Goal: Task Accomplishment & Management: Use online tool/utility

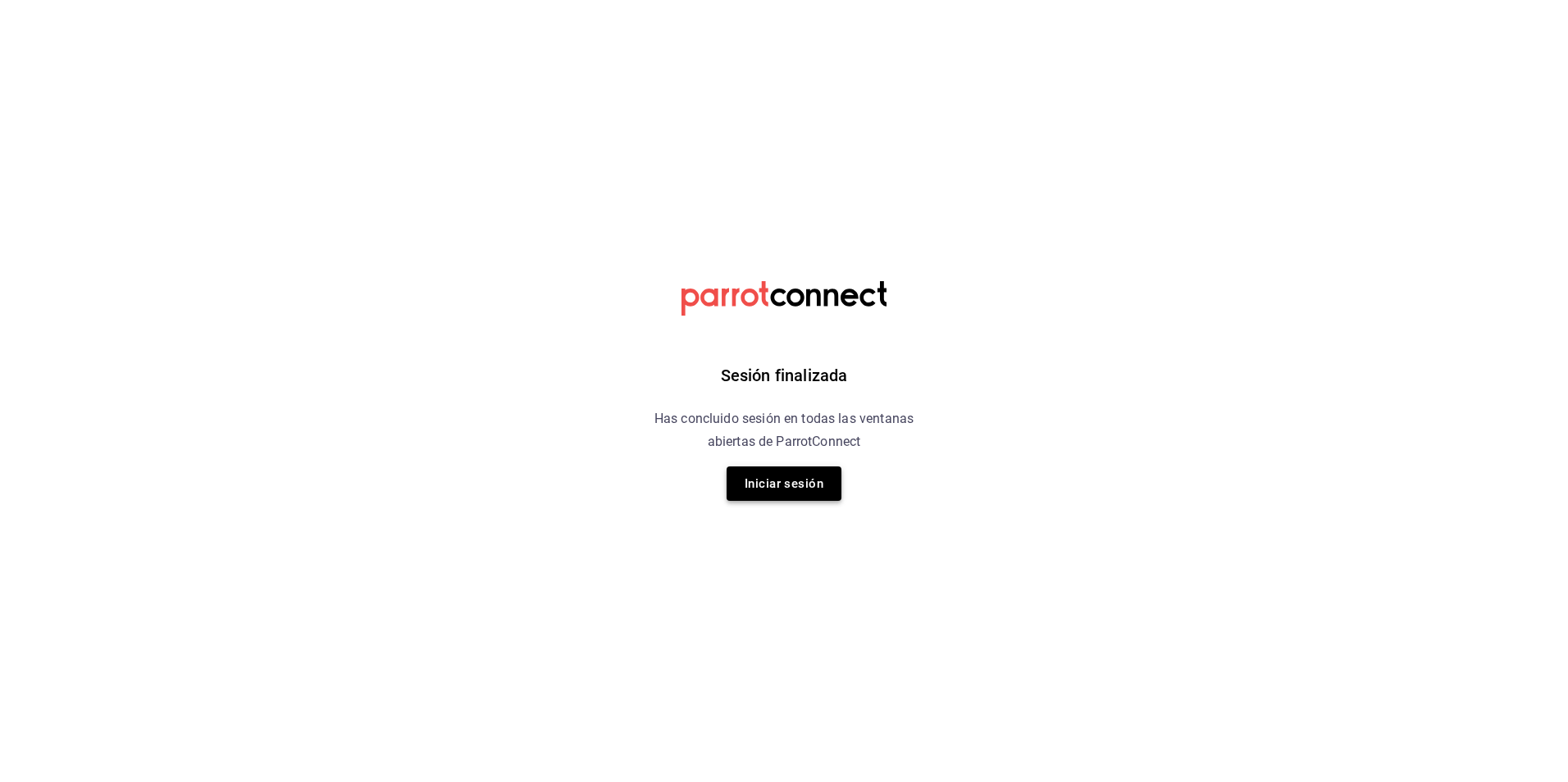
click at [775, 481] on button "Iniciar sesión" at bounding box center [784, 484] width 115 height 34
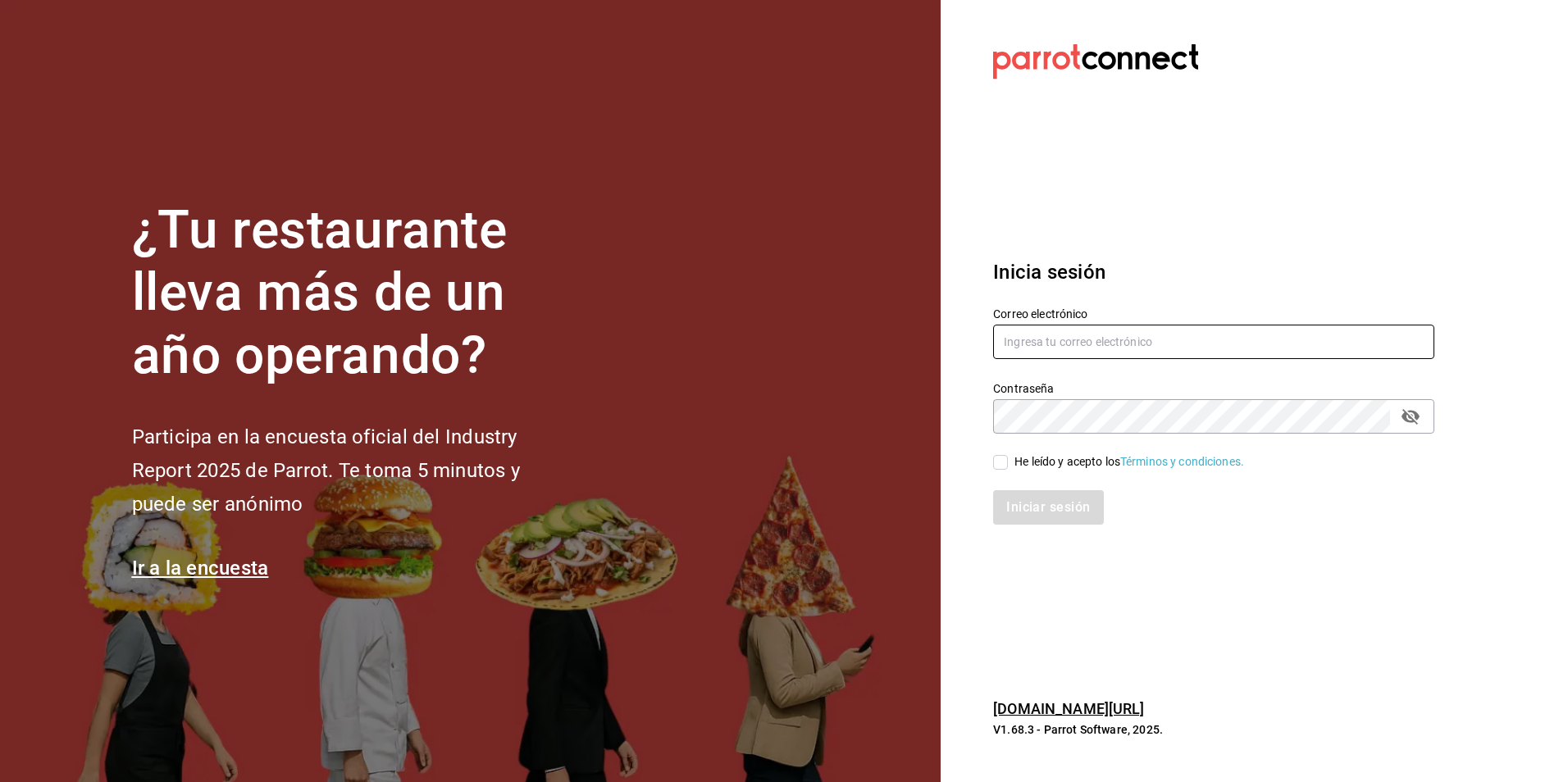
type input "multiuser@comercializadora.com"
click at [1059, 465] on div "He leído y acepto los Términos y condiciones." at bounding box center [1129, 462] width 230 height 17
click at [1008, 465] on input "He leído y acepto los Términos y condiciones." at bounding box center [1000, 463] width 15 height 15
checkbox input "true"
click at [1035, 511] on button "Iniciar sesión" at bounding box center [1049, 508] width 112 height 34
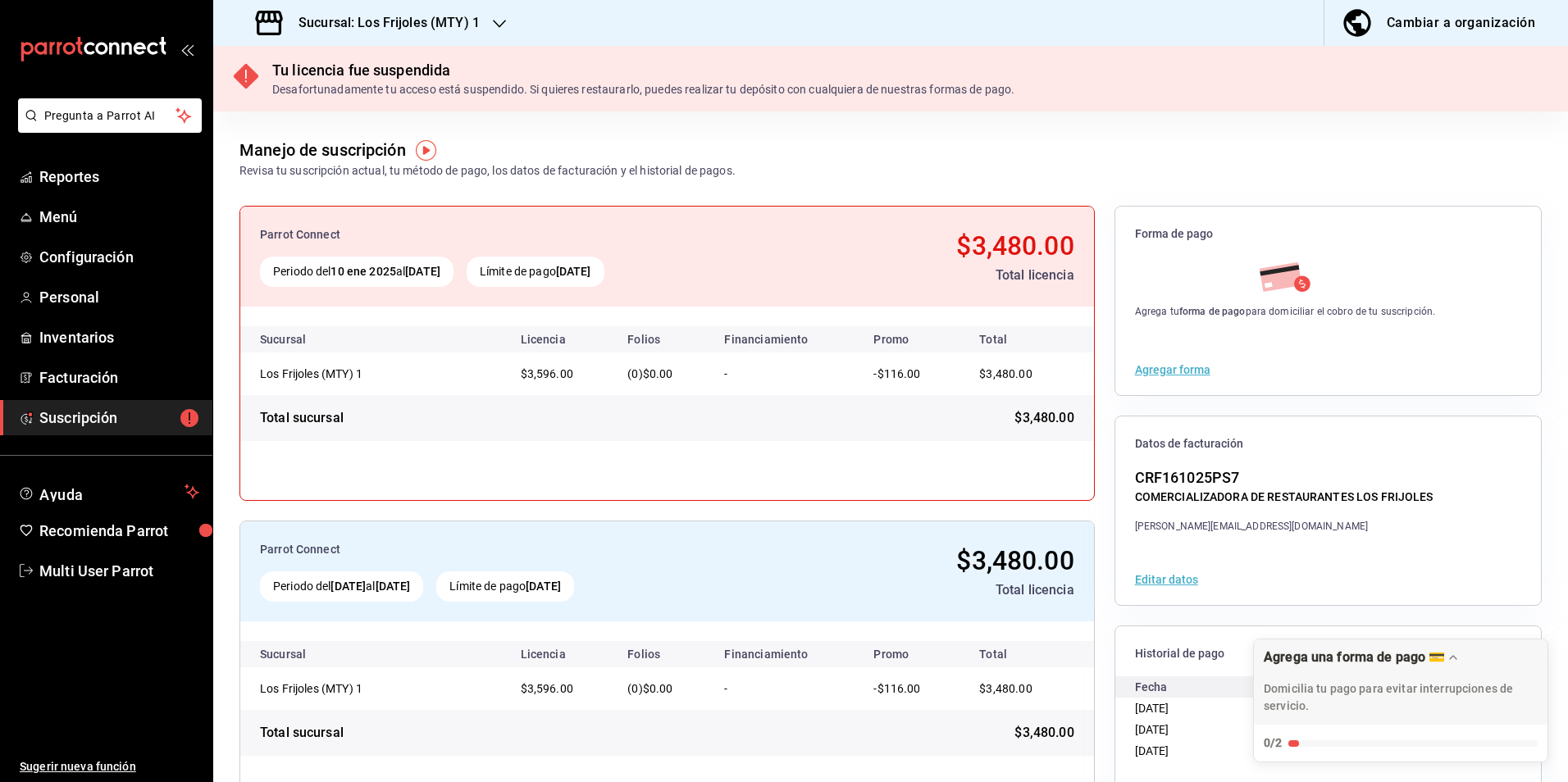
click at [443, 26] on h3 "Sucursal: Los Frijoles (MTY) 1" at bounding box center [383, 23] width 195 height 20
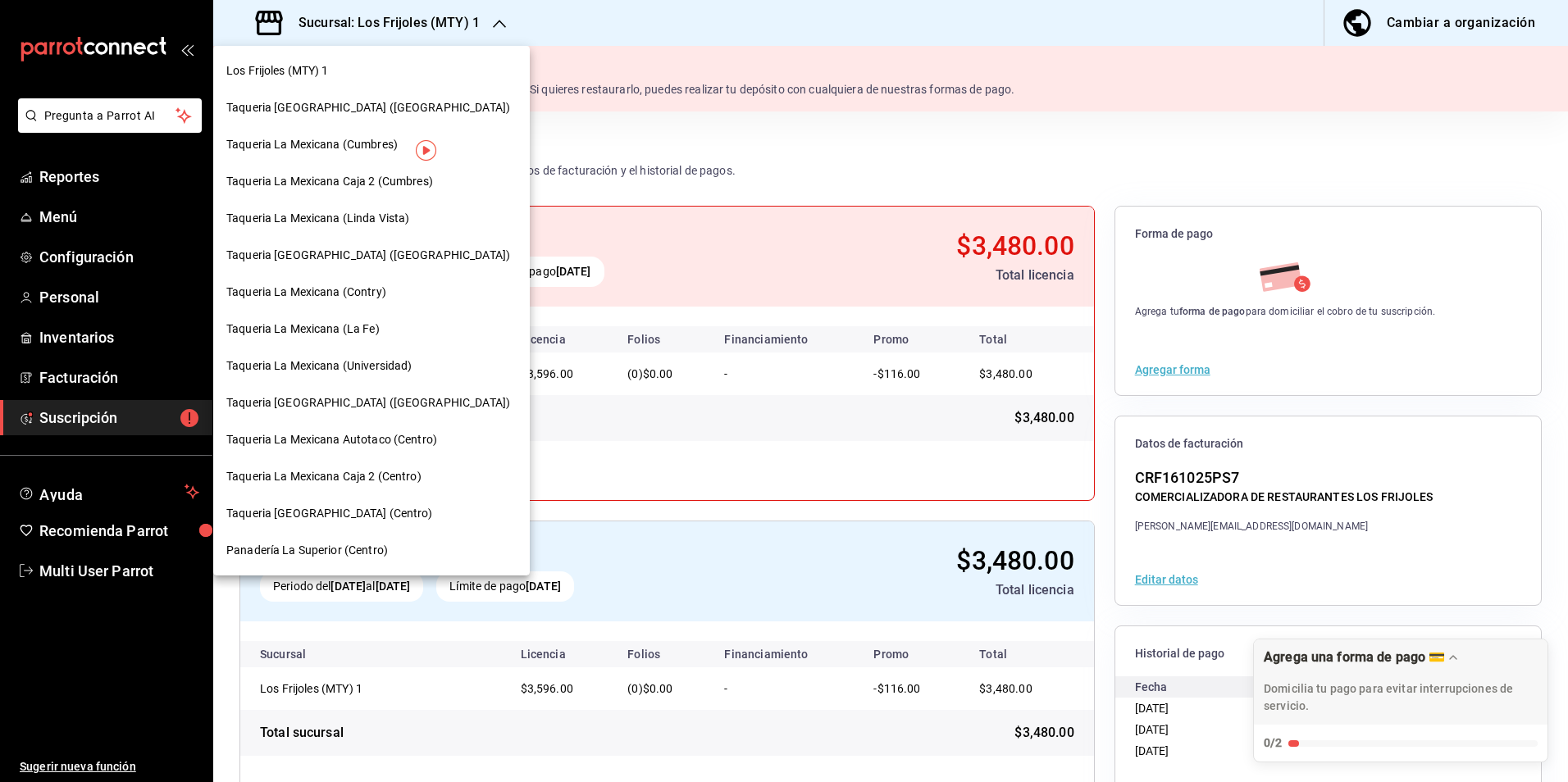
click at [427, 117] on div "Taqueria La Mexicana (Valle)" at bounding box center [372, 107] width 317 height 37
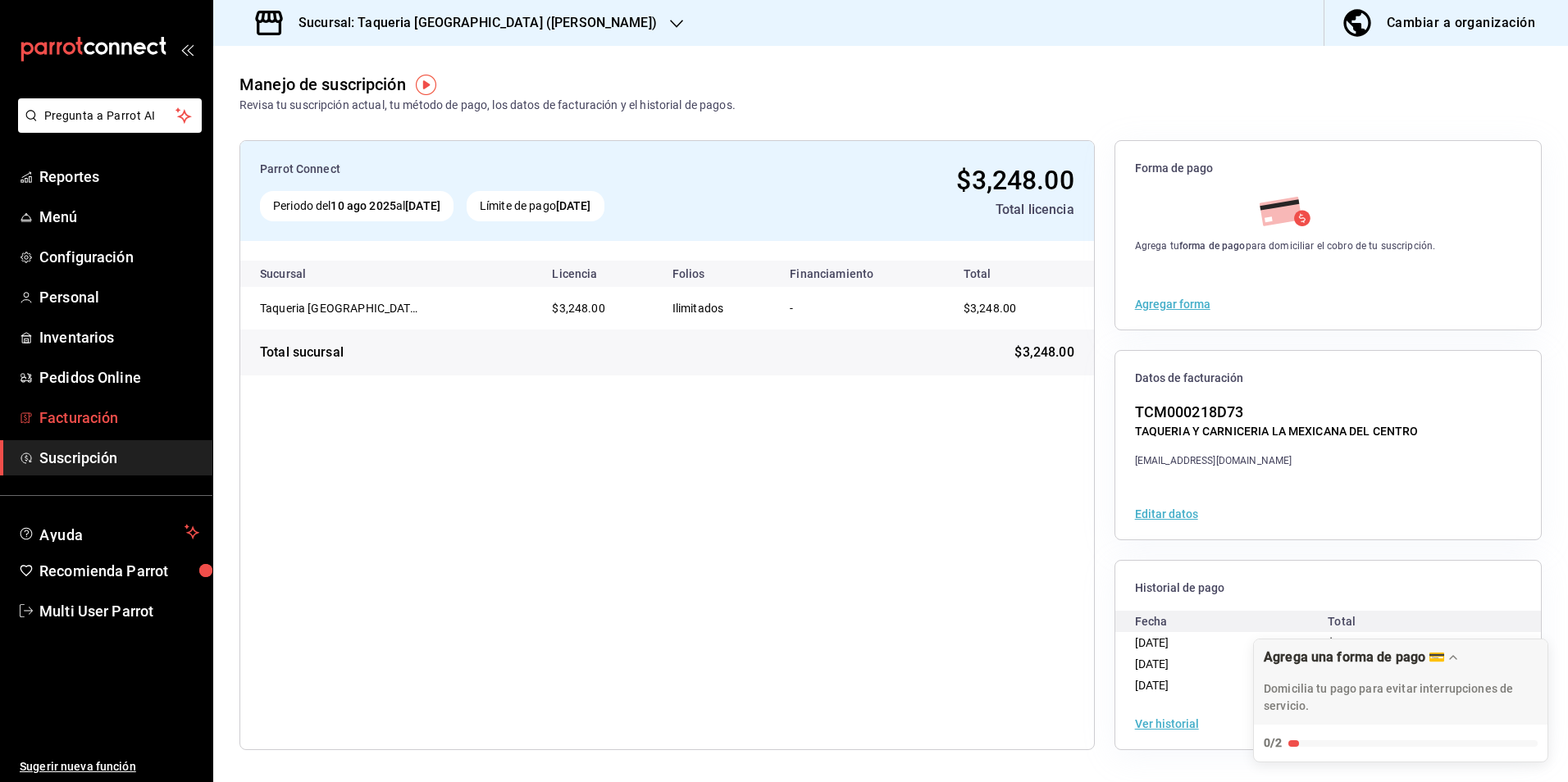
click at [140, 423] on span "Facturación" at bounding box center [119, 418] width 159 height 22
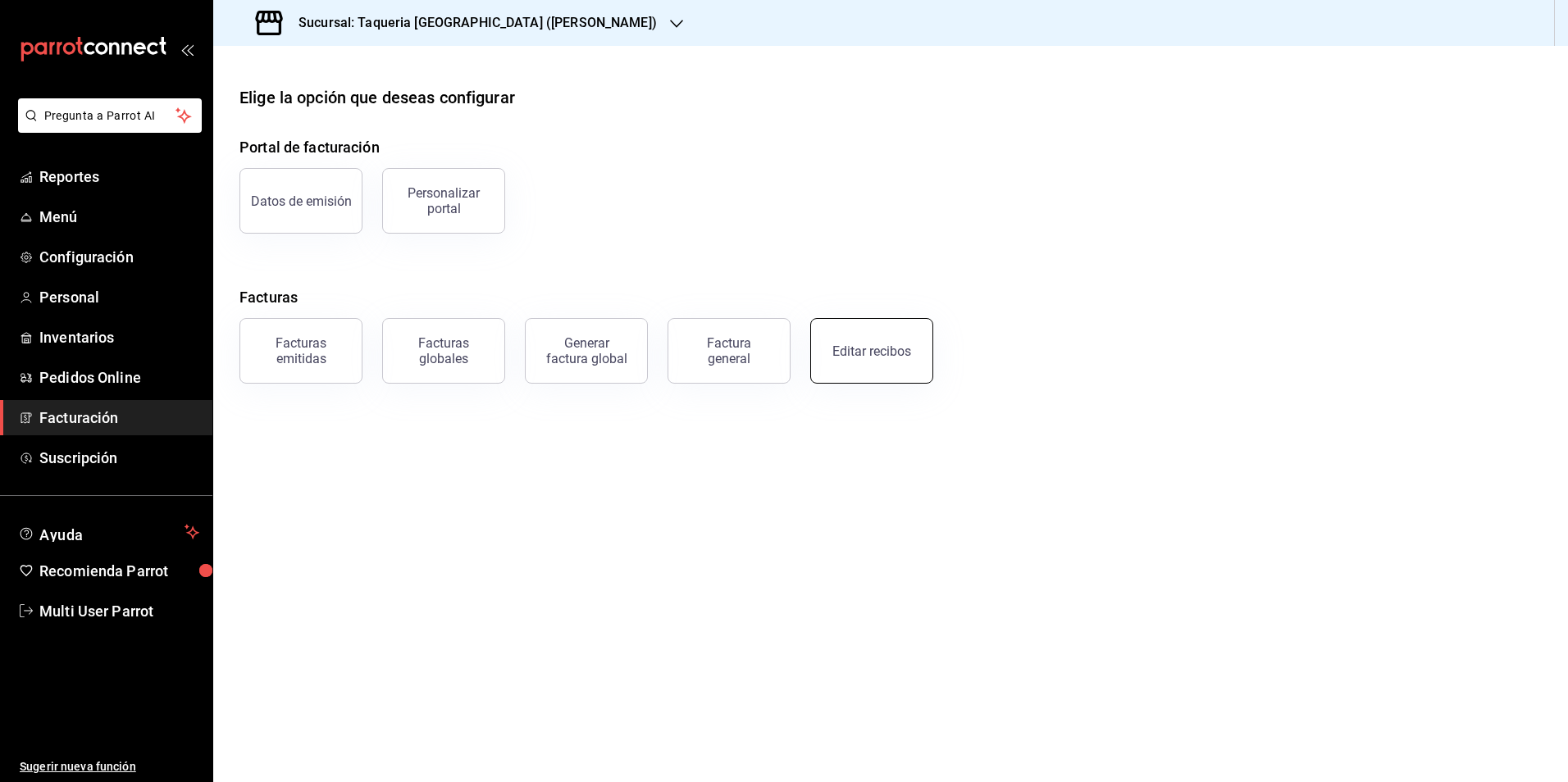
click at [915, 352] on button "Editar recibos" at bounding box center [872, 350] width 123 height 65
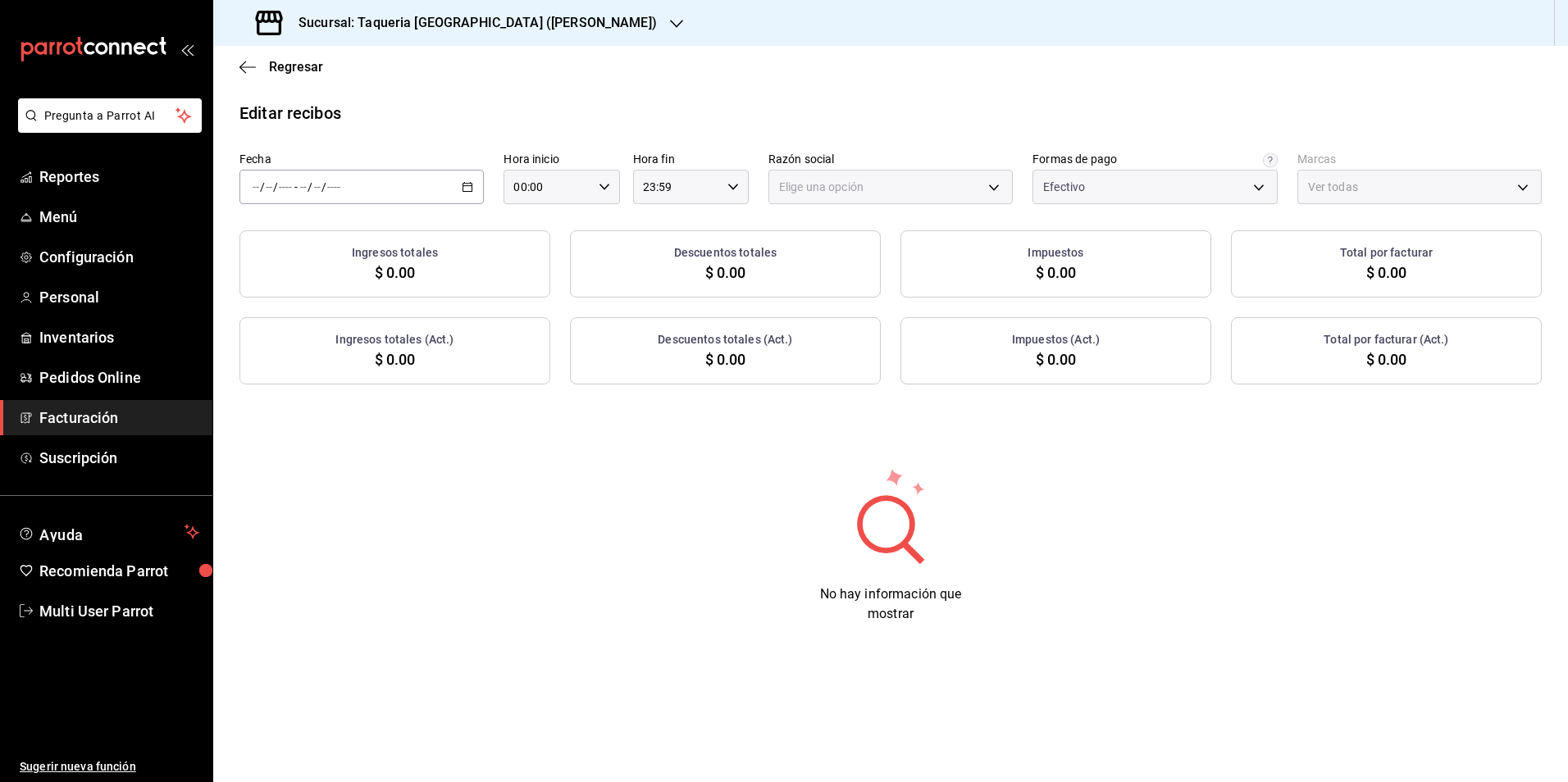
type input "7437ec86-3498-450a-b0f5-5c40c3d95f63"
click at [359, 400] on li "Año actual" at bounding box center [317, 383] width 154 height 37
click at [392, 181] on div "2025-01-01 1 / 1 / 2025 - 2025-08-21 21 / 8 / 2025" at bounding box center [361, 187] width 244 height 34
click at [353, 419] on span "Rango de fechas" at bounding box center [317, 421] width 127 height 17
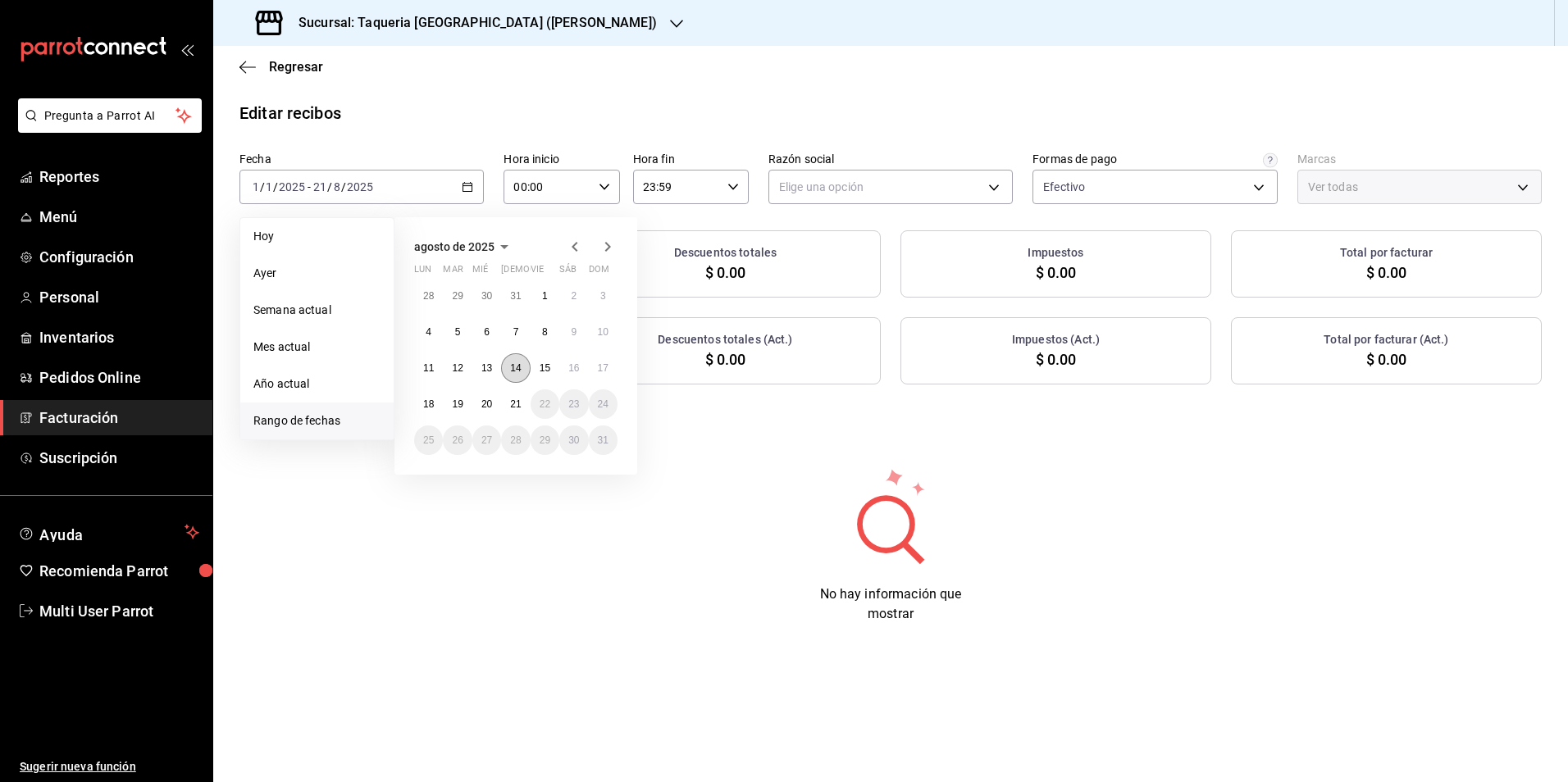
click at [512, 366] on abbr "14" at bounding box center [514, 368] width 10 height 11
click at [428, 410] on button "18" at bounding box center [428, 403] width 28 height 29
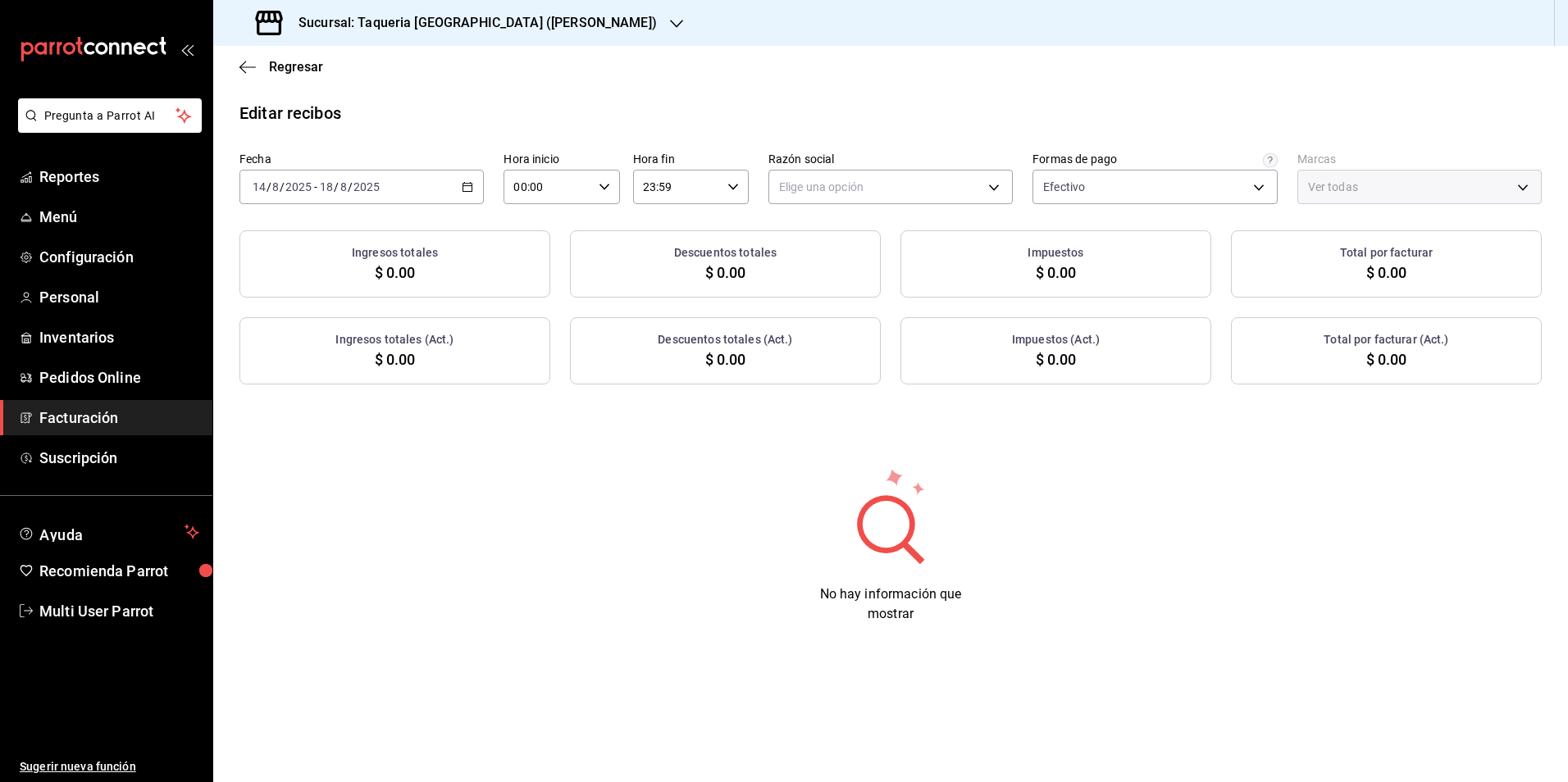
click at [576, 185] on input "00:00" at bounding box center [548, 187] width 87 height 33
click at [891, 127] on div at bounding box center [784, 391] width 1568 height 782
click at [869, 192] on div "00 01 02 03 04 05 06 07 08 09 10 11 12 13 14 15 16 17 18 19 20 21 22 23 00 01 0…" at bounding box center [784, 393] width 1568 height 777
click at [869, 189] on body "Pregunta a Parrot AI Reportes Menú Configuración Personal Inventarios Pedidos O…" at bounding box center [784, 391] width 1568 height 782
click at [849, 274] on li "TAQUERIA Y CARNICERIA LA MEXICANA DEL CENTRO" at bounding box center [918, 270] width 298 height 30
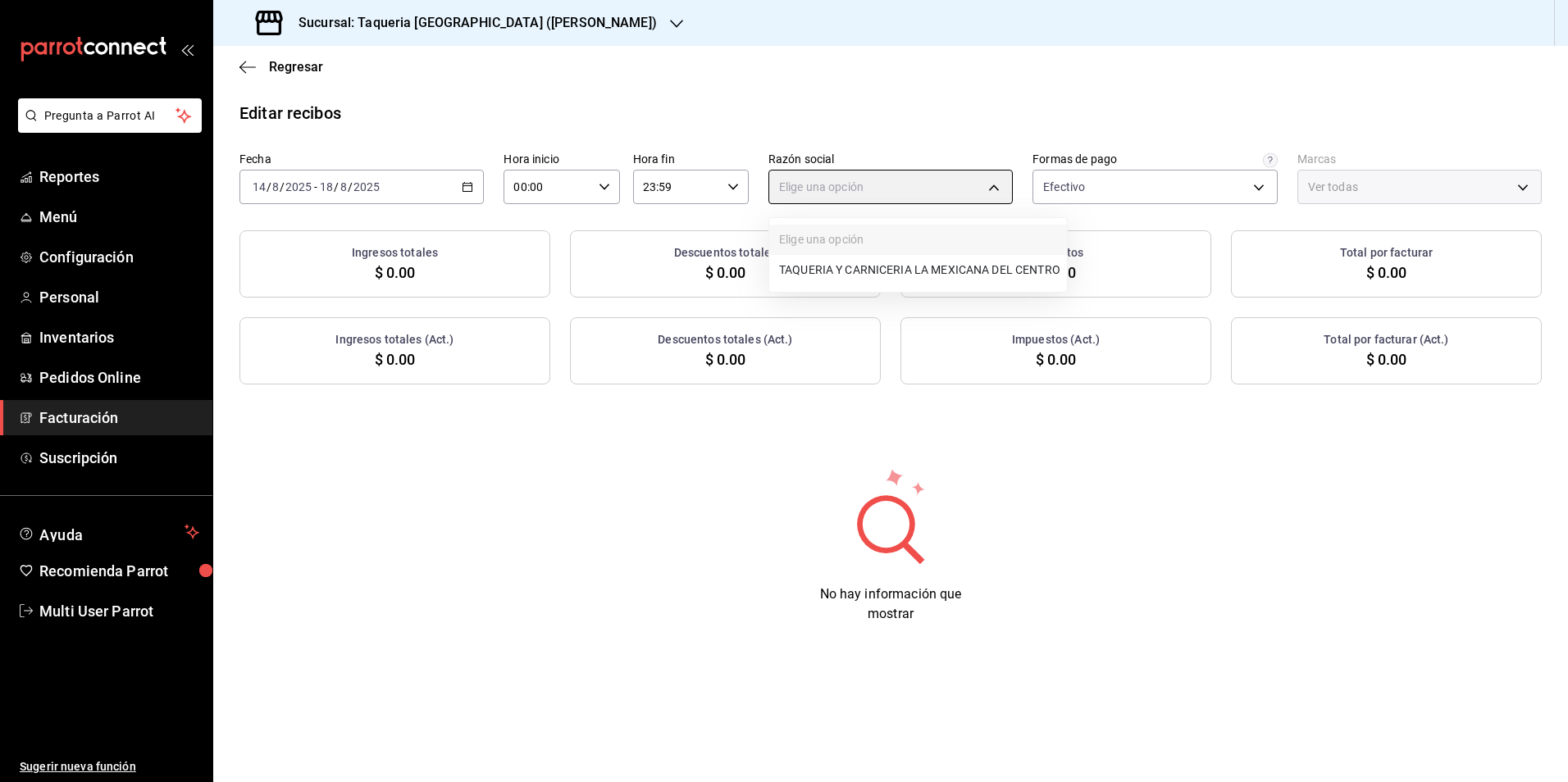
type input "4dff3b27-102c-4cd2-9c7c-5ec2a70a3d33"
type input "73286d80-91db-40b0-87cb-9460f5fb930f"
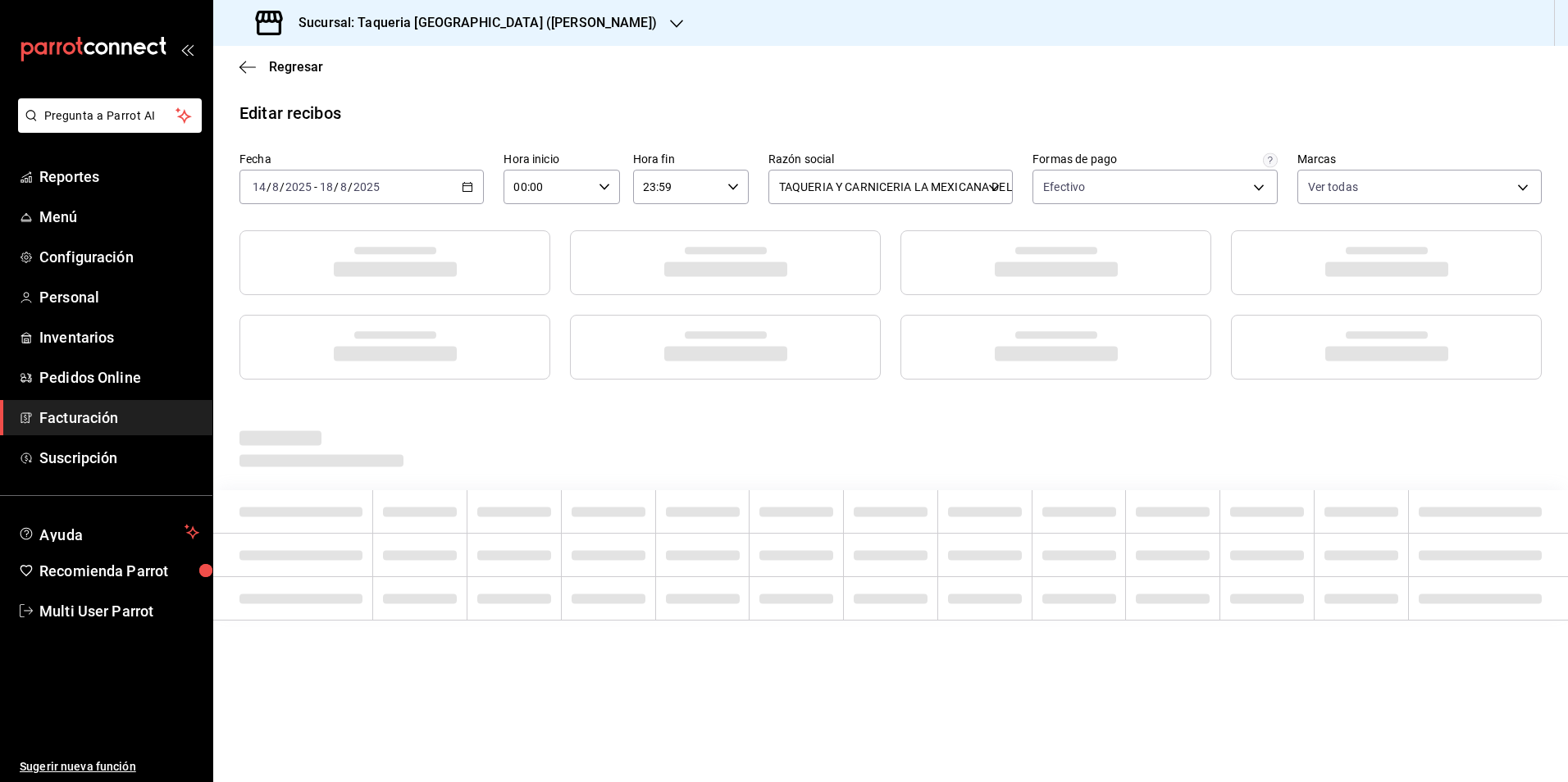
click at [855, 122] on div "Editar recibos" at bounding box center [890, 113] width 1354 height 25
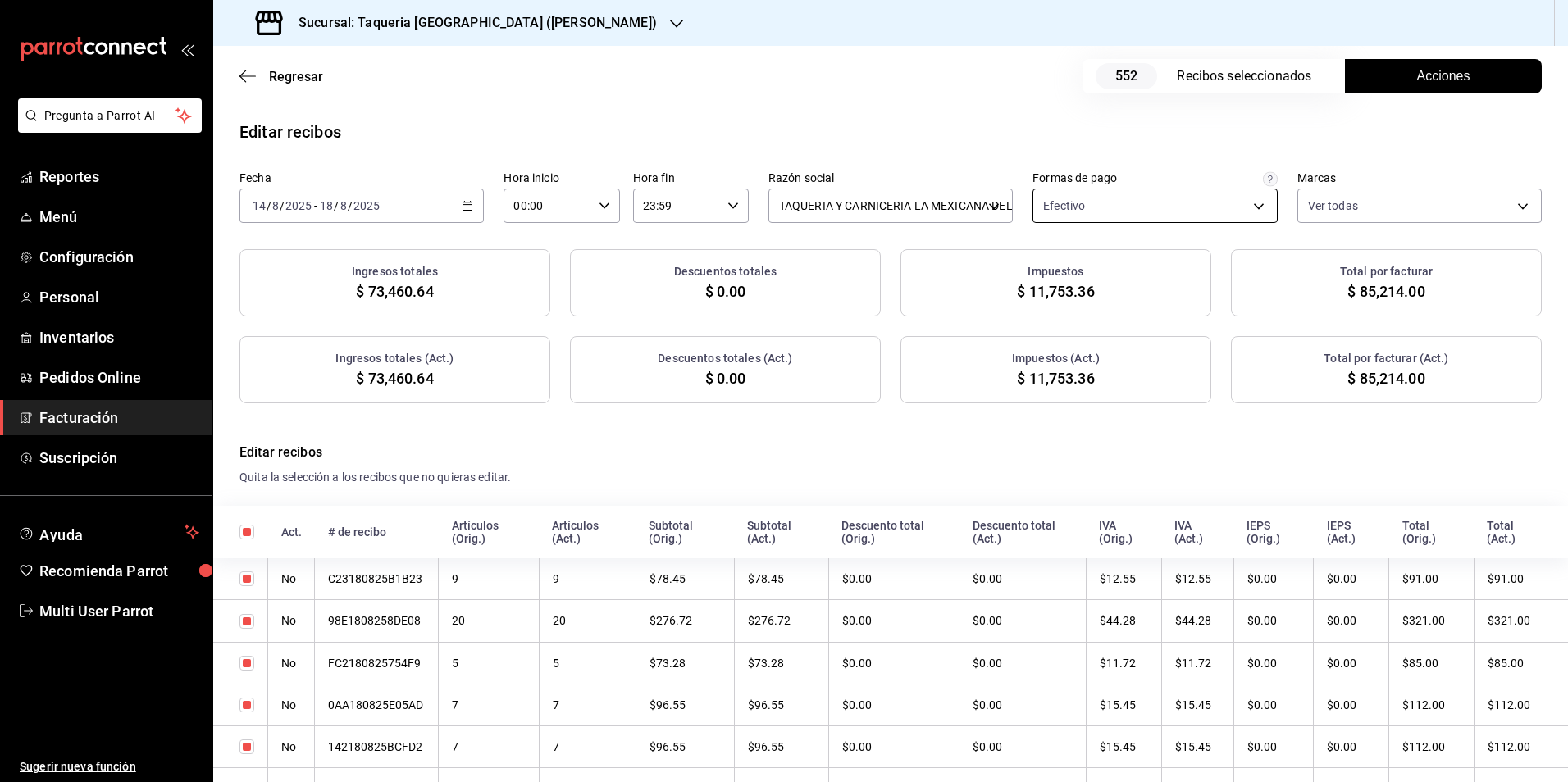
click at [1139, 222] on body "Pregunta a Parrot AI Reportes Menú Configuración Personal Inventarios Pedidos O…" at bounding box center [784, 391] width 1568 height 782
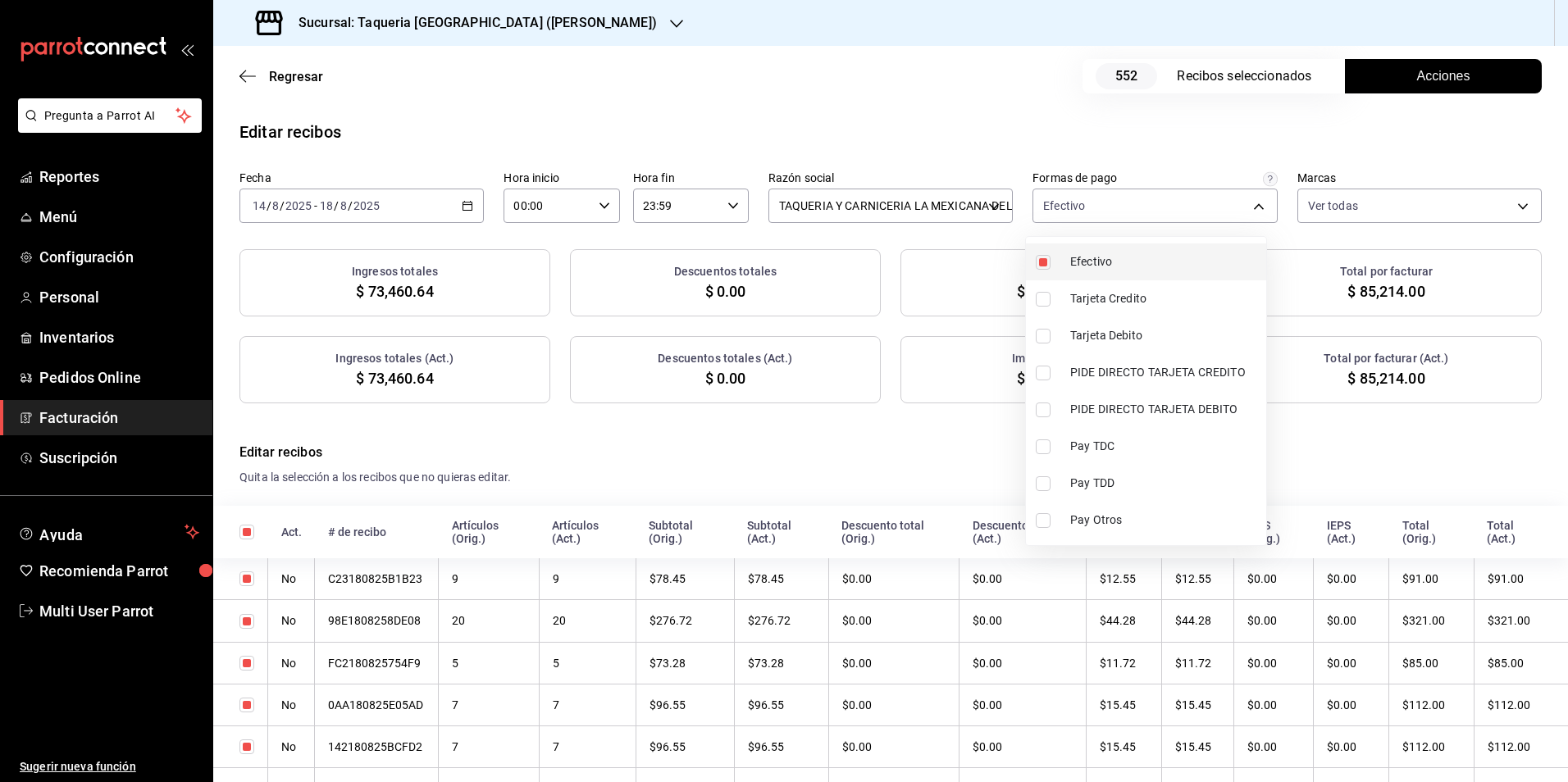
click at [1131, 256] on span "Efectivo" at bounding box center [1166, 262] width 190 height 17
checkbox input "false"
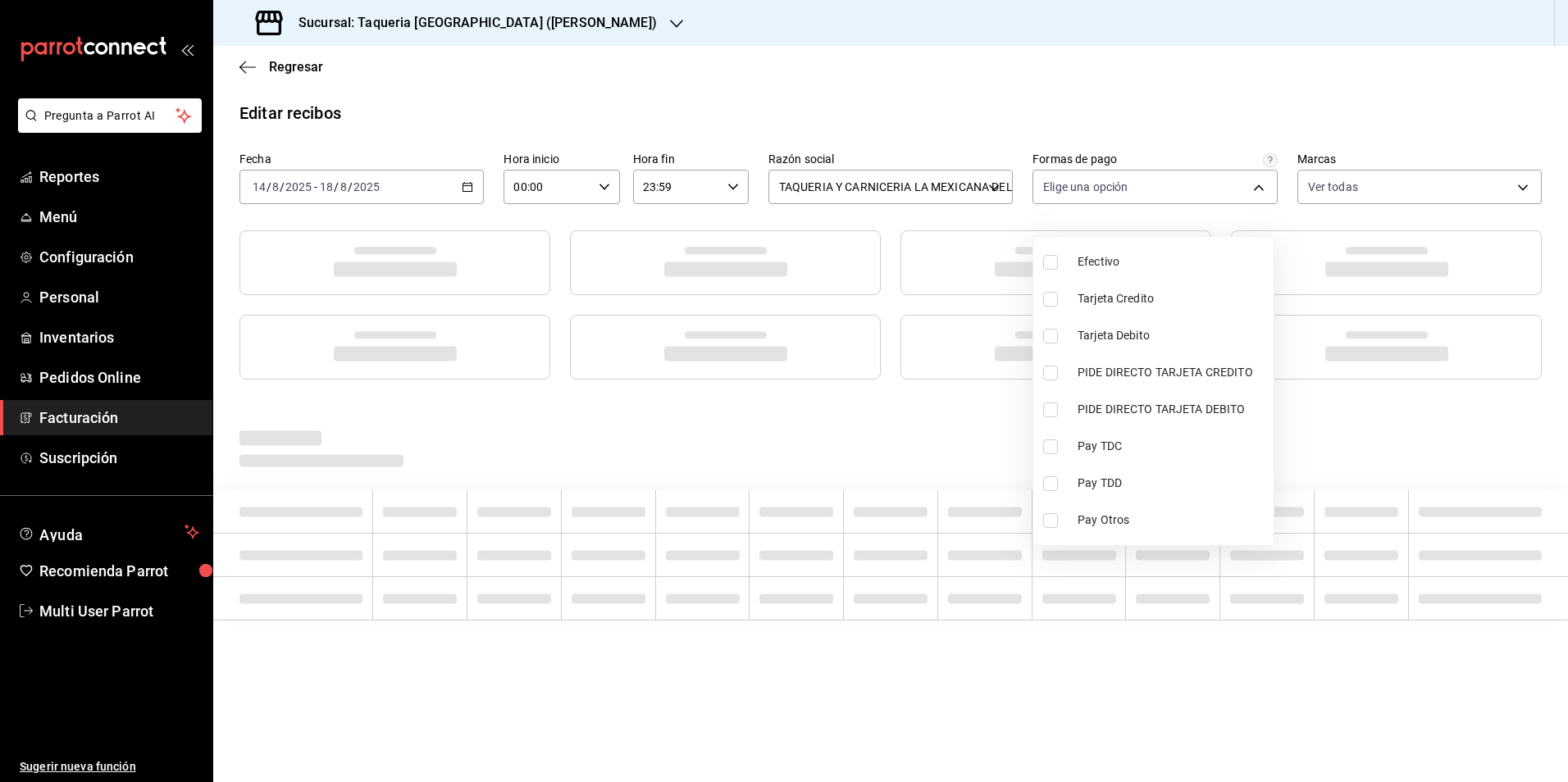
click at [990, 116] on div at bounding box center [784, 391] width 1568 height 782
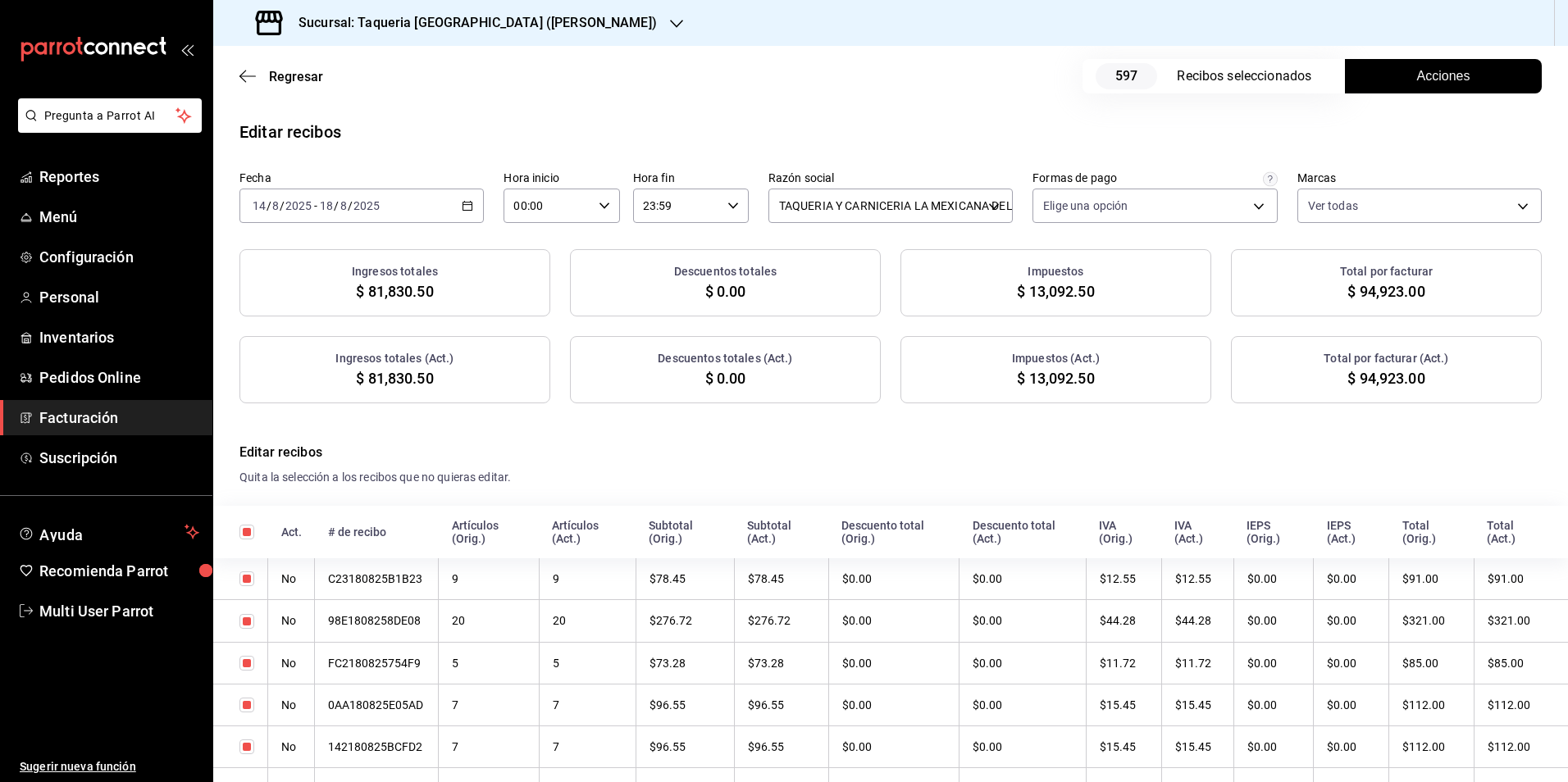
click at [1396, 60] on button "Acciones" at bounding box center [1443, 76] width 196 height 34
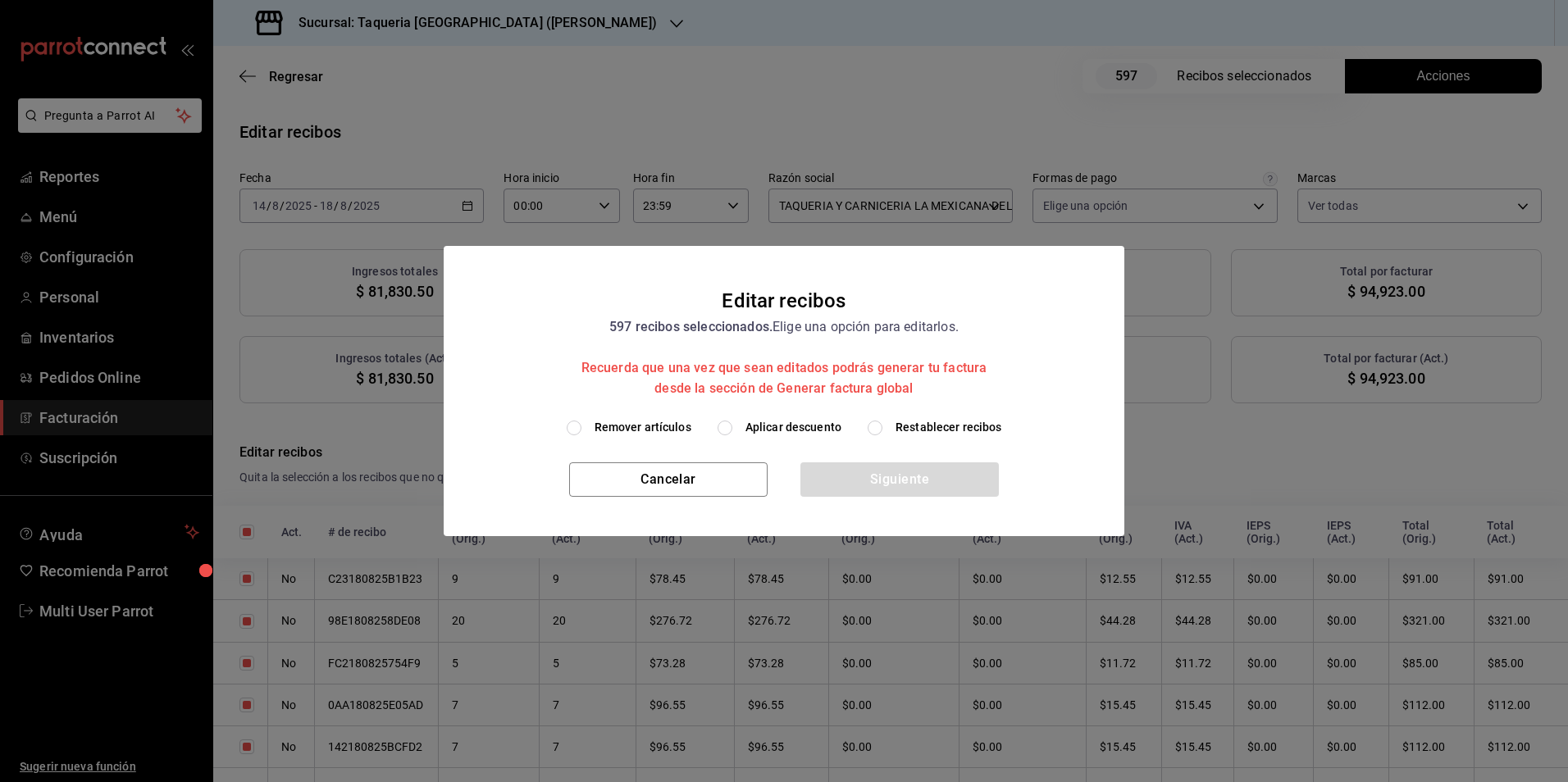
click at [815, 430] on span "Aplicar descuento" at bounding box center [793, 428] width 96 height 17
click at [733, 430] on input "Aplicar descuento" at bounding box center [725, 428] width 15 height 15
radio input "true"
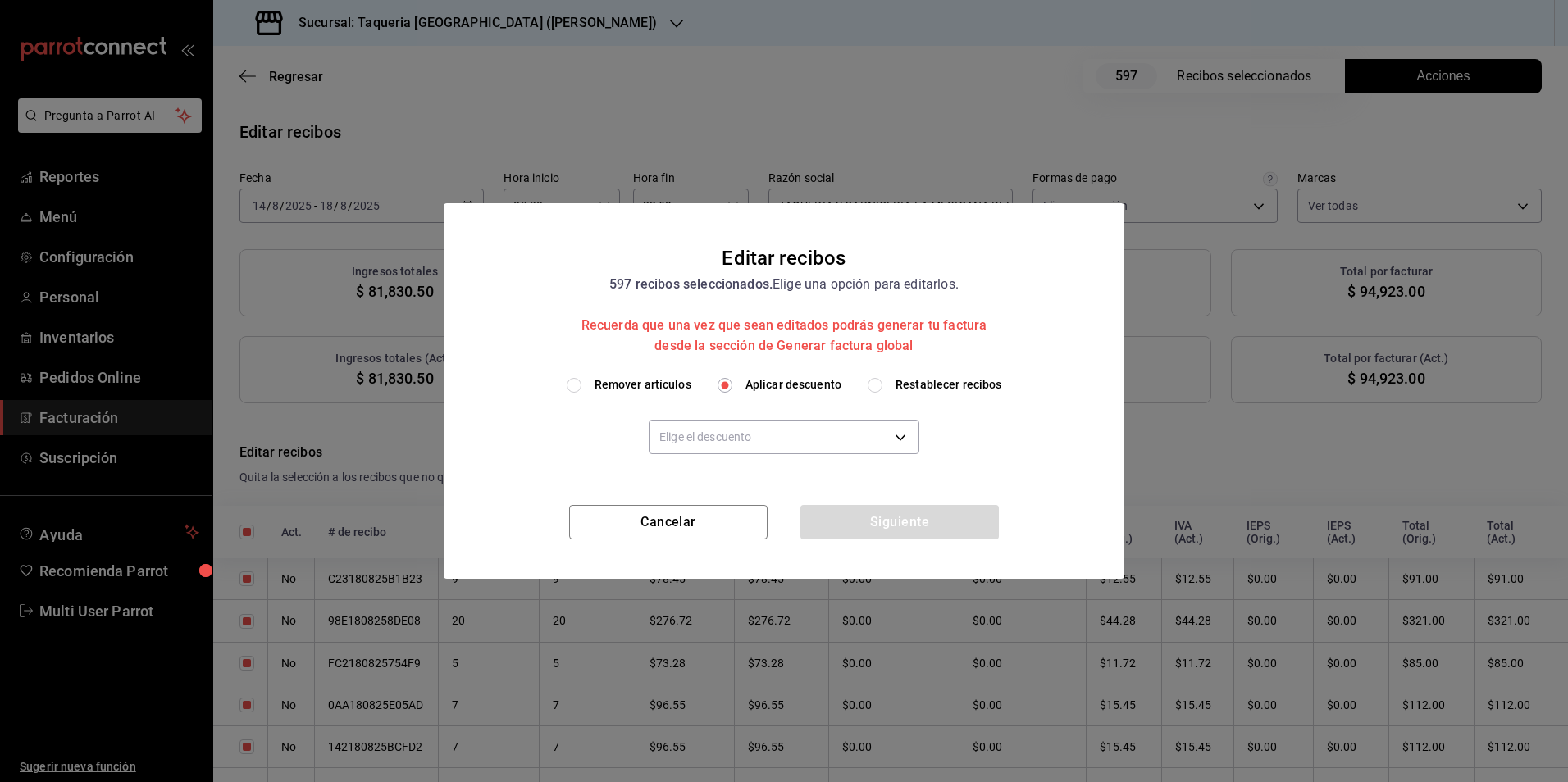
click at [815, 430] on body "Pregunta a Parrot AI Reportes Menú Configuración Personal Inventarios Pedidos O…" at bounding box center [784, 391] width 1568 height 782
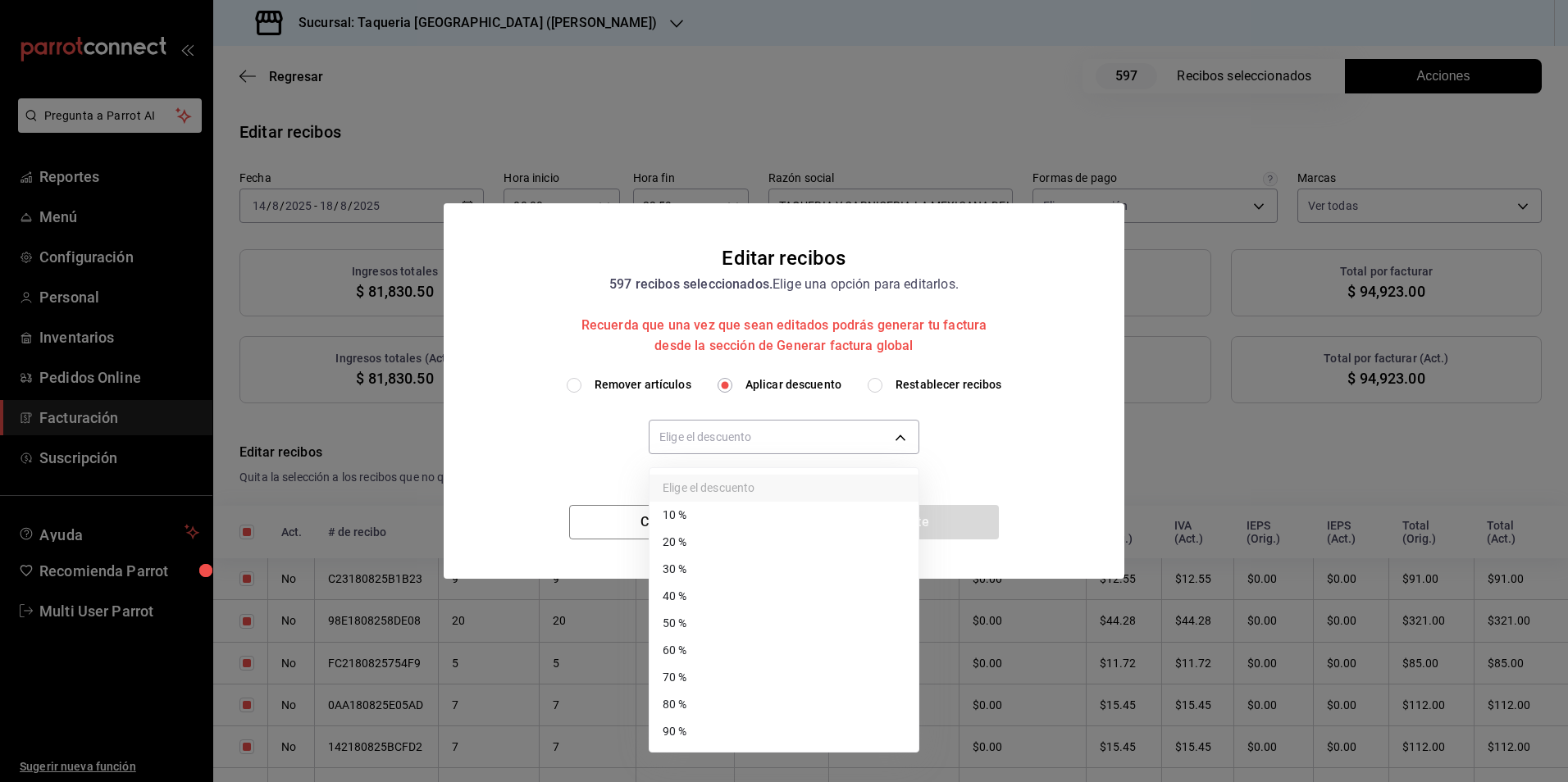
click at [729, 564] on li "30 %" at bounding box center [783, 569] width 269 height 28
type input "30"
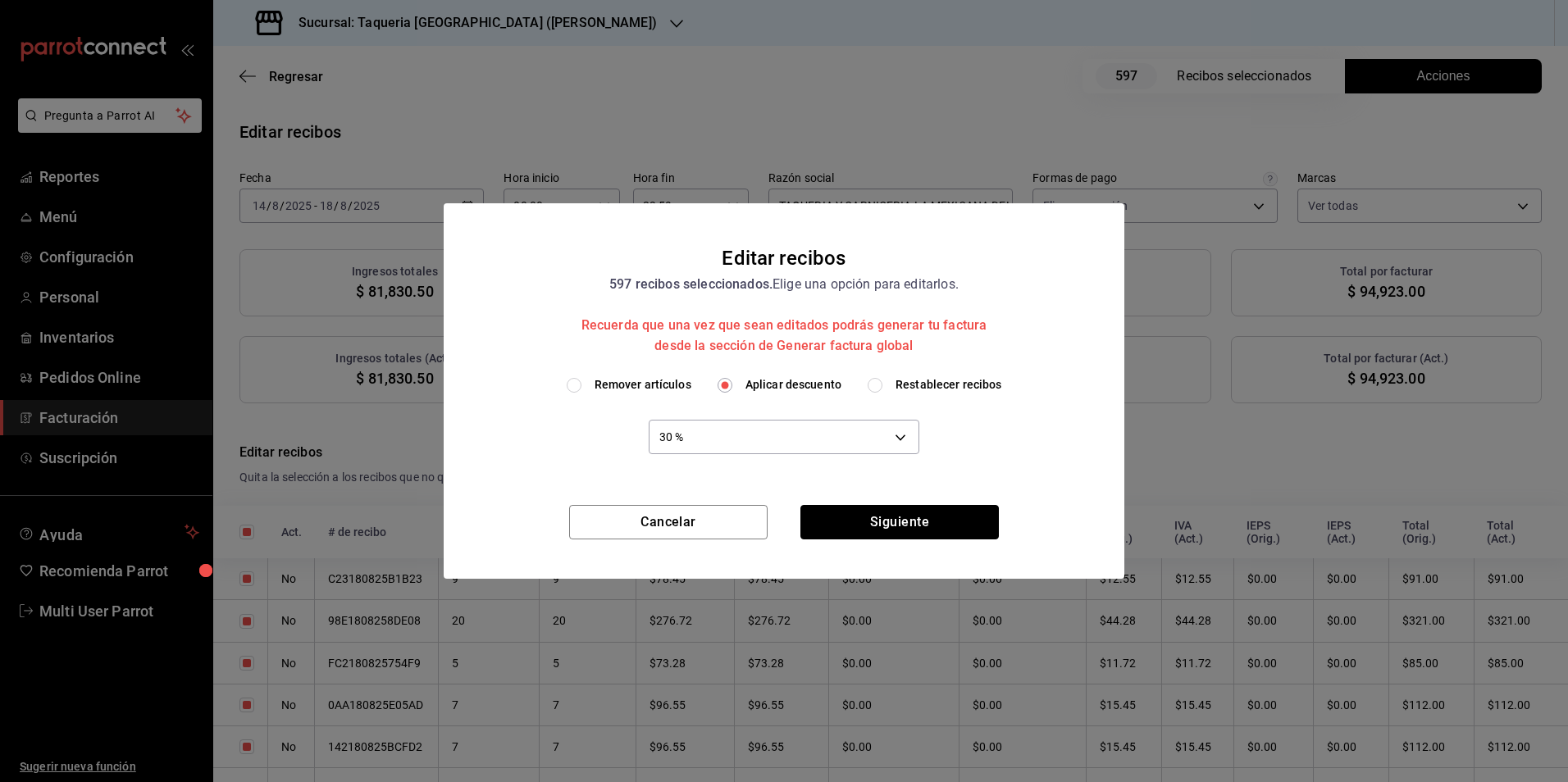
click at [921, 515] on button "Siguiente" at bounding box center [899, 522] width 198 height 34
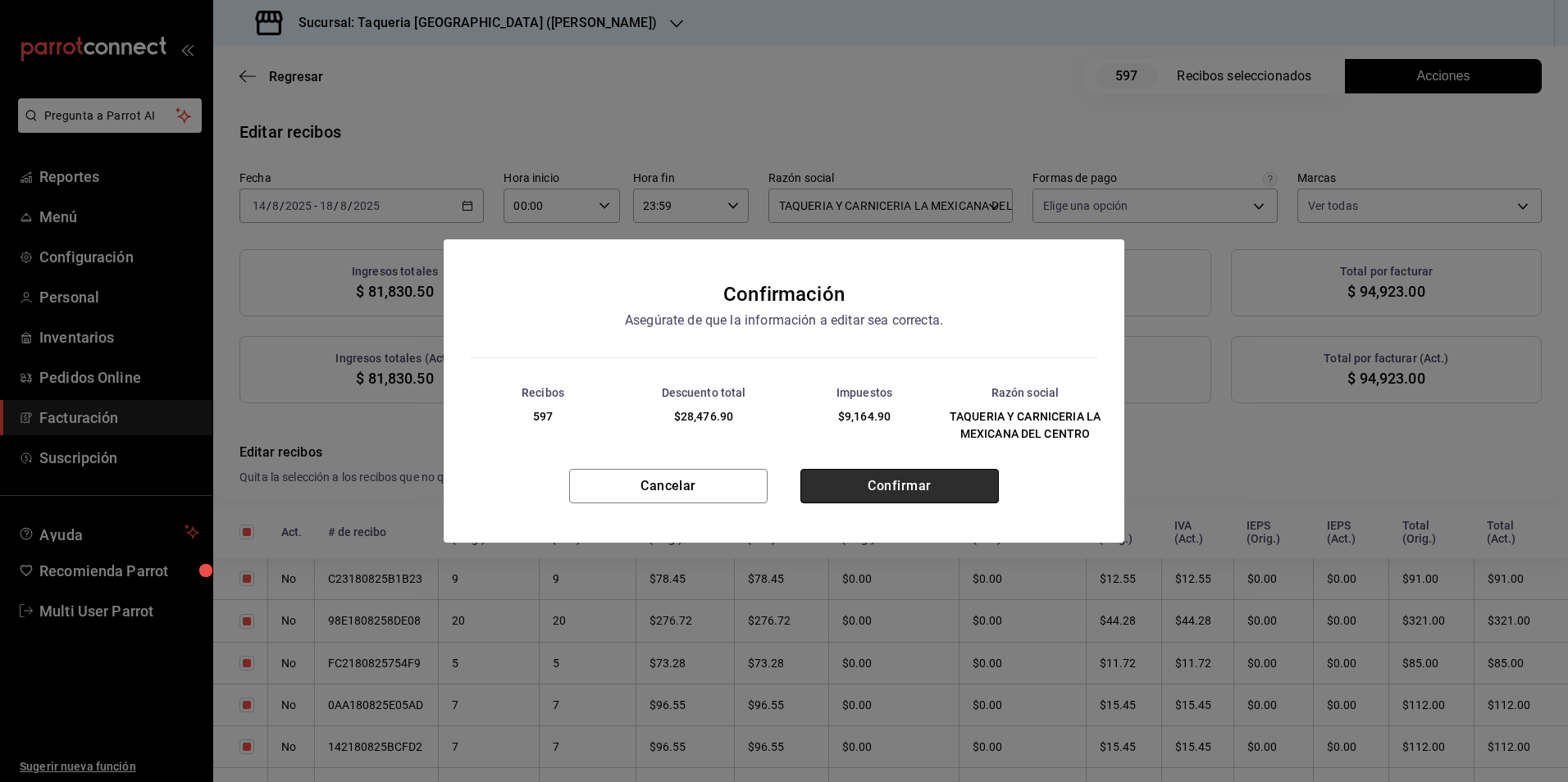
click at [845, 493] on button "Confirmar" at bounding box center [899, 486] width 198 height 34
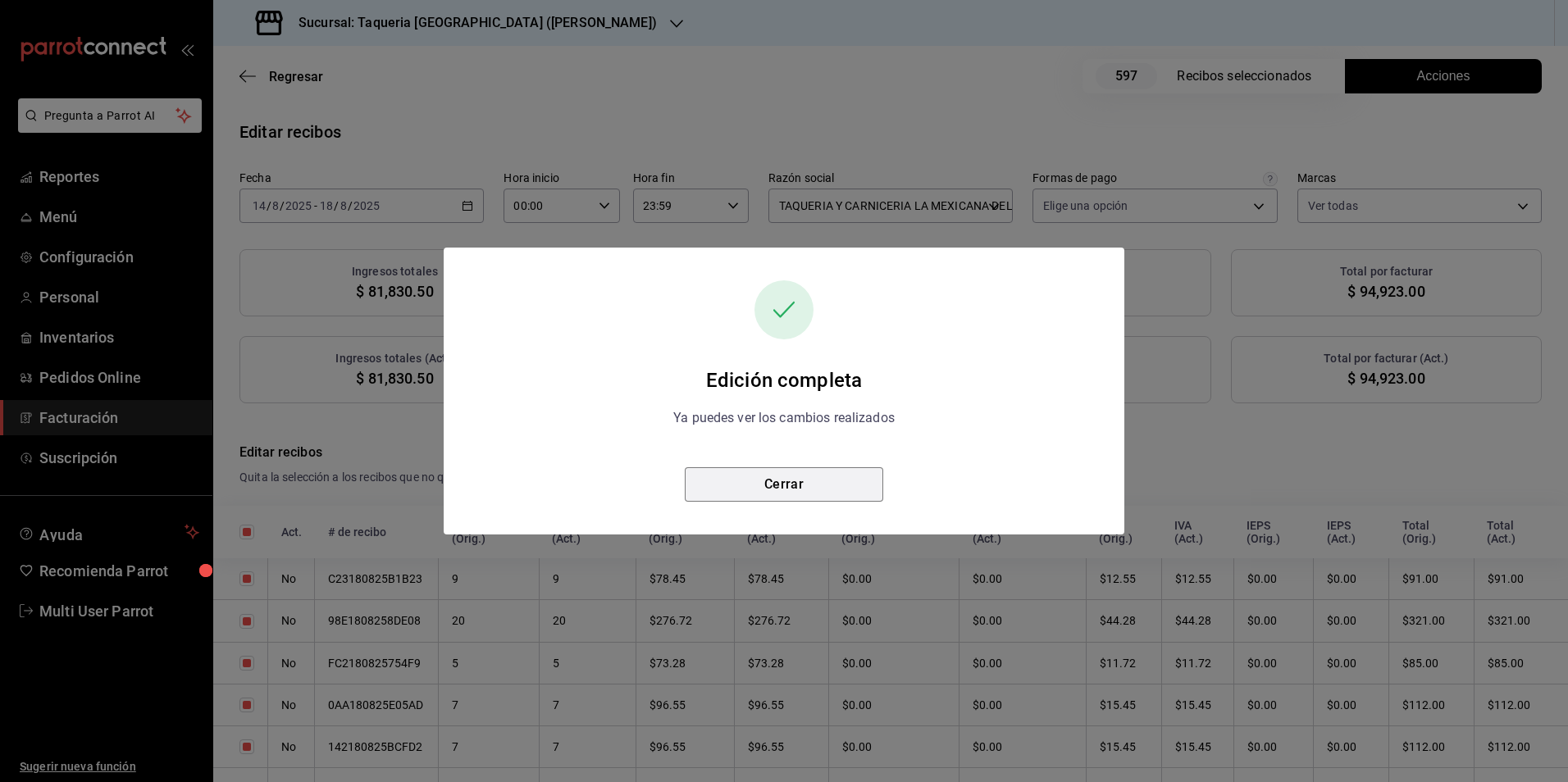
click at [845, 493] on button "Cerrar" at bounding box center [783, 485] width 198 height 34
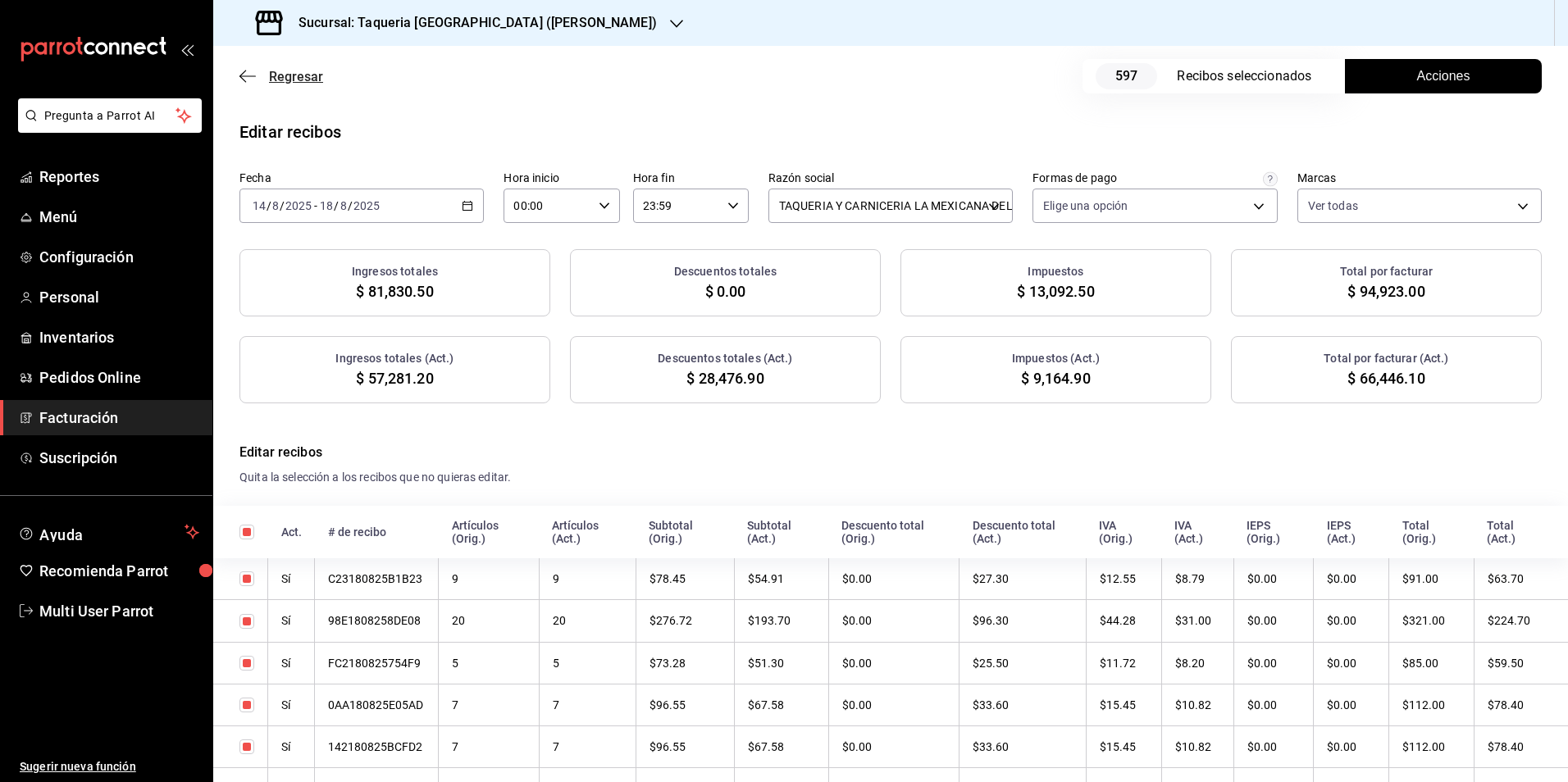
click at [300, 80] on span "Regresar" at bounding box center [295, 77] width 54 height 15
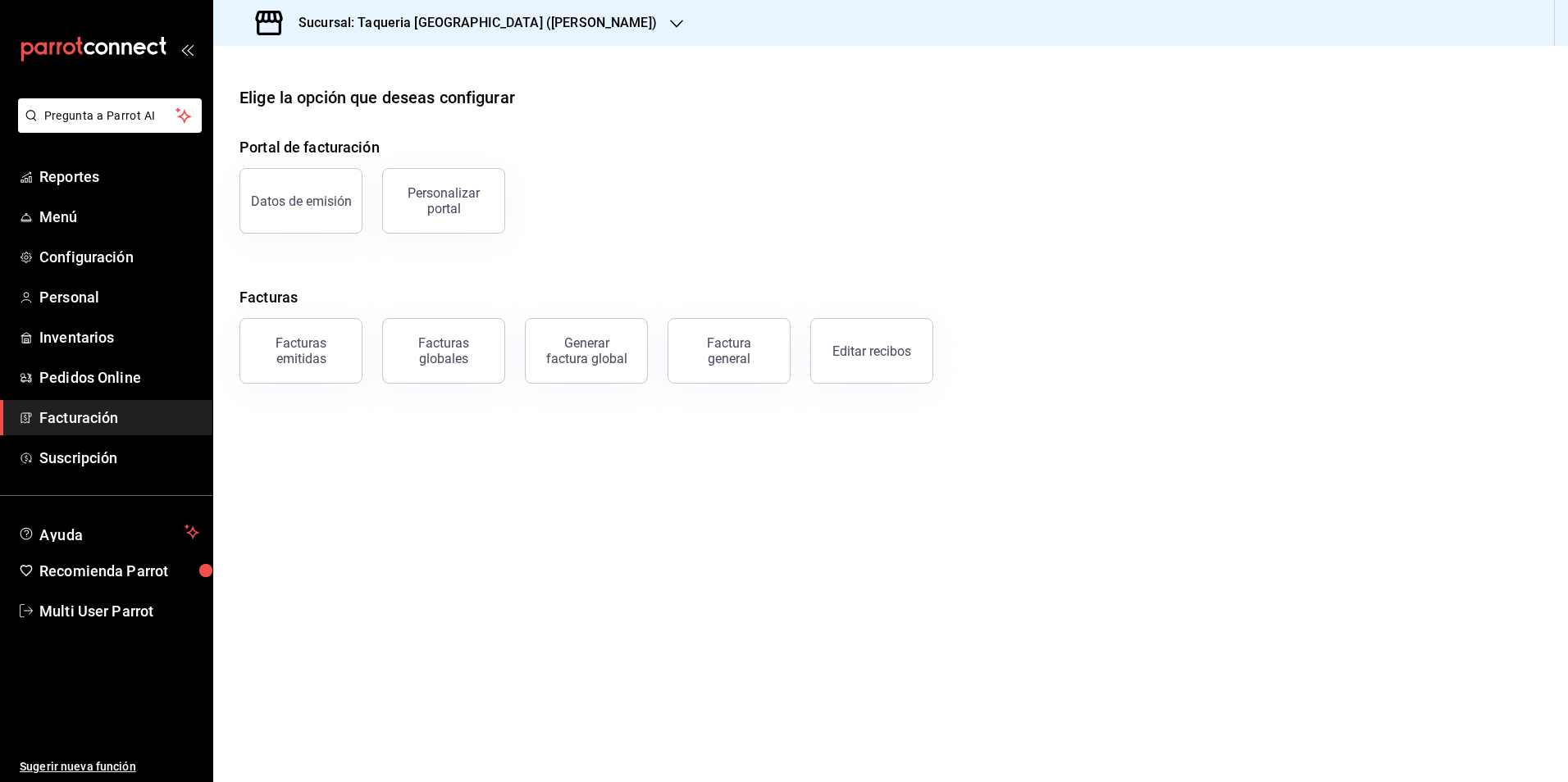
click at [625, 345] on button "Generar factura global" at bounding box center [587, 350] width 123 height 65
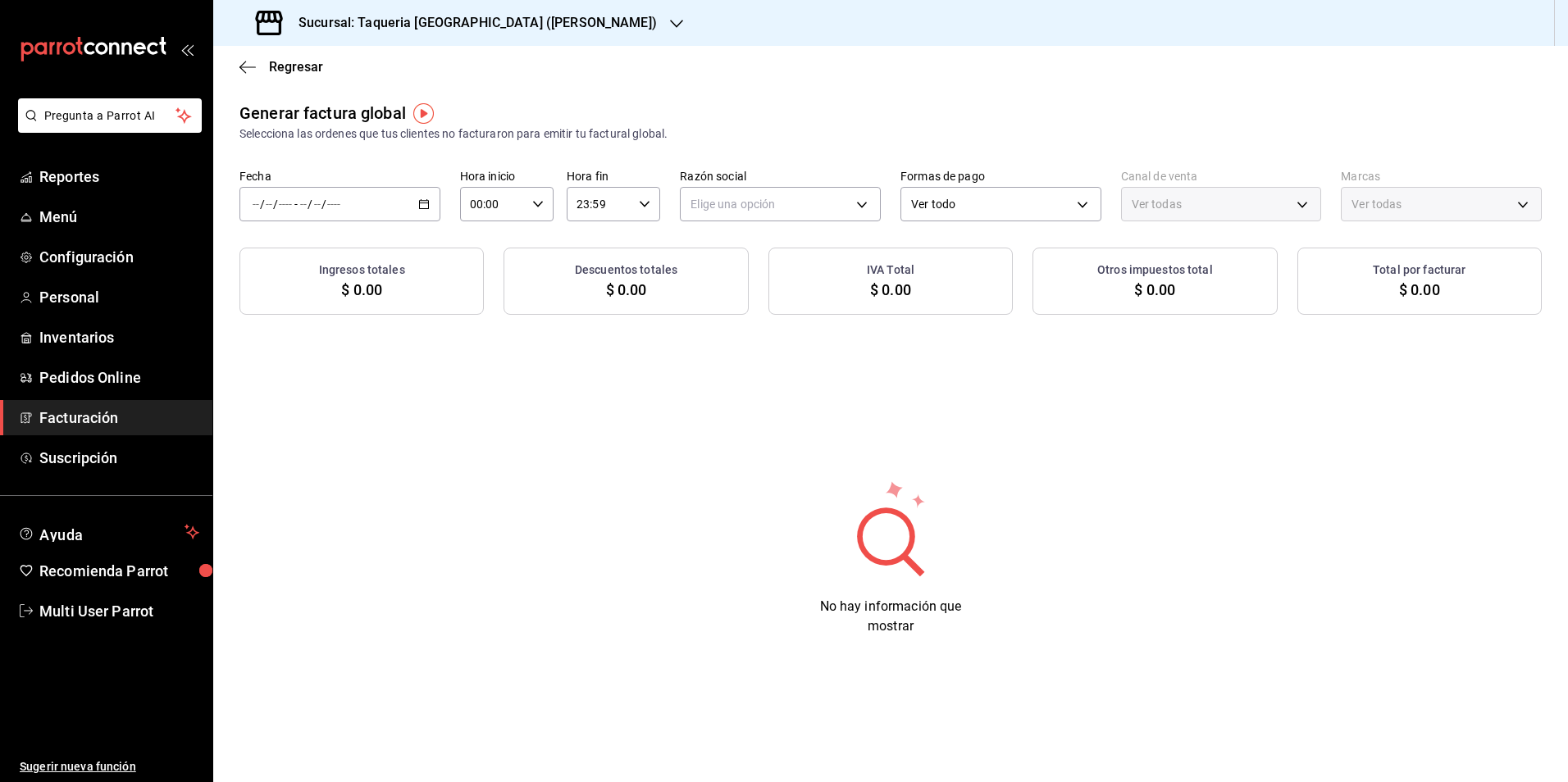
type input "PARROT,UBER_EATS,RAPPI,DIDI_FOOD,ONLINE"
click at [367, 186] on div "Fecha / / - / /" at bounding box center [340, 195] width 201 height 52
click at [323, 262] on span "Rango de fechas" at bounding box center [317, 253] width 127 height 17
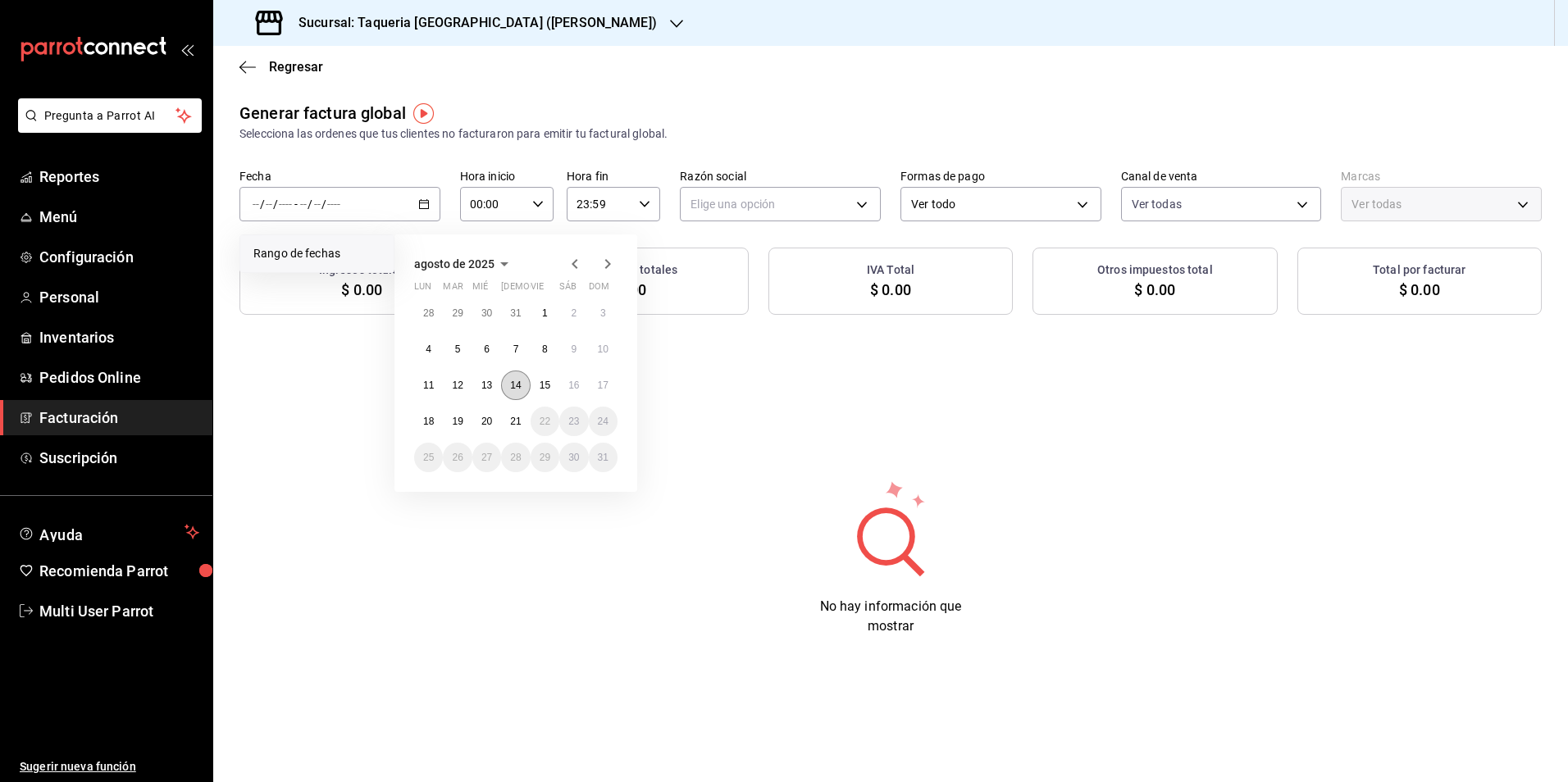
click at [518, 389] on abbr "14" at bounding box center [514, 385] width 10 height 11
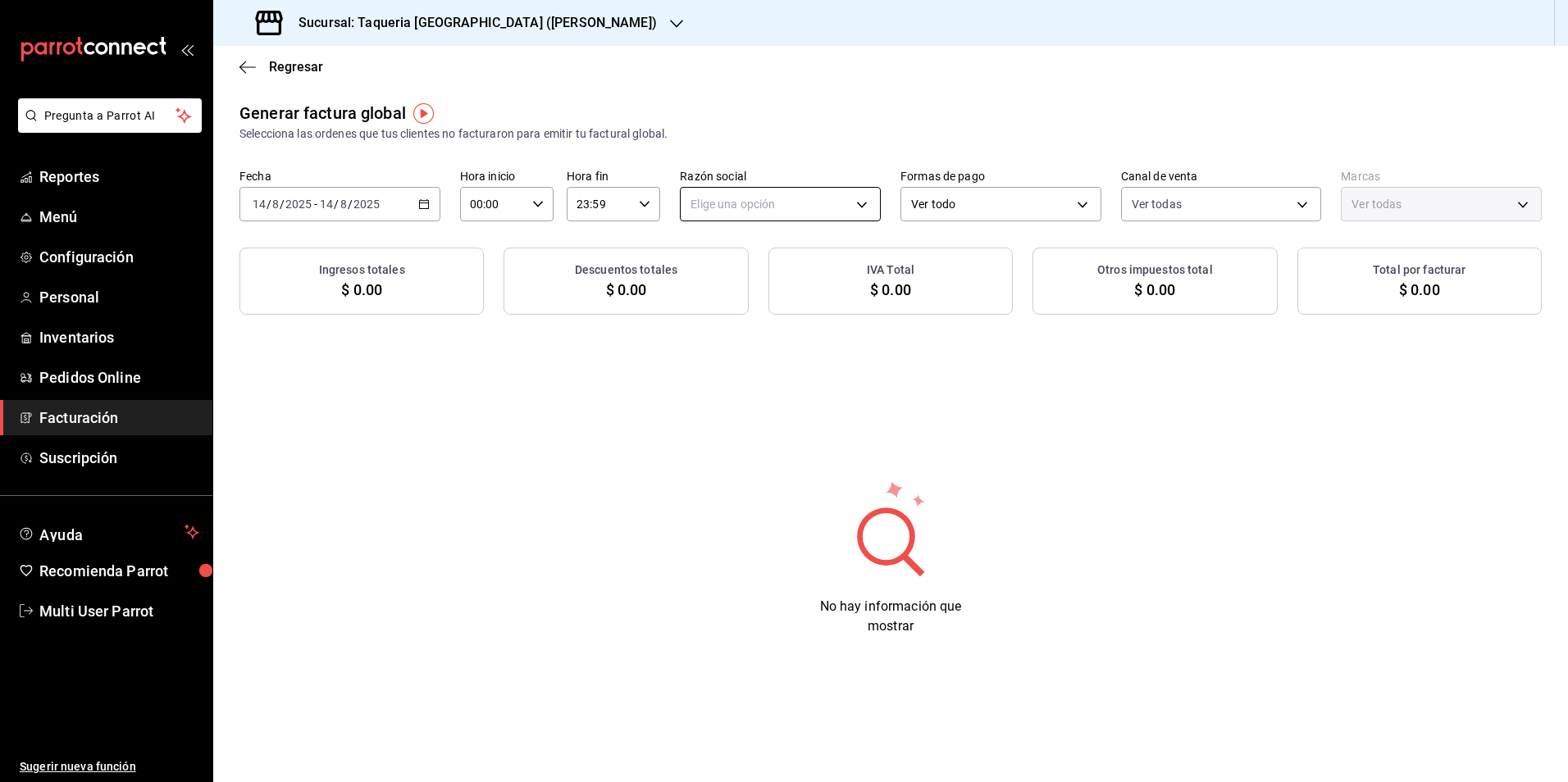
click at [793, 196] on body "Pregunta a Parrot AI Reportes Menú Configuración Personal Inventarios Pedidos O…" at bounding box center [784, 391] width 1568 height 782
click at [760, 277] on li "TAQUERIA Y CARNICERIA LA MEXICANA DEL CENTRO" at bounding box center [830, 288] width 298 height 30
type input "4dff3b27-102c-4cd2-9c7c-5ec2a70a3d33"
type input "73286d80-91db-40b0-87cb-9460f5fb930f"
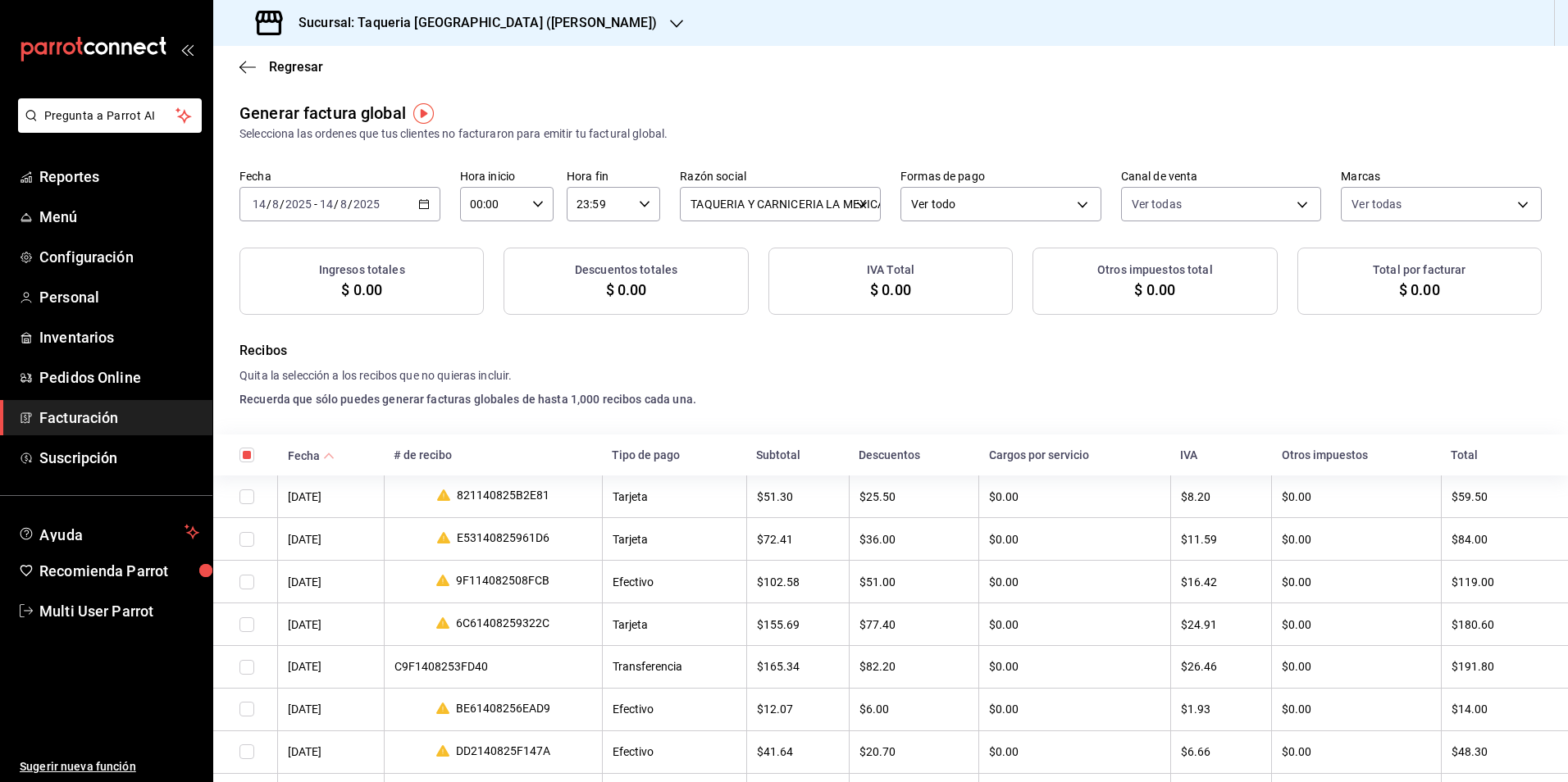
checkbox input "true"
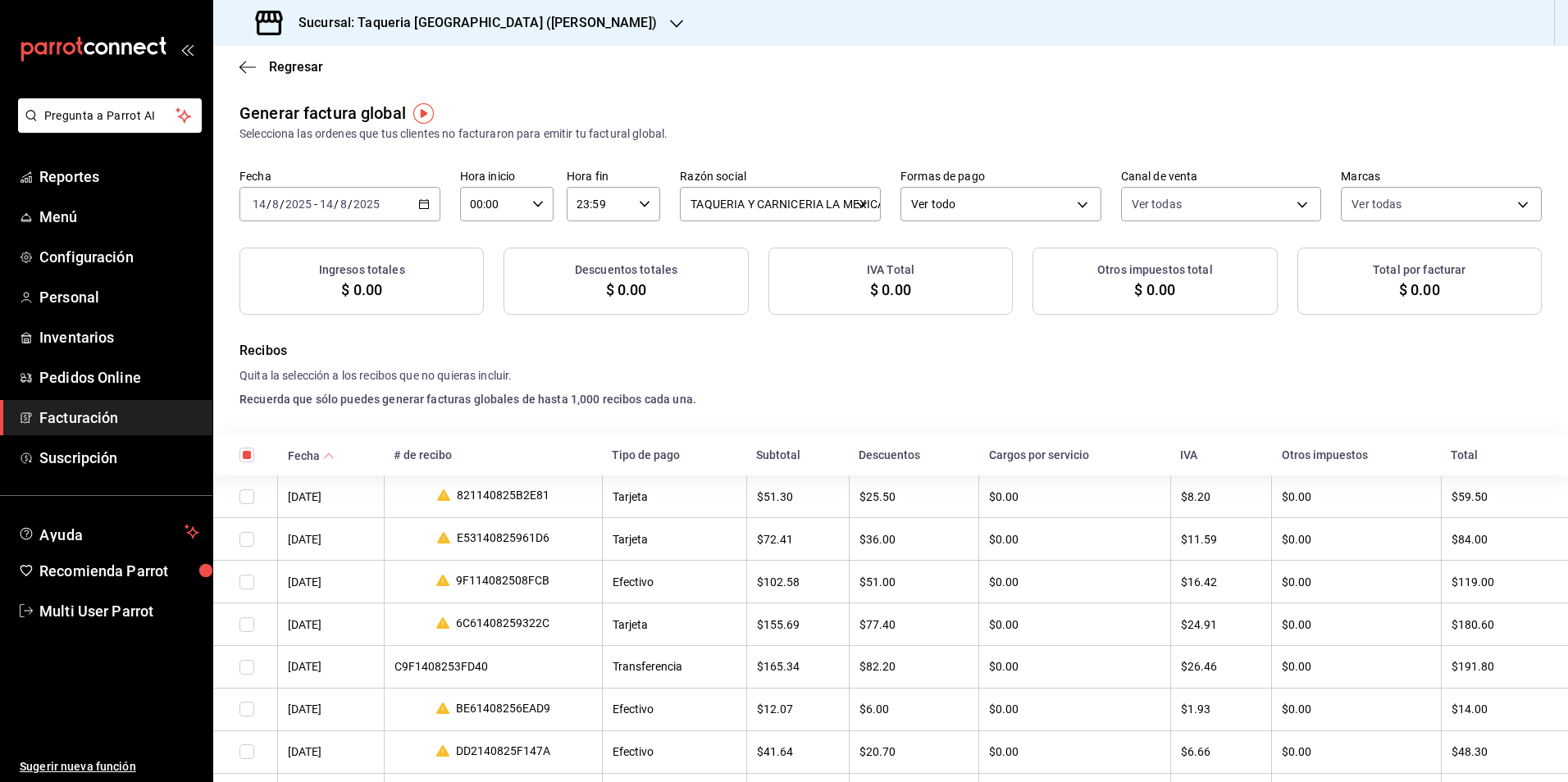
checkbox input "true"
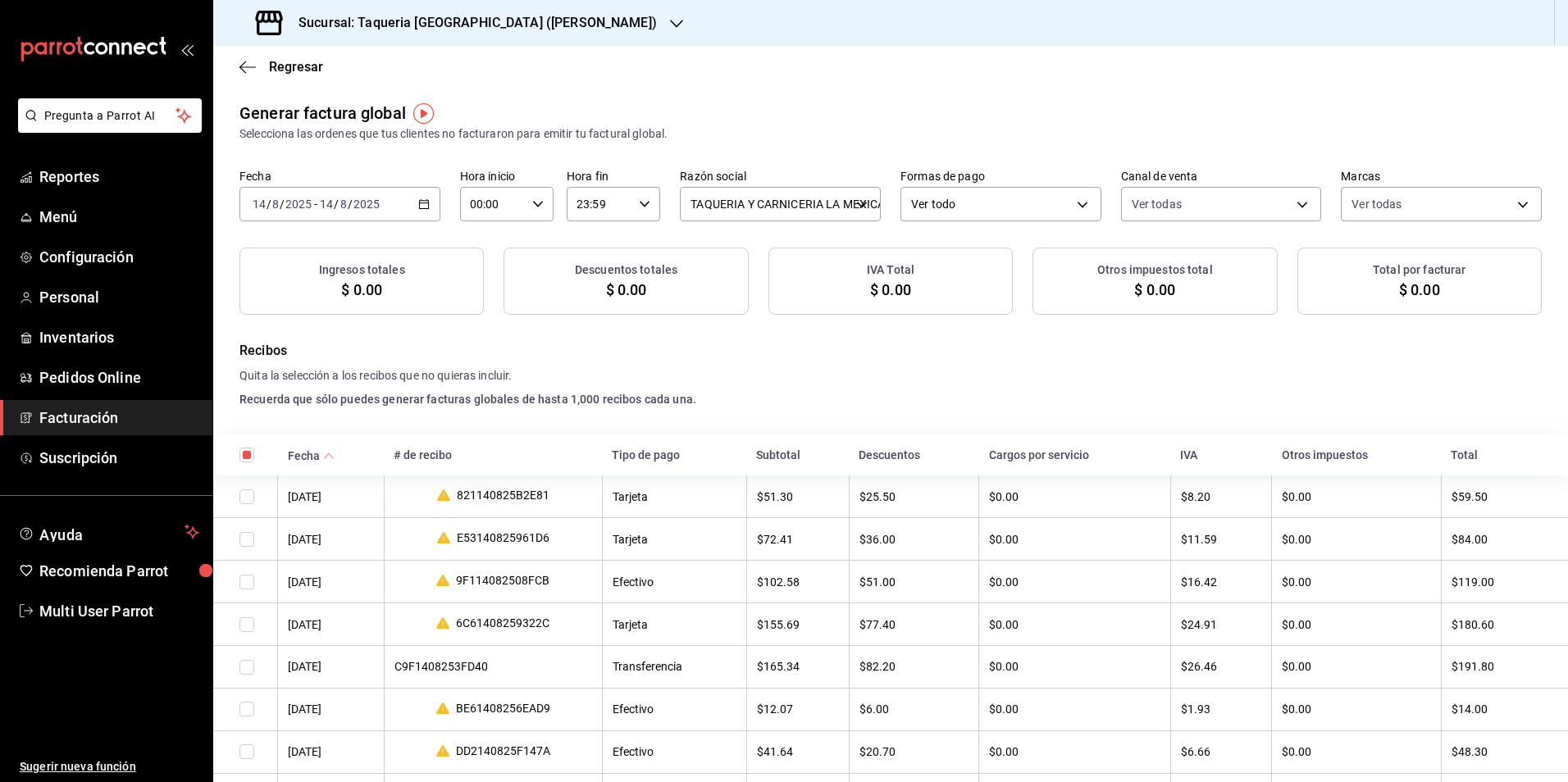
checkbox input "true"
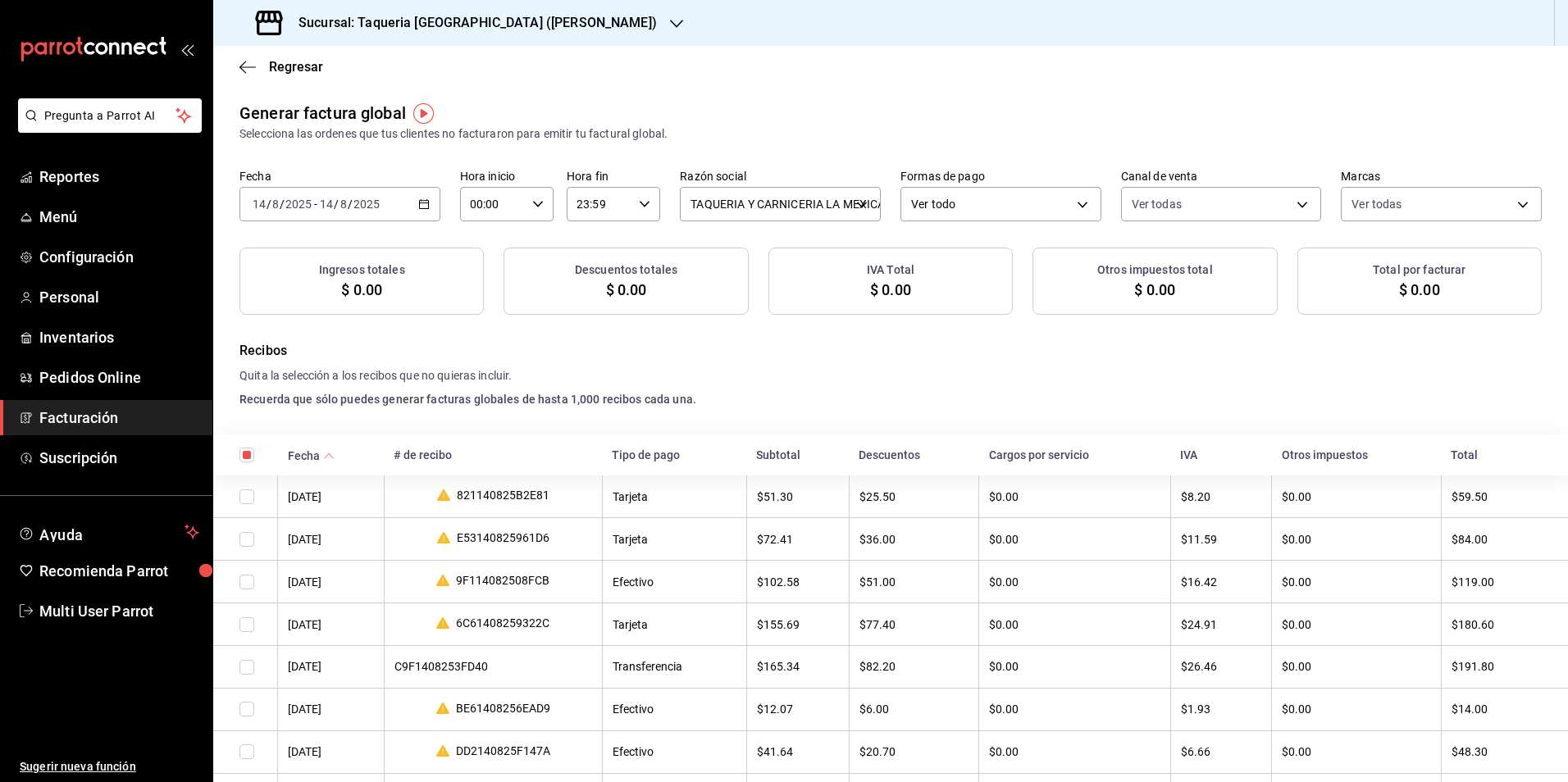
checkbox input "true"
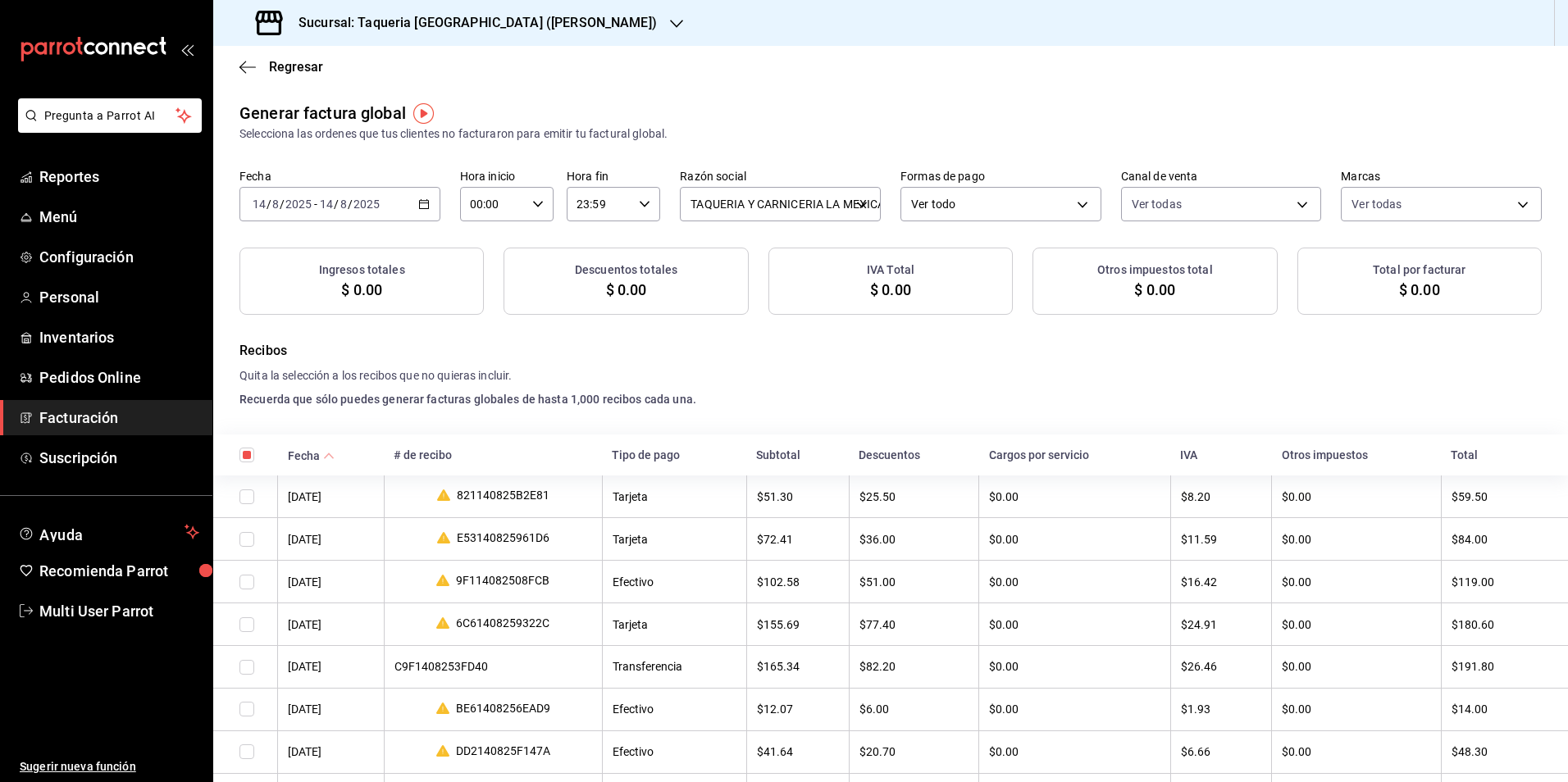
checkbox input "true"
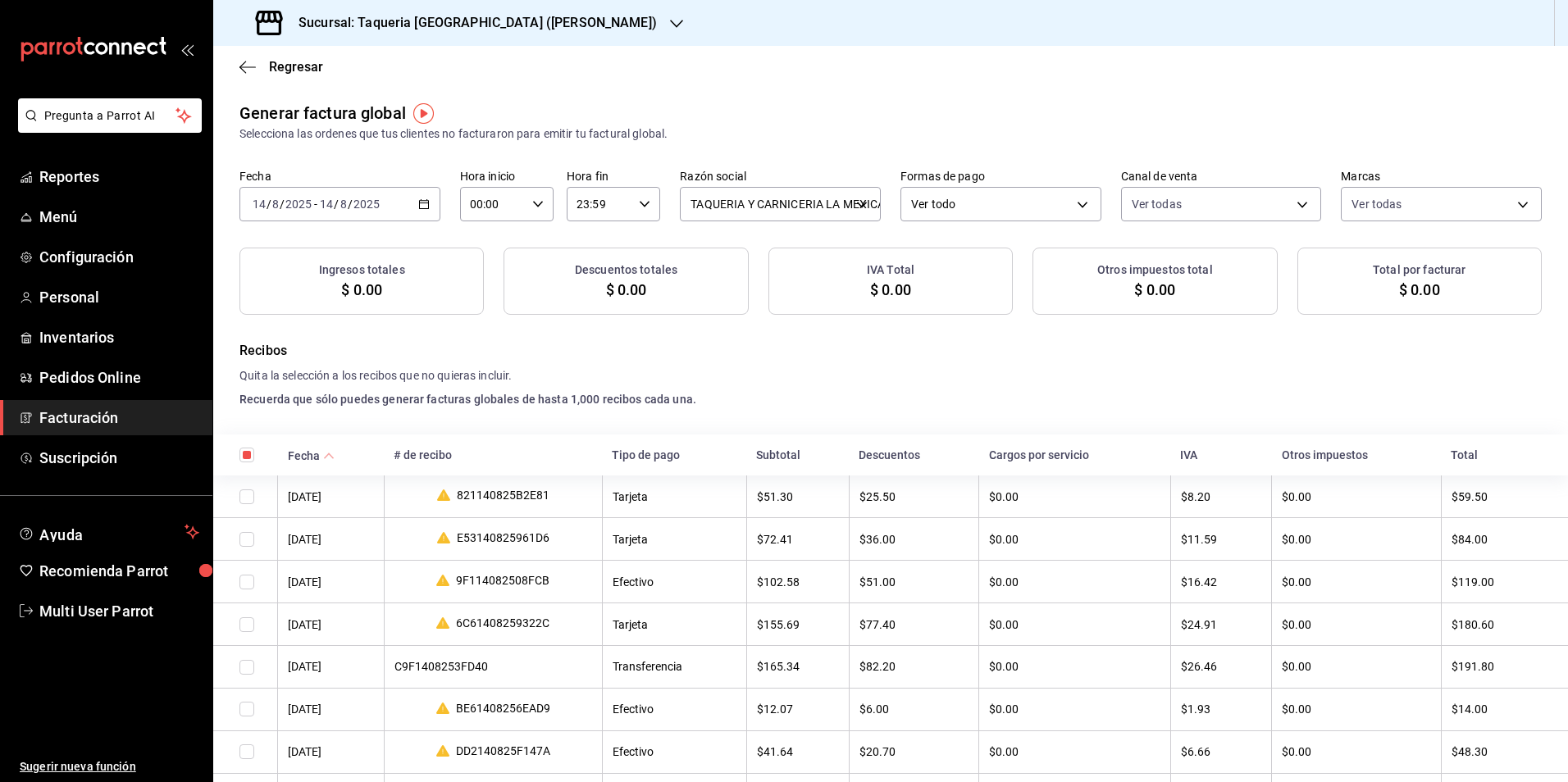
checkbox input "true"
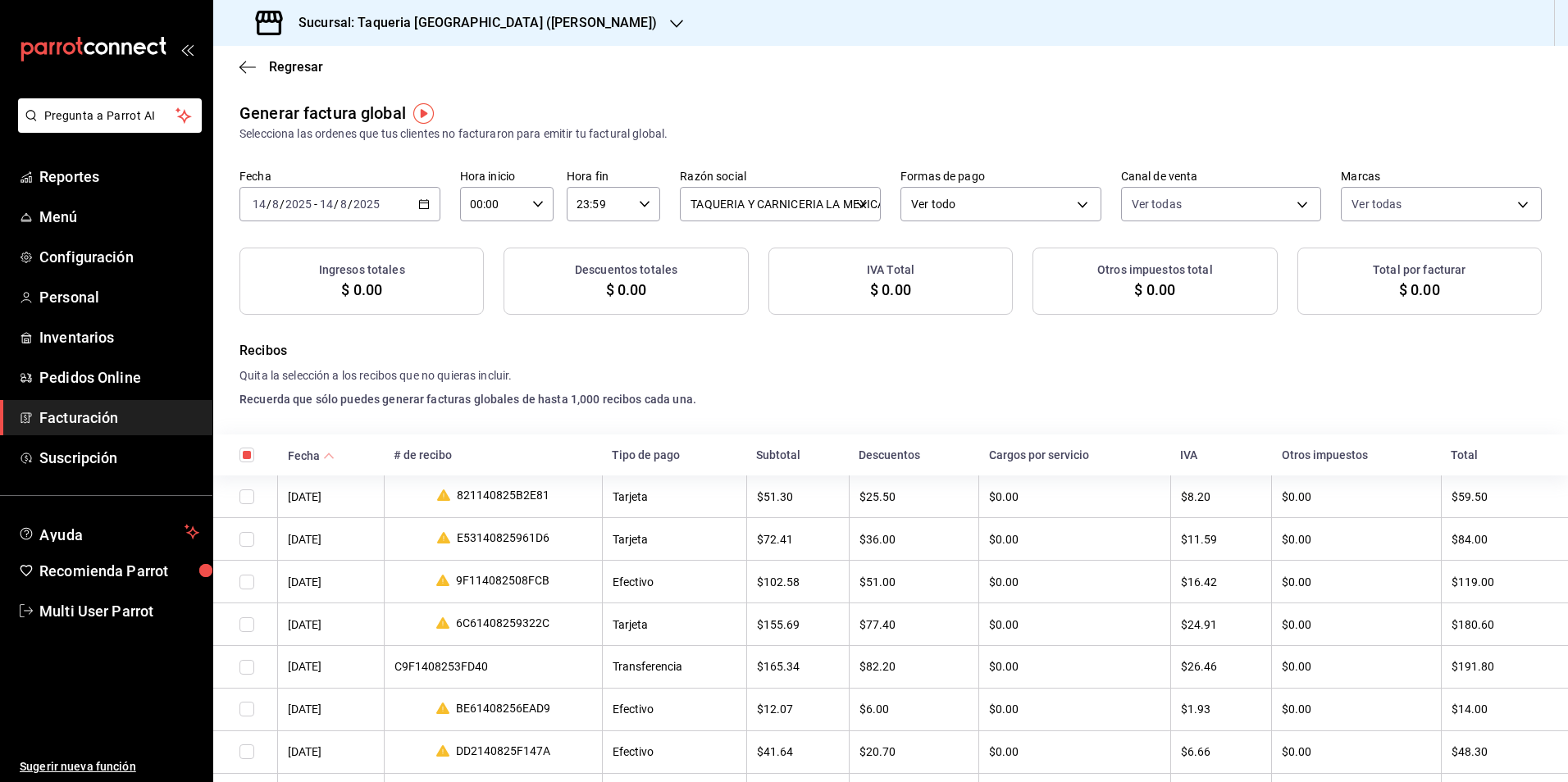
checkbox input "true"
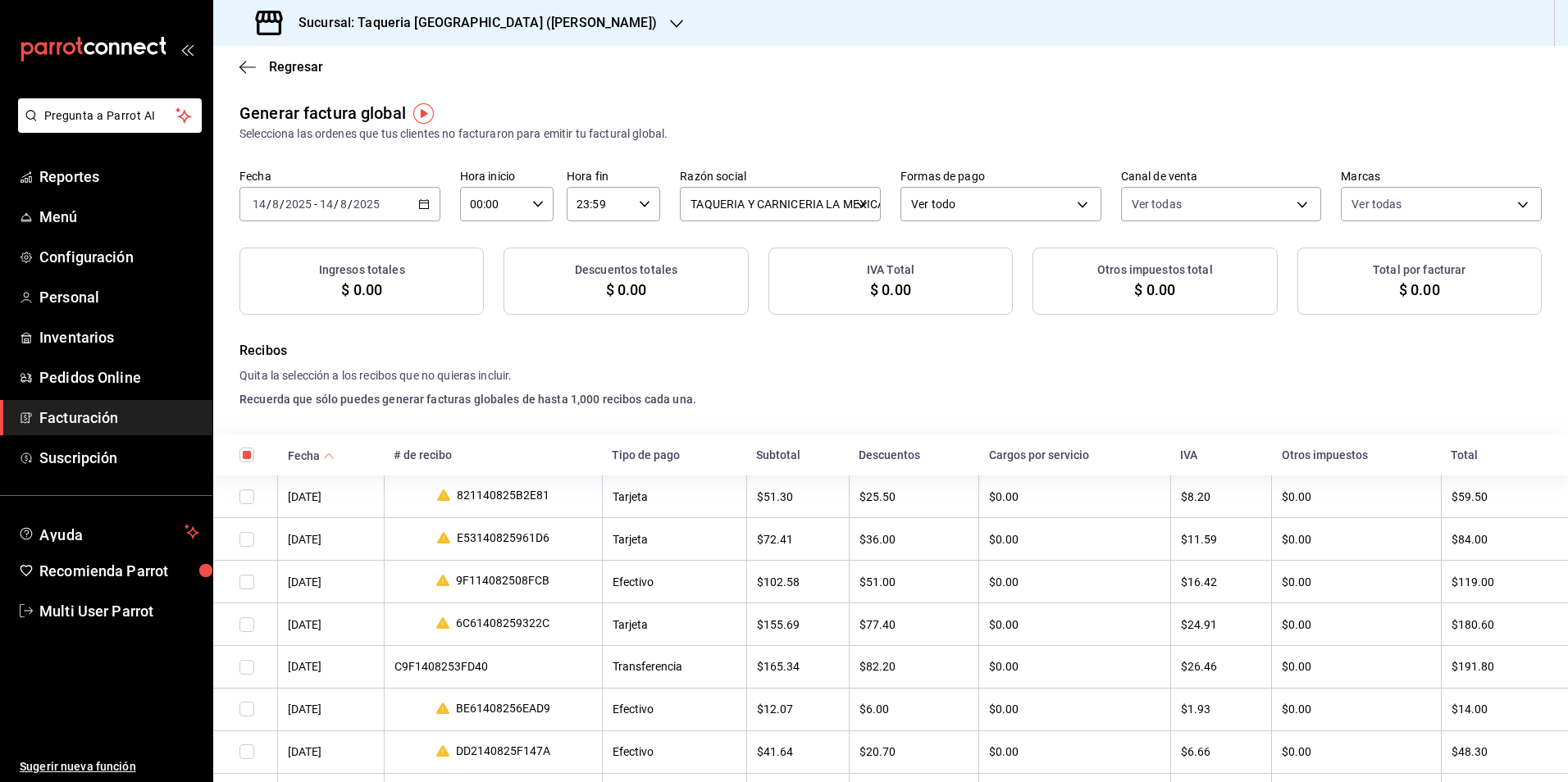
checkbox input "true"
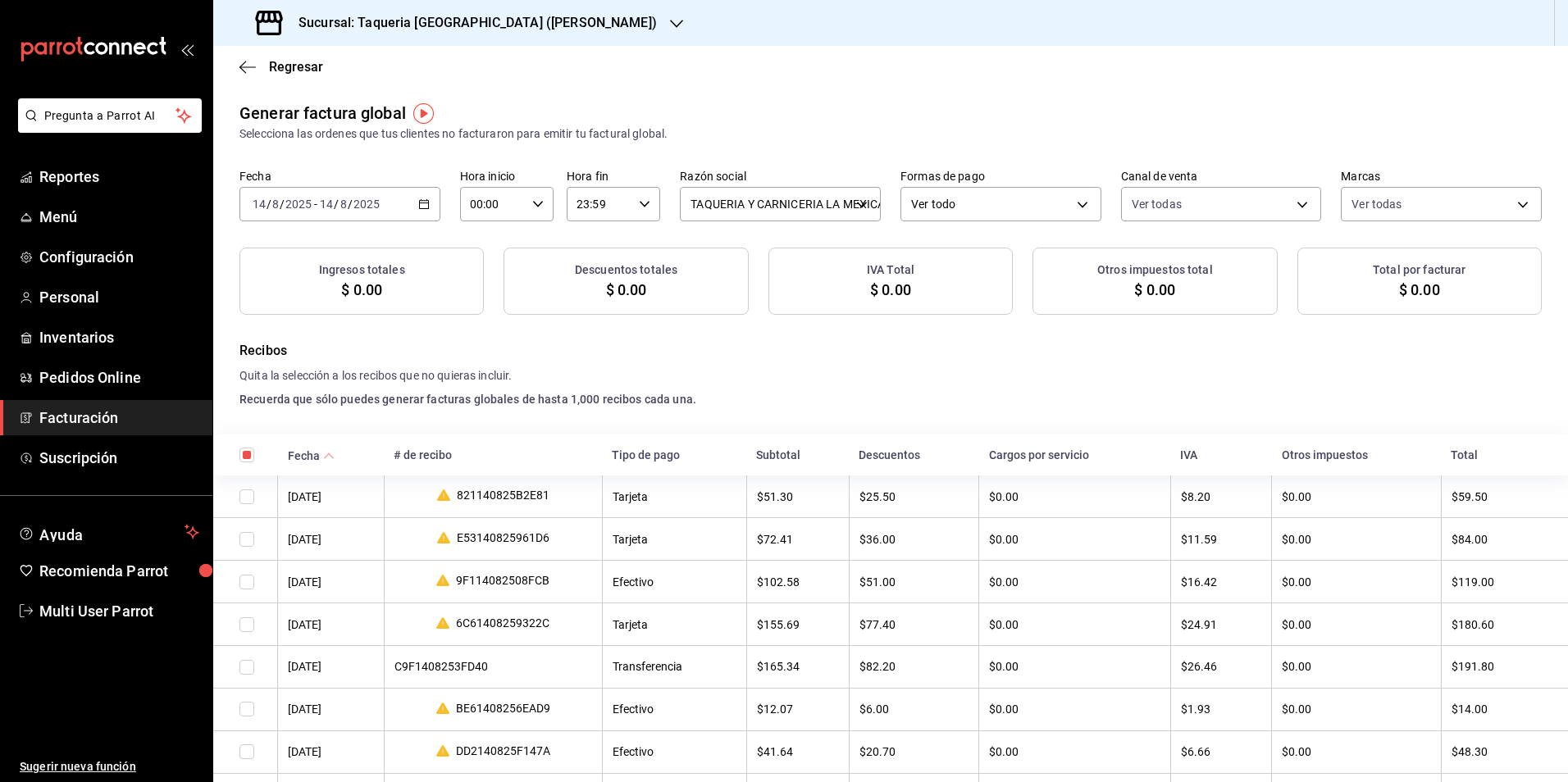
checkbox input "true"
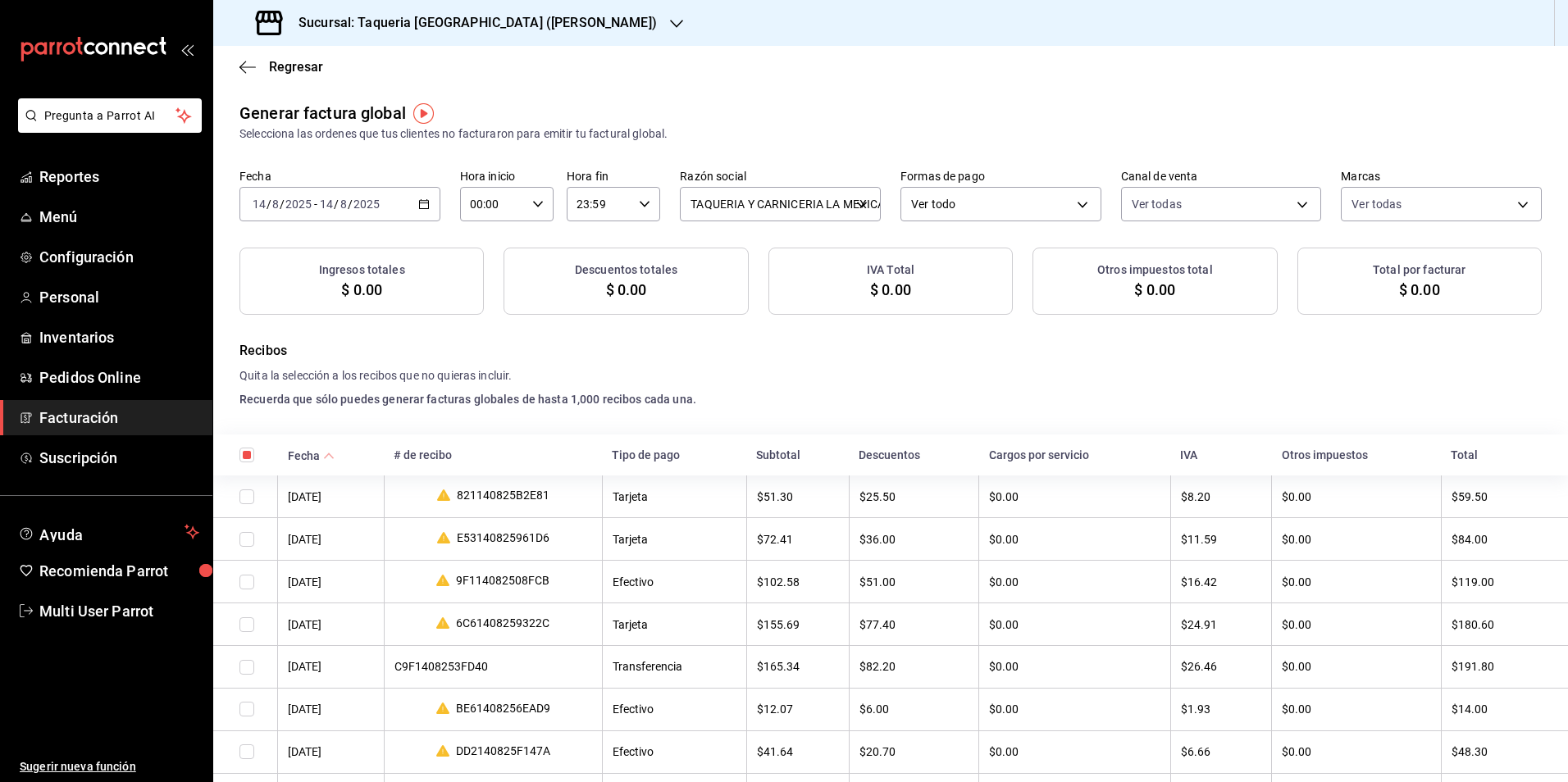
checkbox input "true"
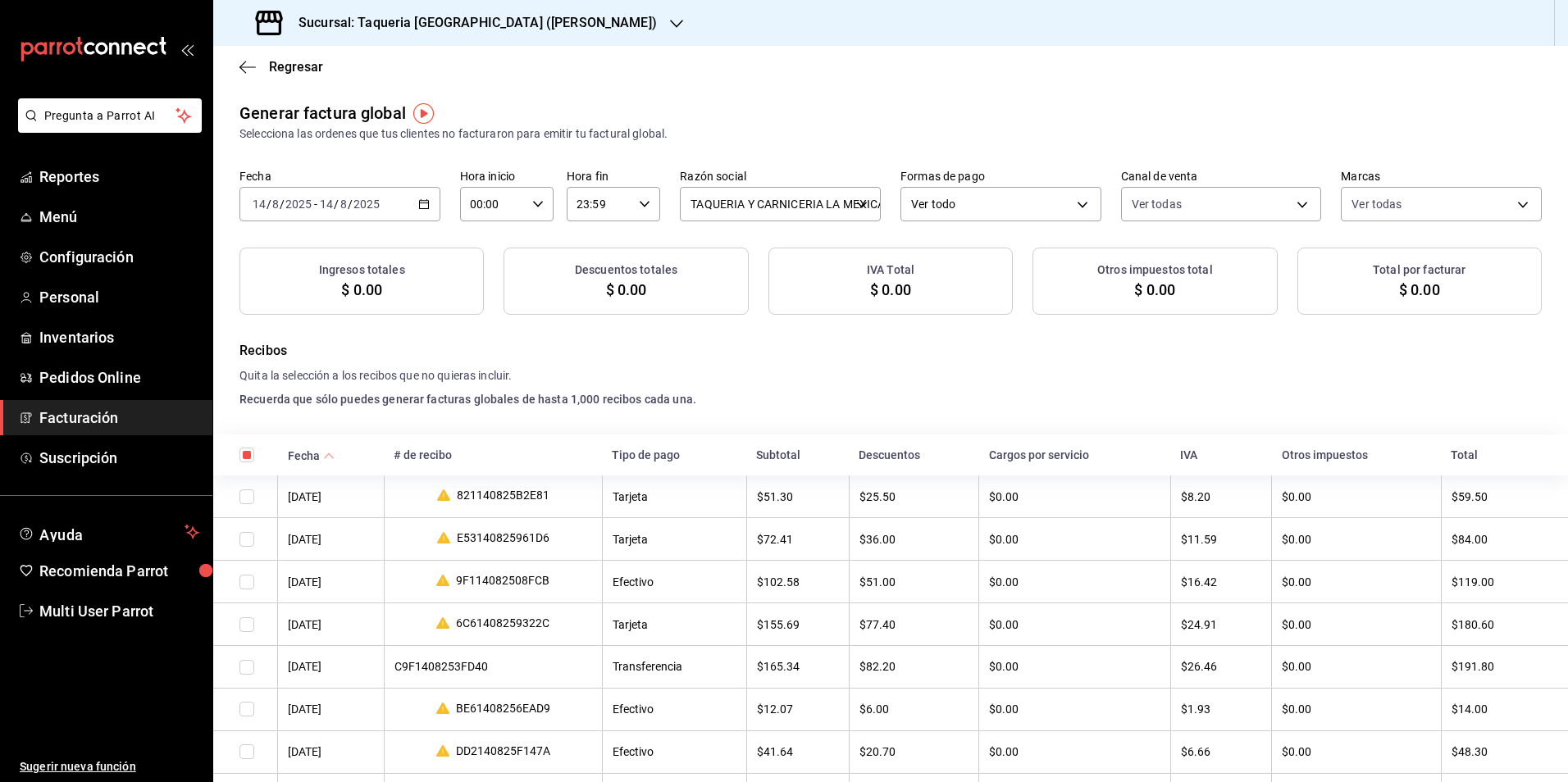
checkbox input "true"
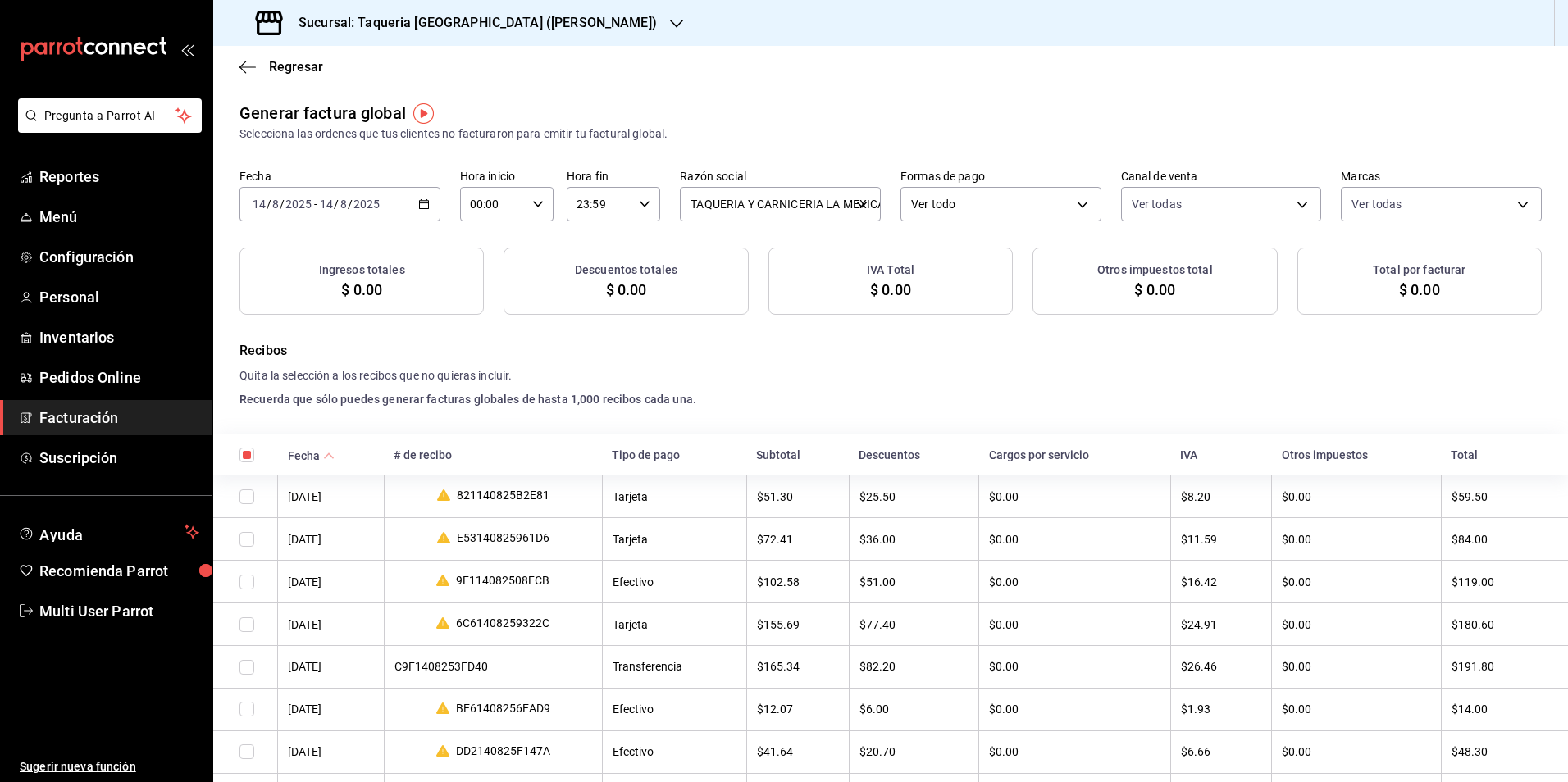
checkbox input "true"
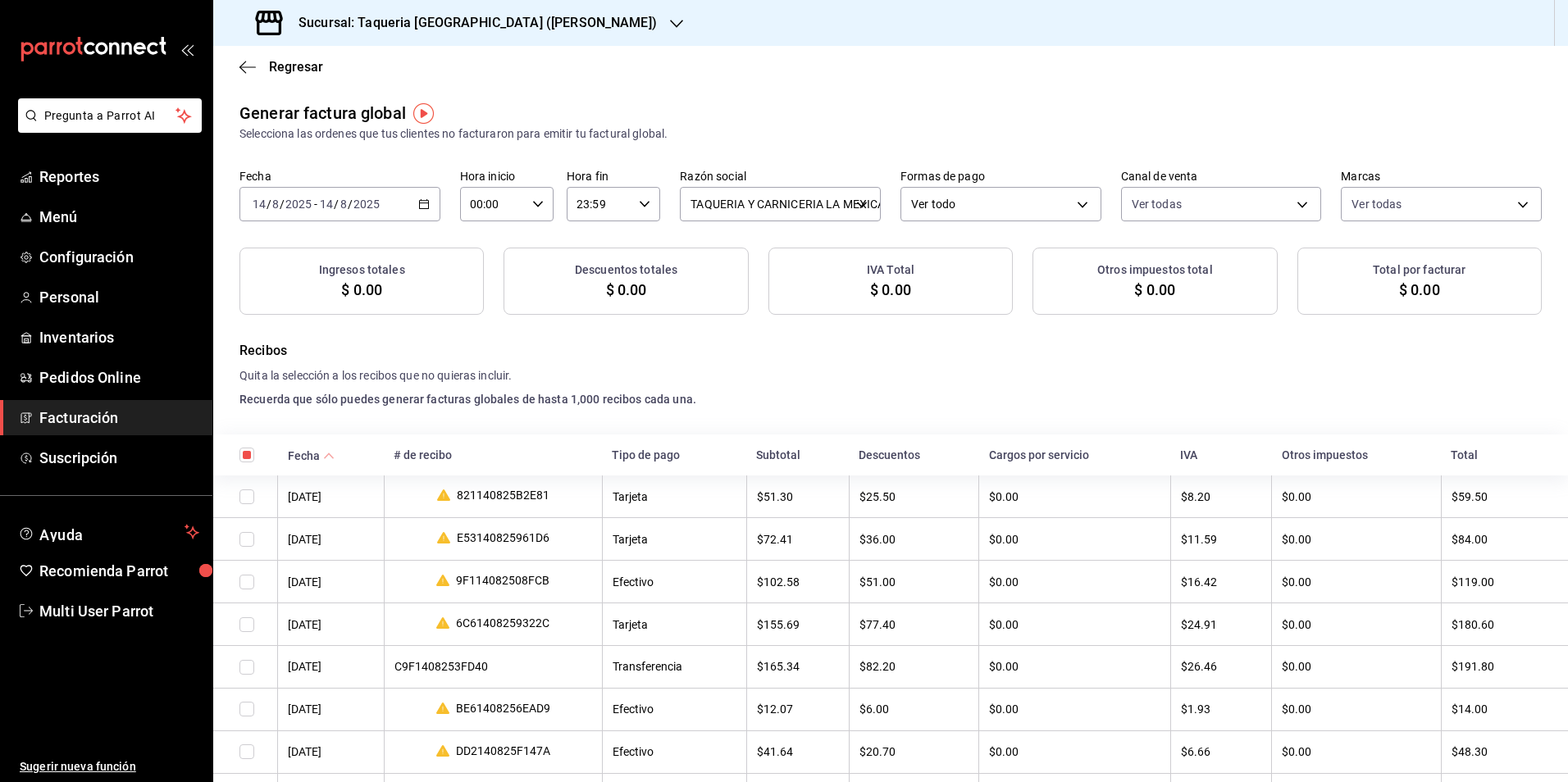
checkbox input "true"
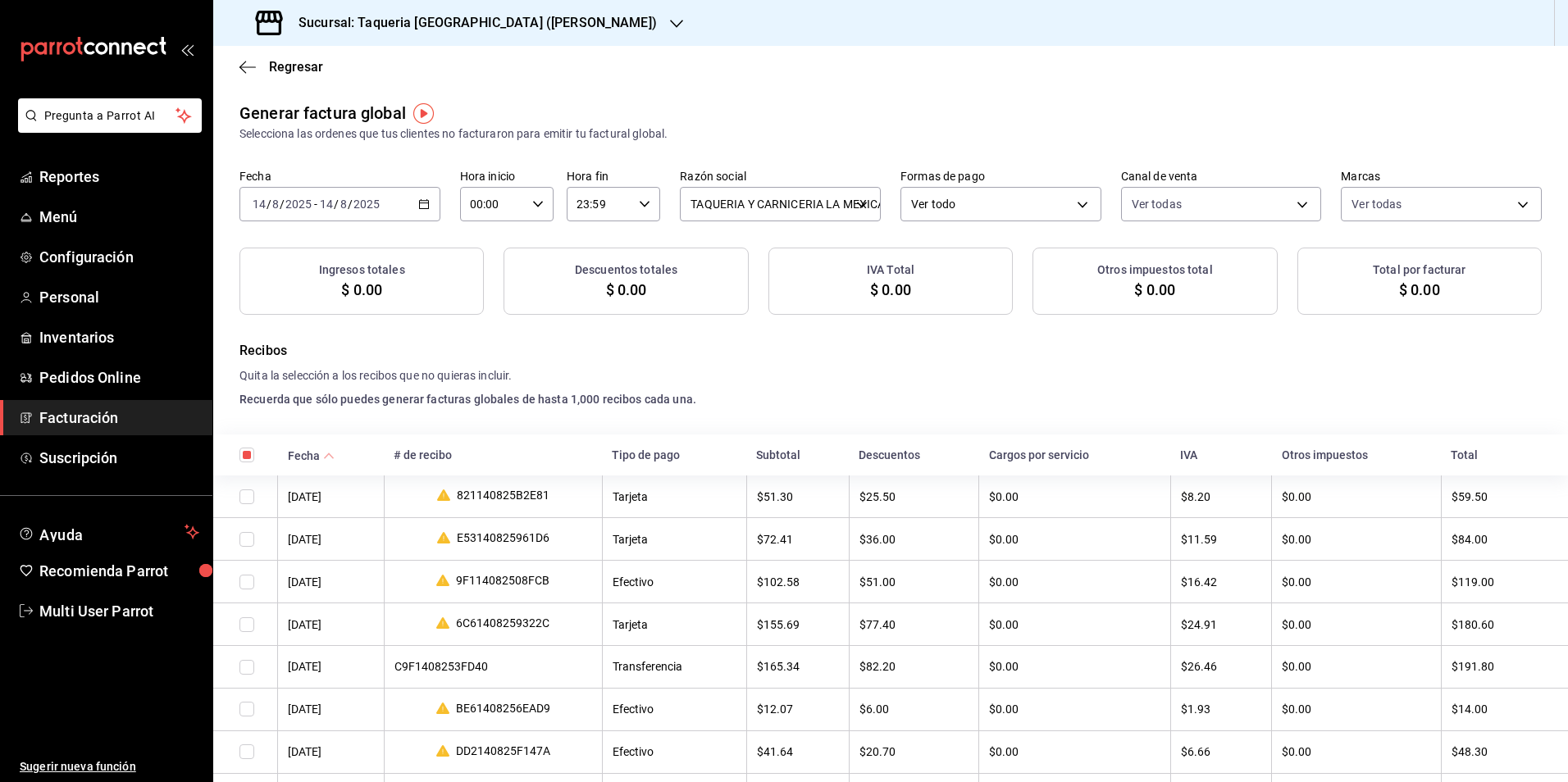
checkbox input "true"
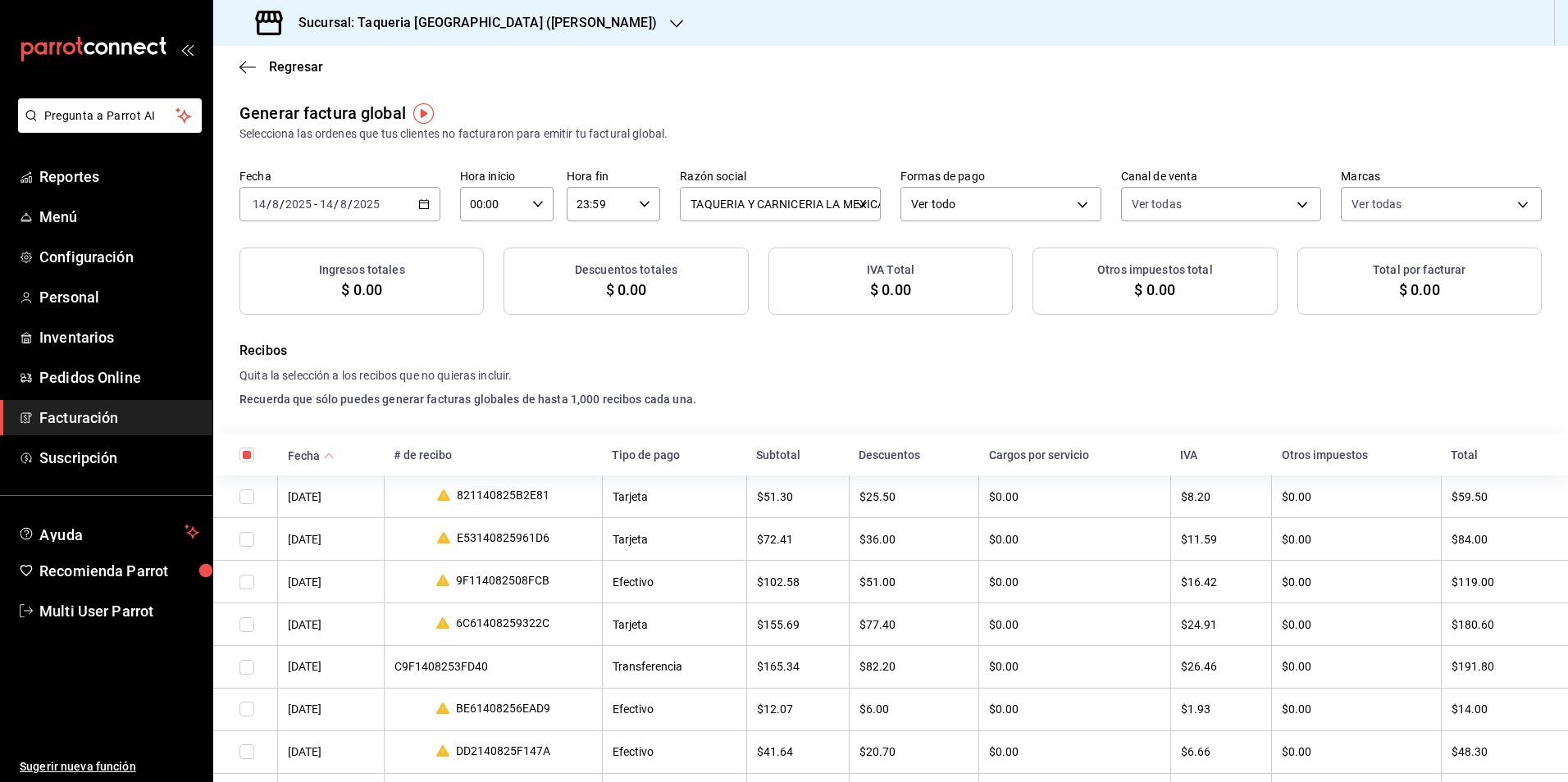
checkbox input "true"
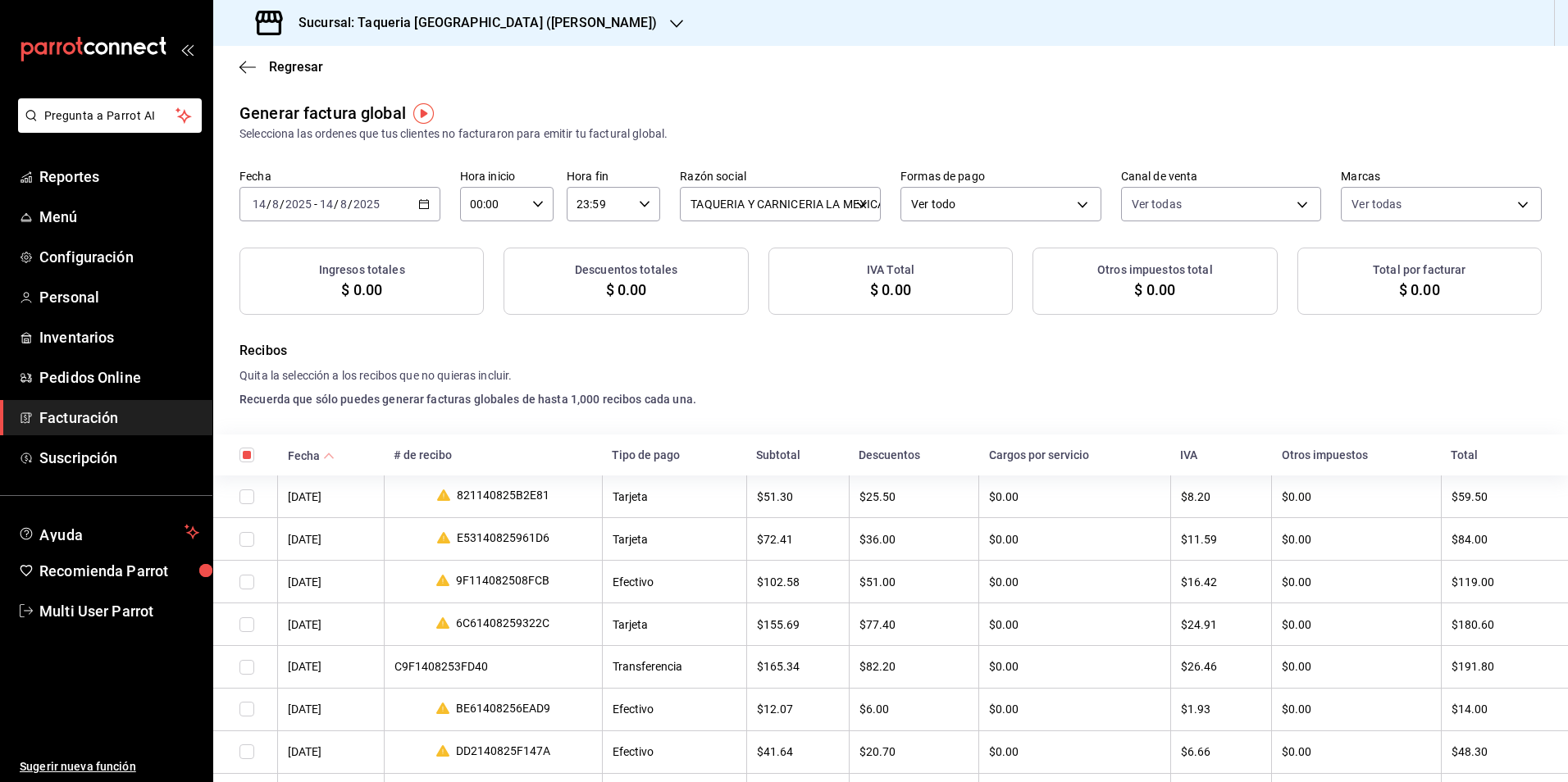
checkbox input "true"
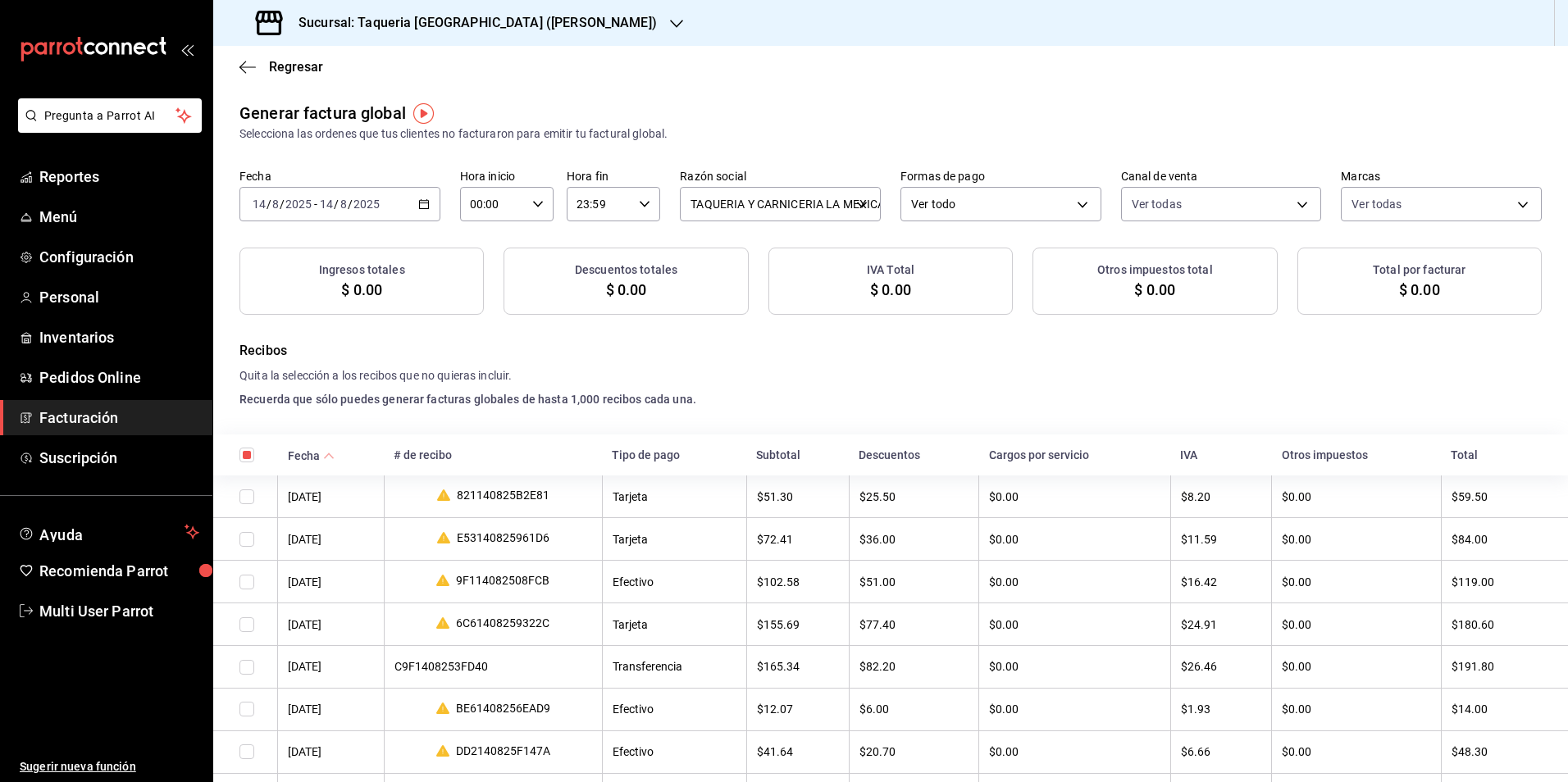
checkbox input "true"
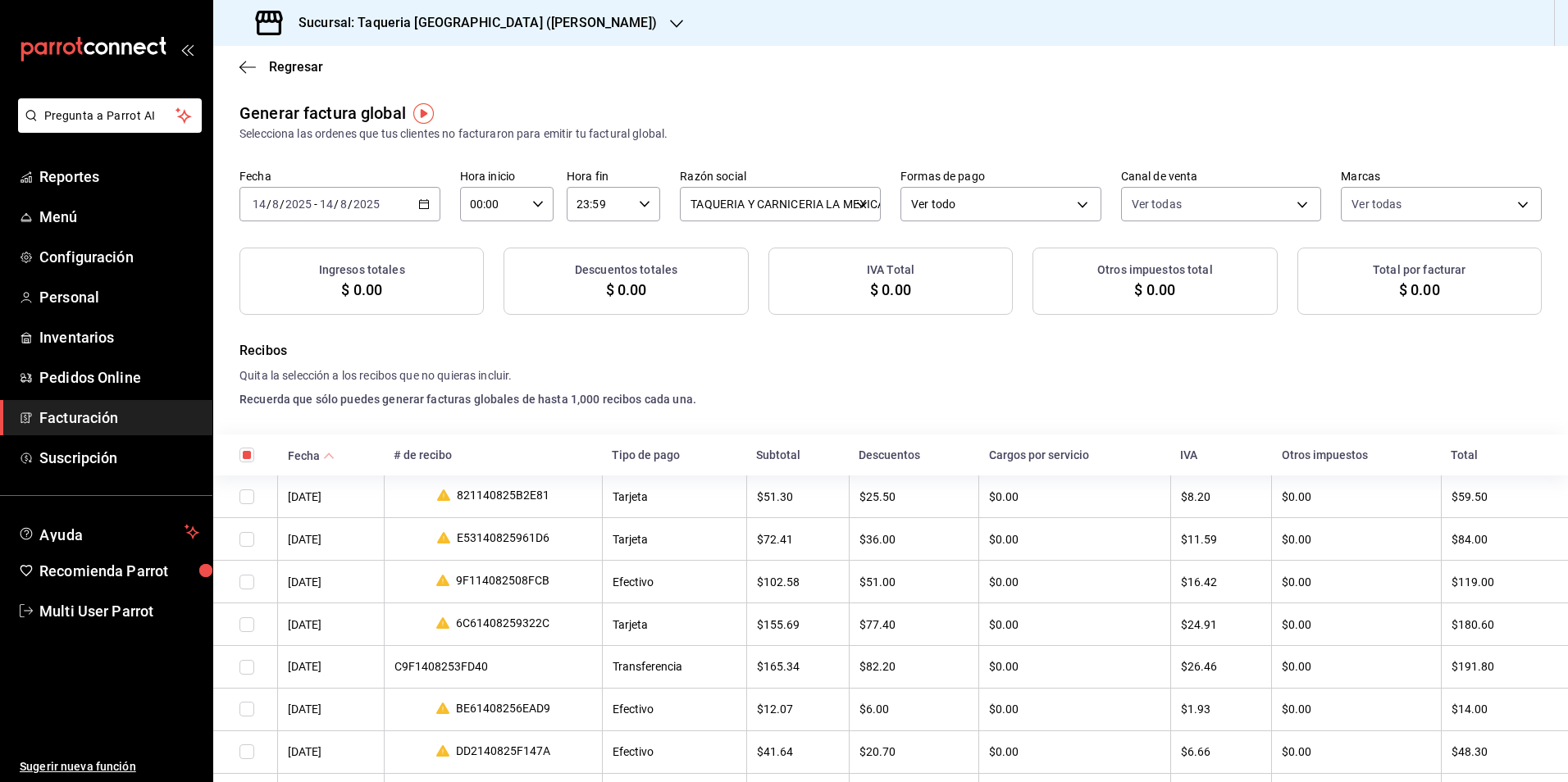
checkbox input "true"
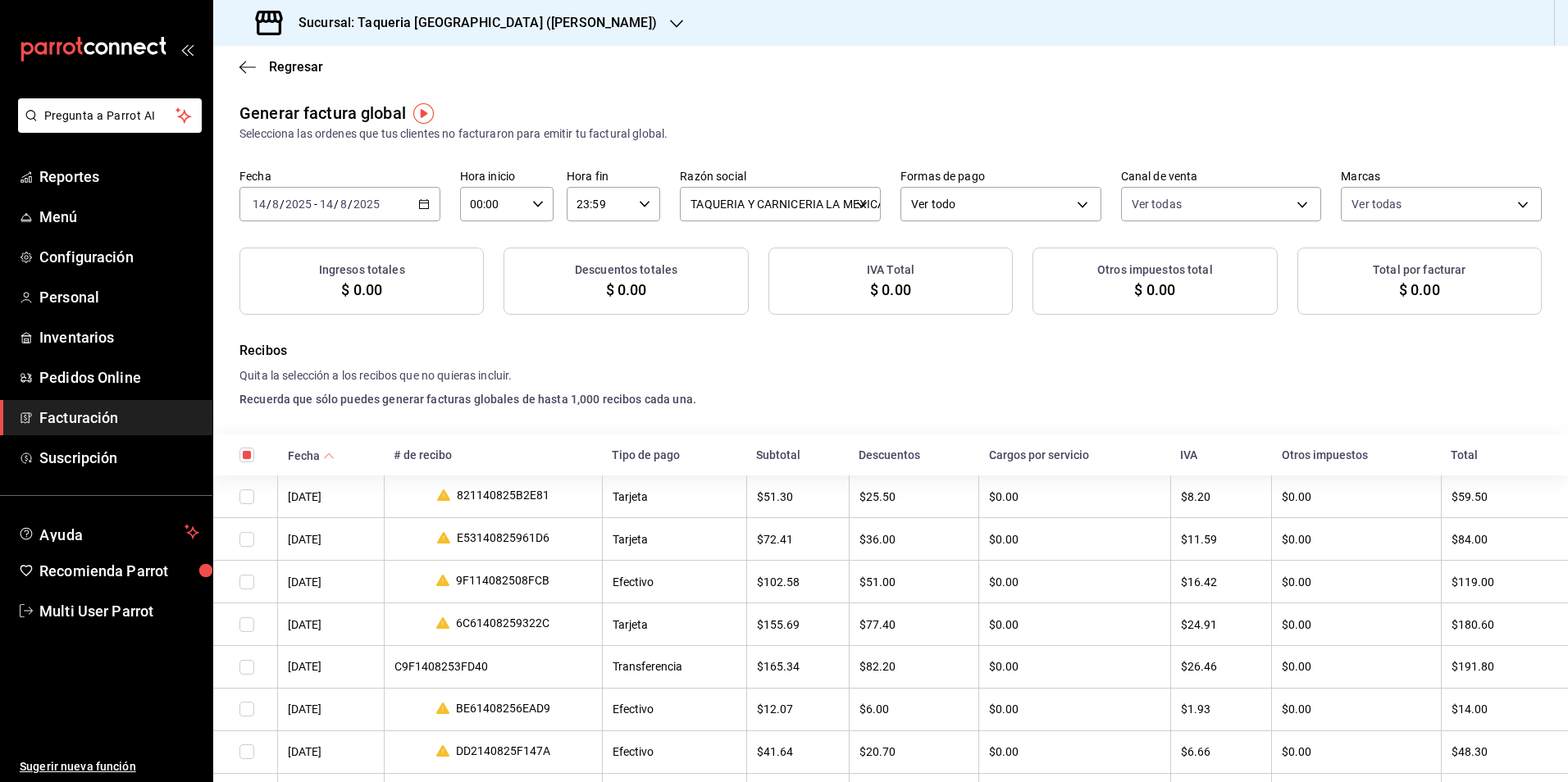
checkbox input "true"
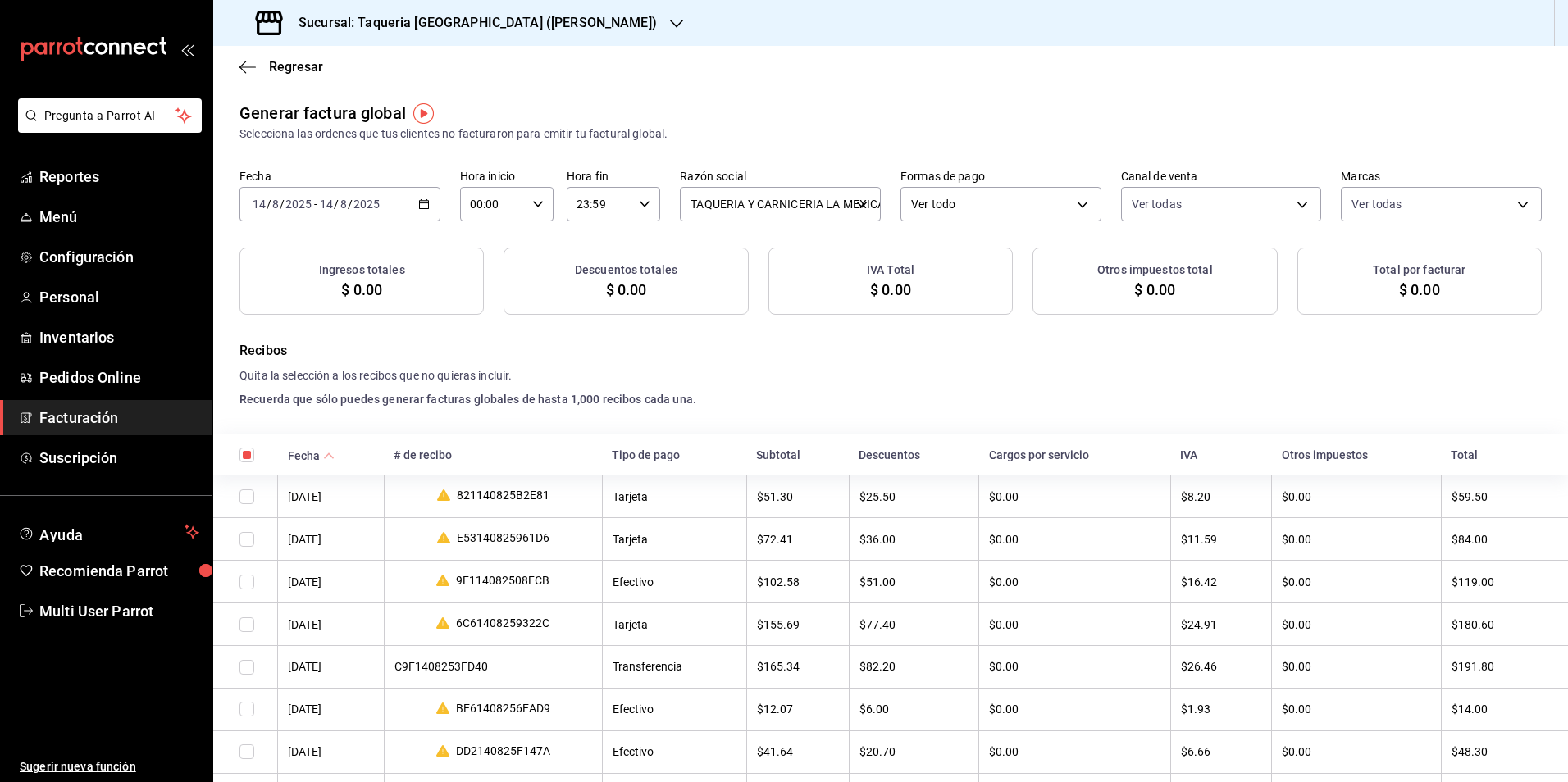
checkbox input "true"
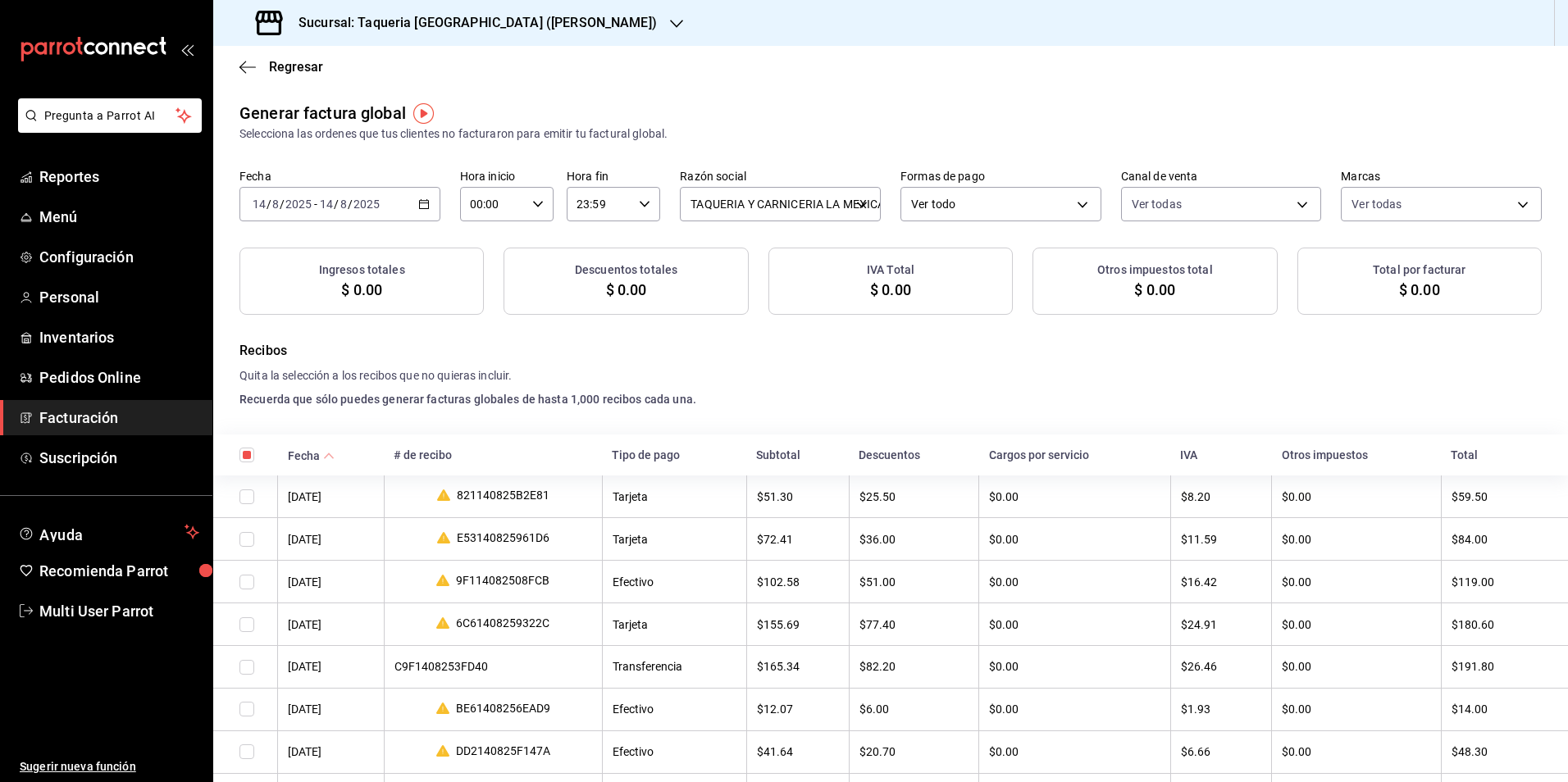
checkbox input "true"
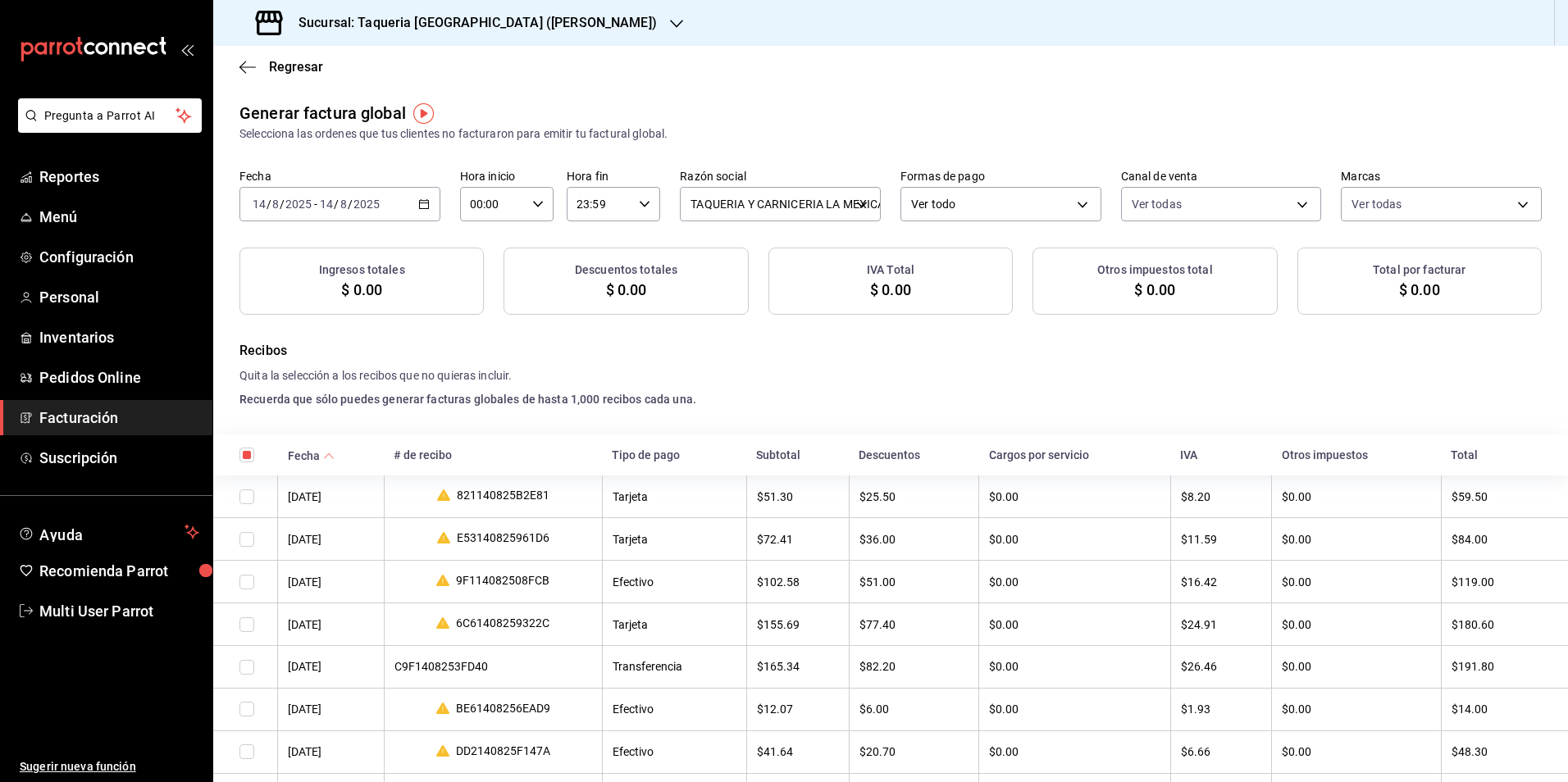
checkbox input "true"
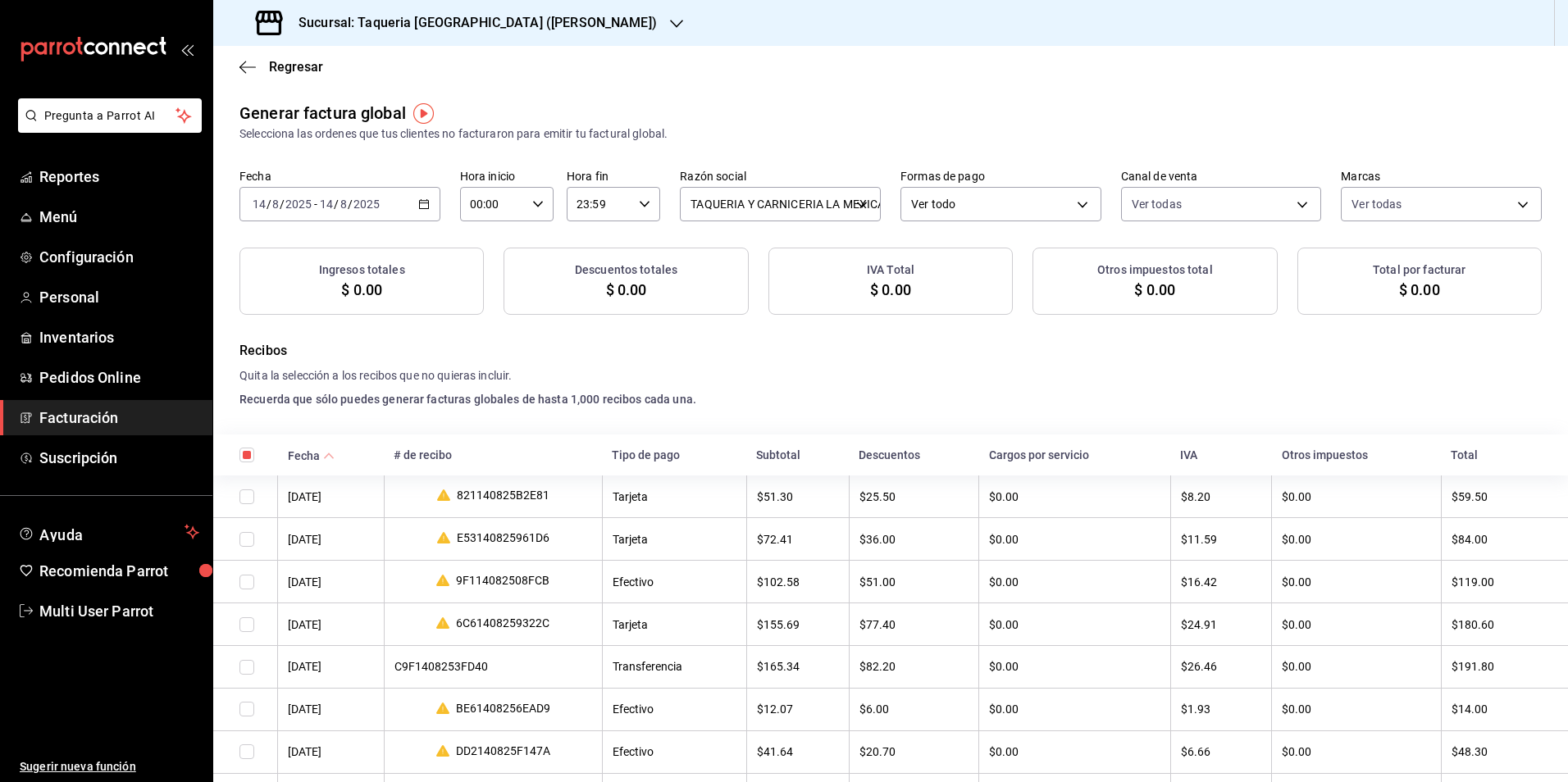
checkbox input "true"
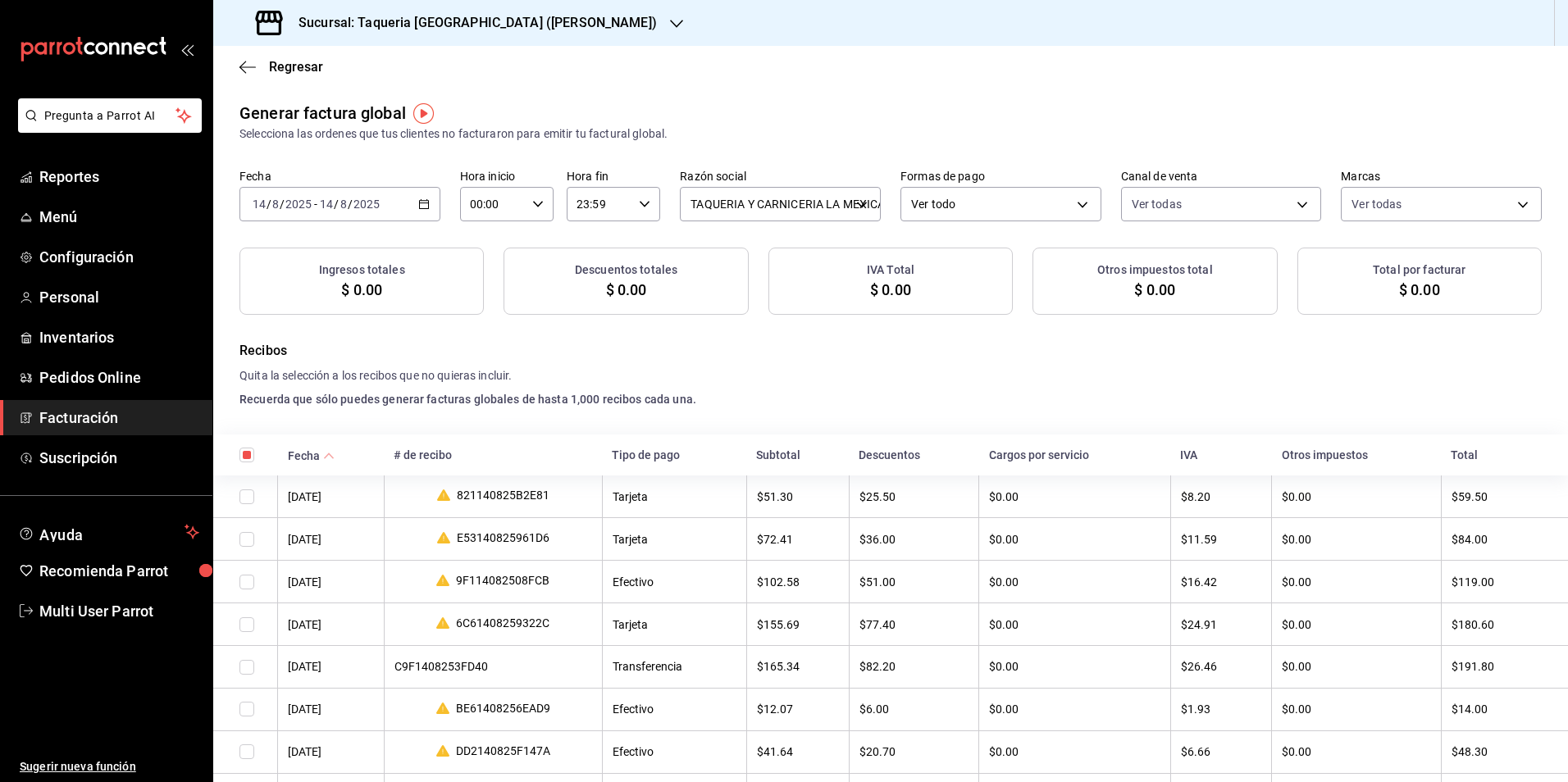
checkbox input "true"
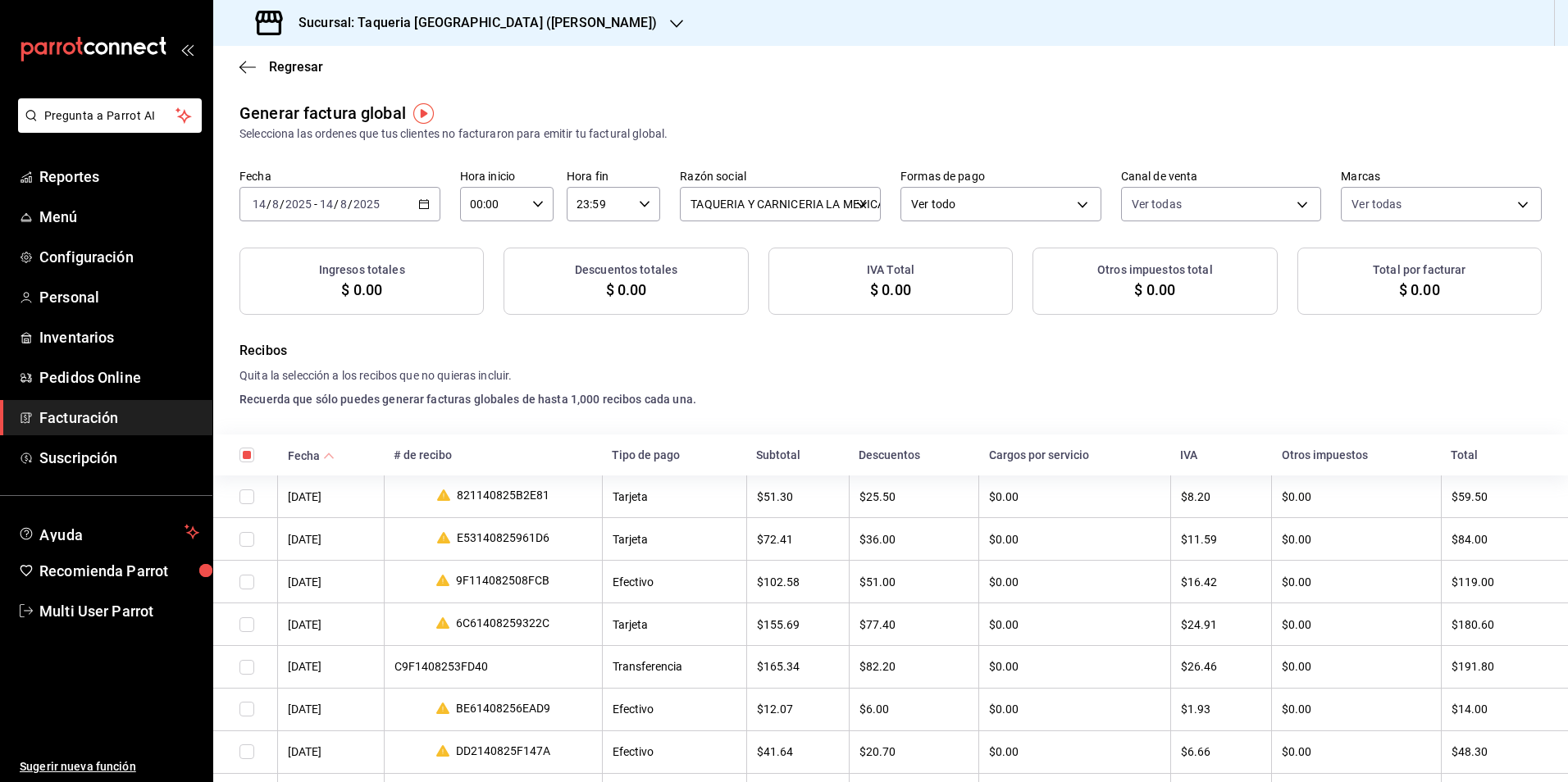
checkbox input "true"
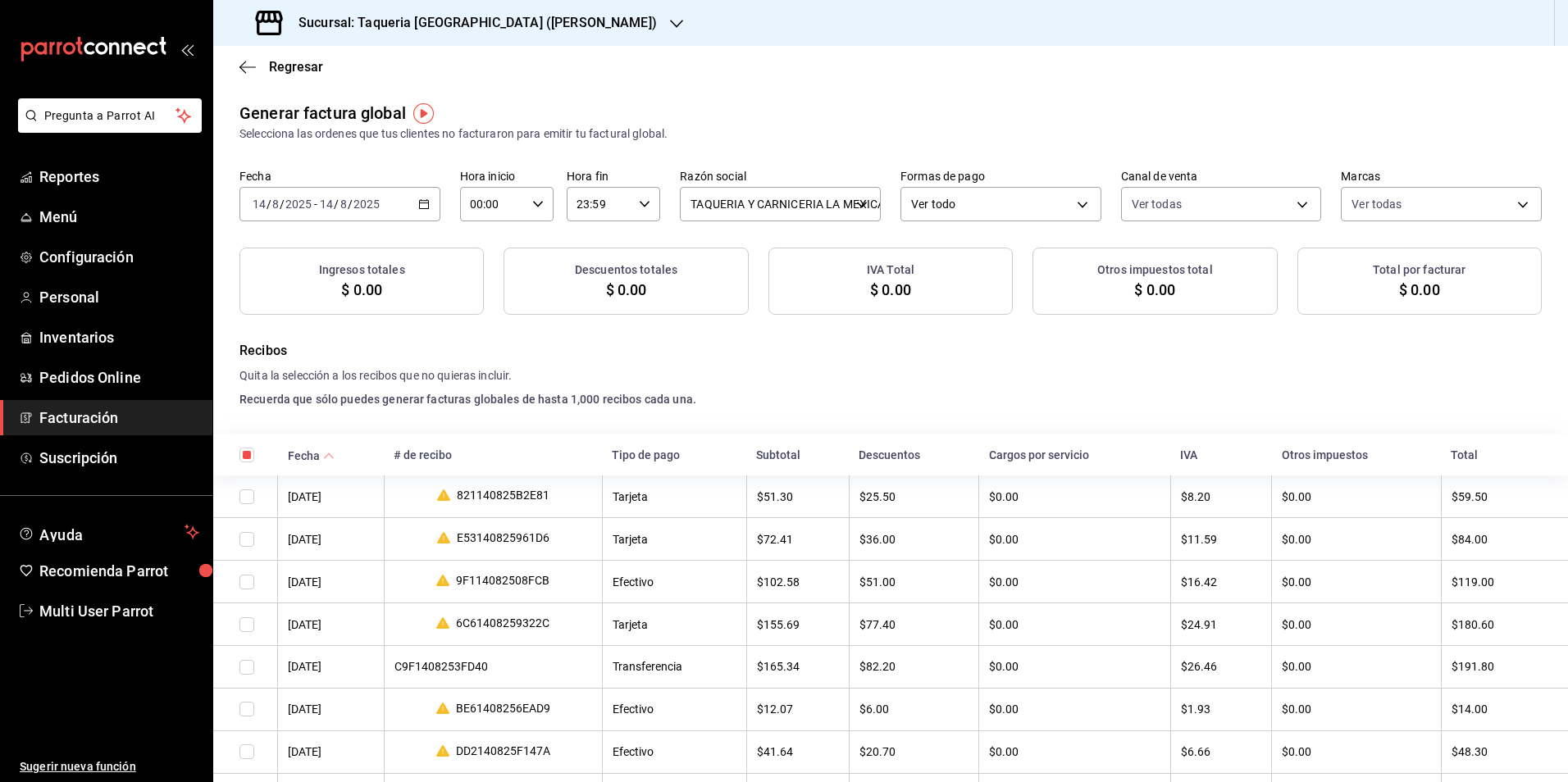
checkbox input "true"
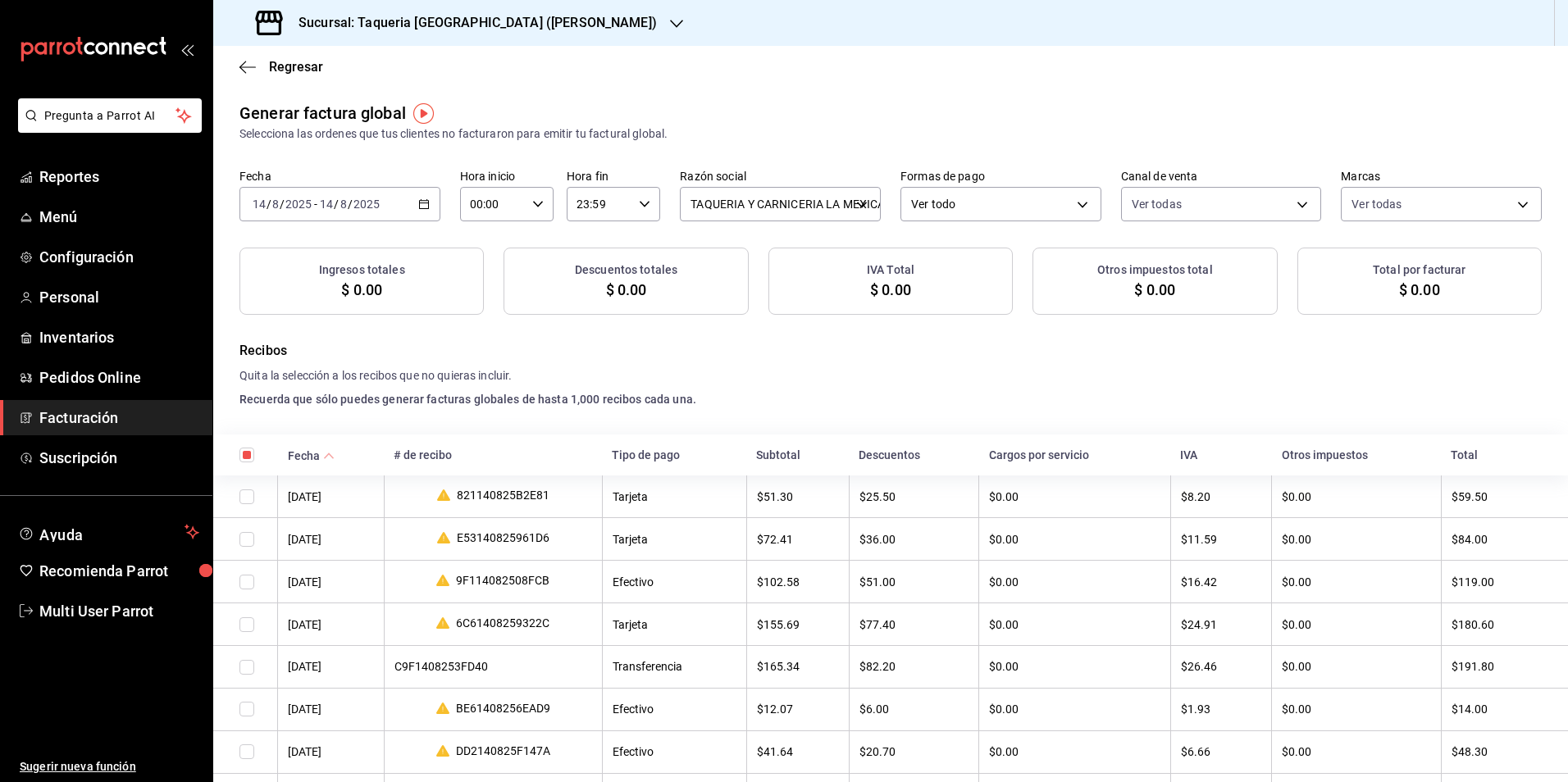
checkbox input "true"
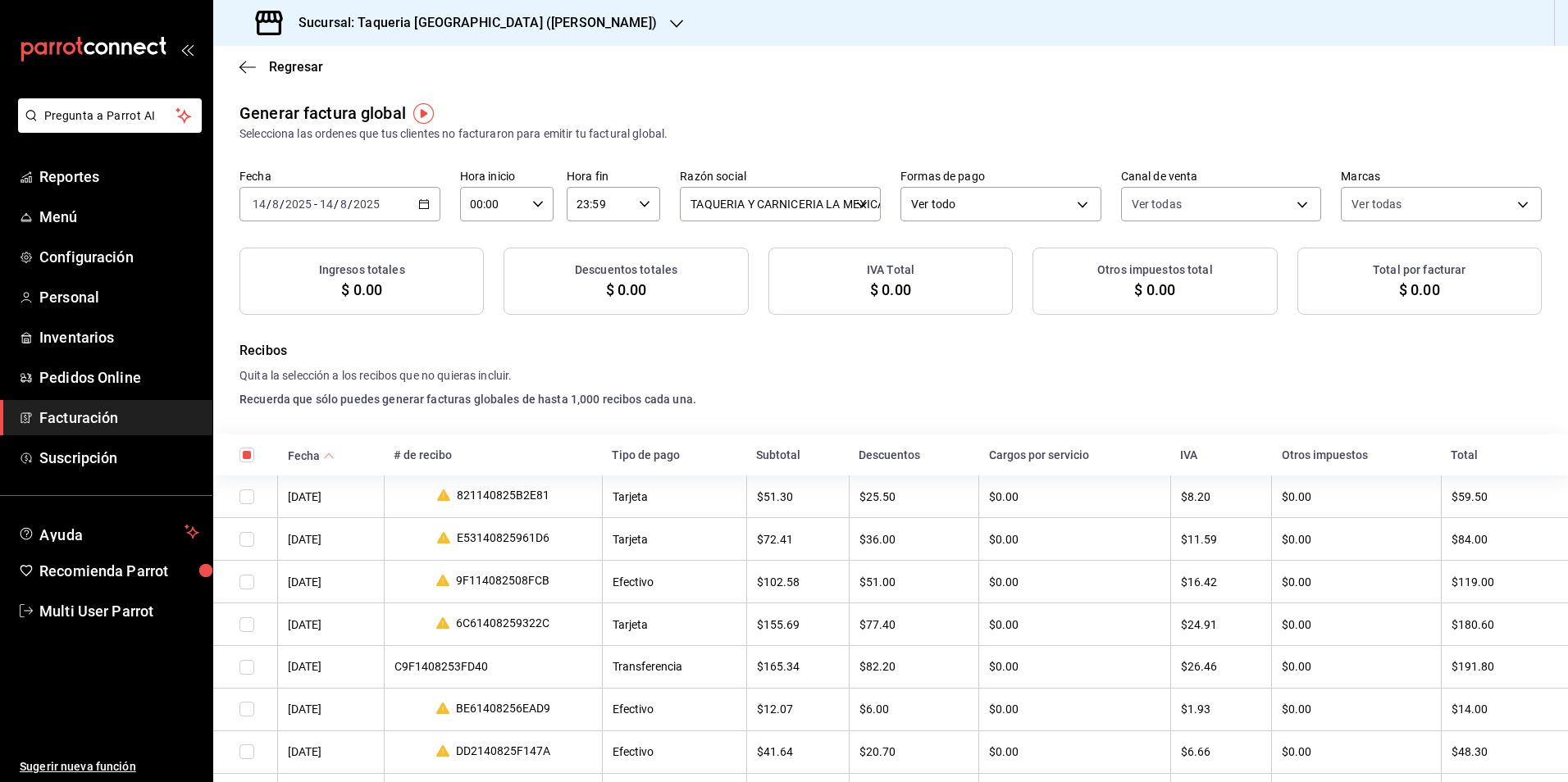
checkbox input "true"
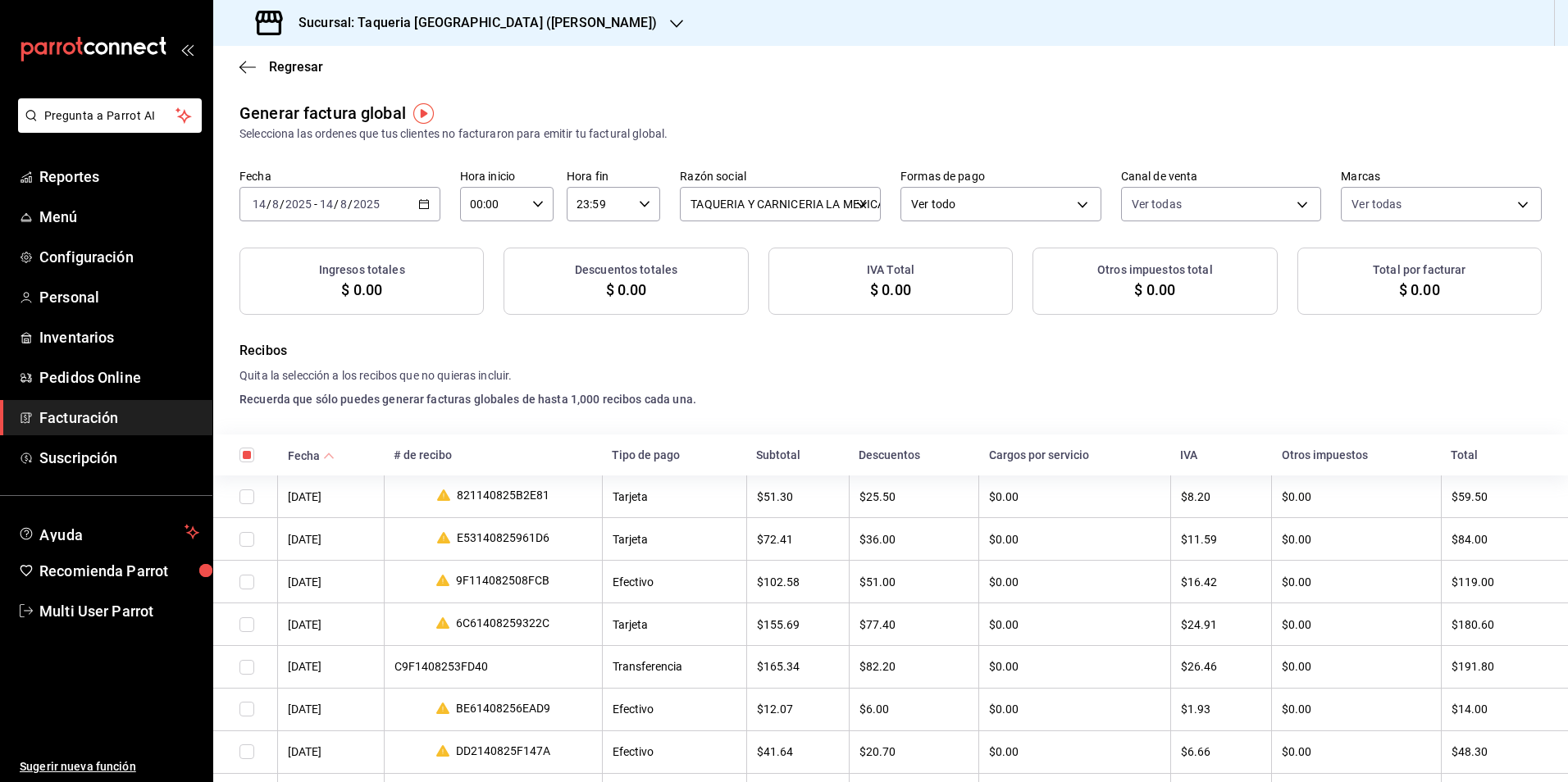
checkbox input "true"
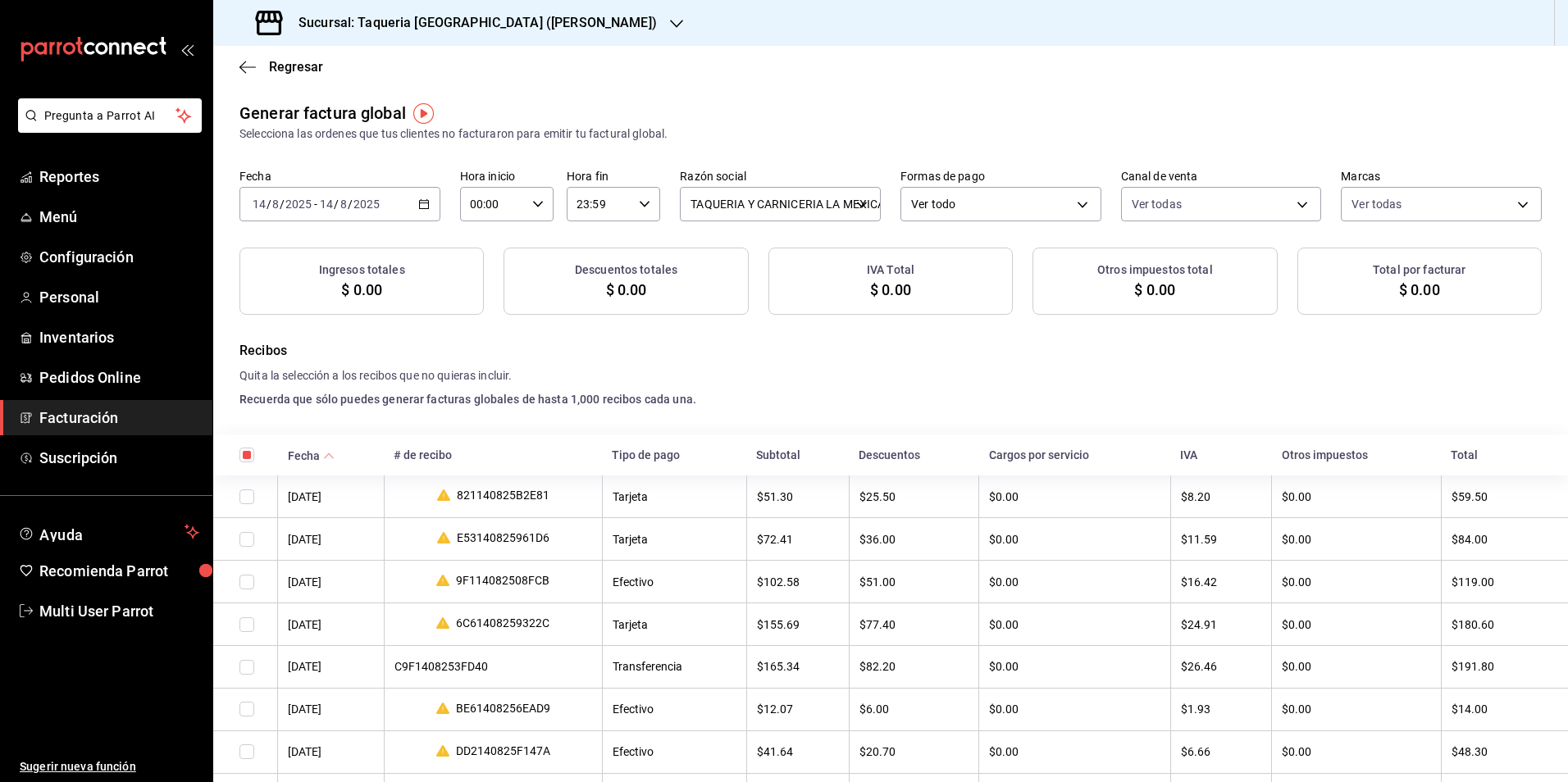
checkbox input "true"
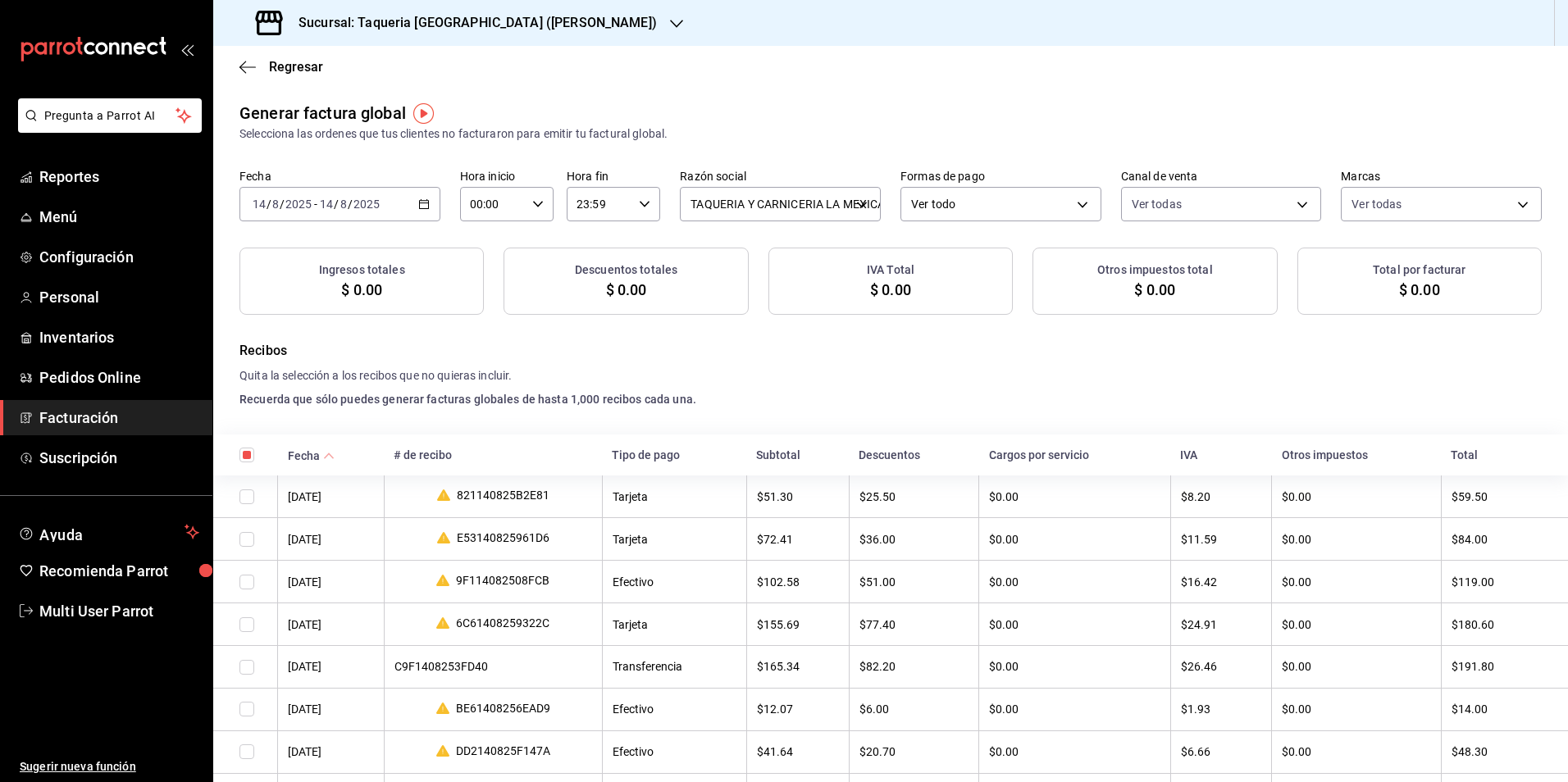
checkbox input "true"
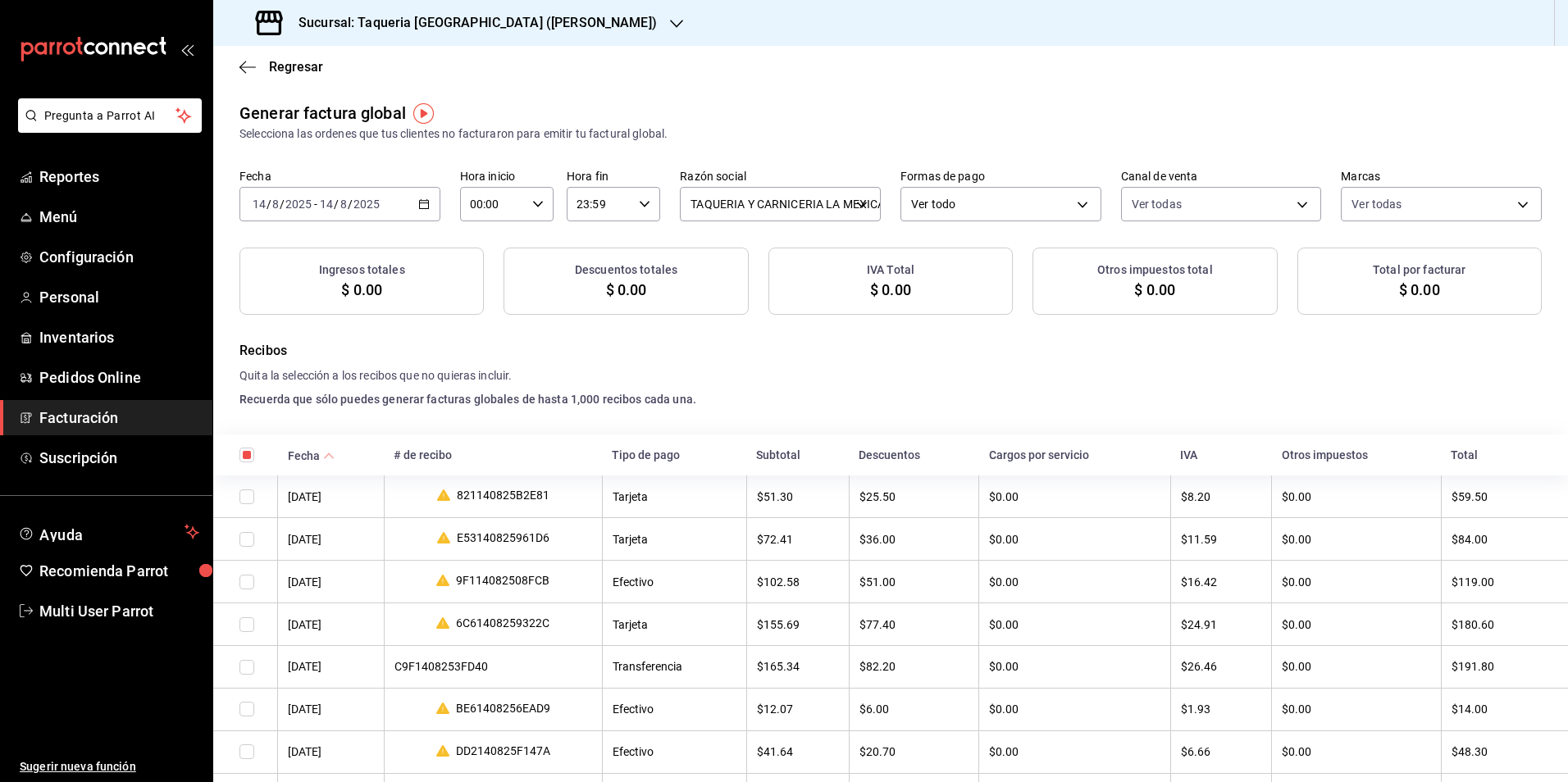
checkbox input "true"
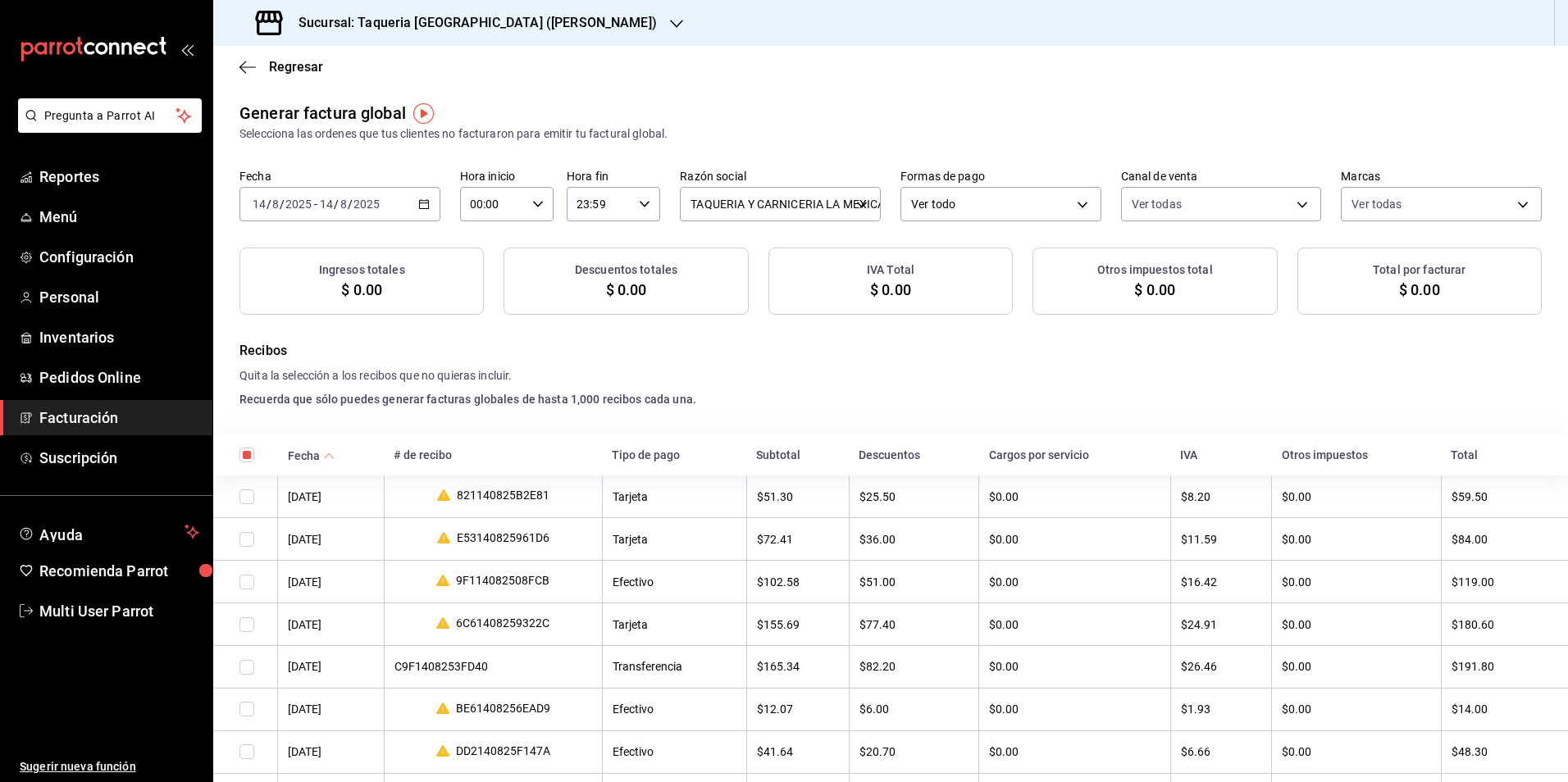
checkbox input "true"
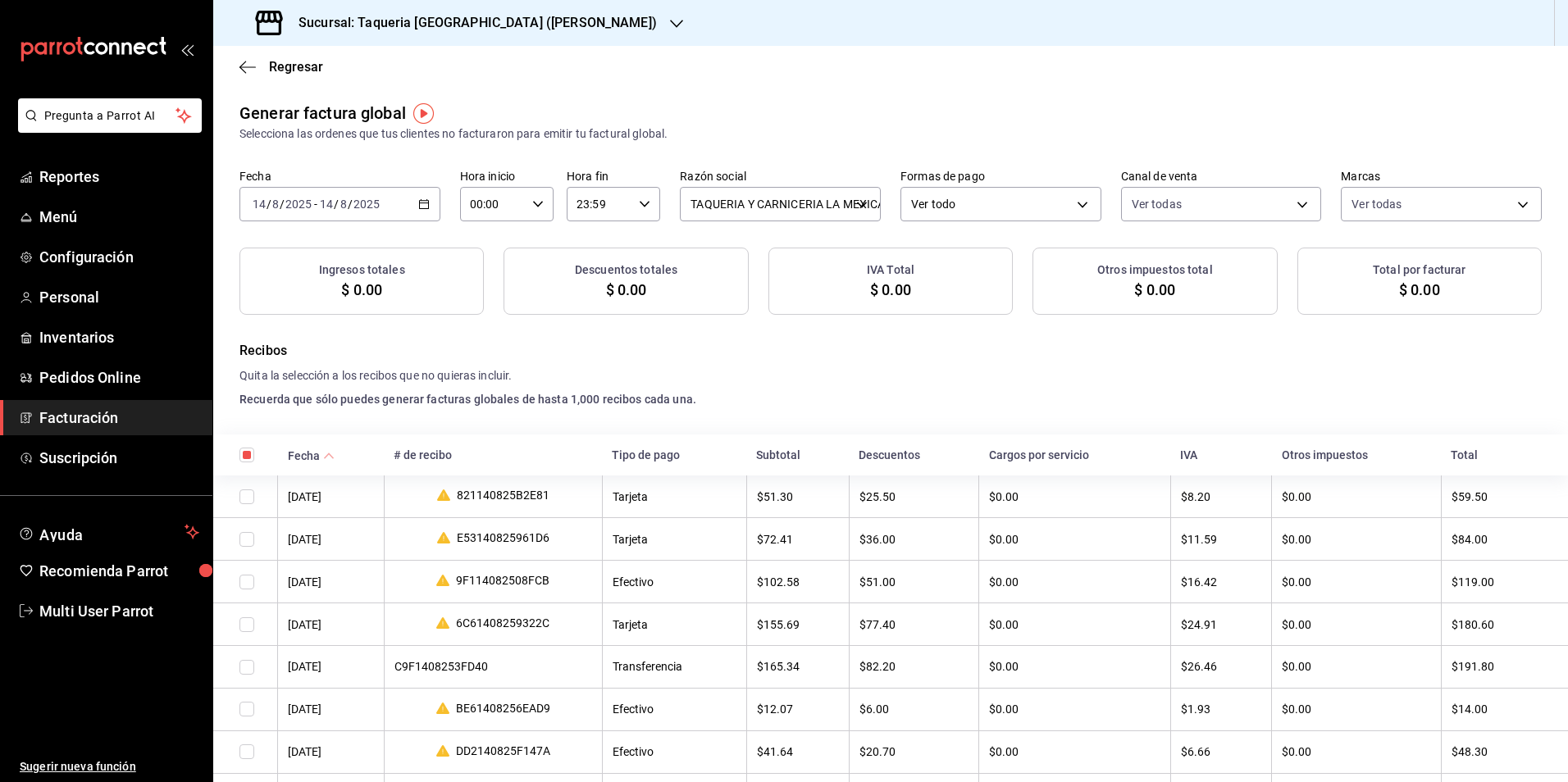
checkbox input "true"
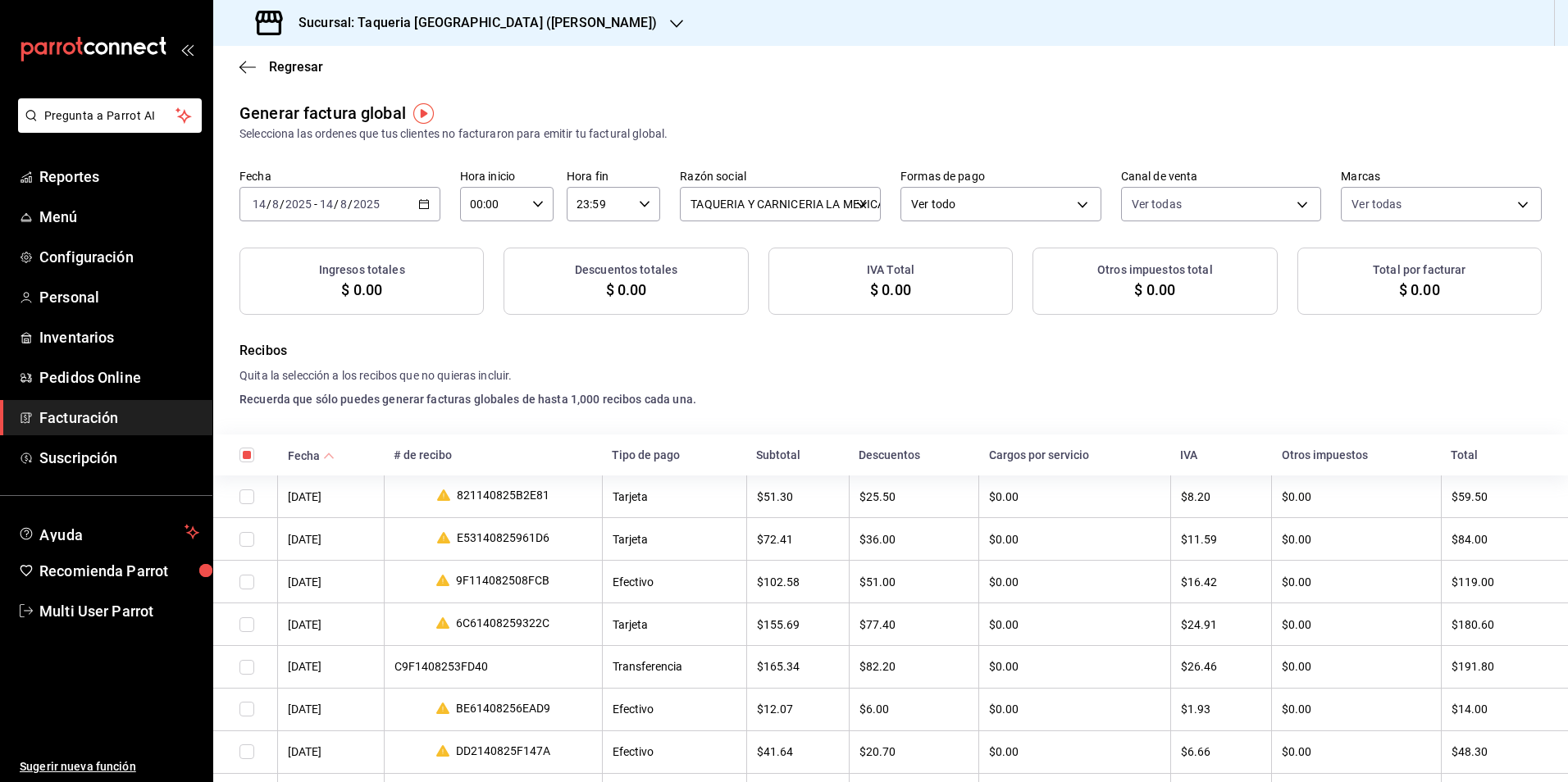
checkbox input "true"
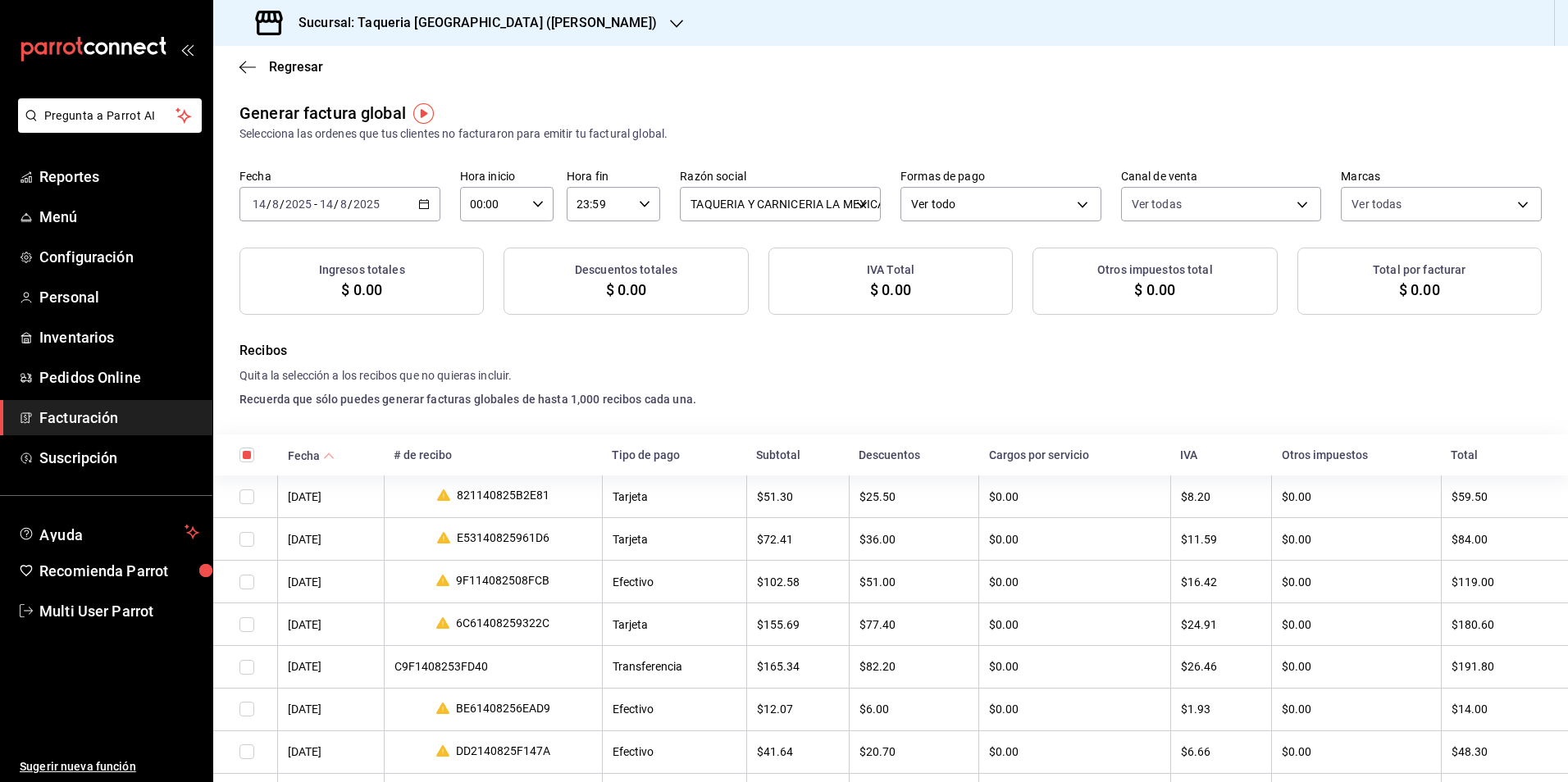
checkbox input "true"
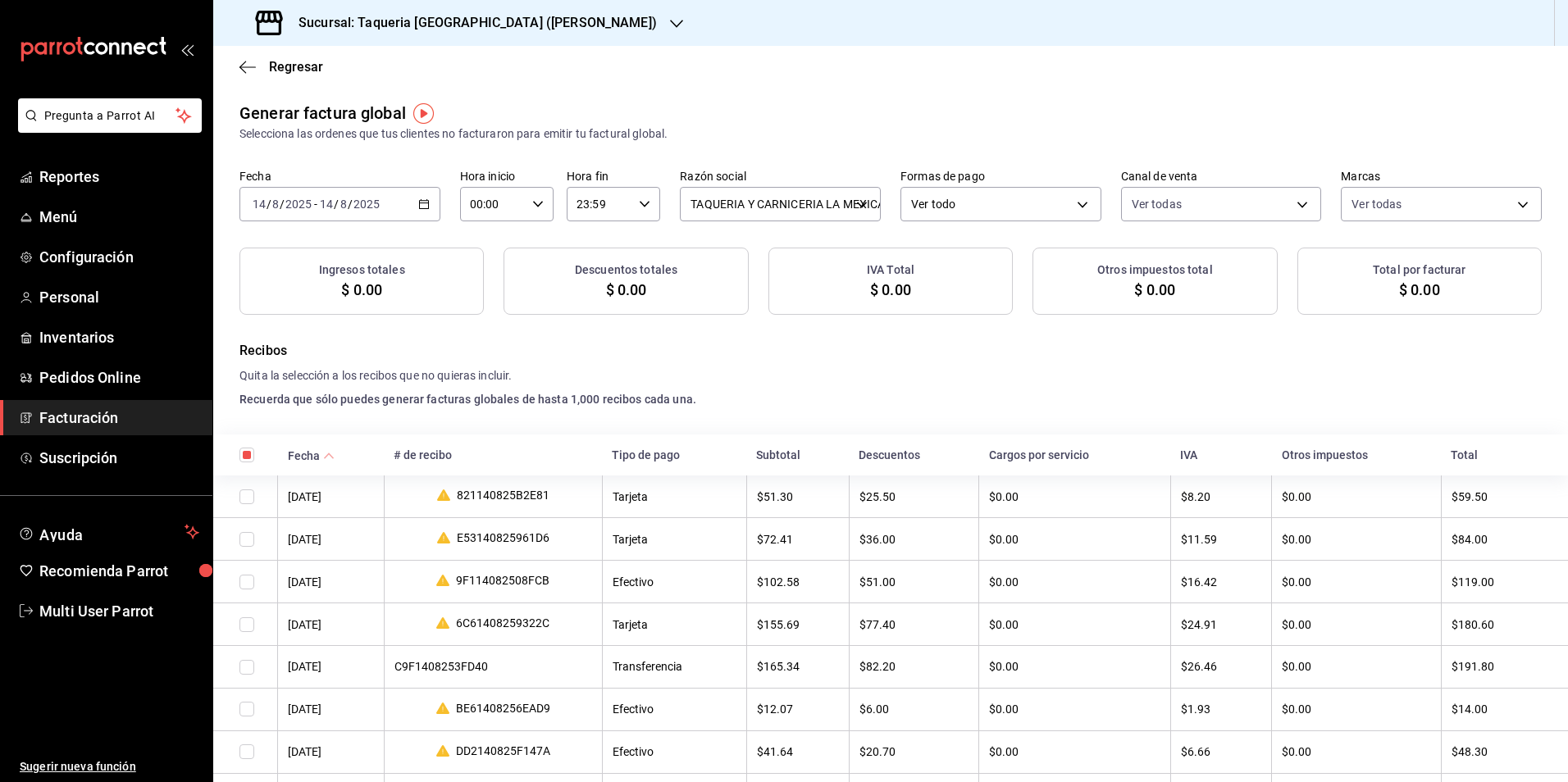
checkbox input "true"
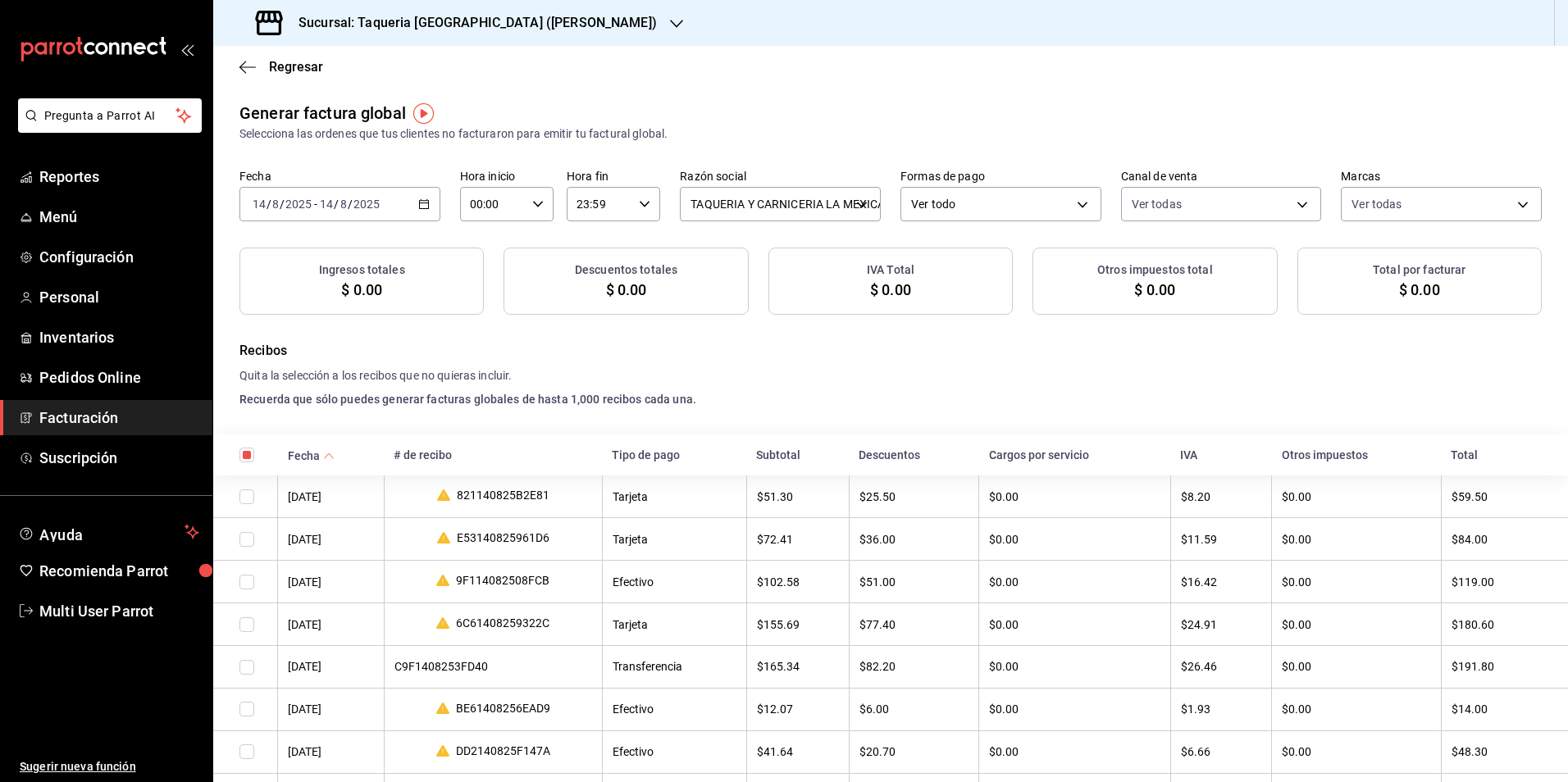
checkbox input "true"
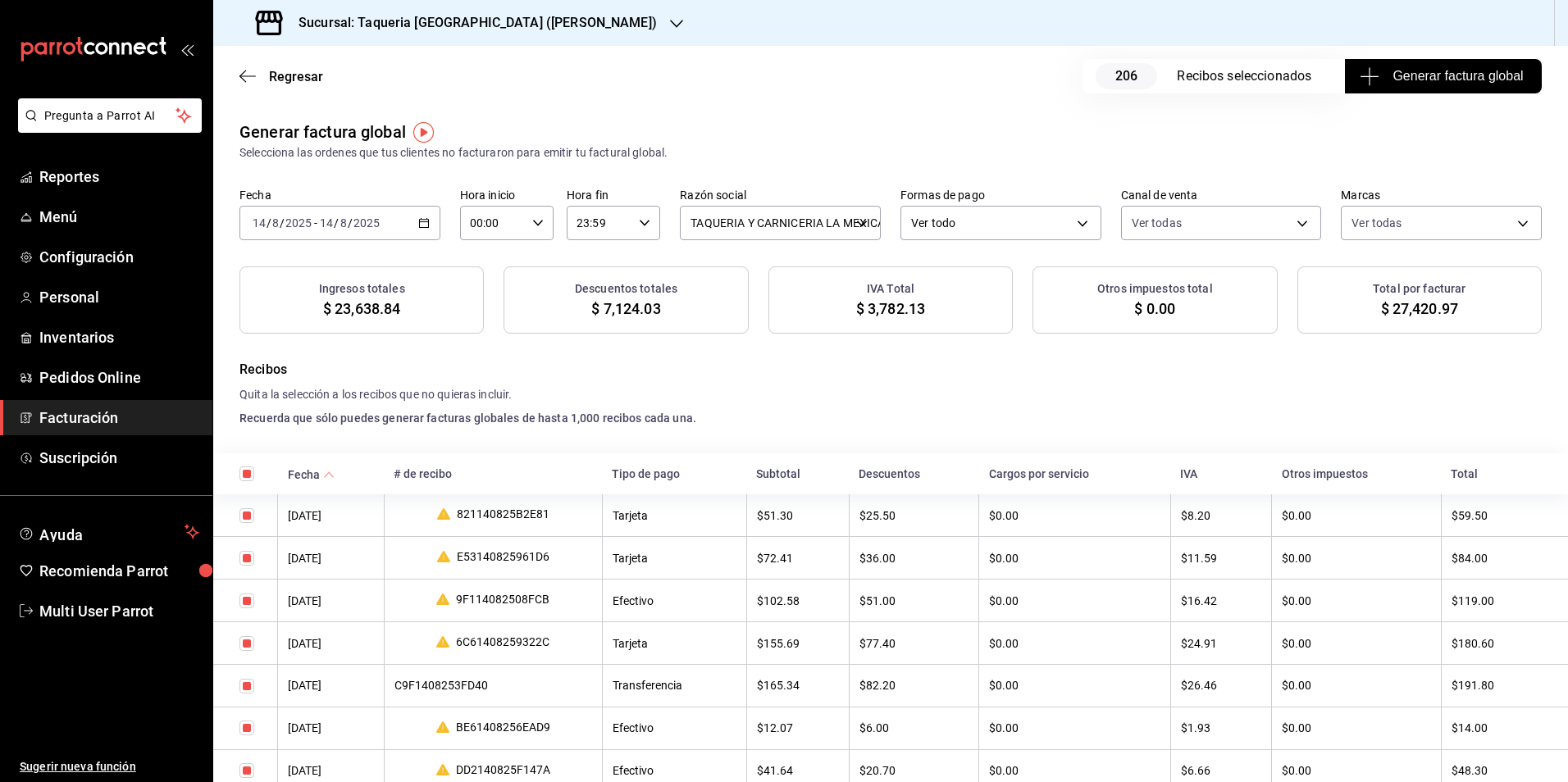
click at [1401, 86] on button "Generar factura global" at bounding box center [1443, 76] width 196 height 34
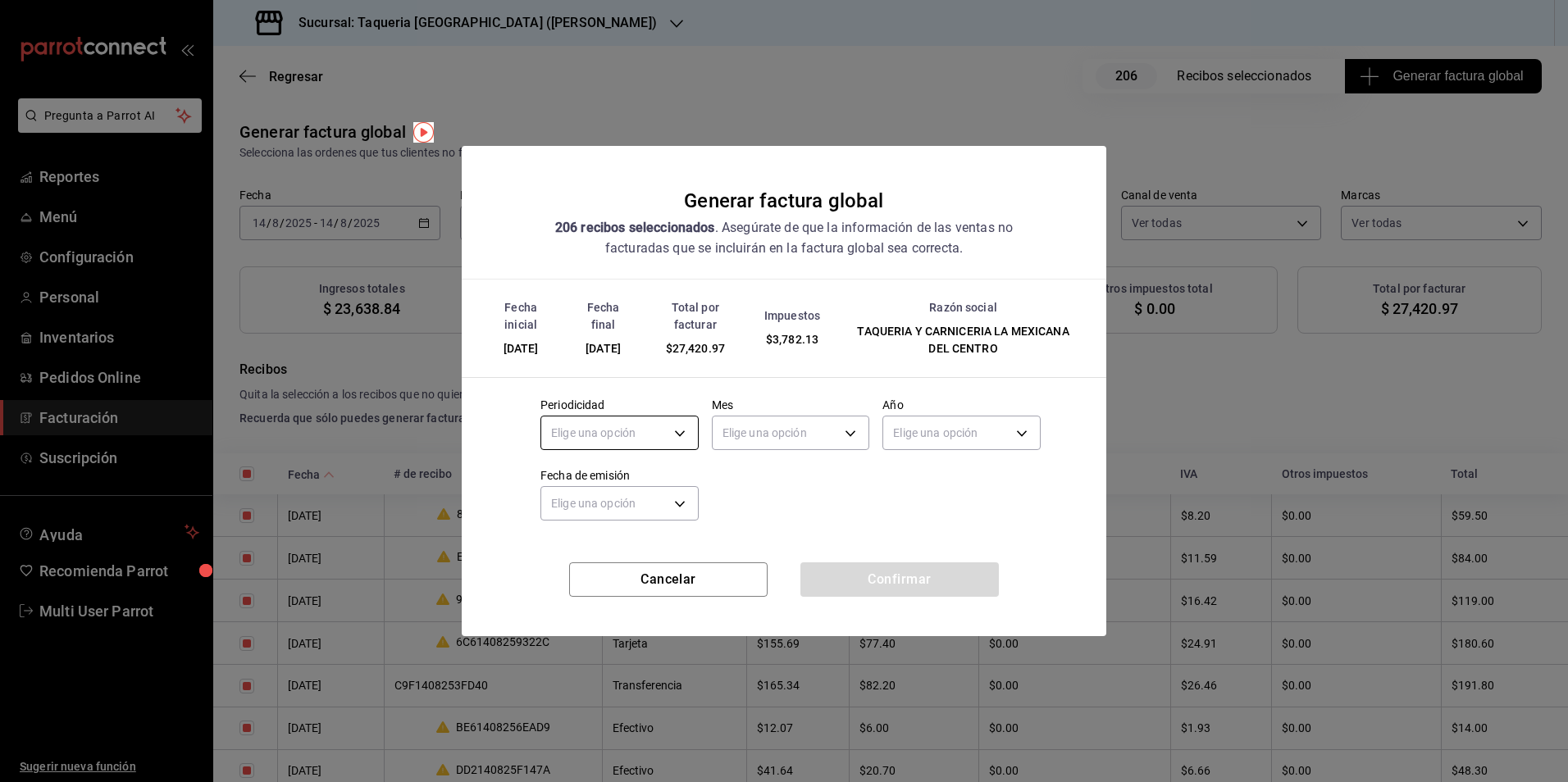
click at [641, 430] on body "Pregunta a Parrot AI Reportes Menú Configuración Personal Inventarios Pedidos O…" at bounding box center [784, 391] width 1568 height 782
click at [582, 482] on li "Diario" at bounding box center [619, 484] width 157 height 28
click at [759, 429] on body "Pregunta a Parrot AI Reportes Menú Configuración Personal Inventarios Pedidos O…" at bounding box center [784, 391] width 1568 height 782
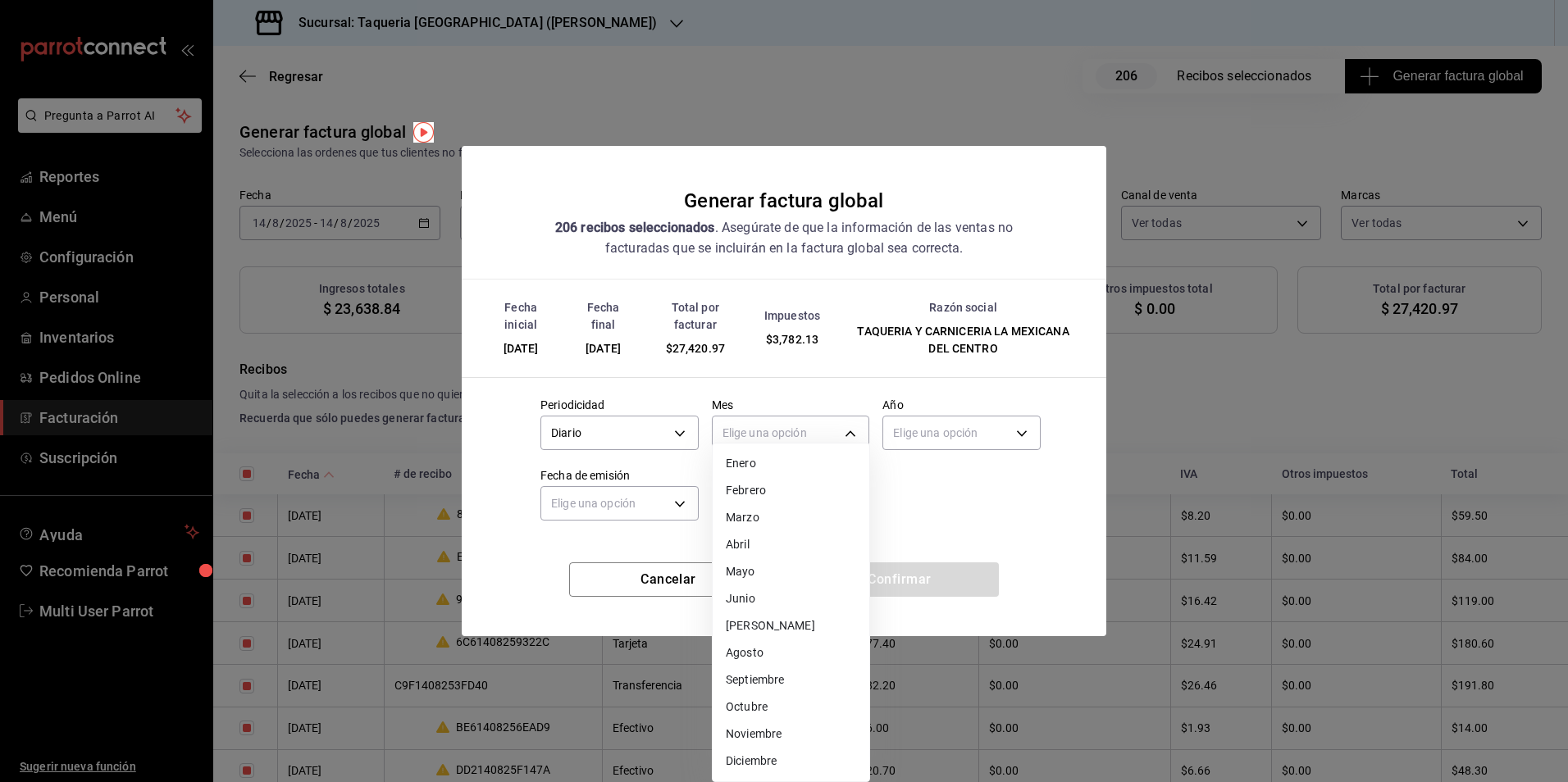
click at [764, 661] on li "Agosto" at bounding box center [791, 653] width 157 height 28
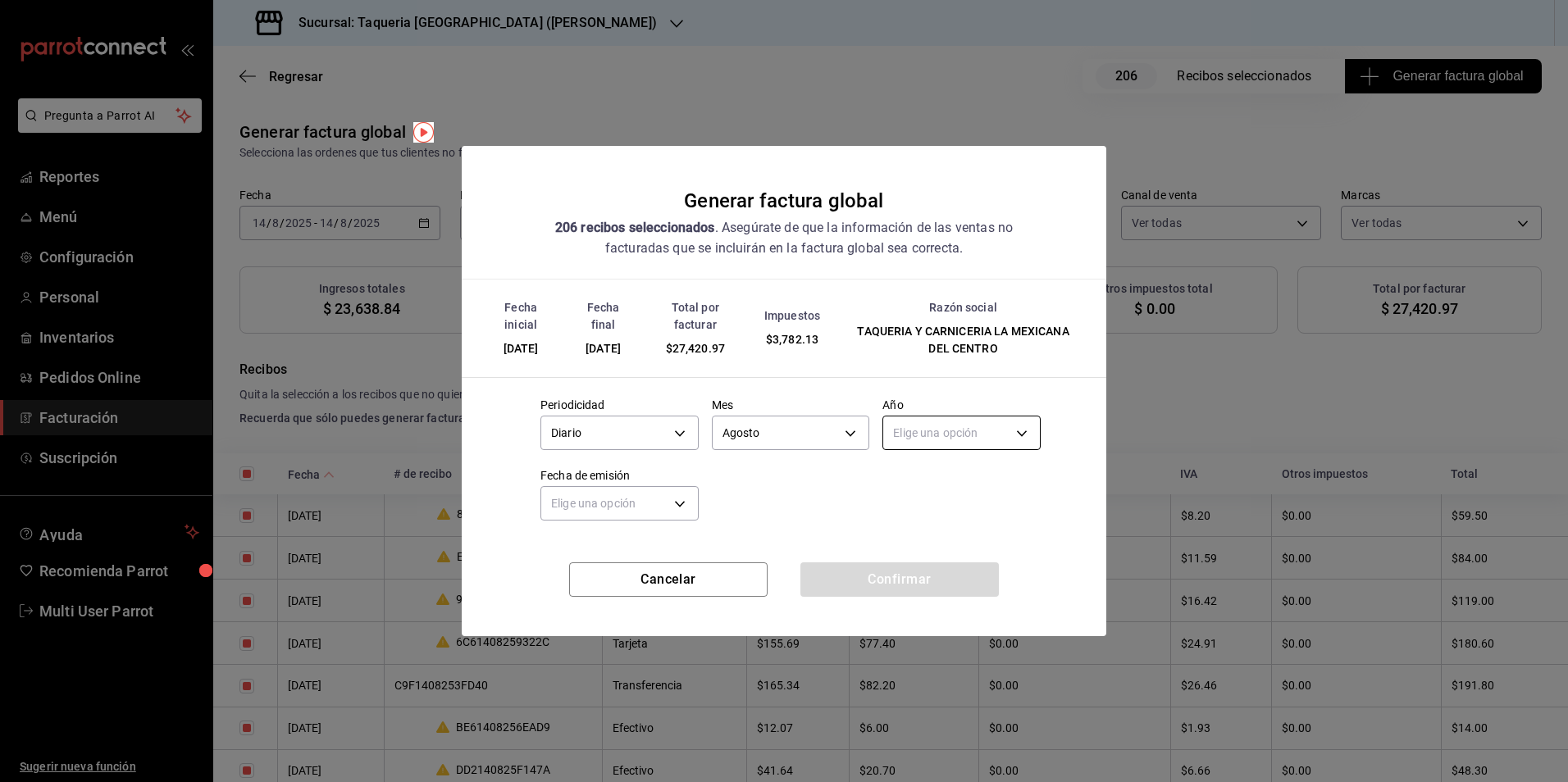
click at [935, 425] on body "Pregunta a Parrot AI Reportes Menú Configuración Personal Inventarios Pedidos O…" at bounding box center [784, 391] width 1568 height 782
click at [914, 500] on li "2024" at bounding box center [961, 511] width 157 height 28
click at [935, 432] on body "Pregunta a Parrot AI Reportes Menú Configuración Personal Inventarios Pedidos O…" at bounding box center [784, 391] width 1568 height 782
click at [922, 486] on li "2025" at bounding box center [961, 484] width 157 height 28
click at [596, 508] on body "Pregunta a Parrot AI Reportes Menú Configuración Personal Inventarios Pedidos O…" at bounding box center [784, 391] width 1568 height 782
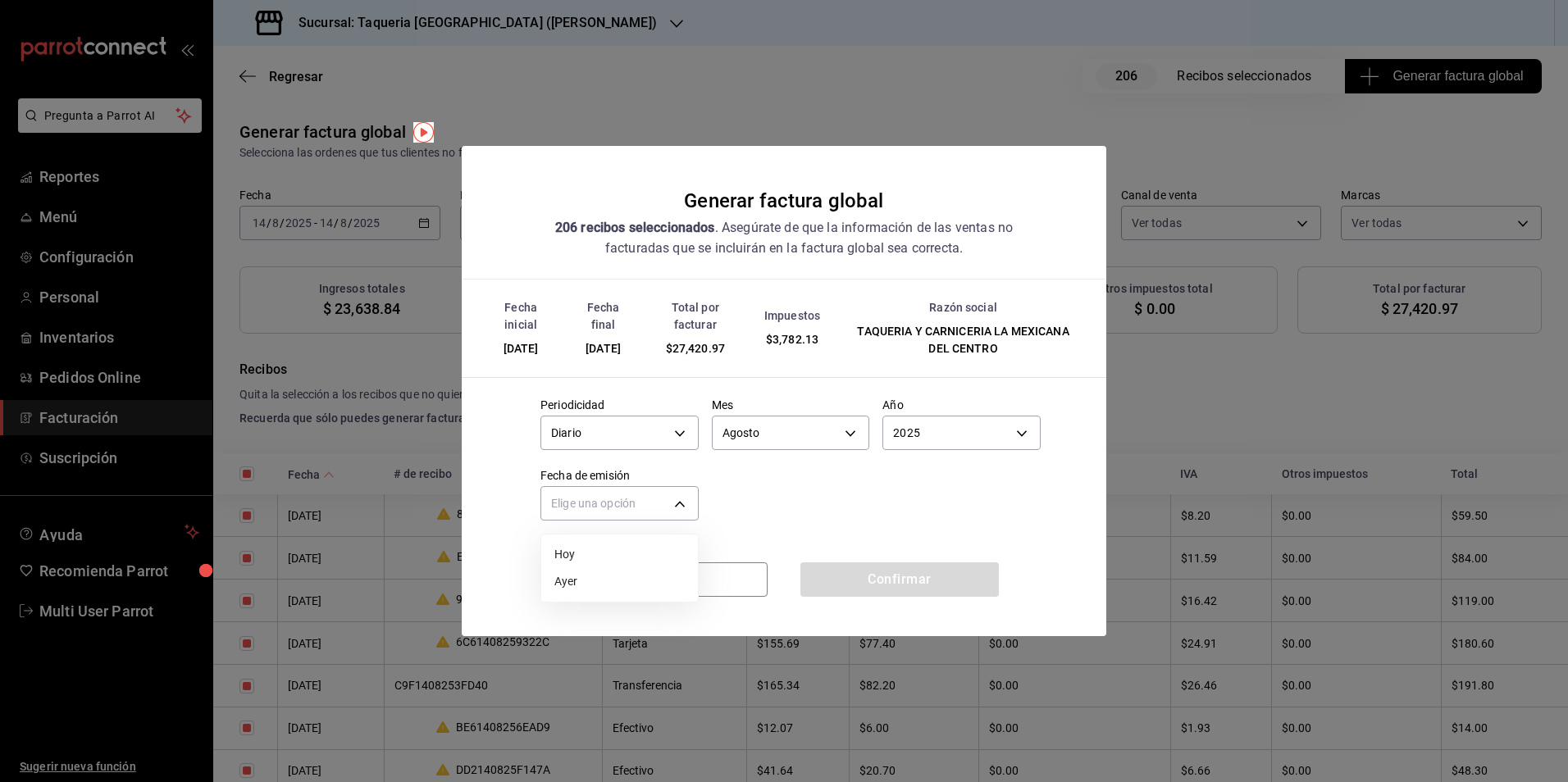
click at [578, 551] on li "Hoy" at bounding box center [619, 554] width 157 height 28
click at [930, 587] on button "Confirmar" at bounding box center [899, 580] width 198 height 34
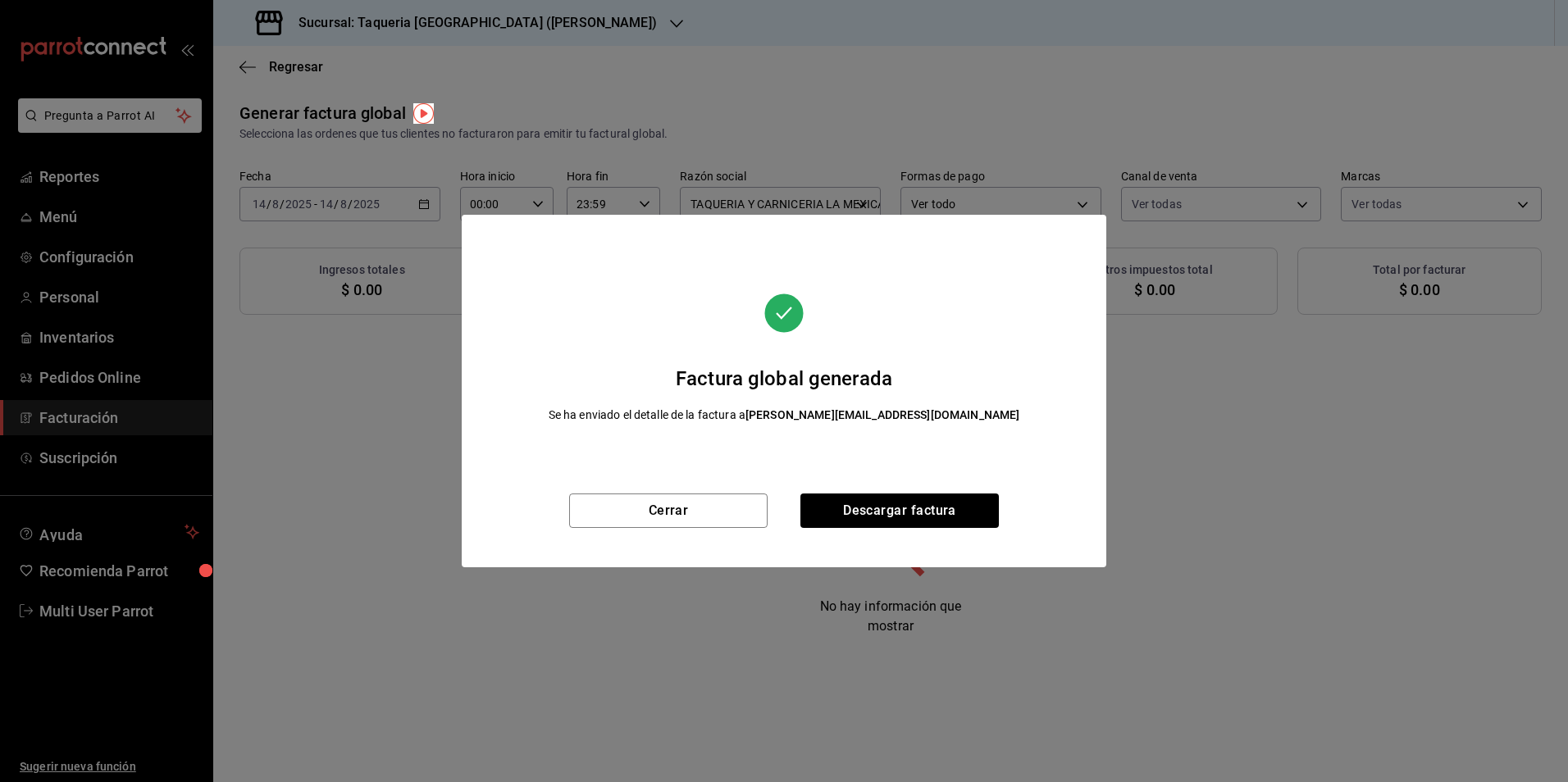
click at [725, 528] on div "Cerrar Descargar factura" at bounding box center [783, 531] width 644 height 74
click at [700, 521] on button "Cerrar" at bounding box center [668, 511] width 198 height 34
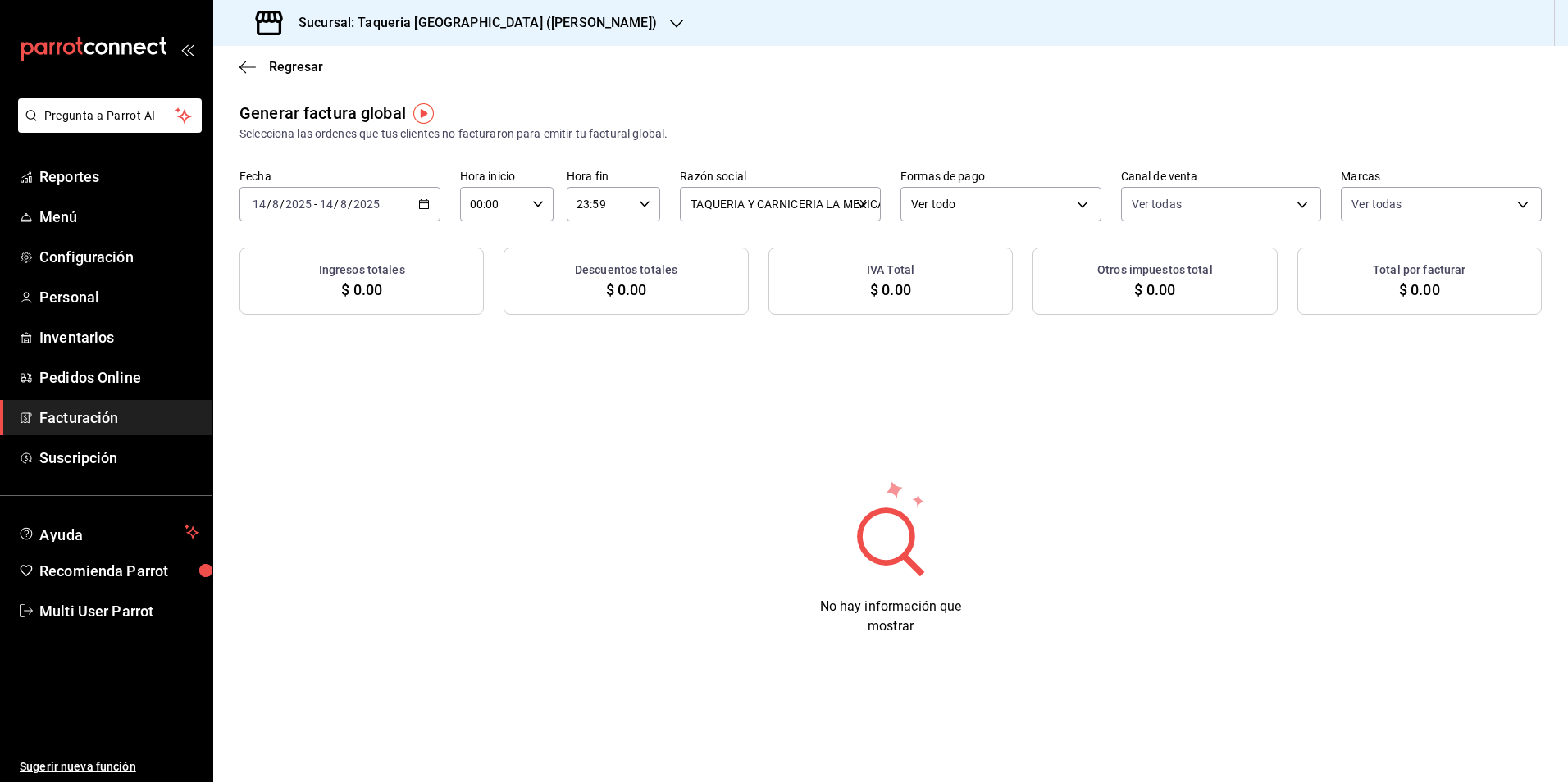
click at [413, 190] on div "[DATE] [DATE] - [DATE] [DATE]" at bounding box center [340, 204] width 201 height 34
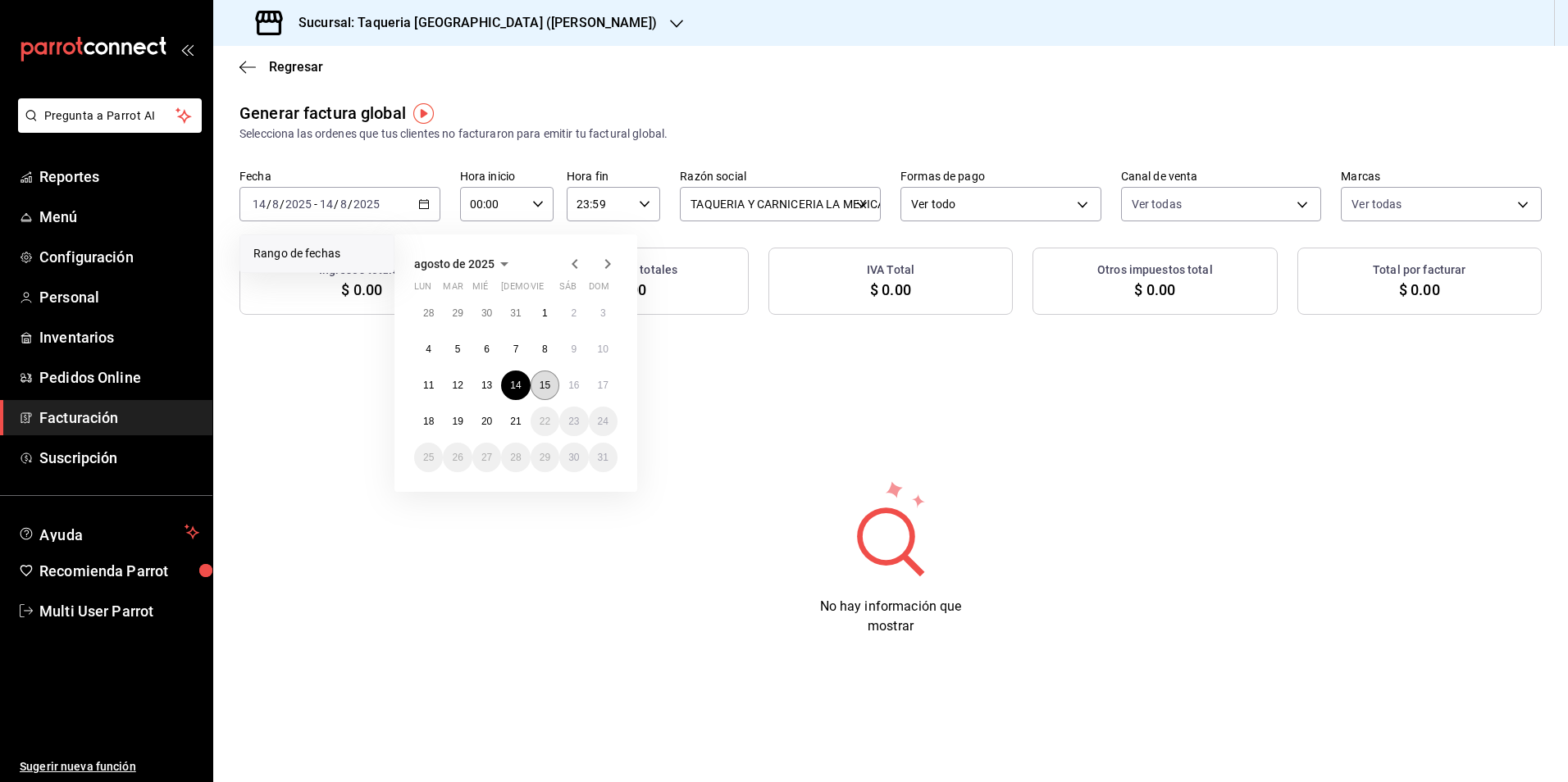
click at [537, 383] on button "15" at bounding box center [545, 385] width 28 height 29
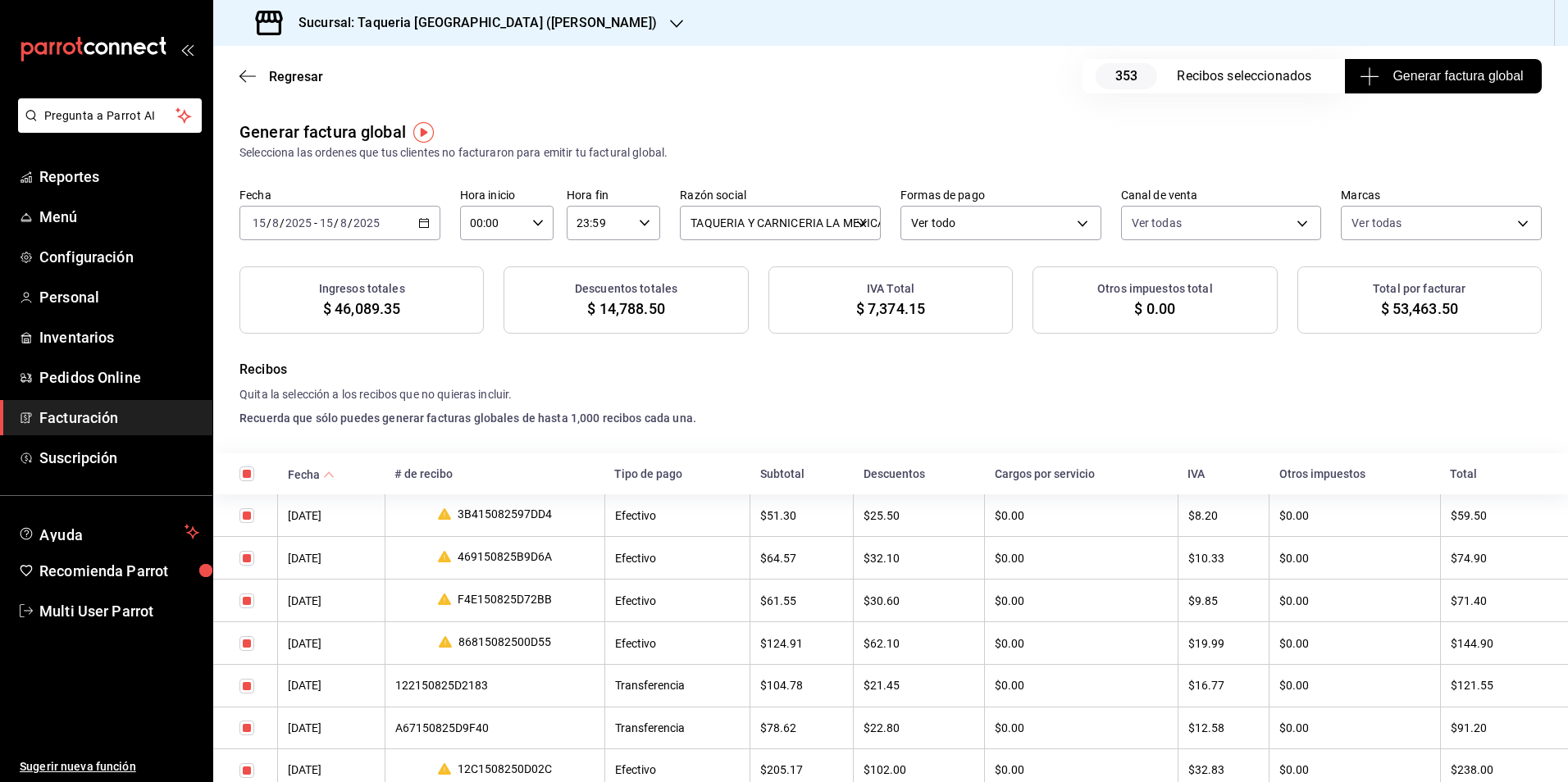
click at [1416, 94] on div "Regresar 353 Recibos seleccionados Generar factura global" at bounding box center [890, 76] width 1354 height 61
click at [1420, 84] on span "Generar factura global" at bounding box center [1443, 76] width 159 height 20
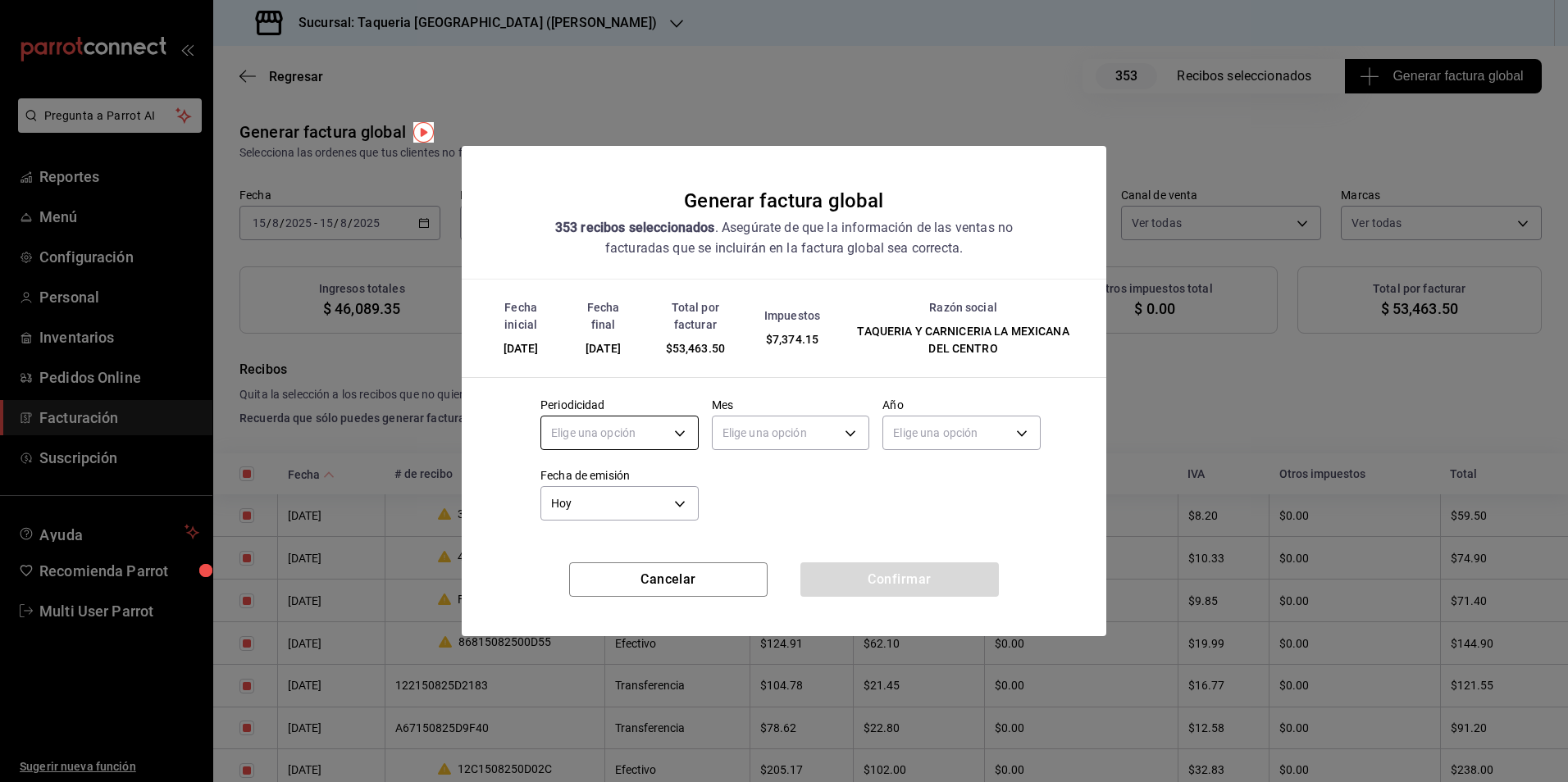
click at [582, 439] on body "Pregunta a Parrot AI Reportes Menú Configuración Personal Inventarios Pedidos O…" at bounding box center [784, 391] width 1568 height 782
click at [609, 483] on li "Diario" at bounding box center [619, 484] width 157 height 28
click at [776, 431] on body "Pregunta a Parrot AI Reportes Menú Configuración Personal Inventarios Pedidos O…" at bounding box center [784, 391] width 1568 height 782
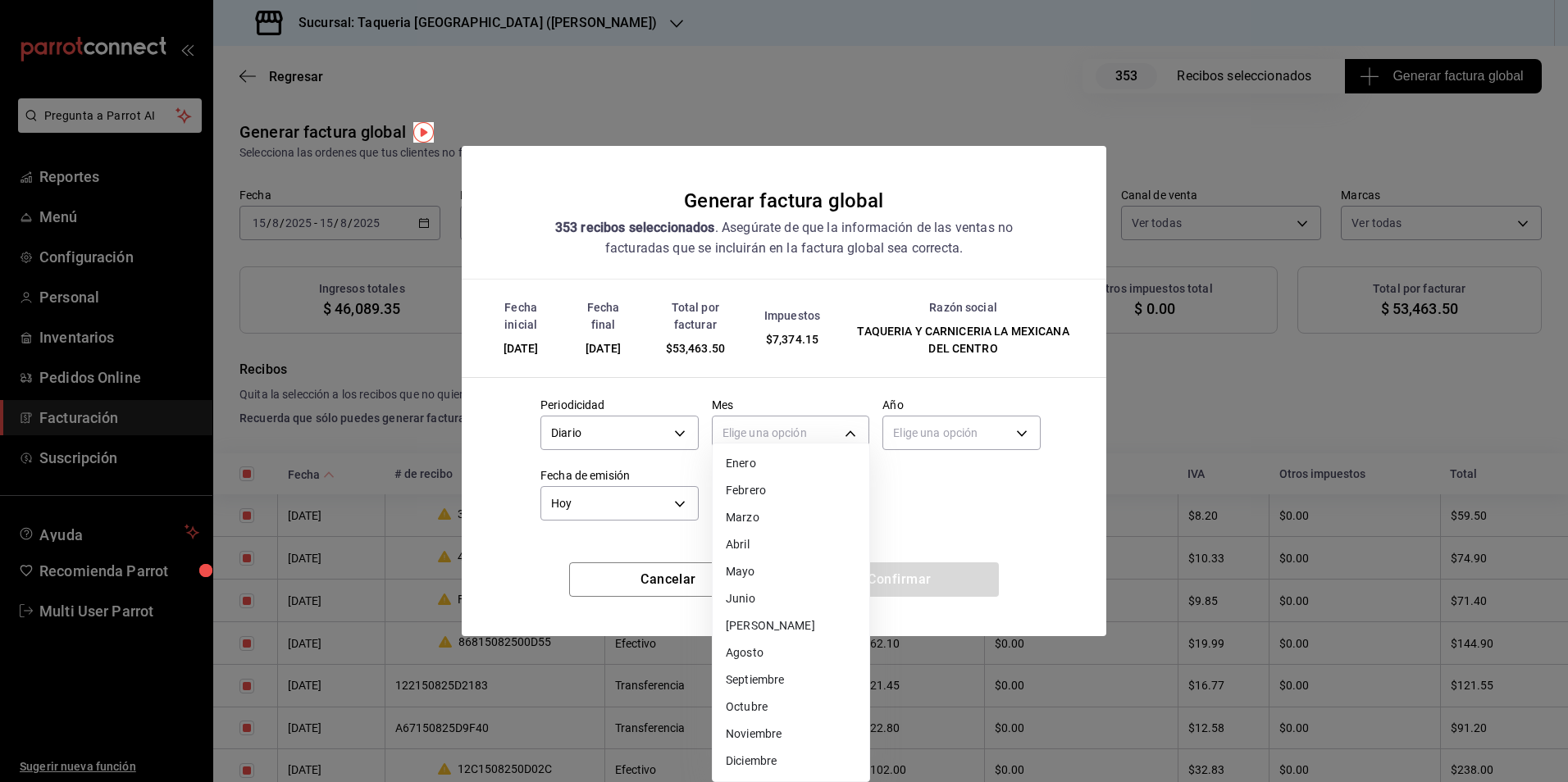
click at [774, 661] on li "Agosto" at bounding box center [791, 653] width 157 height 28
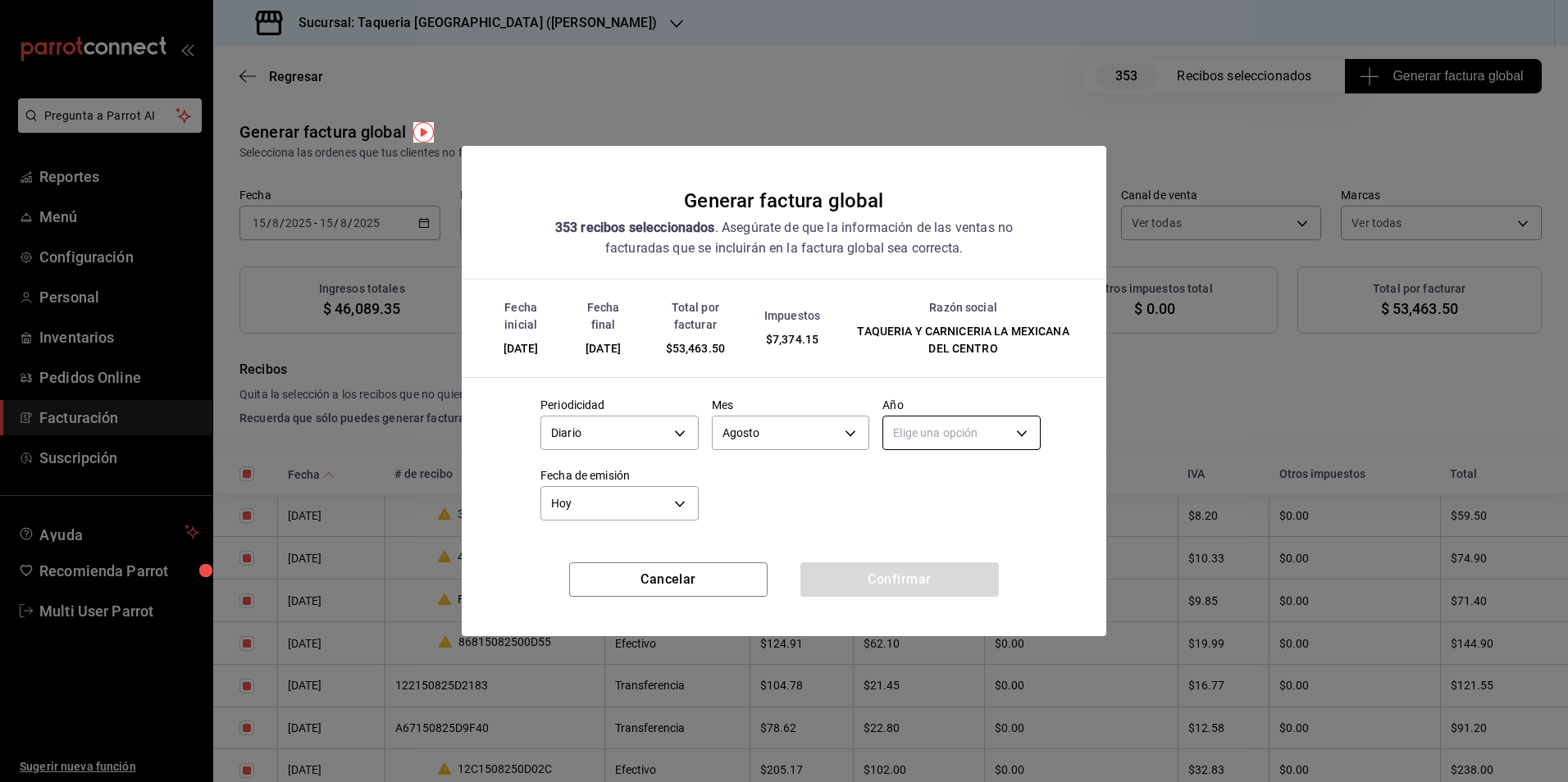
click at [973, 438] on body "Pregunta a Parrot AI Reportes Menú Configuración Personal Inventarios Pedidos O…" at bounding box center [784, 391] width 1568 height 782
click at [944, 463] on div "Elige una opción 2025 2024" at bounding box center [961, 497] width 159 height 69
click at [933, 480] on li "2025" at bounding box center [961, 484] width 157 height 28
click at [938, 576] on button "Confirmar" at bounding box center [899, 580] width 198 height 34
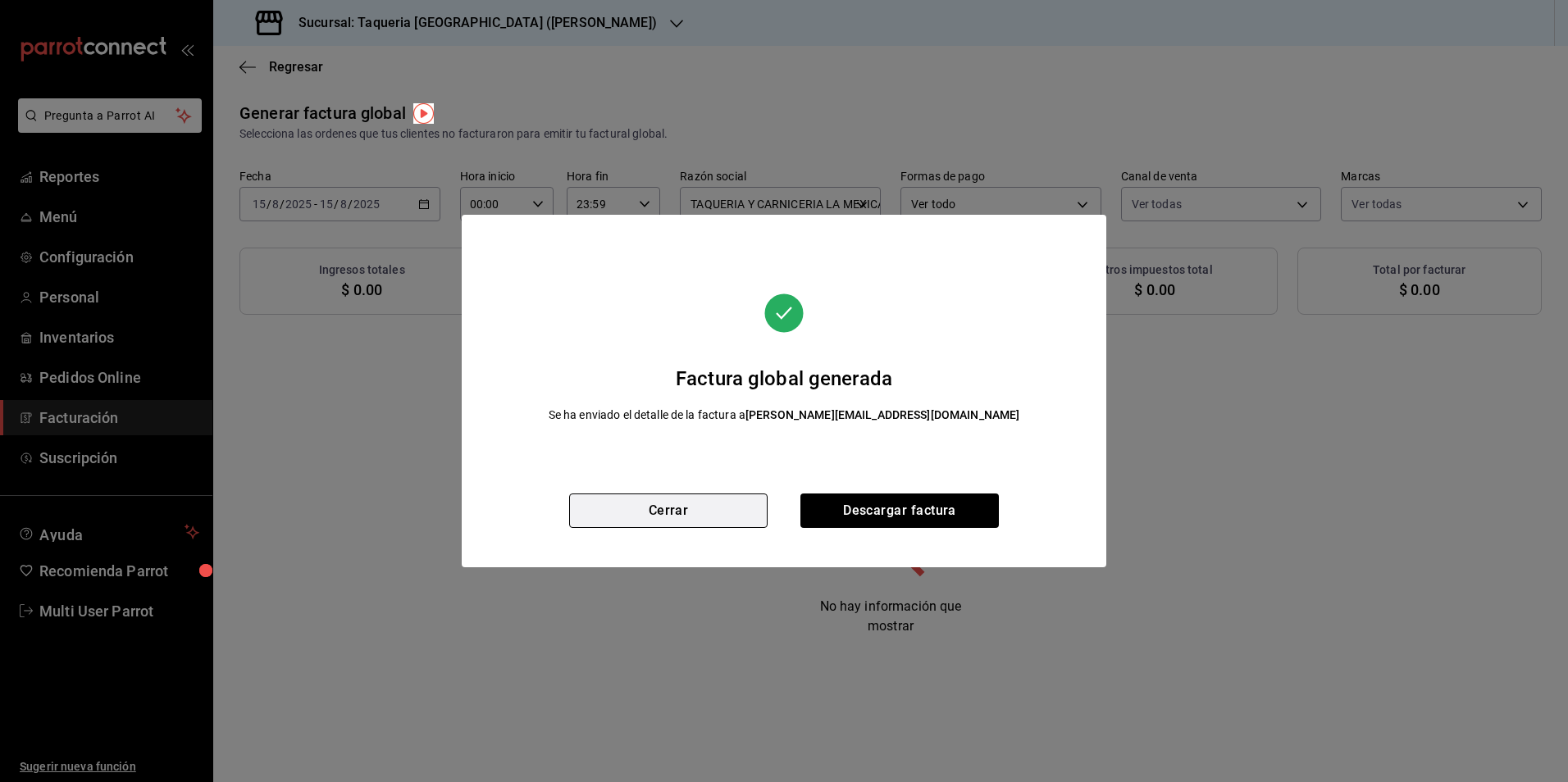
click at [696, 509] on button "Cerrar" at bounding box center [668, 511] width 198 height 34
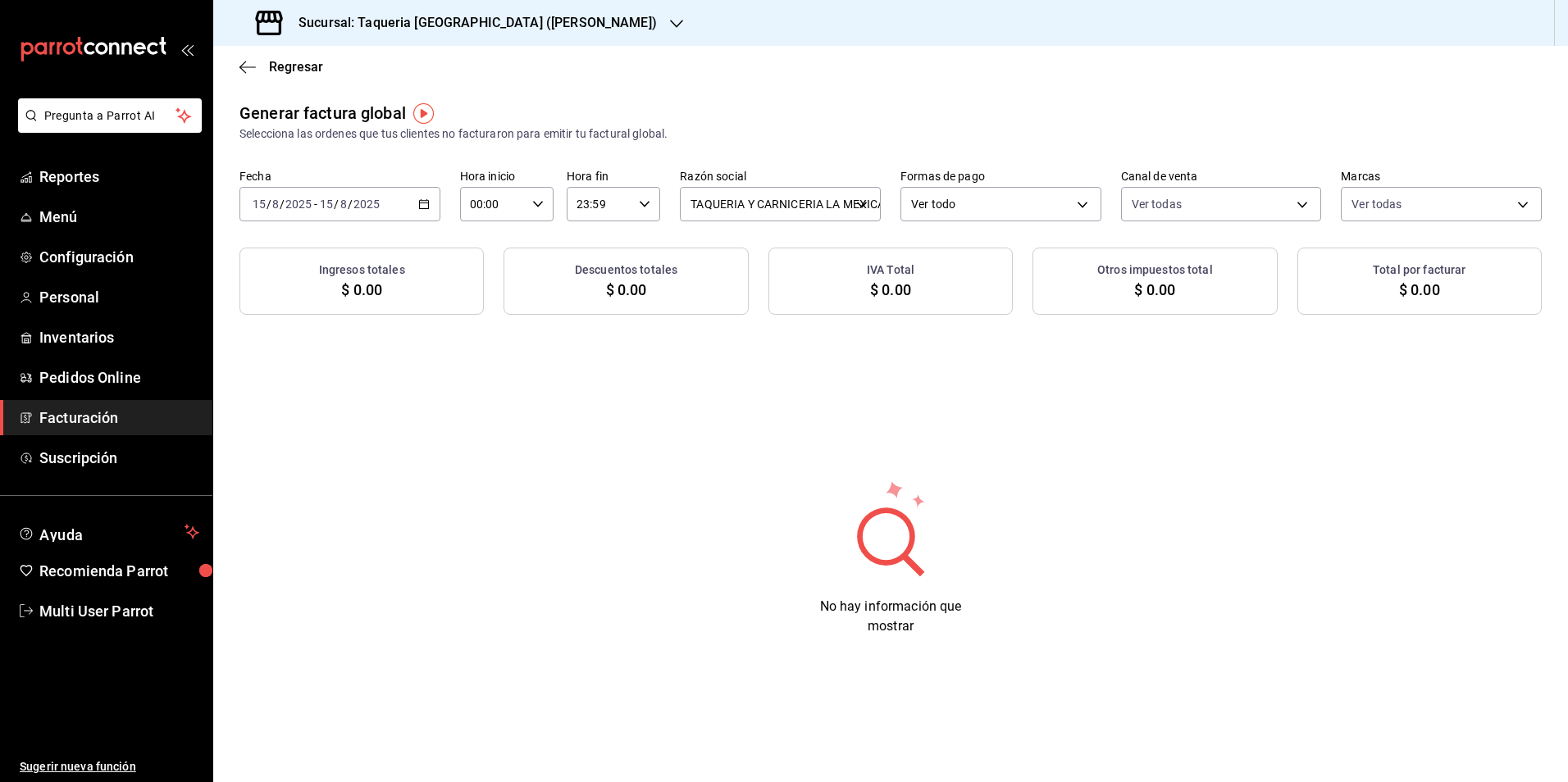
click at [401, 211] on div "[DATE] [DATE] - [DATE] [DATE]" at bounding box center [340, 204] width 201 height 34
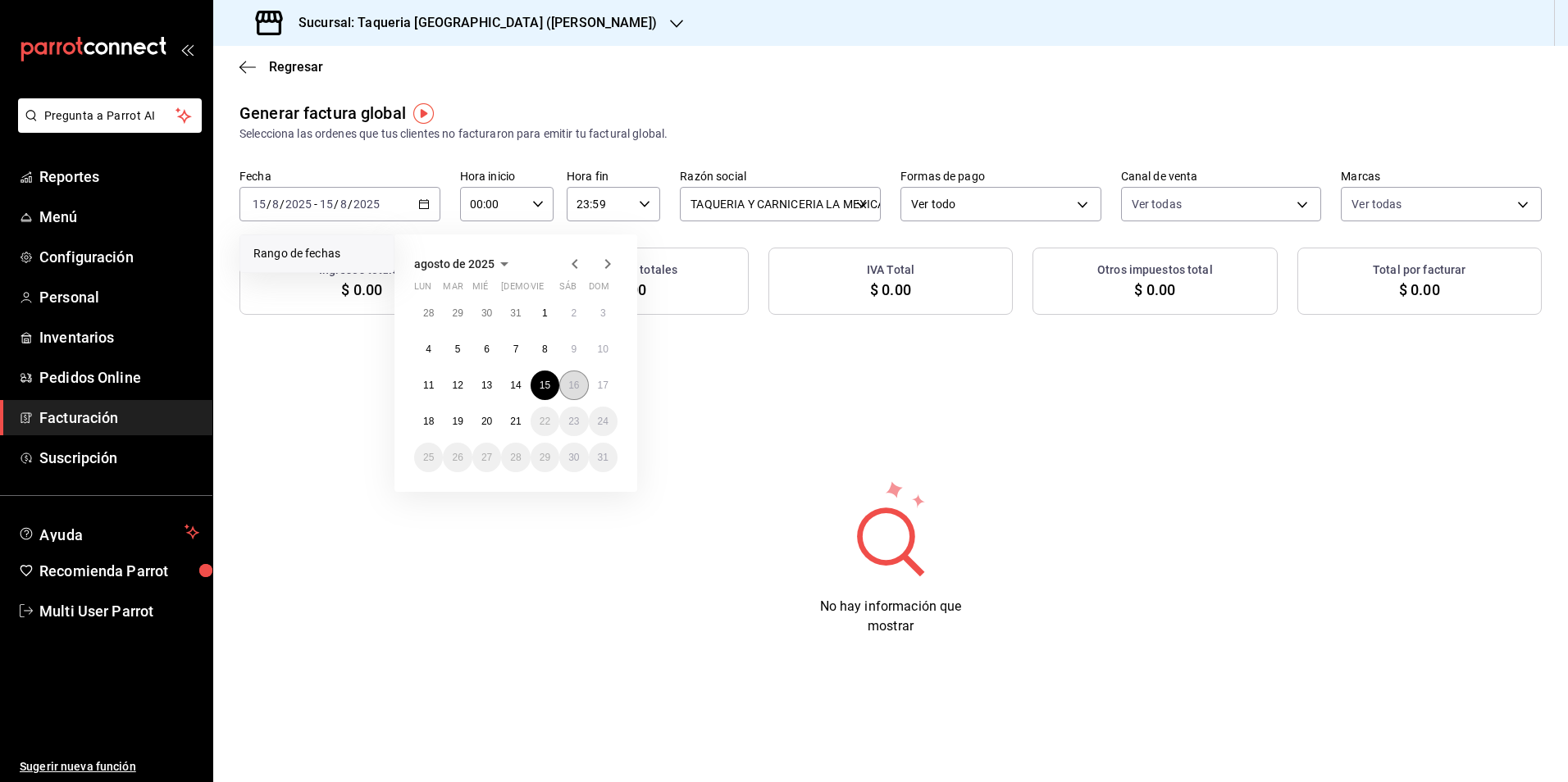
click at [565, 387] on button "16" at bounding box center [573, 385] width 28 height 29
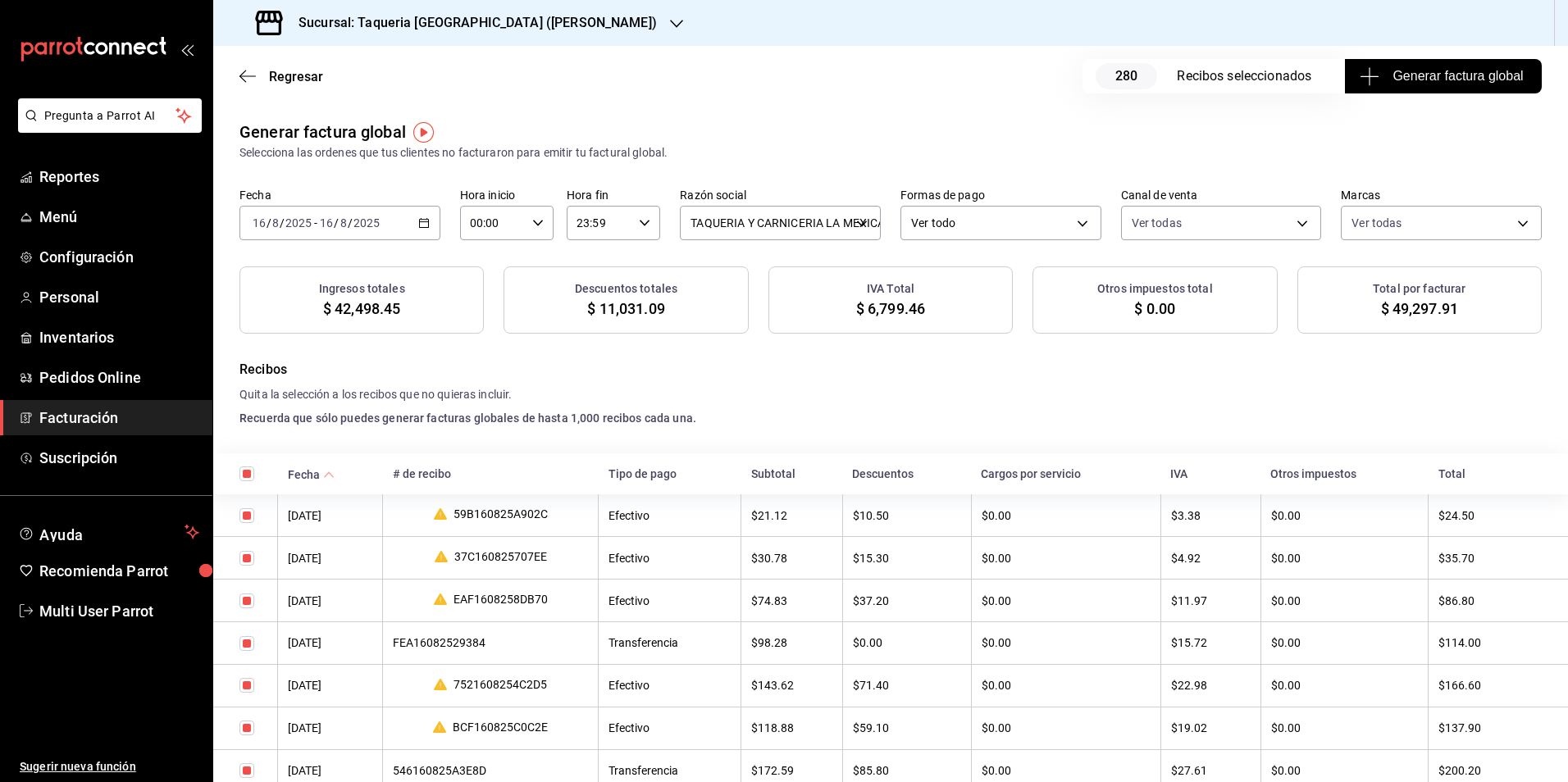
click at [1382, 72] on span "Generar factura global" at bounding box center [1443, 76] width 159 height 20
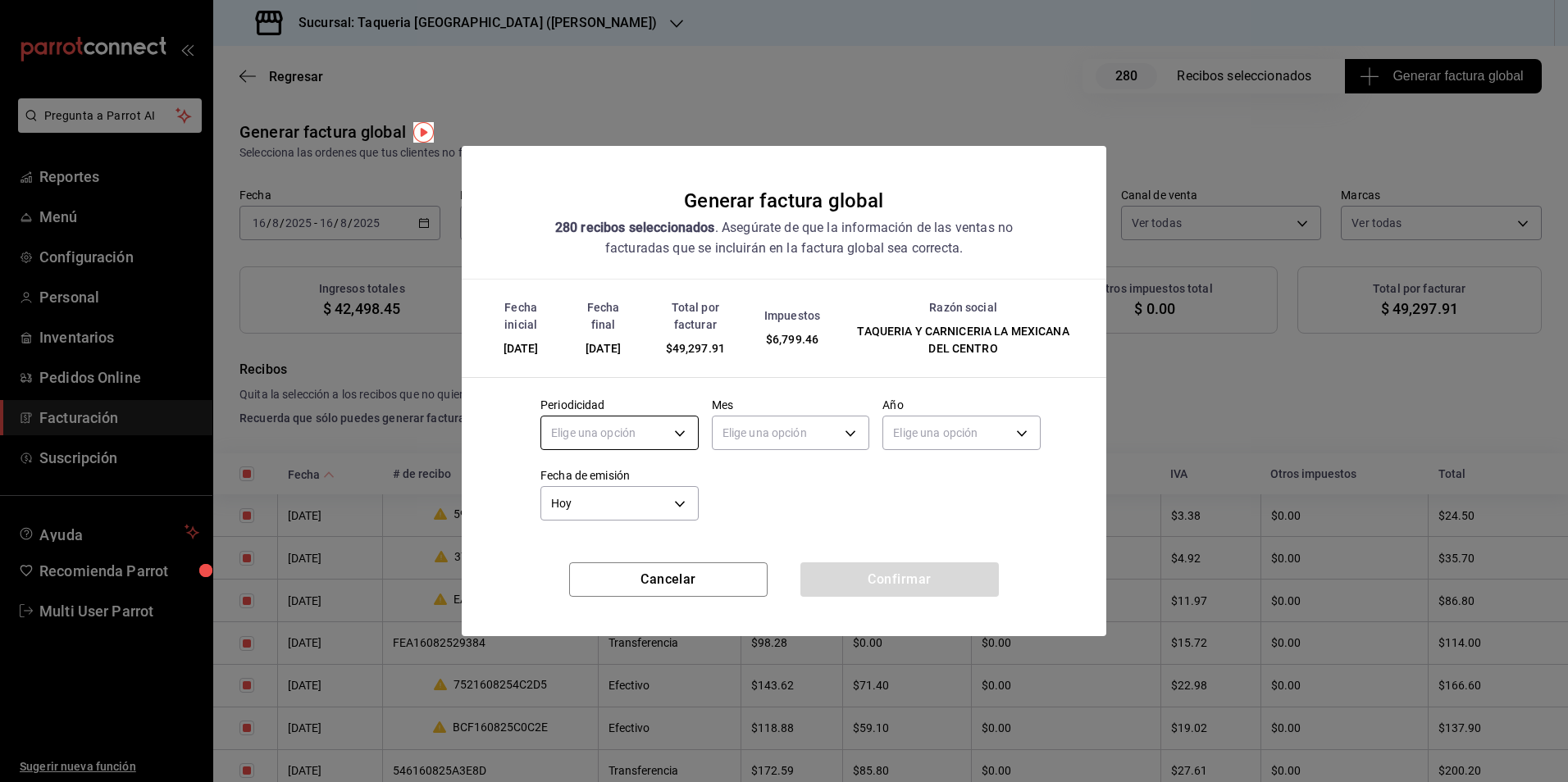
click at [657, 416] on body "Pregunta a Parrot AI Reportes Menú Configuración Personal Inventarios Pedidos O…" at bounding box center [784, 391] width 1568 height 782
click at [616, 474] on li "Diario" at bounding box center [619, 484] width 157 height 28
click at [812, 445] on body "Pregunta a Parrot AI Reportes Menú Configuración Personal Inventarios Pedidos O…" at bounding box center [784, 391] width 1568 height 782
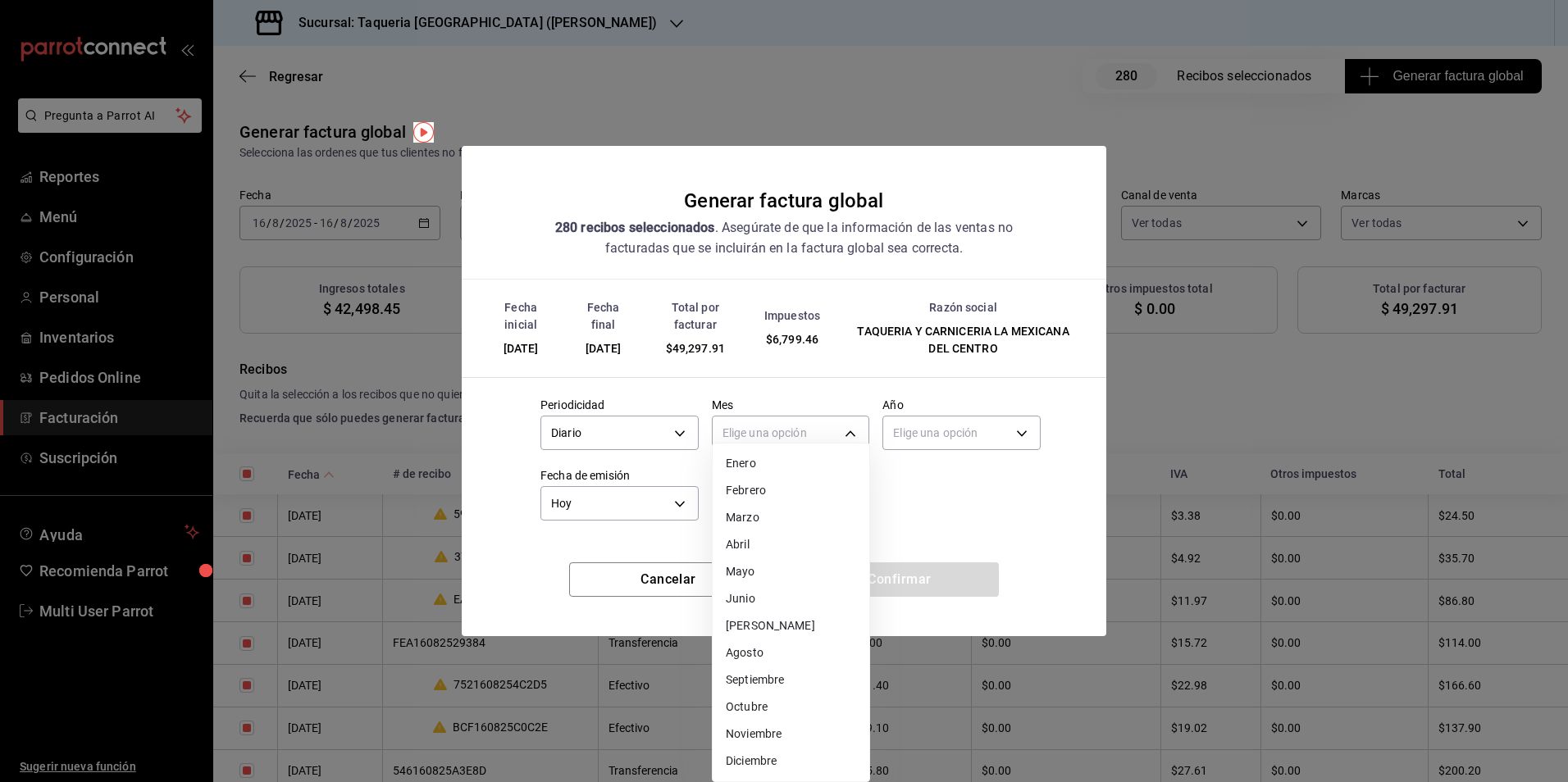
click at [787, 653] on li "Agosto" at bounding box center [791, 653] width 157 height 28
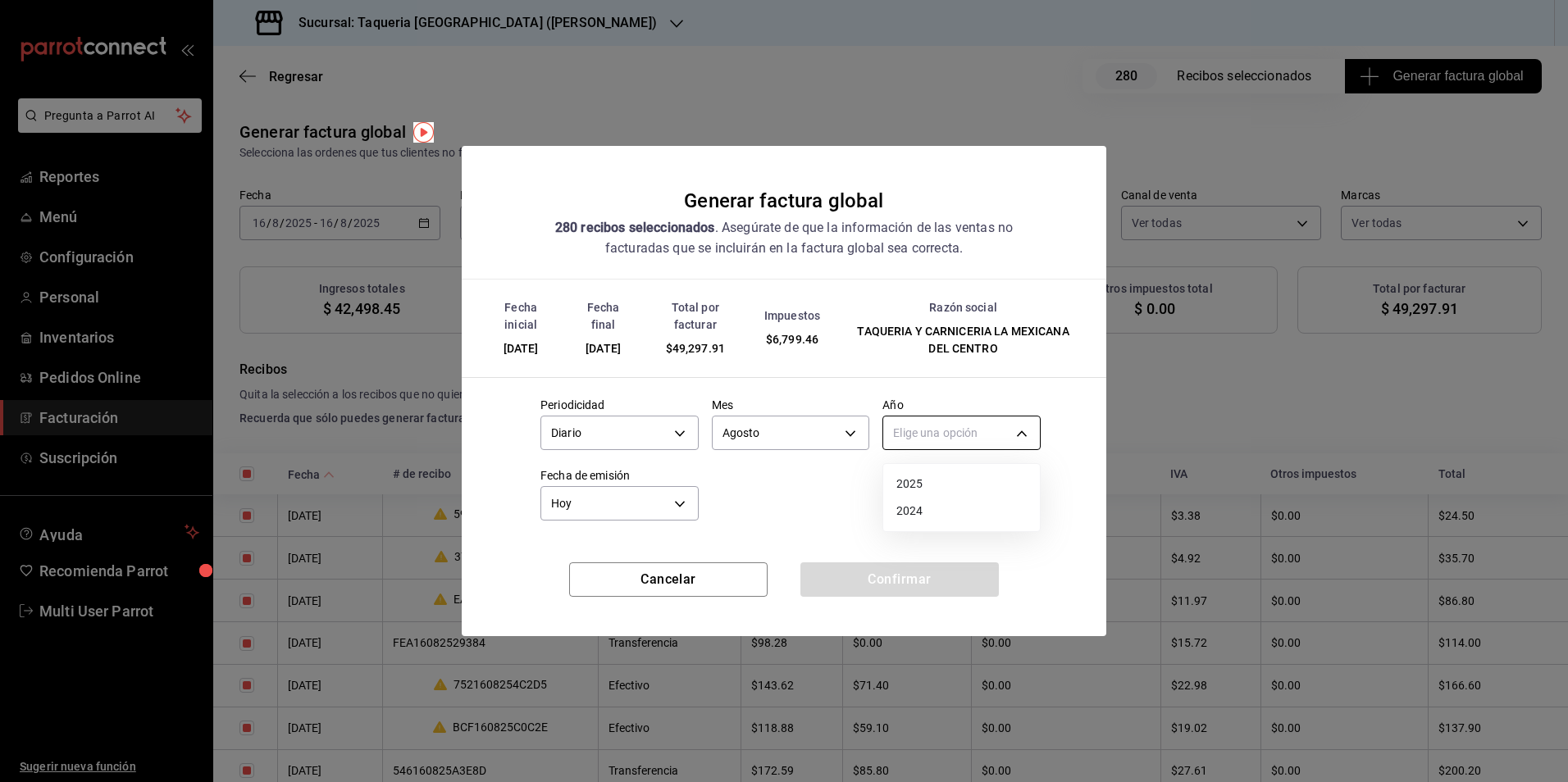
click at [932, 446] on body "Pregunta a Parrot AI Reportes Menú Configuración Personal Inventarios Pedidos O…" at bounding box center [784, 391] width 1568 height 782
click at [926, 475] on li "2025" at bounding box center [961, 484] width 157 height 28
click at [902, 578] on button "Confirmar" at bounding box center [899, 580] width 198 height 34
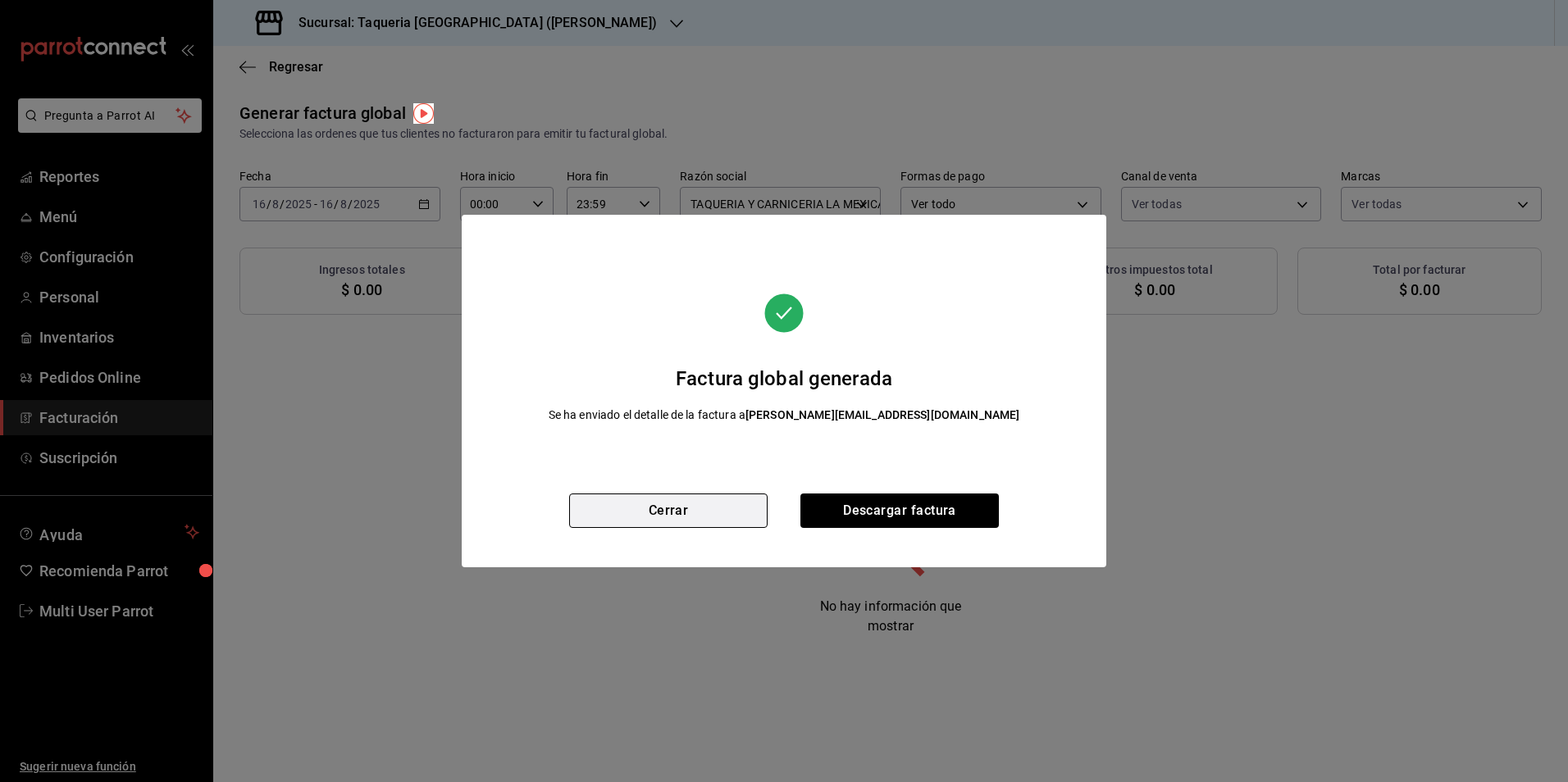
click at [709, 522] on button "Cerrar" at bounding box center [668, 511] width 198 height 34
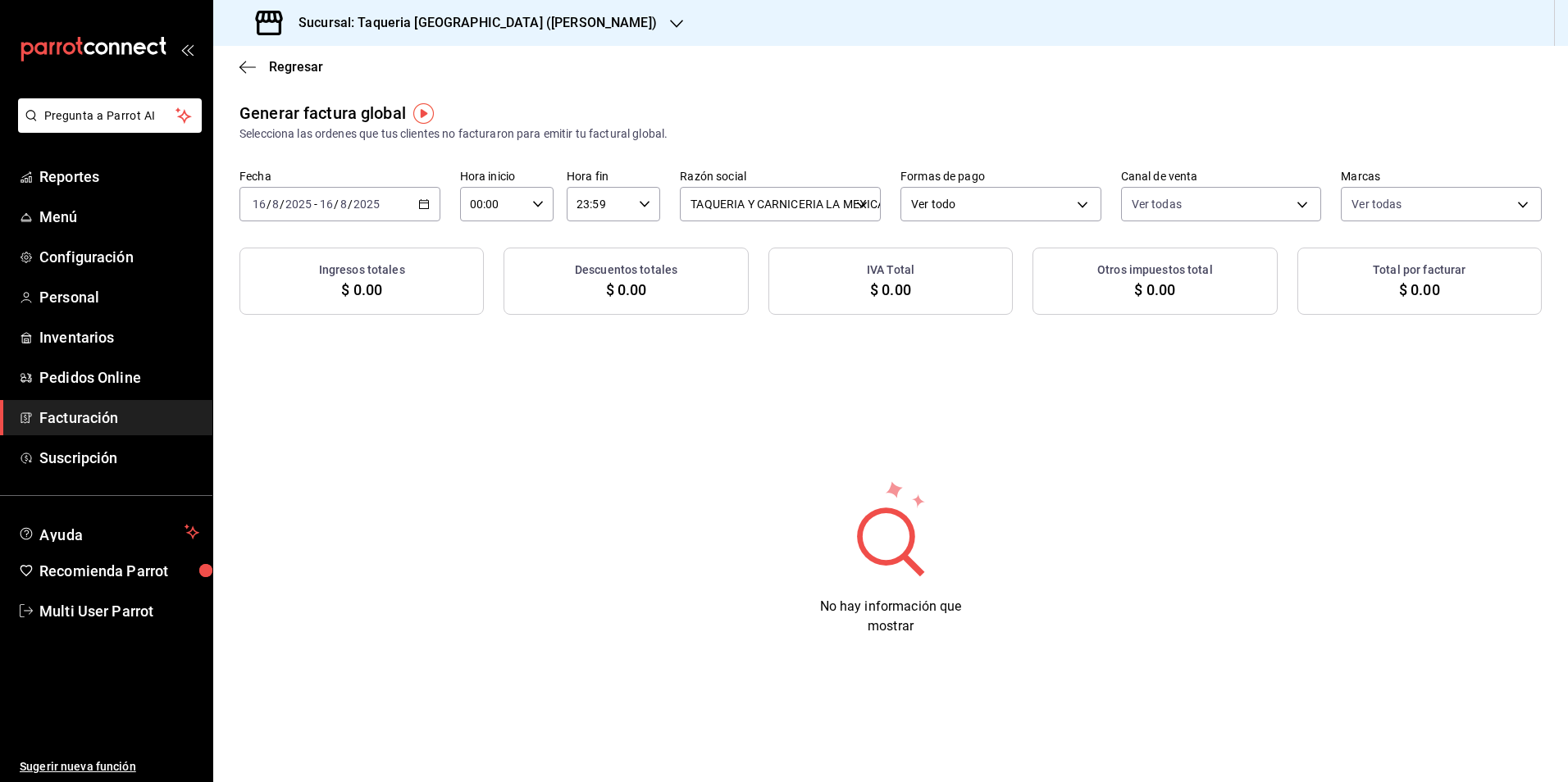
click at [360, 207] on input "2025" at bounding box center [366, 204] width 28 height 13
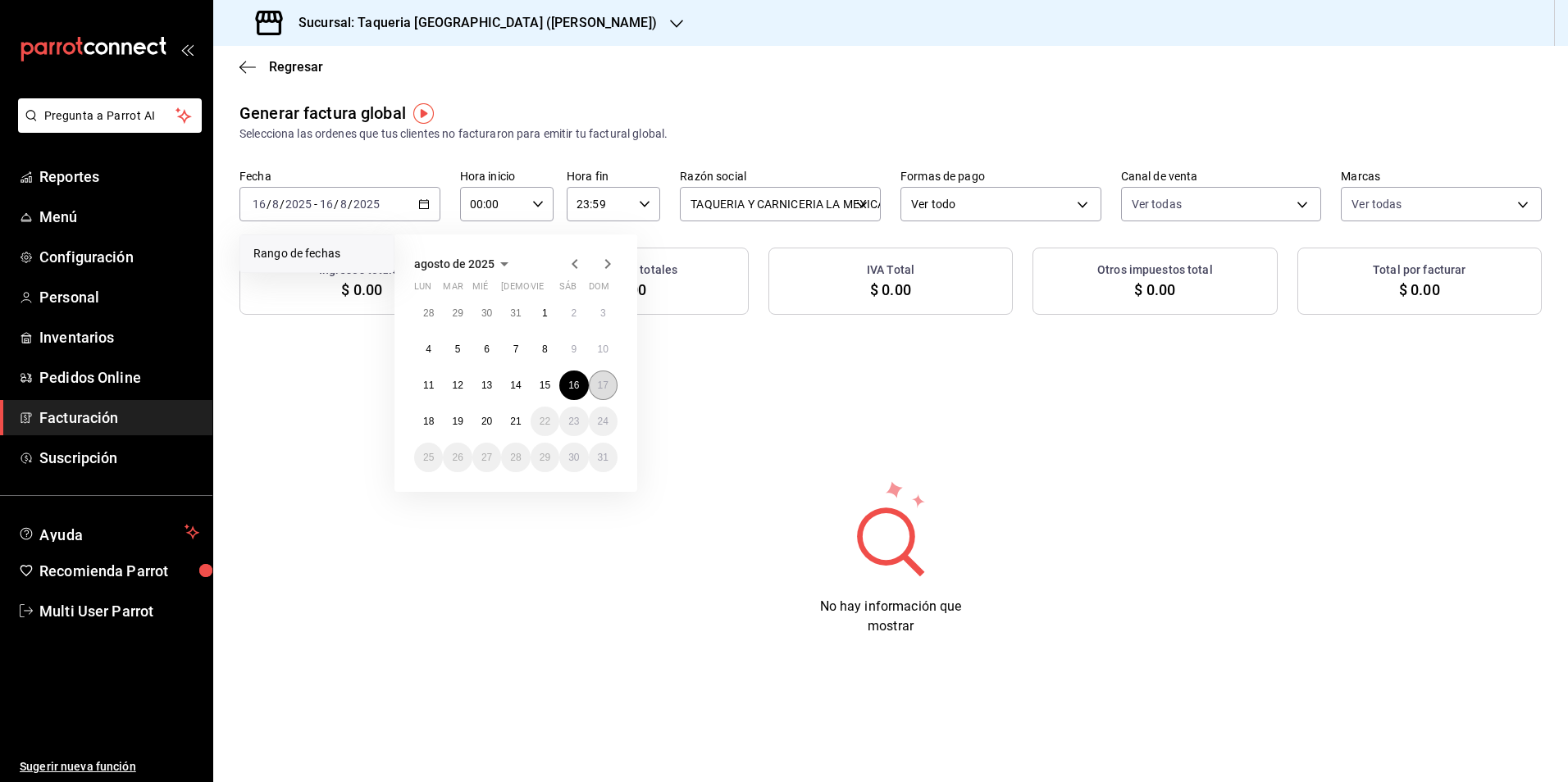
click at [594, 387] on button "17" at bounding box center [603, 385] width 28 height 29
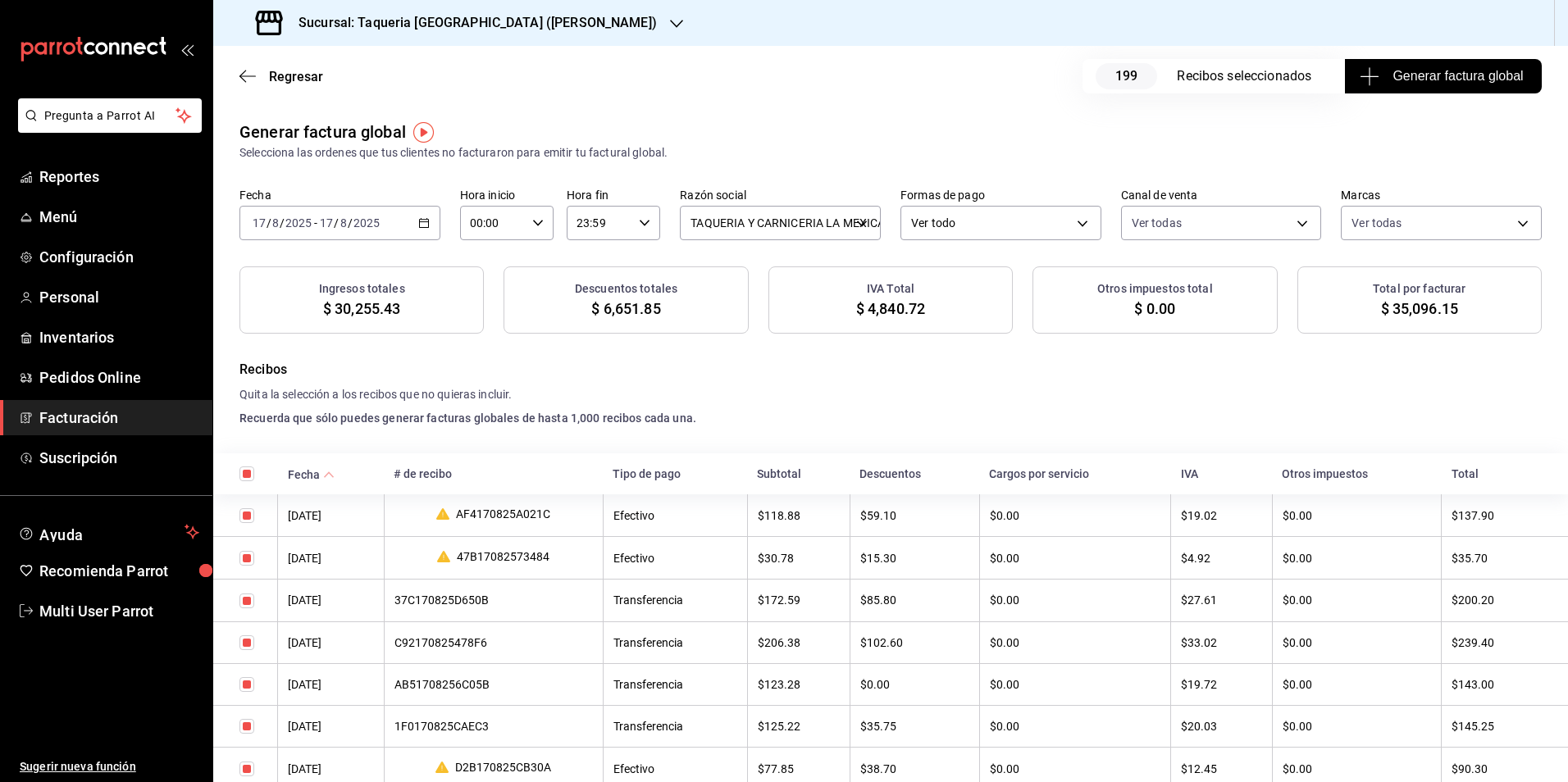
click at [1363, 84] on icon "button" at bounding box center [1370, 76] width 20 height 20
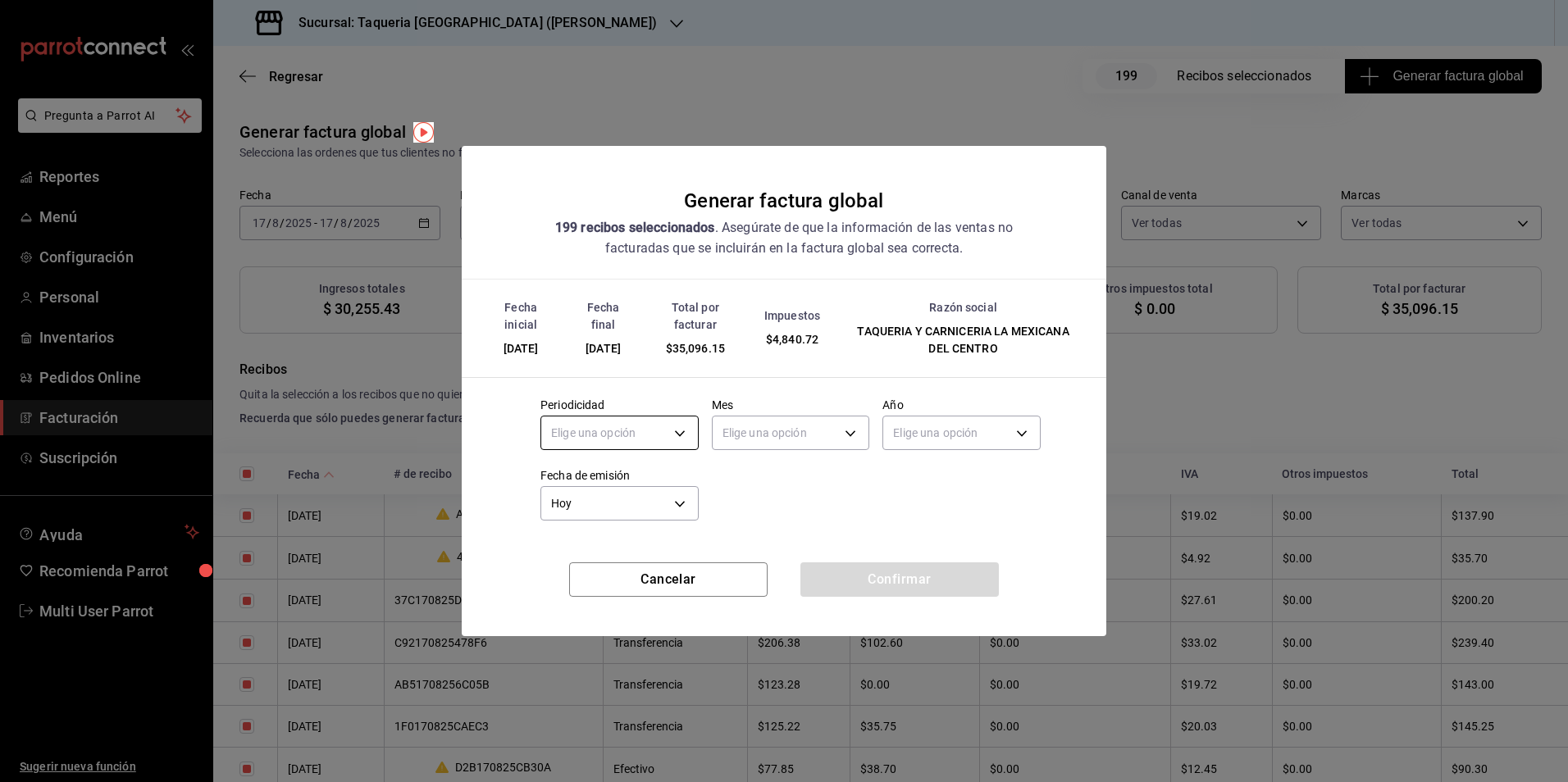
click at [668, 438] on body "Pregunta a Parrot AI Reportes Menú Configuración Personal Inventarios Pedidos O…" at bounding box center [784, 391] width 1568 height 782
click at [632, 489] on li "Diario" at bounding box center [619, 484] width 157 height 28
click at [782, 431] on body "Pregunta a Parrot AI Reportes Menú Configuración Personal Inventarios Pedidos O…" at bounding box center [784, 391] width 1568 height 782
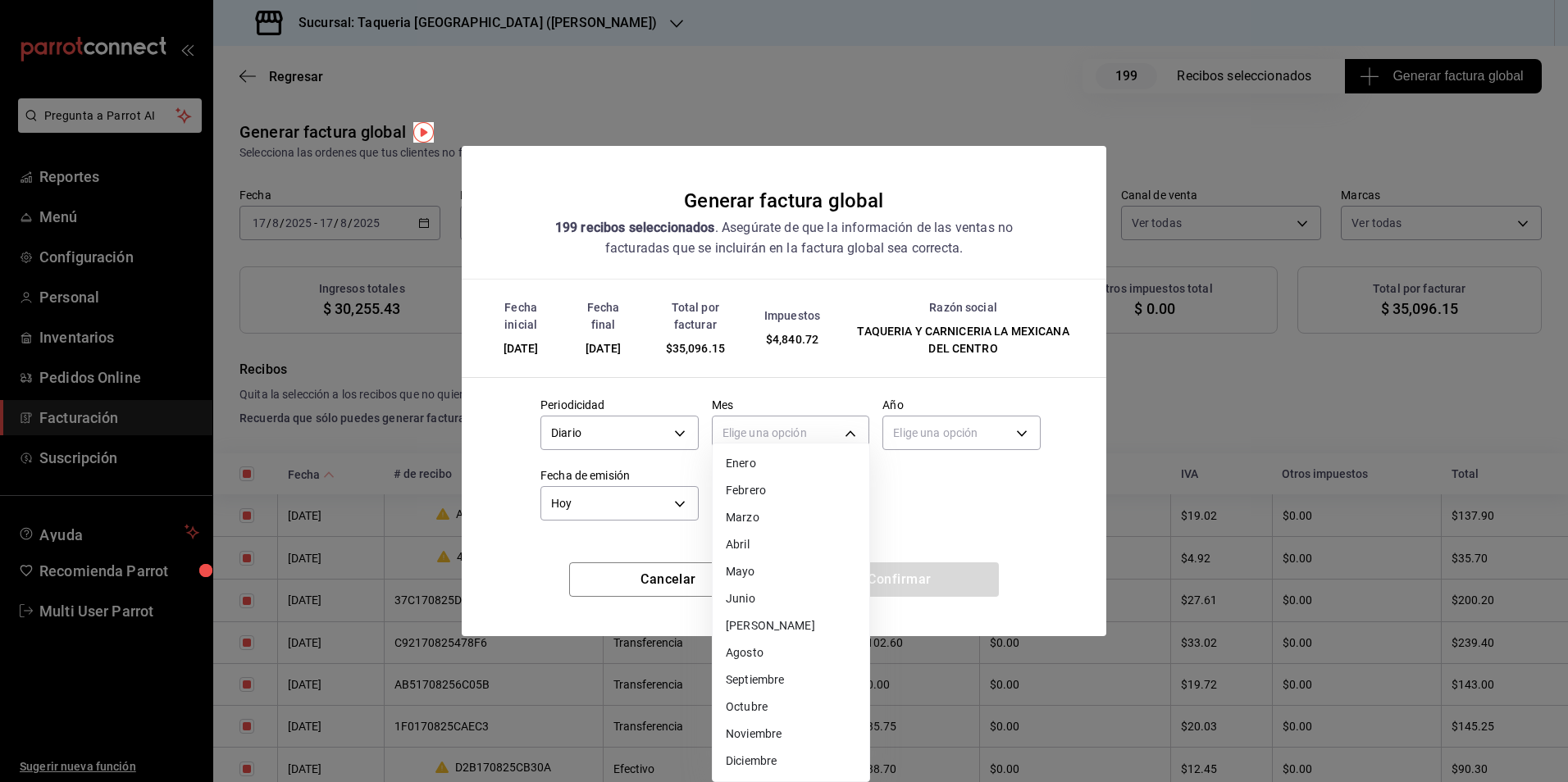
click at [769, 647] on li "Agosto" at bounding box center [791, 653] width 157 height 28
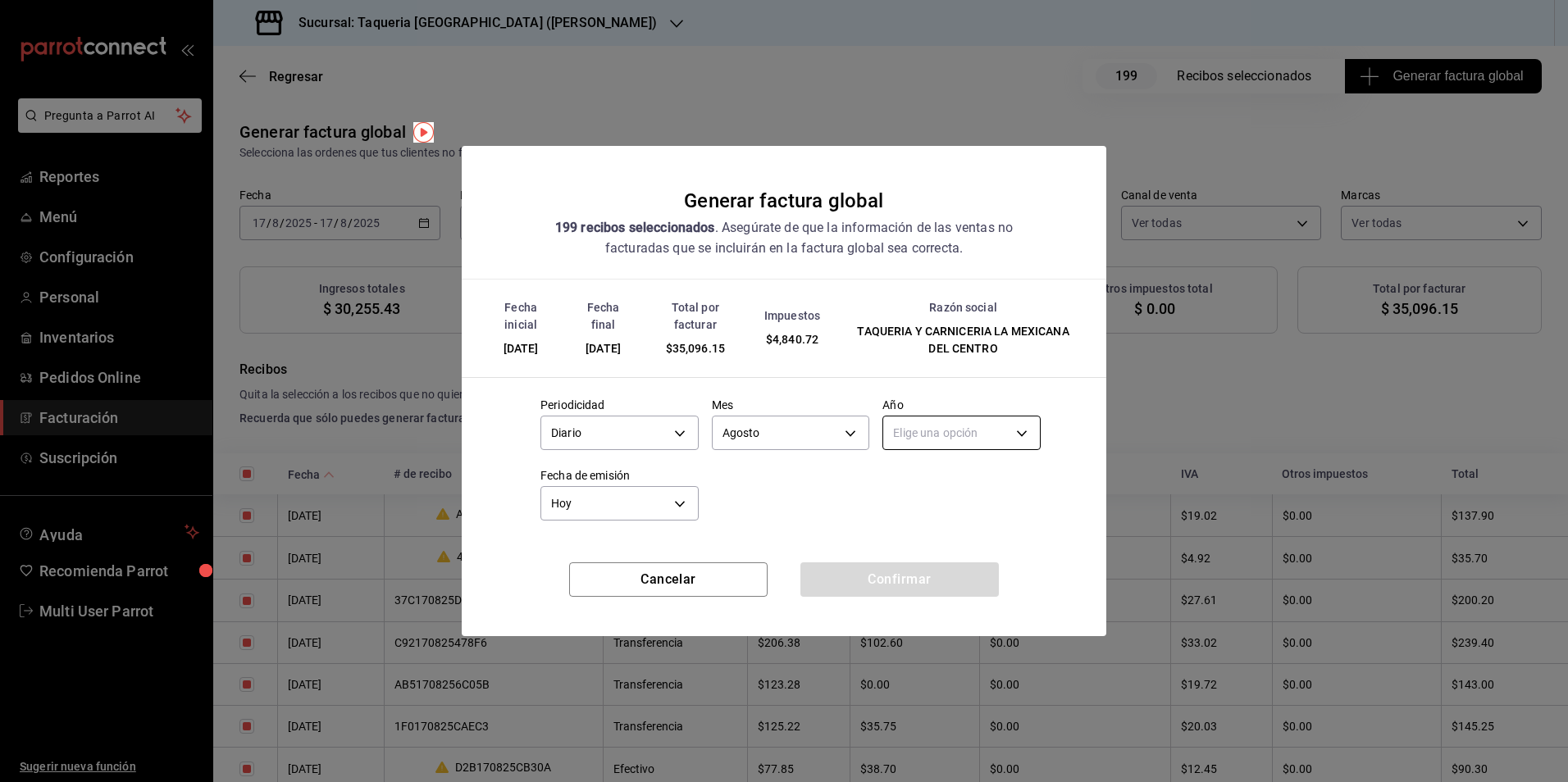
click at [1011, 431] on body "Pregunta a Parrot AI Reportes Menú Configuración Personal Inventarios Pedidos O…" at bounding box center [784, 391] width 1568 height 782
click at [950, 491] on li "2025" at bounding box center [961, 484] width 157 height 28
click at [887, 569] on button "Confirmar" at bounding box center [899, 580] width 198 height 34
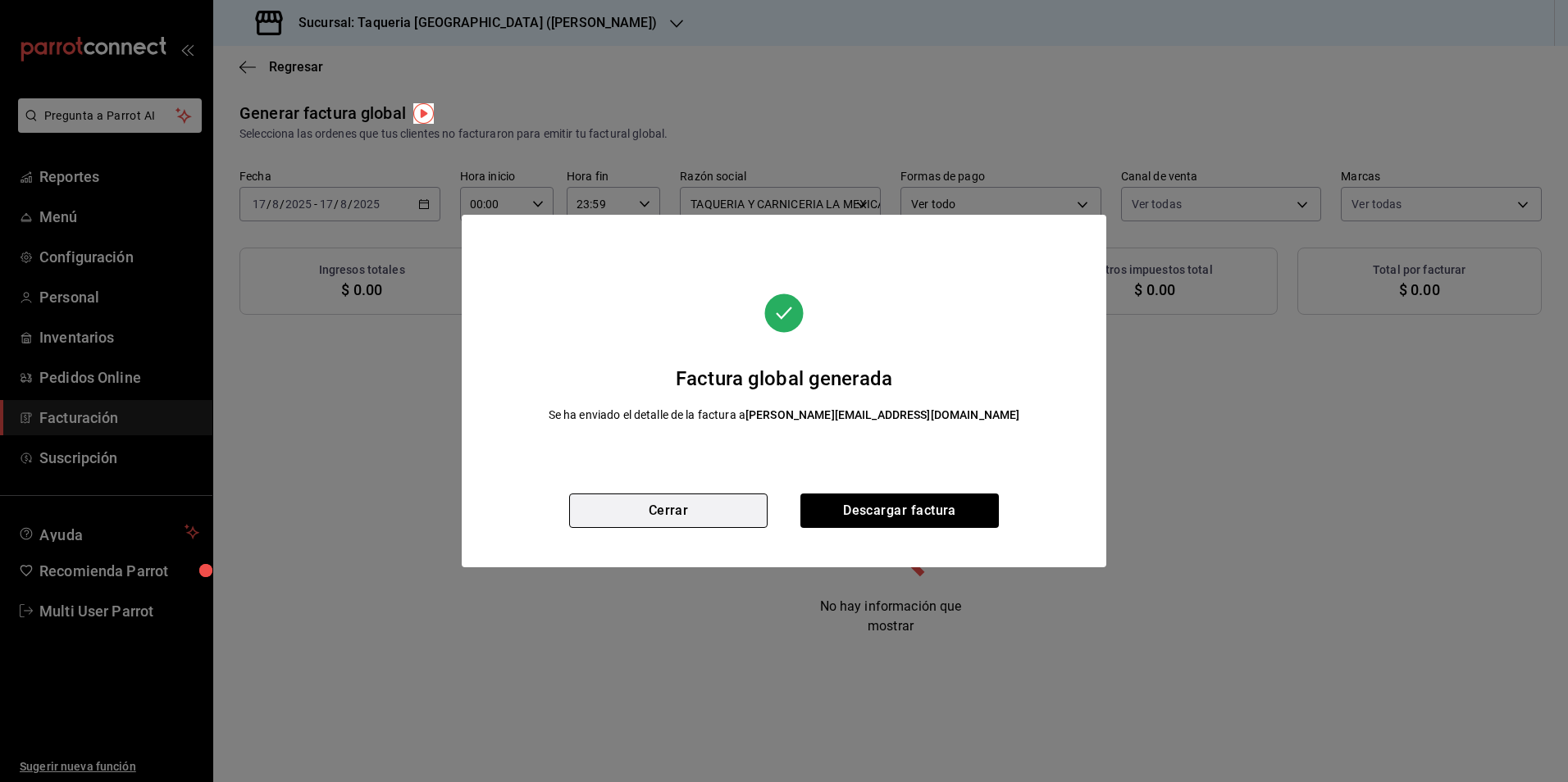
click at [618, 506] on button "Cerrar" at bounding box center [668, 511] width 198 height 34
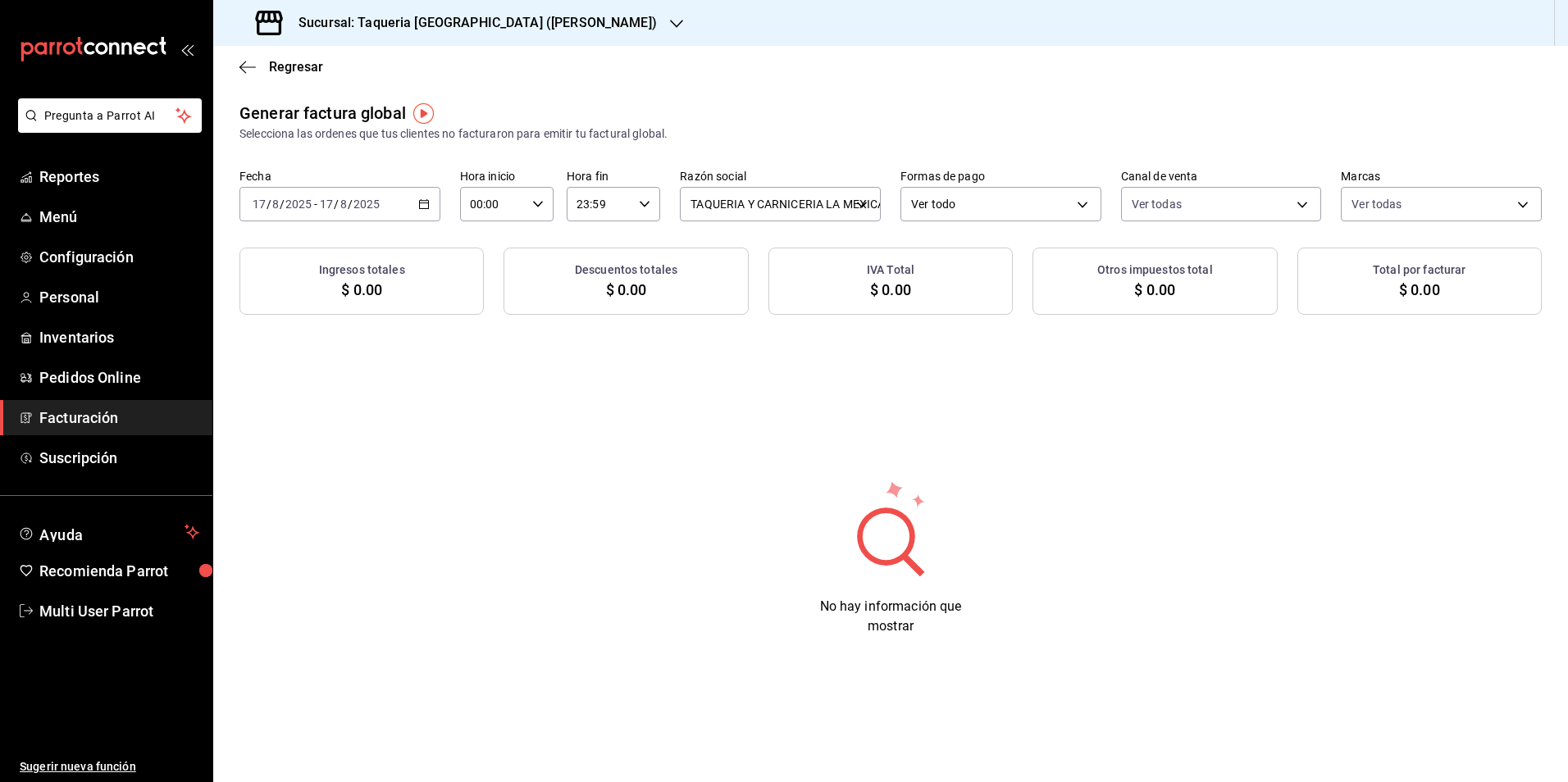
click at [416, 208] on div "[DATE] [DATE] - [DATE] [DATE]" at bounding box center [340, 204] width 201 height 34
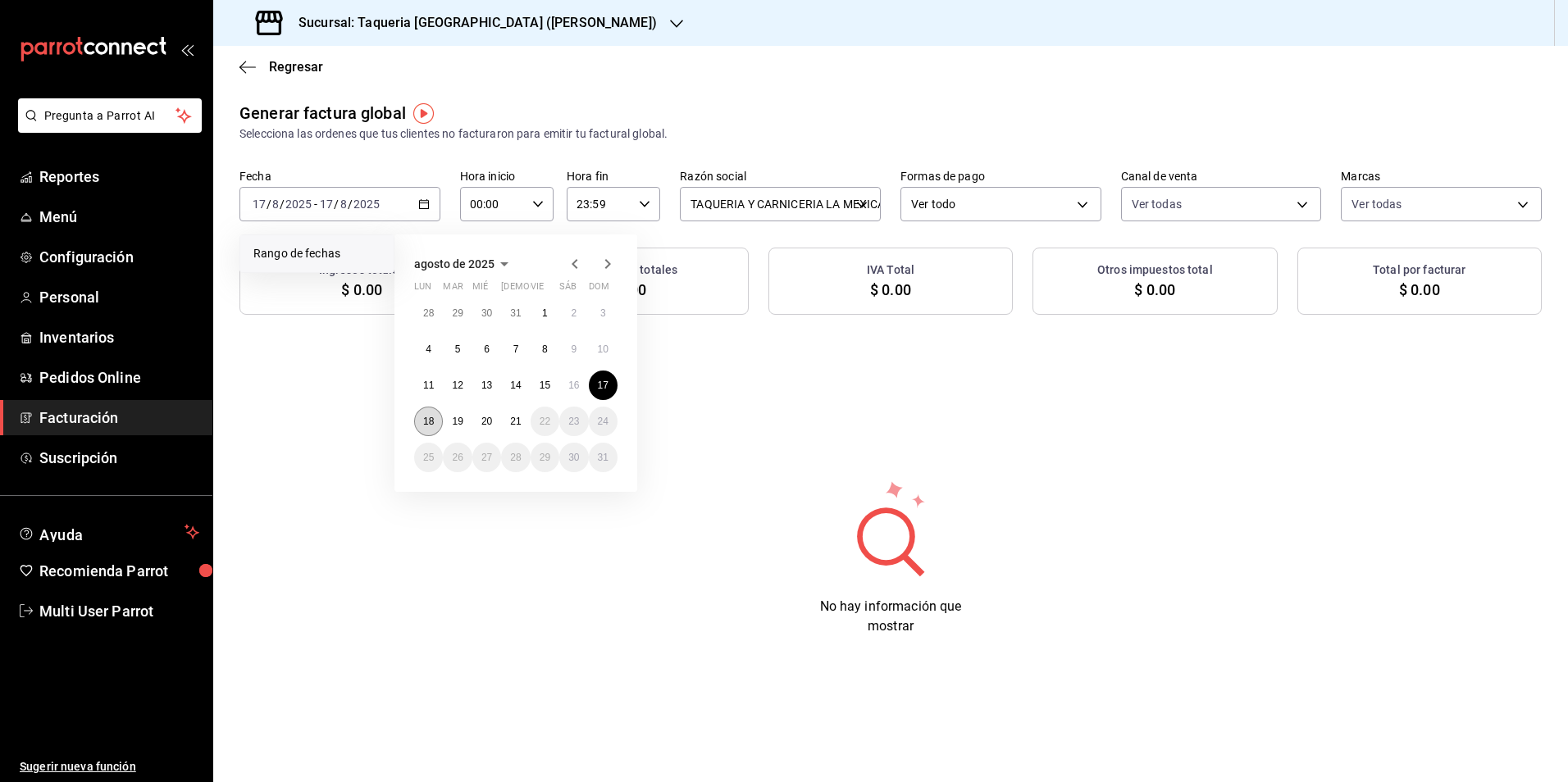
click at [427, 421] on abbr "18" at bounding box center [428, 421] width 10 height 11
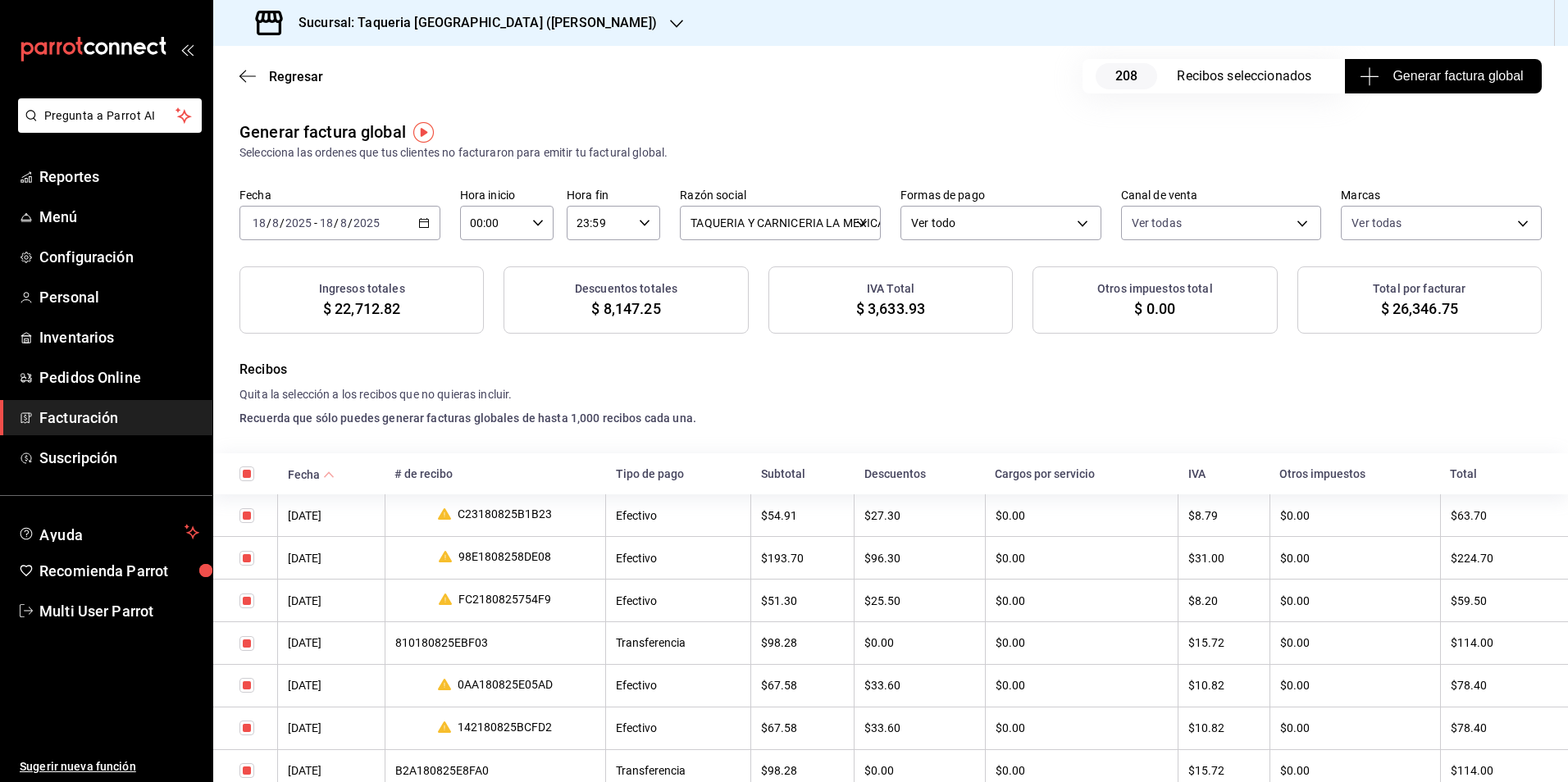
click at [1439, 75] on span "Generar factura global" at bounding box center [1443, 76] width 159 height 20
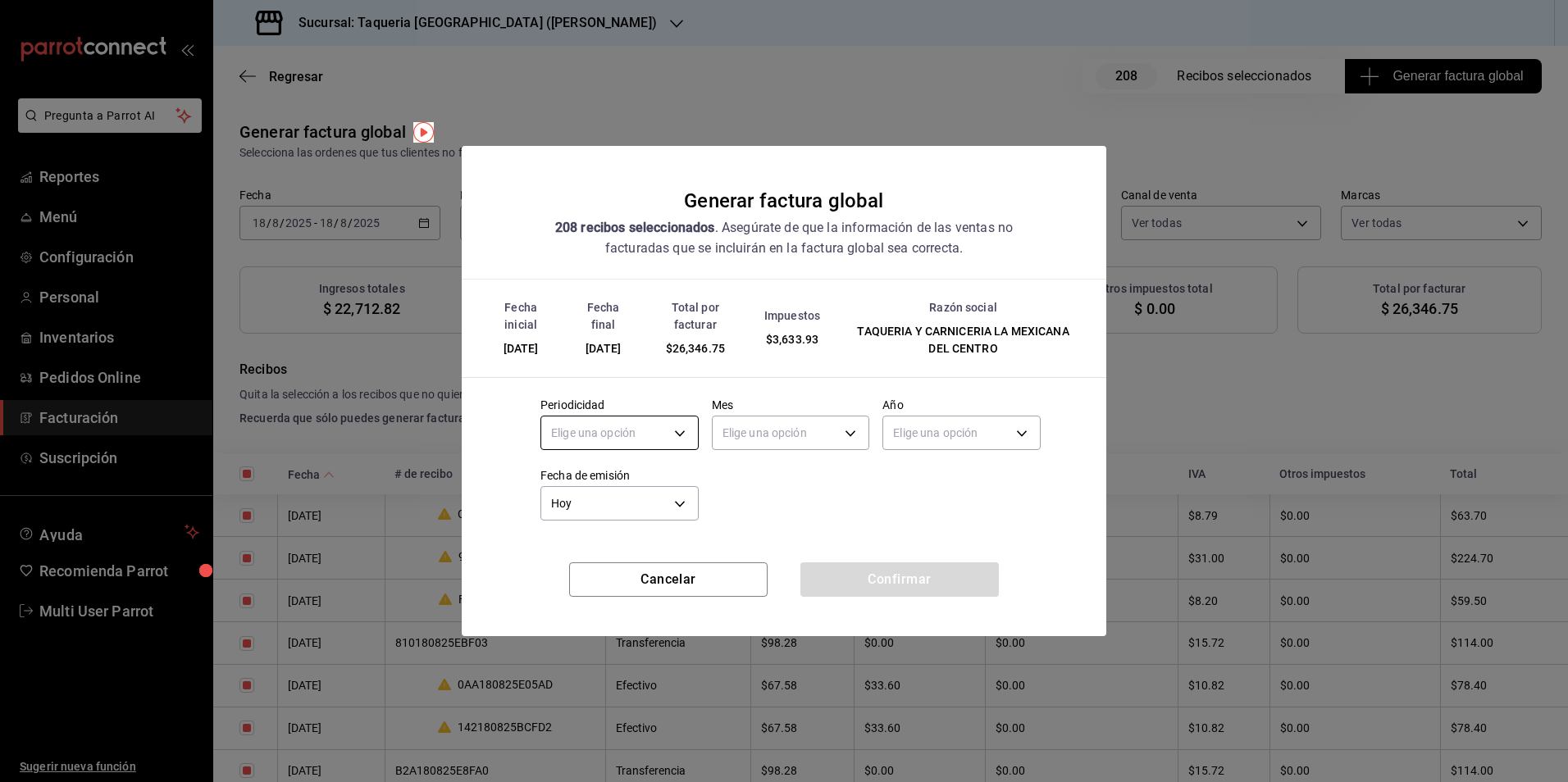
click at [622, 426] on body "Pregunta a Parrot AI Reportes Menú Configuración Personal Inventarios Pedidos O…" at bounding box center [784, 391] width 1568 height 782
click at [578, 488] on li "Diario" at bounding box center [619, 484] width 157 height 28
click at [836, 410] on div "Elige una opción" at bounding box center [791, 431] width 159 height 44
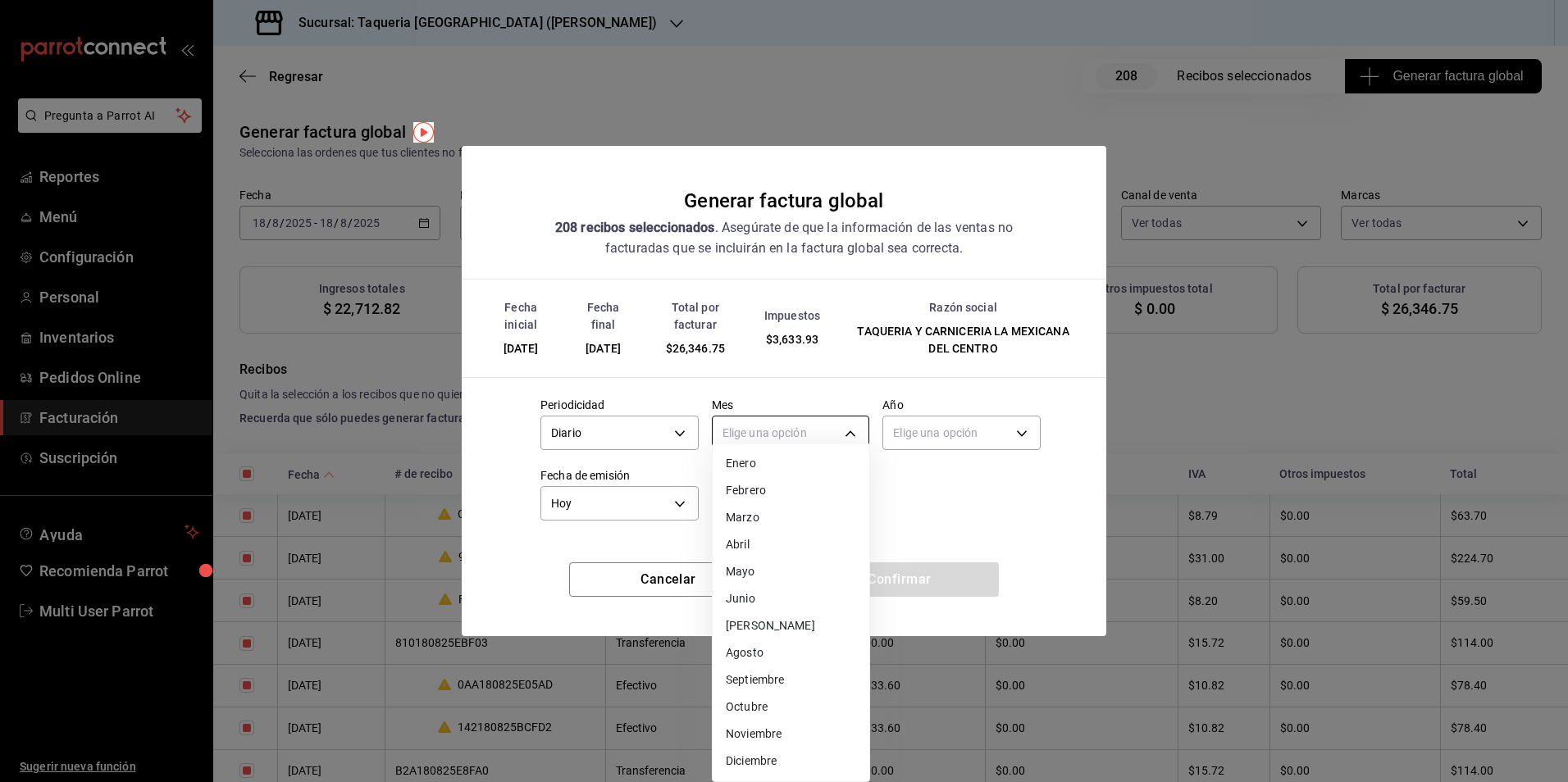
click at [831, 425] on body "Pregunta a Parrot AI Reportes Menú Configuración Personal Inventarios Pedidos O…" at bounding box center [784, 391] width 1568 height 782
click at [777, 648] on li "Agosto" at bounding box center [791, 653] width 157 height 28
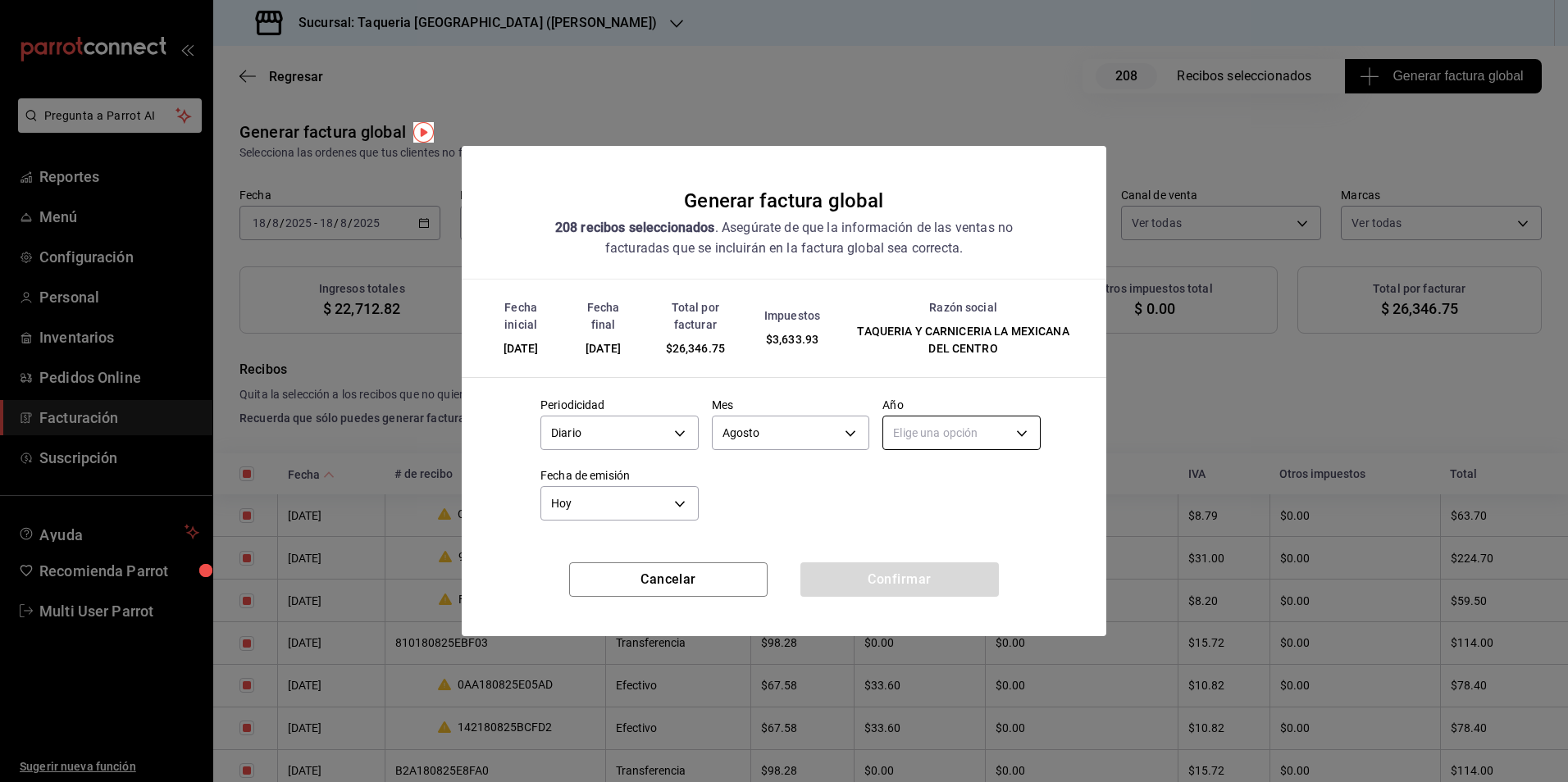
click at [926, 429] on body "Pregunta a Parrot AI Reportes Menú Configuración Personal Inventarios Pedidos O…" at bounding box center [784, 391] width 1568 height 782
click at [925, 482] on li "2025" at bounding box center [961, 484] width 157 height 28
click at [914, 590] on button "Confirmar" at bounding box center [899, 580] width 198 height 34
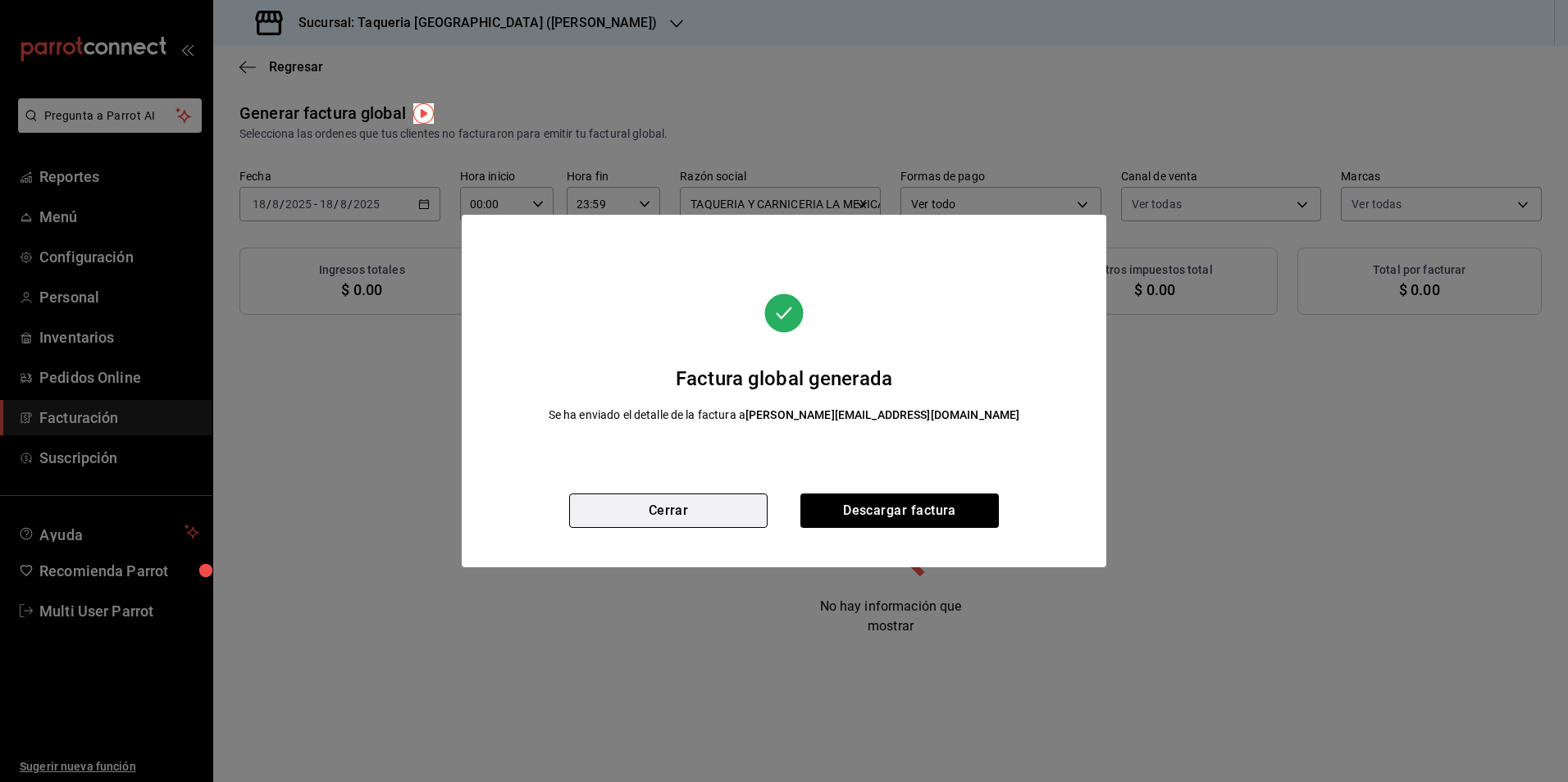
click at [669, 519] on button "Cerrar" at bounding box center [668, 511] width 198 height 34
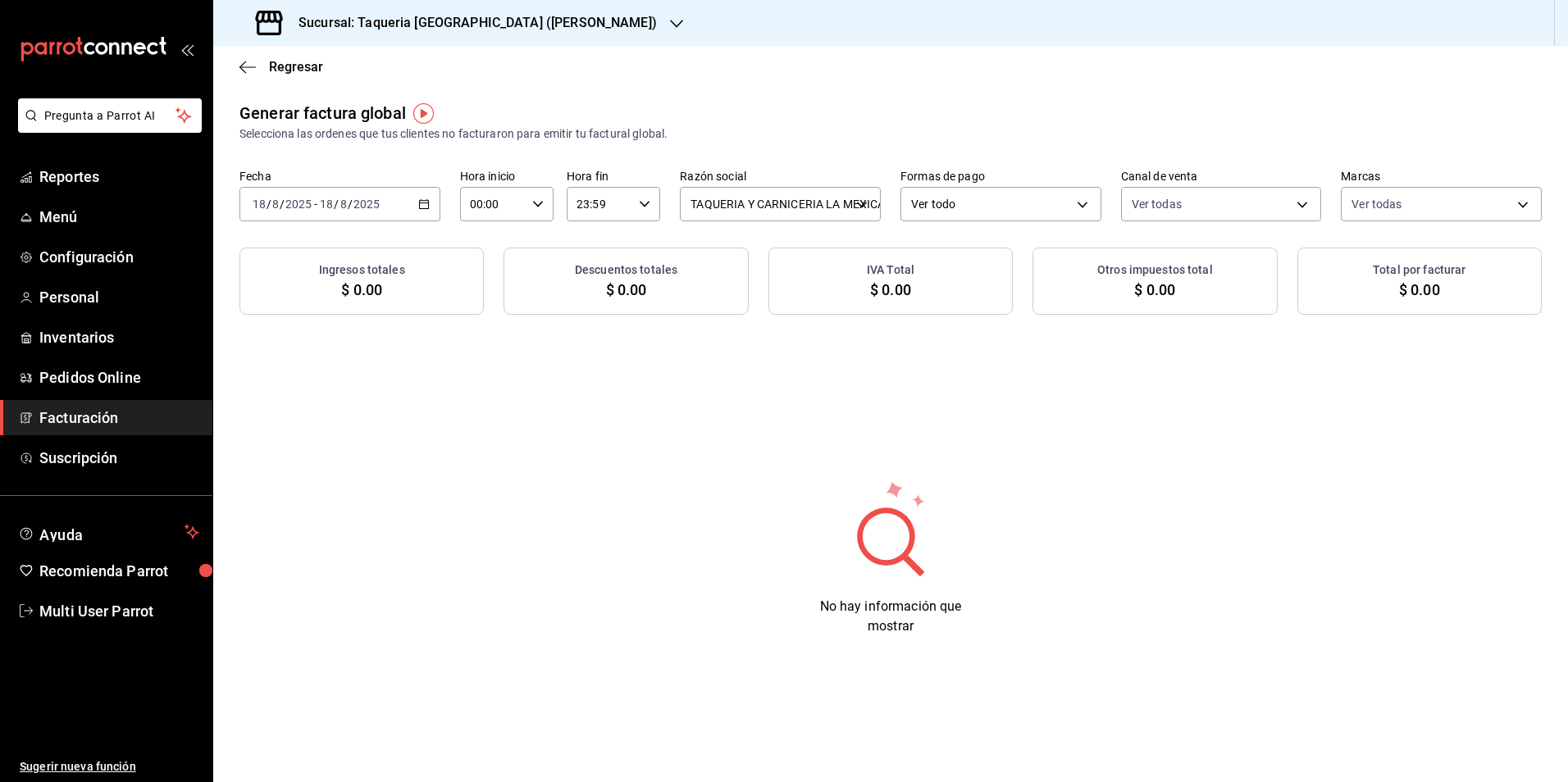
click at [474, 41] on div "Sucursal: Taqueria La Mexicana (Valle)" at bounding box center [457, 23] width 463 height 46
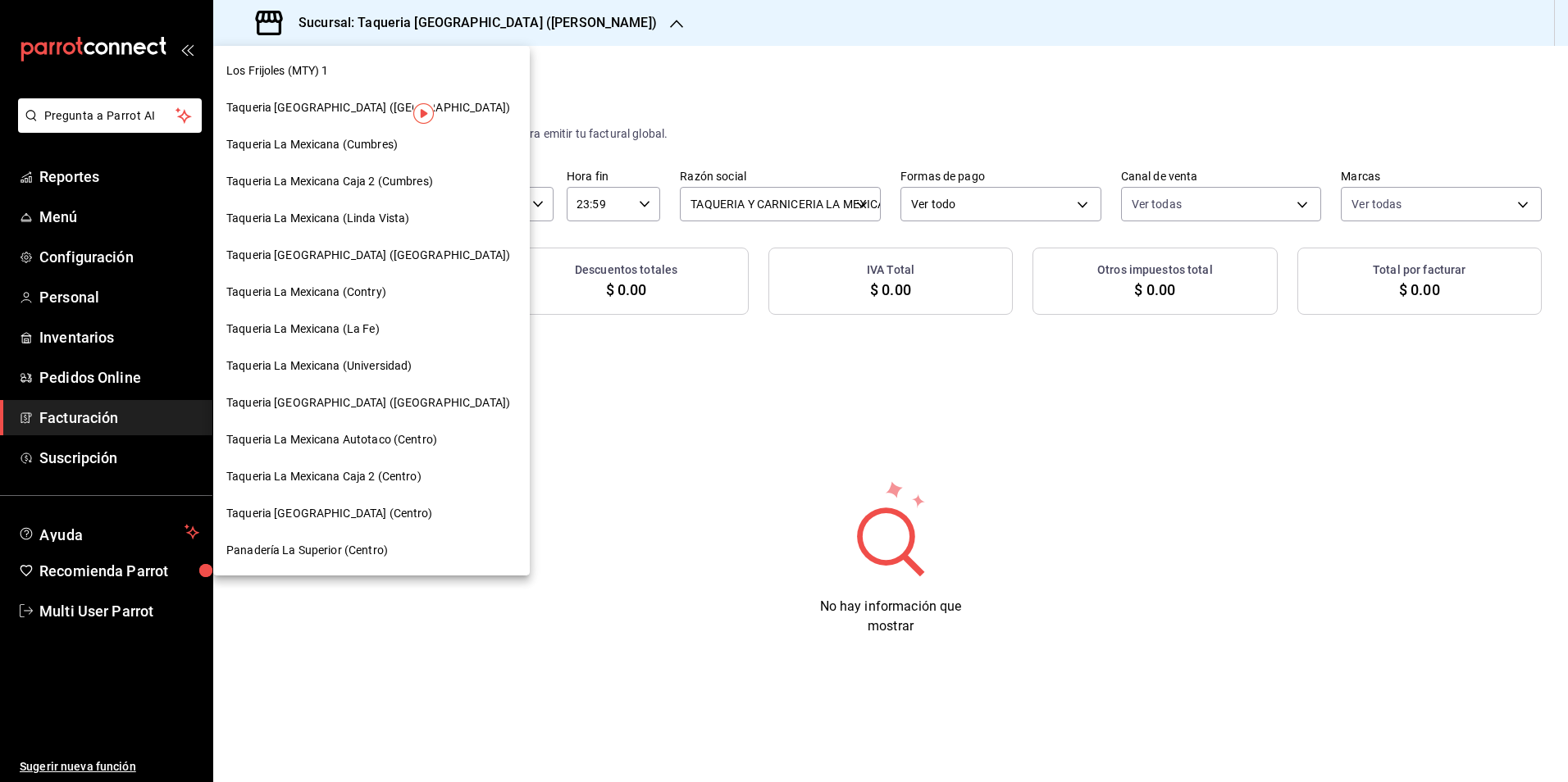
click at [411, 153] on div "Taqueria La Mexicana (Cumbres)" at bounding box center [371, 144] width 290 height 17
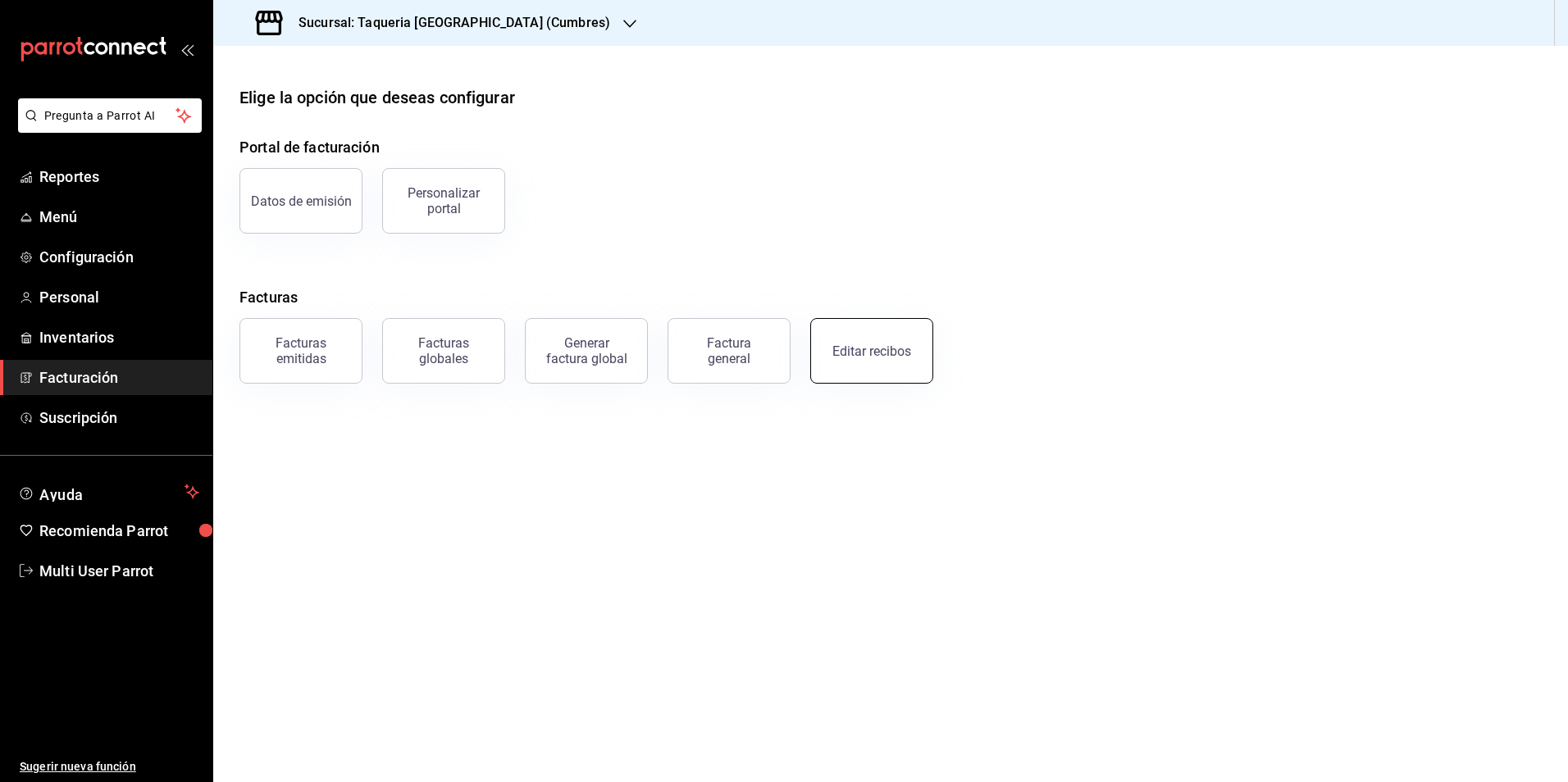
click at [905, 346] on div "Editar recibos" at bounding box center [871, 351] width 79 height 15
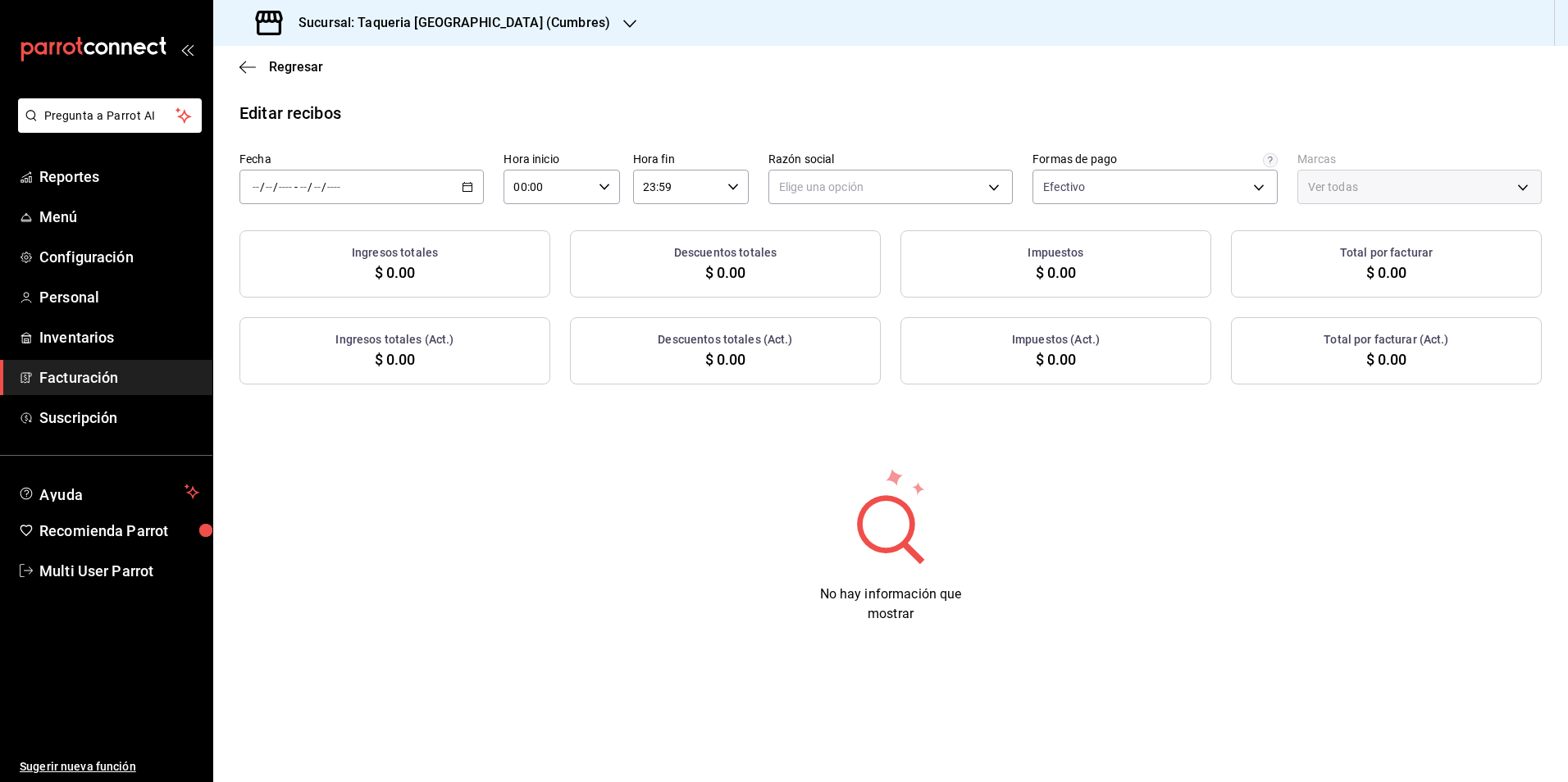
click at [383, 183] on div "/ / - / /" at bounding box center [361, 187] width 244 height 34
click at [323, 417] on span "Rango de fechas" at bounding box center [317, 421] width 127 height 17
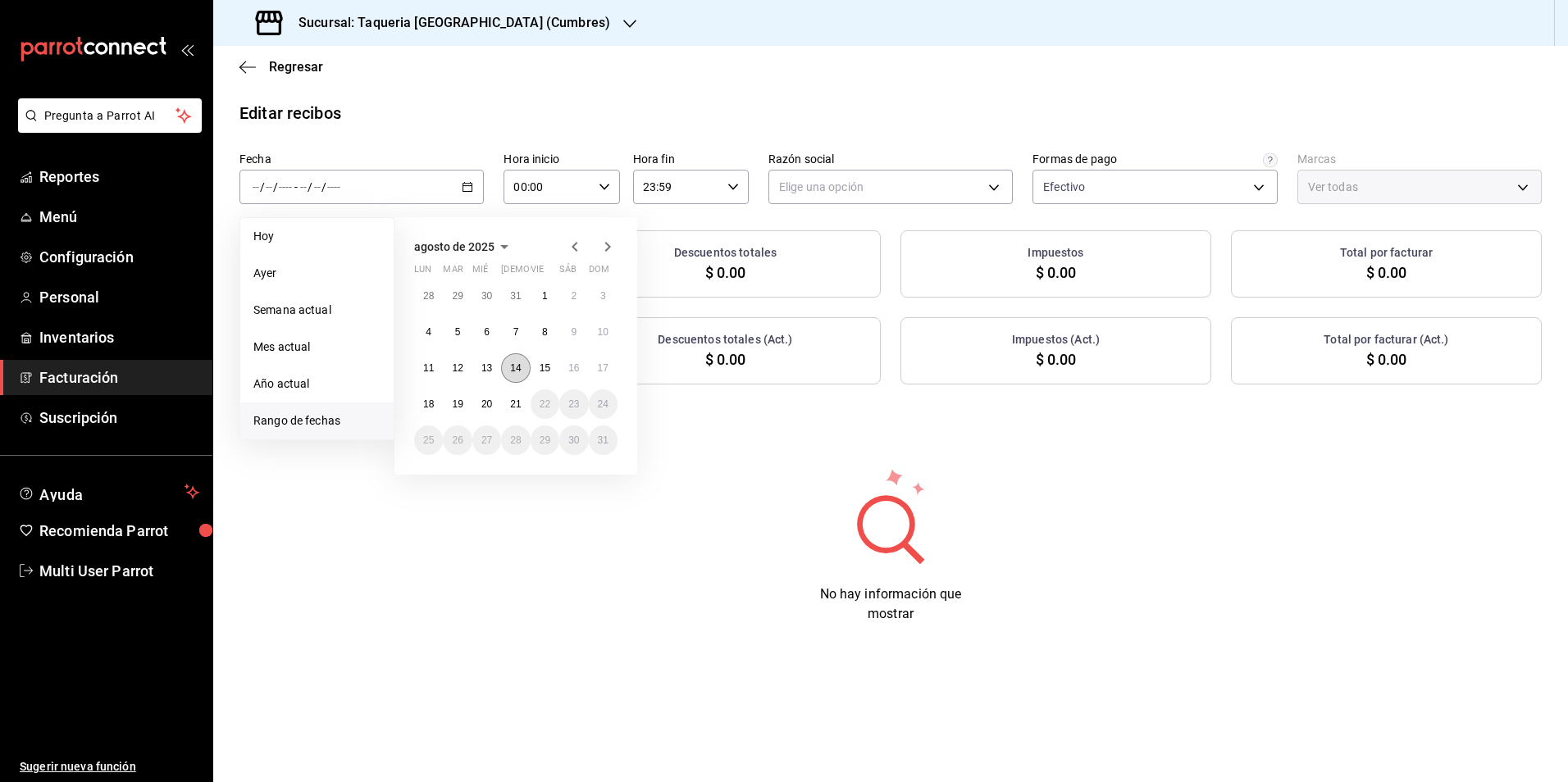
click at [512, 372] on abbr "14" at bounding box center [514, 368] width 10 height 11
click at [430, 403] on abbr "18" at bounding box center [428, 404] width 10 height 11
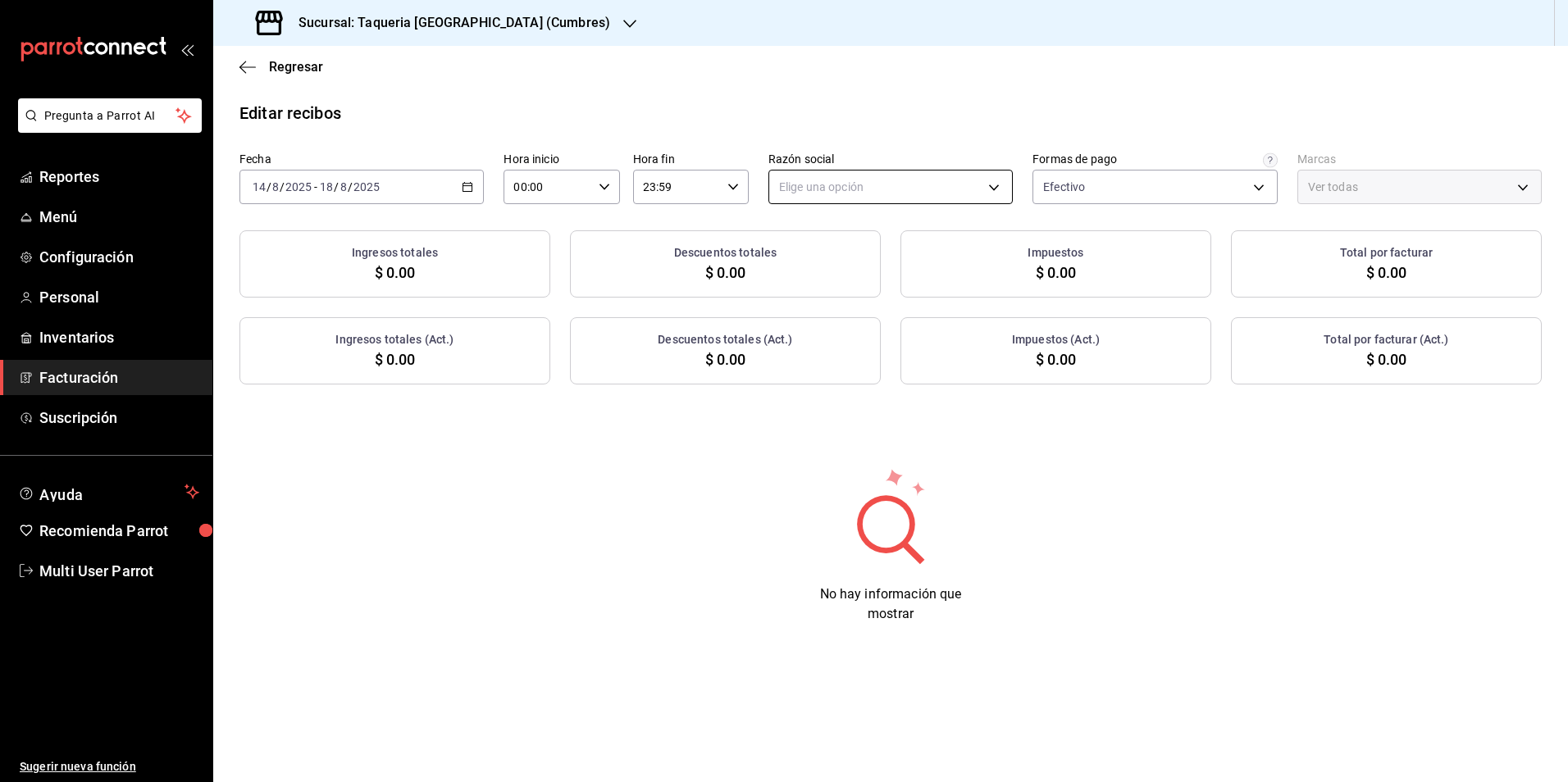
click at [838, 201] on body "Pregunta a Parrot AI Reportes Menú Configuración Personal Inventarios Facturaci…" at bounding box center [784, 391] width 1568 height 782
click at [812, 270] on li "TAQUERIA Y CARNICERIA LA MEXICANA DEL CENTRO" at bounding box center [918, 270] width 298 height 30
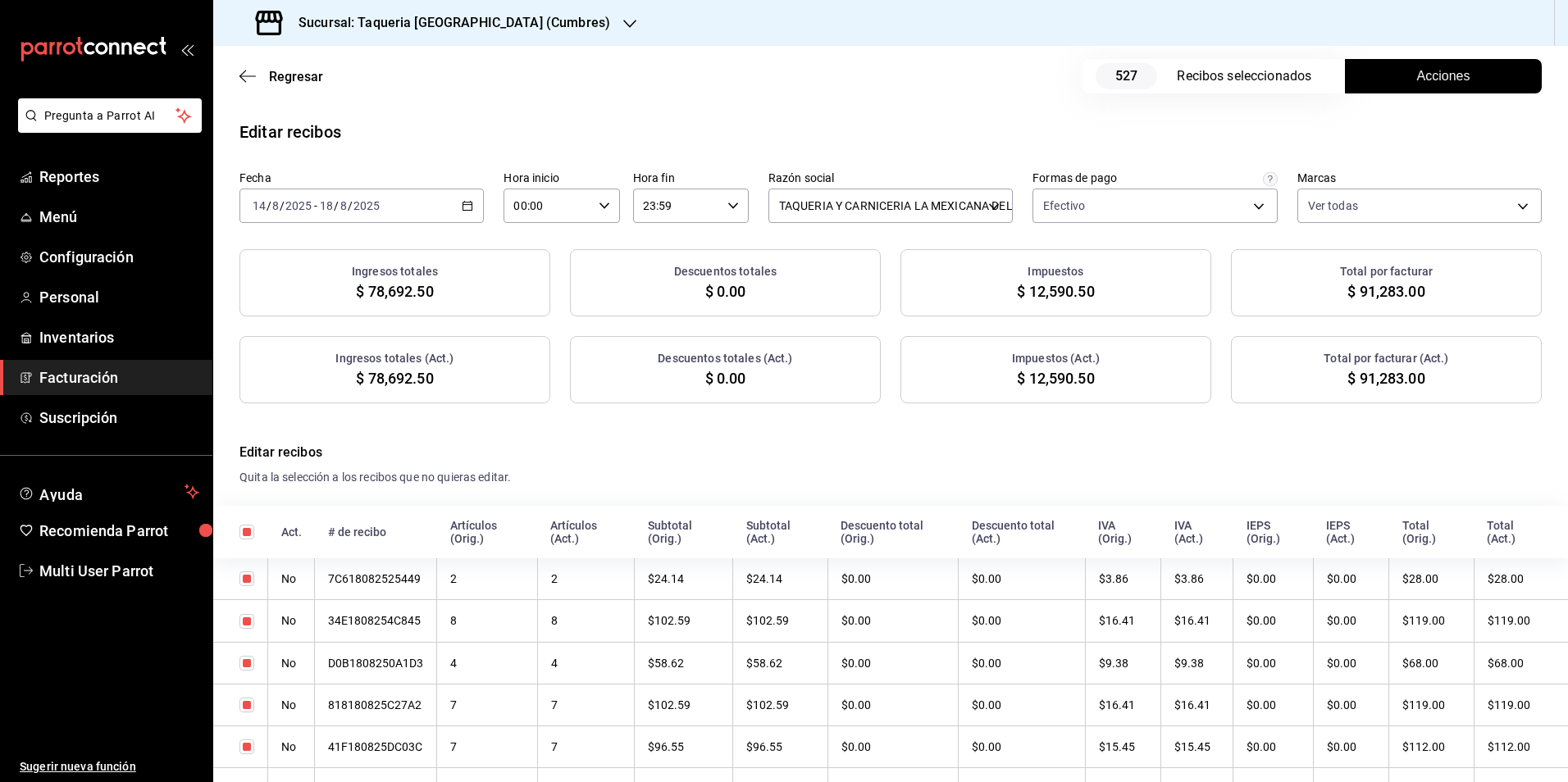
click at [1076, 177] on div "Formas de pago" at bounding box center [1074, 177] width 84 height 11
click at [1081, 191] on body "Pregunta a Parrot AI Reportes Menú Configuración Personal Inventarios Facturaci…" at bounding box center [784, 391] width 1568 height 782
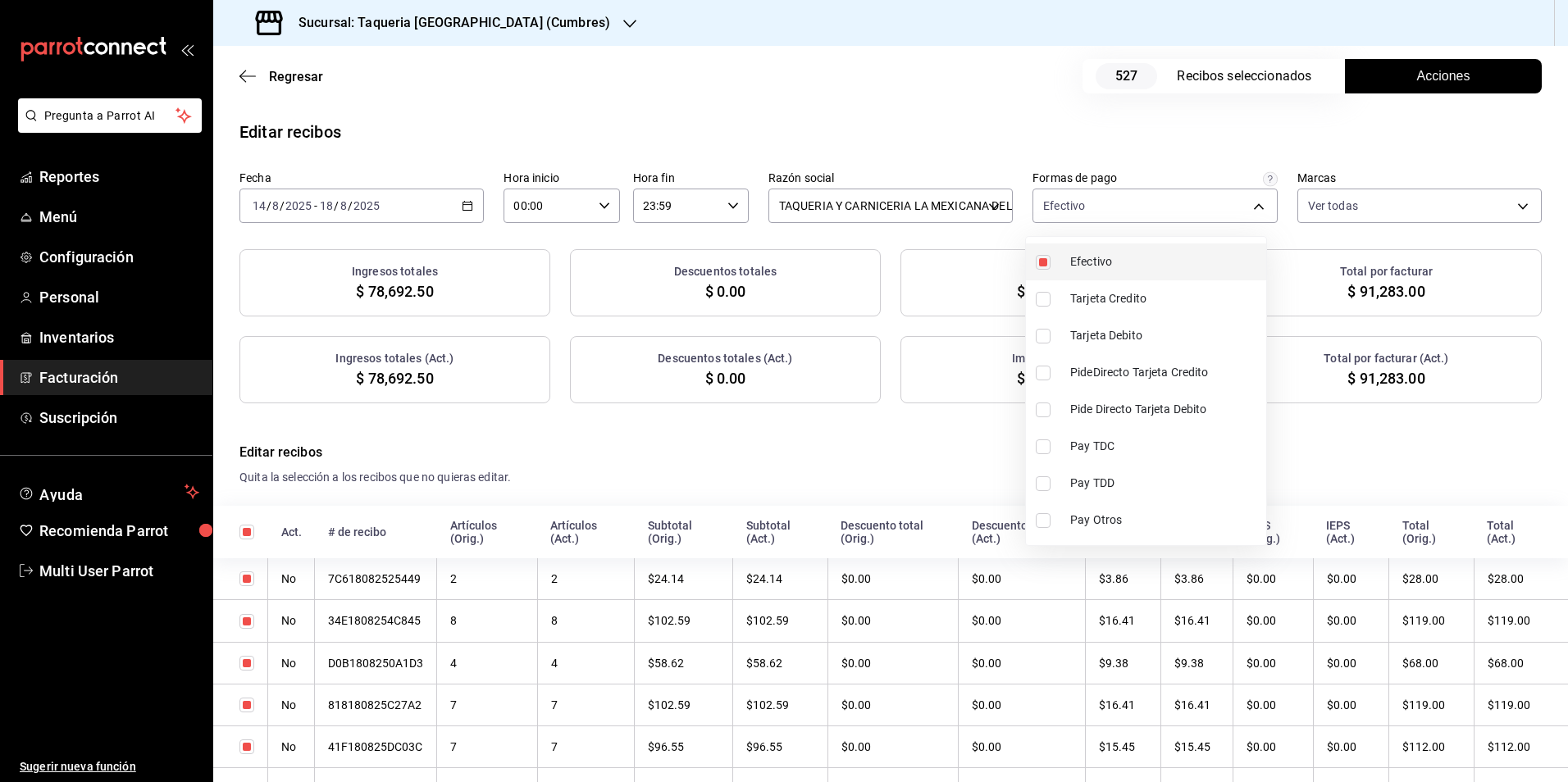
click at [1066, 267] on li "Efectivo" at bounding box center [1146, 262] width 240 height 37
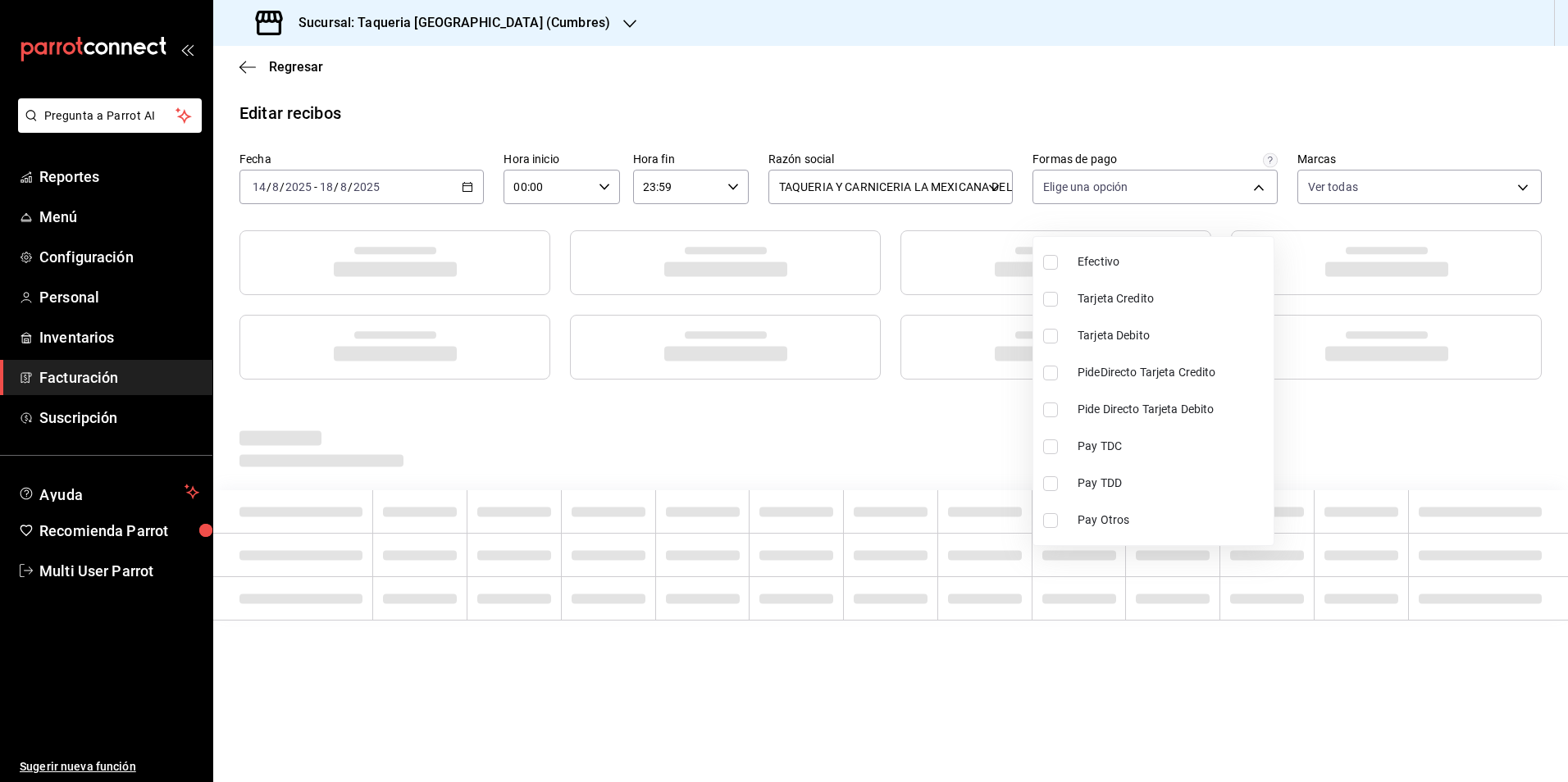
click at [883, 123] on div at bounding box center [784, 391] width 1568 height 782
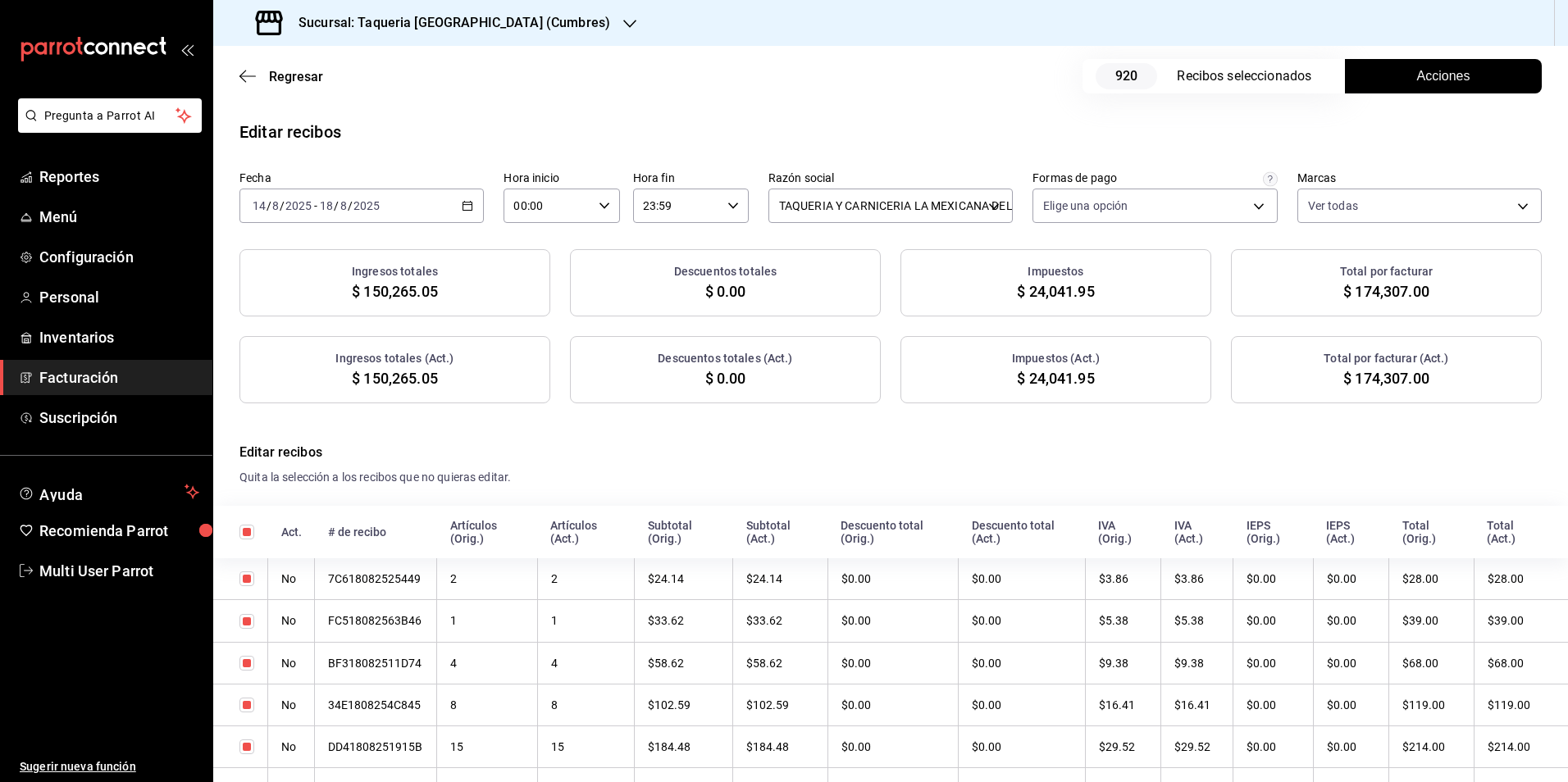
click at [1432, 73] on span "Acciones" at bounding box center [1444, 76] width 53 height 20
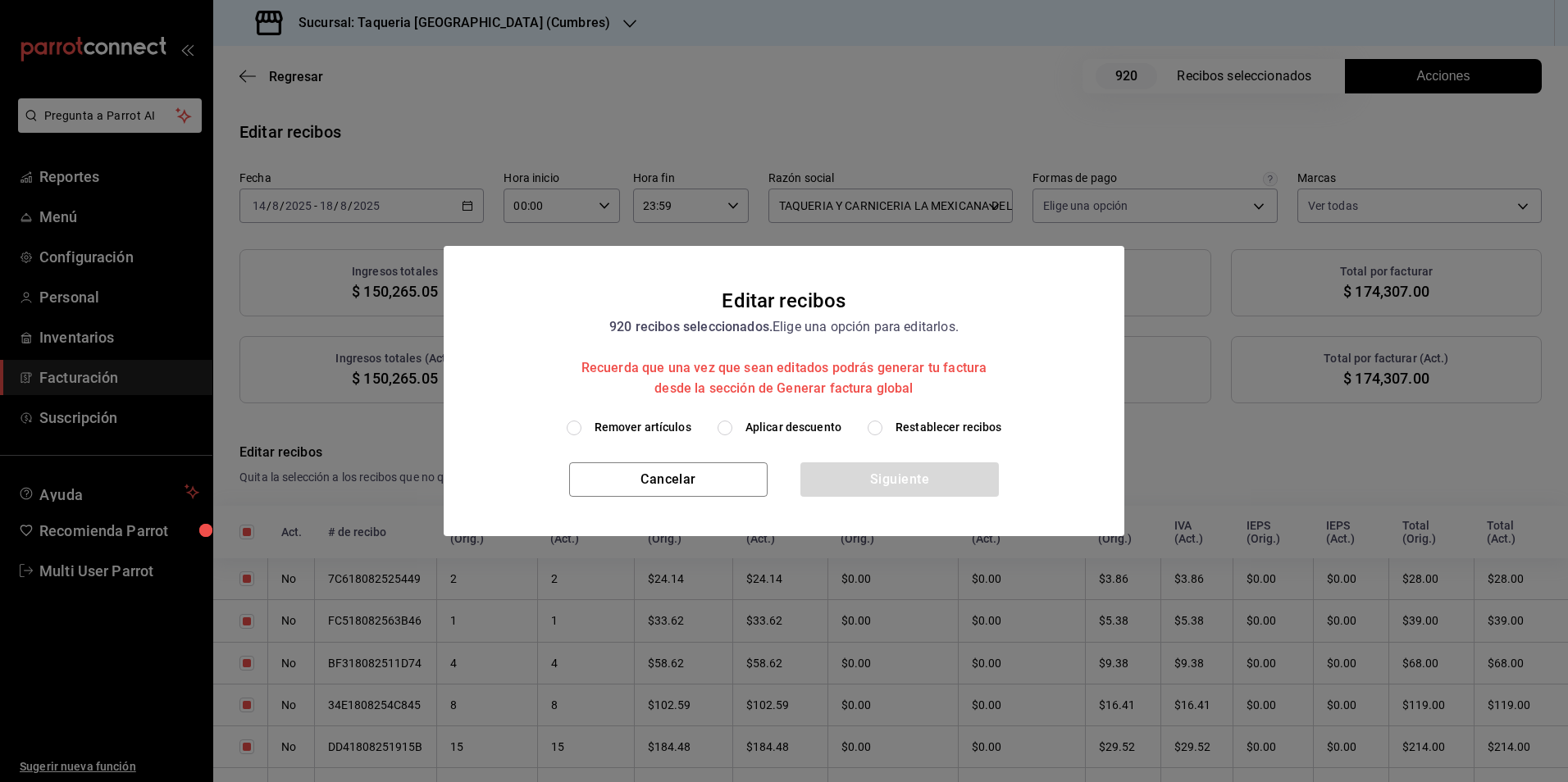
click at [797, 432] on span "Aplicar descuento" at bounding box center [793, 428] width 96 height 17
click at [733, 432] on input "Aplicar descuento" at bounding box center [725, 428] width 15 height 15
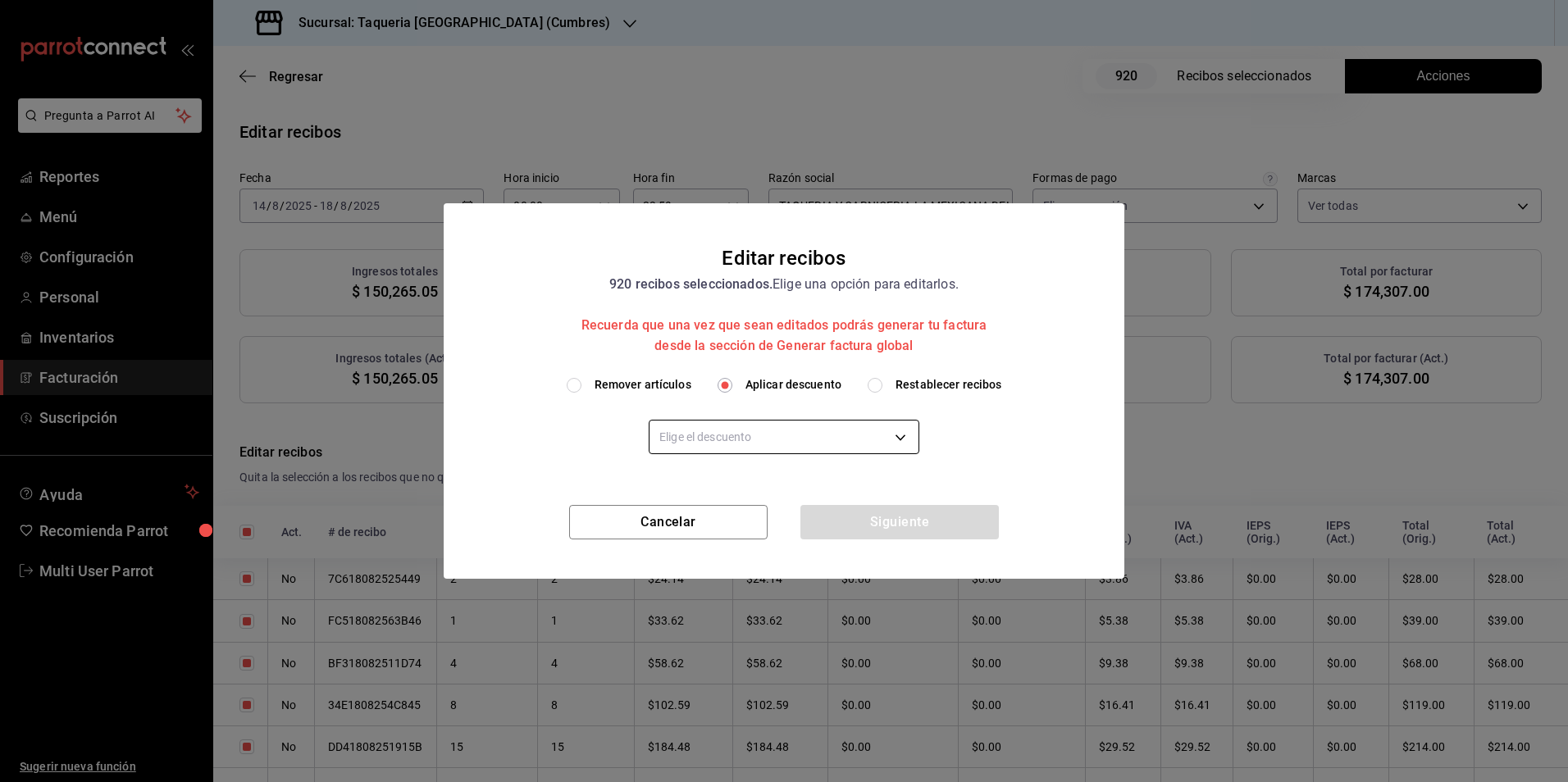
click at [786, 454] on body "Pregunta a Parrot AI Reportes Menú Configuración Personal Inventarios Facturaci…" at bounding box center [784, 391] width 1568 height 782
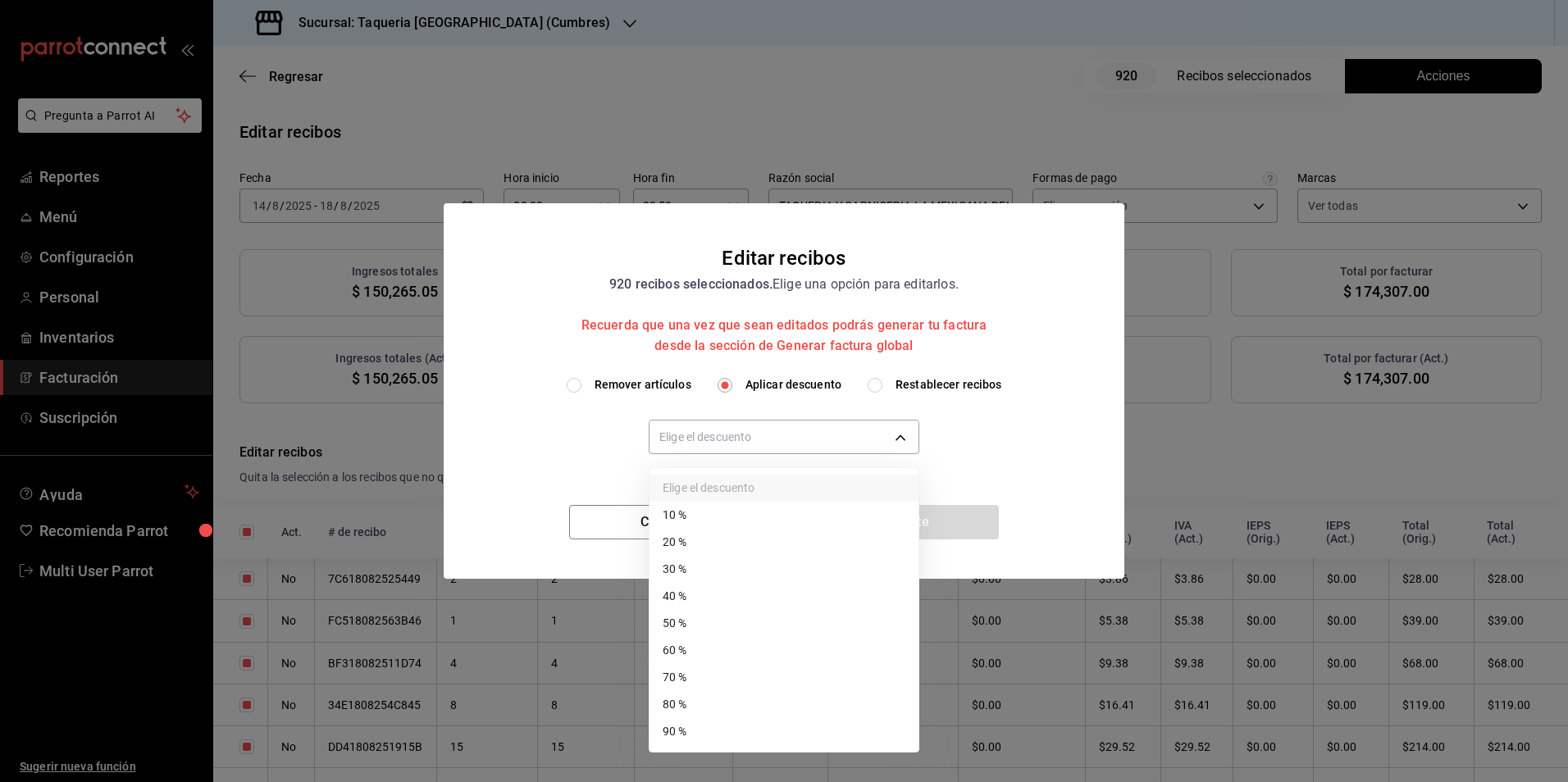
click at [709, 575] on li "30 %" at bounding box center [783, 569] width 269 height 28
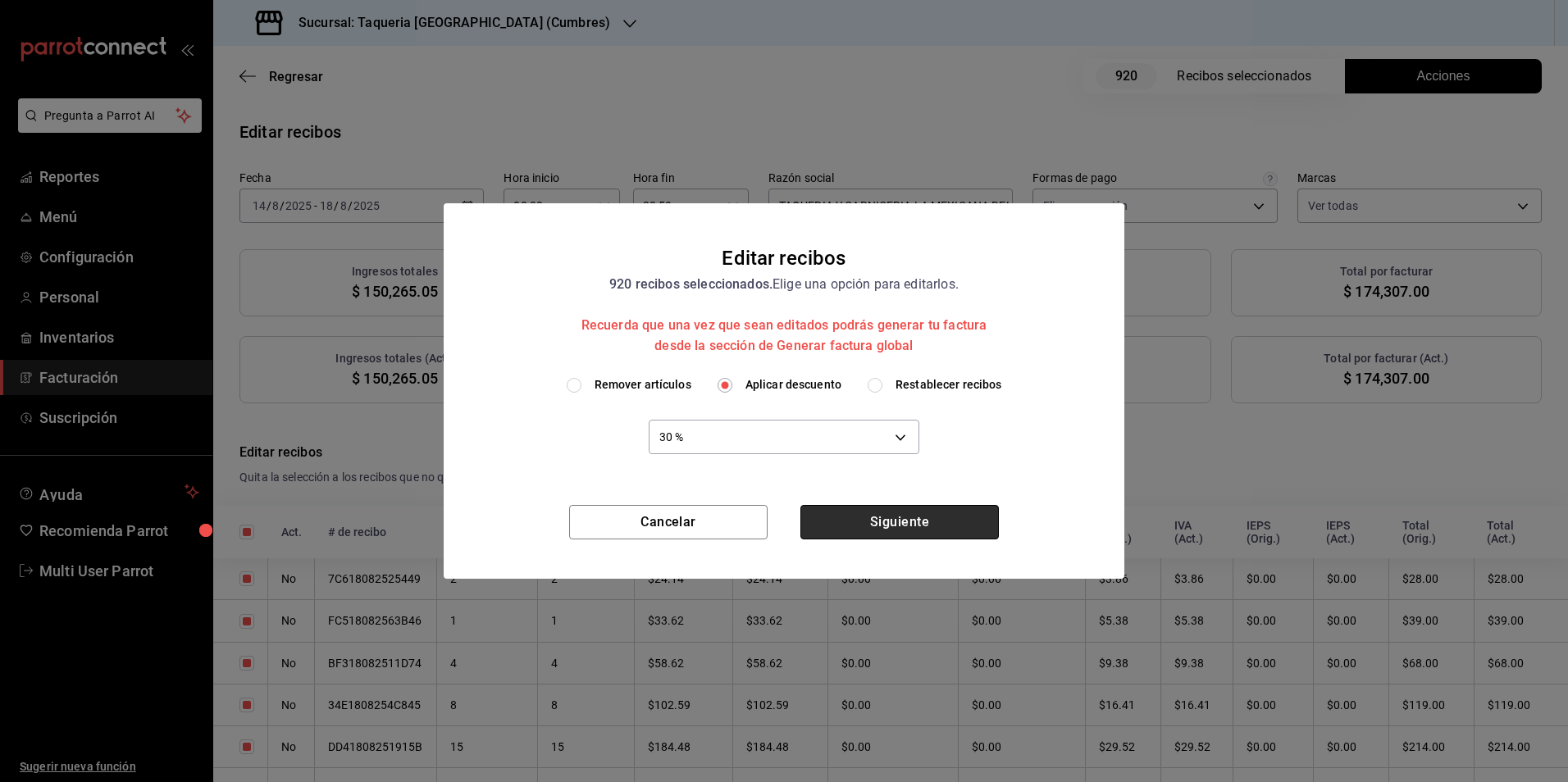
click at [951, 521] on button "Siguiente" at bounding box center [899, 522] width 198 height 34
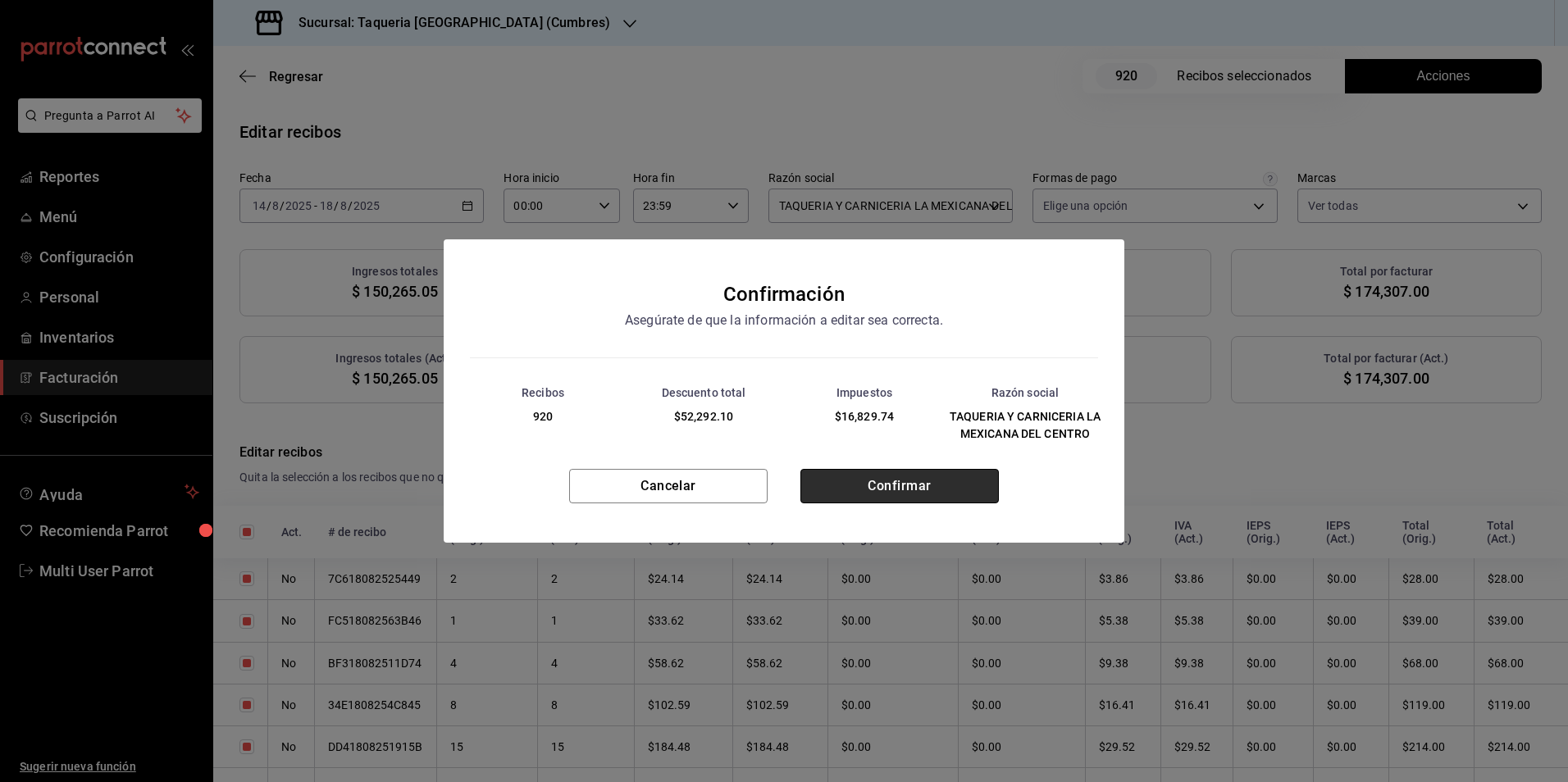
click at [866, 499] on button "Confirmar" at bounding box center [899, 486] width 198 height 34
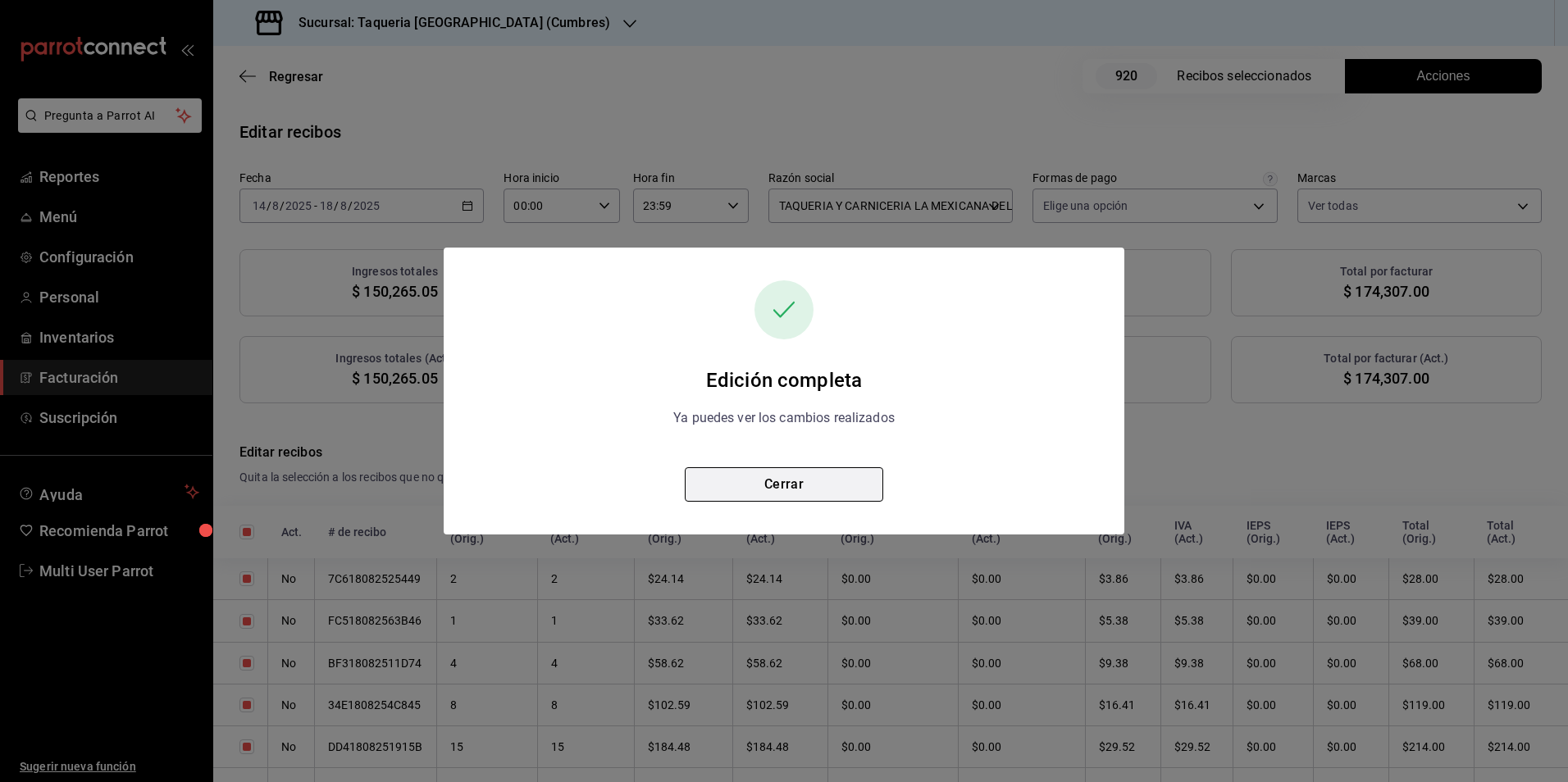
click at [810, 488] on button "Cerrar" at bounding box center [783, 485] width 198 height 34
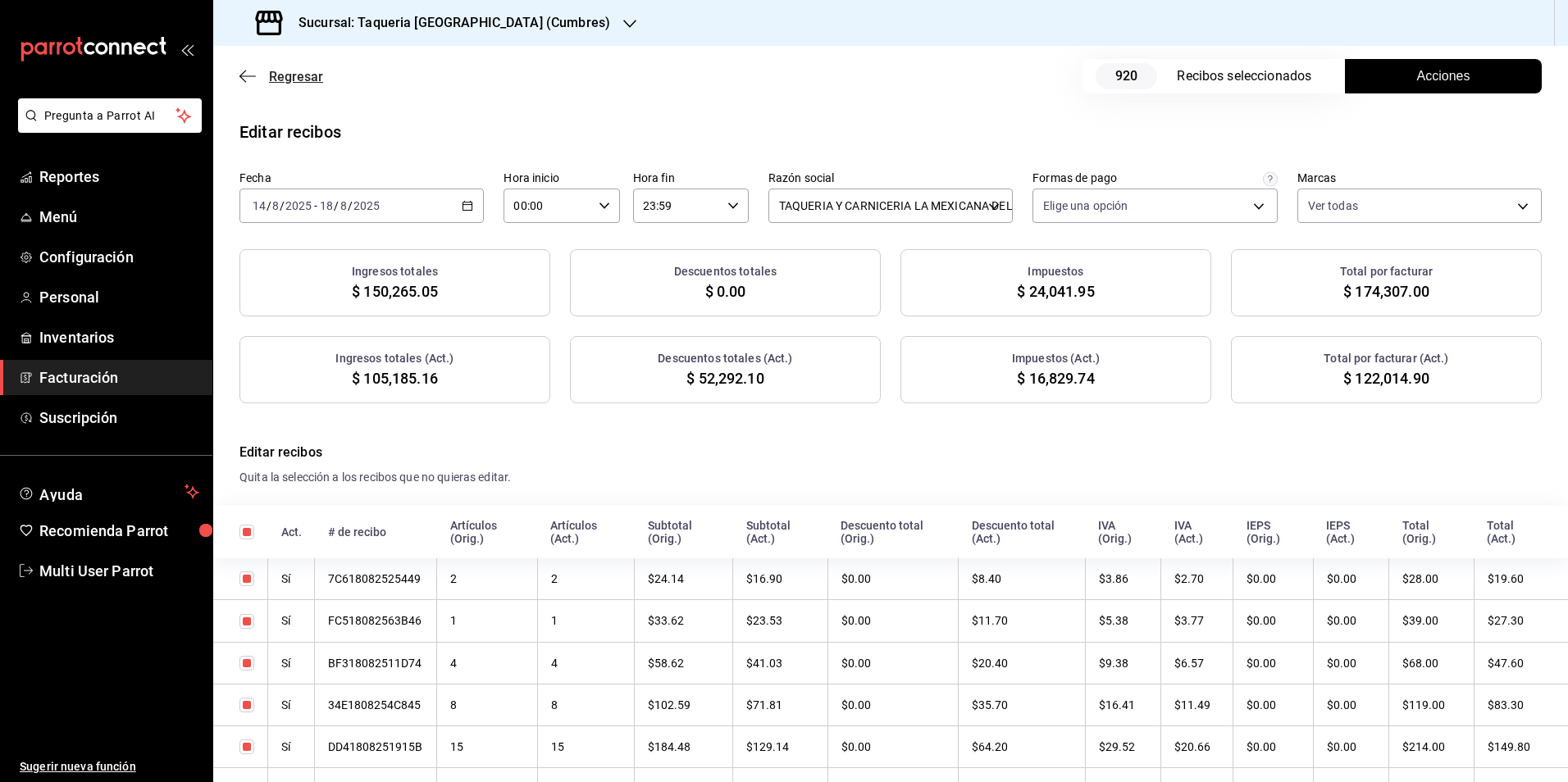
click at [304, 74] on span "Regresar" at bounding box center [295, 77] width 54 height 15
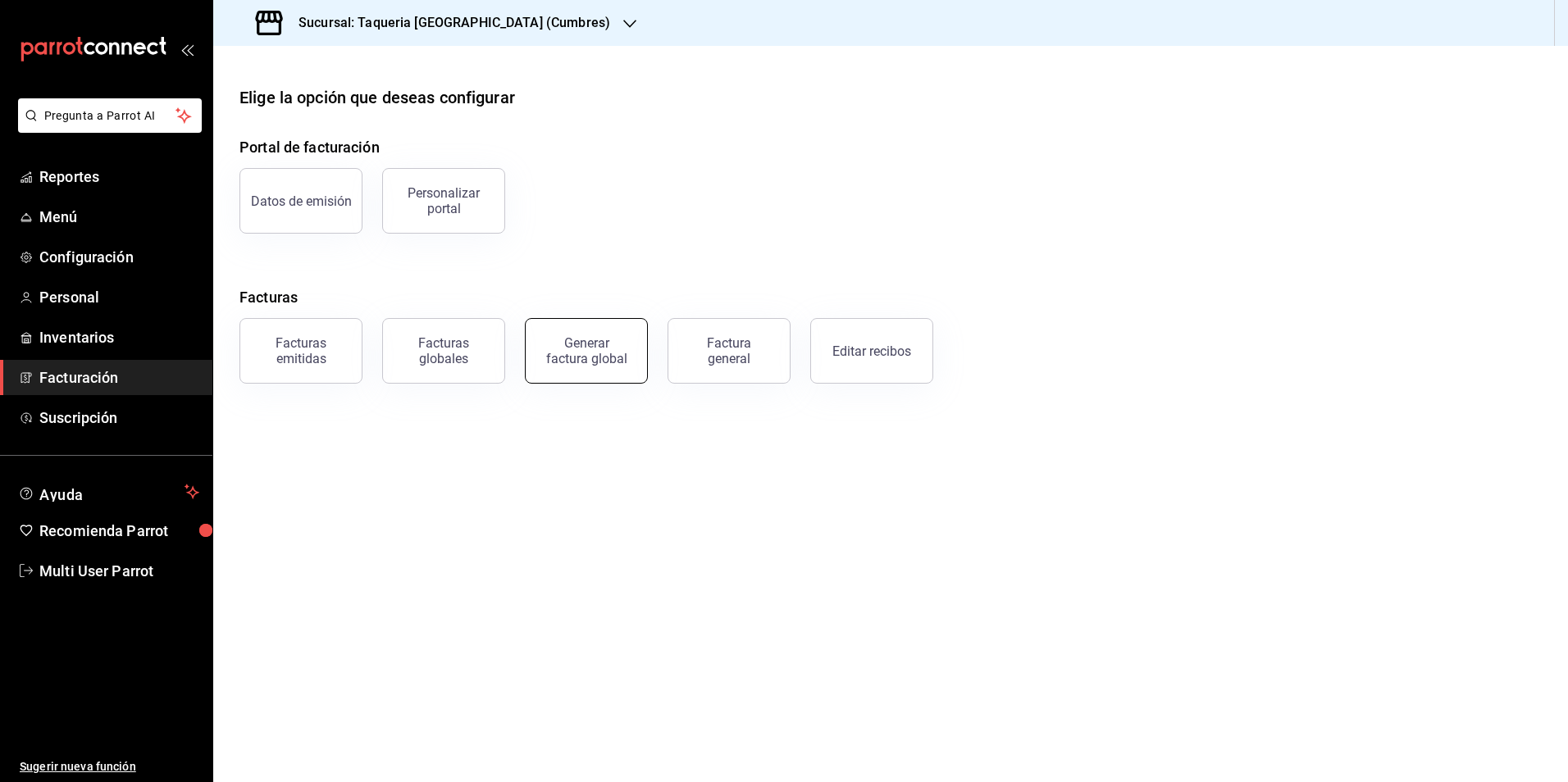
click at [584, 351] on div "Generar factura global" at bounding box center [587, 350] width 82 height 31
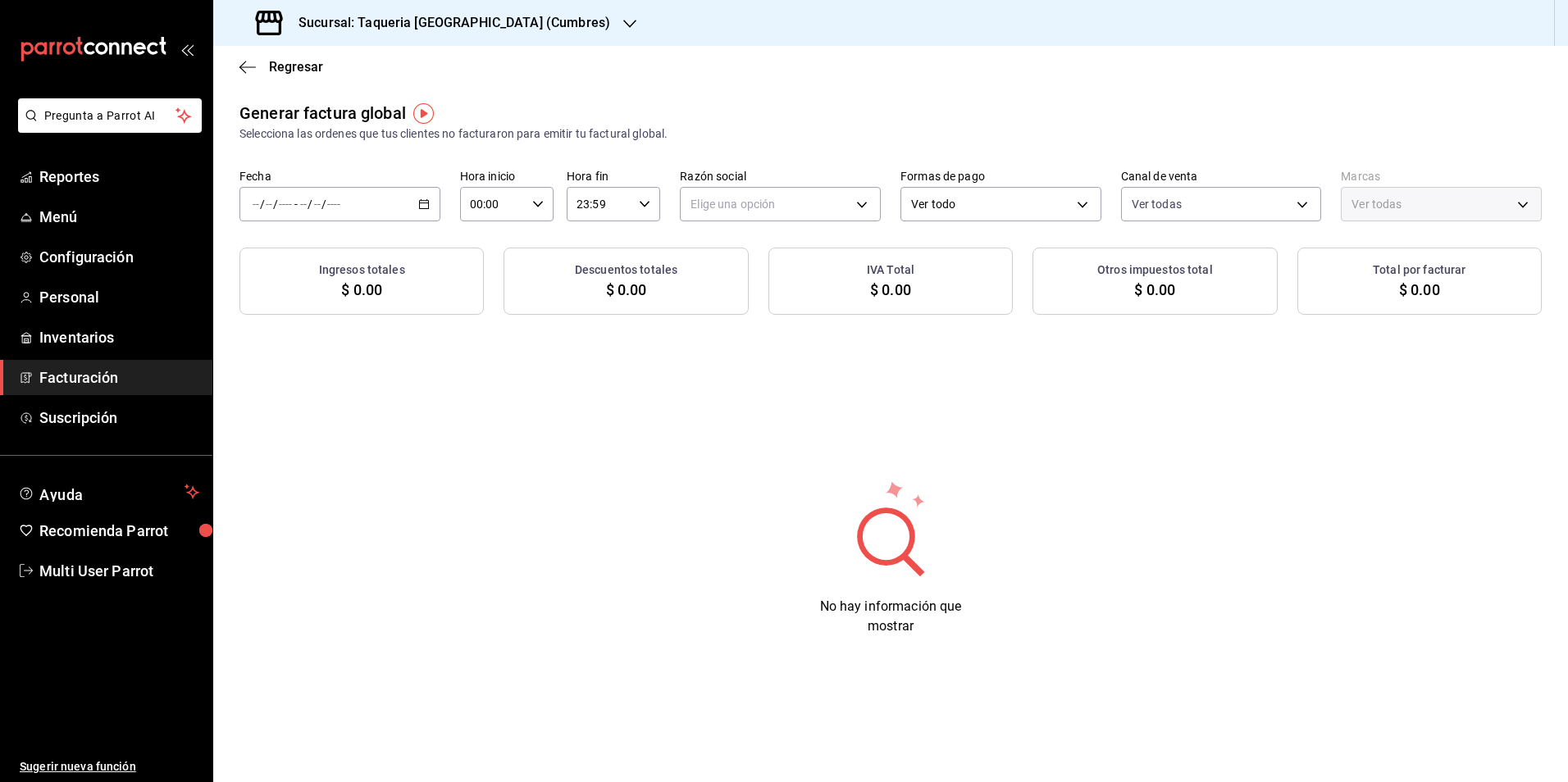
click at [367, 206] on div "/ / - / /" at bounding box center [340, 204] width 201 height 34
click at [327, 245] on span "Rango de fechas" at bounding box center [317, 253] width 127 height 17
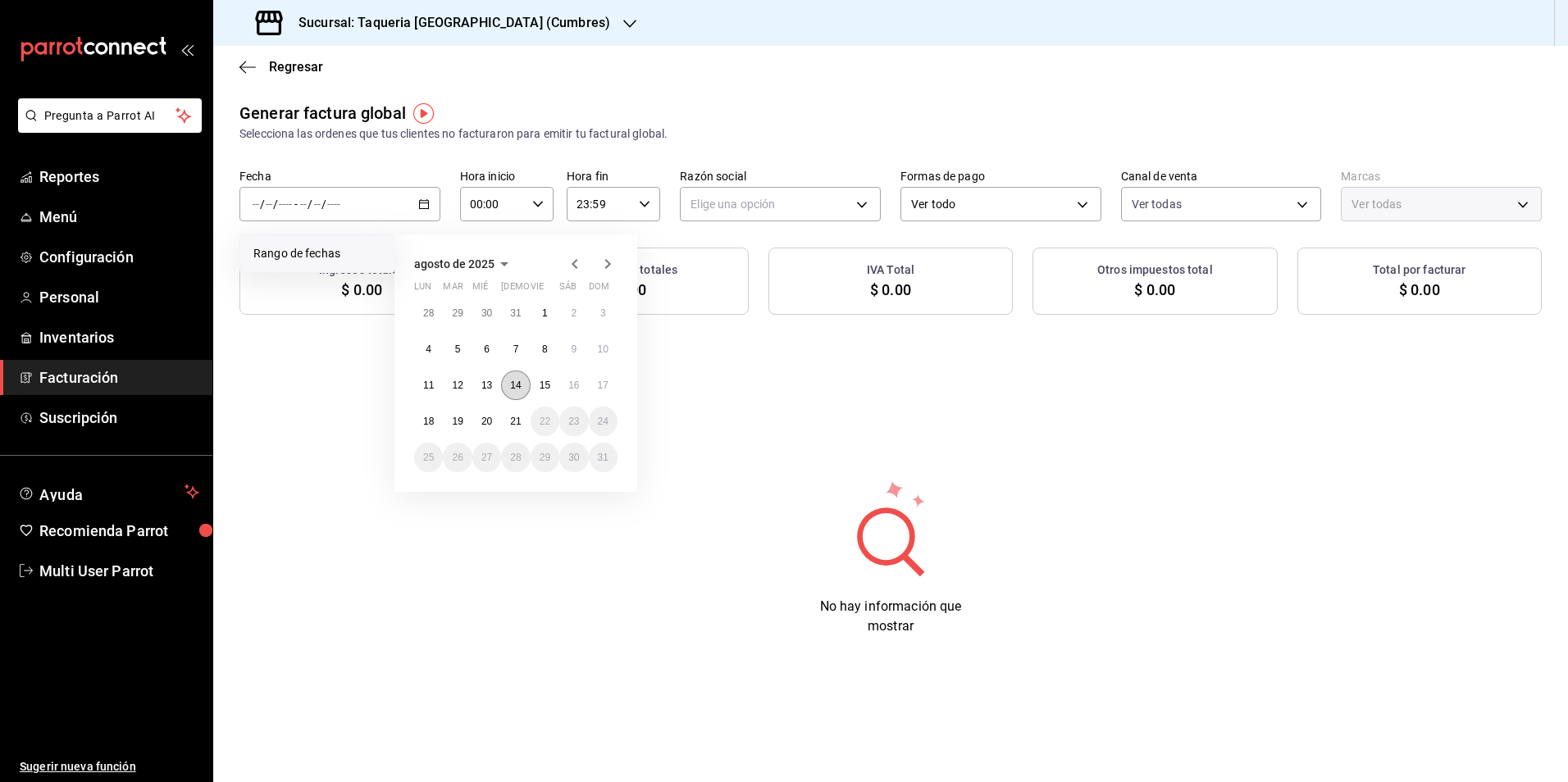
click at [513, 386] on abbr "14" at bounding box center [514, 385] width 10 height 11
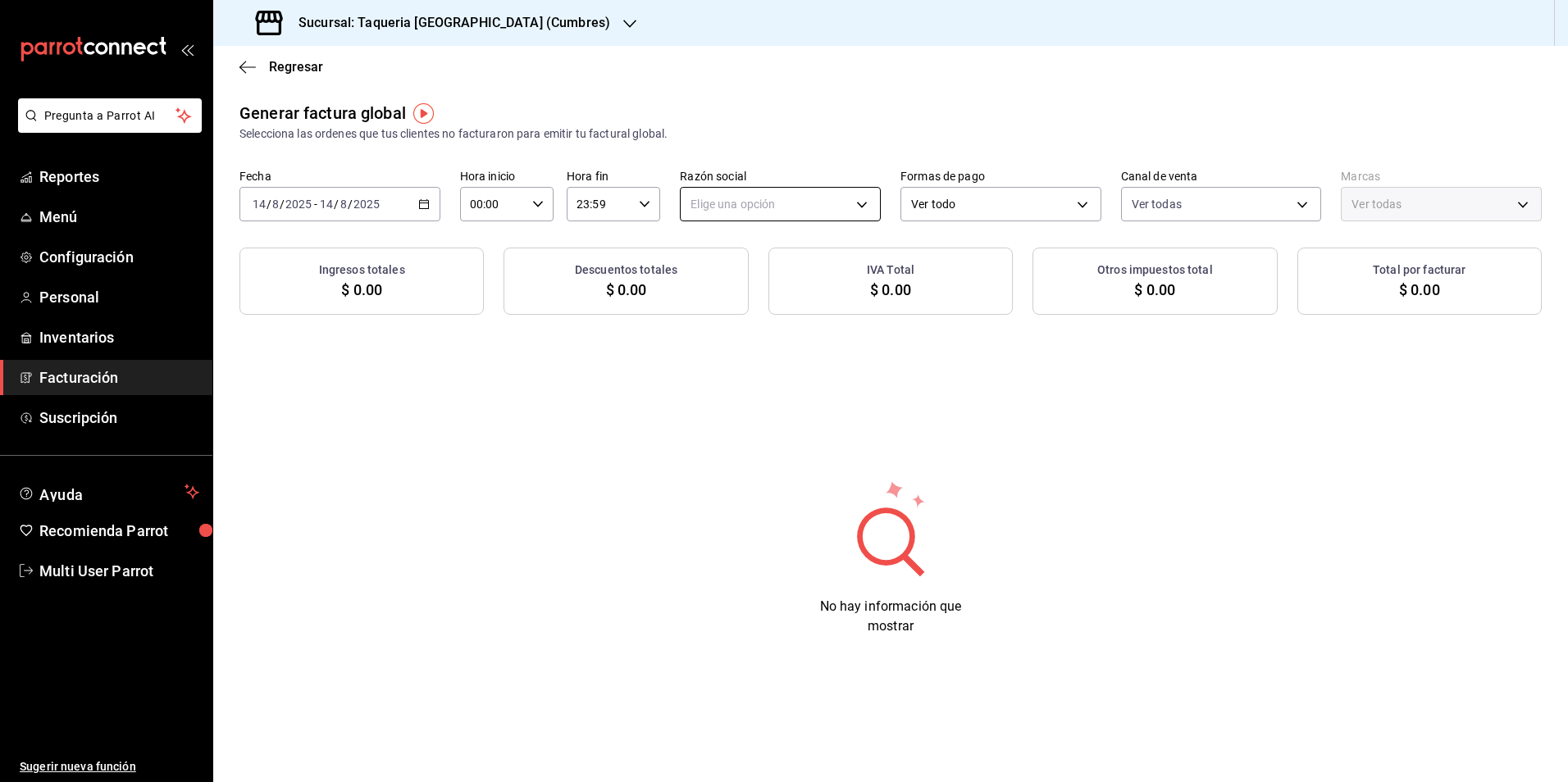
click at [769, 209] on body "Pregunta a Parrot AI Reportes Menú Configuración Personal Inventarios Facturaci…" at bounding box center [784, 391] width 1568 height 782
click at [737, 281] on li "TAQUERIA Y CARNICERIA LA MEXICANA DEL CENTRO" at bounding box center [830, 288] width 298 height 30
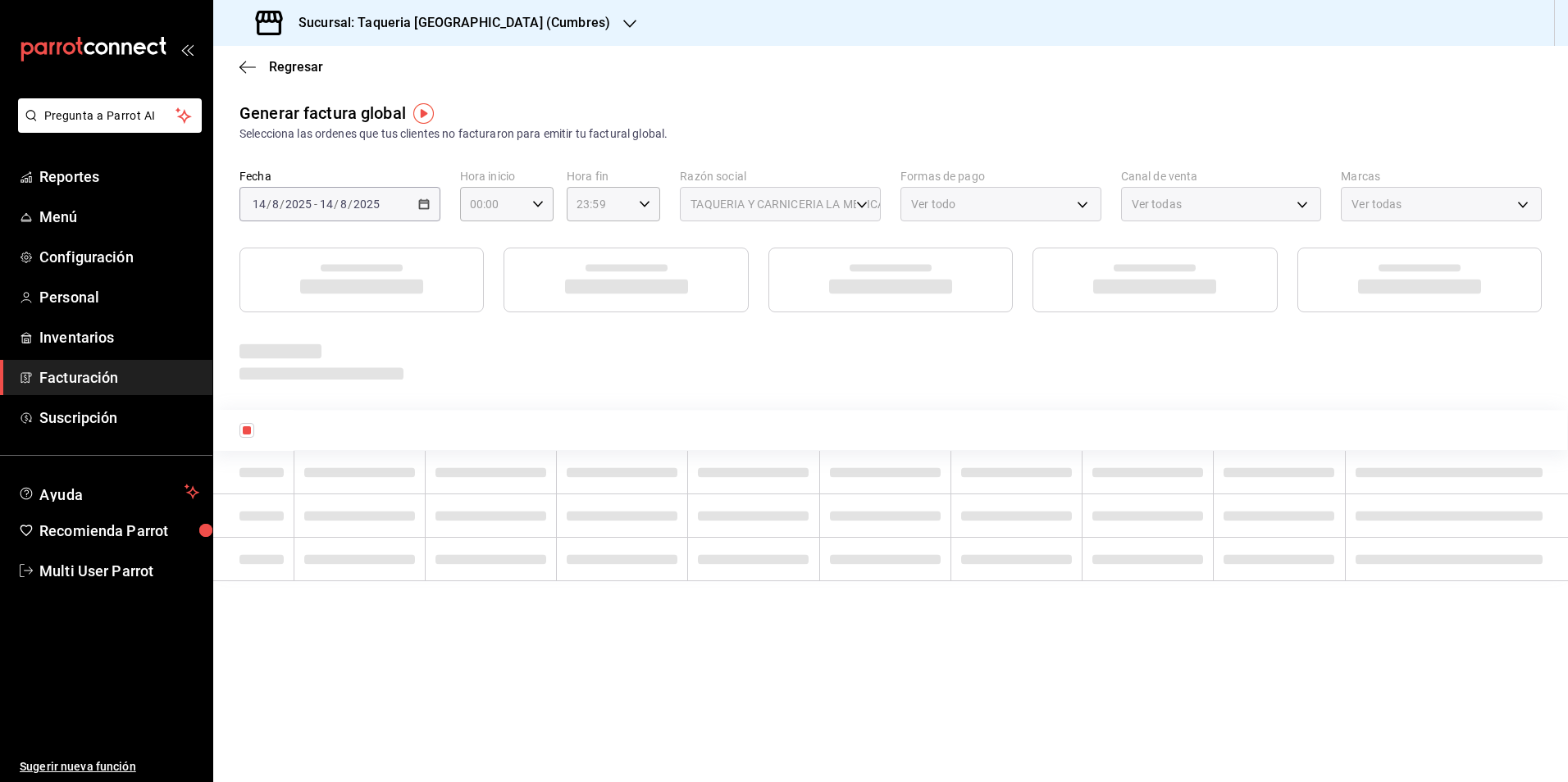
click at [793, 112] on div "Generar factura global Selecciona las ordenes que tus clientes no facturaron pa…" at bounding box center [890, 121] width 1302 height 42
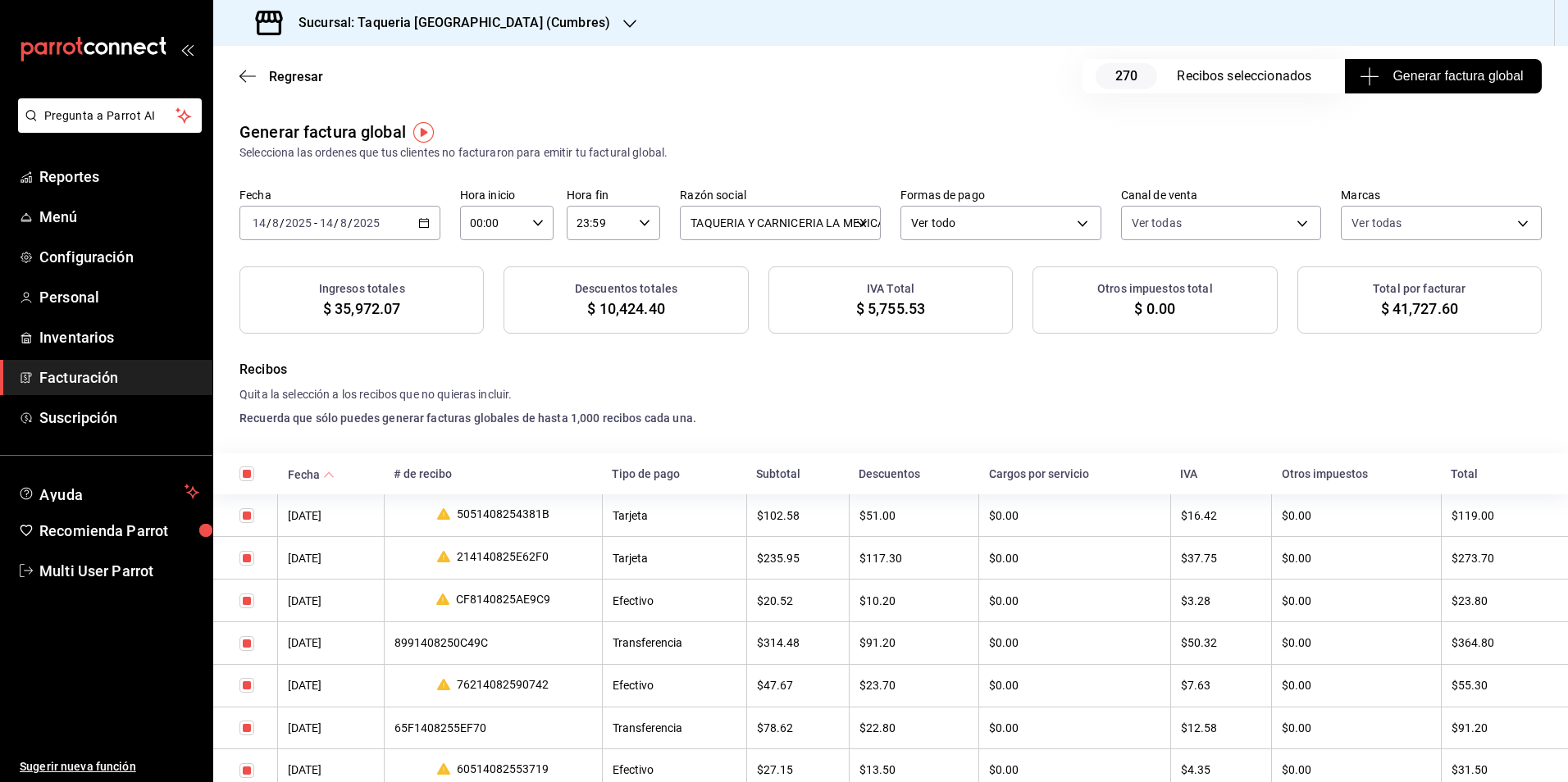
click at [1460, 71] on span "Generar factura global" at bounding box center [1443, 76] width 159 height 20
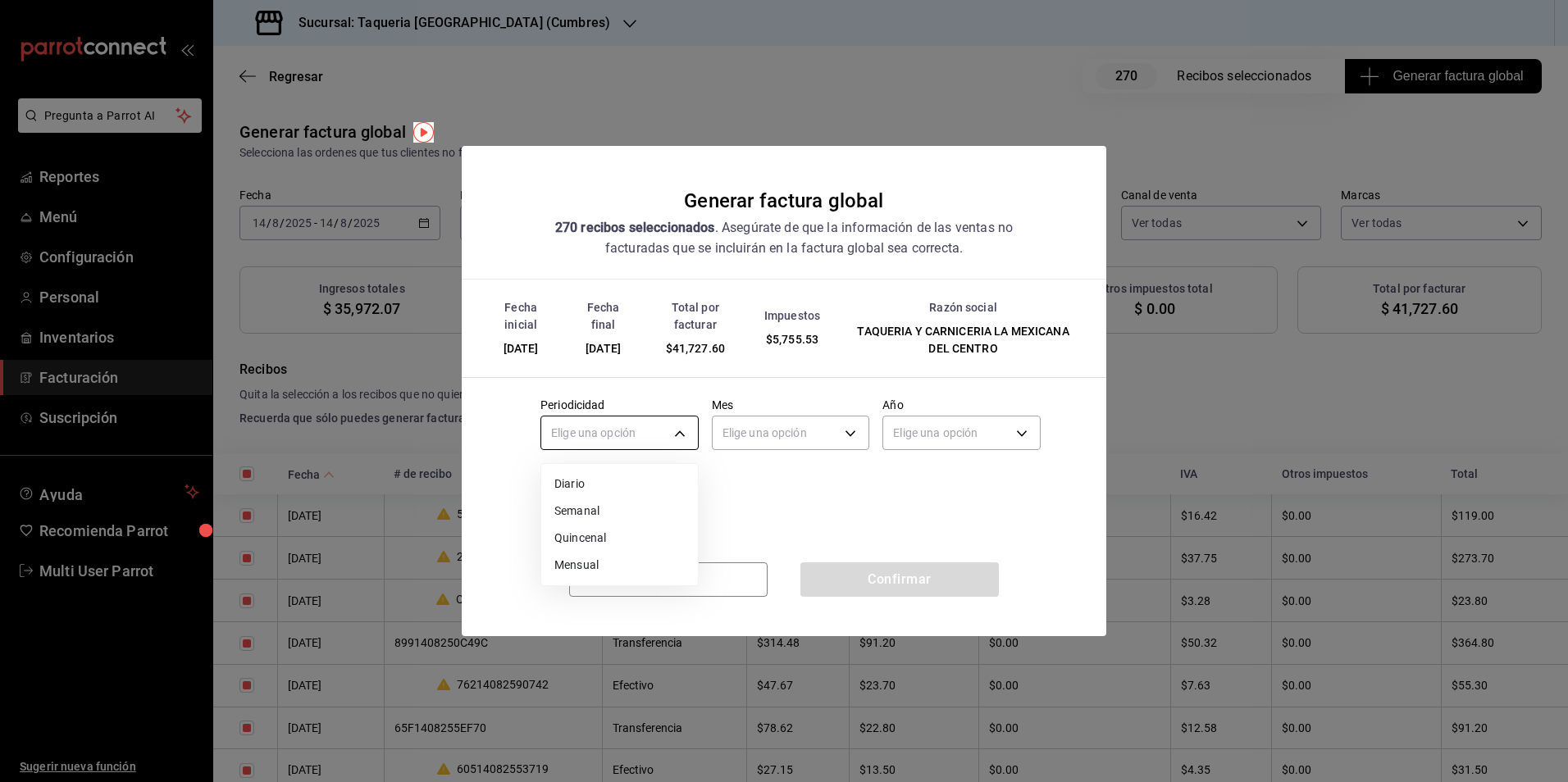
click at [643, 432] on body "Pregunta a Parrot AI Reportes Menú Configuración Personal Inventarios Facturaci…" at bounding box center [784, 391] width 1568 height 782
click at [619, 483] on li "Diario" at bounding box center [619, 484] width 157 height 28
click at [863, 434] on body "Pregunta a Parrot AI Reportes Menú Configuración Personal Inventarios Facturaci…" at bounding box center [784, 391] width 1568 height 782
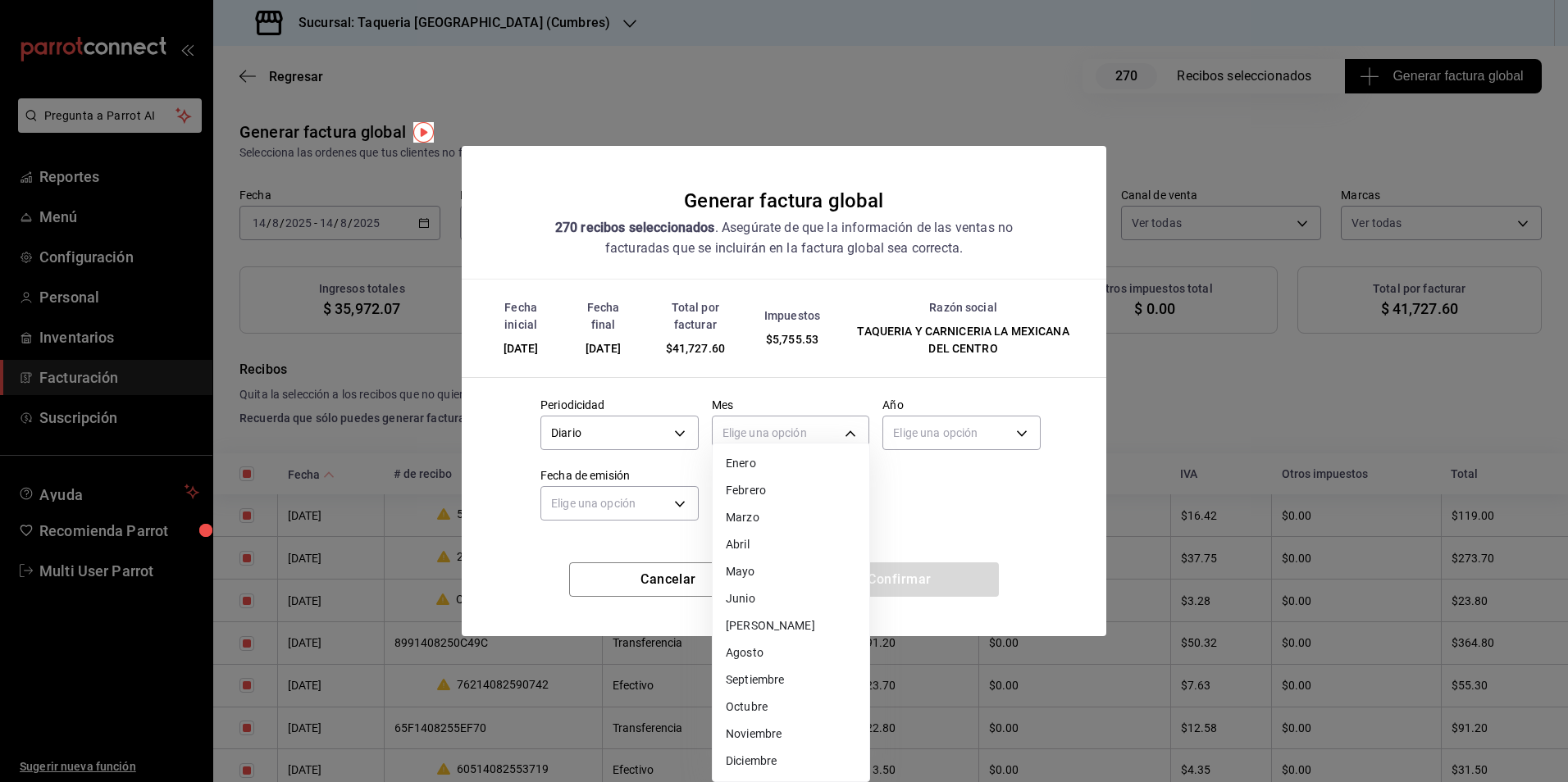
click at [767, 655] on li "Agosto" at bounding box center [791, 653] width 157 height 28
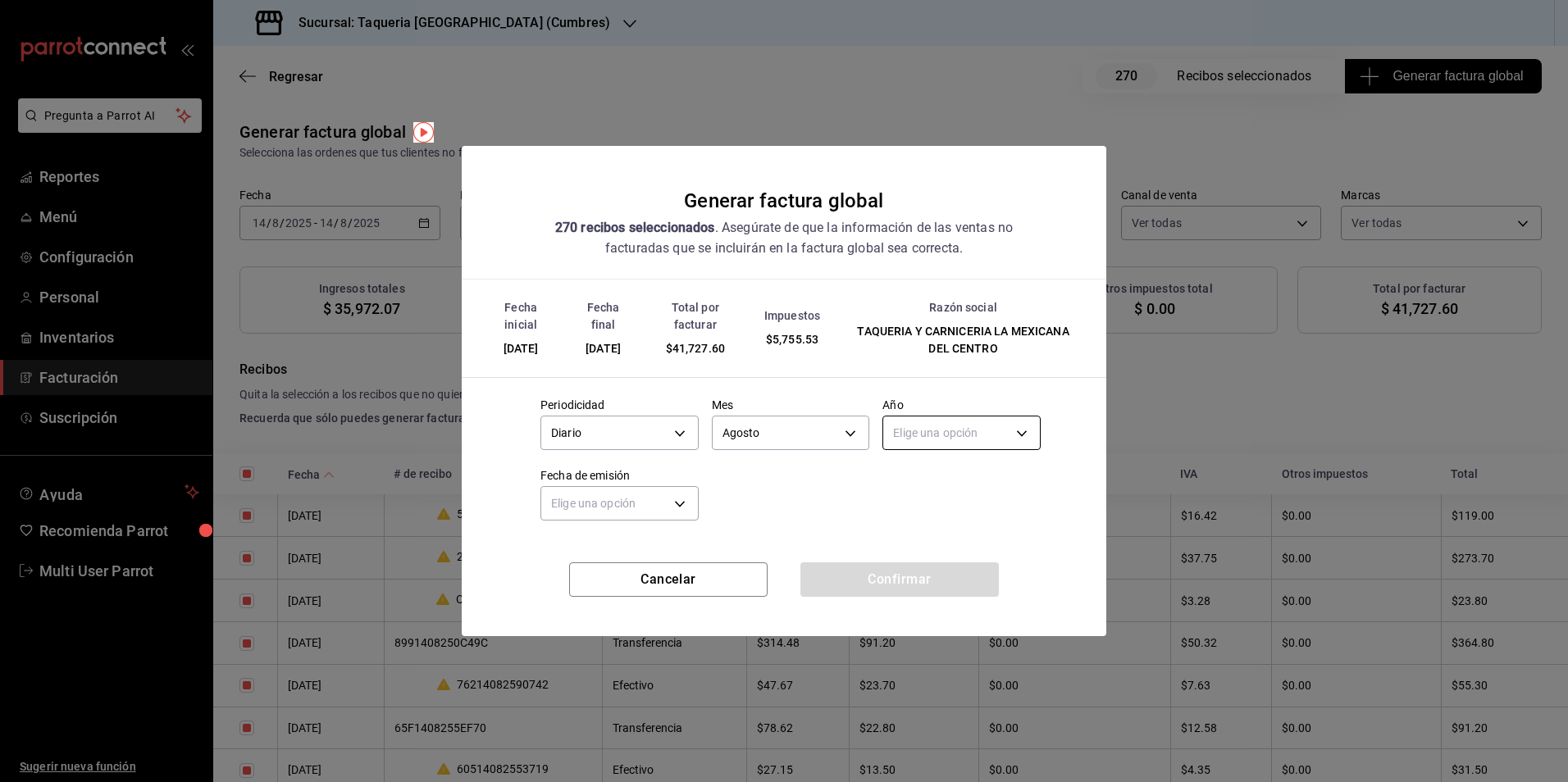
click at [965, 434] on body "Pregunta a Parrot AI Reportes Menú Configuración Personal Inventarios Facturaci…" at bounding box center [784, 391] width 1568 height 782
click at [909, 473] on li "2025" at bounding box center [961, 484] width 157 height 28
click at [563, 519] on body "Pregunta a Parrot AI Reportes Menú Configuración Personal Inventarios Facturaci…" at bounding box center [784, 391] width 1568 height 782
click at [571, 542] on li "Hoy" at bounding box center [619, 554] width 157 height 28
click at [900, 572] on button "Confirmar" at bounding box center [899, 580] width 198 height 34
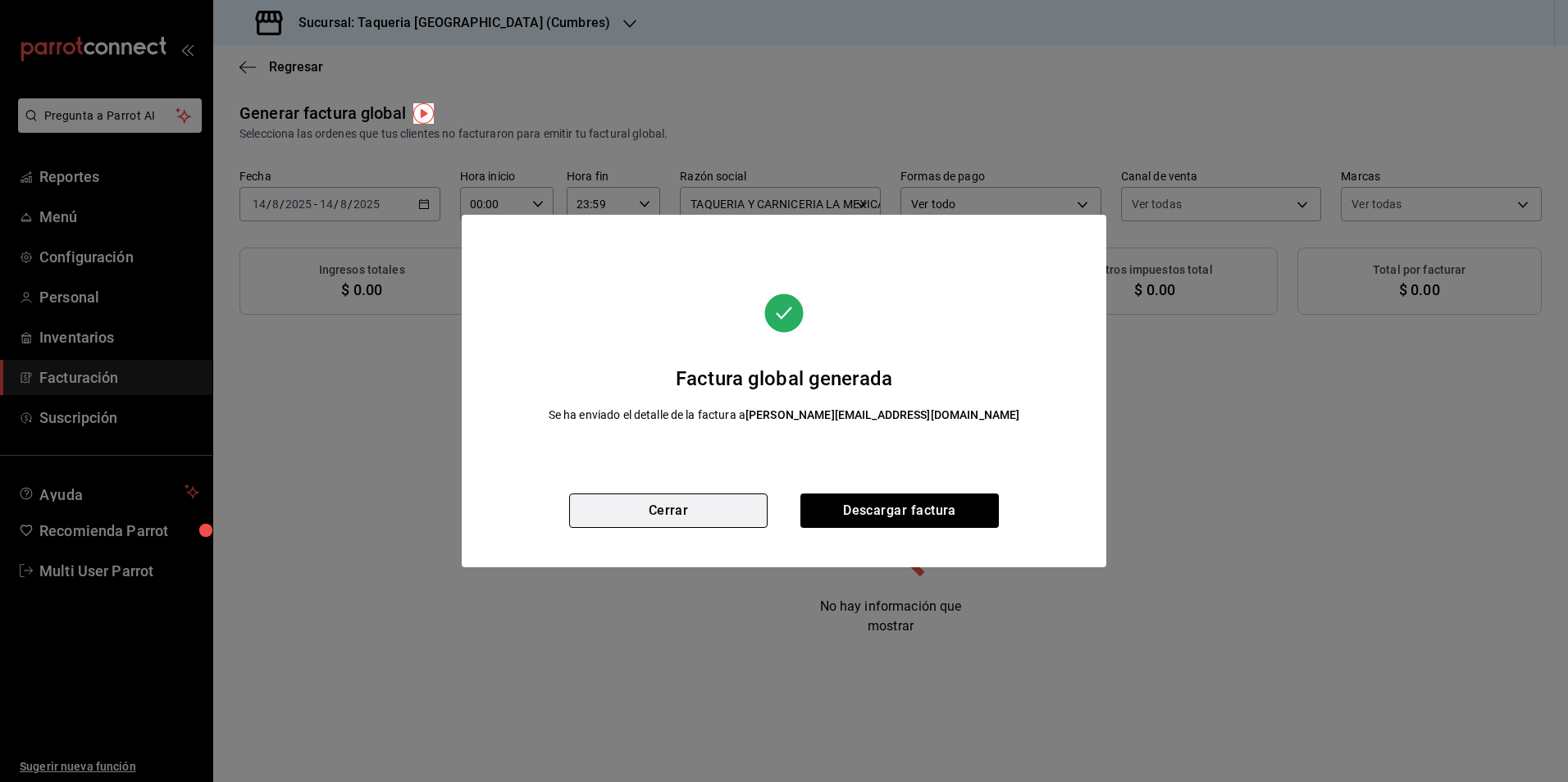
click at [728, 515] on button "Cerrar" at bounding box center [668, 511] width 198 height 34
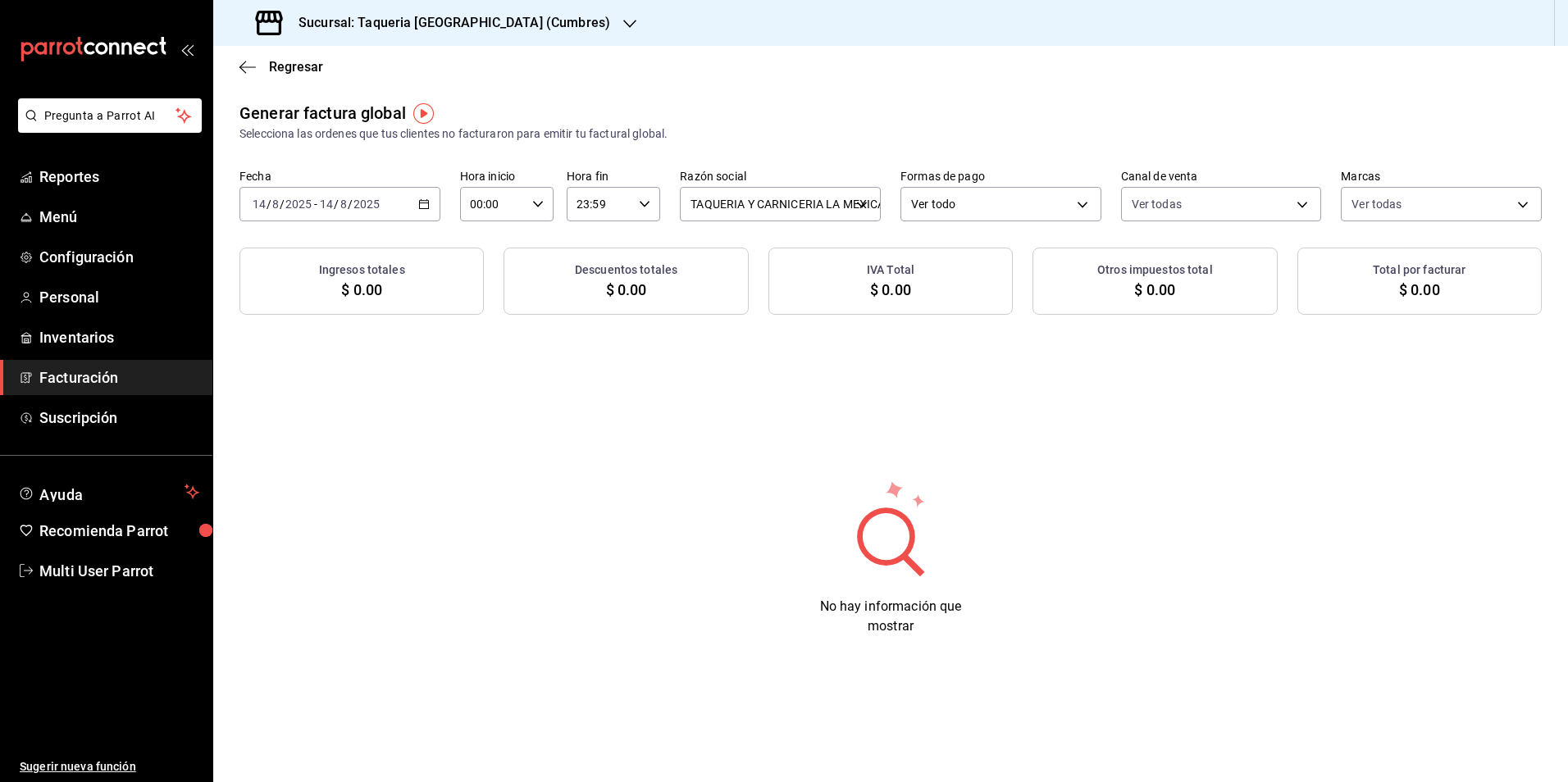
click at [394, 190] on div "[DATE] [DATE] - [DATE] [DATE]" at bounding box center [340, 204] width 201 height 34
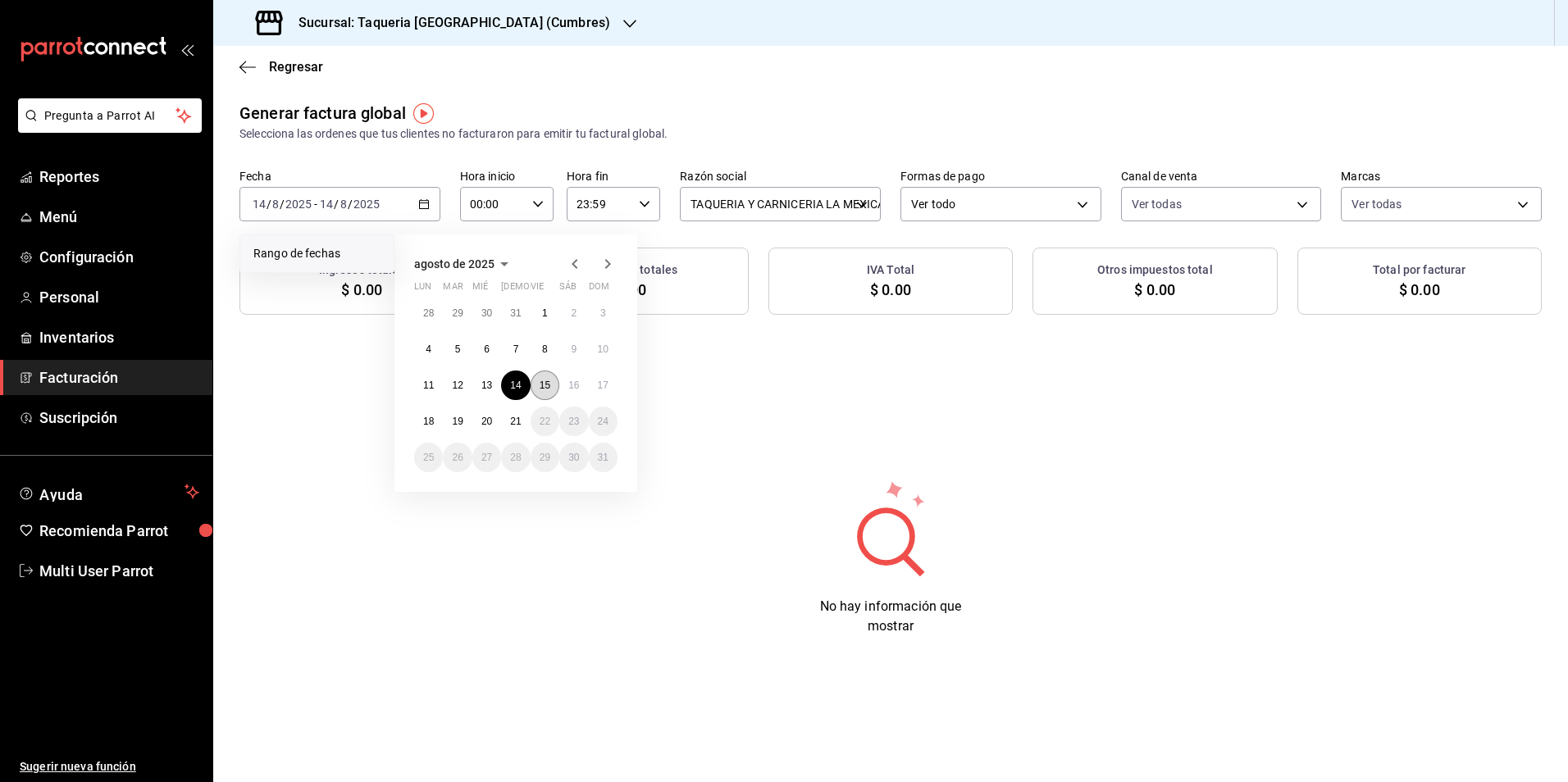
click at [547, 391] on button "15" at bounding box center [545, 385] width 28 height 29
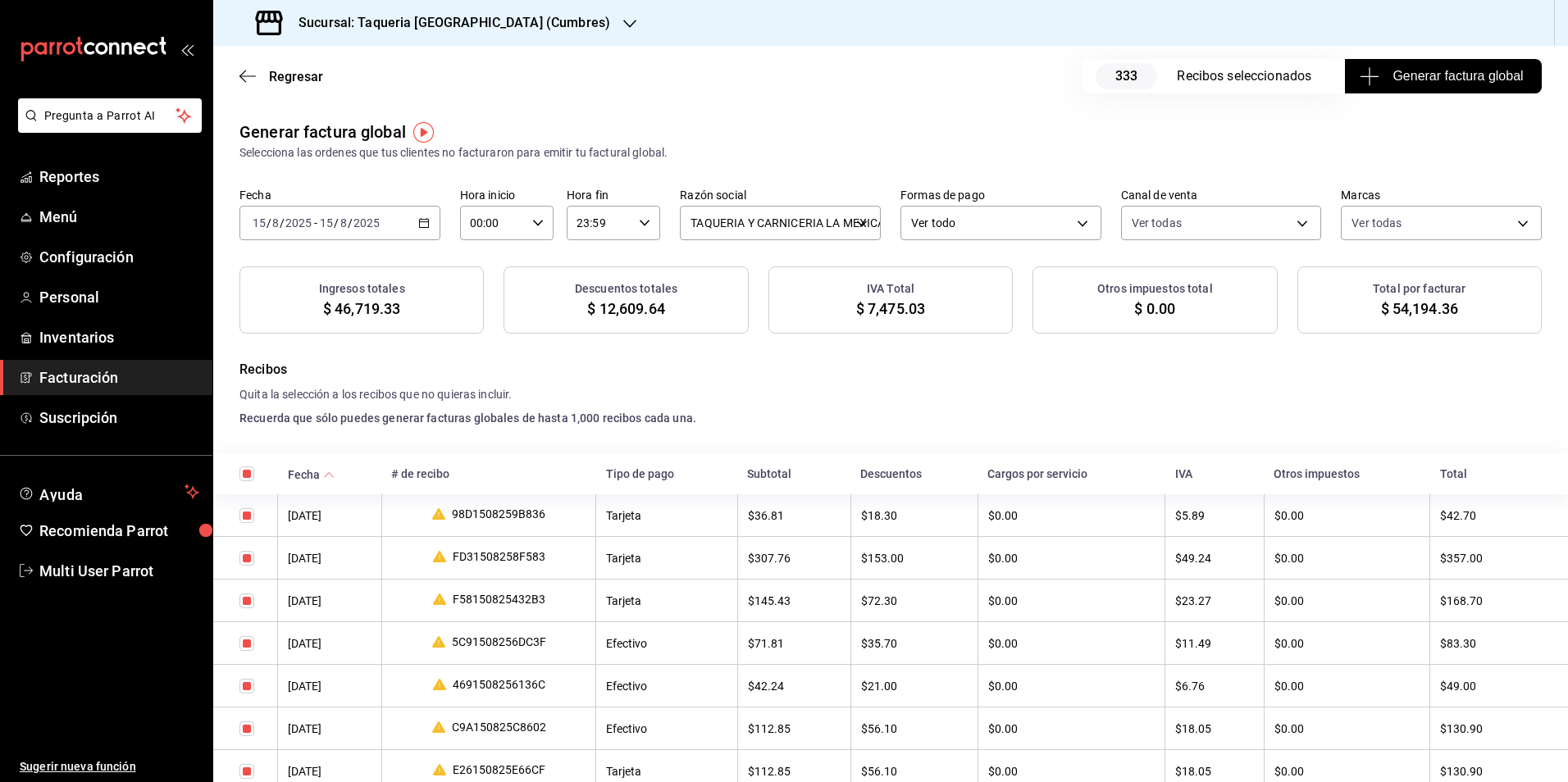
click at [1429, 67] on span "Generar factura global" at bounding box center [1443, 76] width 159 height 20
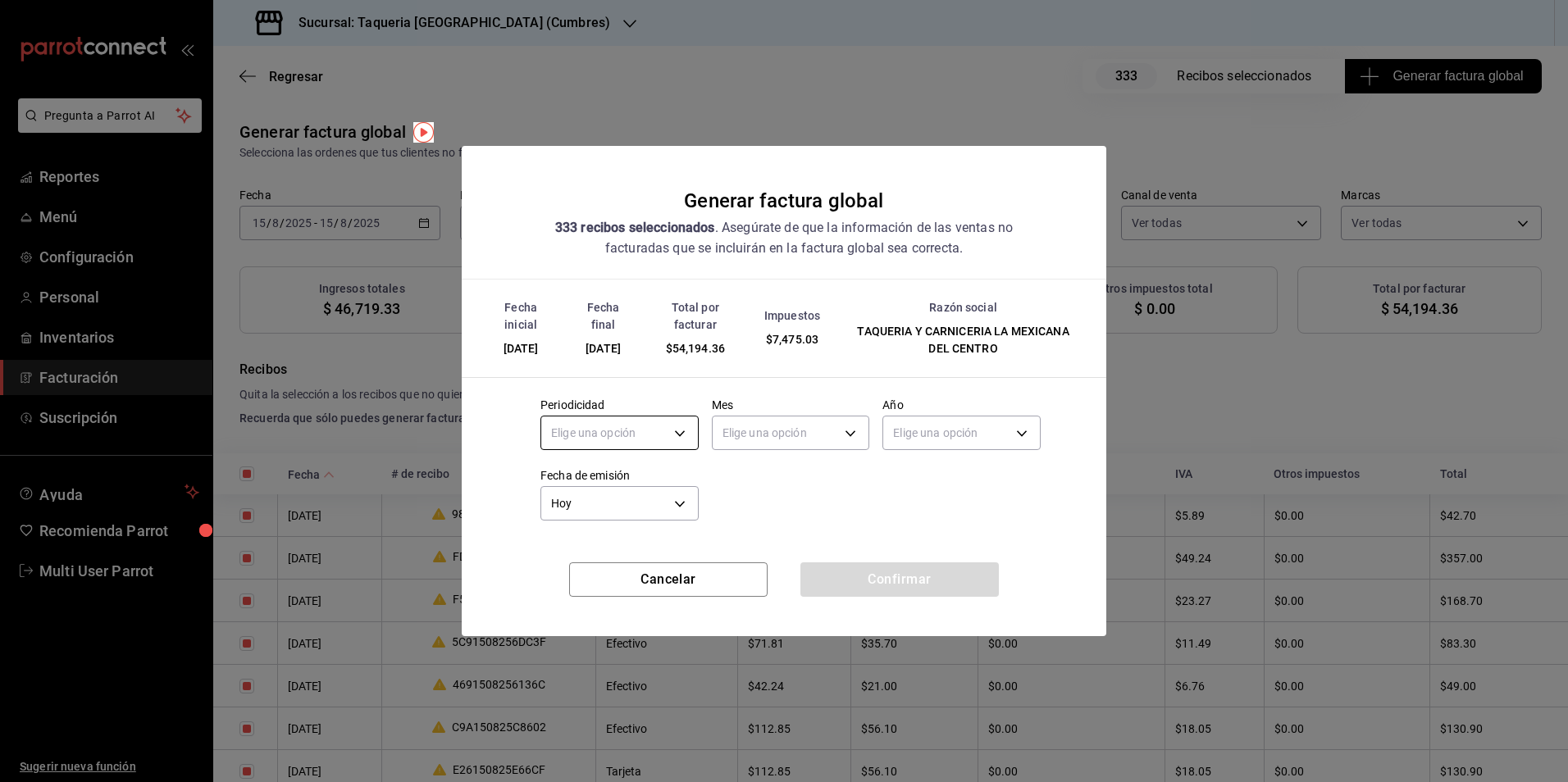
click at [598, 429] on body "Pregunta a Parrot AI Reportes Menú Configuración Personal Inventarios Facturaci…" at bounding box center [784, 391] width 1568 height 782
click at [586, 480] on li "Diario" at bounding box center [619, 484] width 157 height 28
click at [745, 438] on body "Pregunta a Parrot AI Reportes Menú Configuración Personal Inventarios Facturaci…" at bounding box center [784, 391] width 1568 height 782
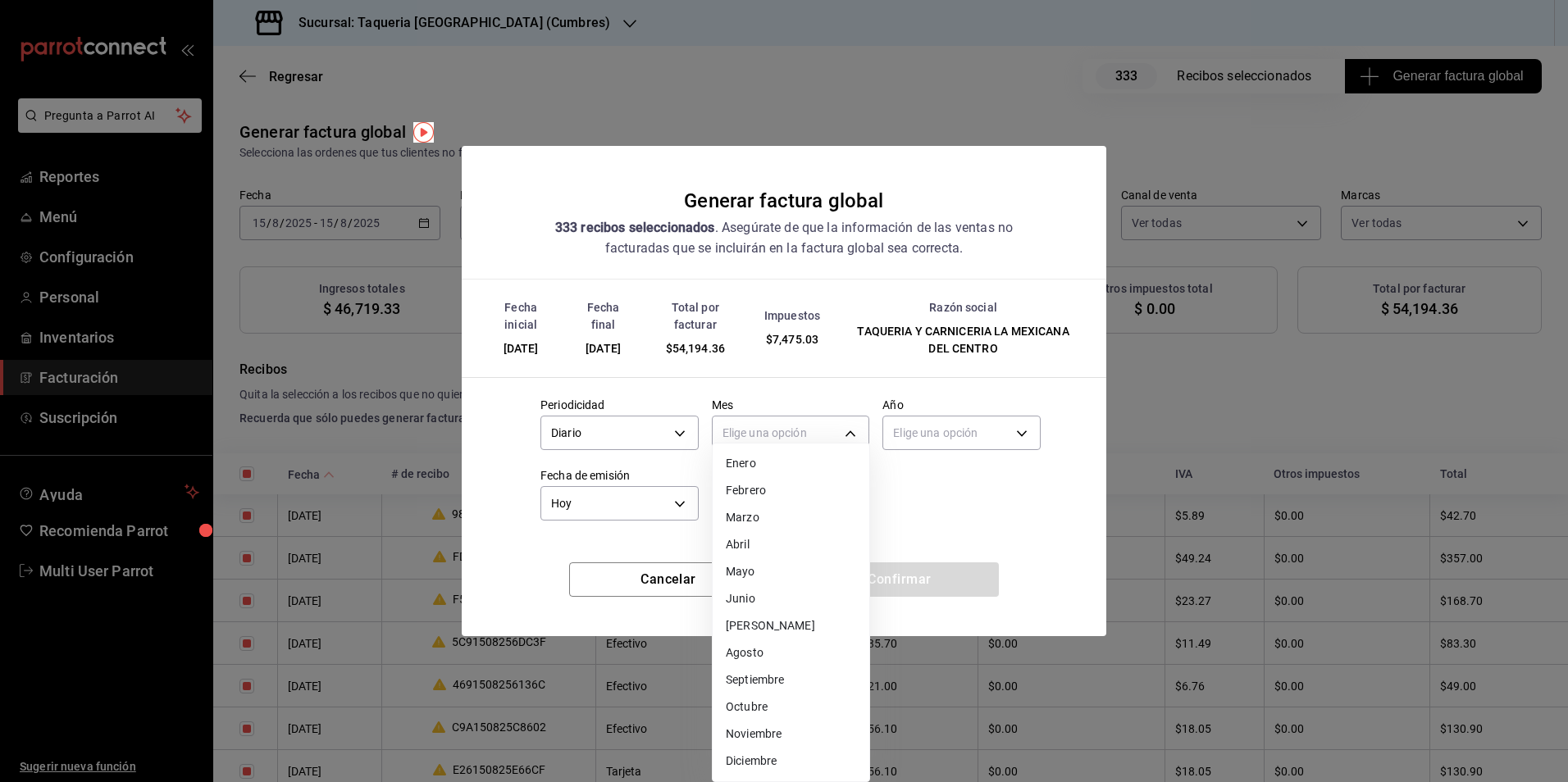
click at [756, 648] on li "Agosto" at bounding box center [791, 653] width 157 height 28
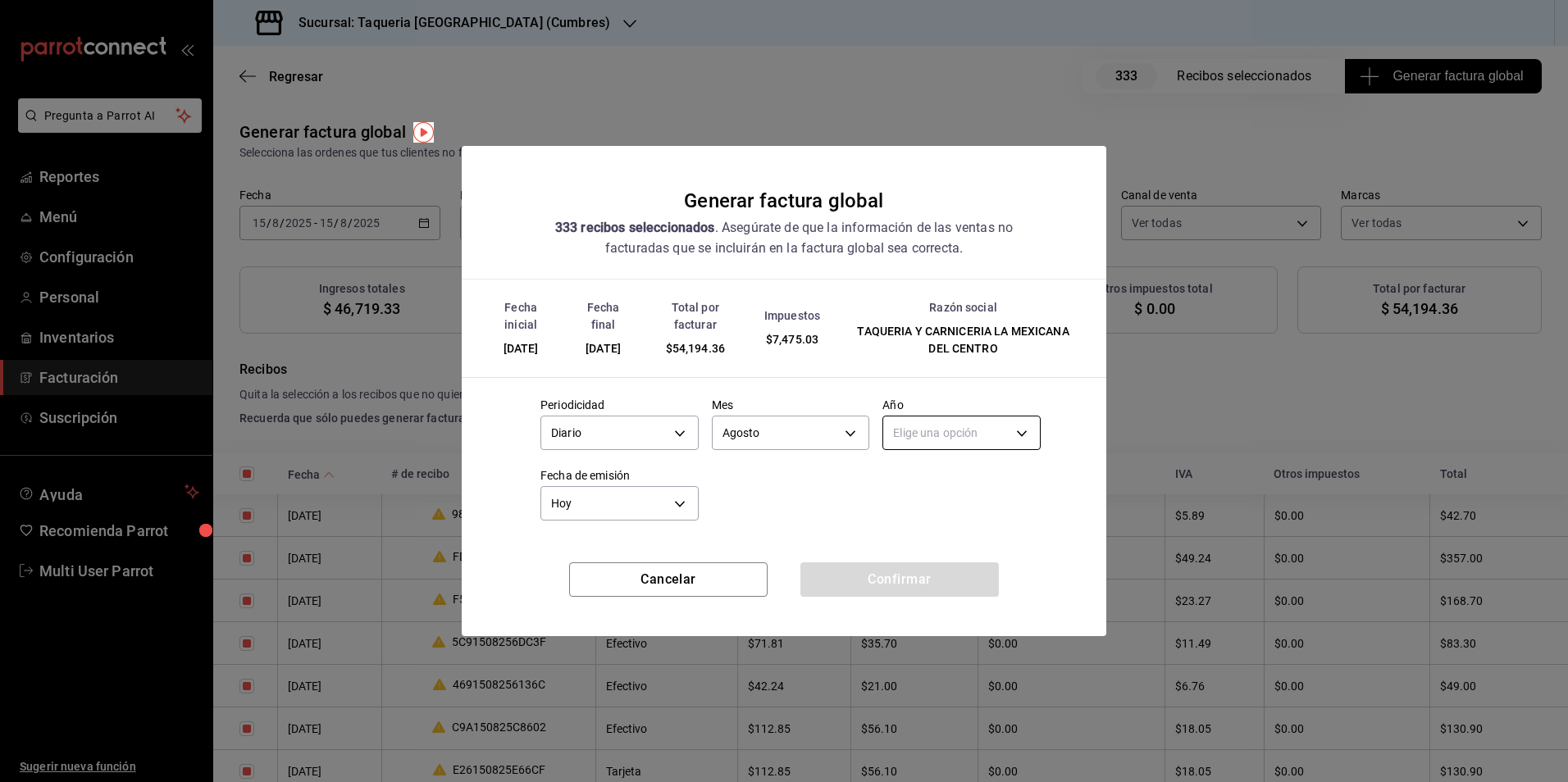
click at [955, 422] on body "Pregunta a Parrot AI Reportes Menú Configuración Personal Inventarios Facturaci…" at bounding box center [784, 391] width 1568 height 782
click at [920, 495] on li "2025" at bounding box center [961, 484] width 157 height 28
click at [932, 569] on button "Confirmar" at bounding box center [899, 580] width 198 height 34
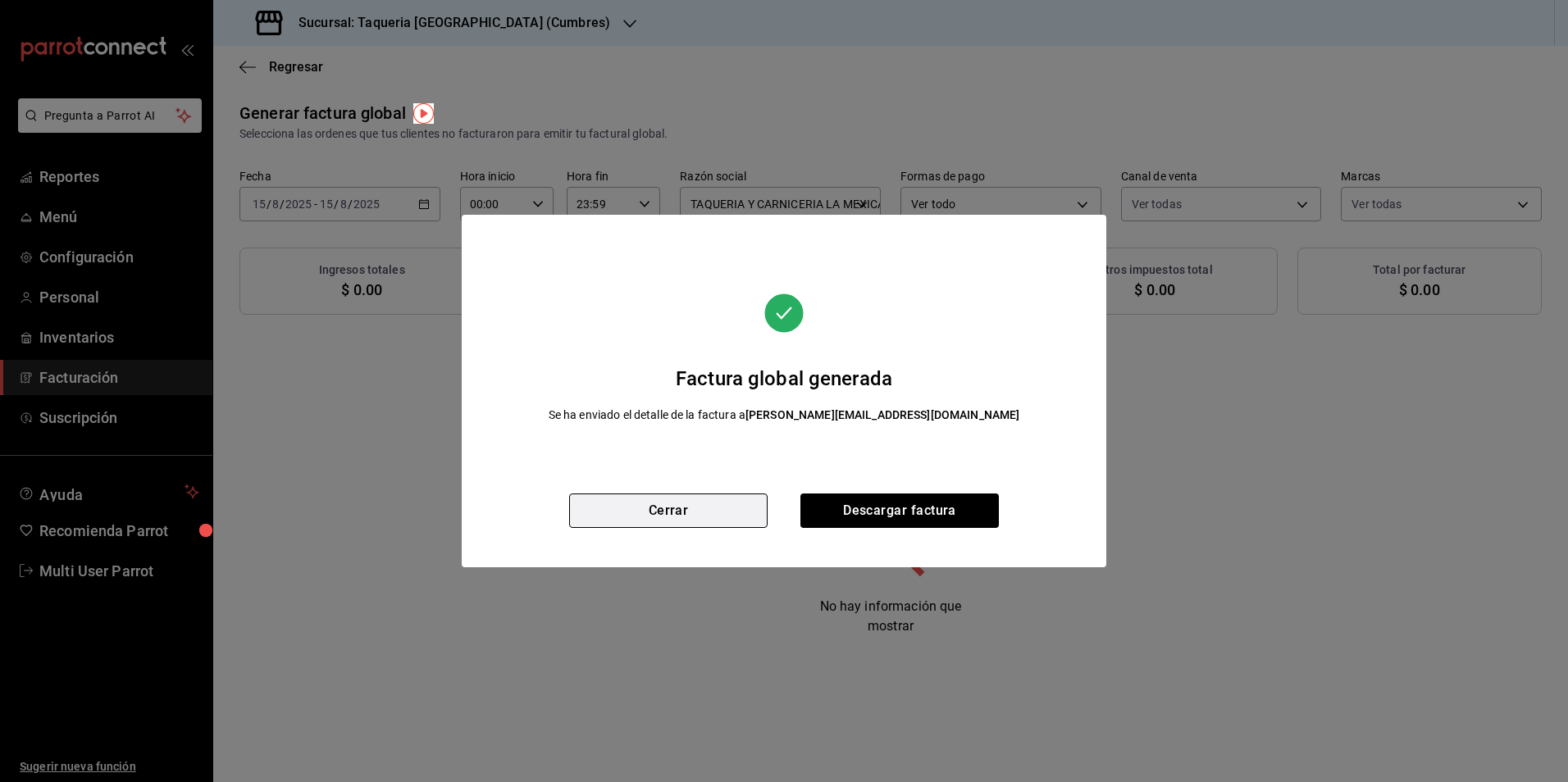
click at [697, 511] on button "Cerrar" at bounding box center [668, 511] width 198 height 34
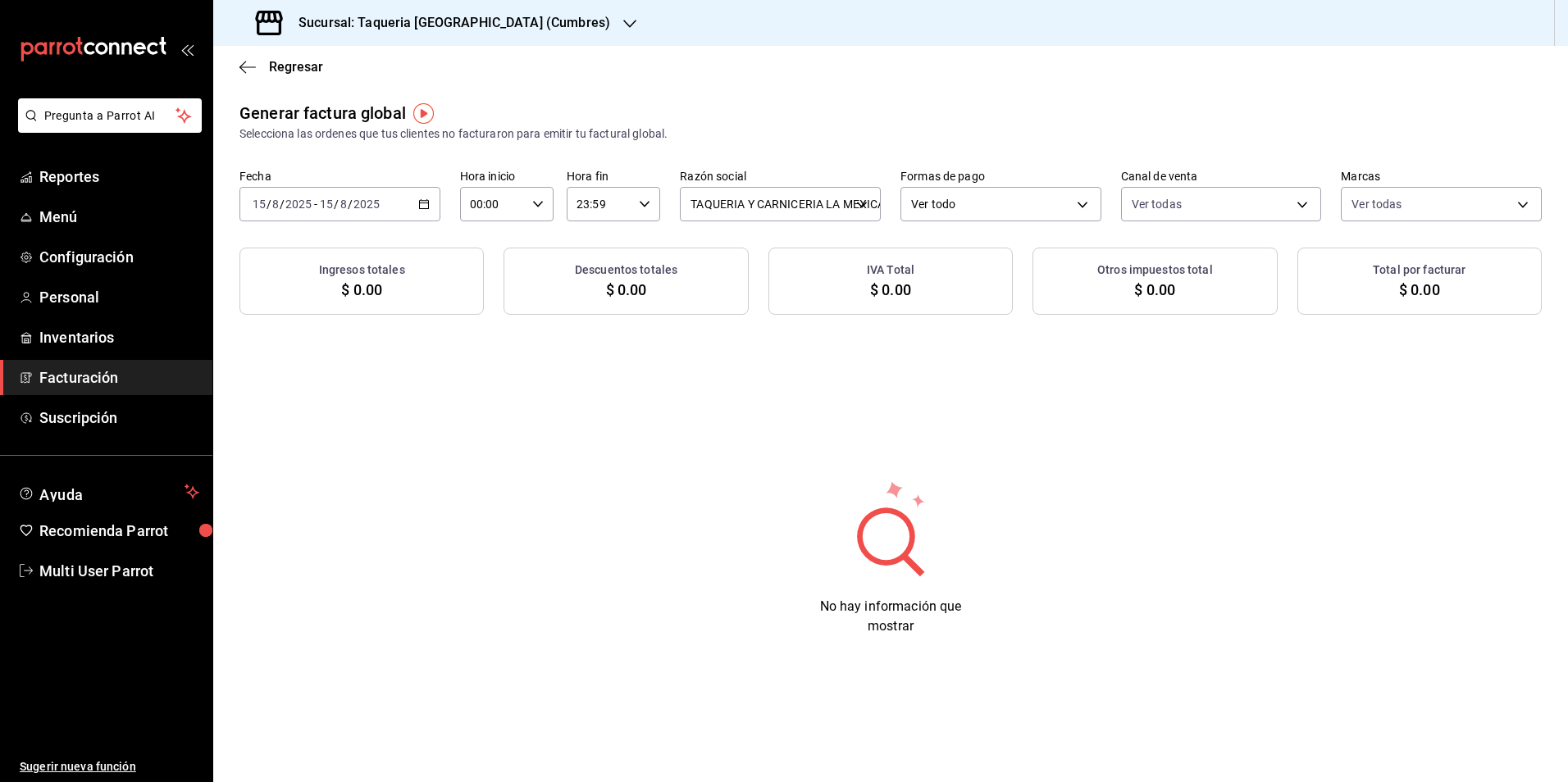
click at [414, 207] on div "[DATE] [DATE] - [DATE] [DATE]" at bounding box center [340, 204] width 201 height 34
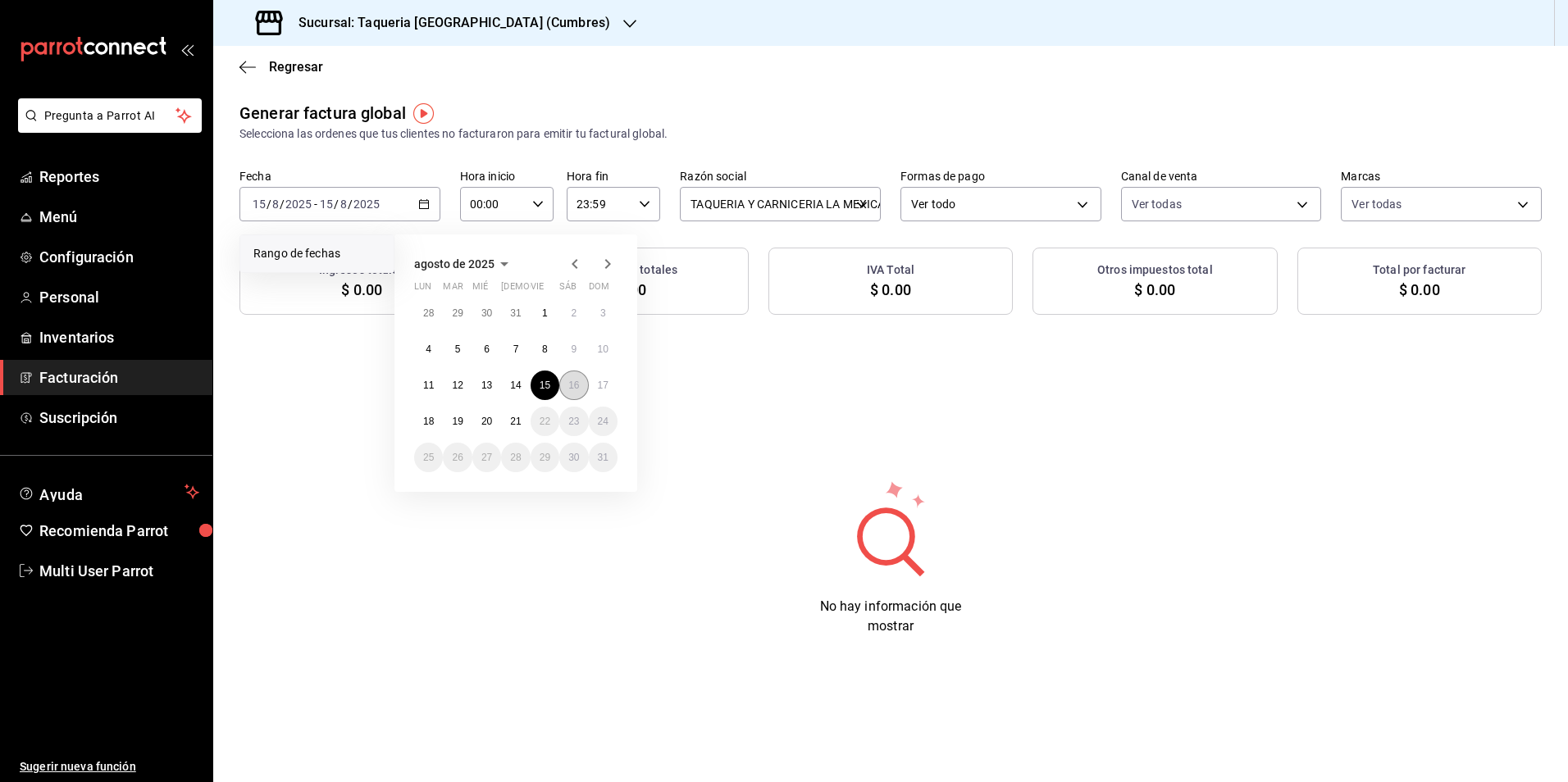
click at [567, 393] on button "16" at bounding box center [573, 385] width 28 height 29
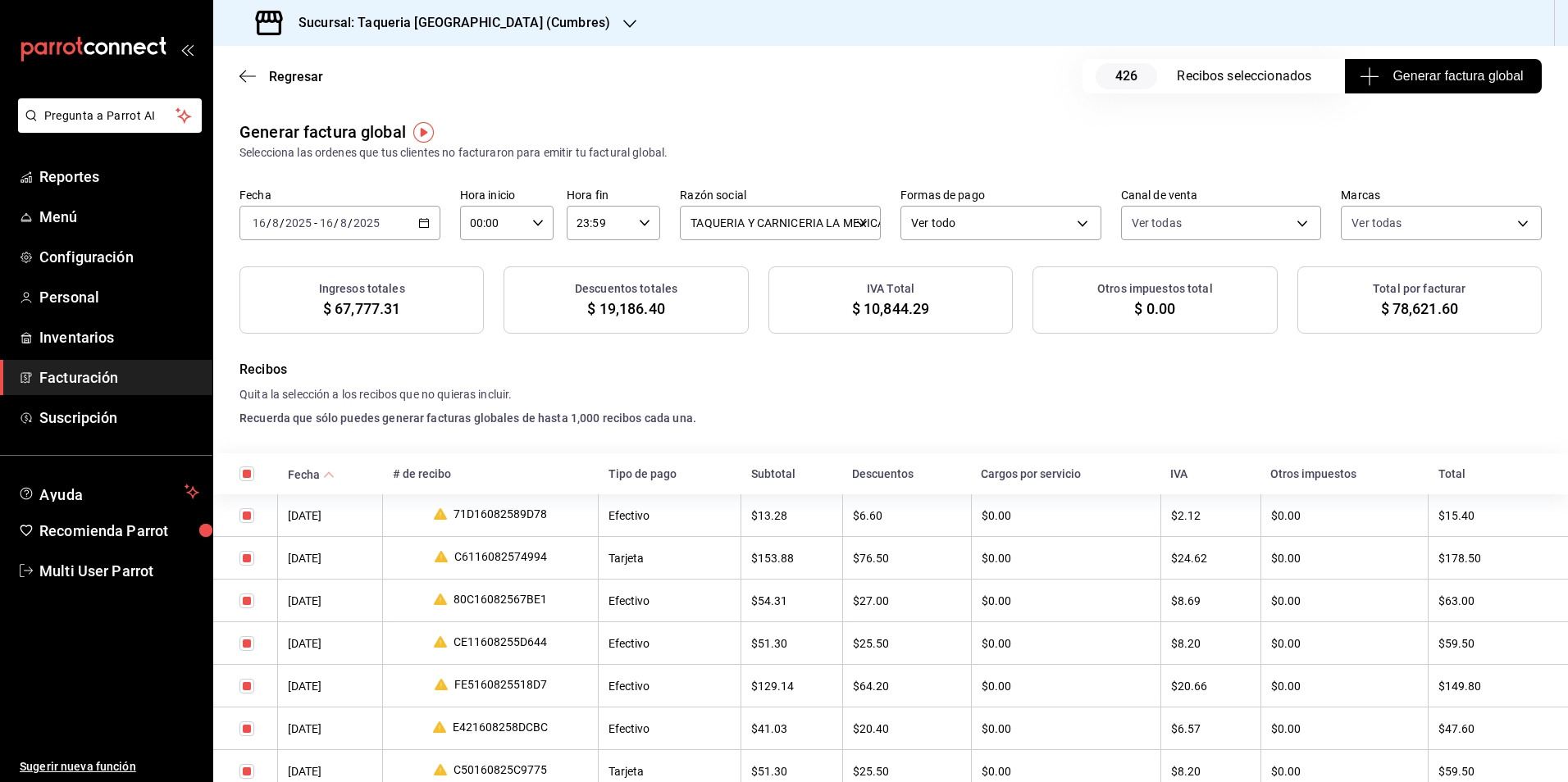
click at [1403, 78] on span "Generar factura global" at bounding box center [1443, 76] width 159 height 20
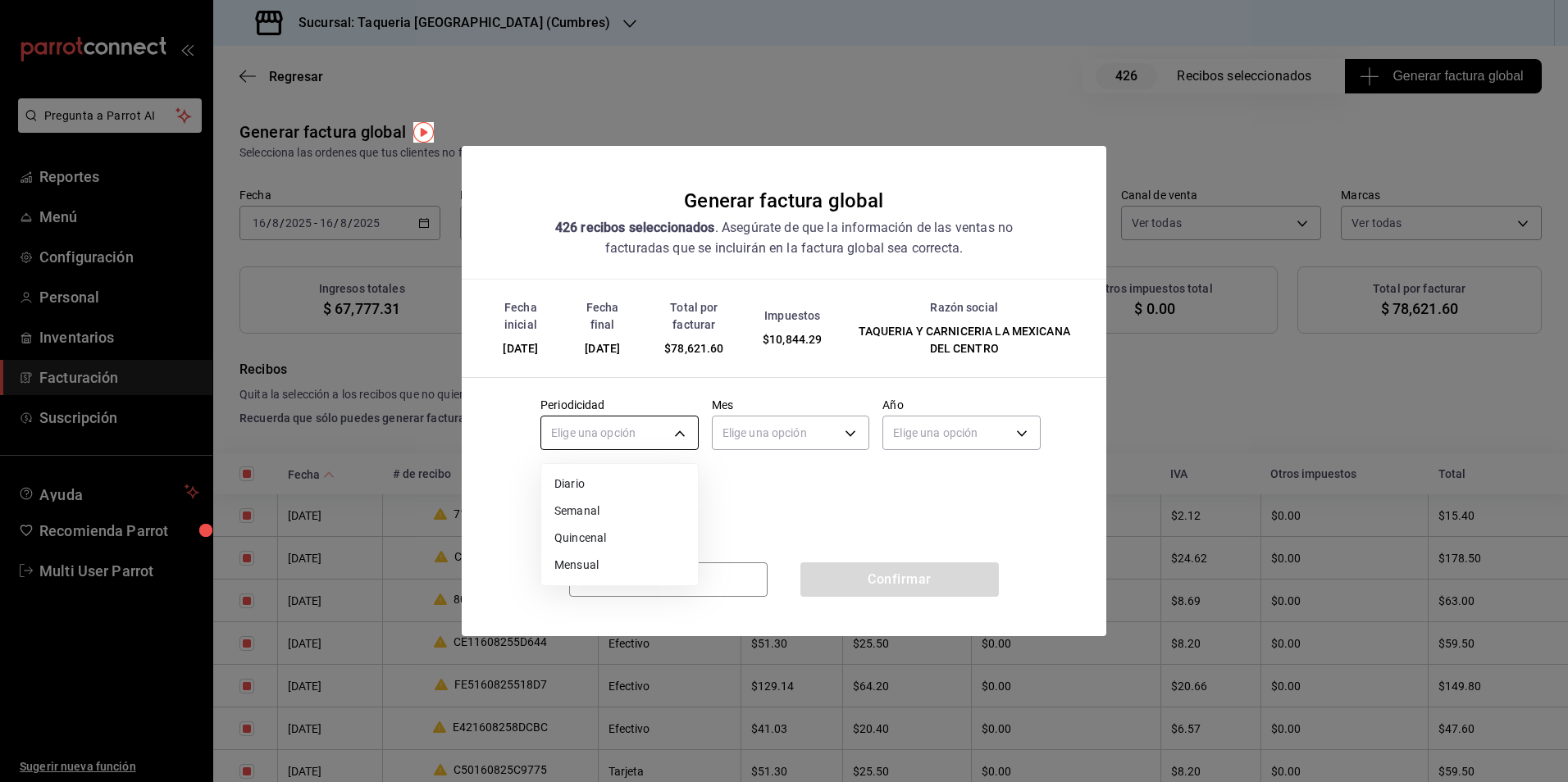
click at [612, 424] on body "Pregunta a Parrot AI Reportes Menú Configuración Personal Inventarios Facturaci…" at bounding box center [784, 391] width 1568 height 782
click at [603, 468] on ul "Elige una opción Diario Semanal Quincenal Mensual" at bounding box center [619, 525] width 157 height 121
click at [603, 481] on li "Diario" at bounding box center [619, 484] width 157 height 28
click at [839, 431] on body "Pregunta a Parrot AI Reportes Menú Configuración Personal Inventarios Facturaci…" at bounding box center [784, 391] width 1568 height 782
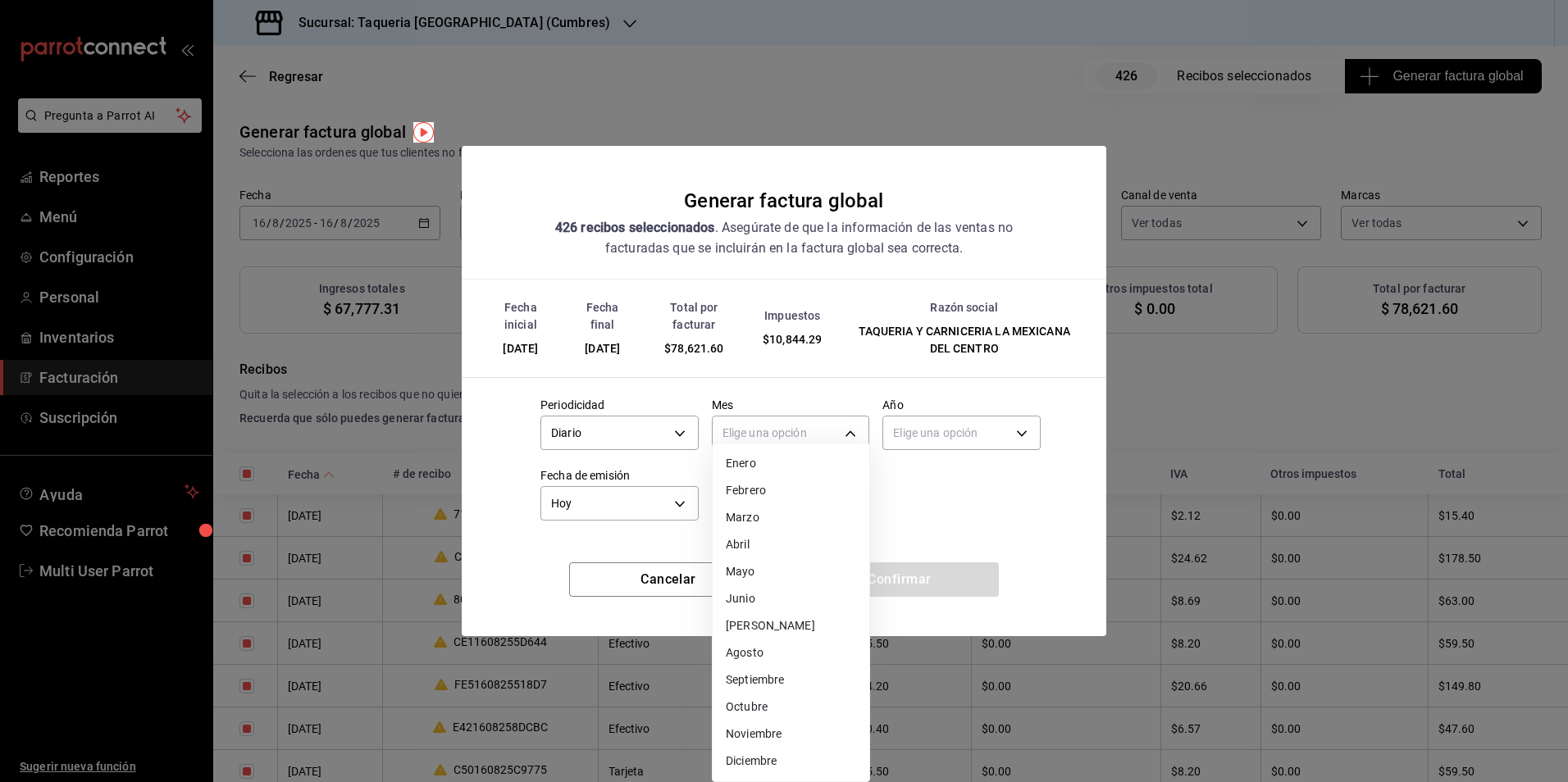
click at [783, 661] on li "Agosto" at bounding box center [791, 653] width 157 height 28
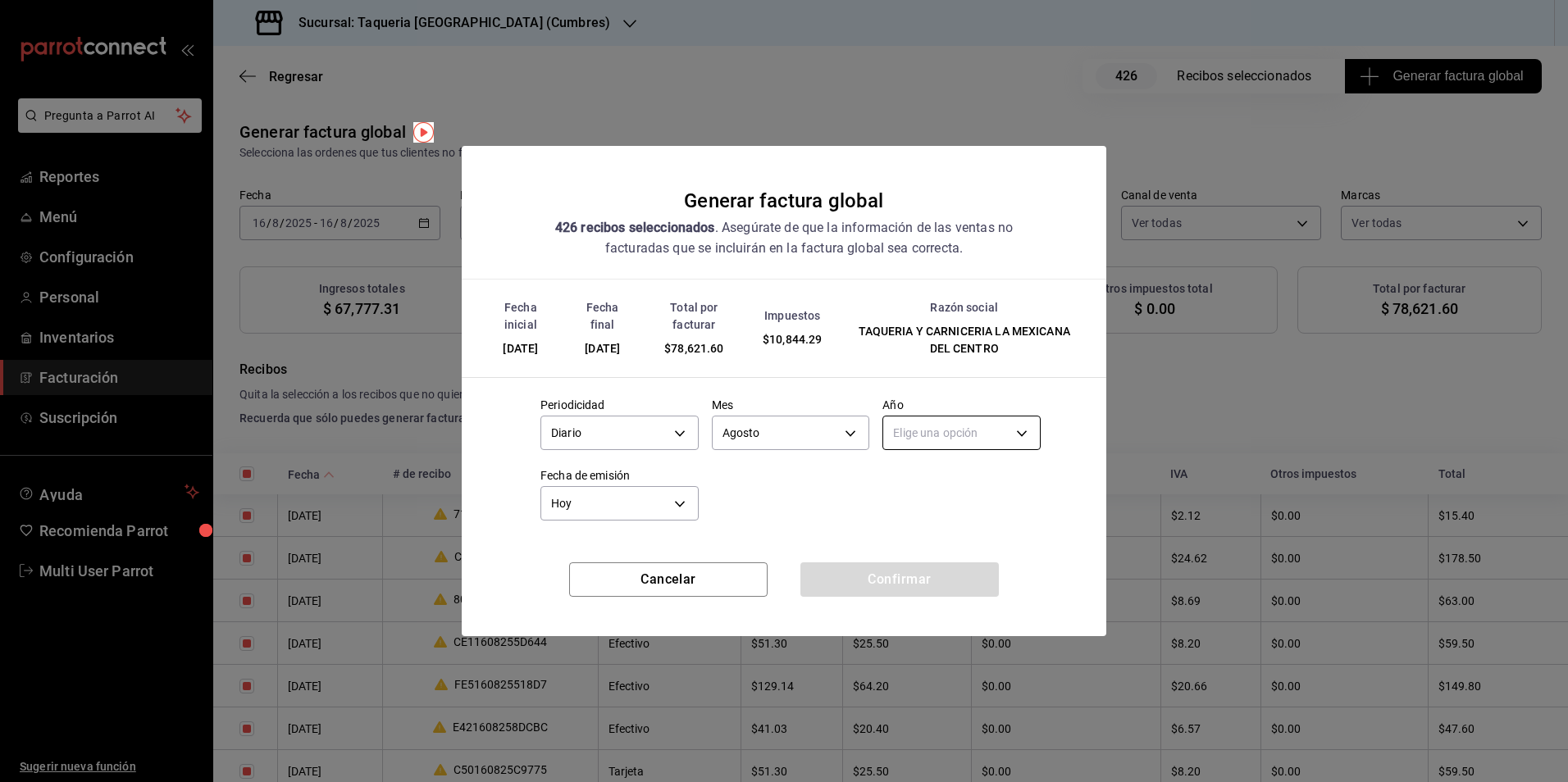
click at [958, 447] on body "Pregunta a Parrot AI Reportes Menú Configuración Personal Inventarios Facturaci…" at bounding box center [784, 391] width 1568 height 782
click at [939, 480] on li "2025" at bounding box center [961, 484] width 157 height 28
click at [920, 578] on button "Confirmar" at bounding box center [899, 580] width 198 height 34
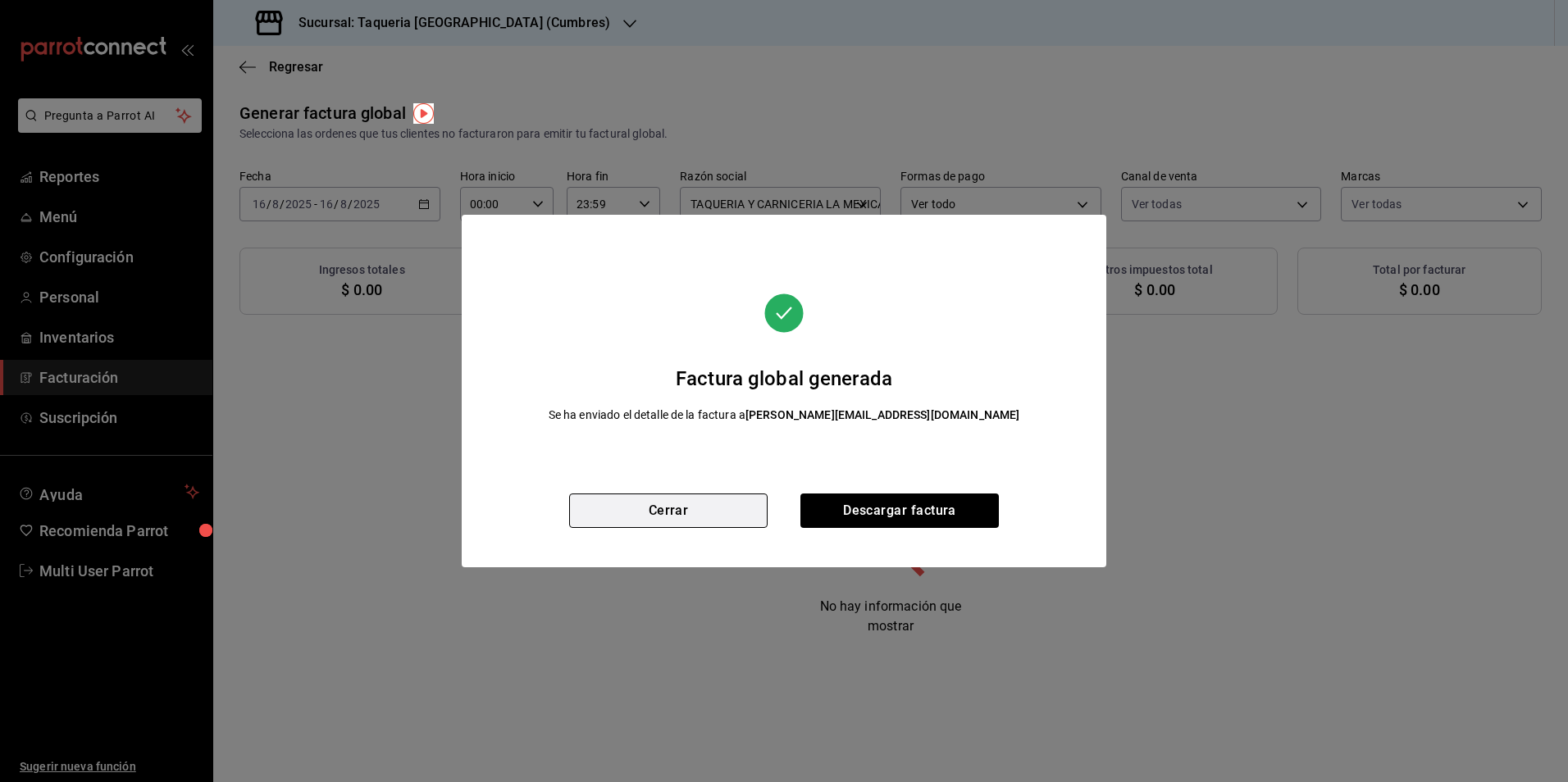
click at [711, 511] on button "Cerrar" at bounding box center [668, 511] width 198 height 34
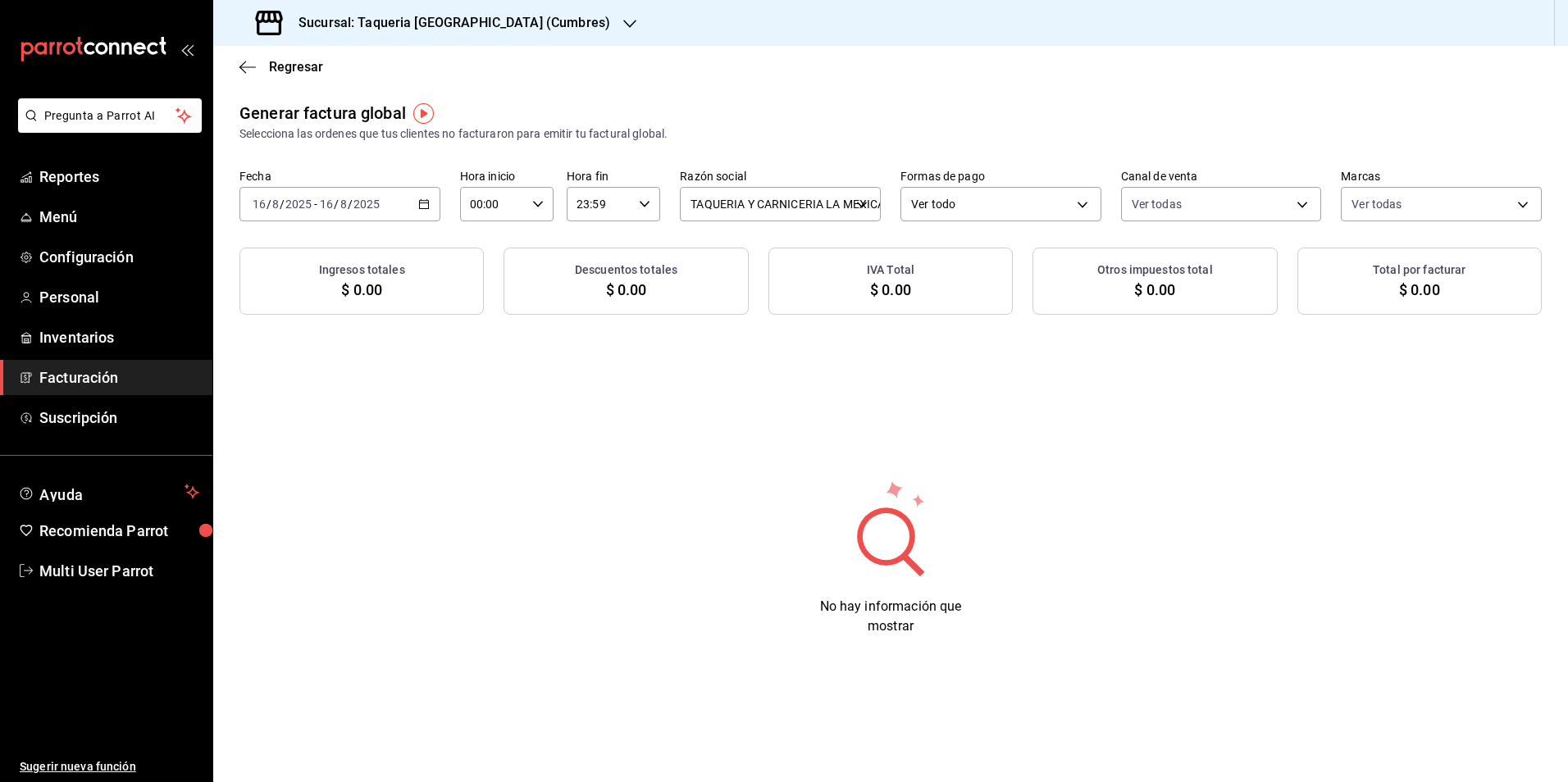
click at [419, 196] on div "[DATE] [DATE] - [DATE] [DATE]" at bounding box center [340, 204] width 201 height 34
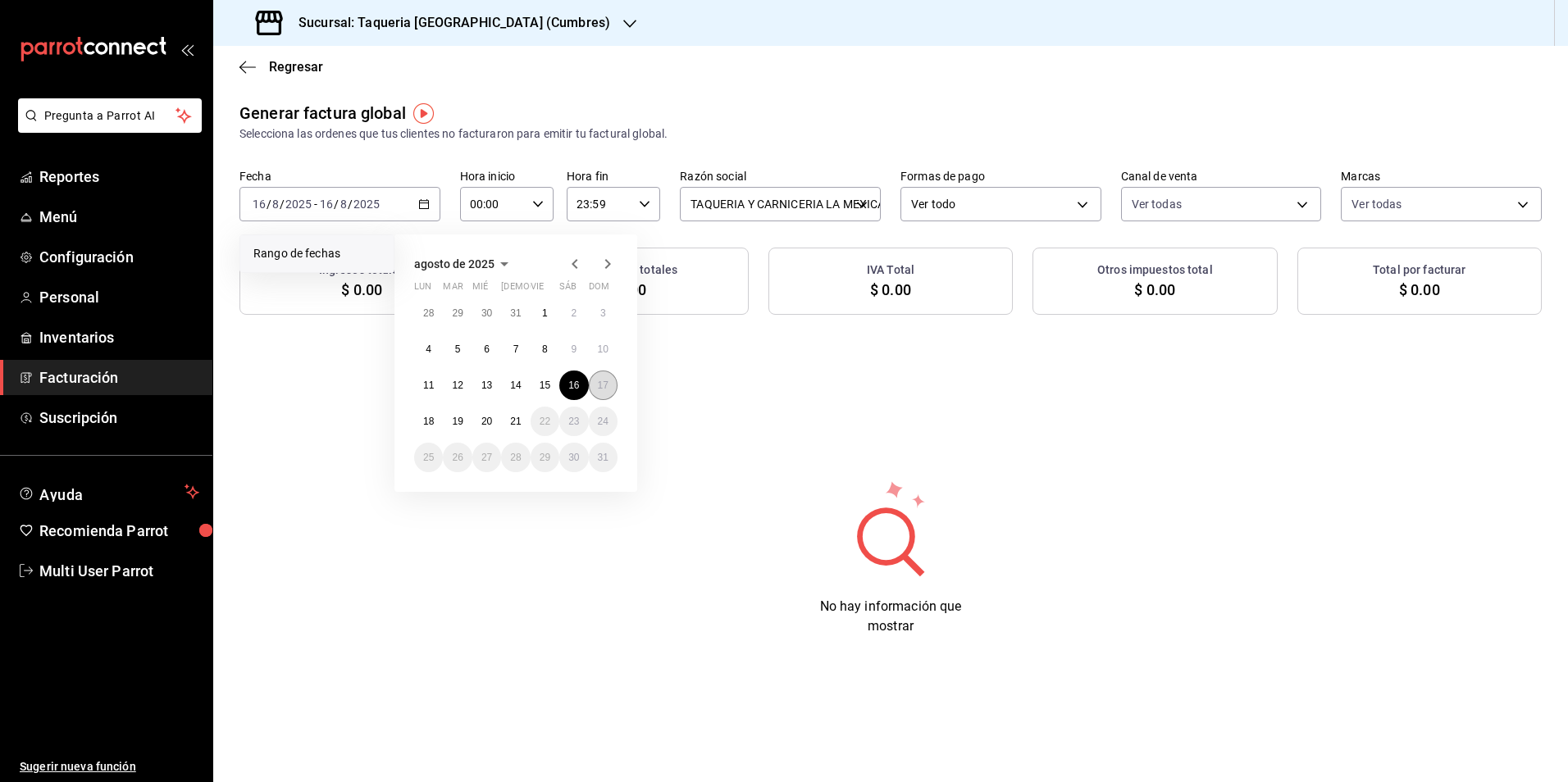
click at [610, 383] on button "17" at bounding box center [603, 385] width 28 height 29
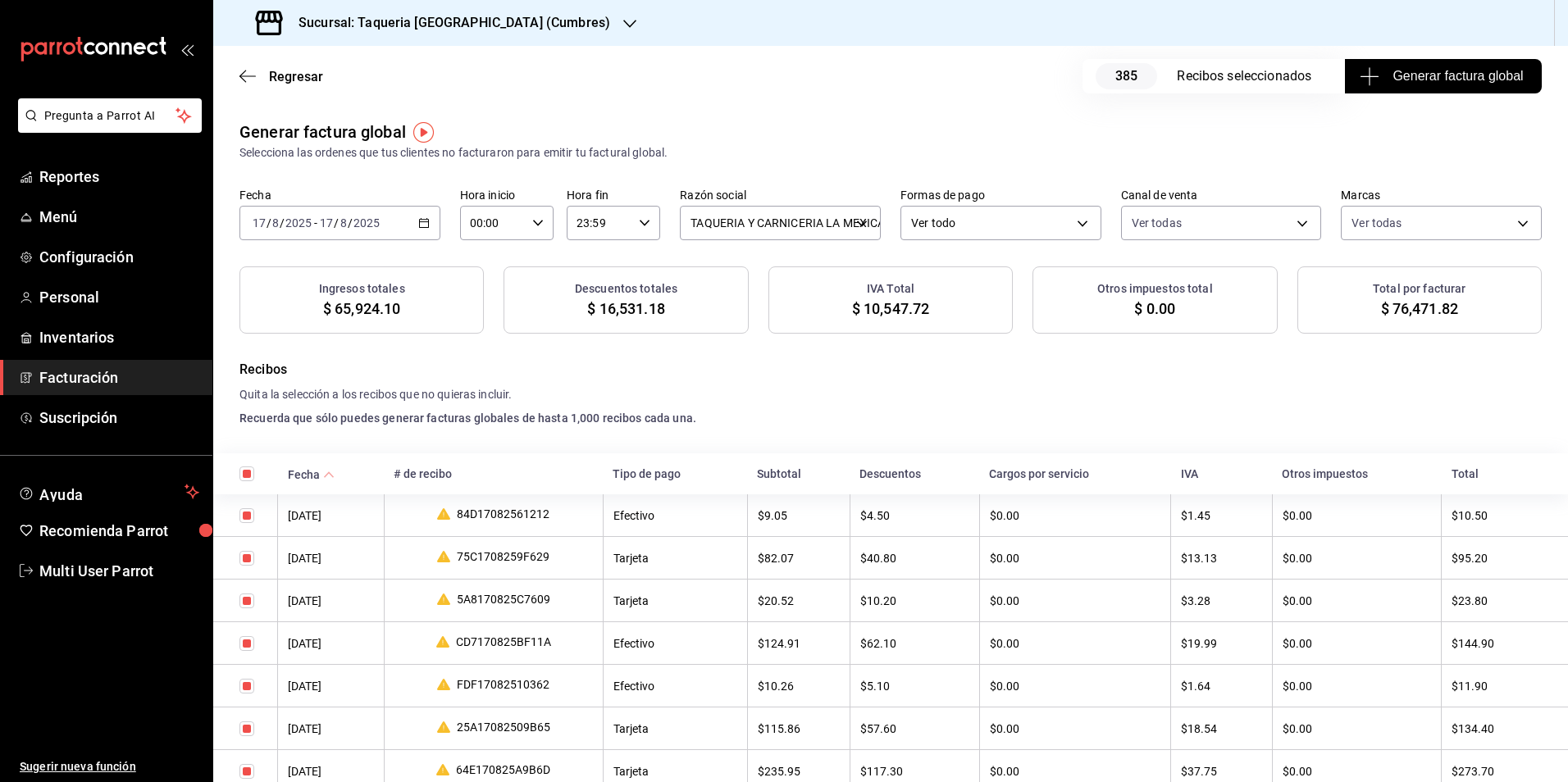
click at [1511, 78] on span "Generar factura global" at bounding box center [1443, 76] width 159 height 20
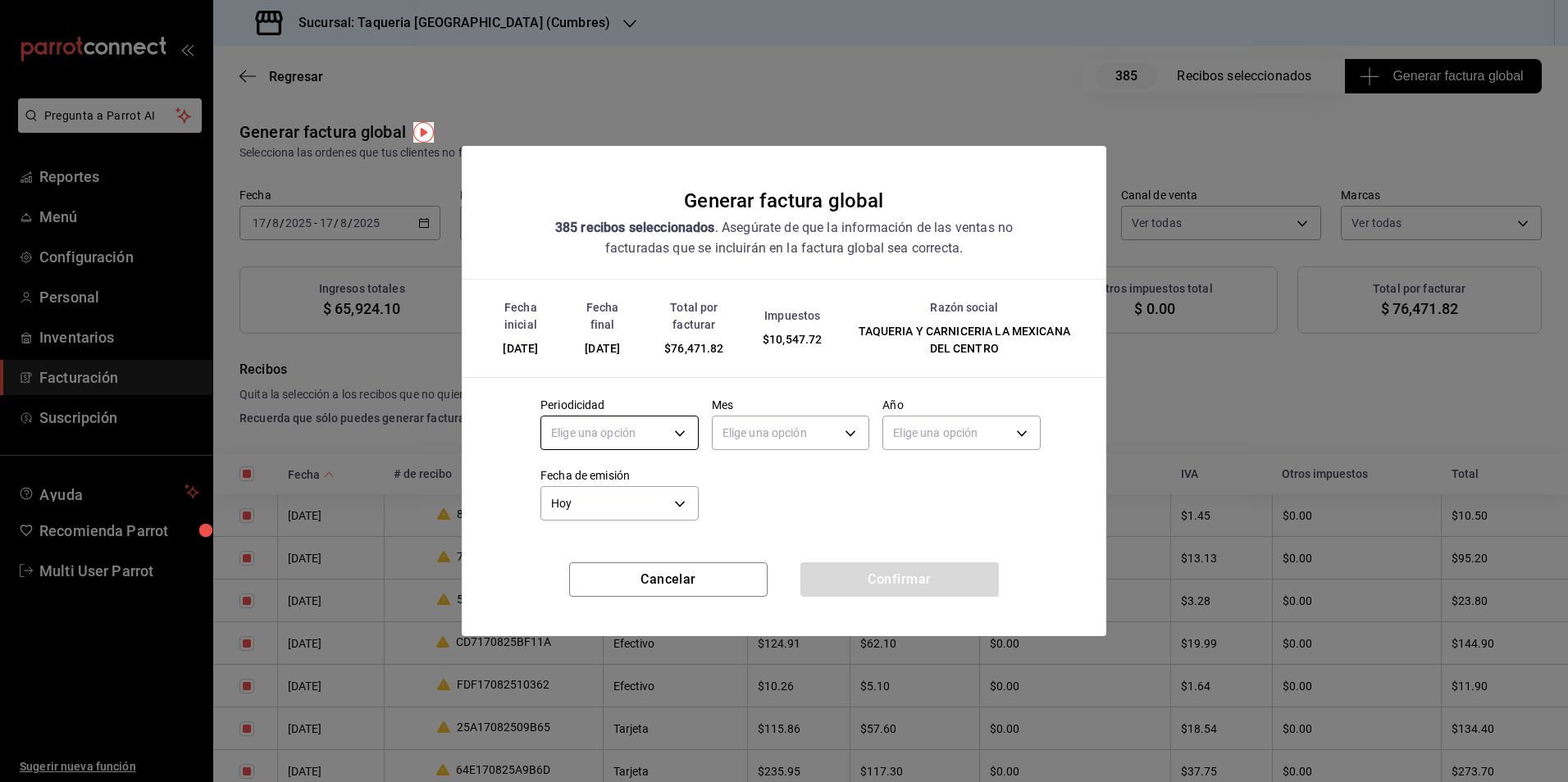
click at [607, 431] on body "Pregunta a Parrot AI Reportes Menú Configuración Personal Inventarios Facturaci…" at bounding box center [784, 391] width 1568 height 782
click at [588, 474] on li "Diario" at bounding box center [619, 484] width 157 height 28
click at [760, 431] on body "Pregunta a Parrot AI Reportes Menú Configuración Personal Inventarios Facturaci…" at bounding box center [784, 391] width 1568 height 782
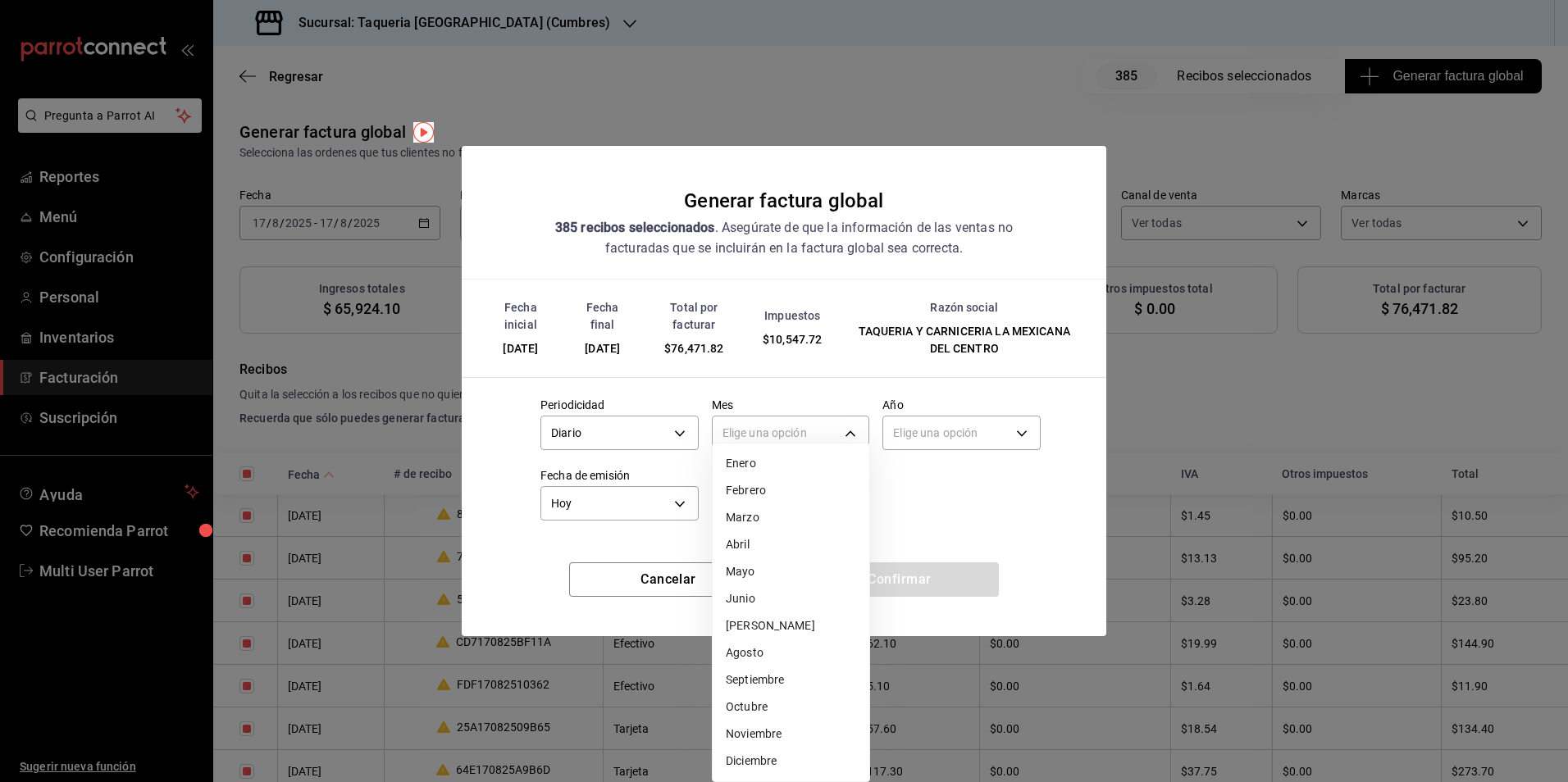
click at [760, 657] on li "Agosto" at bounding box center [791, 653] width 157 height 28
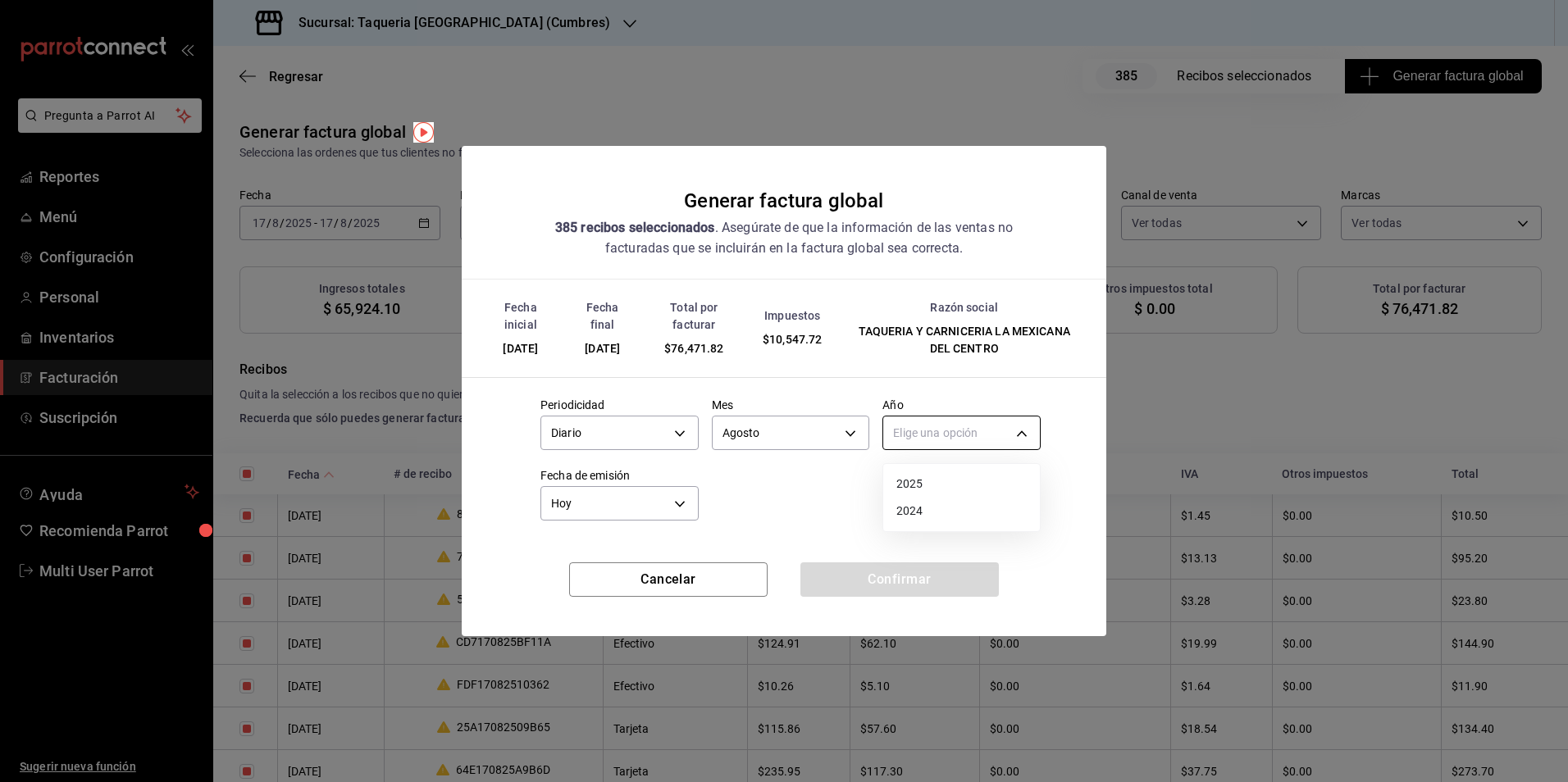
click at [955, 438] on body "Pregunta a Parrot AI Reportes Menú Configuración Personal Inventarios Facturaci…" at bounding box center [784, 391] width 1568 height 782
click at [933, 482] on li "2025" at bounding box center [961, 484] width 157 height 28
click at [905, 575] on button "Confirmar" at bounding box center [899, 580] width 198 height 34
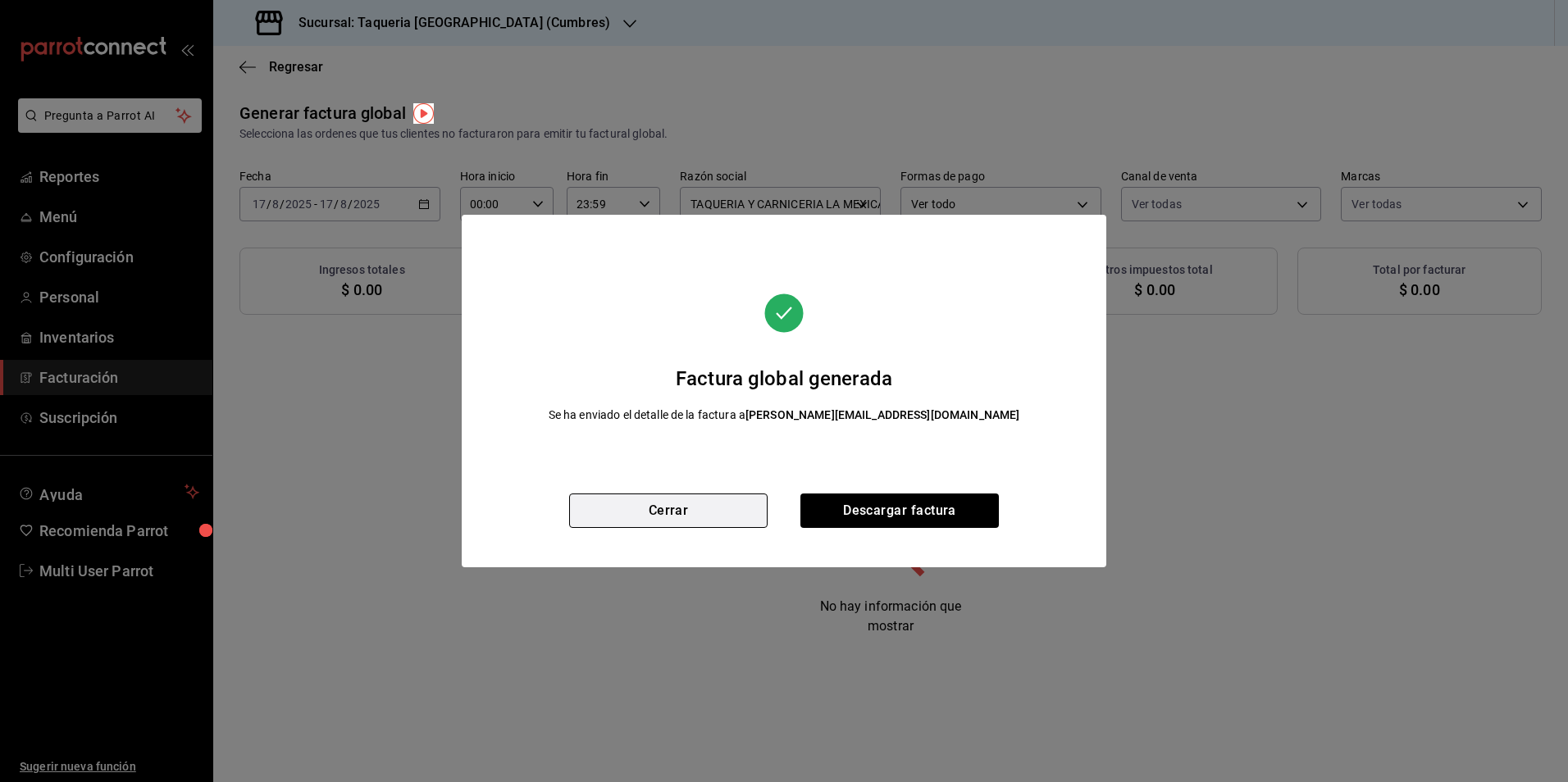
click at [734, 518] on button "Cerrar" at bounding box center [668, 511] width 198 height 34
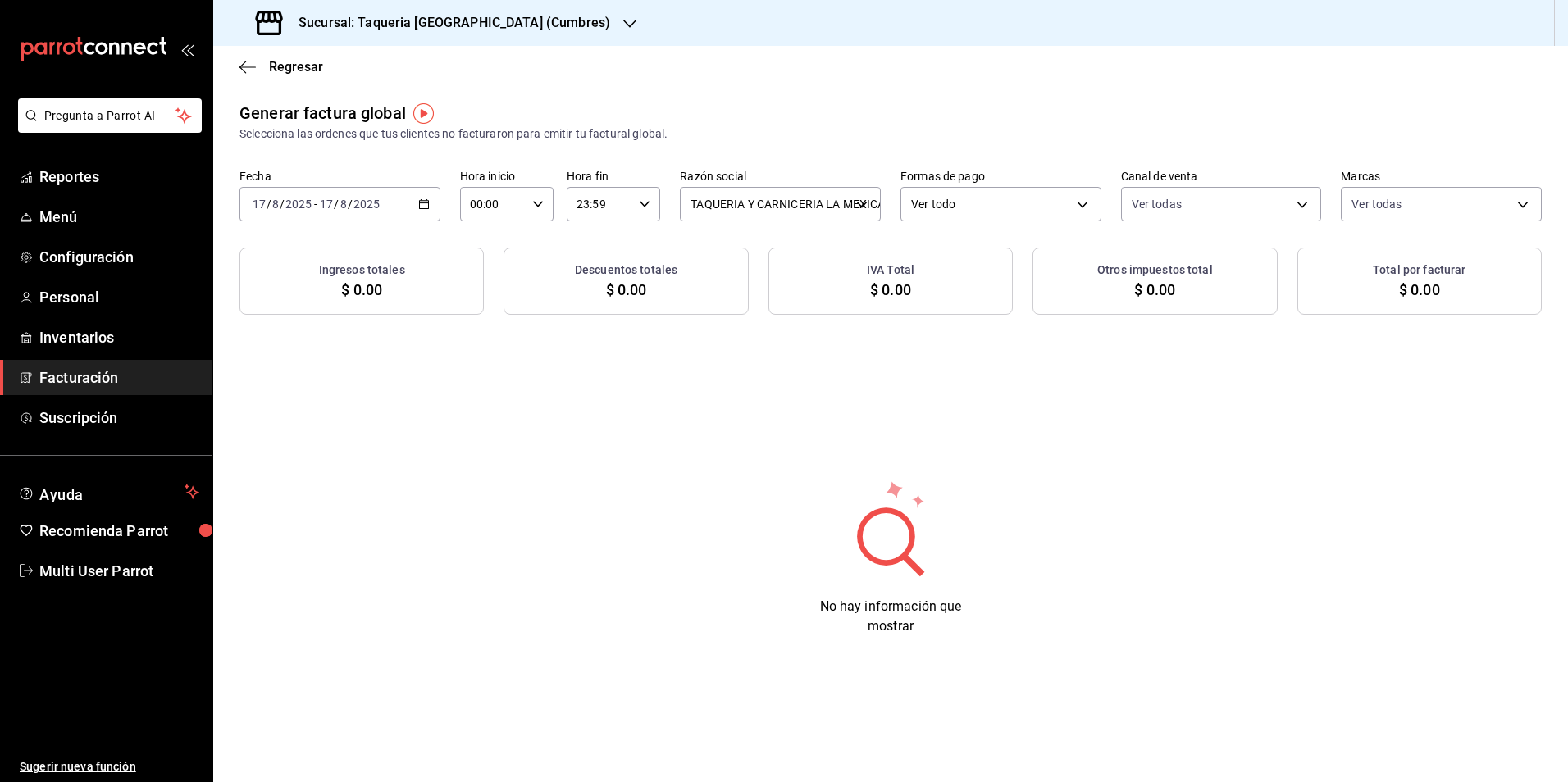
click at [391, 214] on div "[DATE] [DATE] - [DATE] [DATE]" at bounding box center [340, 204] width 201 height 34
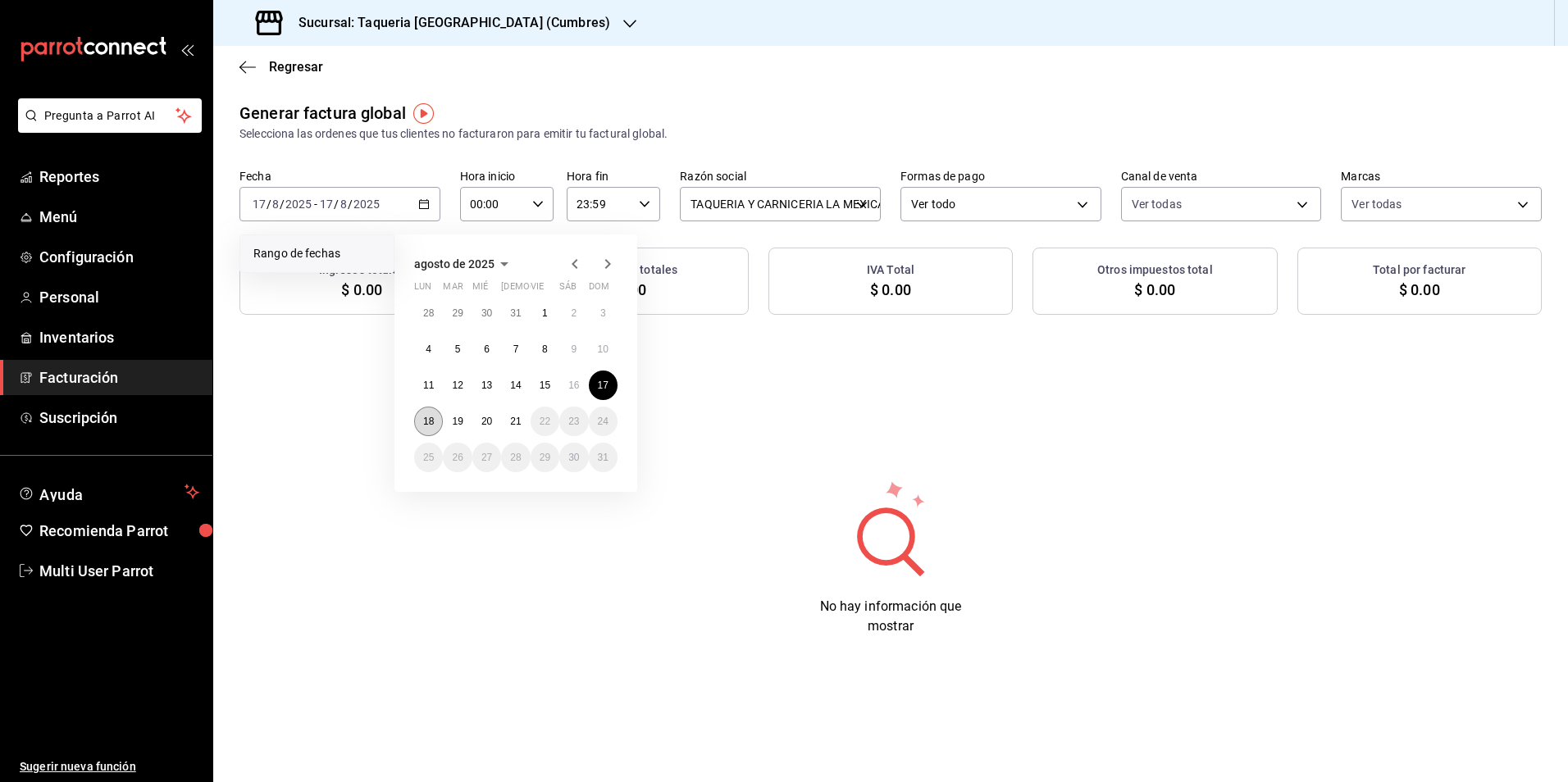
click at [415, 419] on button "18" at bounding box center [428, 421] width 28 height 29
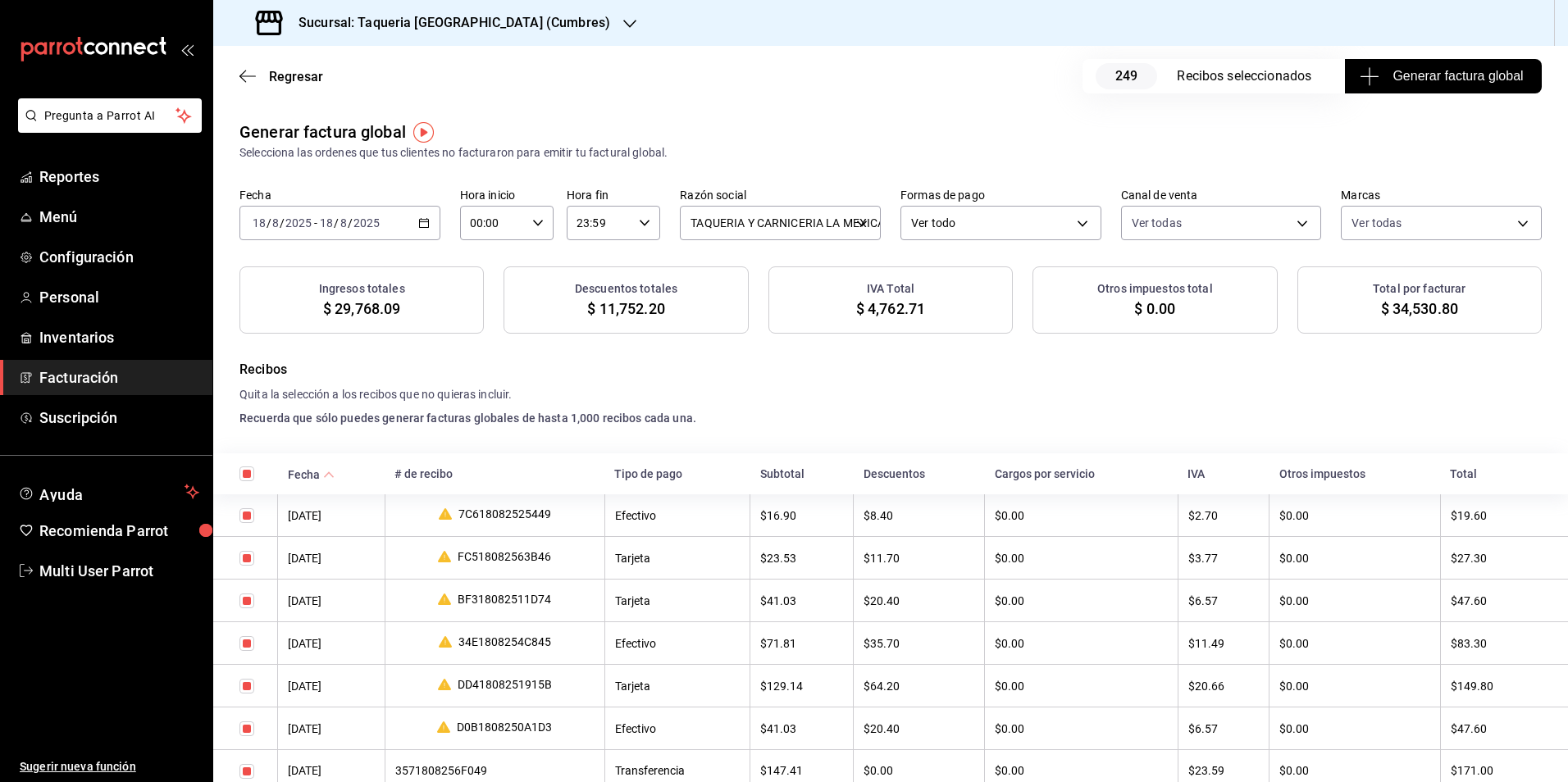
click at [1431, 69] on span "Generar factura global" at bounding box center [1443, 76] width 159 height 20
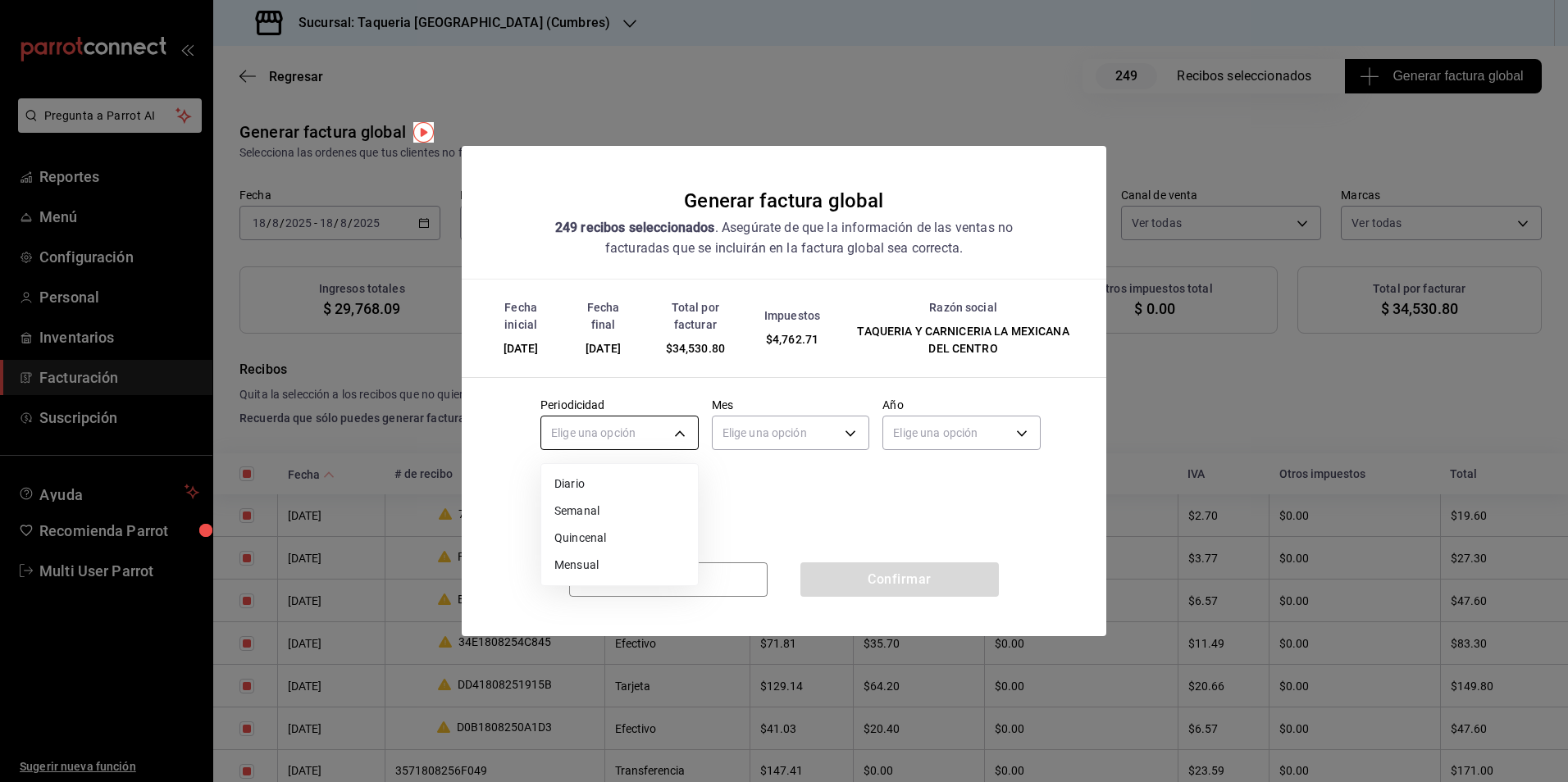
click at [671, 427] on body "Pregunta a Parrot AI Reportes Menú Configuración Personal Inventarios Facturaci…" at bounding box center [784, 391] width 1568 height 782
click at [631, 483] on li "Diario" at bounding box center [619, 484] width 157 height 28
click at [809, 443] on body "Pregunta a Parrot AI Reportes Menú Configuración Personal Inventarios Facturaci…" at bounding box center [784, 391] width 1568 height 782
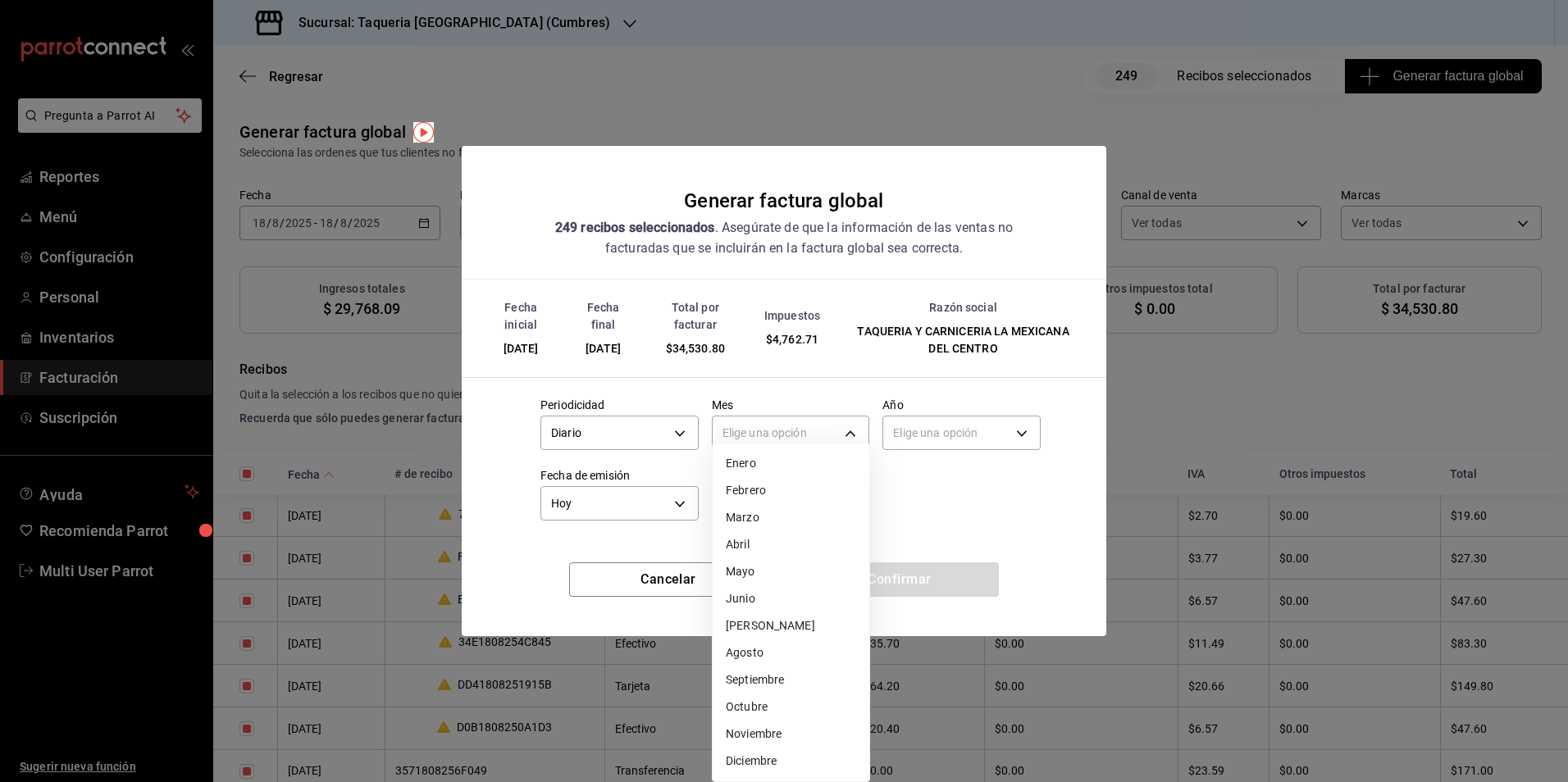
click at [752, 652] on li "Agosto" at bounding box center [791, 653] width 157 height 28
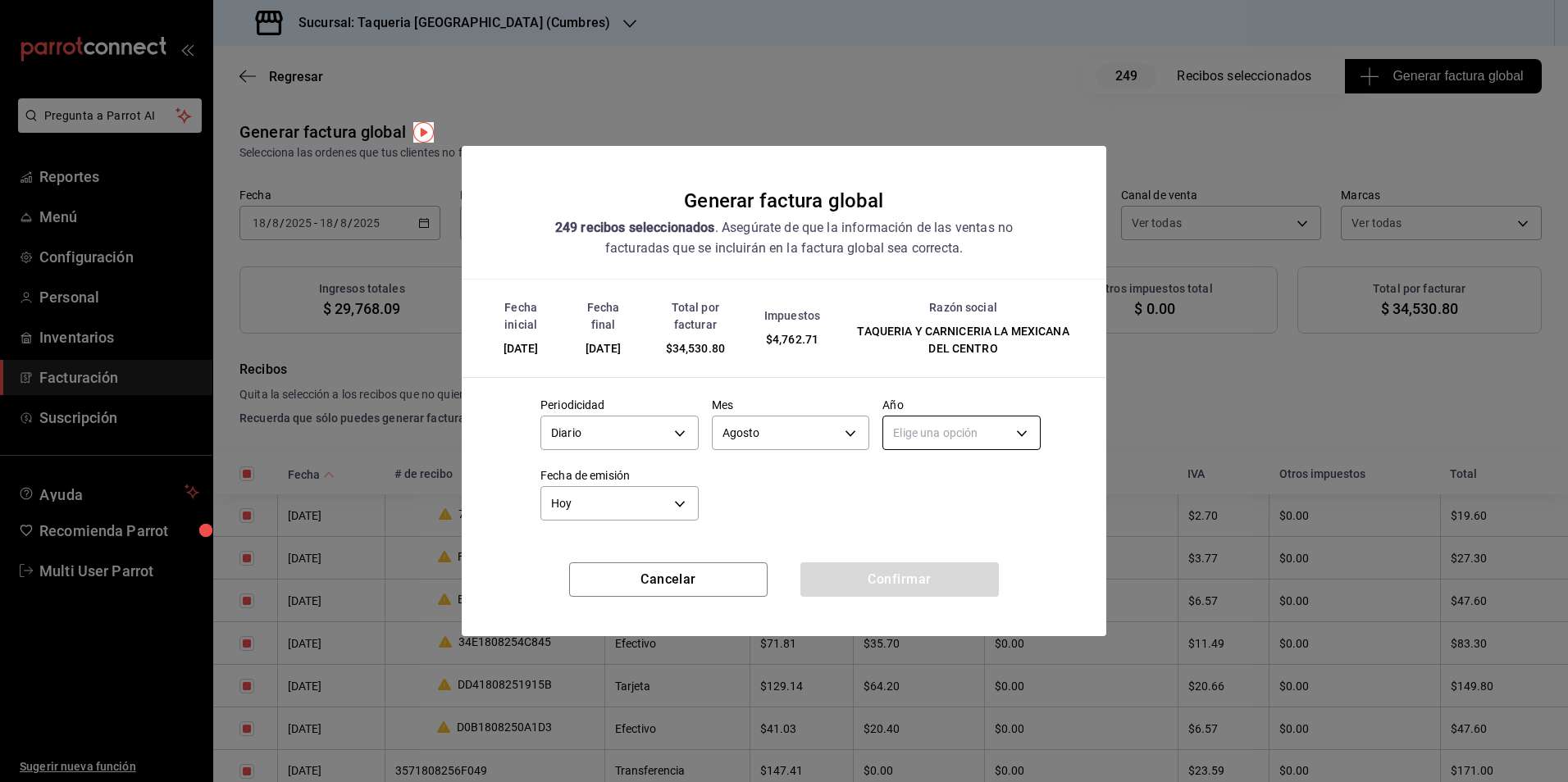
click at [930, 438] on body "Pregunta a Parrot AI Reportes Menú Configuración Personal Inventarios Facturaci…" at bounding box center [784, 391] width 1568 height 782
click at [911, 487] on li "2025" at bounding box center [961, 484] width 157 height 28
click at [869, 575] on button "Confirmar" at bounding box center [899, 580] width 198 height 34
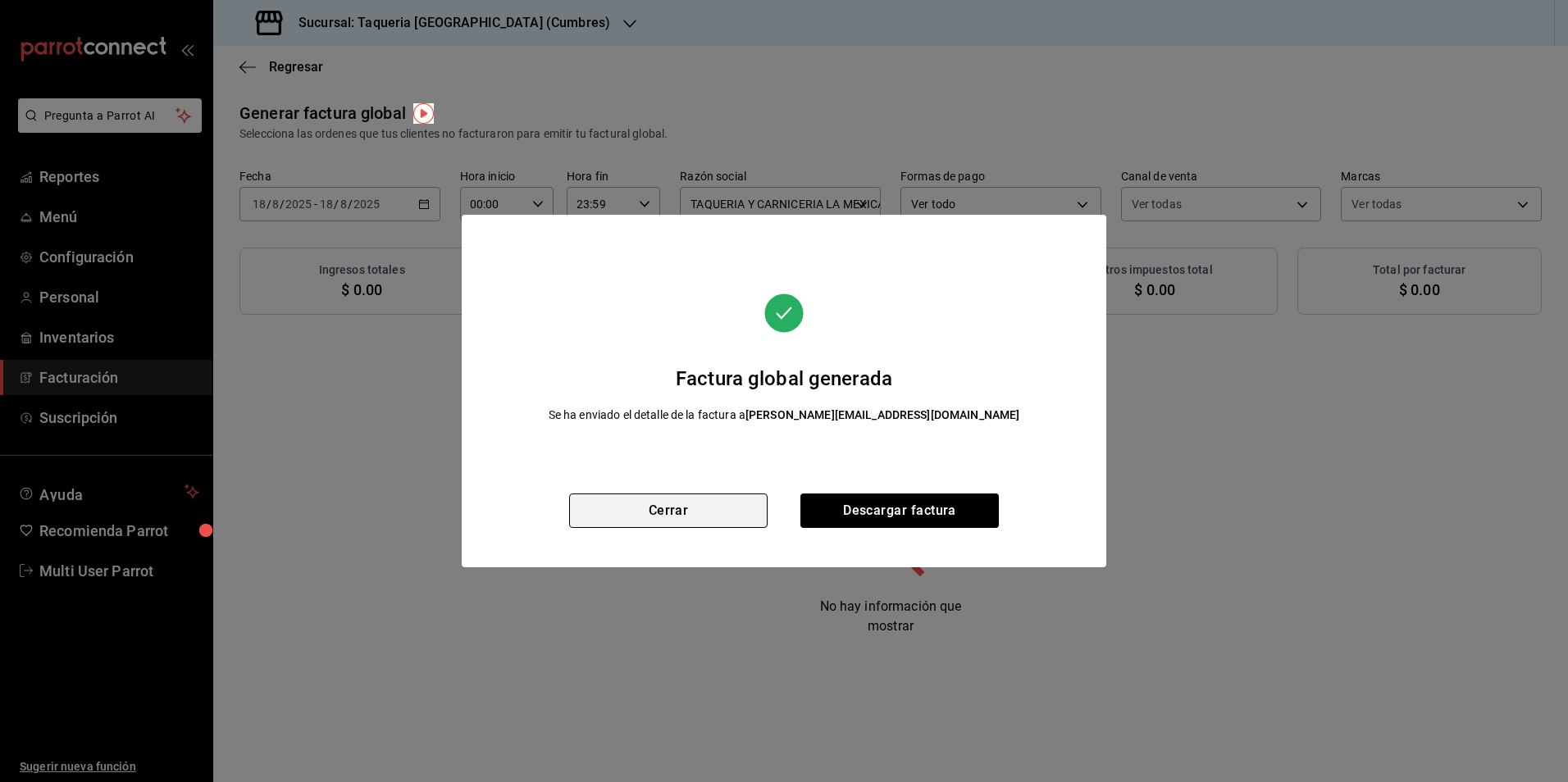
click at [628, 505] on button "Cerrar" at bounding box center [668, 511] width 198 height 34
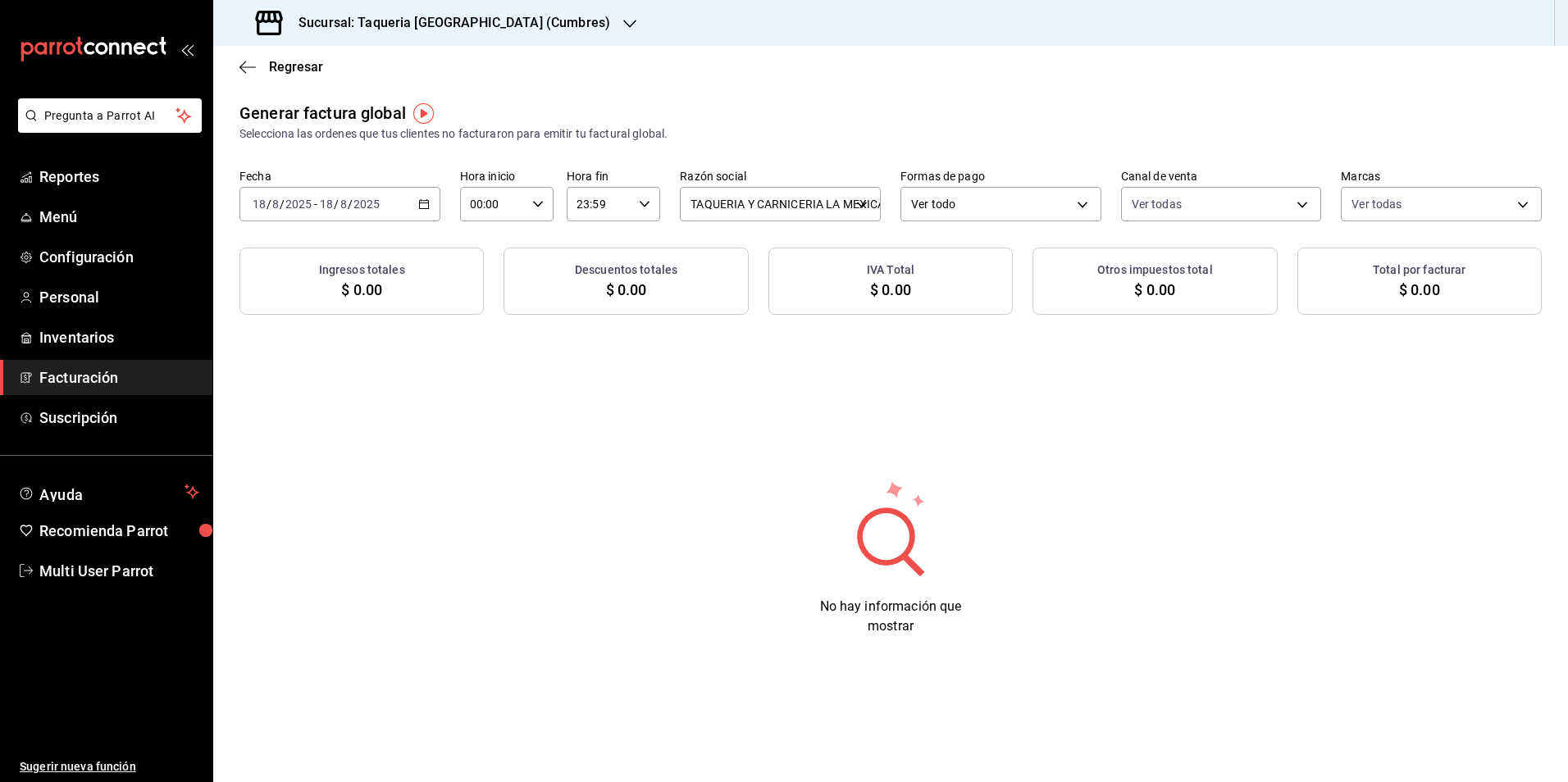
click at [507, 5] on div "Sucursal: Taqueria La Mexicana (Cumbres)" at bounding box center [434, 23] width 417 height 46
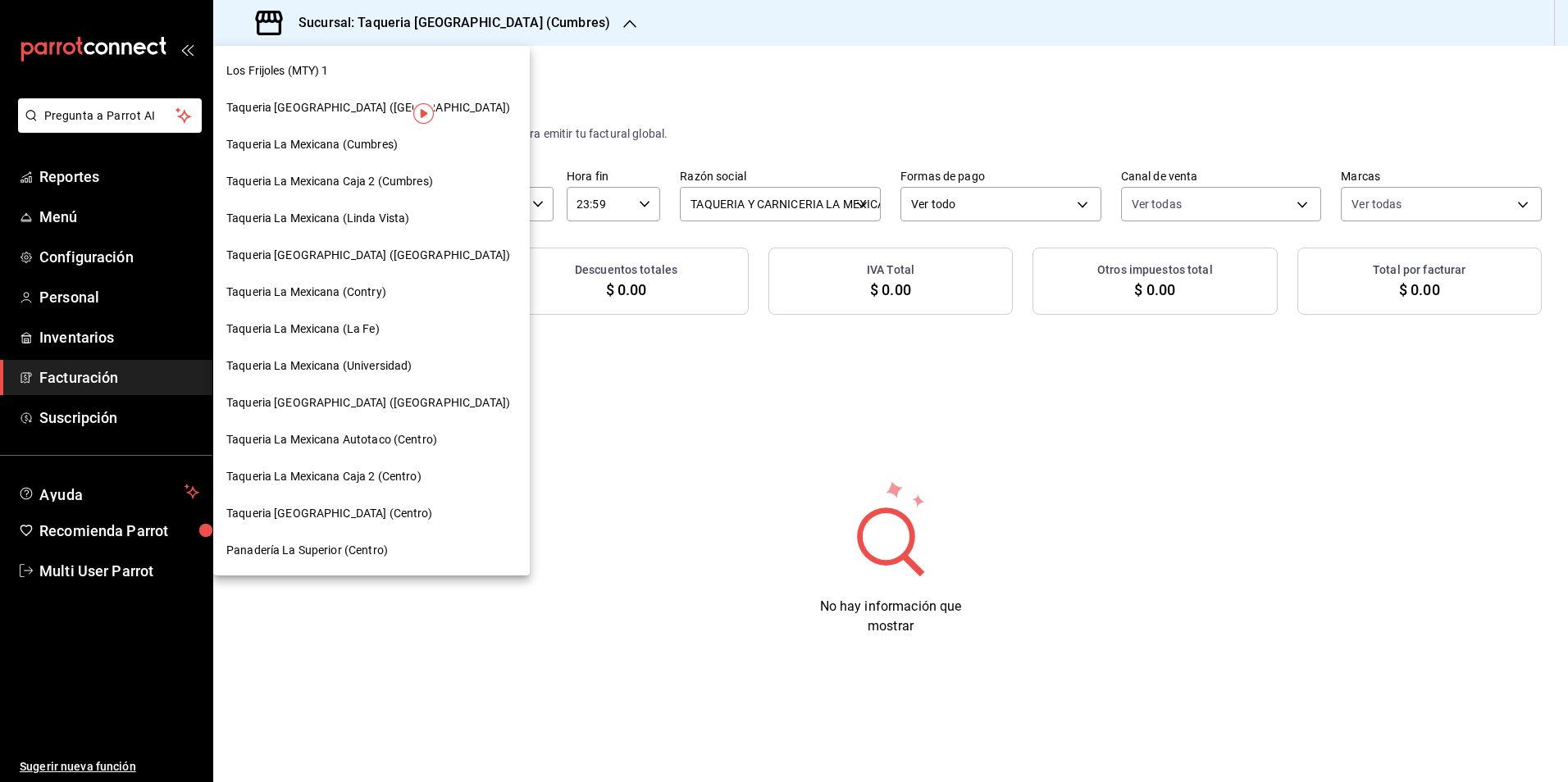
click at [434, 214] on div "Taqueria La Mexicana (Linda Vista)" at bounding box center [371, 218] width 290 height 17
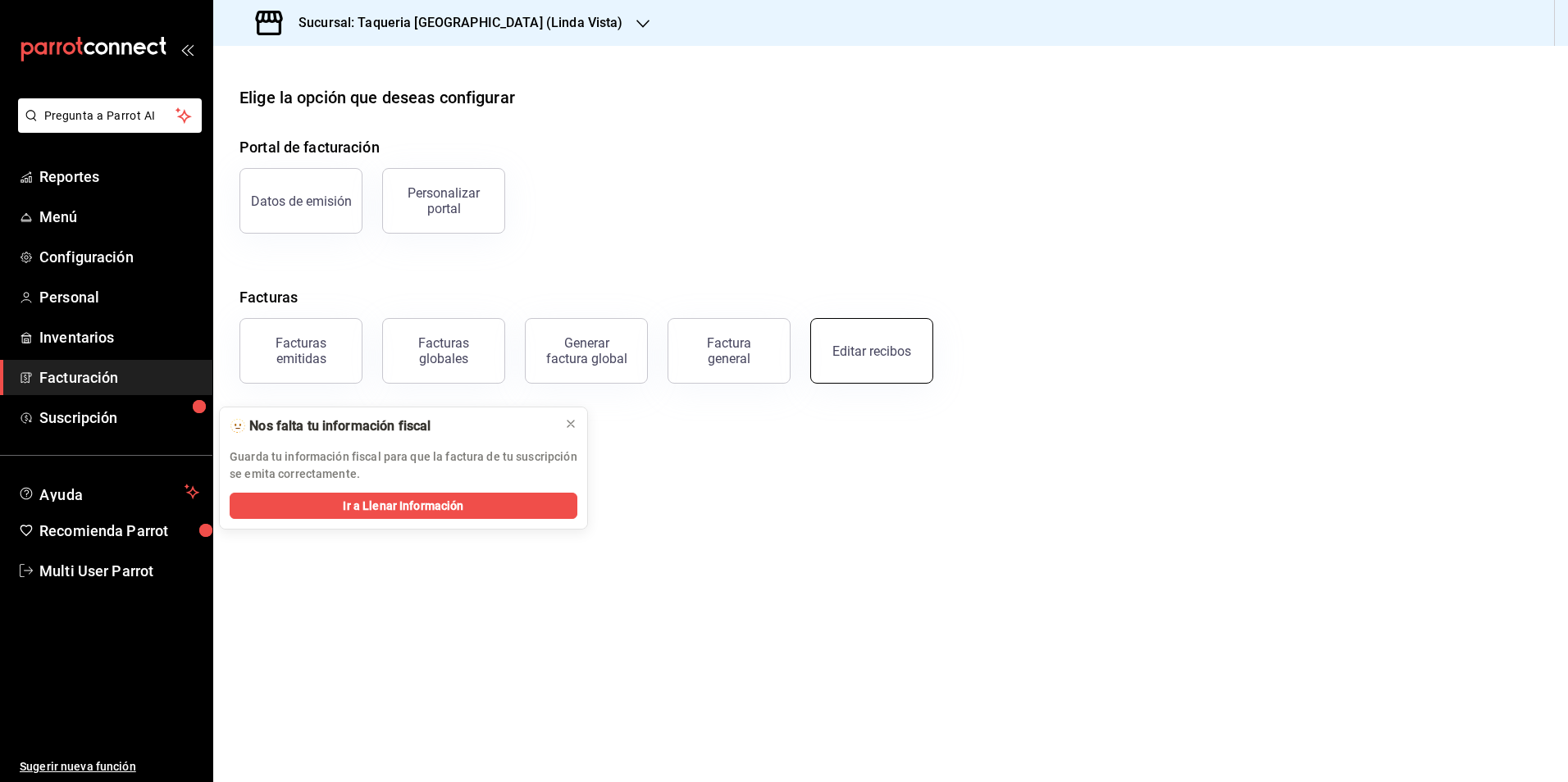
click at [842, 342] on button "Editar recibos" at bounding box center [872, 350] width 123 height 65
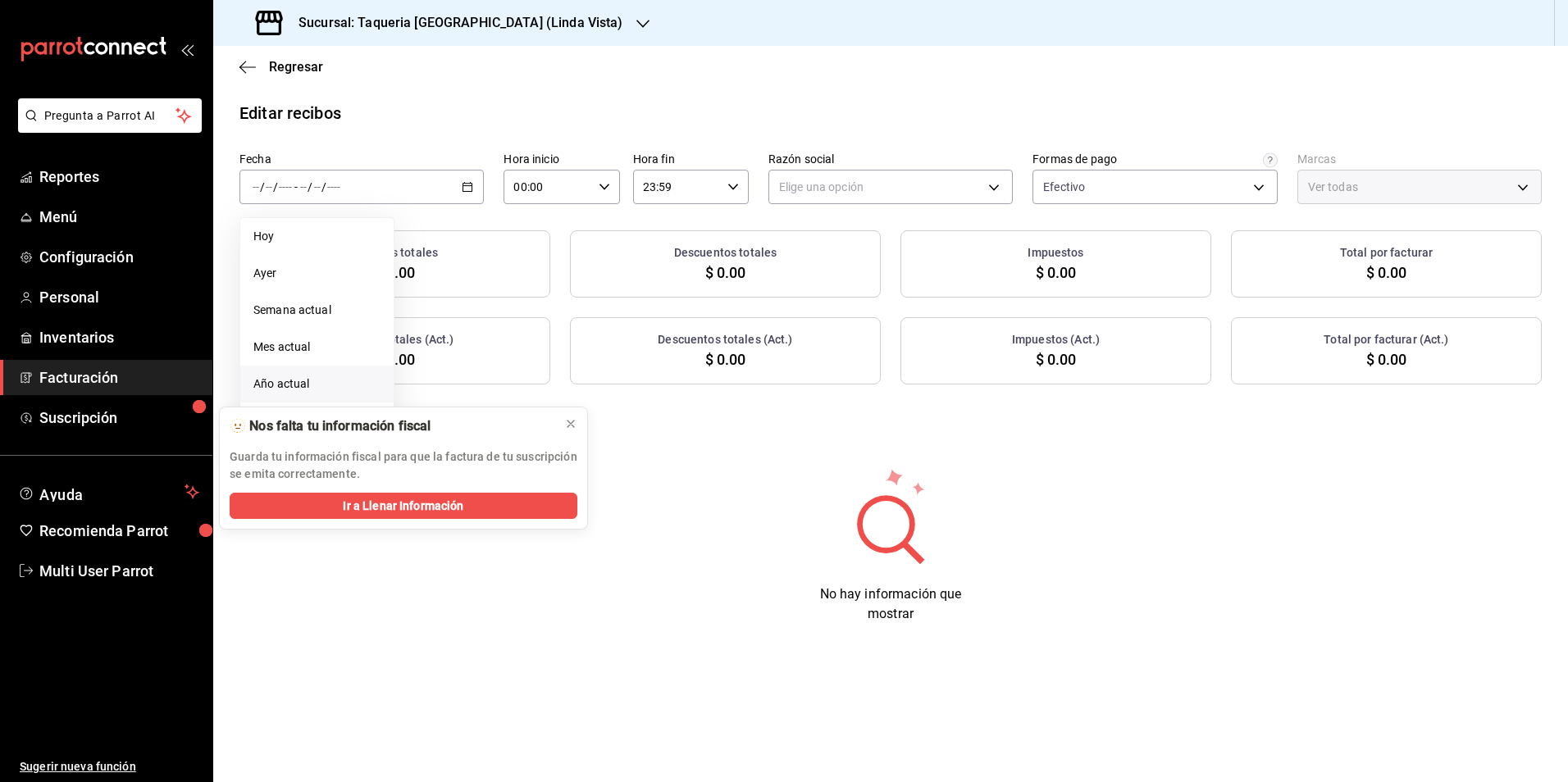
click at [302, 373] on li "Año actual" at bounding box center [317, 383] width 154 height 37
click at [562, 424] on button at bounding box center [571, 424] width 27 height 27
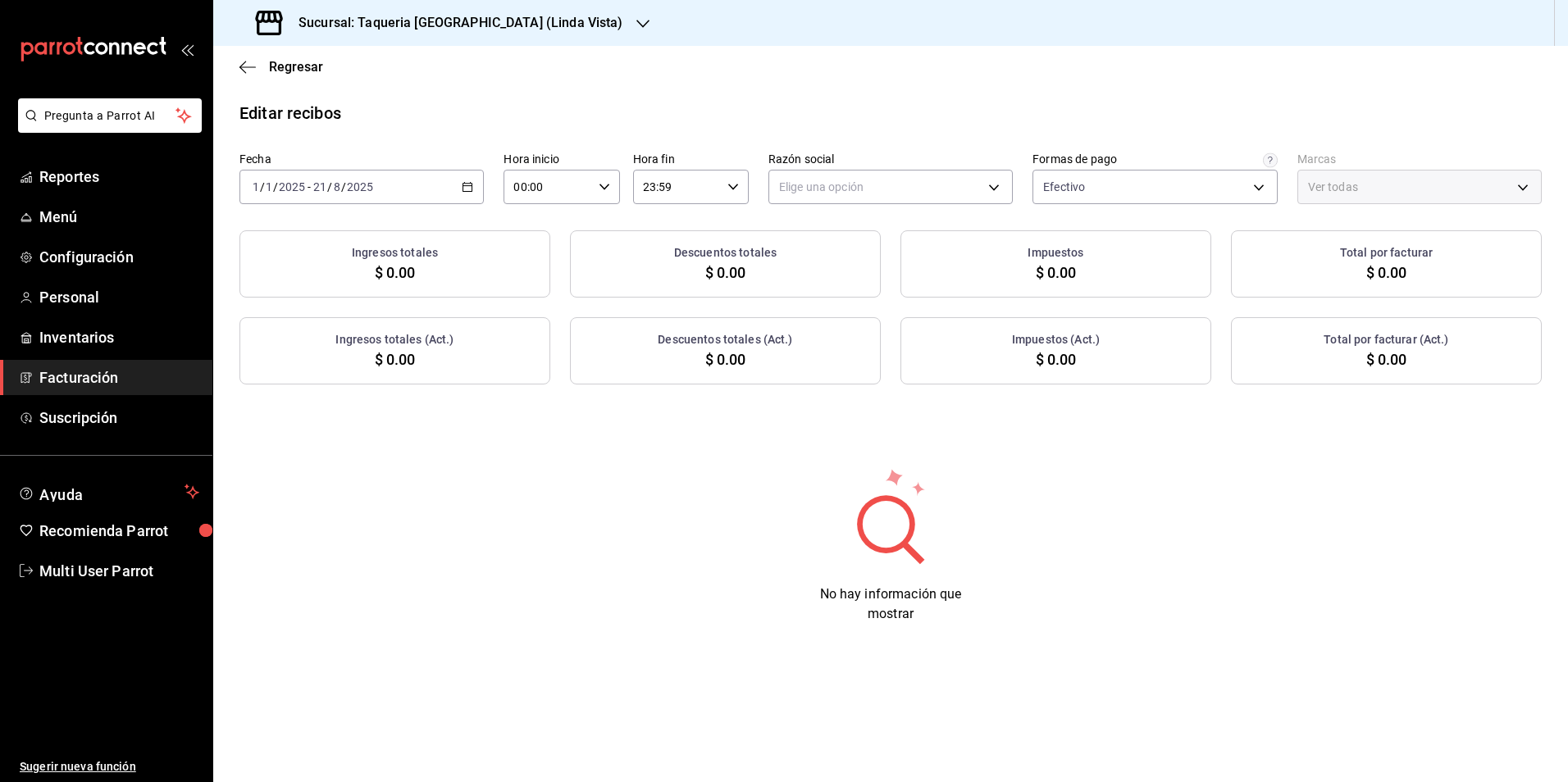
click at [405, 178] on div "2025-01-01 1 / 1 / 2025 - 2025-08-21 21 / 8 / 2025" at bounding box center [361, 187] width 244 height 34
click at [331, 424] on span "Rango de fechas" at bounding box center [317, 421] width 127 height 17
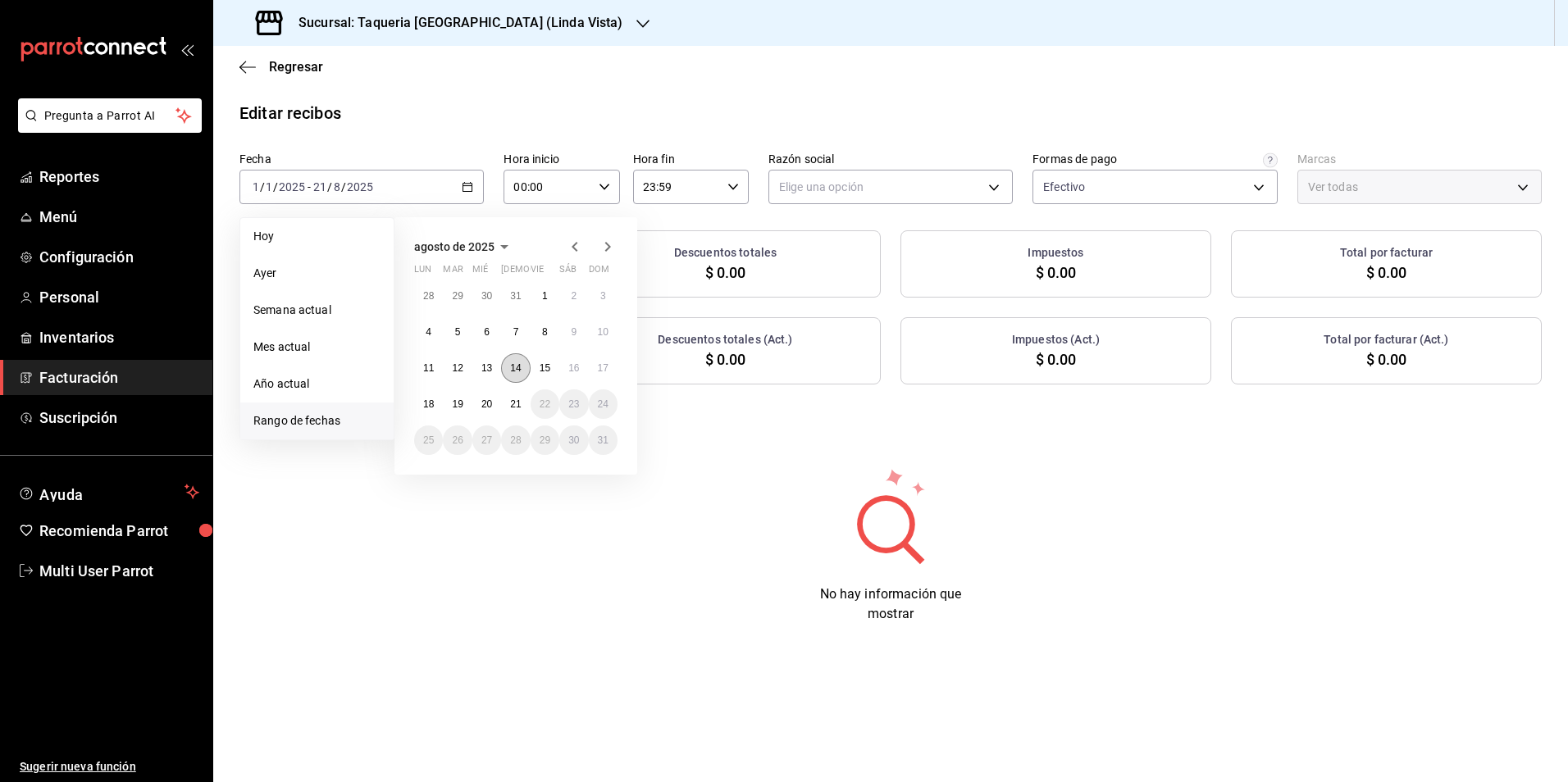
click at [514, 363] on abbr "14" at bounding box center [514, 368] width 10 height 11
click at [442, 407] on button "18" at bounding box center [428, 403] width 28 height 29
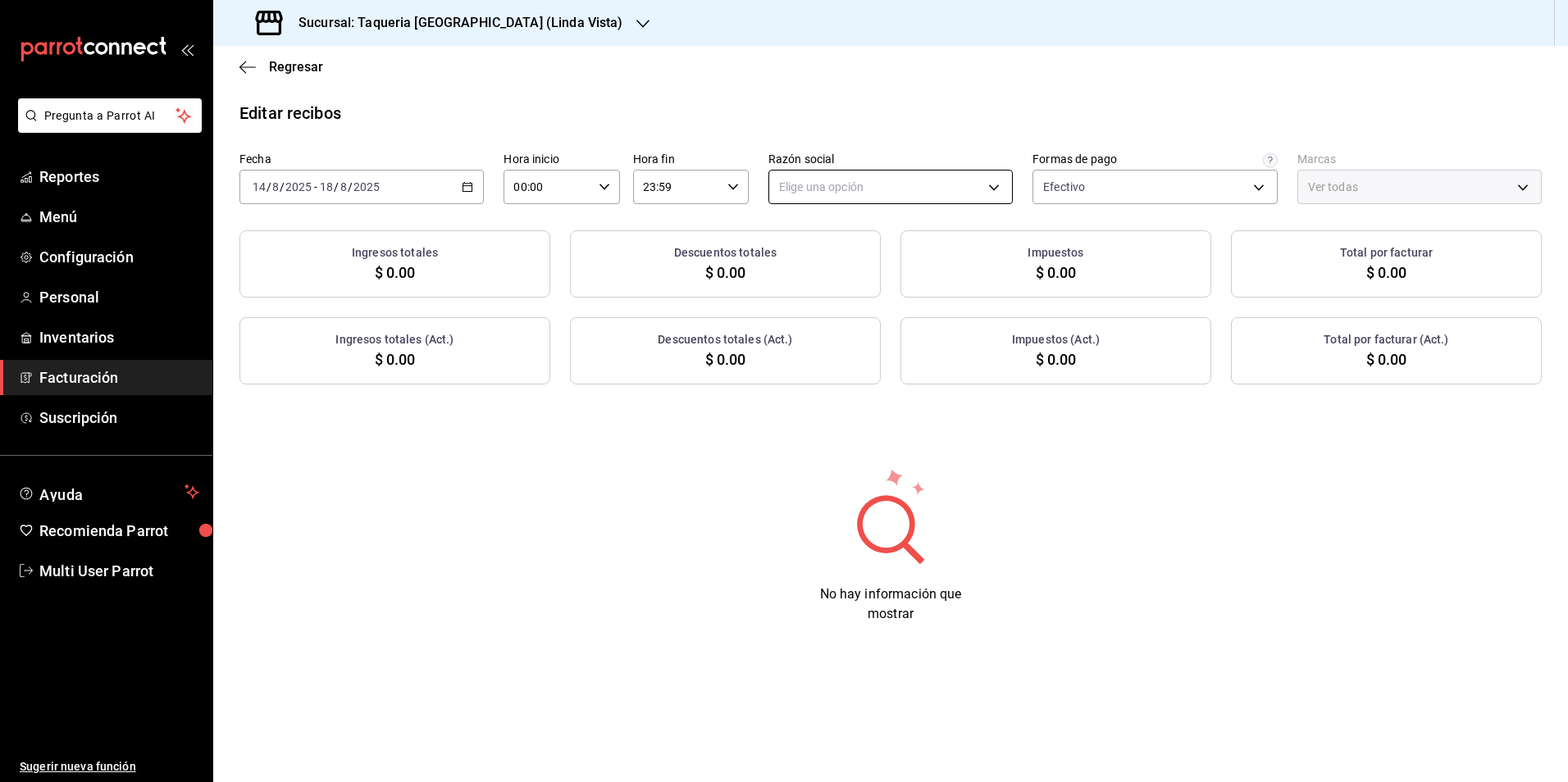
click at [892, 185] on body "Pregunta a Parrot AI Reportes Menú Configuración Personal Inventarios Facturaci…" at bounding box center [784, 391] width 1568 height 782
click at [894, 257] on li "TAQUERIA Y CARNICERIA LA MEXICANA DEL CENTRO" at bounding box center [918, 270] width 298 height 30
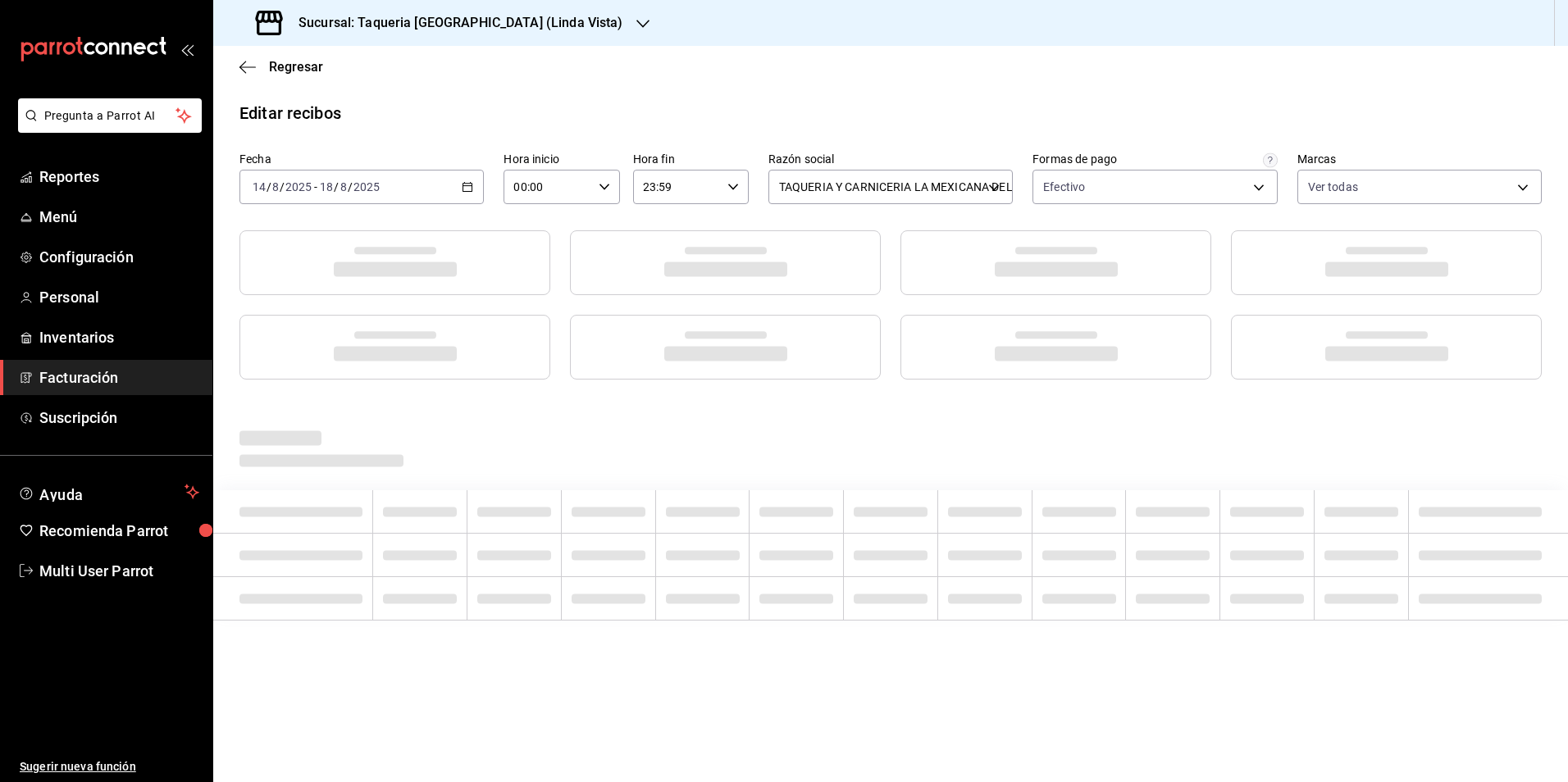
click at [906, 90] on main "Regresar Editar recibos Fecha 2025-08-14 14 / 8 / 2025 - 2025-08-18 18 / 8 / 20…" at bounding box center [890, 414] width 1354 height 736
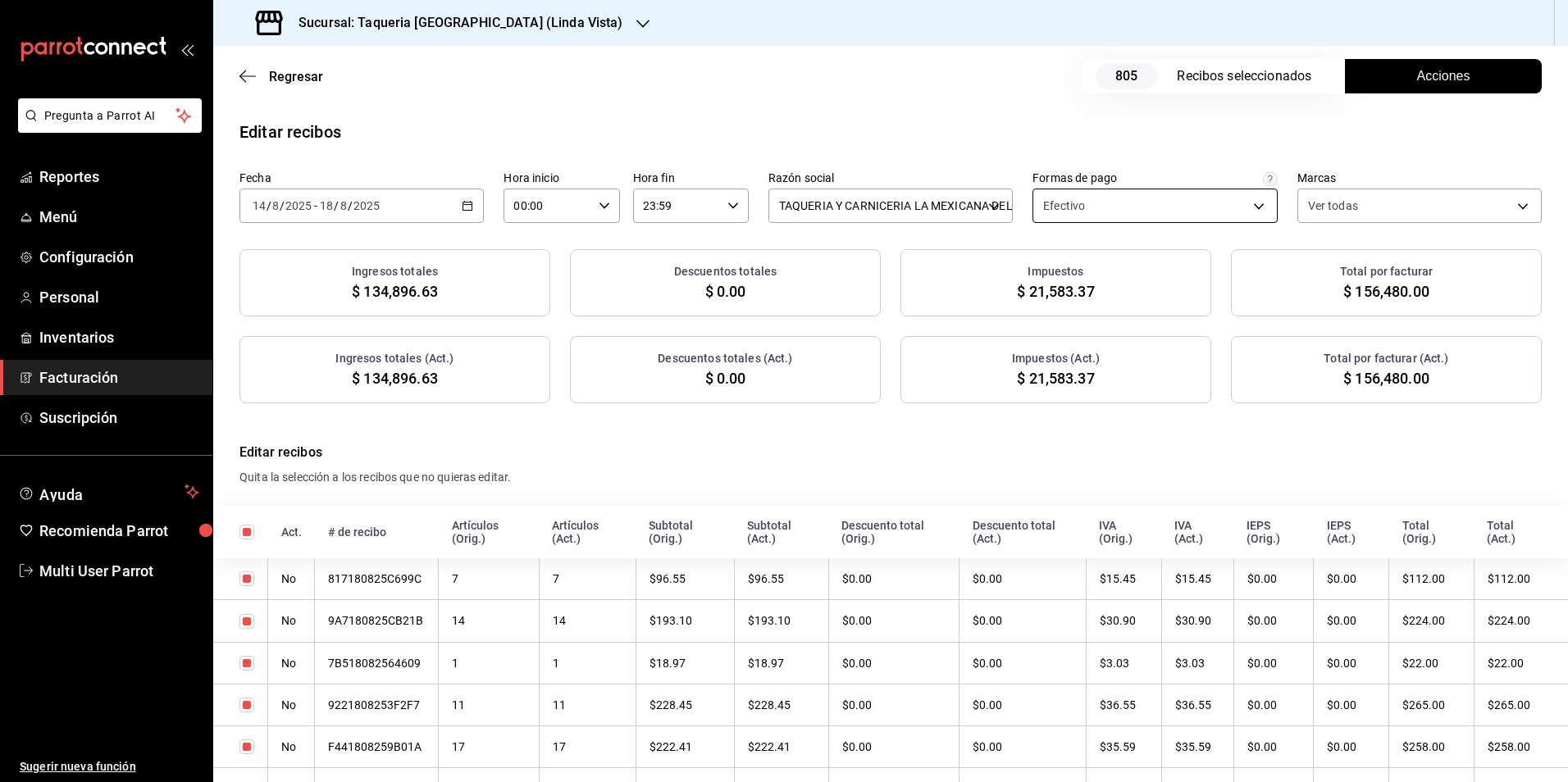
click at [1117, 221] on body "Pregunta a Parrot AI Reportes Menú Configuración Personal Inventarios Facturaci…" at bounding box center [784, 391] width 1568 height 782
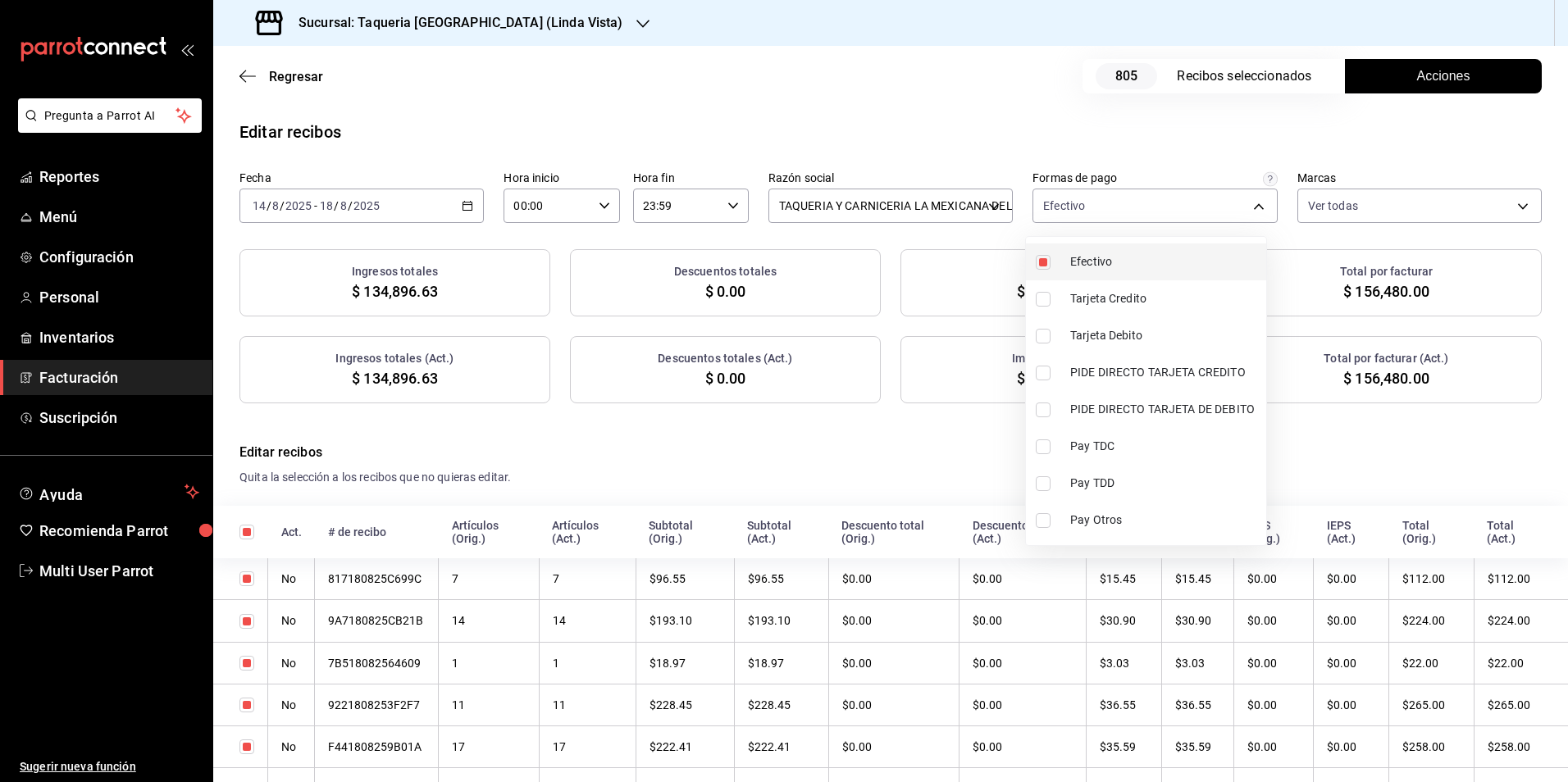
click at [1054, 263] on label at bounding box center [1046, 263] width 21 height 15
click at [1051, 263] on input "checkbox" at bounding box center [1043, 263] width 15 height 15
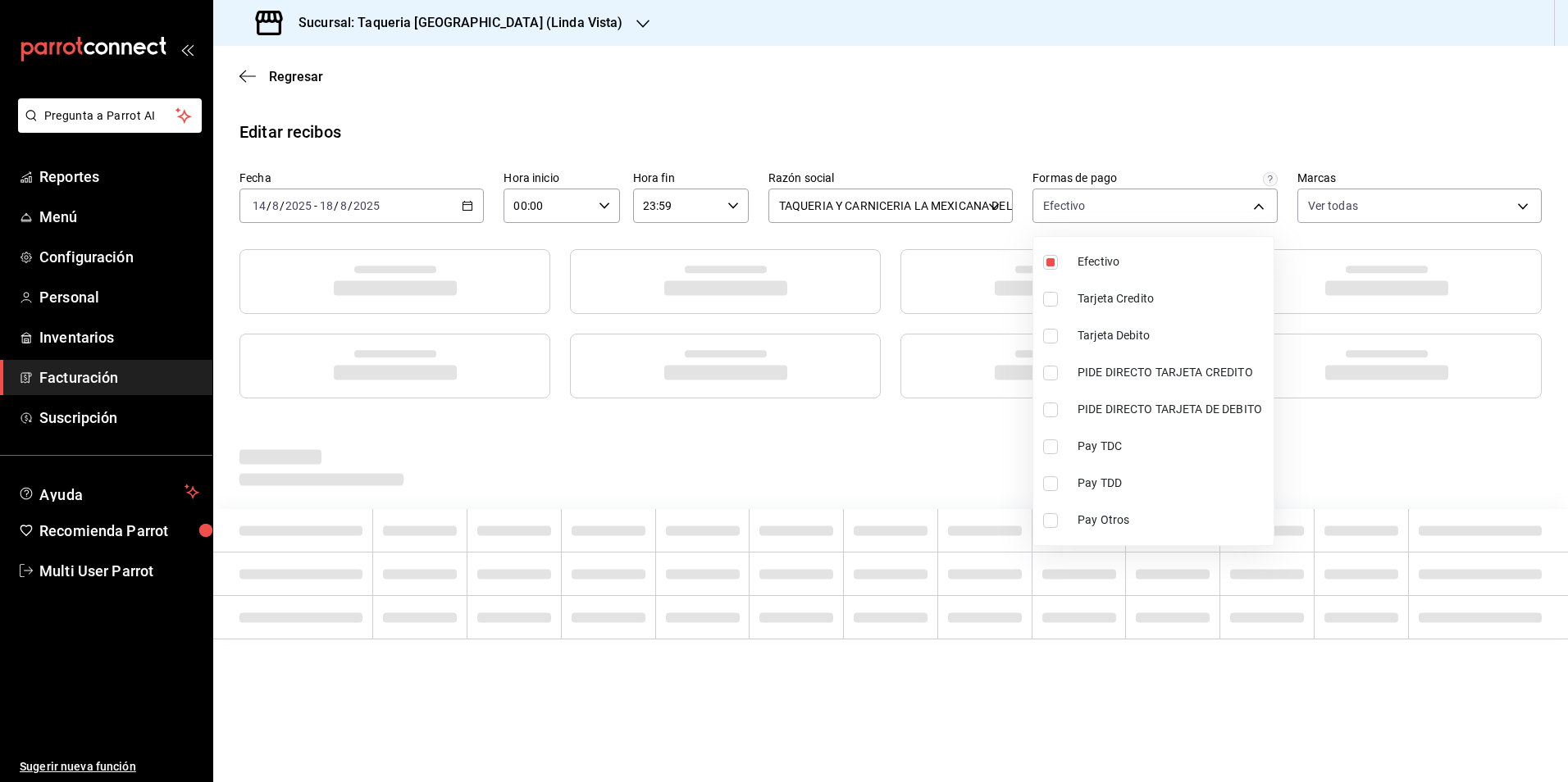
click at [854, 86] on div at bounding box center [784, 391] width 1568 height 782
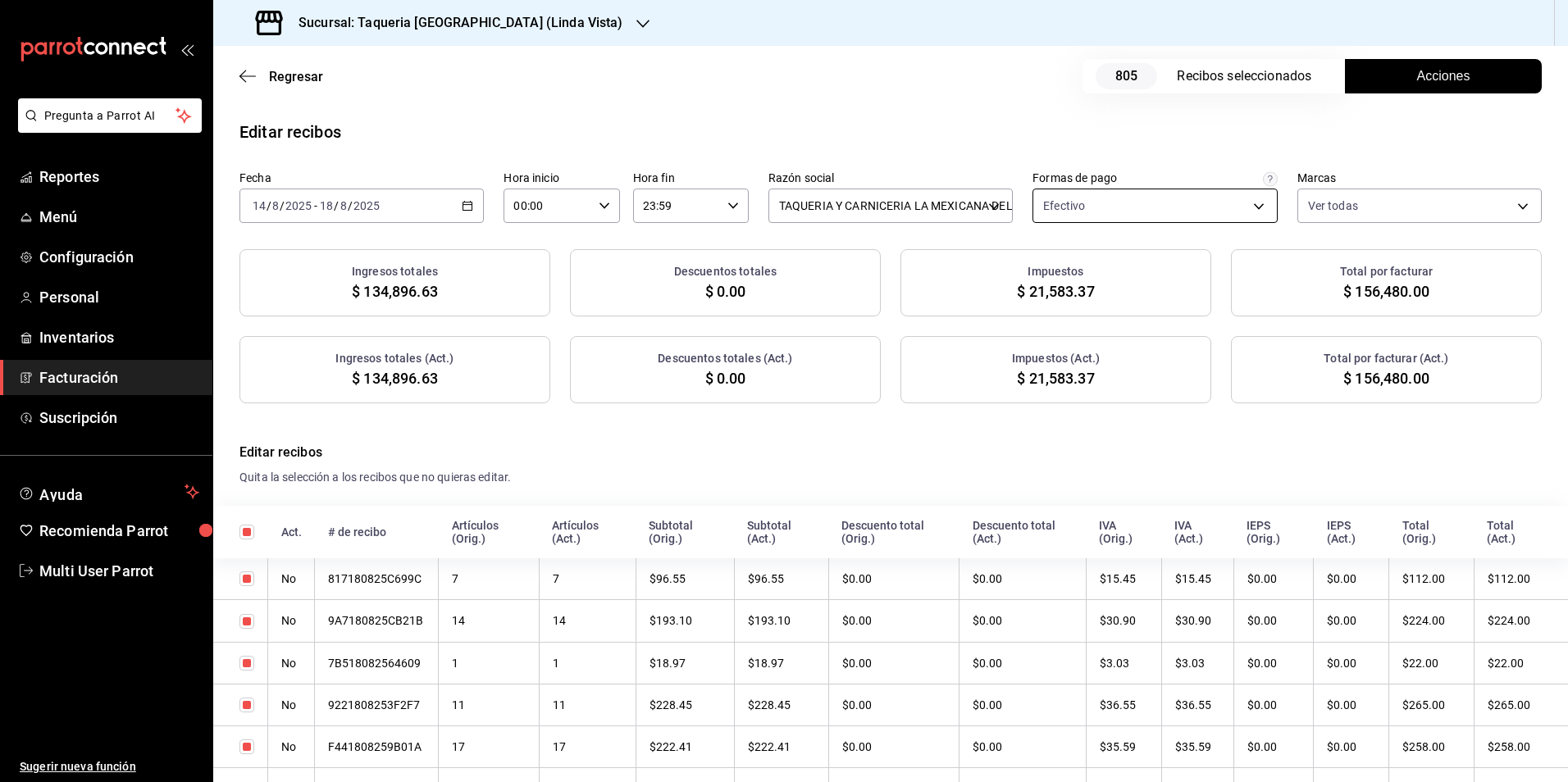
click at [1075, 214] on body "Pregunta a Parrot AI Reportes Menú Configuración Personal Inventarios Facturaci…" at bounding box center [784, 391] width 1568 height 782
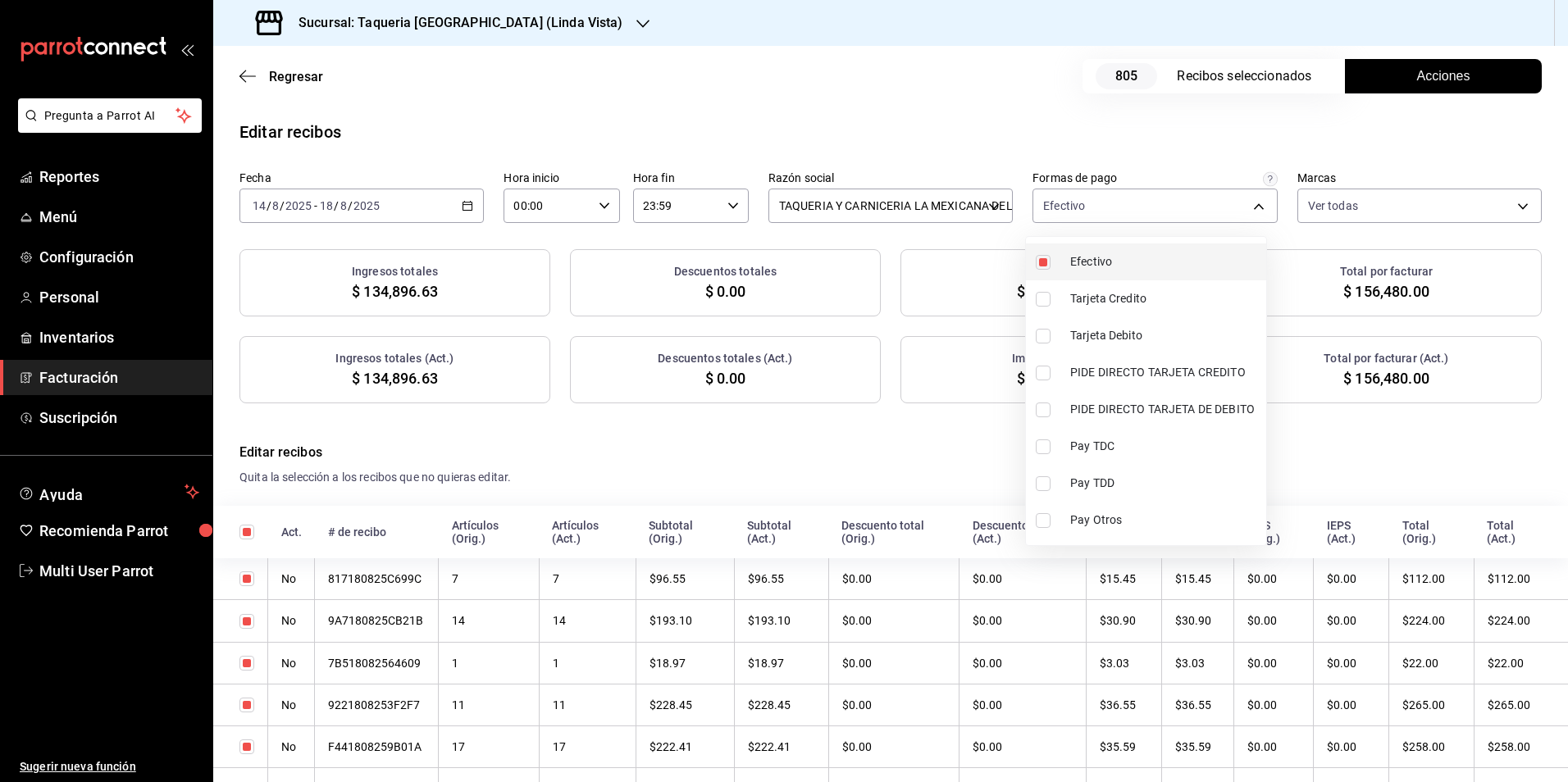
click at [1074, 269] on span "Efectivo" at bounding box center [1166, 262] width 190 height 17
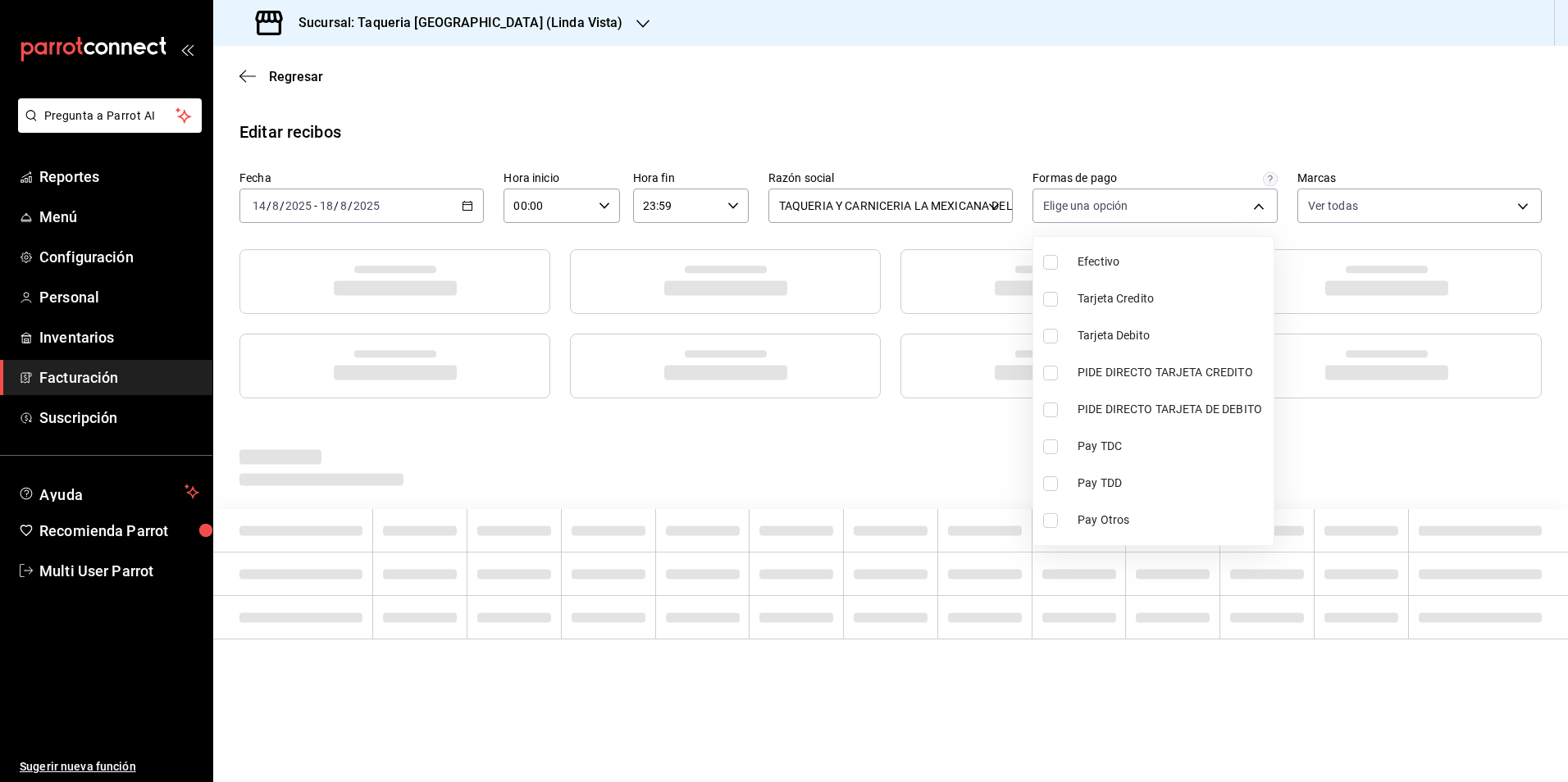
click at [1001, 165] on div at bounding box center [784, 391] width 1568 height 782
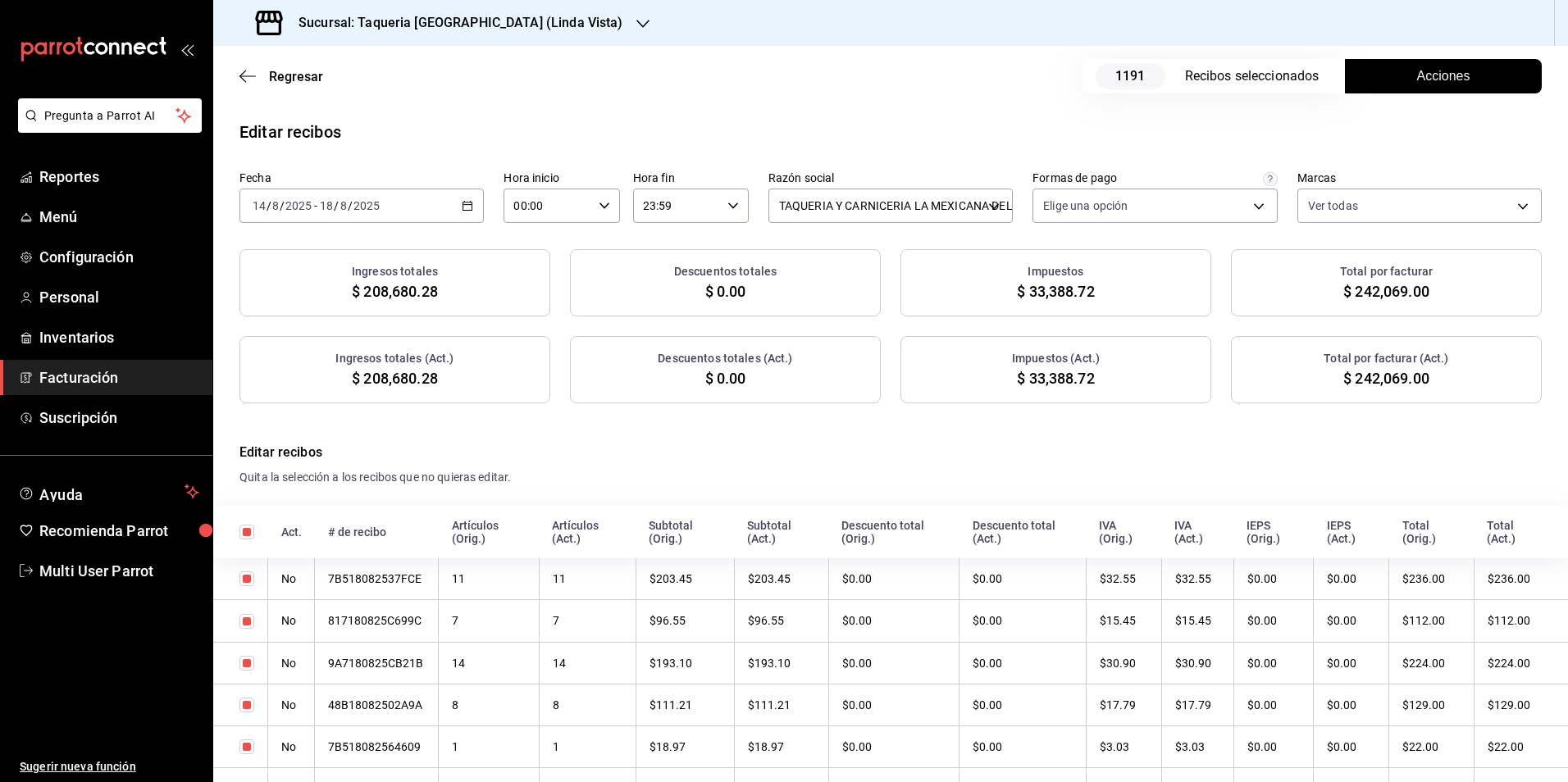
click at [1400, 65] on button "Acciones" at bounding box center [1443, 76] width 196 height 34
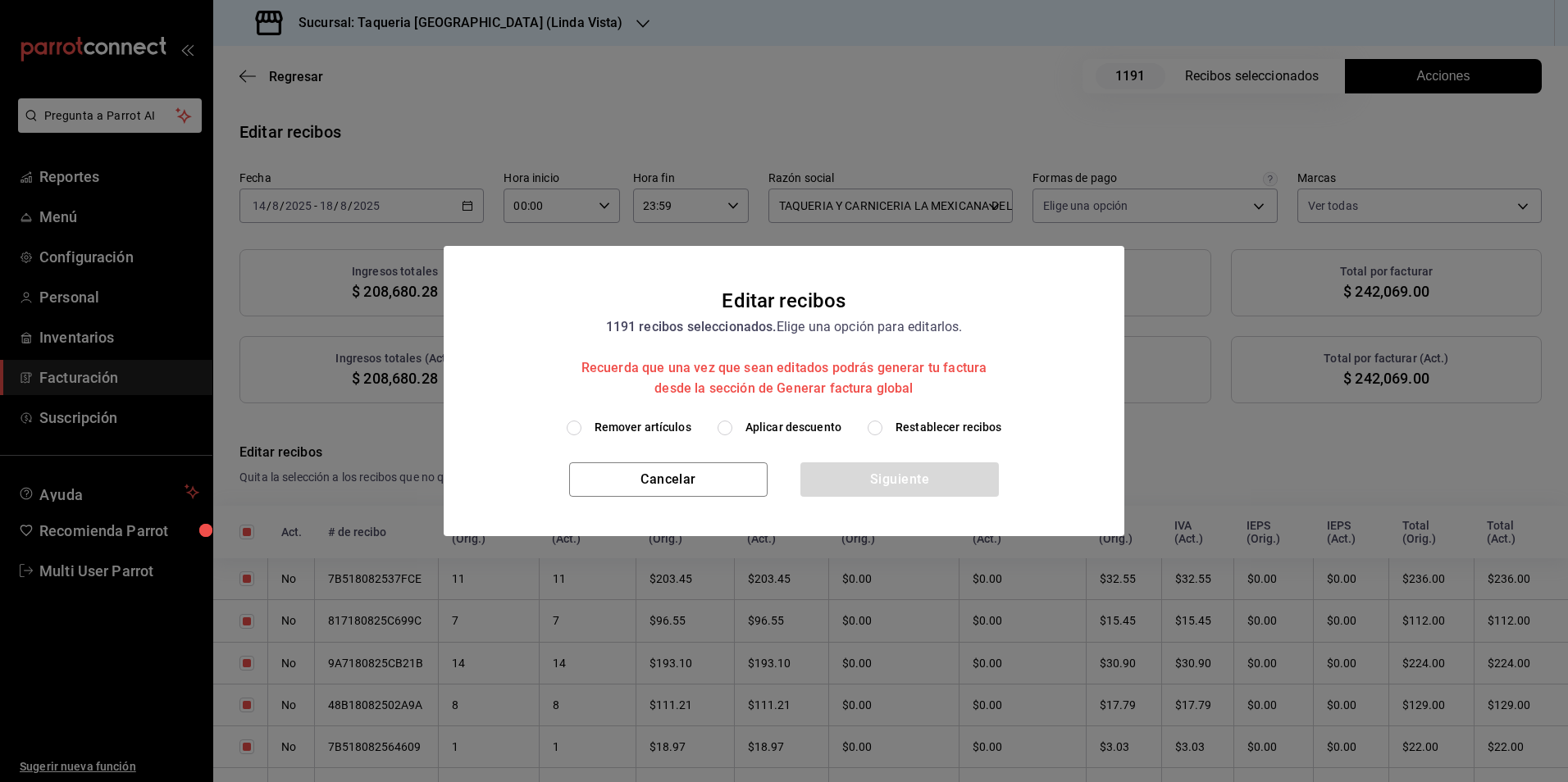
click at [822, 419] on span "Aplicar descuento" at bounding box center [793, 428] width 96 height 17
click at [733, 420] on input "Aplicar descuento" at bounding box center [725, 428] width 15 height 15
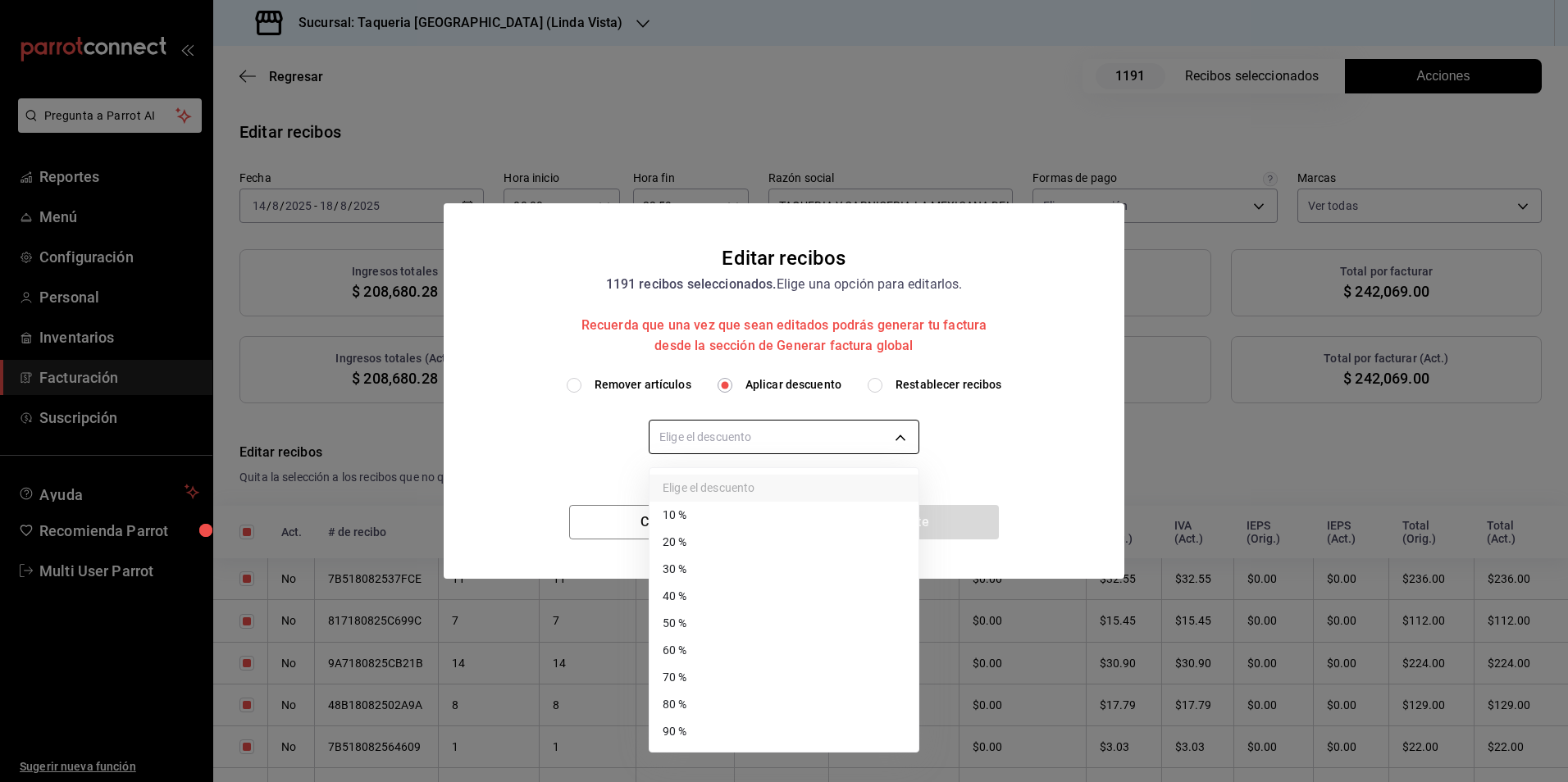
click at [805, 444] on body "Pregunta a Parrot AI Reportes Menú Configuración Personal Inventarios Facturaci…" at bounding box center [784, 391] width 1568 height 782
click at [720, 571] on li "30 %" at bounding box center [783, 569] width 269 height 28
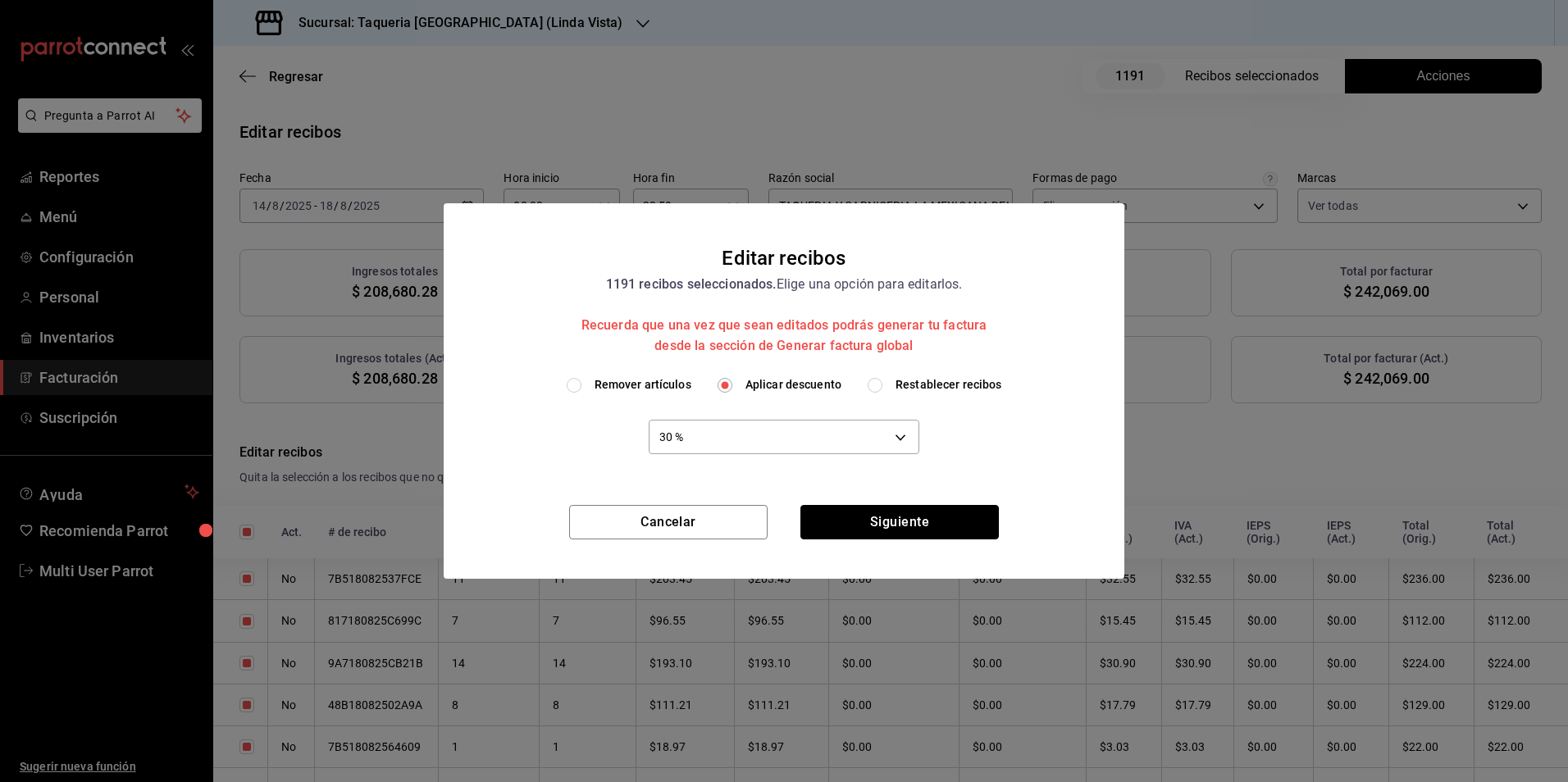
click at [904, 522] on button "Siguiente" at bounding box center [899, 522] width 198 height 34
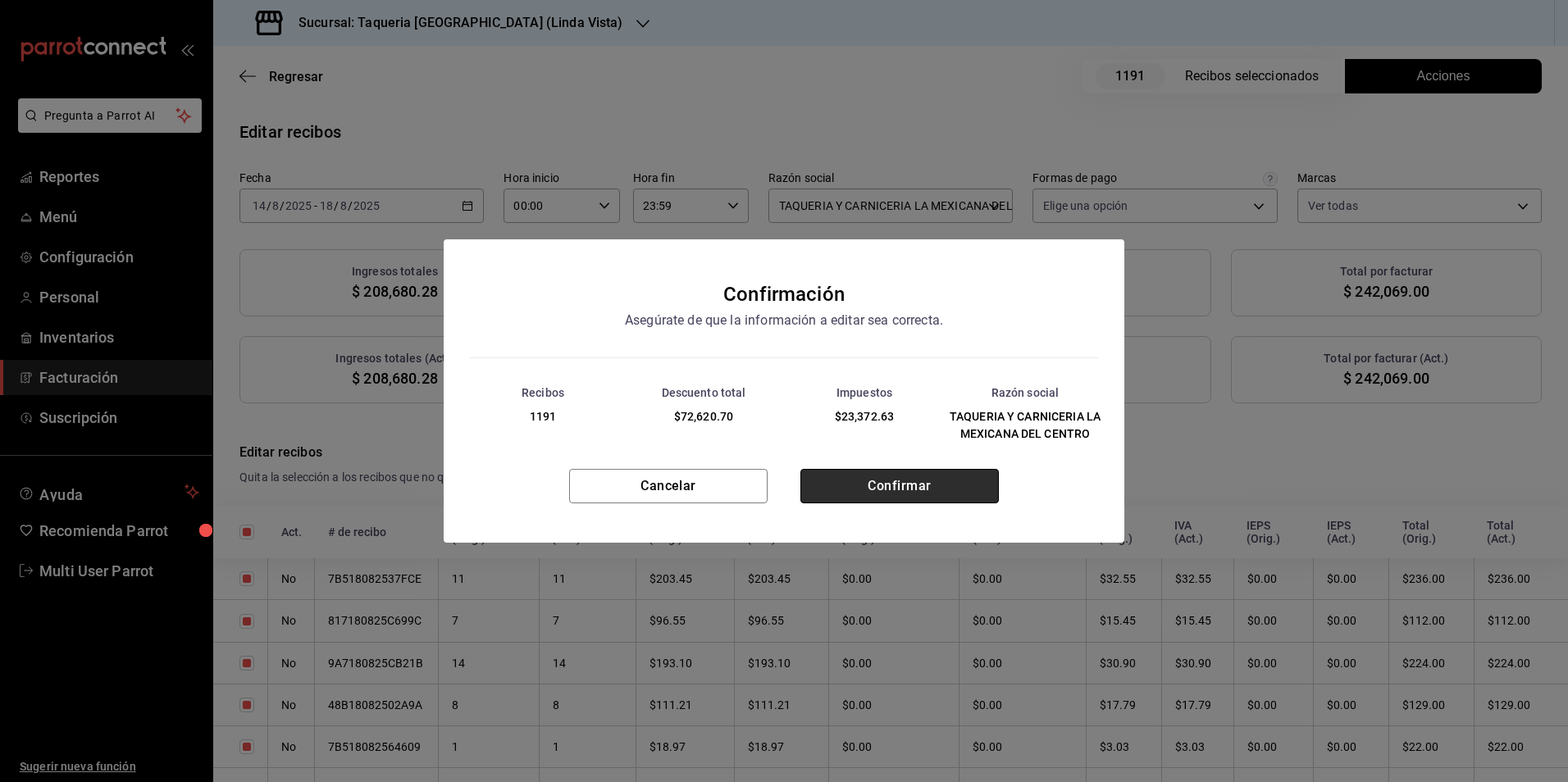
click at [876, 489] on button "Confirmar" at bounding box center [899, 486] width 198 height 34
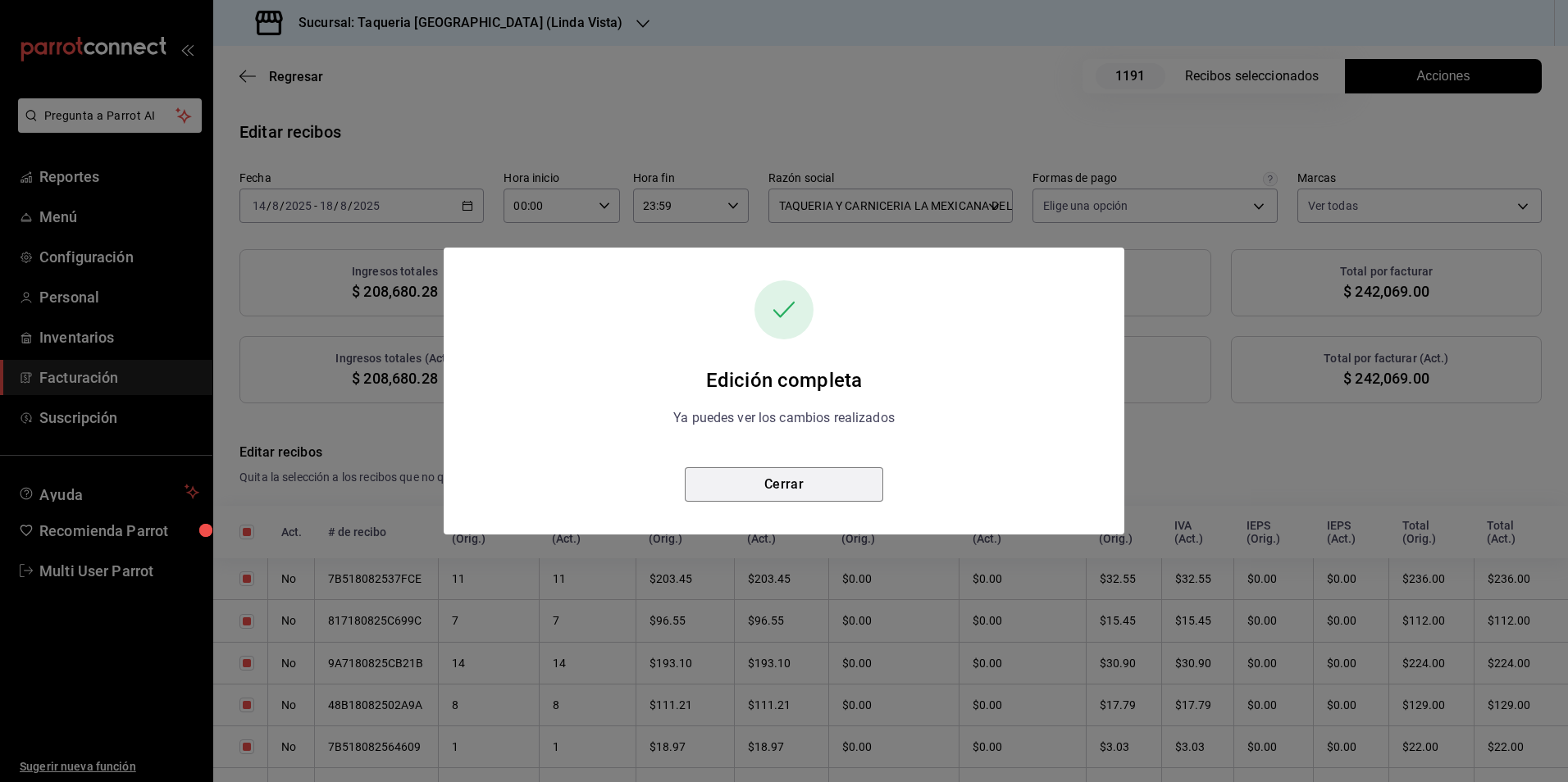
click at [850, 481] on button "Cerrar" at bounding box center [783, 485] width 198 height 34
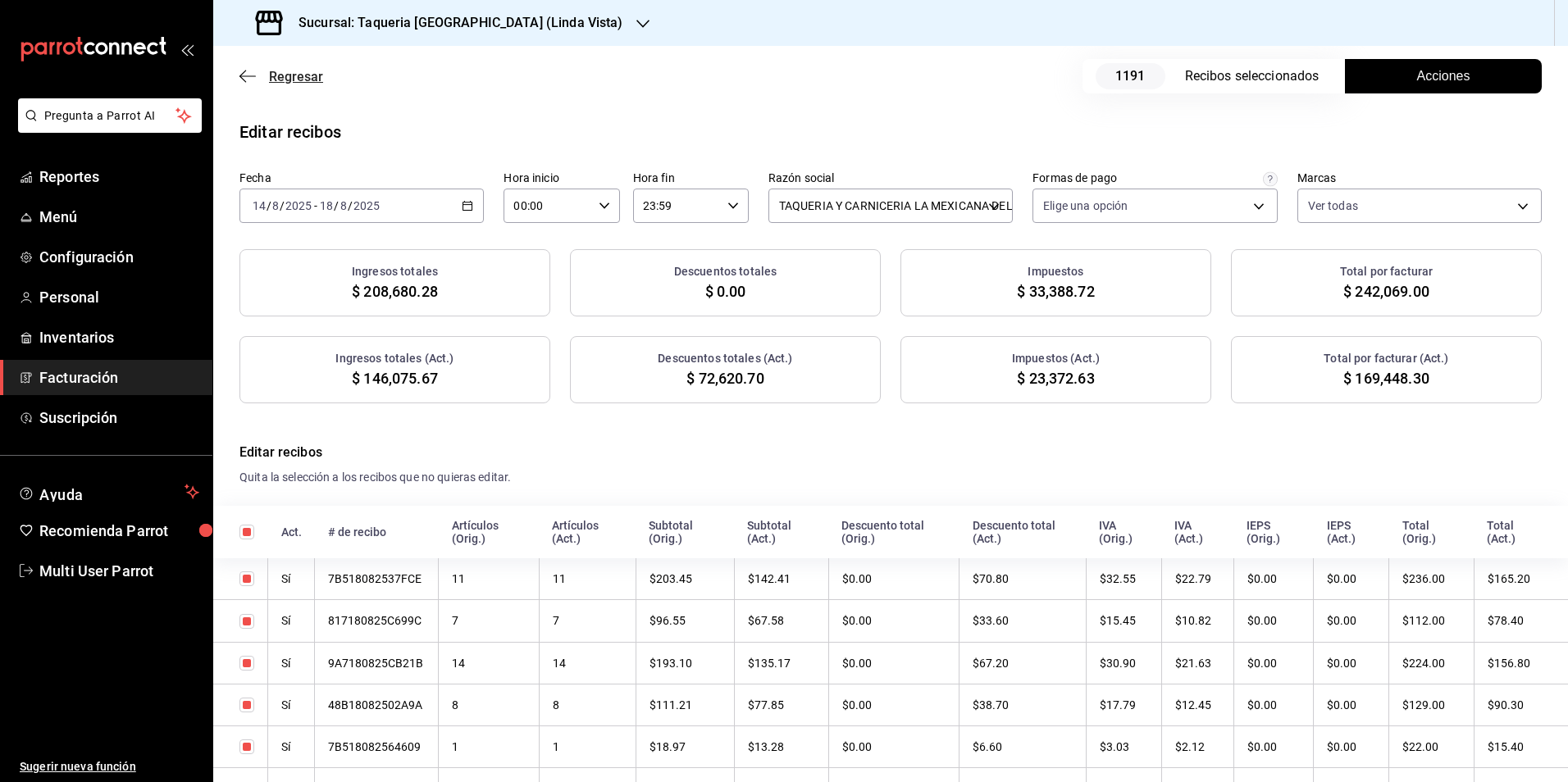
click at [270, 79] on span "Regresar" at bounding box center [295, 77] width 54 height 15
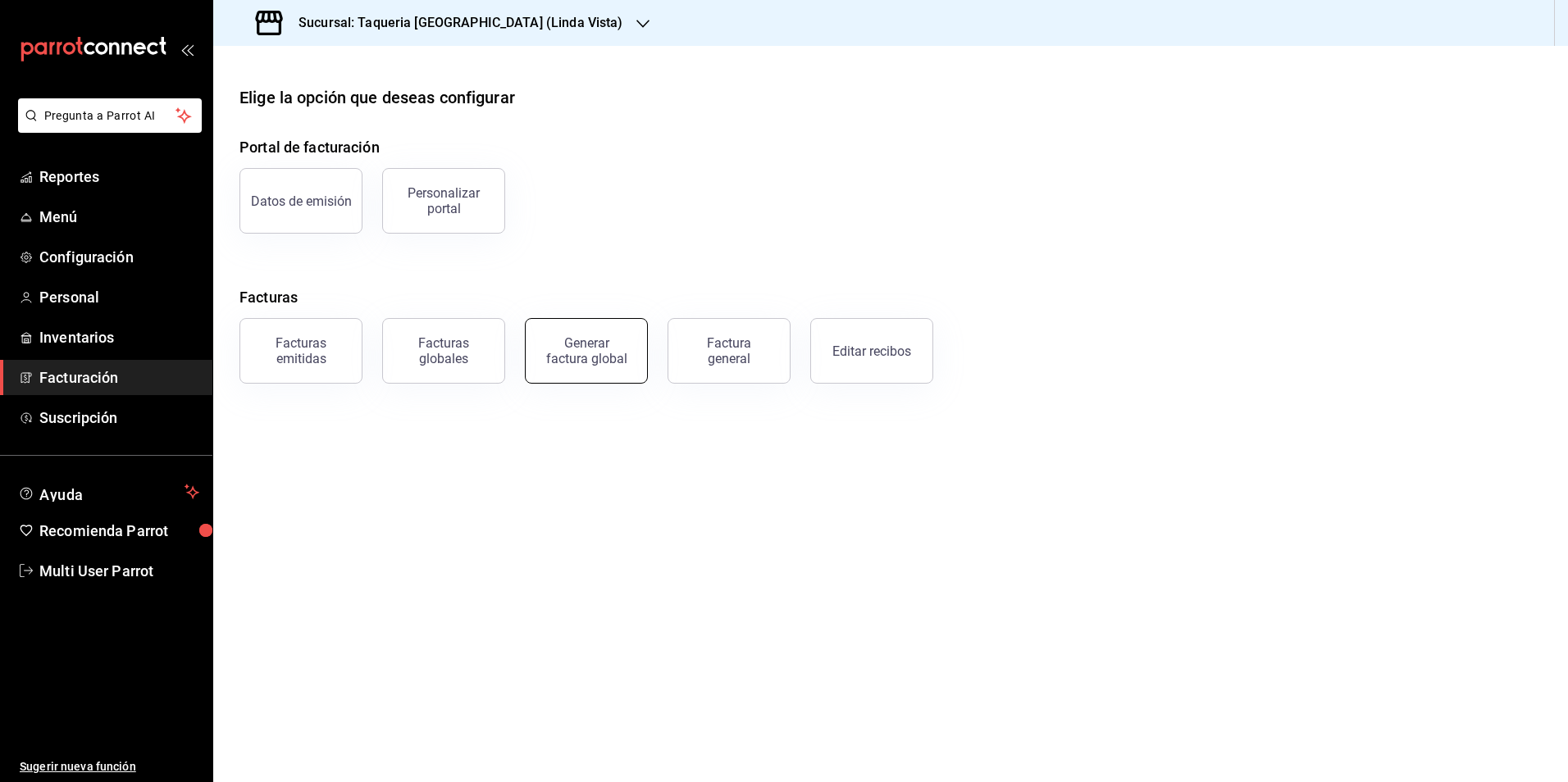
click at [615, 351] on div "Generar factura global" at bounding box center [587, 350] width 82 height 31
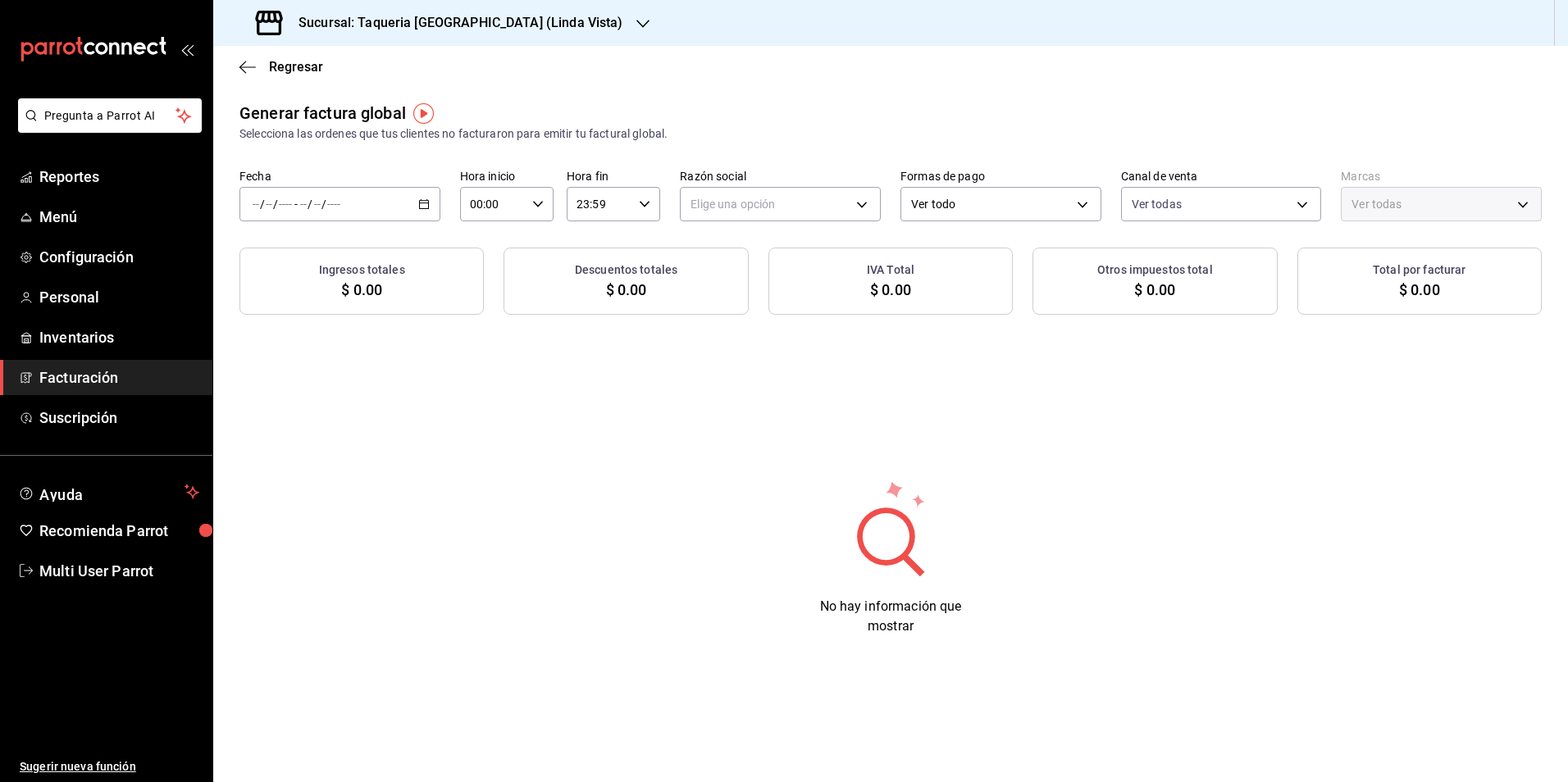
click at [346, 220] on div "/ / - / /" at bounding box center [340, 204] width 201 height 34
click at [359, 252] on span "Rango de fechas" at bounding box center [317, 253] width 127 height 17
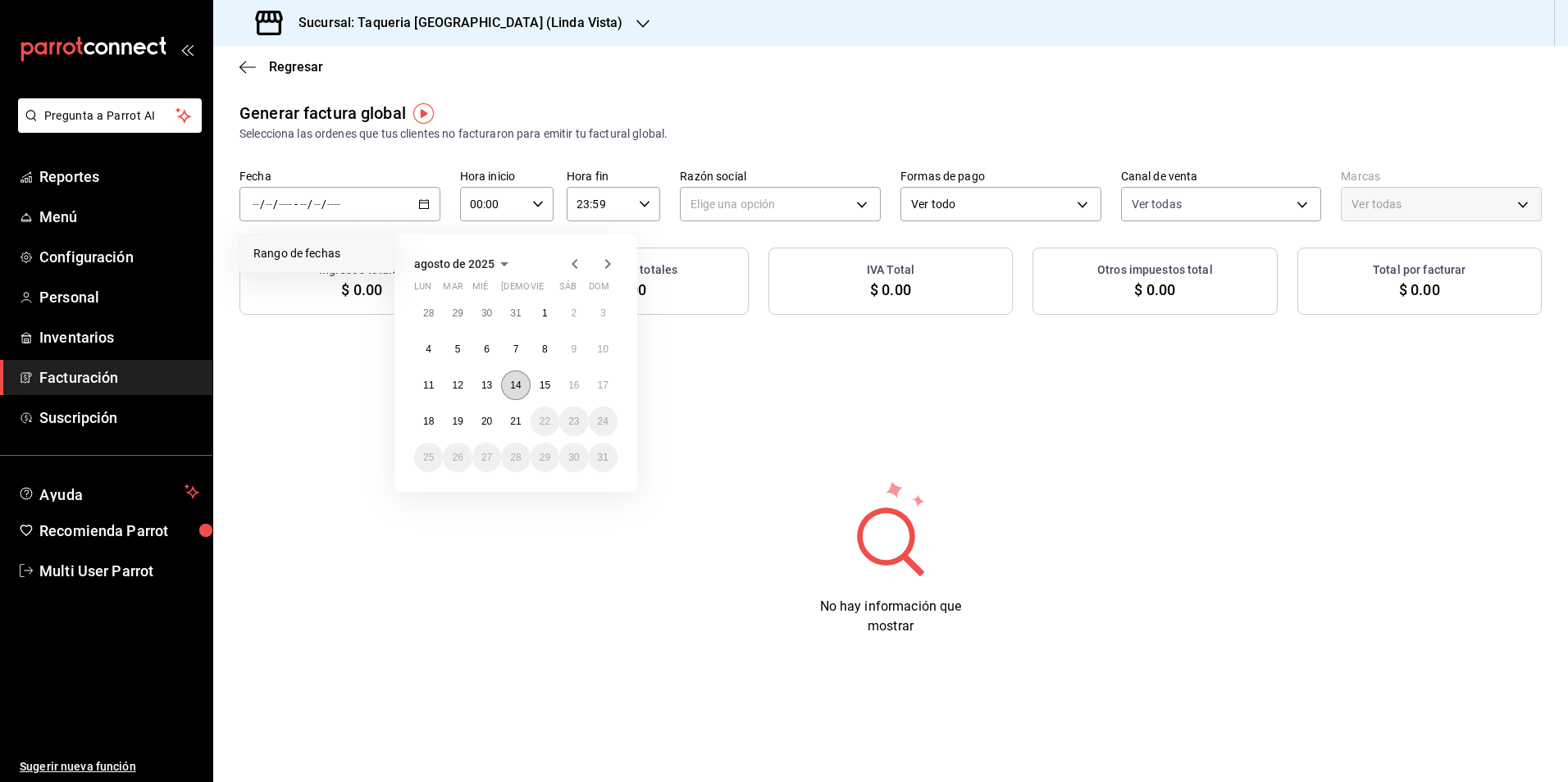
click at [517, 381] on abbr "14" at bounding box center [514, 385] width 10 height 11
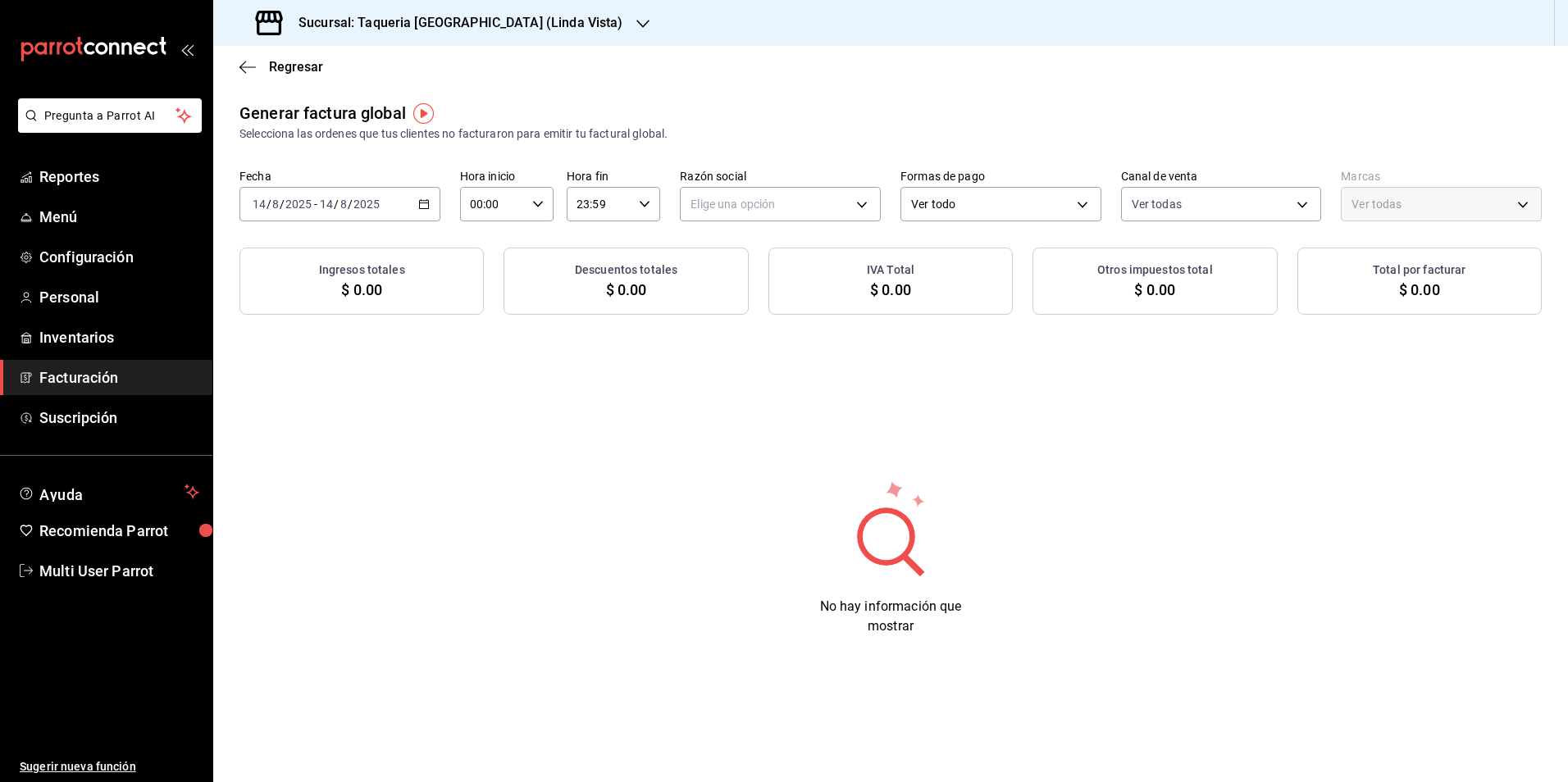
click at [775, 180] on div "Elige una opción" at bounding box center [780, 200] width 201 height 41
click at [764, 216] on body "Pregunta a Parrot AI Reportes Menú Configuración Personal Inventarios Facturaci…" at bounding box center [784, 391] width 1568 height 782
click at [763, 285] on li "TAQUERIA Y CARNICERIA LA MEXICANA DEL CENTRO" at bounding box center [830, 288] width 298 height 30
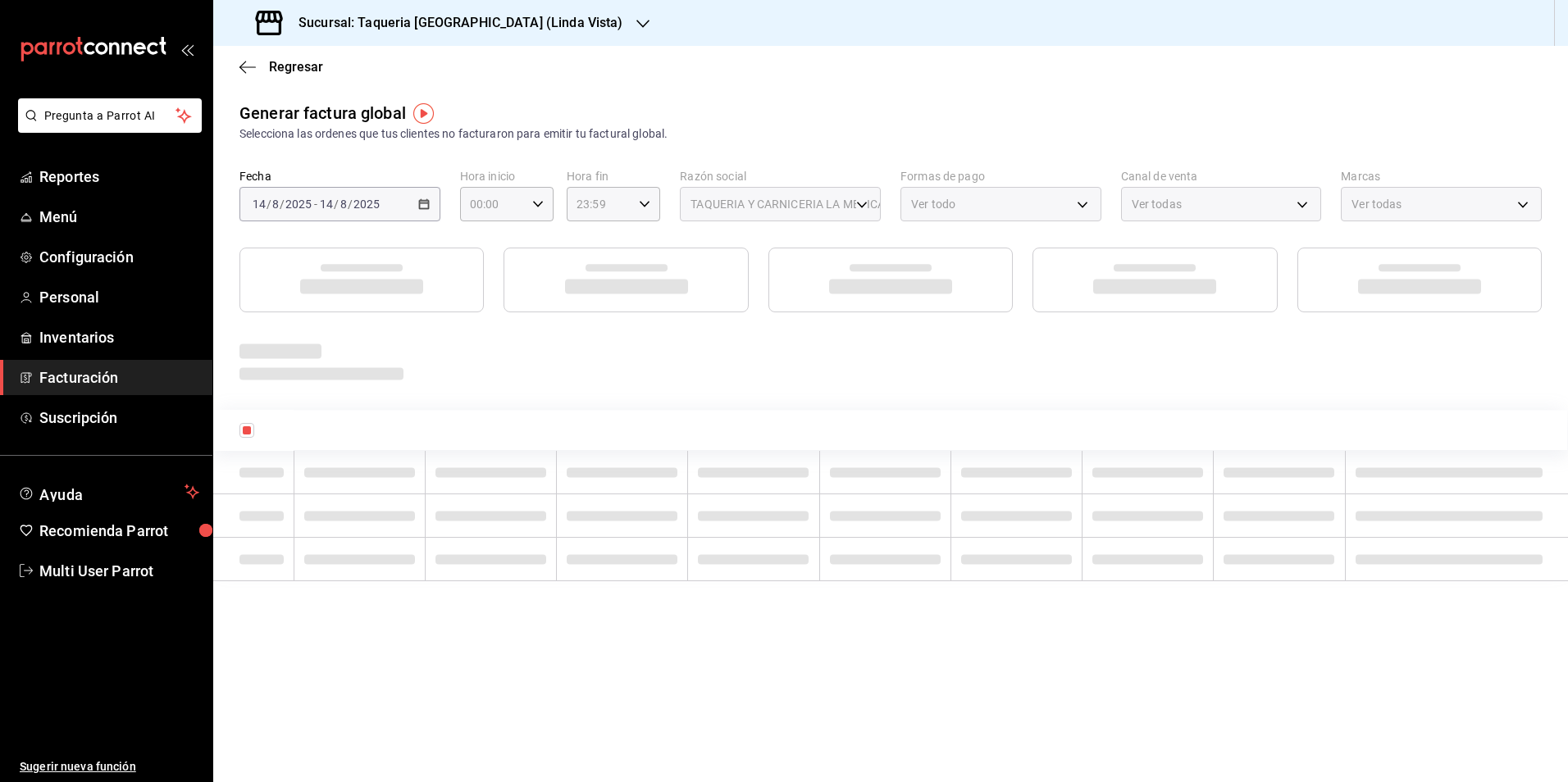
click at [830, 81] on div "Regresar" at bounding box center [890, 66] width 1354 height 42
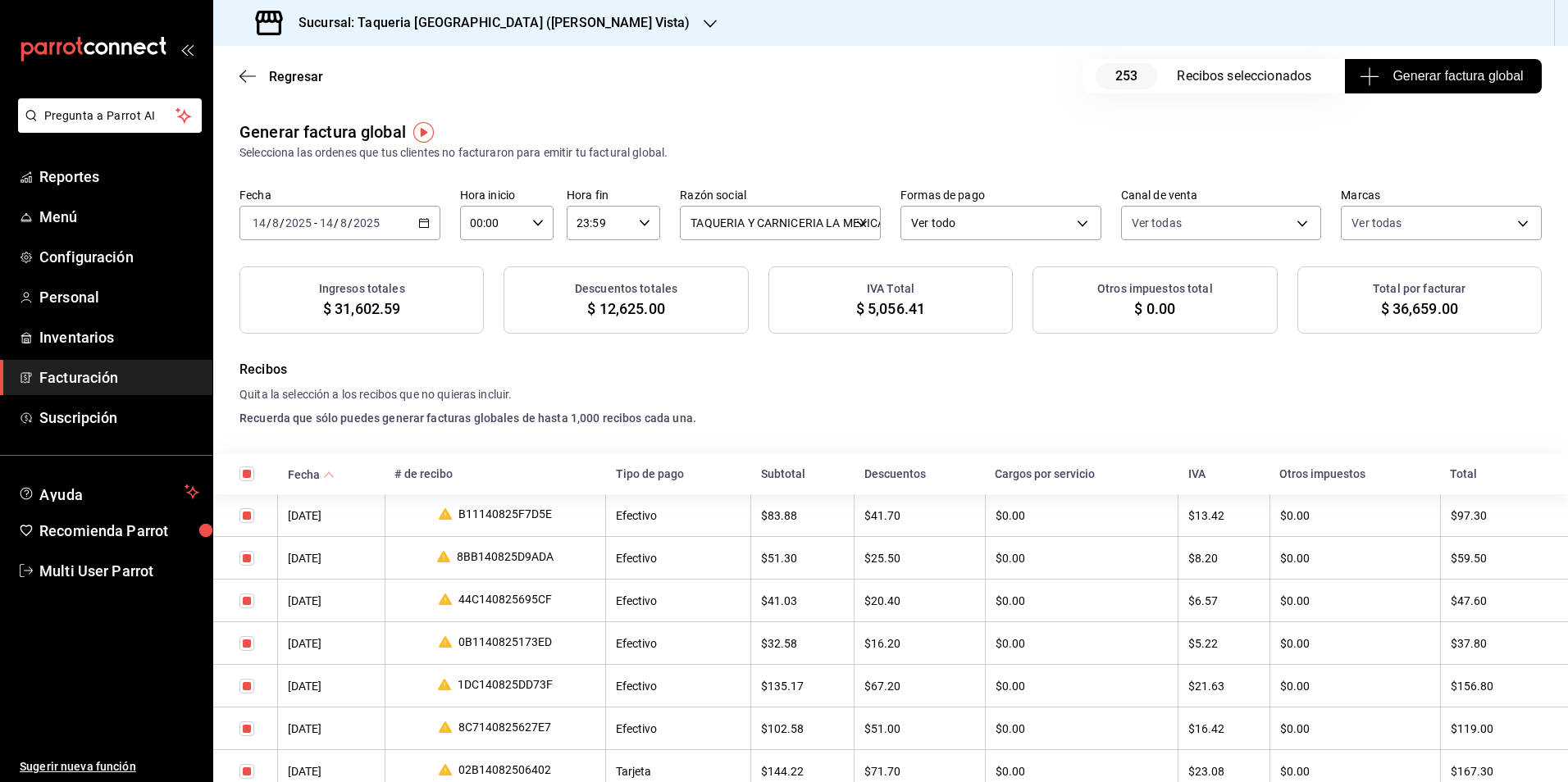
click at [1443, 64] on button "Generar factura global" at bounding box center [1443, 76] width 196 height 34
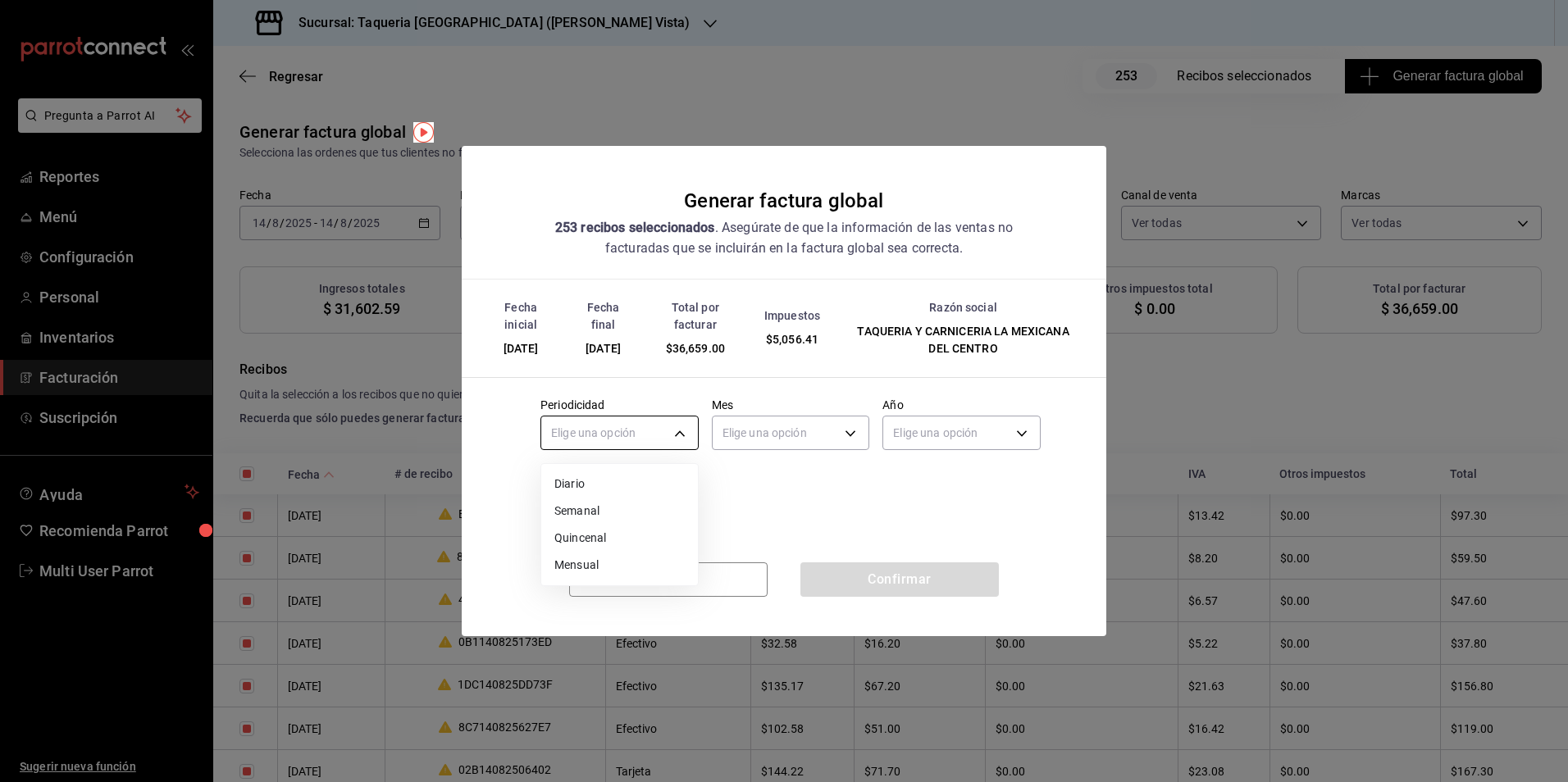
click at [631, 426] on body "Pregunta a Parrot AI Reportes Menú Configuración Personal Inventarios Facturaci…" at bounding box center [784, 391] width 1568 height 782
click at [605, 475] on li "Diario" at bounding box center [619, 484] width 157 height 28
type input "DAILY"
click at [758, 439] on body "Pregunta a Parrot AI Reportes Menú Configuración Personal Inventarios Facturaci…" at bounding box center [784, 391] width 1568 height 782
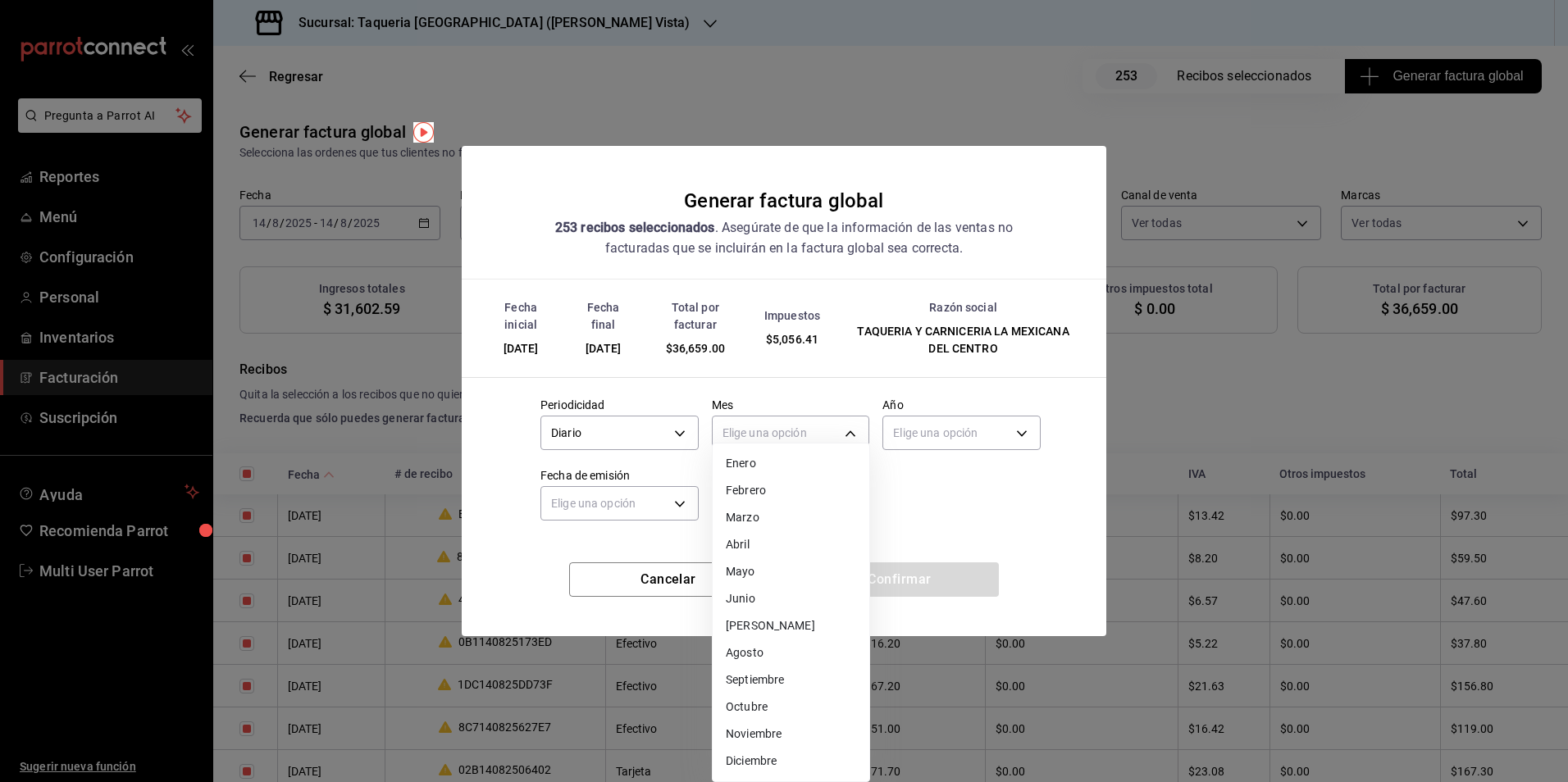
click at [754, 653] on li "Agosto" at bounding box center [791, 653] width 157 height 28
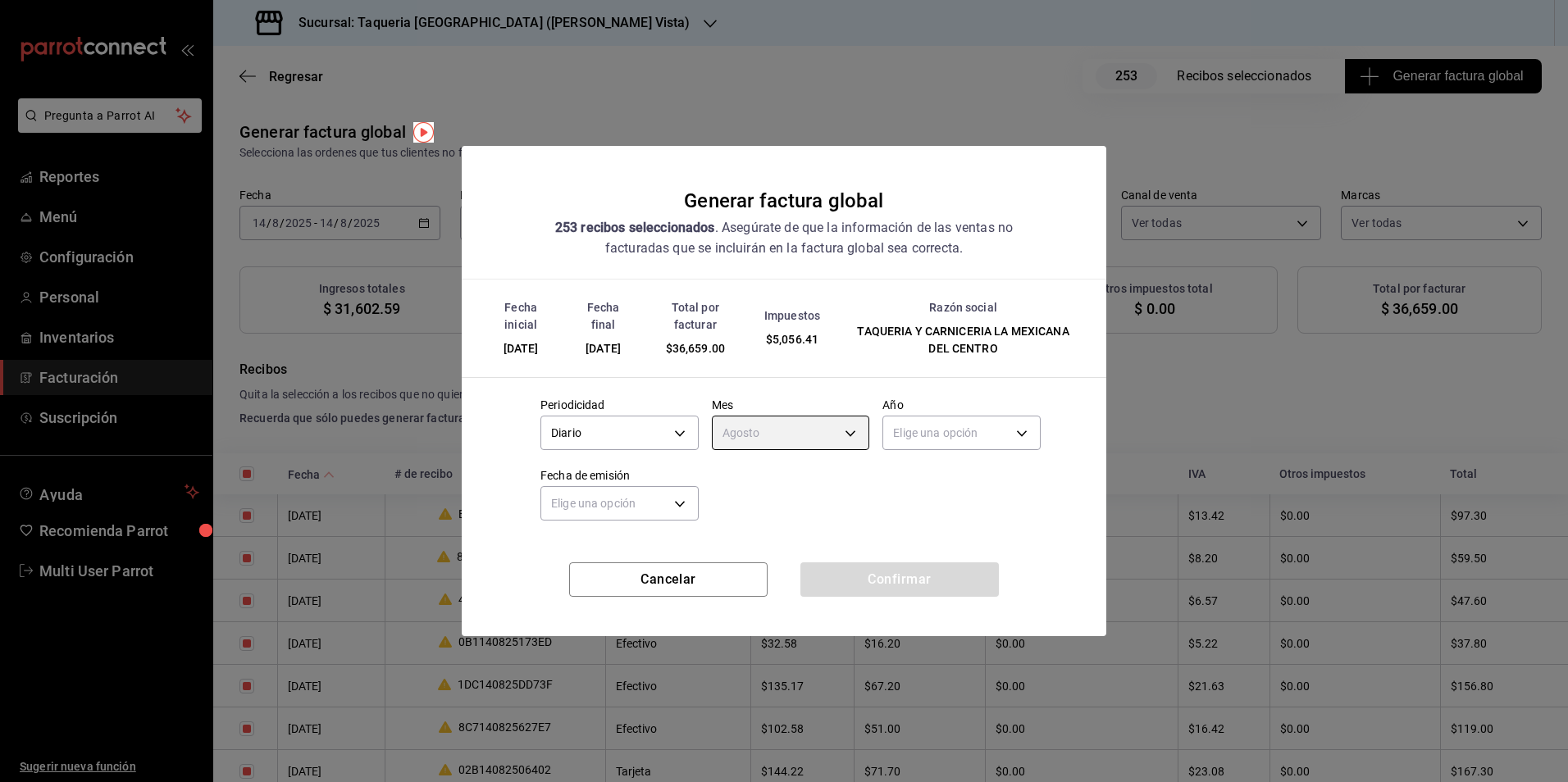
type input "8"
click at [893, 449] on body "Pregunta a Parrot AI Reportes Menú Configuración Personal Inventarios Facturaci…" at bounding box center [784, 391] width 1568 height 782
click at [895, 493] on li "2025" at bounding box center [961, 484] width 157 height 28
type input "2025"
click at [617, 512] on body "Pregunta a Parrot AI Reportes Menú Configuración Personal Inventarios Facturaci…" at bounding box center [784, 391] width 1568 height 782
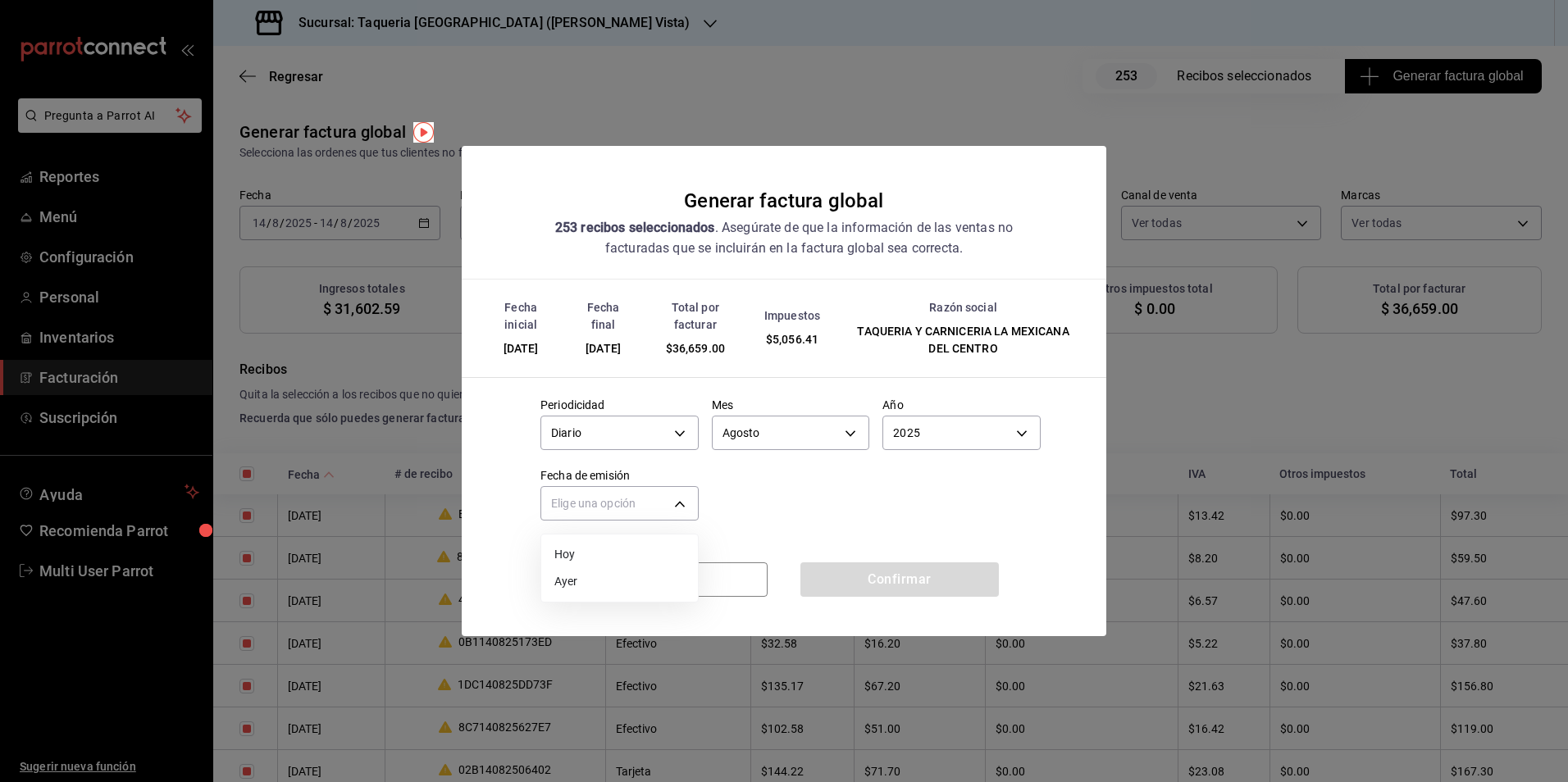
click at [581, 551] on li "Hoy" at bounding box center [619, 554] width 157 height 28
type input "TODAY"
click at [880, 584] on button "Confirmar" at bounding box center [899, 580] width 198 height 34
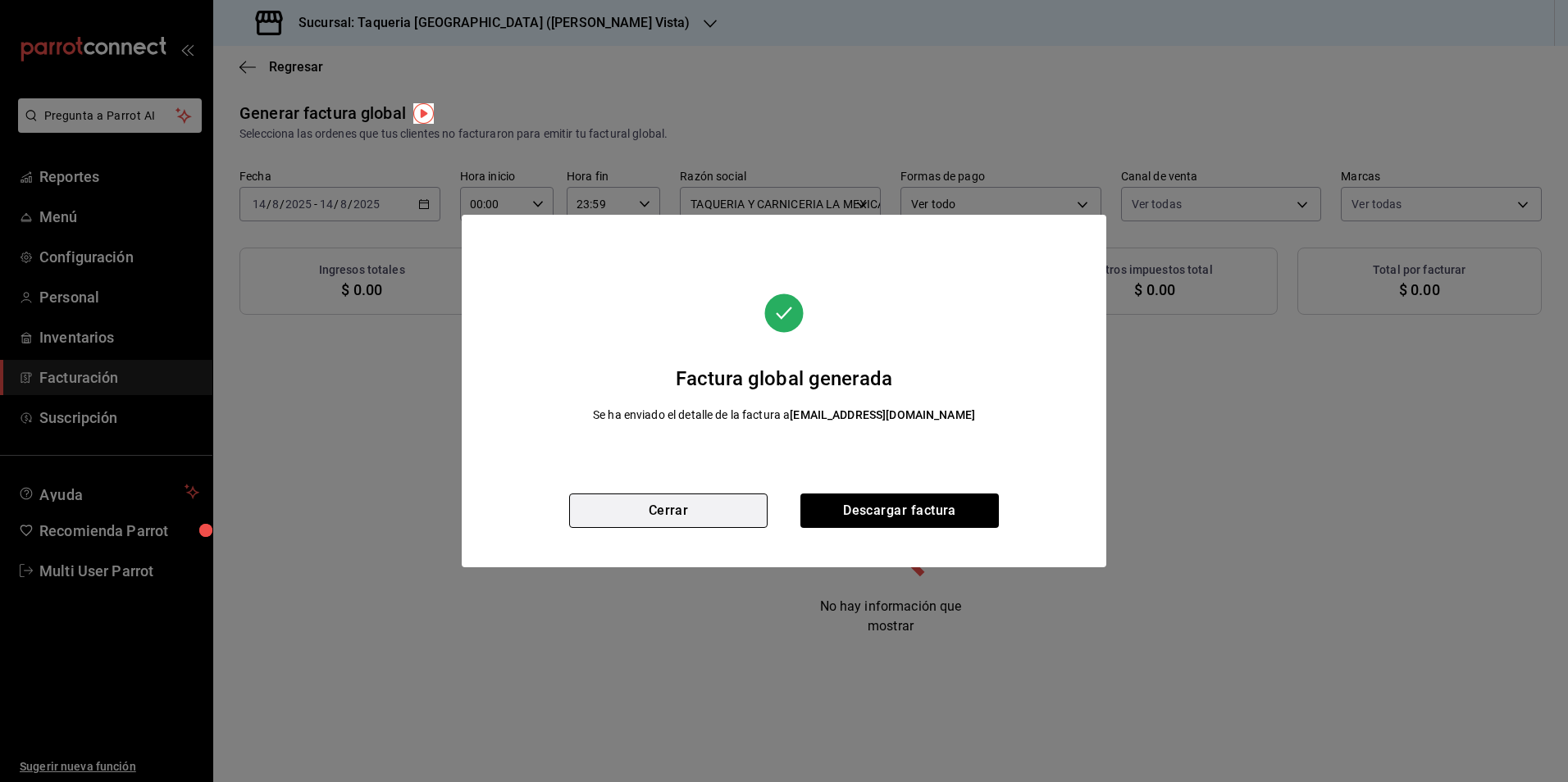
click at [730, 505] on button "Cerrar" at bounding box center [668, 511] width 198 height 34
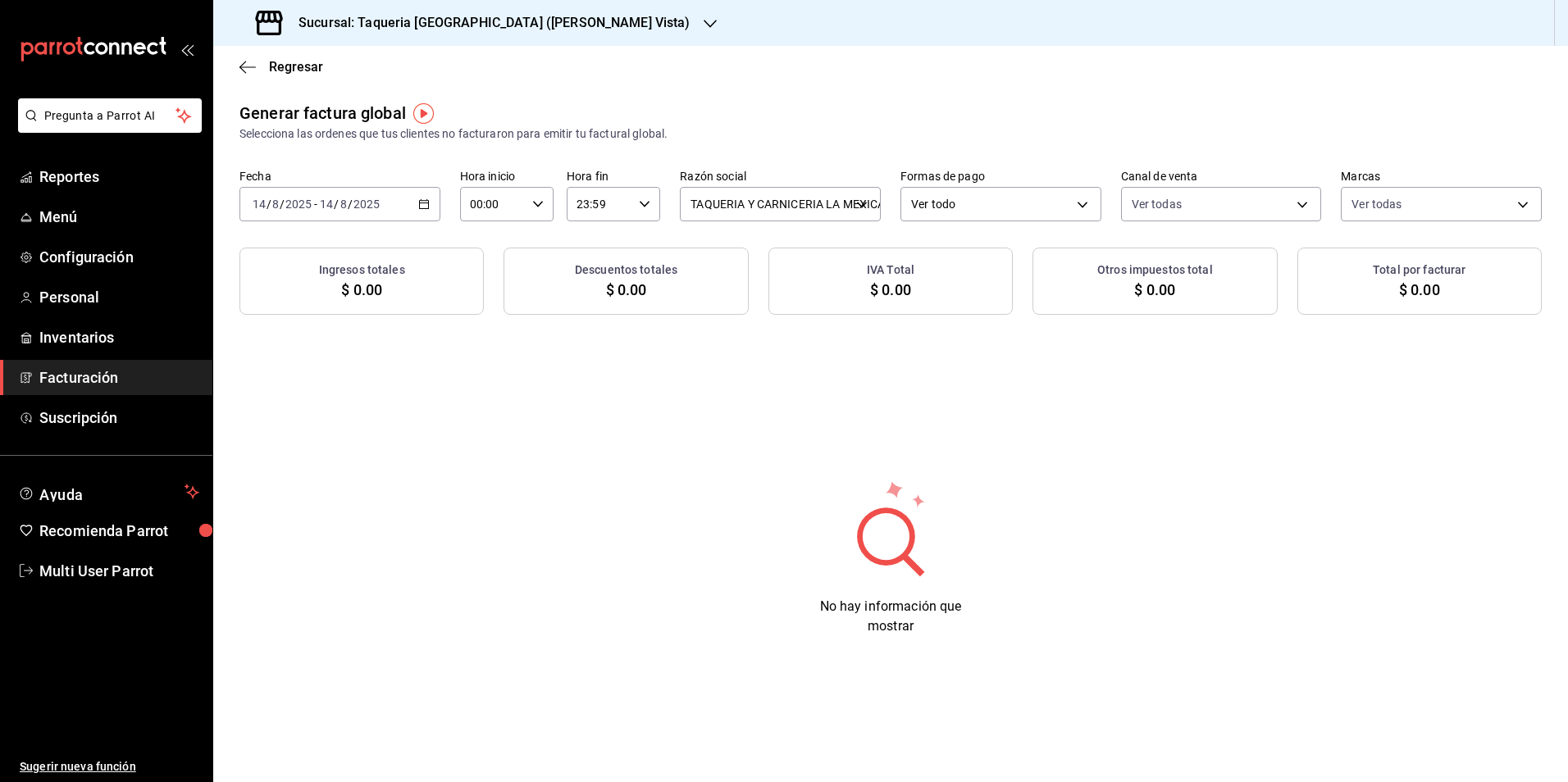
click at [430, 202] on div "[DATE] [DATE] - [DATE] [DATE]" at bounding box center [340, 204] width 201 height 34
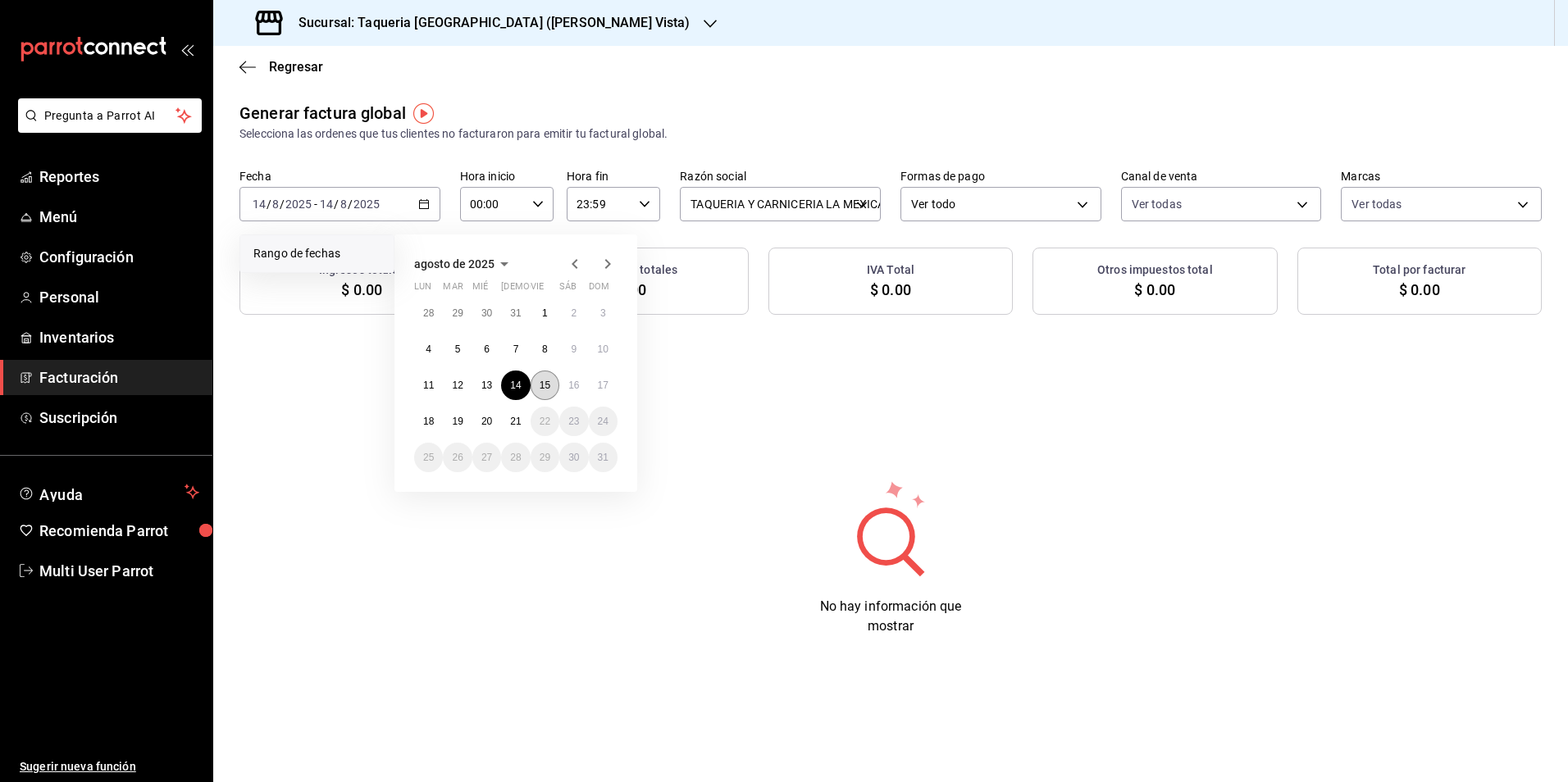
click at [542, 372] on button "15" at bounding box center [545, 385] width 28 height 29
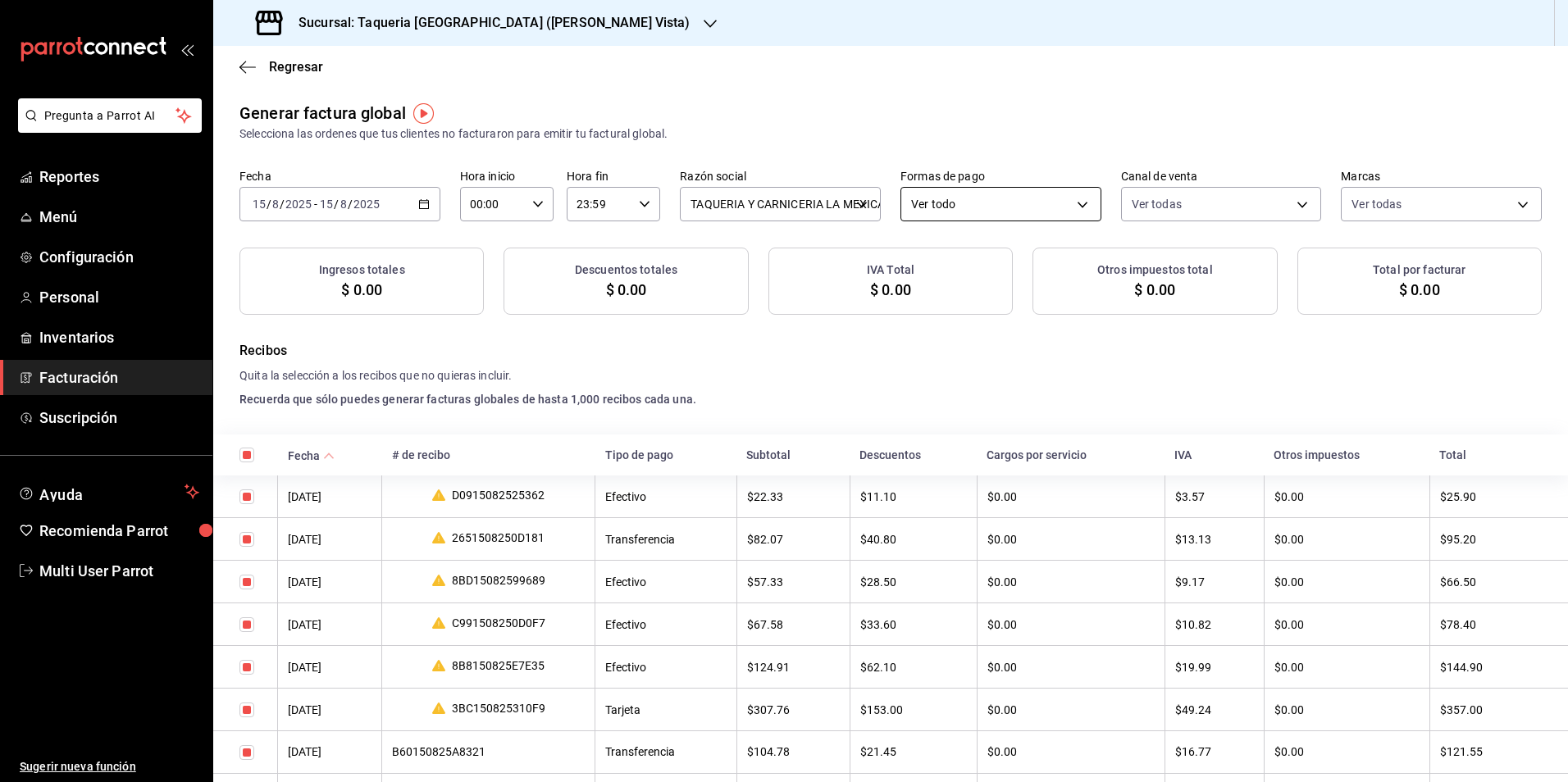
checkbox input "true"
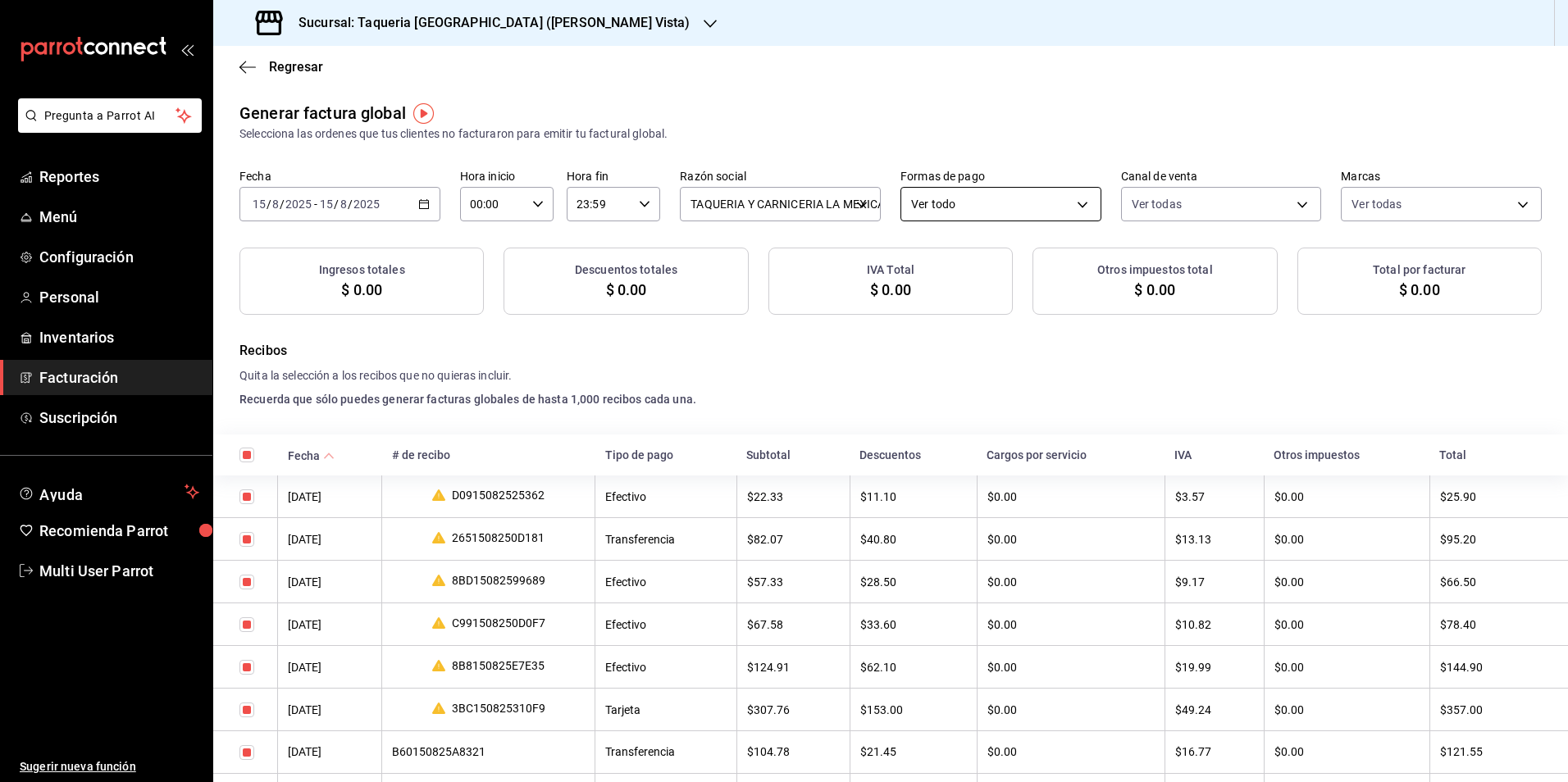
checkbox input "true"
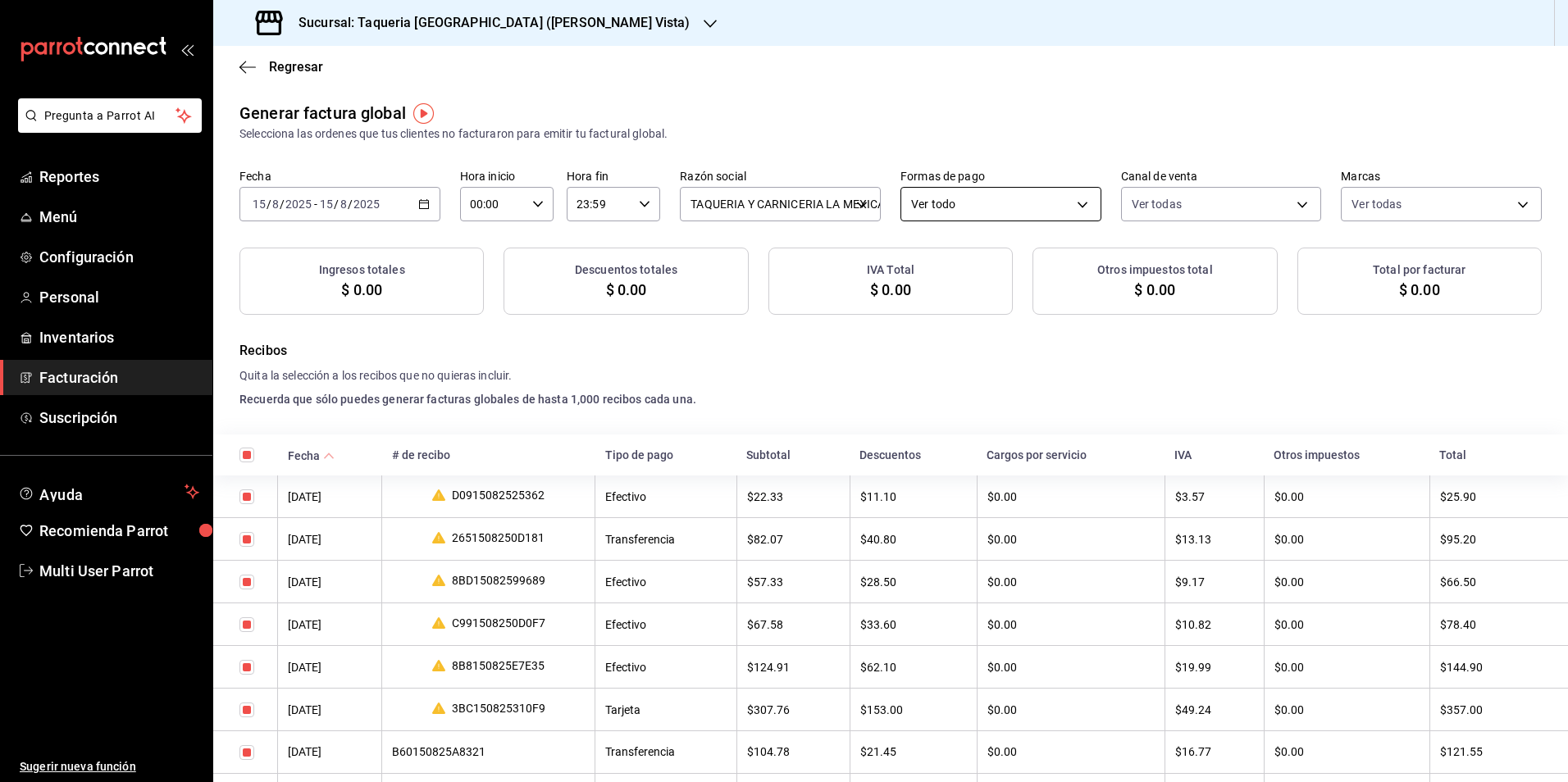
checkbox input "true"
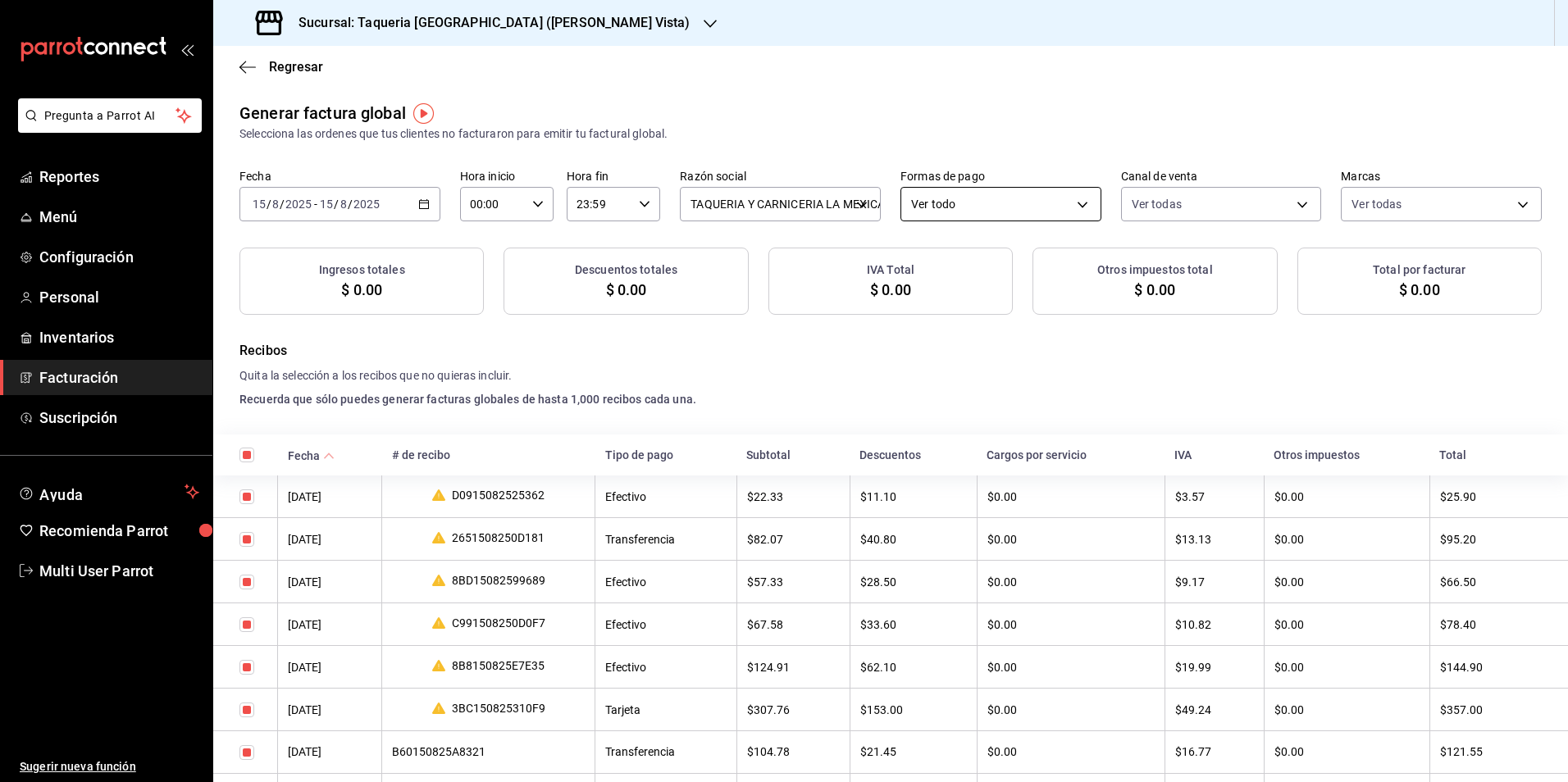
checkbox input "true"
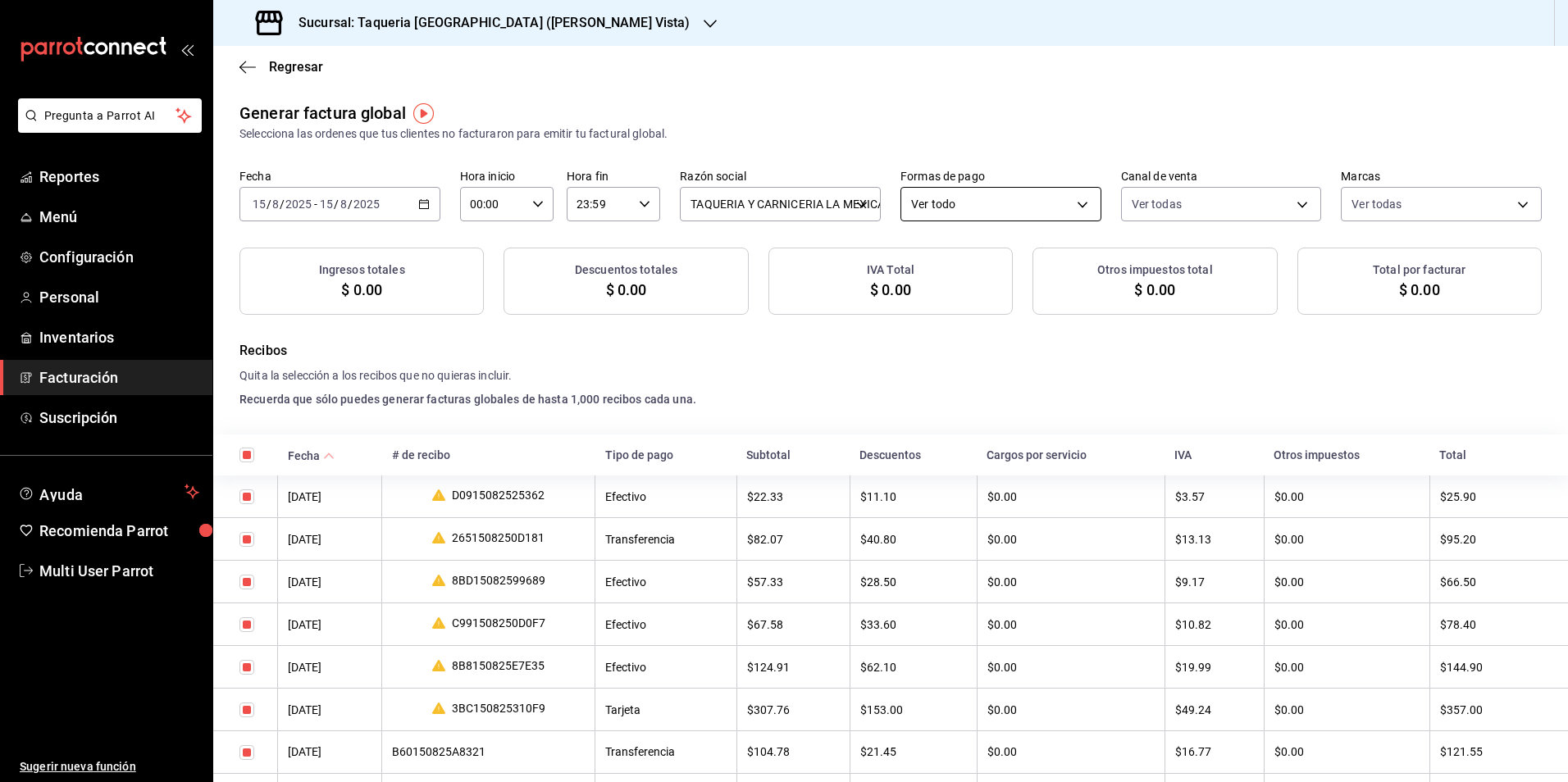
checkbox input "true"
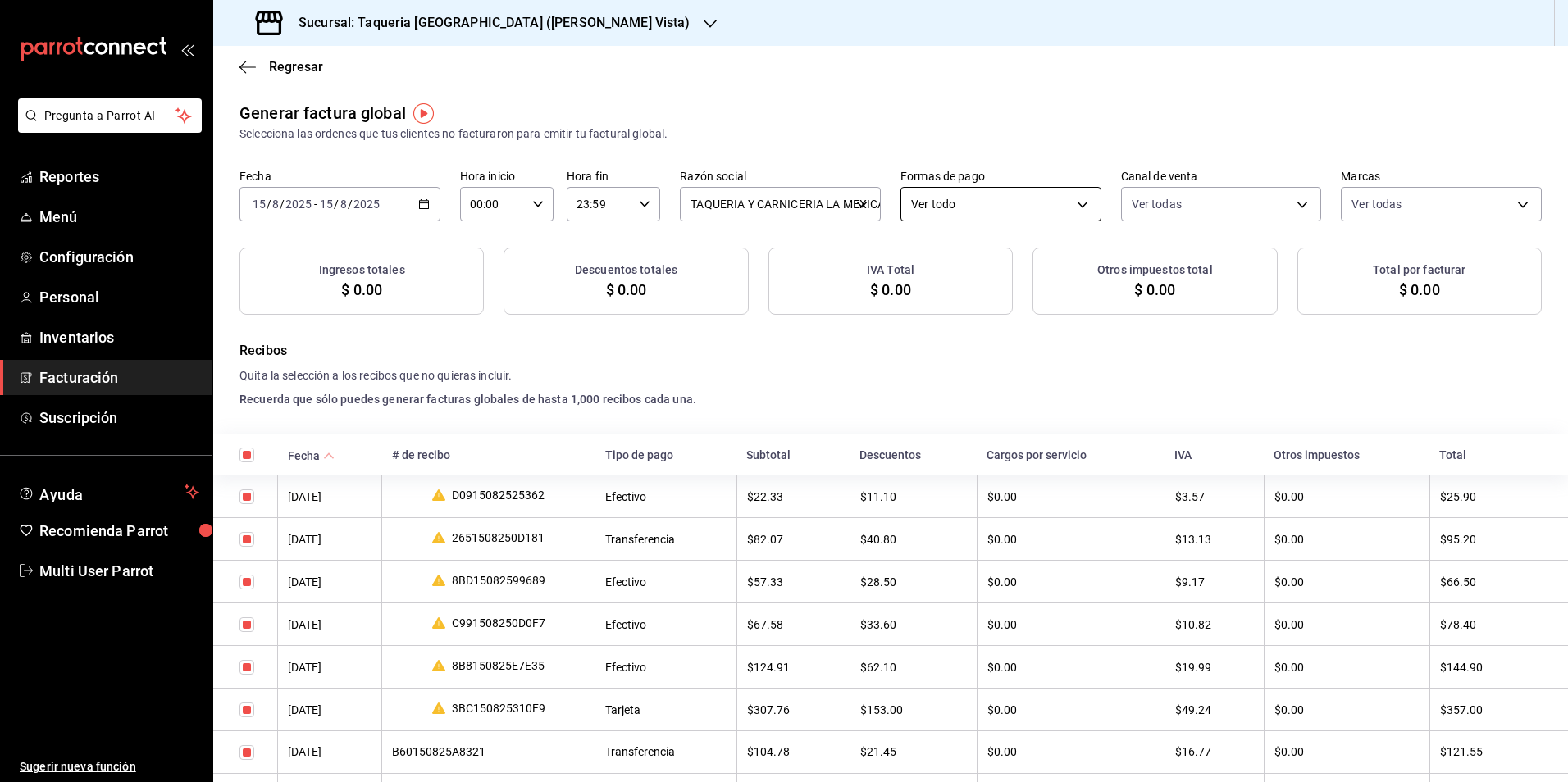
checkbox input "true"
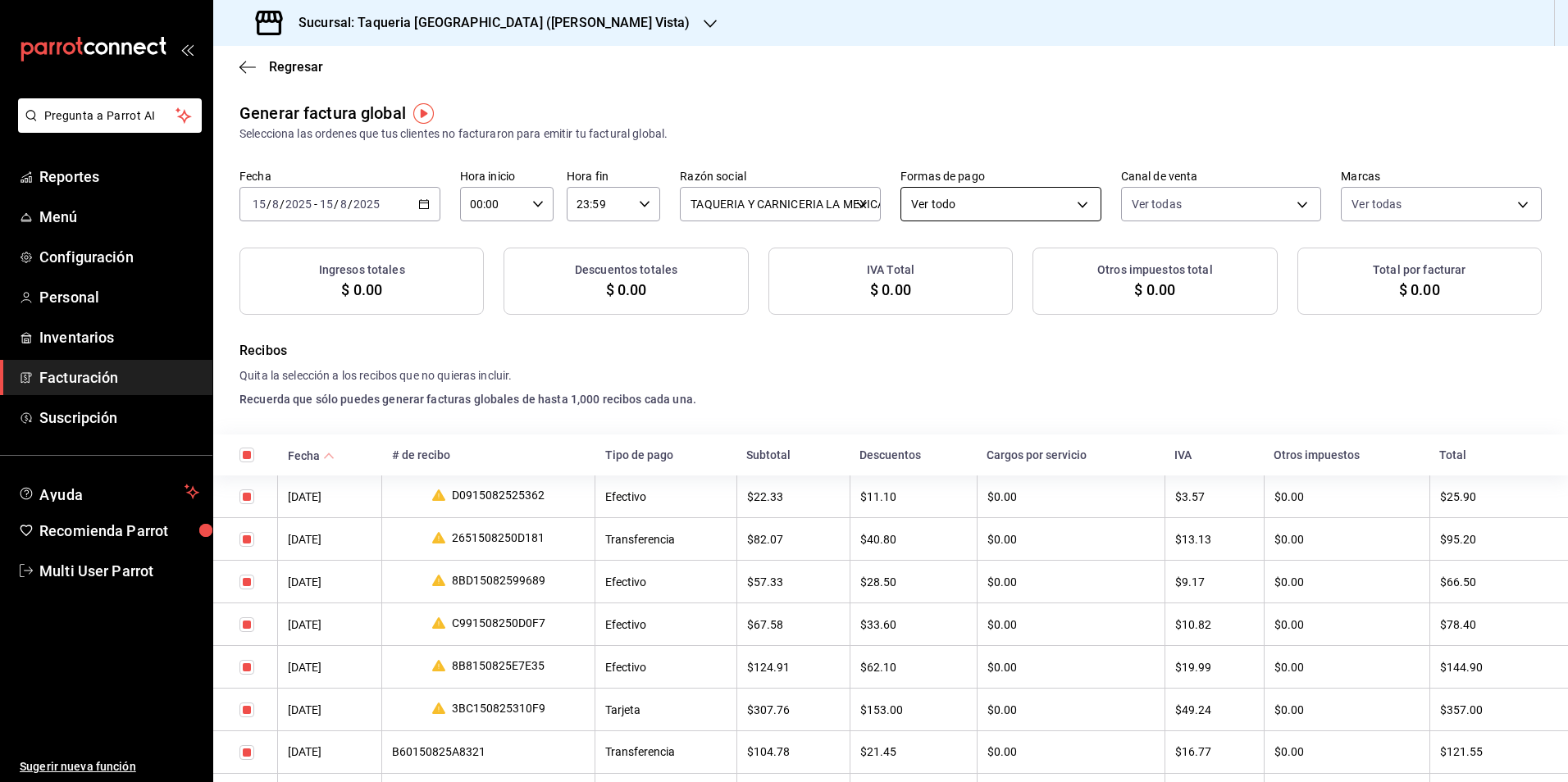
checkbox input "true"
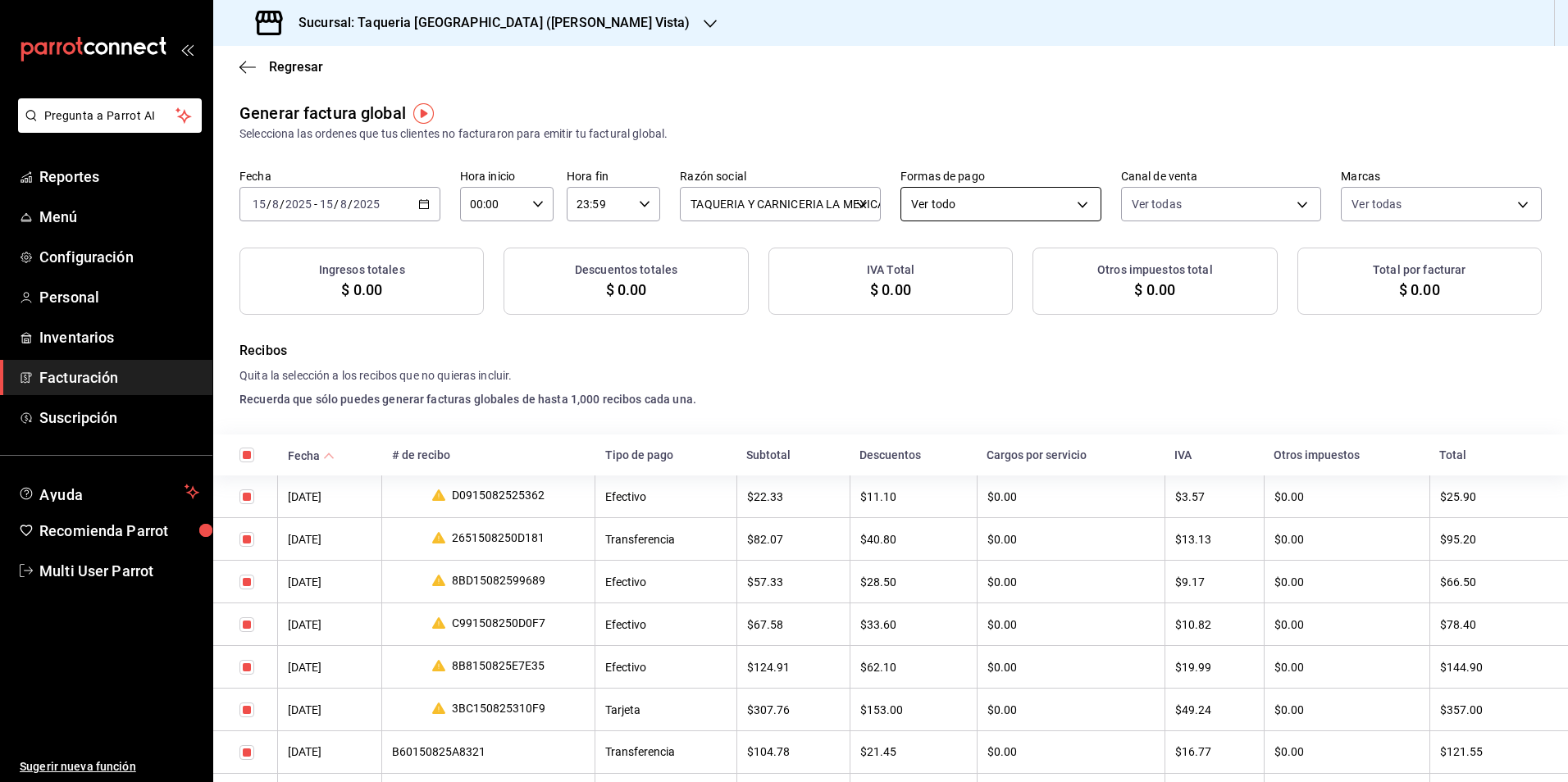
checkbox input "true"
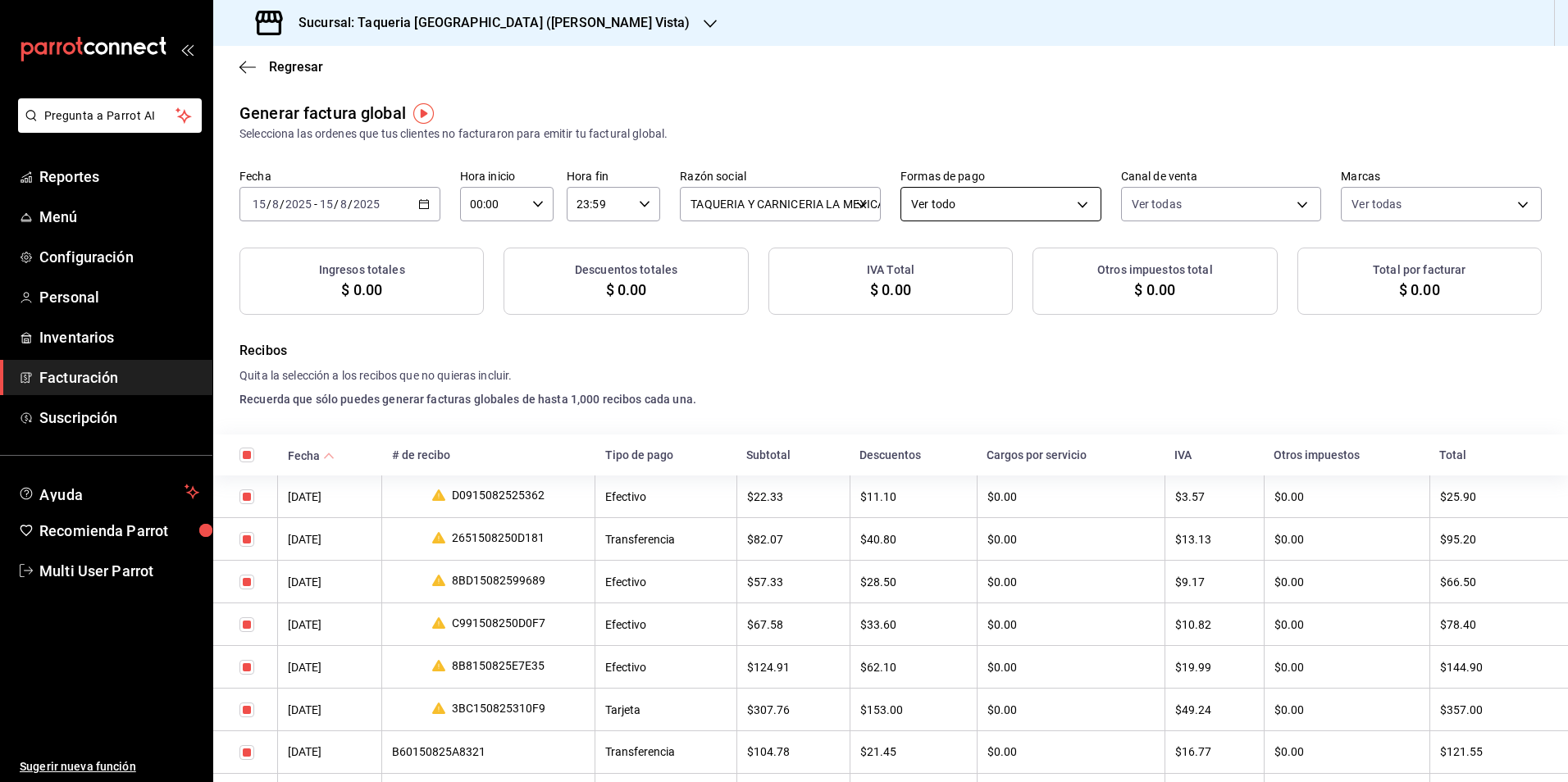
checkbox input "true"
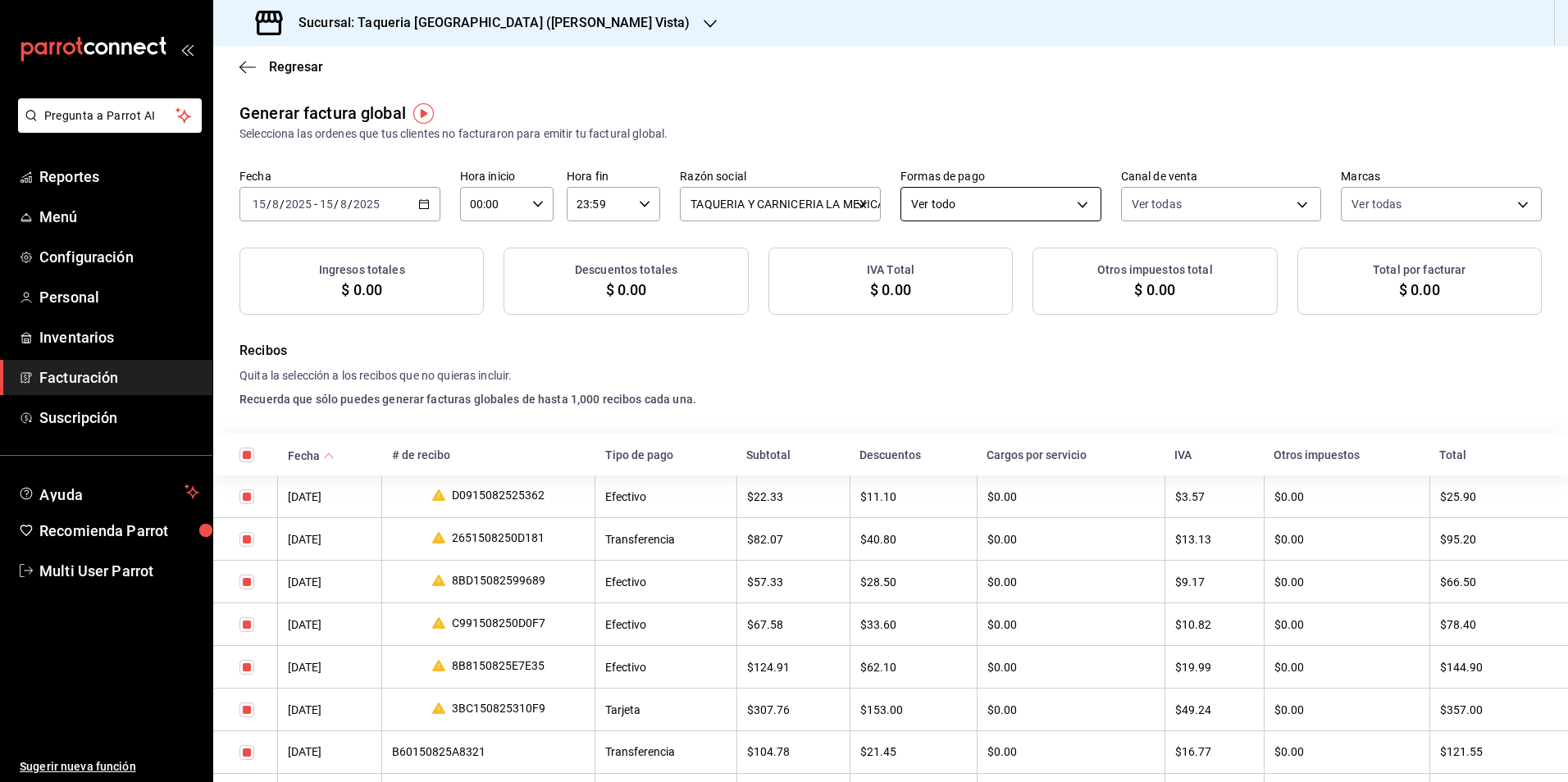
checkbox input "true"
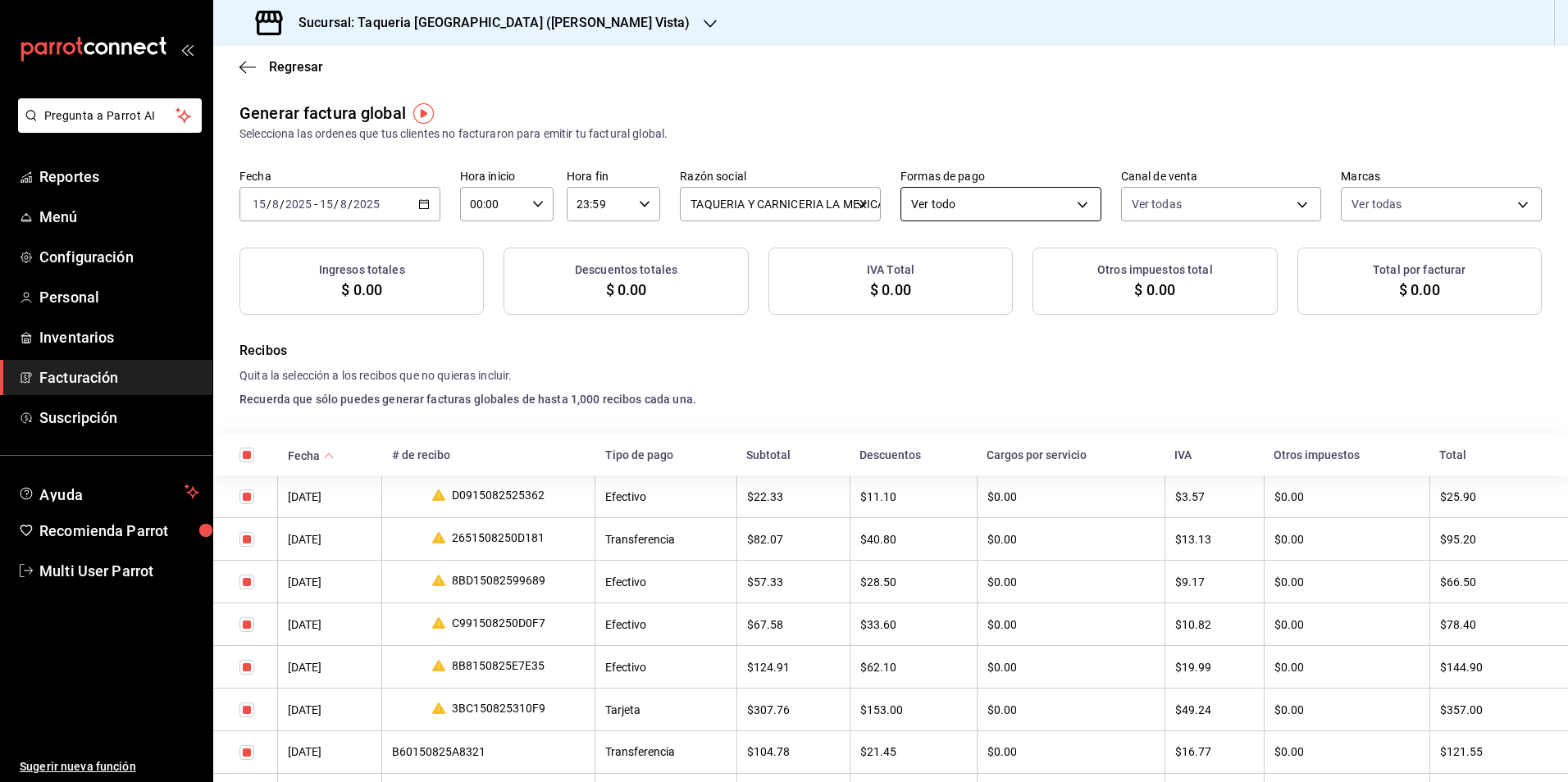
checkbox input "true"
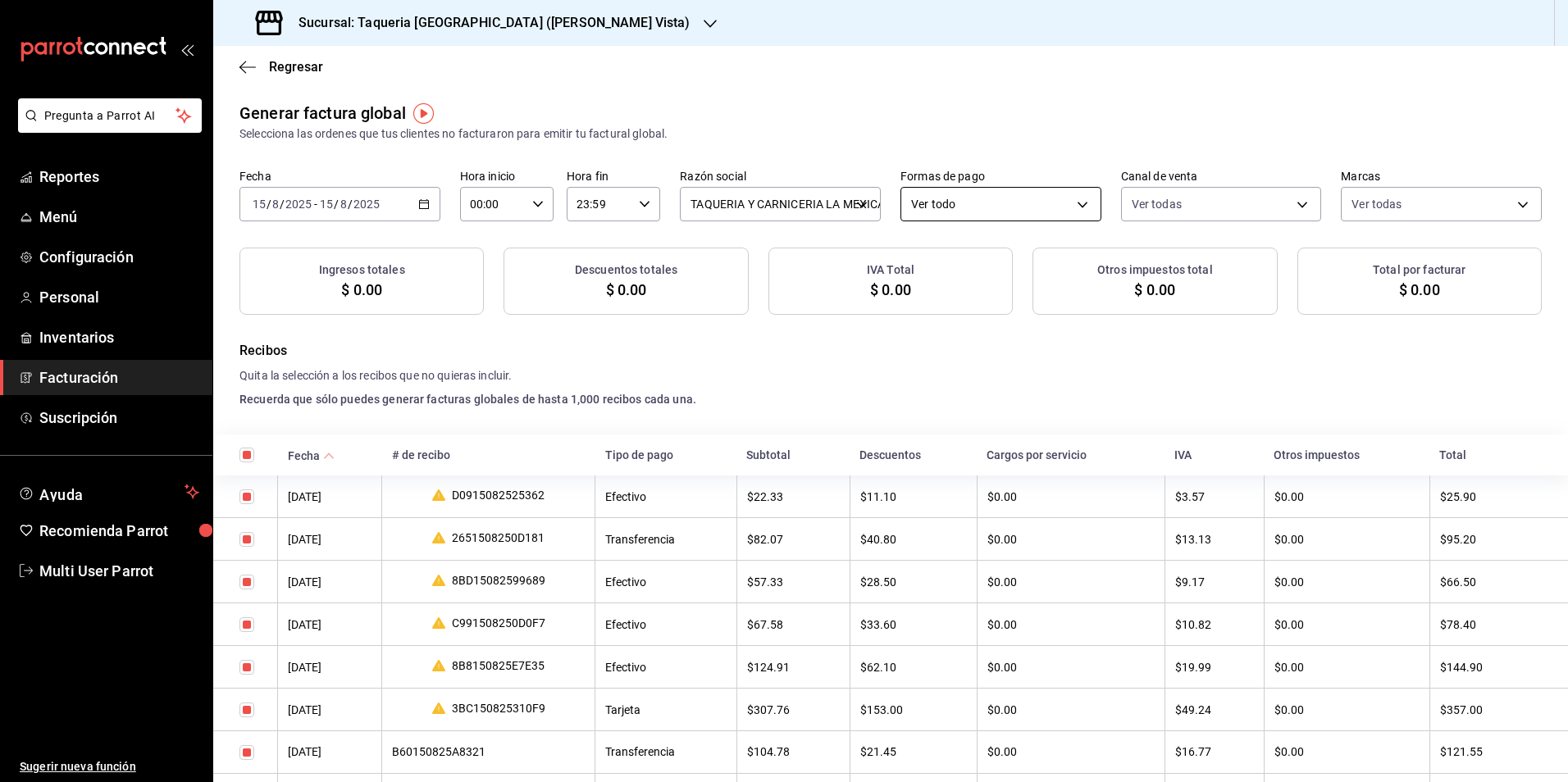
checkbox input "true"
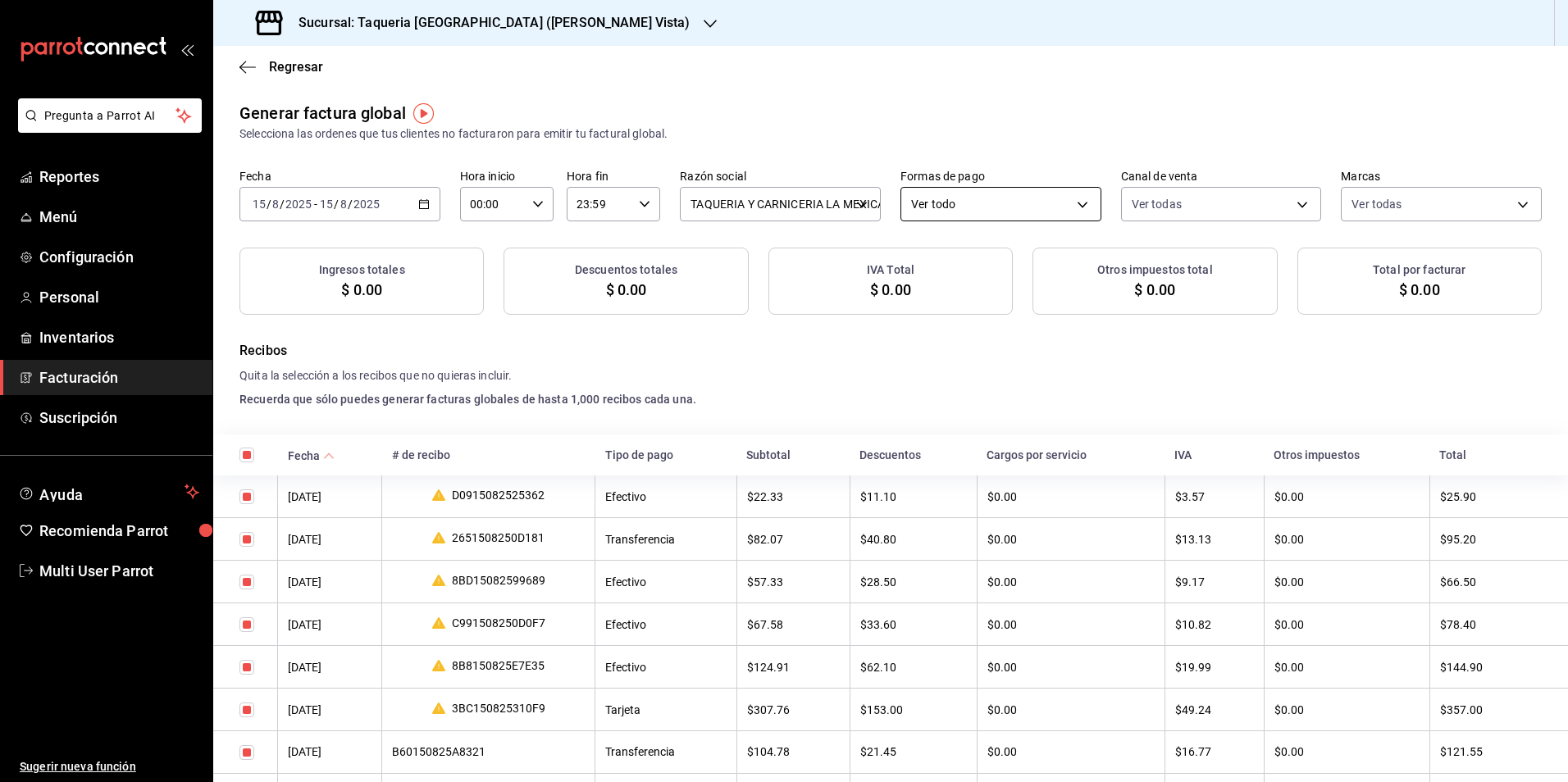
checkbox input "true"
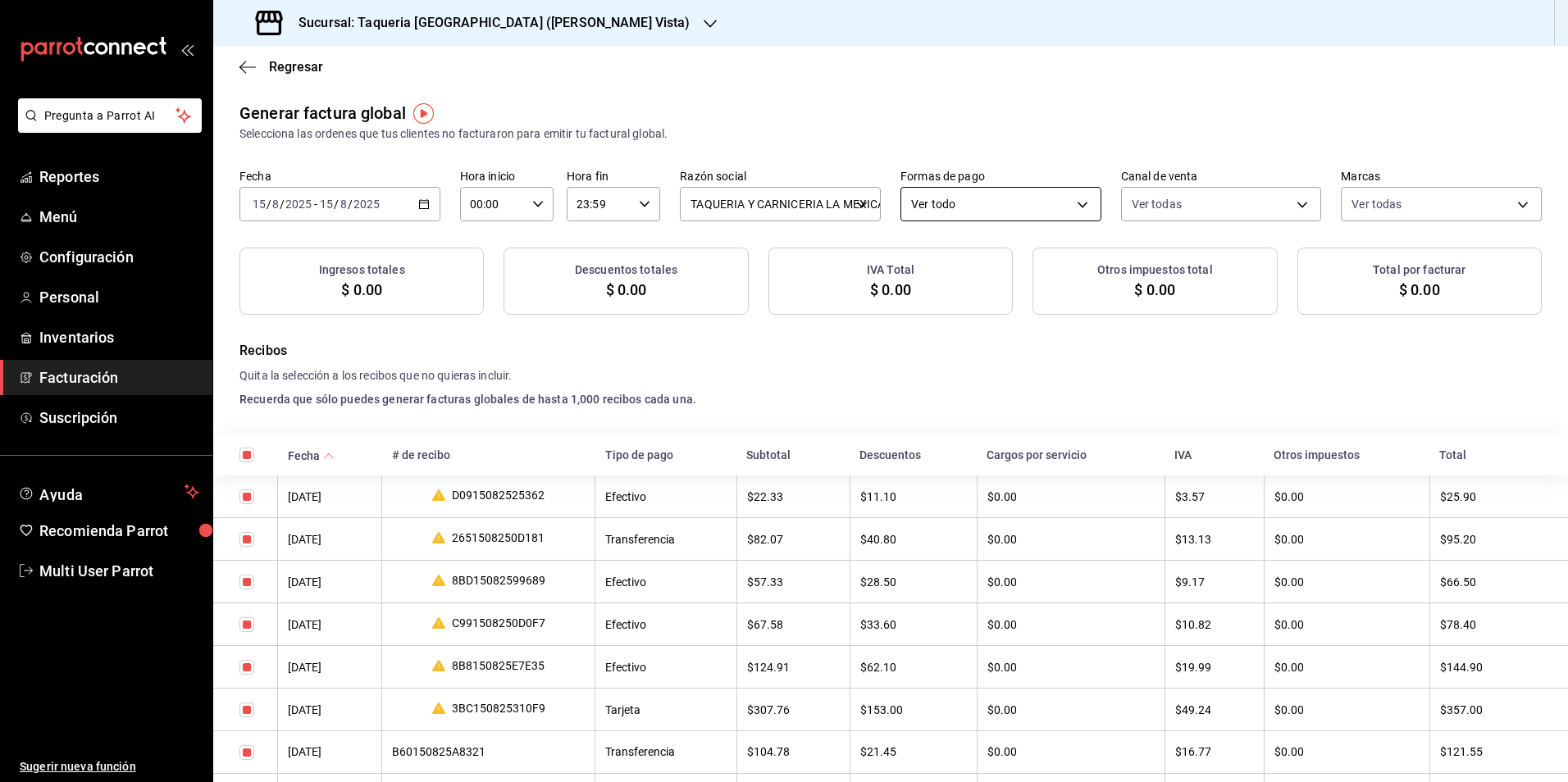
checkbox input "true"
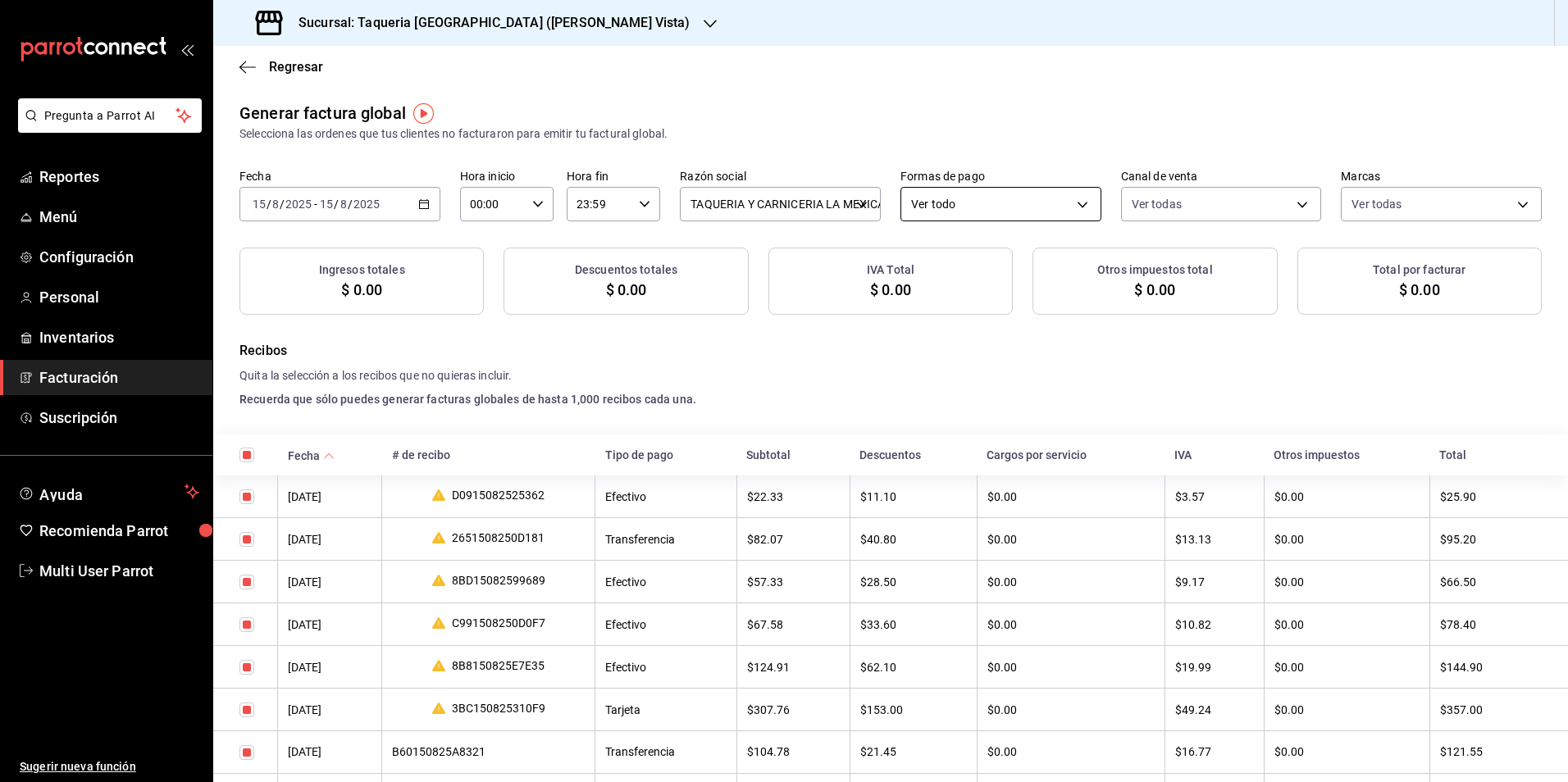
checkbox input "true"
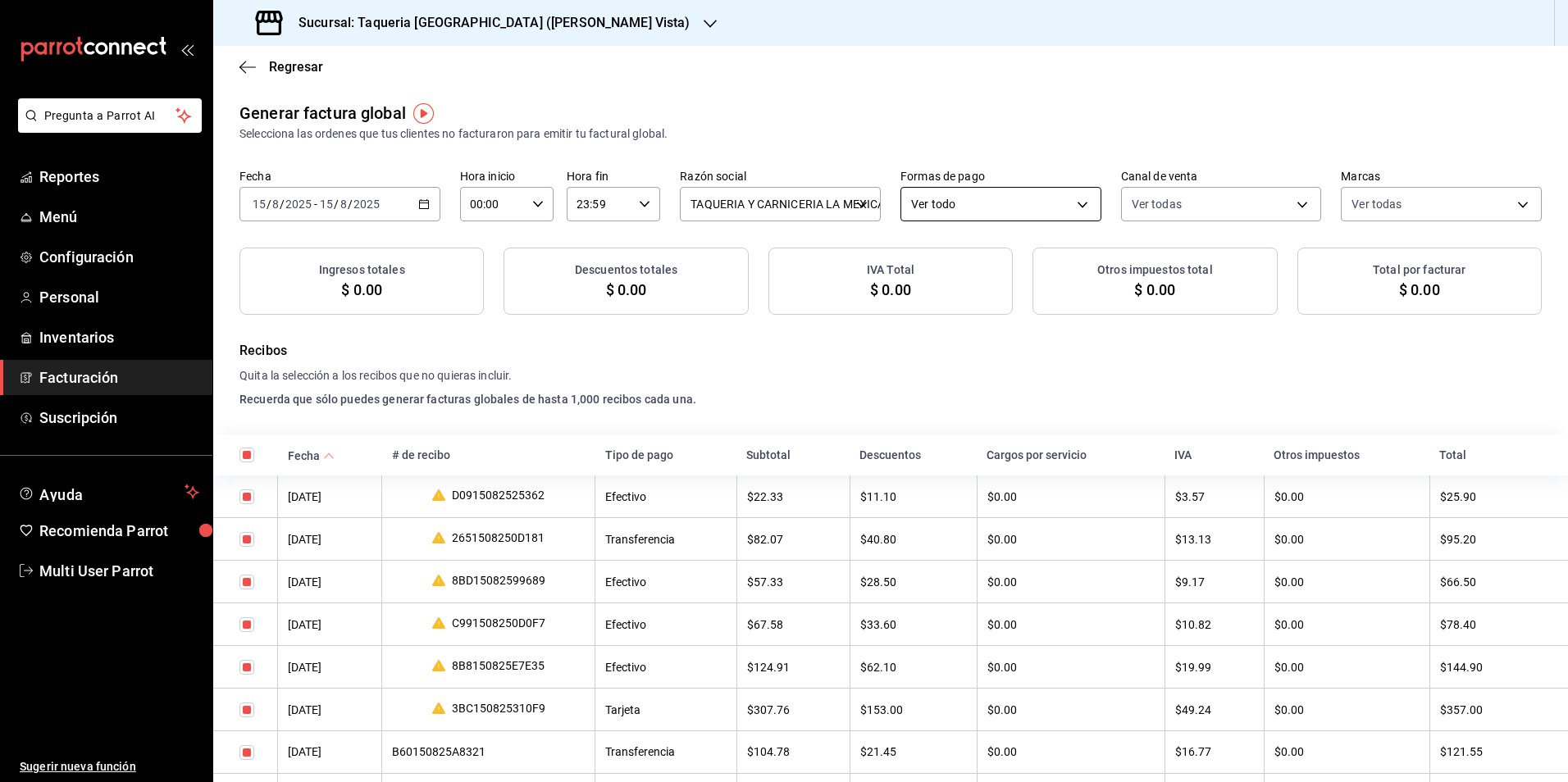
checkbox input "true"
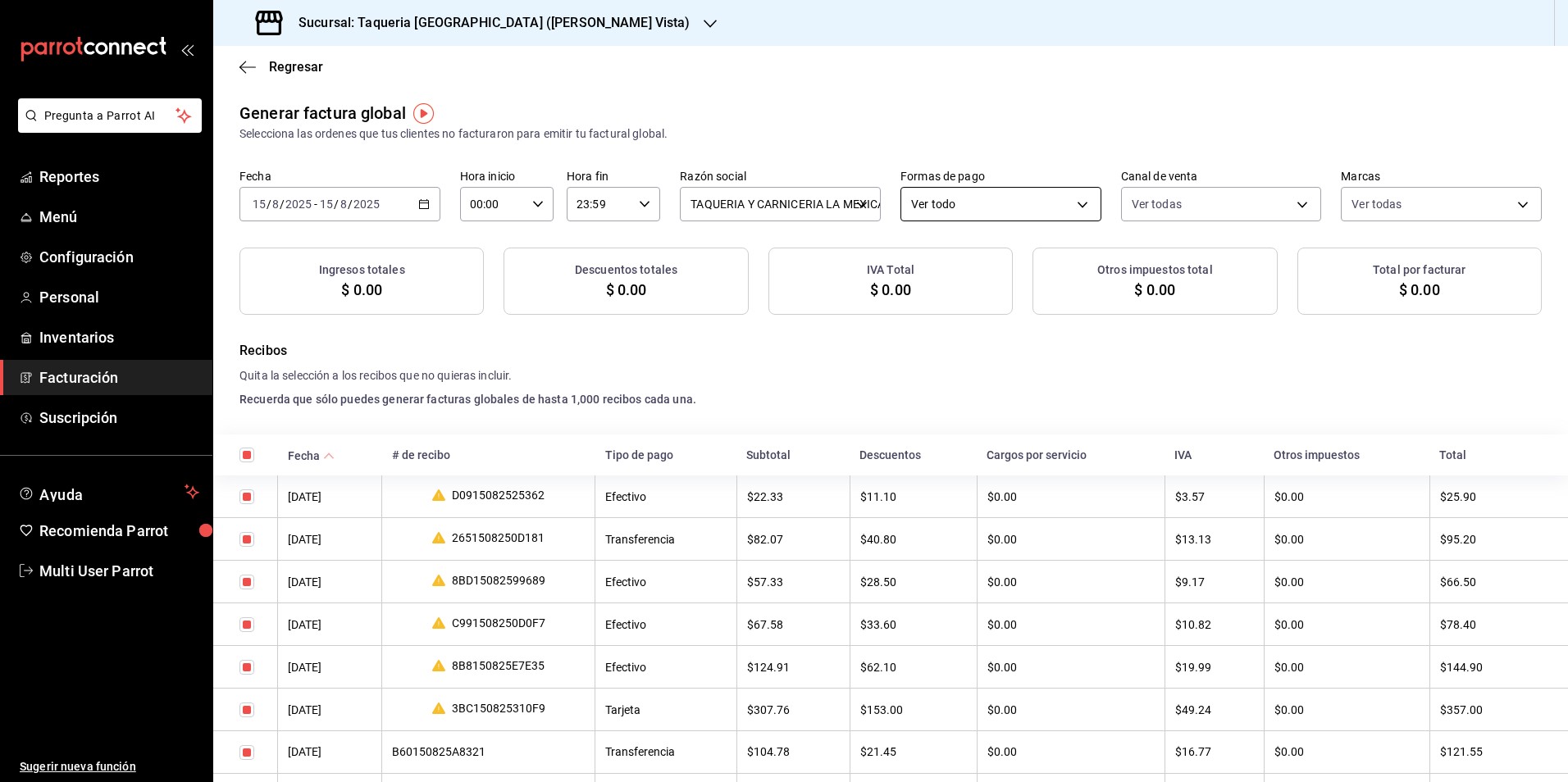
checkbox input "true"
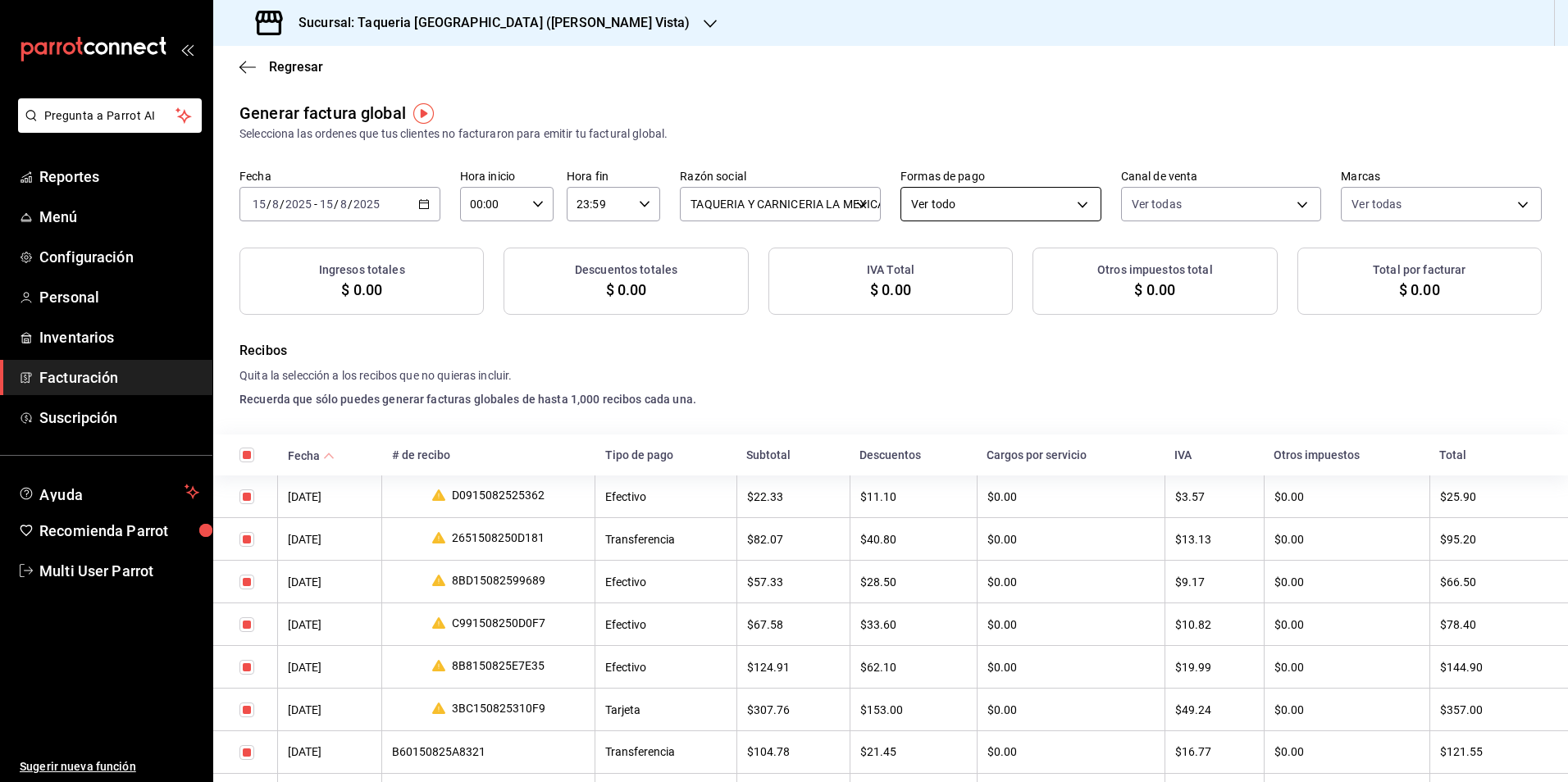
checkbox input "true"
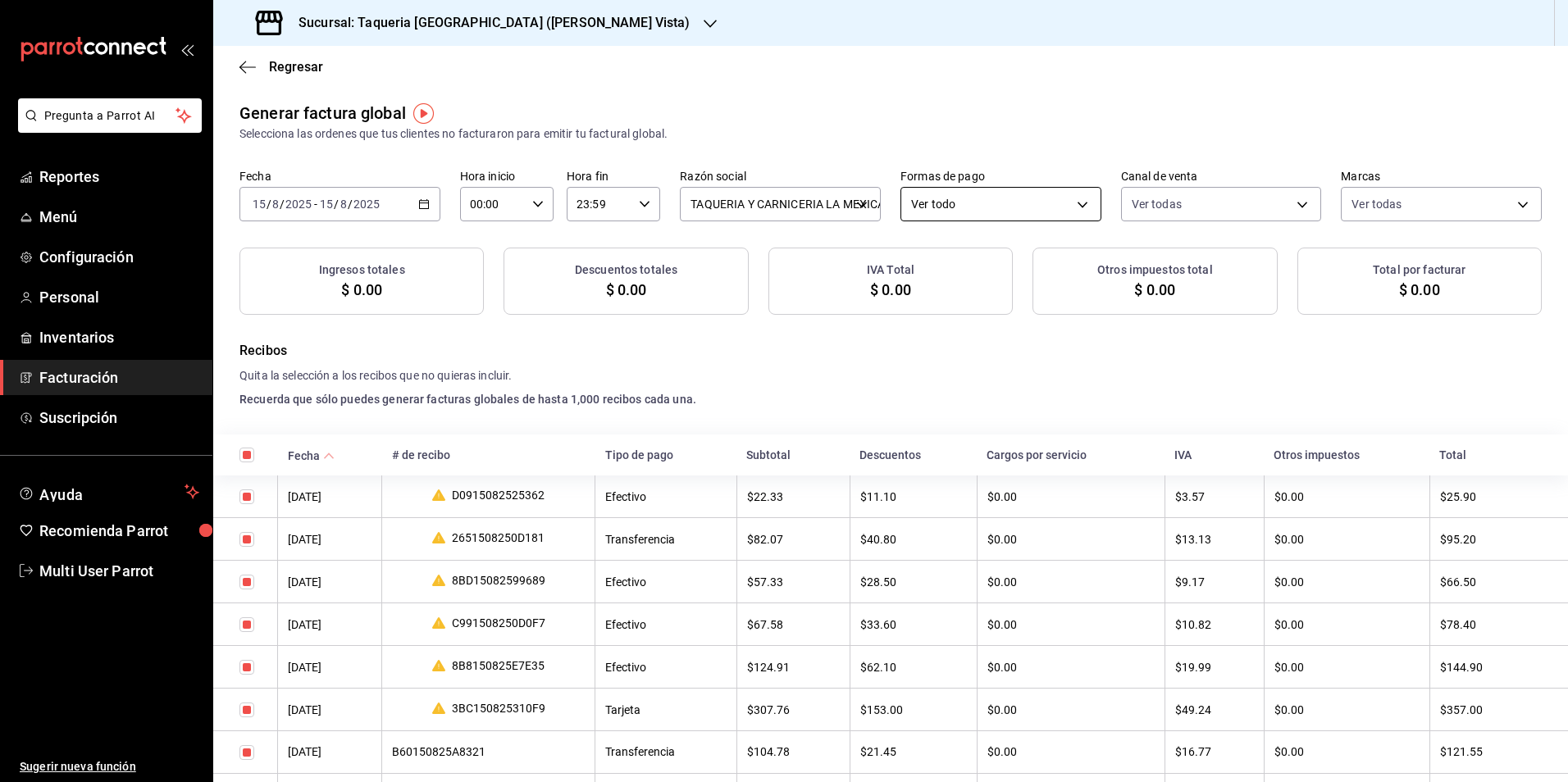
checkbox input "true"
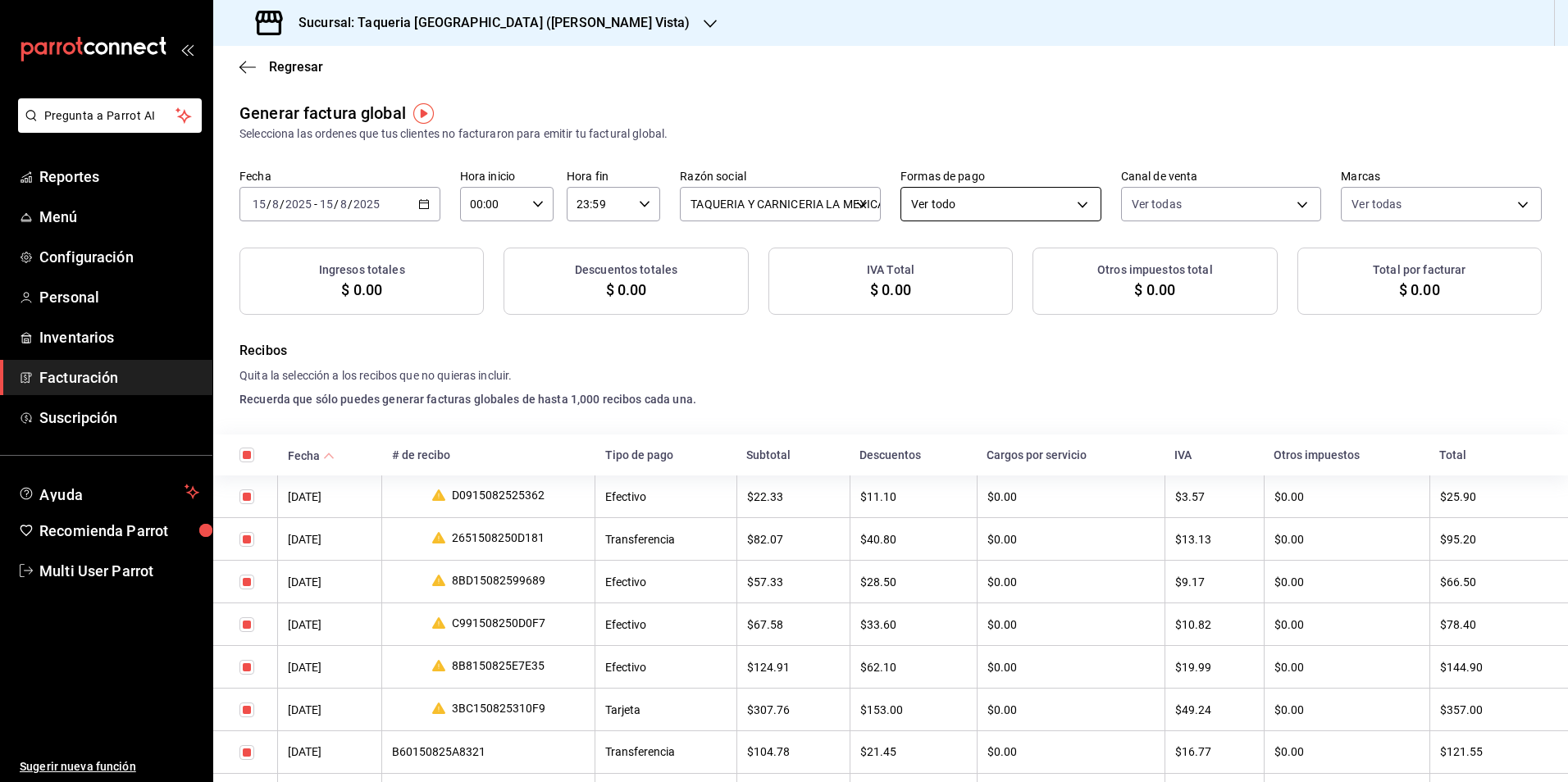
checkbox input "true"
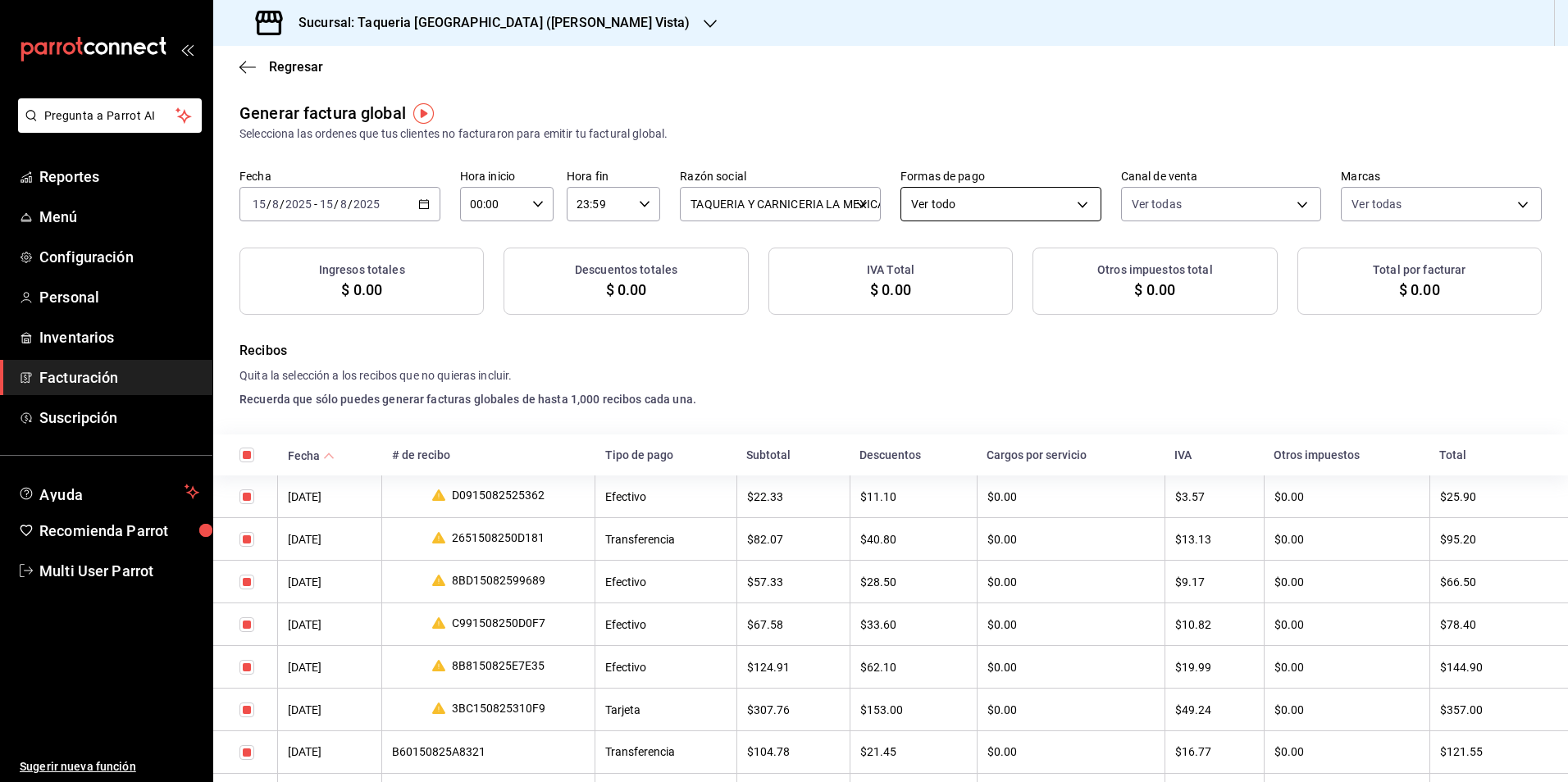
checkbox input "true"
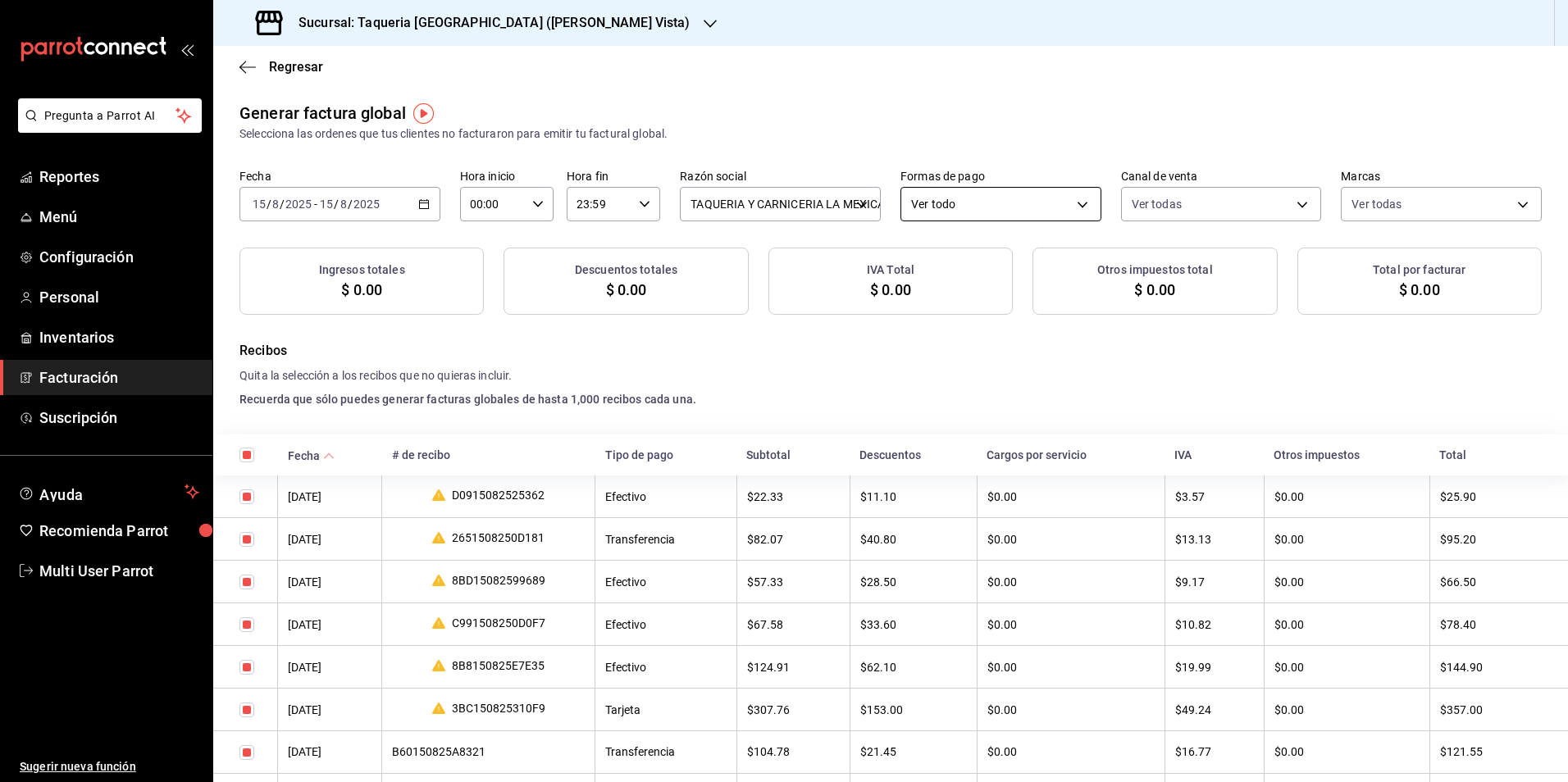
checkbox input "true"
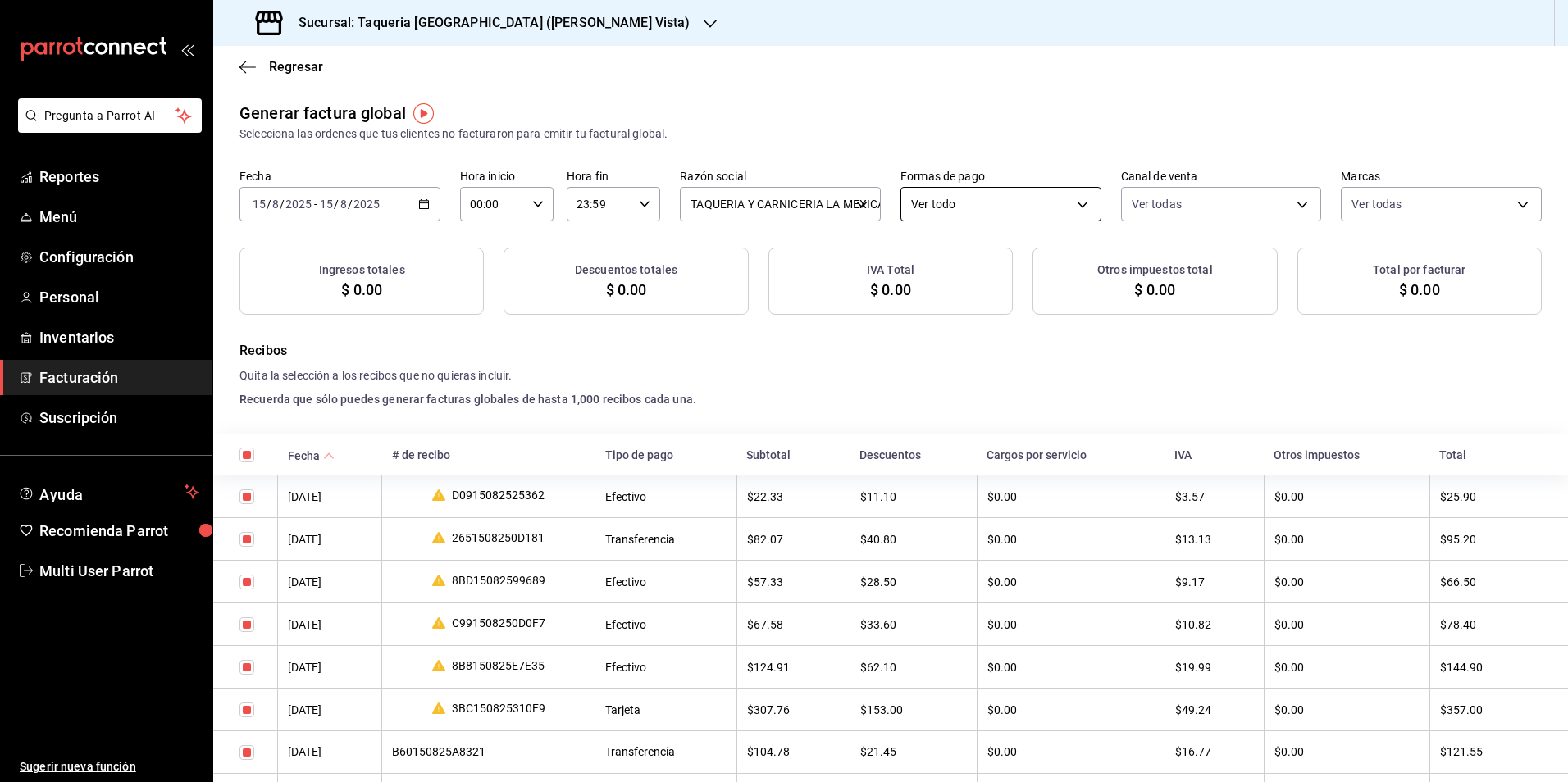
checkbox input "true"
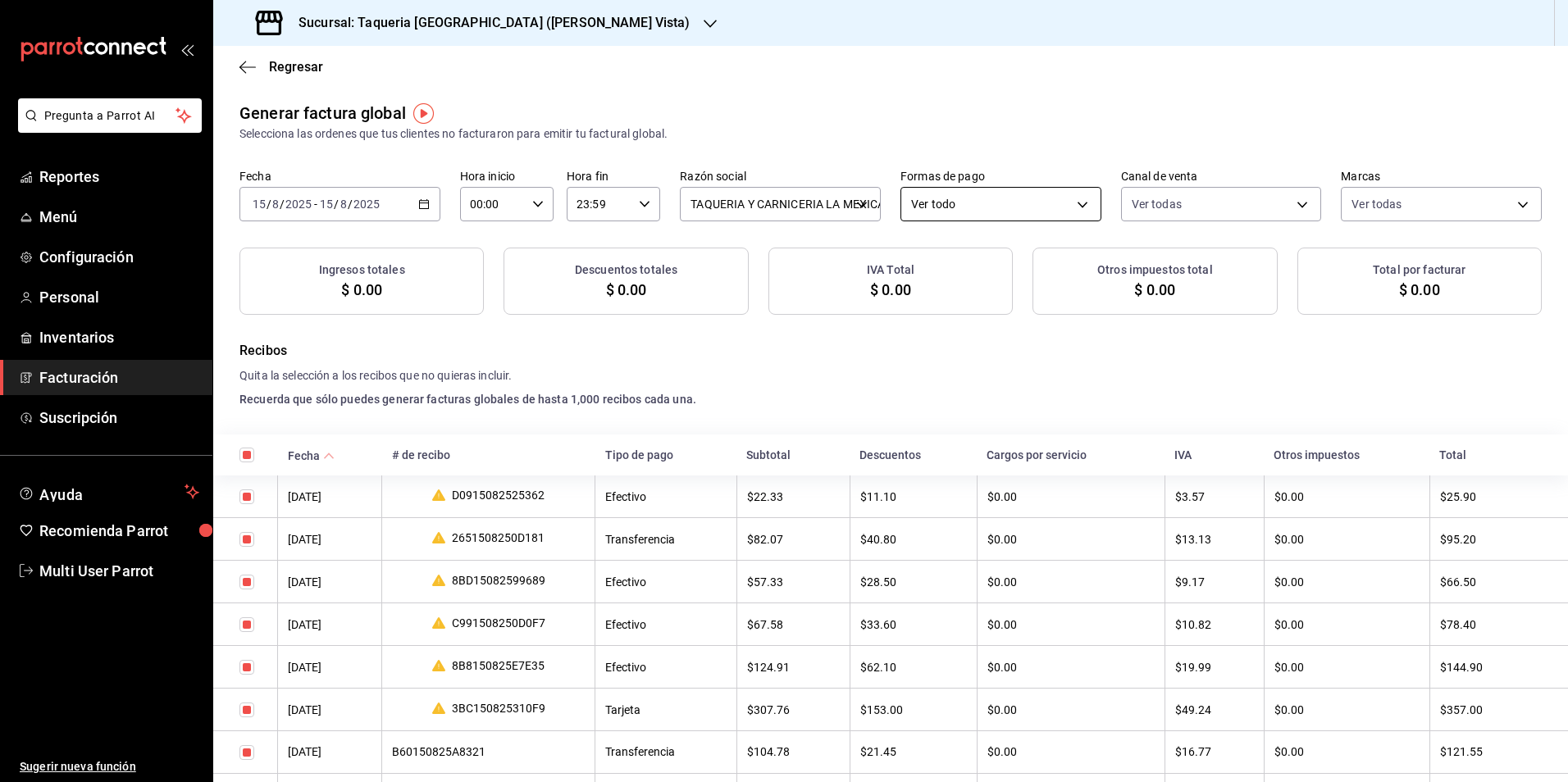
checkbox input "true"
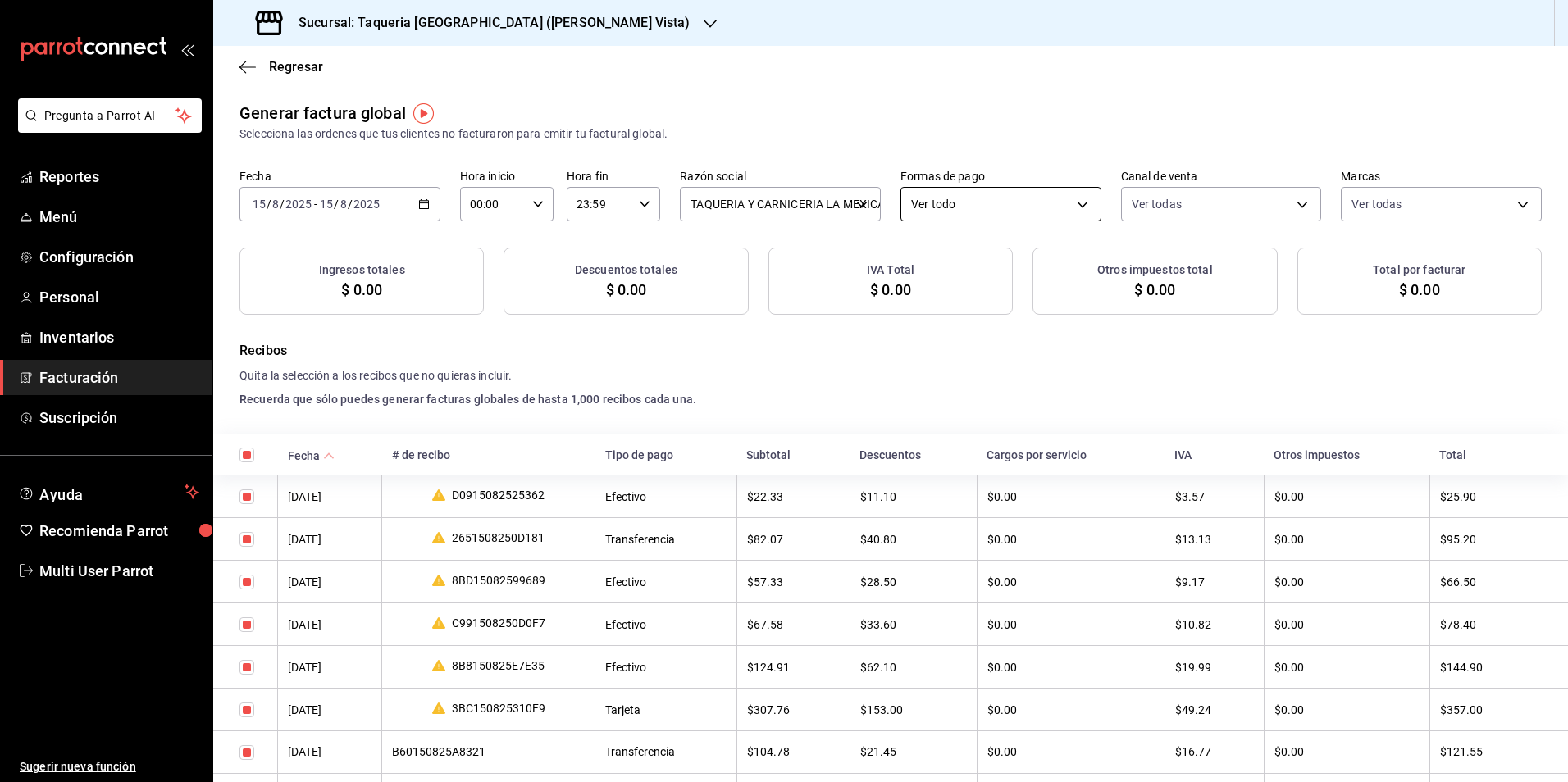
checkbox input "true"
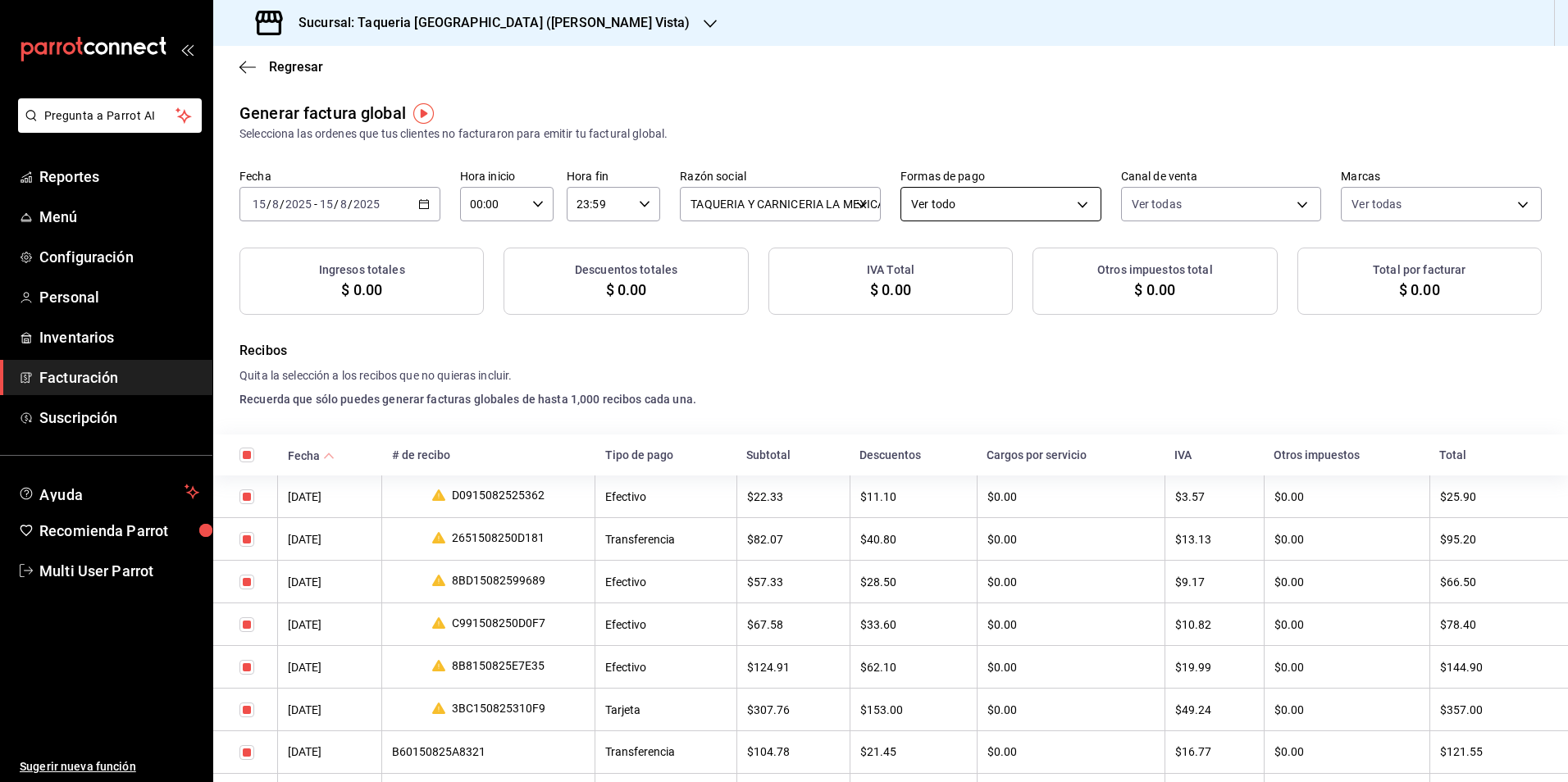
checkbox input "true"
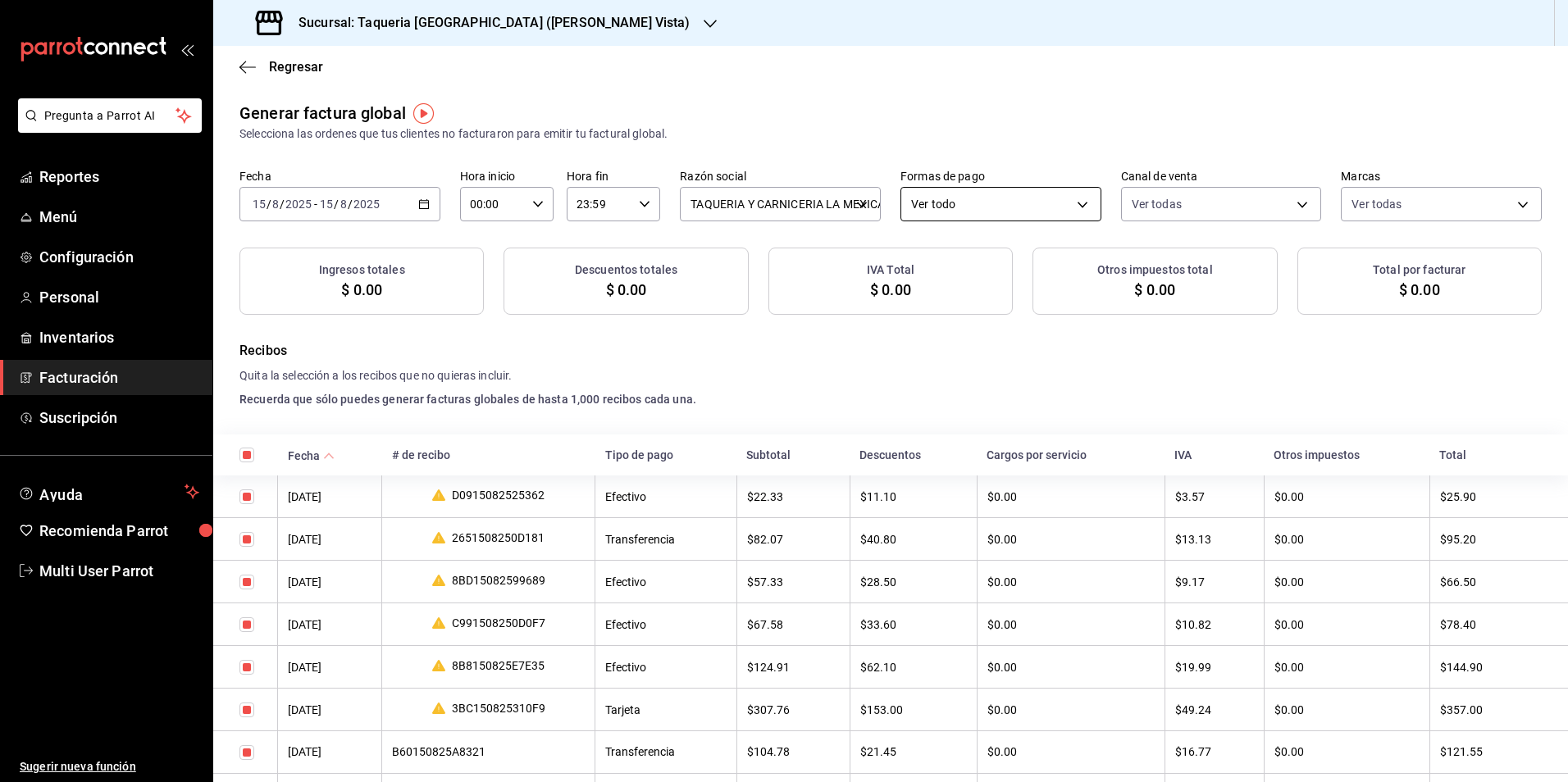
checkbox input "true"
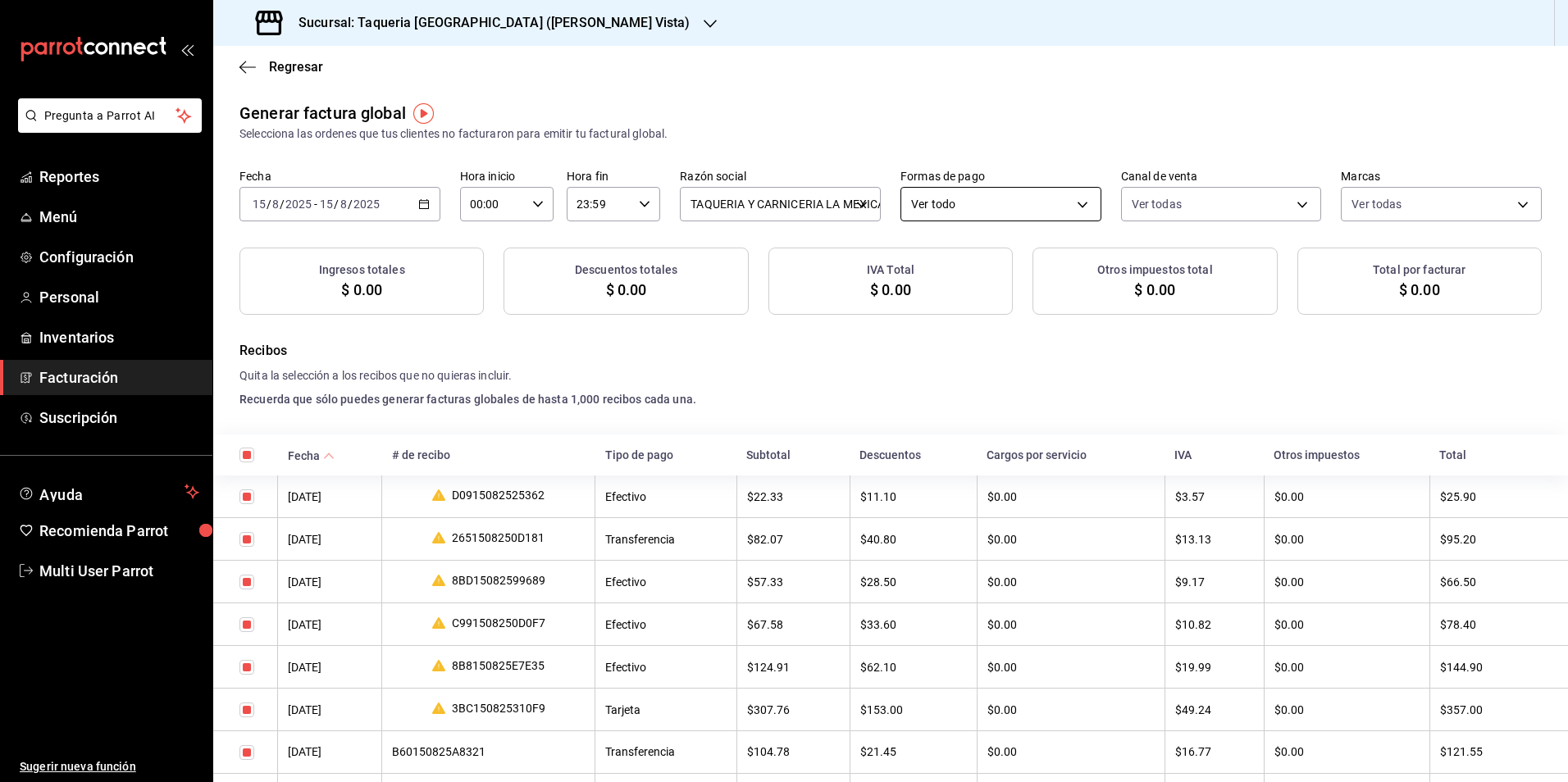
checkbox input "true"
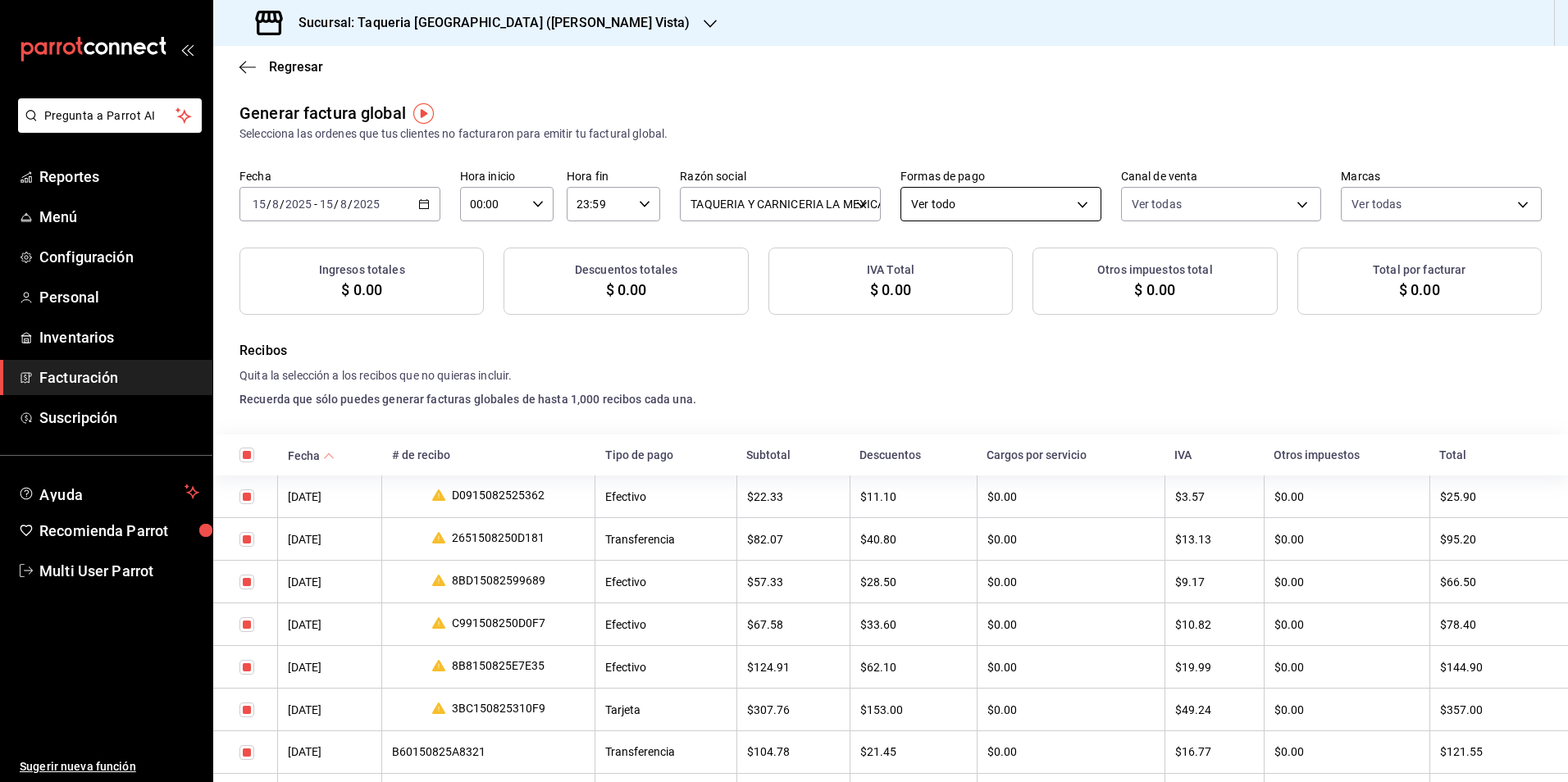
checkbox input "true"
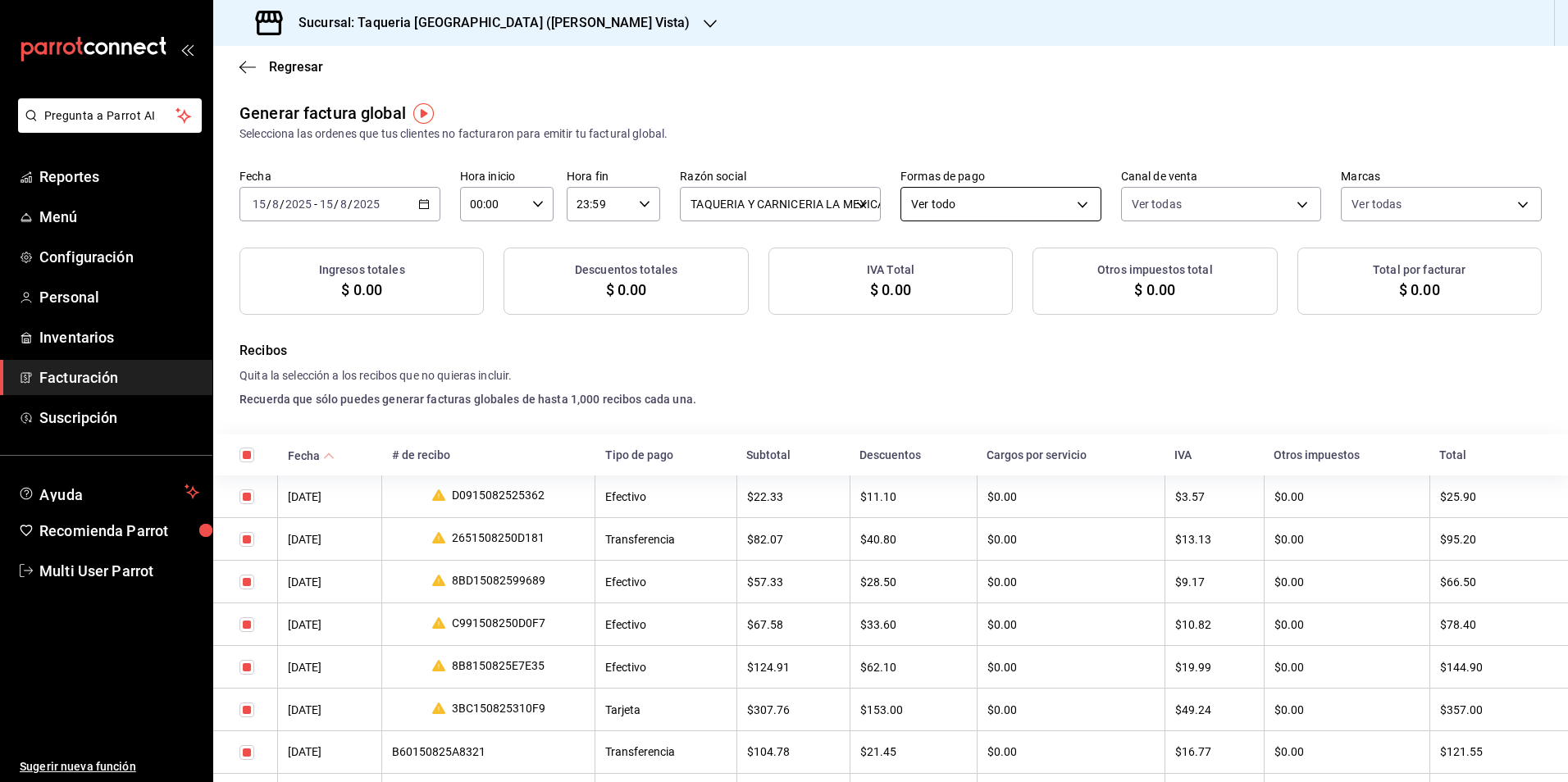
checkbox input "true"
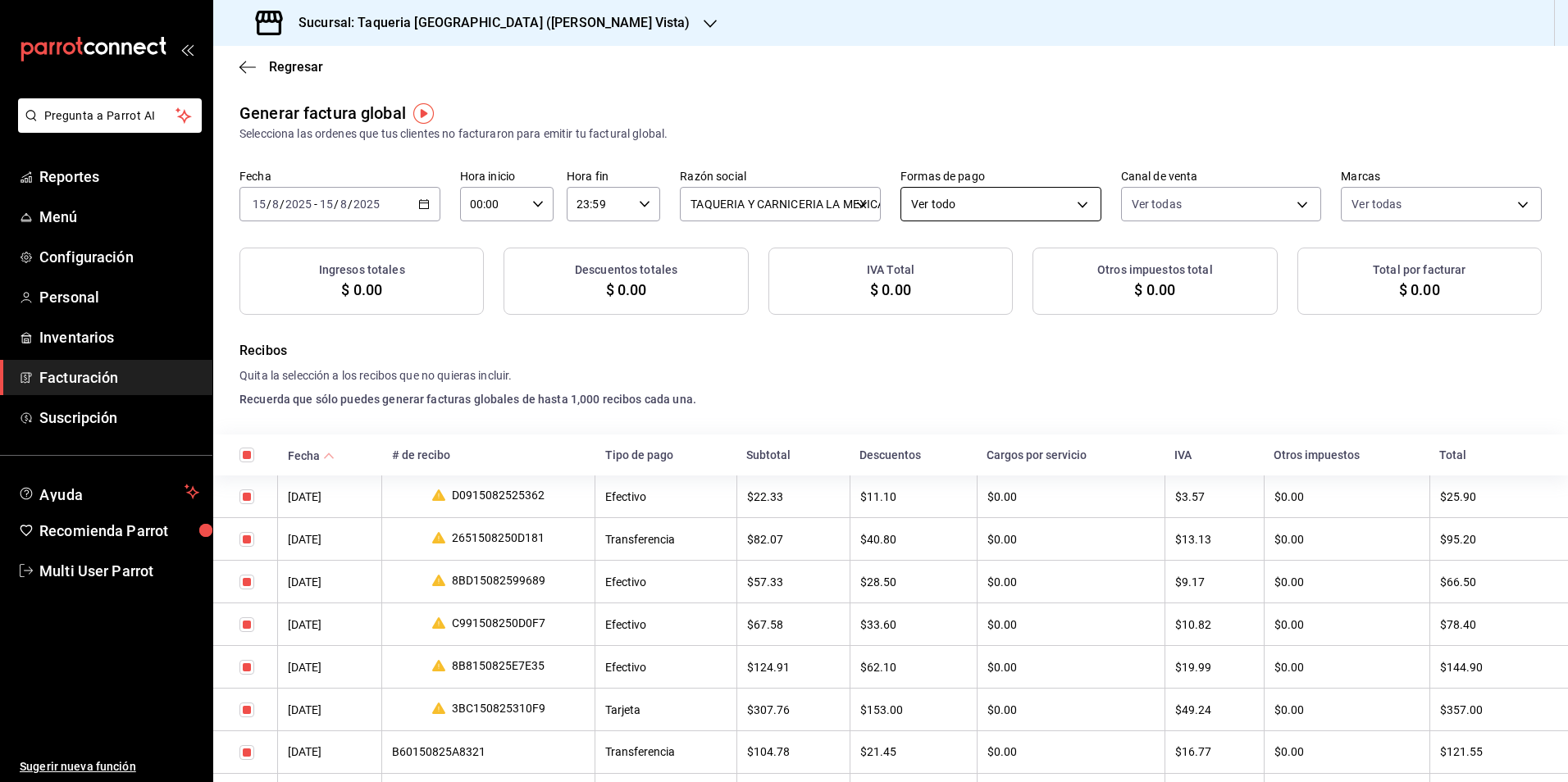
checkbox input "true"
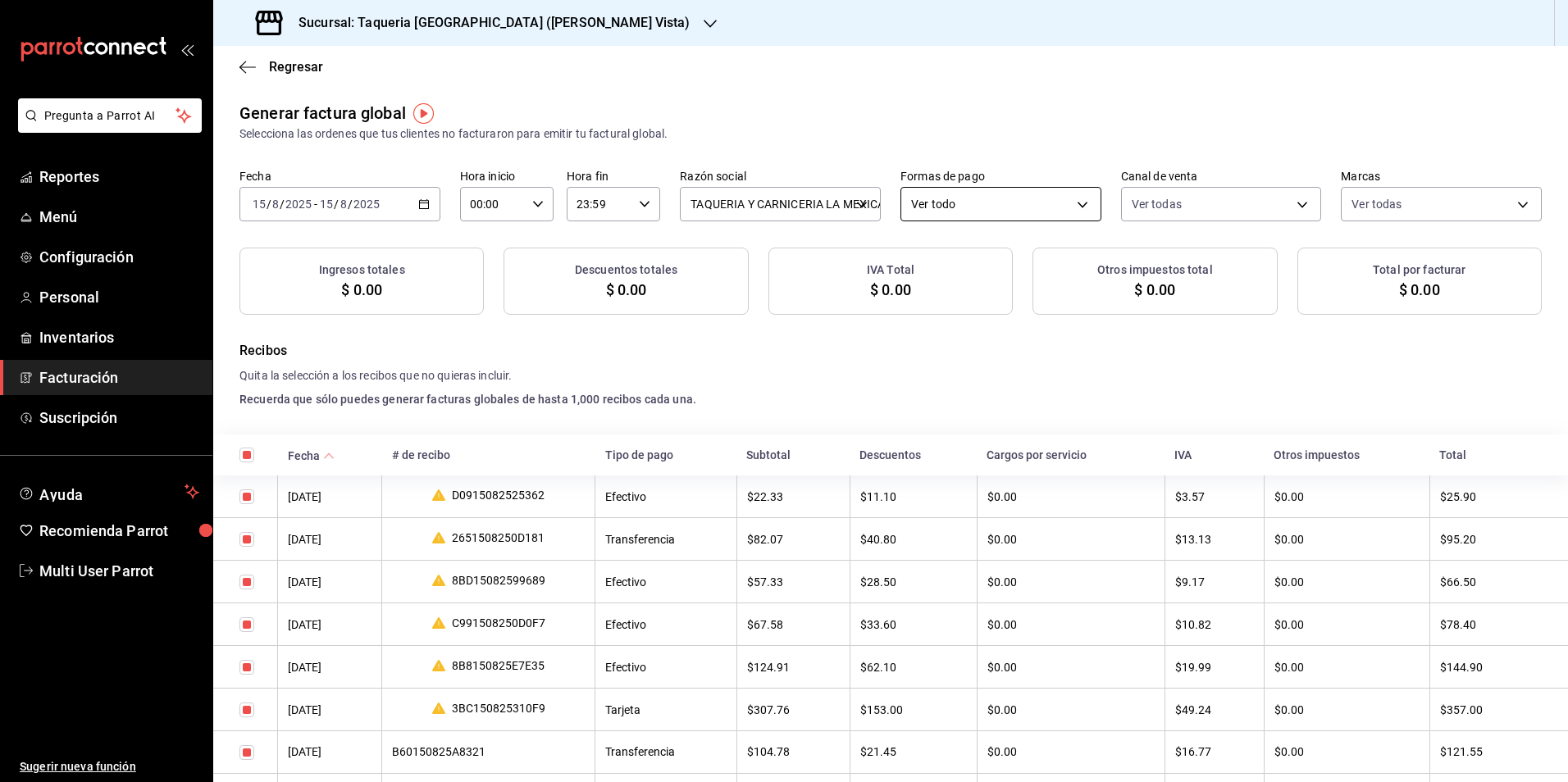
checkbox input "true"
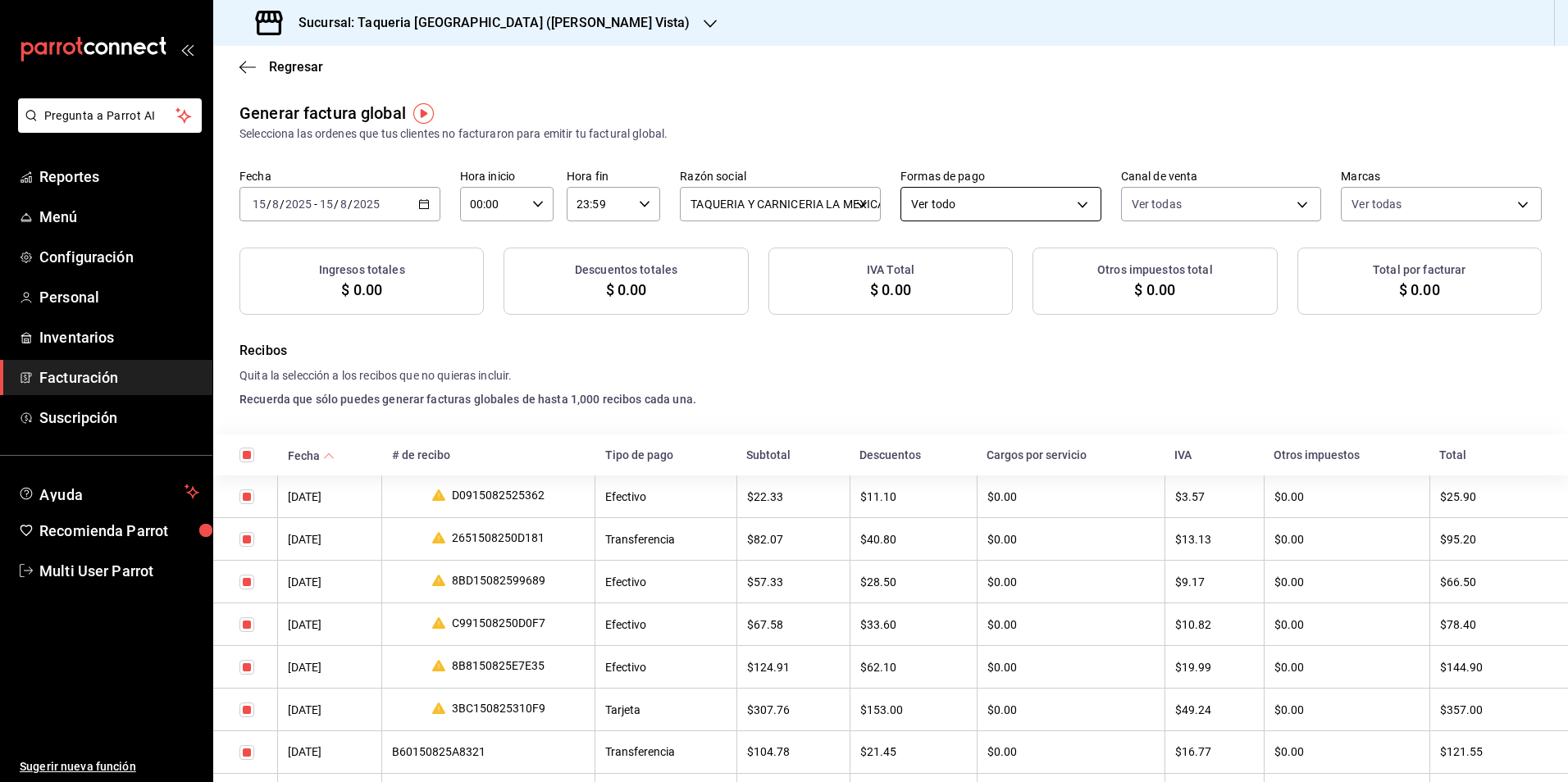
checkbox input "true"
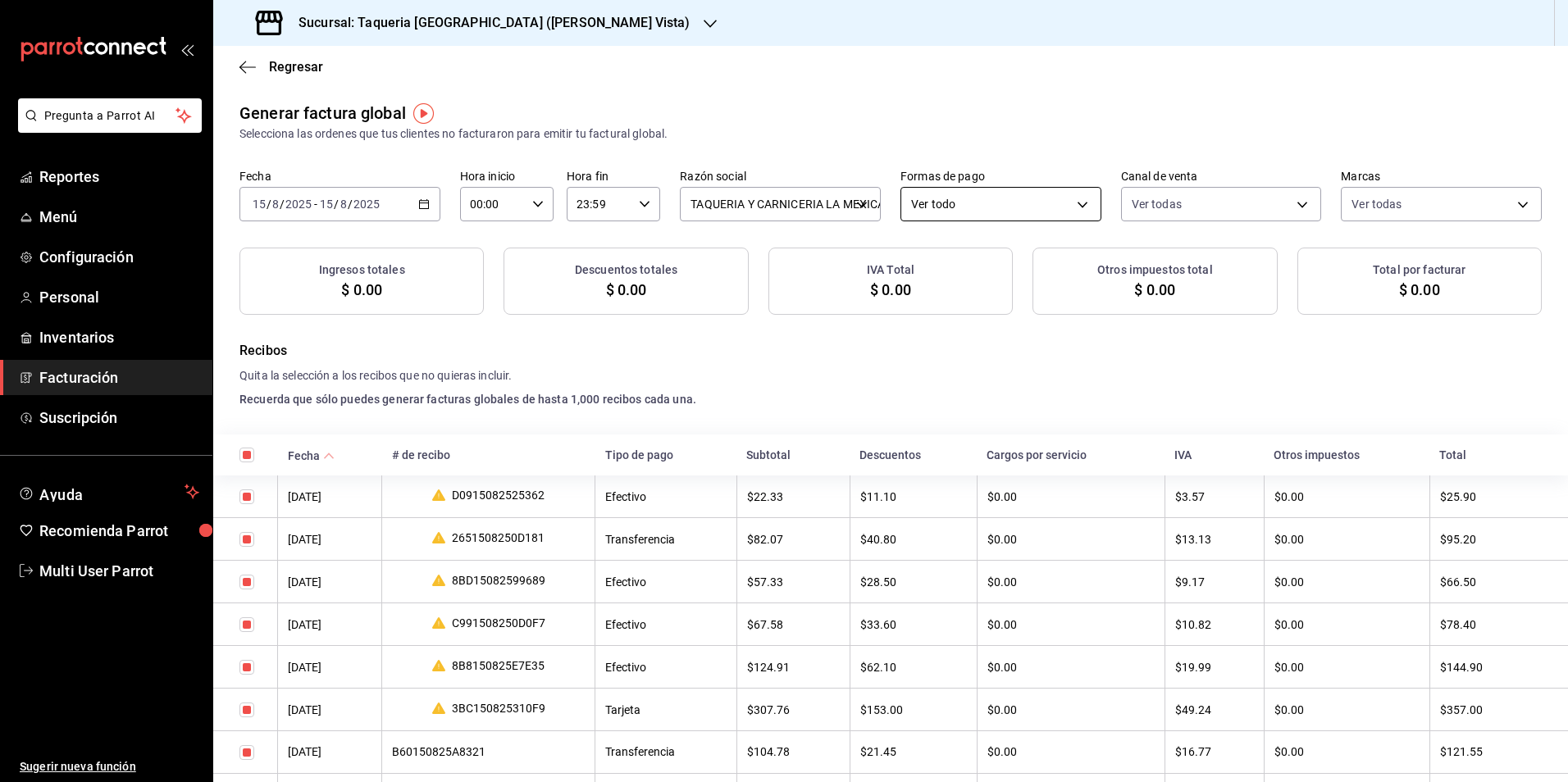
checkbox input "true"
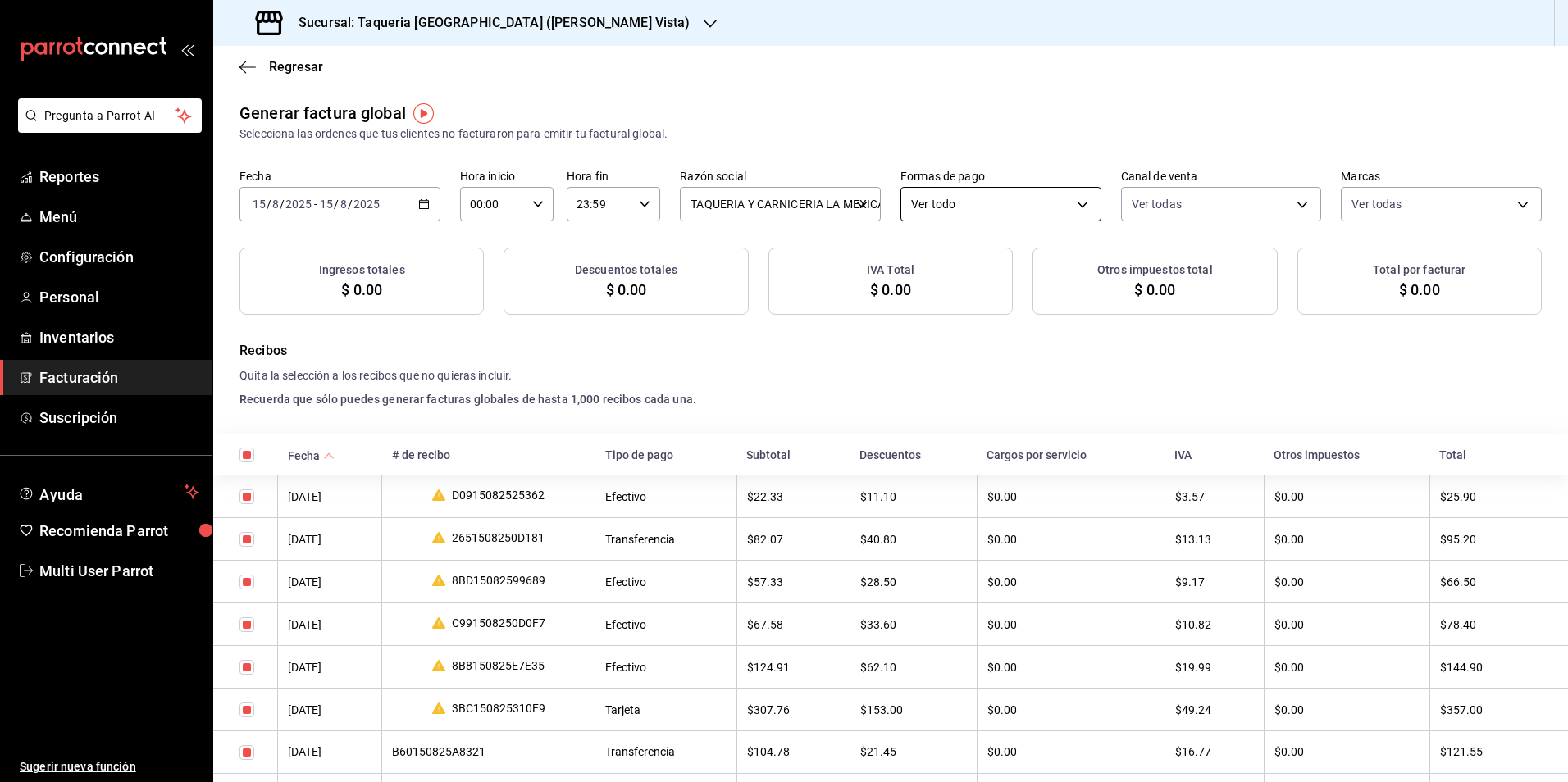
checkbox input "true"
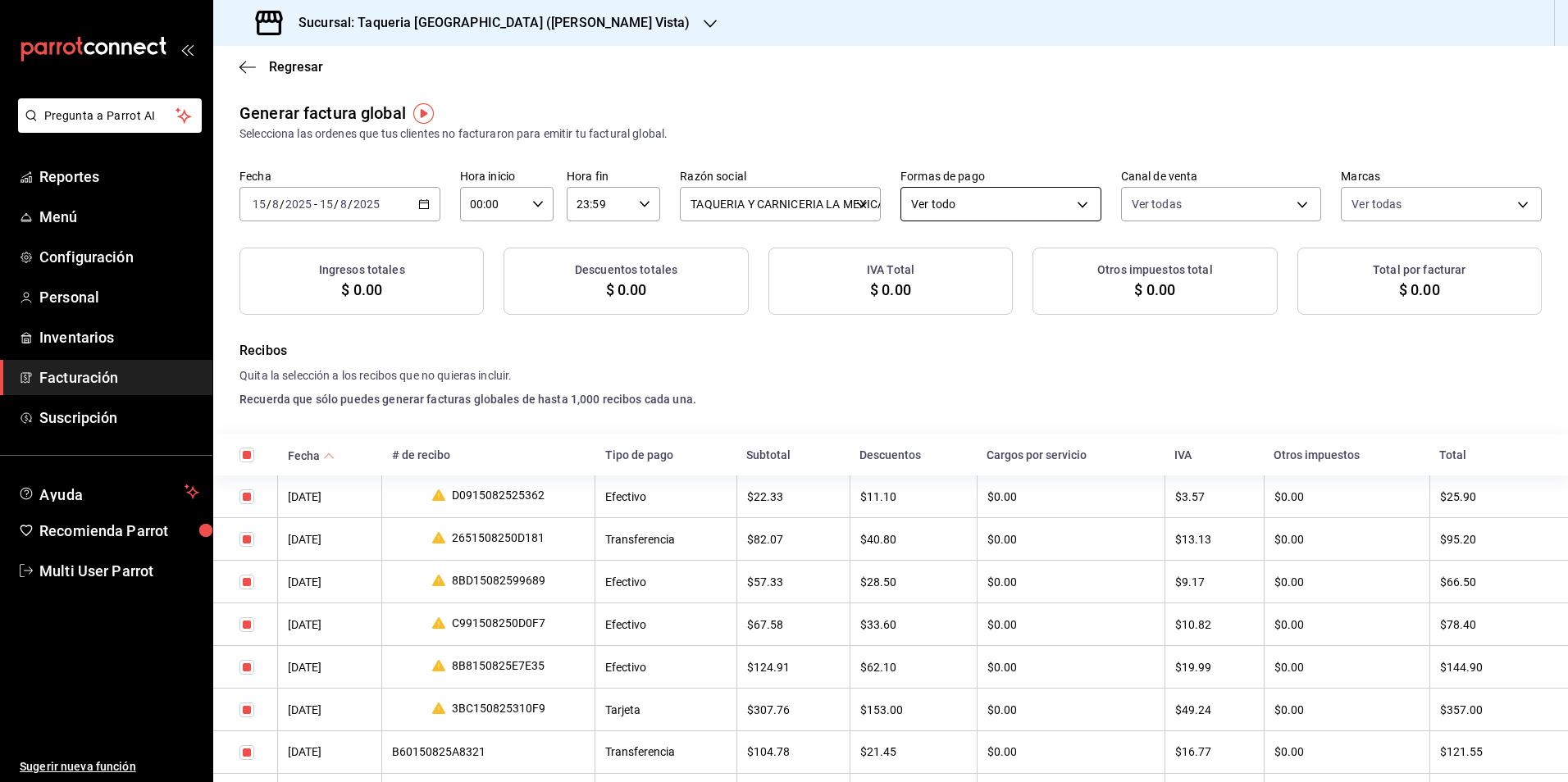
checkbox input "true"
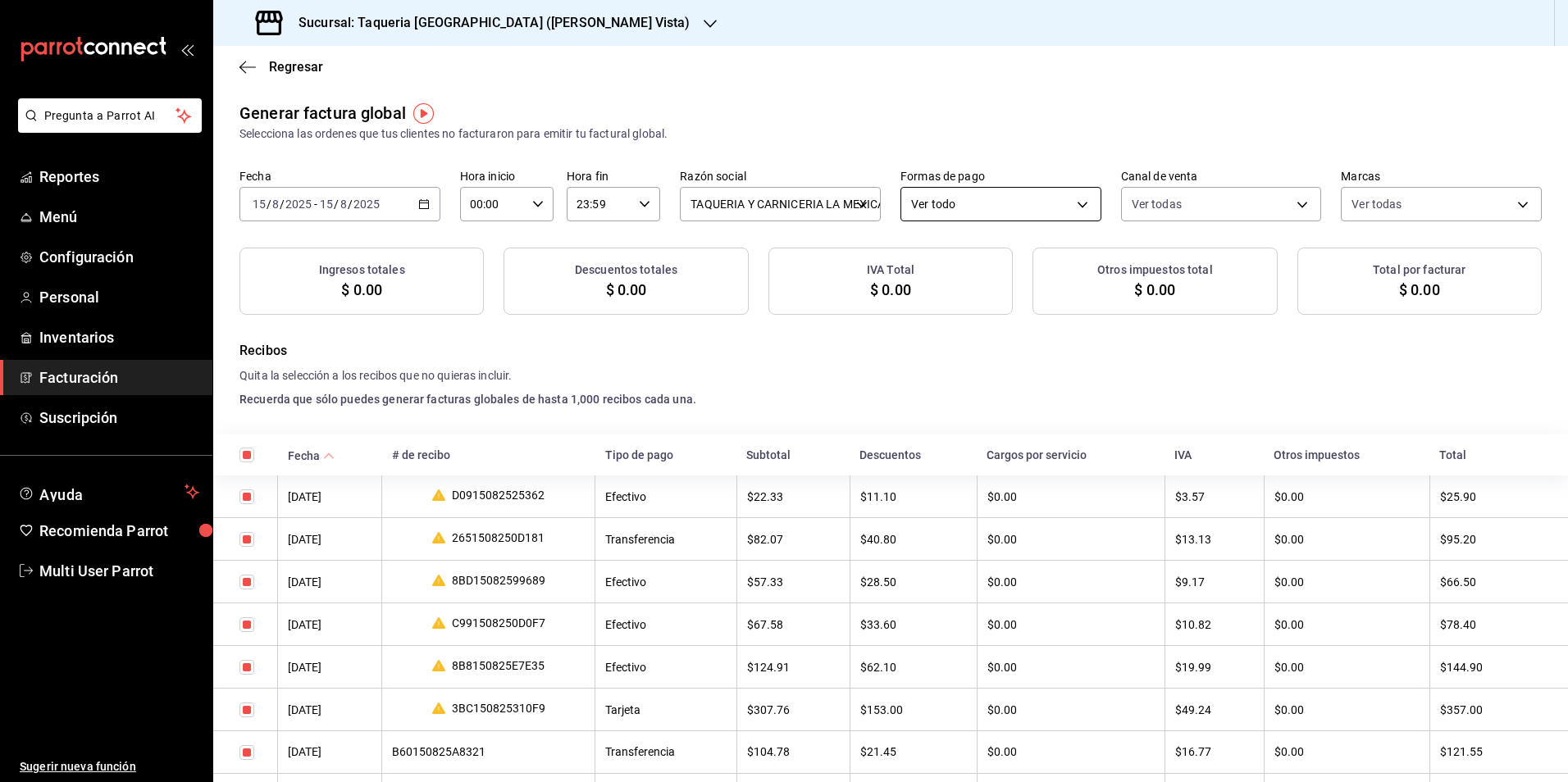
checkbox input "true"
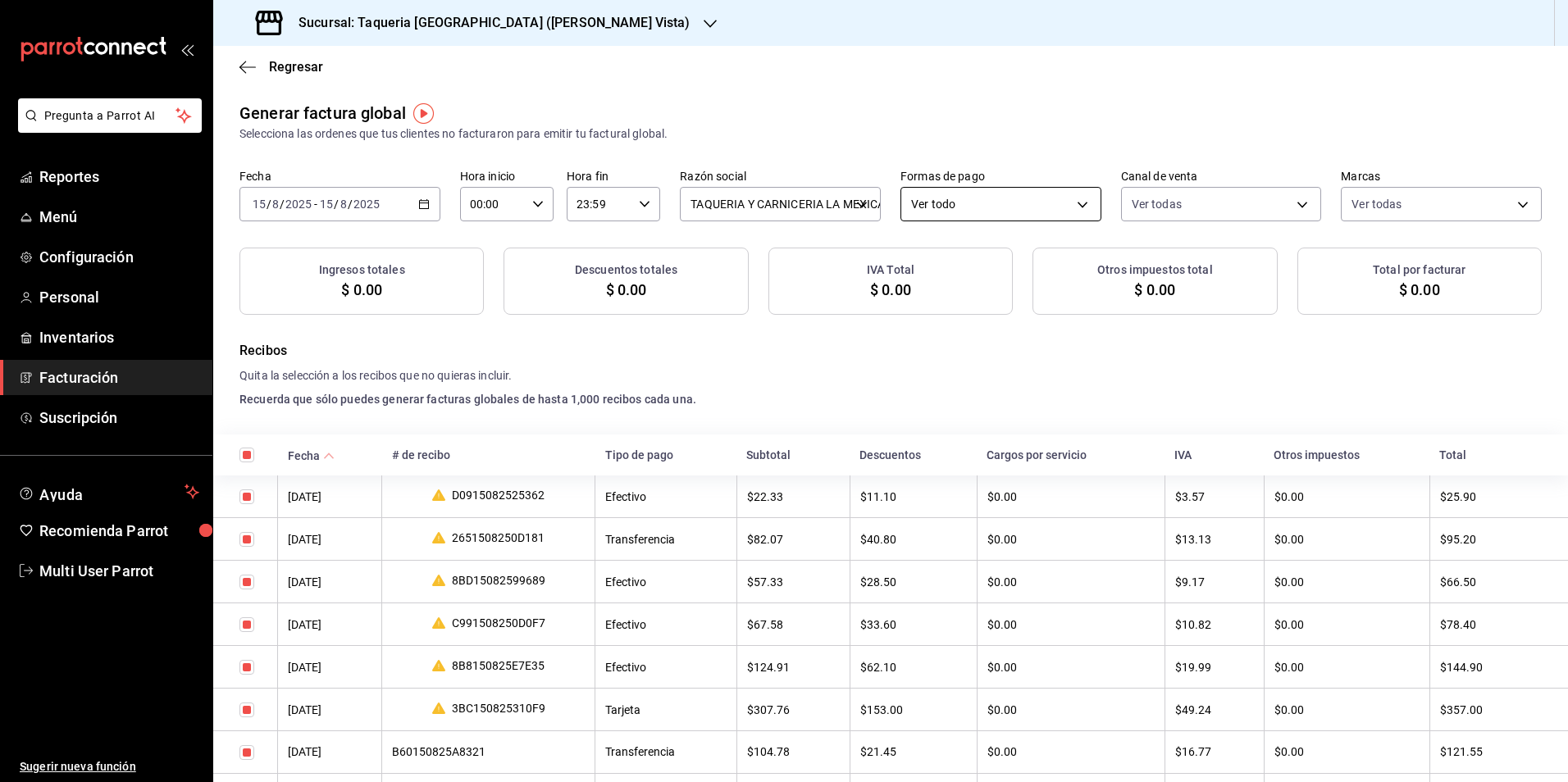
checkbox input "true"
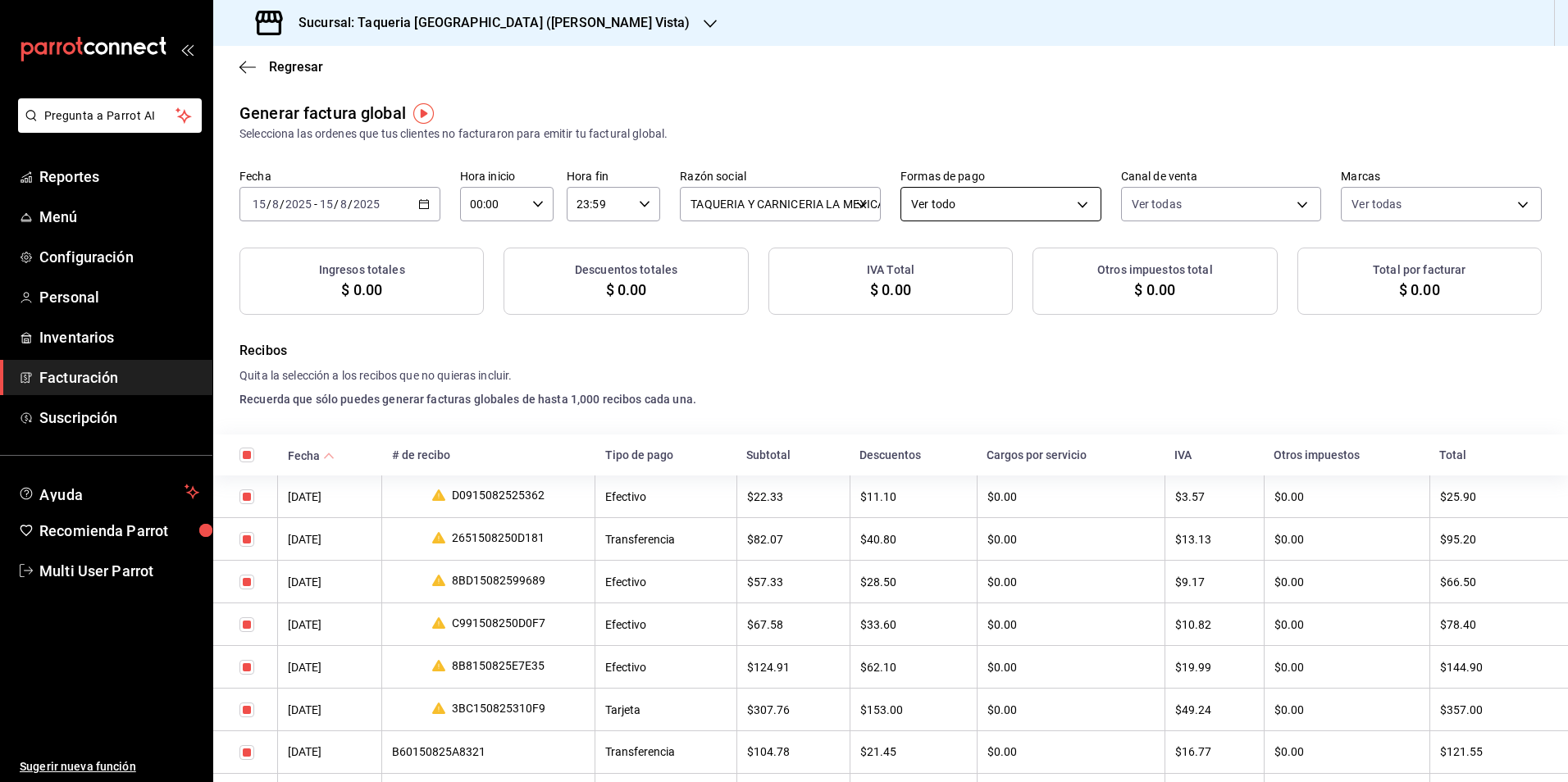
checkbox input "true"
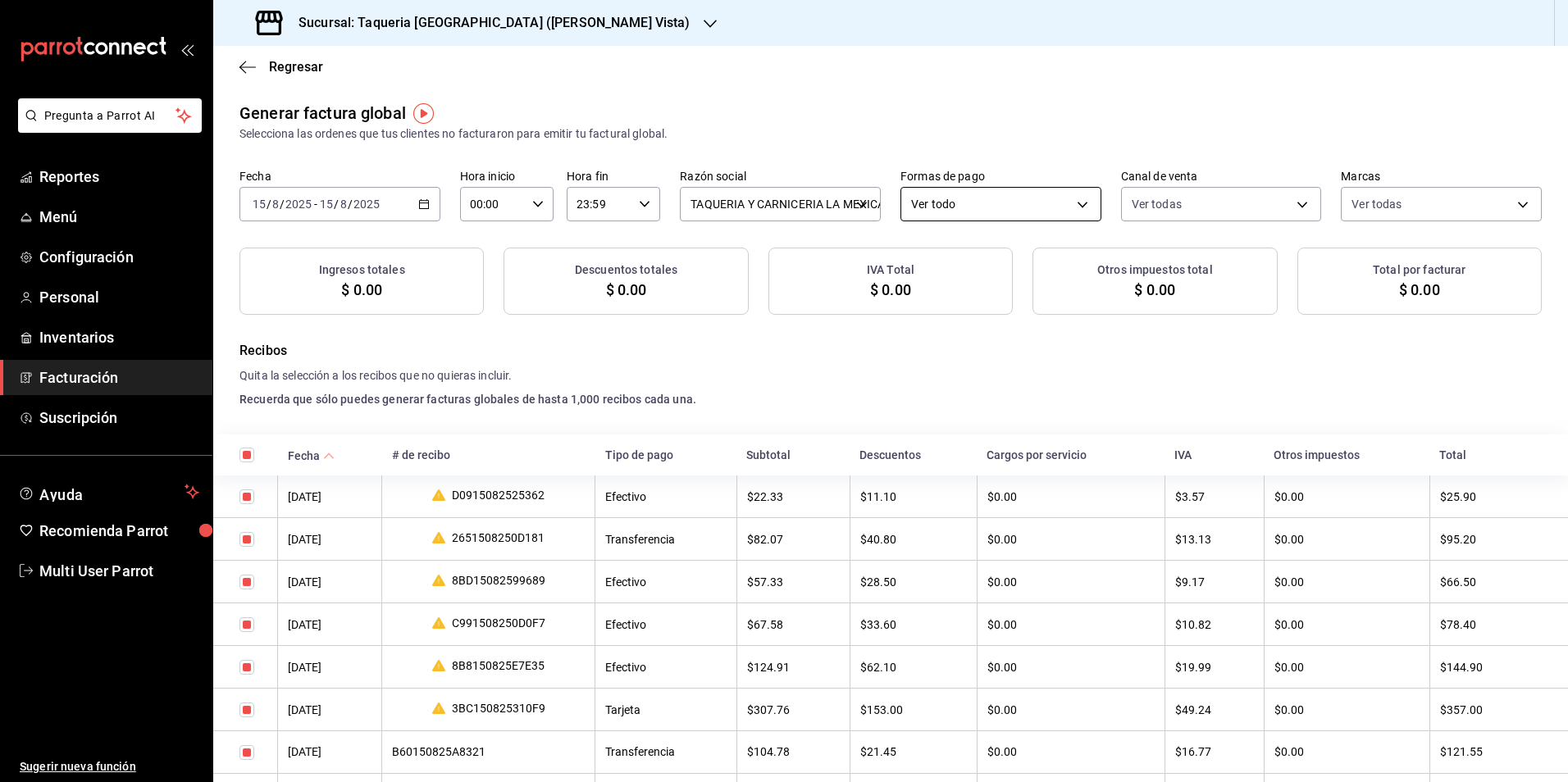
checkbox input "true"
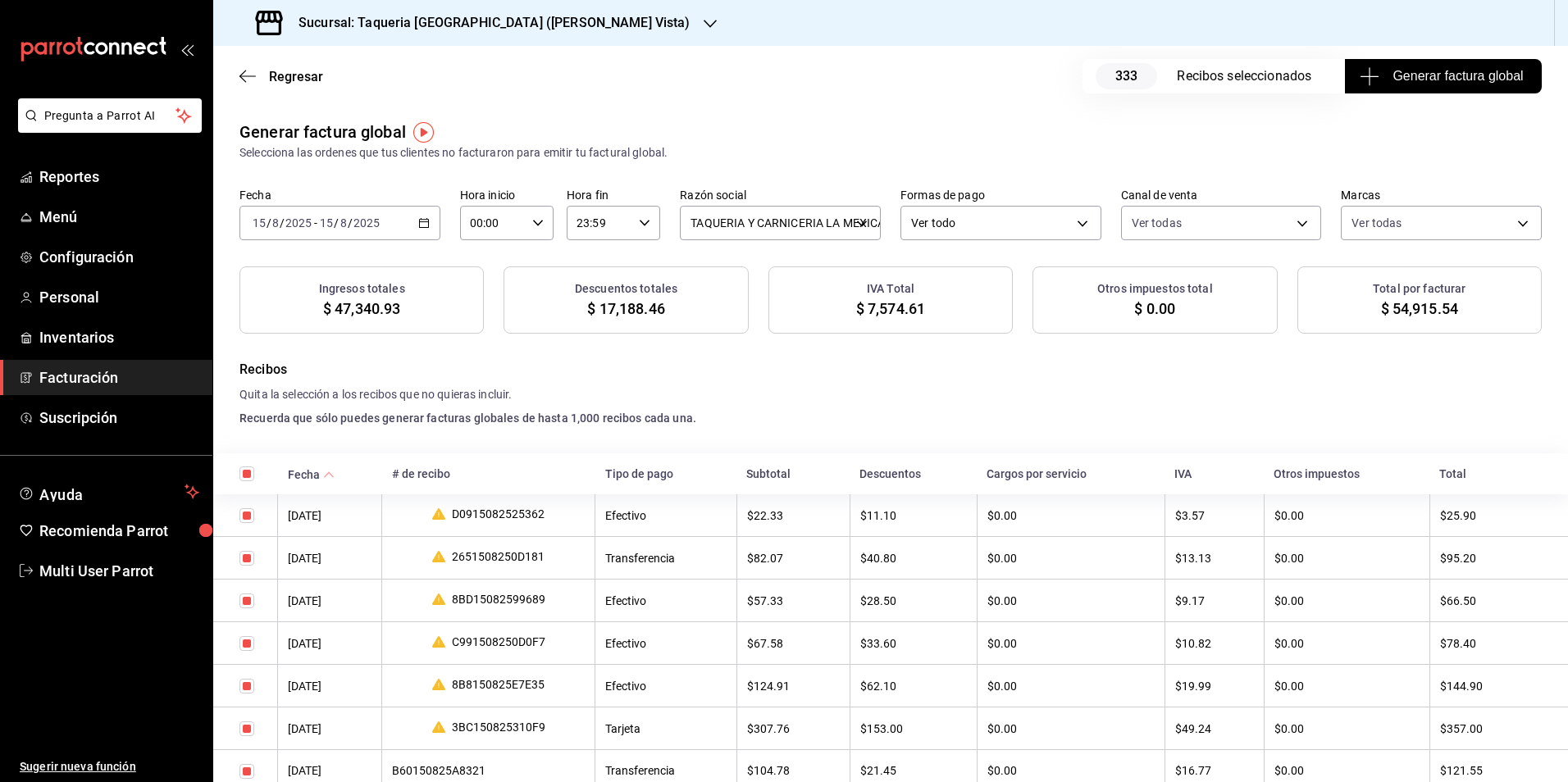
click at [1447, 73] on span "Generar factura global" at bounding box center [1443, 76] width 159 height 20
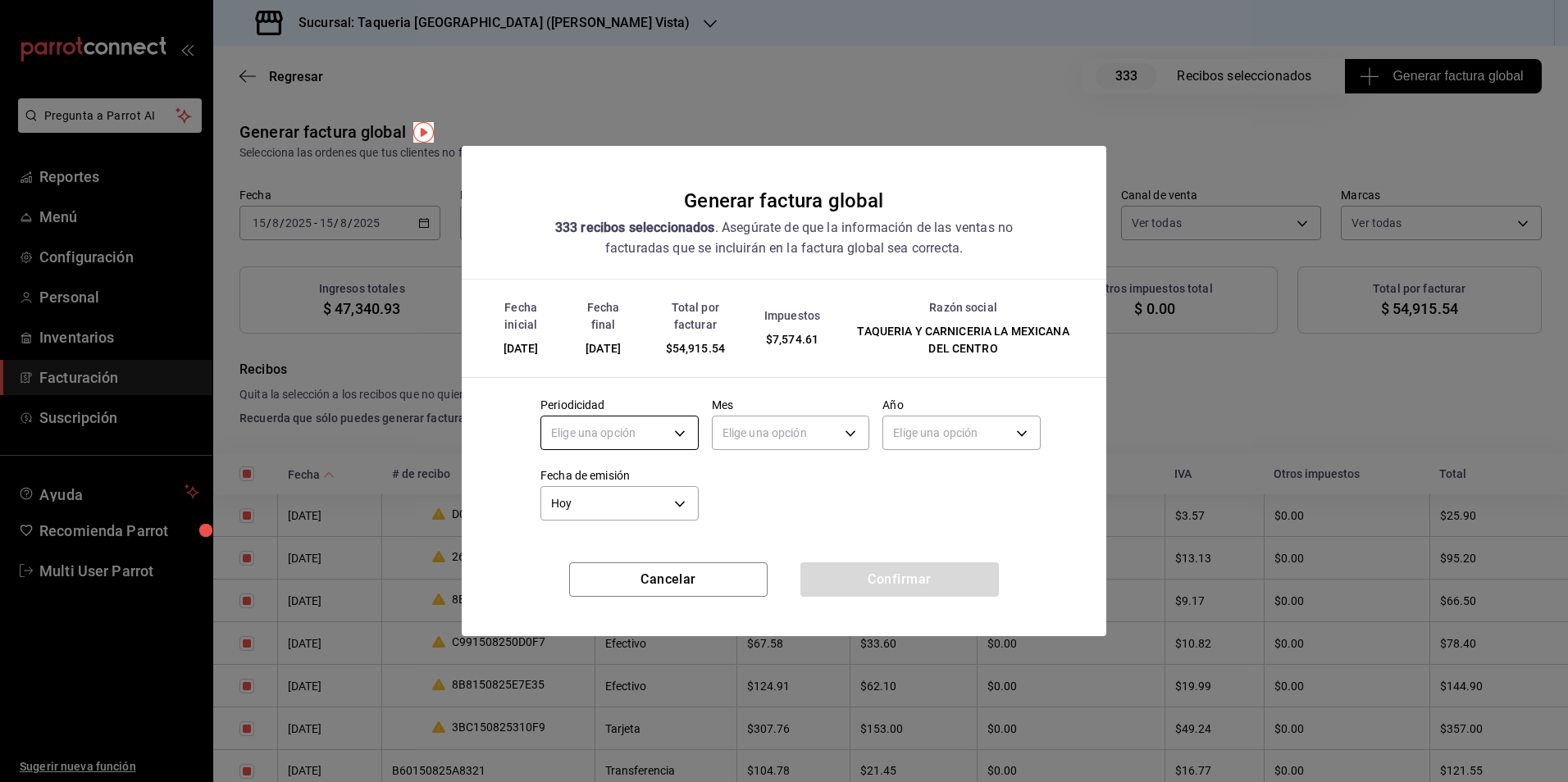
click at [635, 438] on body "Pregunta a Parrot AI Reportes Menú Configuración Personal Inventarios Facturaci…" at bounding box center [784, 391] width 1568 height 782
click at [608, 487] on li "Diario" at bounding box center [619, 484] width 157 height 28
click at [728, 444] on body "Pregunta a Parrot AI Reportes Menú Configuración Personal Inventarios Facturaci…" at bounding box center [784, 391] width 1568 height 782
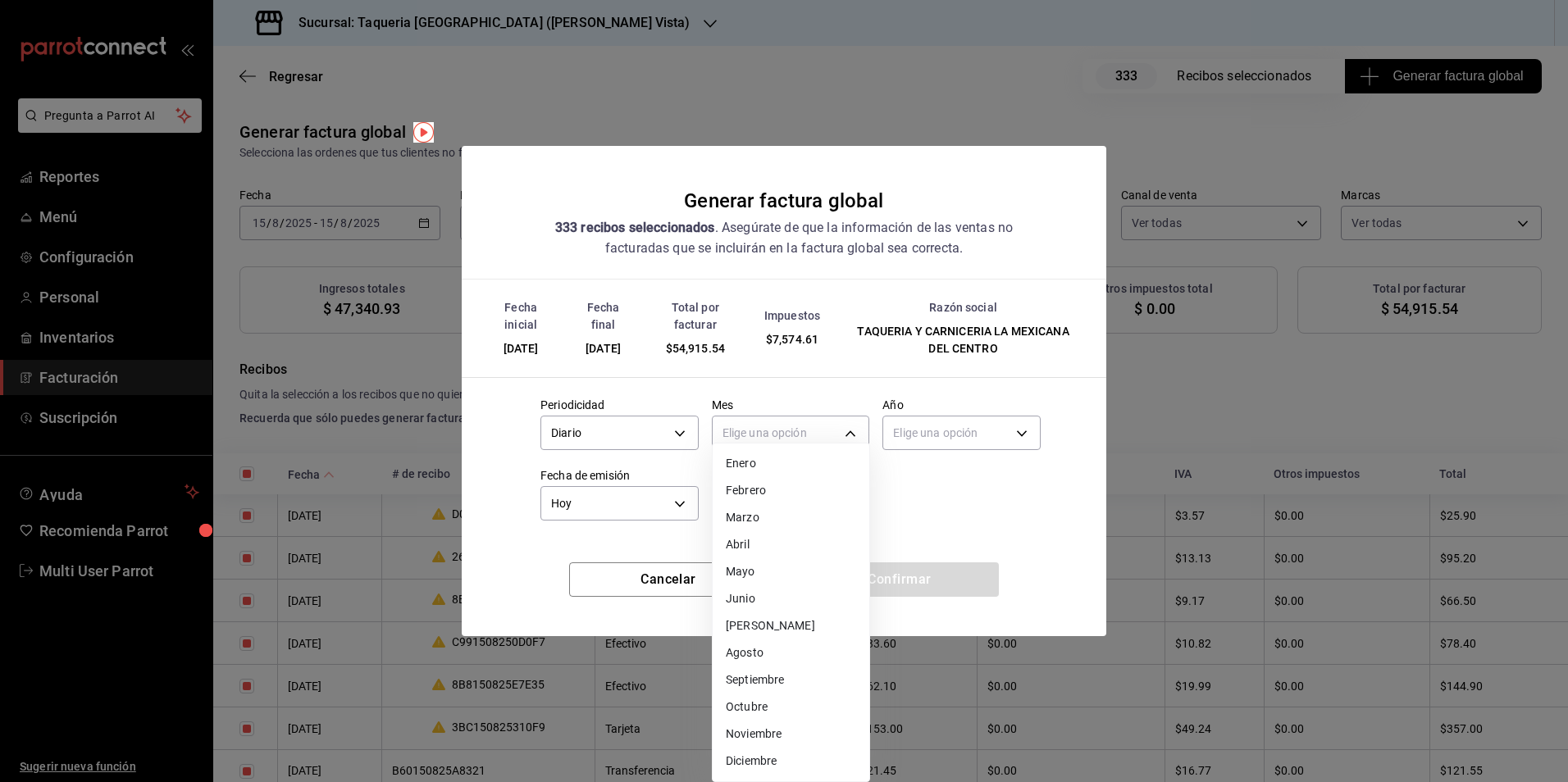
click at [754, 648] on li "Agosto" at bounding box center [791, 653] width 157 height 28
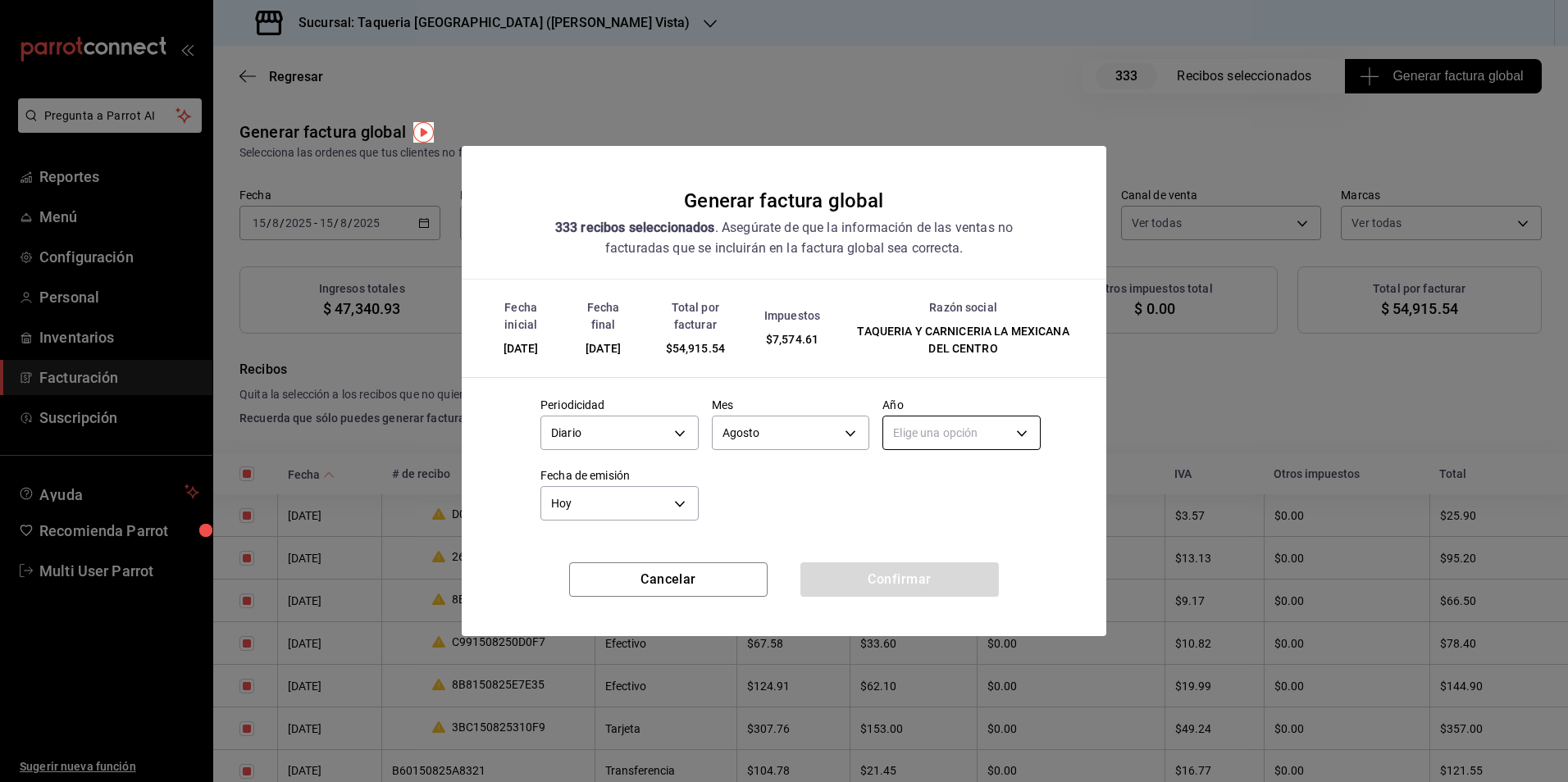
click at [960, 421] on body "Pregunta a Parrot AI Reportes Menú Configuración Personal Inventarios Facturaci…" at bounding box center [784, 391] width 1568 height 782
click at [923, 480] on li "2025" at bounding box center [961, 484] width 157 height 28
click at [885, 571] on button "Confirmar" at bounding box center [899, 580] width 198 height 34
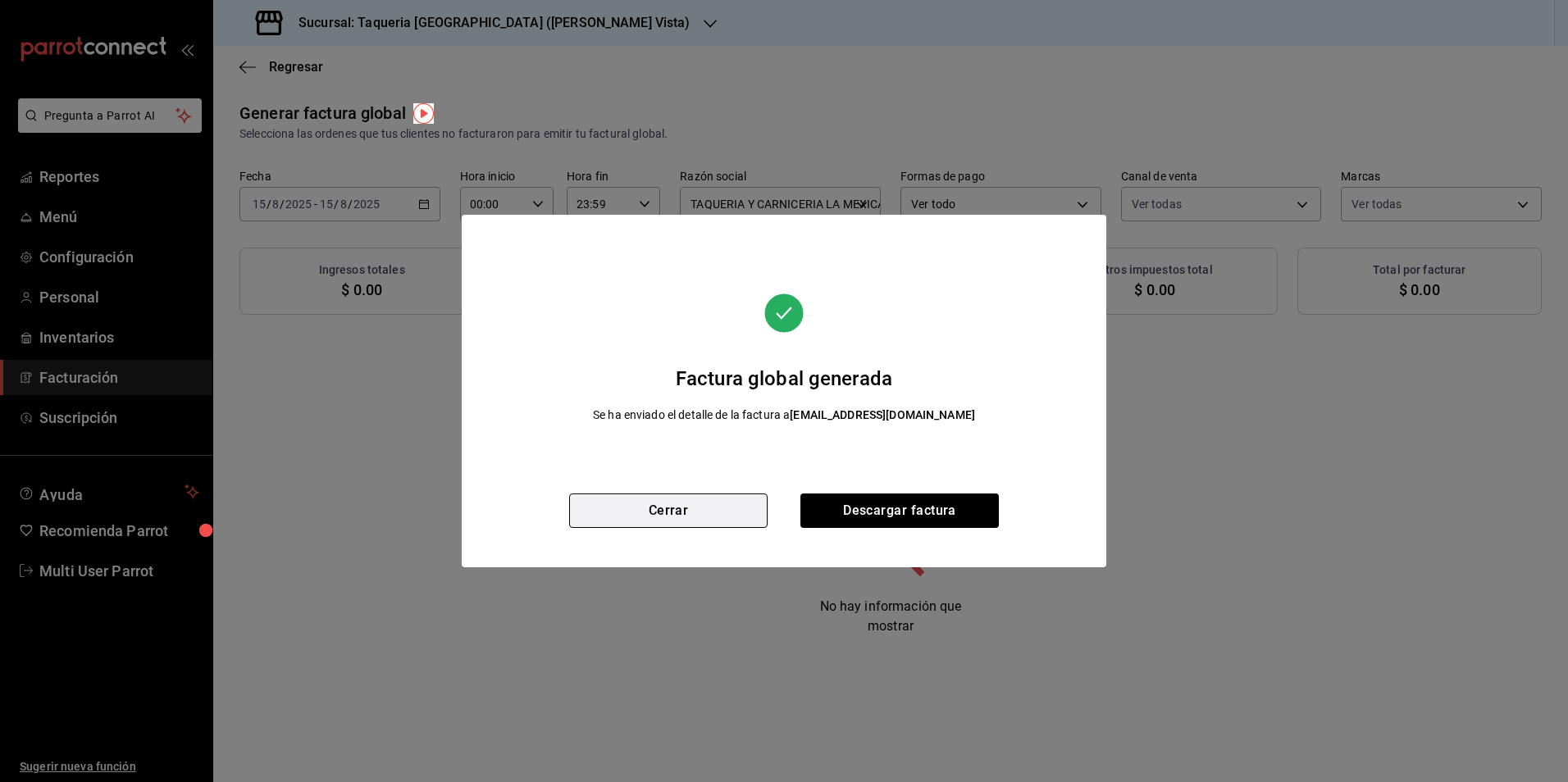
click at [669, 525] on button "Cerrar" at bounding box center [668, 511] width 198 height 34
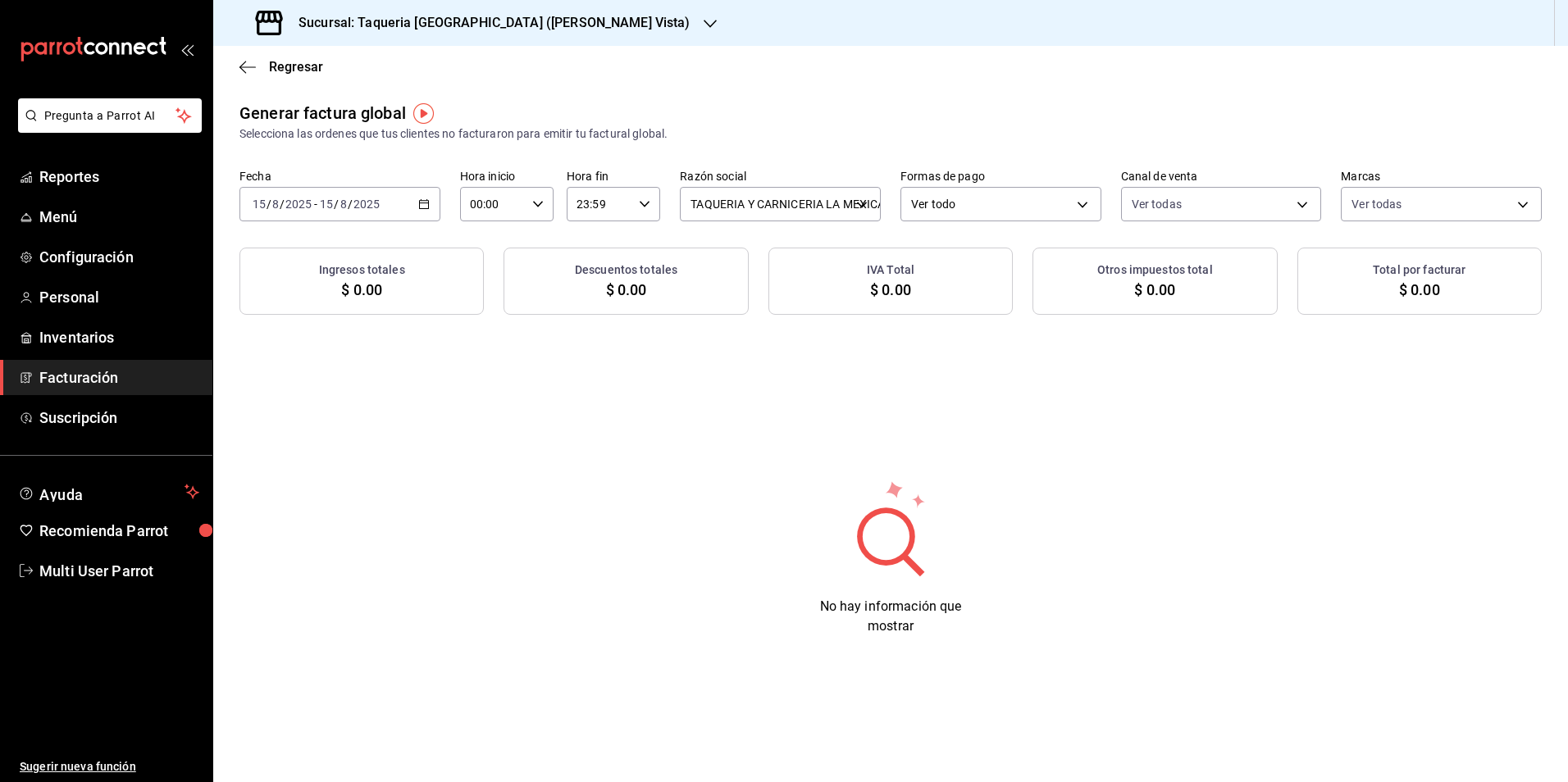
click at [364, 202] on input "2025" at bounding box center [366, 204] width 28 height 13
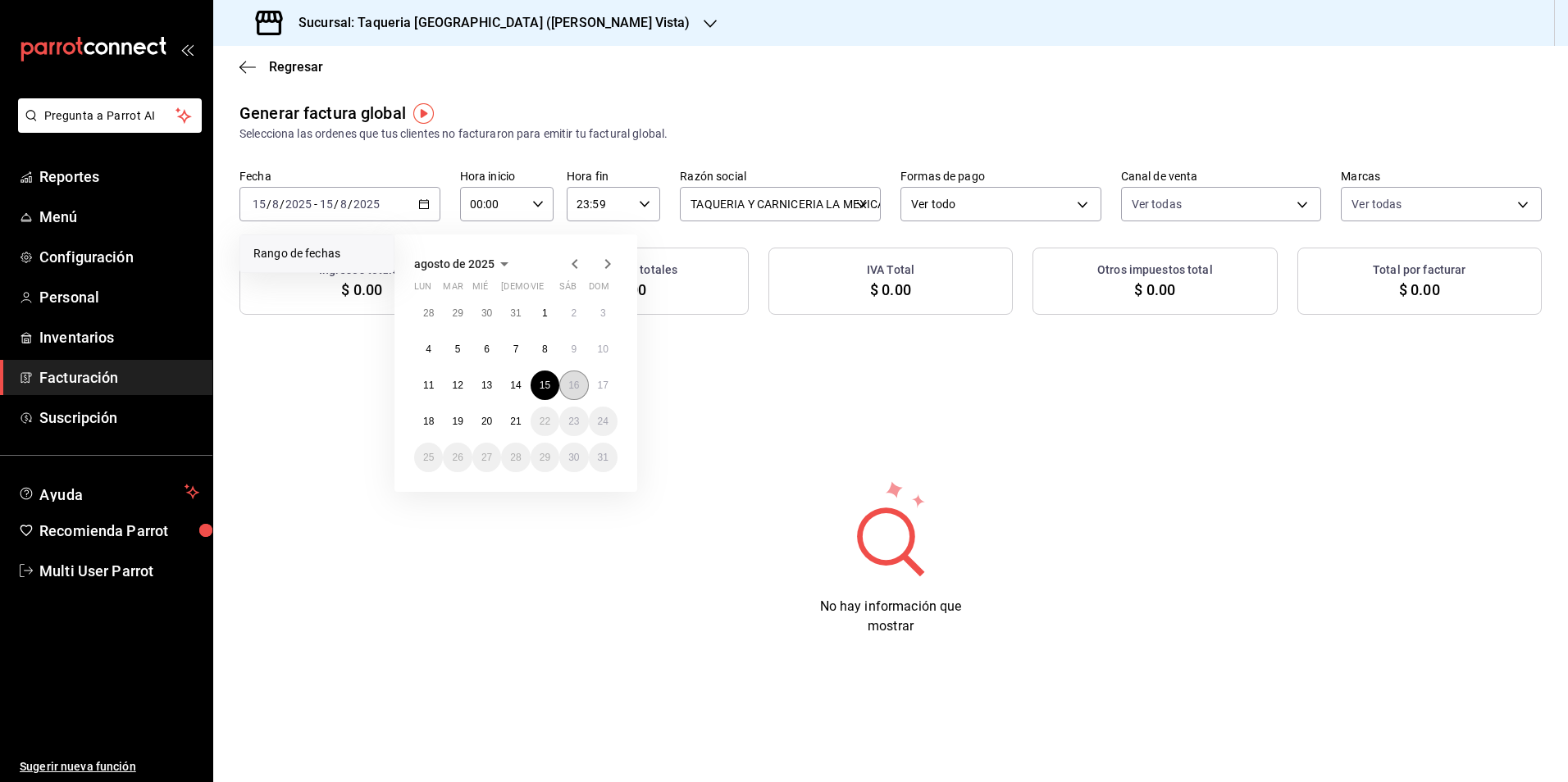
click at [576, 380] on abbr "16" at bounding box center [573, 385] width 10 height 11
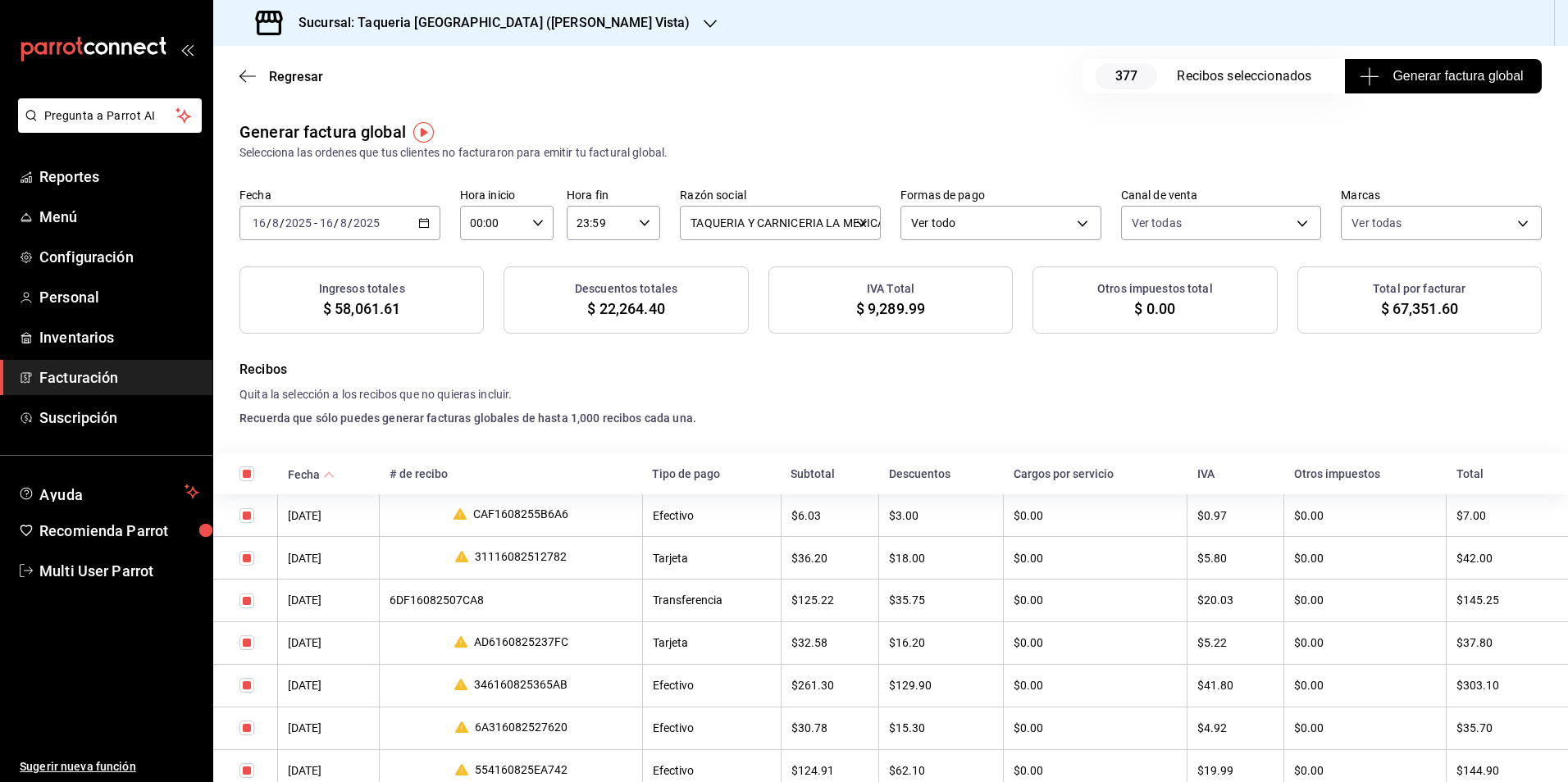
click at [1493, 83] on span "Generar factura global" at bounding box center [1443, 76] width 159 height 20
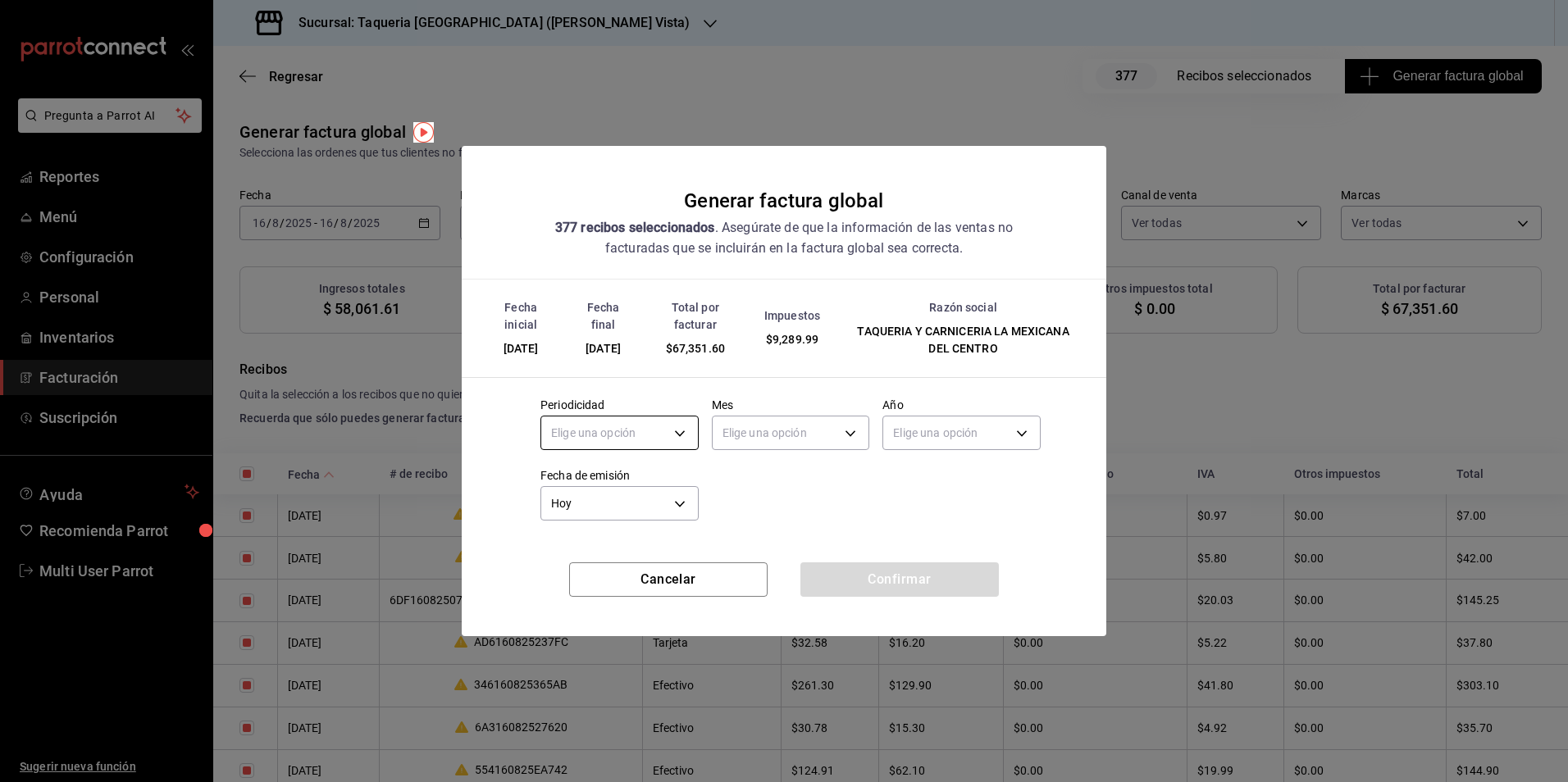
click at [667, 421] on body "Pregunta a Parrot AI Reportes Menú Configuración Personal Inventarios Facturaci…" at bounding box center [784, 391] width 1568 height 782
click at [614, 479] on li "Diario" at bounding box center [619, 484] width 157 height 28
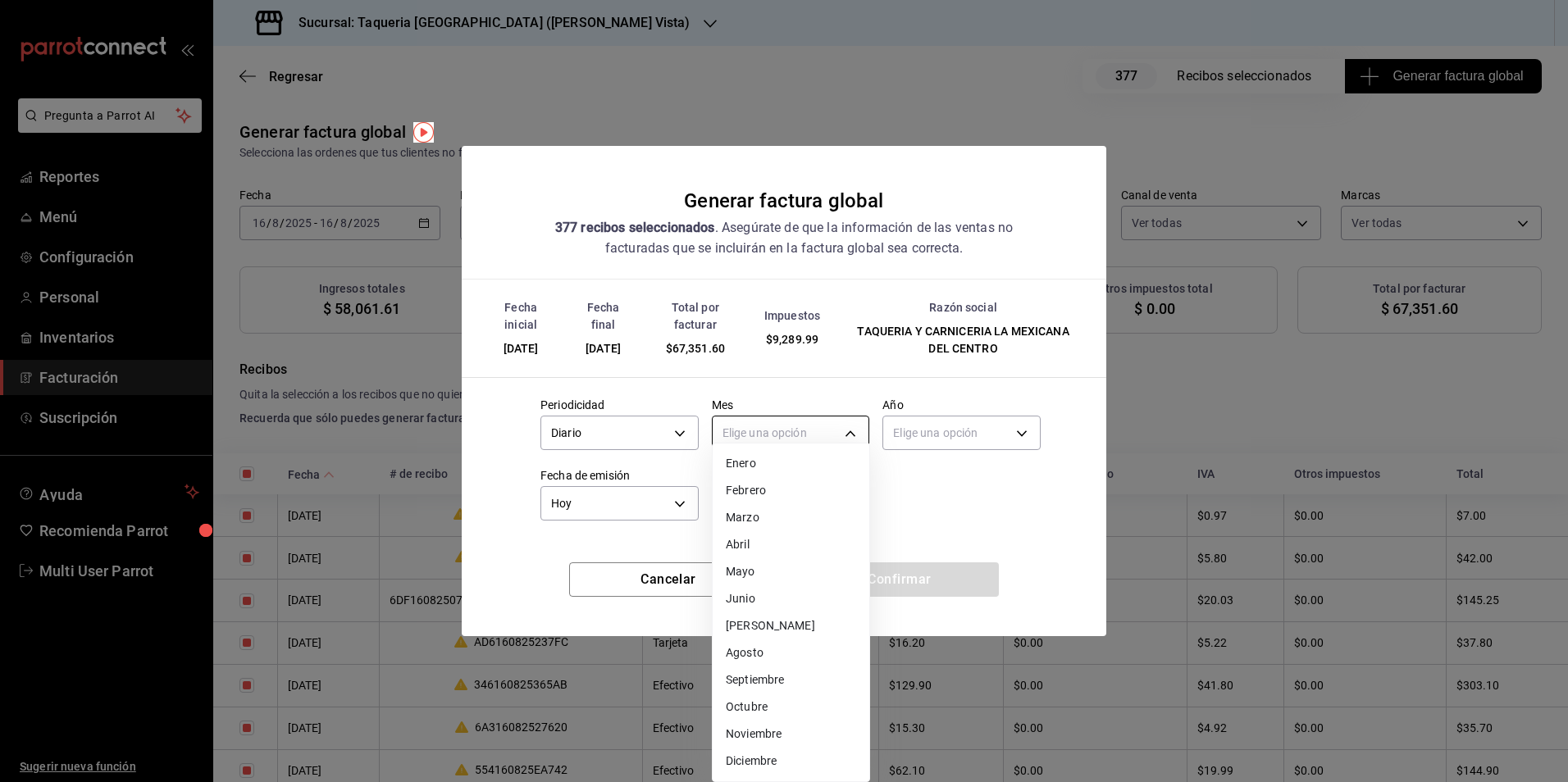
click at [769, 425] on body "Pregunta a Parrot AI Reportes Menú Configuración Personal Inventarios Facturaci…" at bounding box center [784, 391] width 1568 height 782
click at [767, 650] on li "Agosto" at bounding box center [791, 653] width 157 height 28
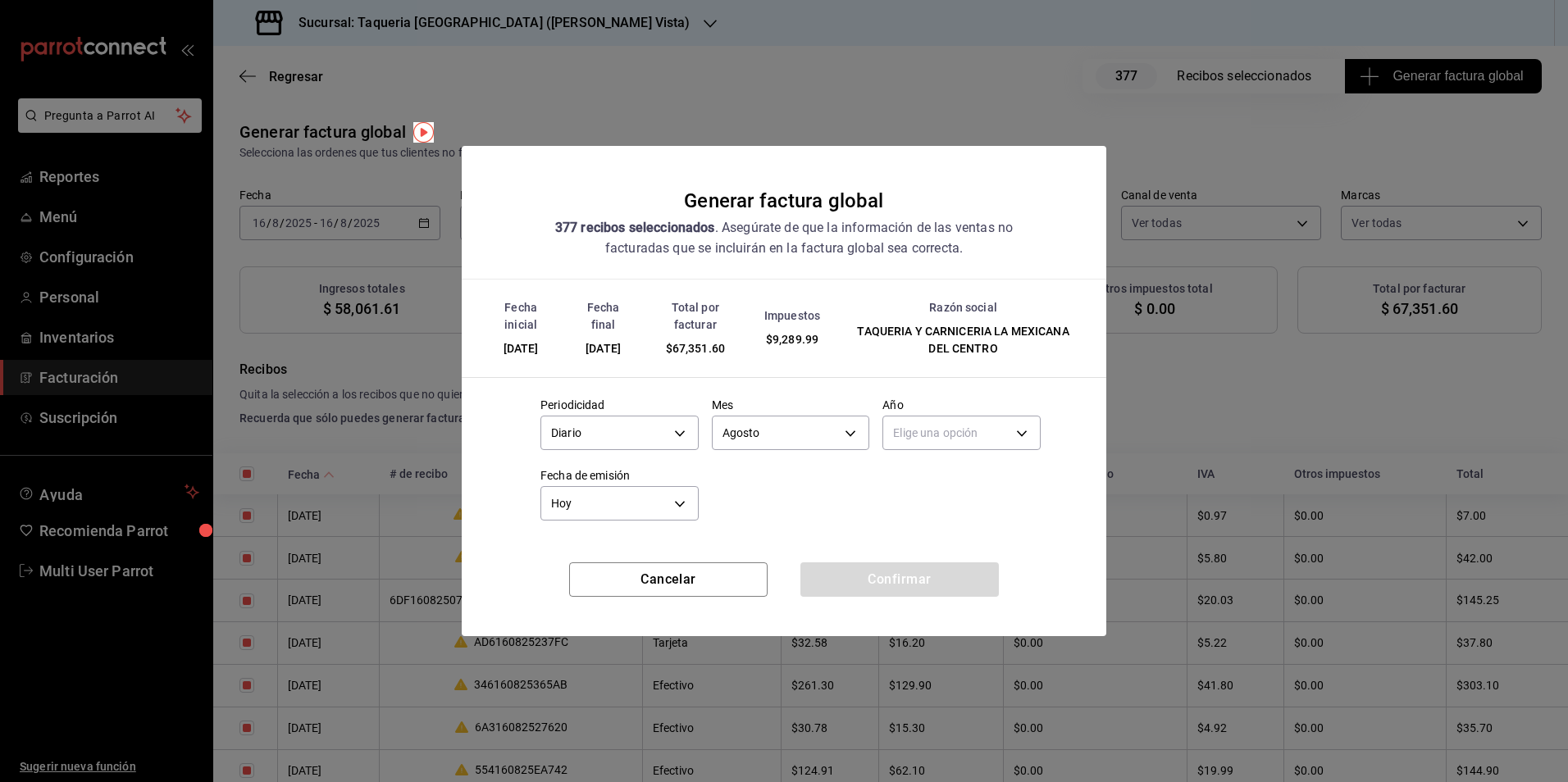
click at [971, 413] on div "Elige una opción" at bounding box center [961, 431] width 159 height 44
click at [962, 422] on body "Pregunta a Parrot AI Reportes Menú Configuración Personal Inventarios Facturaci…" at bounding box center [784, 391] width 1568 height 782
click at [909, 475] on li "2025" at bounding box center [961, 484] width 157 height 28
click at [950, 581] on button "Confirmar" at bounding box center [899, 580] width 198 height 34
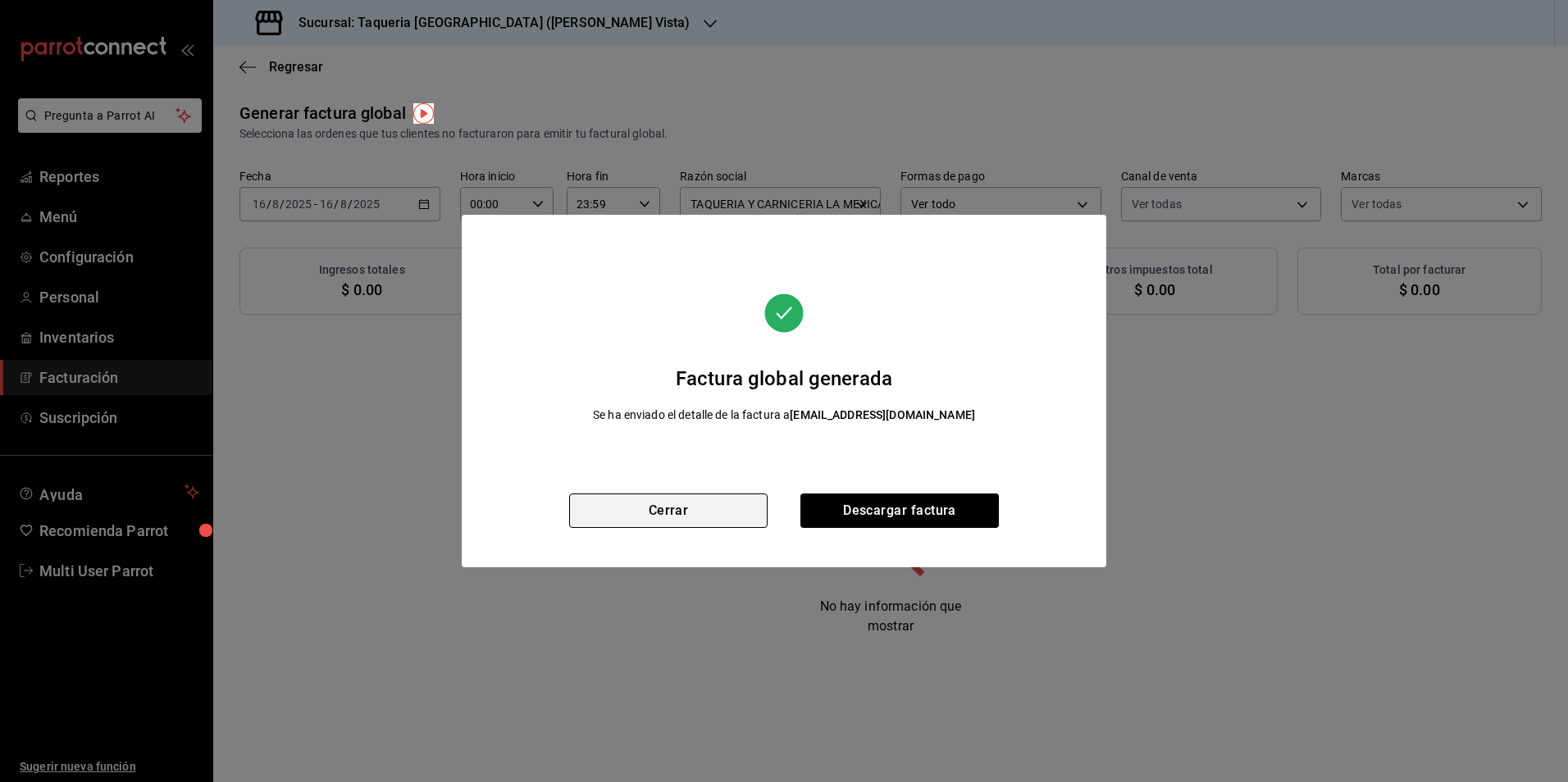
click at [723, 525] on button "Cerrar" at bounding box center [668, 511] width 198 height 34
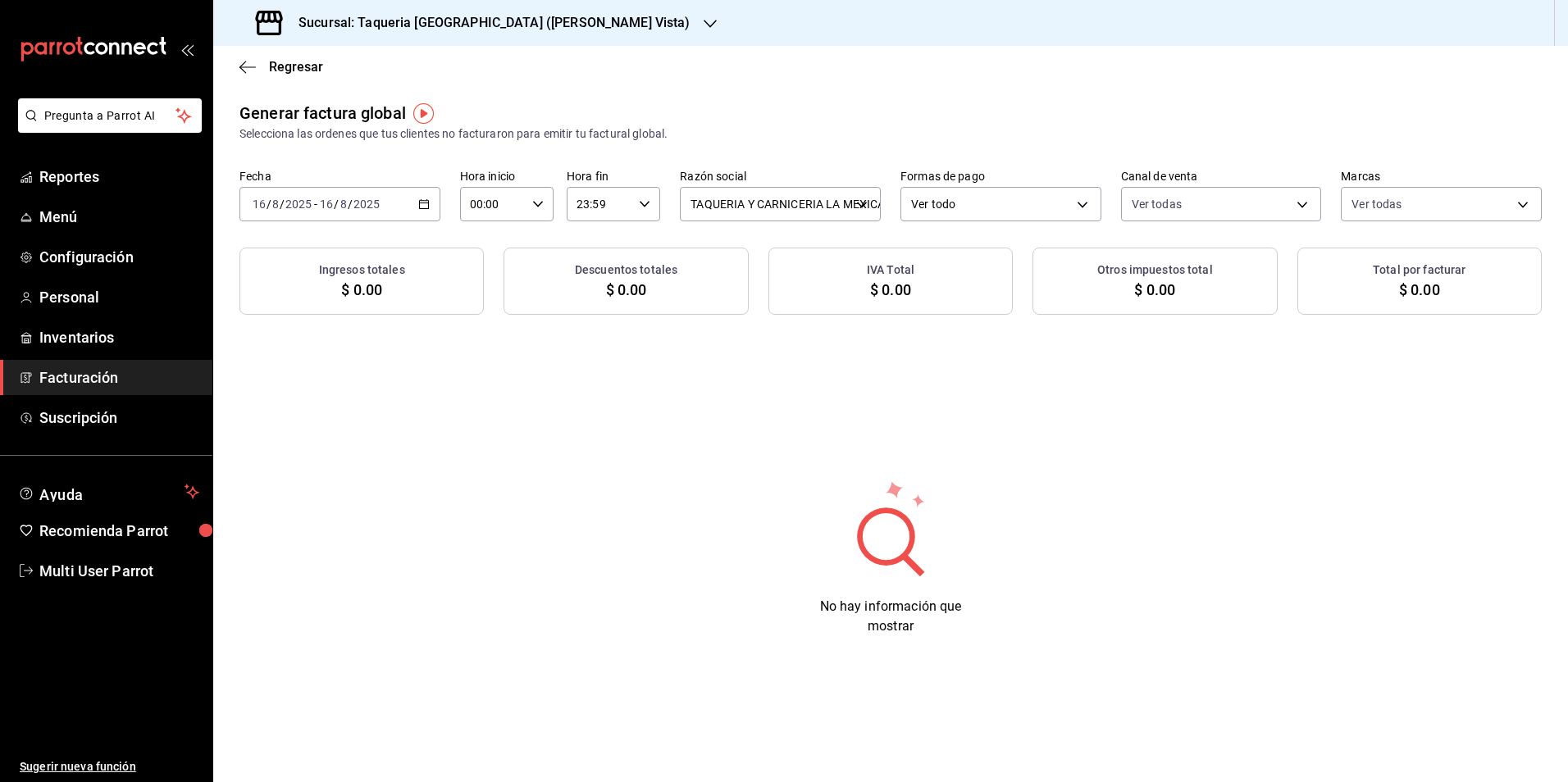
click at [397, 229] on div "Generar factura global Selecciona las ordenes que tus clientes no facturaron pa…" at bounding box center [890, 208] width 1354 height 214
click at [405, 207] on div "[DATE] [DATE] - [DATE] [DATE]" at bounding box center [340, 204] width 201 height 34
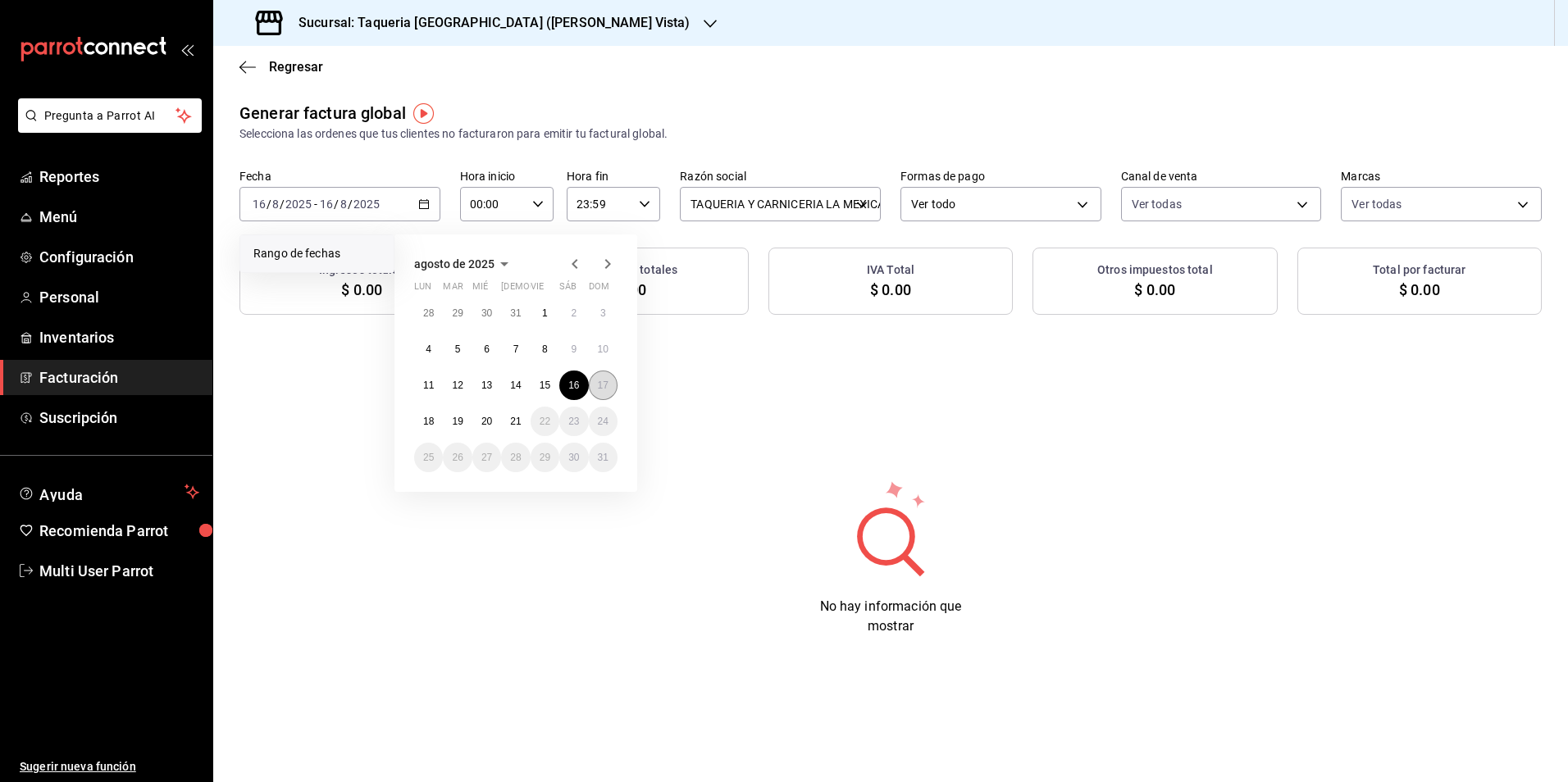
click at [595, 386] on button "17" at bounding box center [603, 385] width 28 height 29
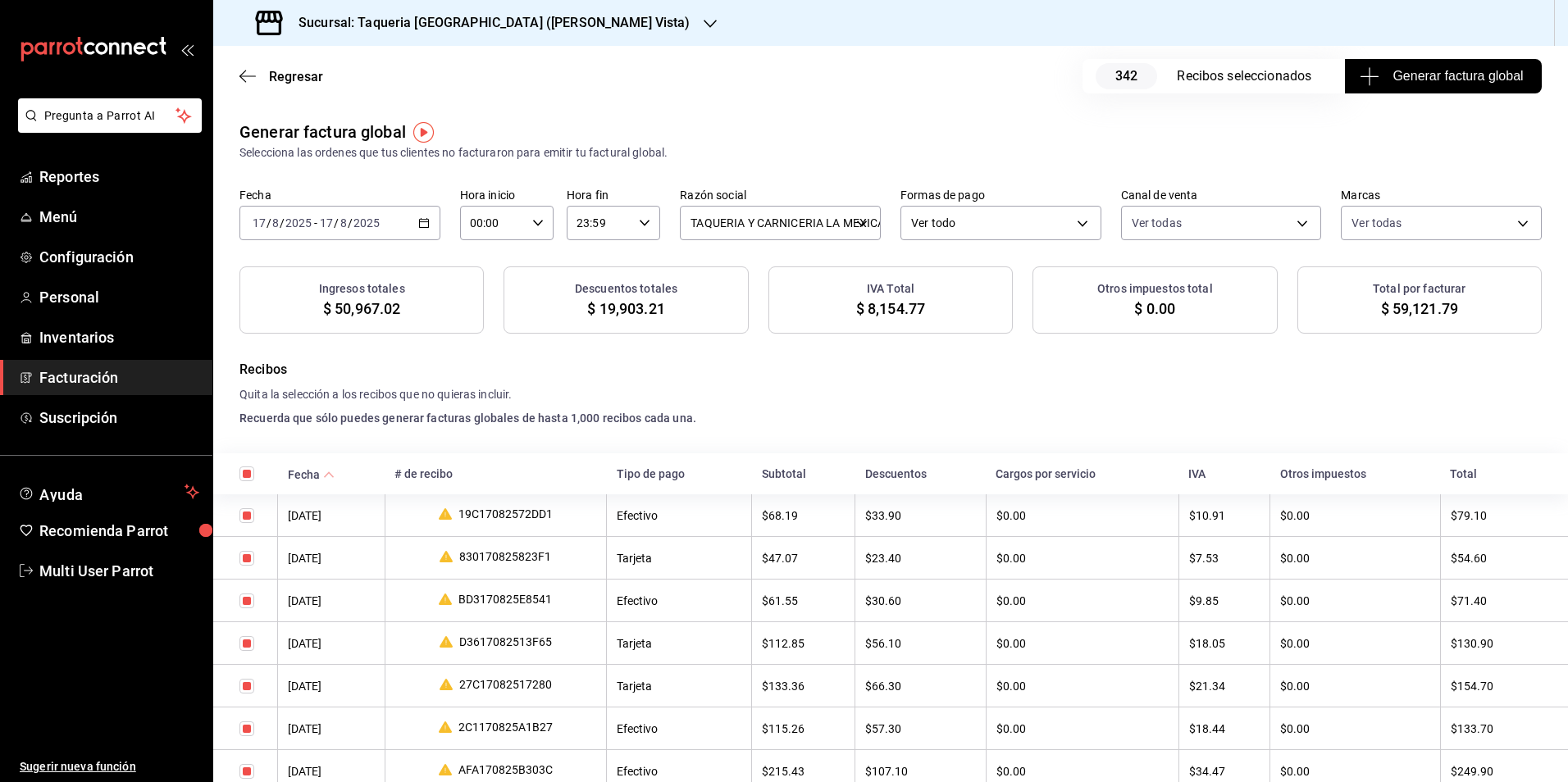
click at [1434, 69] on span "Generar factura global" at bounding box center [1443, 76] width 159 height 20
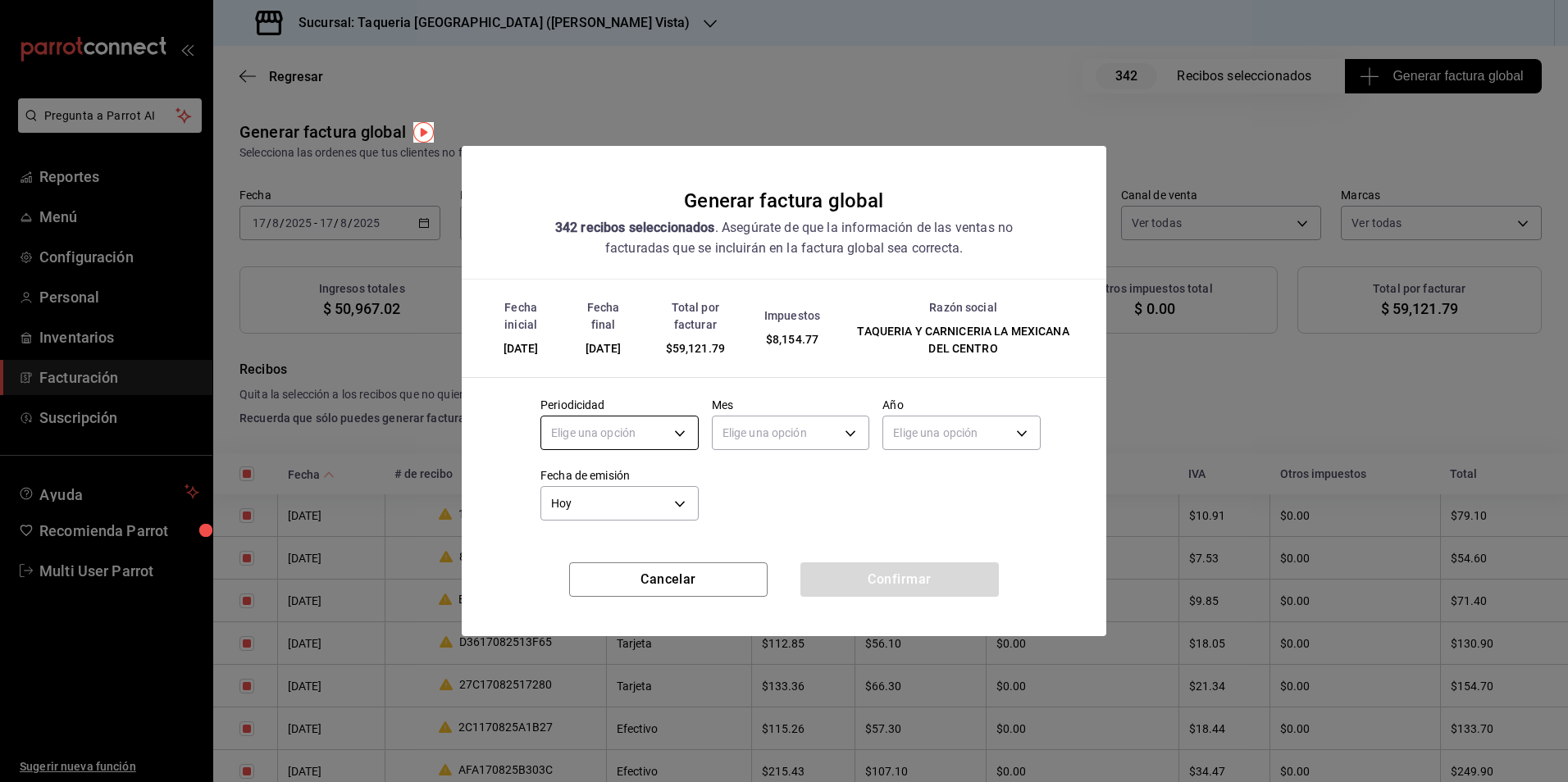
click at [617, 437] on body "Pregunta a Parrot AI Reportes Menú Configuración Personal Inventarios Facturaci…" at bounding box center [784, 391] width 1568 height 782
click at [610, 477] on li "Diario" at bounding box center [619, 484] width 157 height 28
click at [817, 430] on body "Pregunta a Parrot AI Reportes Menú Configuración Personal Inventarios Facturaci…" at bounding box center [784, 391] width 1568 height 782
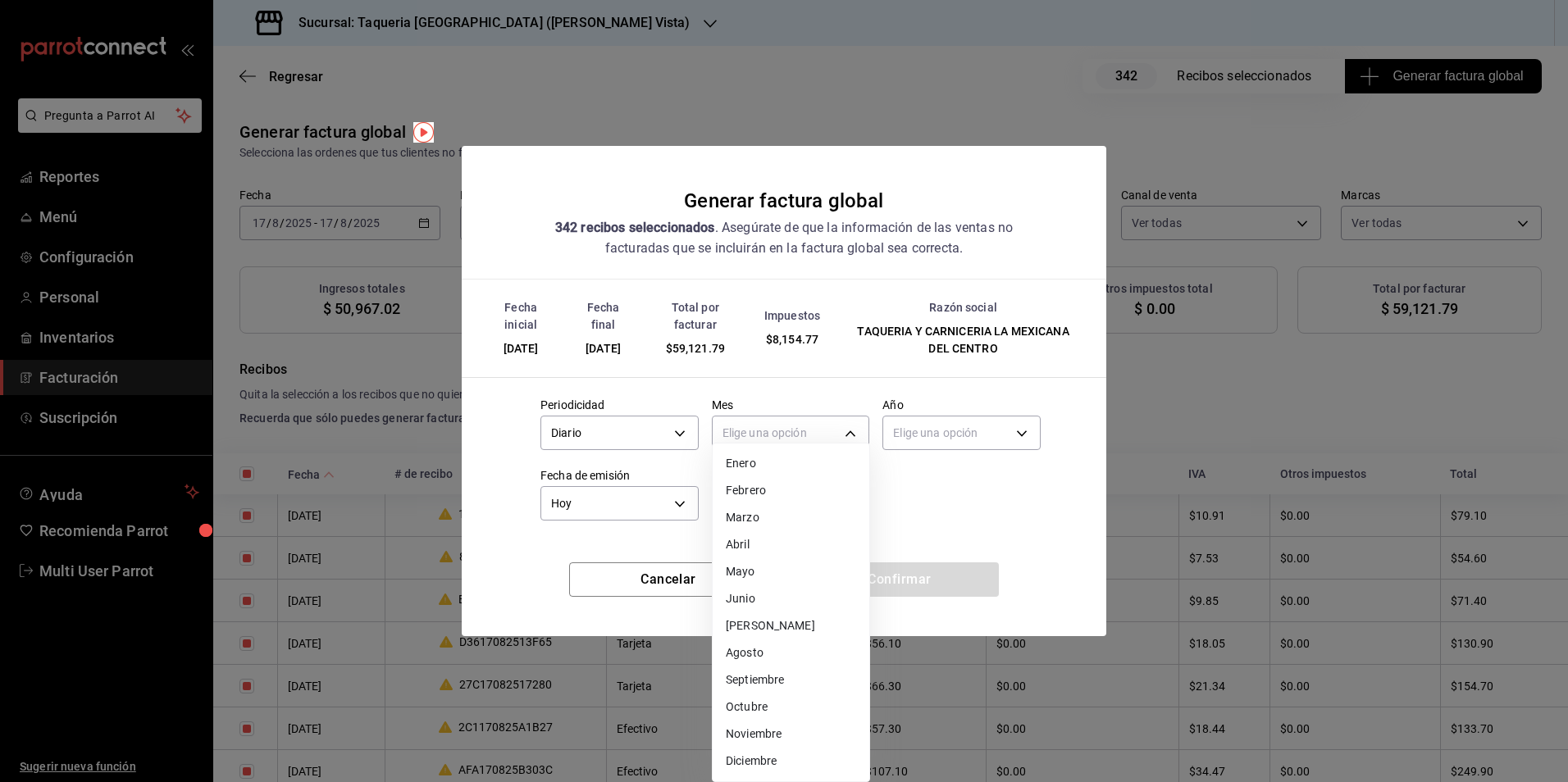
click at [781, 661] on li "Agosto" at bounding box center [791, 653] width 157 height 28
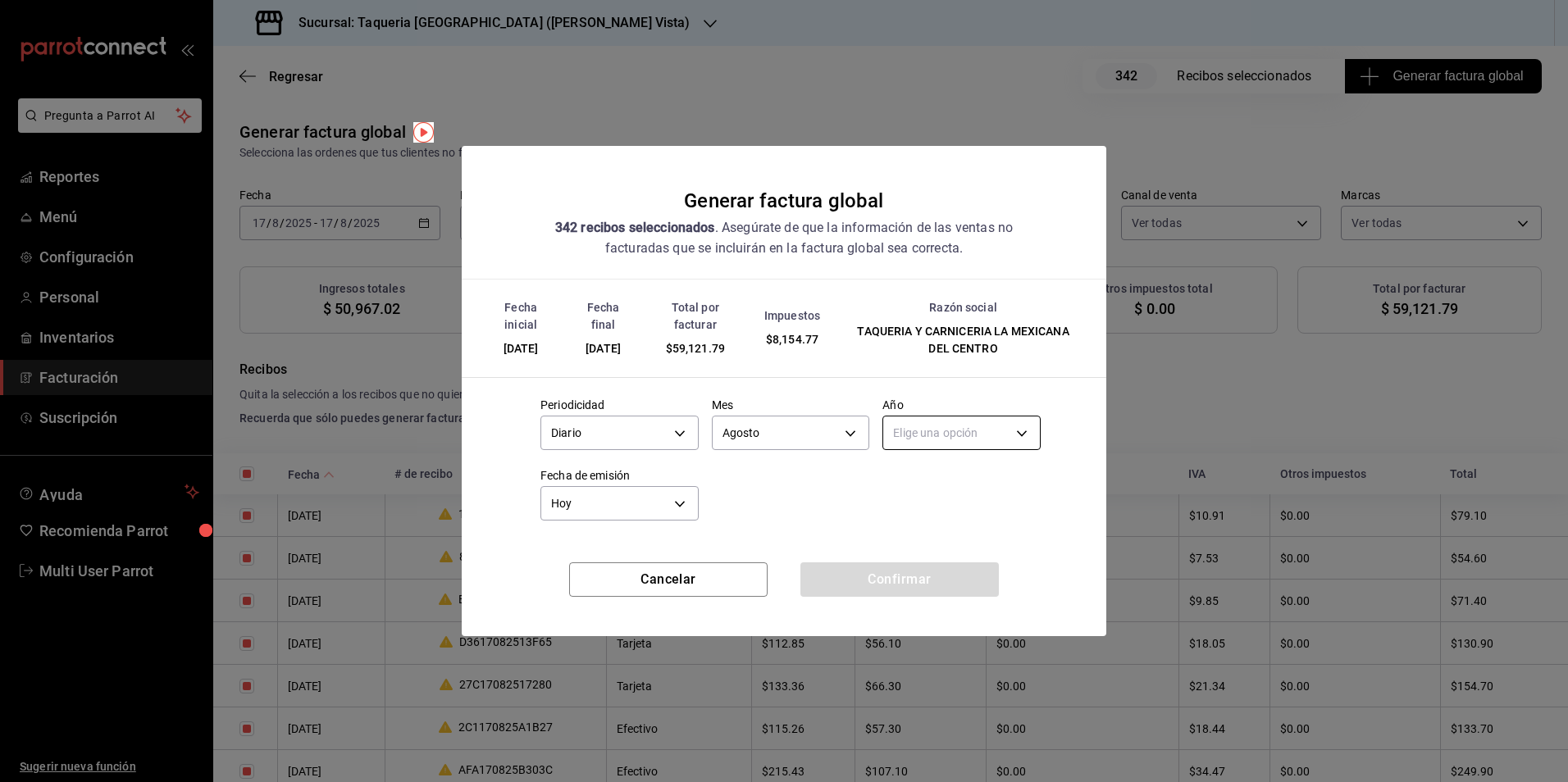
click at [961, 425] on body "Pregunta a Parrot AI Reportes Menú Configuración Personal Inventarios Facturaci…" at bounding box center [784, 391] width 1568 height 782
click at [936, 463] on div "Elige una opción 2025 2024" at bounding box center [961, 497] width 159 height 69
click at [929, 475] on li "2025" at bounding box center [961, 484] width 157 height 28
click at [898, 570] on button "Confirmar" at bounding box center [899, 580] width 198 height 34
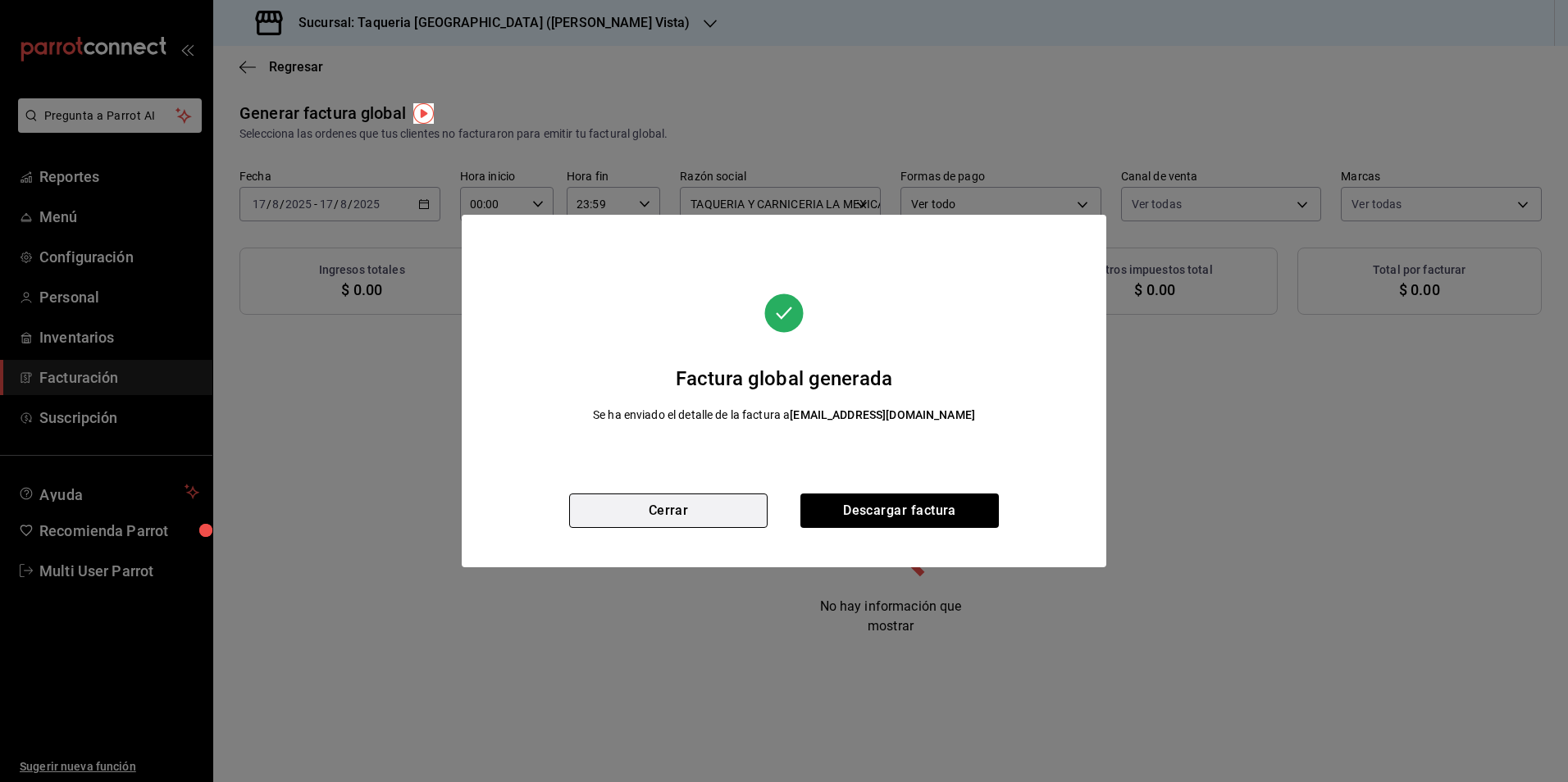
click at [757, 515] on button "Cerrar" at bounding box center [668, 511] width 198 height 34
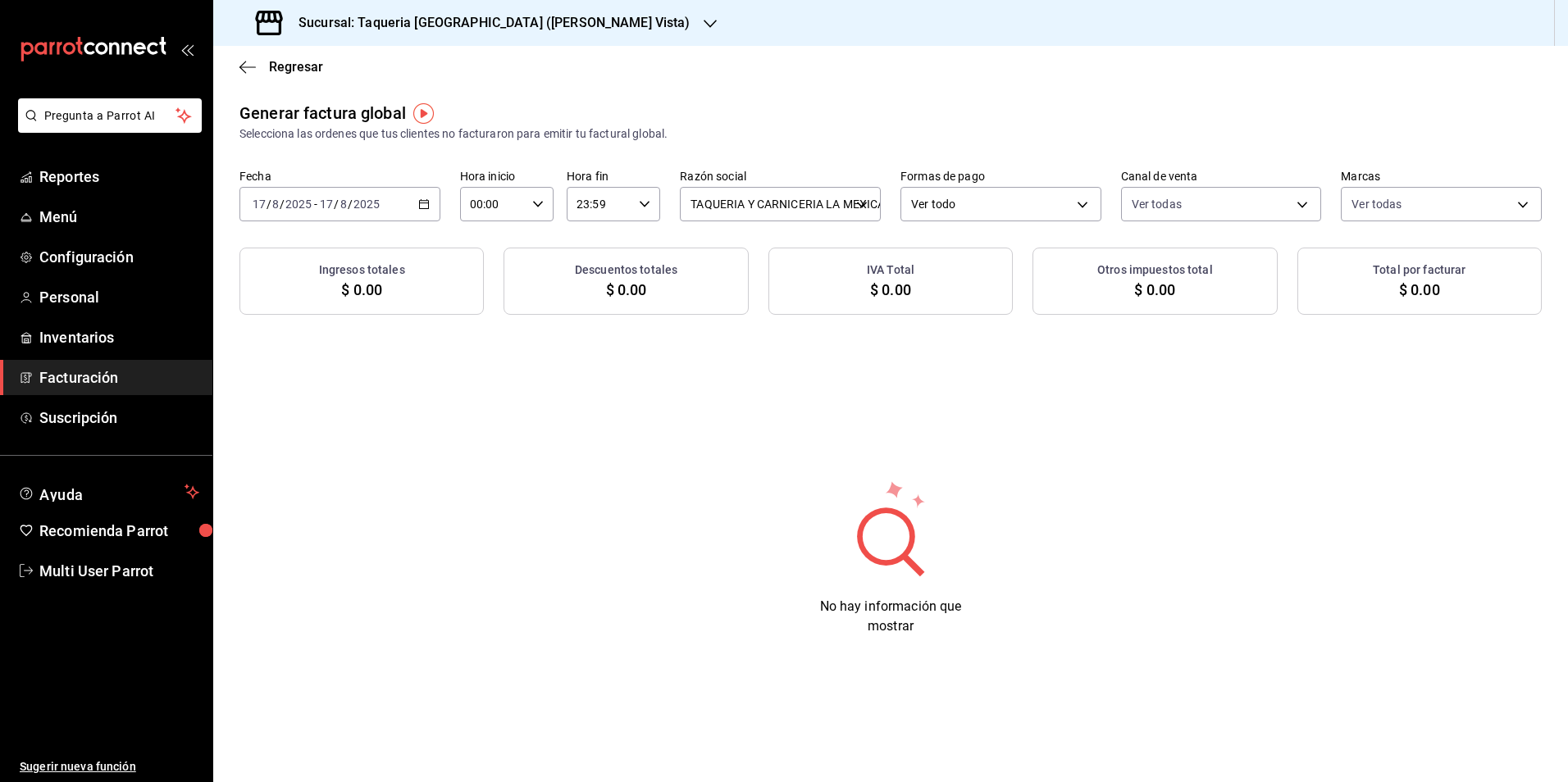
click at [350, 218] on div "[DATE] [DATE] - [DATE] [DATE]" at bounding box center [340, 204] width 201 height 34
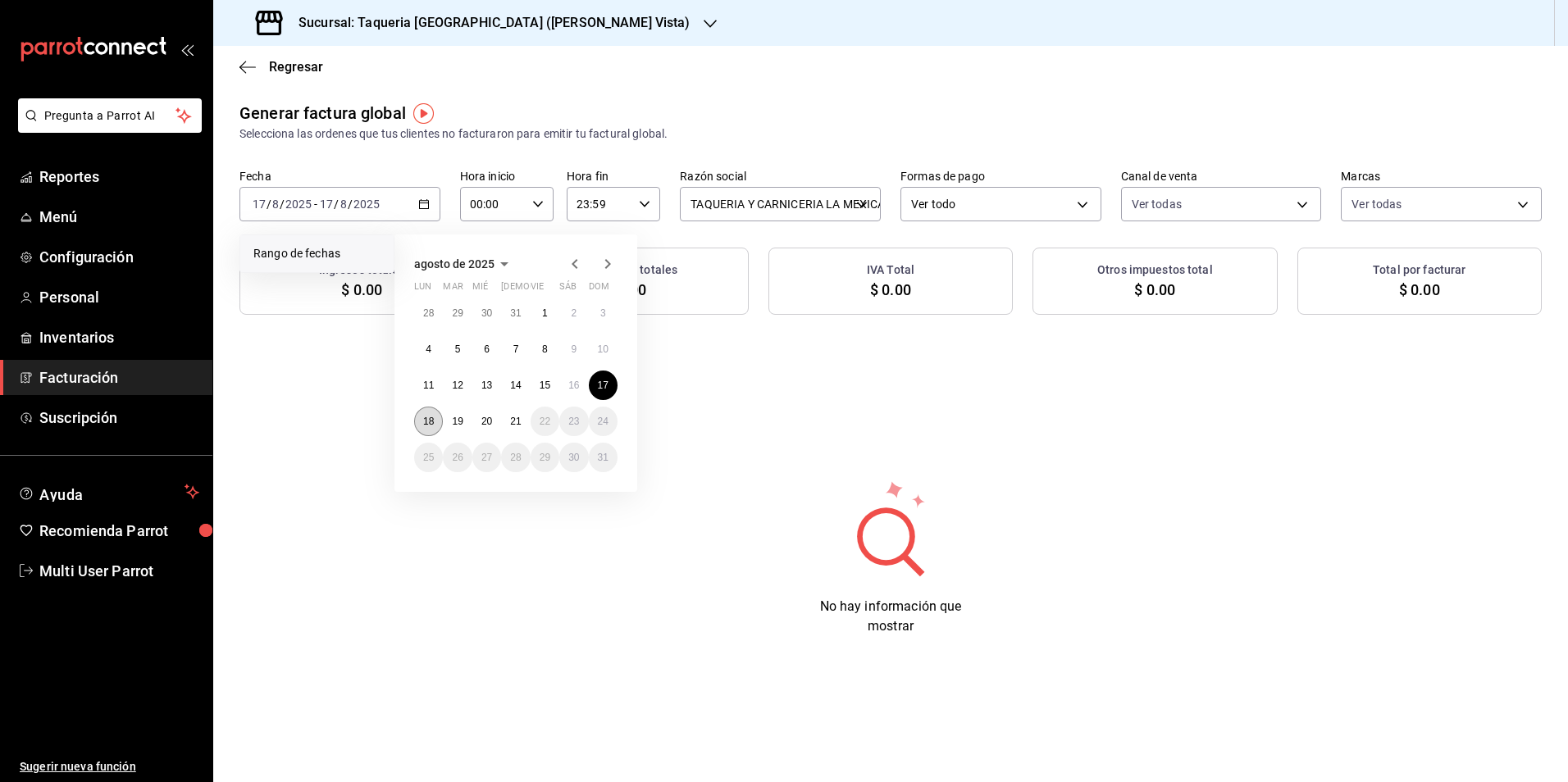
click at [422, 413] on button "18" at bounding box center [428, 421] width 28 height 29
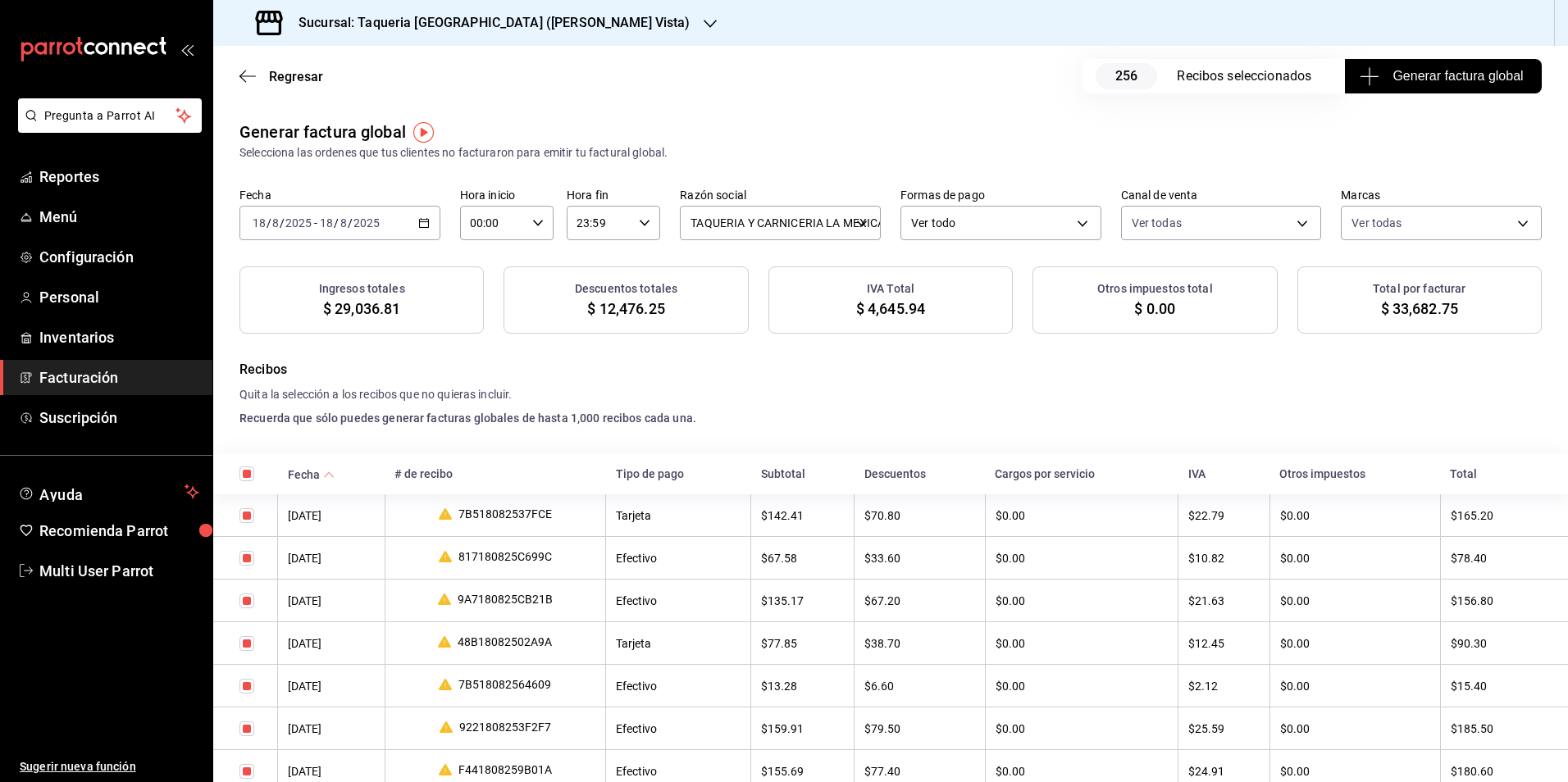
click at [1447, 82] on span "Generar factura global" at bounding box center [1443, 76] width 159 height 20
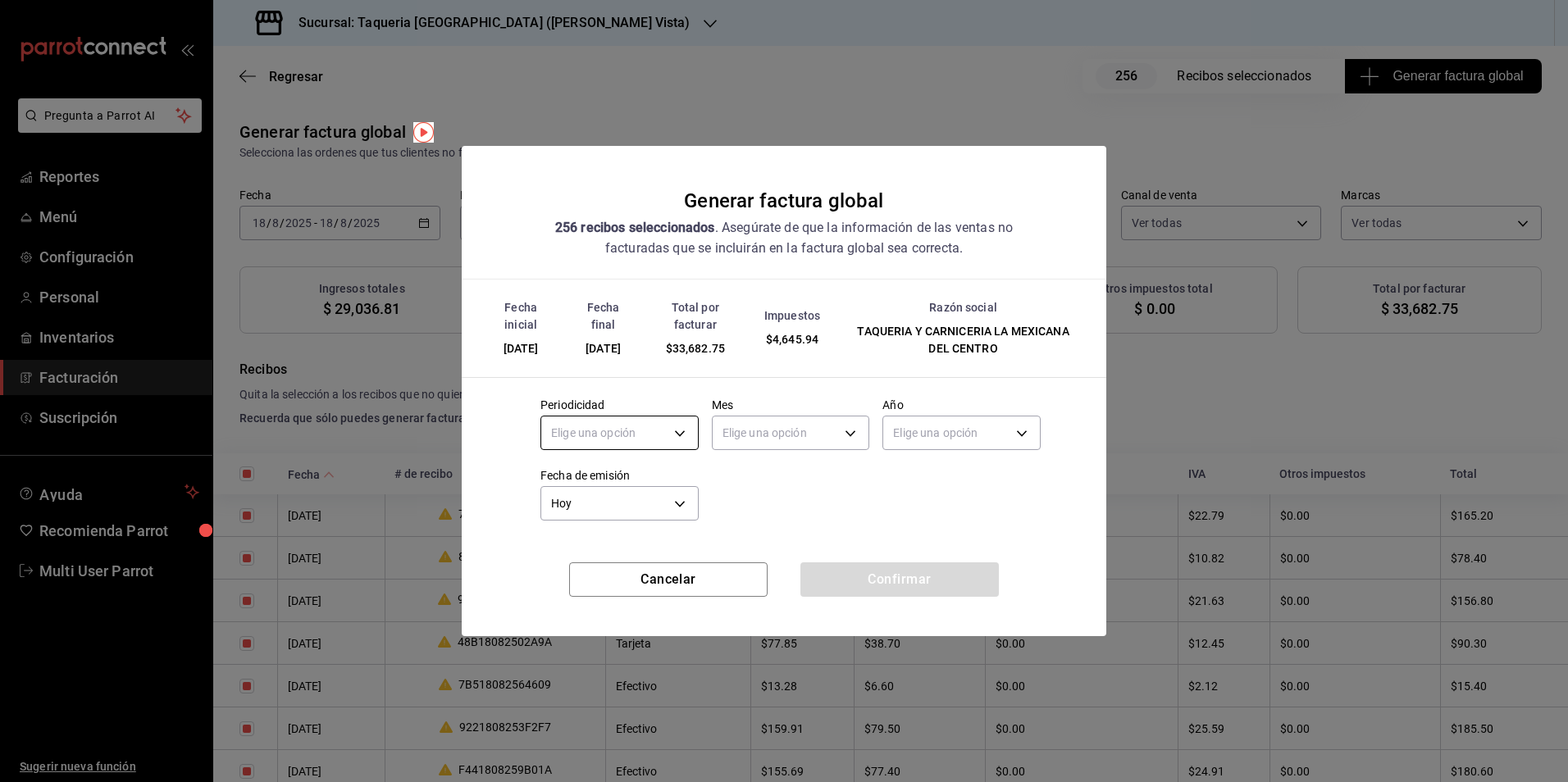
click at [601, 419] on body "Pregunta a Parrot AI Reportes Menú Configuración Personal Inventarios Facturaci…" at bounding box center [784, 391] width 1568 height 782
click at [600, 471] on ul "Elige una opción Diario Semanal Quincenal Mensual" at bounding box center [619, 525] width 157 height 121
click at [786, 436] on div at bounding box center [784, 391] width 1568 height 782
click at [563, 438] on body "Pregunta a Parrot AI Reportes Menú Configuración Personal Inventarios Facturaci…" at bounding box center [784, 391] width 1568 height 782
click at [563, 485] on li "Diario" at bounding box center [619, 484] width 157 height 28
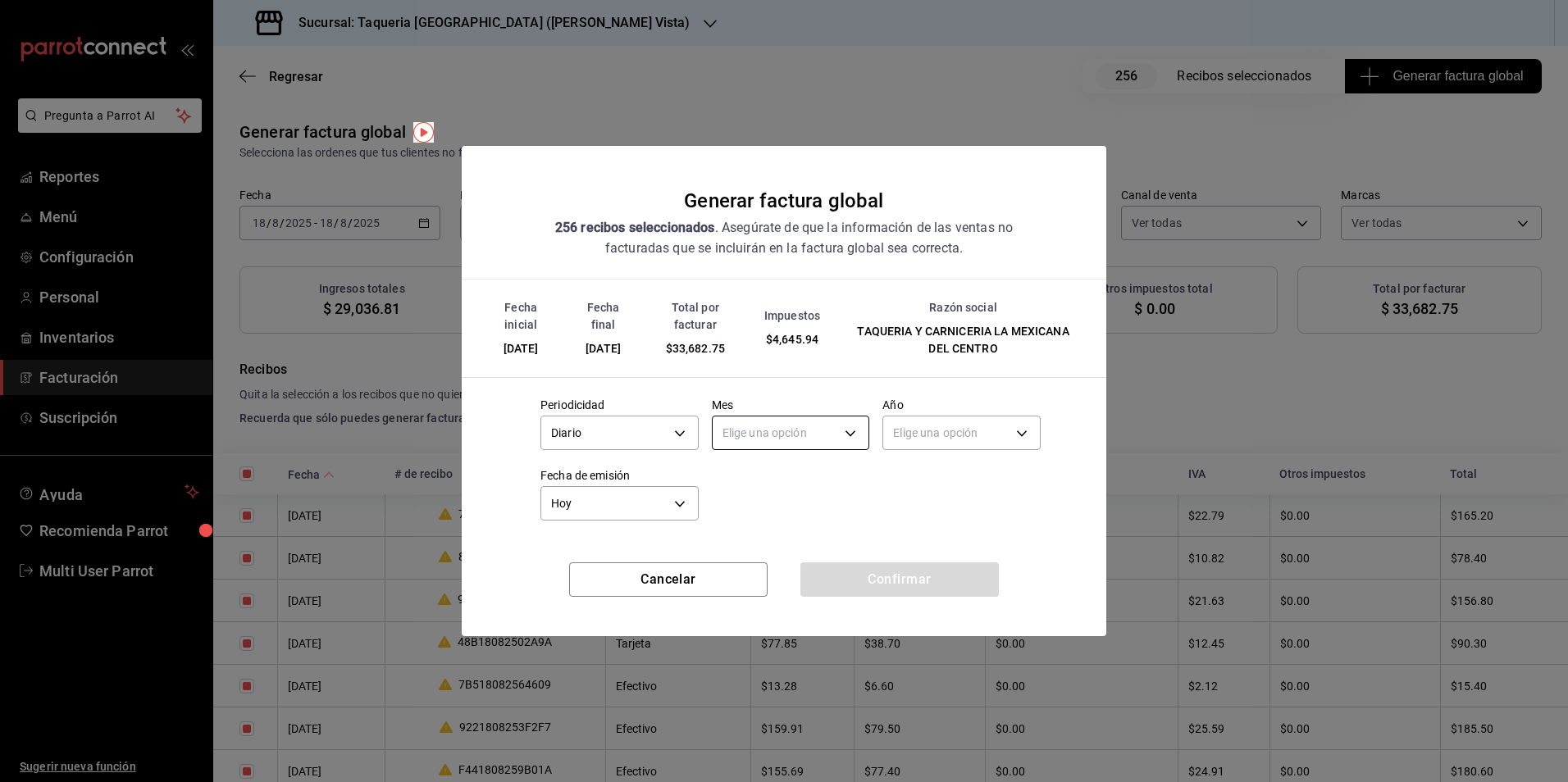
click at [840, 421] on body "Pregunta a Parrot AI Reportes Menú Configuración Personal Inventarios Facturaci…" at bounding box center [784, 391] width 1568 height 782
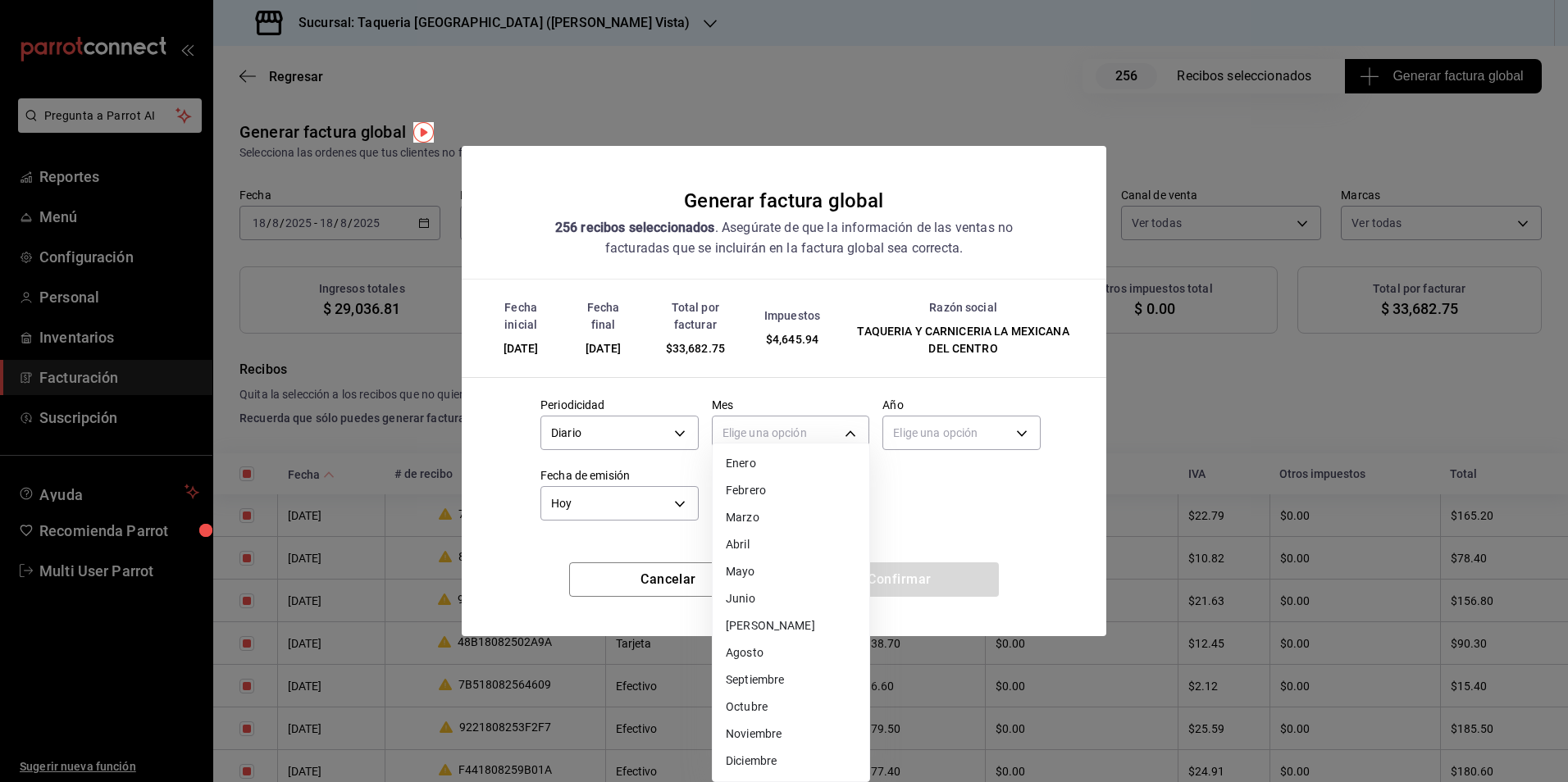
click at [774, 648] on li "Agosto" at bounding box center [791, 653] width 157 height 28
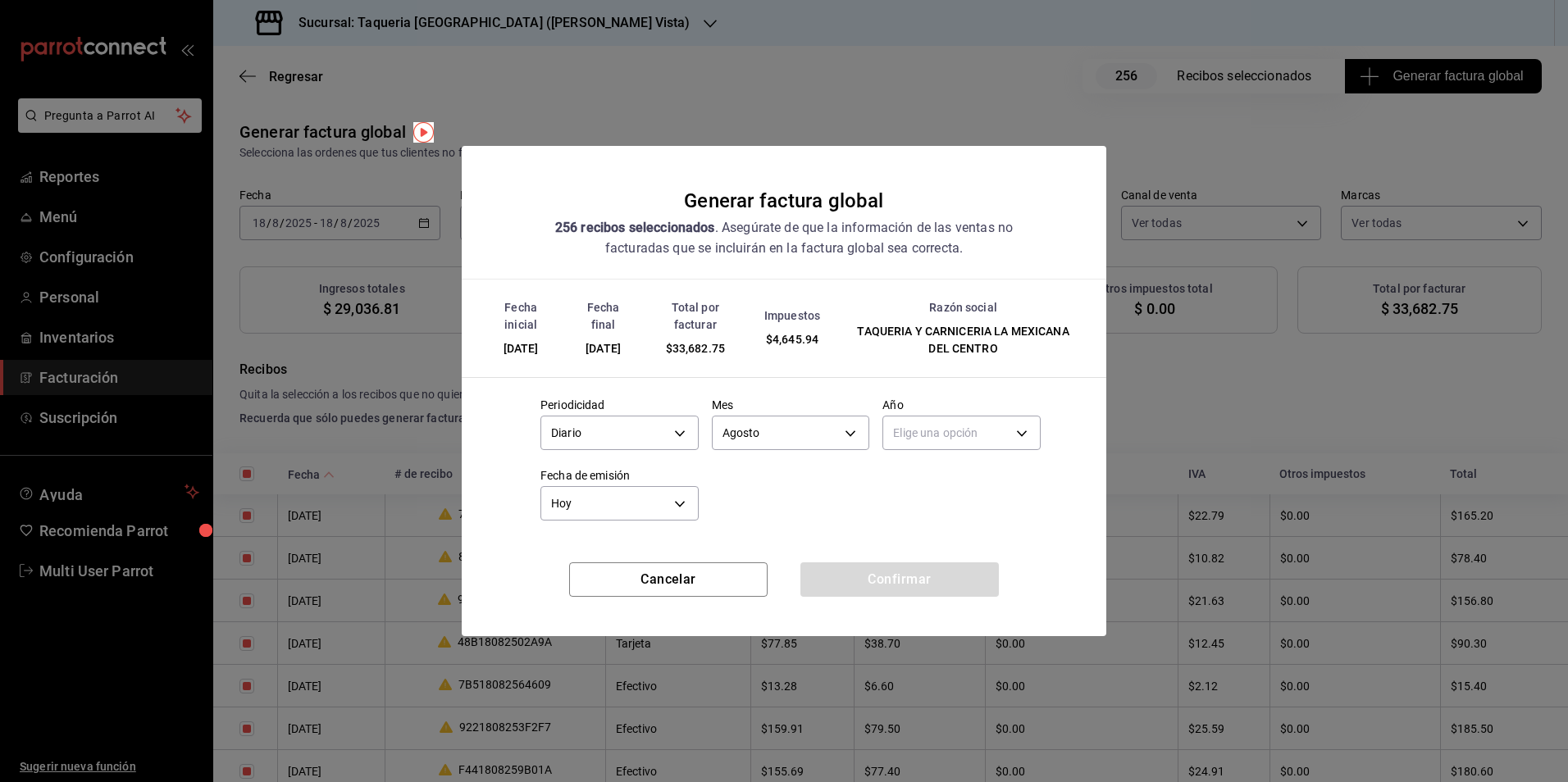
click at [967, 427] on body "Pregunta a Parrot AI Reportes Menú Configuración Personal Inventarios Facturaci…" at bounding box center [784, 391] width 1568 height 782
click at [943, 475] on li "2025" at bounding box center [961, 484] width 157 height 28
click at [926, 564] on button "Confirmar" at bounding box center [899, 580] width 198 height 34
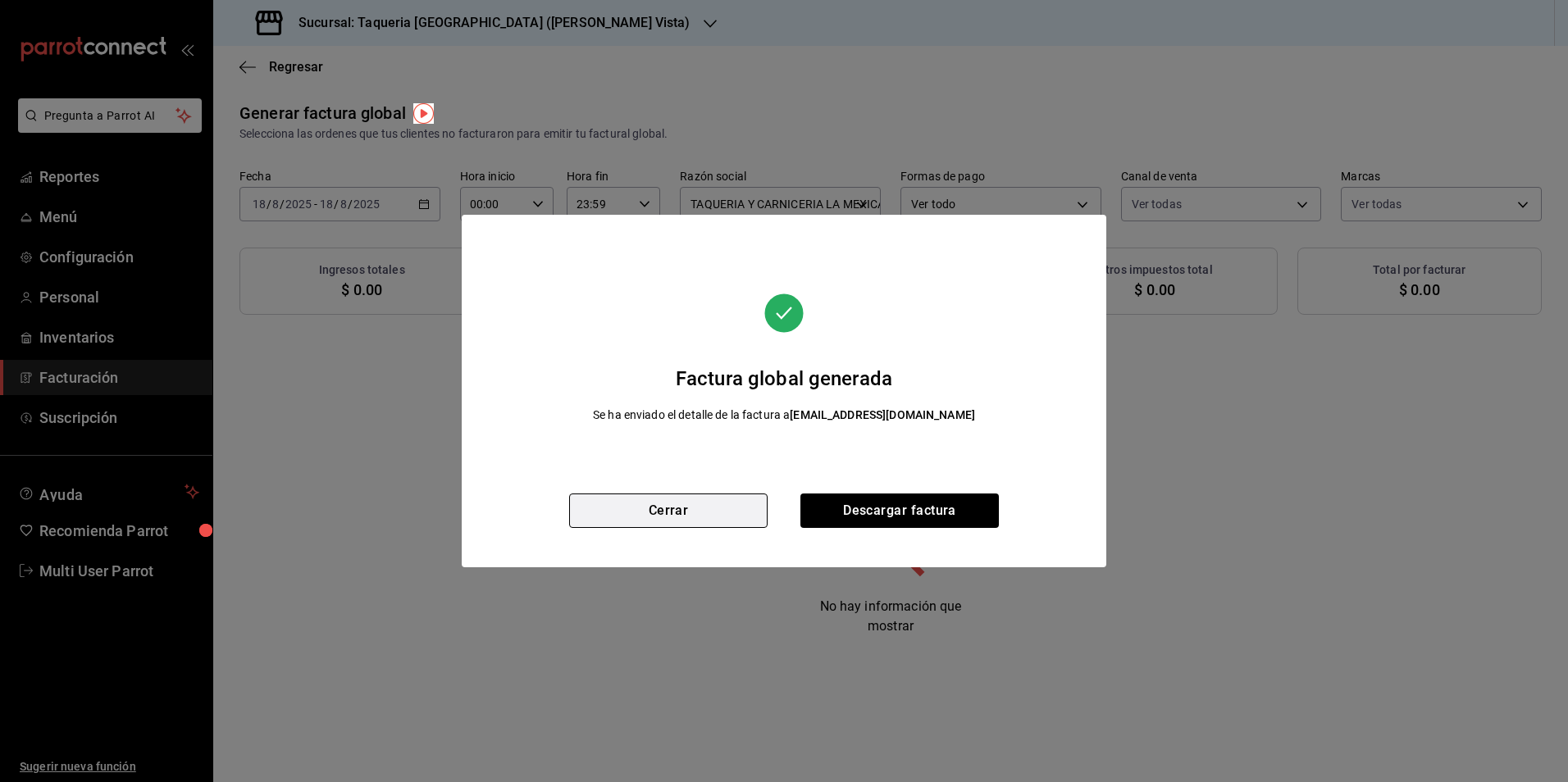
click at [719, 515] on button "Cerrar" at bounding box center [668, 511] width 198 height 34
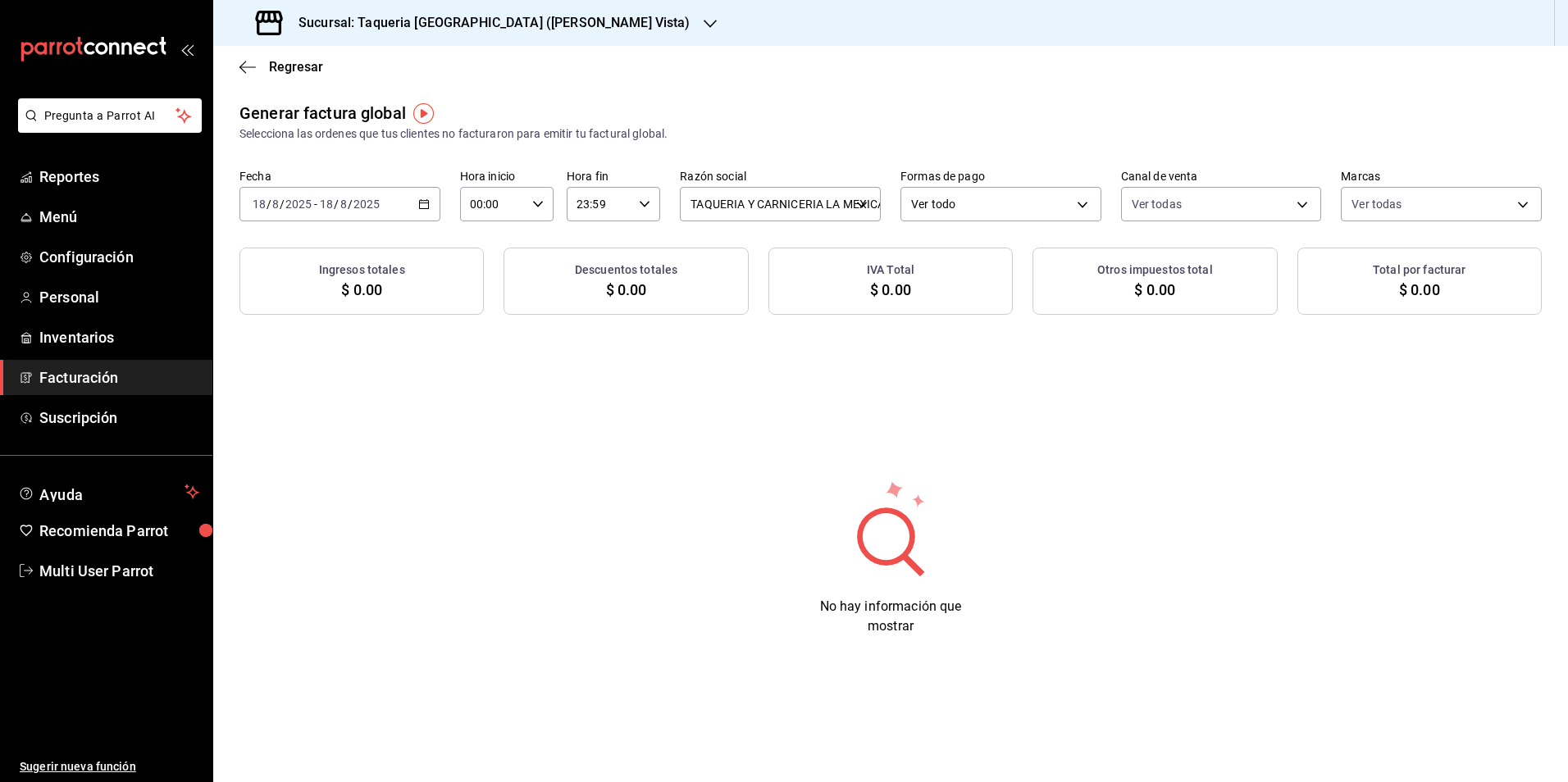
click at [516, 40] on div "Sucursal: Taqueria La Mexicana (Linda Vista)" at bounding box center [475, 23] width 497 height 46
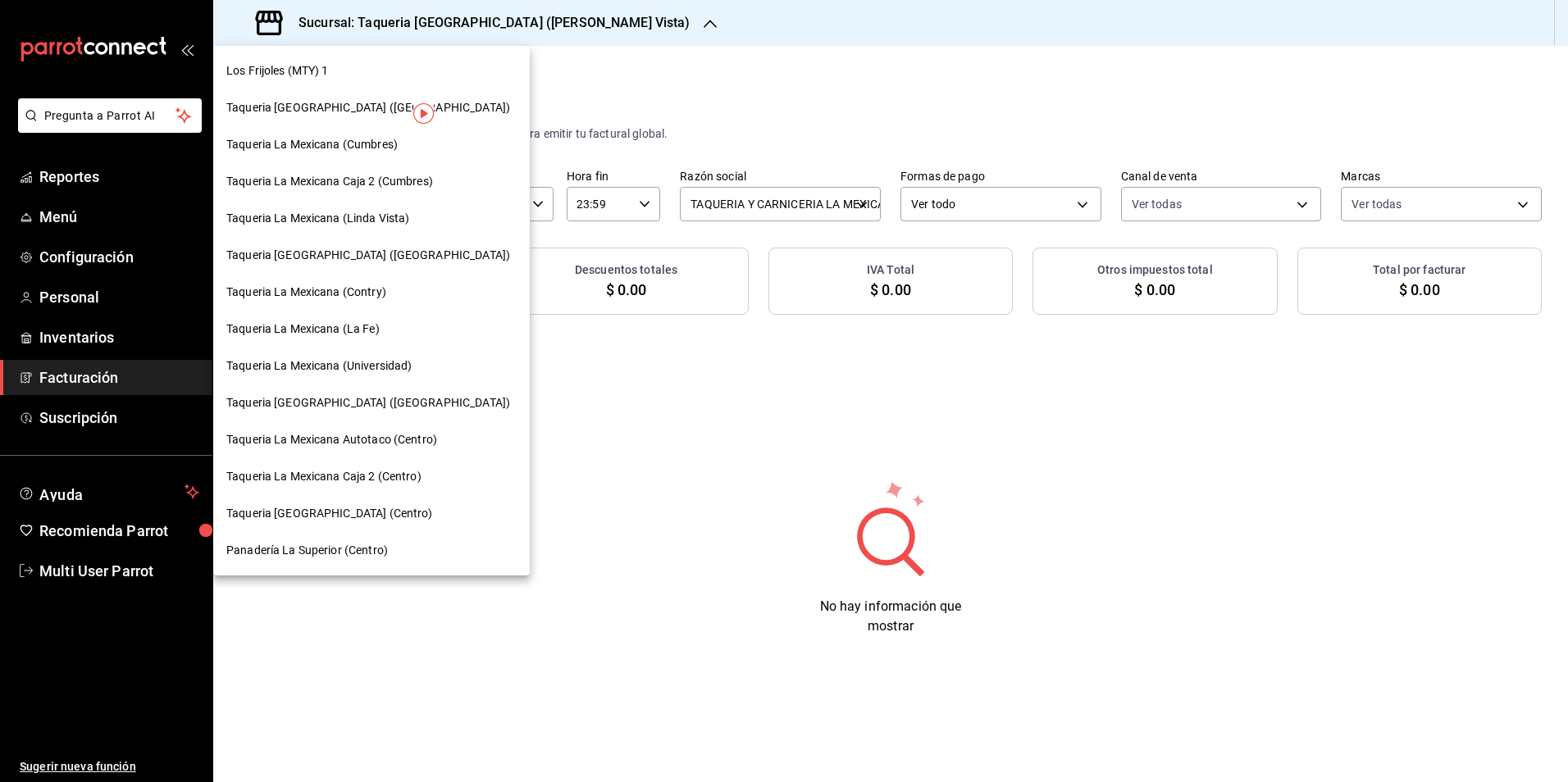
click at [401, 299] on div "Taqueria La Mexicana (Contry)" at bounding box center [371, 292] width 290 height 17
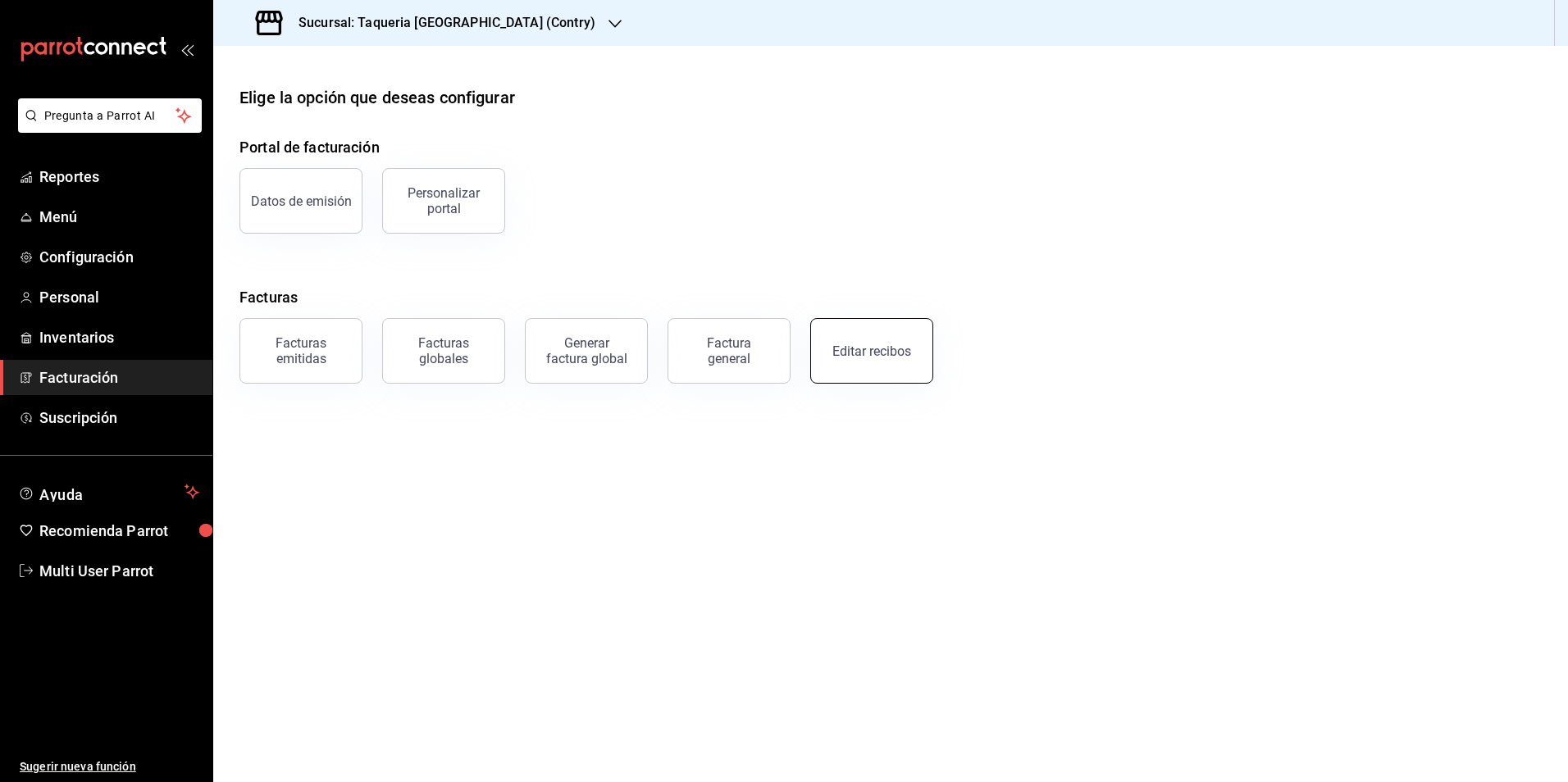
click at [867, 363] on button "Editar recibos" at bounding box center [872, 350] width 123 height 65
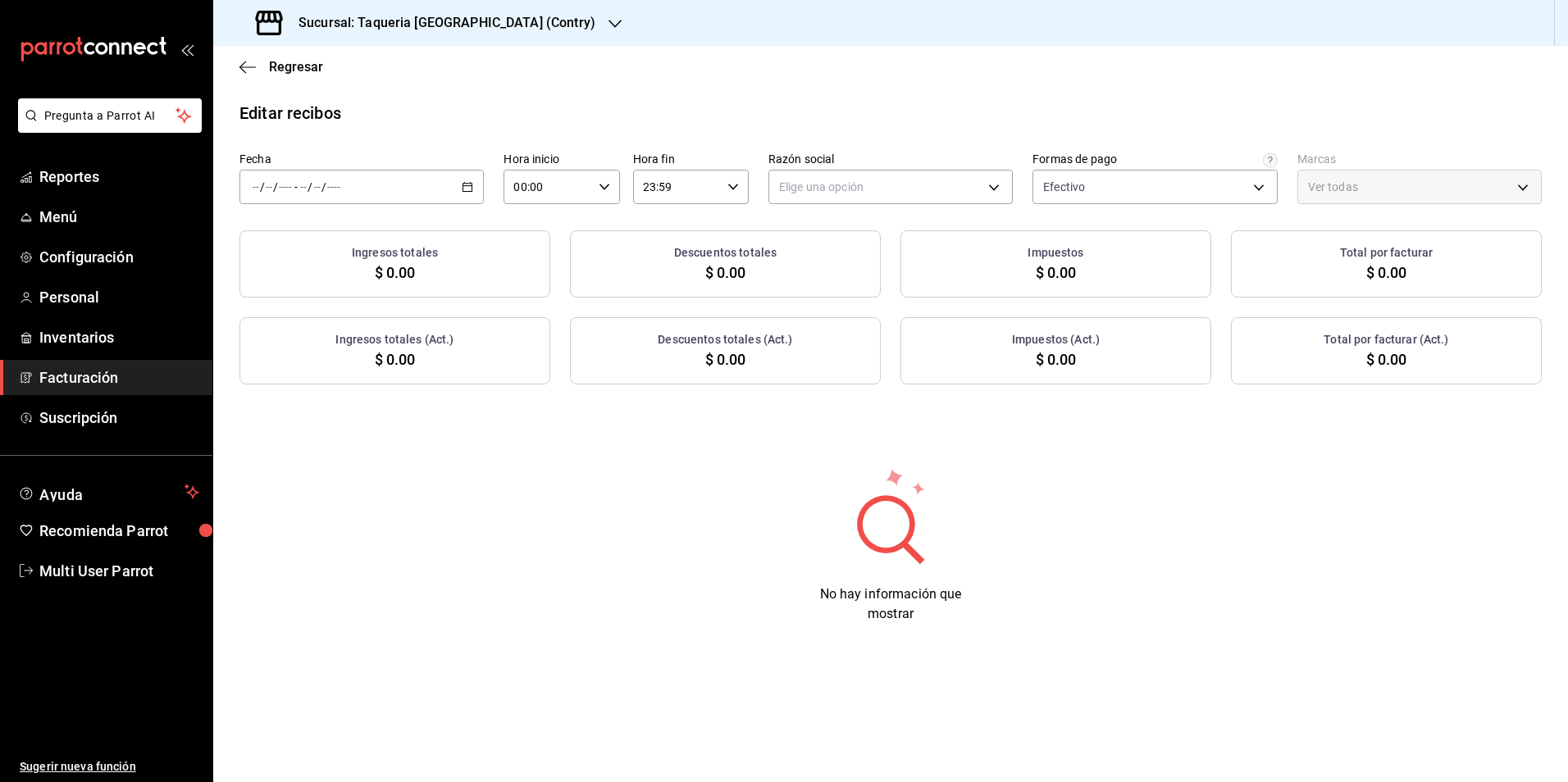
click at [457, 185] on div "/ / - / /" at bounding box center [361, 187] width 244 height 34
click at [340, 434] on li "Rango de fechas" at bounding box center [317, 420] width 154 height 37
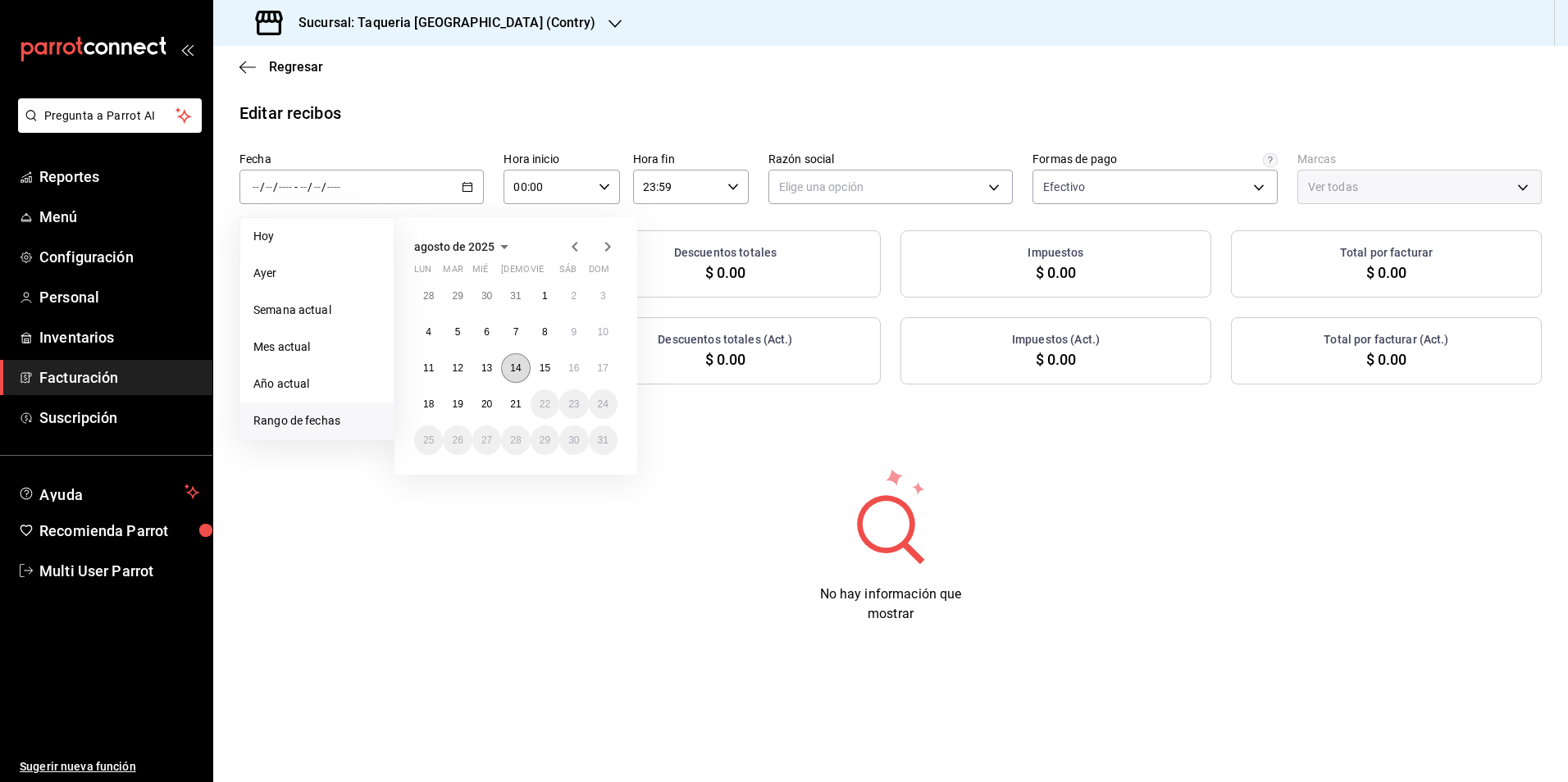
click at [520, 365] on abbr "14" at bounding box center [514, 368] width 10 height 11
click at [438, 405] on button "18" at bounding box center [428, 403] width 28 height 29
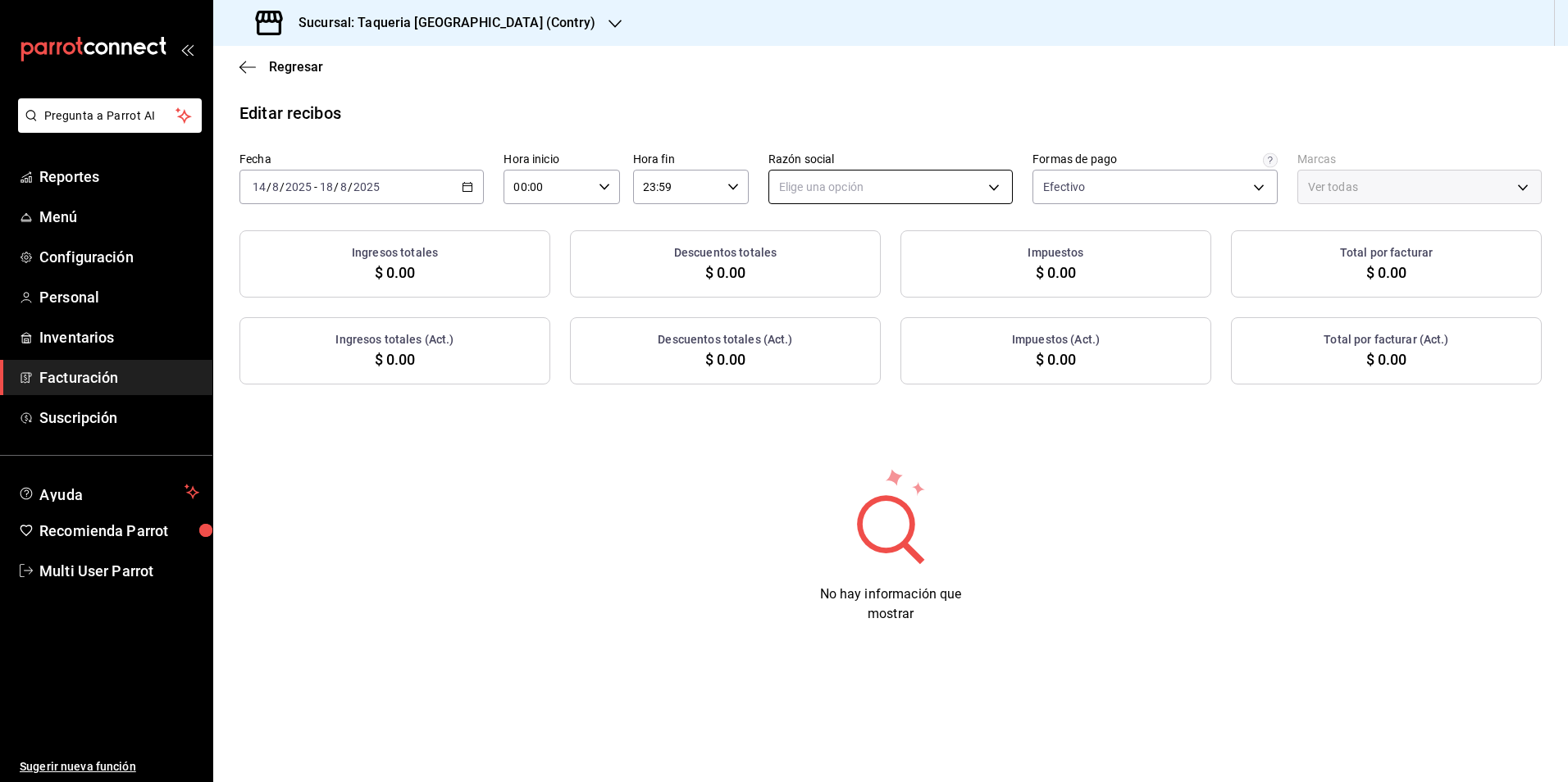
click at [871, 181] on body "Pregunta a Parrot AI Reportes Menú Configuración Personal Inventarios Facturaci…" at bounding box center [784, 391] width 1568 height 782
click at [835, 262] on li "TAQUERIA Y CARNICERIA LA MEXICANA DEL CENTRO" at bounding box center [918, 270] width 298 height 30
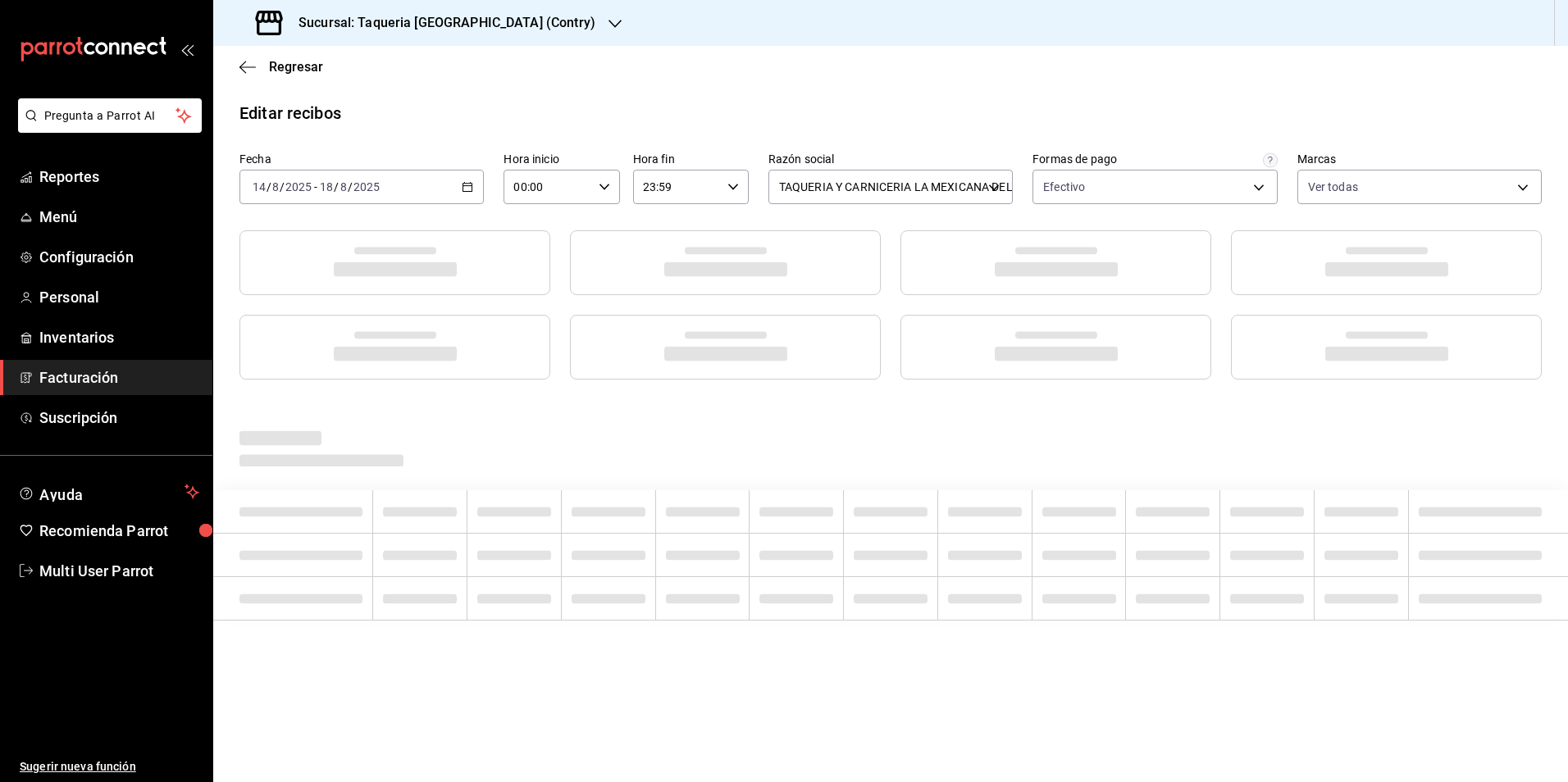
click at [877, 102] on div "Editar recibos" at bounding box center [890, 113] width 1354 height 25
click at [1036, 125] on div "Editar recibos Fecha 2025-08-14 14 / 8 / 2025 - 2025-08-18 18 / 8 / 2025 Hora i…" at bounding box center [890, 393] width 1354 height 586
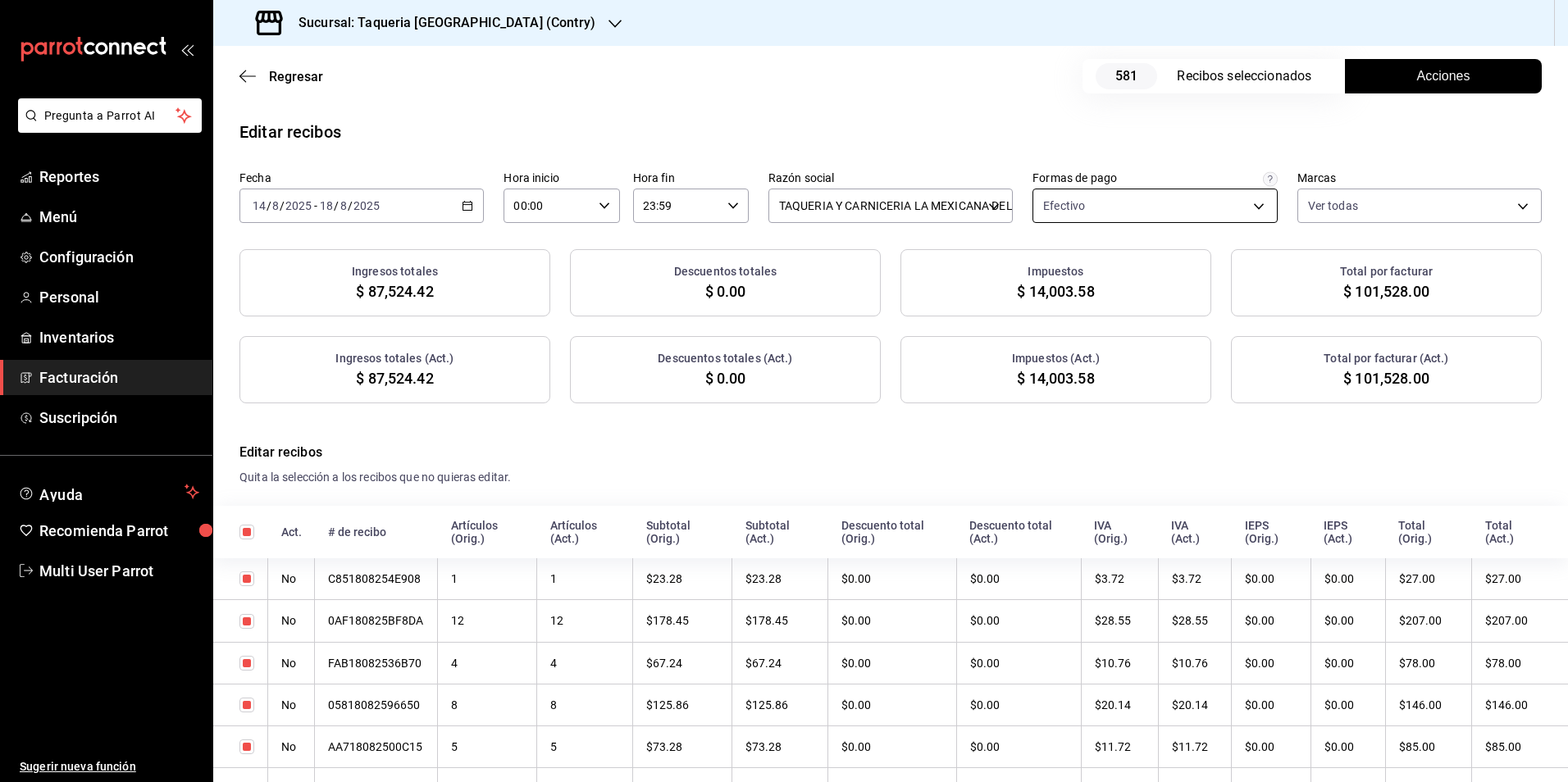
click at [1161, 214] on body "Pregunta a Parrot AI Reportes Menú Configuración Personal Inventarios Facturaci…" at bounding box center [784, 391] width 1568 height 782
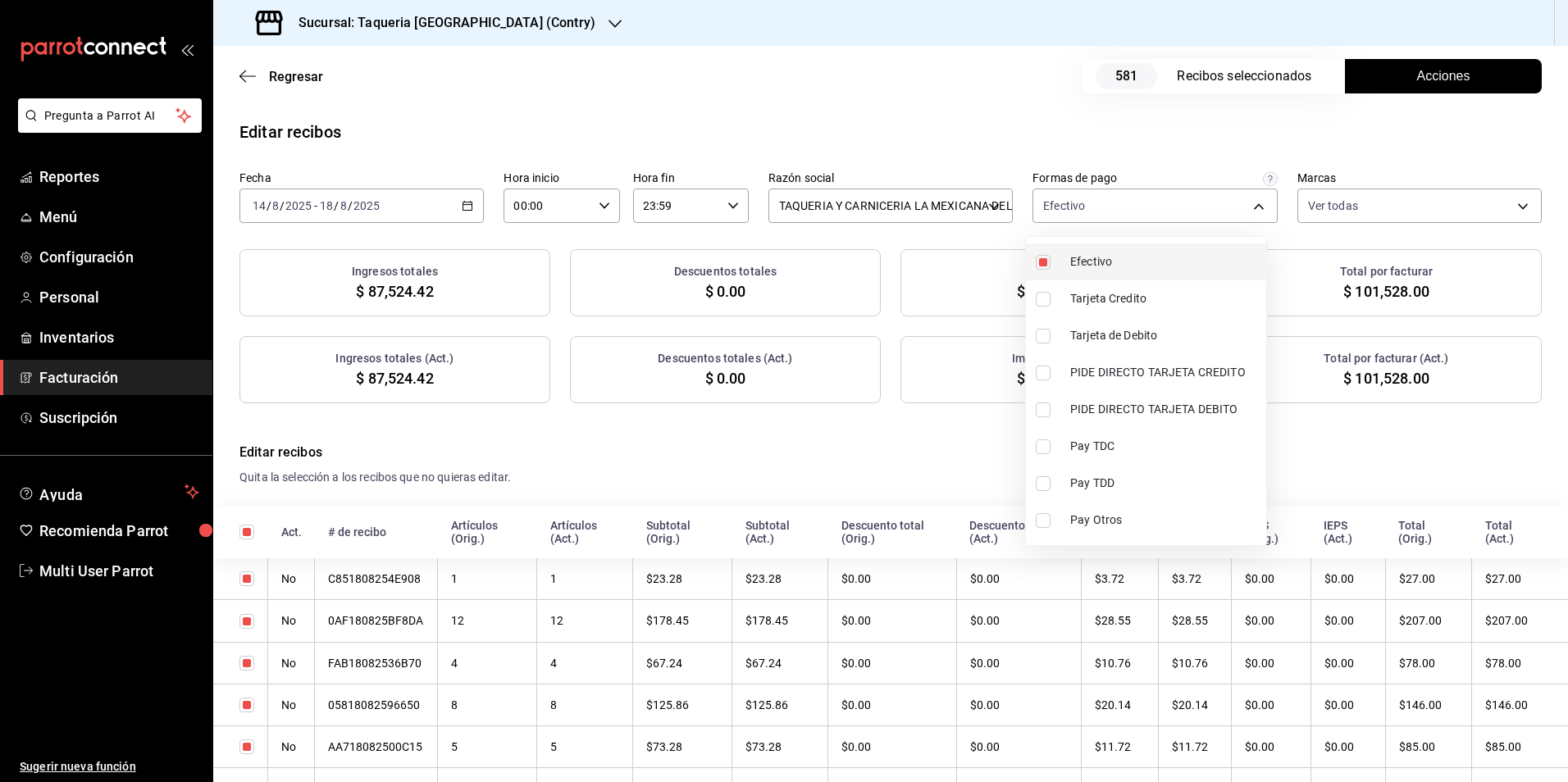
click at [1113, 265] on span "Efectivo" at bounding box center [1166, 262] width 190 height 17
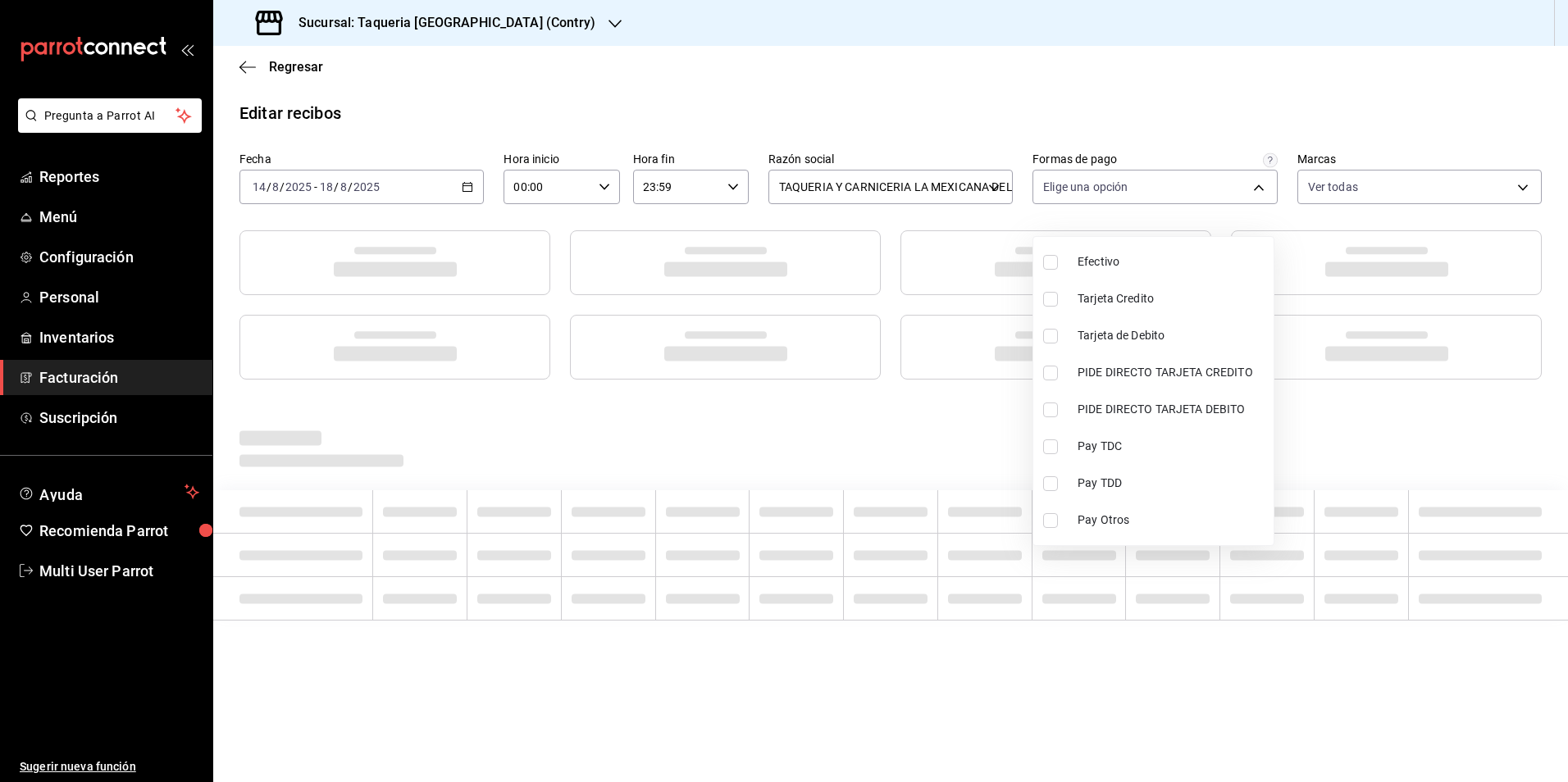
click at [1011, 108] on div at bounding box center [784, 391] width 1568 height 782
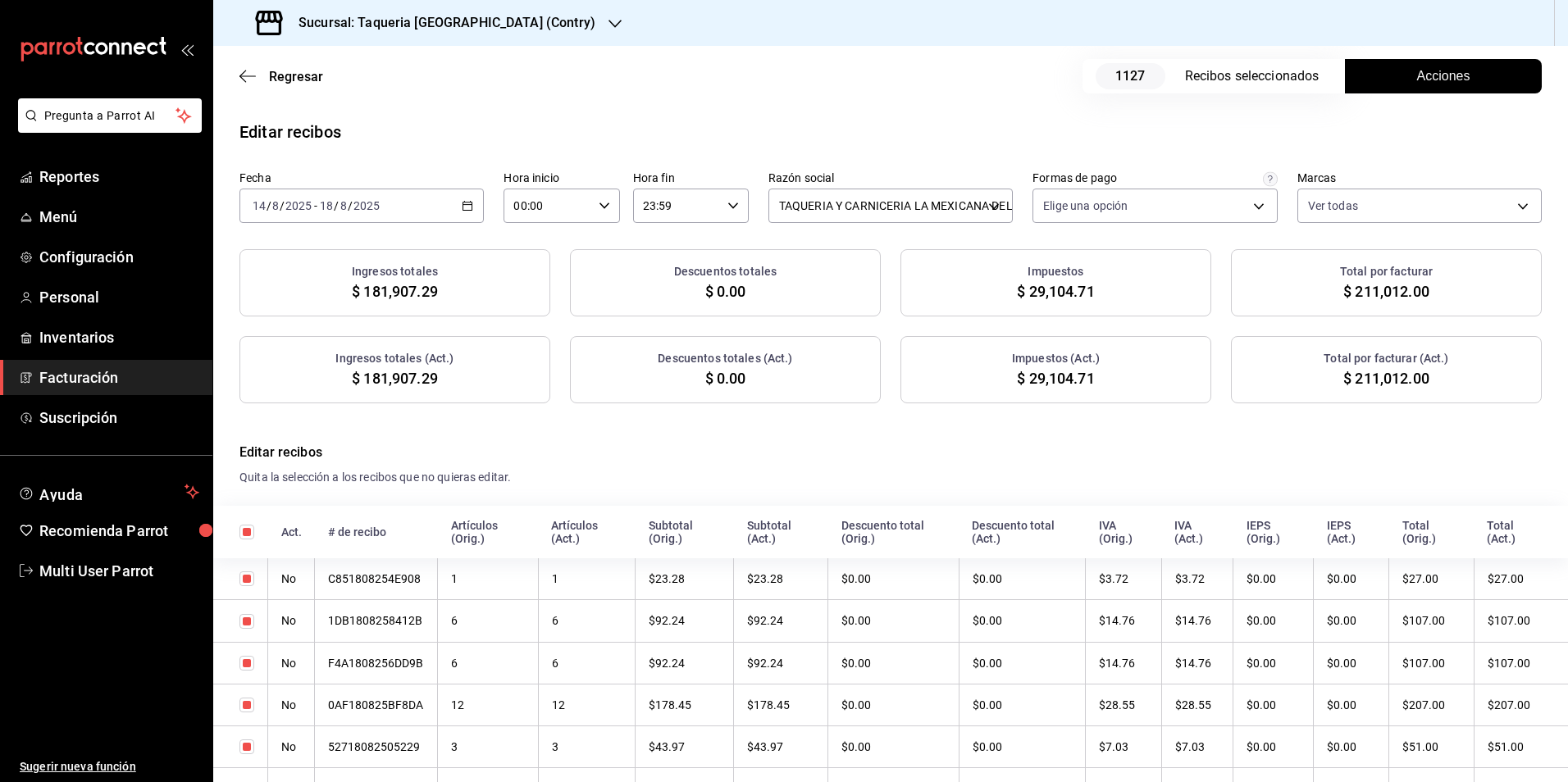
click at [1451, 67] on span "Acciones" at bounding box center [1444, 76] width 53 height 20
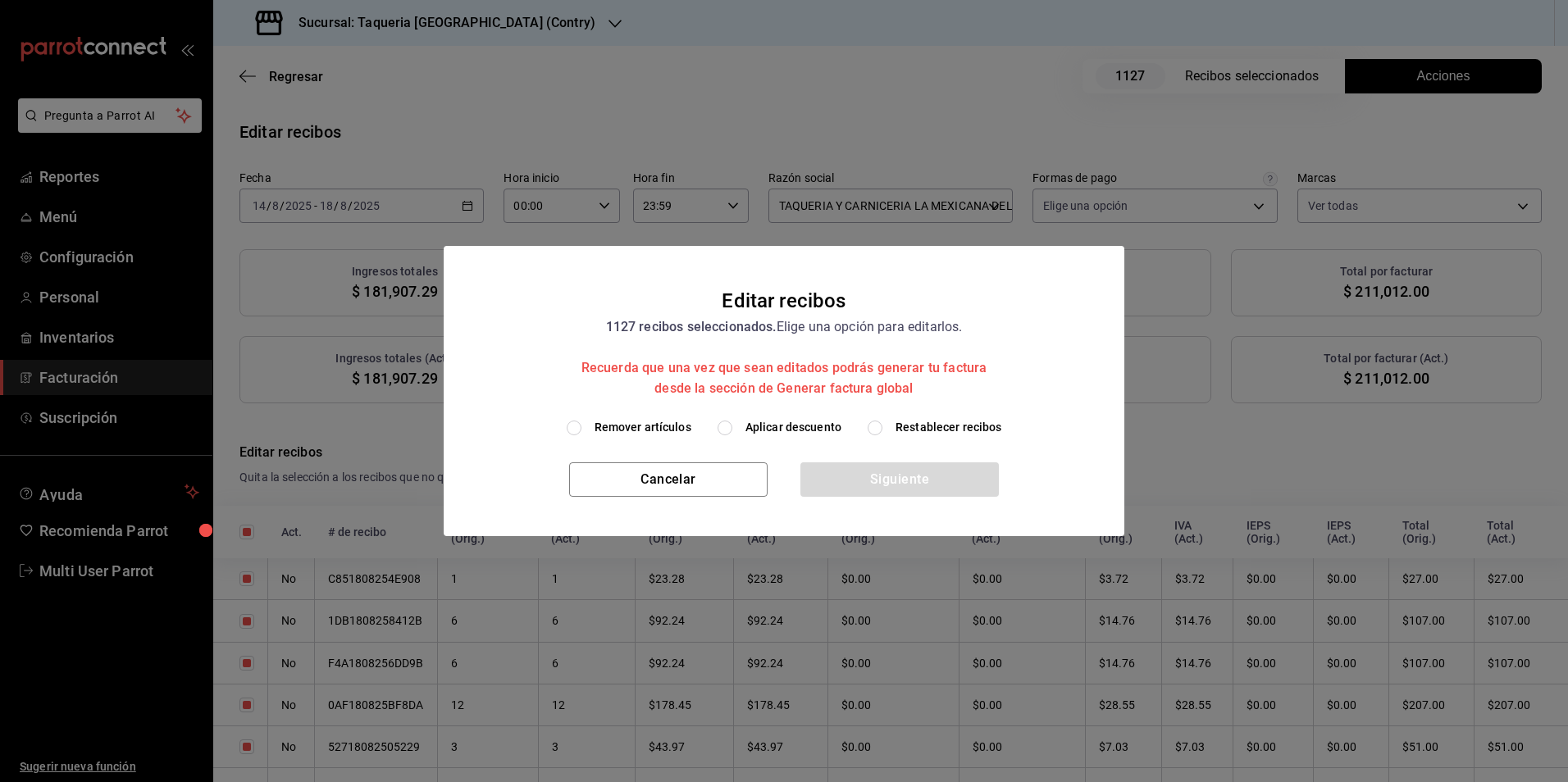
click at [812, 421] on span "Aplicar descuento" at bounding box center [793, 428] width 96 height 17
click at [733, 421] on input "Aplicar descuento" at bounding box center [725, 428] width 15 height 15
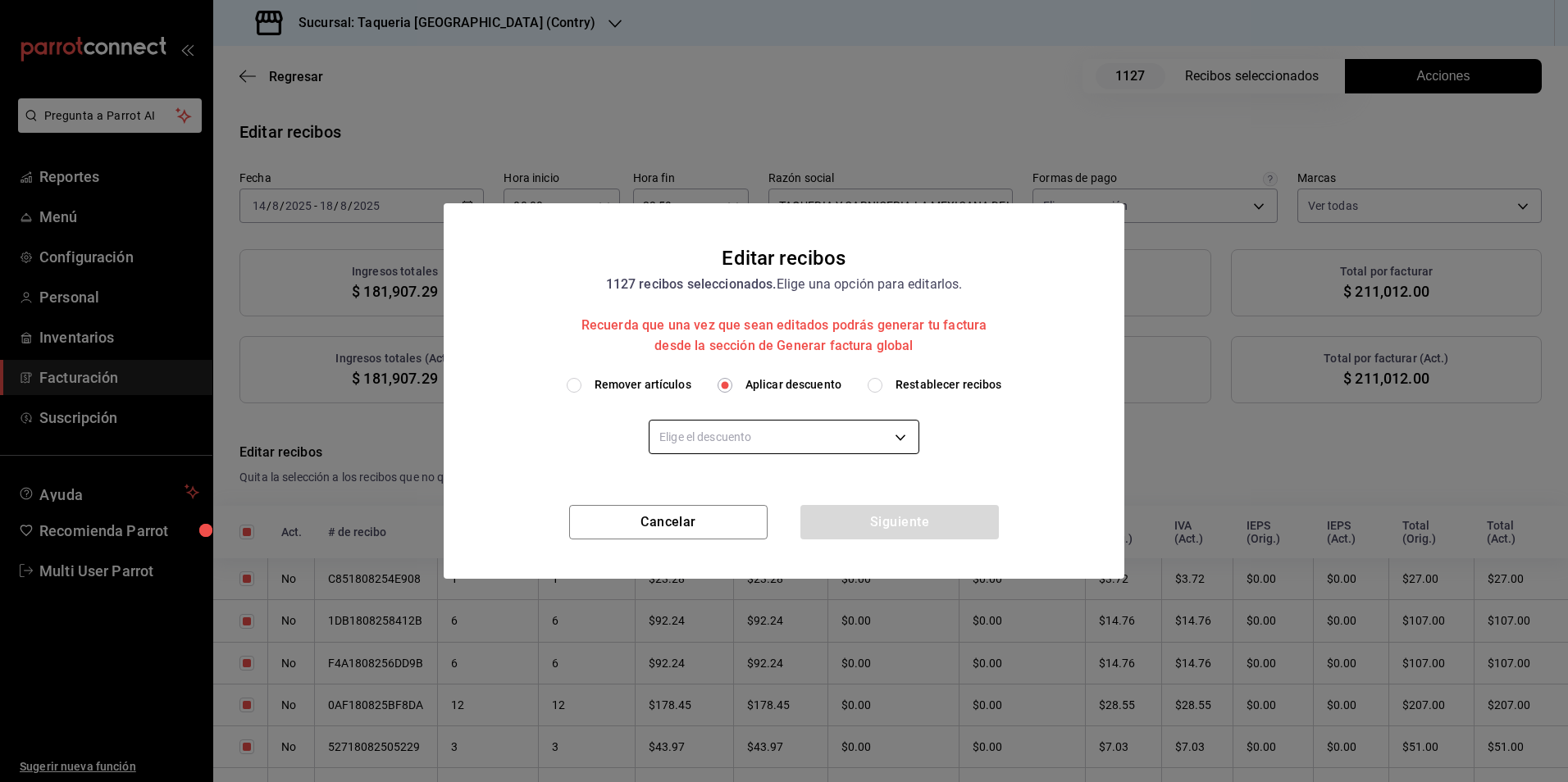
click at [795, 438] on body "Pregunta a Parrot AI Reportes Menú Configuración Personal Inventarios Facturaci…" at bounding box center [784, 391] width 1568 height 782
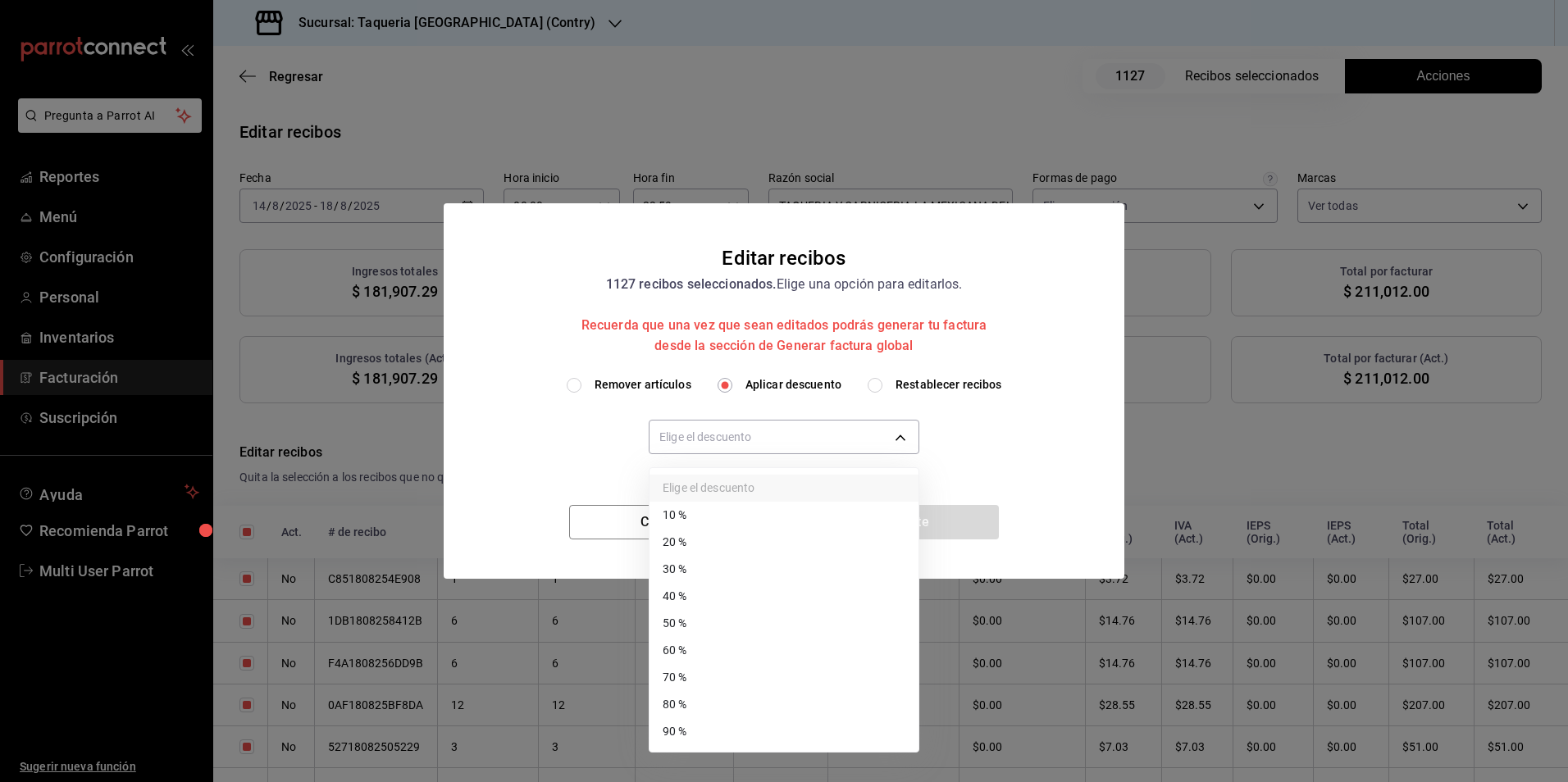
click at [691, 582] on li "30 %" at bounding box center [783, 569] width 269 height 28
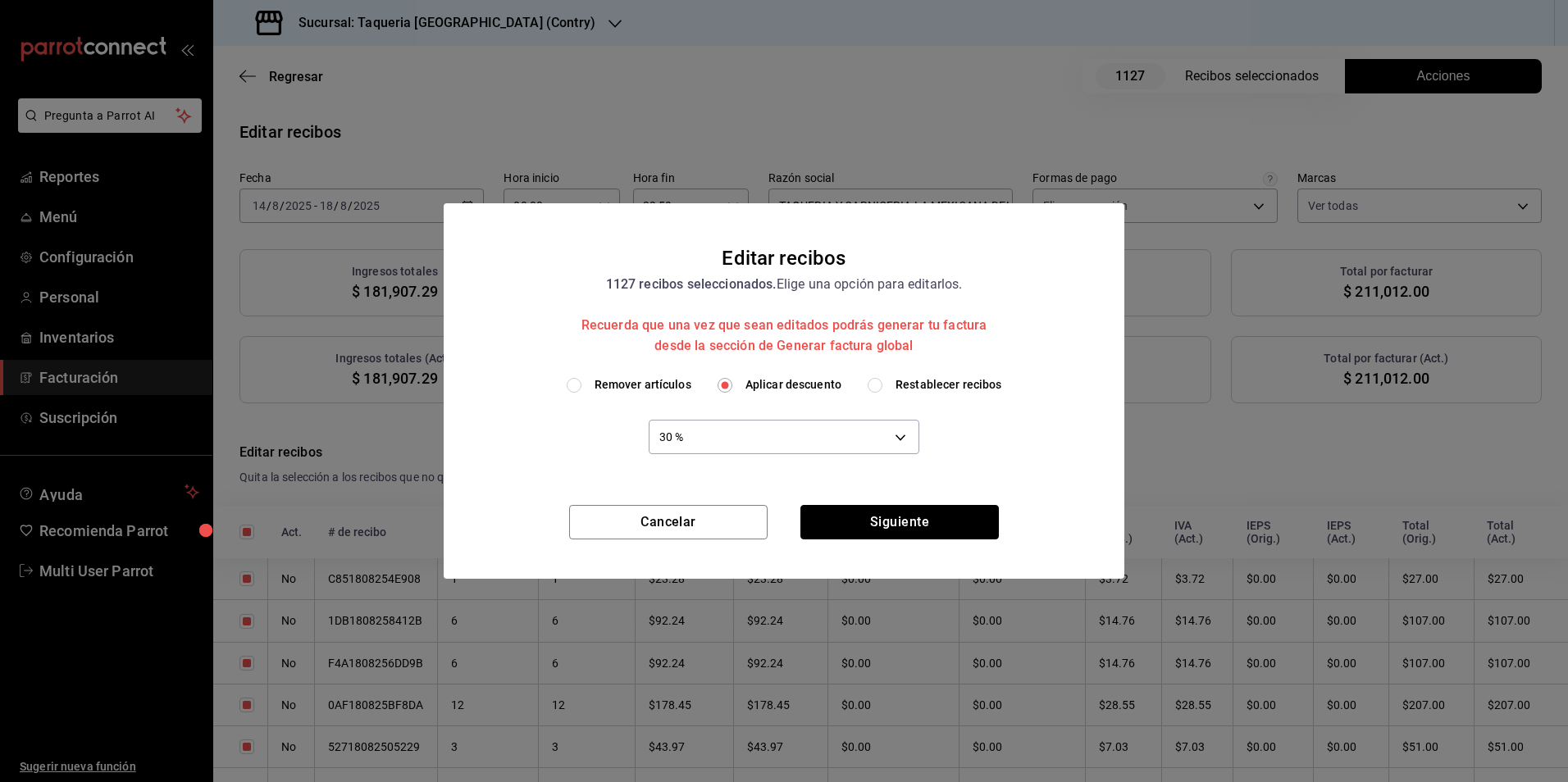
click at [950, 525] on button "Siguiente" at bounding box center [899, 522] width 198 height 34
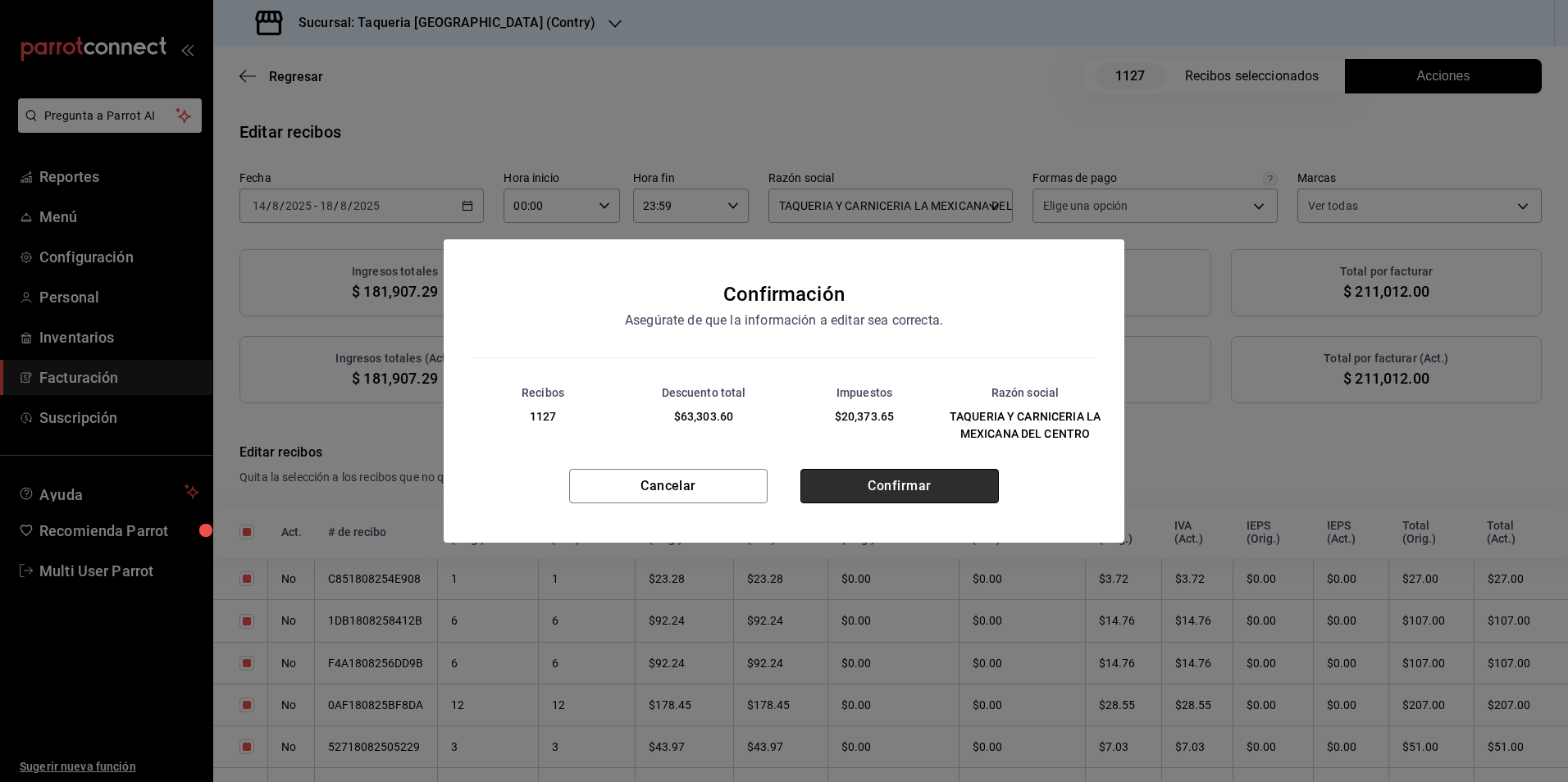
click at [844, 474] on button "Confirmar" at bounding box center [899, 486] width 198 height 34
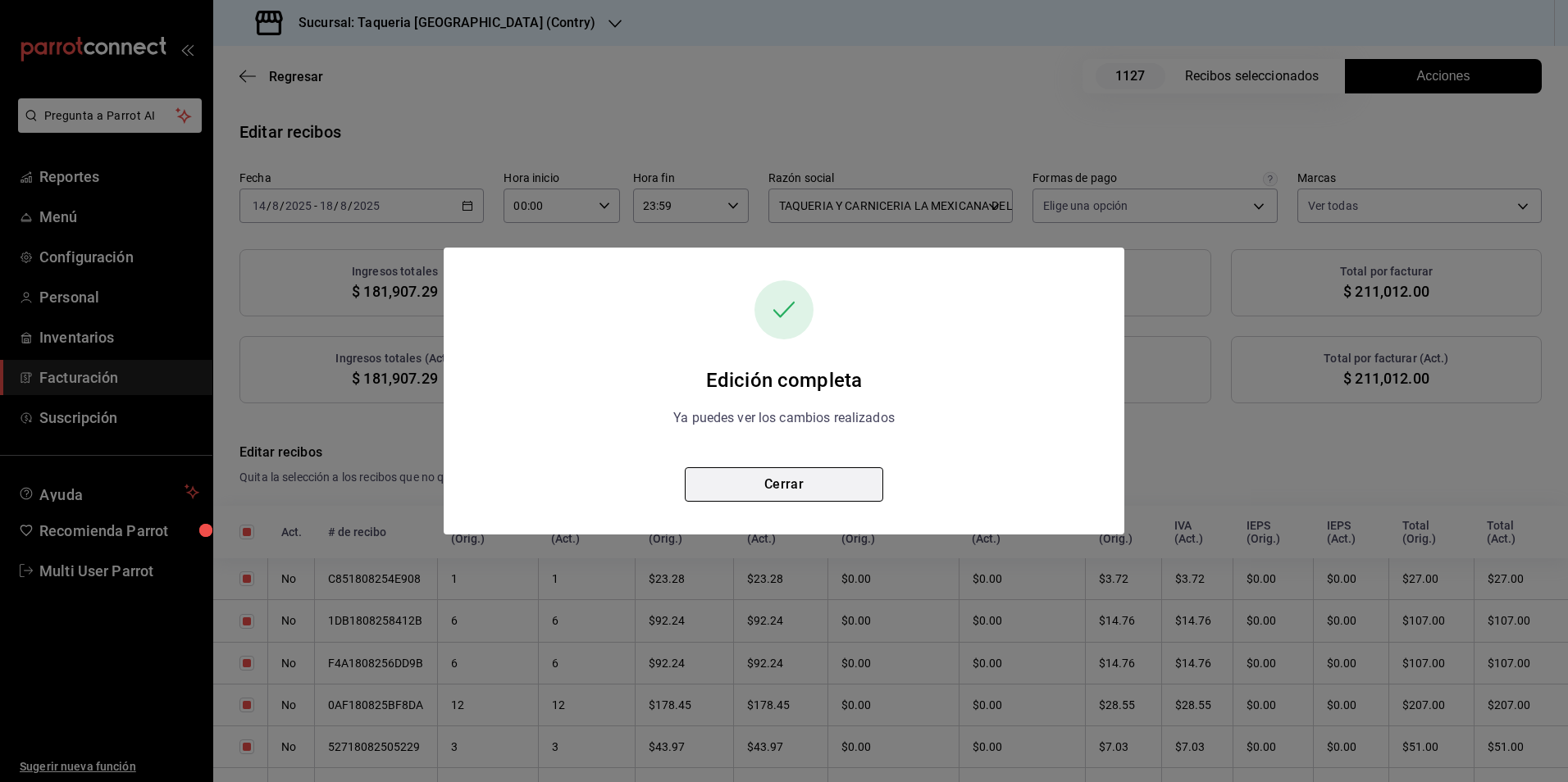
click at [871, 486] on button "Cerrar" at bounding box center [783, 485] width 198 height 34
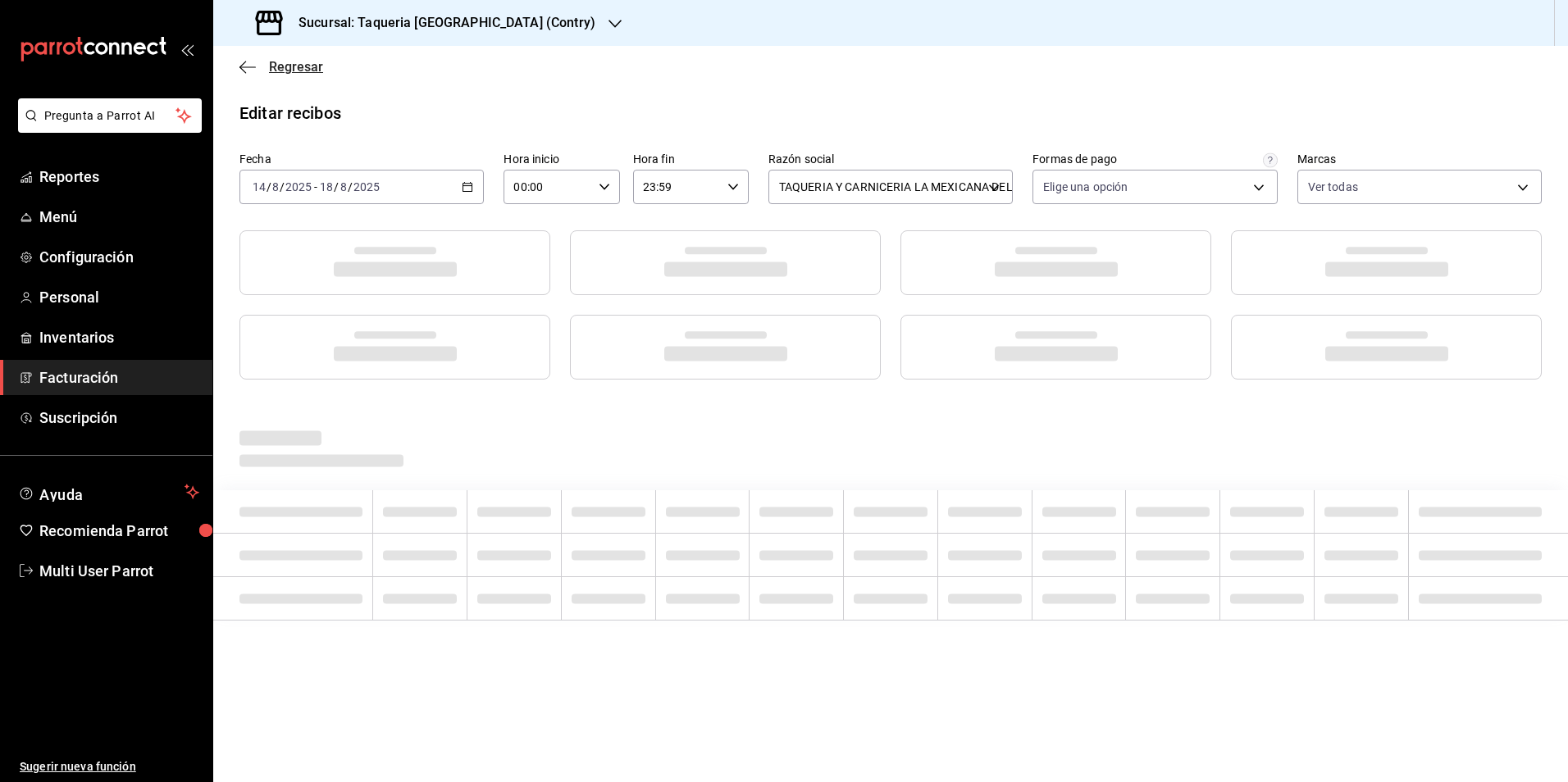
click at [320, 73] on span "Regresar" at bounding box center [295, 66] width 54 height 15
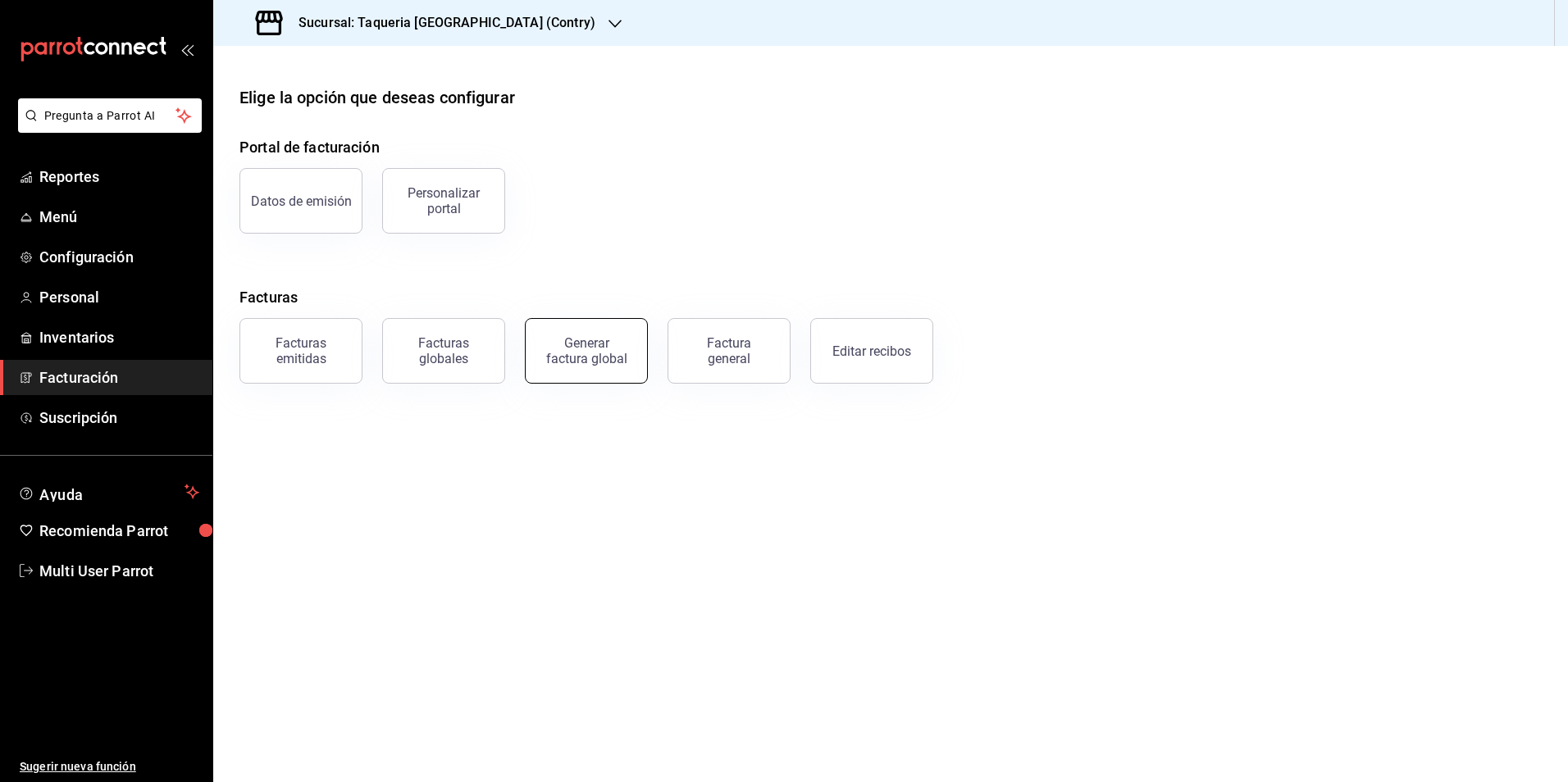
click at [568, 347] on div "Generar factura global" at bounding box center [587, 350] width 82 height 31
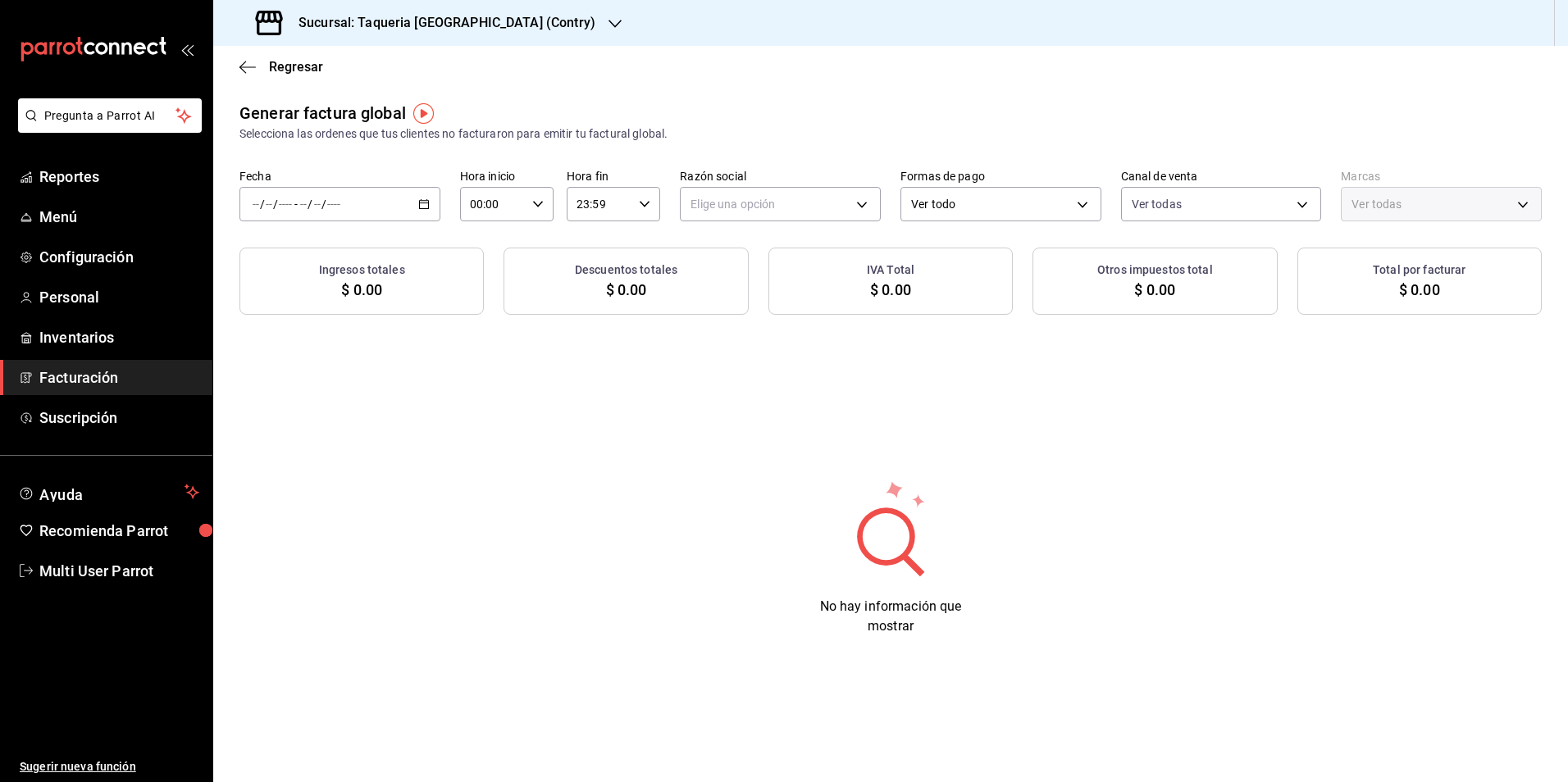
click at [385, 214] on div "/ / - / /" at bounding box center [340, 204] width 201 height 34
click at [346, 251] on span "Rango de fechas" at bounding box center [317, 253] width 127 height 17
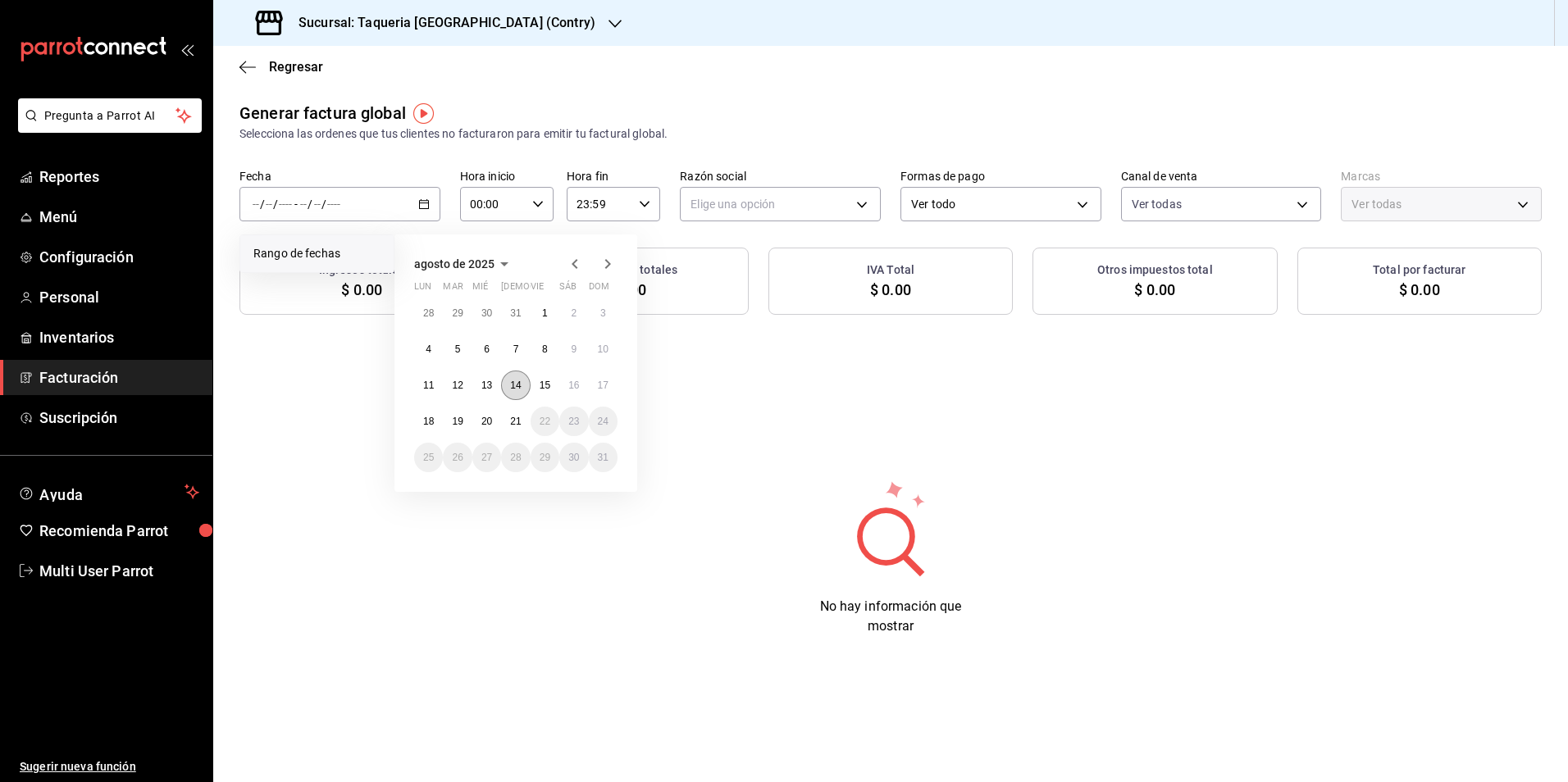
click at [523, 389] on button "14" at bounding box center [515, 385] width 28 height 29
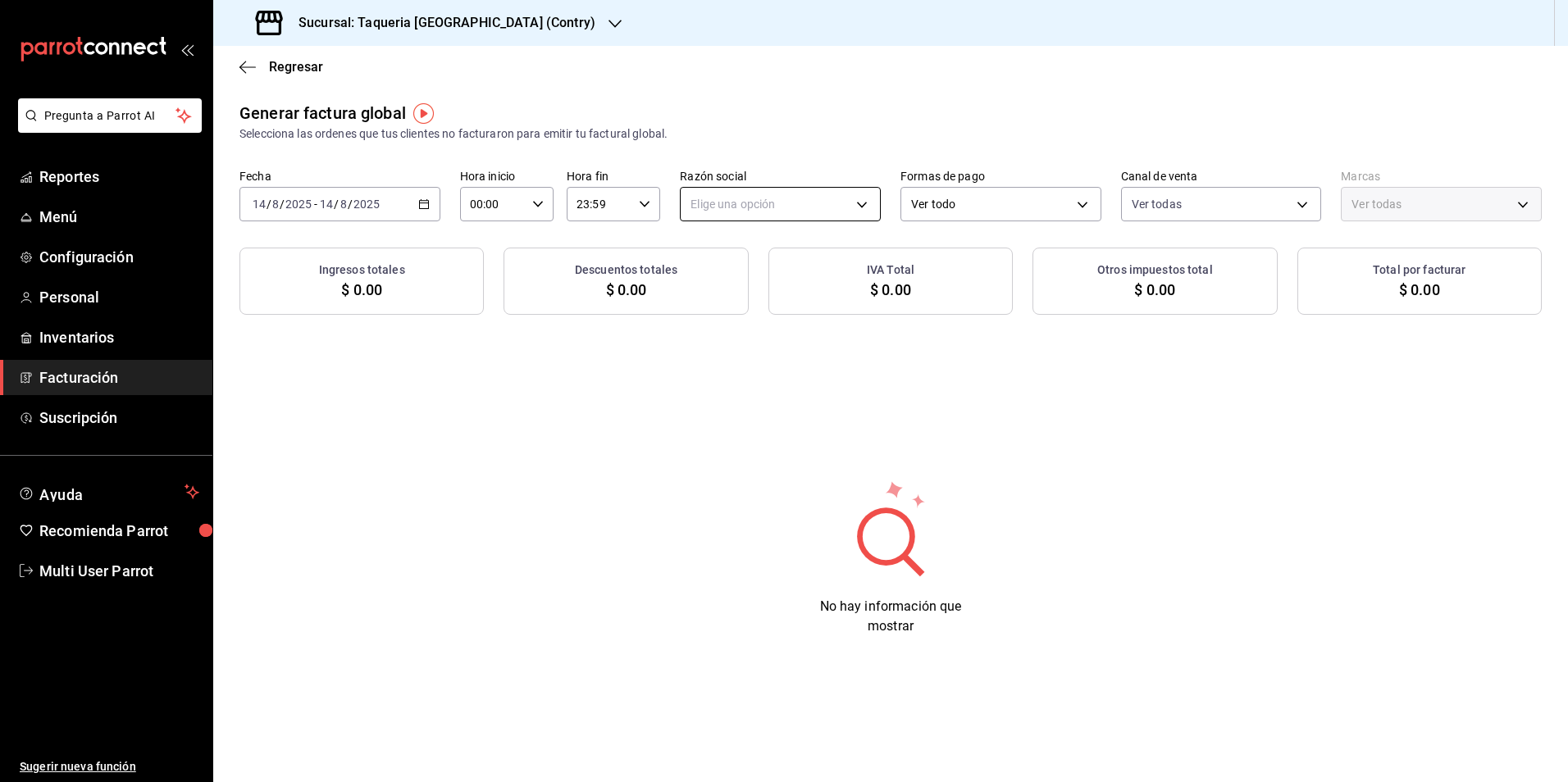
click at [766, 218] on body "Pregunta a Parrot AI Reportes Menú Configuración Personal Inventarios Facturaci…" at bounding box center [784, 391] width 1568 height 782
click at [760, 275] on li "TAQUERIA Y CARNICERIA LA MEXICANA DEL CENTRO" at bounding box center [830, 288] width 298 height 30
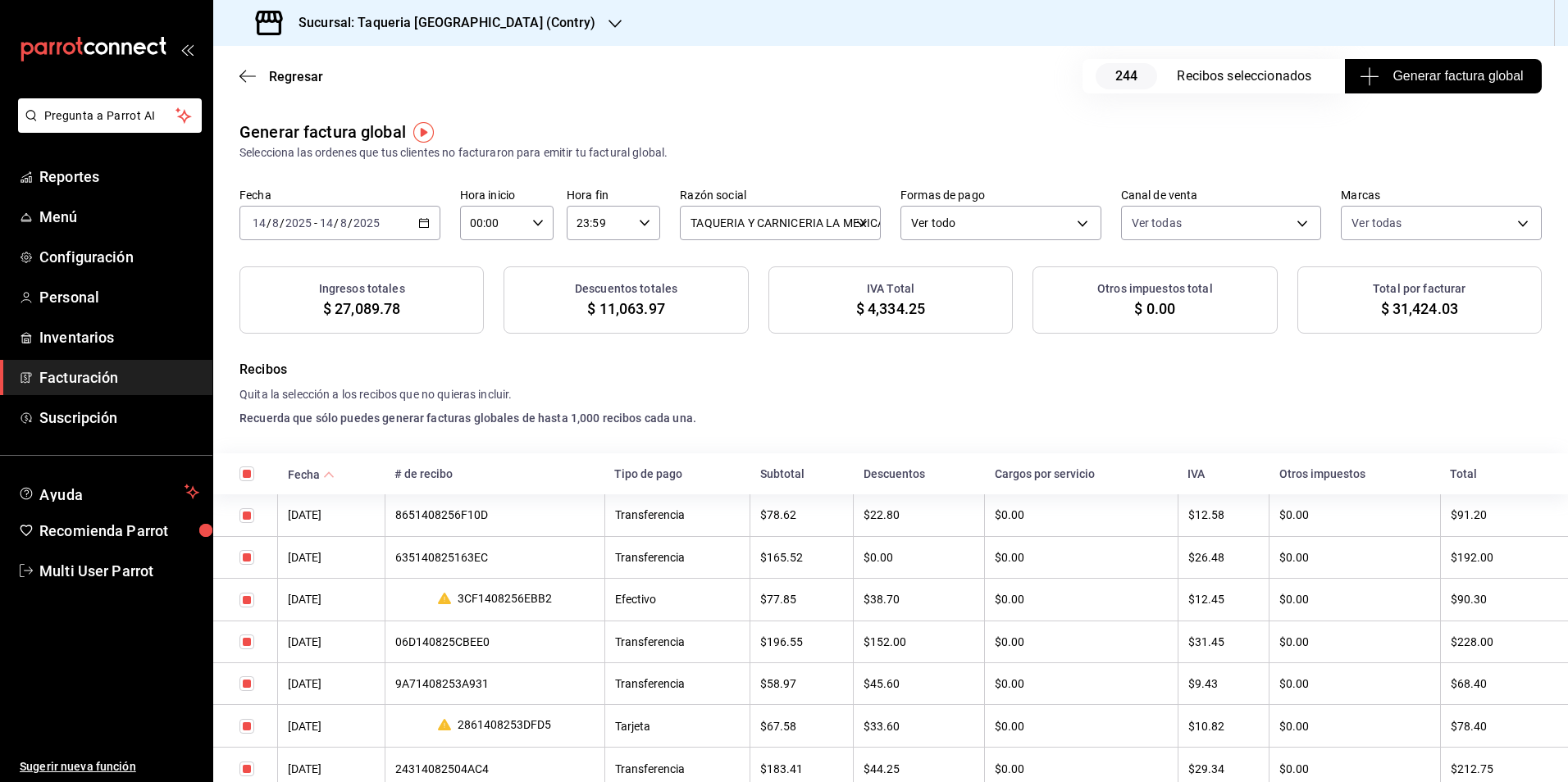
click at [1417, 76] on span "Generar factura global" at bounding box center [1443, 76] width 159 height 20
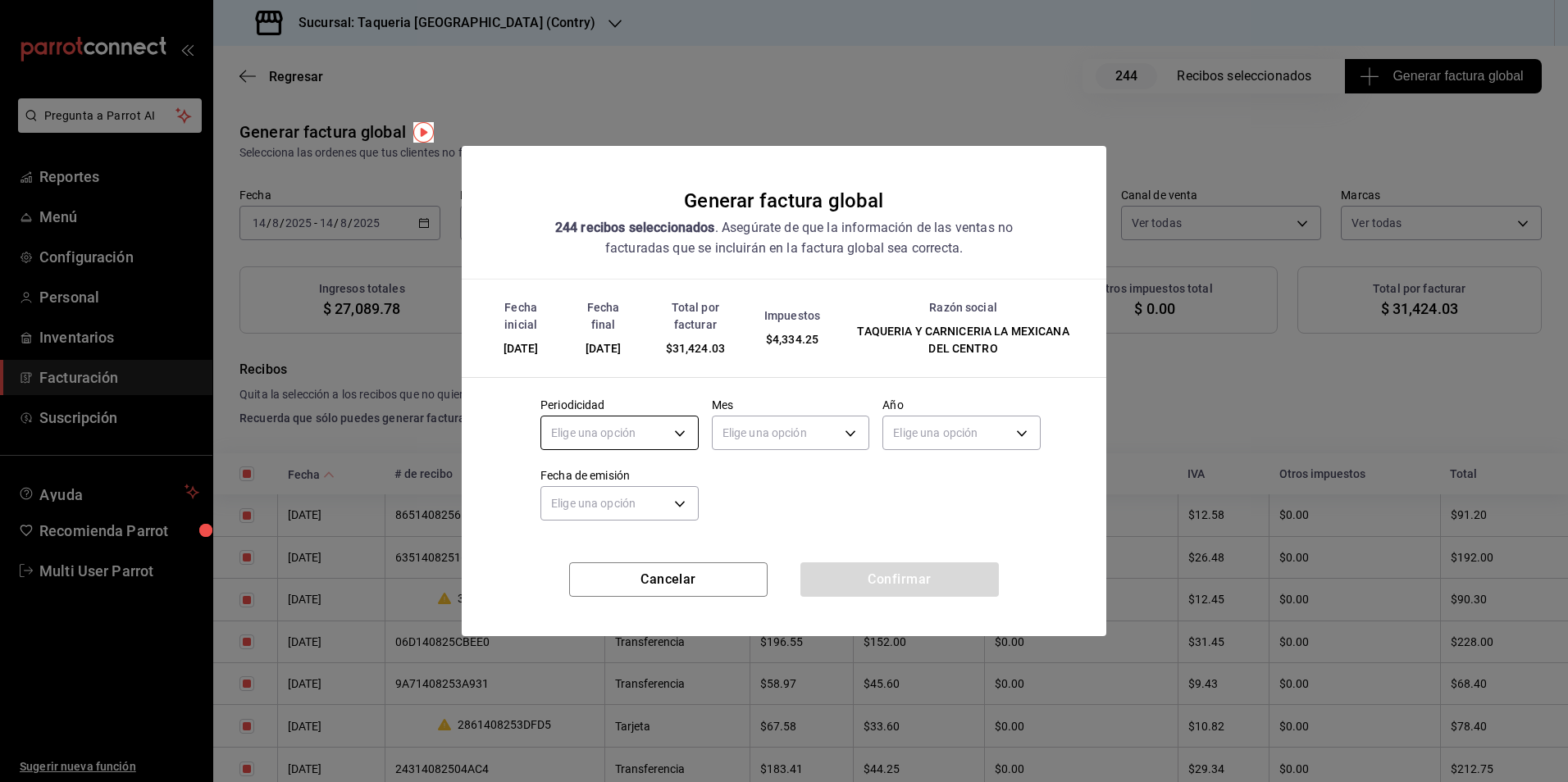
click at [671, 426] on body "Pregunta a Parrot AI Reportes Menú Configuración Personal Inventarios Facturaci…" at bounding box center [784, 391] width 1568 height 782
click at [649, 493] on li "Diario" at bounding box center [619, 484] width 157 height 28
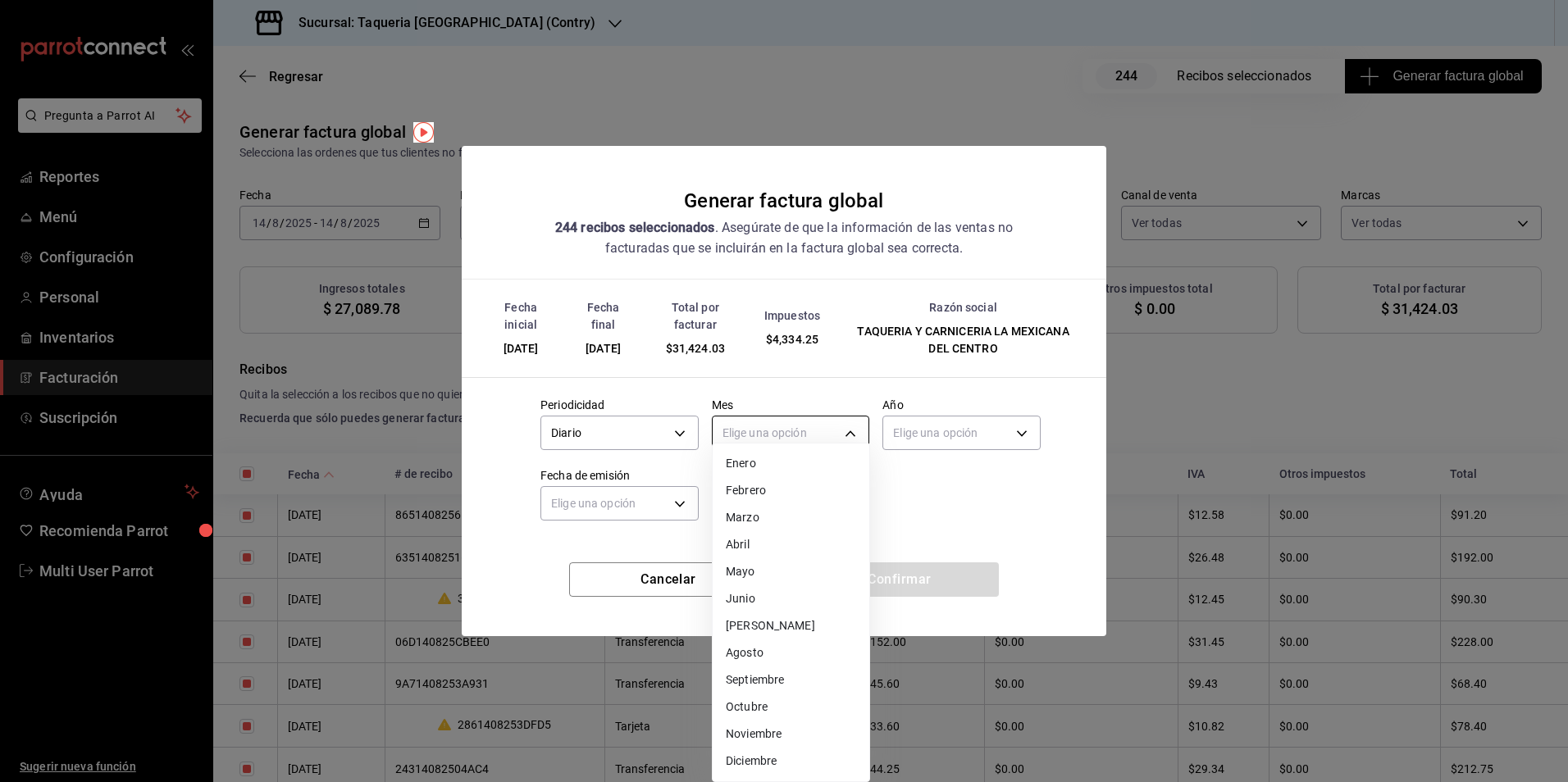
click at [780, 437] on body "Pregunta a Parrot AI Reportes Menú Configuración Personal Inventarios Facturaci…" at bounding box center [784, 391] width 1568 height 782
click at [758, 654] on li "Agosto" at bounding box center [791, 653] width 157 height 28
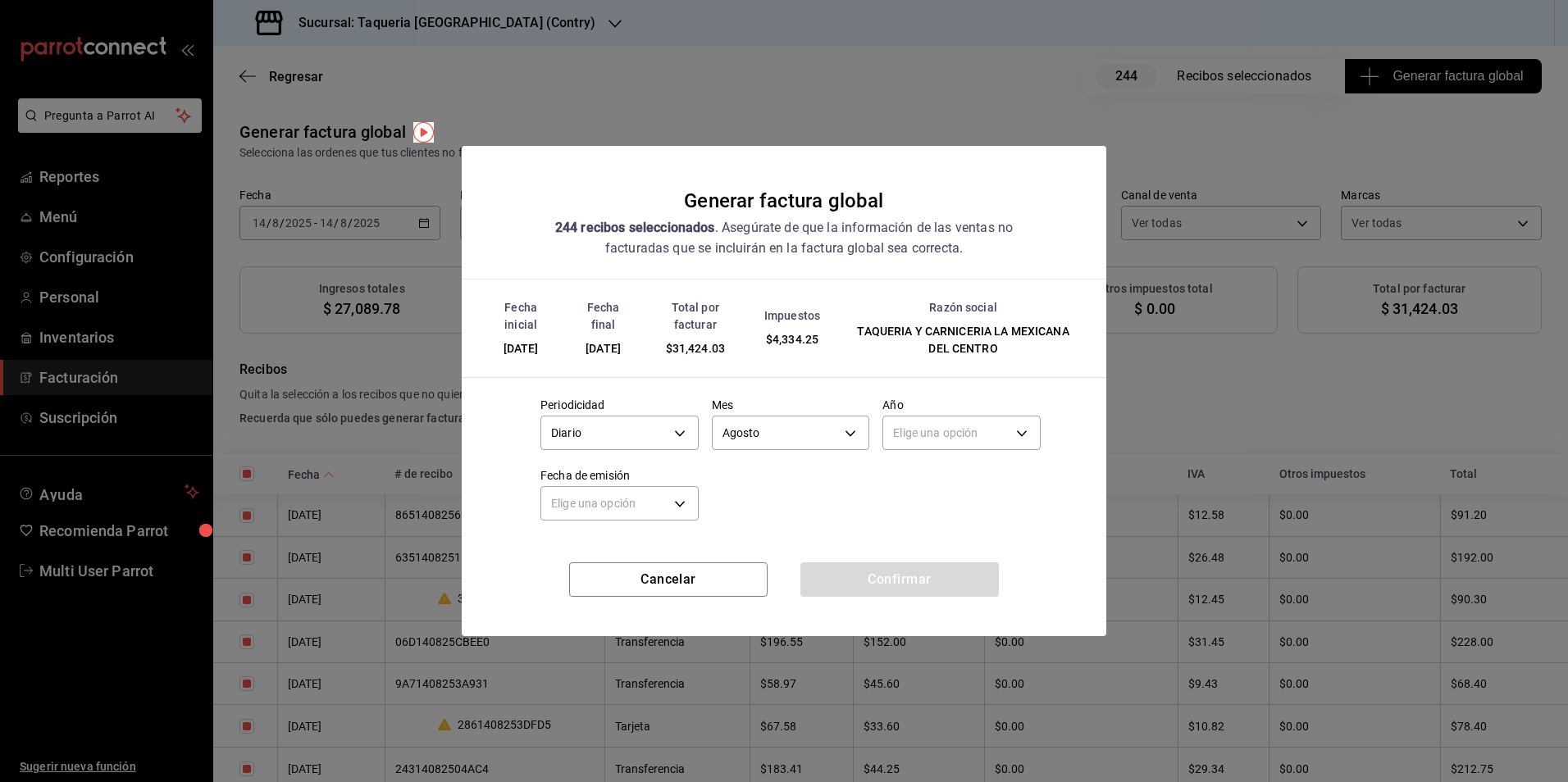
click at [963, 404] on label "Año" at bounding box center [961, 404] width 159 height 11
click at [956, 427] on body "Pregunta a Parrot AI Reportes Menú Configuración Personal Inventarios Facturaci…" at bounding box center [784, 391] width 1568 height 782
click at [915, 486] on li "2025" at bounding box center [961, 484] width 157 height 28
click at [663, 505] on body "Pregunta a Parrot AI Reportes Menú Configuración Personal Inventarios Facturaci…" at bounding box center [784, 391] width 1568 height 782
click at [612, 548] on li "Hoy" at bounding box center [619, 554] width 157 height 28
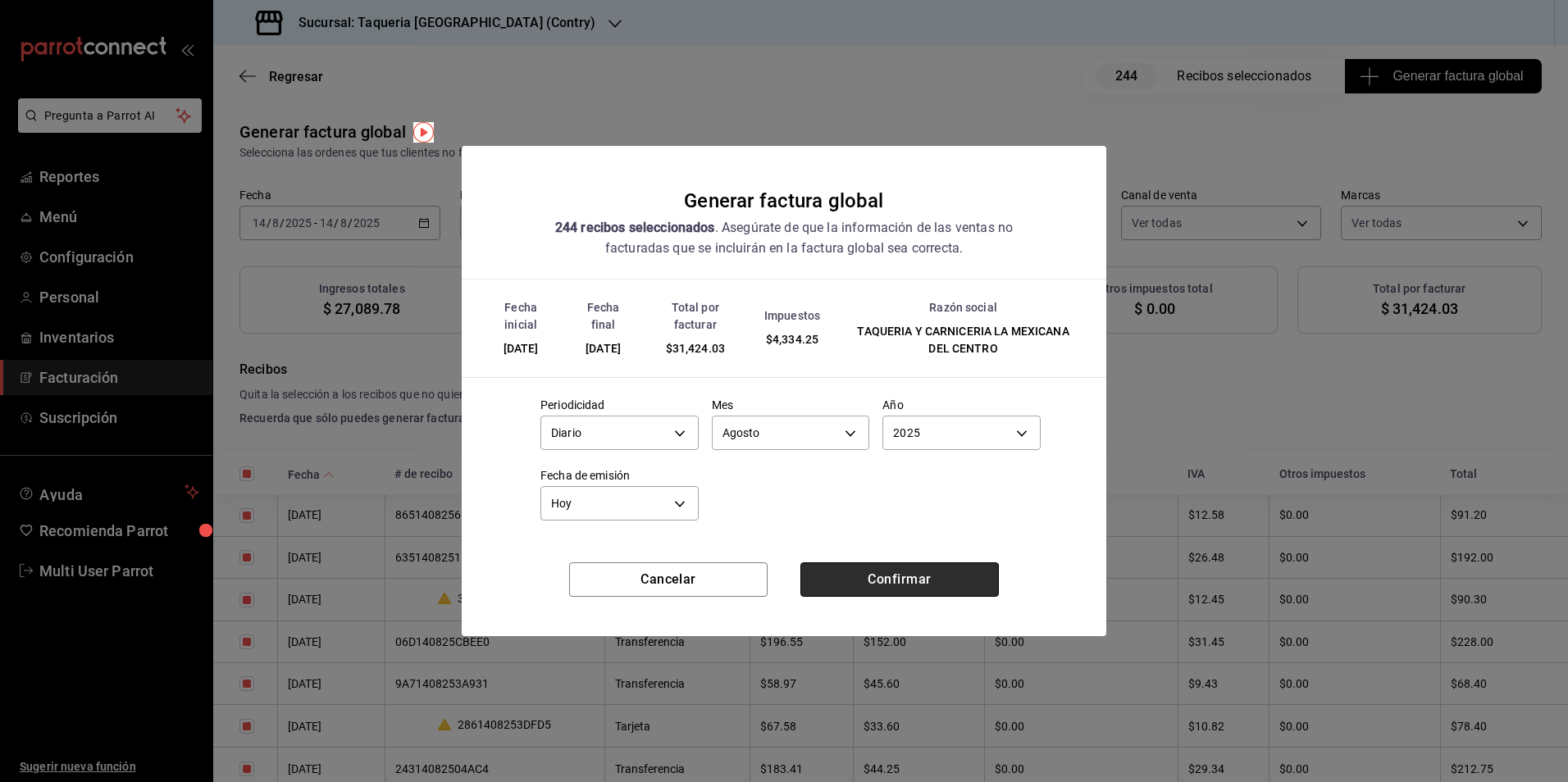
click at [892, 584] on button "Confirmar" at bounding box center [899, 580] width 198 height 34
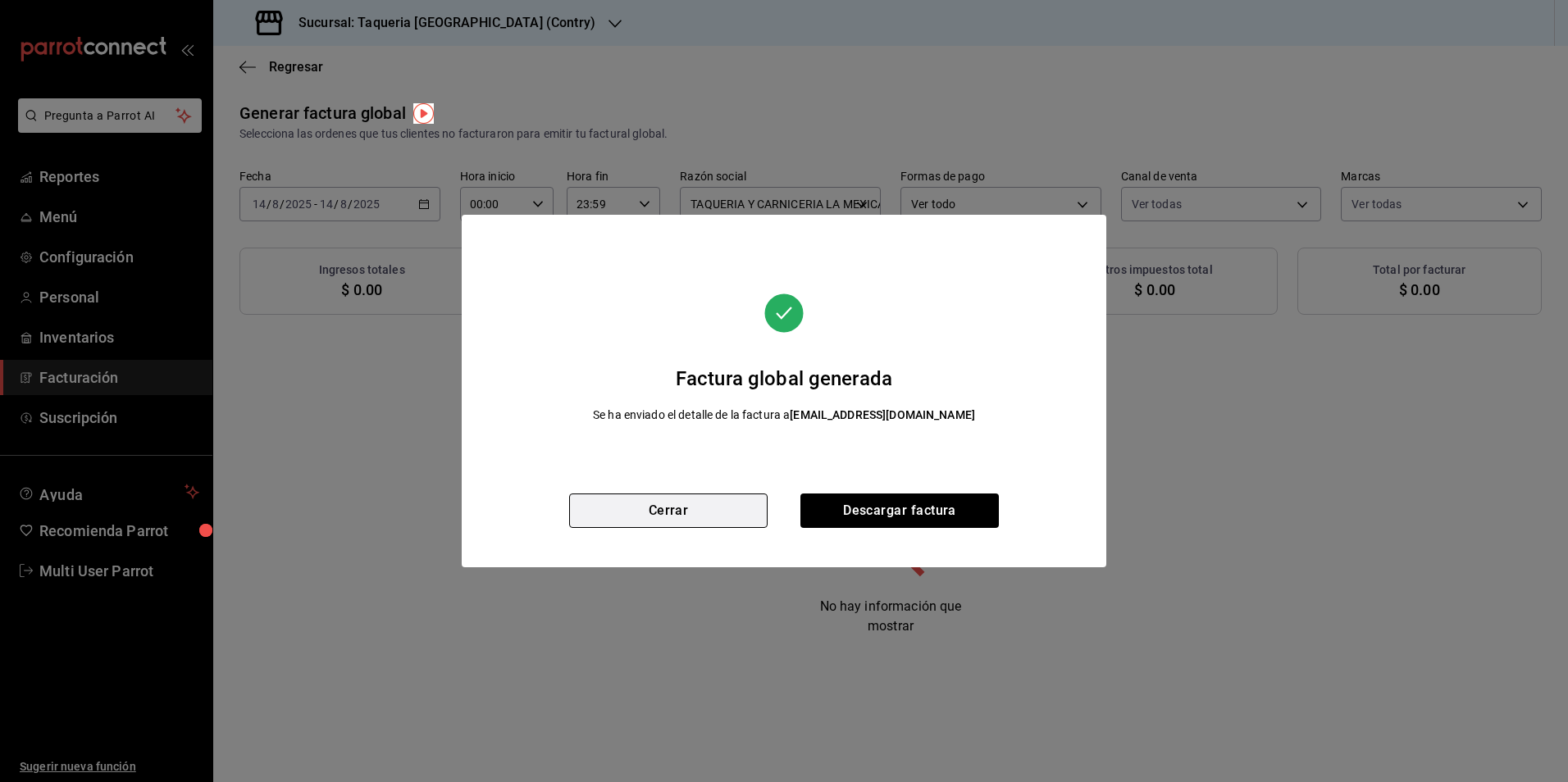
click at [721, 520] on button "Cerrar" at bounding box center [668, 511] width 198 height 34
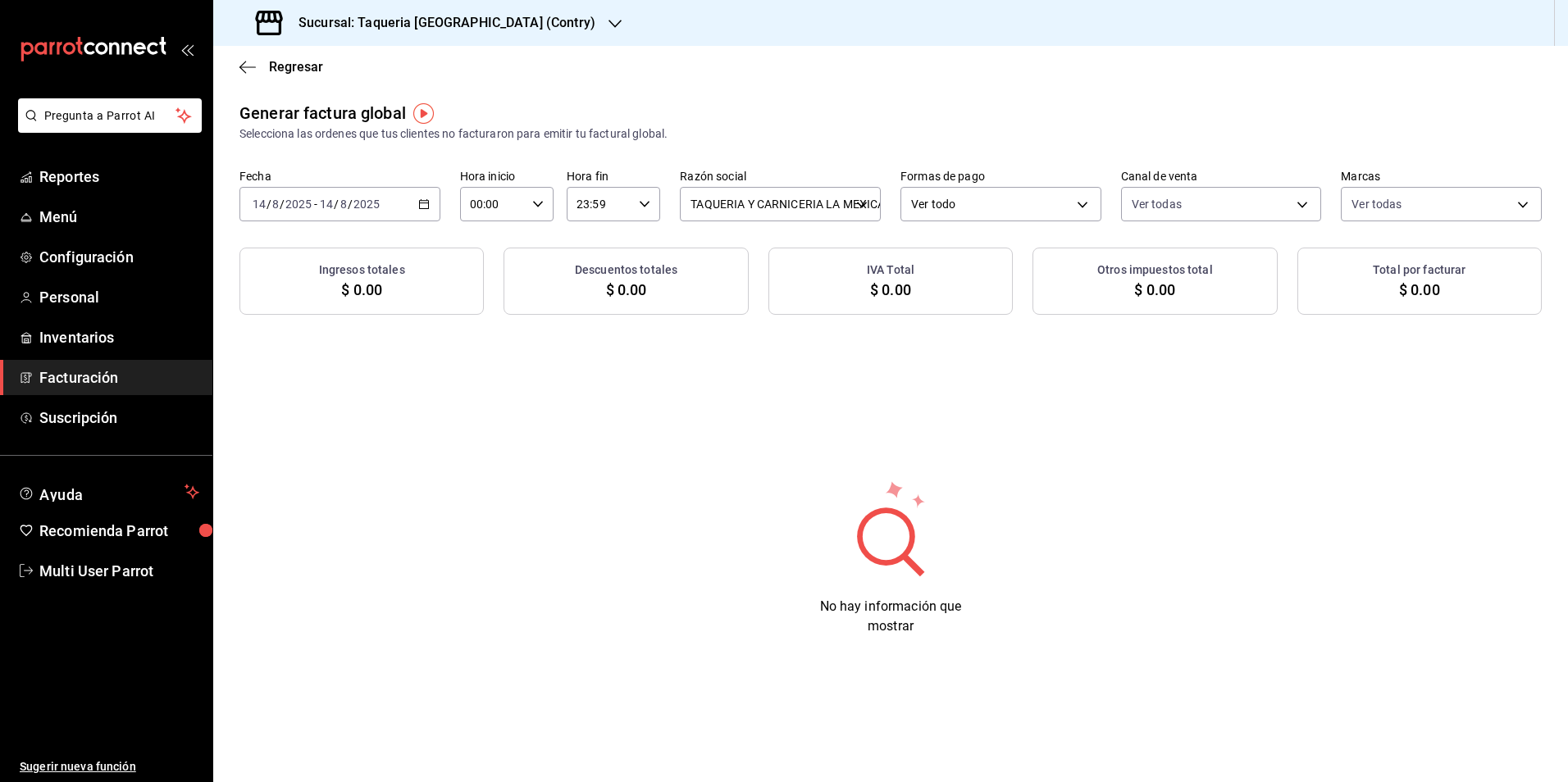
click at [402, 221] on div "Generar factura global Selecciona las ordenes que tus clientes no facturaron pa…" at bounding box center [890, 208] width 1354 height 214
click at [408, 214] on div "[DATE] [DATE] - [DATE] [DATE]" at bounding box center [340, 204] width 201 height 34
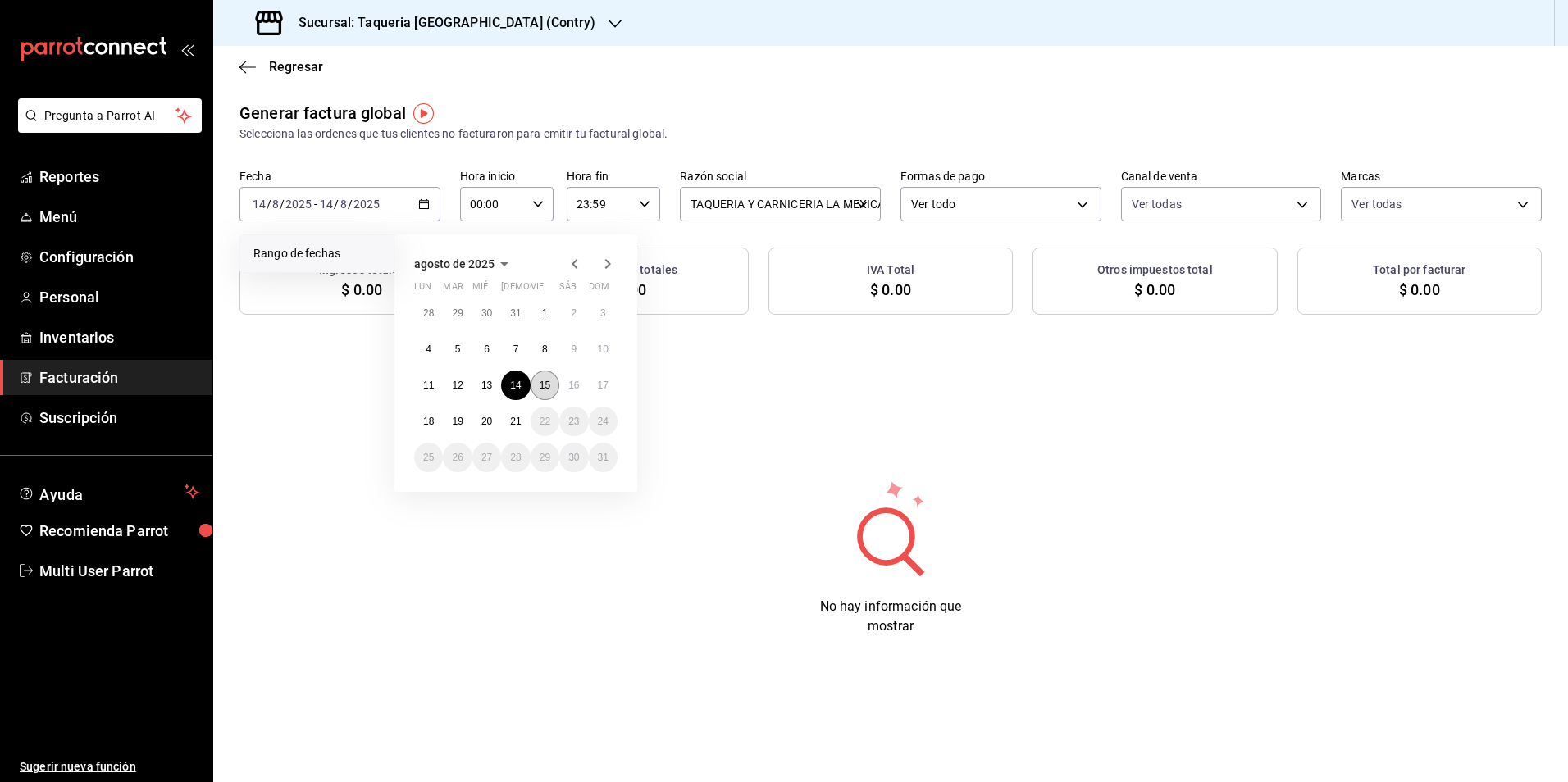
click at [550, 385] on abbr "15" at bounding box center [545, 385] width 10 height 11
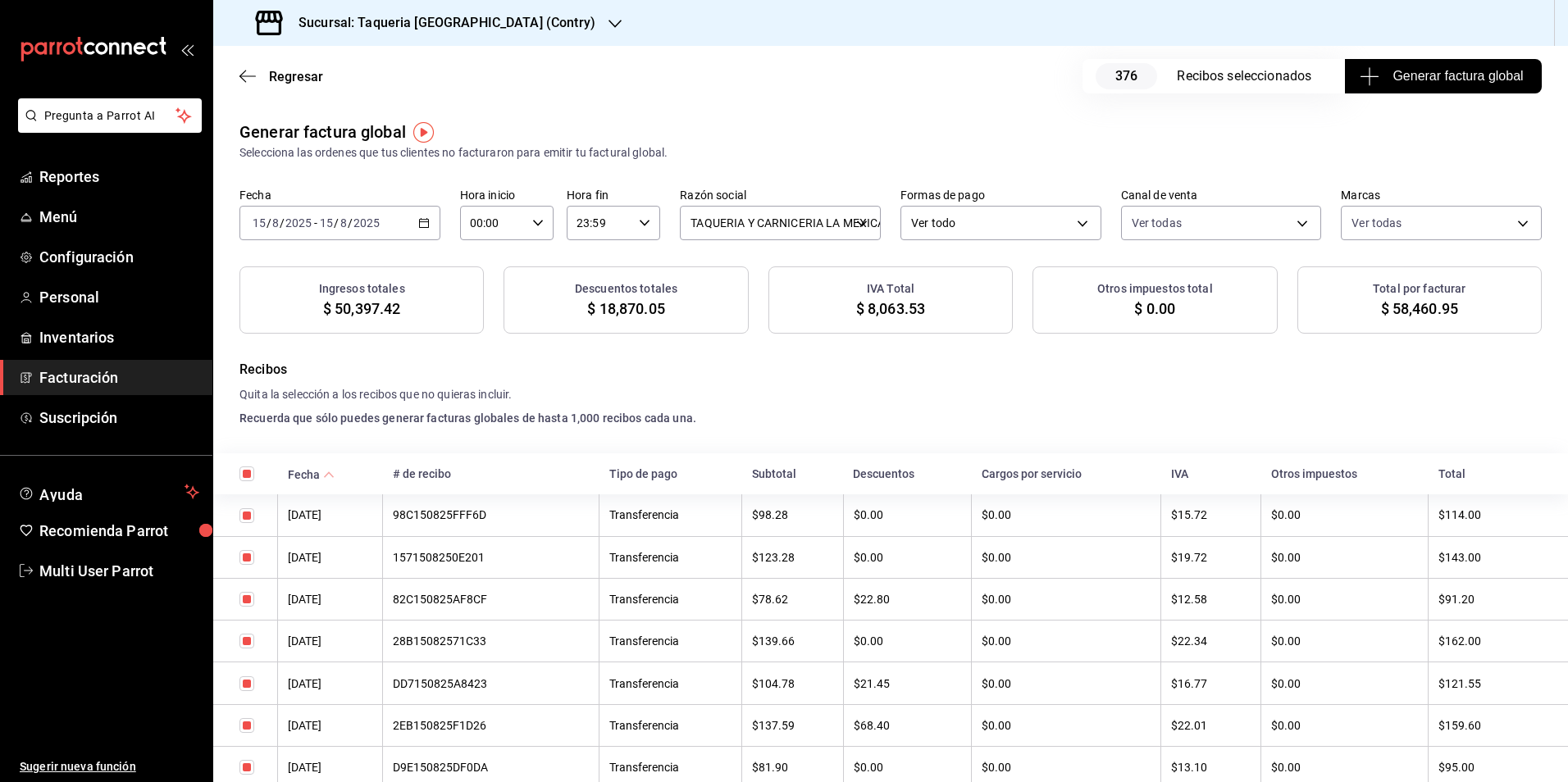
click at [1485, 64] on button "Generar factura global" at bounding box center [1443, 76] width 196 height 34
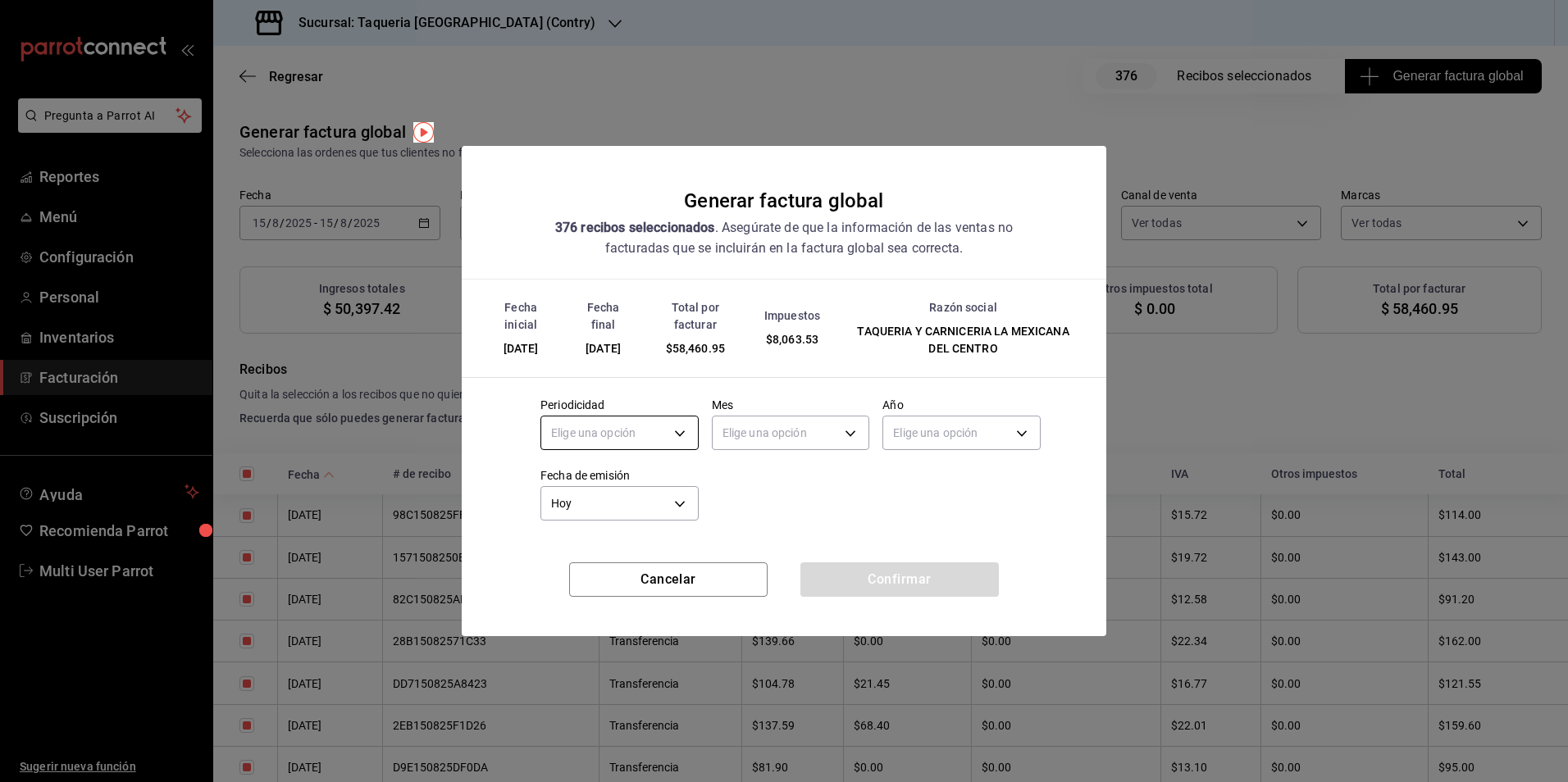
click at [615, 449] on body "Pregunta a Parrot AI Reportes Menú Configuración Personal Inventarios Facturaci…" at bounding box center [784, 391] width 1568 height 782
click at [605, 473] on li "Diario" at bounding box center [619, 484] width 157 height 28
click at [781, 436] on body "Pregunta a Parrot AI Reportes Menú Configuración Personal Inventarios Facturaci…" at bounding box center [784, 391] width 1568 height 782
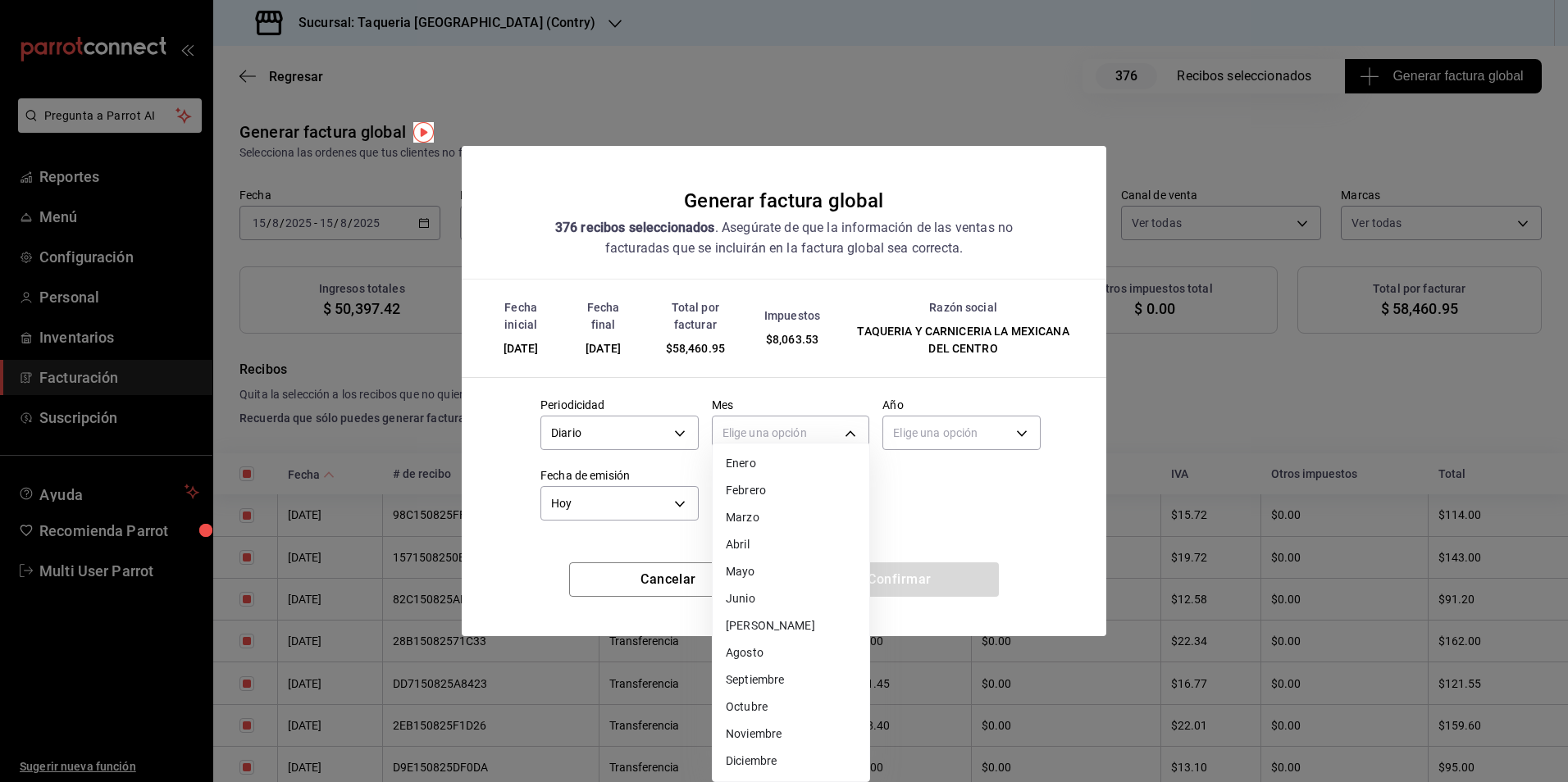
click at [771, 655] on li "Agosto" at bounding box center [791, 653] width 157 height 28
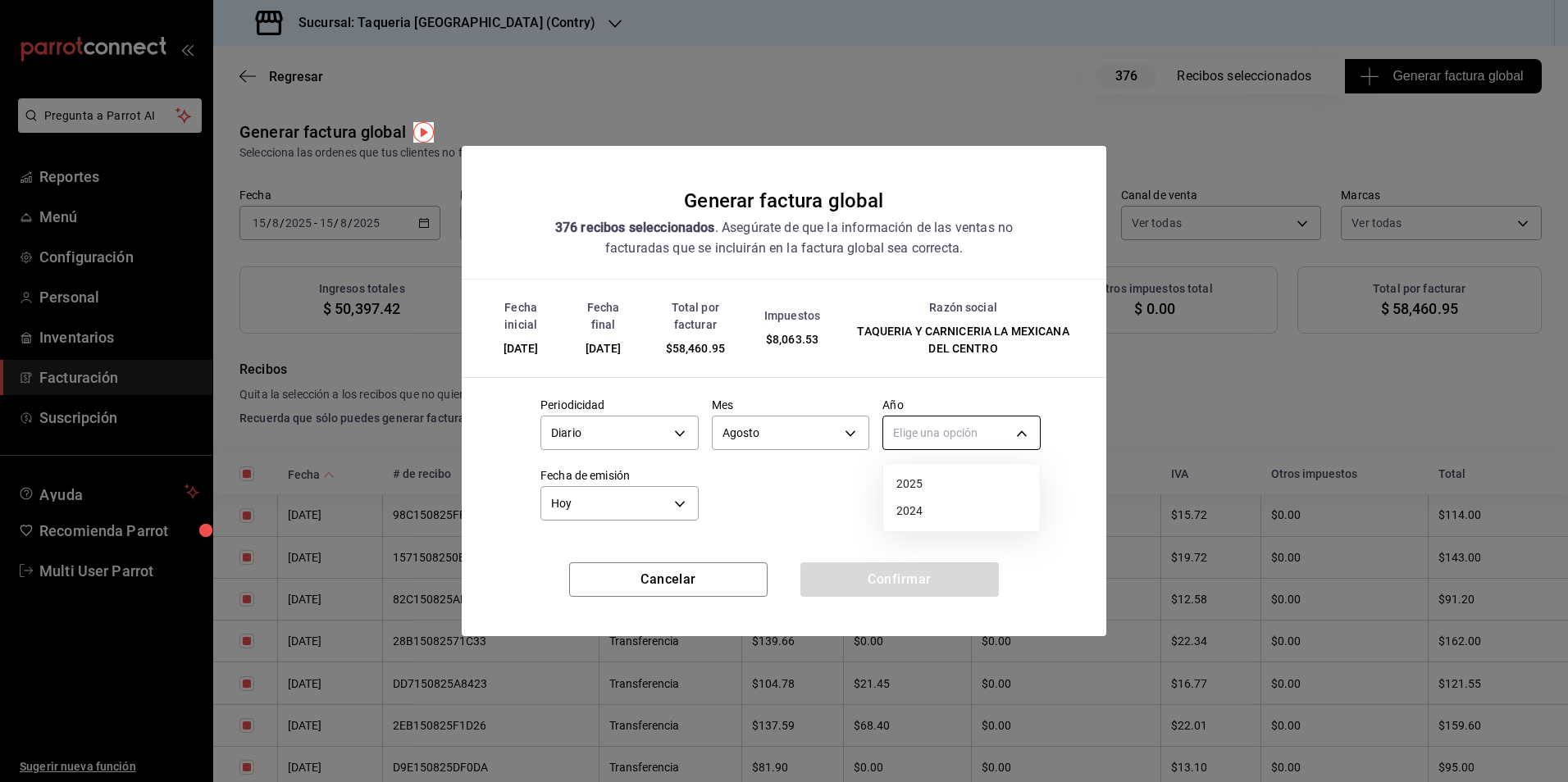
click at [977, 441] on body "Pregunta a Parrot AI Reportes Menú Configuración Personal Inventarios Facturaci…" at bounding box center [784, 391] width 1568 height 782
click at [934, 487] on li "2025" at bounding box center [961, 484] width 157 height 28
click at [879, 563] on button "Confirmar" at bounding box center [899, 580] width 198 height 34
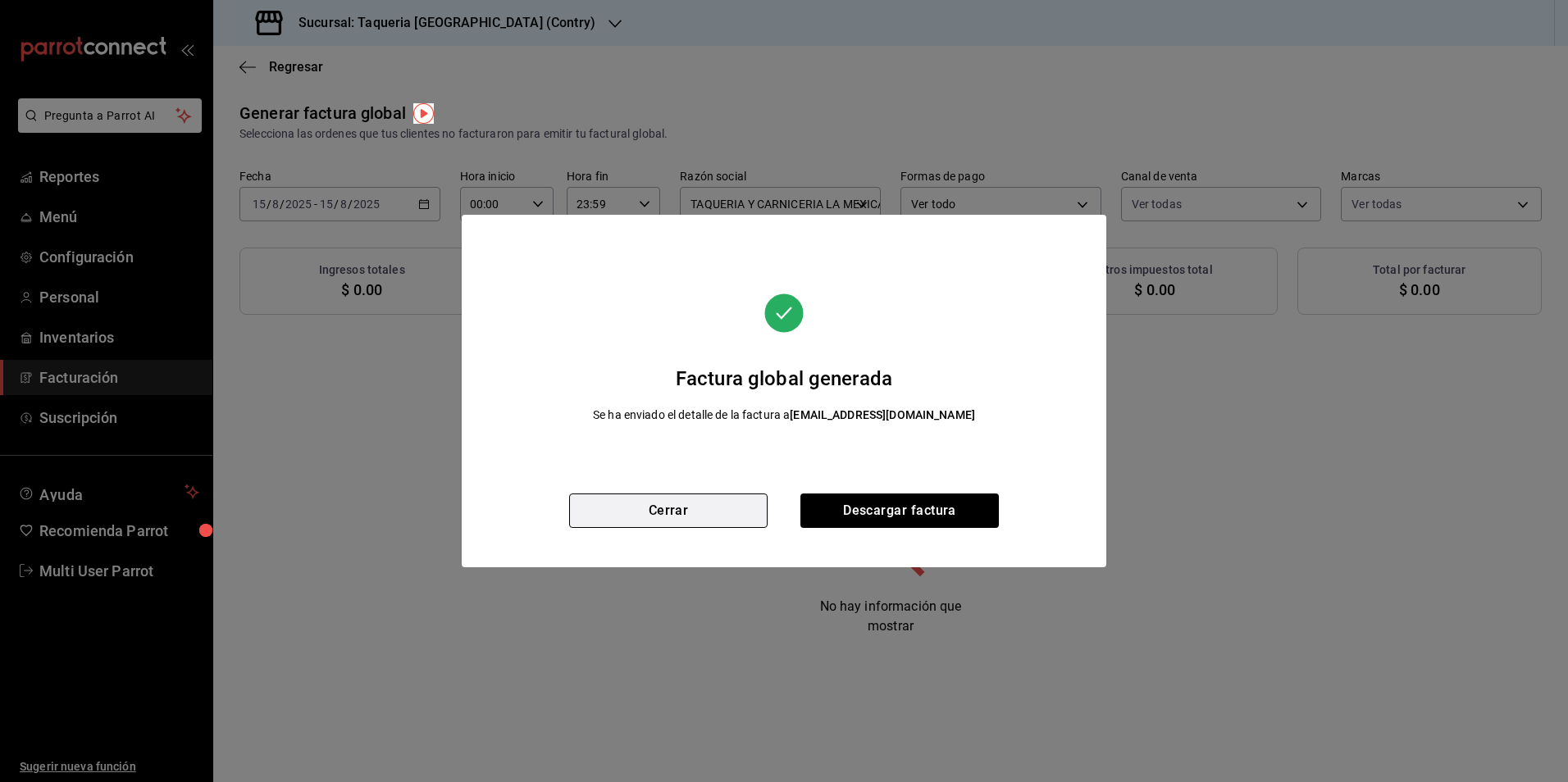
click at [673, 509] on button "Cerrar" at bounding box center [668, 511] width 198 height 34
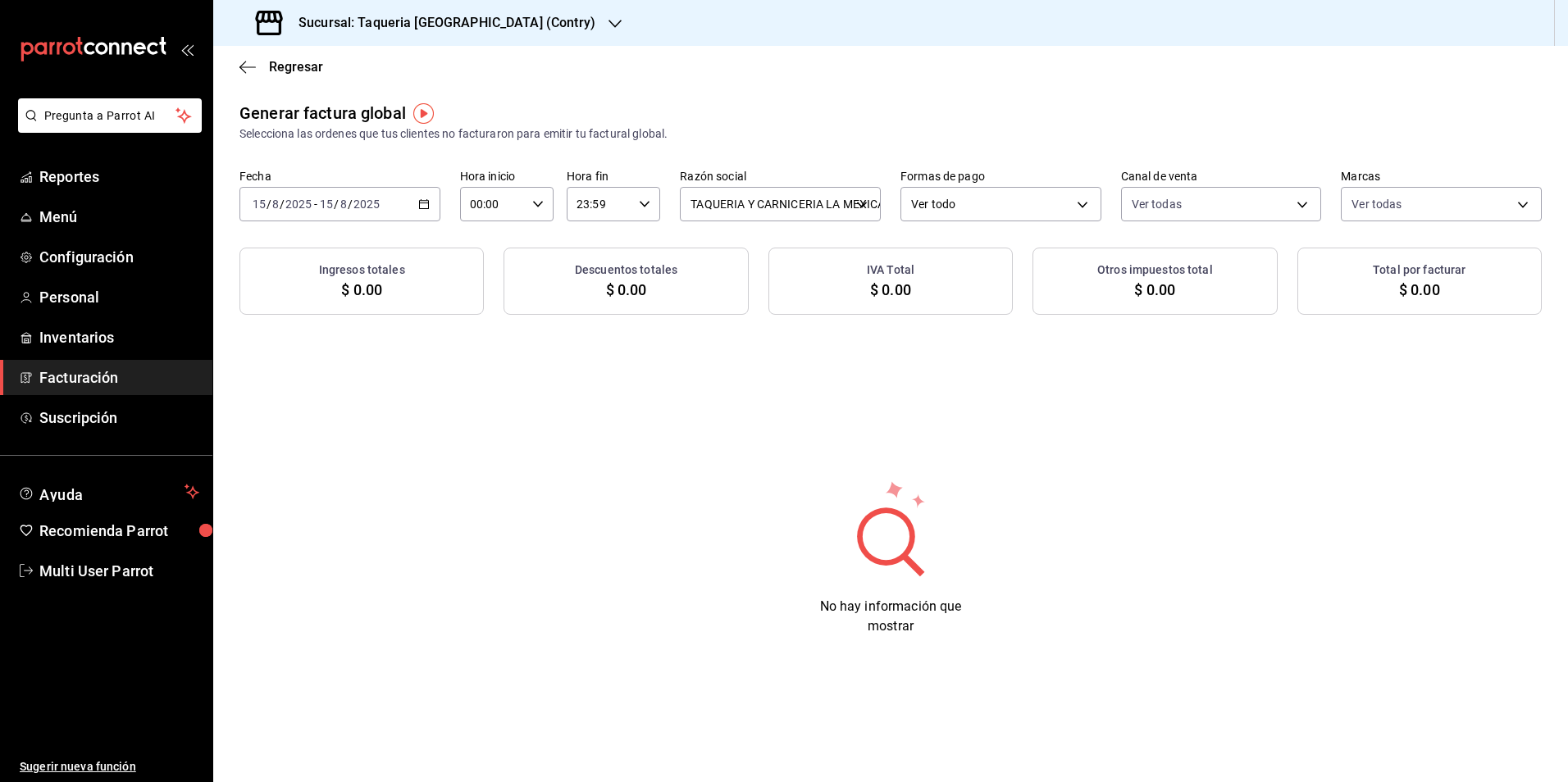
click at [364, 198] on input "2025" at bounding box center [366, 204] width 28 height 13
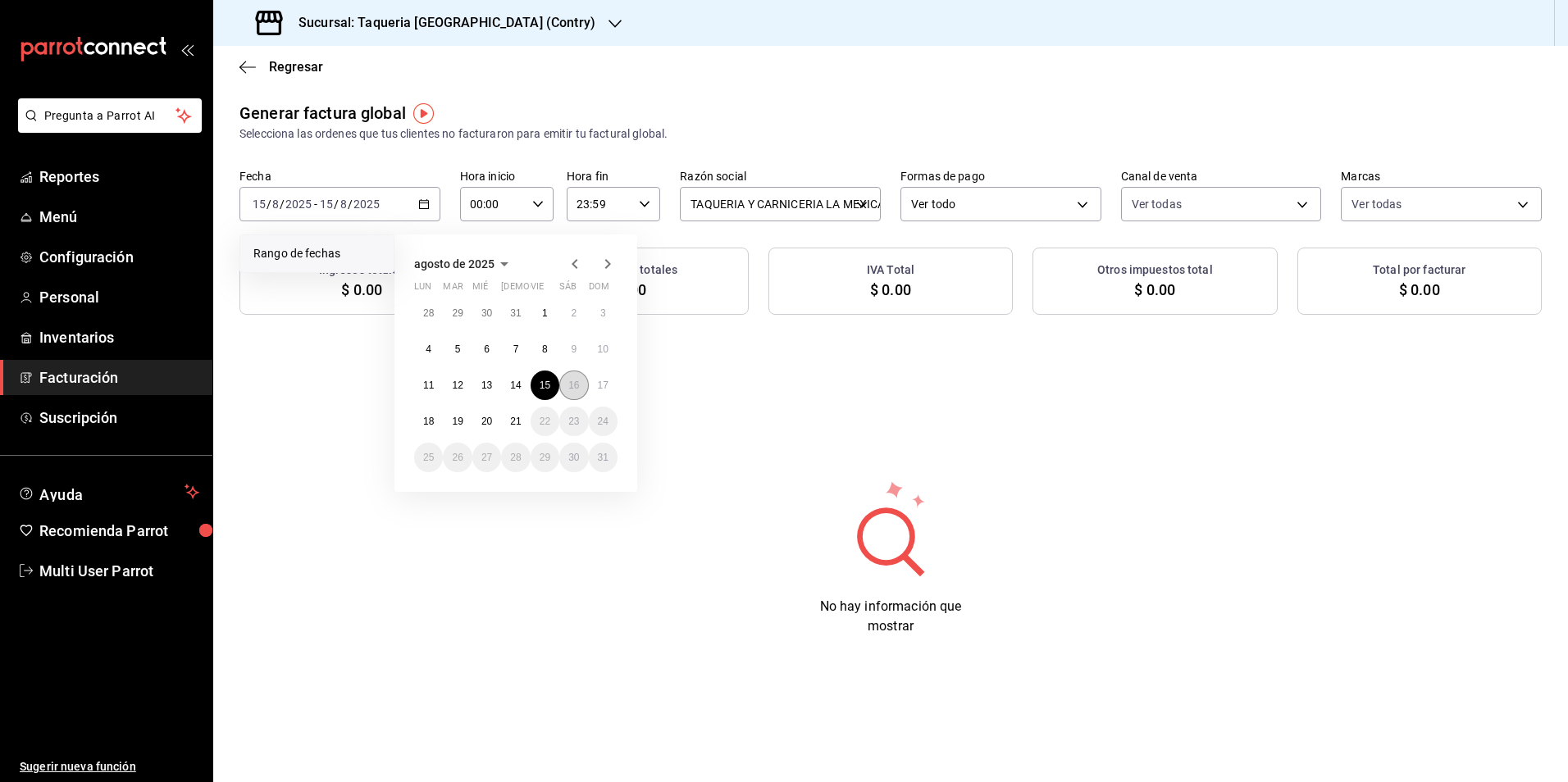
click at [570, 384] on abbr "16" at bounding box center [573, 385] width 10 height 11
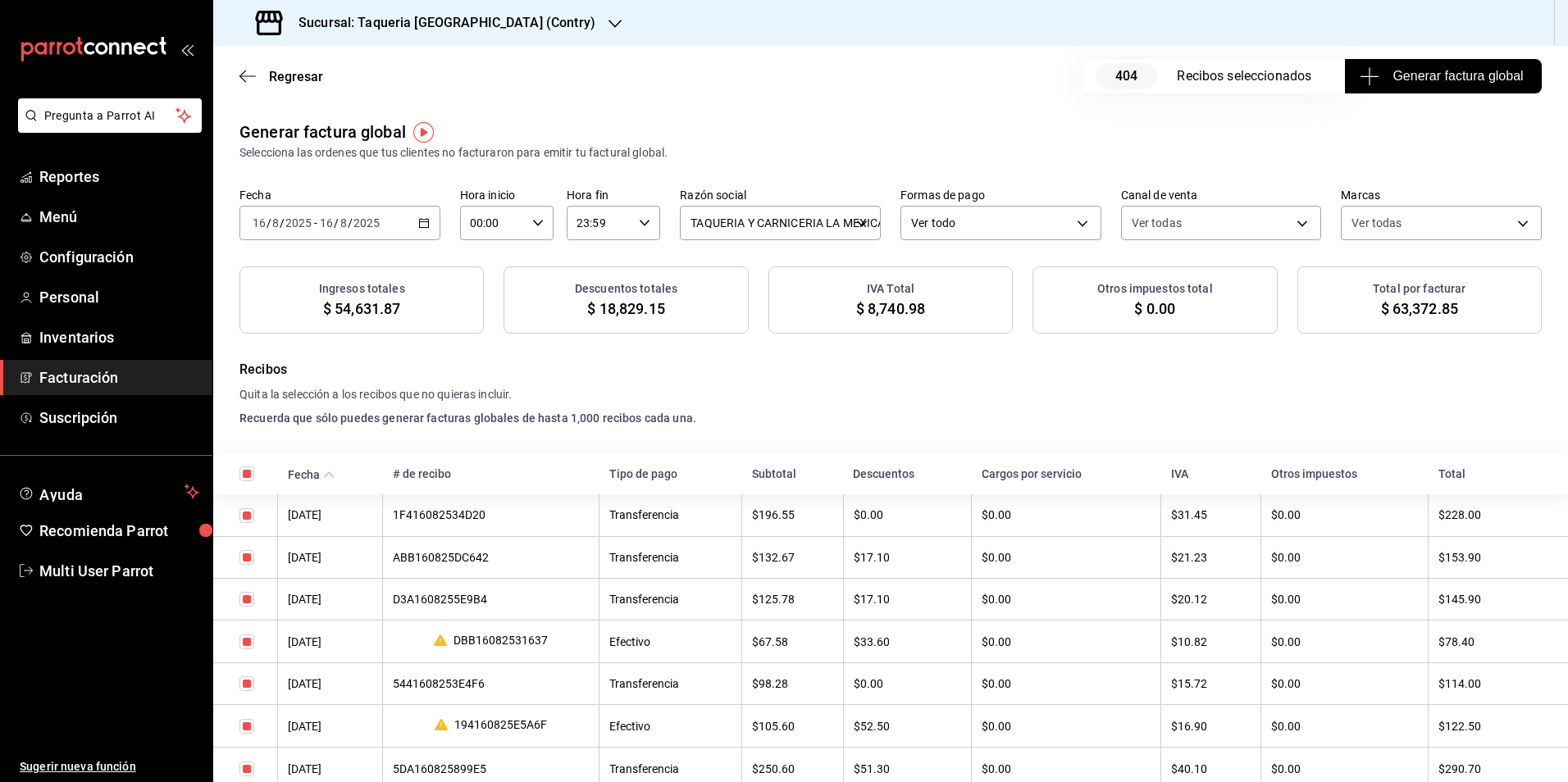
click at [1360, 72] on icon "button" at bounding box center [1370, 76] width 20 height 20
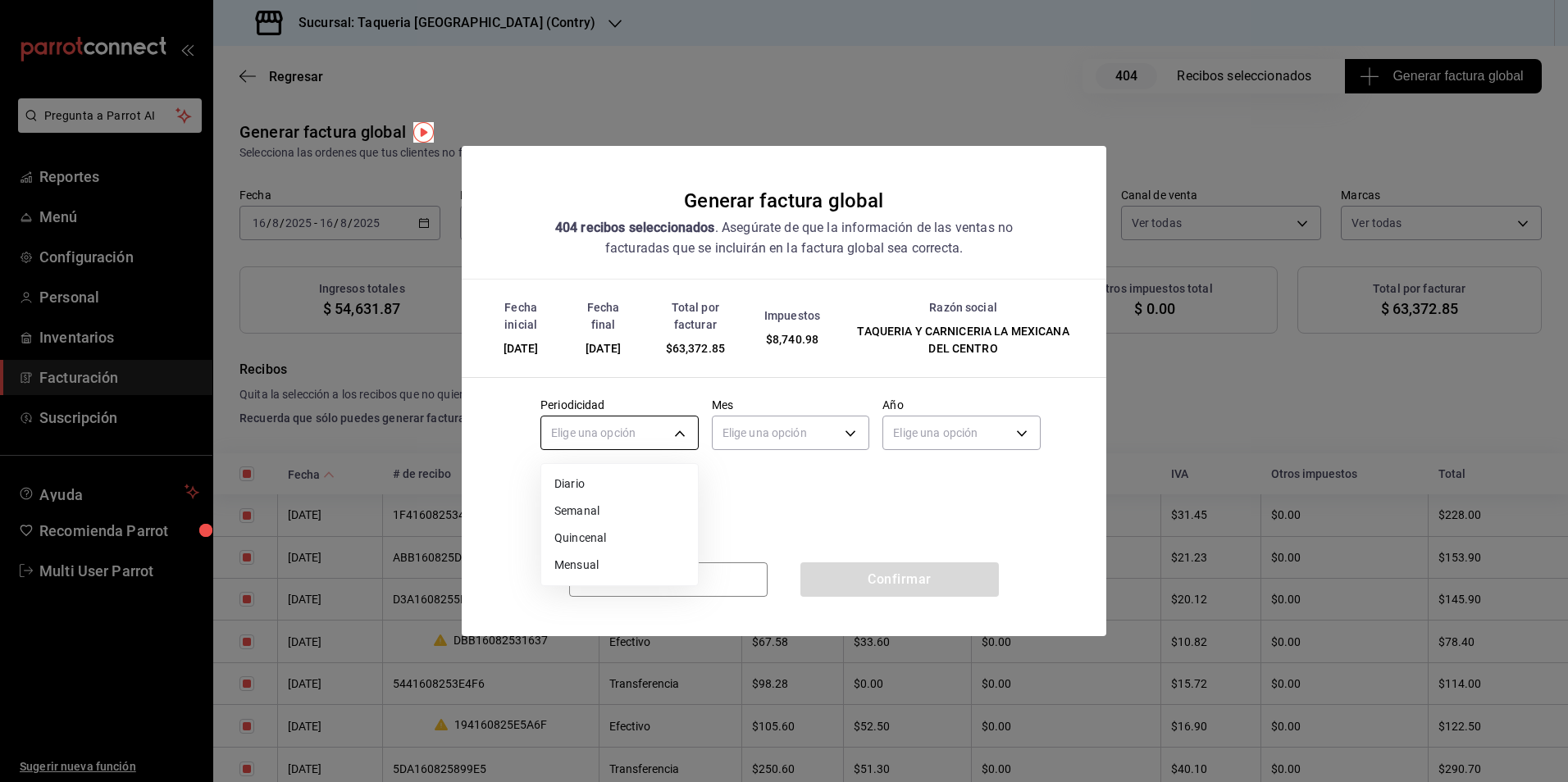
click at [622, 439] on body "Pregunta a Parrot AI Reportes Menú Configuración Personal Inventarios Facturaci…" at bounding box center [784, 391] width 1568 height 782
click at [606, 473] on li "Diario" at bounding box center [619, 484] width 157 height 28
click at [835, 424] on body "Pregunta a Parrot AI Reportes Menú Configuración Personal Inventarios Facturaci…" at bounding box center [784, 391] width 1568 height 782
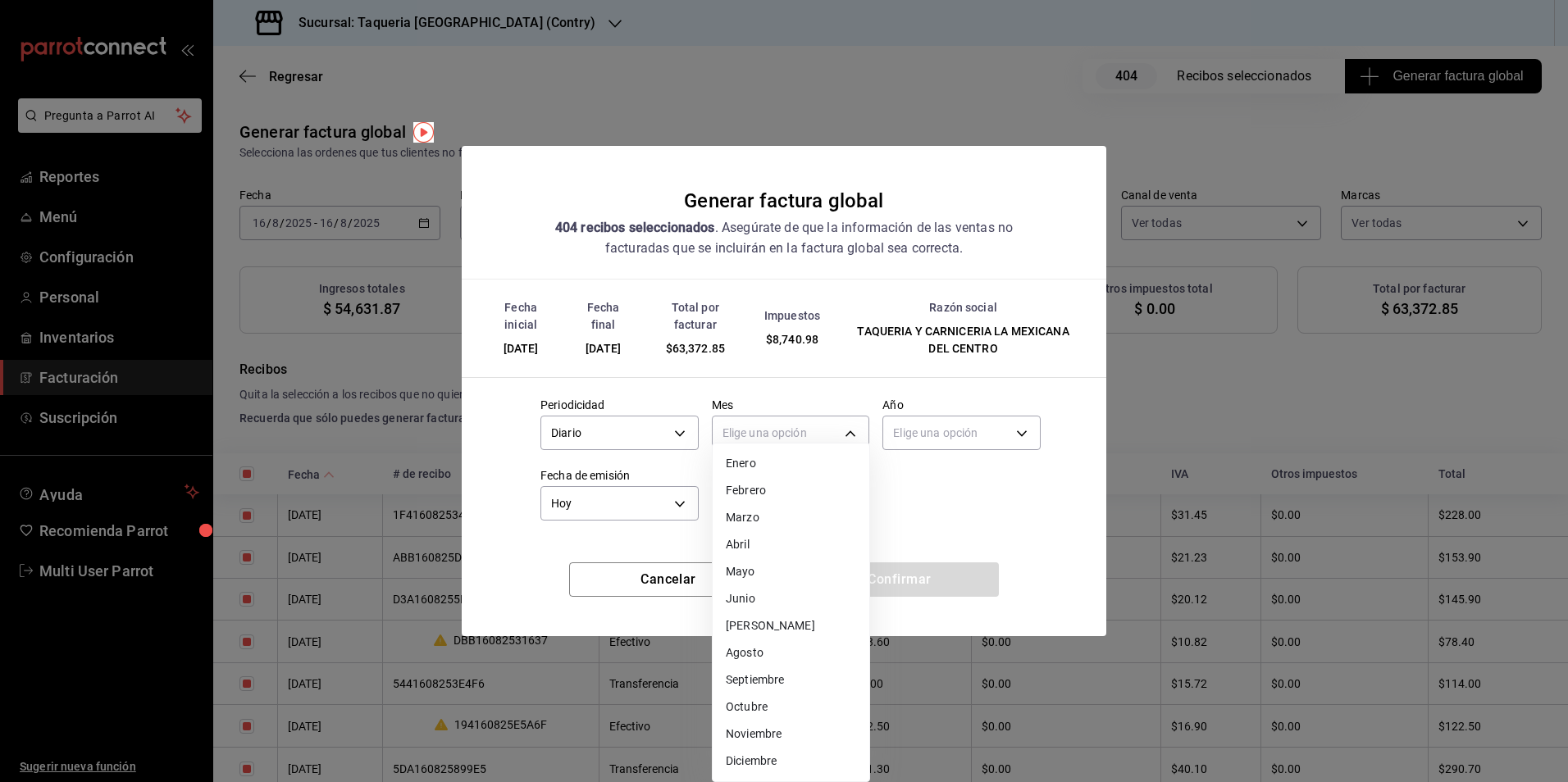
click at [764, 655] on li "Agosto" at bounding box center [791, 653] width 157 height 28
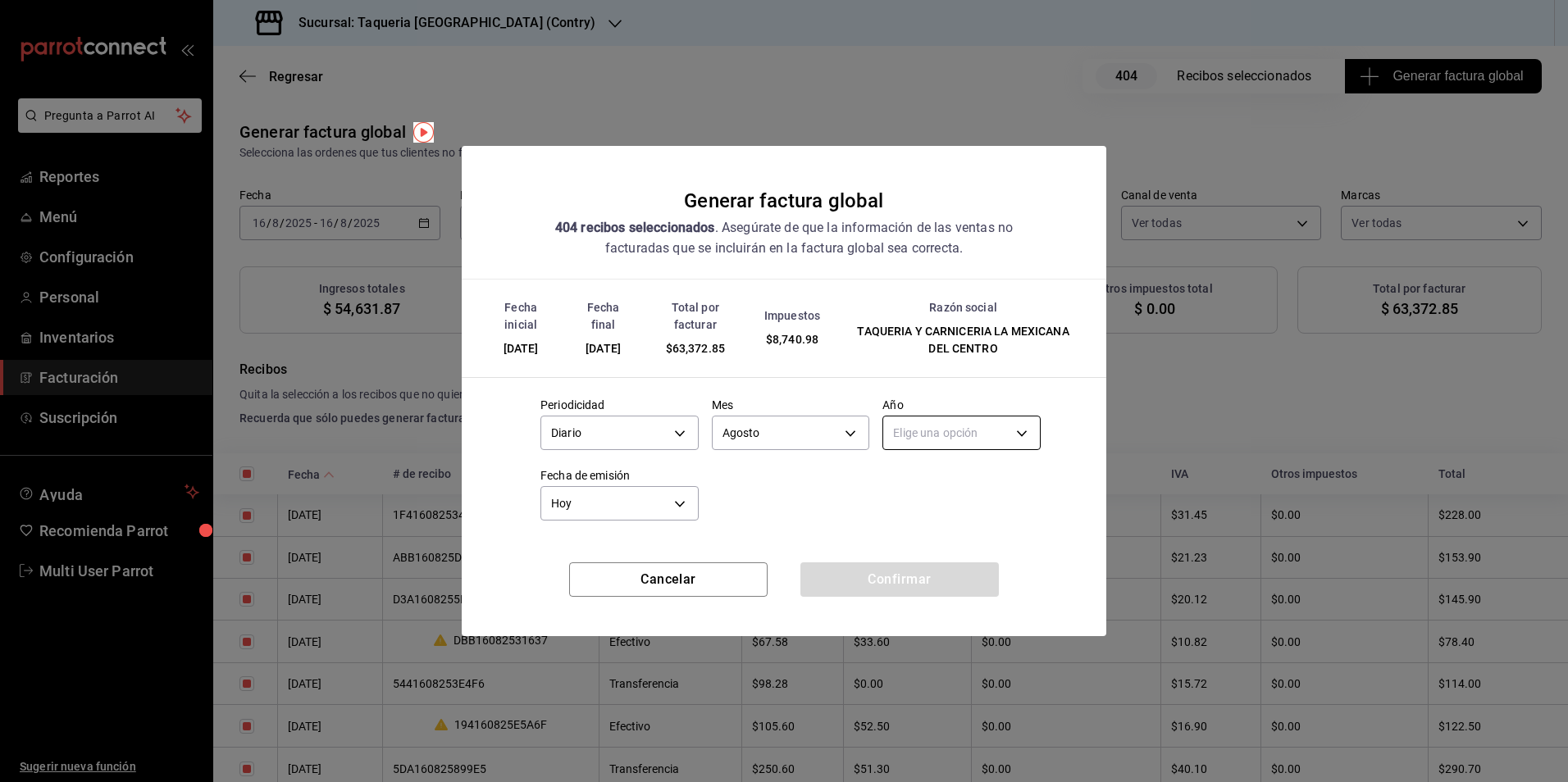
click at [978, 422] on body "Pregunta a Parrot AI Reportes Menú Configuración Personal Inventarios Facturaci…" at bounding box center [784, 391] width 1568 height 782
click at [932, 486] on li "2025" at bounding box center [961, 484] width 157 height 28
click at [890, 590] on button "Confirmar" at bounding box center [899, 580] width 198 height 34
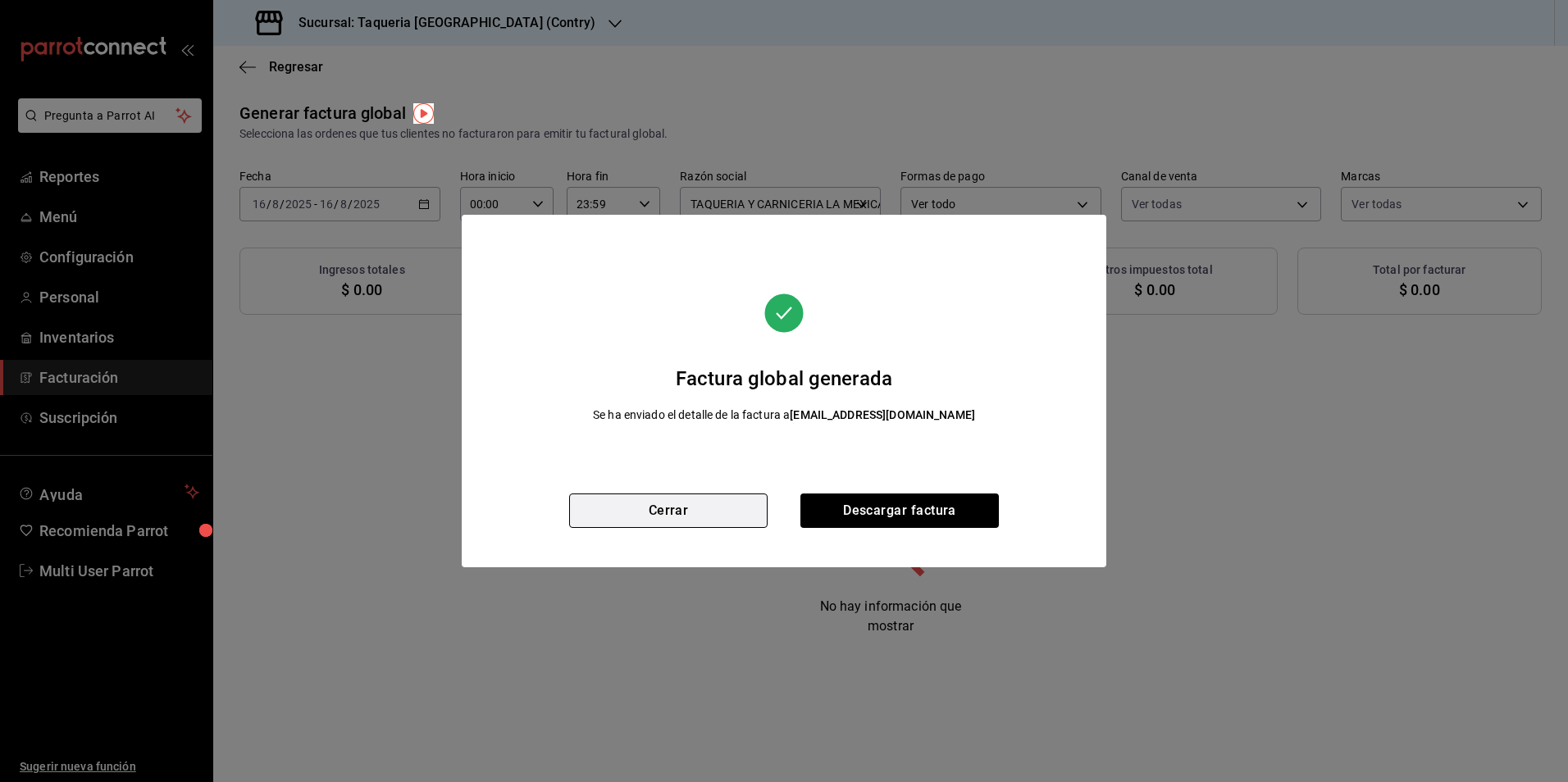
click at [730, 510] on button "Cerrar" at bounding box center [668, 511] width 198 height 34
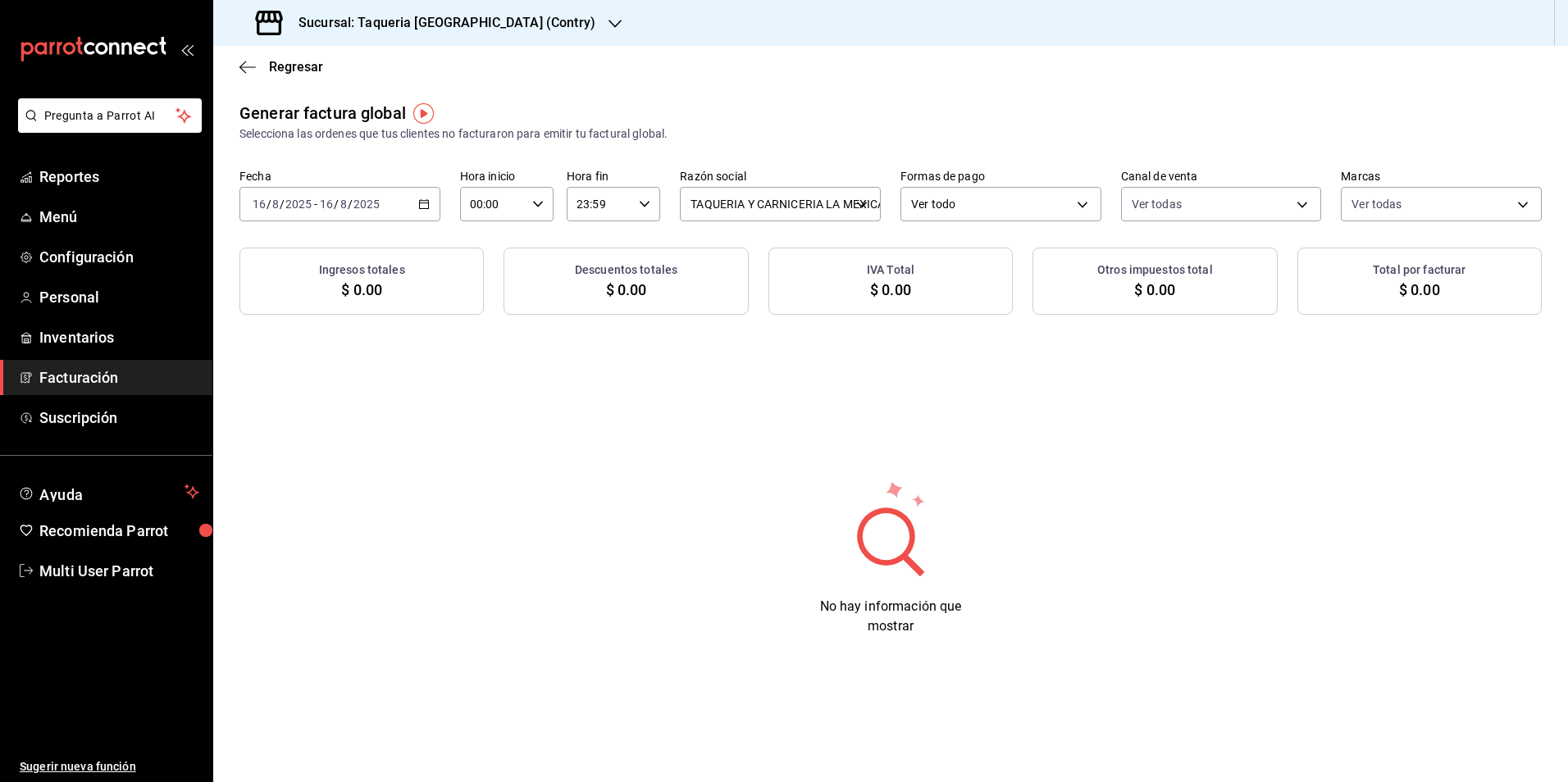
click at [384, 204] on div "[DATE] [DATE] - [DATE] [DATE]" at bounding box center [340, 204] width 201 height 34
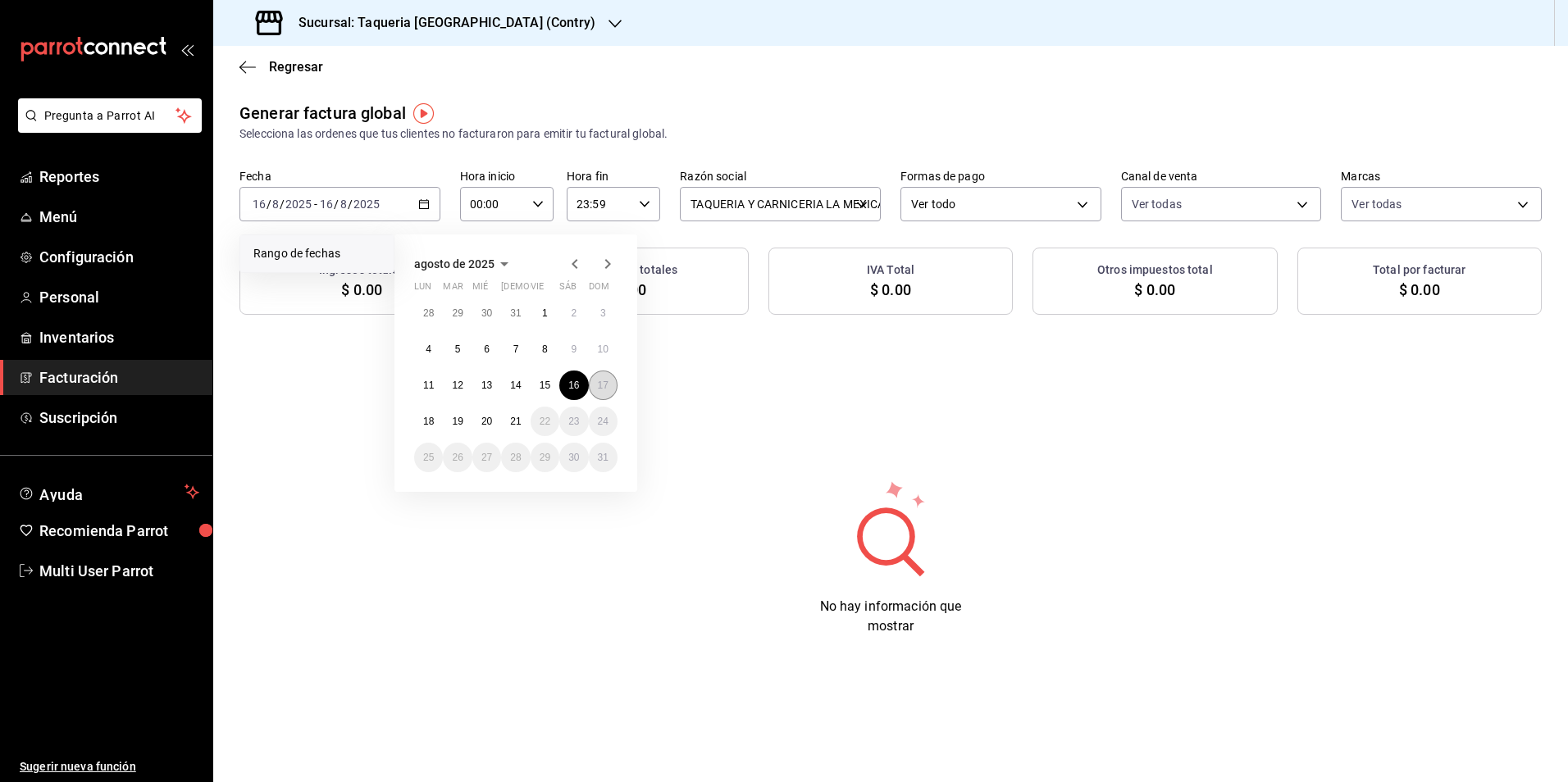
click at [588, 384] on button "17" at bounding box center [603, 385] width 28 height 29
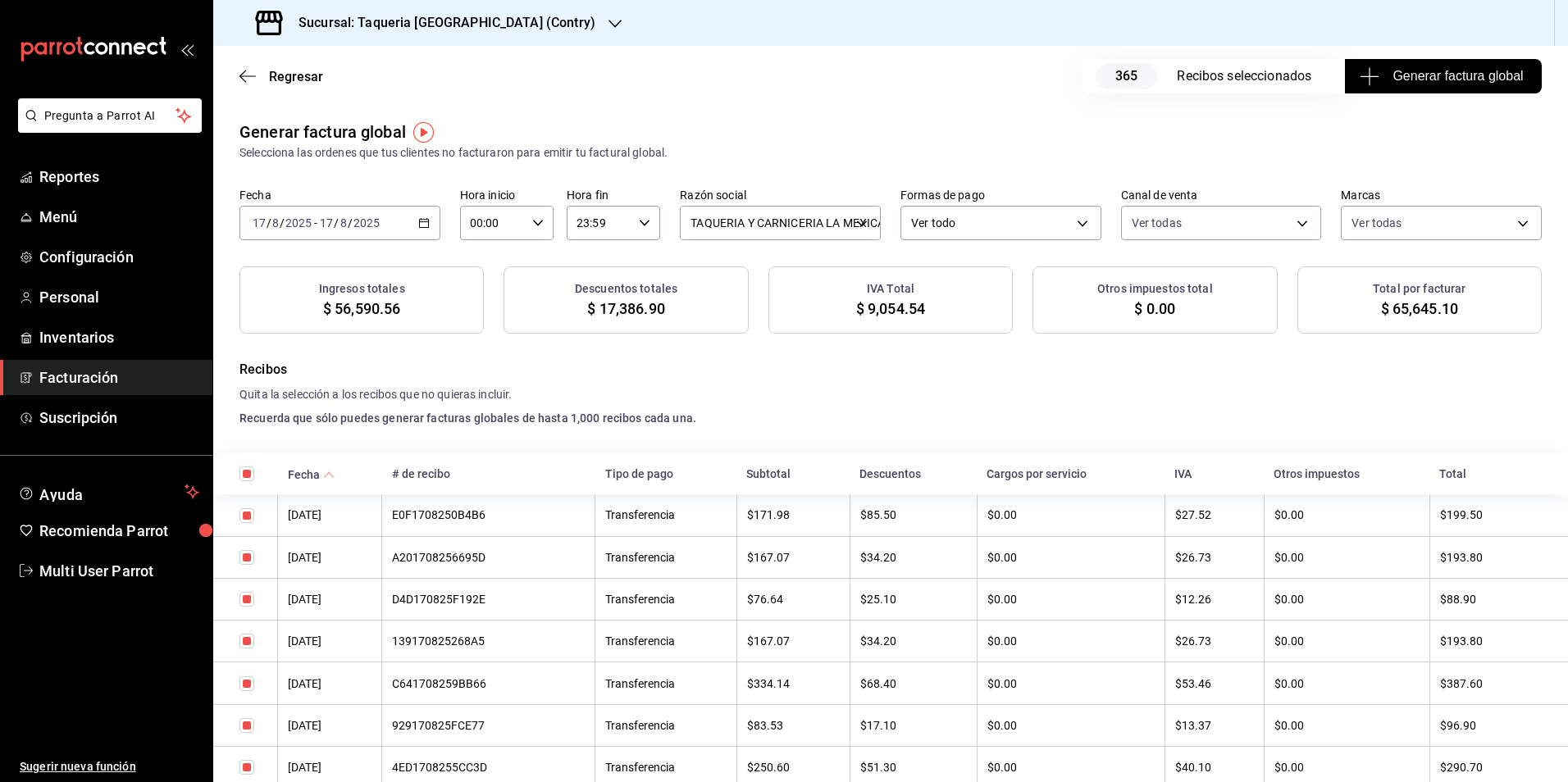
click at [1374, 83] on span "Generar factura global" at bounding box center [1443, 76] width 159 height 20
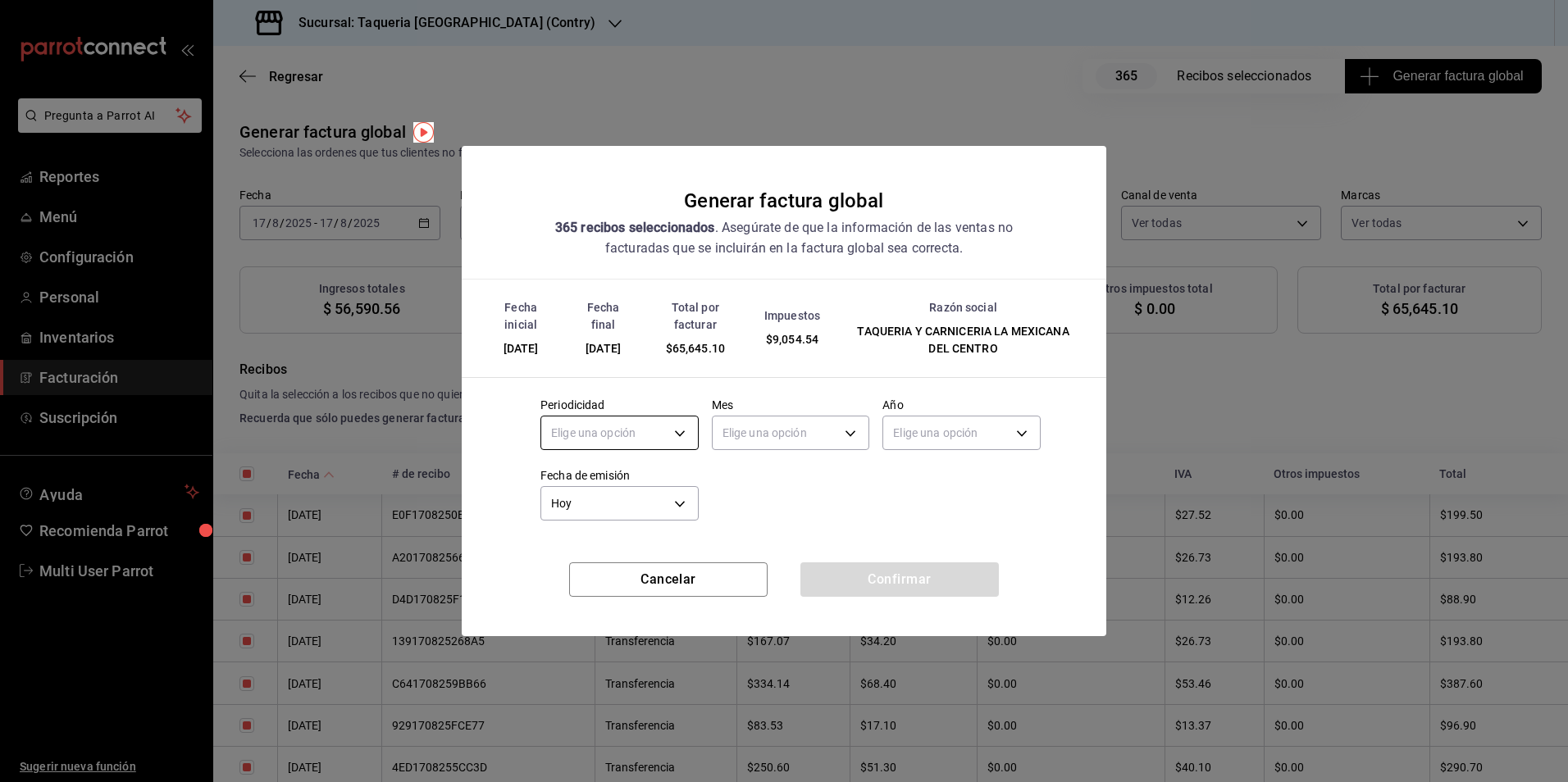
click at [587, 439] on body "Pregunta a Parrot AI Reportes Menú Configuración Personal Inventarios Facturaci…" at bounding box center [784, 391] width 1568 height 782
click at [585, 472] on li "Diario" at bounding box center [619, 484] width 157 height 28
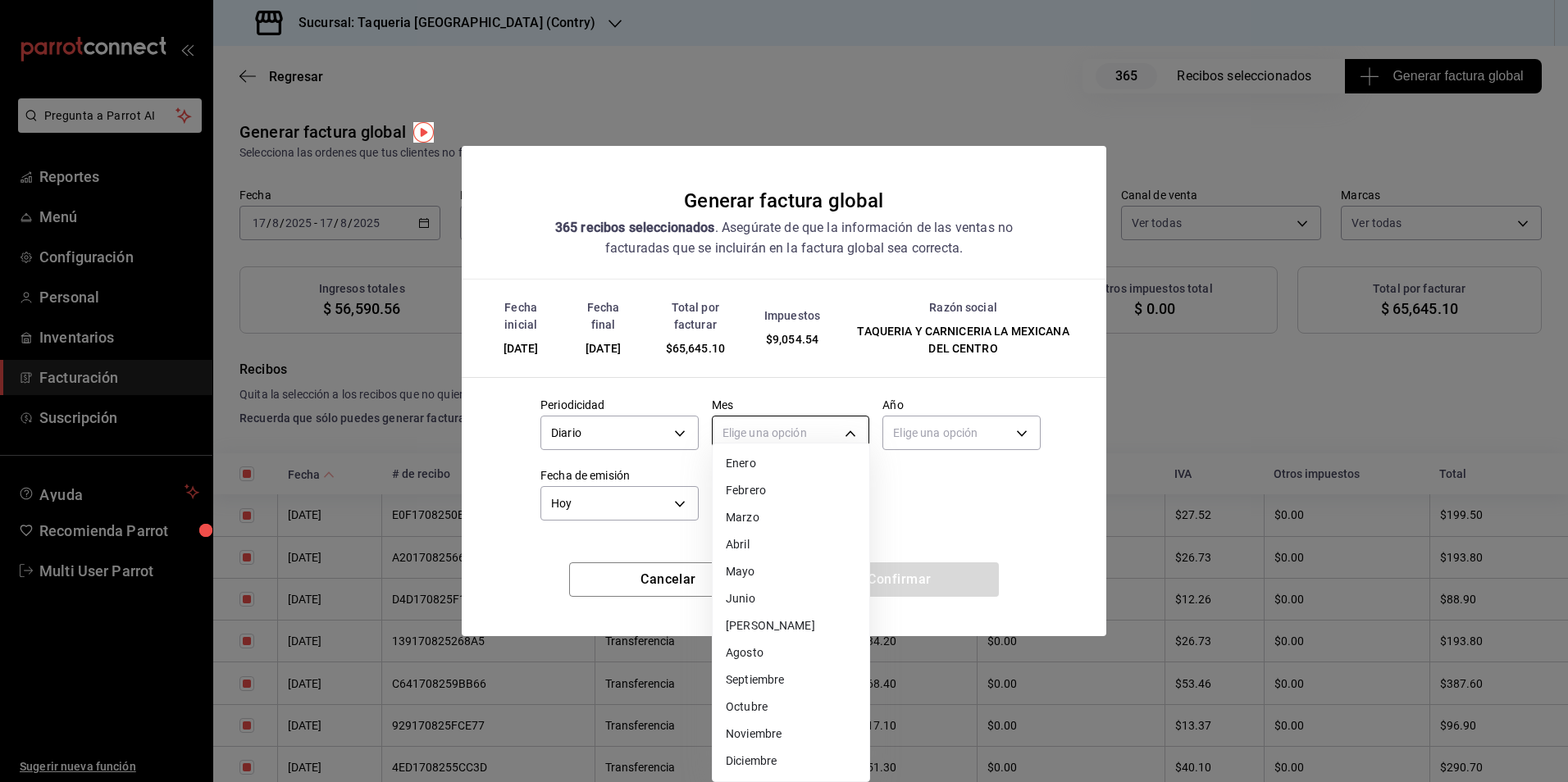
click at [801, 443] on body "Pregunta a Parrot AI Reportes Menú Configuración Personal Inventarios Facturaci…" at bounding box center [784, 391] width 1568 height 782
click at [737, 656] on li "Agosto" at bounding box center [791, 653] width 157 height 28
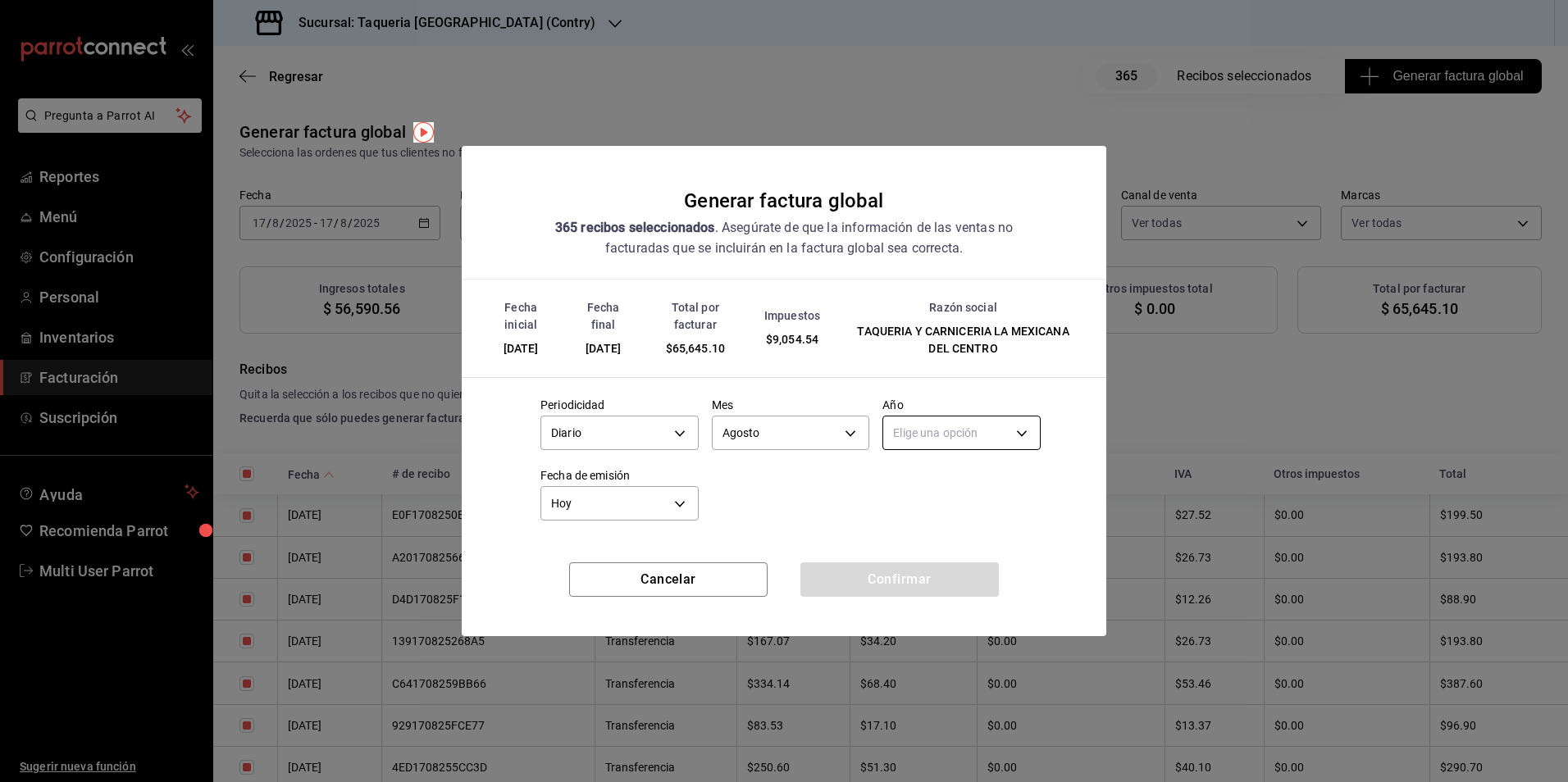
click at [975, 438] on body "Pregunta a Parrot AI Reportes Menú Configuración Personal Inventarios Facturaci…" at bounding box center [784, 391] width 1568 height 782
click at [949, 482] on li "2025" at bounding box center [961, 484] width 157 height 28
click at [894, 580] on button "Confirmar" at bounding box center [899, 580] width 198 height 34
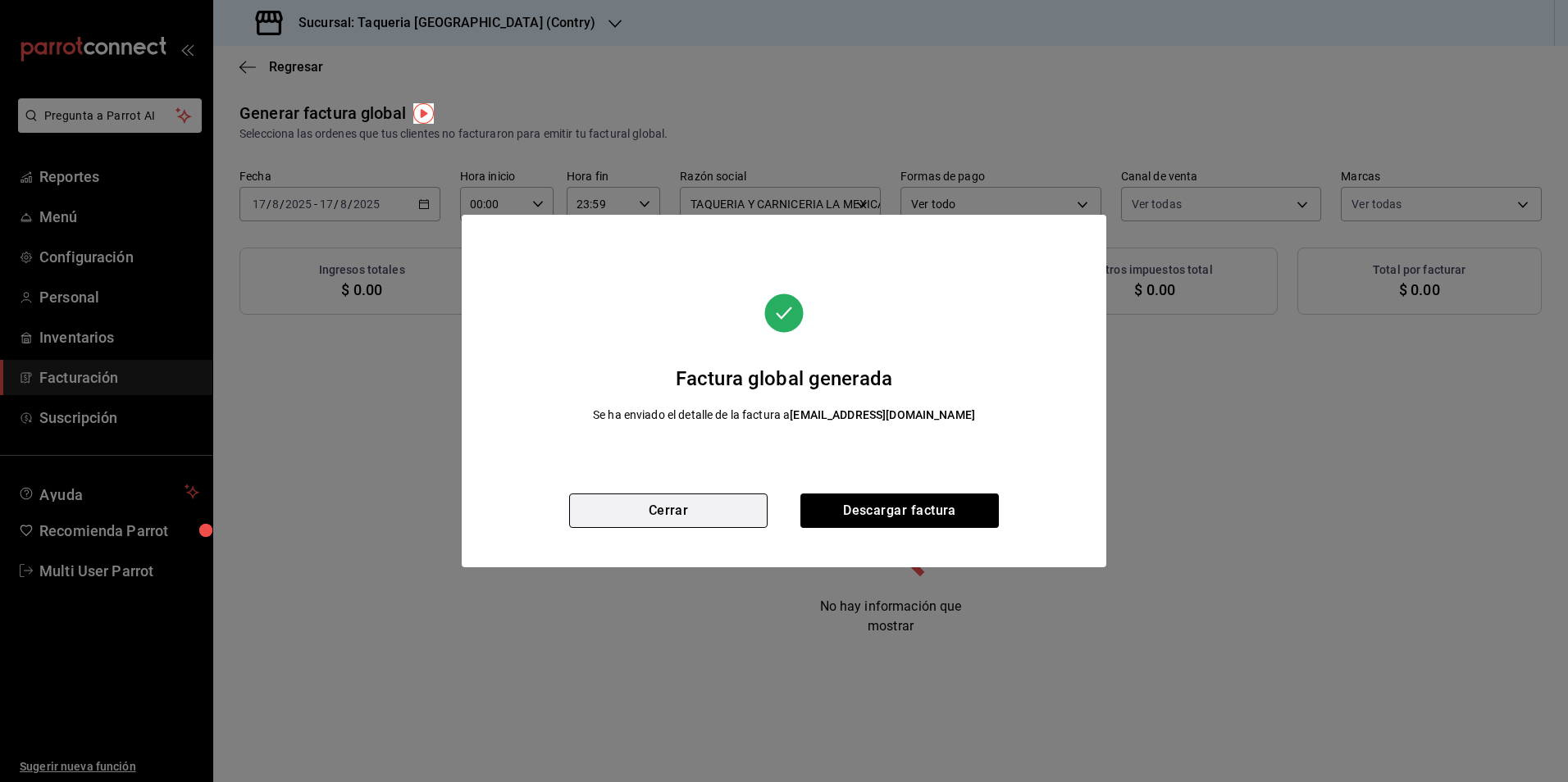
click at [745, 510] on button "Cerrar" at bounding box center [668, 511] width 198 height 34
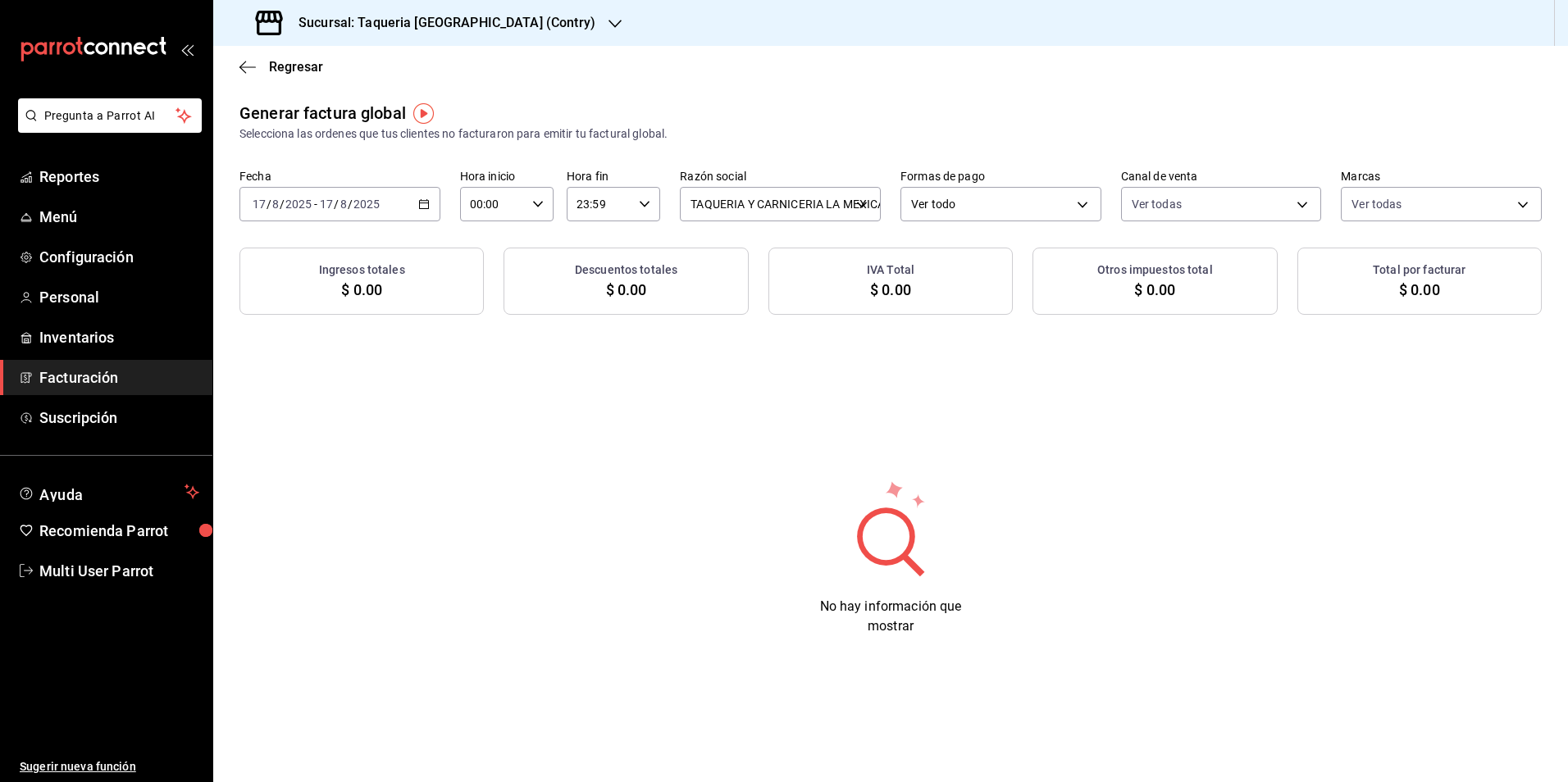
click at [379, 196] on div "[DATE] [DATE] - [DATE] [DATE]" at bounding box center [340, 204] width 201 height 34
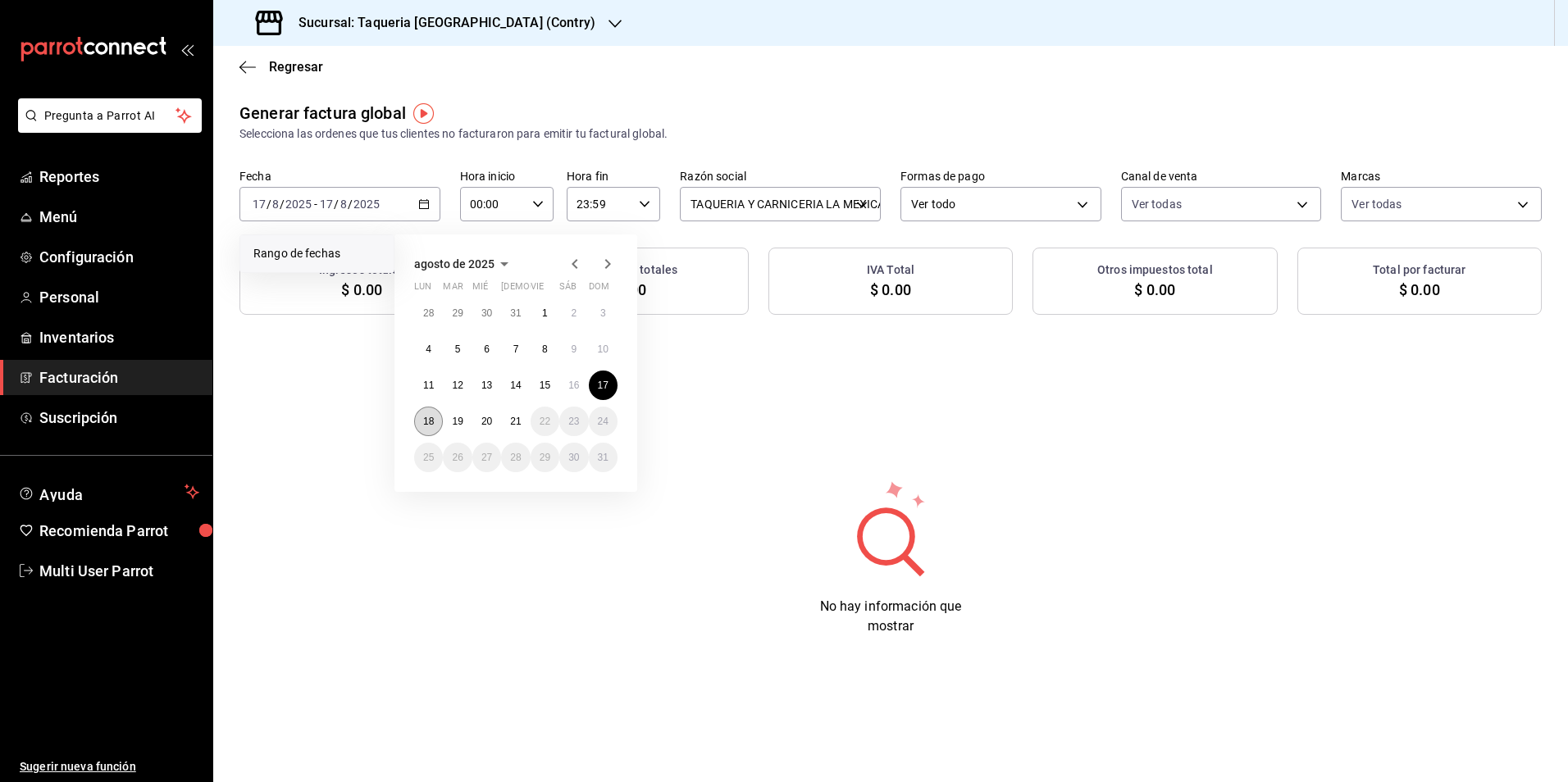
click at [435, 414] on button "18" at bounding box center [428, 421] width 28 height 29
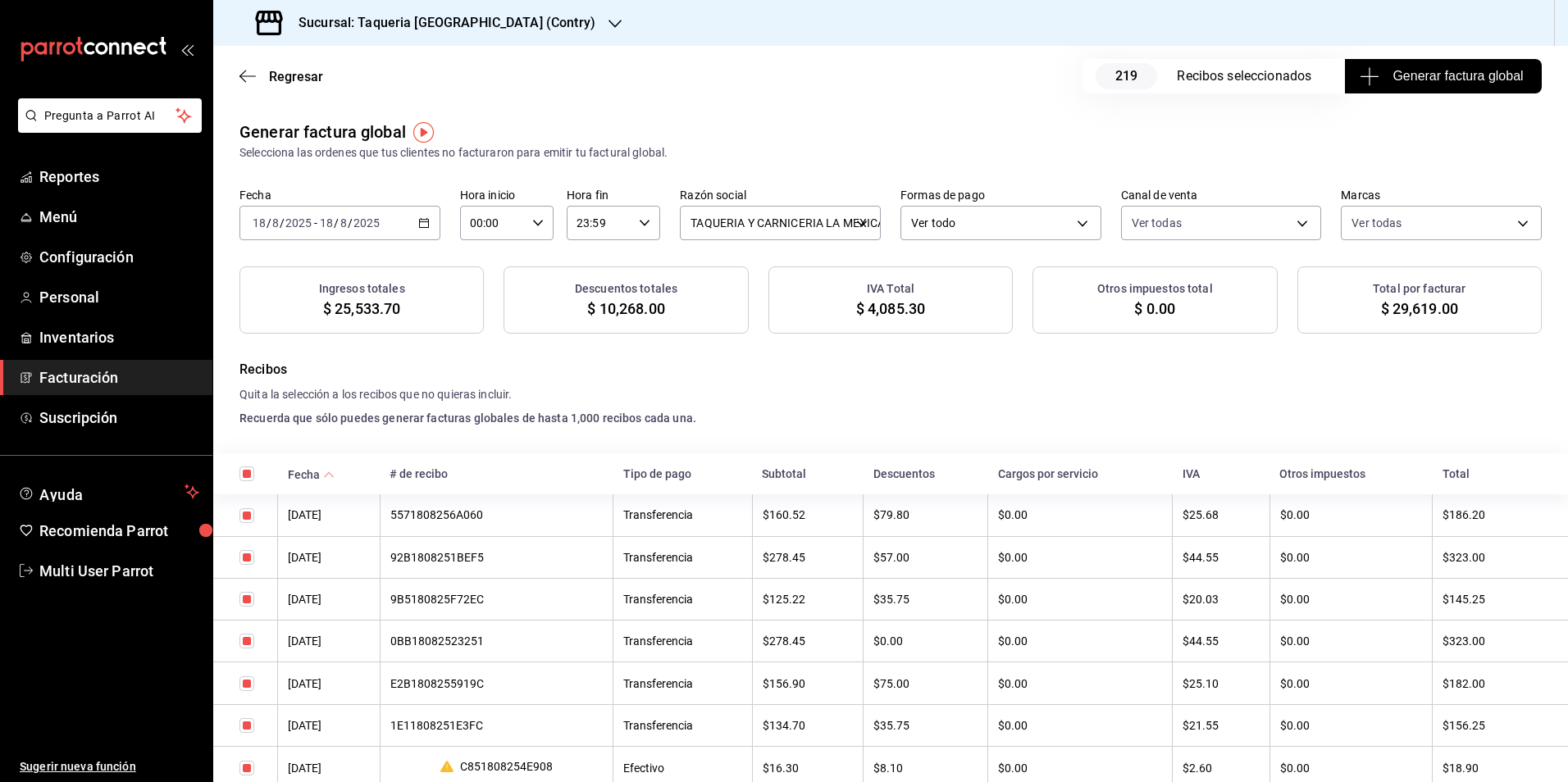
click at [1477, 65] on button "Generar factura global" at bounding box center [1443, 76] width 196 height 34
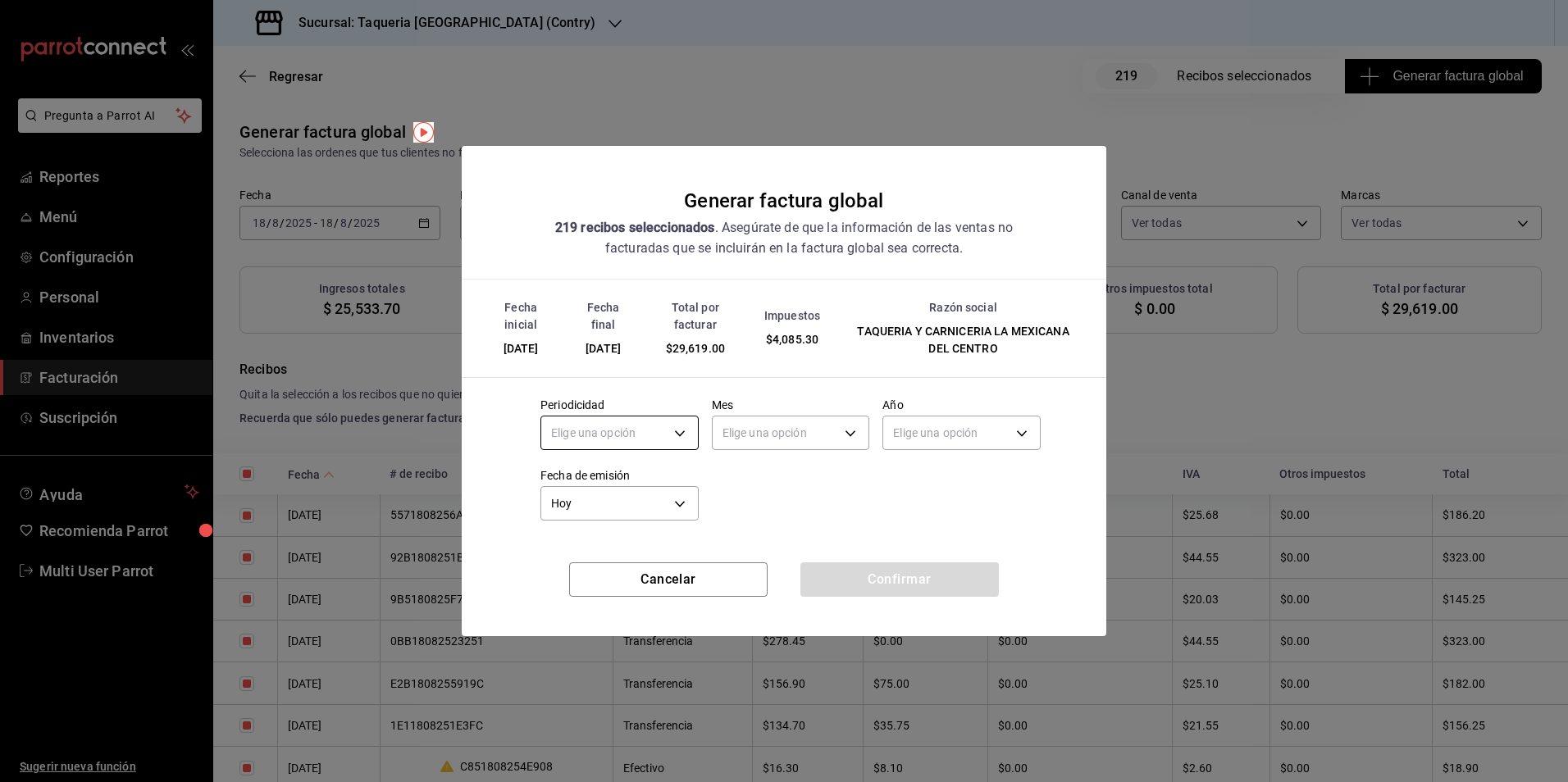
click at [608, 443] on body "Pregunta a Parrot AI Reportes Menú Configuración Personal Inventarios Facturaci…" at bounding box center [784, 391] width 1568 height 782
click at [582, 475] on li "Diario" at bounding box center [619, 484] width 157 height 28
click at [789, 446] on body "Pregunta a Parrot AI Reportes Menú Configuración Personal Inventarios Facturaci…" at bounding box center [784, 391] width 1568 height 782
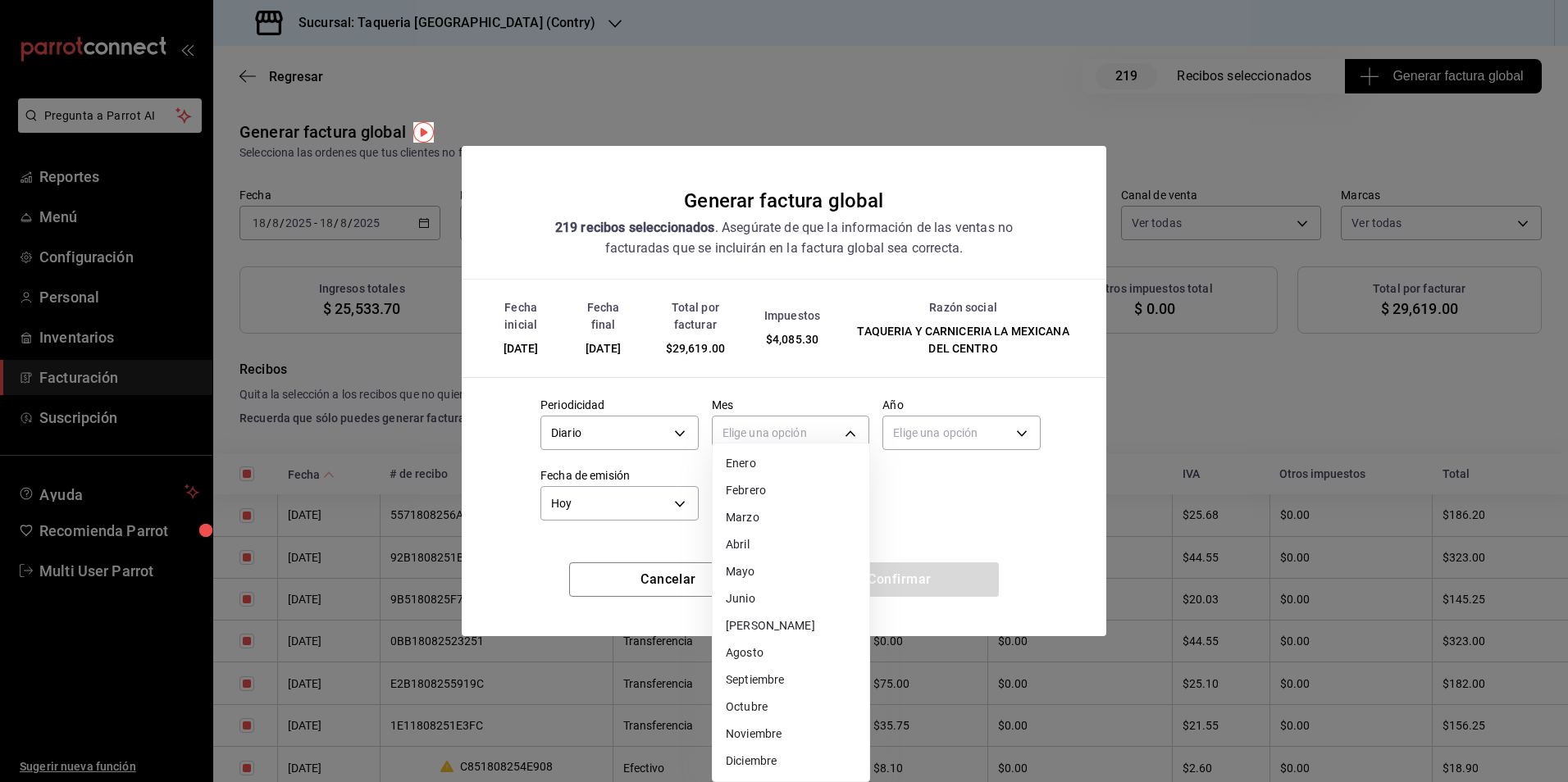
click at [774, 648] on li "Agosto" at bounding box center [791, 653] width 157 height 28
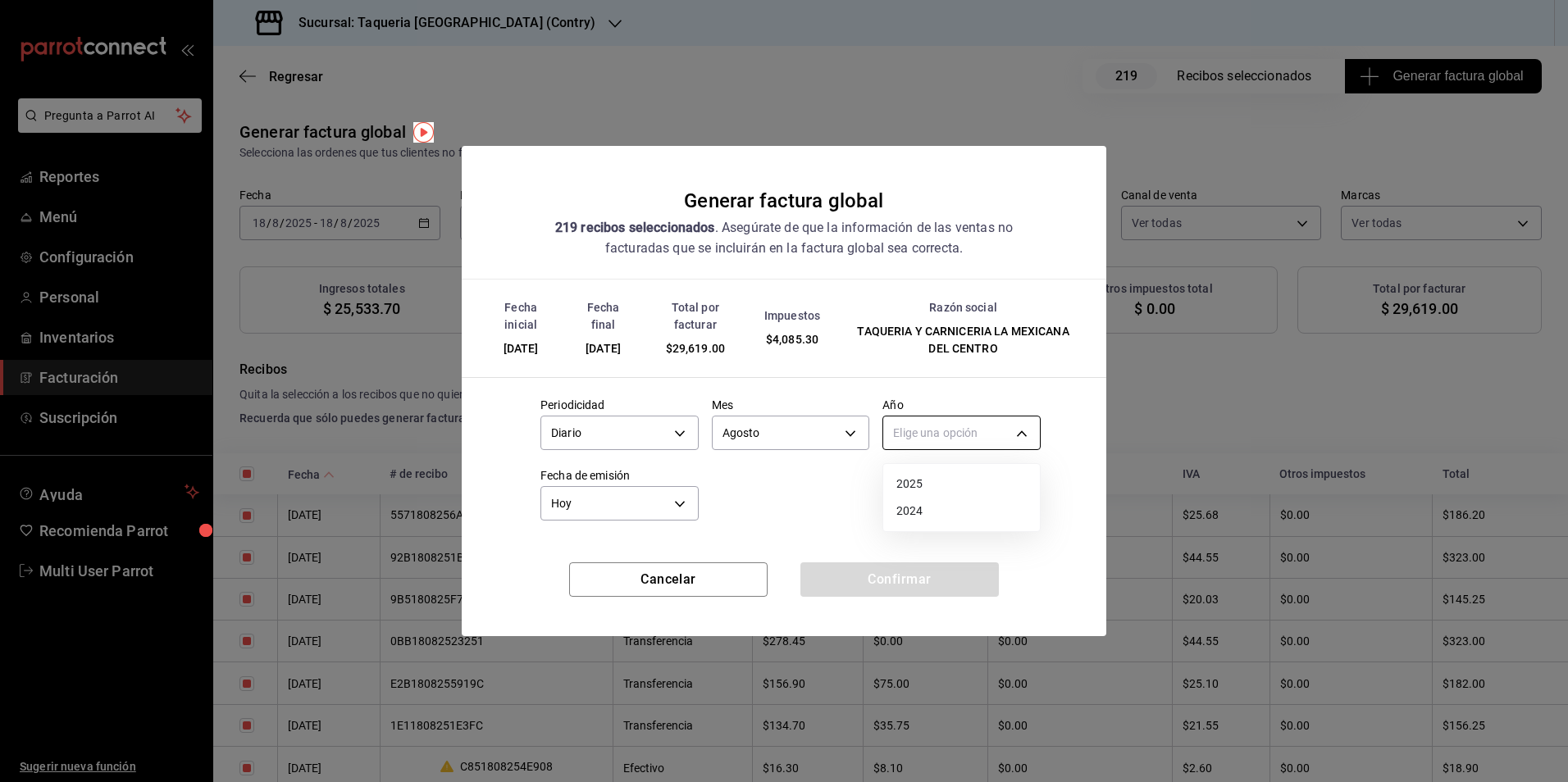
click at [925, 415] on body "Pregunta a Parrot AI Reportes Menú Configuración Personal Inventarios Facturaci…" at bounding box center [784, 391] width 1568 height 782
click at [927, 476] on li "2025" at bounding box center [961, 484] width 157 height 28
click at [920, 576] on button "Confirmar" at bounding box center [899, 580] width 198 height 34
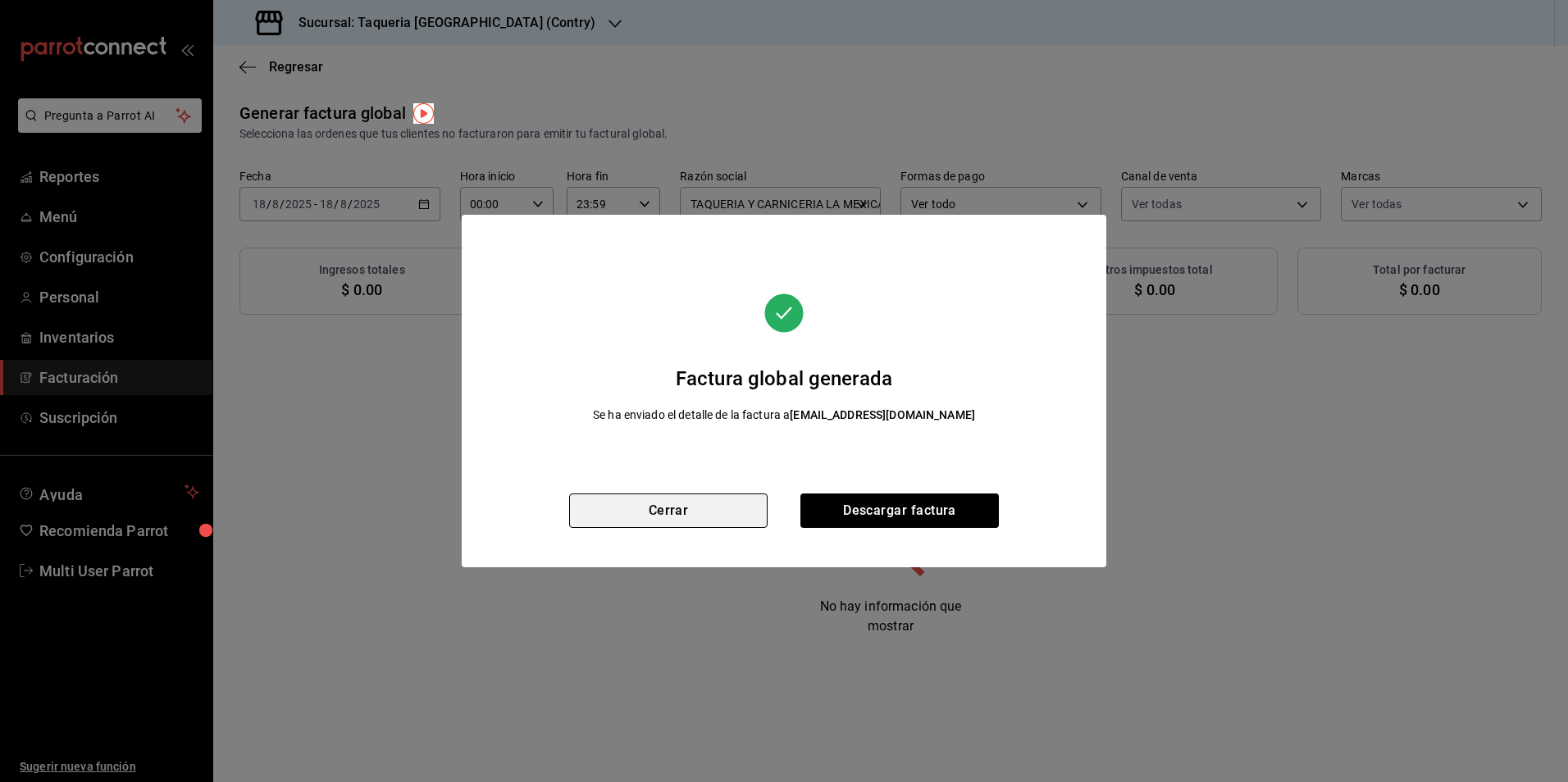
click at [665, 508] on button "Cerrar" at bounding box center [668, 511] width 198 height 34
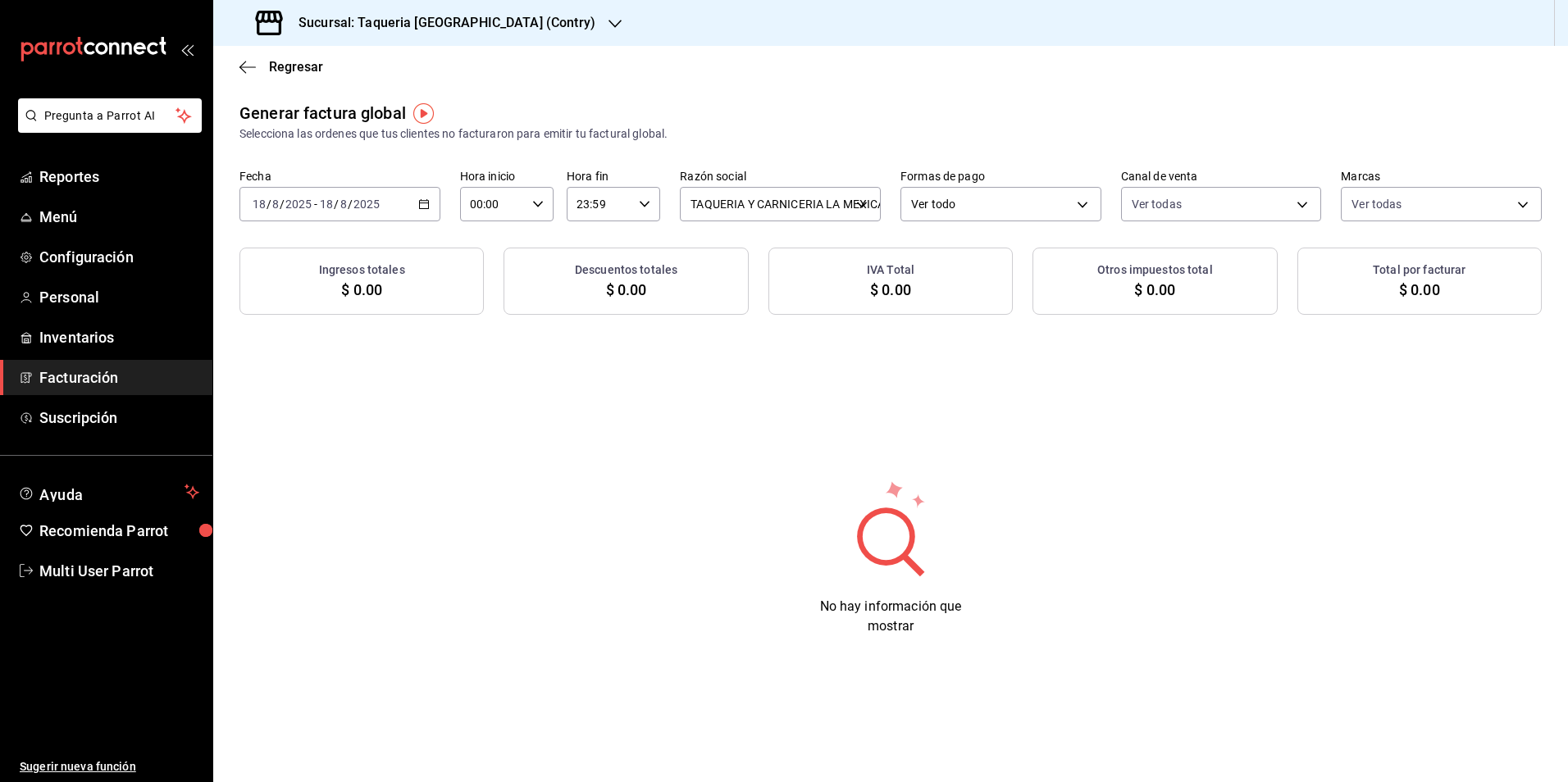
click at [510, 42] on div "Sucursal: Taqueria La Mexicana (Contry)" at bounding box center [426, 23] width 401 height 46
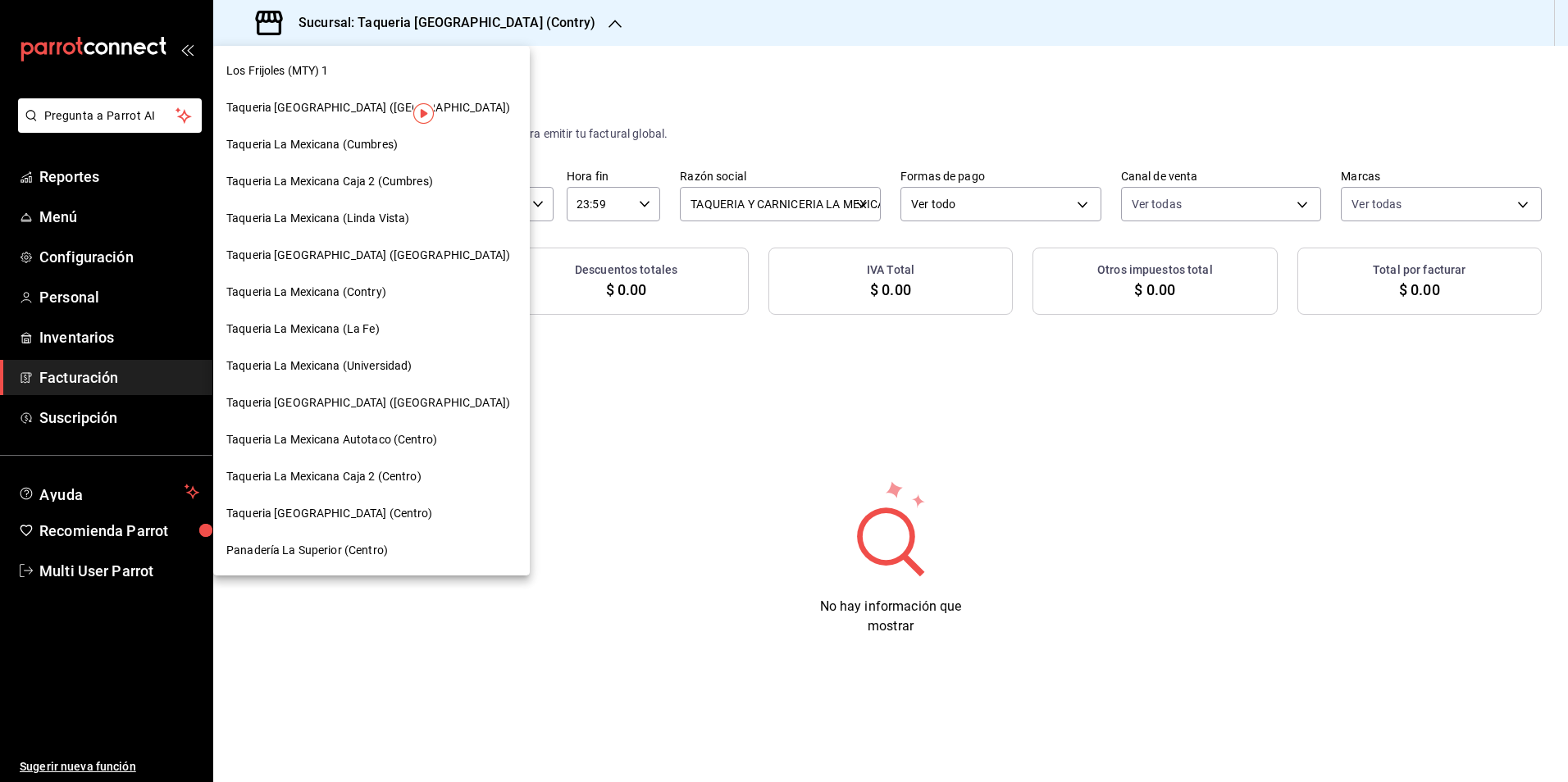
click at [409, 365] on span "Taqueria La Mexicana (Universidad)" at bounding box center [318, 366] width 185 height 17
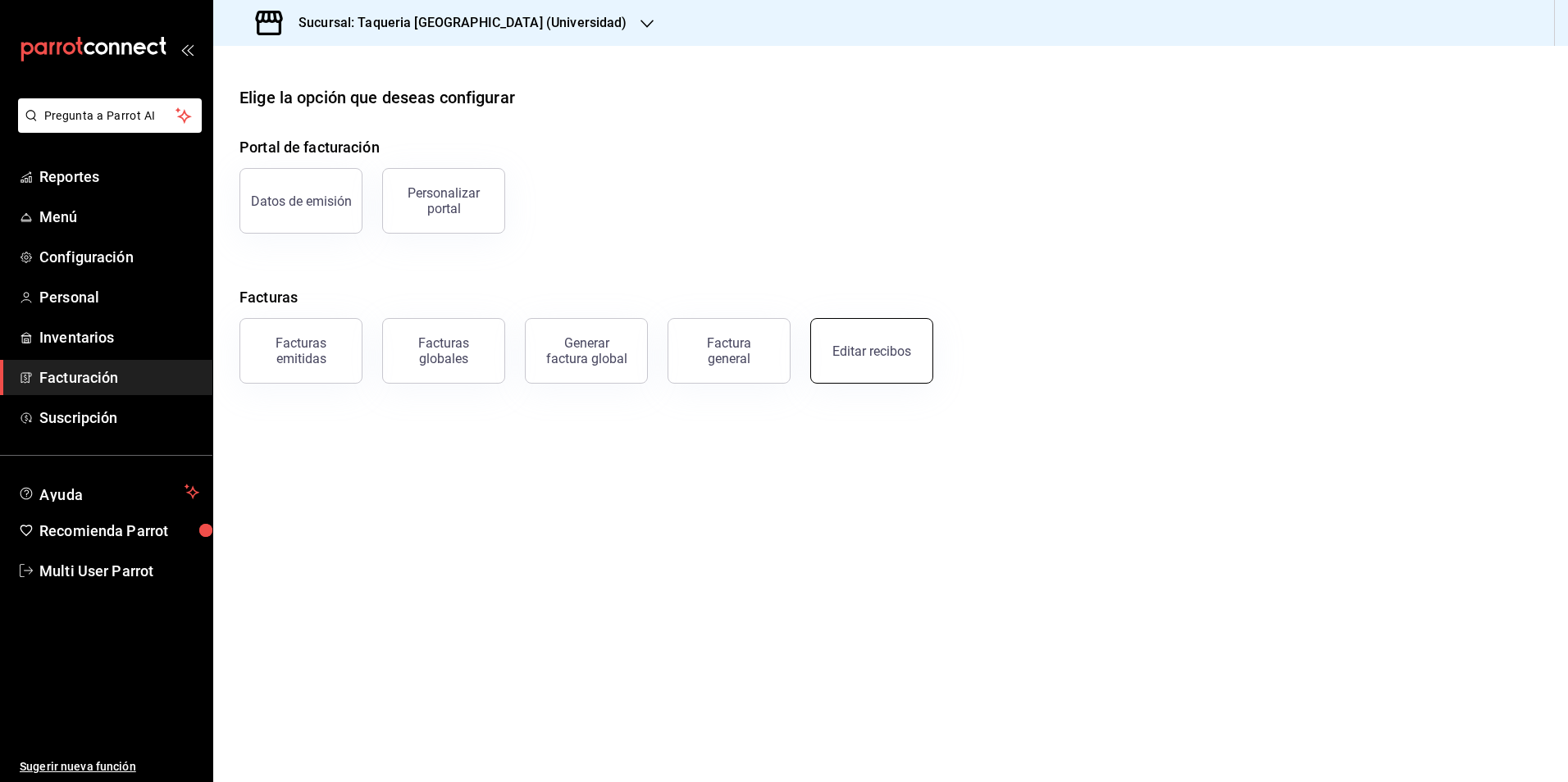
click at [879, 346] on div "Editar recibos" at bounding box center [871, 351] width 79 height 15
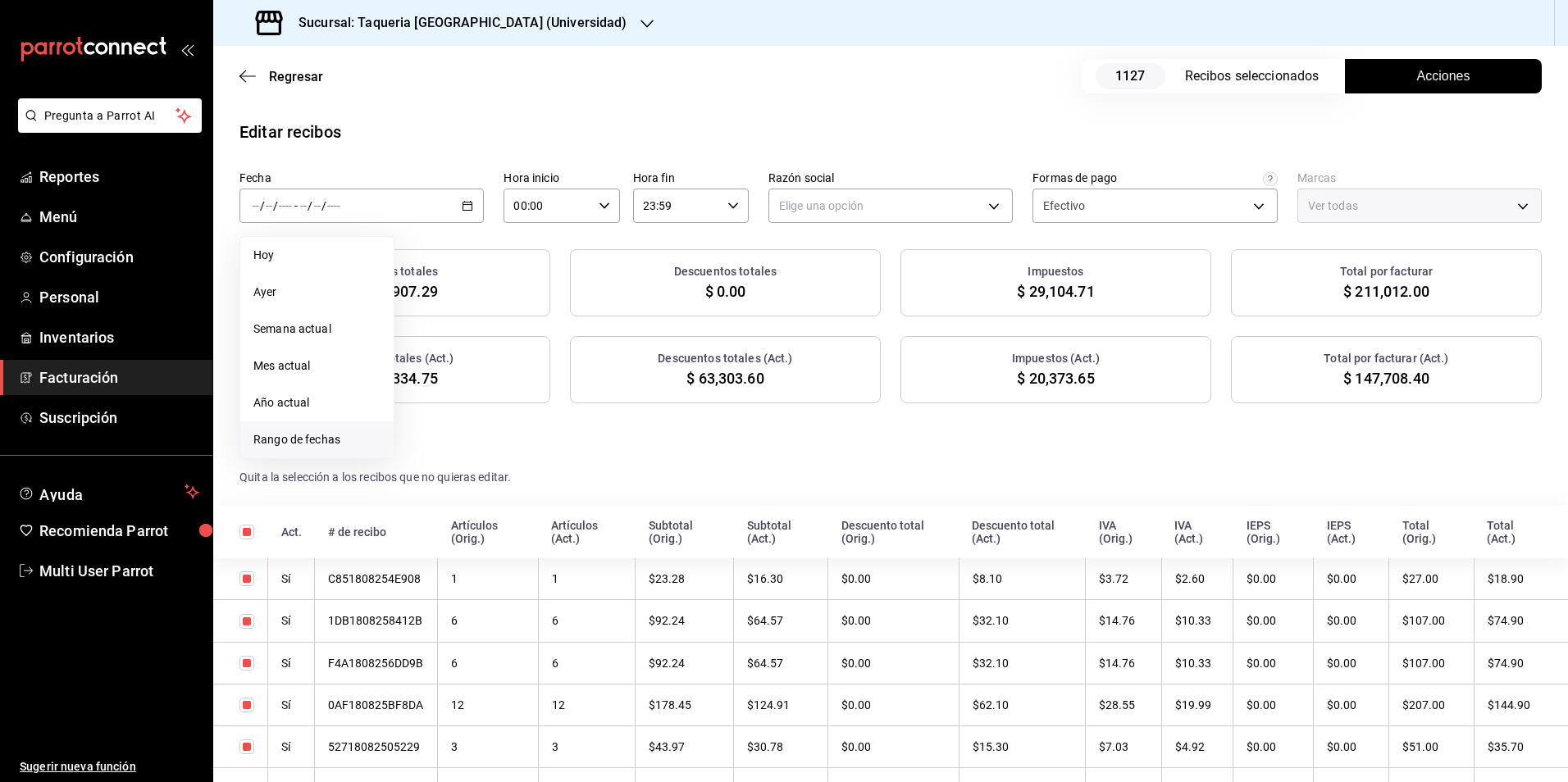
click at [345, 441] on span "Rango de fechas" at bounding box center [317, 439] width 127 height 17
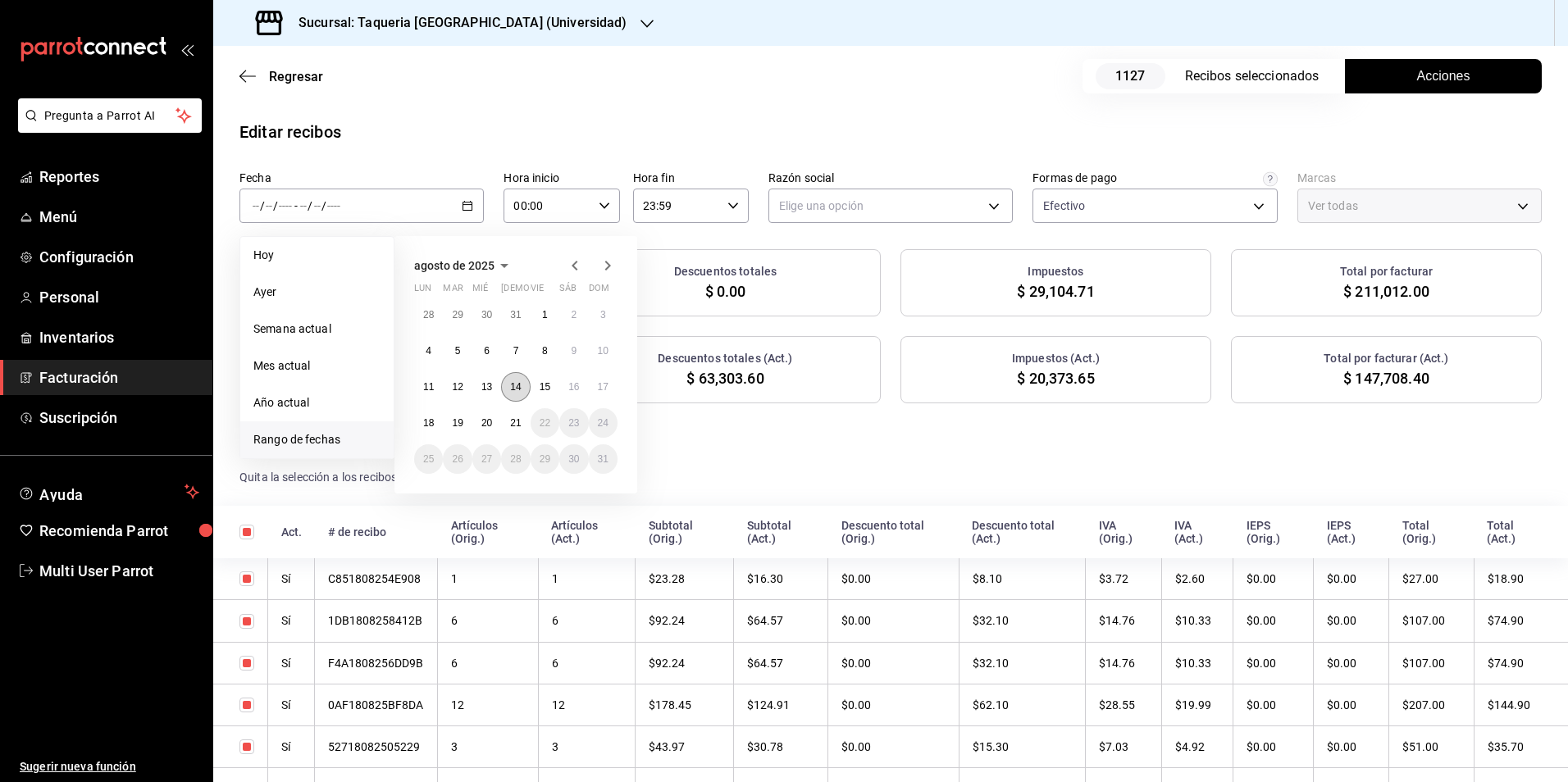
click at [509, 388] on button "14" at bounding box center [515, 386] width 28 height 29
click at [420, 426] on button "18" at bounding box center [428, 422] width 28 height 29
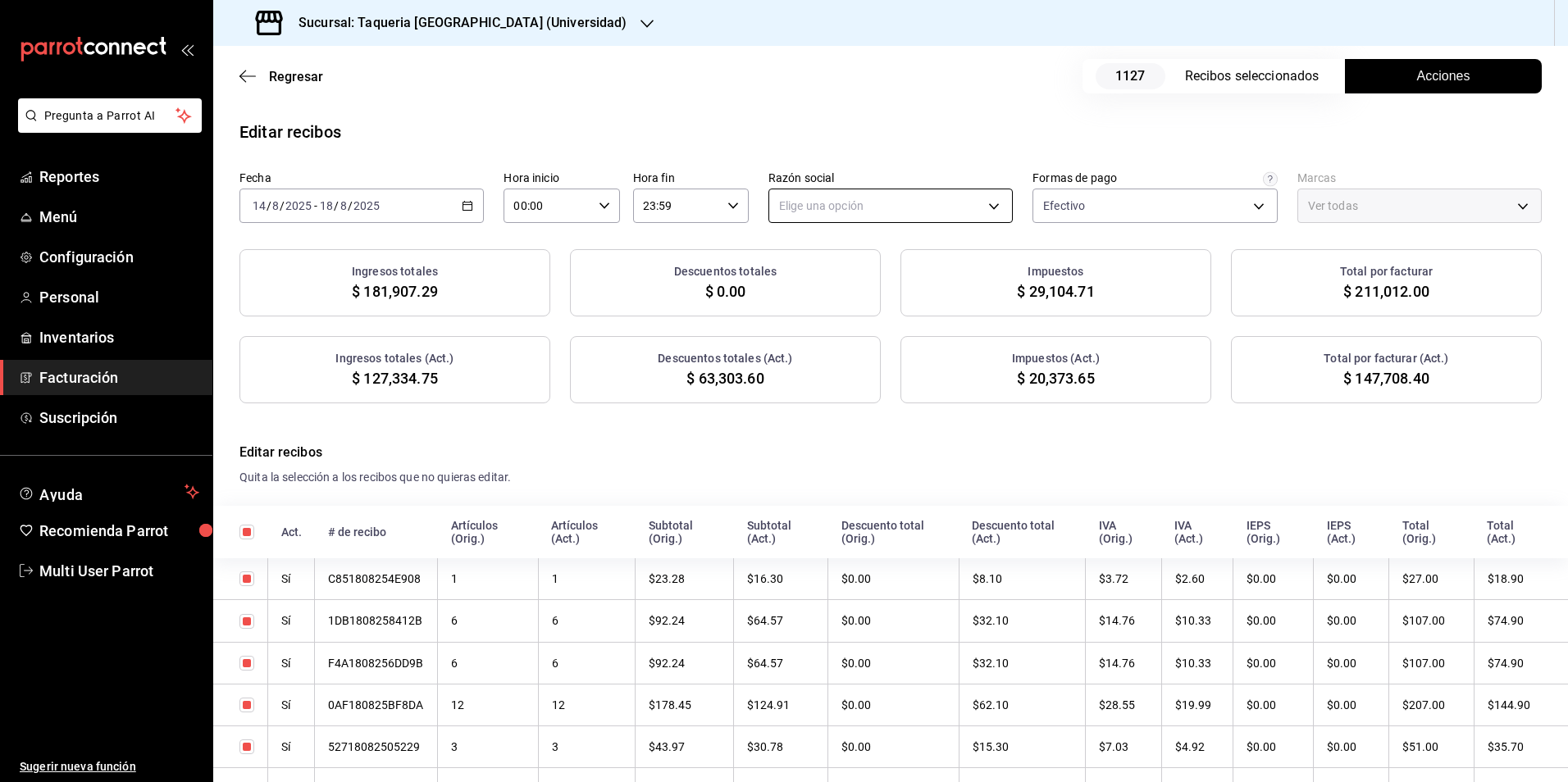
click at [980, 190] on body "Pregunta a Parrot AI Reportes Menú Configuración Personal Inventarios Facturaci…" at bounding box center [784, 391] width 1568 height 782
click at [929, 290] on li "TAQUERIA Y CARNICERIA LA MEXICANA DEL CENTRO" at bounding box center [913, 289] width 298 height 30
click at [1149, 205] on body "Pregunta a Parrot AI Reportes Menú Configuración Personal Inventarios Facturaci…" at bounding box center [784, 391] width 1568 height 782
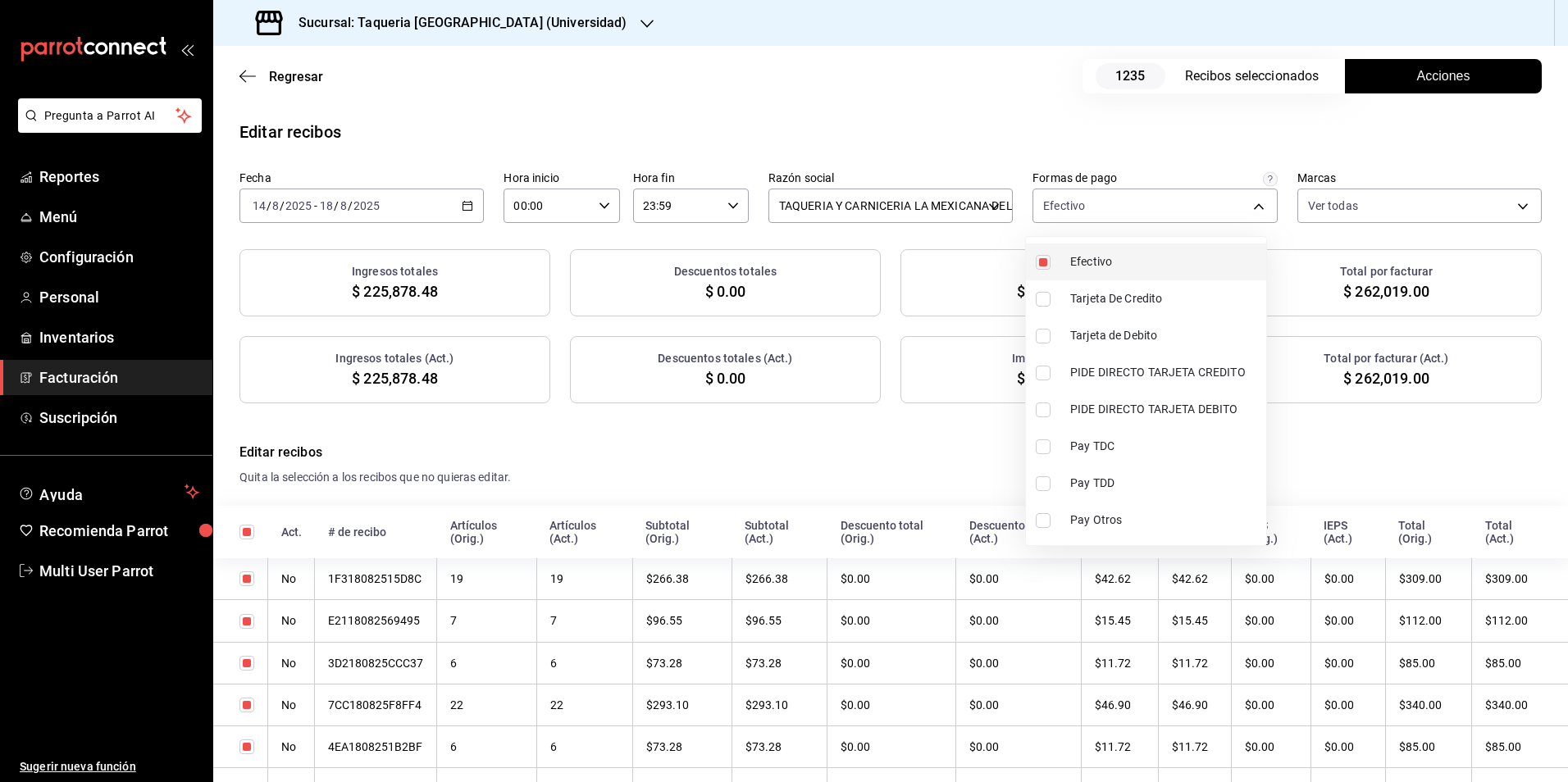
click at [1127, 259] on span "Efectivo" at bounding box center [1166, 262] width 190 height 17
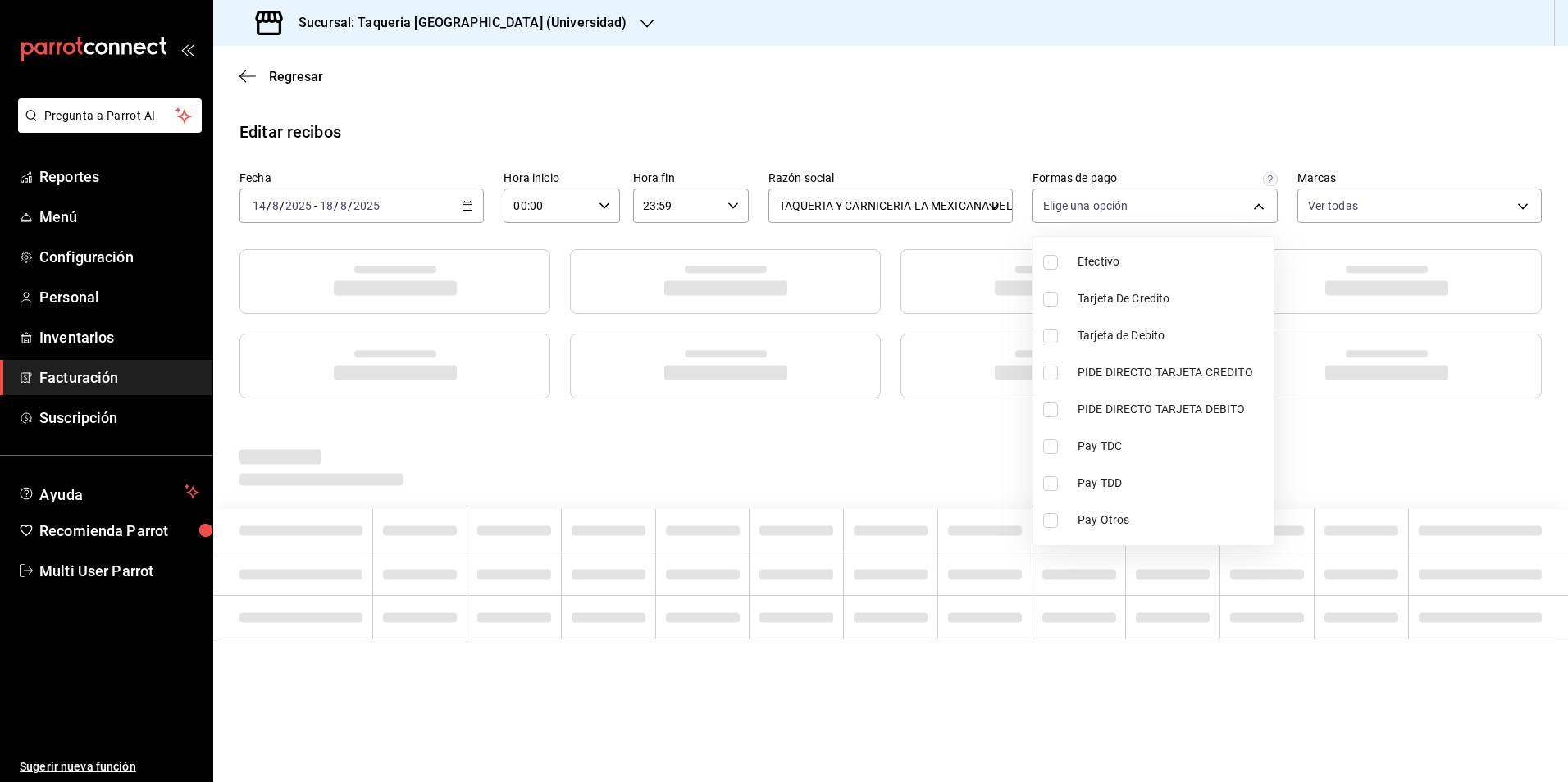
click at [942, 105] on div at bounding box center [784, 391] width 1568 height 782
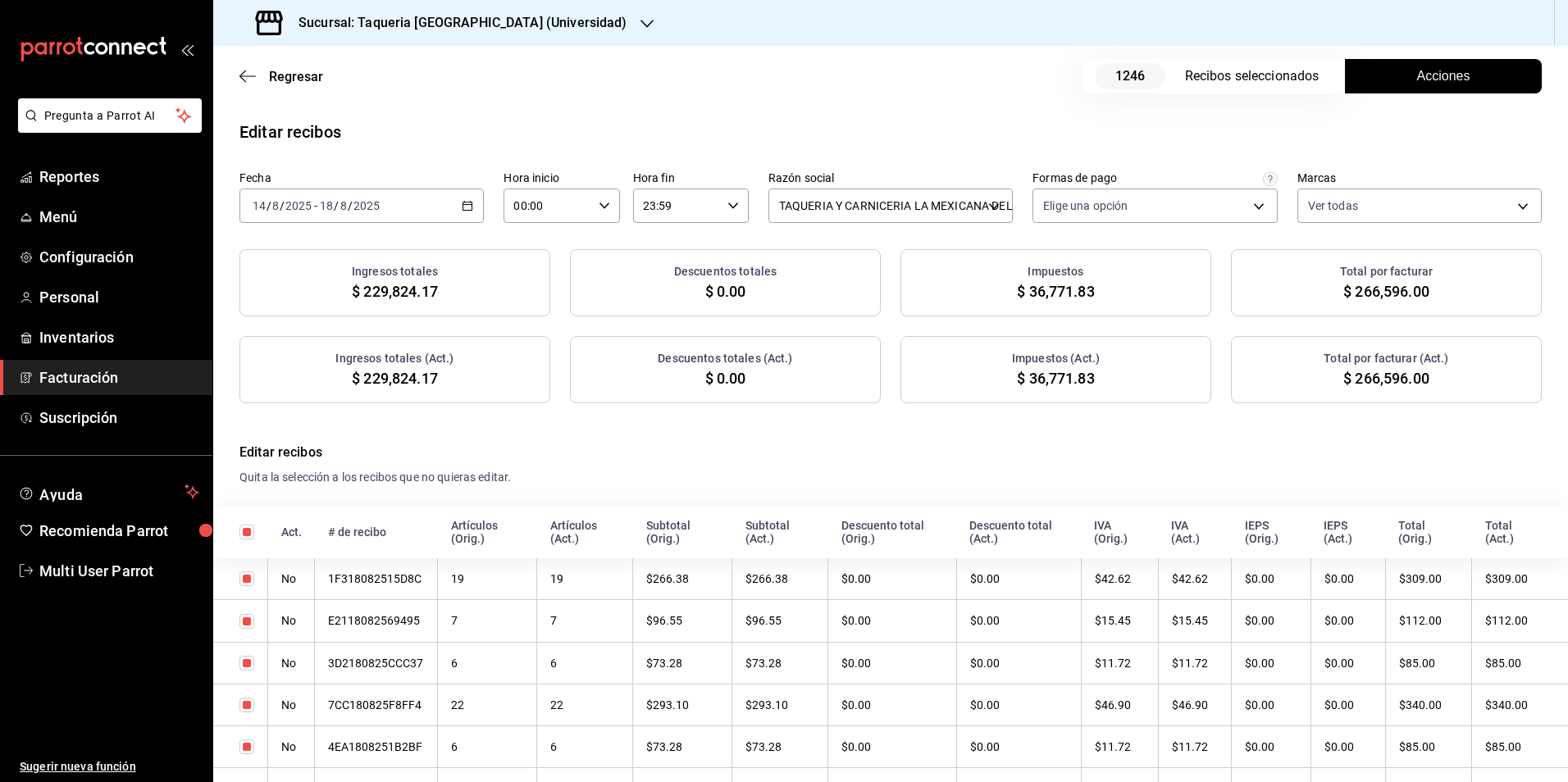
click at [1417, 84] on span "Acciones" at bounding box center [1444, 76] width 53 height 20
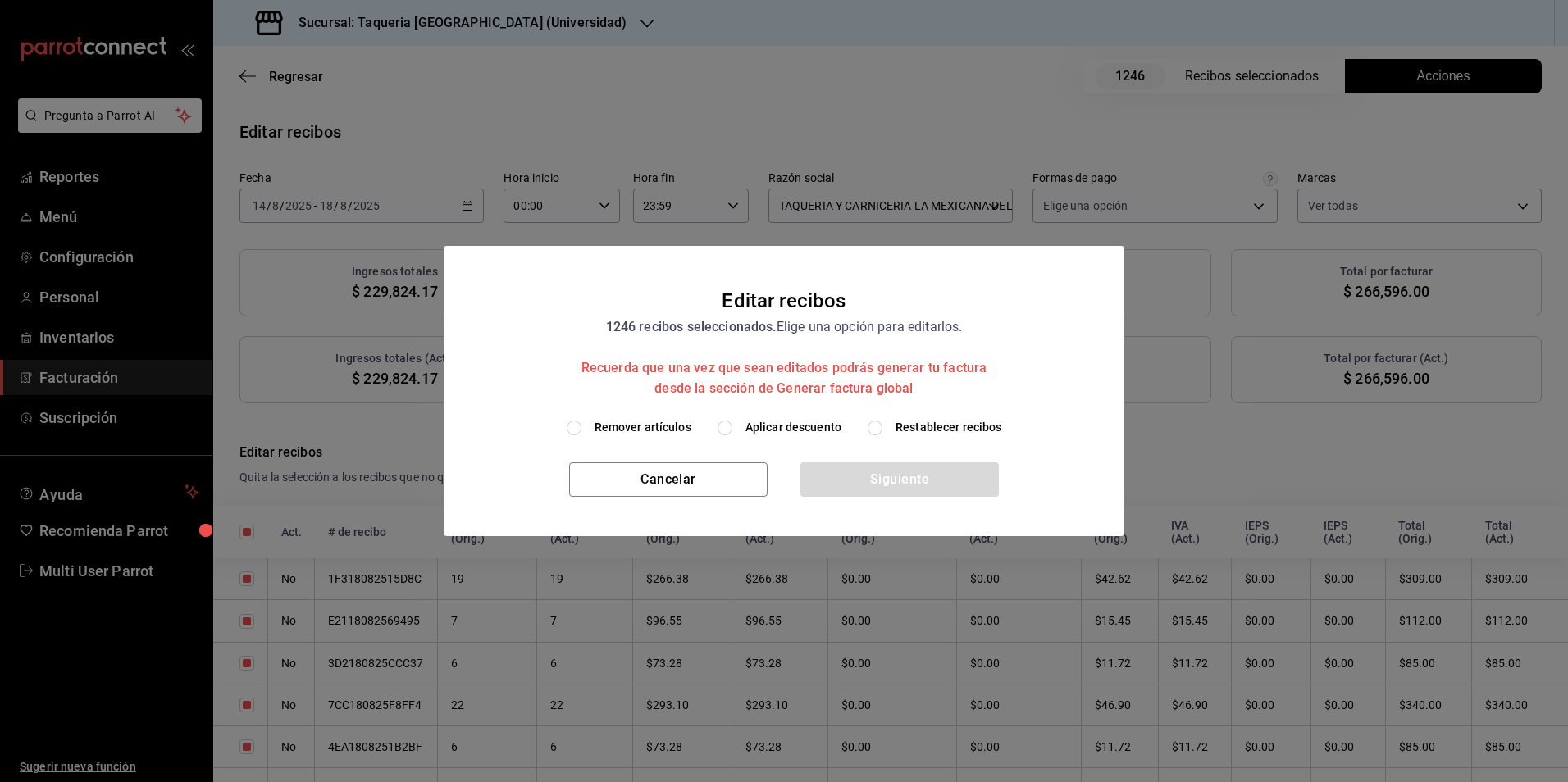
click at [781, 431] on span "Aplicar descuento" at bounding box center [793, 428] width 96 height 17
click at [733, 431] on input "Aplicar descuento" at bounding box center [725, 428] width 15 height 15
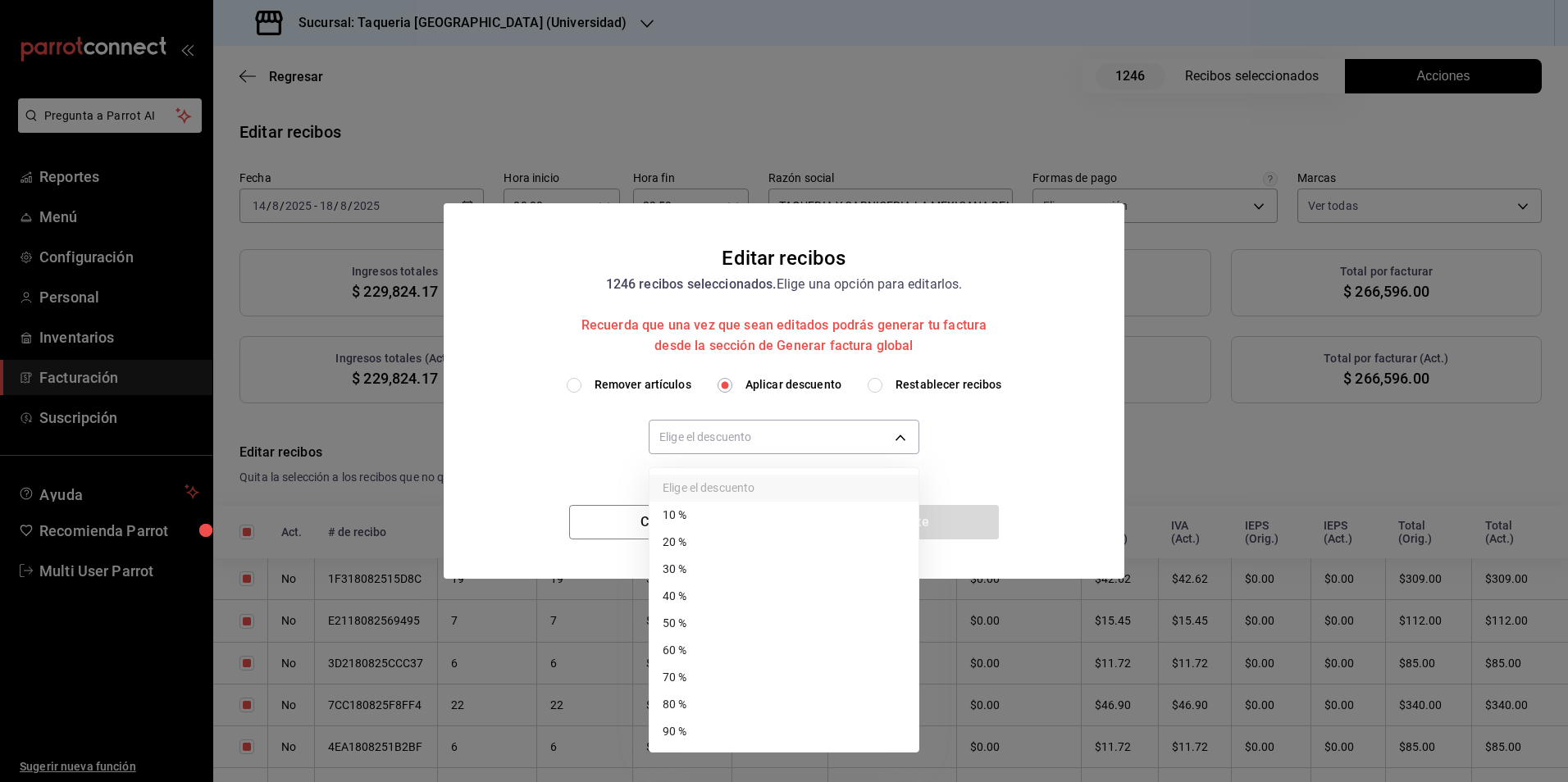
click at [781, 431] on body "Pregunta a Parrot AI Reportes Menú Configuración Personal Inventarios Facturaci…" at bounding box center [784, 391] width 1568 height 782
click at [709, 558] on li "30 %" at bounding box center [783, 569] width 269 height 28
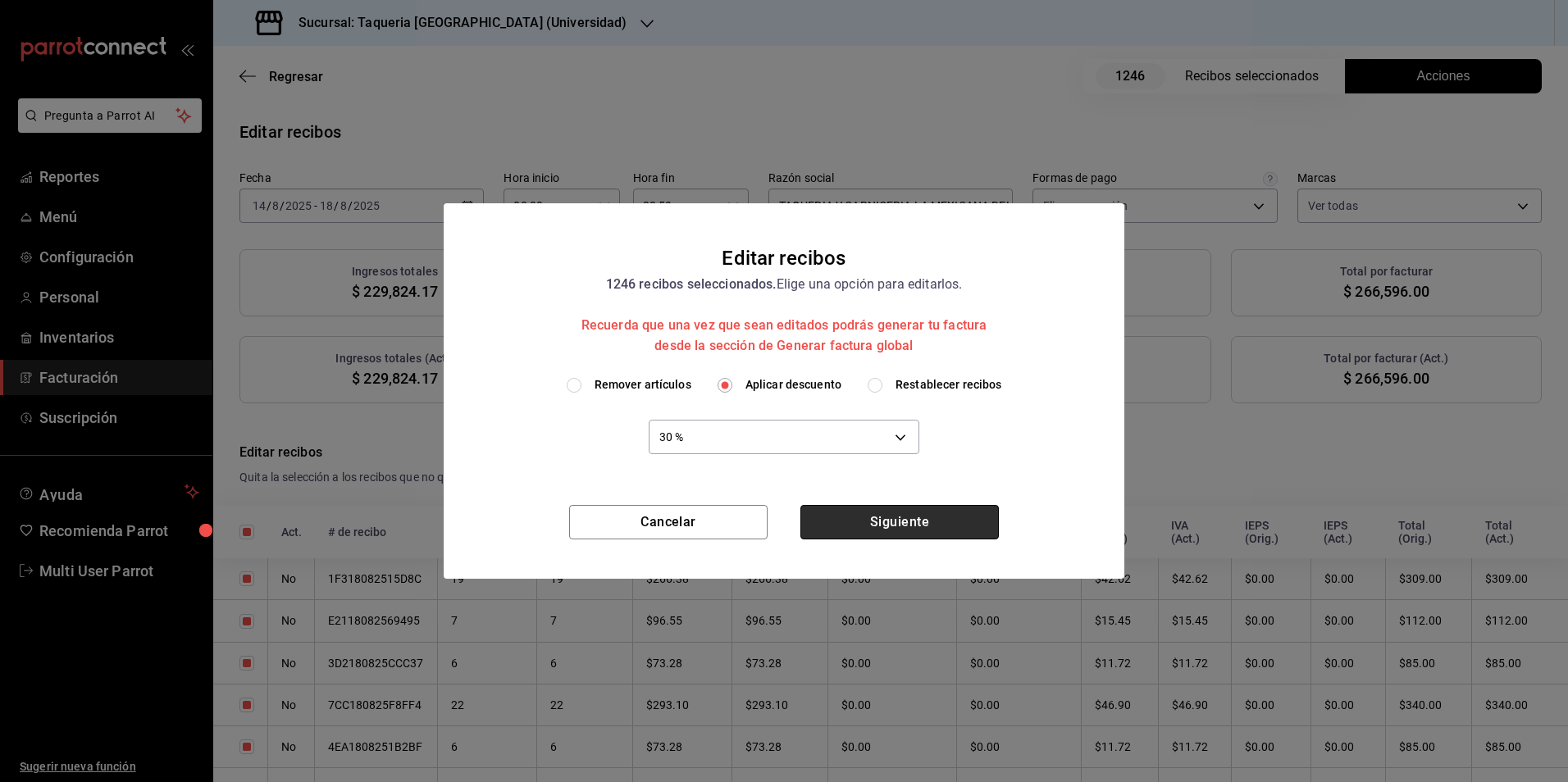
click at [952, 532] on button "Siguiente" at bounding box center [899, 522] width 198 height 34
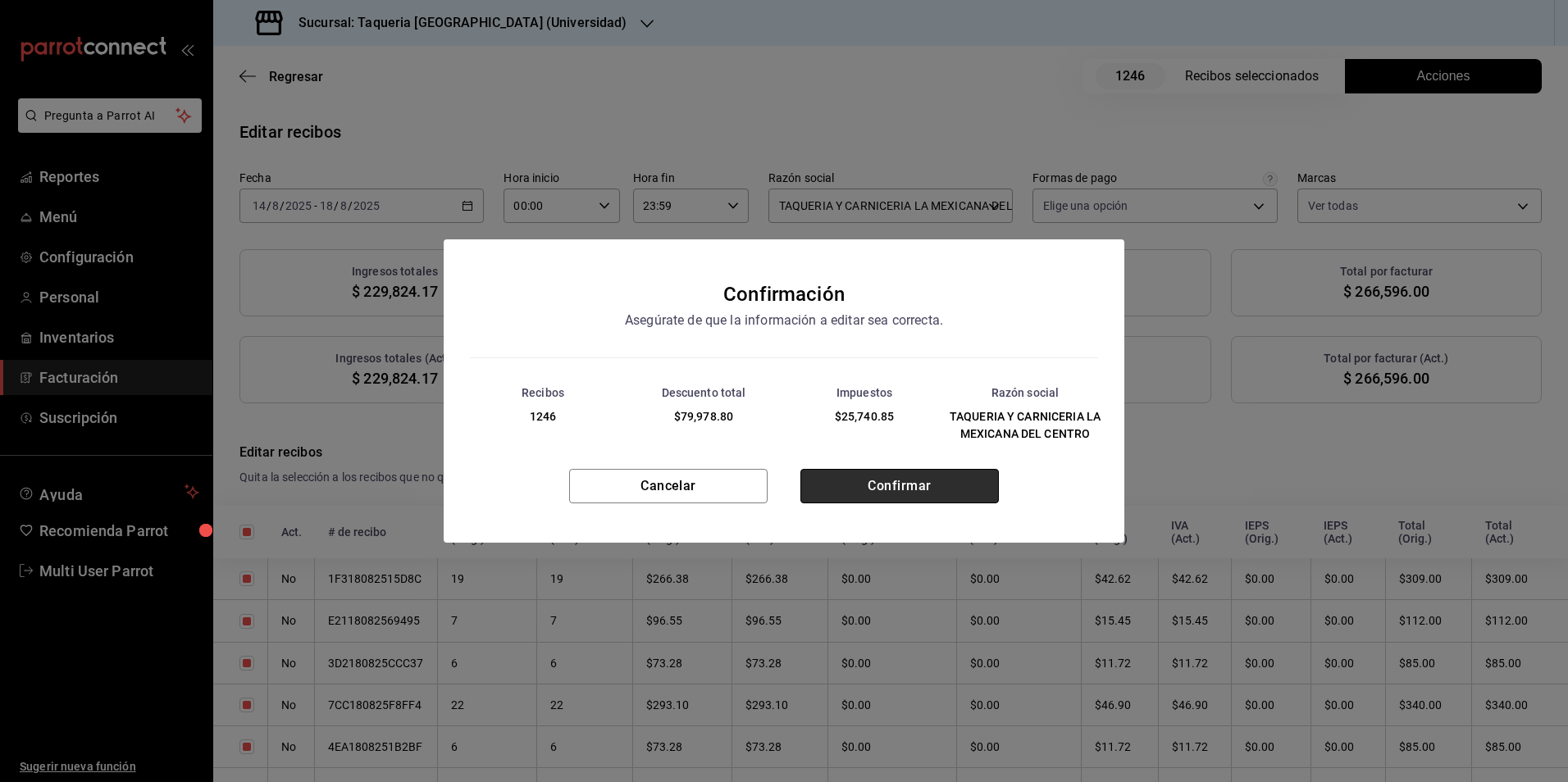
click at [860, 473] on button "Confirmar" at bounding box center [899, 486] width 198 height 34
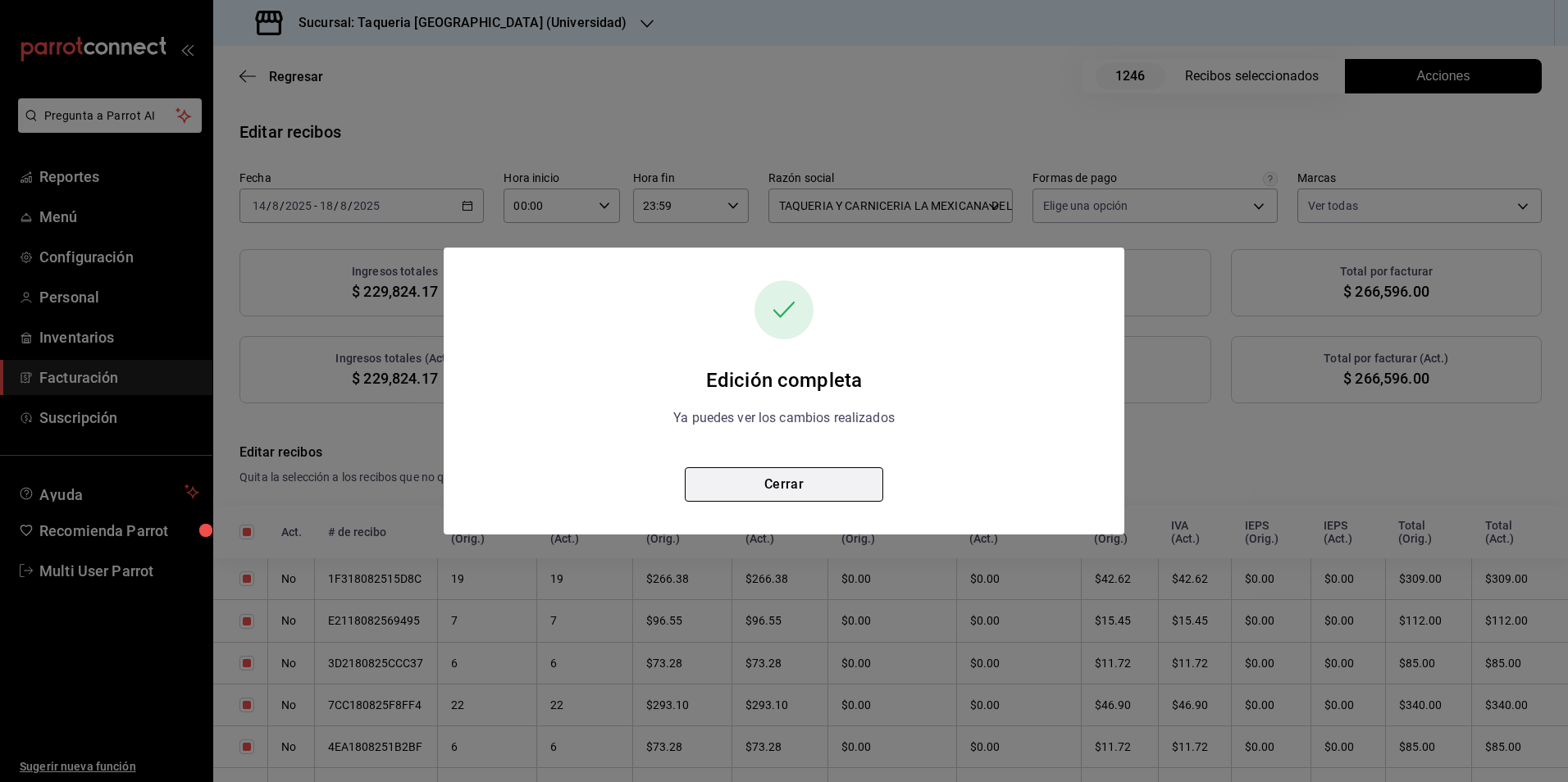
click at [808, 487] on button "Cerrar" at bounding box center [783, 485] width 198 height 34
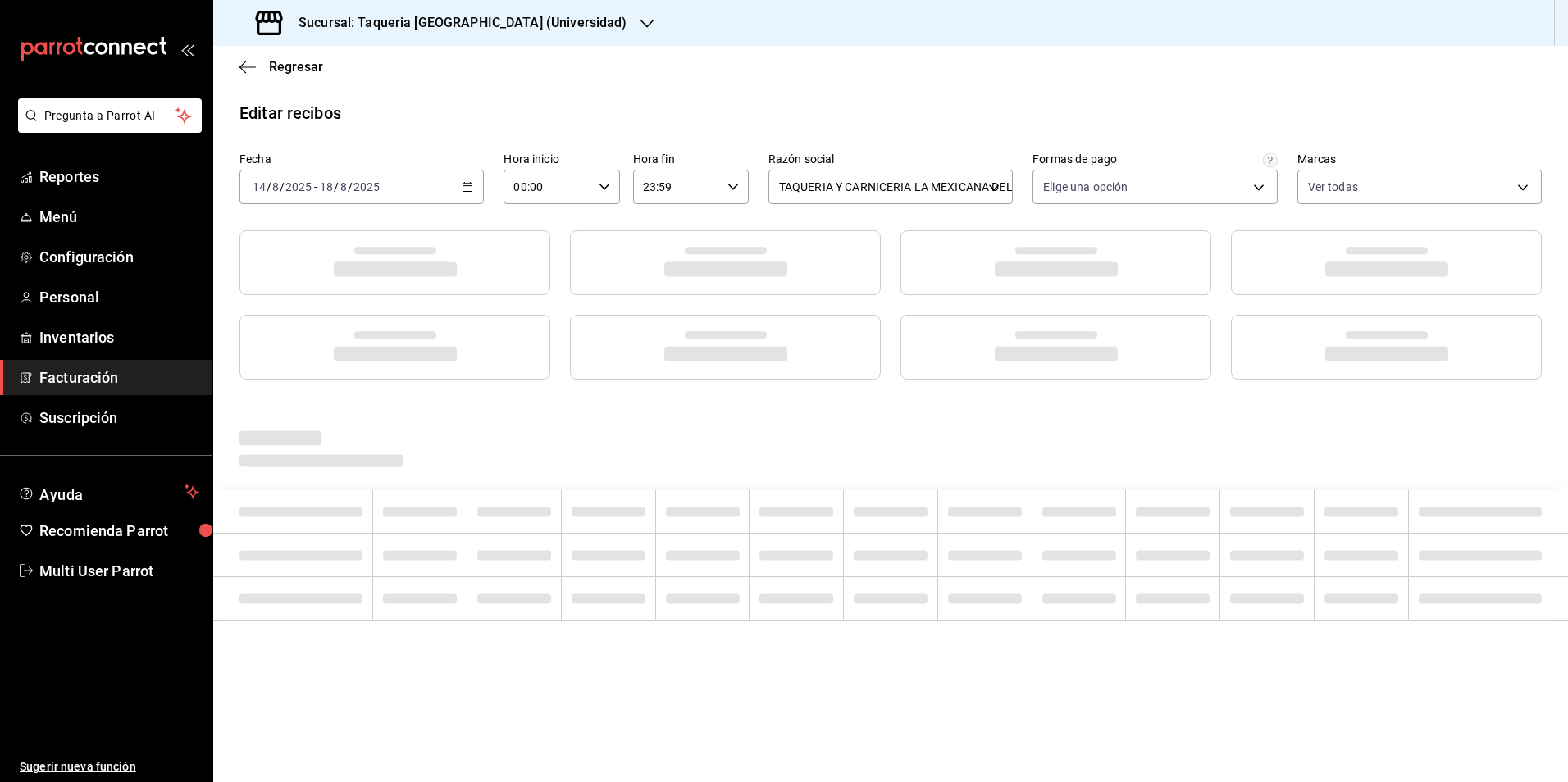
click at [824, 480] on div at bounding box center [890, 523] width 1354 height 196
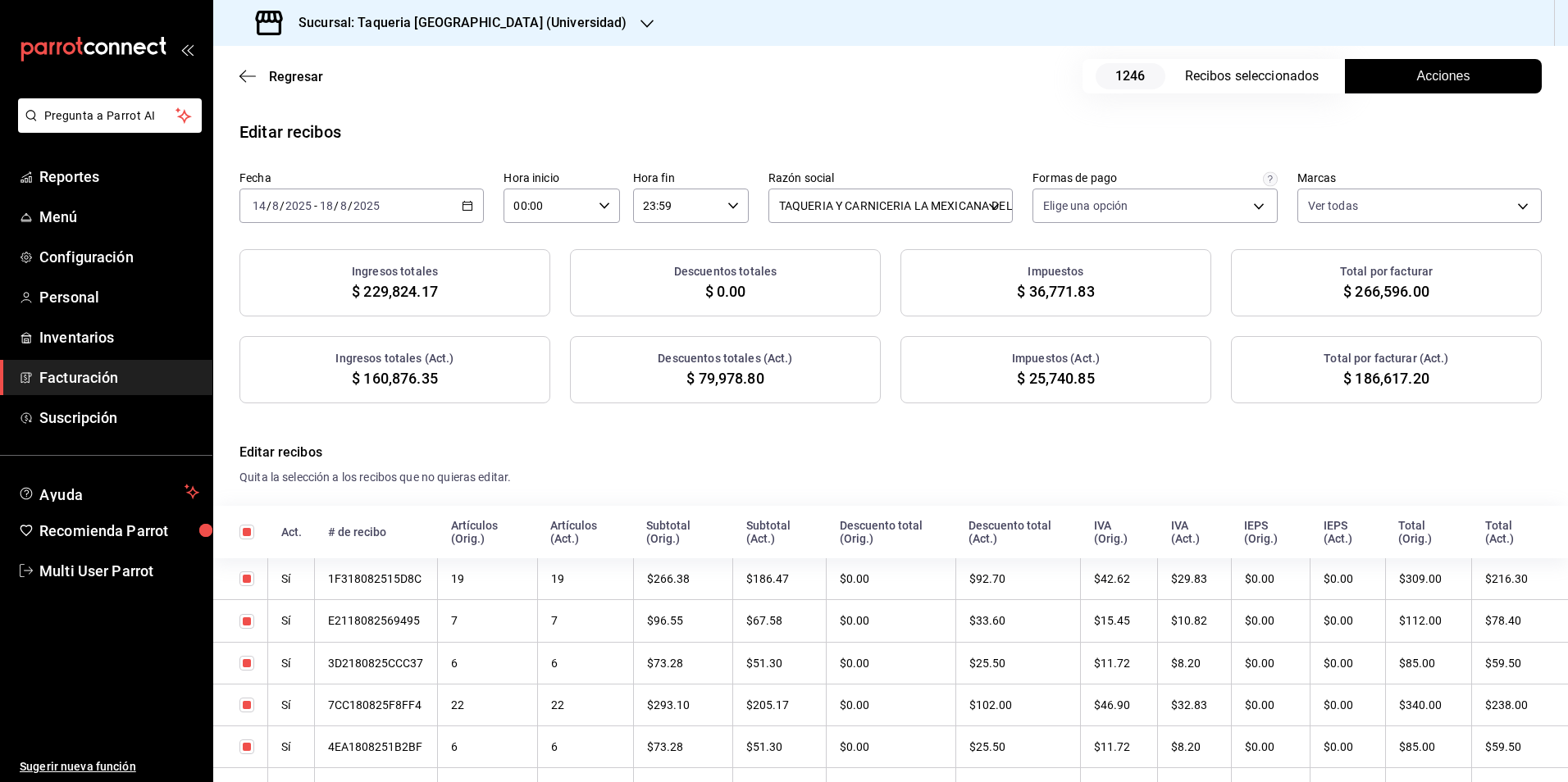
click at [718, 473] on h4 "Quita la selección a los recibos que no quieras editar." at bounding box center [890, 477] width 1302 height 17
click at [291, 74] on span "Regresar" at bounding box center [295, 77] width 54 height 15
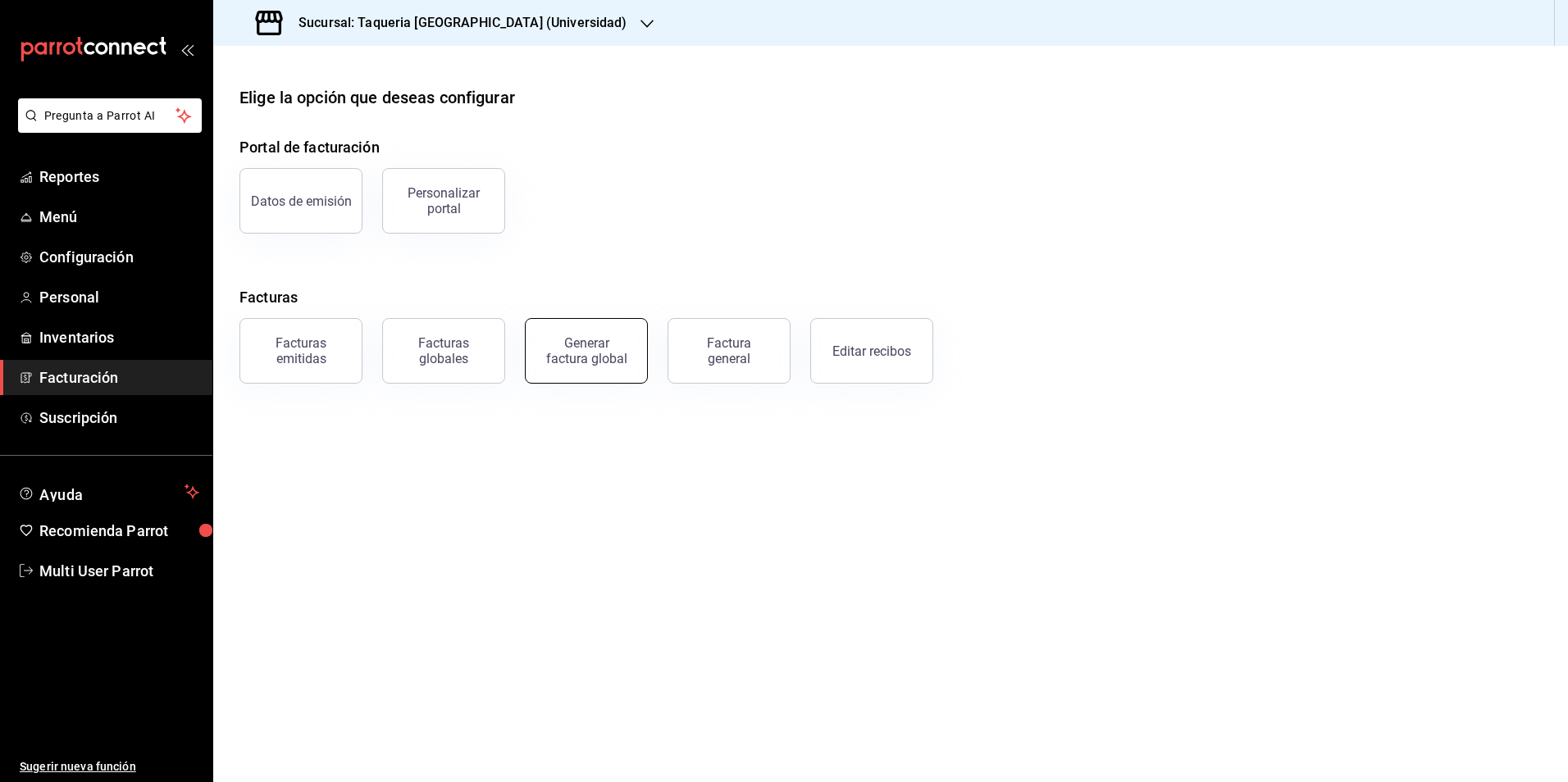
click at [587, 341] on div "Generar factura global" at bounding box center [587, 350] width 82 height 31
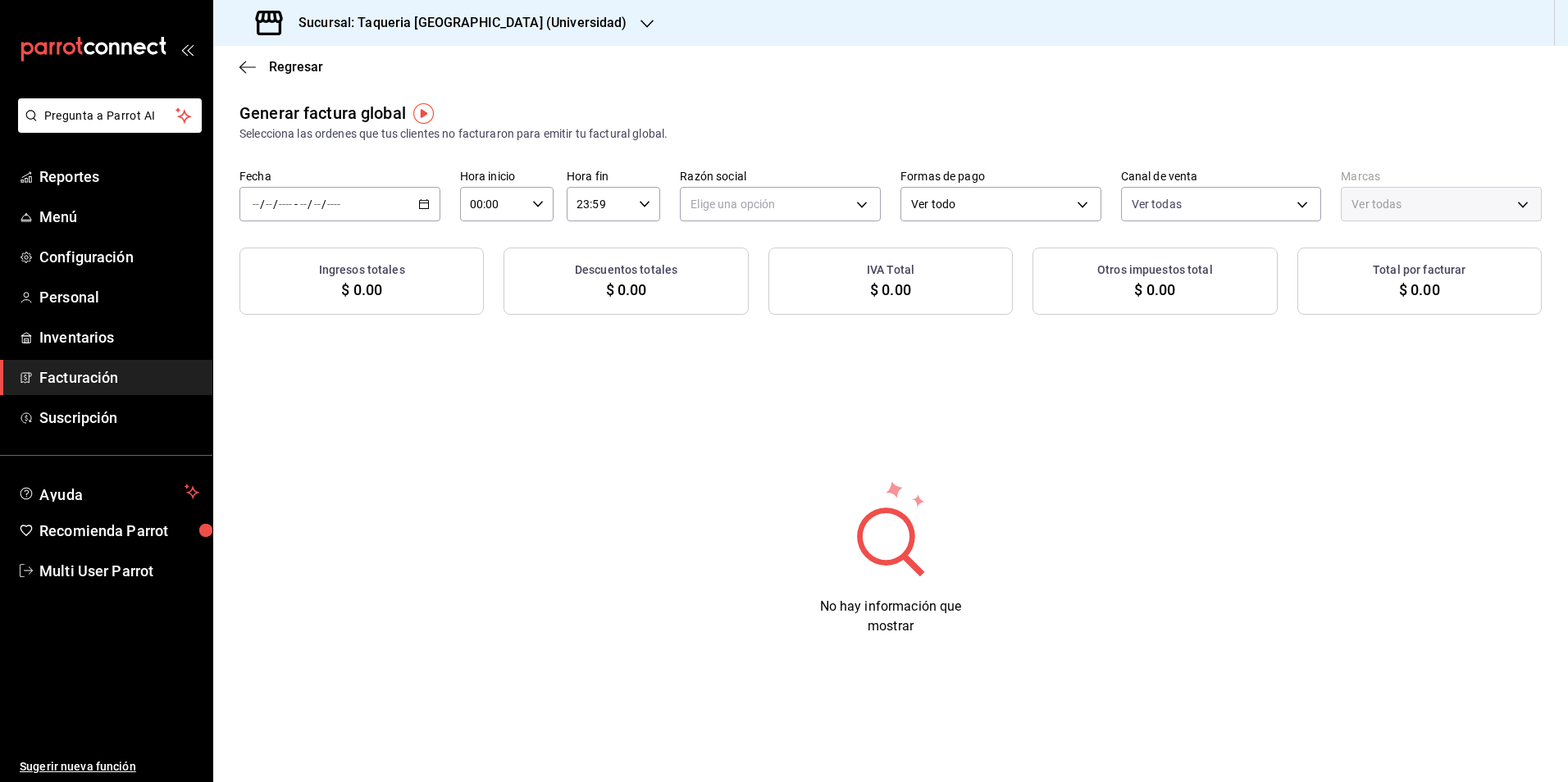
click at [404, 202] on div "/ / - / /" at bounding box center [340, 204] width 201 height 34
click at [345, 259] on span "Rango de fechas" at bounding box center [317, 253] width 127 height 17
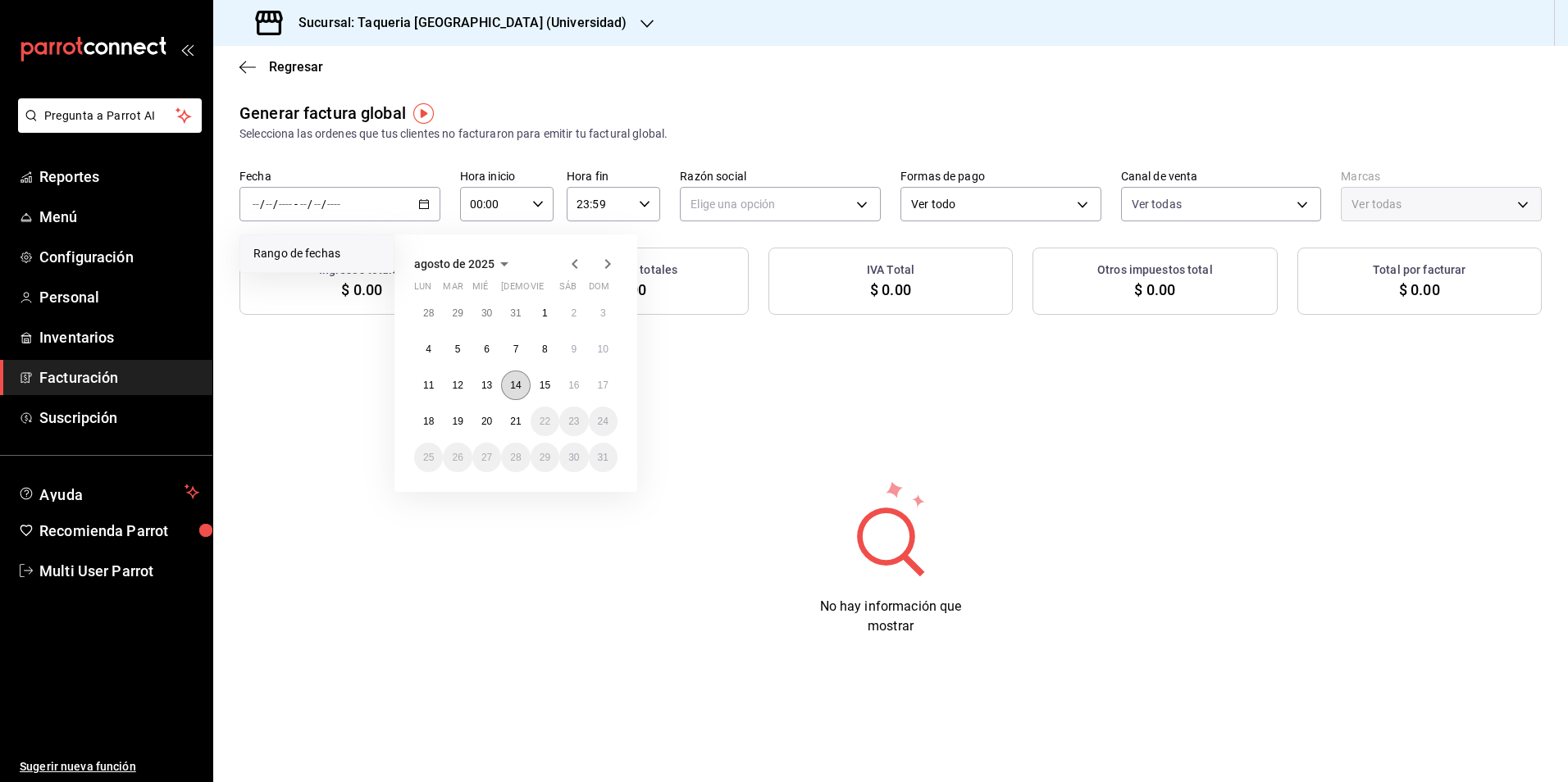
click at [514, 390] on abbr "14" at bounding box center [514, 385] width 10 height 11
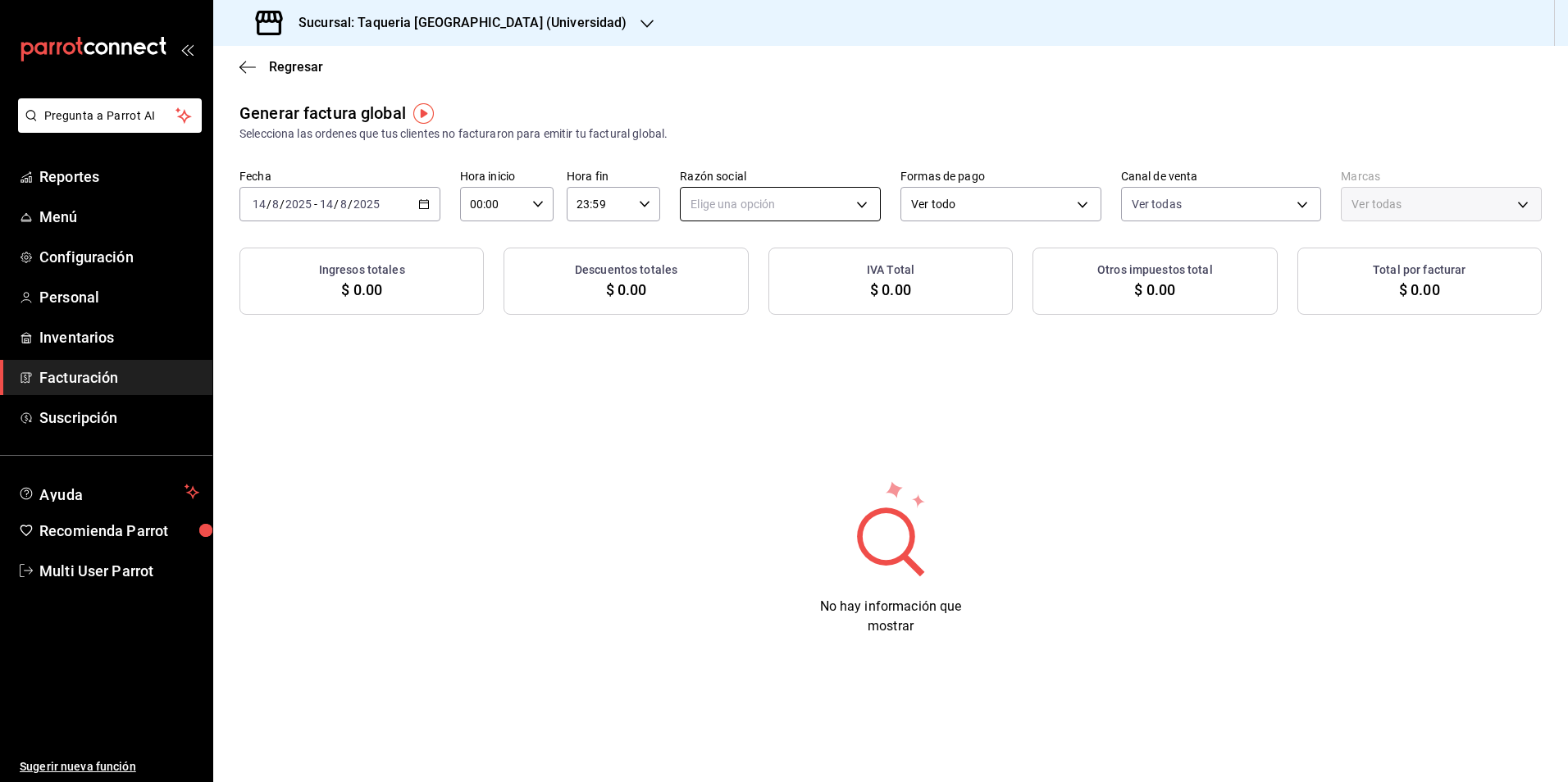
click at [826, 208] on body "Pregunta a Parrot AI Reportes Menú Configuración Personal Inventarios Facturaci…" at bounding box center [784, 391] width 1568 height 782
click at [797, 263] on ul "Elige una opción TAQUERIA Y CARNICERIA LA MEXICANA DEL CENTRO" at bounding box center [830, 272] width 298 height 74
click at [804, 281] on li "TAQUERIA Y CARNICERIA LA MEXICANA DEL CENTRO" at bounding box center [830, 288] width 298 height 30
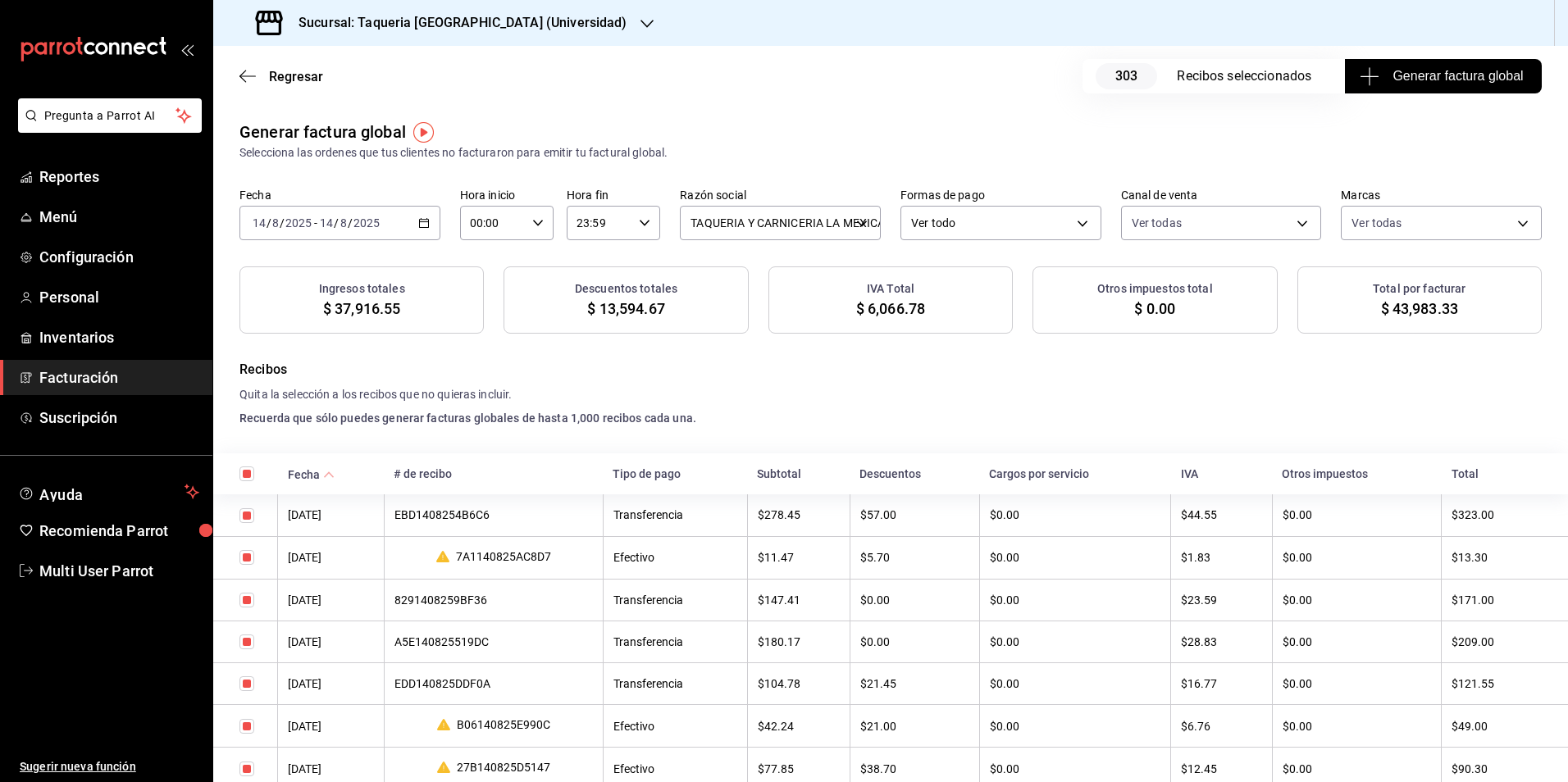
click at [1444, 92] on button "Generar factura global" at bounding box center [1443, 76] width 196 height 34
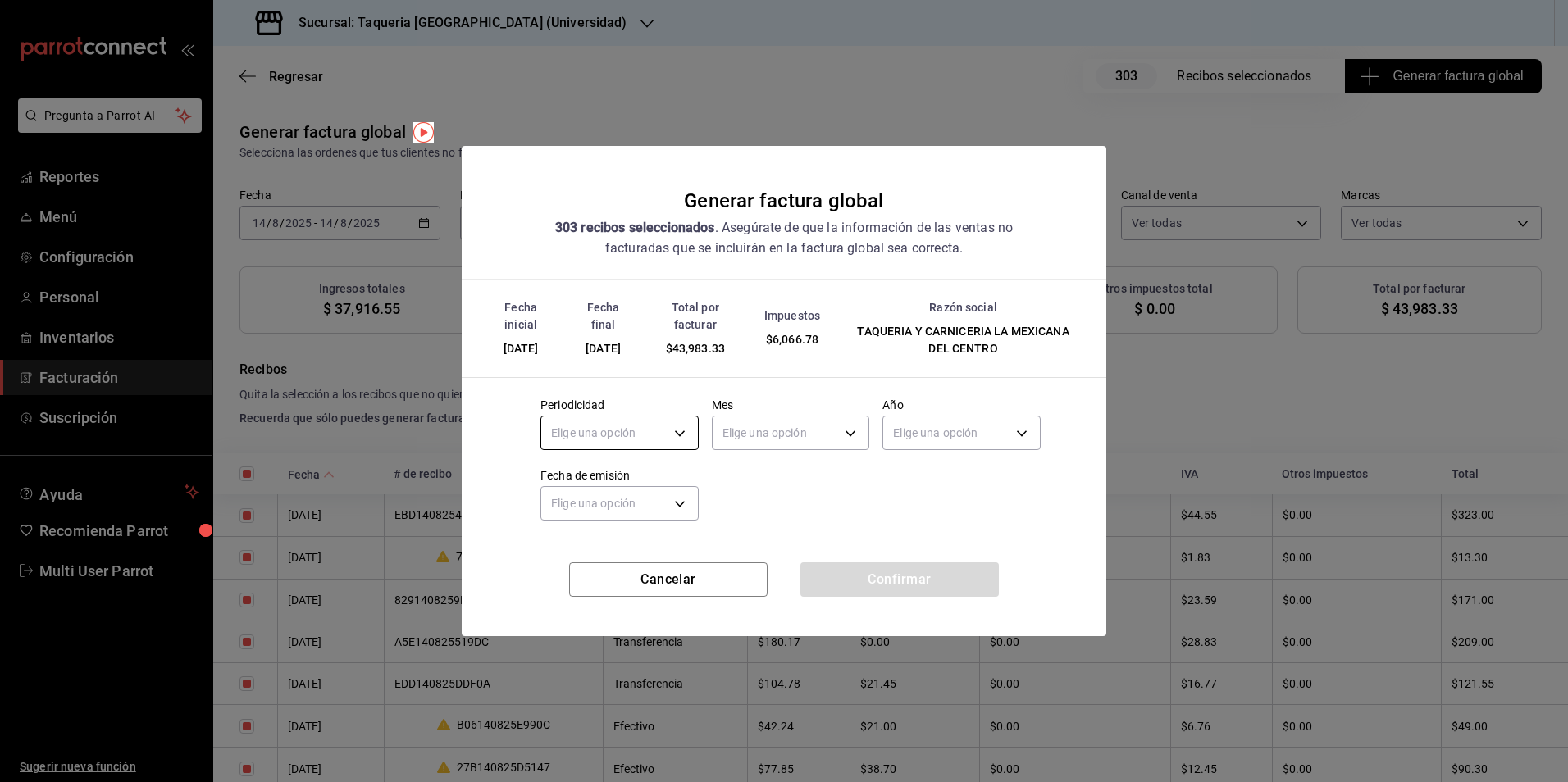
click at [685, 437] on body "Pregunta a Parrot AI Reportes Menú Configuración Personal Inventarios Facturaci…" at bounding box center [784, 391] width 1568 height 782
click at [631, 478] on li "Diario" at bounding box center [619, 484] width 157 height 28
click at [793, 435] on body "Pregunta a Parrot AI Reportes Menú Configuración Personal Inventarios Facturaci…" at bounding box center [784, 391] width 1568 height 782
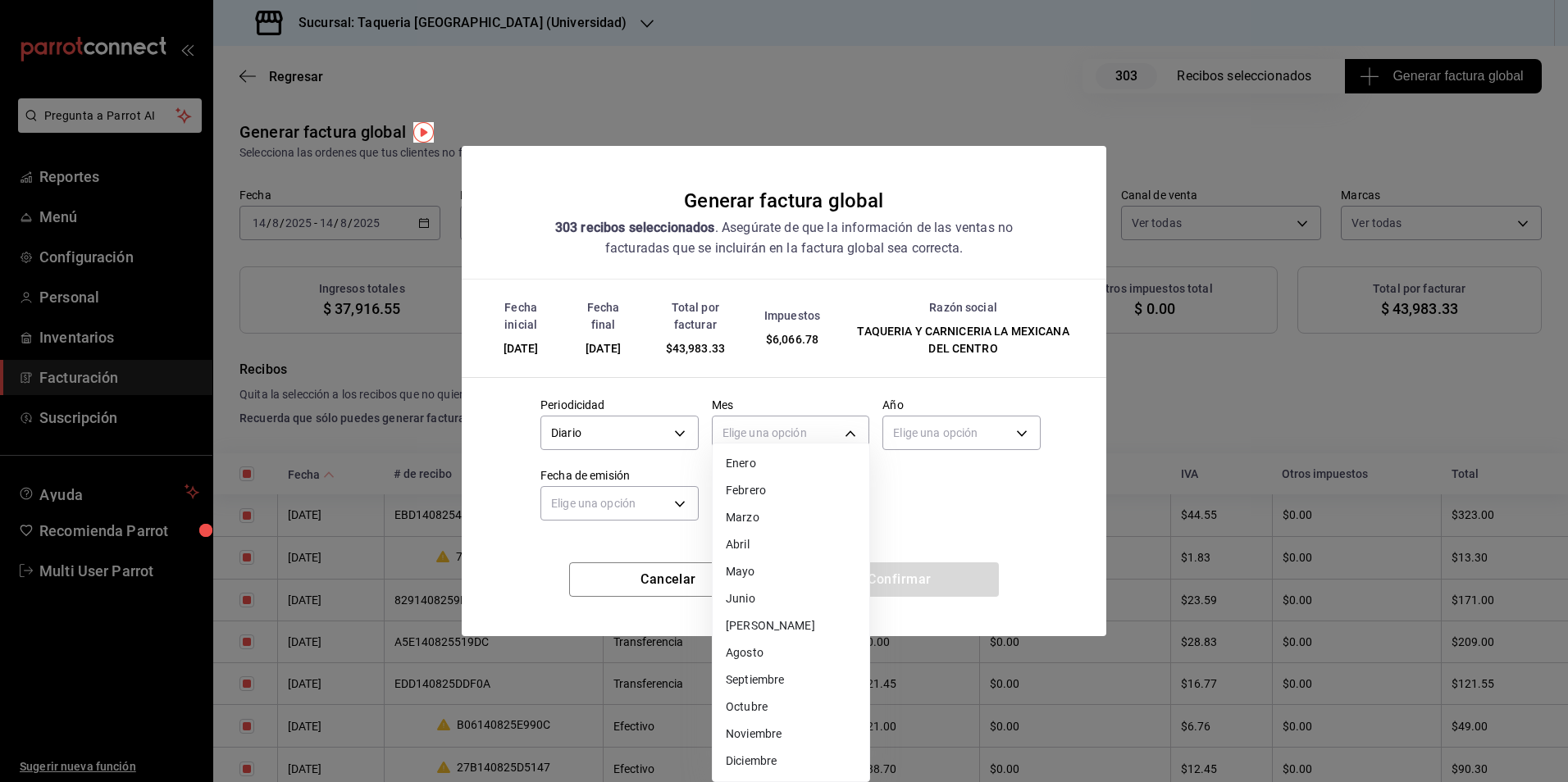
click at [784, 649] on li "Agosto" at bounding box center [791, 653] width 157 height 28
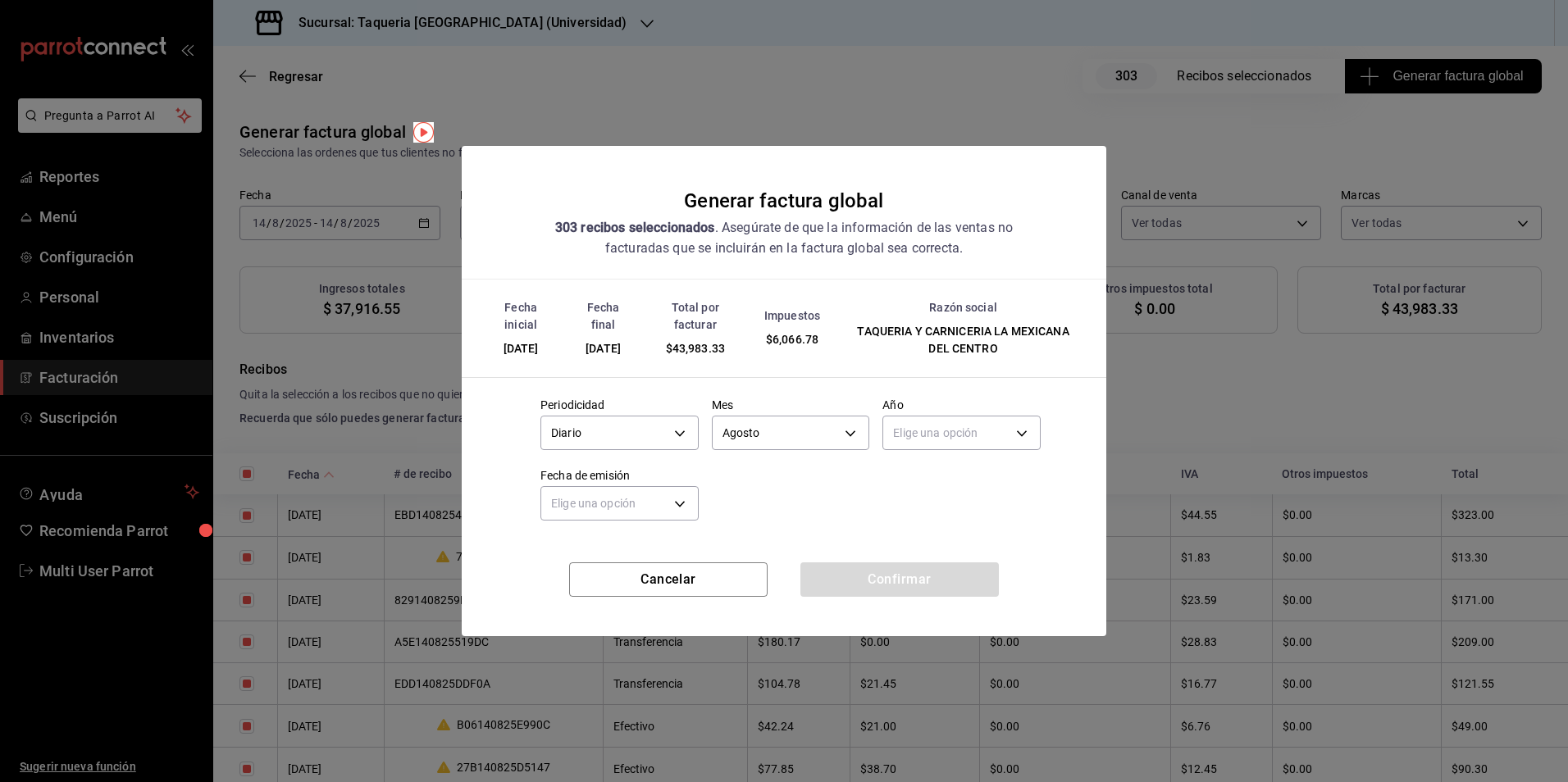
click at [952, 455] on div "Año Elige una opción" at bounding box center [961, 426] width 159 height 57
click at [952, 445] on body "Pregunta a Parrot AI Reportes Menú Configuración Personal Inventarios Facturaci…" at bounding box center [784, 391] width 1568 height 782
click at [917, 500] on li "2024" at bounding box center [961, 511] width 157 height 28
click at [926, 438] on body "Pregunta a Parrot AI Reportes Menú Configuración Personal Inventarios Facturaci…" at bounding box center [784, 391] width 1568 height 782
click at [915, 483] on li "2025" at bounding box center [961, 484] width 157 height 28
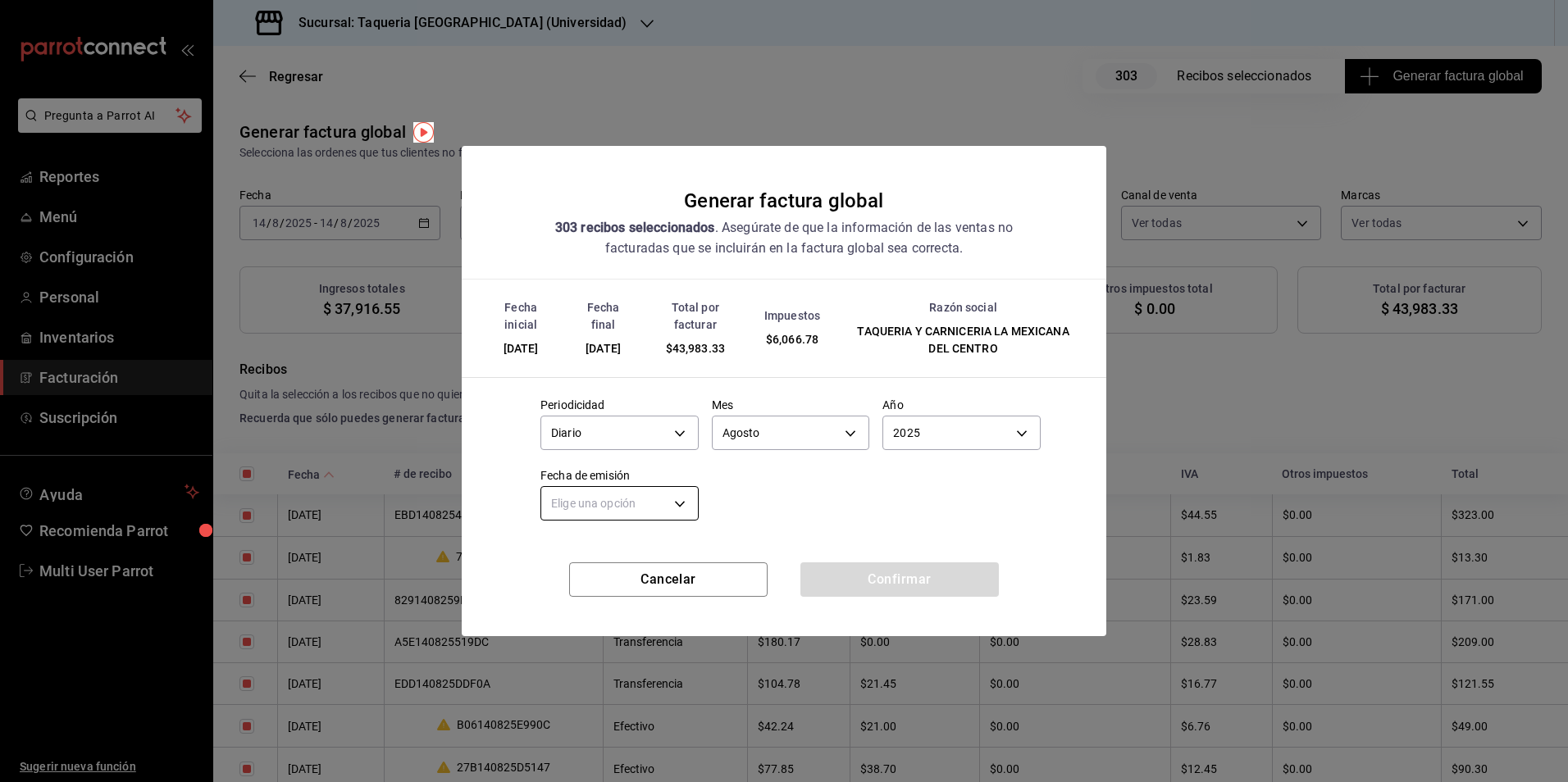
click at [635, 512] on body "Pregunta a Parrot AI Reportes Menú Configuración Personal Inventarios Facturaci…" at bounding box center [784, 391] width 1568 height 782
click at [588, 555] on li "Hoy" at bounding box center [619, 554] width 157 height 28
click at [920, 573] on button "Confirmar" at bounding box center [899, 580] width 198 height 34
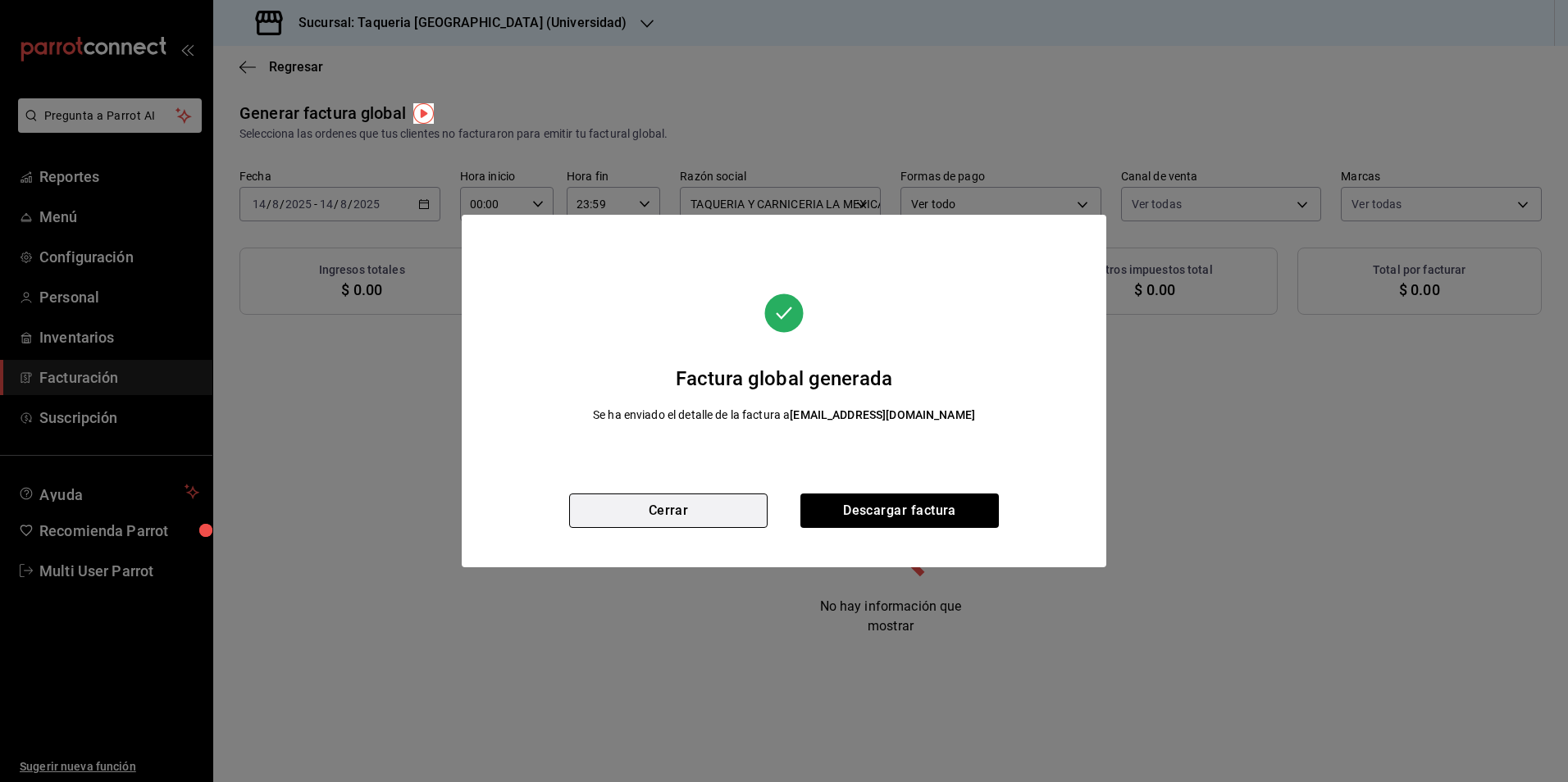
click at [708, 505] on button "Cerrar" at bounding box center [668, 511] width 198 height 34
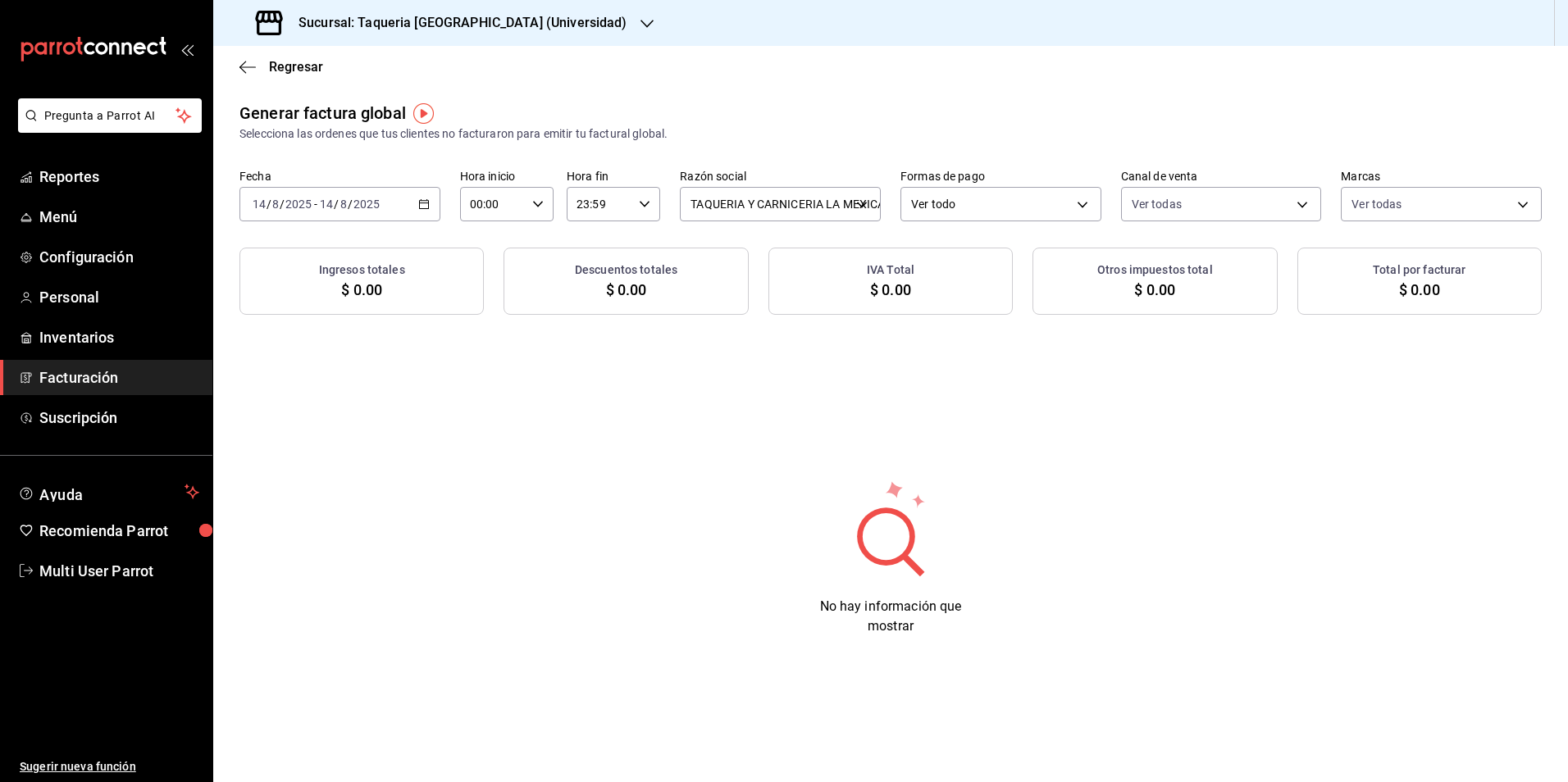
click at [411, 187] on div "[DATE] [DATE] - [DATE] [DATE]" at bounding box center [340, 204] width 201 height 34
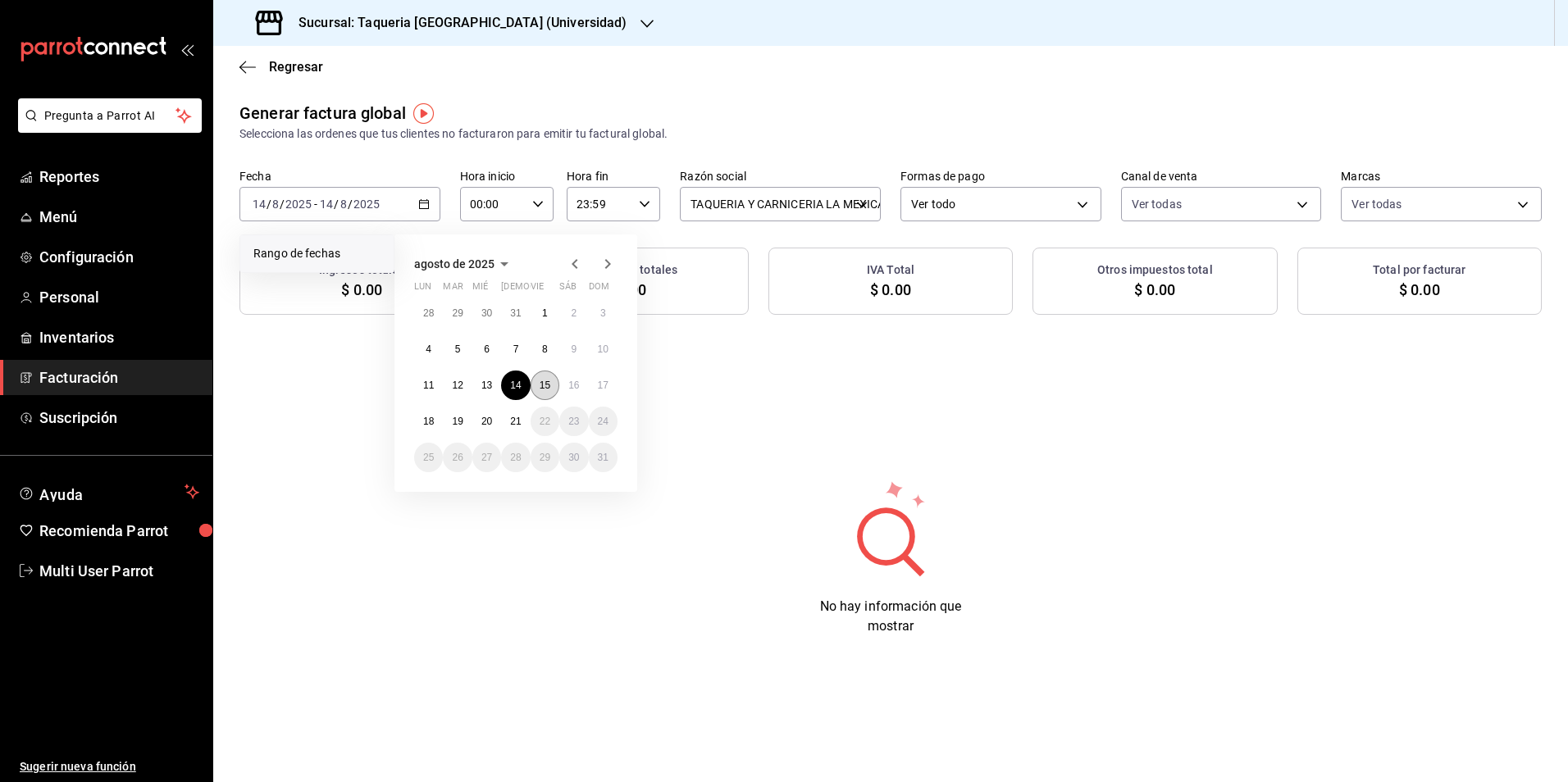
click at [549, 387] on abbr "15" at bounding box center [545, 385] width 10 height 11
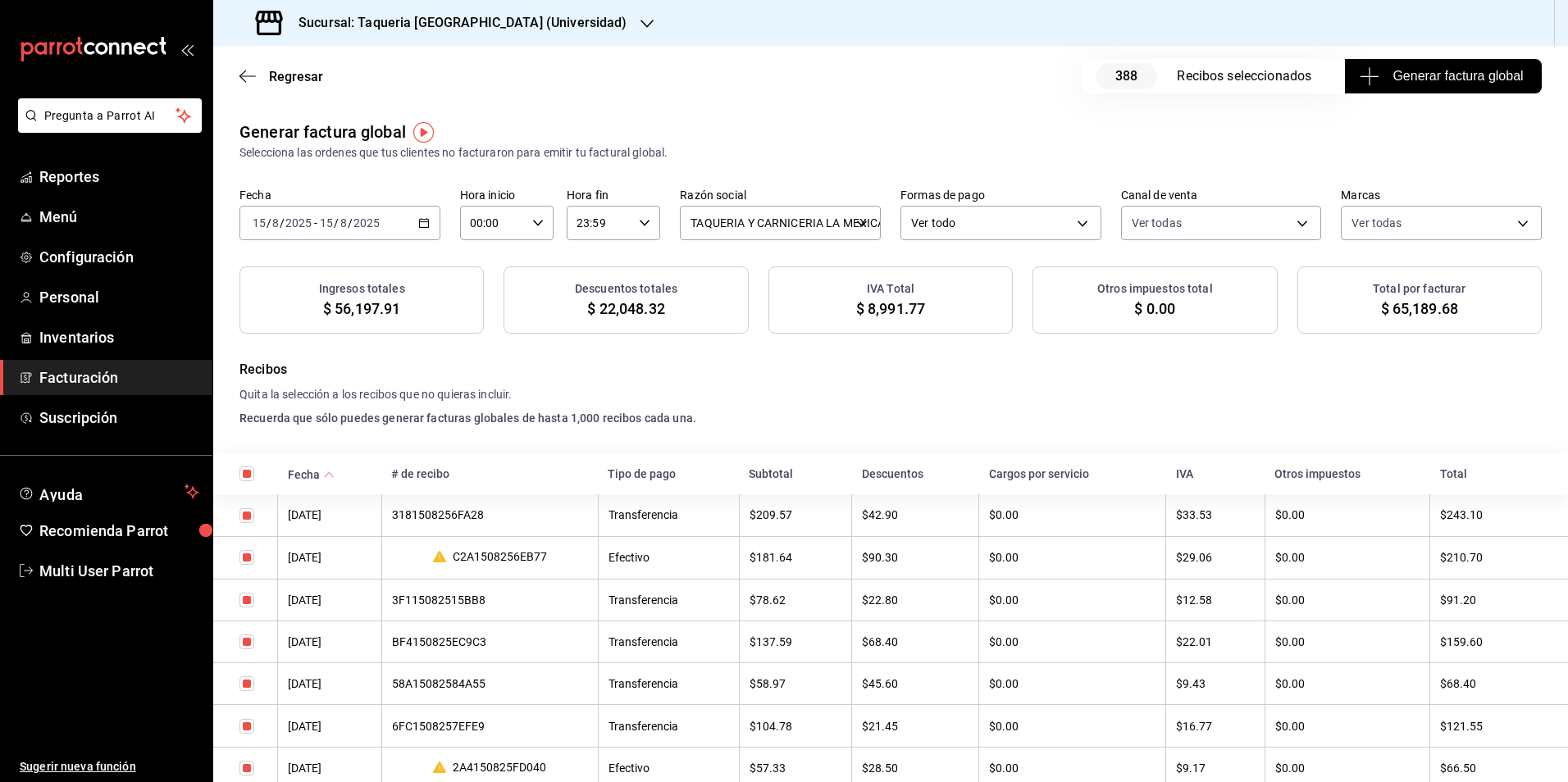
click at [1387, 84] on span "Generar factura global" at bounding box center [1443, 76] width 159 height 20
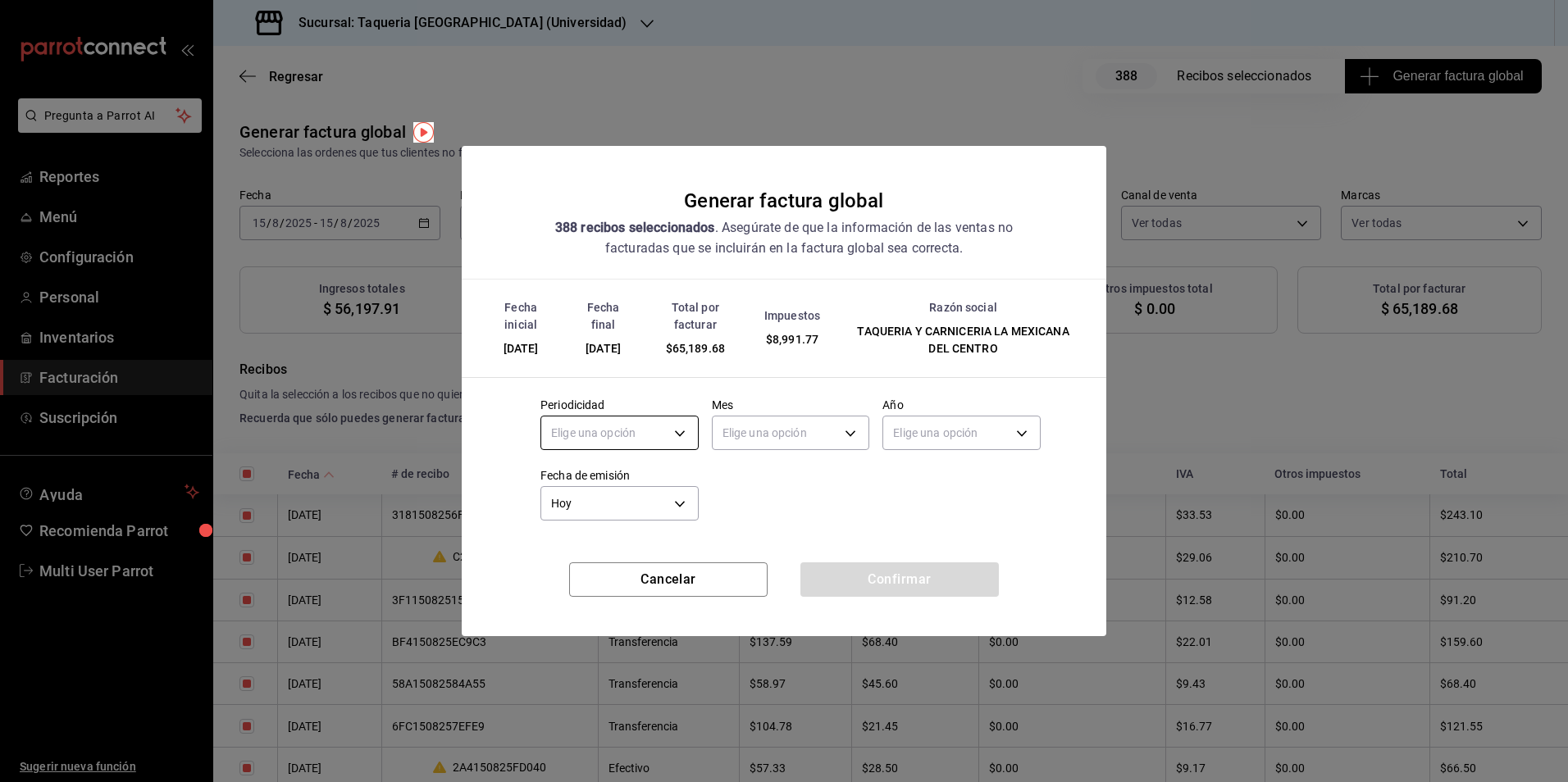
click at [631, 421] on body "Pregunta a Parrot AI Reportes Menú Configuración Personal Inventarios Facturaci…" at bounding box center [784, 391] width 1568 height 782
click at [612, 490] on li "Diario" at bounding box center [619, 484] width 157 height 28
click at [811, 431] on body "Pregunta a Parrot AI Reportes Menú Configuración Personal Inventarios Facturaci…" at bounding box center [784, 391] width 1568 height 782
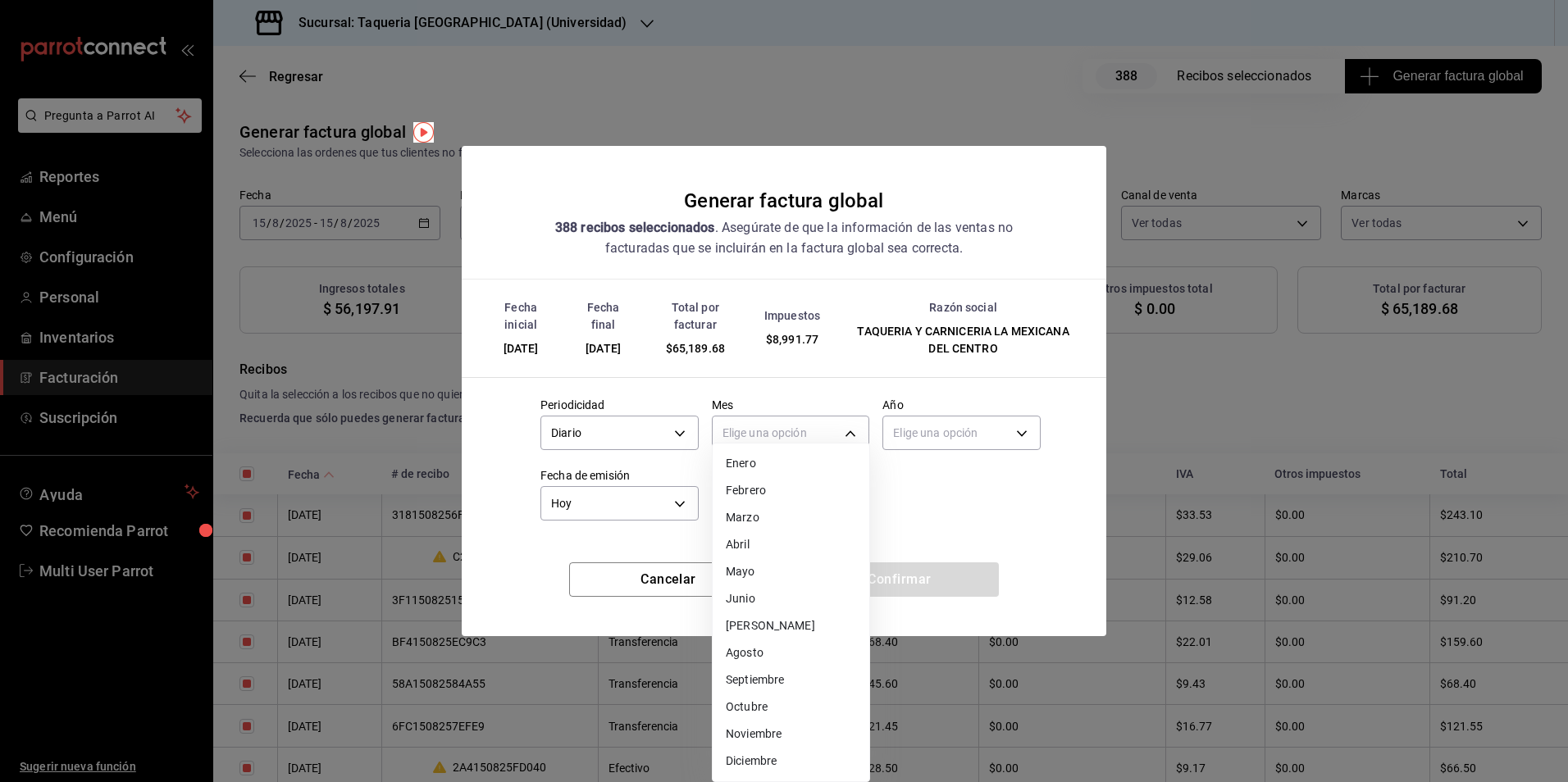
click at [779, 643] on li "Agosto" at bounding box center [791, 653] width 157 height 28
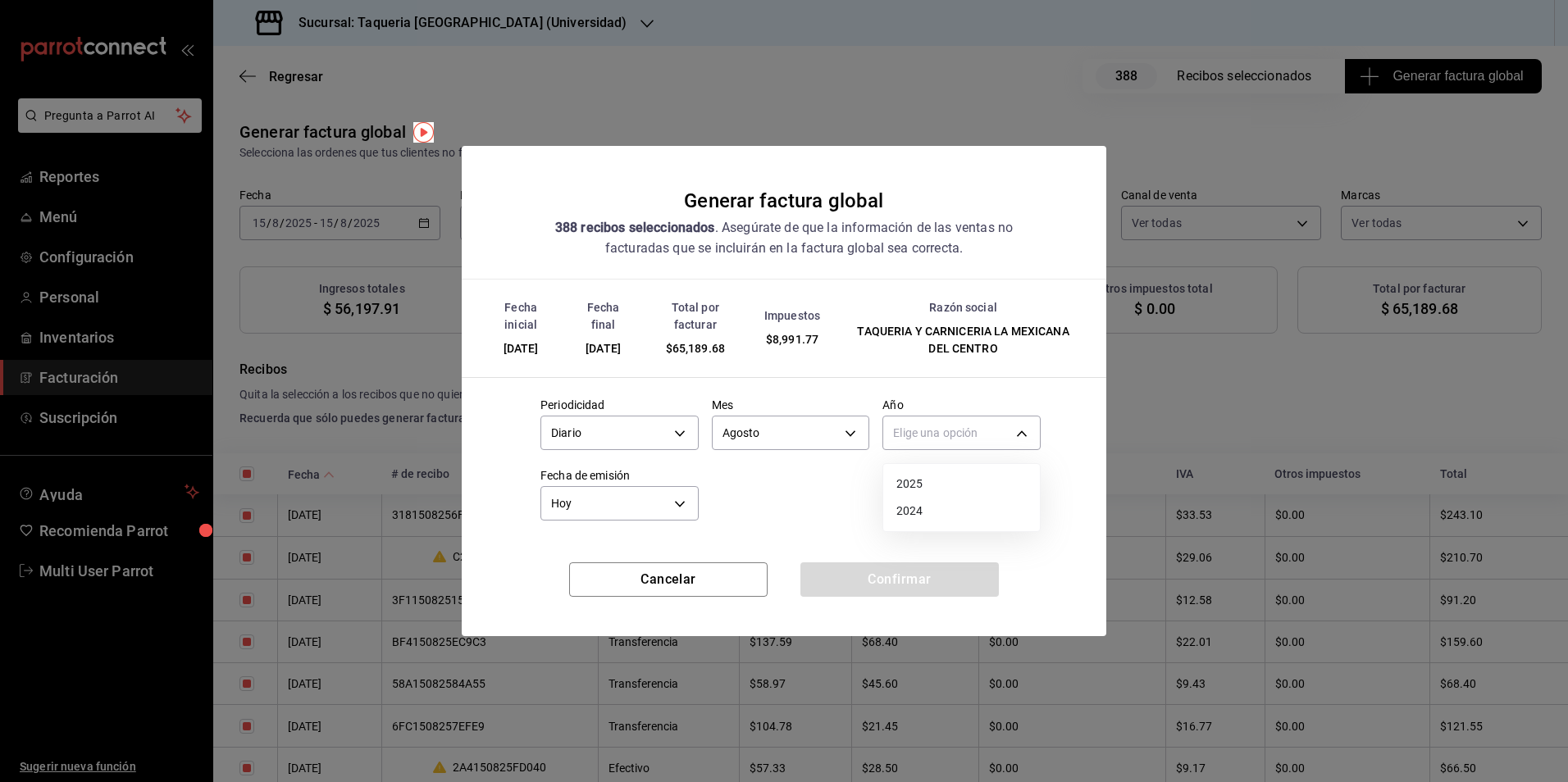
click at [980, 431] on body "Pregunta a Parrot AI Reportes Menú Configuración Personal Inventarios Facturaci…" at bounding box center [784, 391] width 1568 height 782
click at [943, 489] on li "2025" at bounding box center [961, 484] width 157 height 28
click at [902, 579] on button "Confirmar" at bounding box center [899, 580] width 198 height 34
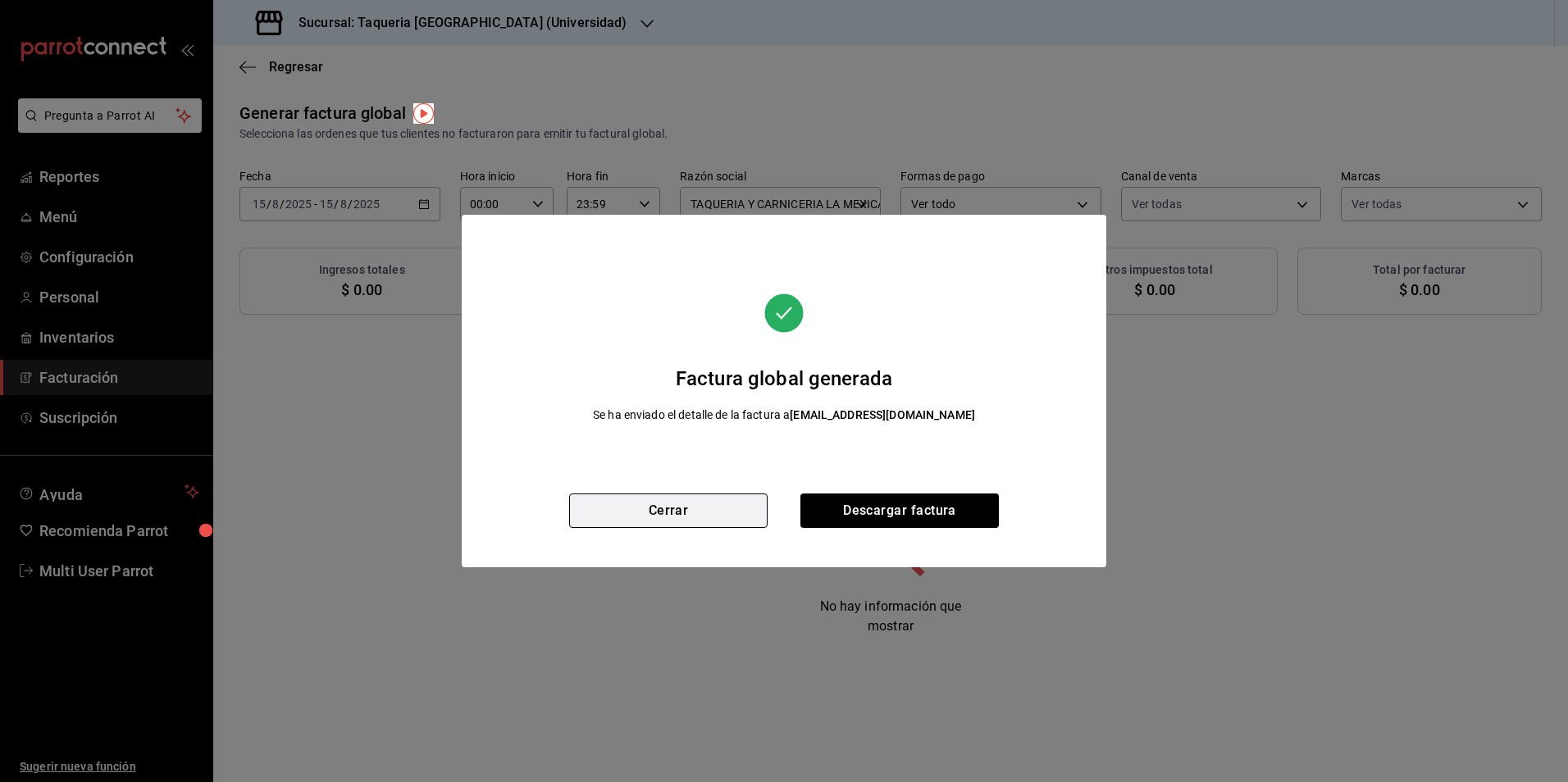
click at [711, 518] on button "Cerrar" at bounding box center [668, 511] width 198 height 34
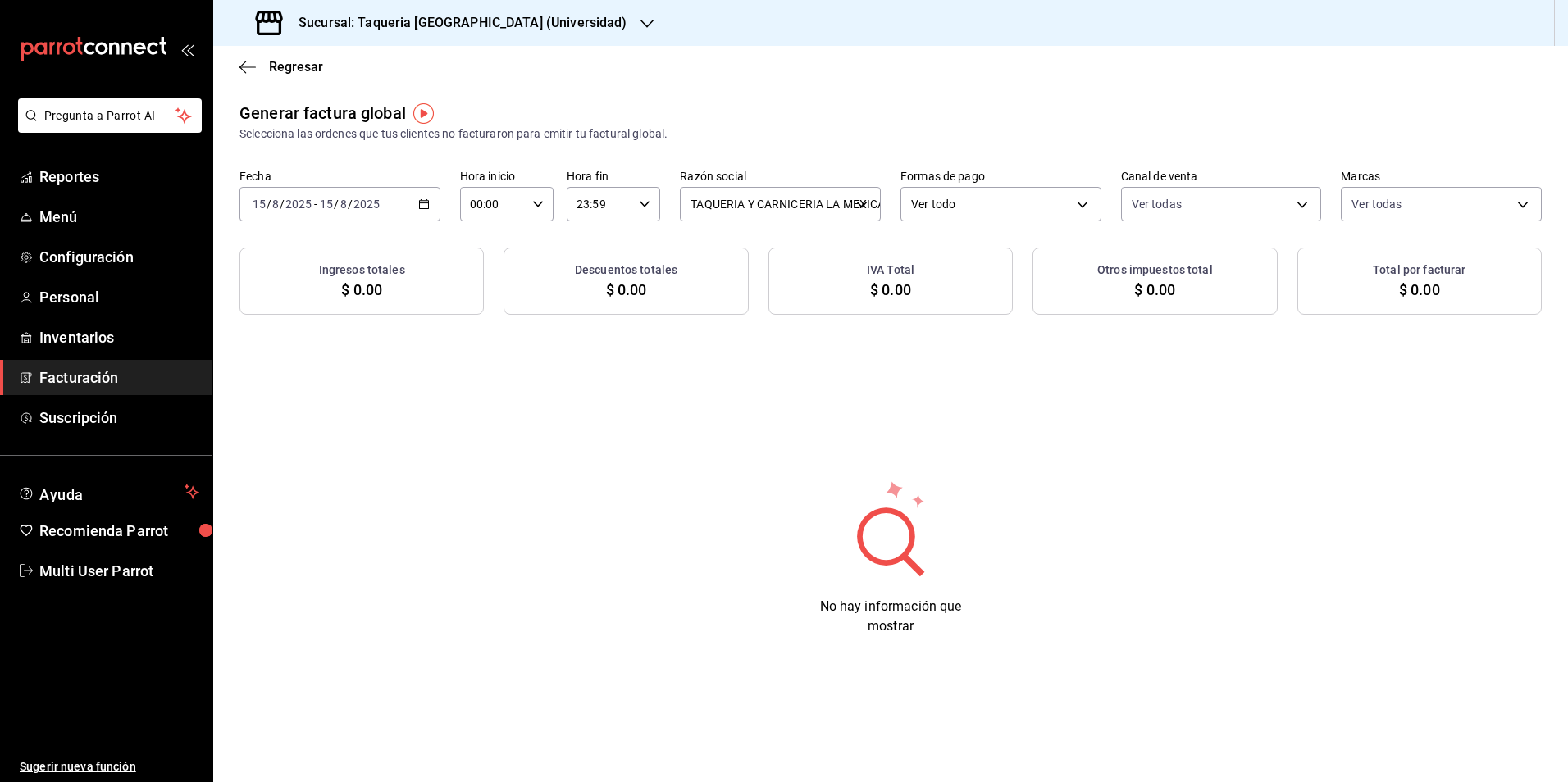
click at [429, 208] on icon "button" at bounding box center [424, 204] width 11 height 11
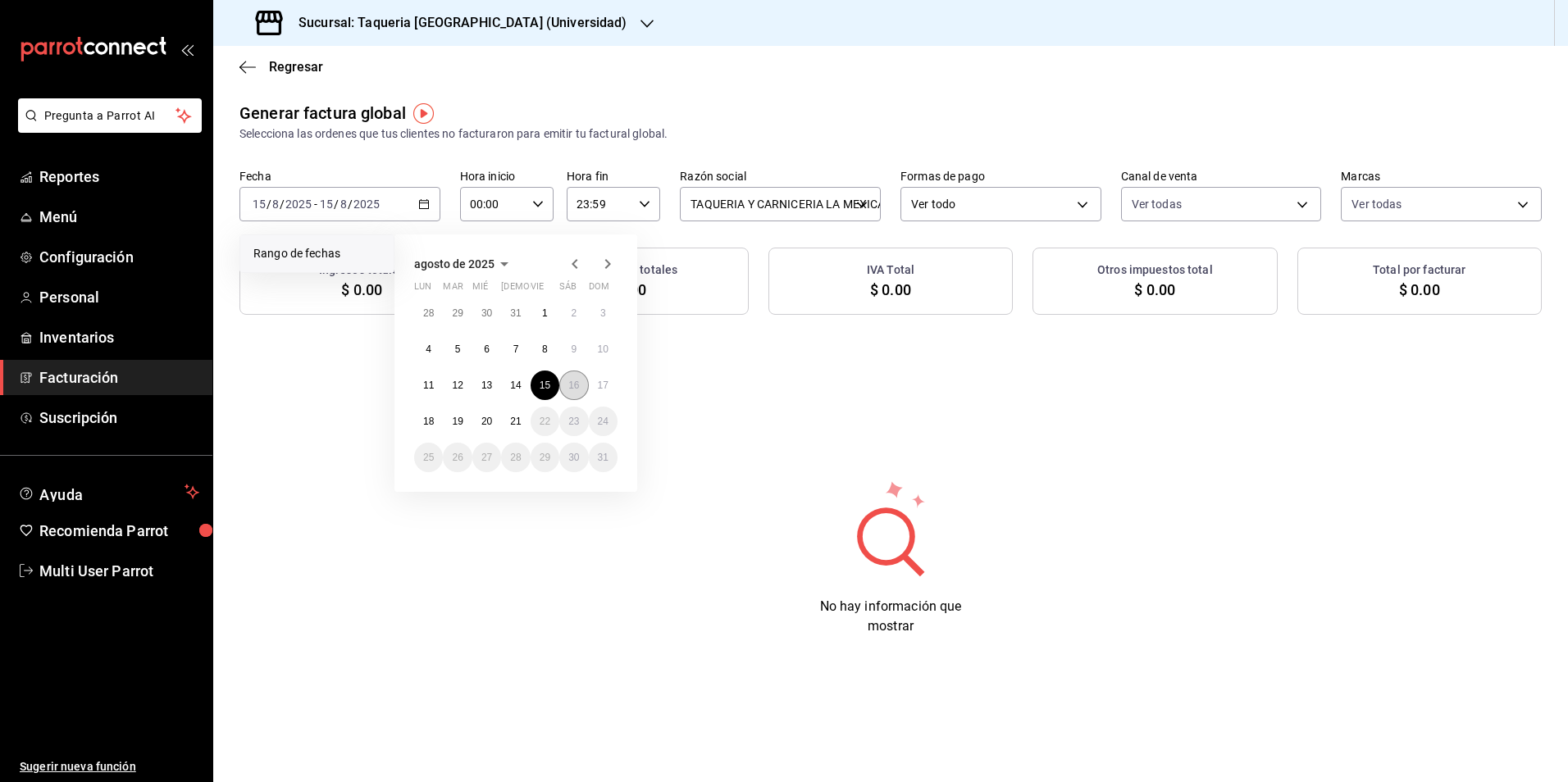
click at [578, 388] on abbr "16" at bounding box center [573, 385] width 10 height 11
click at [578, 387] on abbr "16" at bounding box center [573, 385] width 10 height 11
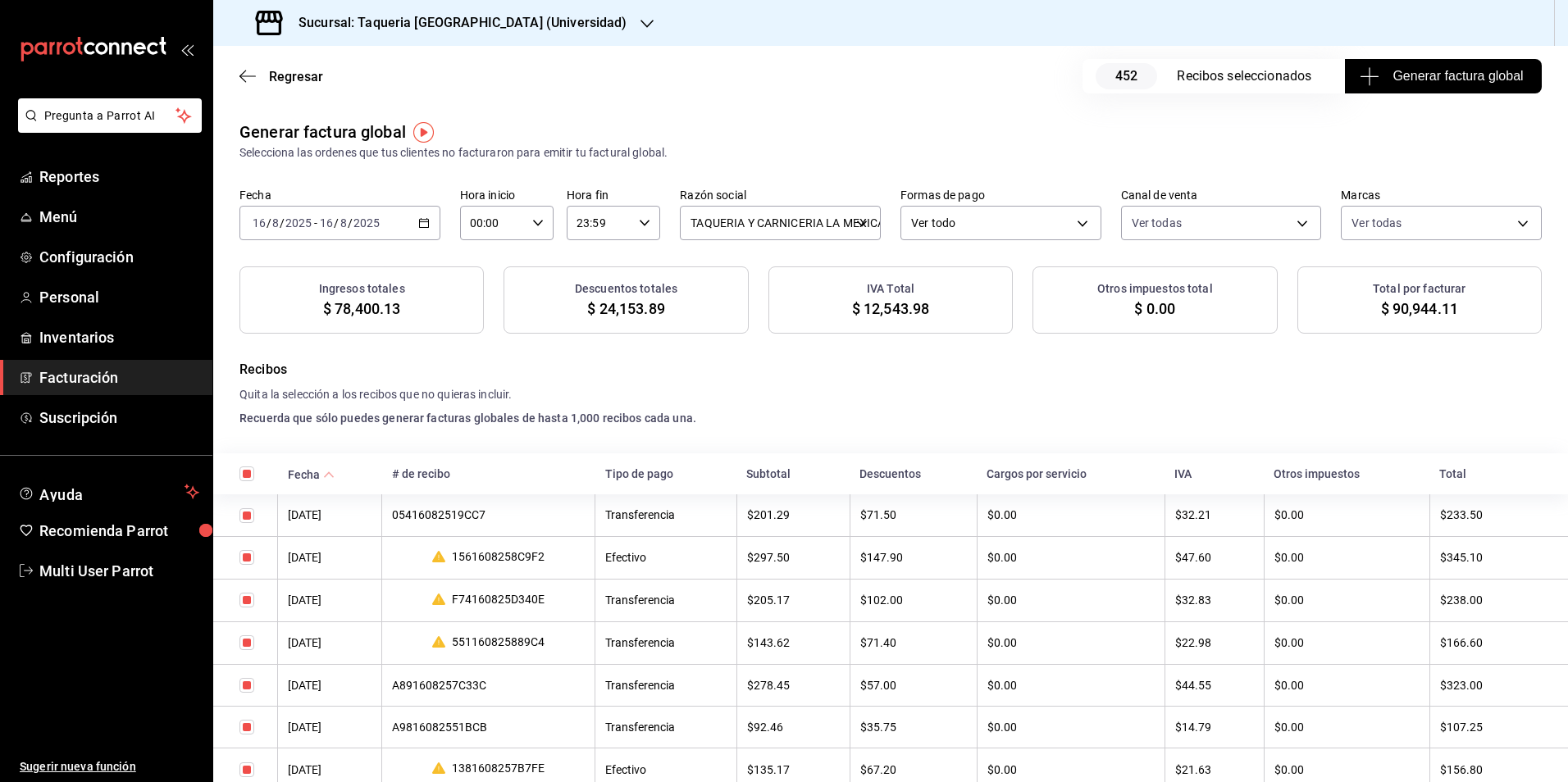
click at [1453, 76] on span "Generar factura global" at bounding box center [1443, 76] width 159 height 20
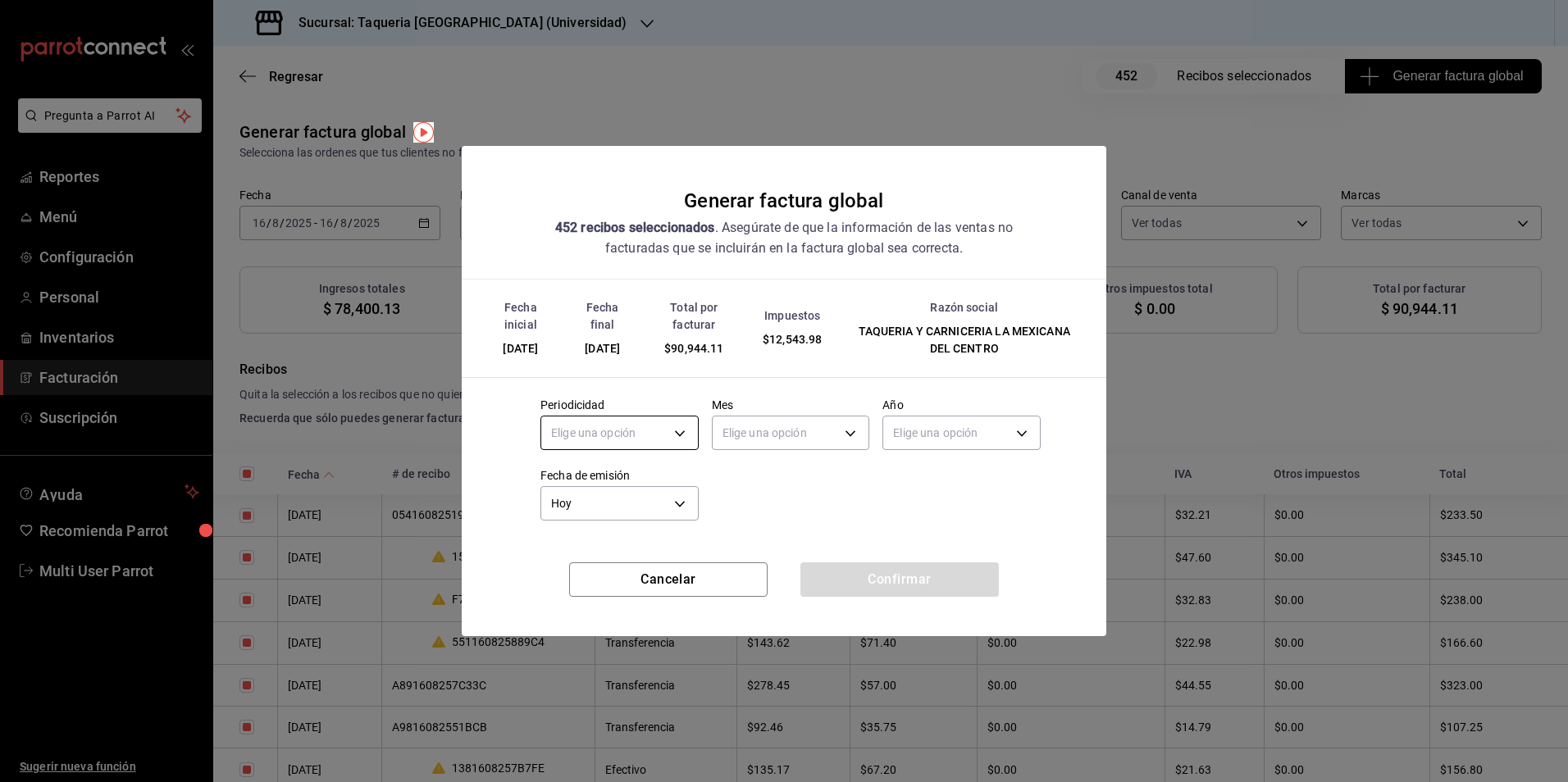
click at [576, 431] on body "Pregunta a Parrot AI Reportes Menú Configuración Personal Inventarios Facturaci…" at bounding box center [784, 391] width 1568 height 782
click at [589, 476] on li "Diario" at bounding box center [619, 484] width 157 height 28
type input "DAILY"
click at [829, 422] on body "Pregunta a Parrot AI Reportes Menú Configuración Personal Inventarios Facturaci…" at bounding box center [784, 391] width 1568 height 782
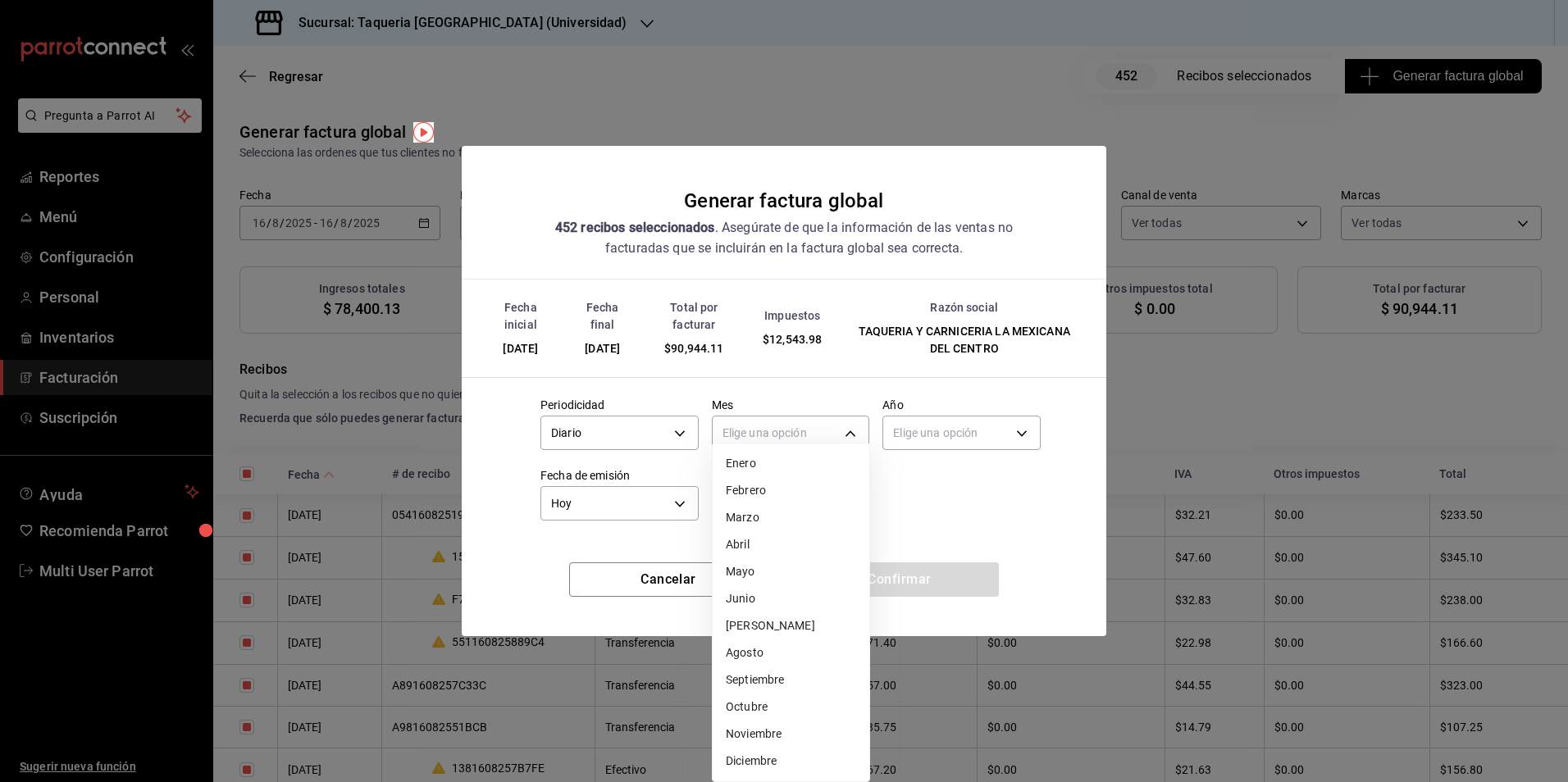
click at [780, 650] on li "Agosto" at bounding box center [791, 653] width 157 height 28
type input "8"
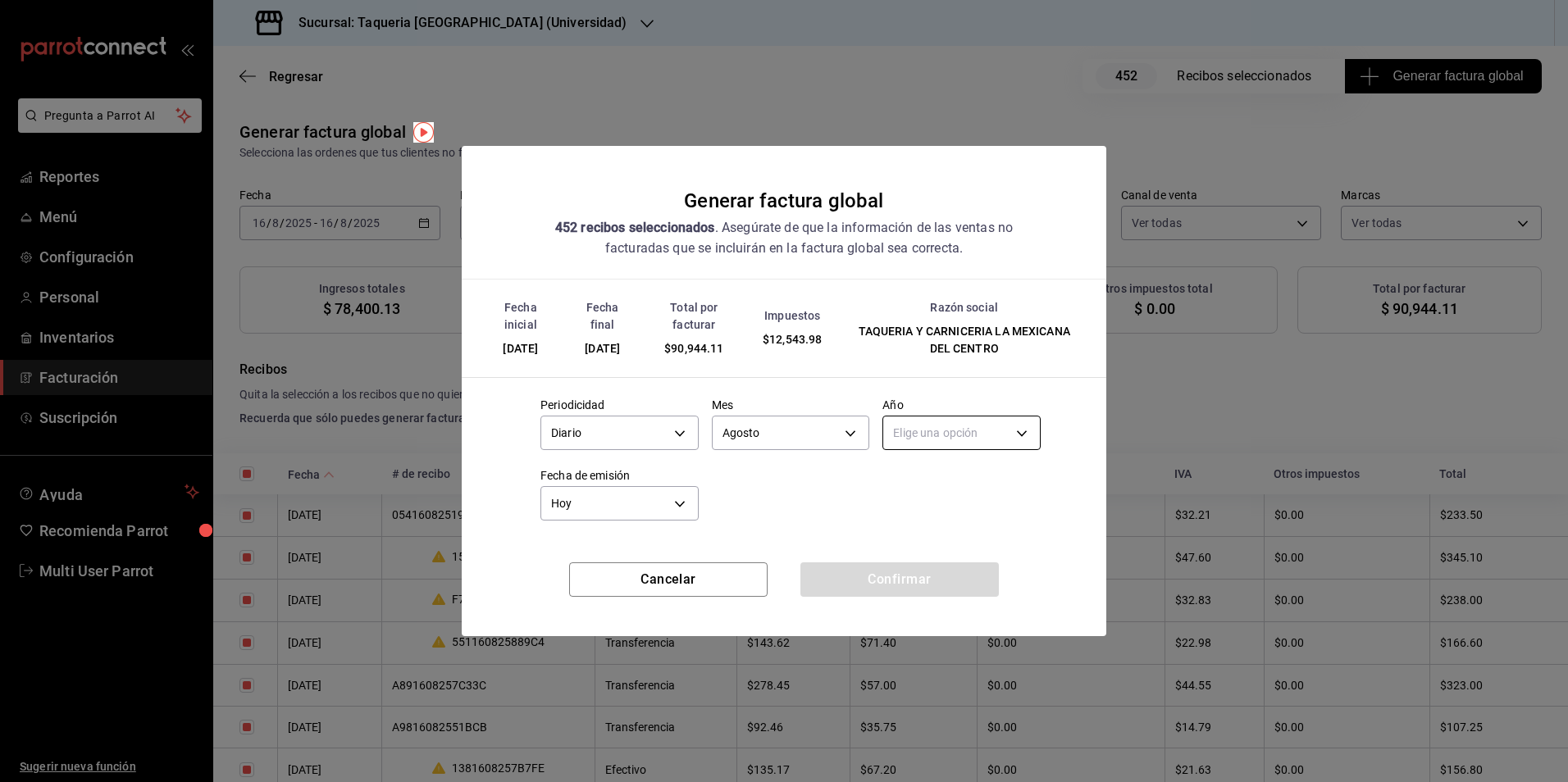
click at [932, 438] on body "Pregunta a Parrot AI Reportes Menú Configuración Personal Inventarios Facturaci…" at bounding box center [784, 391] width 1568 height 782
click at [943, 491] on li "2025" at bounding box center [961, 484] width 157 height 28
type input "2025"
click at [872, 578] on button "Confirmar" at bounding box center [899, 580] width 198 height 34
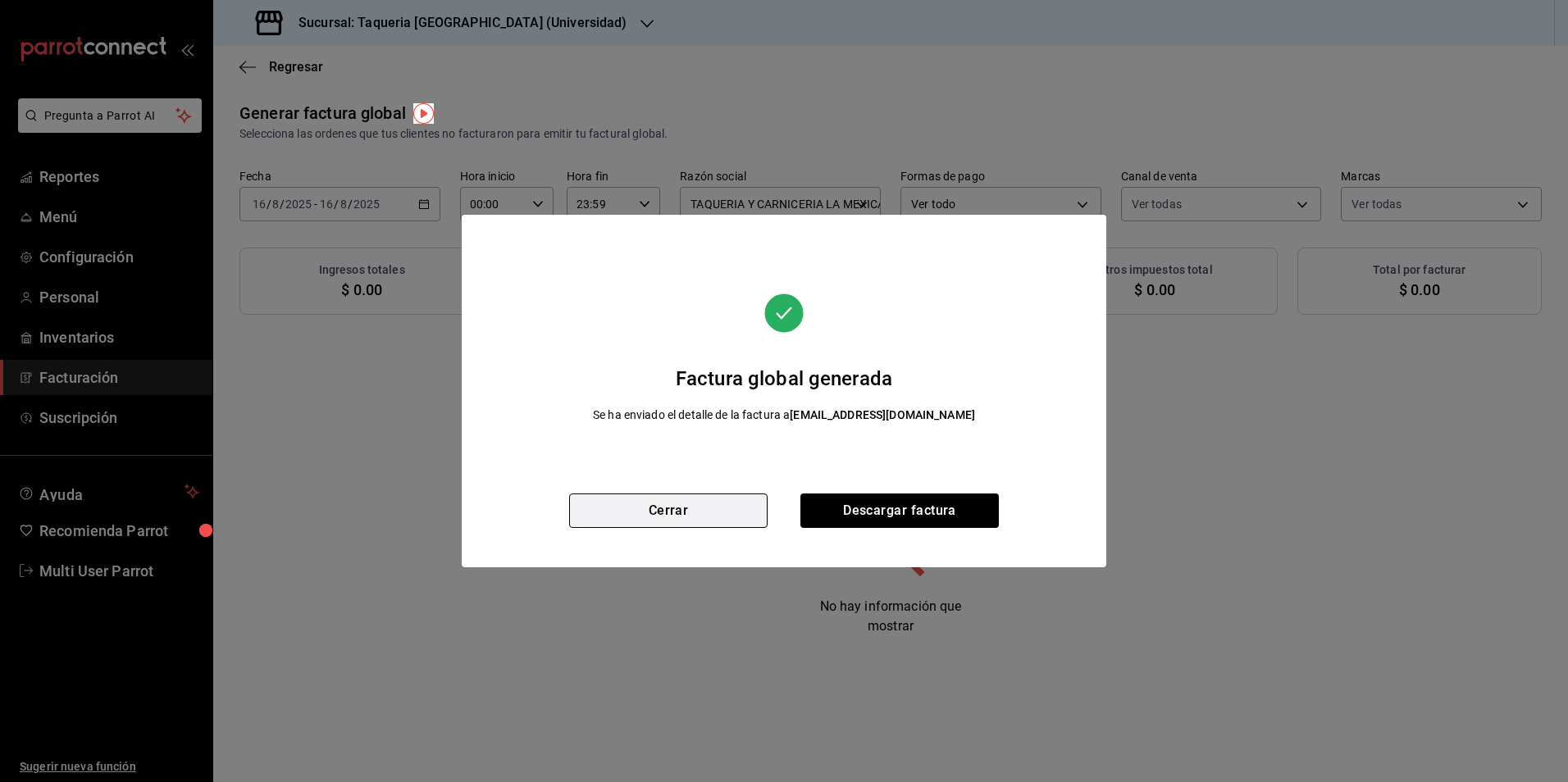
click at [724, 515] on button "Cerrar" at bounding box center [668, 511] width 198 height 34
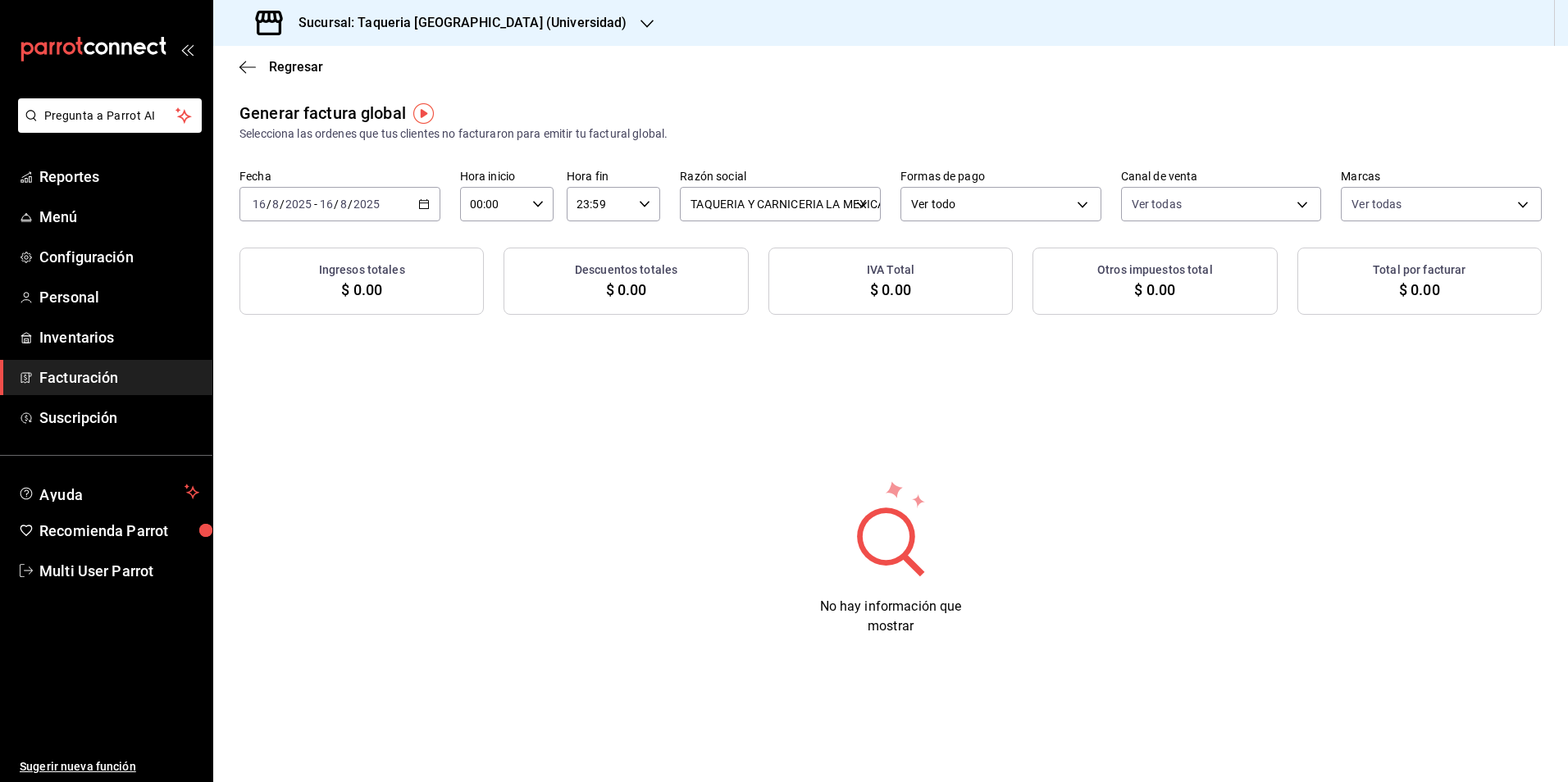
click at [371, 197] on input "2025" at bounding box center [366, 204] width 28 height 13
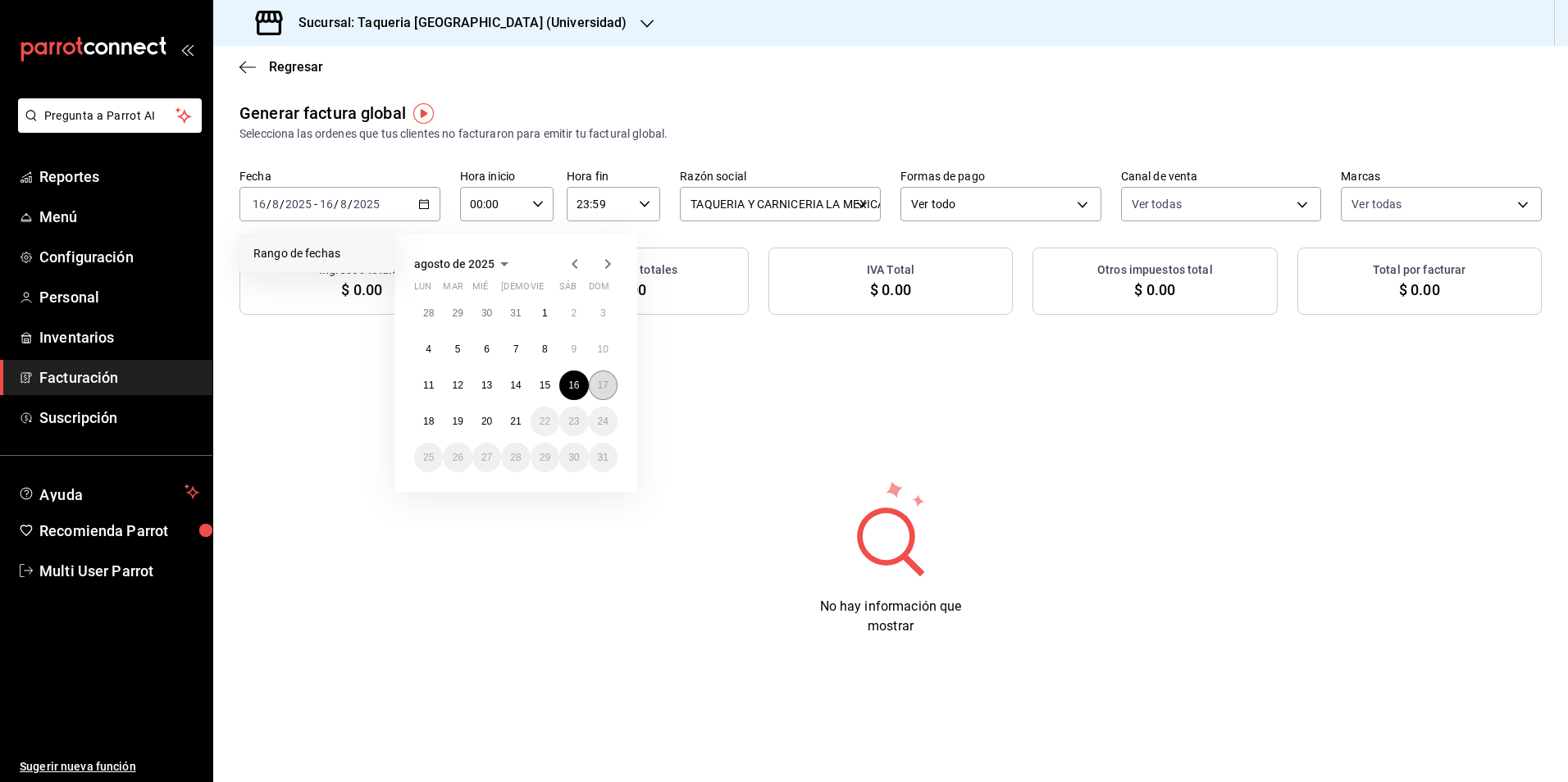
click at [606, 388] on abbr "17" at bounding box center [603, 385] width 10 height 11
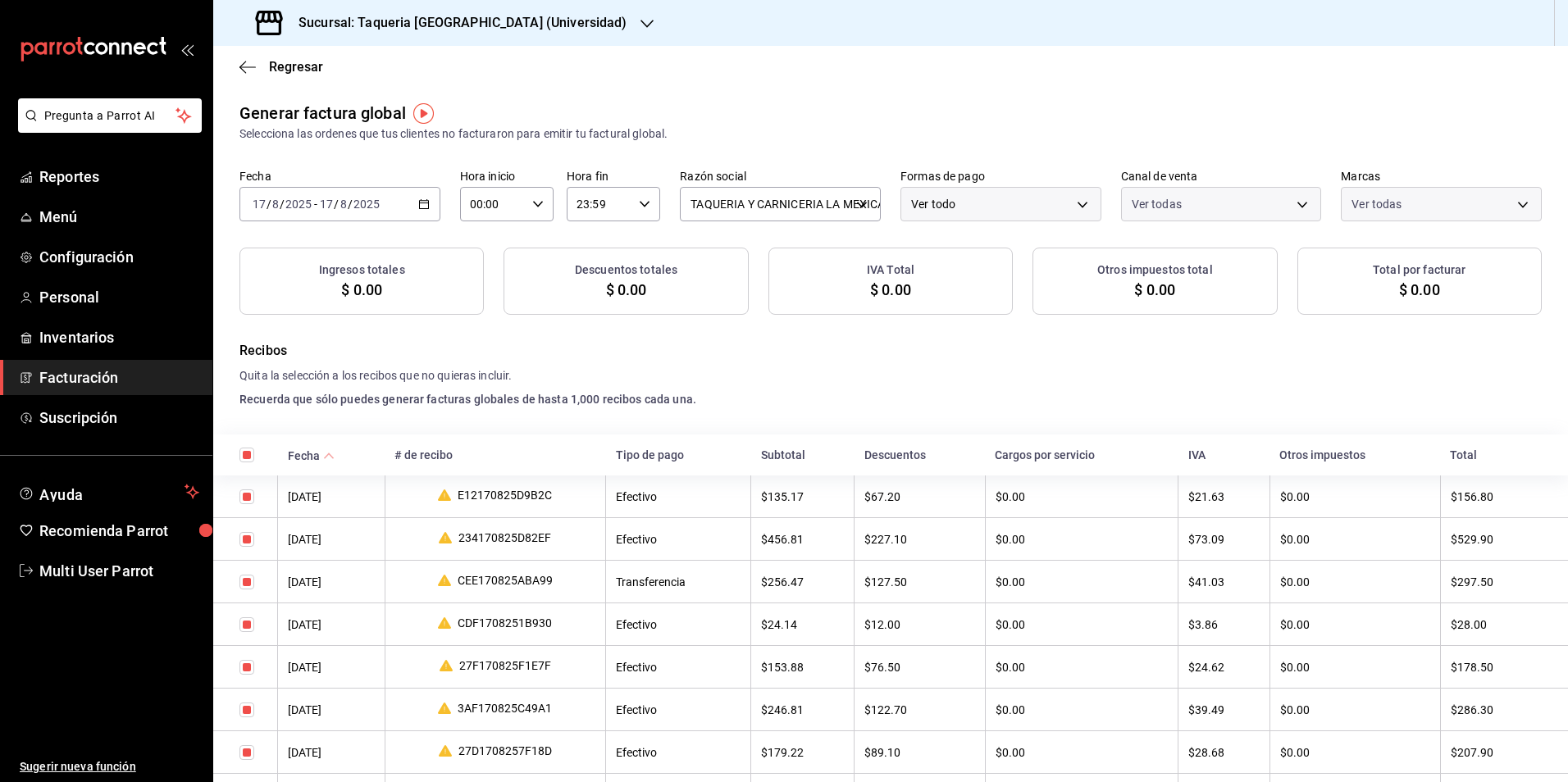
checkbox input "true"
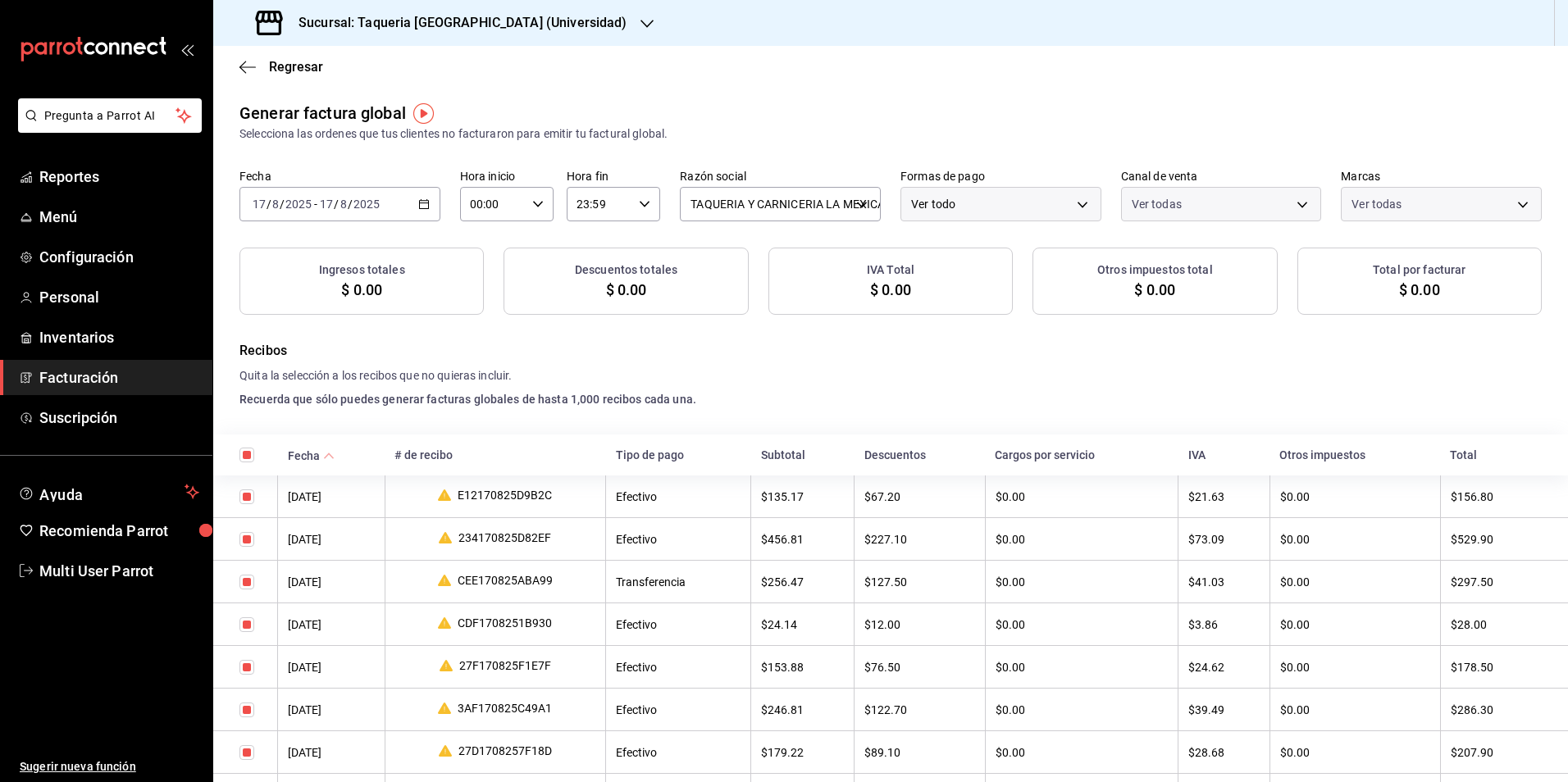
checkbox input "true"
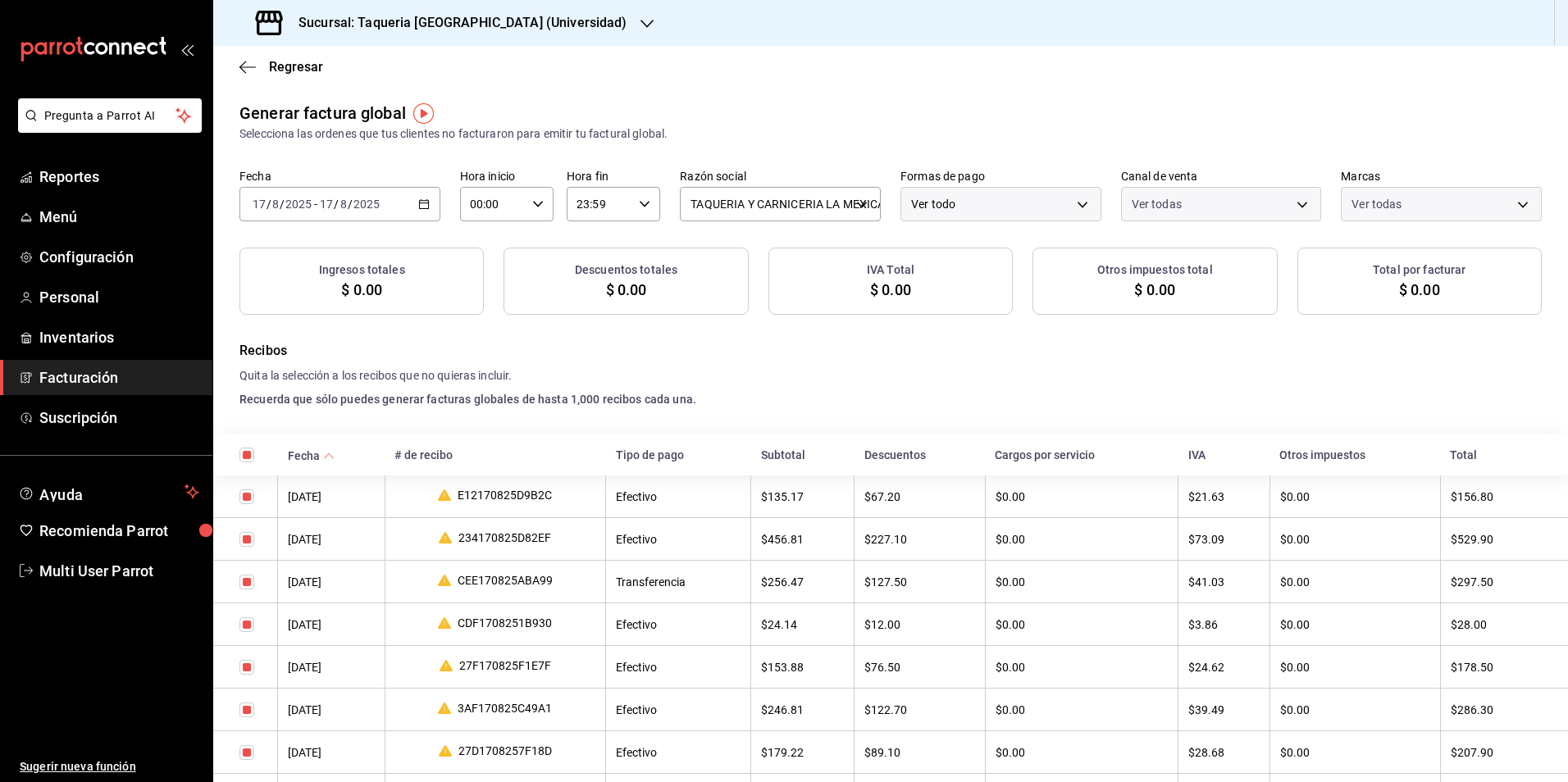
checkbox input "true"
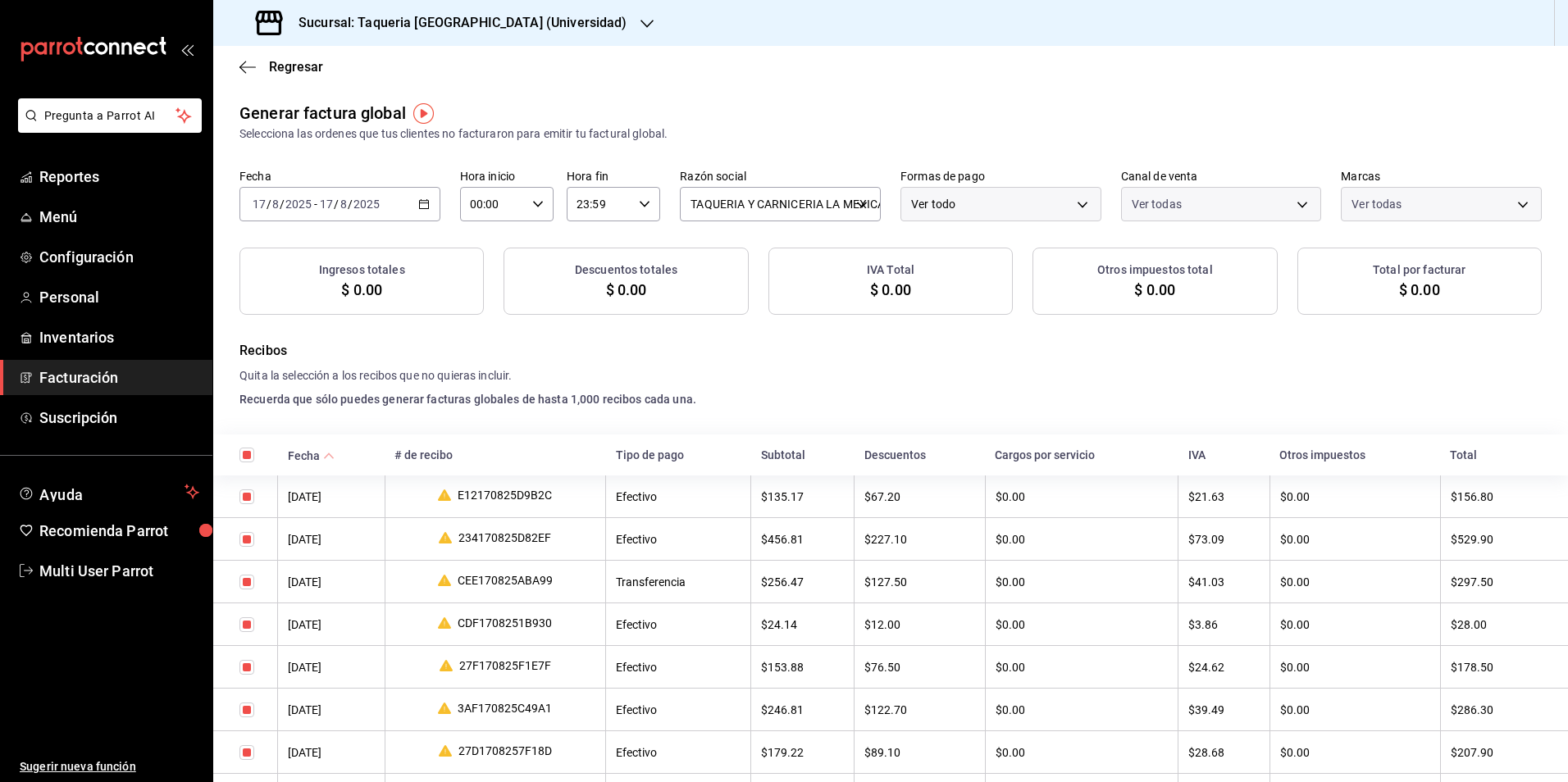
checkbox input "true"
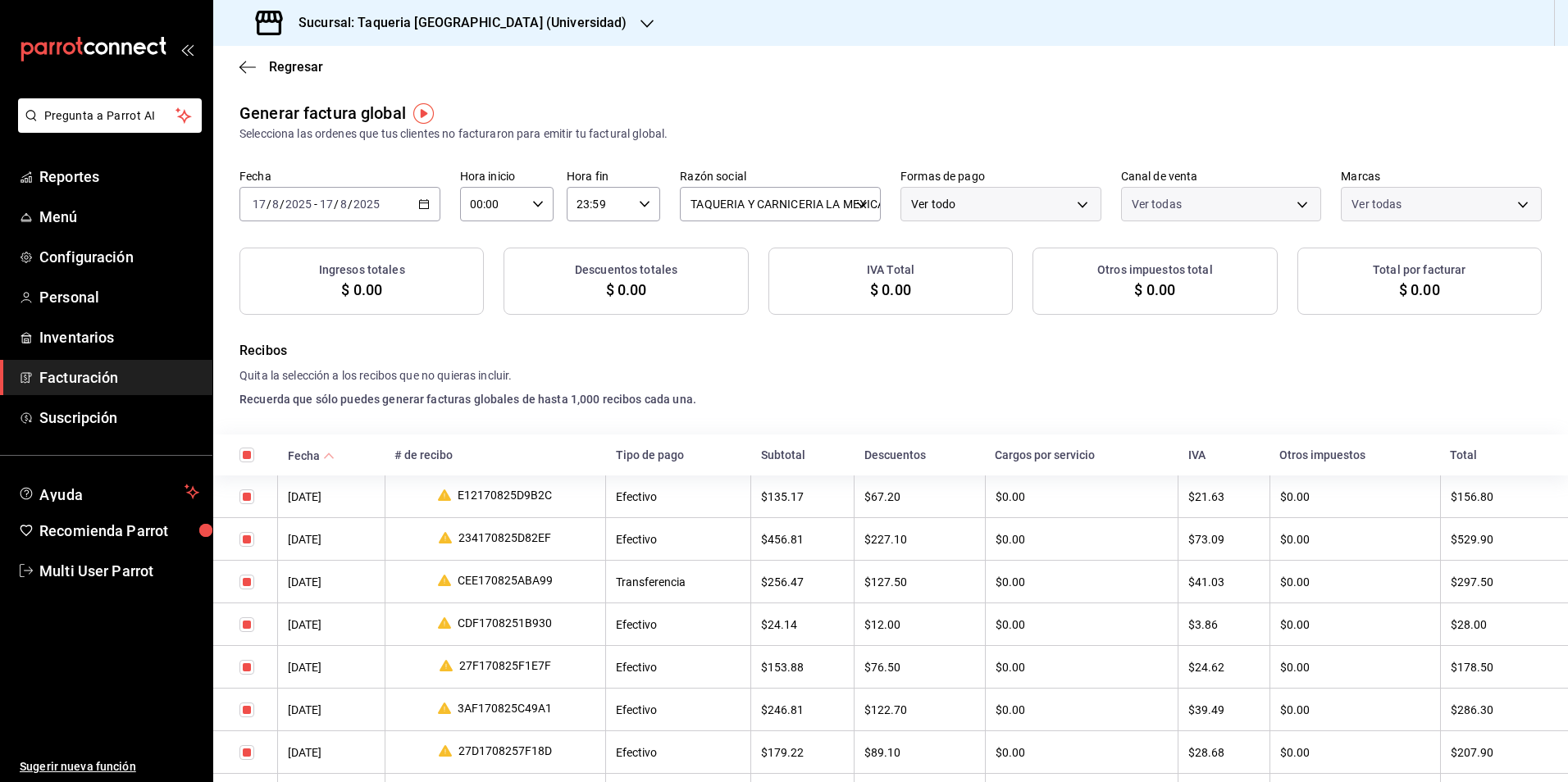
checkbox input "true"
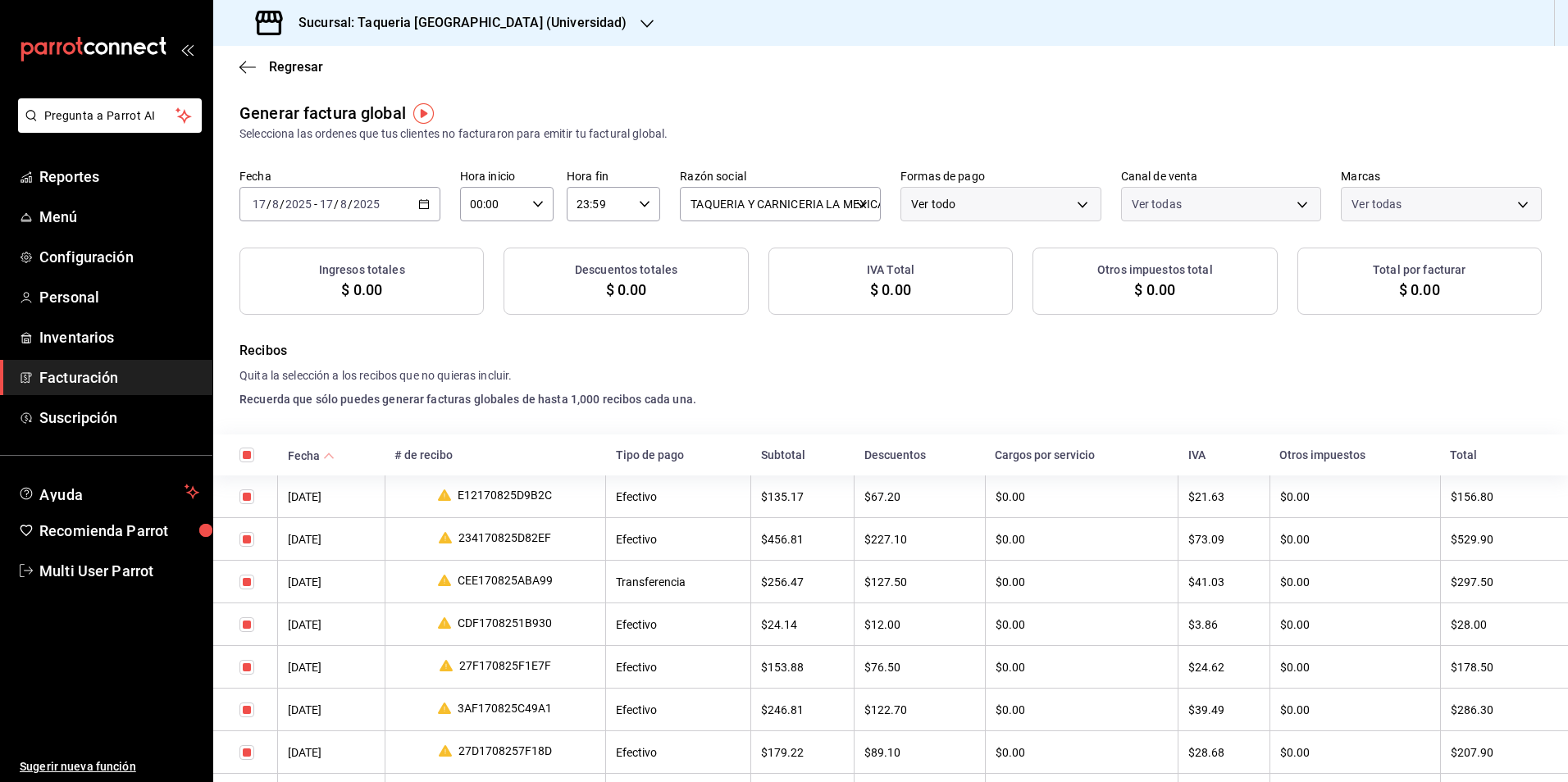
checkbox input "true"
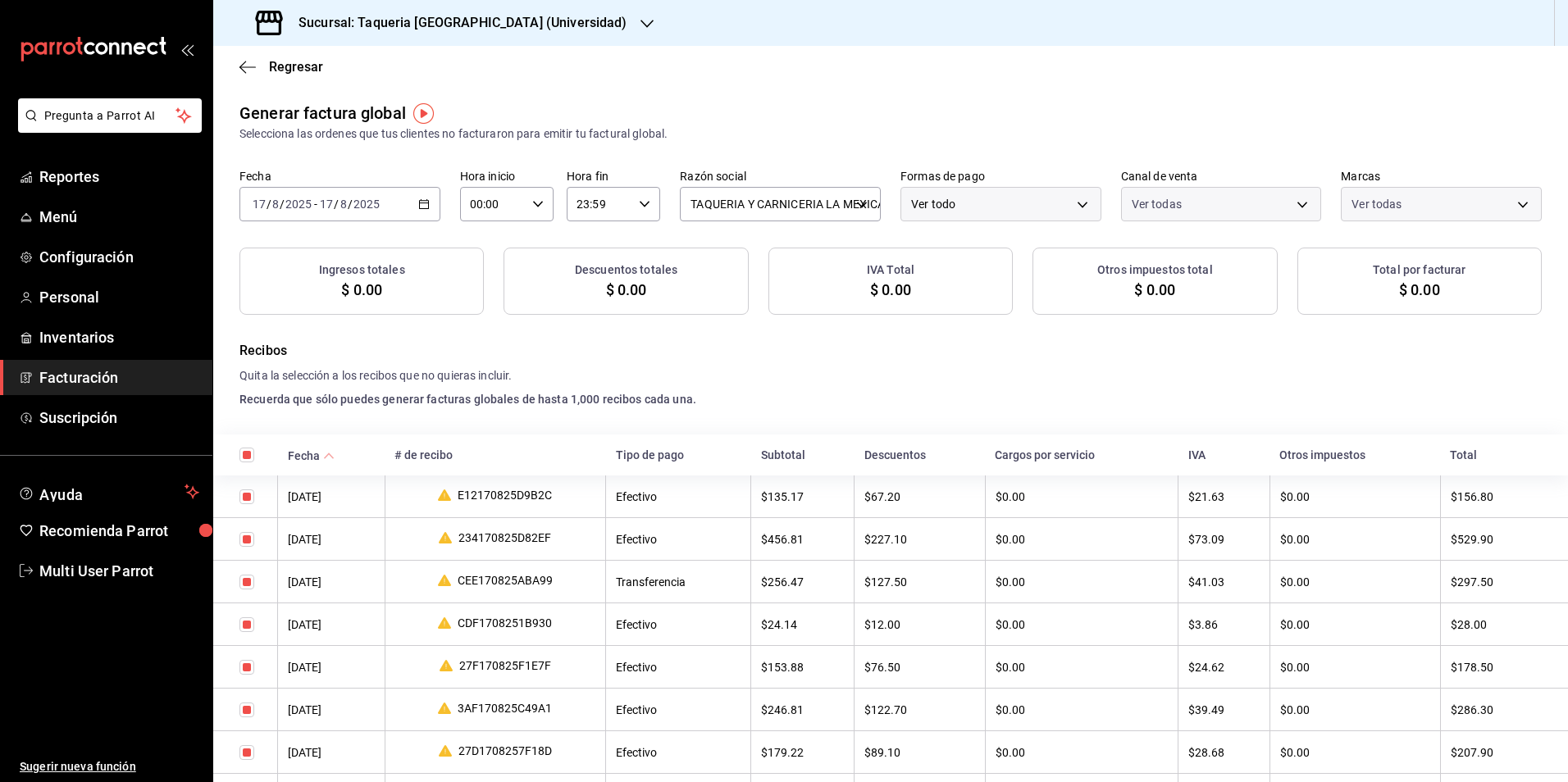
checkbox input "true"
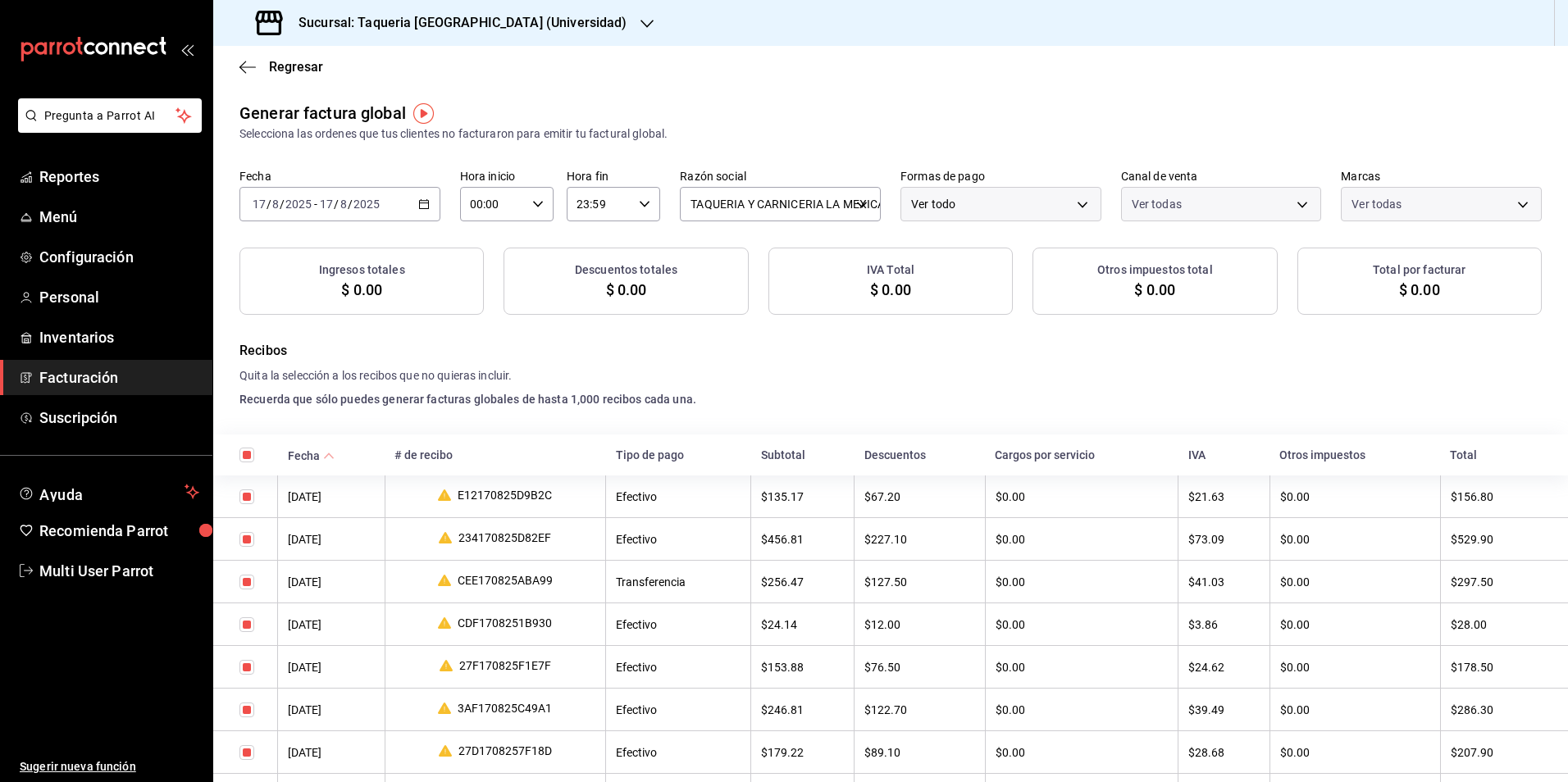
checkbox input "true"
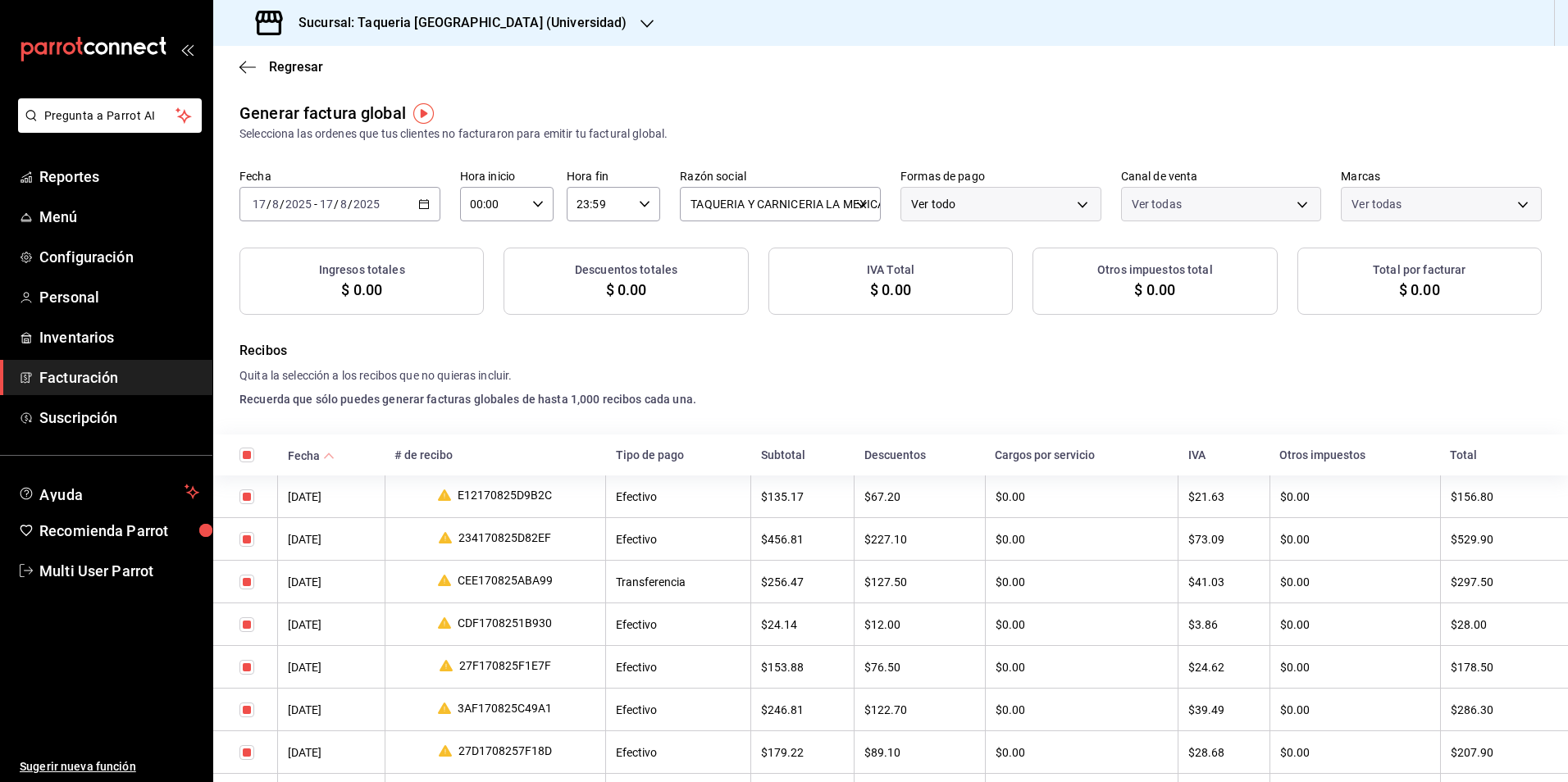
checkbox input "true"
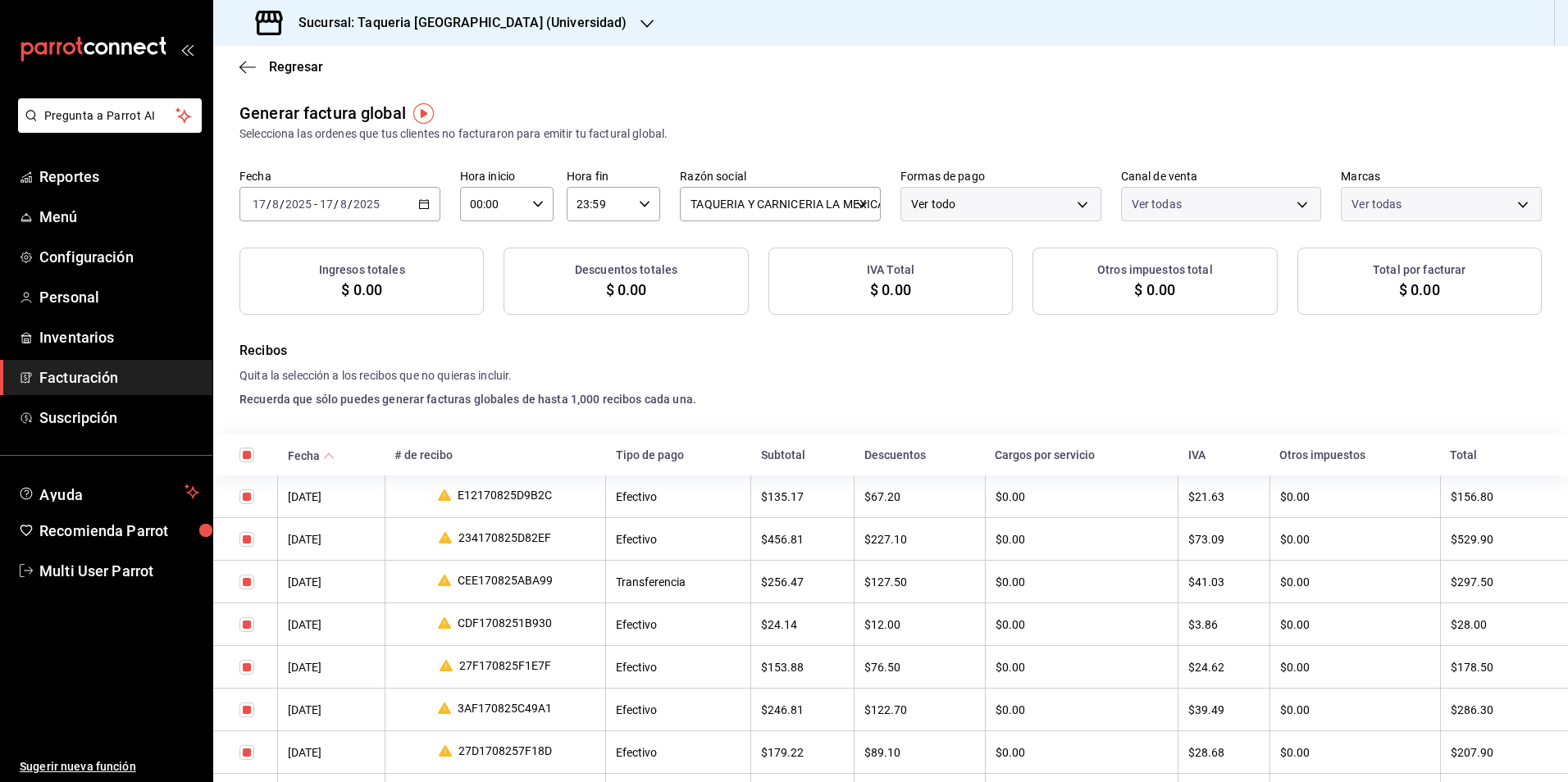
checkbox input "true"
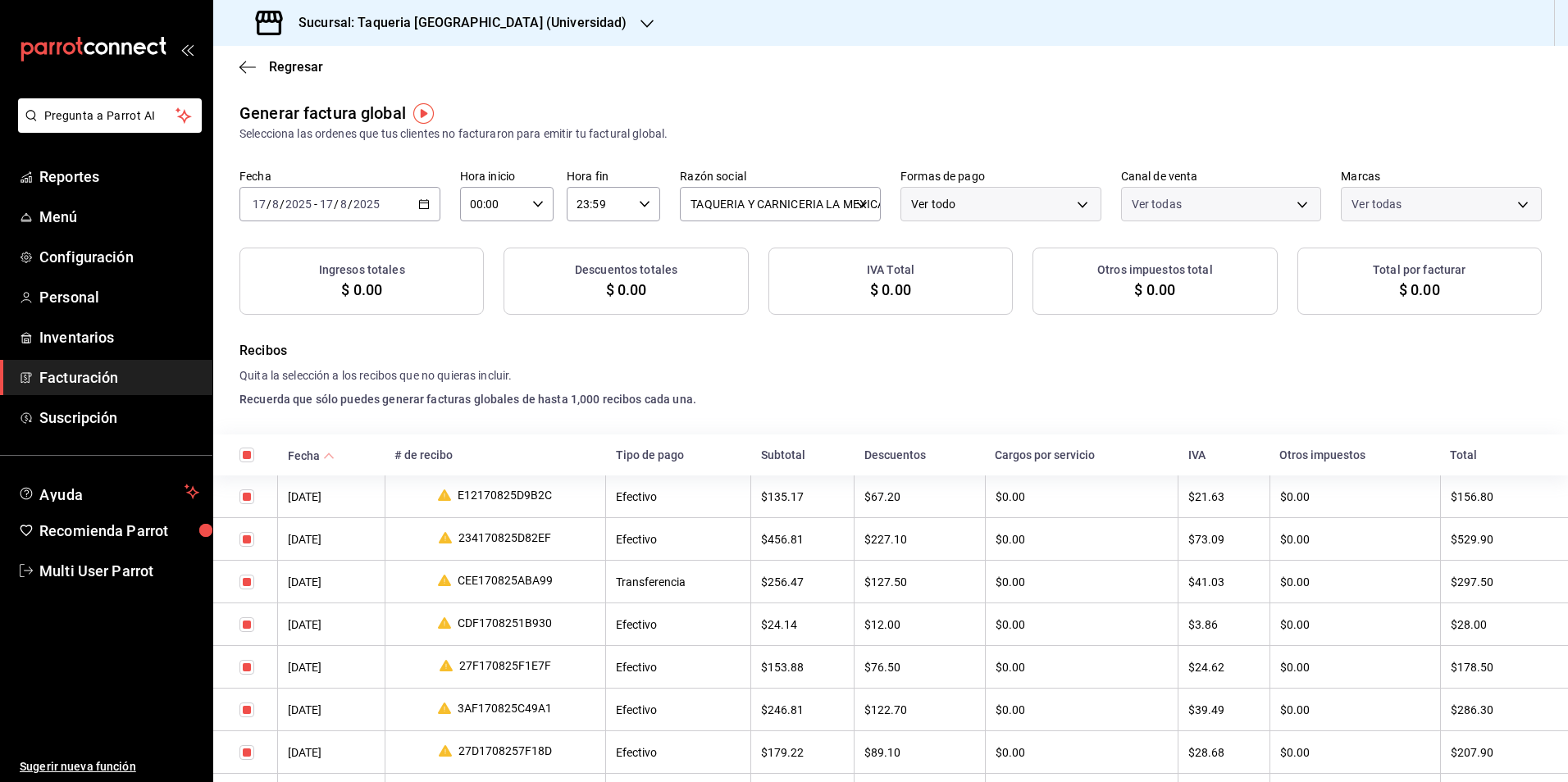
checkbox input "true"
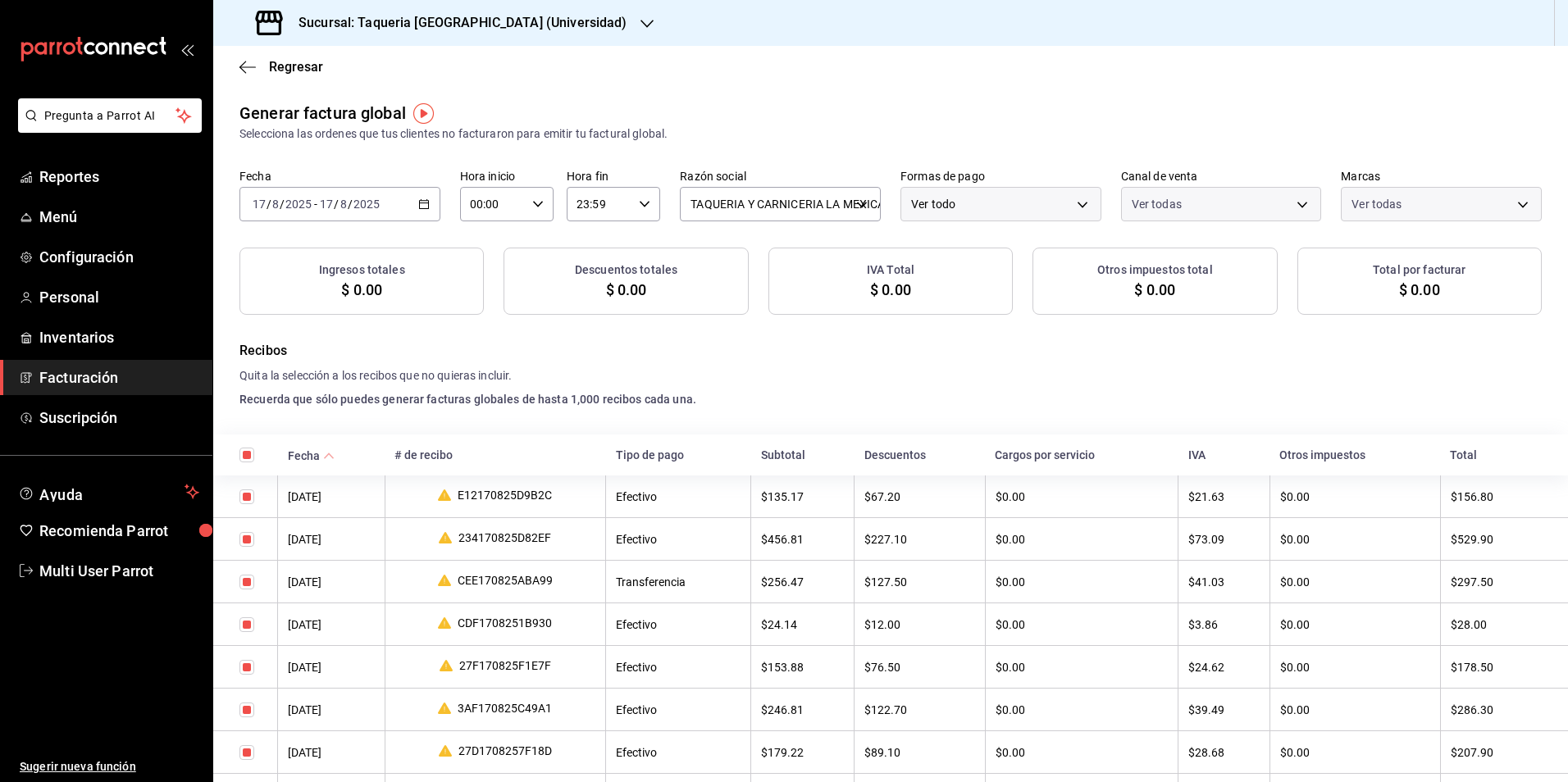
checkbox input "true"
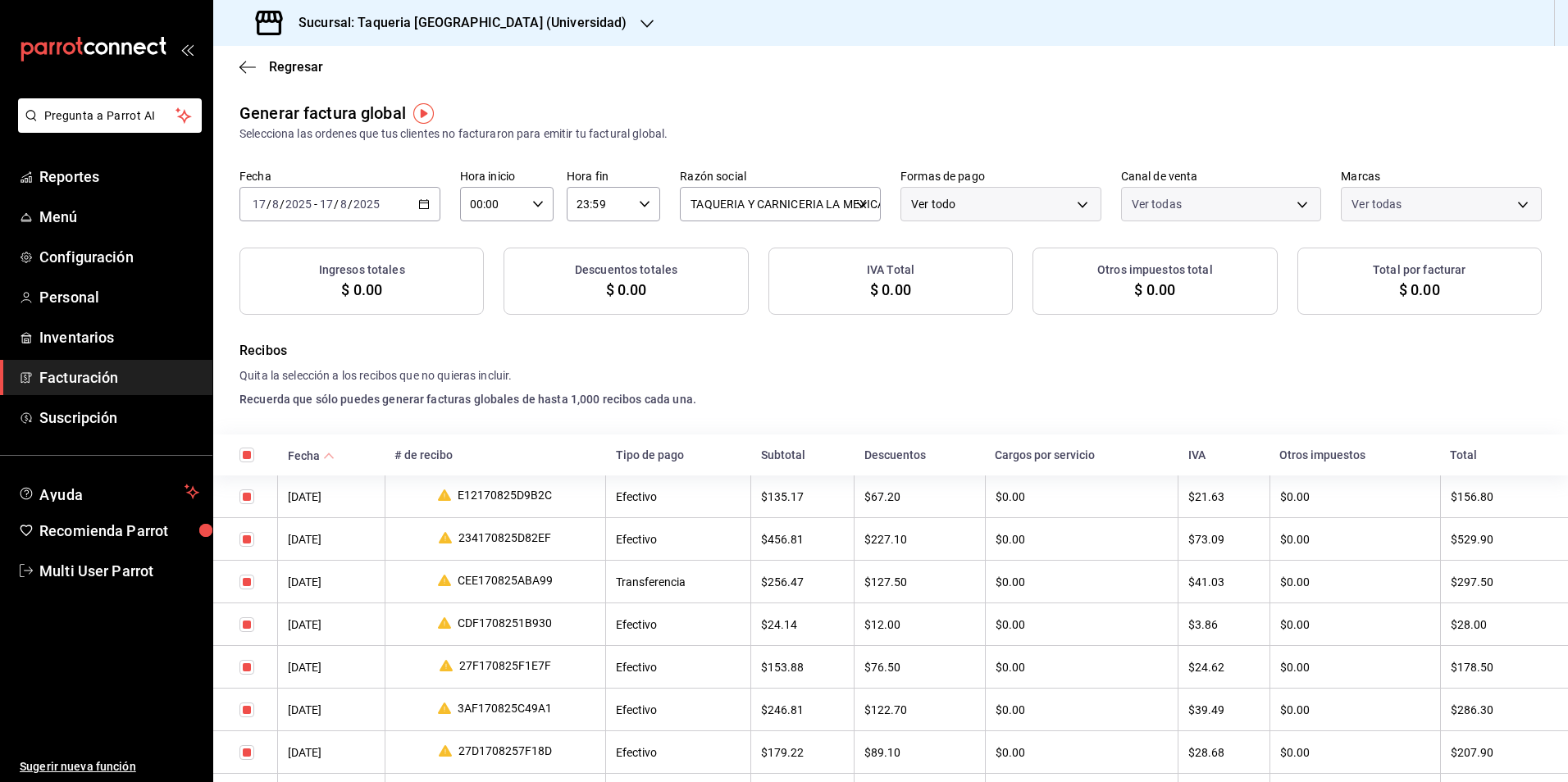
checkbox input "true"
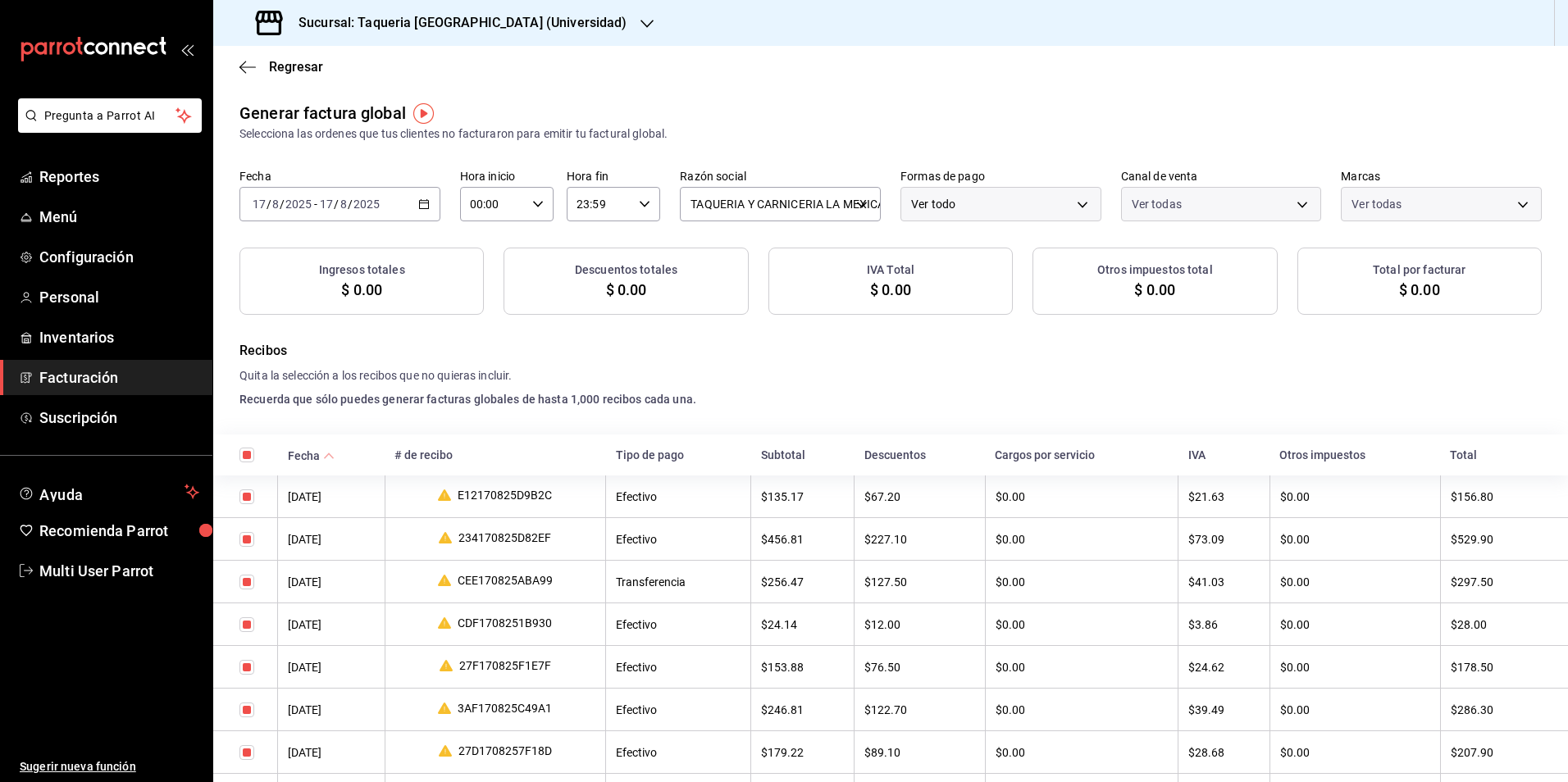
checkbox input "true"
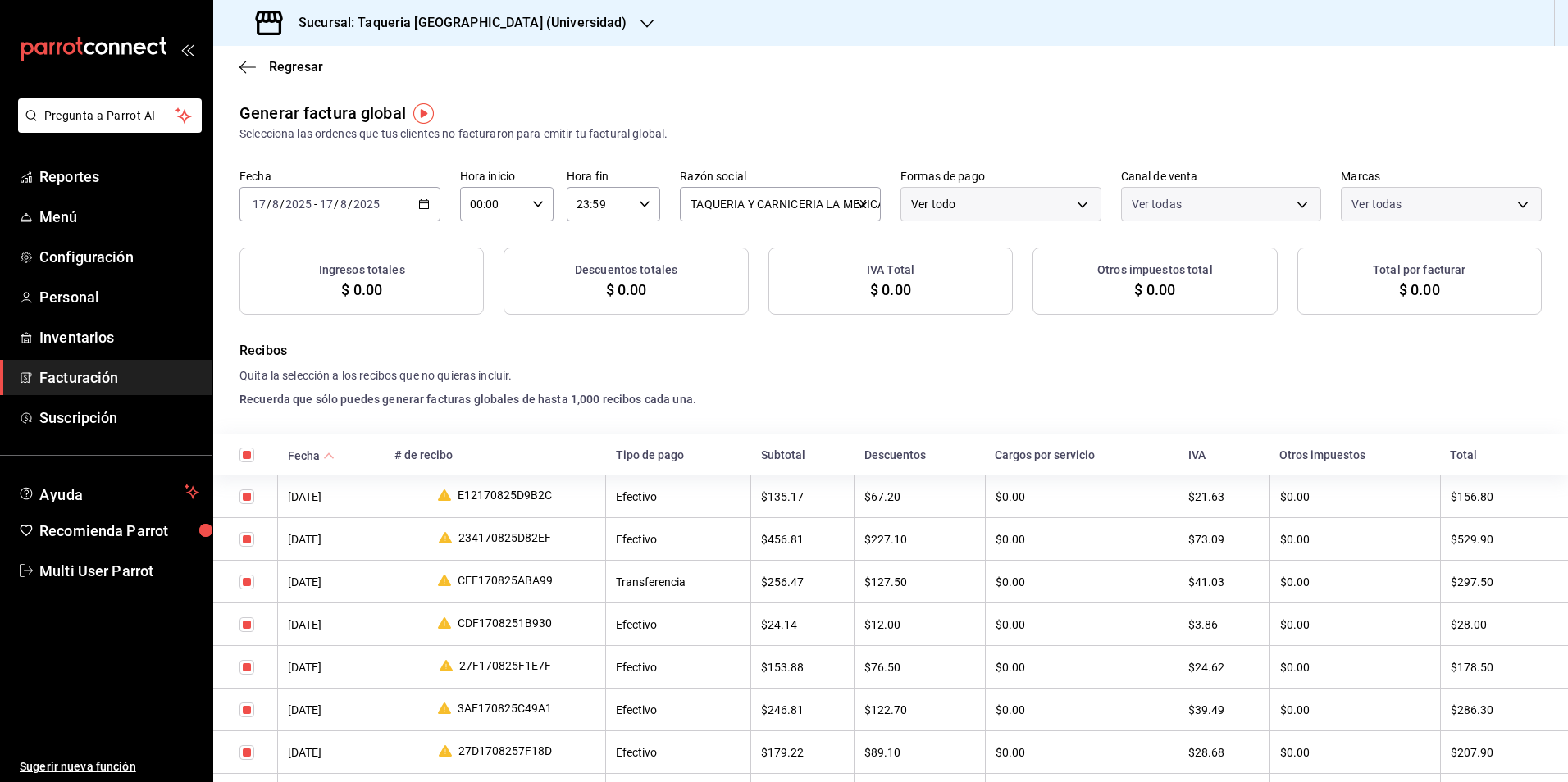
checkbox input "true"
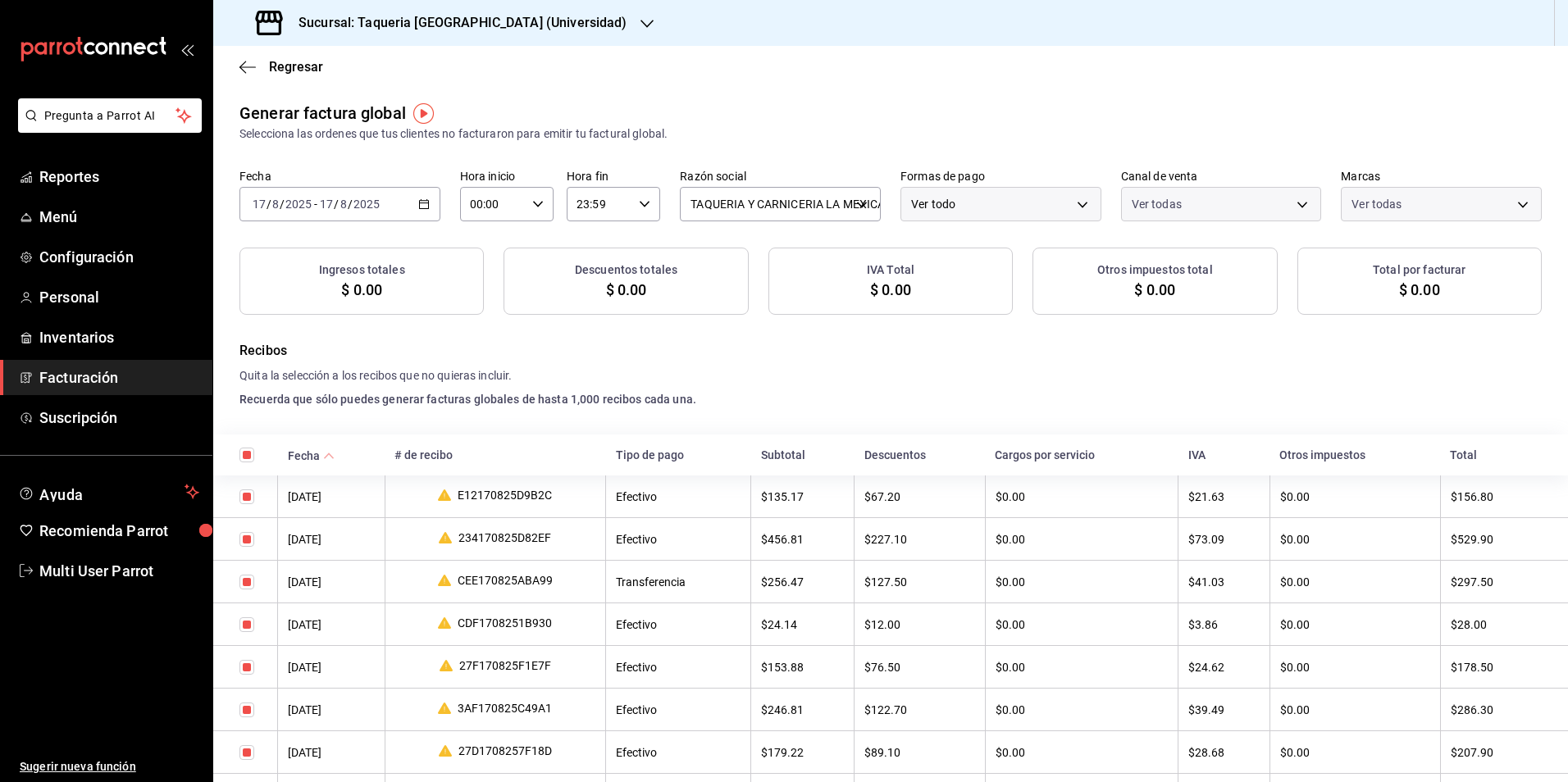
checkbox input "true"
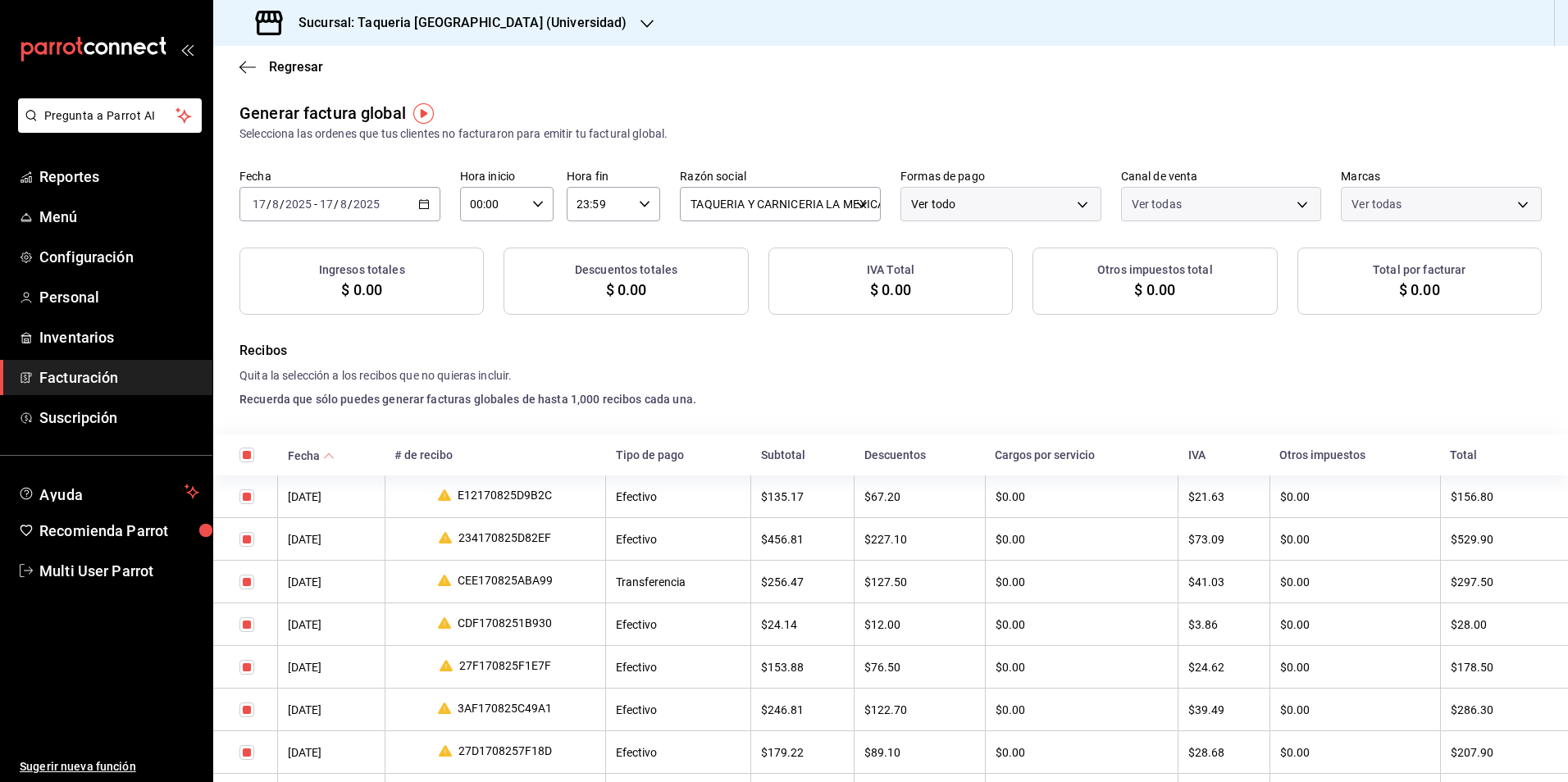
checkbox input "true"
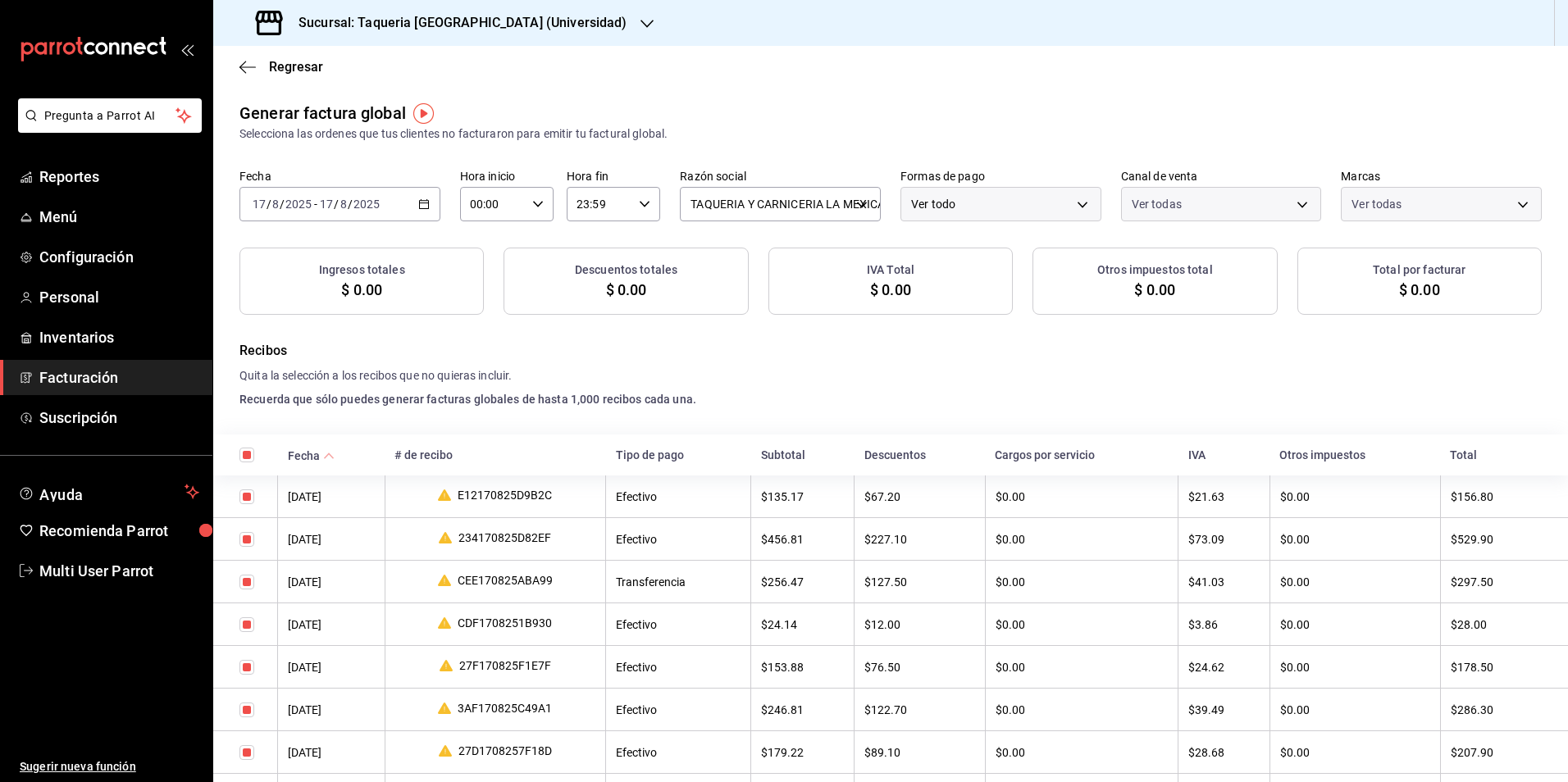
checkbox input "true"
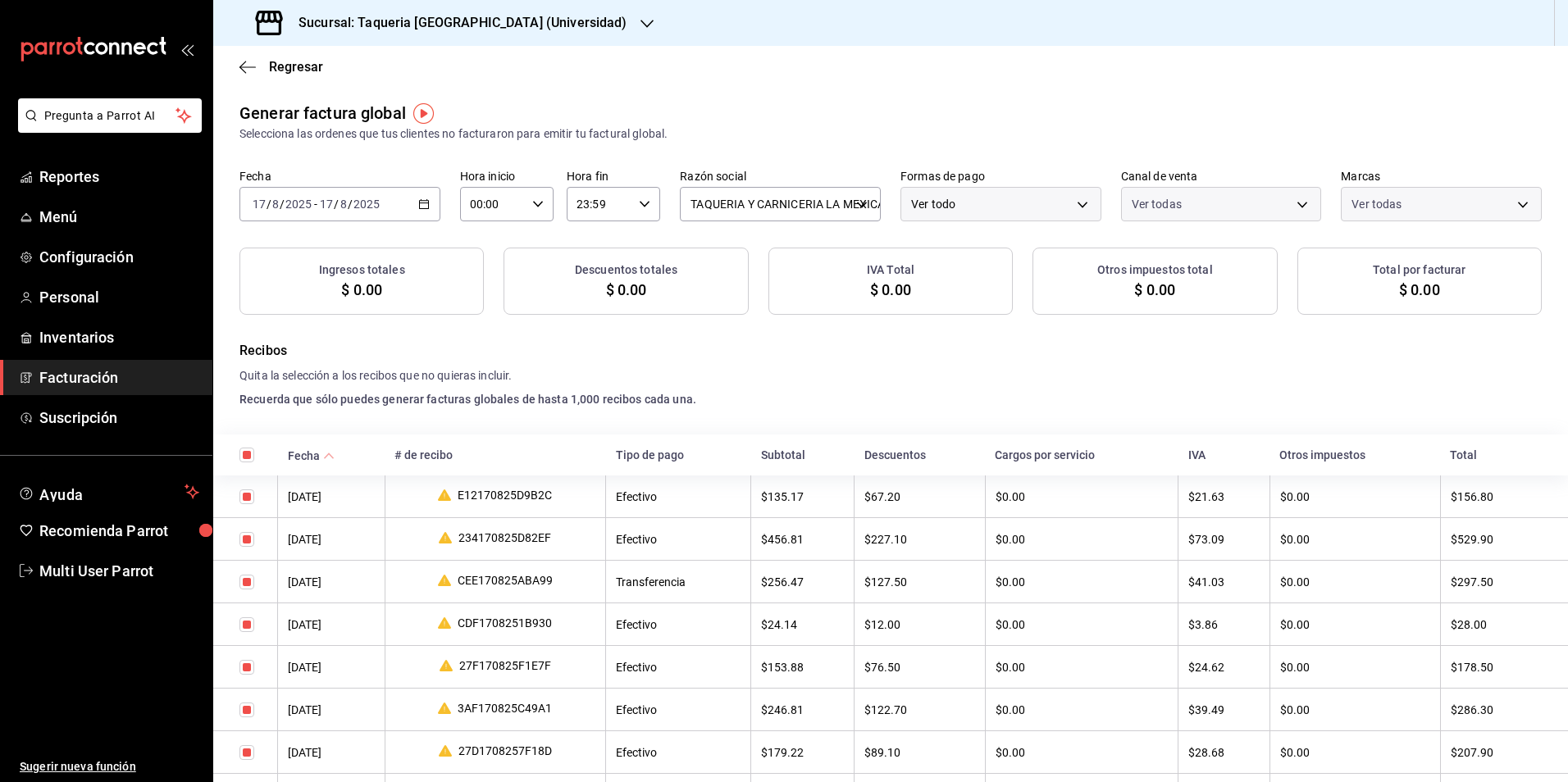
checkbox input "true"
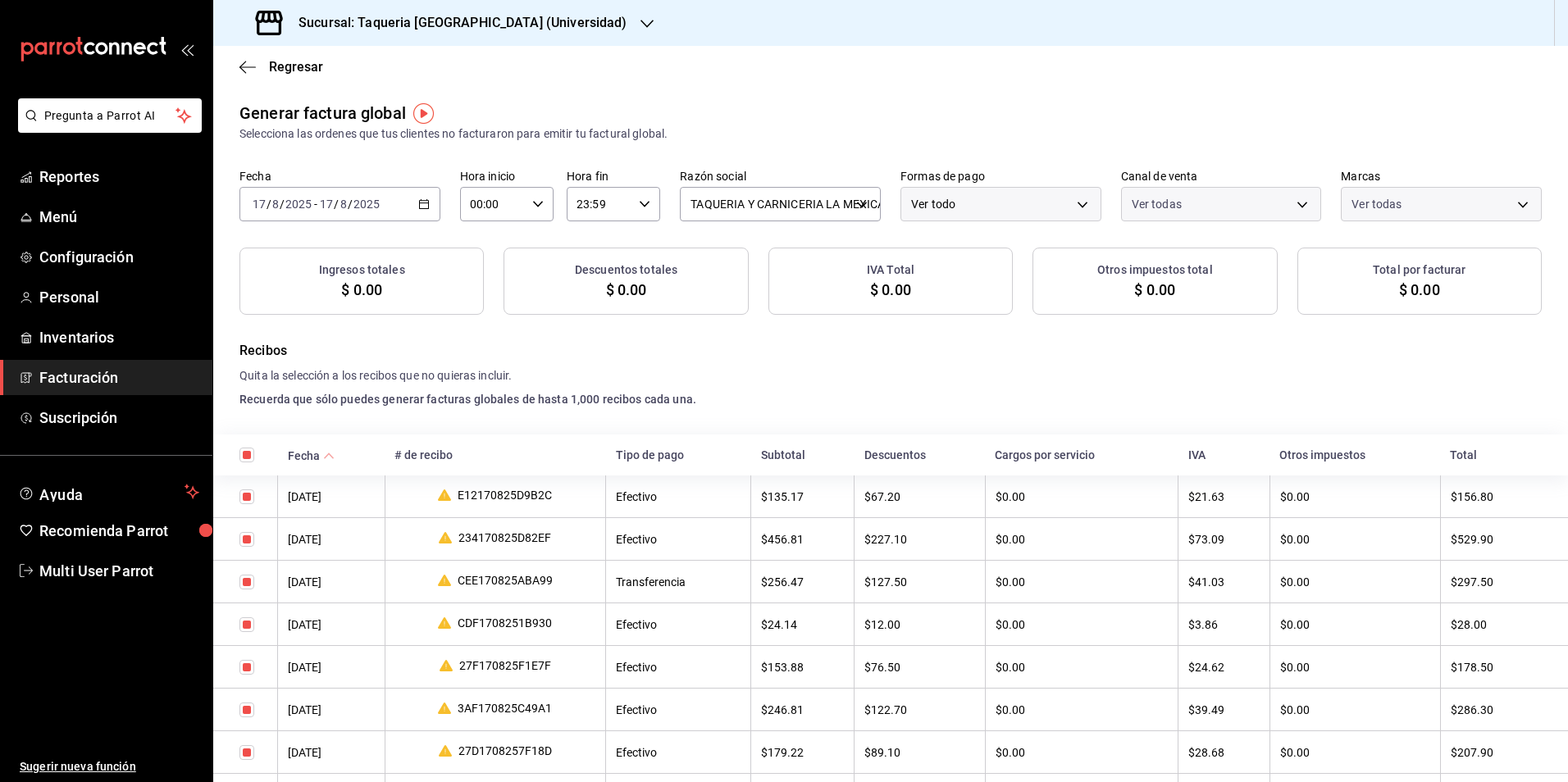
checkbox input "true"
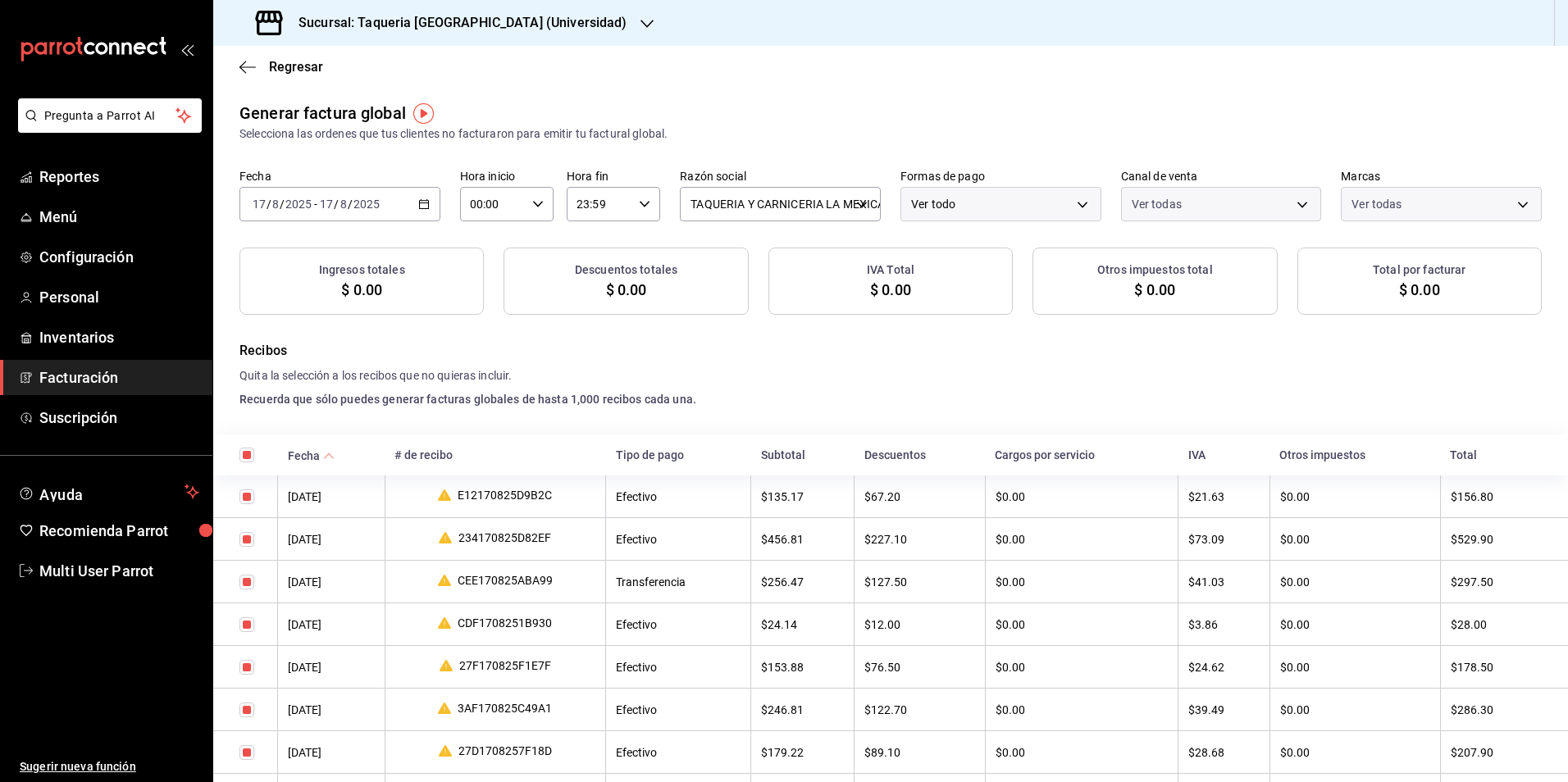
checkbox input "true"
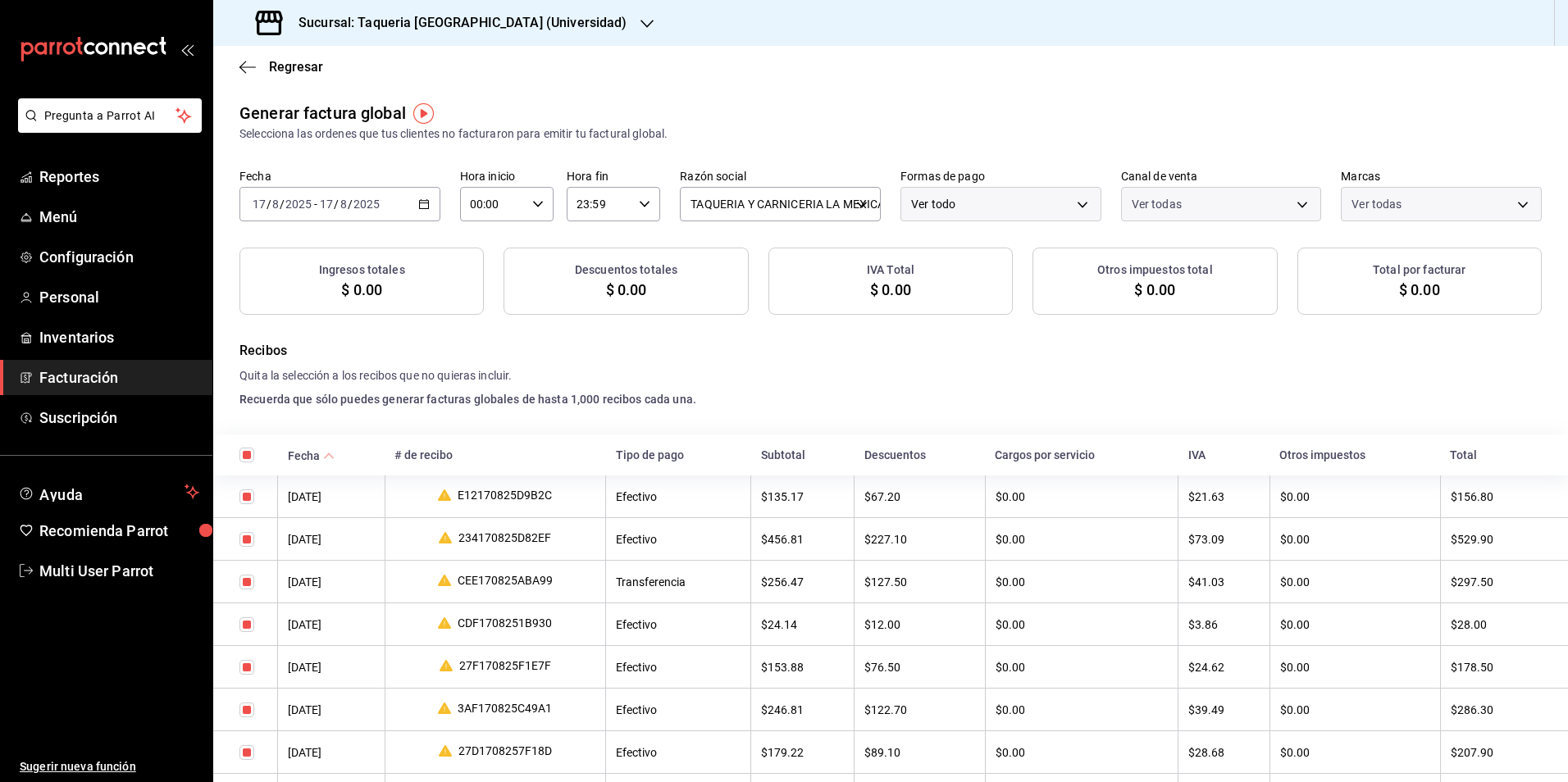
checkbox input "true"
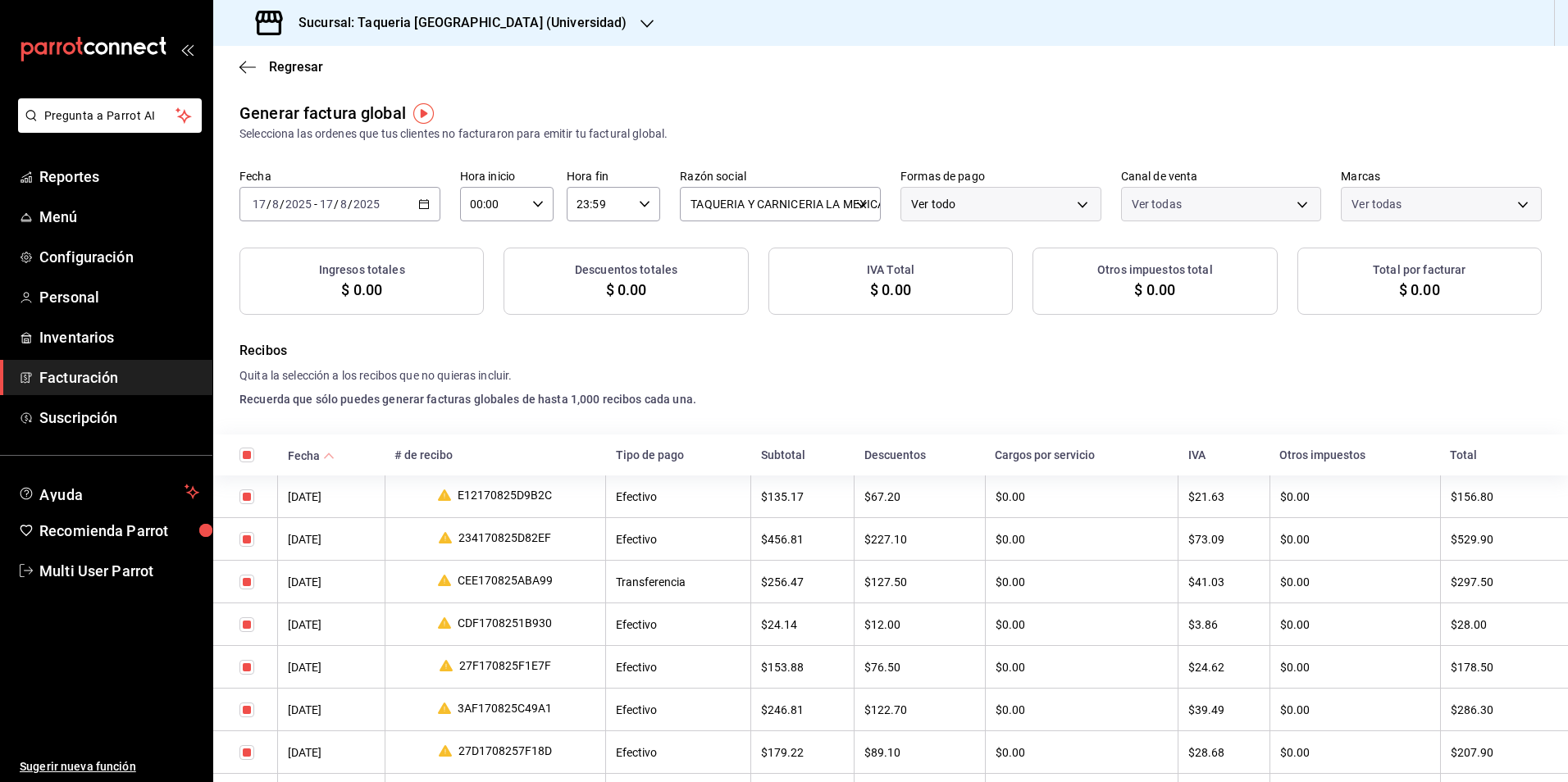
checkbox input "true"
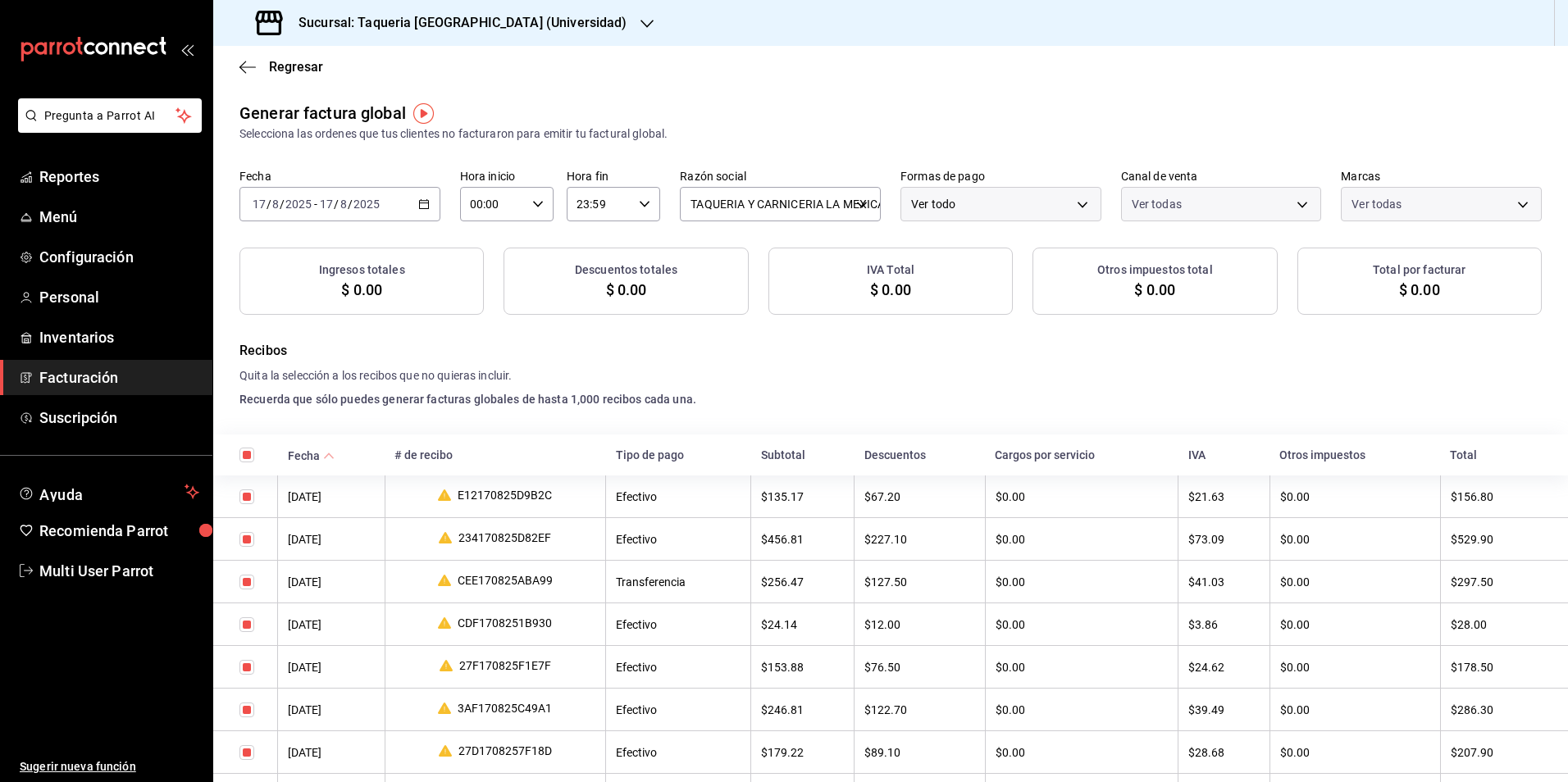
checkbox input "true"
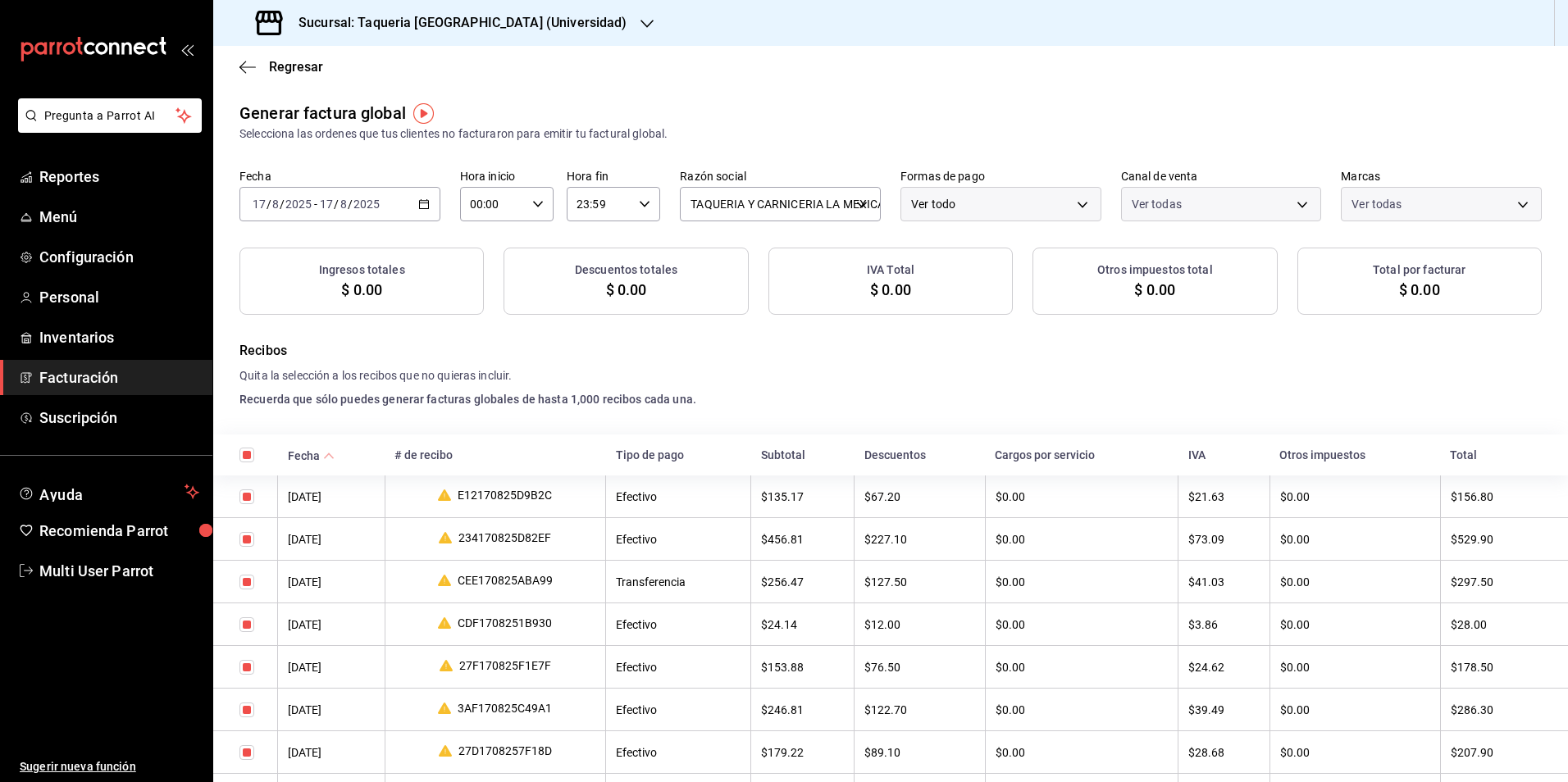
checkbox input "true"
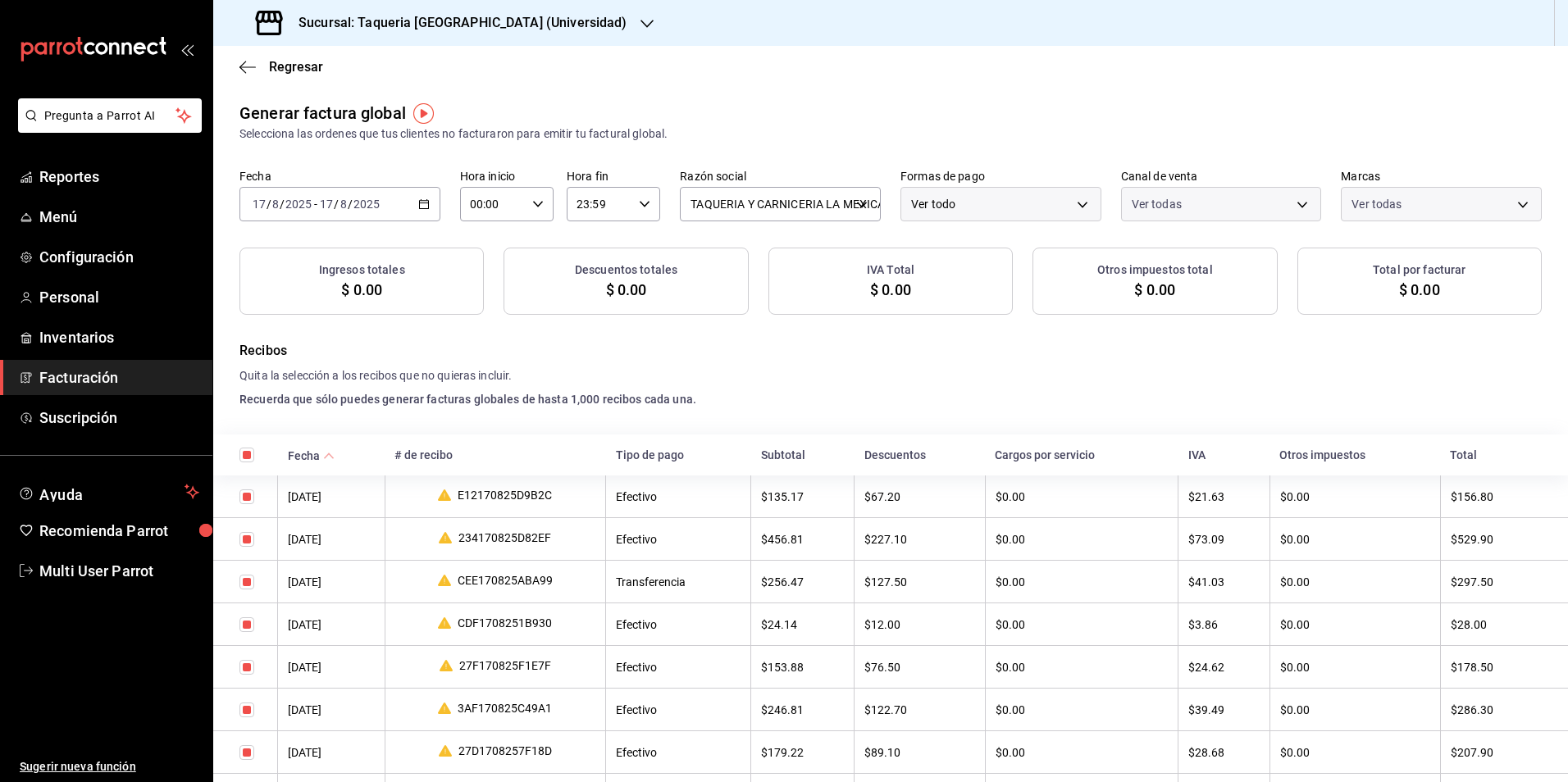
checkbox input "true"
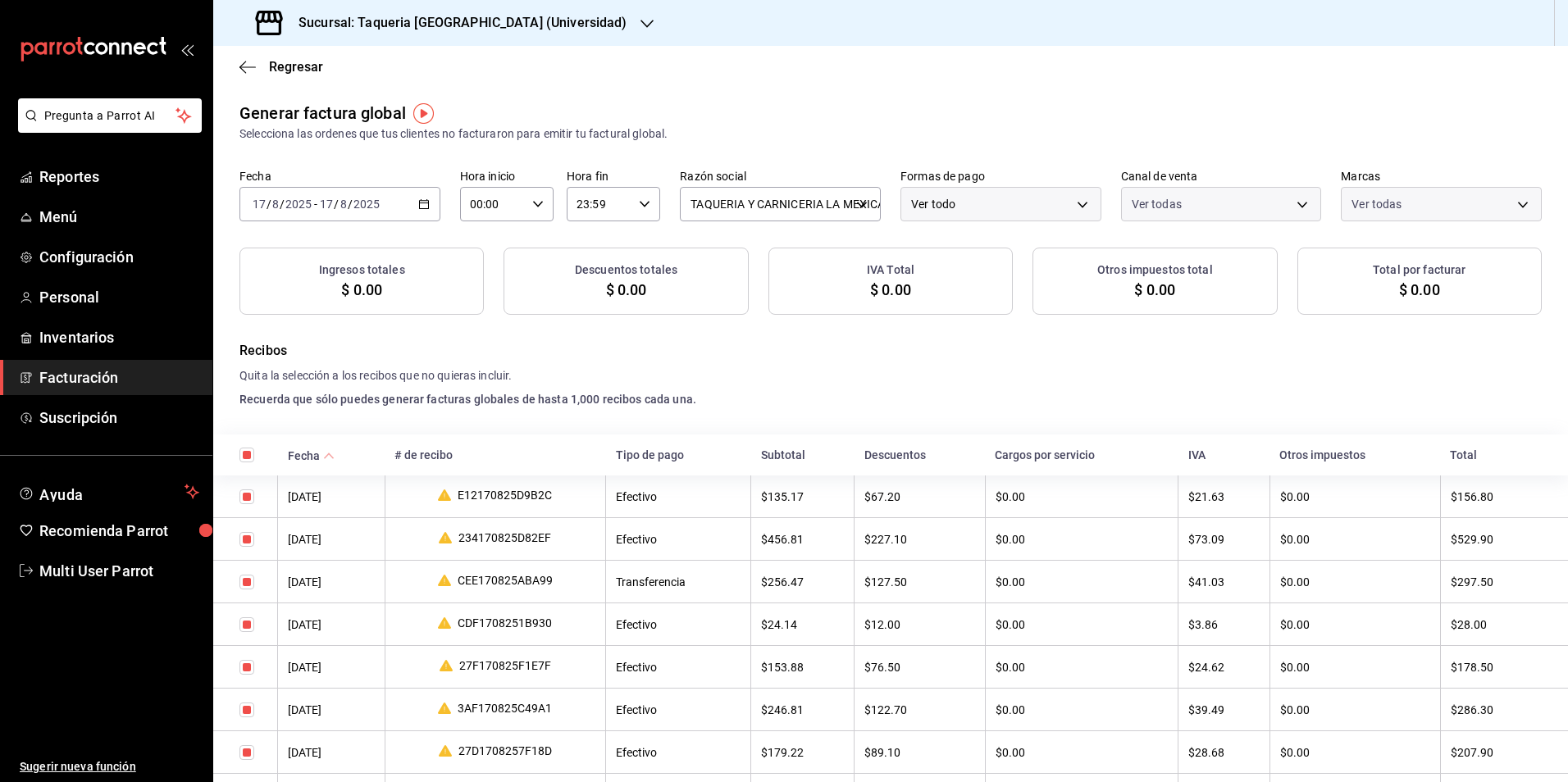
checkbox input "true"
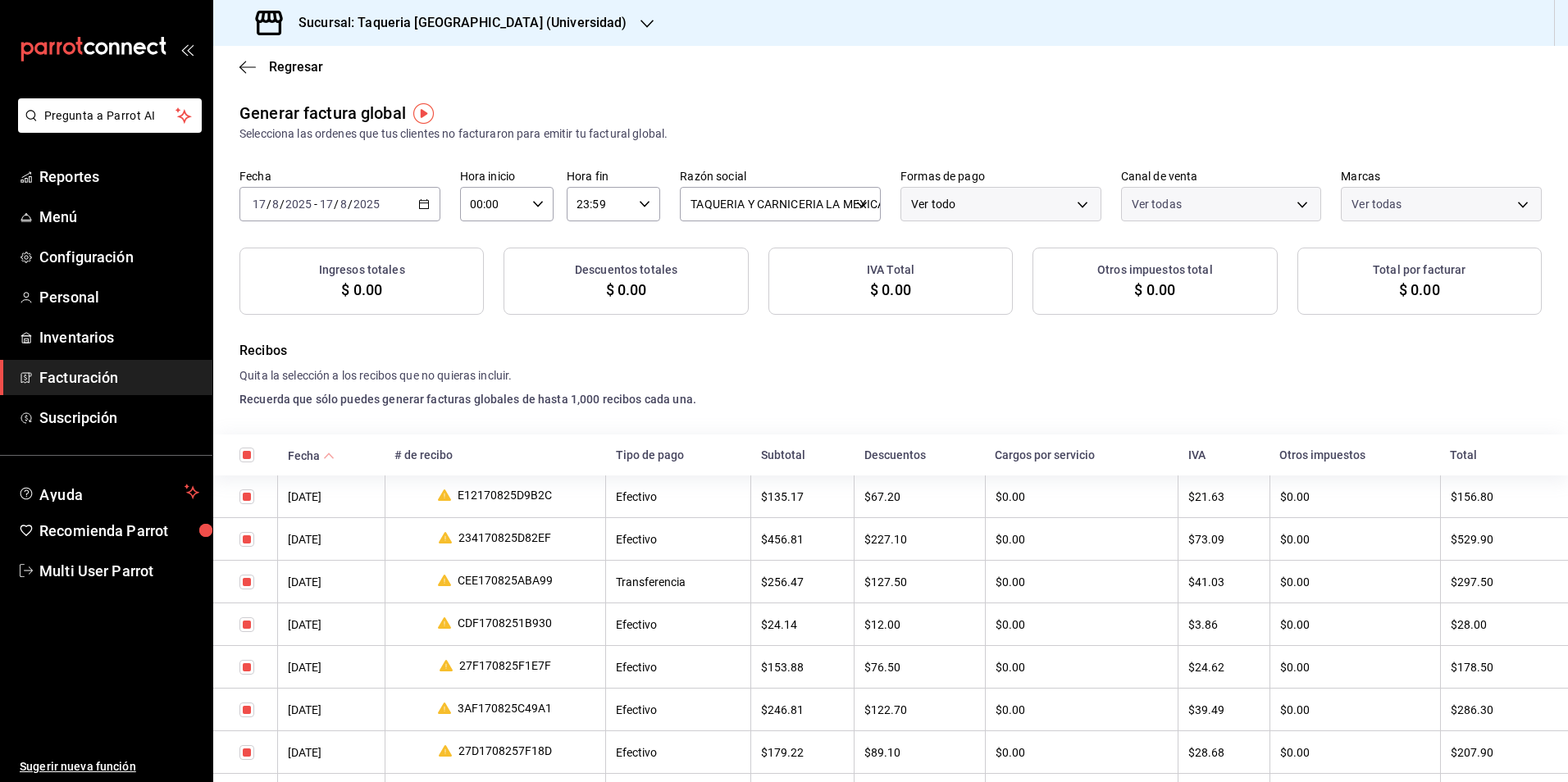
checkbox input "true"
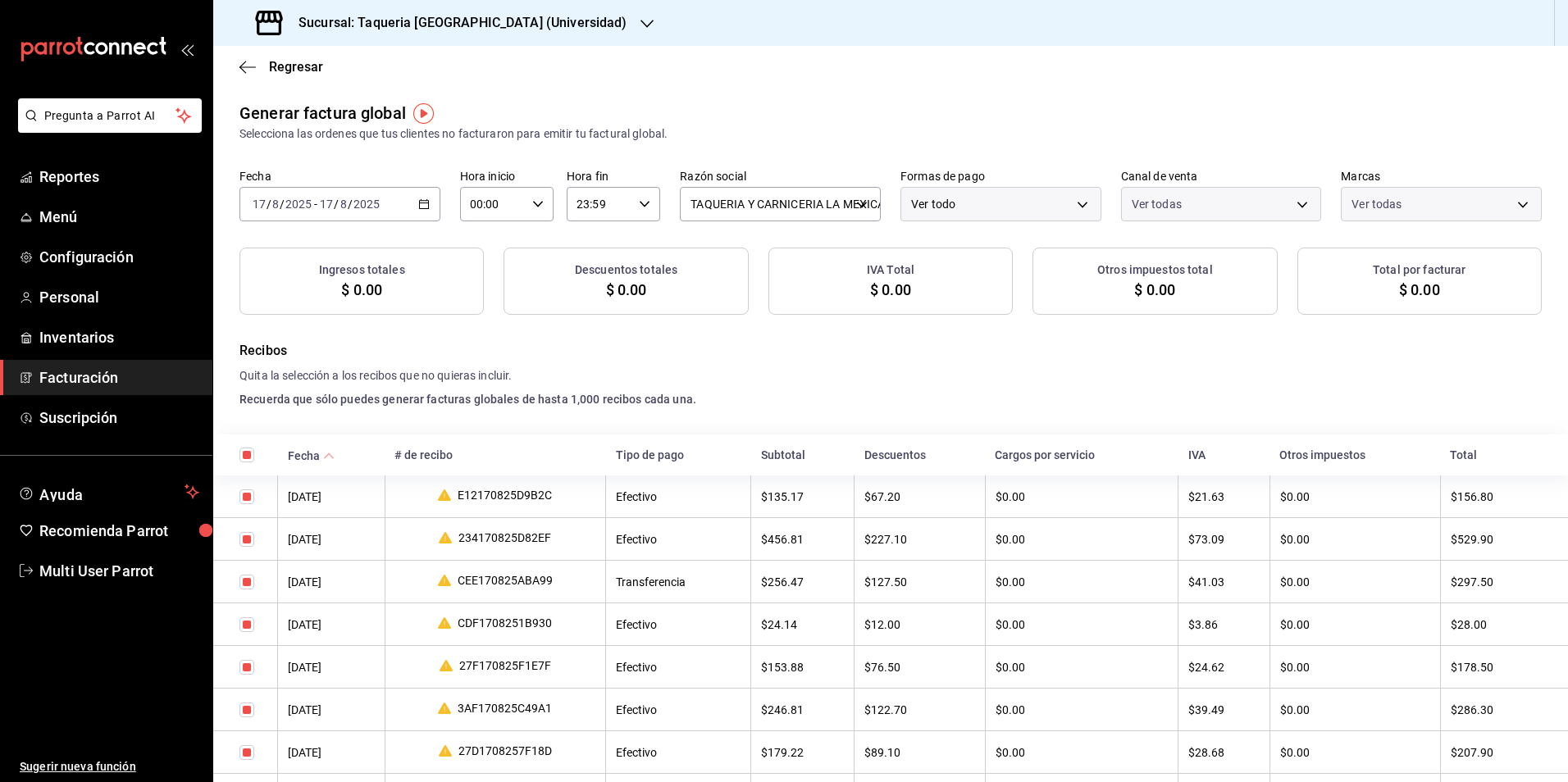
checkbox input "true"
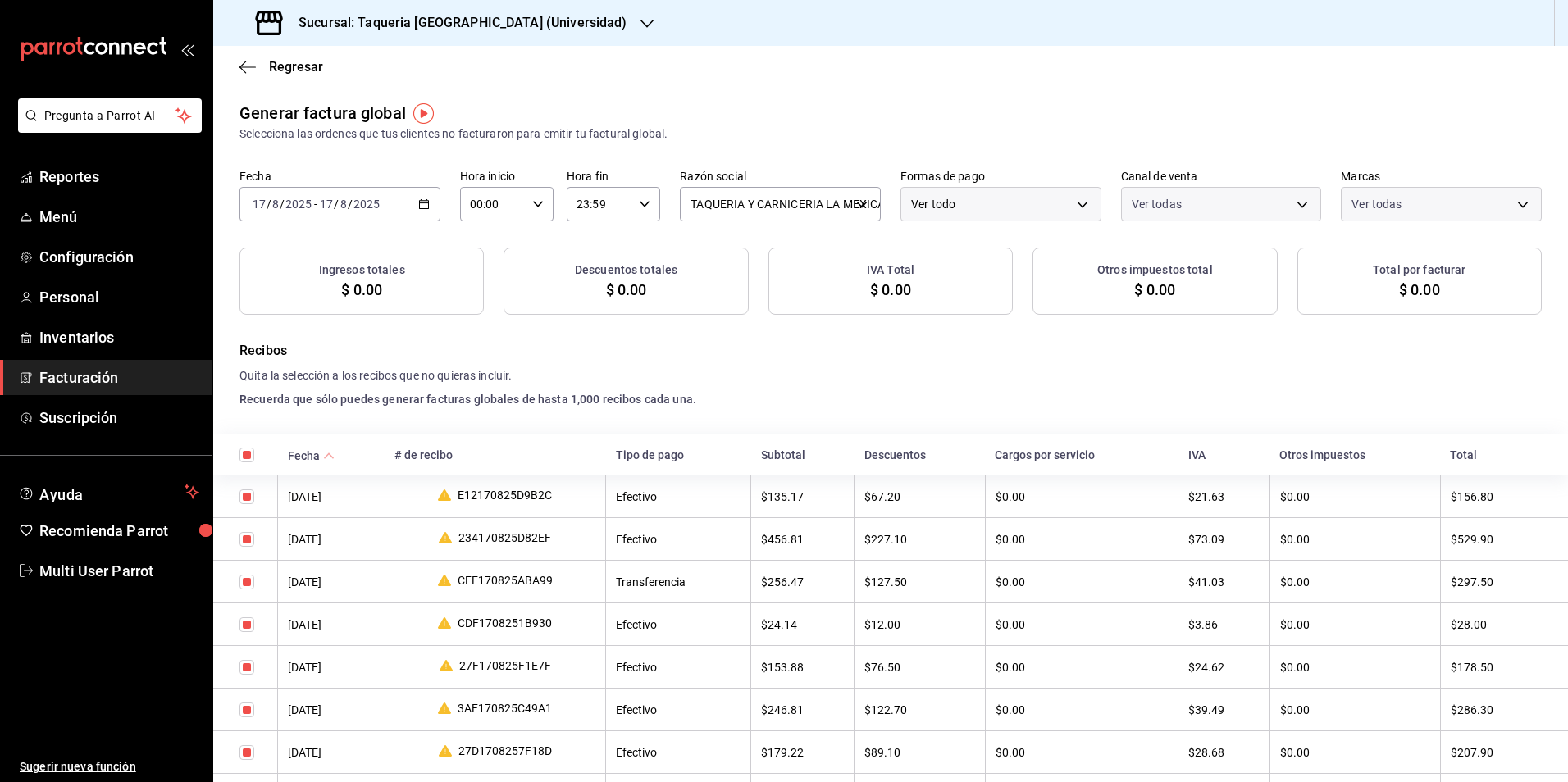
checkbox input "true"
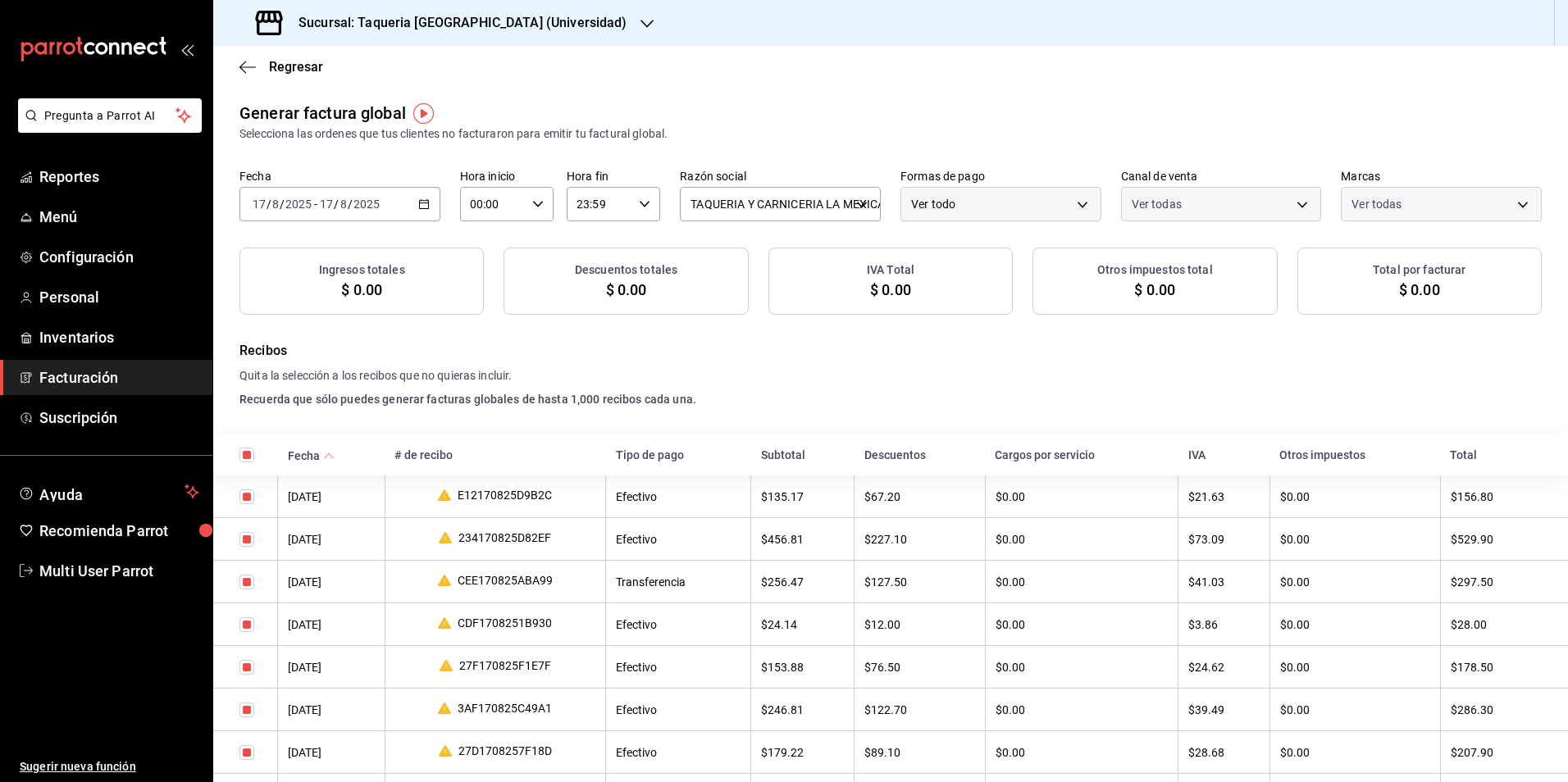
checkbox input "true"
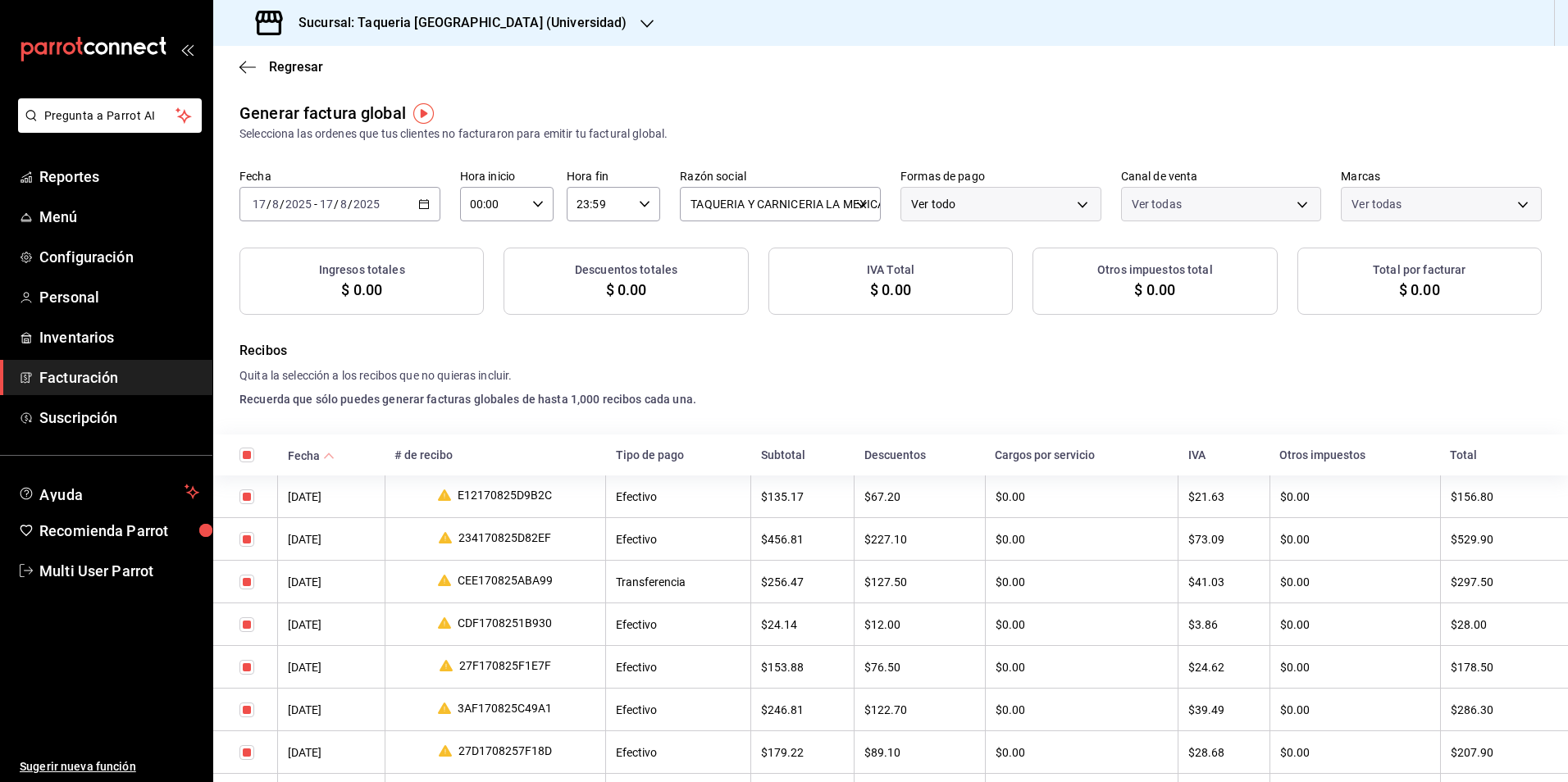
checkbox input "true"
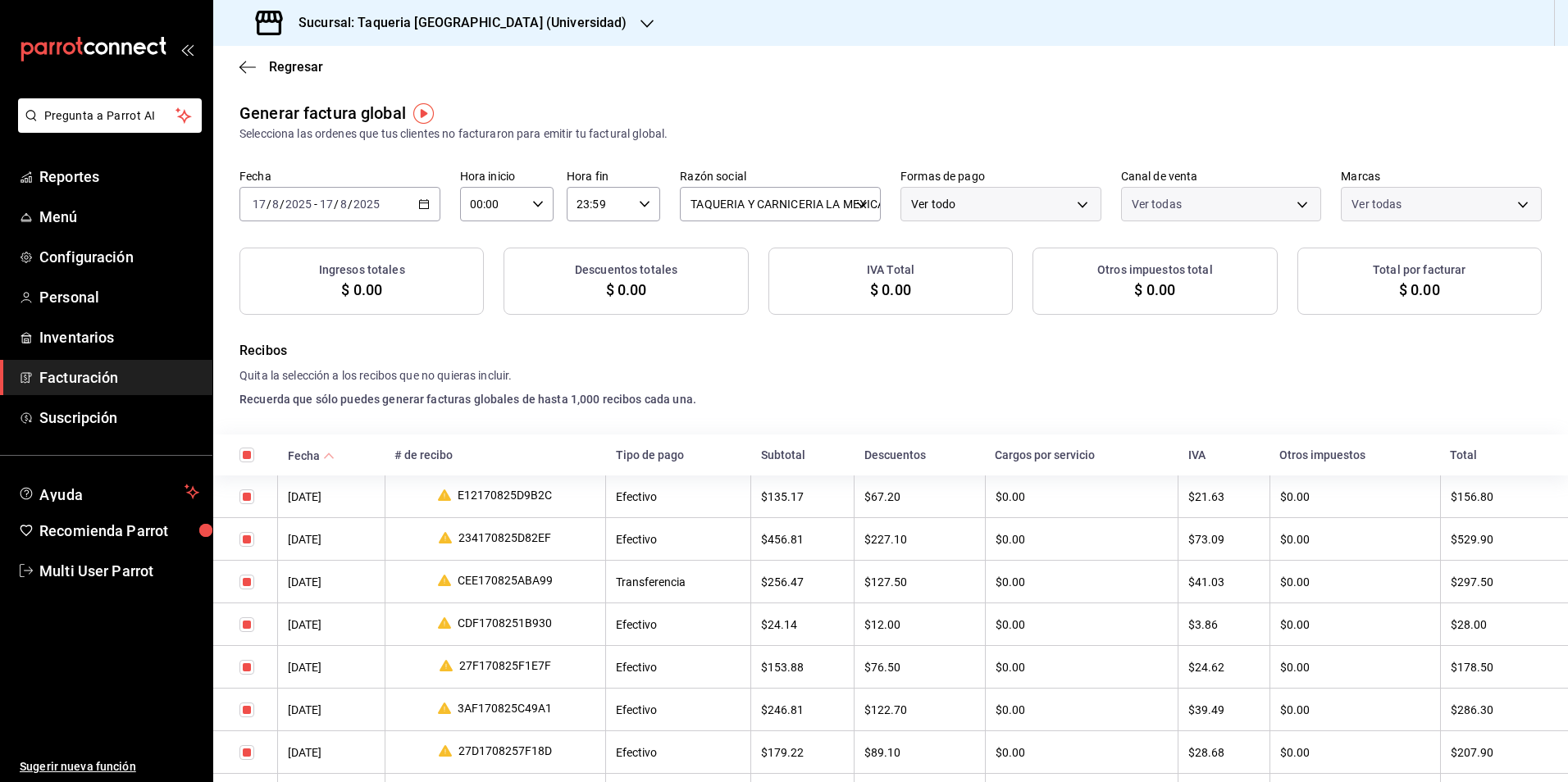
checkbox input "true"
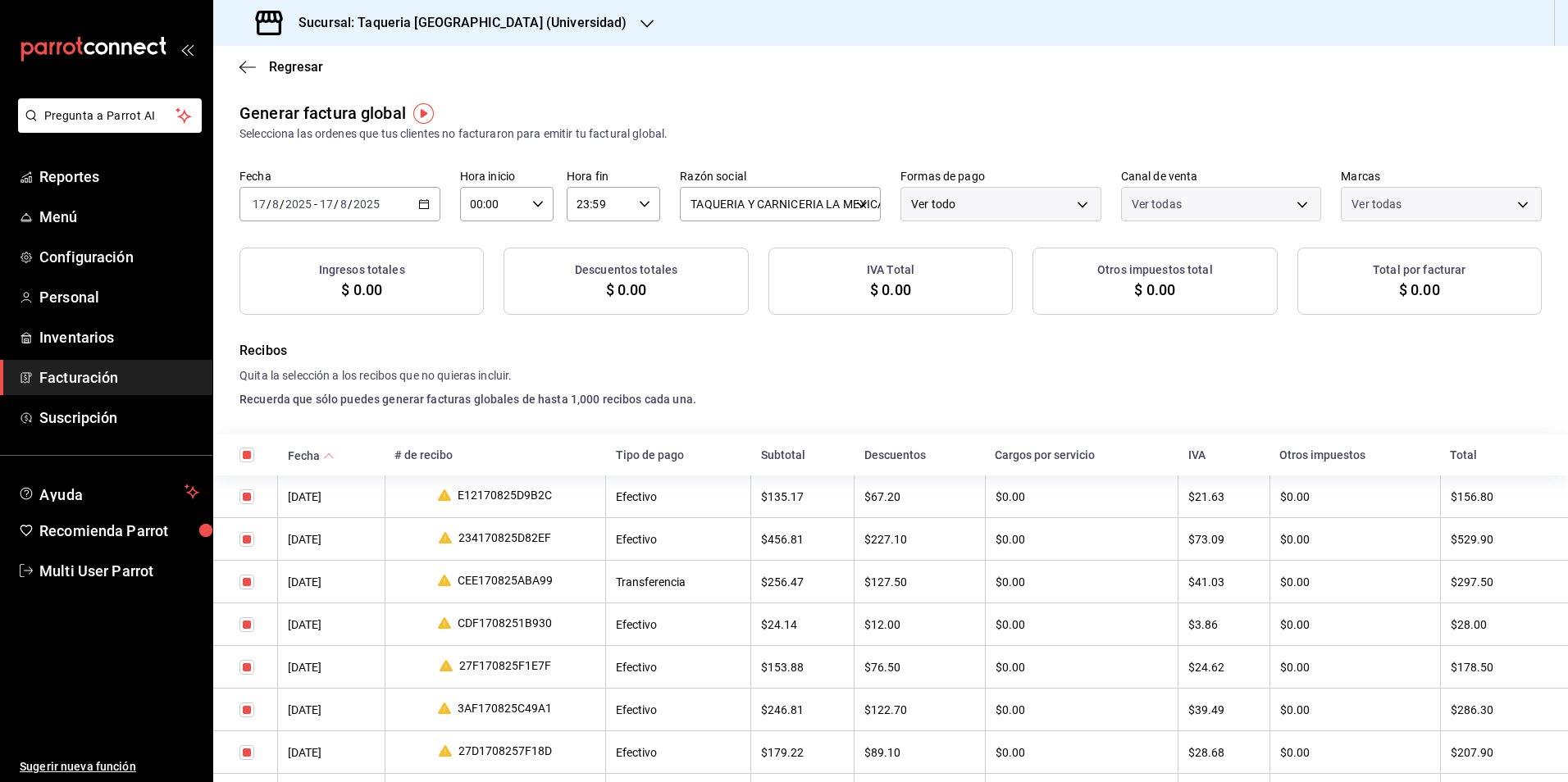
checkbox input "true"
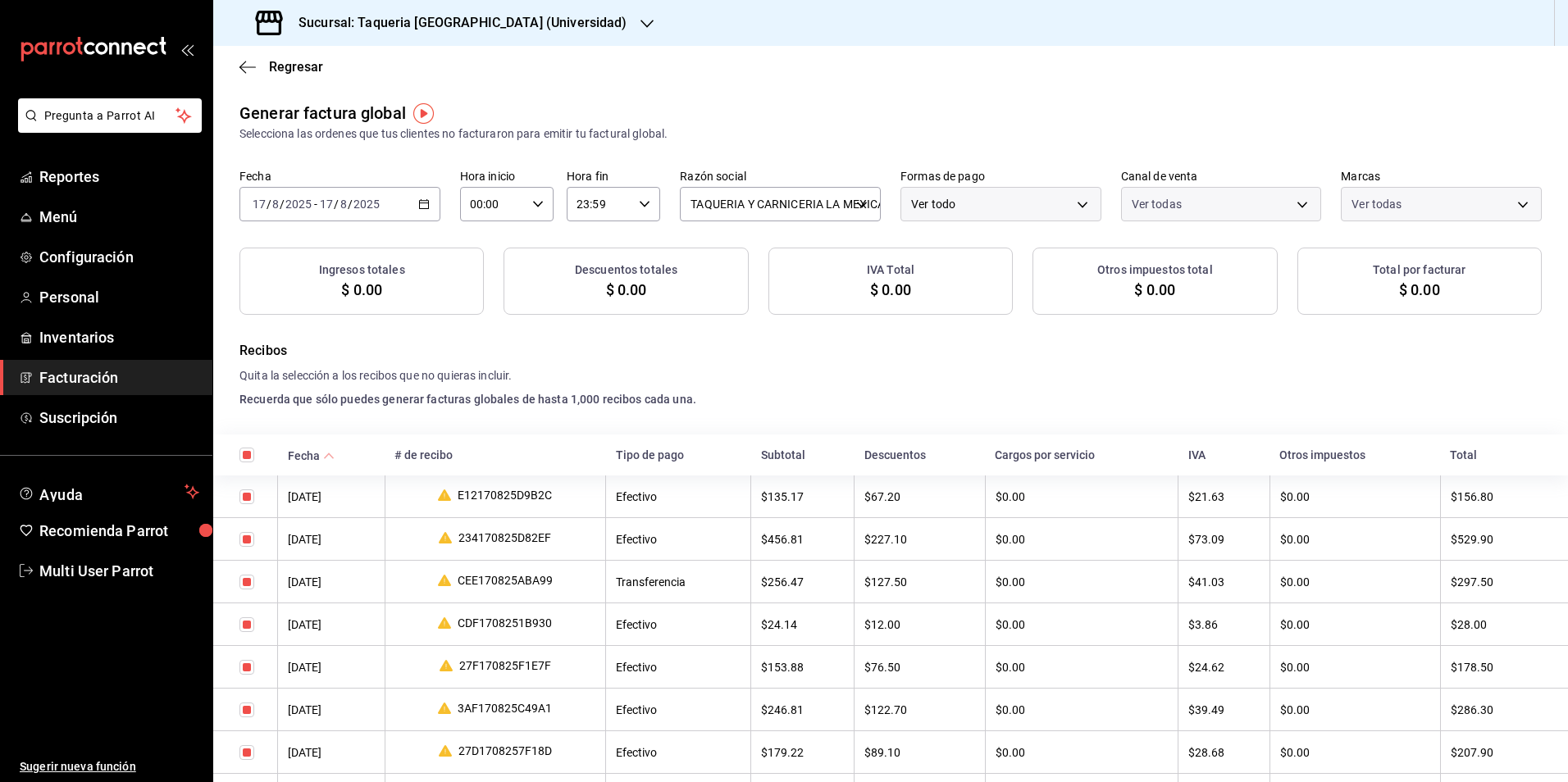
checkbox input "true"
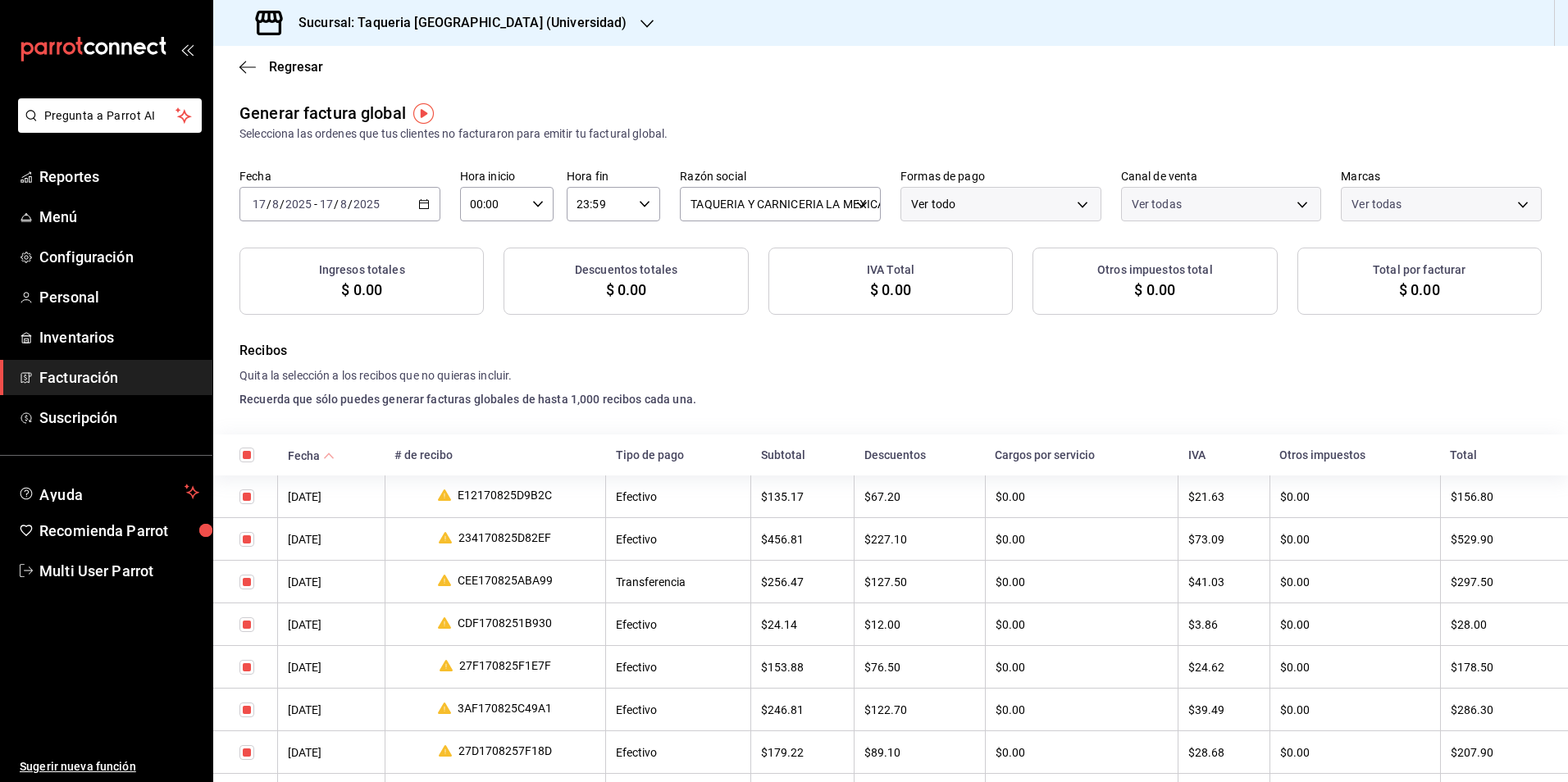
checkbox input "true"
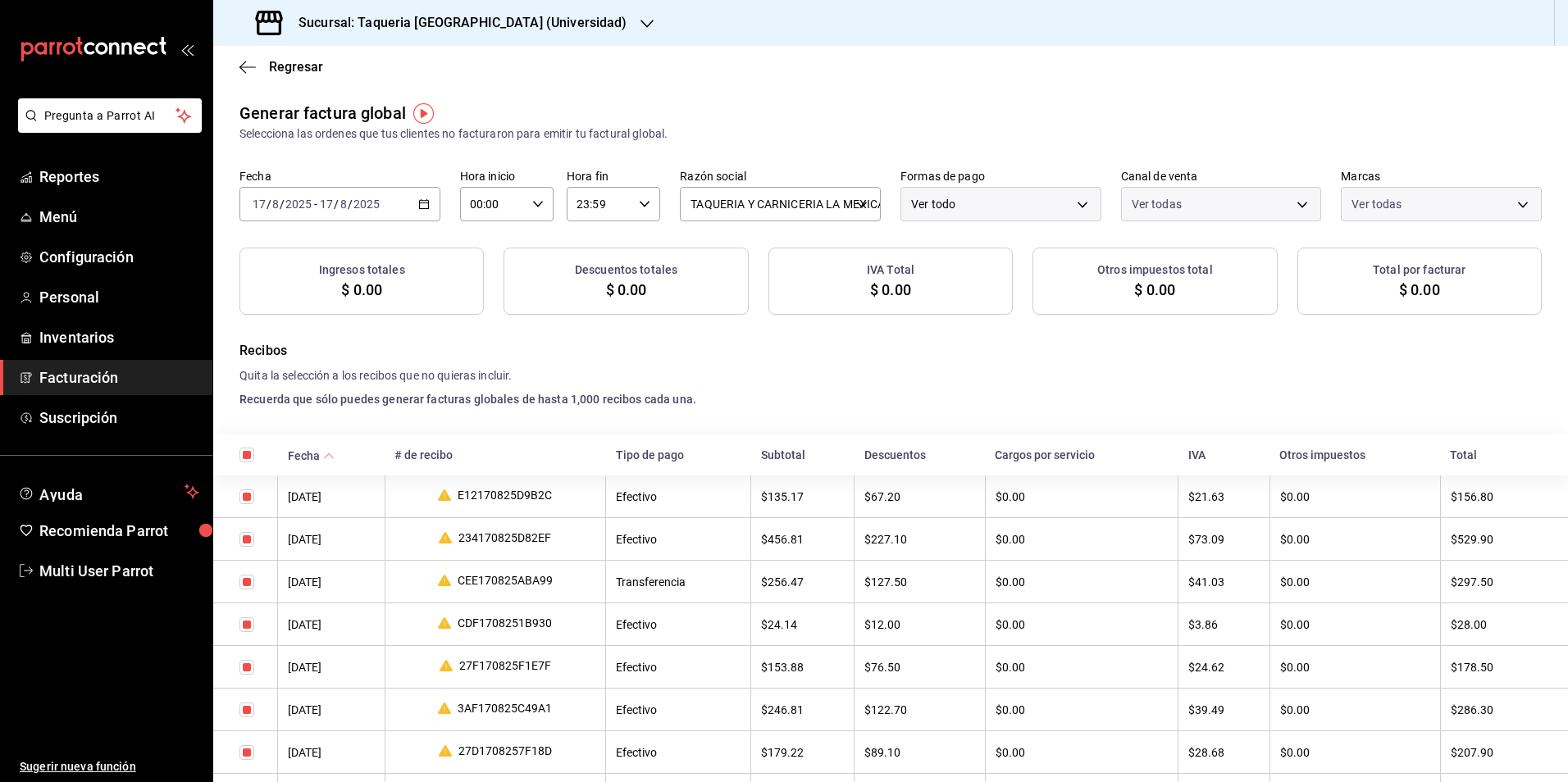
checkbox input "true"
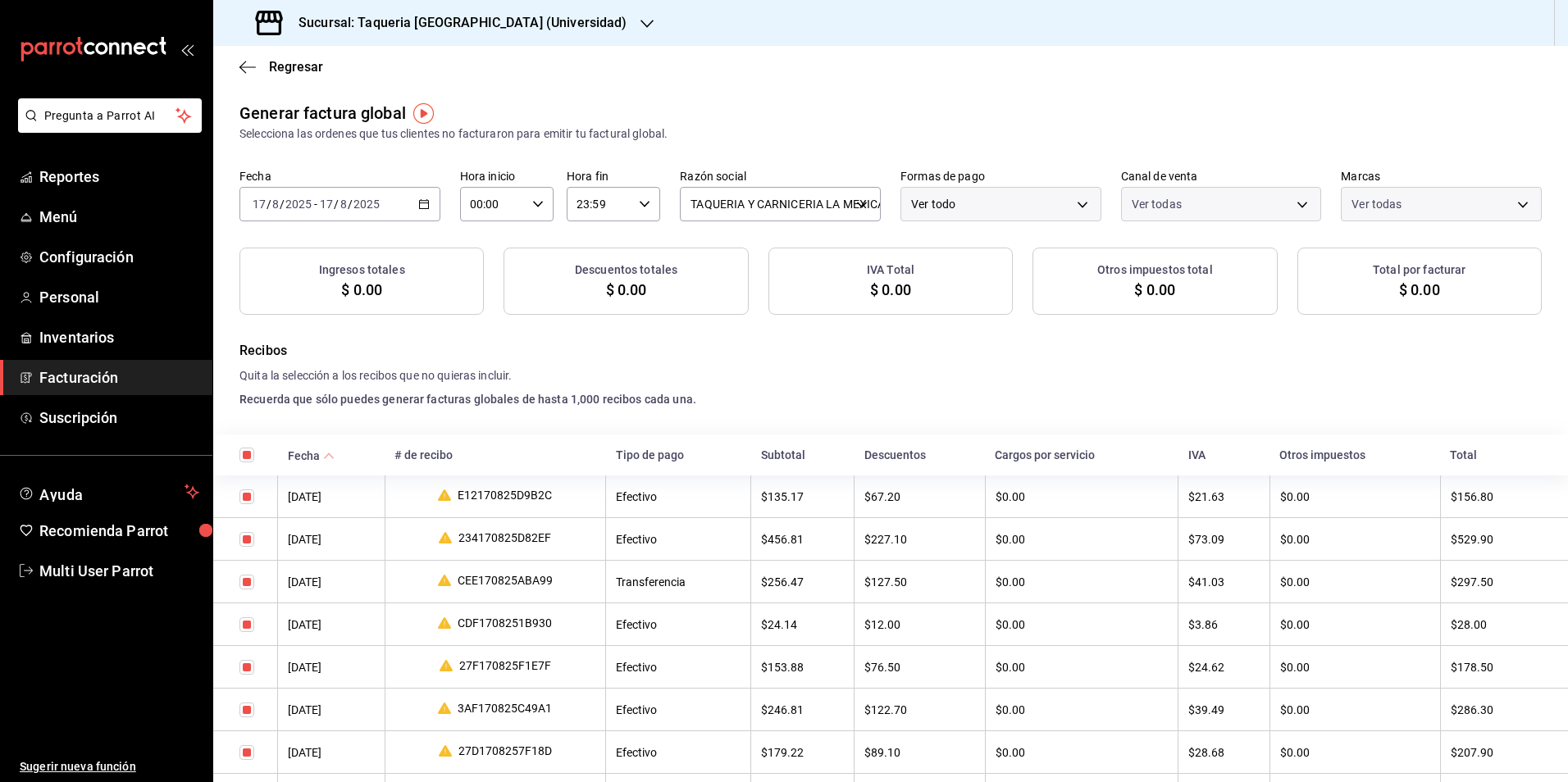
checkbox input "true"
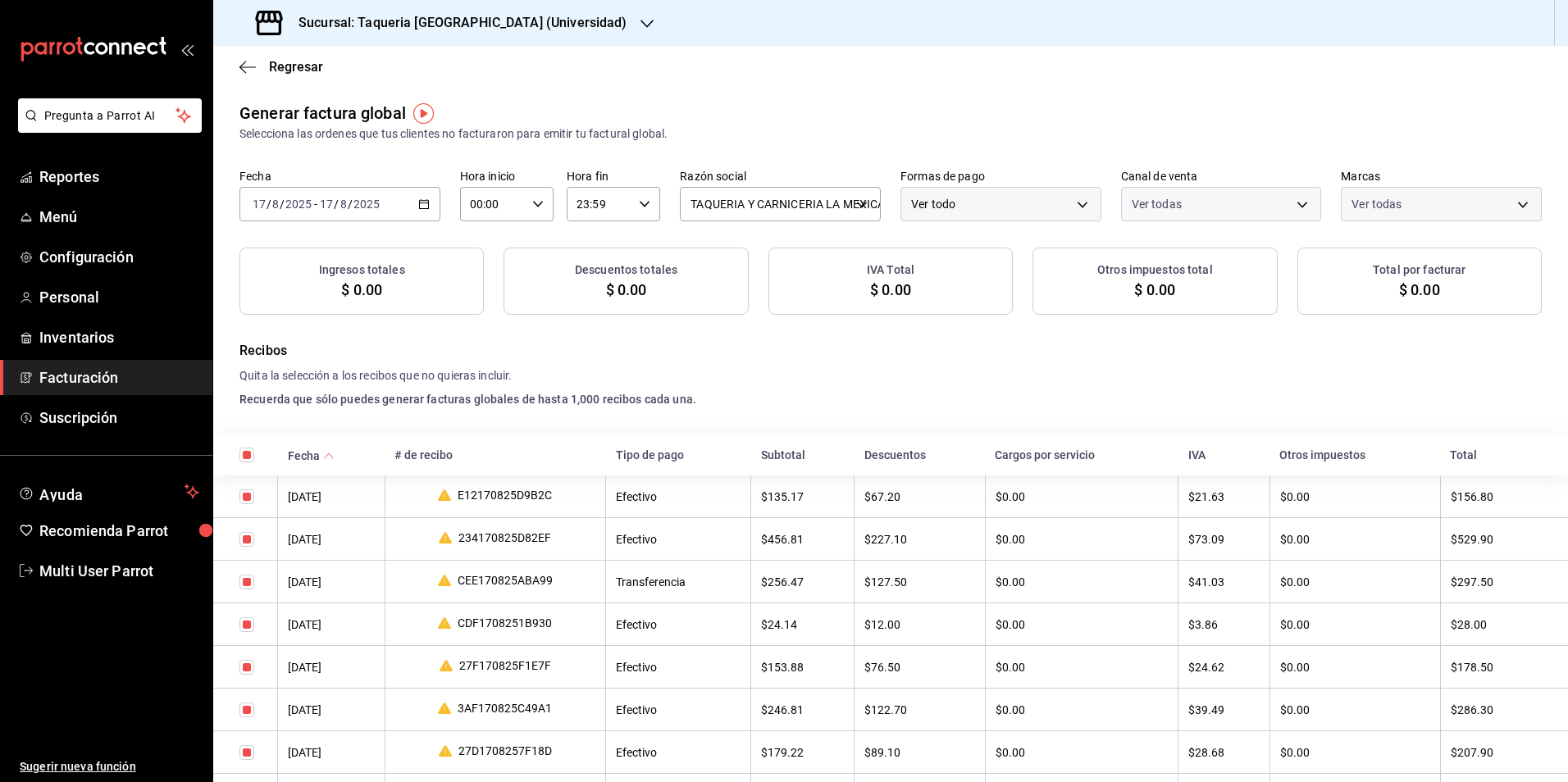
checkbox input "true"
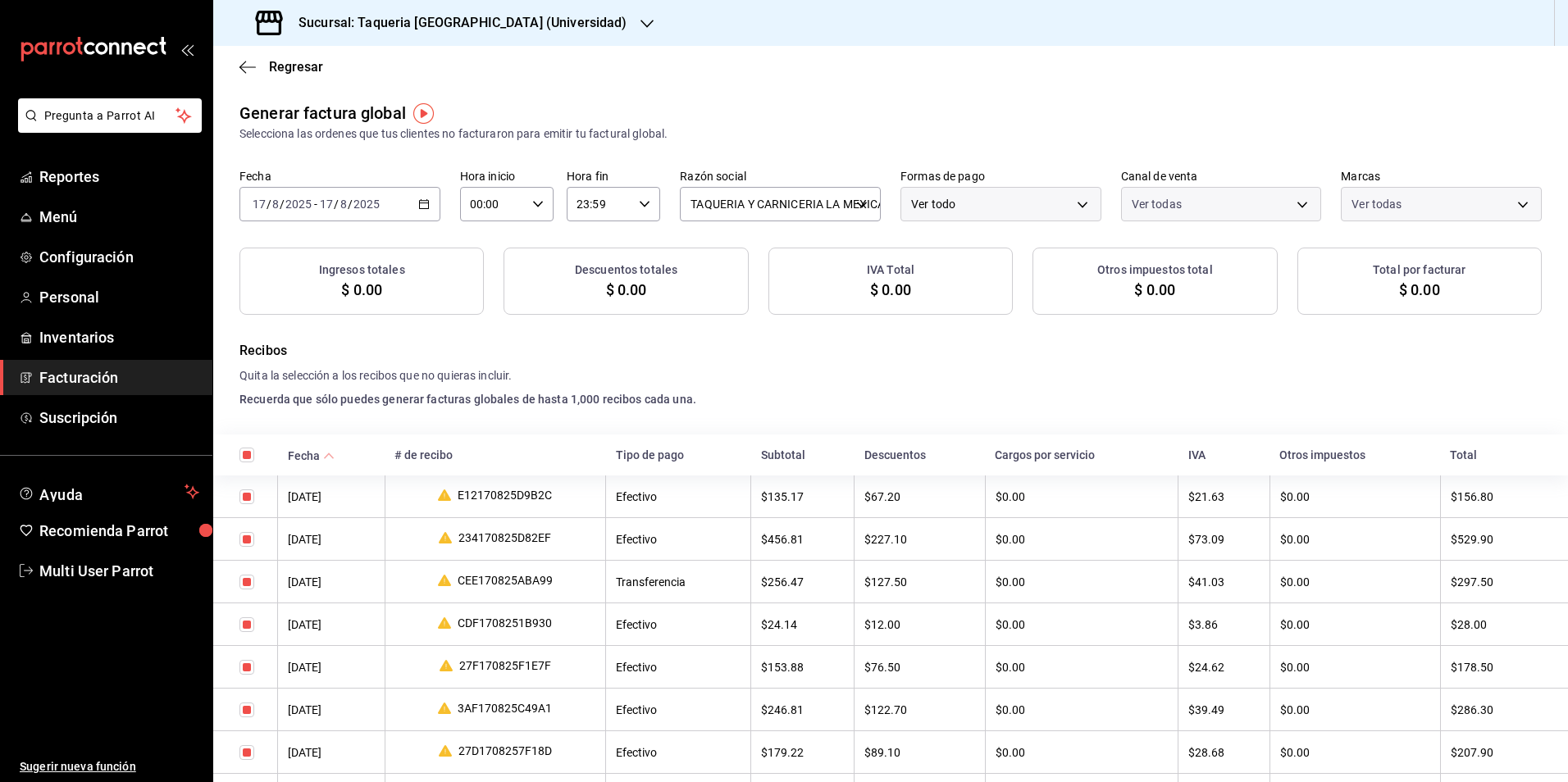
checkbox input "true"
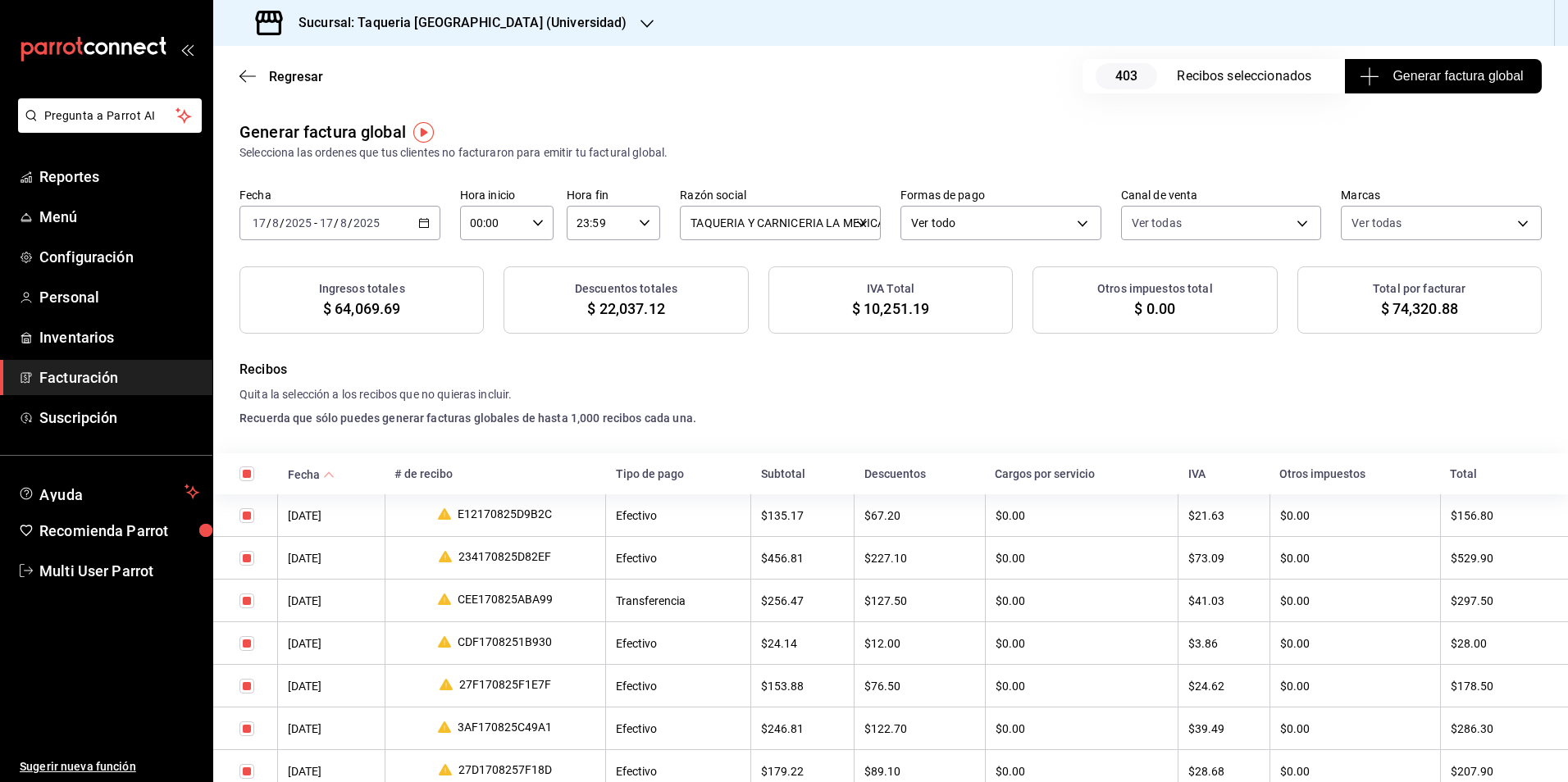
click at [1431, 90] on button "Generar factura global" at bounding box center [1443, 76] width 196 height 34
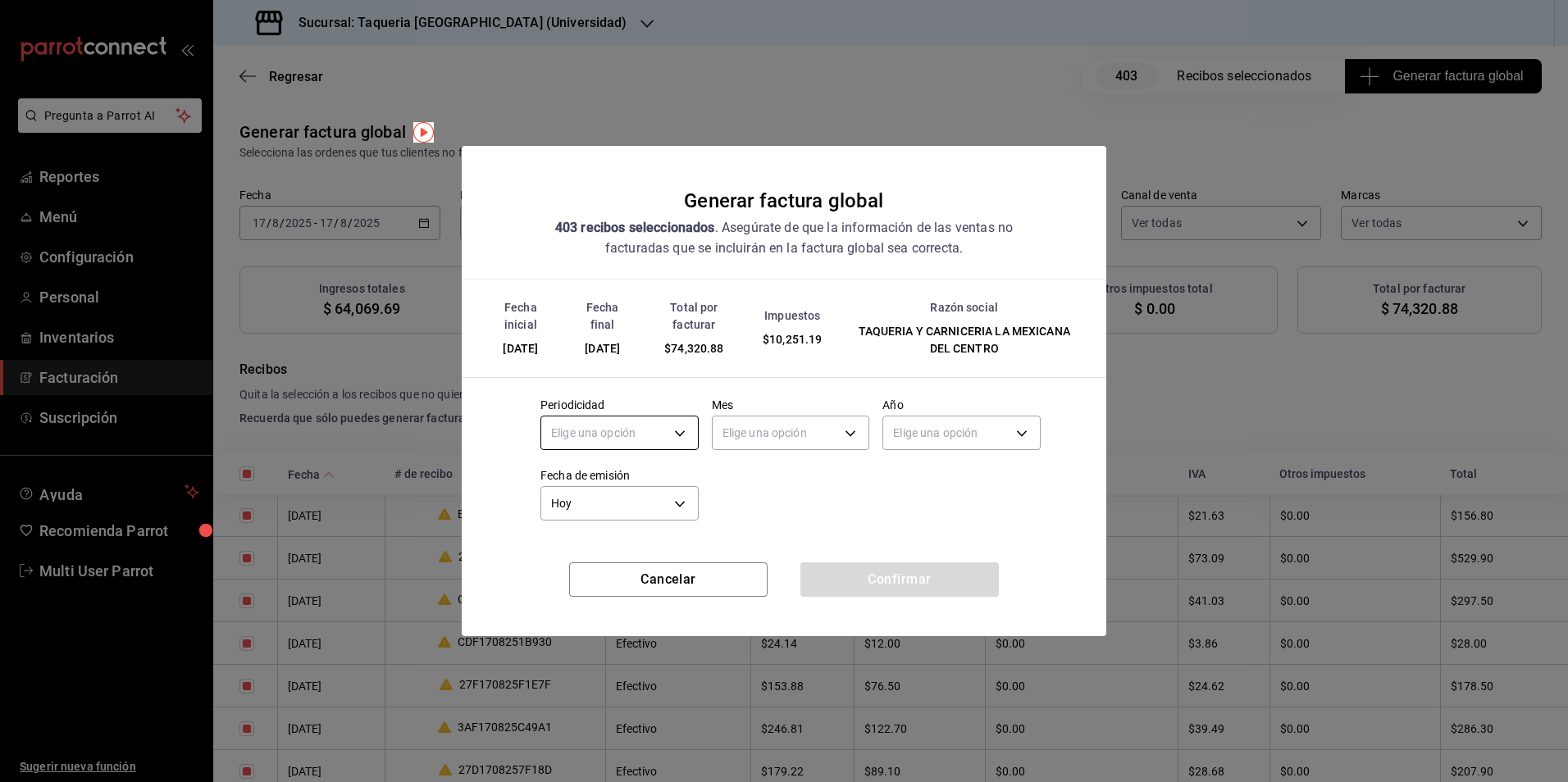
click at [588, 419] on body "Pregunta a Parrot AI Reportes Menú Configuración Personal Inventarios Facturaci…" at bounding box center [784, 391] width 1568 height 782
click at [588, 483] on li "Diario" at bounding box center [619, 484] width 157 height 28
click at [820, 430] on body "Pregunta a Parrot AI Reportes Menú Configuración Personal Inventarios Facturaci…" at bounding box center [784, 391] width 1568 height 782
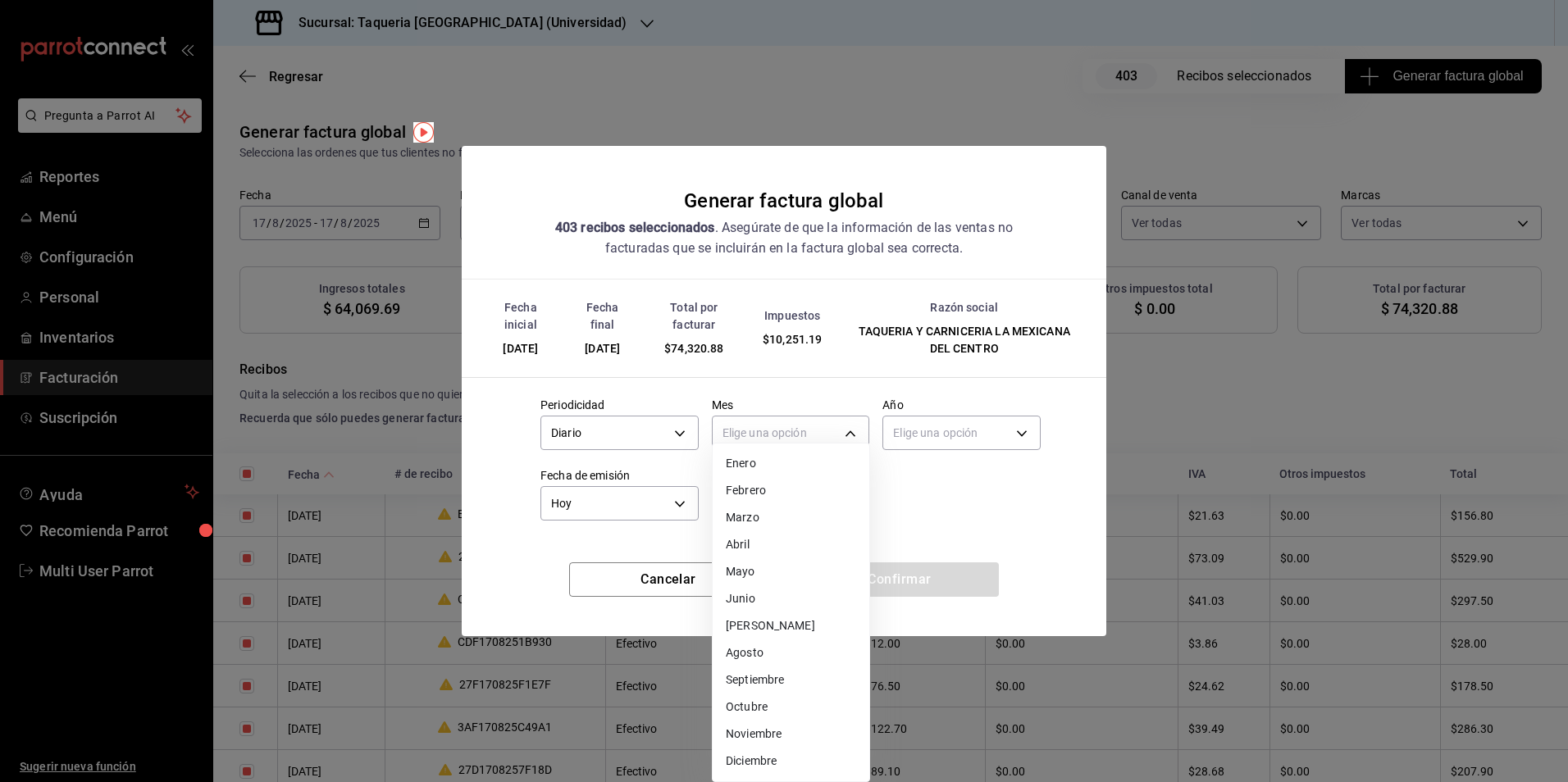
click at [798, 655] on li "Agosto" at bounding box center [791, 653] width 157 height 28
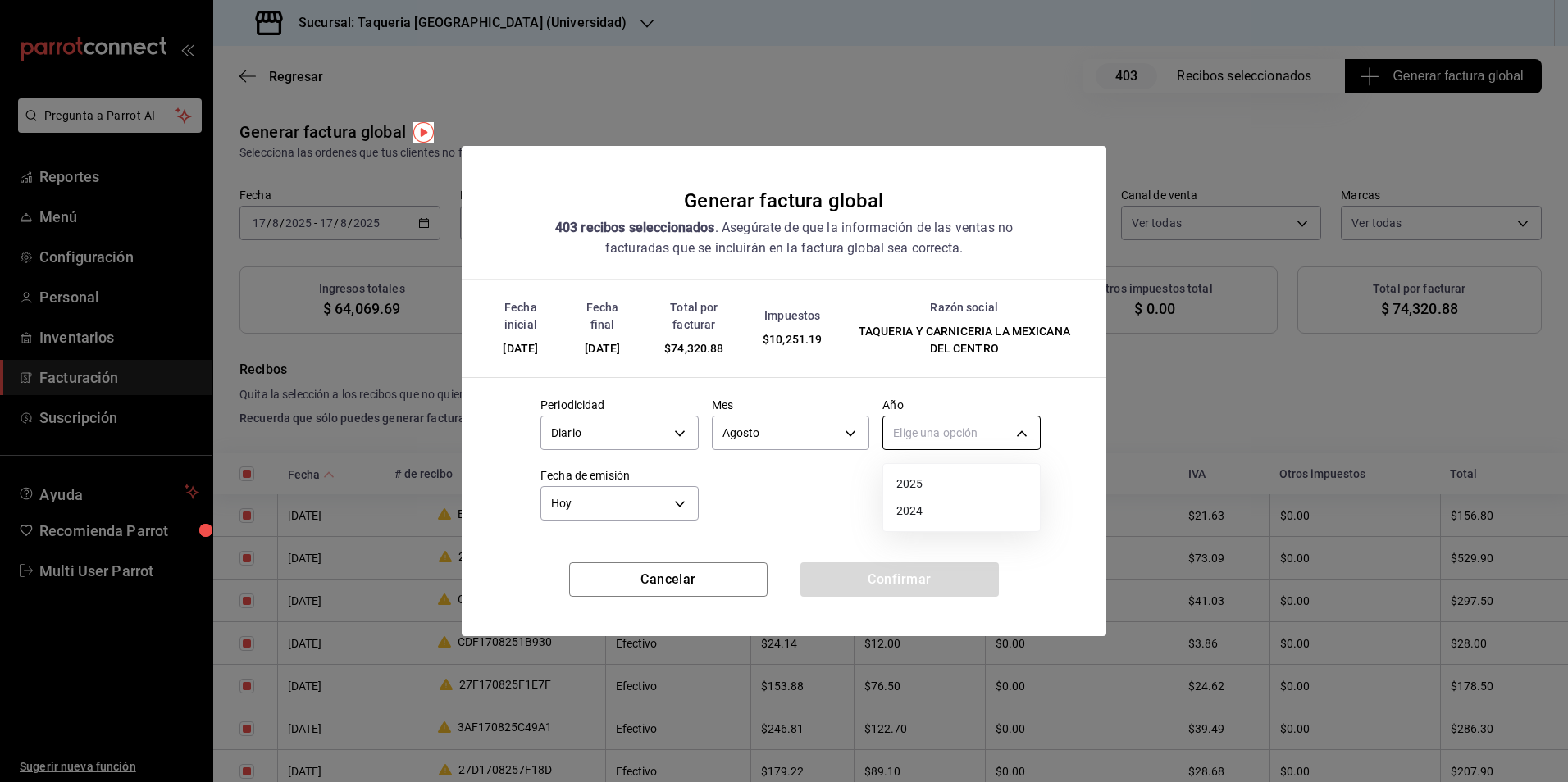
click at [958, 449] on body "Pregunta a Parrot AI Reportes Menú Configuración Personal Inventarios Facturaci…" at bounding box center [784, 391] width 1568 height 782
click at [939, 470] on ul "Elige una opción 2025 2024" at bounding box center [961, 497] width 157 height 67
click at [933, 491] on li "2025" at bounding box center [961, 484] width 157 height 28
click at [896, 573] on button "Confirmar" at bounding box center [899, 580] width 198 height 34
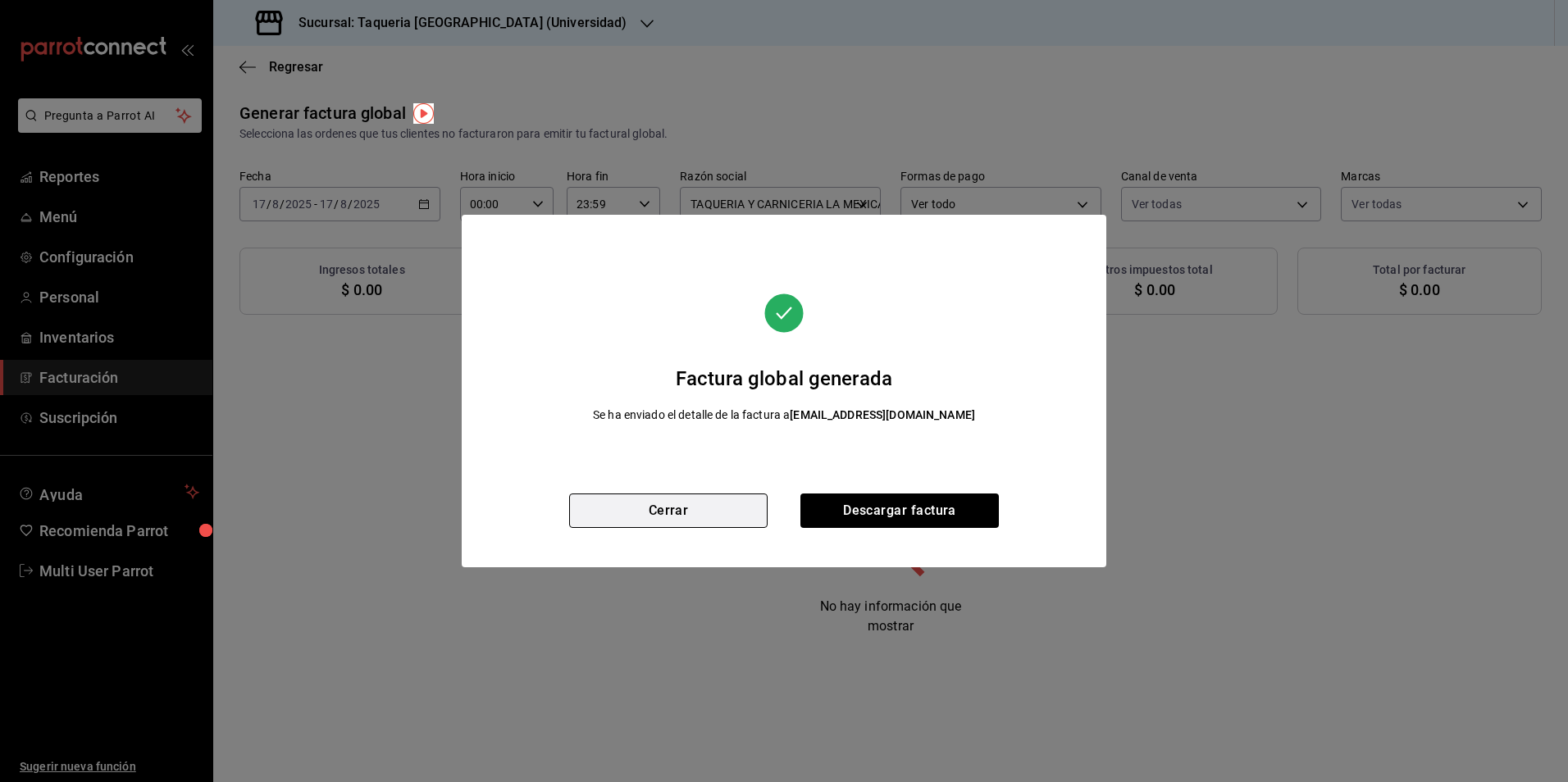
click at [756, 514] on button "Cerrar" at bounding box center [668, 511] width 198 height 34
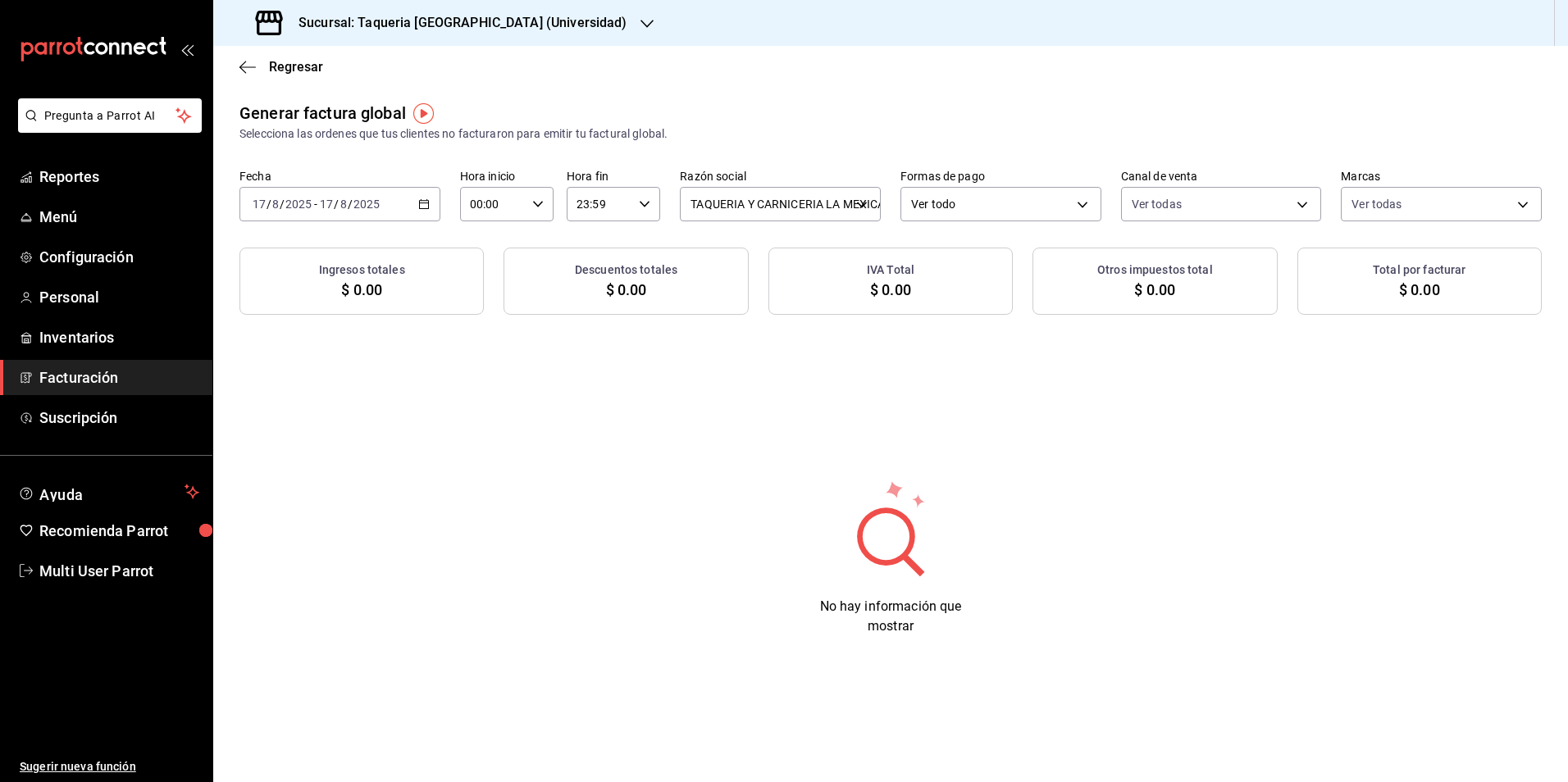
click at [354, 202] on input "2025" at bounding box center [366, 204] width 28 height 13
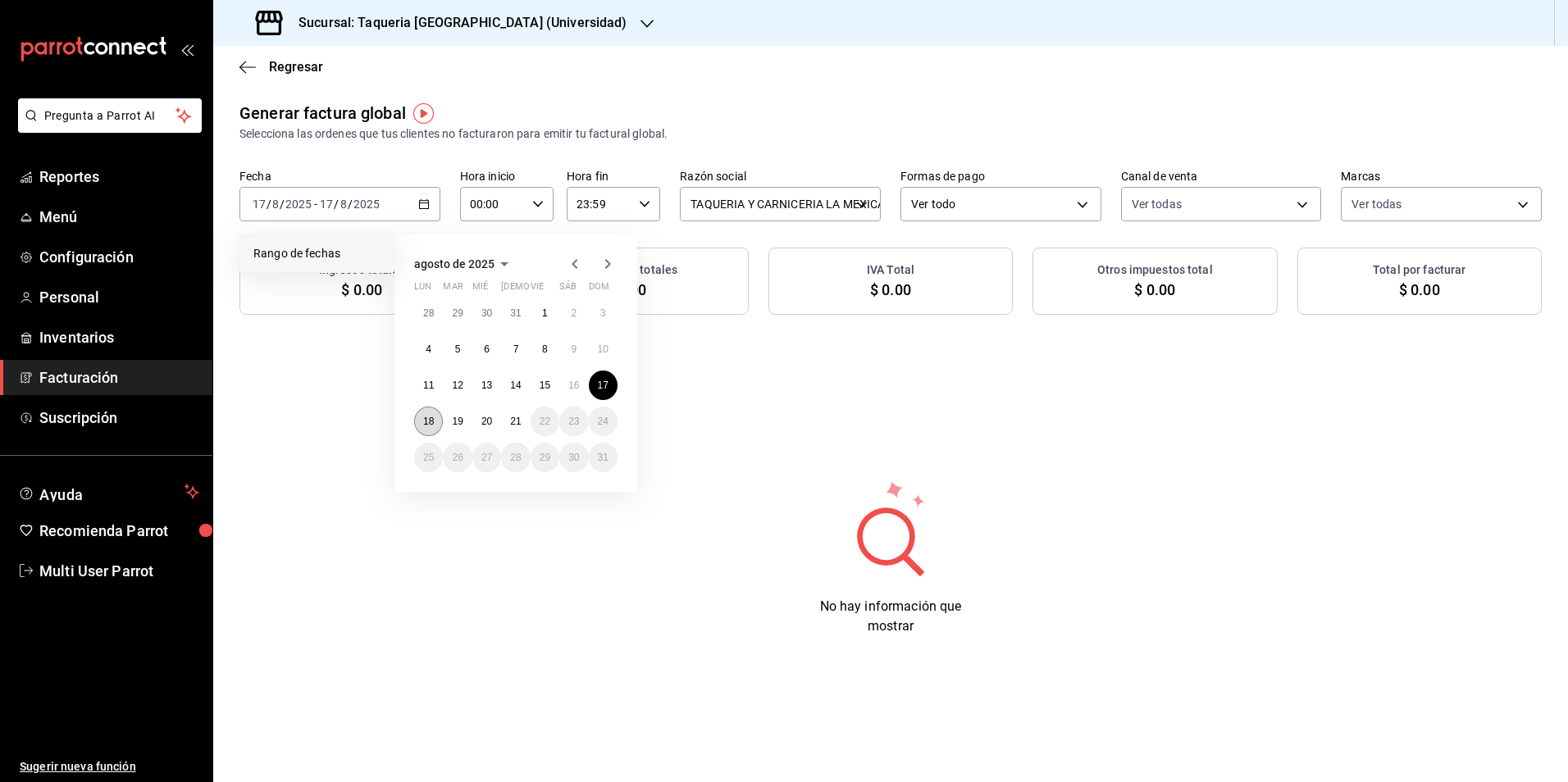
click at [425, 419] on abbr "18" at bounding box center [428, 421] width 10 height 11
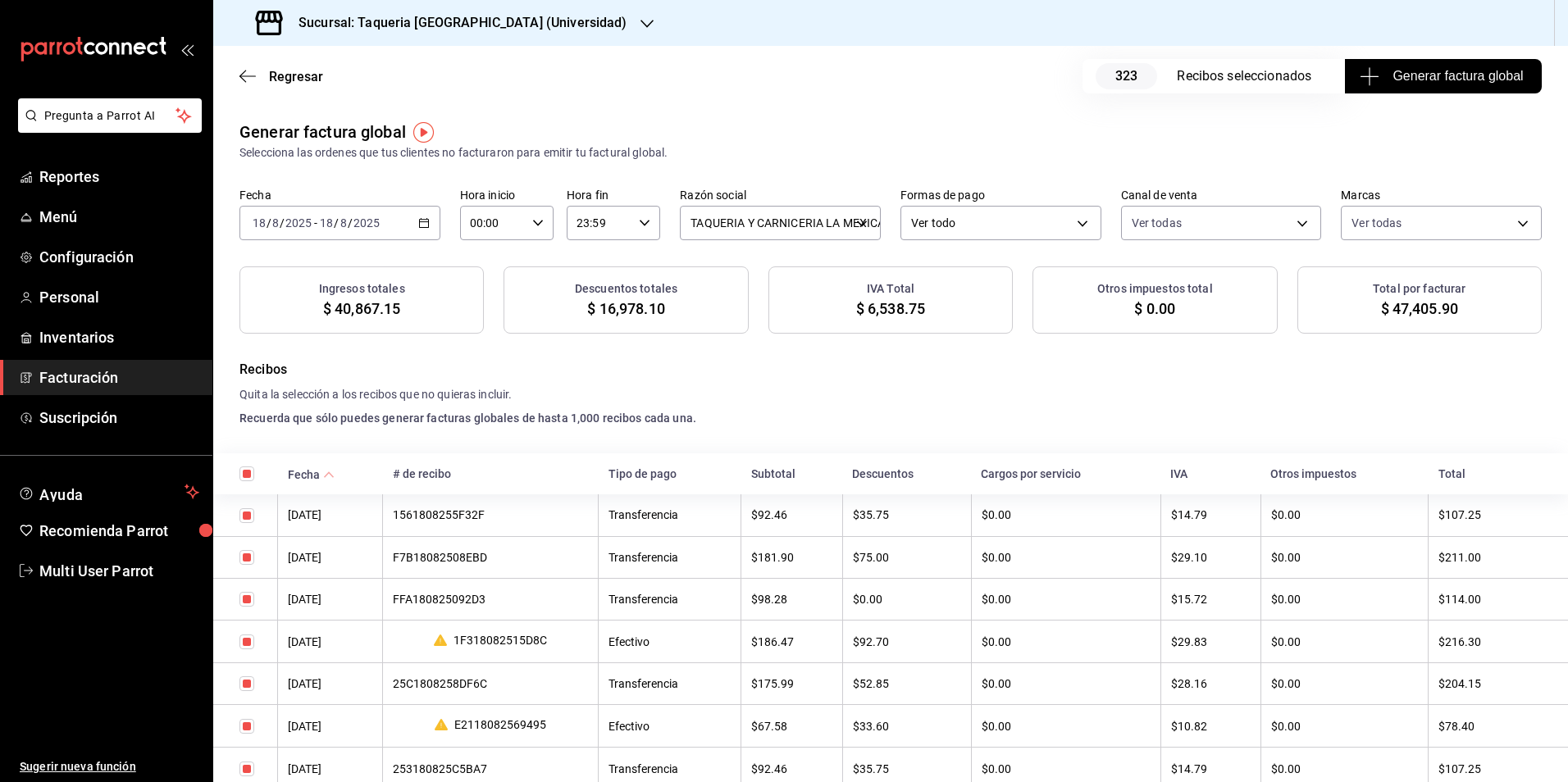
click at [1436, 84] on span "Generar factura global" at bounding box center [1443, 76] width 159 height 20
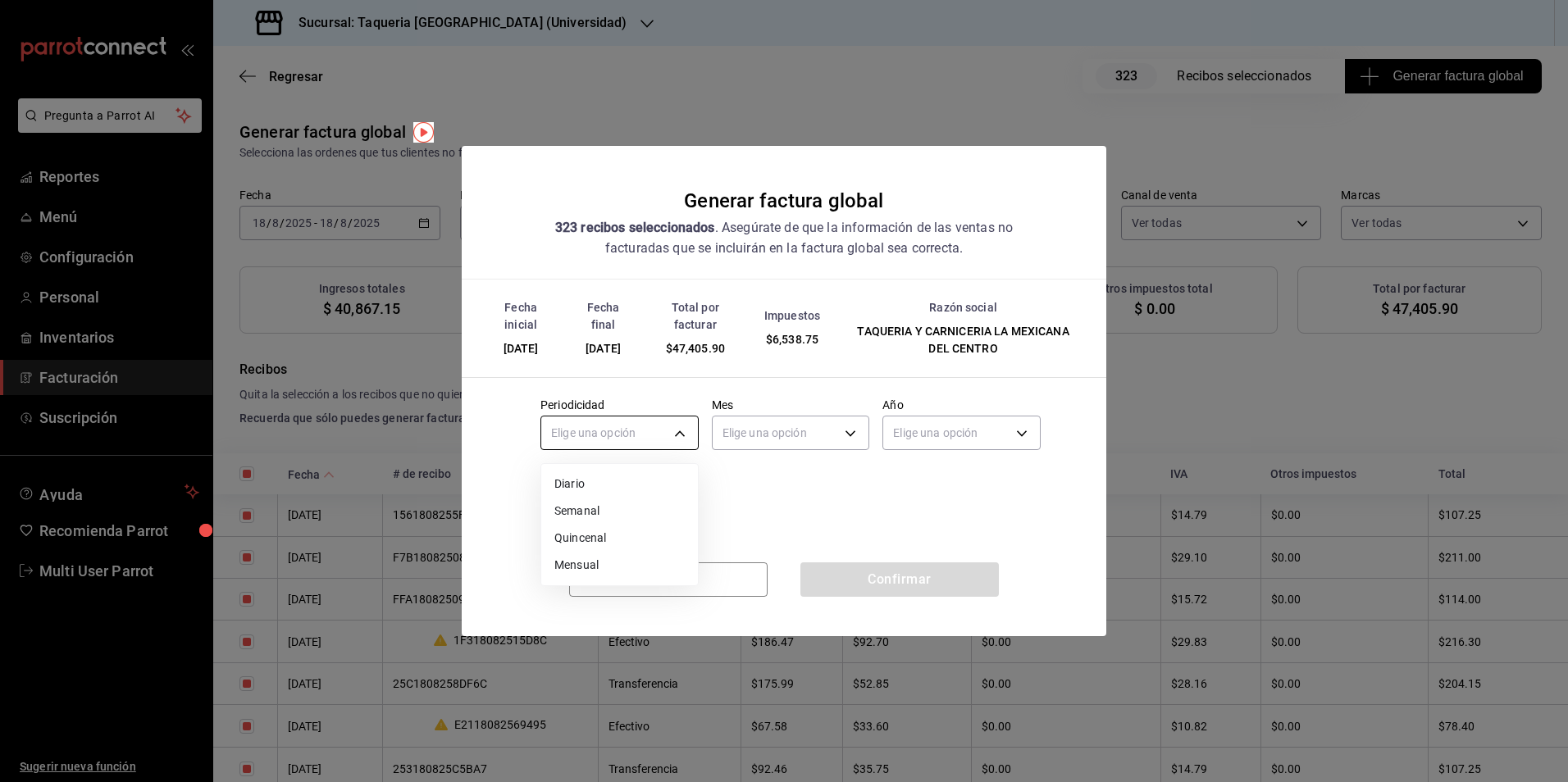
click at [591, 434] on body "Pregunta a Parrot AI Reportes Menú Configuración Personal Inventarios Facturaci…" at bounding box center [784, 391] width 1568 height 782
click at [594, 477] on li "Diario" at bounding box center [619, 484] width 157 height 28
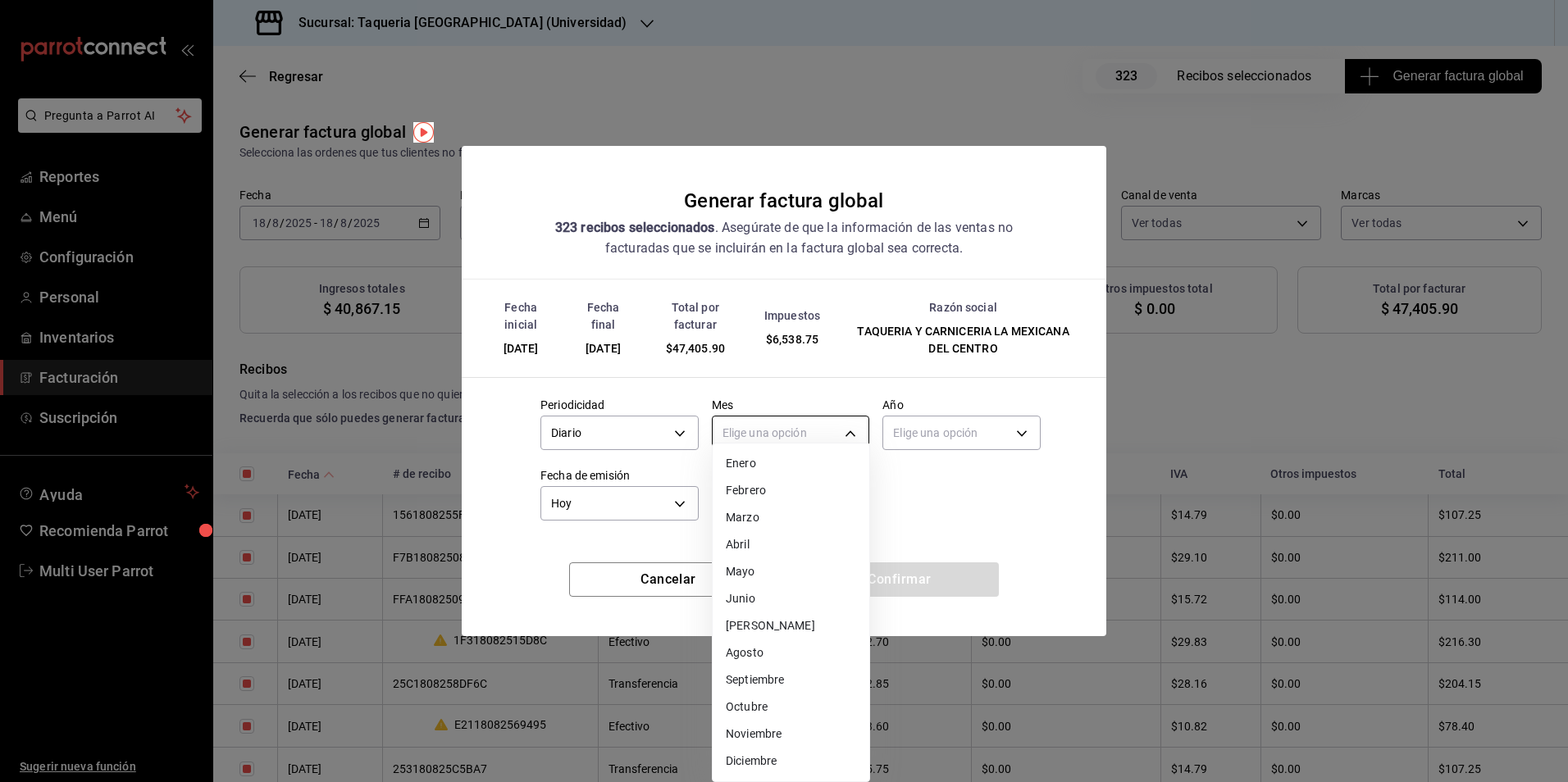
click at [813, 438] on body "Pregunta a Parrot AI Reportes Menú Configuración Personal Inventarios Facturaci…" at bounding box center [784, 391] width 1568 height 782
click at [775, 653] on li "Agosto" at bounding box center [791, 653] width 157 height 28
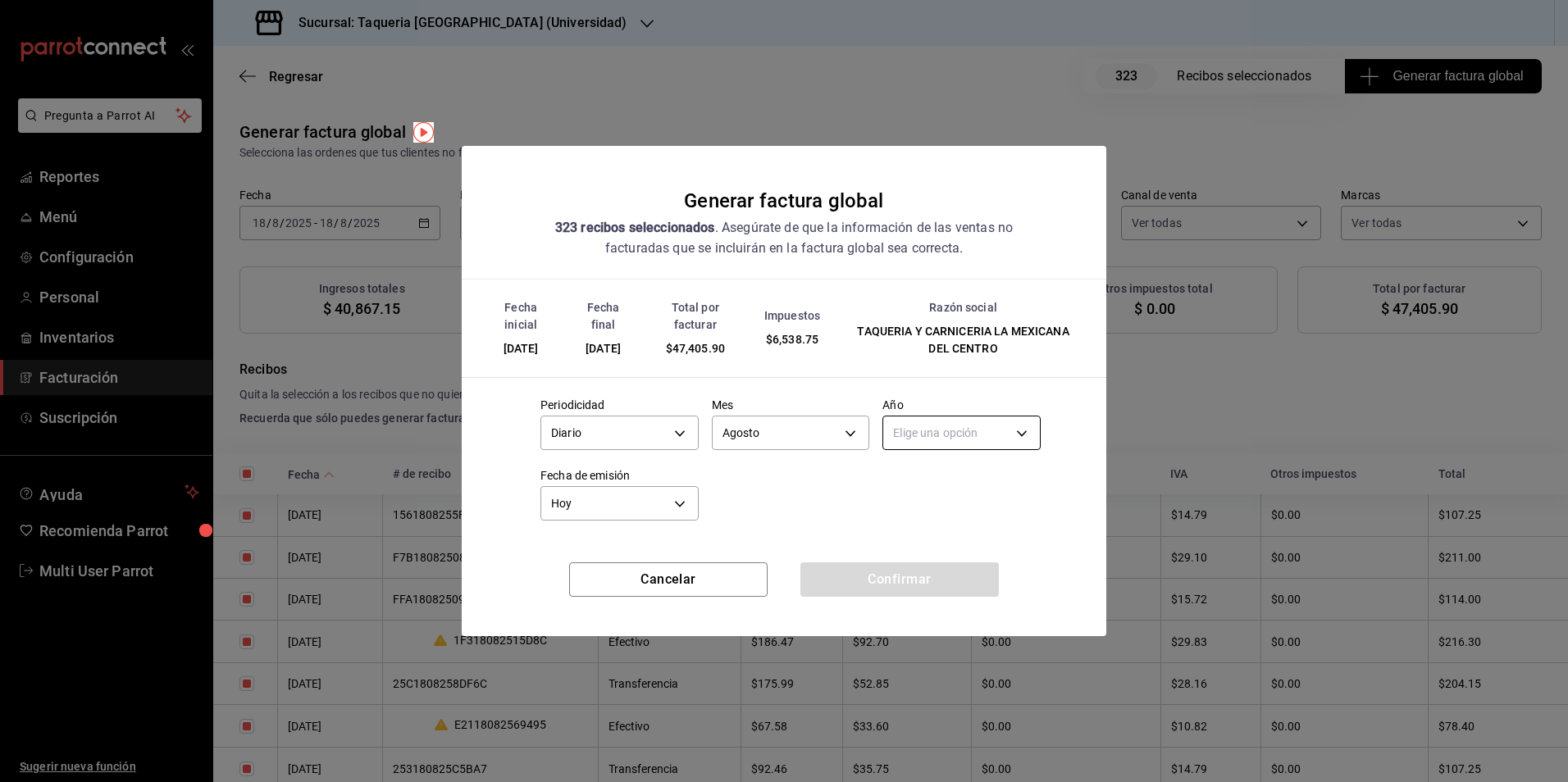
click at [926, 449] on body "Pregunta a Parrot AI Reportes Menú Configuración Personal Inventarios Facturaci…" at bounding box center [784, 391] width 1568 height 782
click at [912, 479] on li "2025" at bounding box center [961, 484] width 157 height 28
click at [859, 588] on button "Confirmar" at bounding box center [899, 580] width 198 height 34
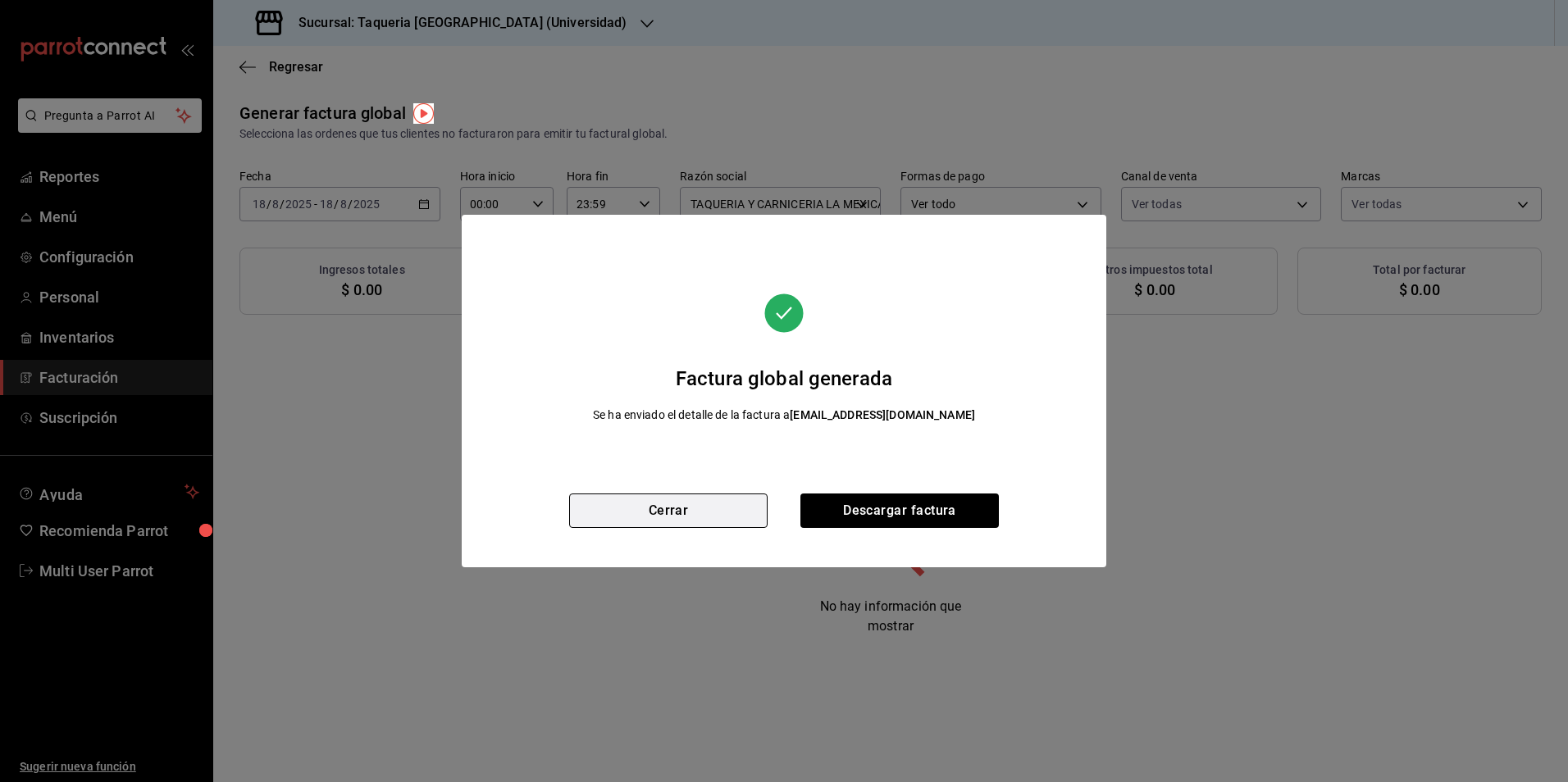
click at [702, 515] on button "Cerrar" at bounding box center [668, 511] width 198 height 34
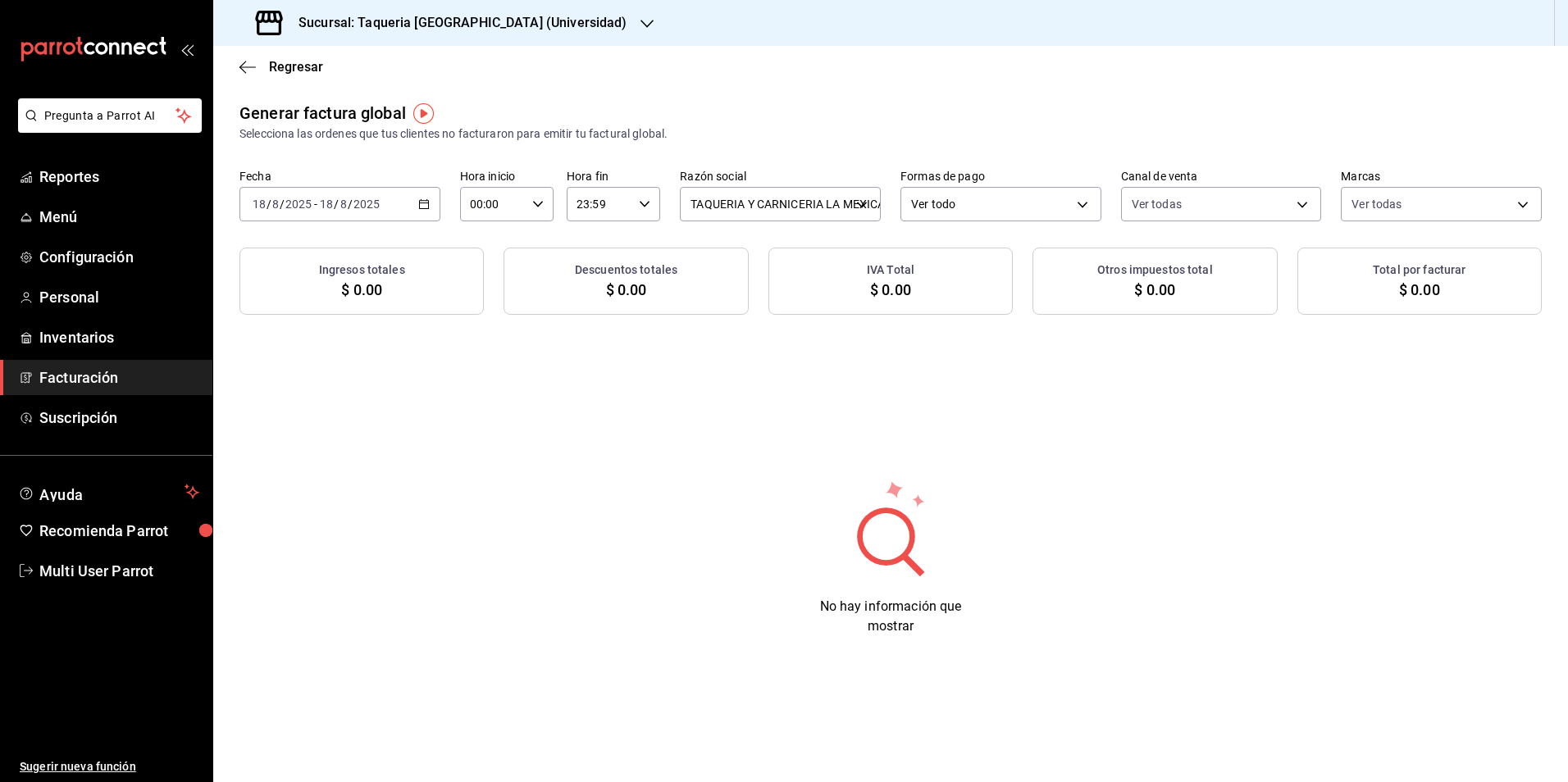
click at [492, 44] on div "Sucursal: Taqueria La Mexicana (Universidad)" at bounding box center [442, 23] width 434 height 46
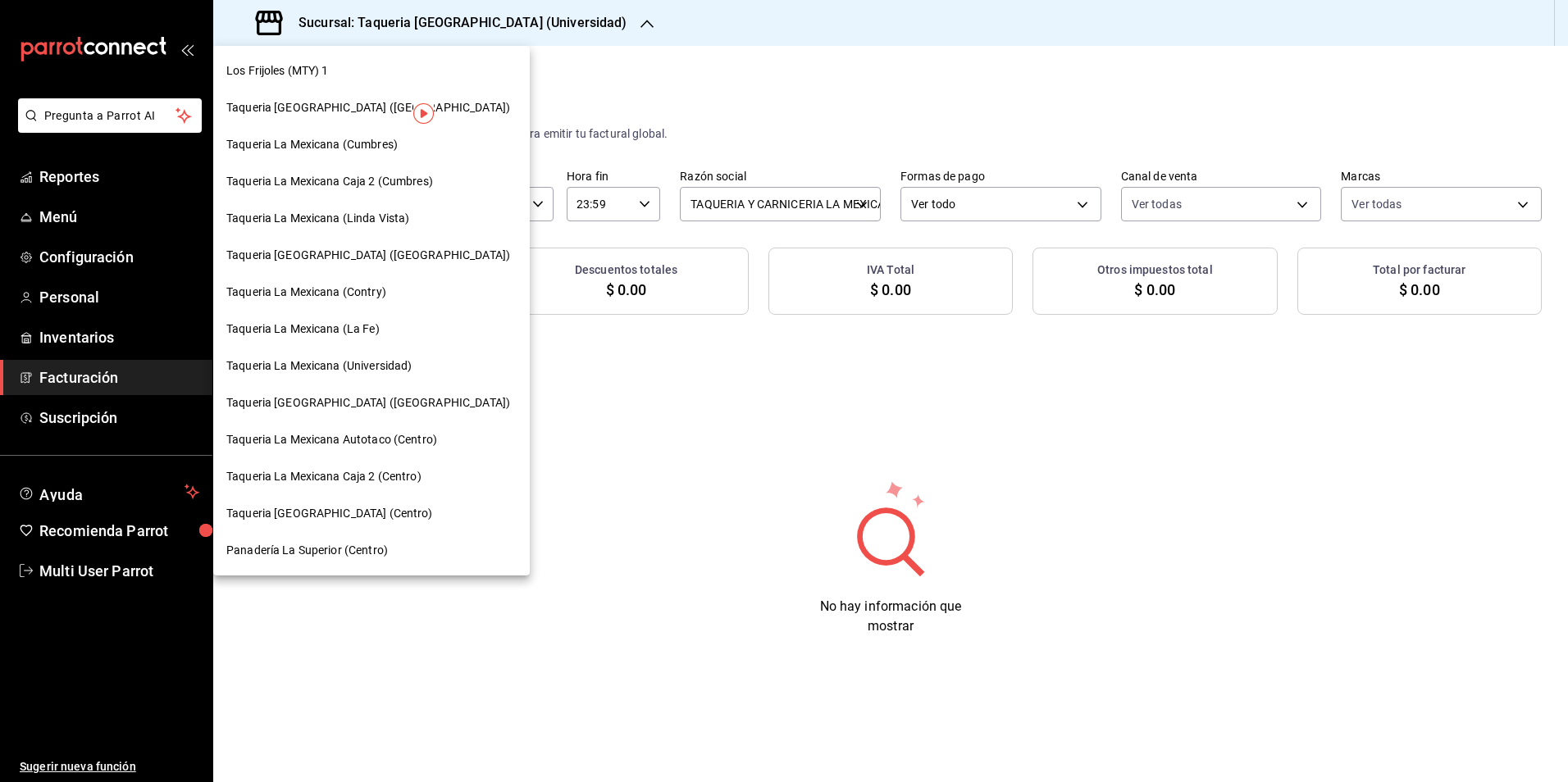
click at [400, 396] on span "Taqueria La Mexicana (Chapultepec)" at bounding box center [367, 403] width 284 height 17
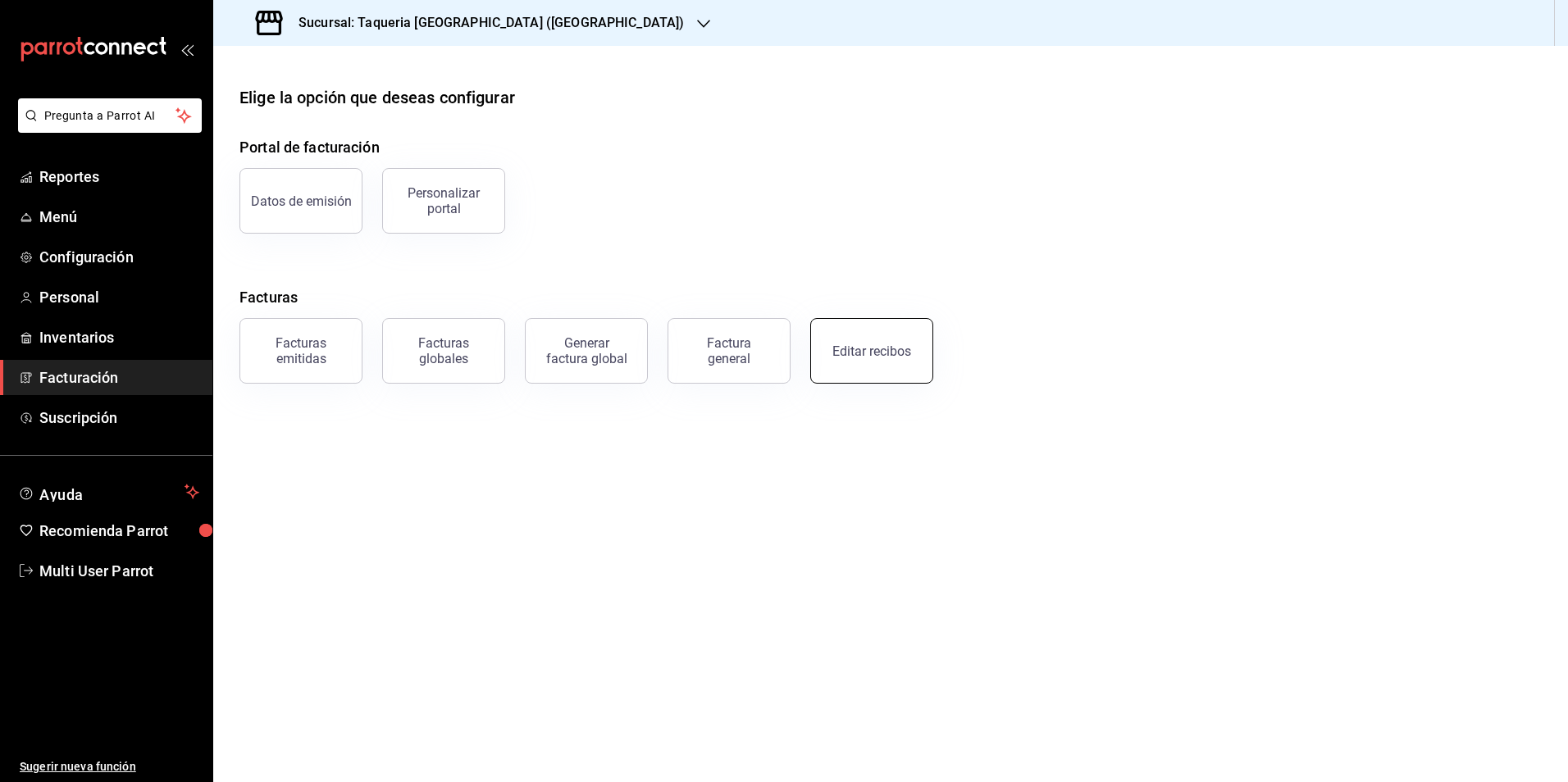
click at [923, 359] on button "Editar recibos" at bounding box center [872, 350] width 123 height 65
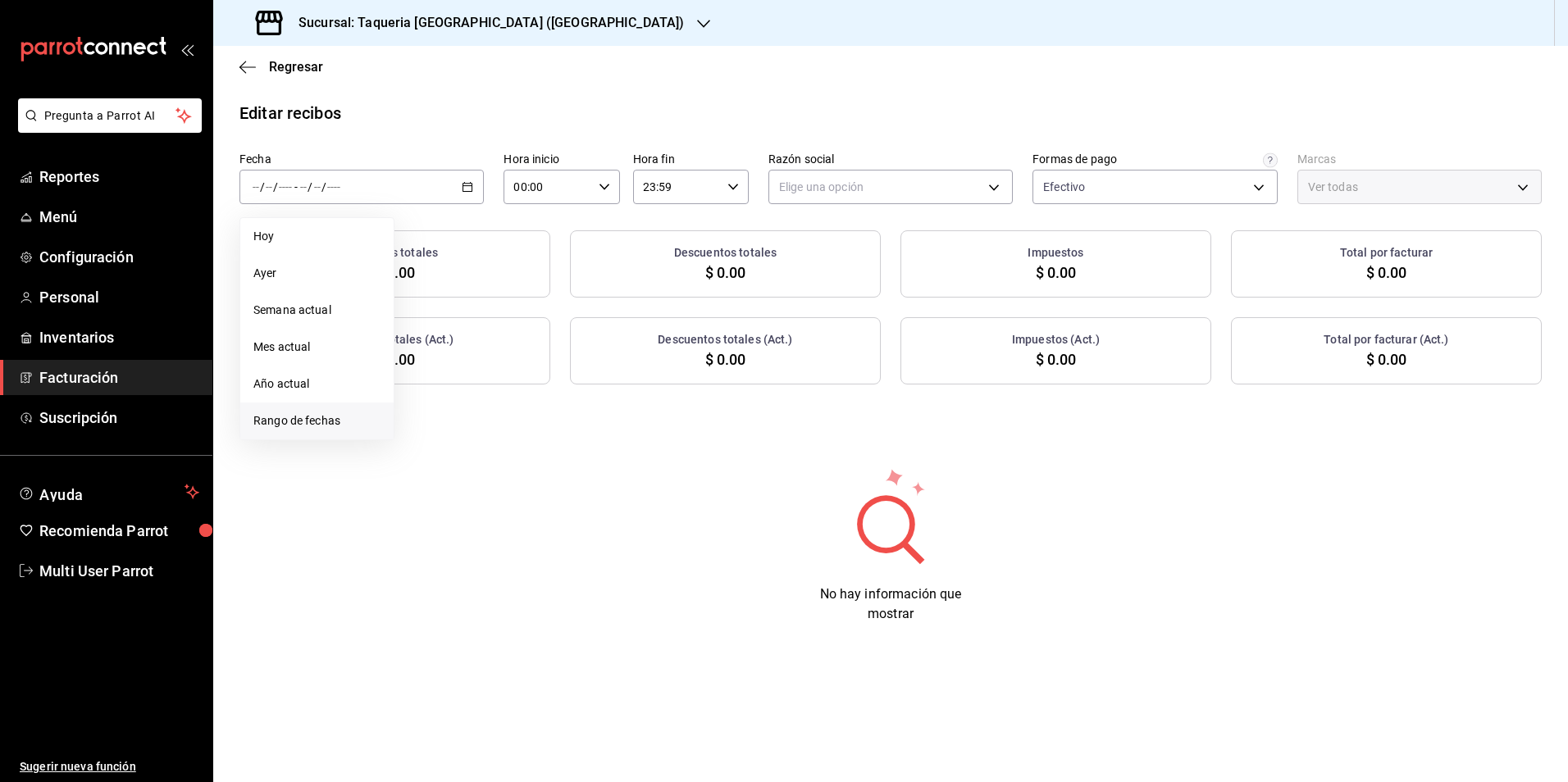
click at [328, 402] on li "Rango de fechas" at bounding box center [317, 420] width 154 height 37
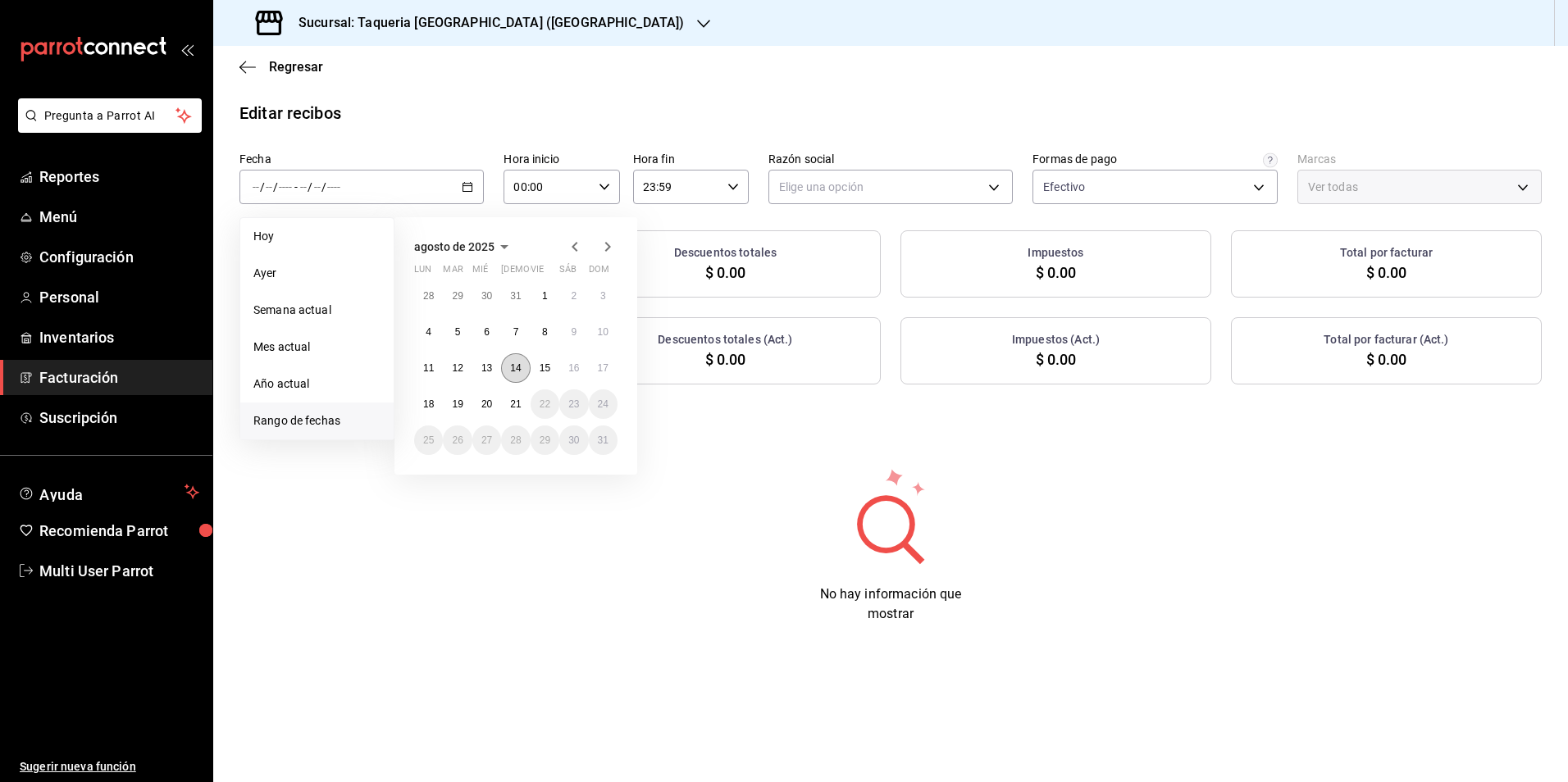
click at [510, 371] on abbr "14" at bounding box center [514, 368] width 10 height 11
click at [436, 405] on button "18" at bounding box center [428, 403] width 28 height 29
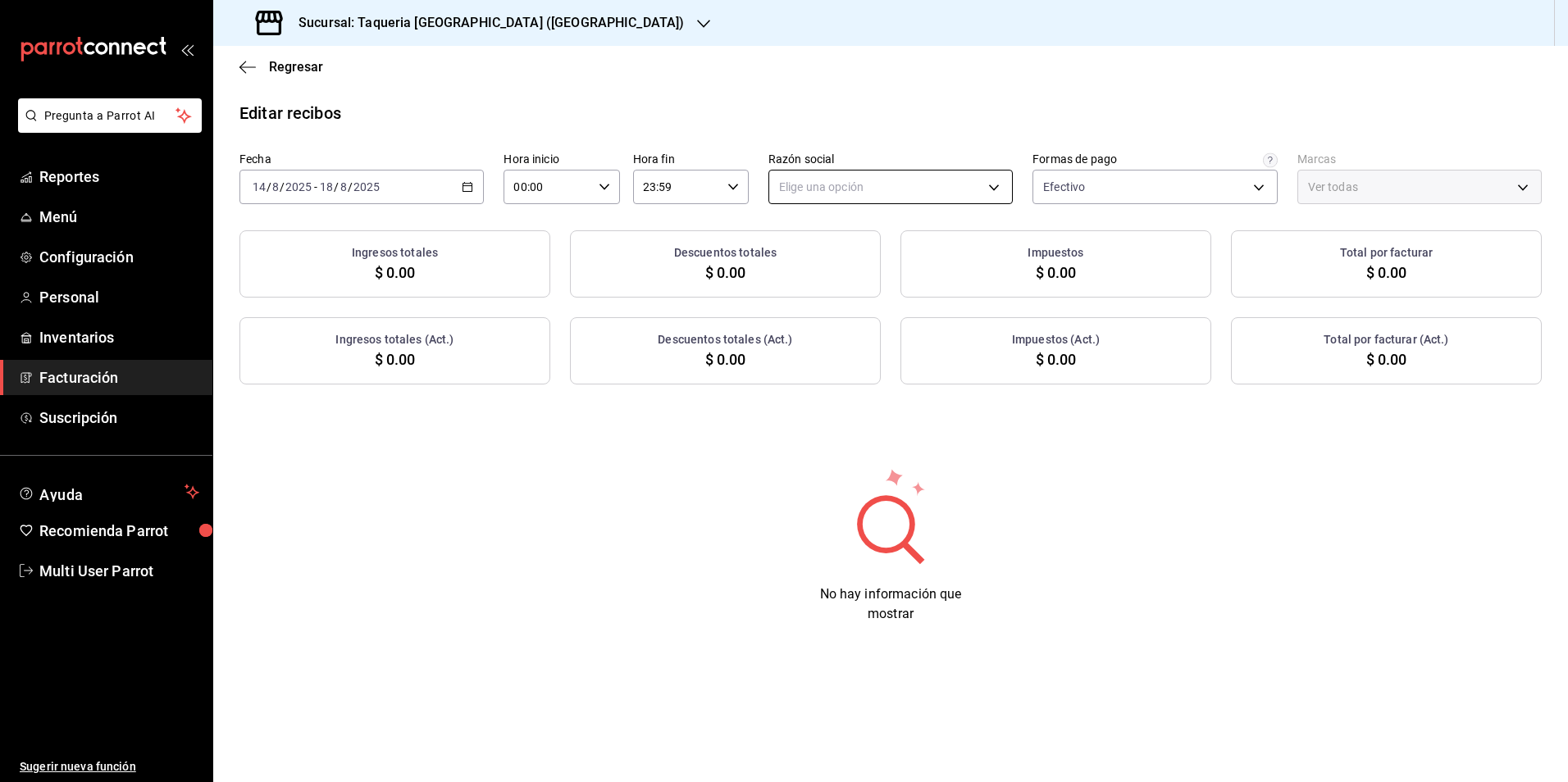
click at [894, 195] on body "Pregunta a Parrot AI Reportes Menú Configuración Personal Inventarios Facturaci…" at bounding box center [784, 391] width 1568 height 782
click at [859, 257] on li "TAQUERIA Y CARNICERIA LA MEXICANA DEL CENTRO" at bounding box center [918, 270] width 298 height 30
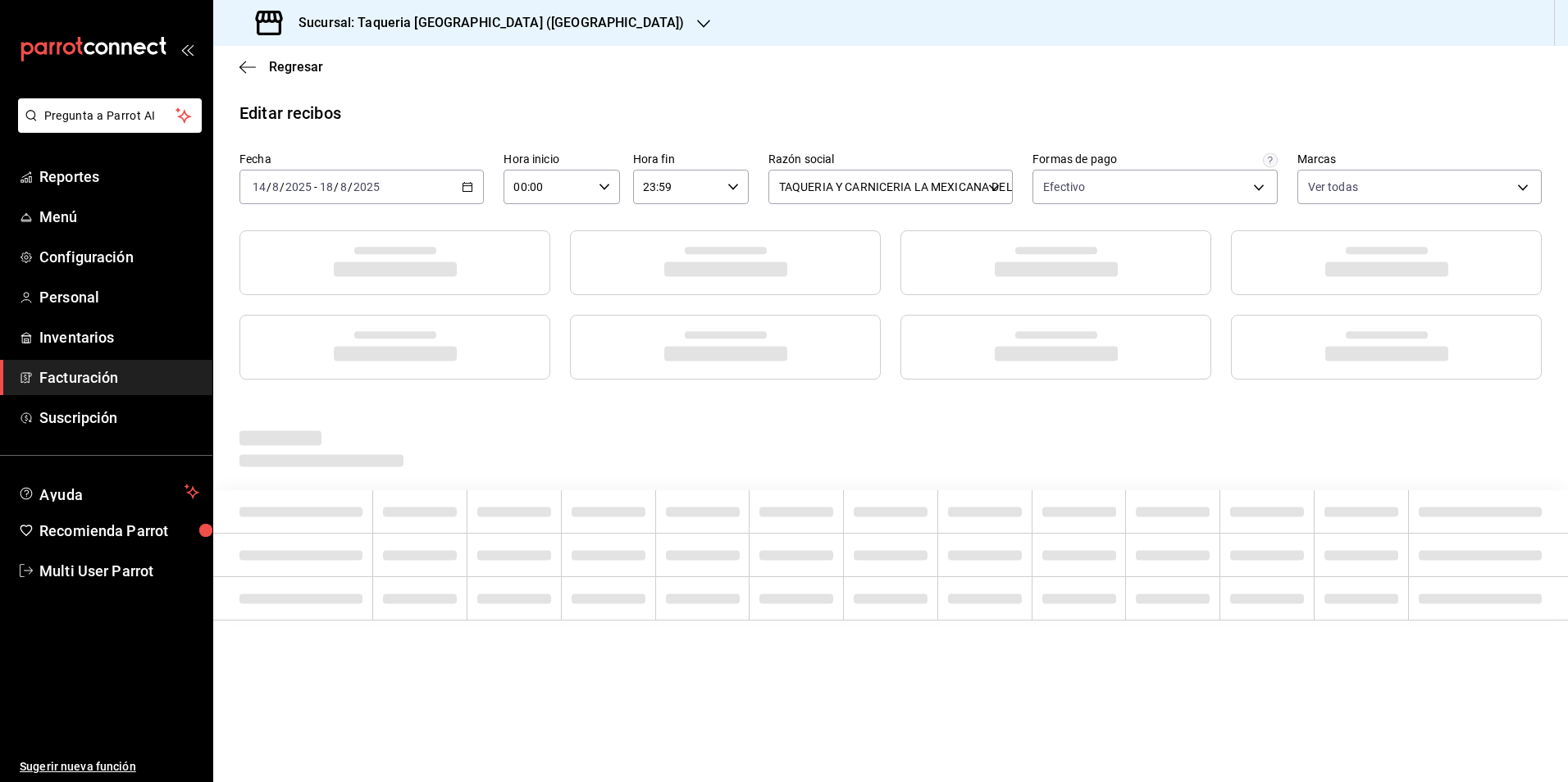
click at [953, 102] on div "Editar recibos" at bounding box center [890, 113] width 1354 height 25
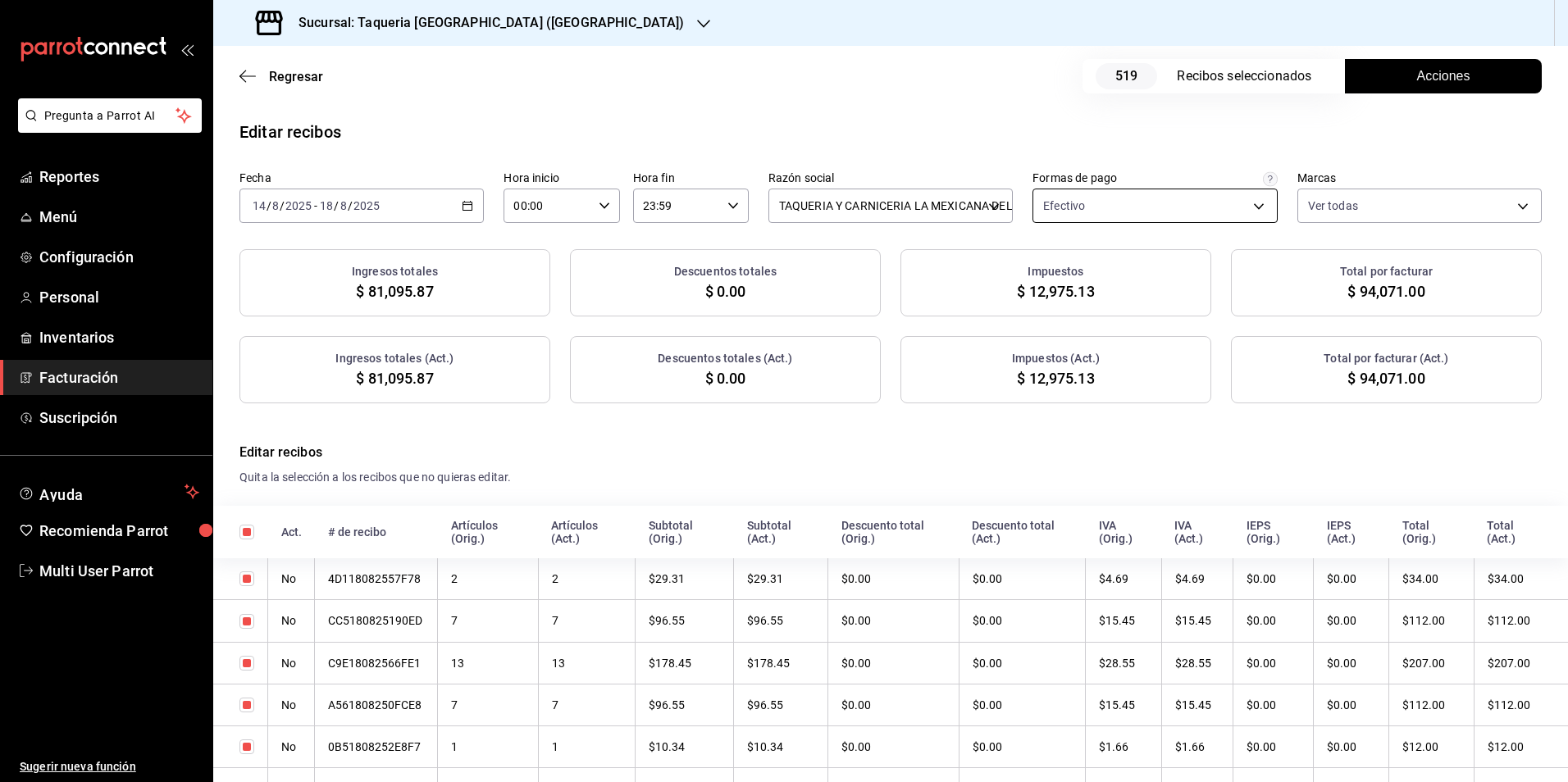
click at [1089, 196] on body "Pregunta a Parrot AI Reportes Menú Configuración Personal Inventarios Facturaci…" at bounding box center [784, 391] width 1568 height 782
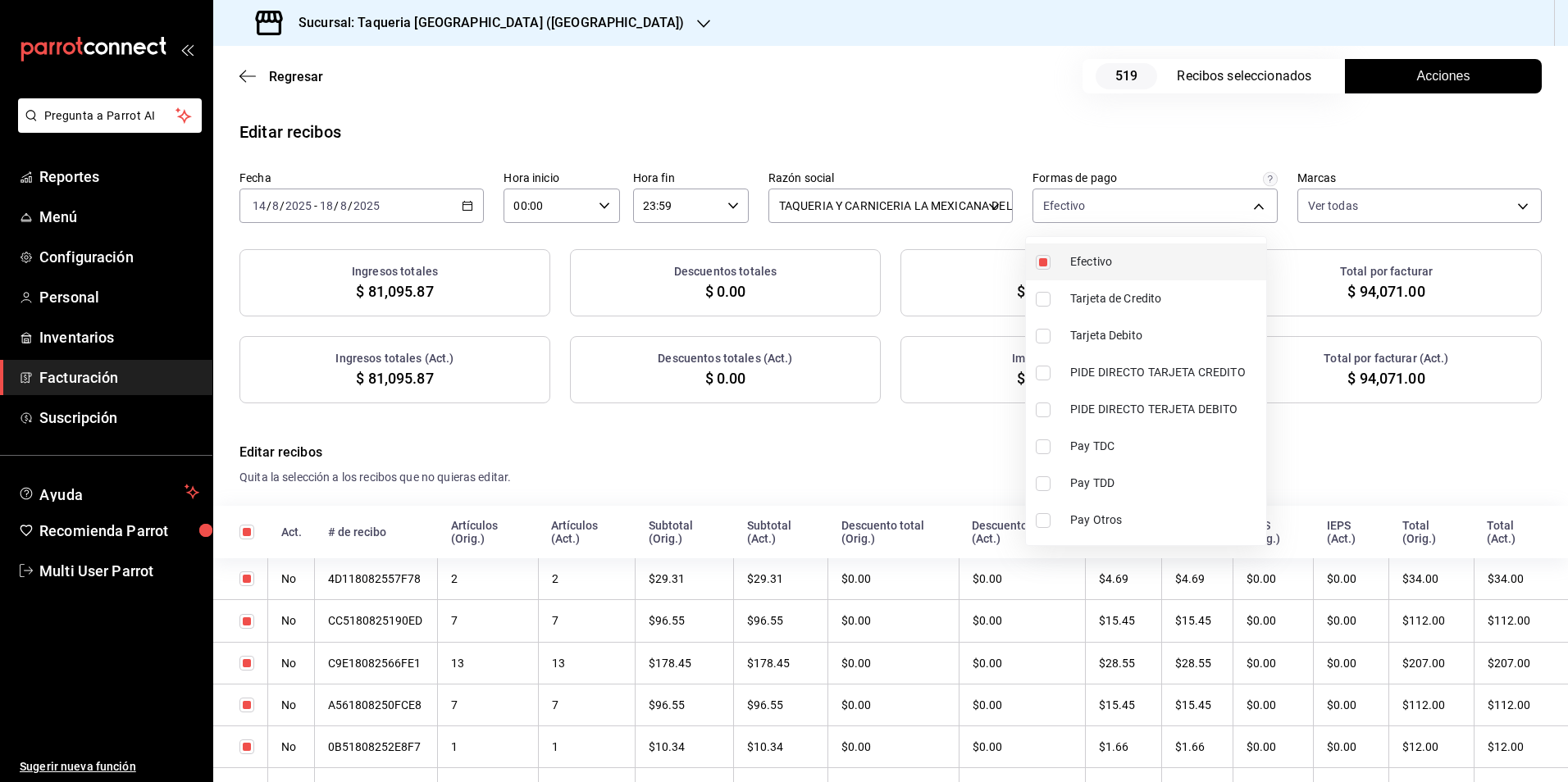
click at [1080, 267] on span "Efectivo" at bounding box center [1166, 262] width 190 height 17
click at [1143, 128] on div at bounding box center [784, 391] width 1568 height 782
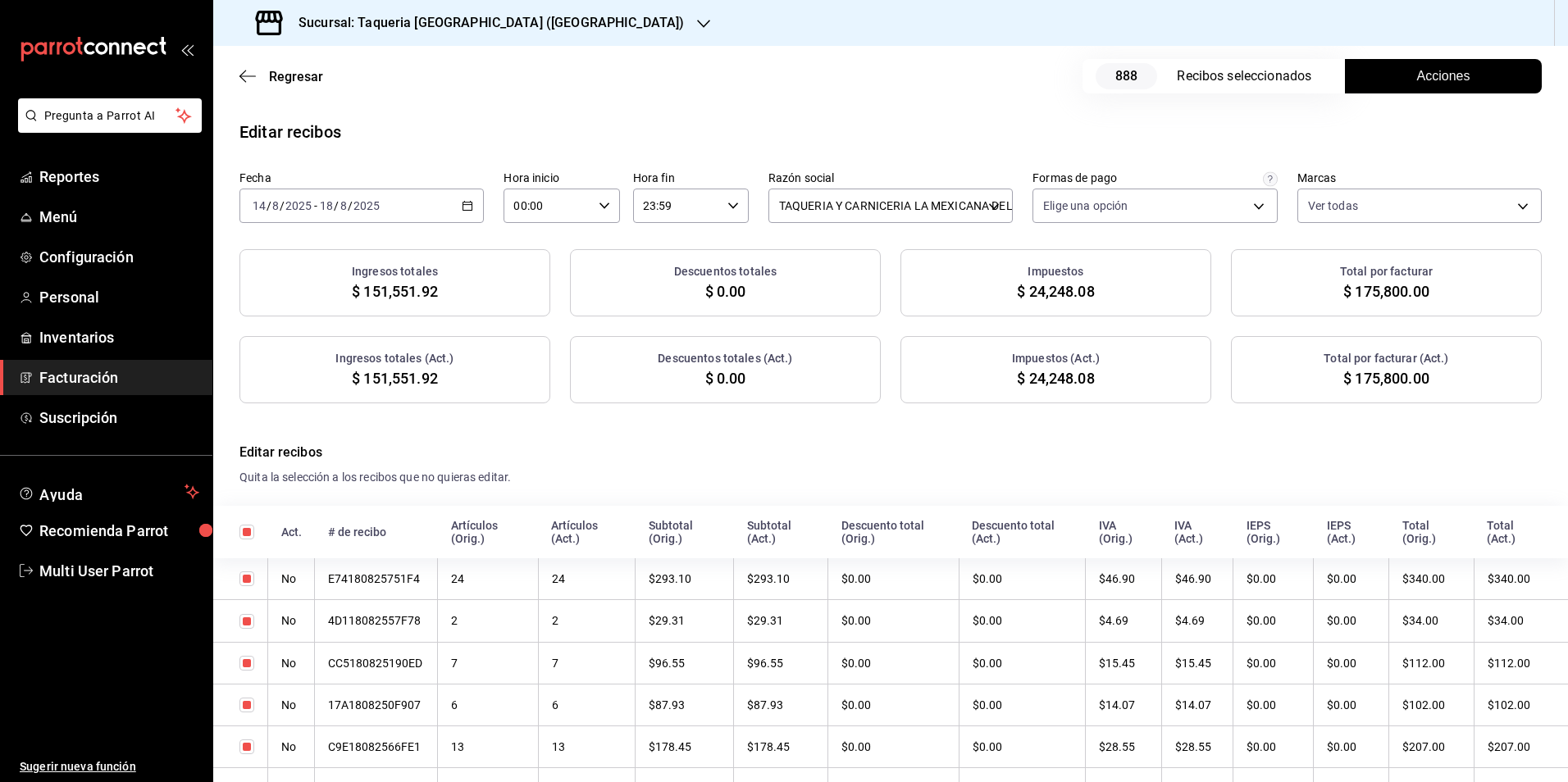
click at [1458, 73] on button "Acciones" at bounding box center [1443, 76] width 196 height 34
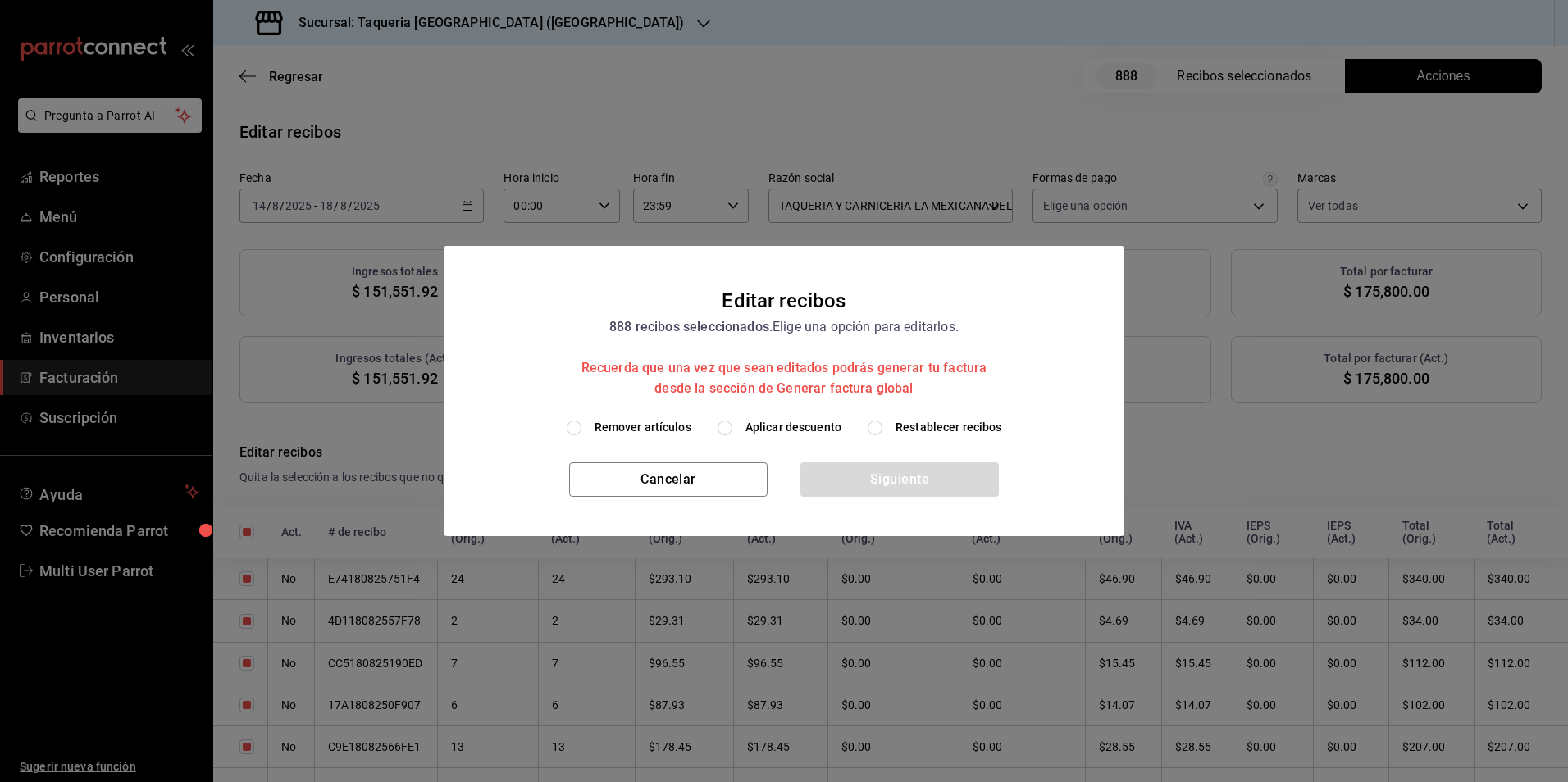
click at [812, 443] on div "Remover artículos Aplicar descuento Restablecer recibos" at bounding box center [783, 441] width 681 height 44
click at [812, 433] on span "Aplicar descuento" at bounding box center [793, 428] width 96 height 17
click at [733, 433] on input "Aplicar descuento" at bounding box center [725, 428] width 15 height 15
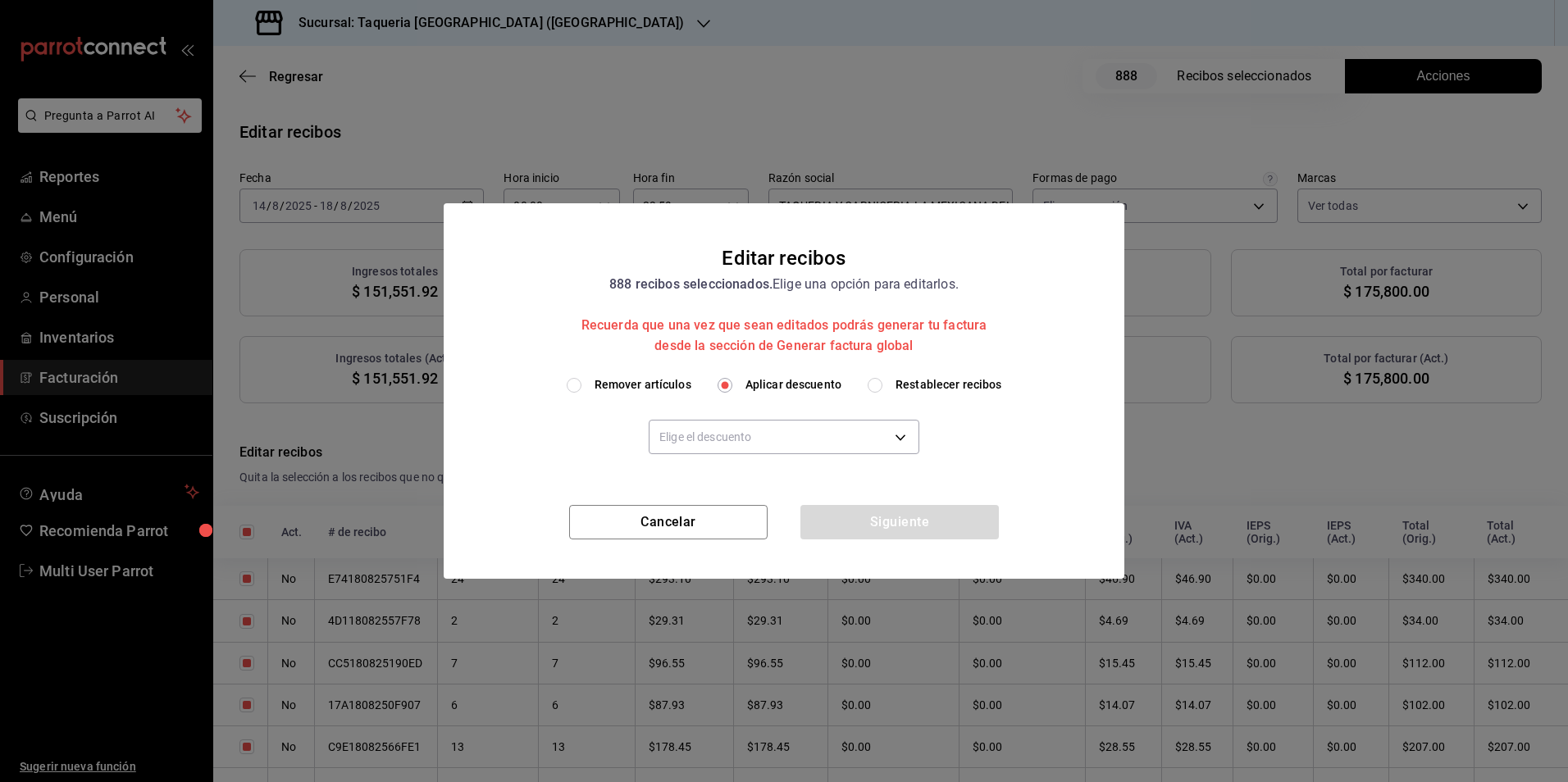
click at [799, 453] on body "Pregunta a Parrot AI Reportes Menú Configuración Personal Inventarios Facturaci…" at bounding box center [784, 391] width 1568 height 782
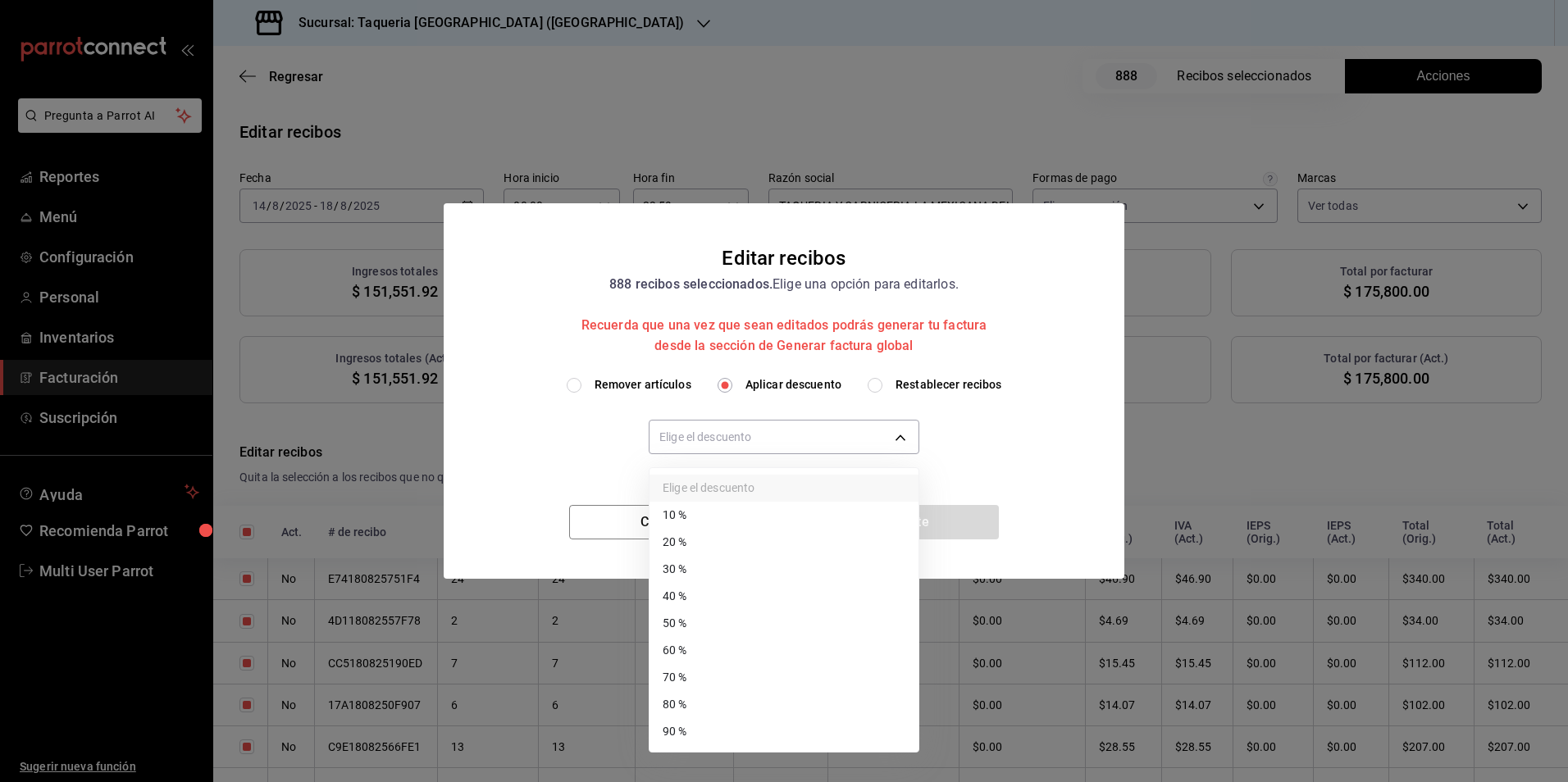
click at [720, 572] on li "30 %" at bounding box center [783, 569] width 269 height 28
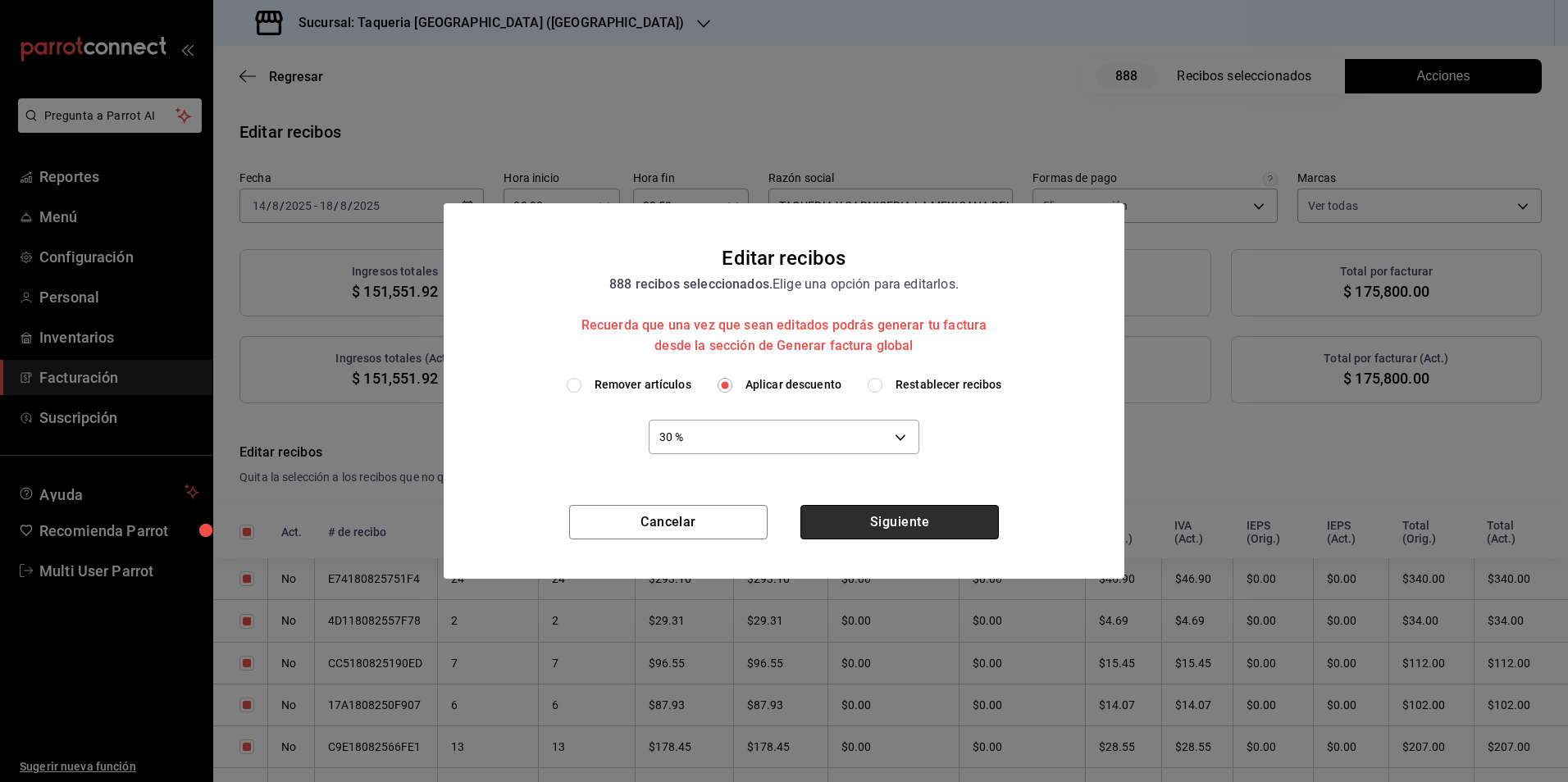
click at [920, 511] on button "Siguiente" at bounding box center [899, 522] width 198 height 34
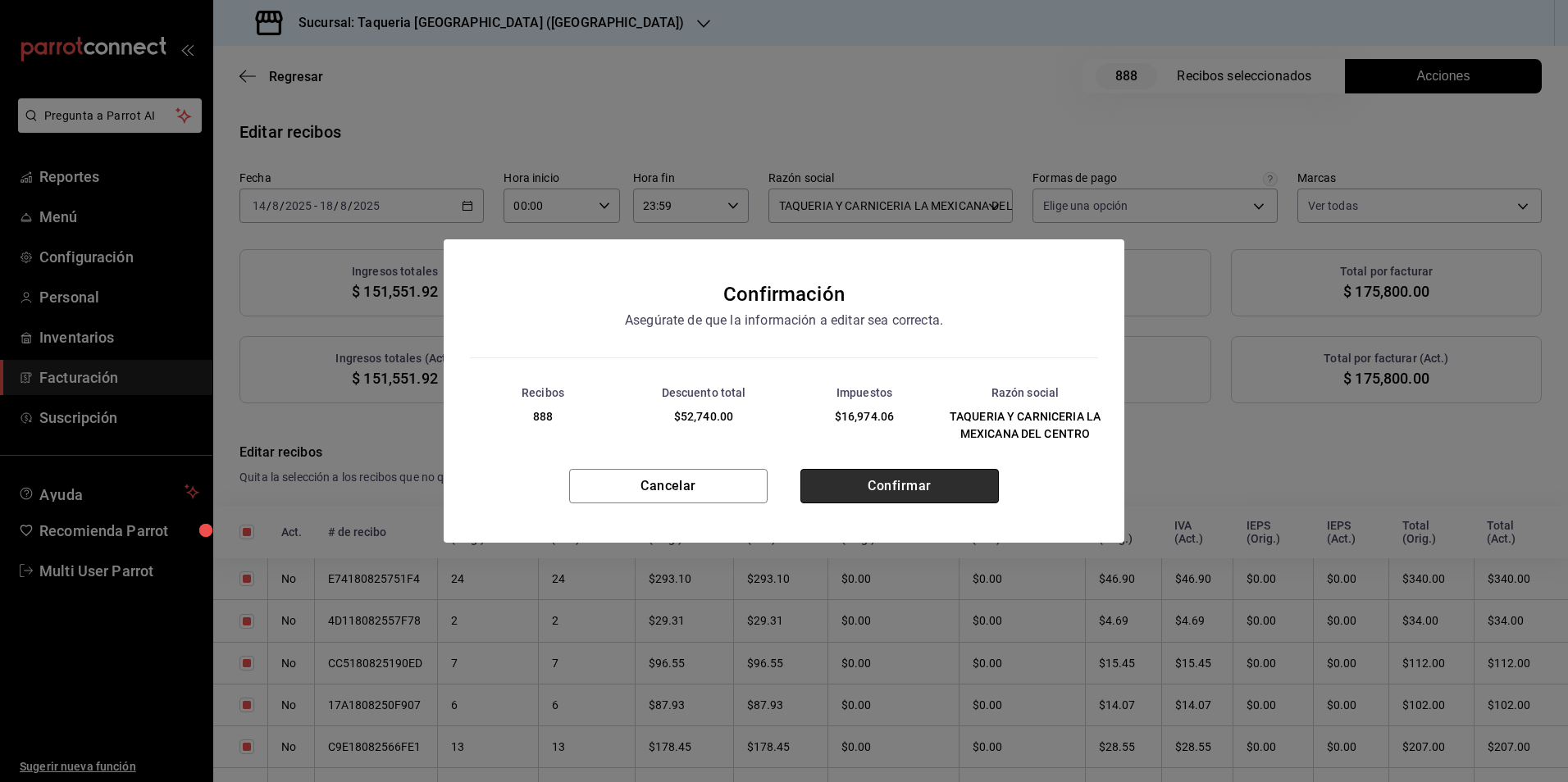
click at [835, 493] on button "Confirmar" at bounding box center [899, 486] width 198 height 34
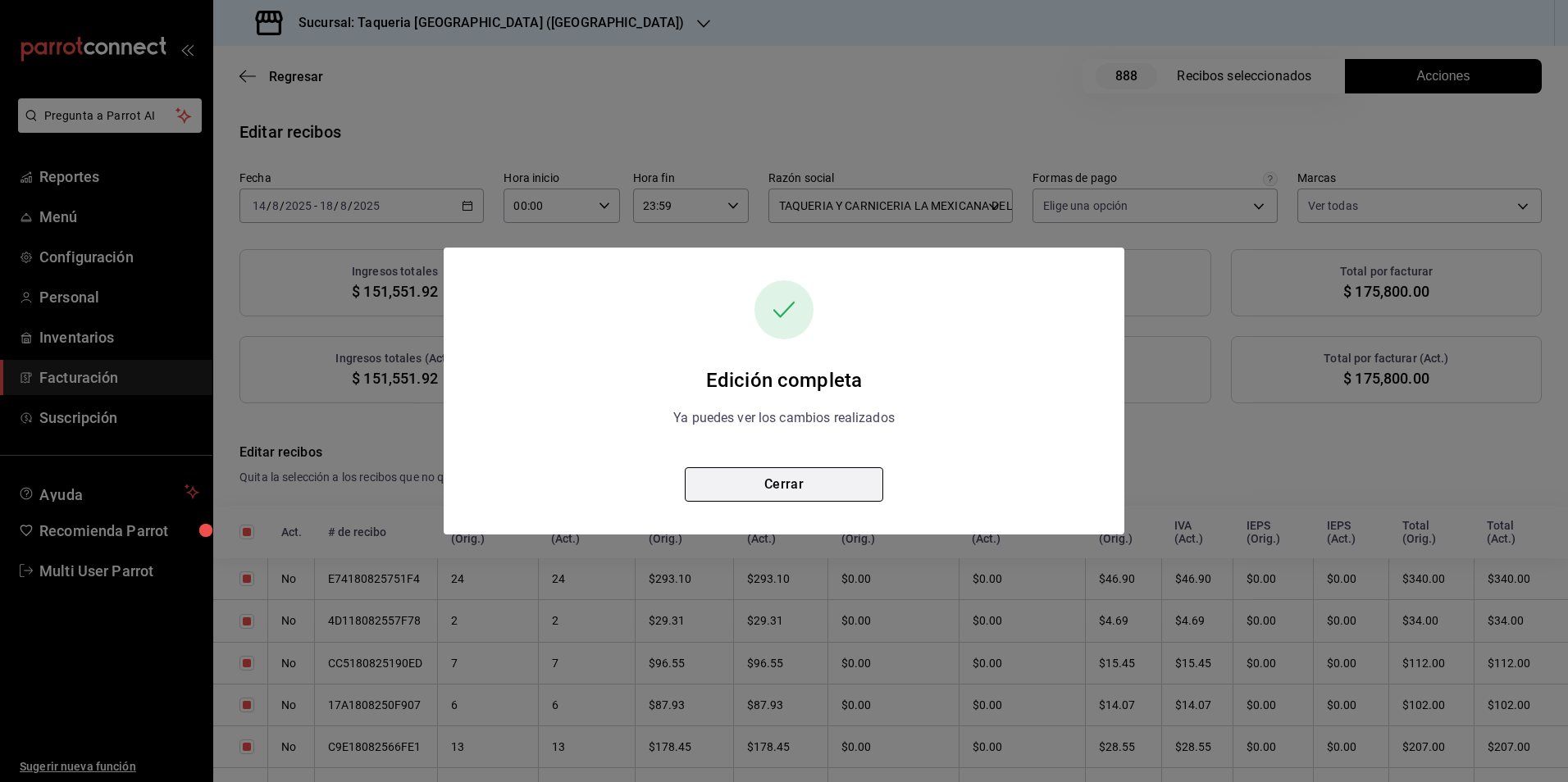
click at [875, 476] on button "Cerrar" at bounding box center [783, 485] width 198 height 34
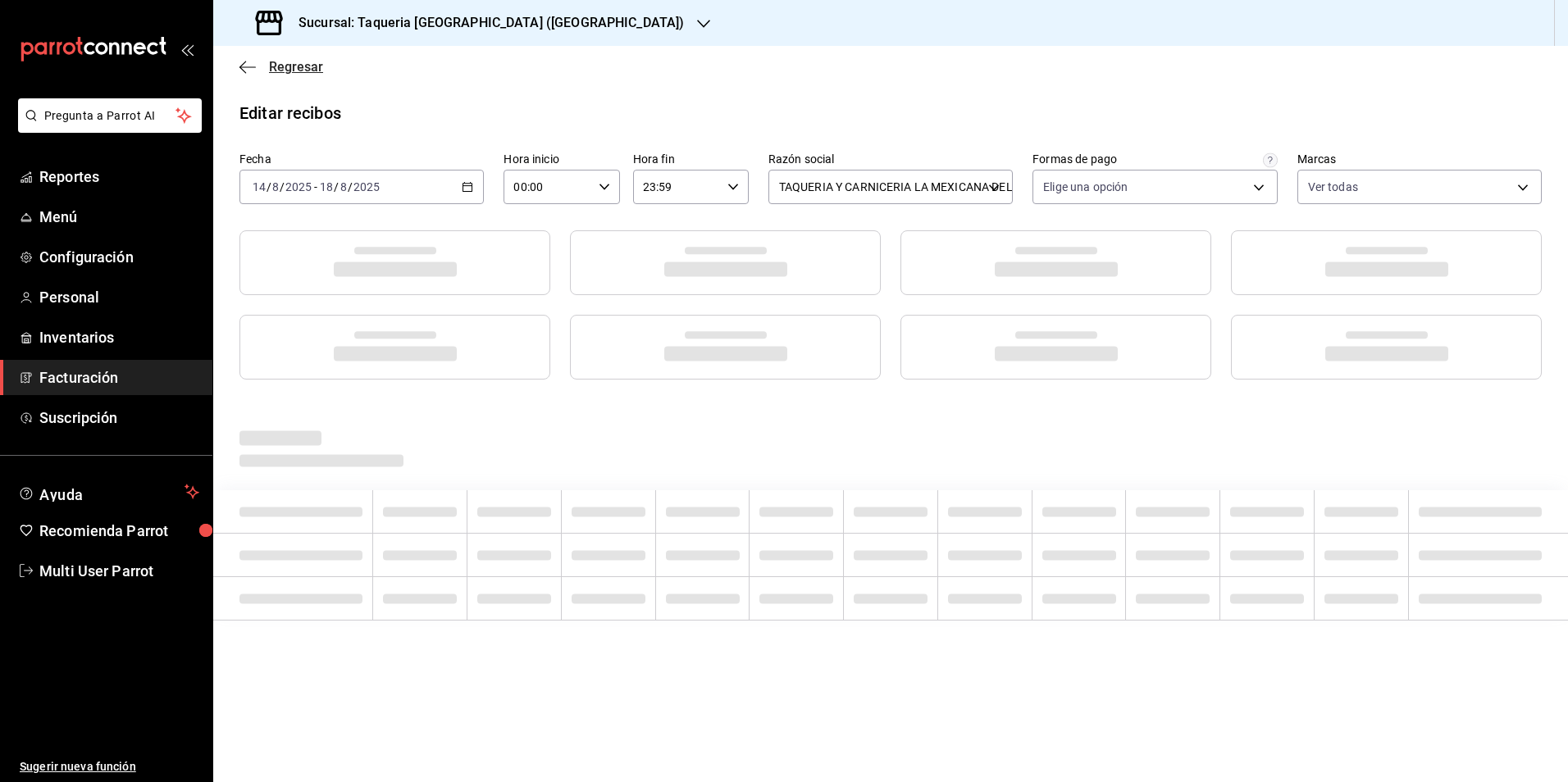
click at [282, 65] on span "Regresar" at bounding box center [295, 66] width 54 height 15
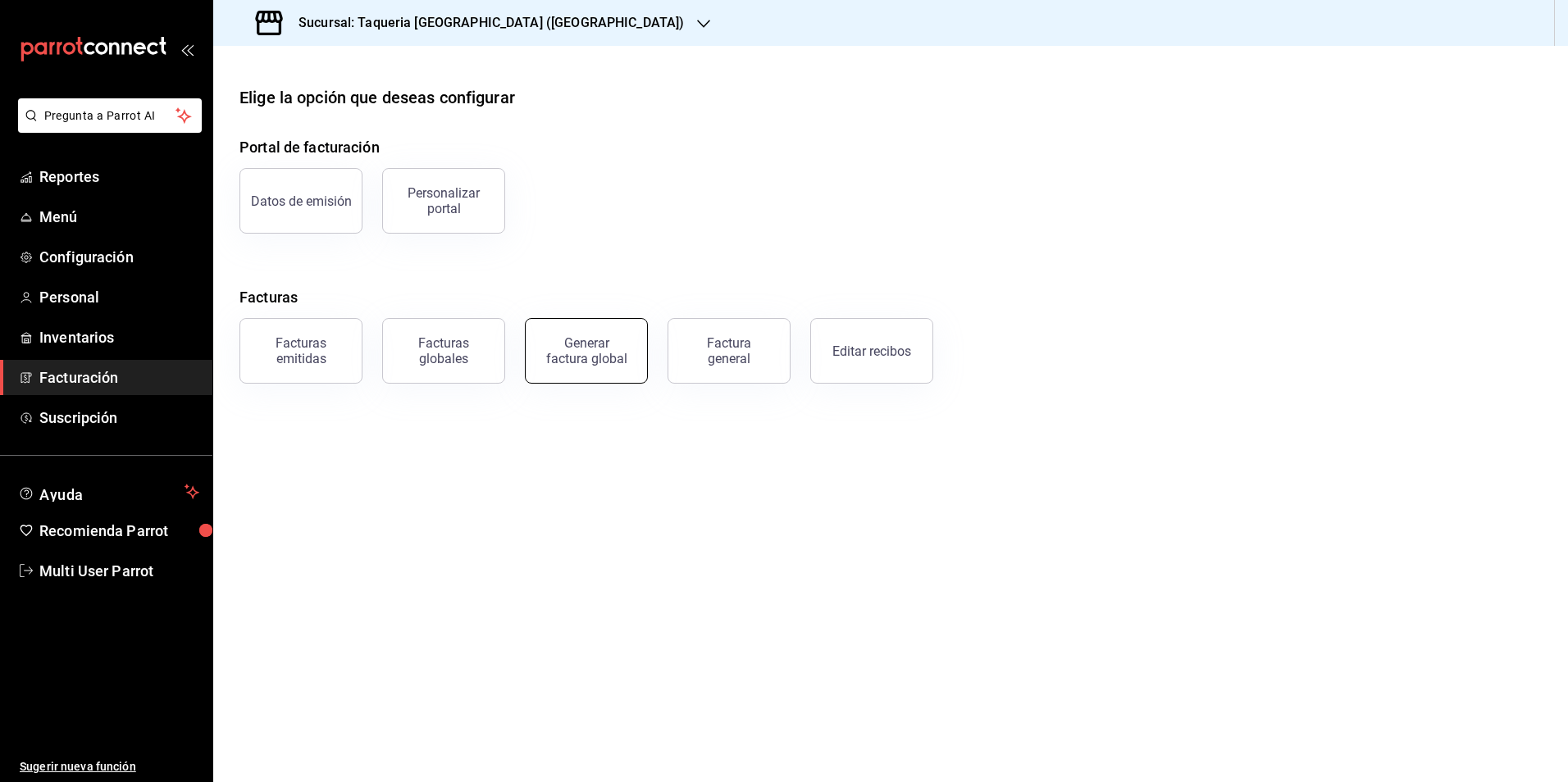
click at [582, 342] on div "Generar factura global" at bounding box center [587, 350] width 82 height 31
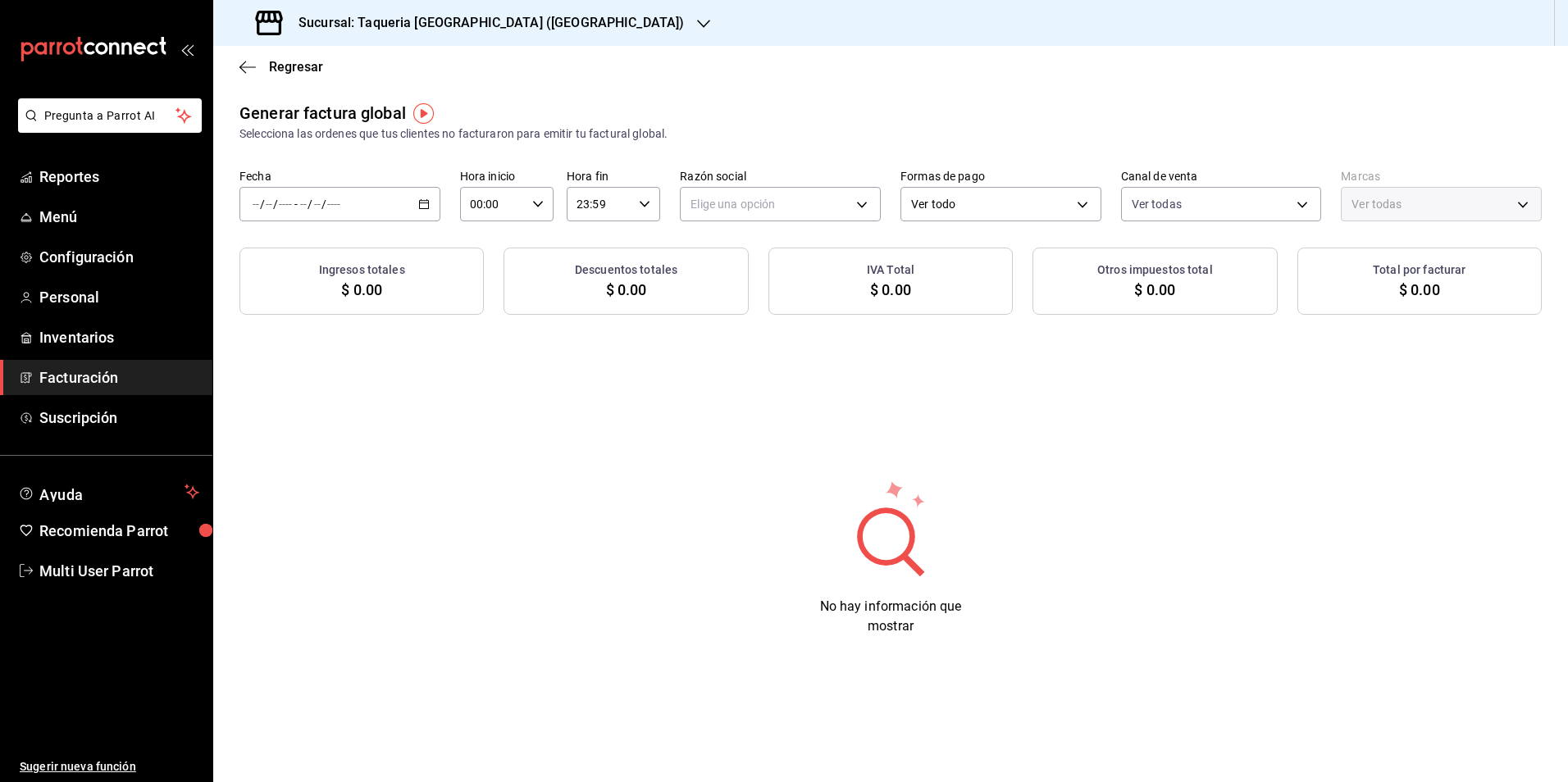
click at [401, 204] on div "/ / - / /" at bounding box center [340, 204] width 201 height 34
click at [350, 257] on span "Rango de fechas" at bounding box center [317, 253] width 127 height 17
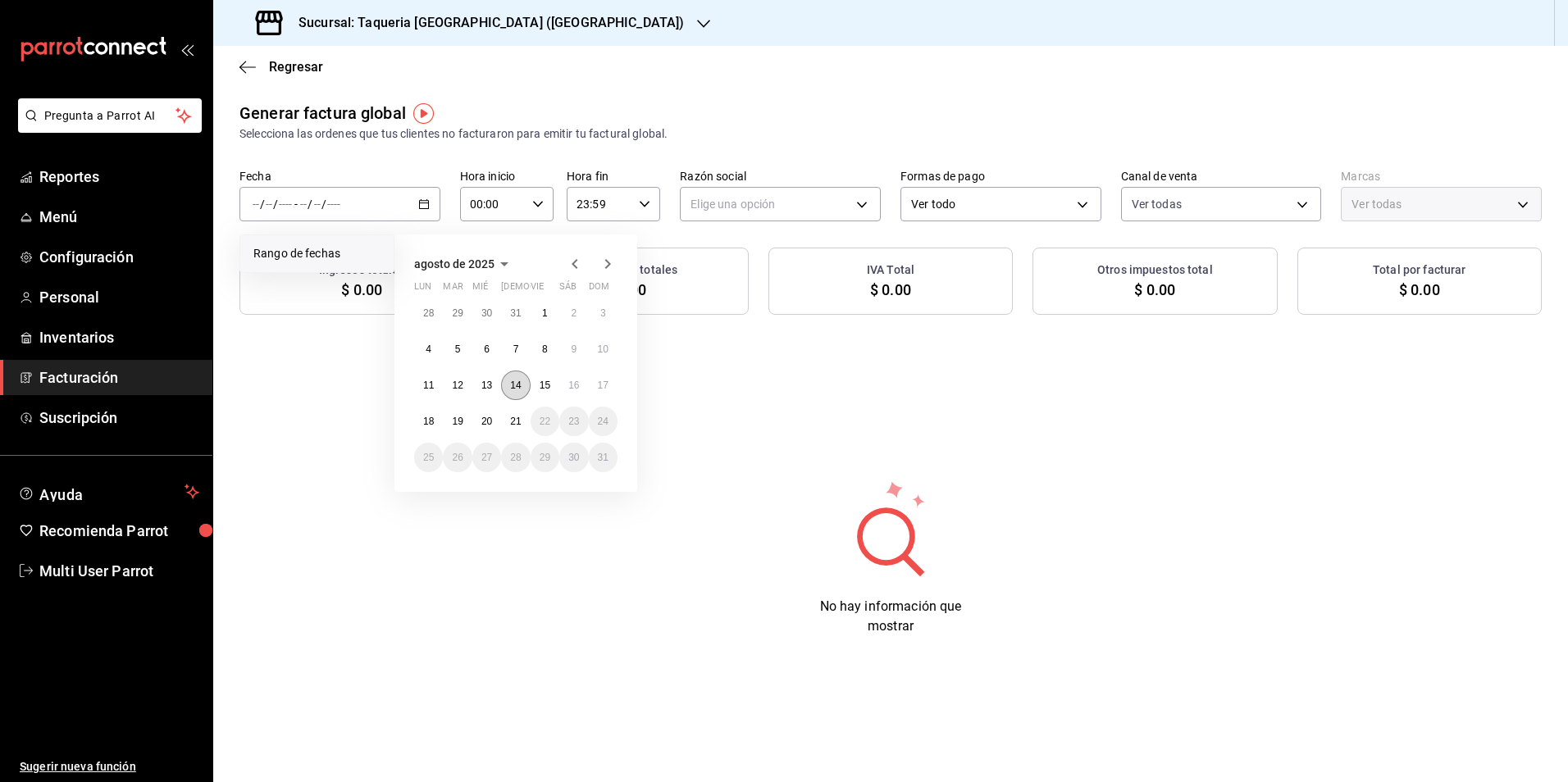
click at [519, 384] on abbr "14" at bounding box center [514, 385] width 10 height 11
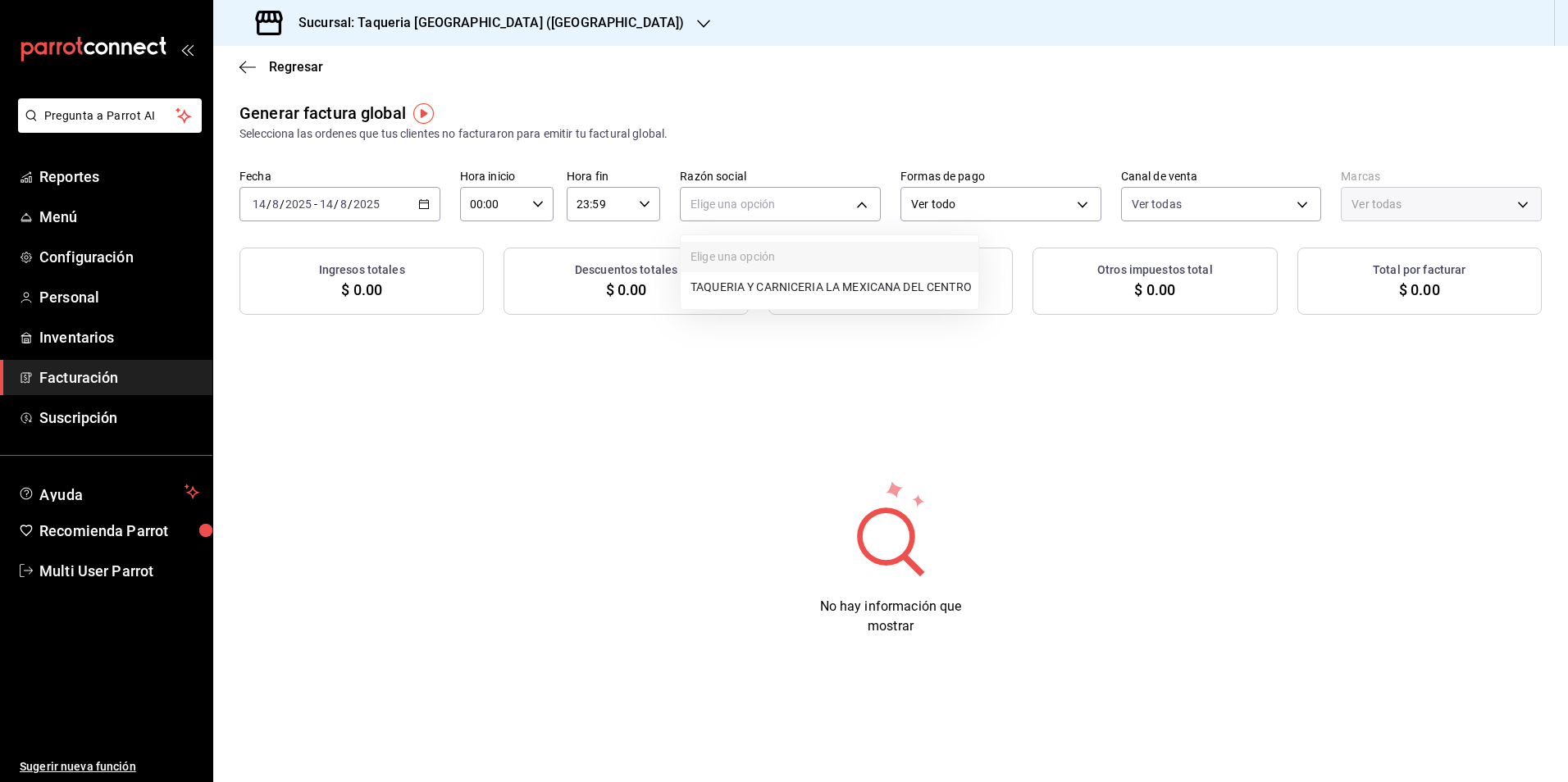
click at [729, 197] on body "Pregunta a Parrot AI Reportes Menú Configuración Personal Inventarios Facturaci…" at bounding box center [784, 391] width 1568 height 782
click at [733, 278] on li "TAQUERIA Y CARNICERIA LA MEXICANA DEL CENTRO" at bounding box center [830, 288] width 298 height 30
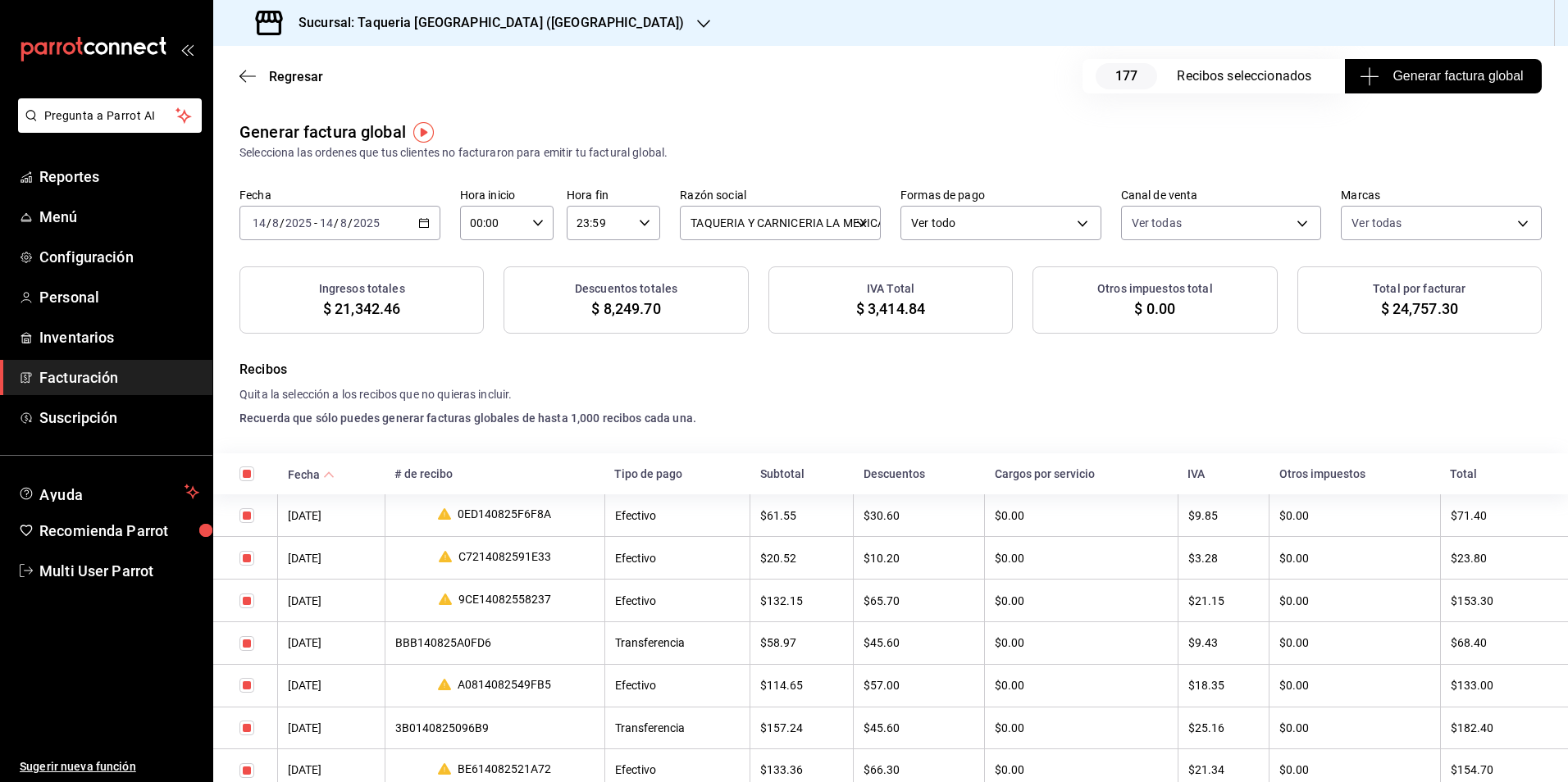
click at [1443, 79] on span "Generar factura global" at bounding box center [1443, 76] width 159 height 20
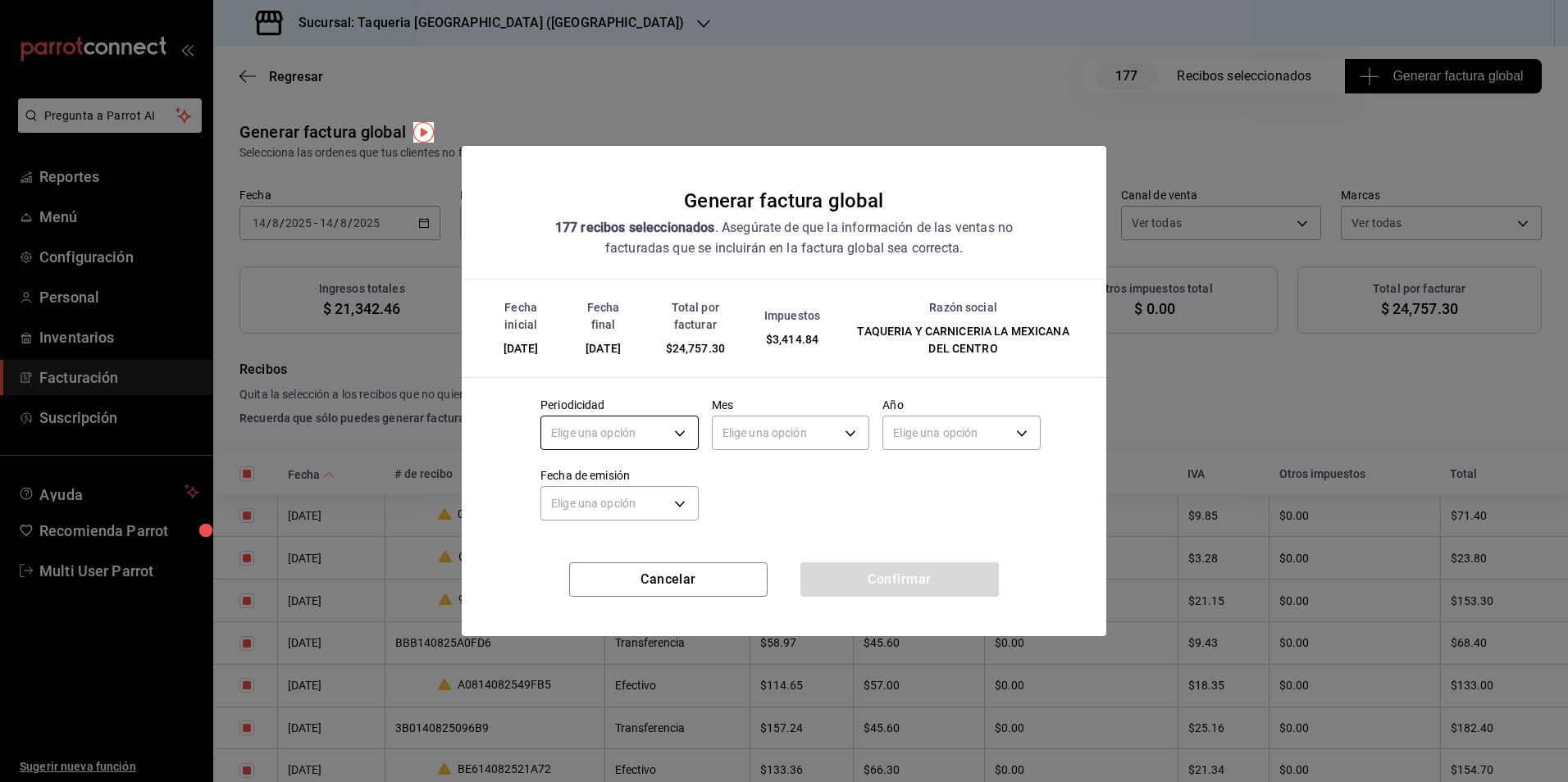
click at [605, 424] on body "Pregunta a Parrot AI Reportes Menú Configuración Personal Inventarios Facturaci…" at bounding box center [784, 391] width 1568 height 782
click at [607, 475] on li "Diario" at bounding box center [619, 484] width 157 height 28
click at [835, 429] on body "Pregunta a Parrot AI Reportes Menú Configuración Personal Inventarios Facturaci…" at bounding box center [784, 391] width 1568 height 782
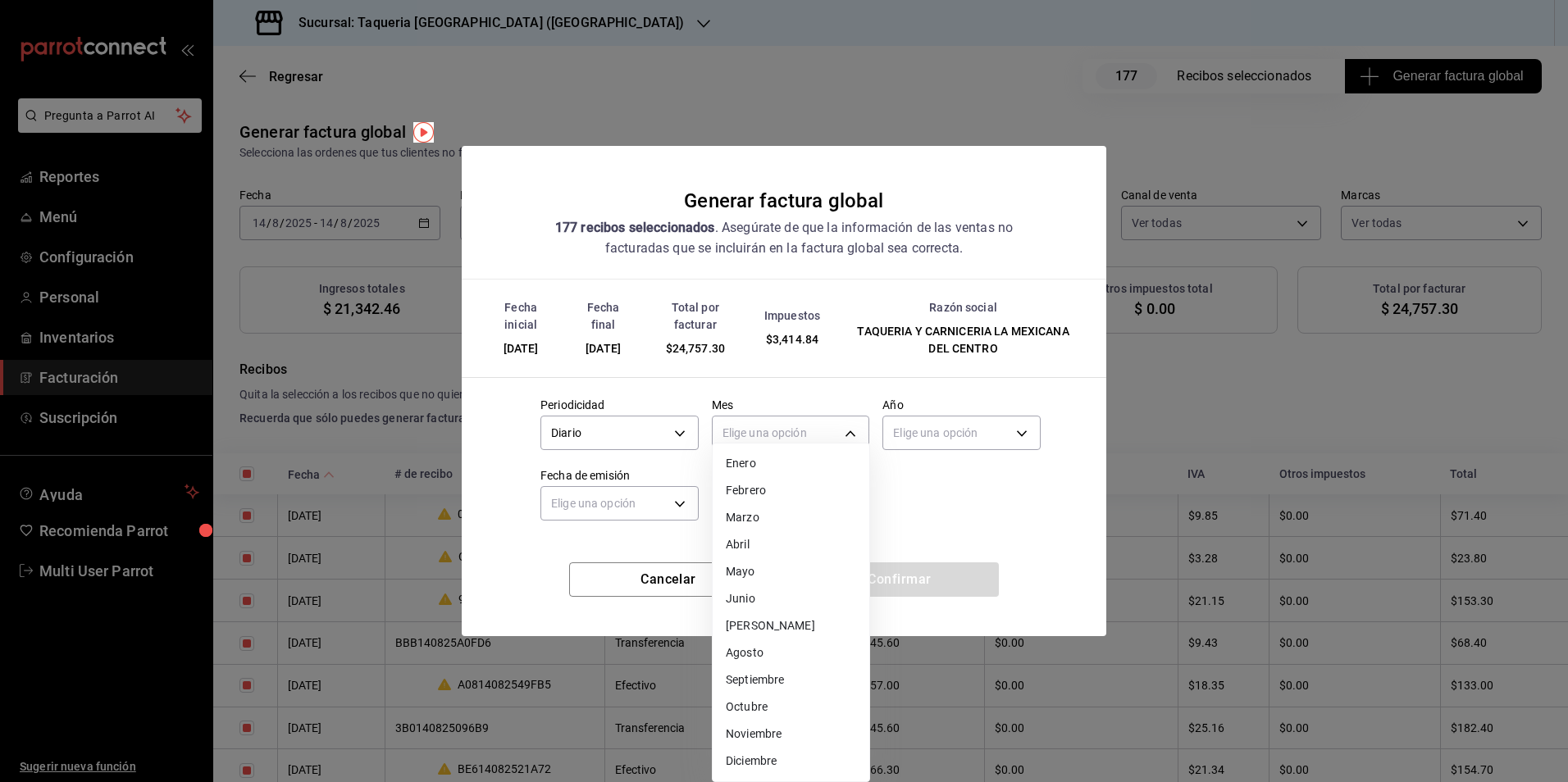
click at [742, 645] on li "Agosto" at bounding box center [791, 653] width 157 height 28
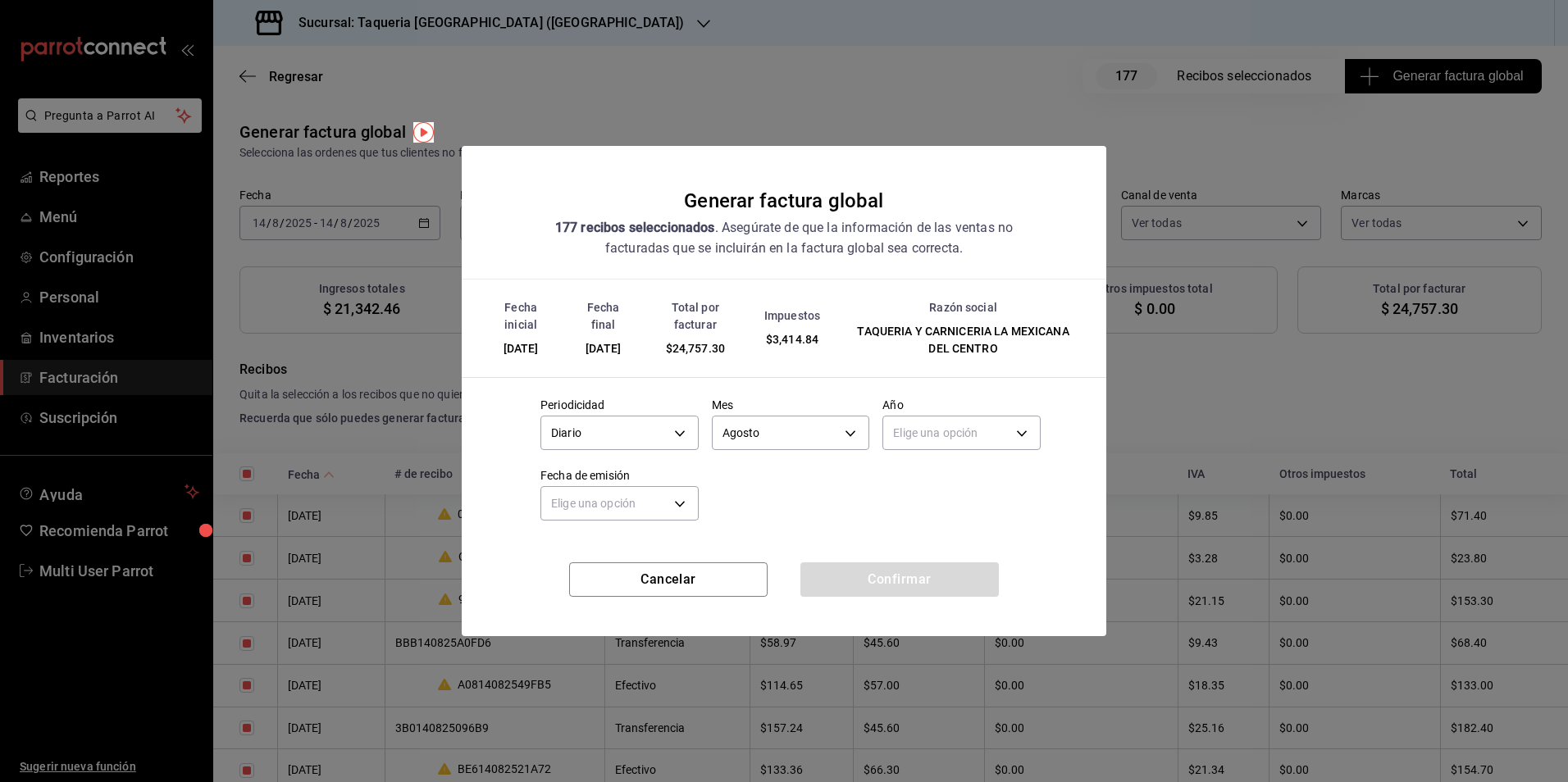
click at [938, 497] on div "Periodicidad Diario DAILY Mes Agosto 8 Año Elige una opción Fecha de emisión El…" at bounding box center [784, 455] width 513 height 141
click at [949, 444] on body "Pregunta a Parrot AI Reportes Menú Configuración Personal Inventarios Facturaci…" at bounding box center [784, 391] width 1568 height 782
click at [931, 467] on ul "Elige una opción 2025 2024" at bounding box center [961, 497] width 157 height 67
click at [925, 483] on li "2025" at bounding box center [961, 484] width 157 height 28
click at [625, 506] on body "Pregunta a Parrot AI Reportes Menú Configuración Personal Inventarios Facturaci…" at bounding box center [784, 391] width 1568 height 782
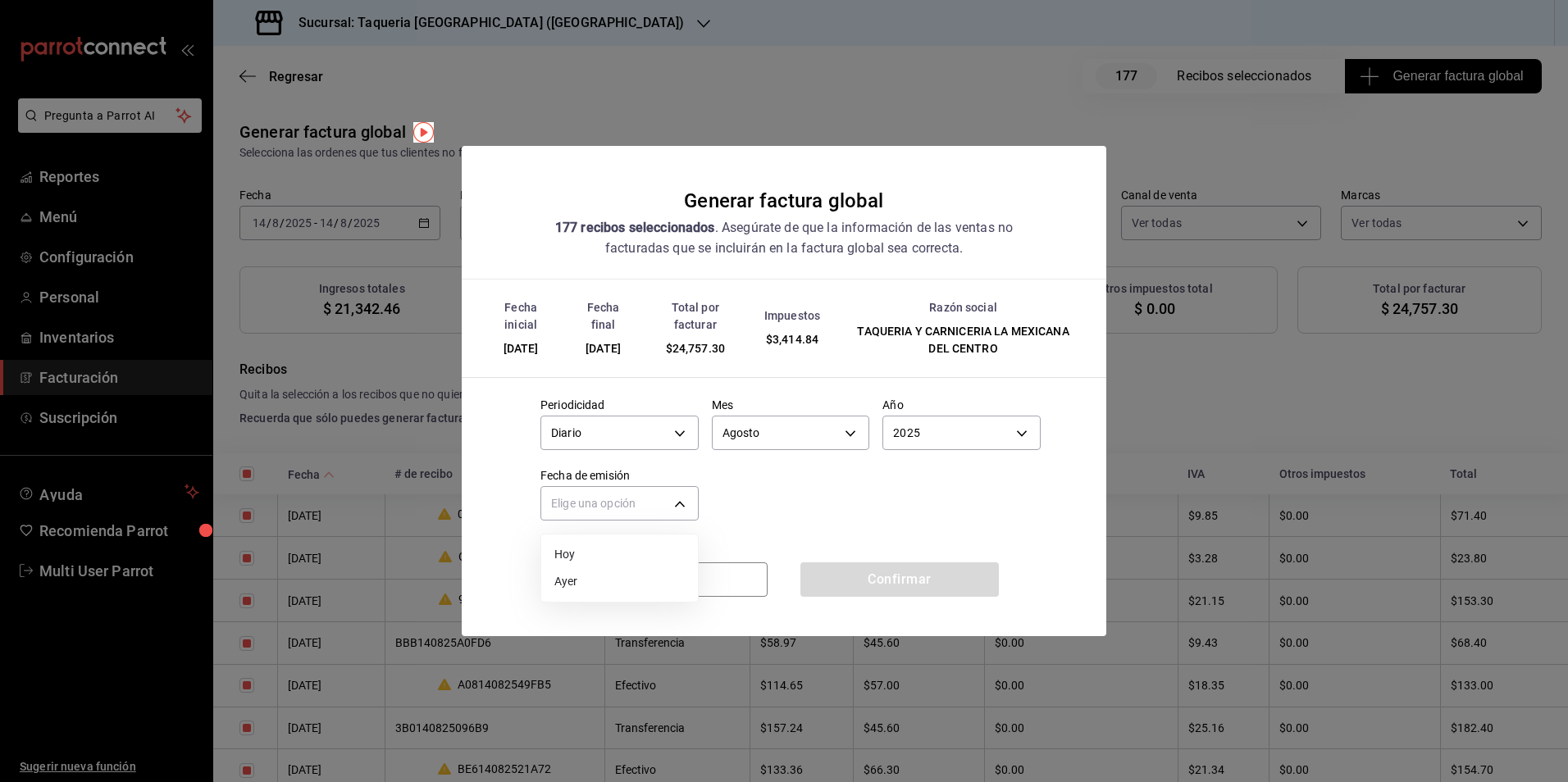
click at [607, 550] on li "Hoy" at bounding box center [619, 554] width 157 height 28
click at [876, 566] on button "Confirmar" at bounding box center [899, 580] width 198 height 34
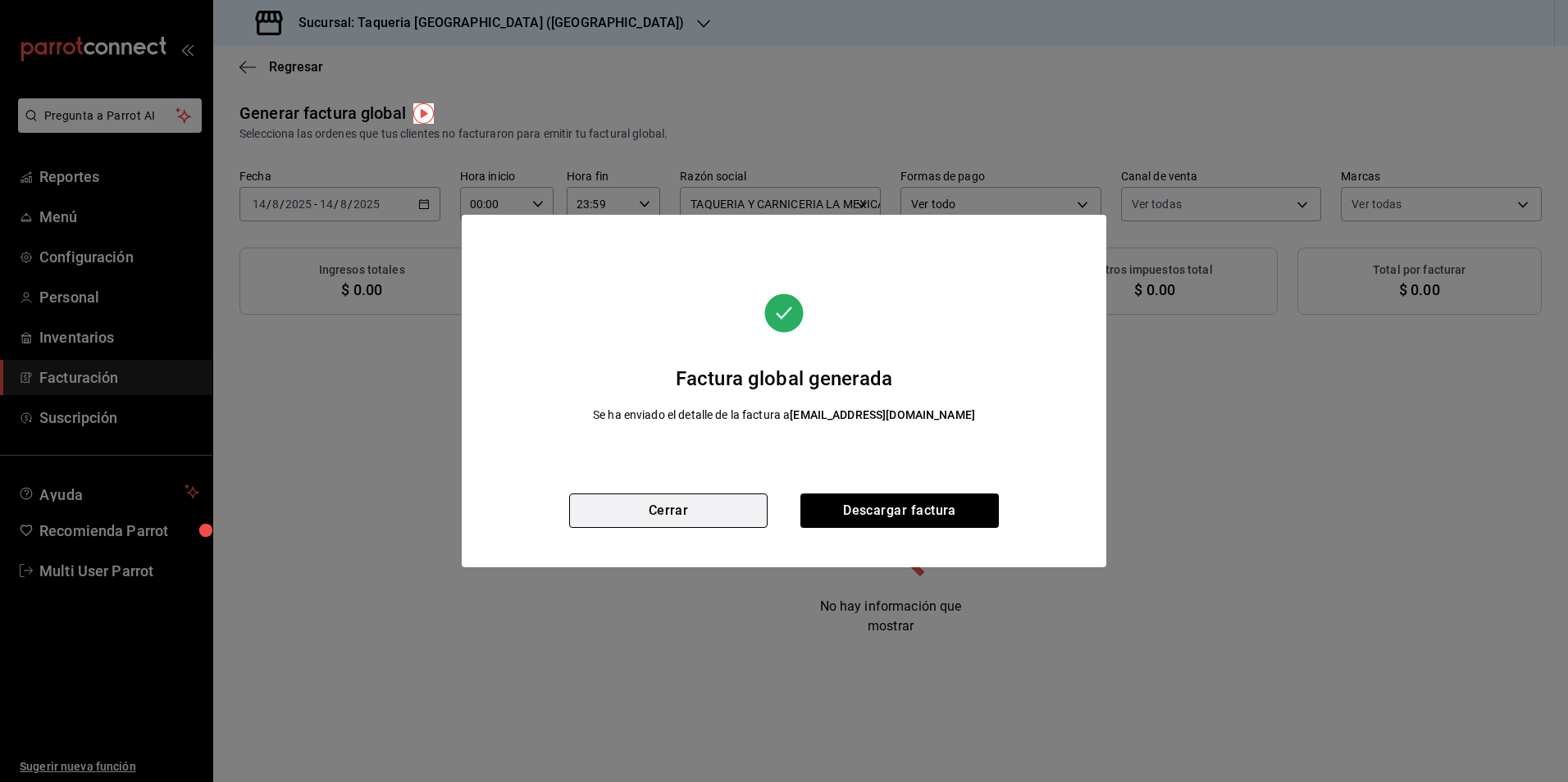
click at [737, 525] on button "Cerrar" at bounding box center [668, 511] width 198 height 34
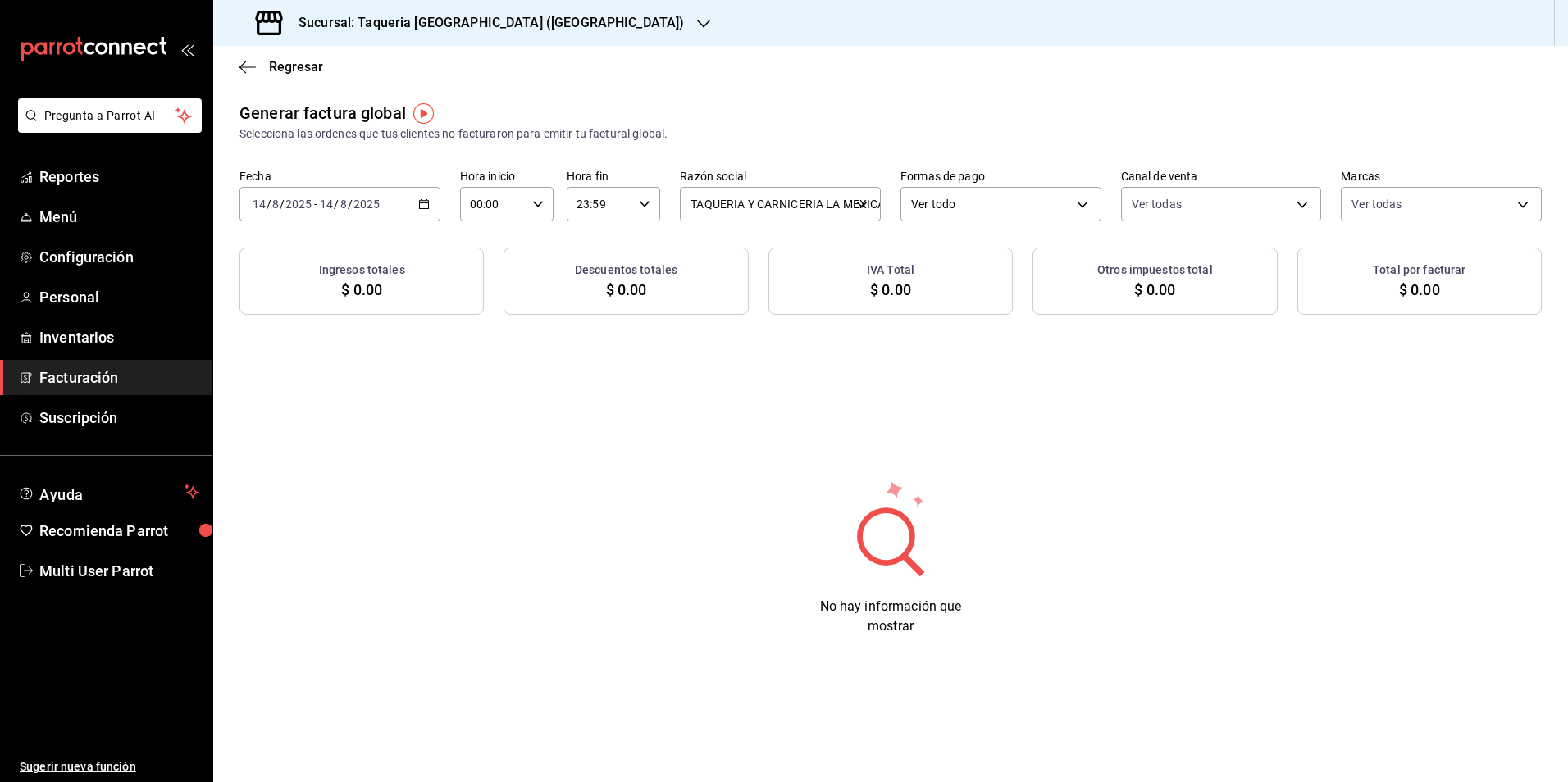
click at [400, 203] on div "[DATE] [DATE] - [DATE] [DATE]" at bounding box center [340, 204] width 201 height 34
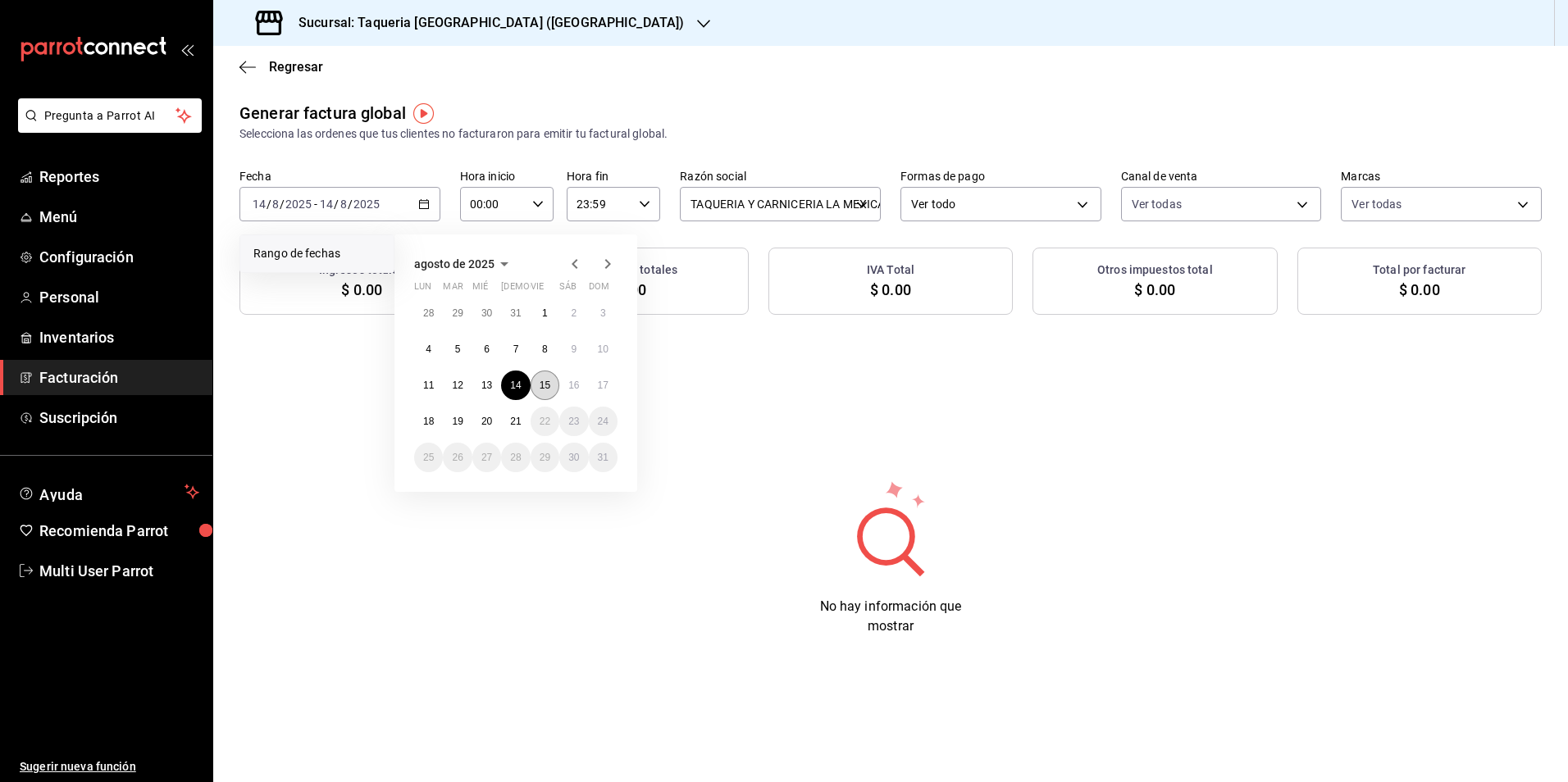
click at [551, 384] on button "15" at bounding box center [545, 385] width 28 height 29
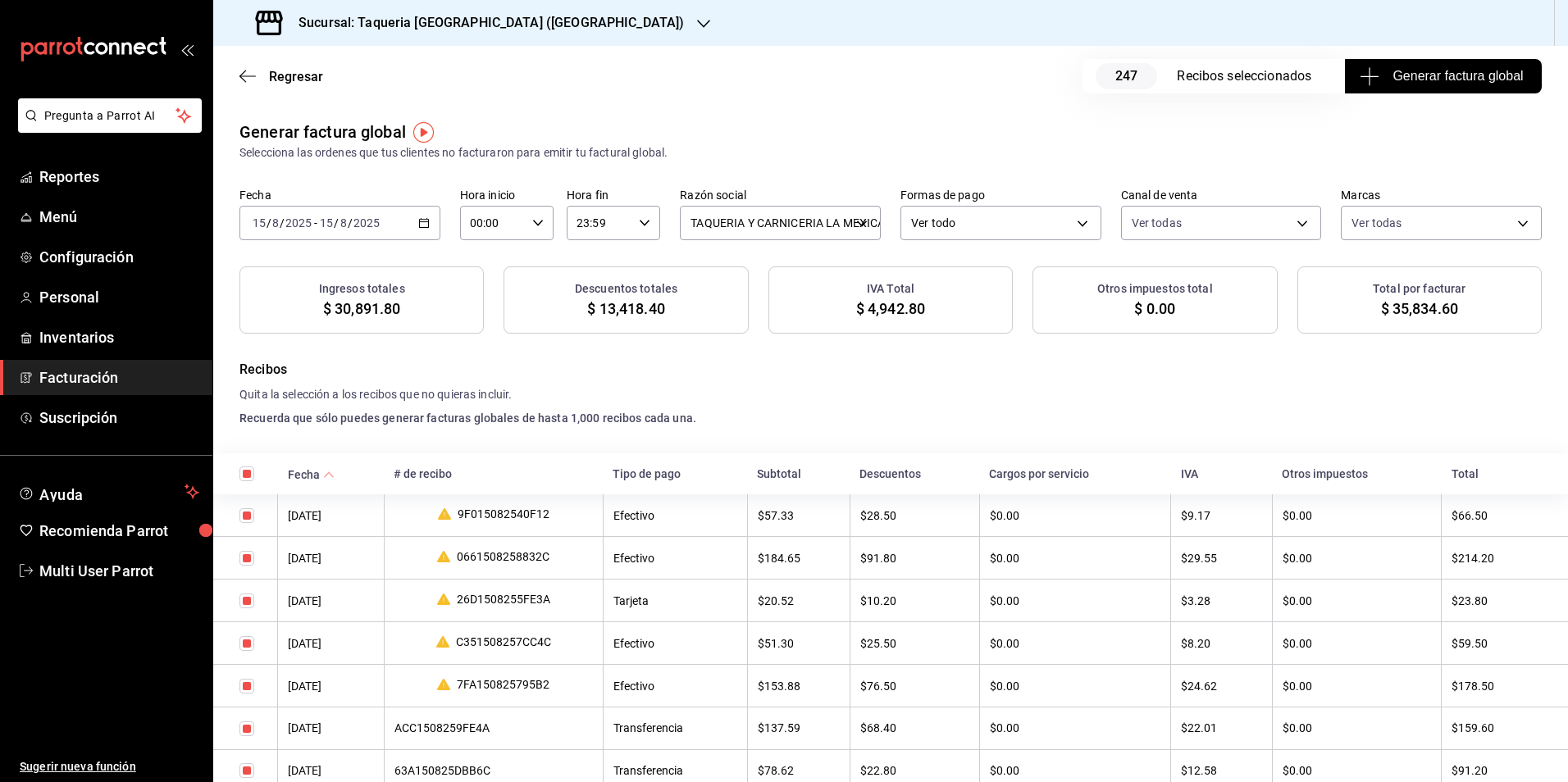
click at [1439, 55] on div "Regresar 247 Recibos seleccionados Generar factura global" at bounding box center [890, 76] width 1354 height 61
click at [1467, 77] on span "Generar factura global" at bounding box center [1443, 76] width 159 height 20
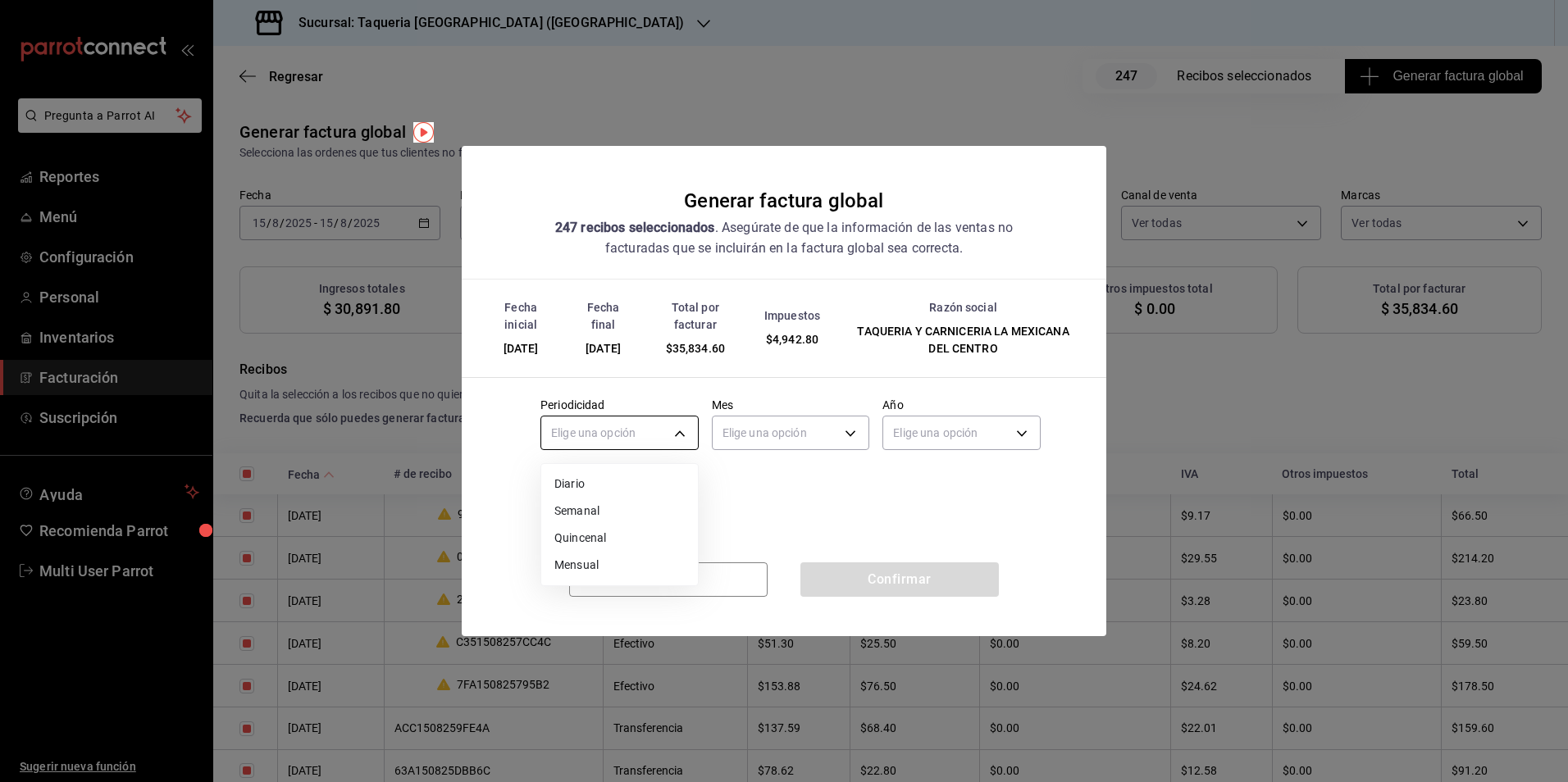
click at [556, 440] on body "Pregunta a Parrot AI Reportes Menú Configuración Personal Inventarios Facturaci…" at bounding box center [784, 391] width 1568 height 782
click at [568, 471] on li "Diario" at bounding box center [619, 484] width 157 height 28
click at [788, 452] on div "Elige una opción" at bounding box center [791, 431] width 159 height 44
click at [813, 433] on body "Pregunta a Parrot AI Reportes Menú Configuración Personal Inventarios Facturaci…" at bounding box center [784, 391] width 1568 height 782
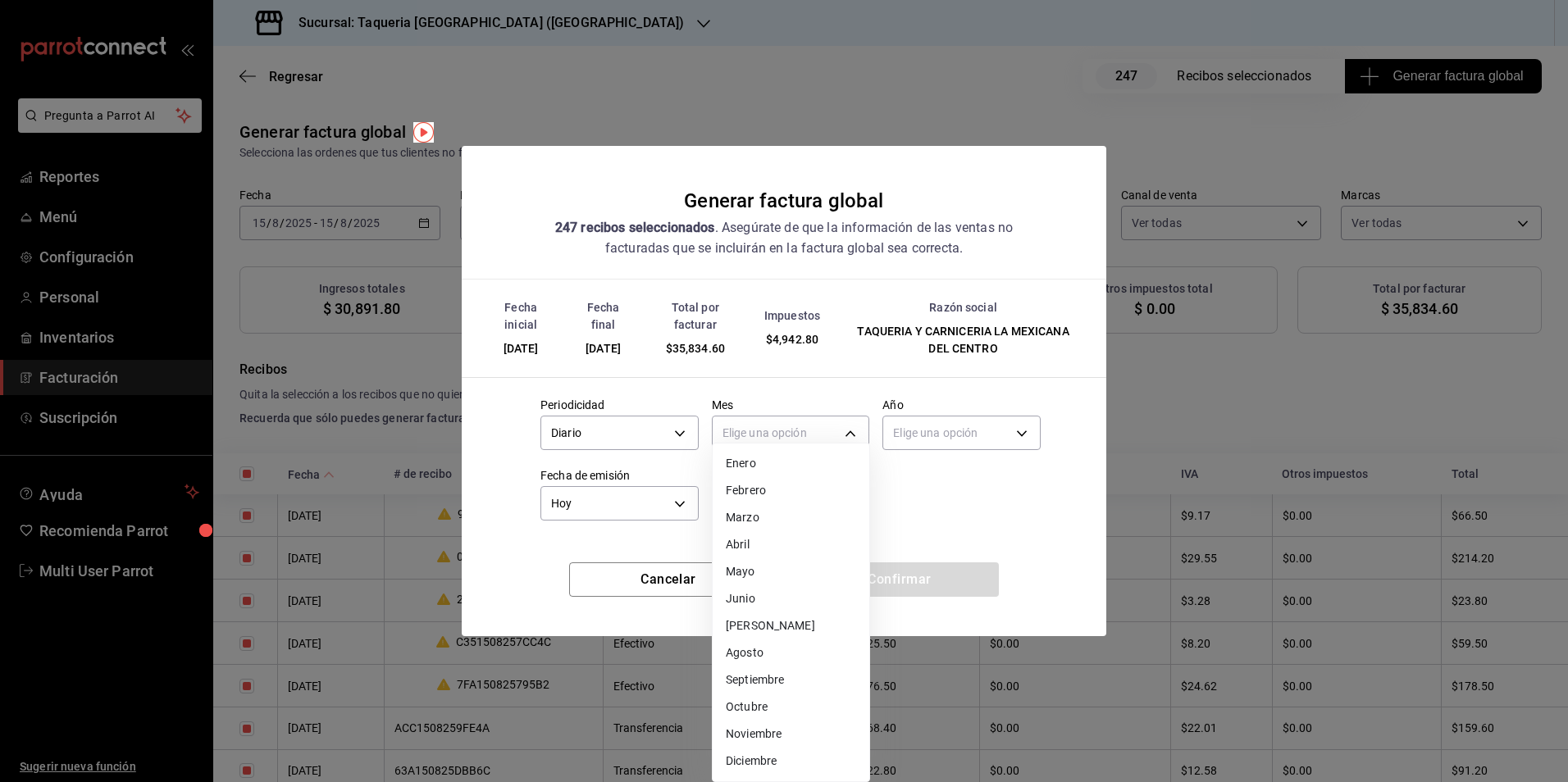
click at [768, 654] on li "Agosto" at bounding box center [791, 653] width 157 height 28
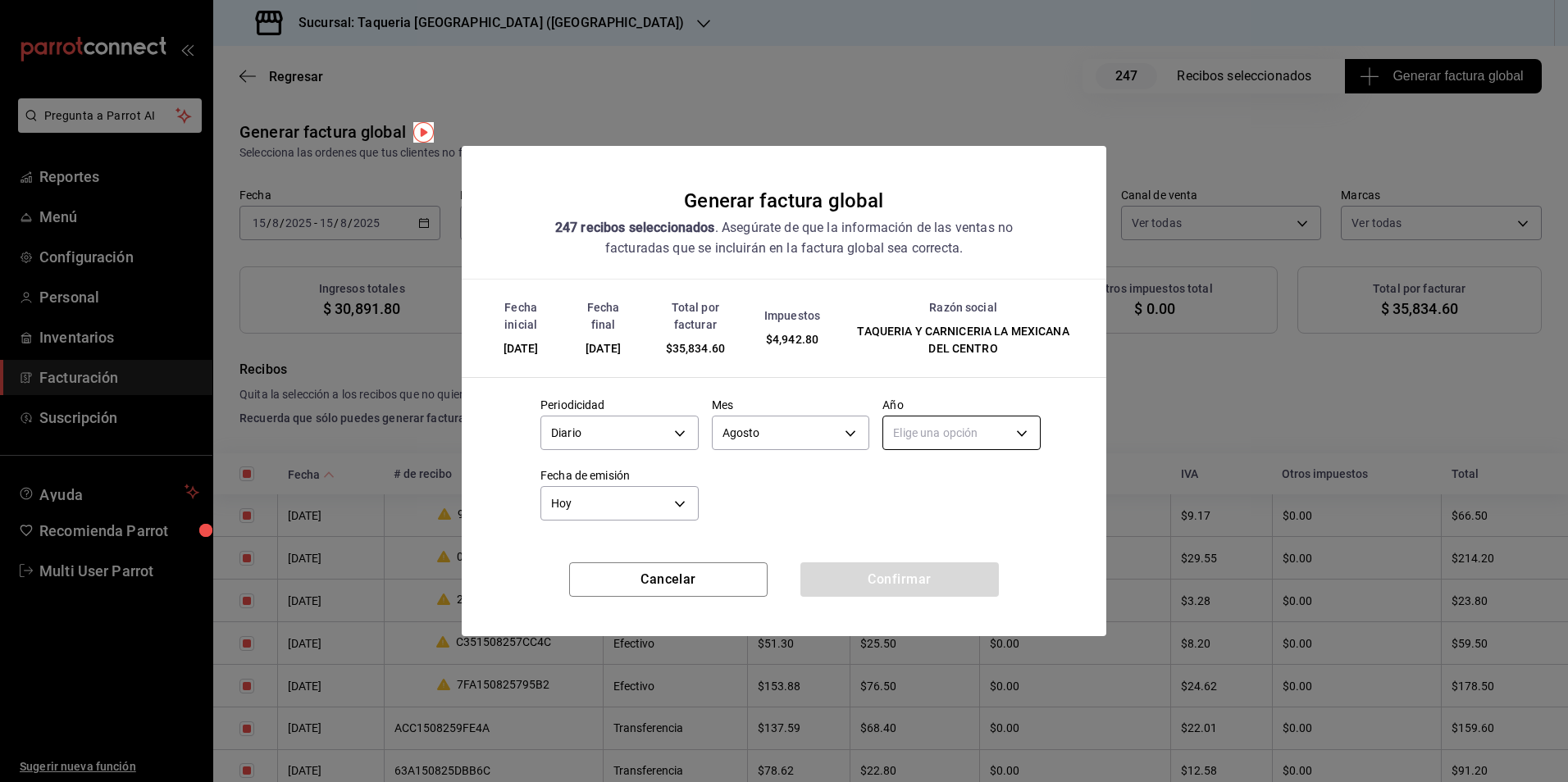
click at [1008, 418] on body "Pregunta a Parrot AI Reportes Menú Configuración Personal Inventarios Facturaci…" at bounding box center [784, 391] width 1568 height 782
click at [959, 468] on ul "Elige una opción 2025 2024" at bounding box center [961, 497] width 157 height 67
click at [950, 479] on li "2025" at bounding box center [961, 484] width 157 height 28
click at [905, 569] on button "Confirmar" at bounding box center [899, 580] width 198 height 34
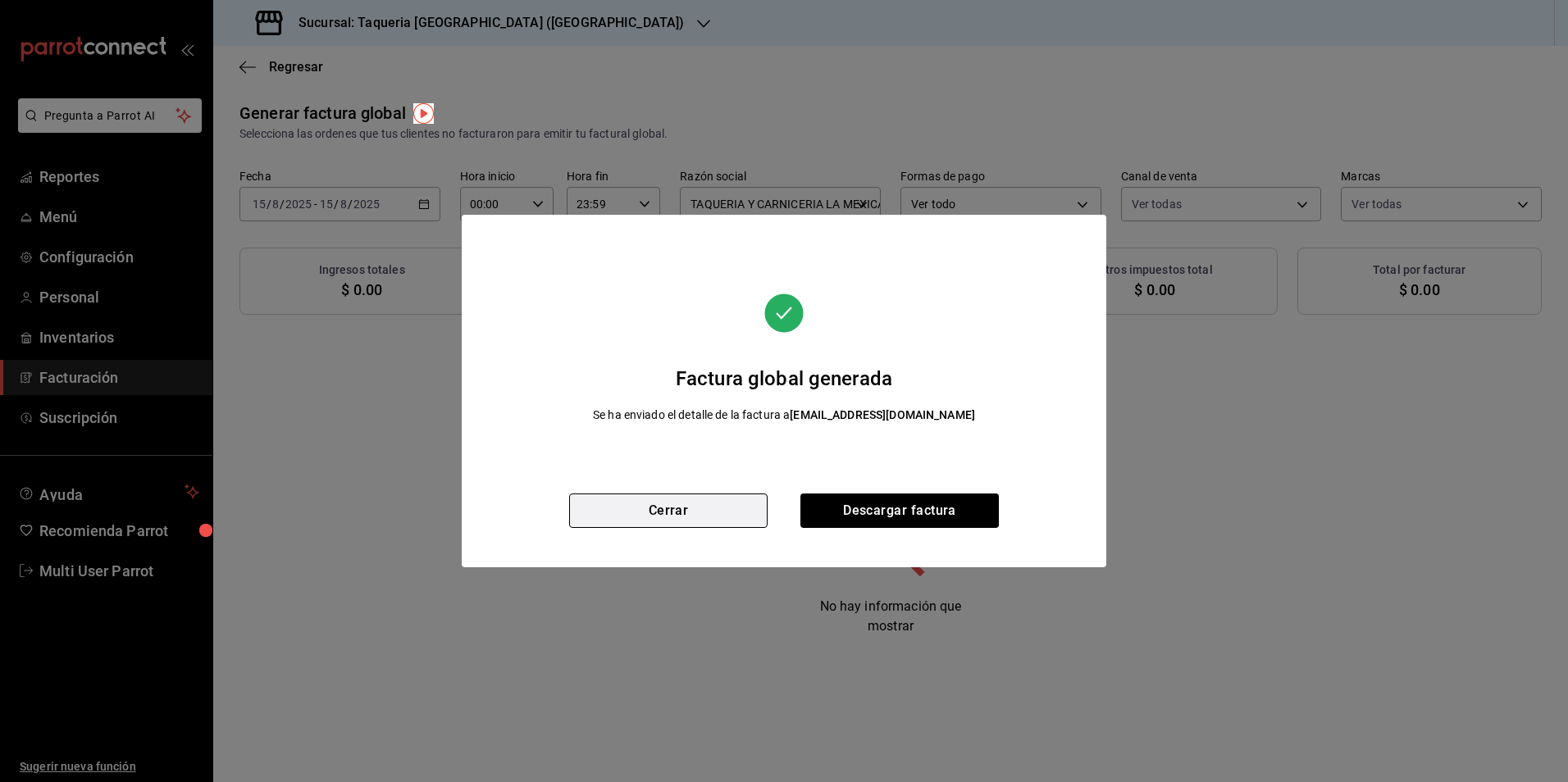
click at [733, 500] on button "Cerrar" at bounding box center [668, 511] width 198 height 34
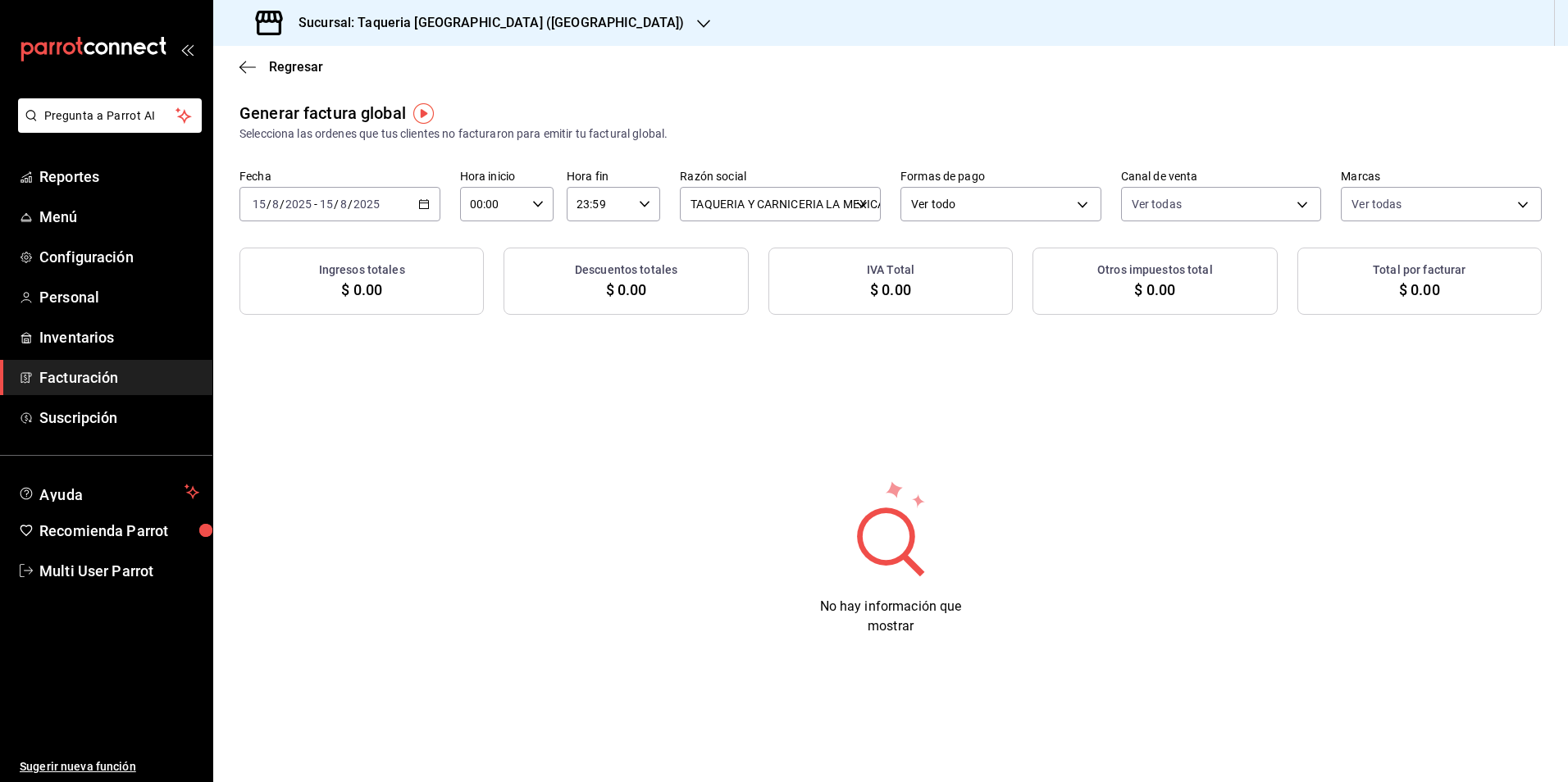
click at [437, 208] on div "[DATE] [DATE] - [DATE] [DATE]" at bounding box center [340, 204] width 201 height 34
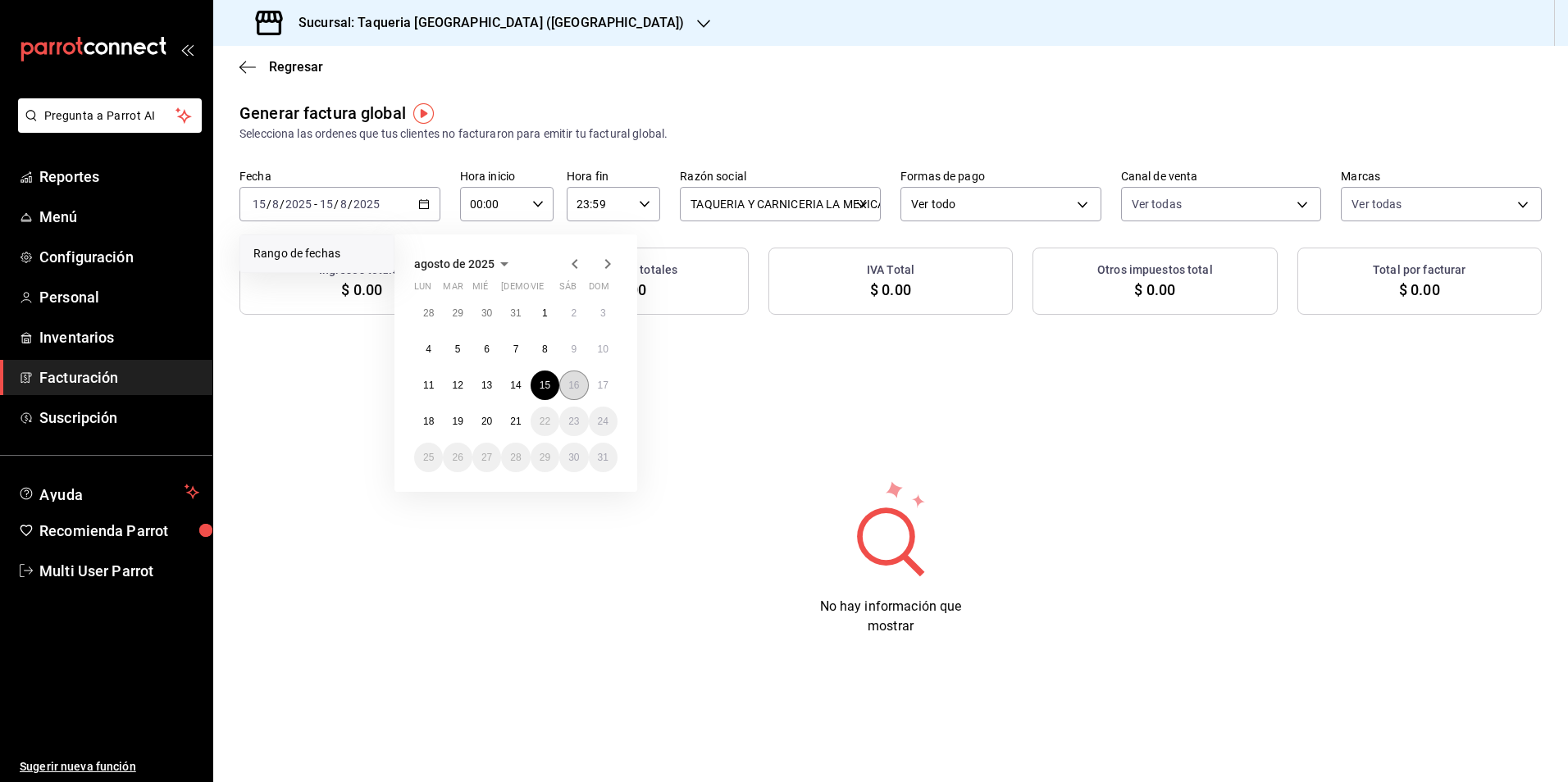
click at [564, 379] on button "16" at bounding box center [573, 385] width 28 height 29
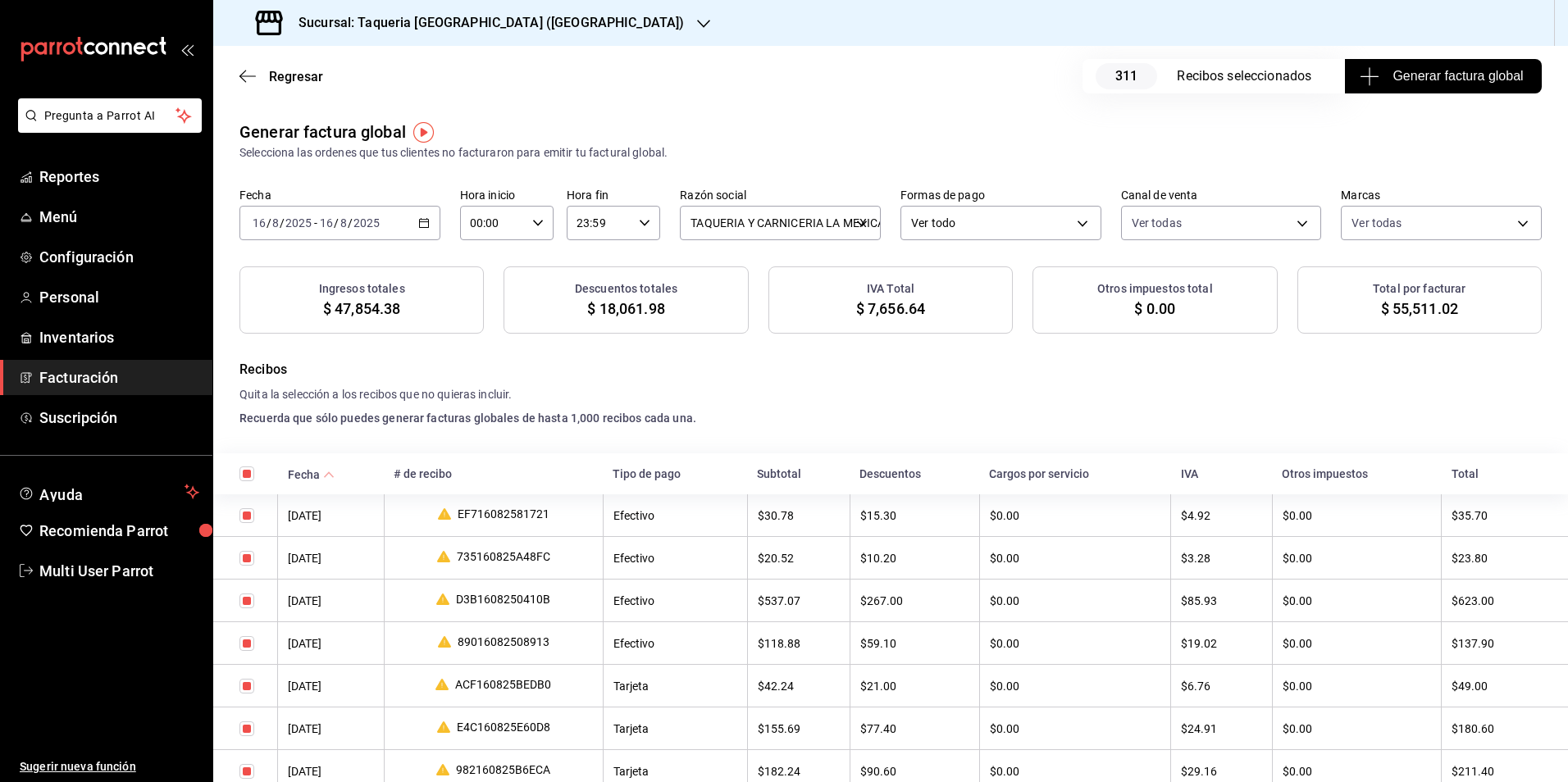
click at [1457, 82] on span "Generar factura global" at bounding box center [1443, 76] width 159 height 20
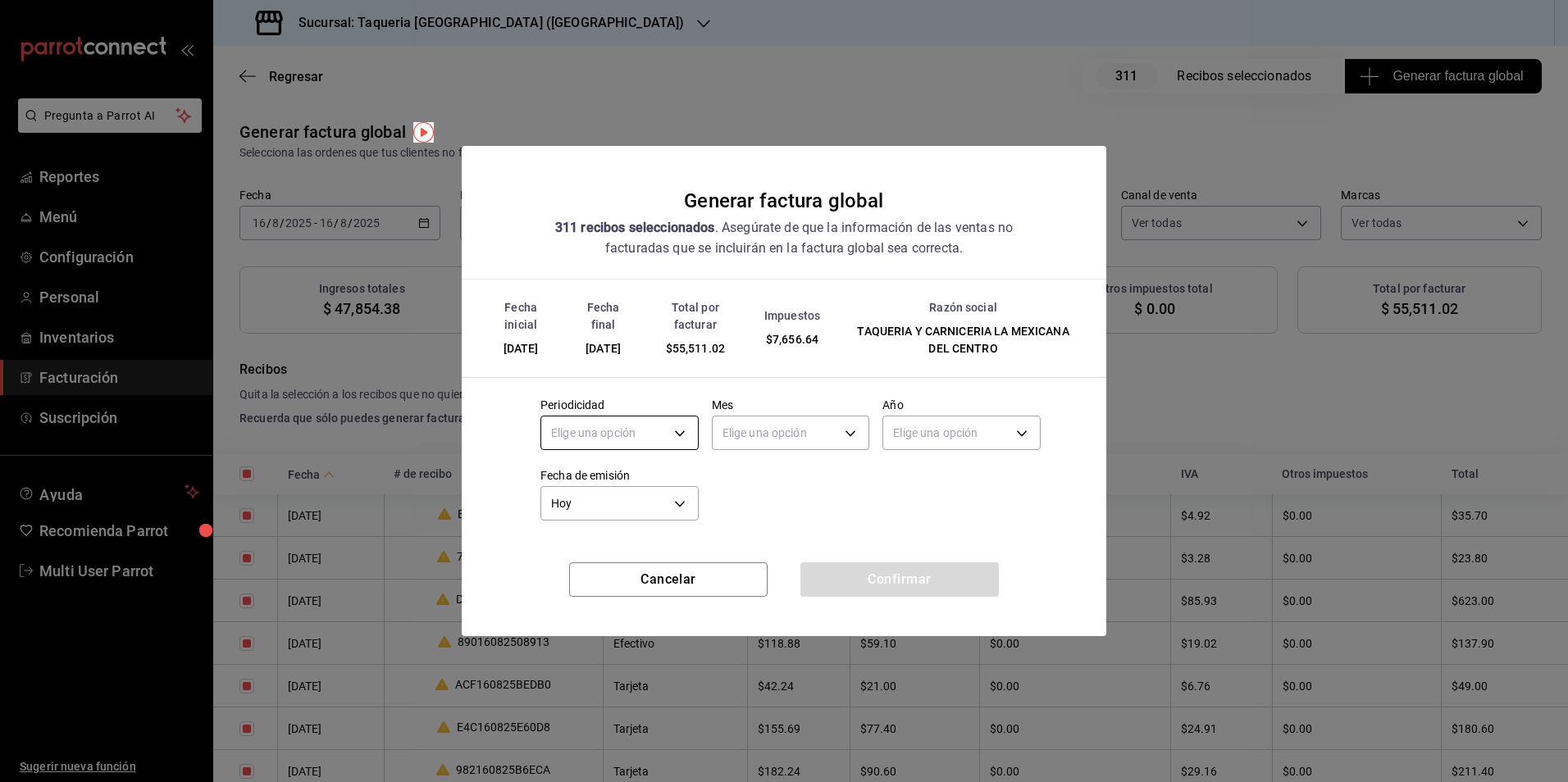
click at [600, 421] on body "Pregunta a Parrot AI Reportes Menú Configuración Personal Inventarios Facturaci…" at bounding box center [784, 391] width 1568 height 782
click at [585, 483] on li "Diario" at bounding box center [619, 484] width 157 height 28
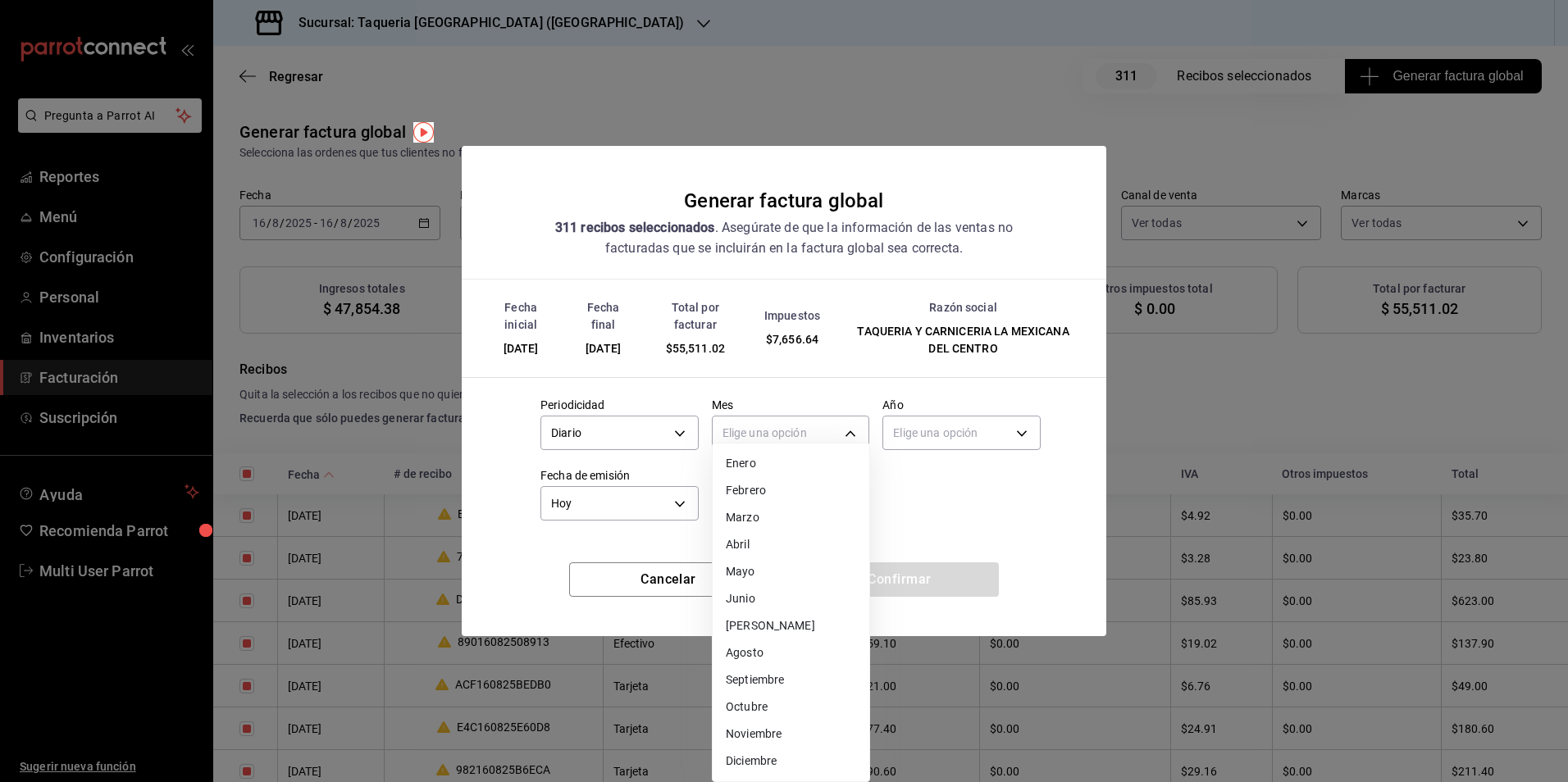
click at [775, 426] on body "Pregunta a Parrot AI Reportes Menú Configuración Personal Inventarios Facturaci…" at bounding box center [784, 391] width 1568 height 782
click at [757, 645] on li "Agosto" at bounding box center [791, 653] width 157 height 28
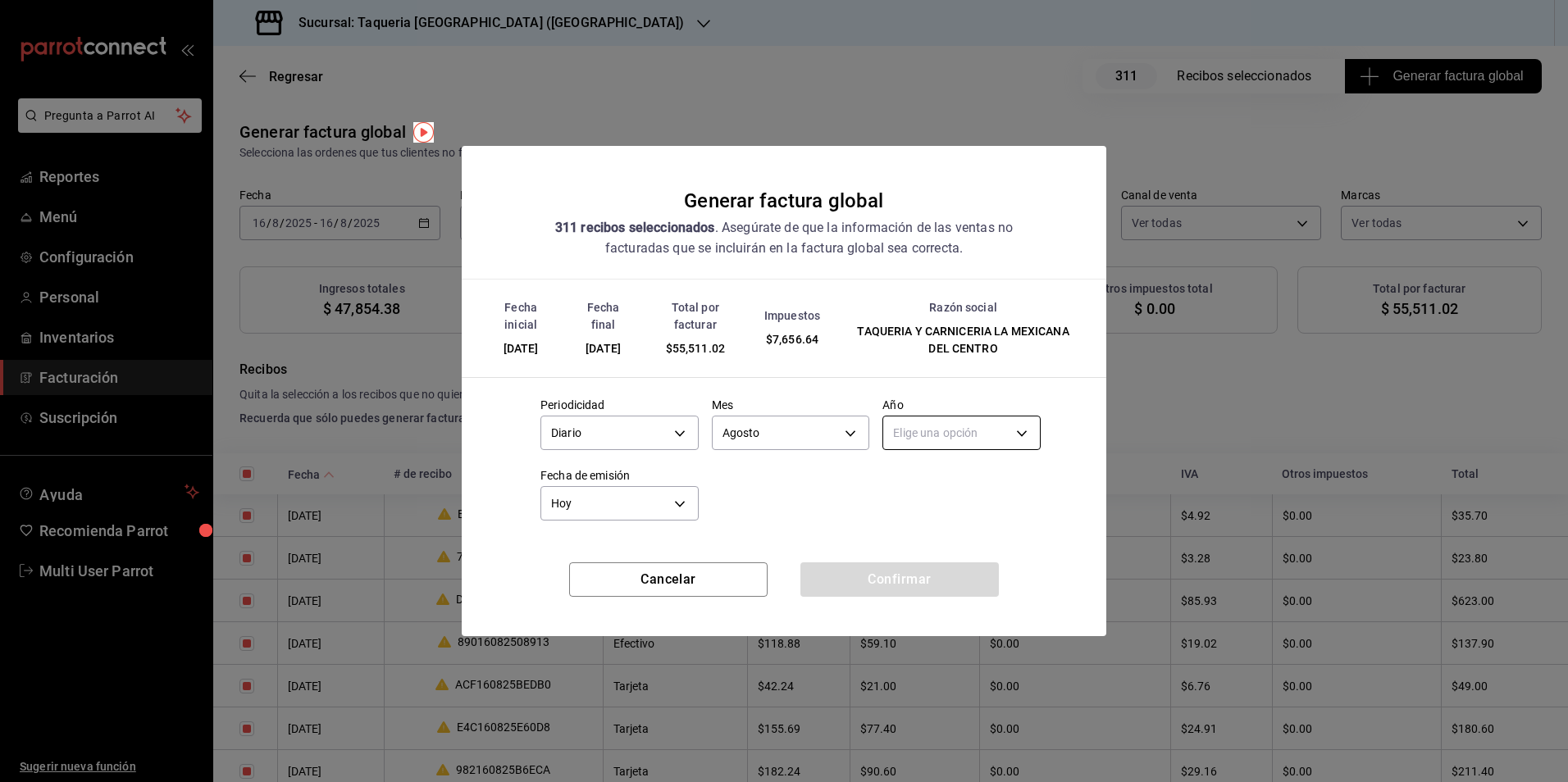
click at [998, 426] on body "Pregunta a Parrot AI Reportes Menú Configuración Personal Inventarios Facturaci…" at bounding box center [784, 391] width 1568 height 782
click at [957, 492] on li "2025" at bounding box center [961, 484] width 157 height 28
click at [929, 574] on button "Confirmar" at bounding box center [899, 580] width 198 height 34
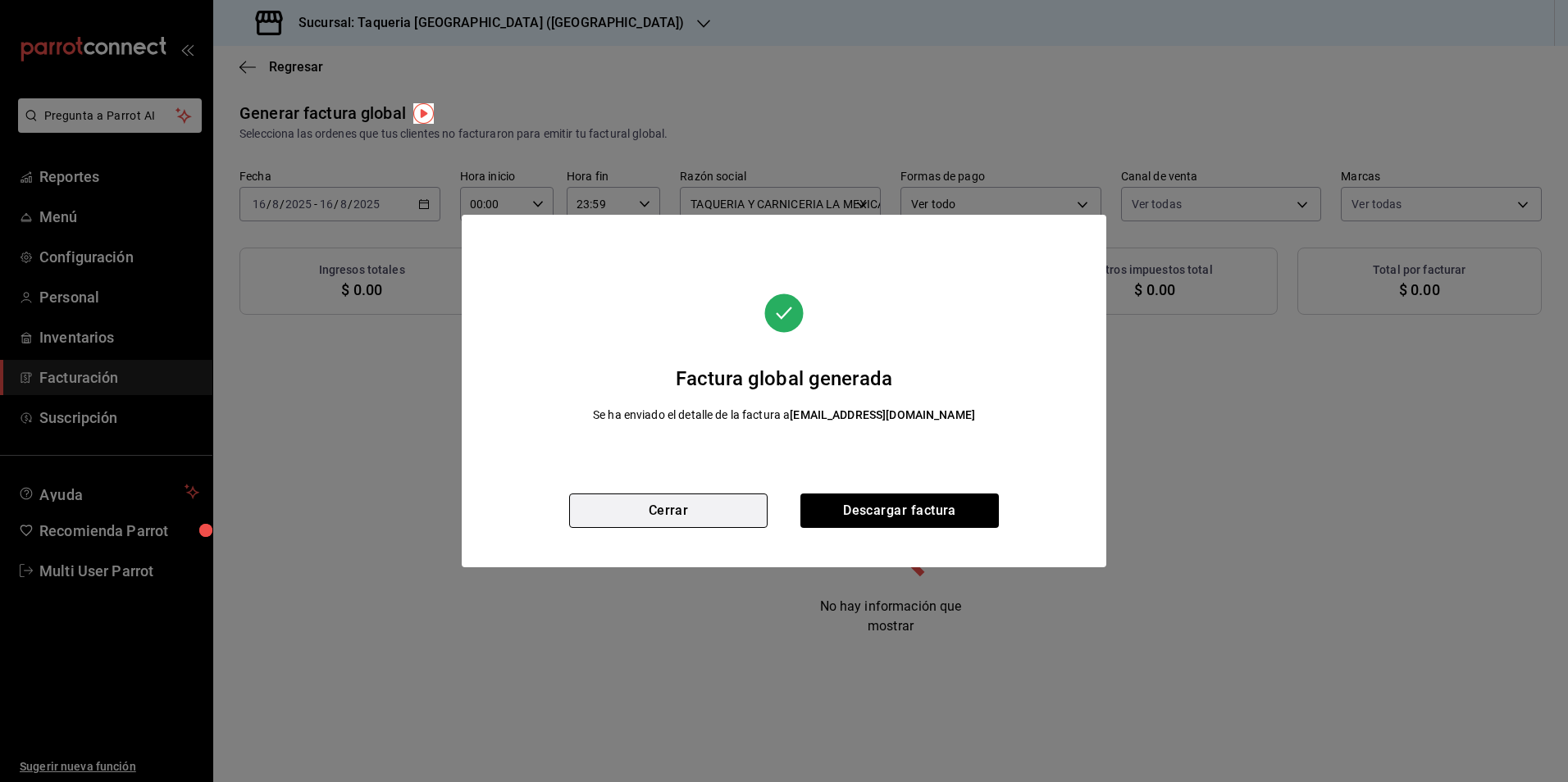
click at [692, 513] on button "Cerrar" at bounding box center [668, 511] width 198 height 34
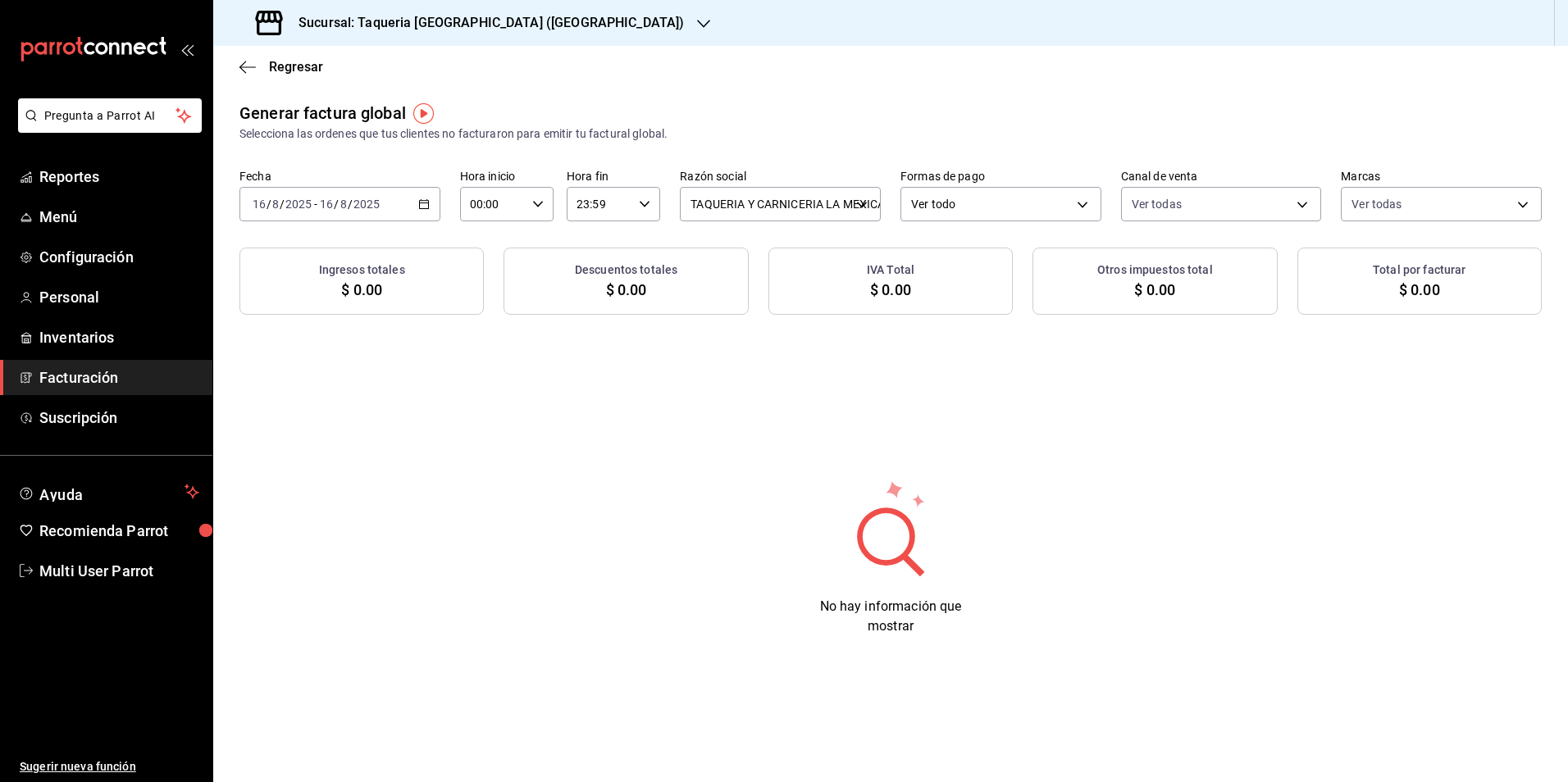
click at [392, 201] on div "[DATE] [DATE] - [DATE] [DATE]" at bounding box center [340, 204] width 201 height 34
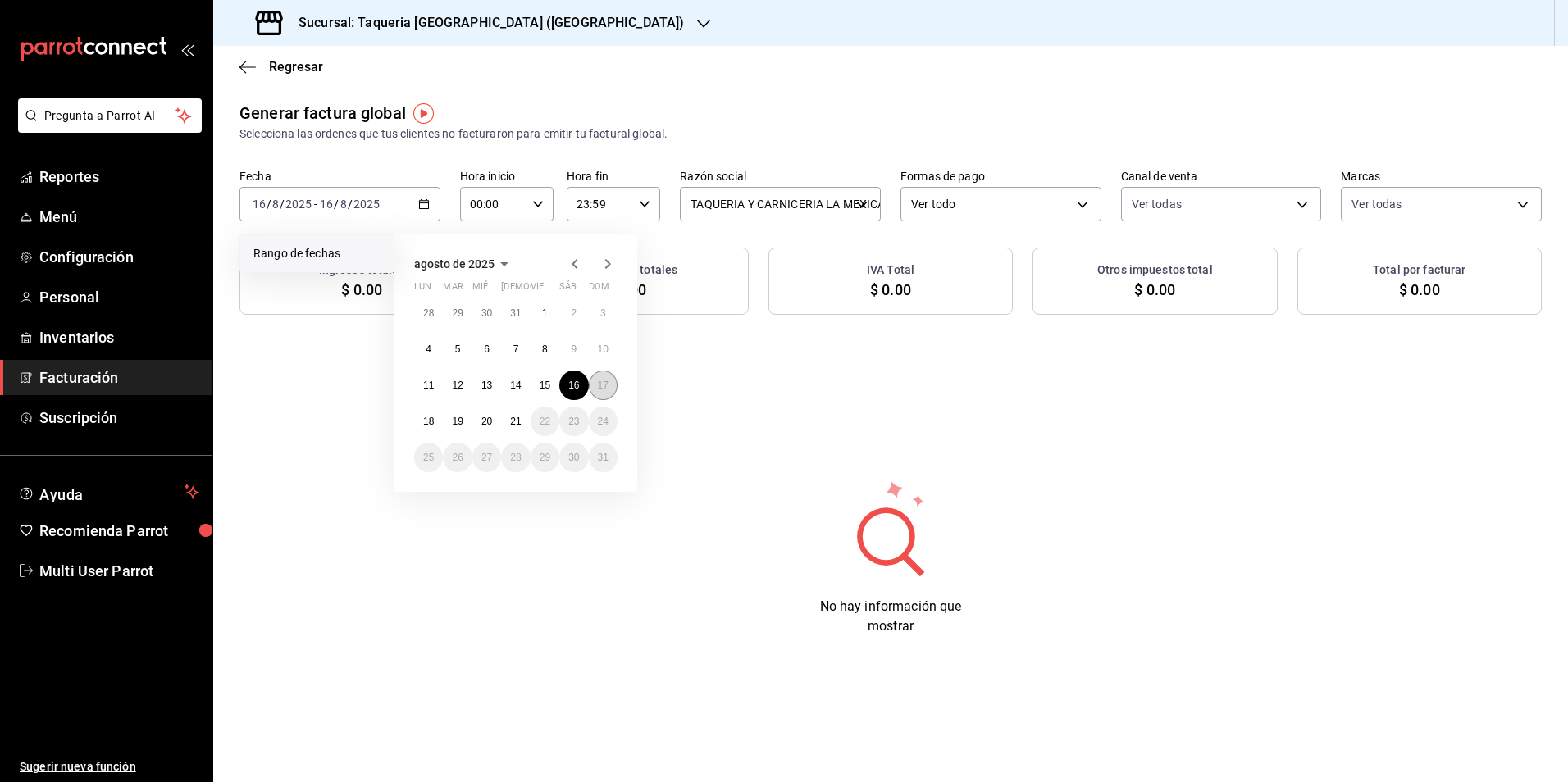
click at [606, 387] on abbr "17" at bounding box center [603, 385] width 10 height 11
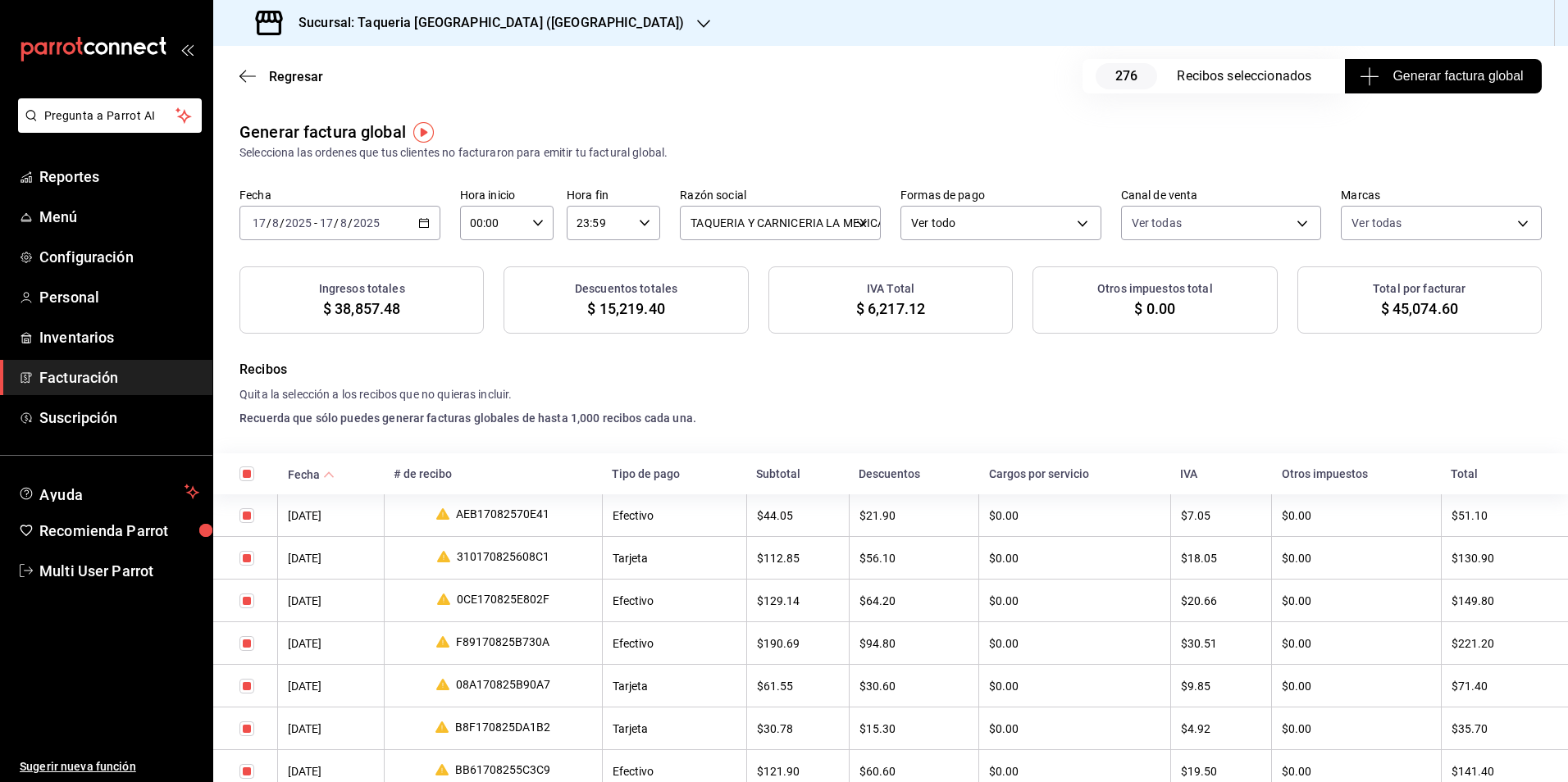
click at [1491, 50] on div "Regresar 276 Recibos seleccionados Generar factura global" at bounding box center [890, 76] width 1354 height 61
click at [1480, 72] on span "Generar factura global" at bounding box center [1443, 76] width 159 height 20
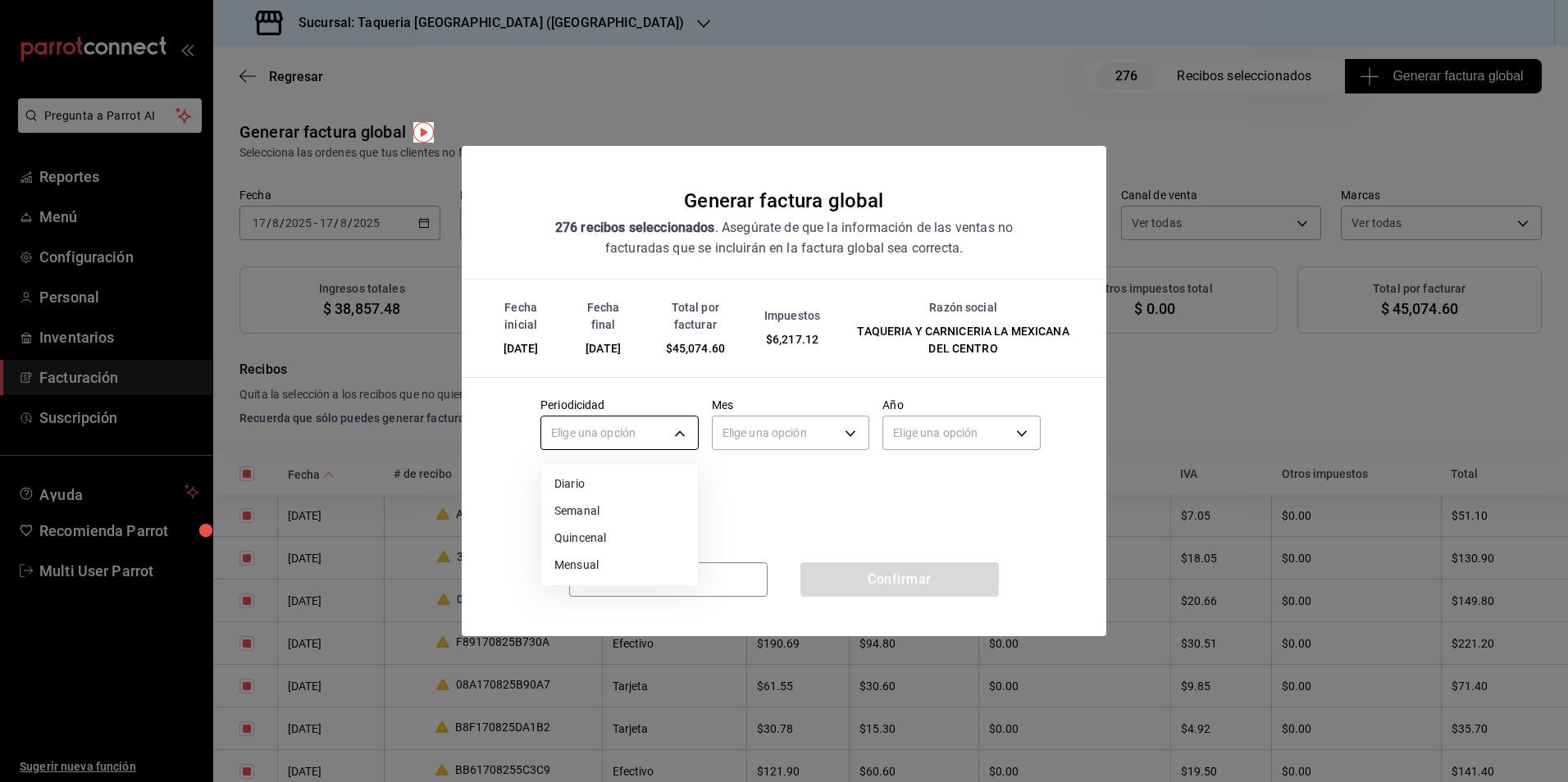
click at [623, 422] on body "Pregunta a Parrot AI Reportes Menú Configuración Personal Inventarios Facturaci…" at bounding box center [784, 391] width 1568 height 782
click at [602, 475] on li "Diario" at bounding box center [619, 484] width 157 height 28
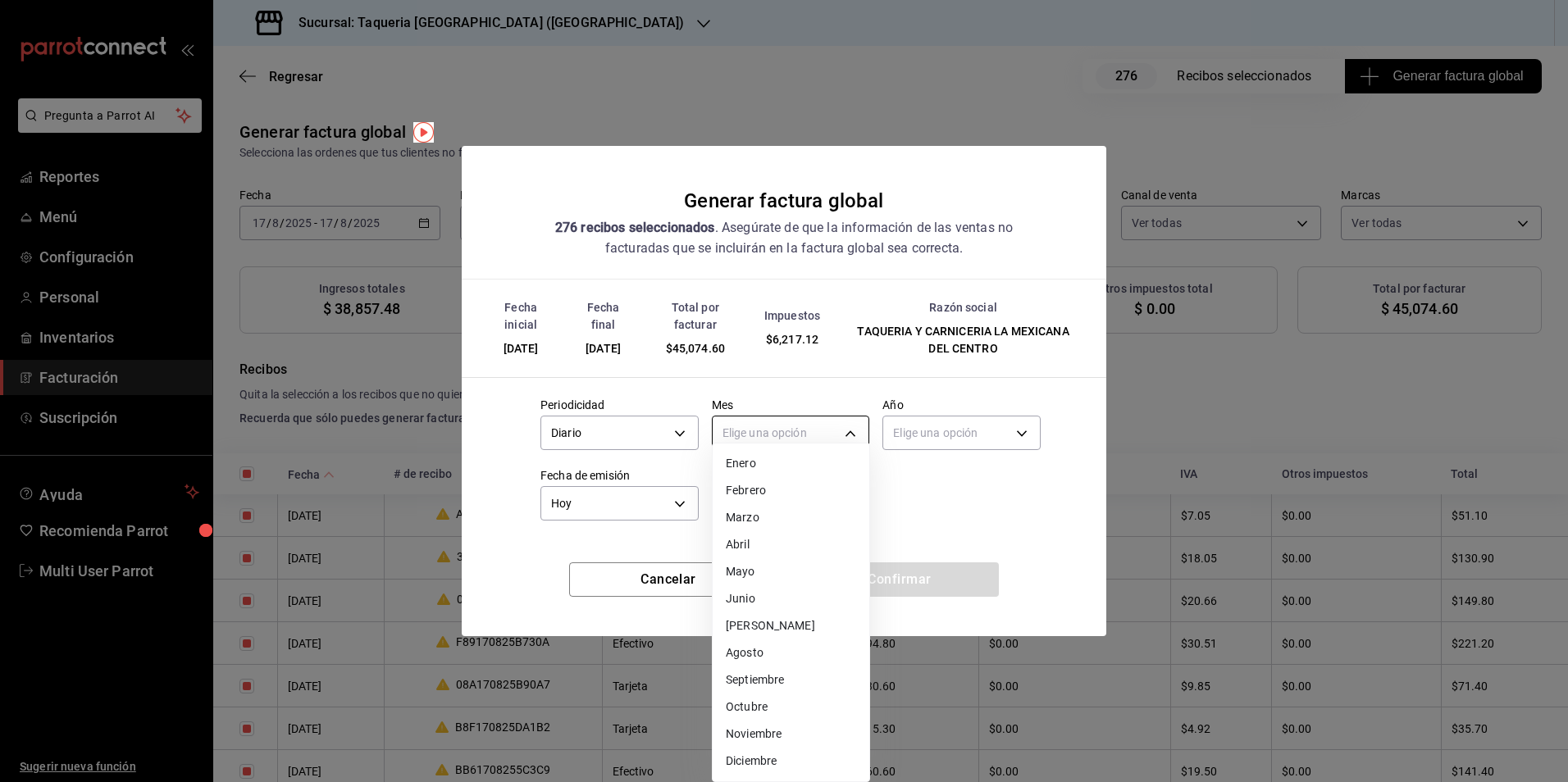
click at [802, 439] on body "Pregunta a Parrot AI Reportes Menú Configuración Personal Inventarios Facturaci…" at bounding box center [784, 391] width 1568 height 782
click at [768, 638] on li "Julio" at bounding box center [791, 625] width 157 height 28
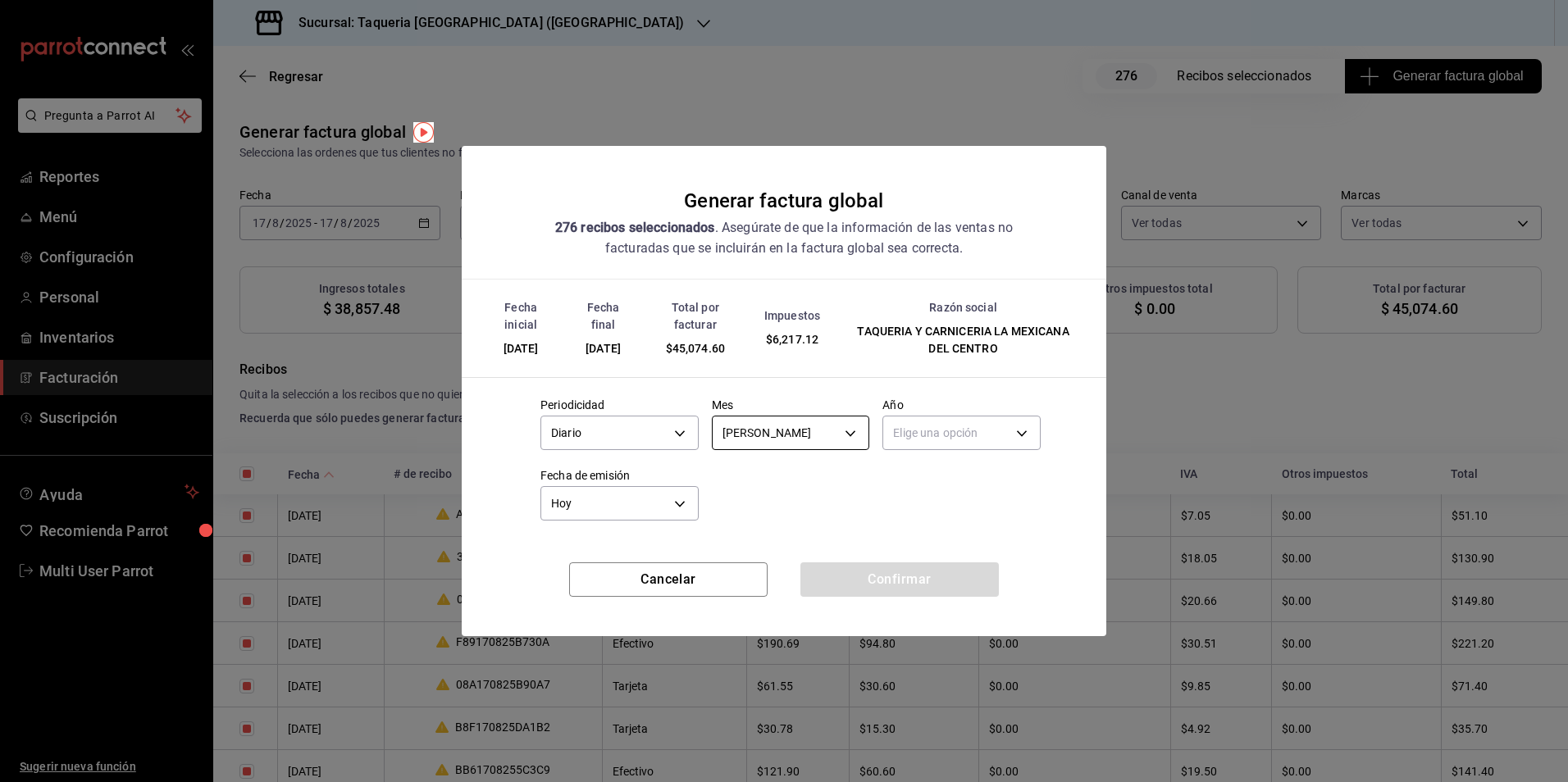
click at [865, 434] on body "Pregunta a Parrot AI Reportes Menú Configuración Personal Inventarios Facturaci…" at bounding box center [784, 391] width 1568 height 782
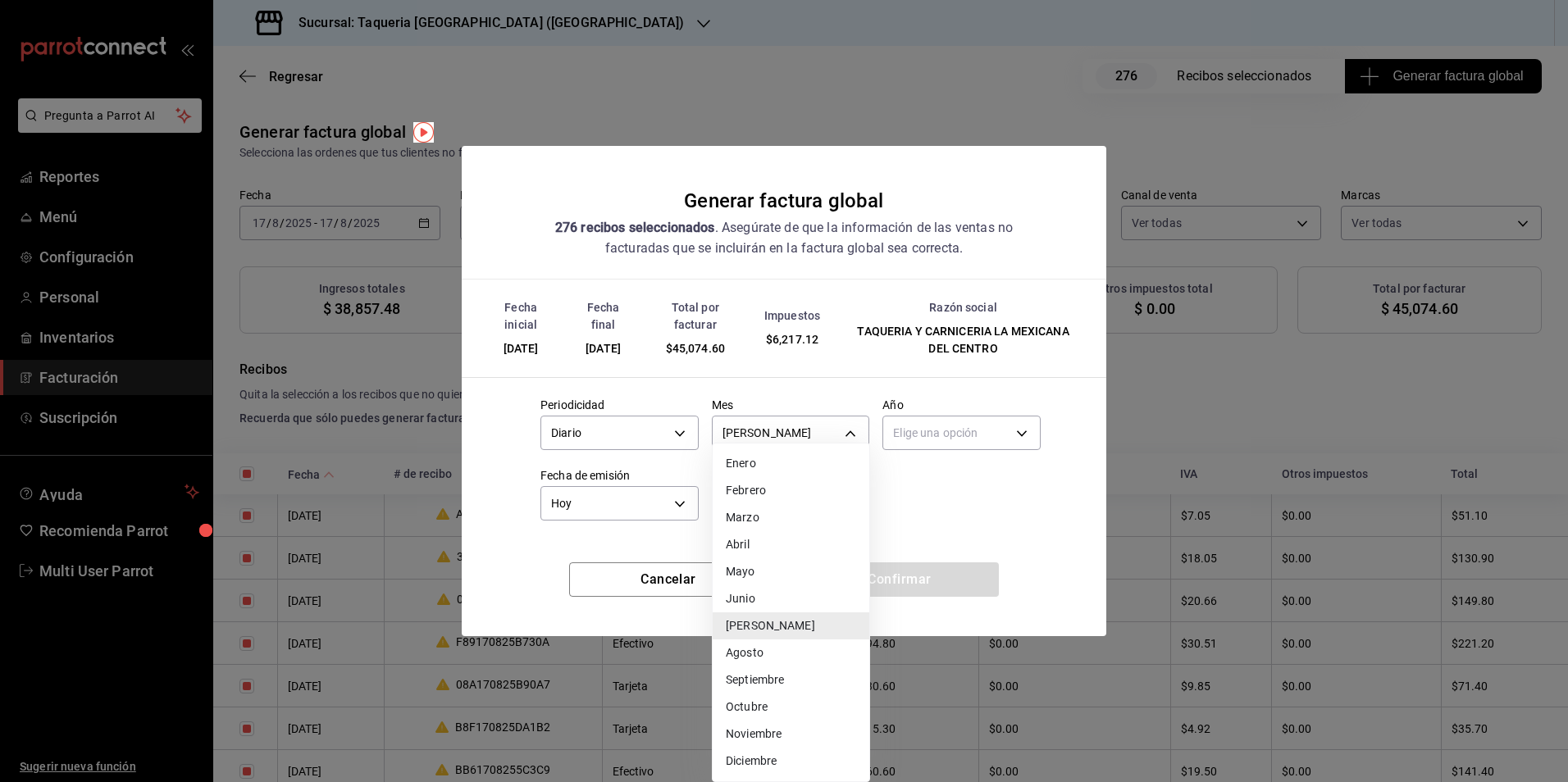
click at [793, 648] on li "Agosto" at bounding box center [791, 653] width 157 height 28
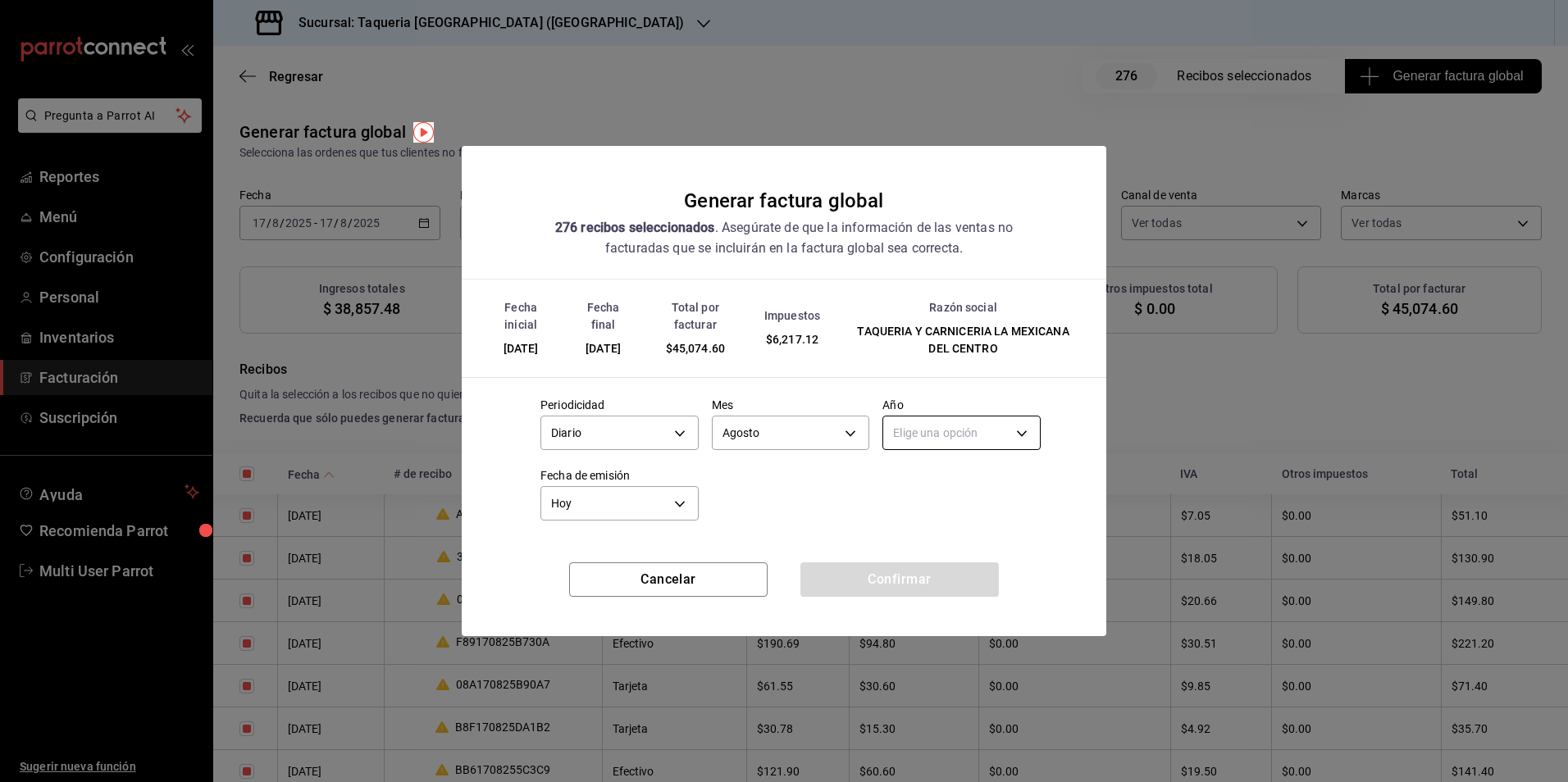
click at [989, 429] on body "Pregunta a Parrot AI Reportes Menú Configuración Personal Inventarios Facturaci…" at bounding box center [784, 391] width 1568 height 782
click at [943, 492] on li "2025" at bounding box center [961, 484] width 157 height 28
click at [898, 577] on button "Confirmar" at bounding box center [899, 580] width 198 height 34
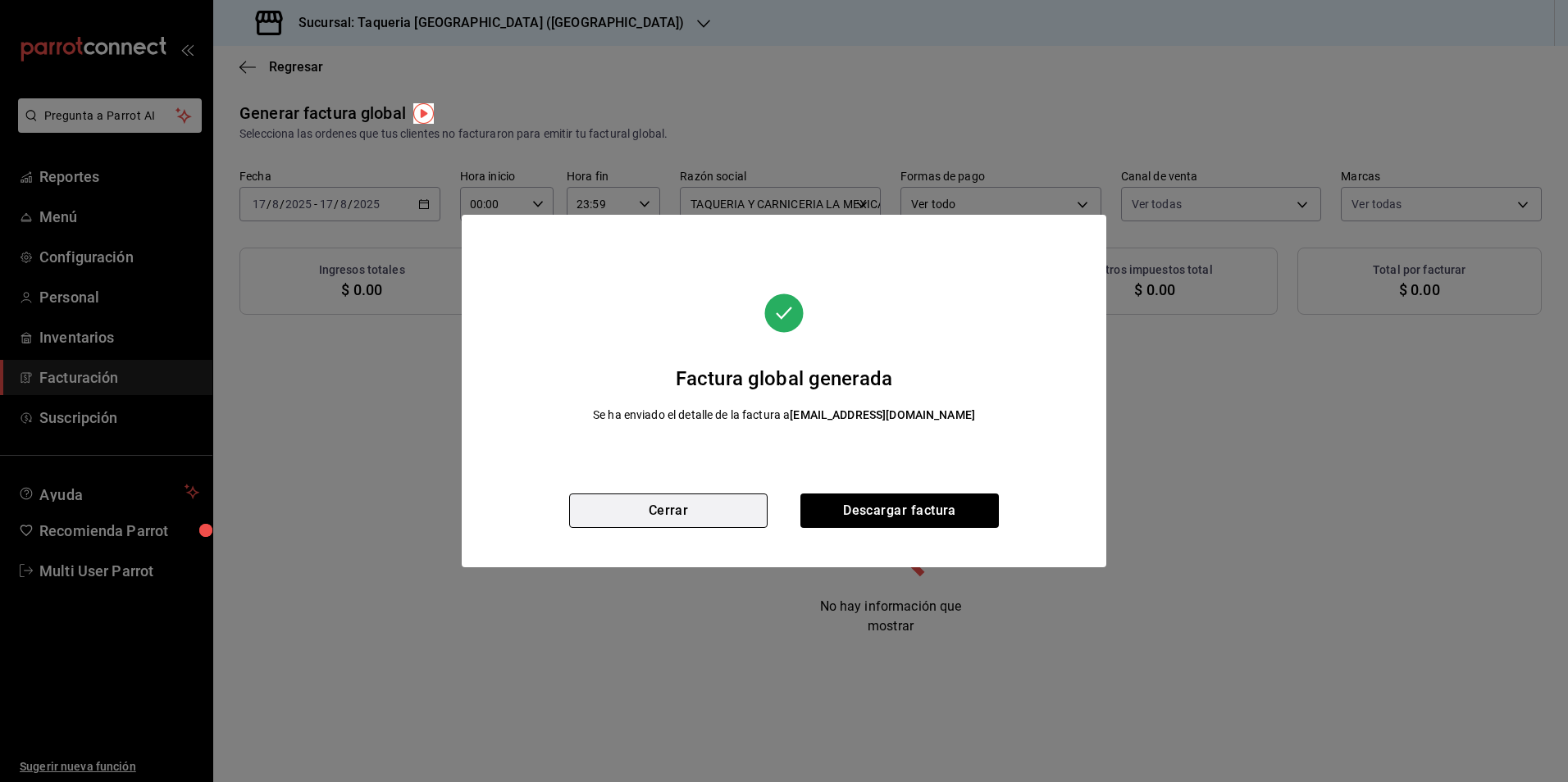
click at [720, 517] on button "Cerrar" at bounding box center [668, 511] width 198 height 34
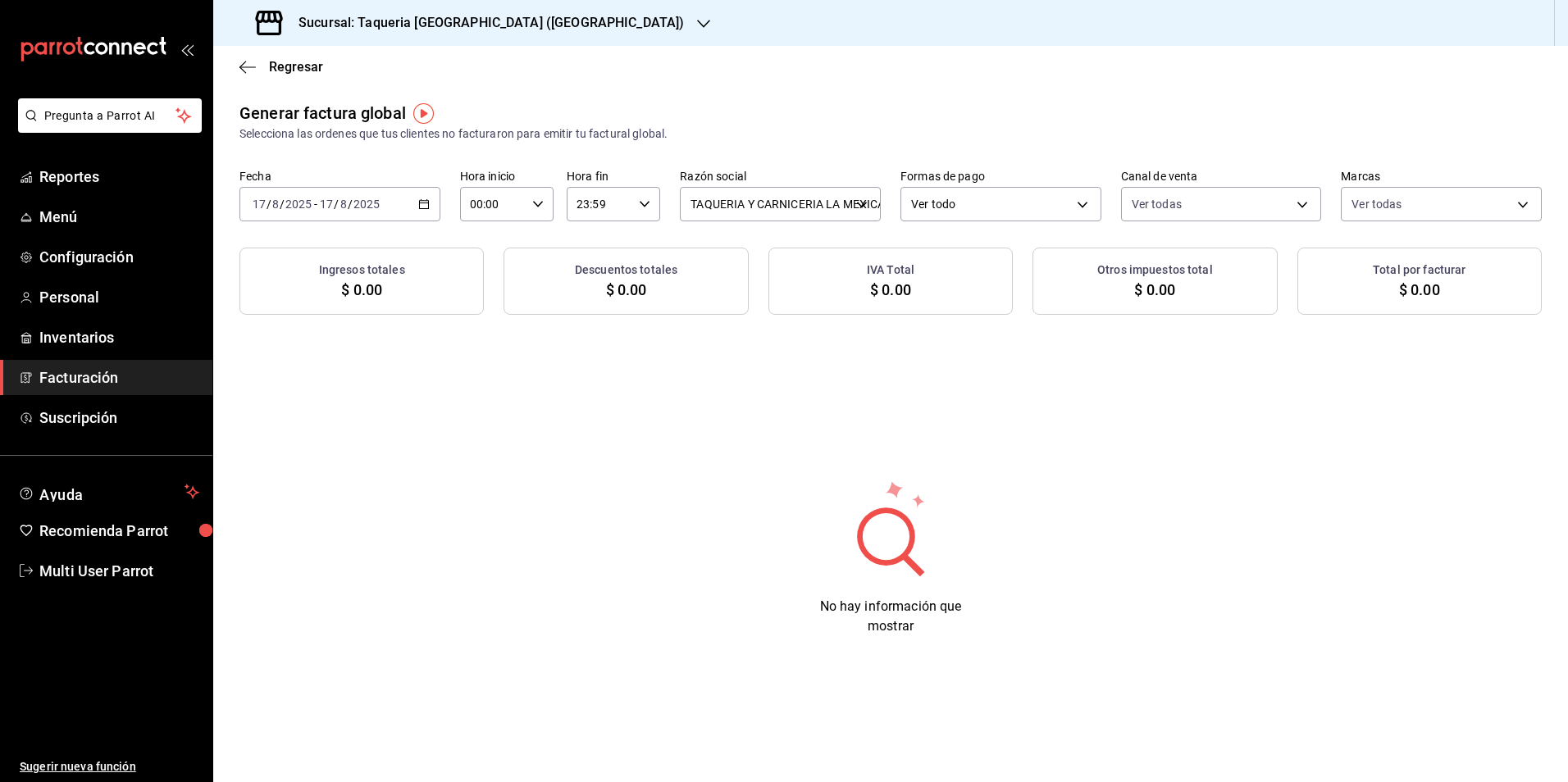
click at [393, 231] on div "Generar factura global Selecciona las ordenes que tus clientes no facturaron pa…" at bounding box center [890, 208] width 1354 height 214
click at [394, 220] on div "[DATE] [DATE] - [DATE] [DATE]" at bounding box center [340, 204] width 201 height 34
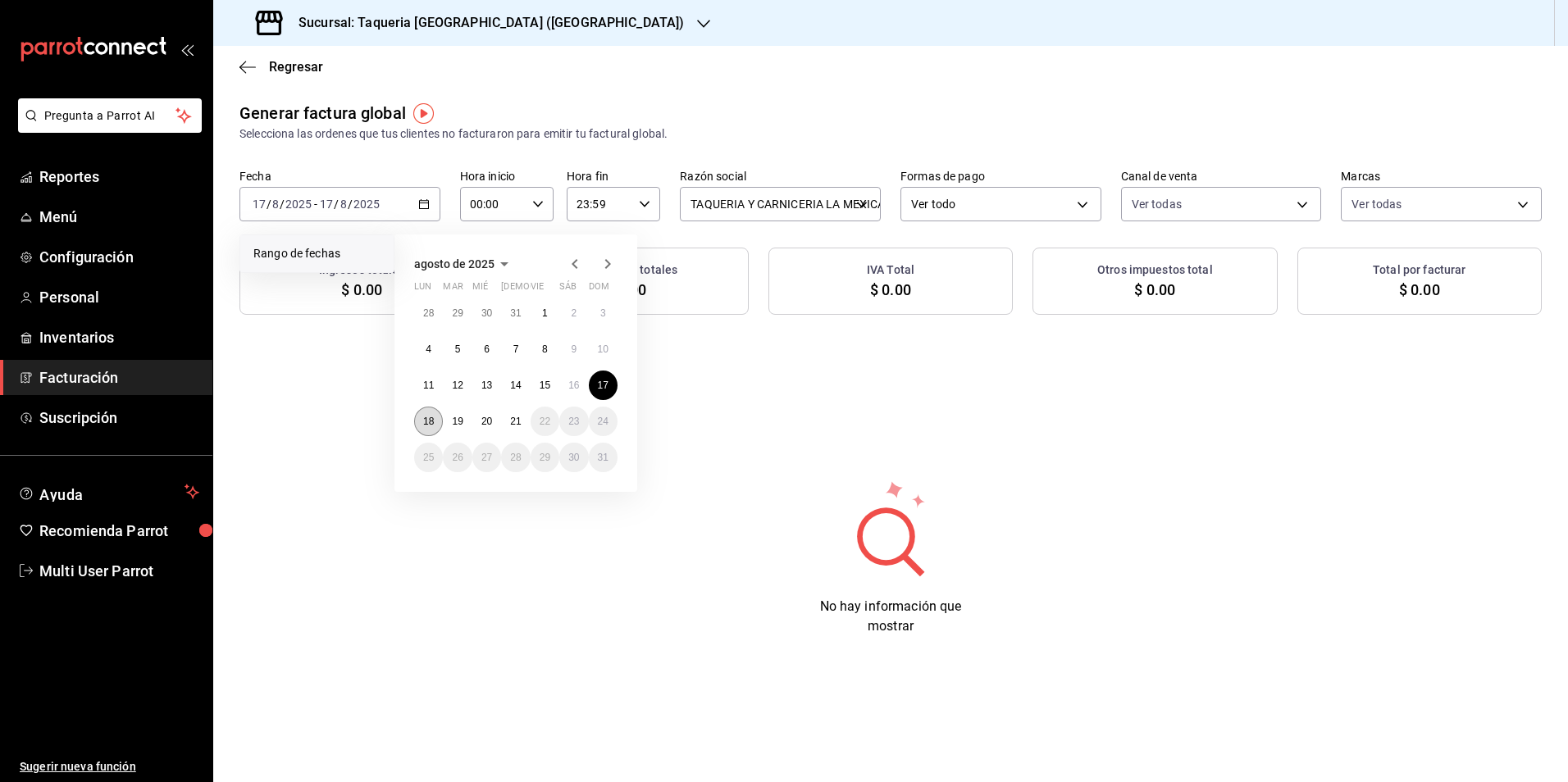
click at [438, 428] on button "18" at bounding box center [428, 421] width 28 height 29
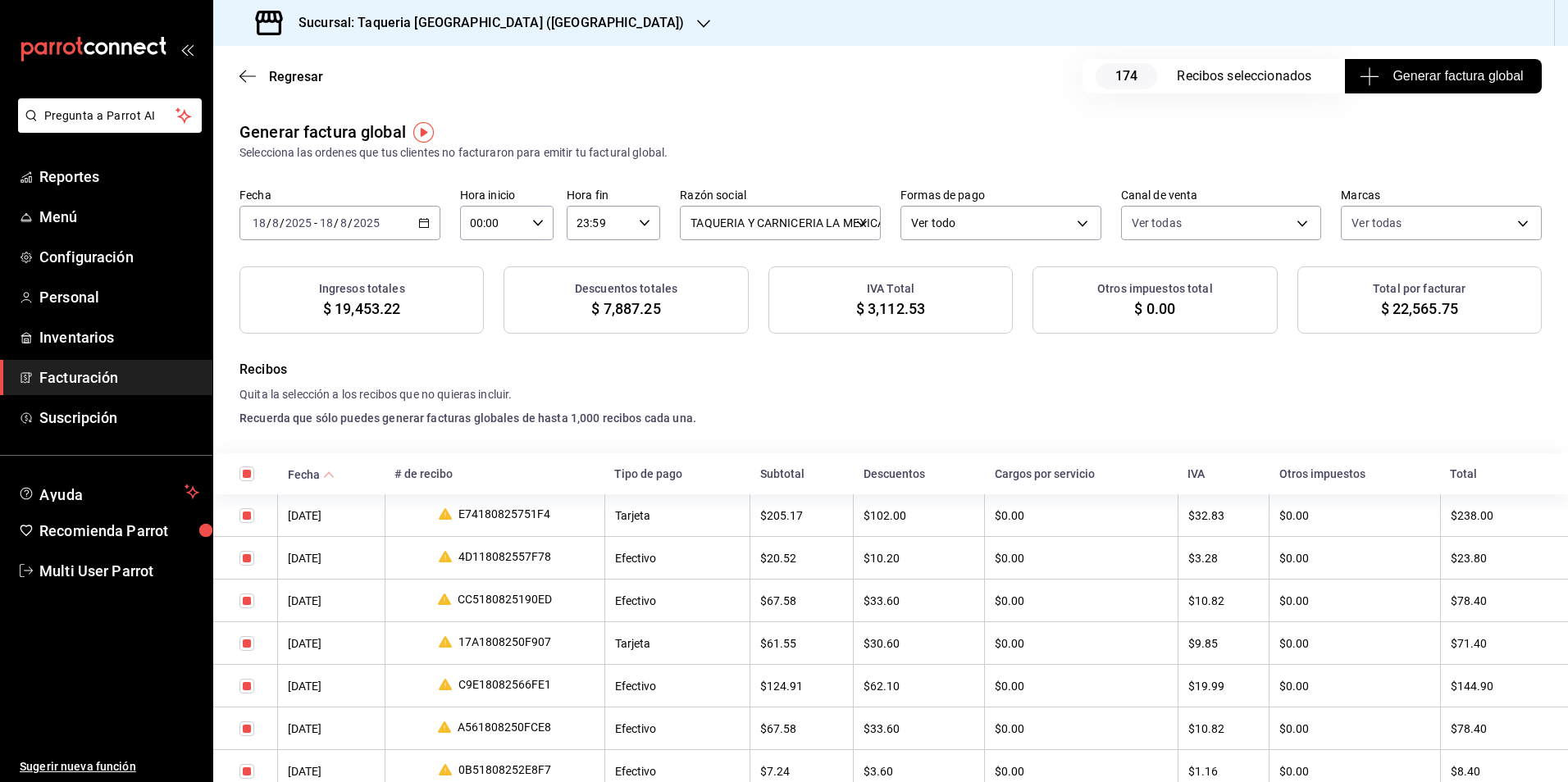
click at [1505, 53] on div "Regresar 174 Recibos seleccionados Generar factura global" at bounding box center [890, 76] width 1354 height 61
click at [1505, 62] on button "Generar factura global" at bounding box center [1443, 76] width 196 height 34
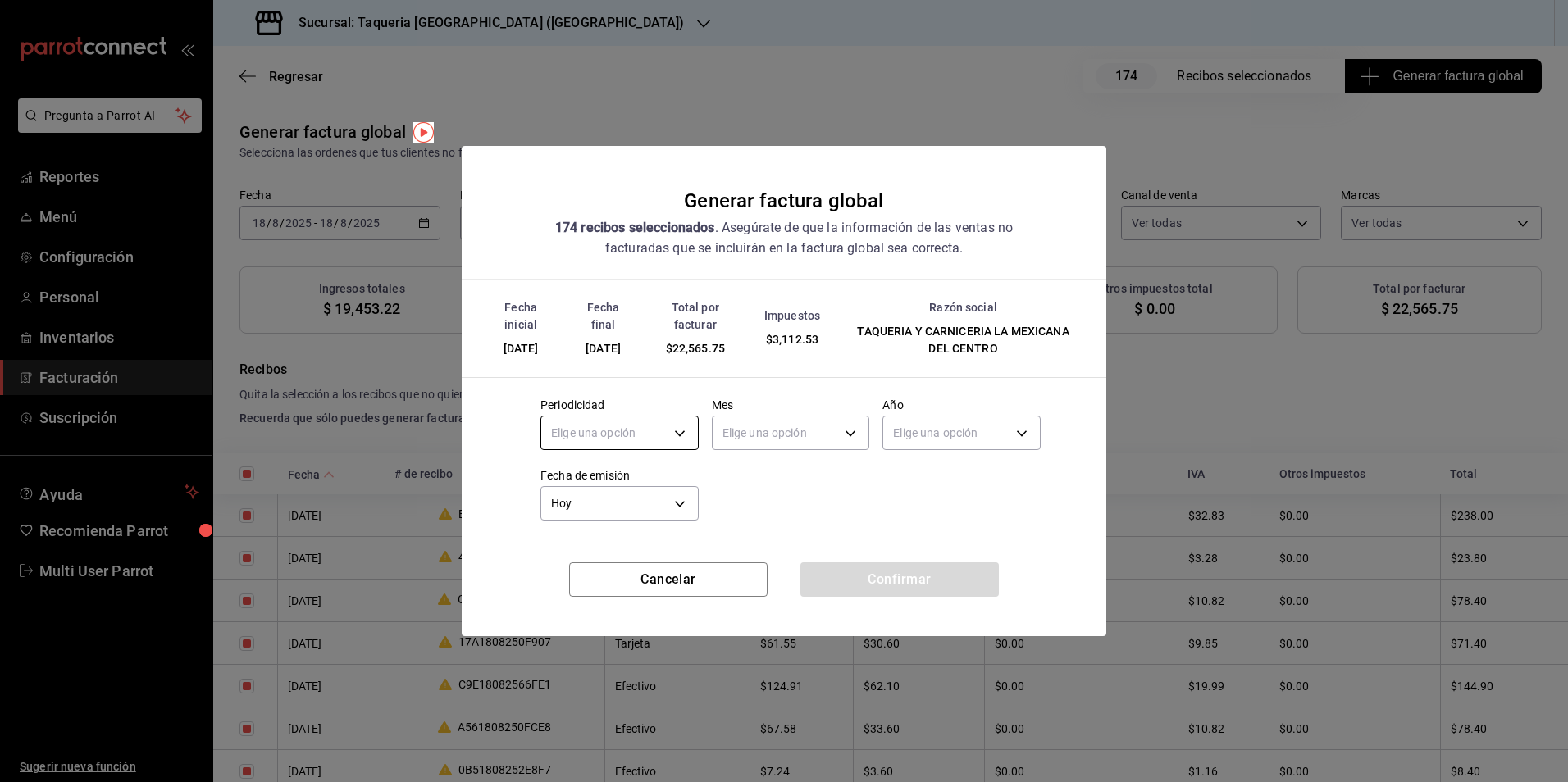
click at [584, 438] on body "Pregunta a Parrot AI Reportes Menú Configuración Personal Inventarios Facturaci…" at bounding box center [784, 391] width 1568 height 782
click at [605, 478] on li "Diario" at bounding box center [619, 484] width 157 height 28
click at [835, 434] on body "Pregunta a Parrot AI Reportes Menú Configuración Personal Inventarios Facturaci…" at bounding box center [784, 391] width 1568 height 782
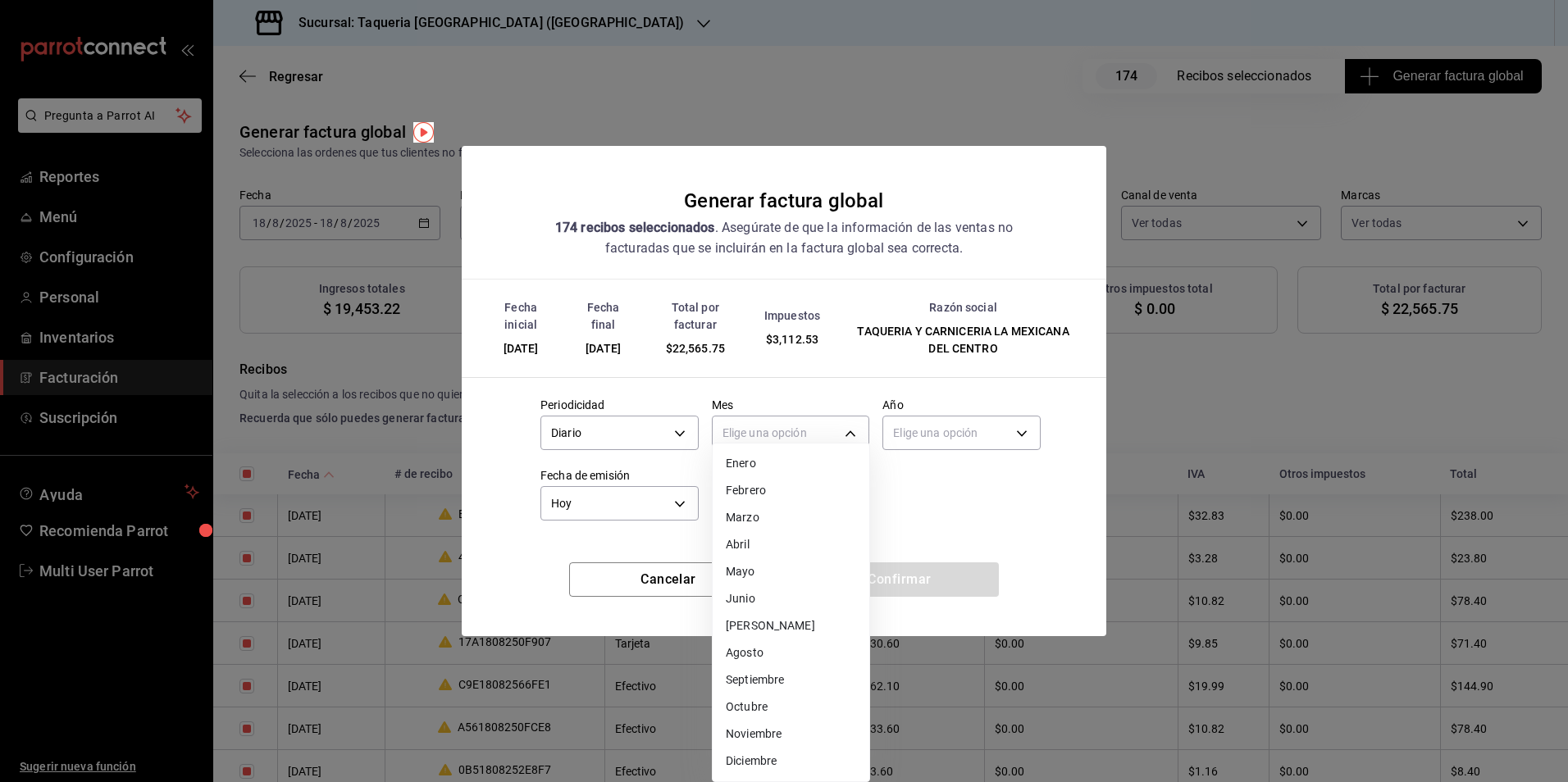
click at [788, 651] on li "Agosto" at bounding box center [791, 653] width 157 height 28
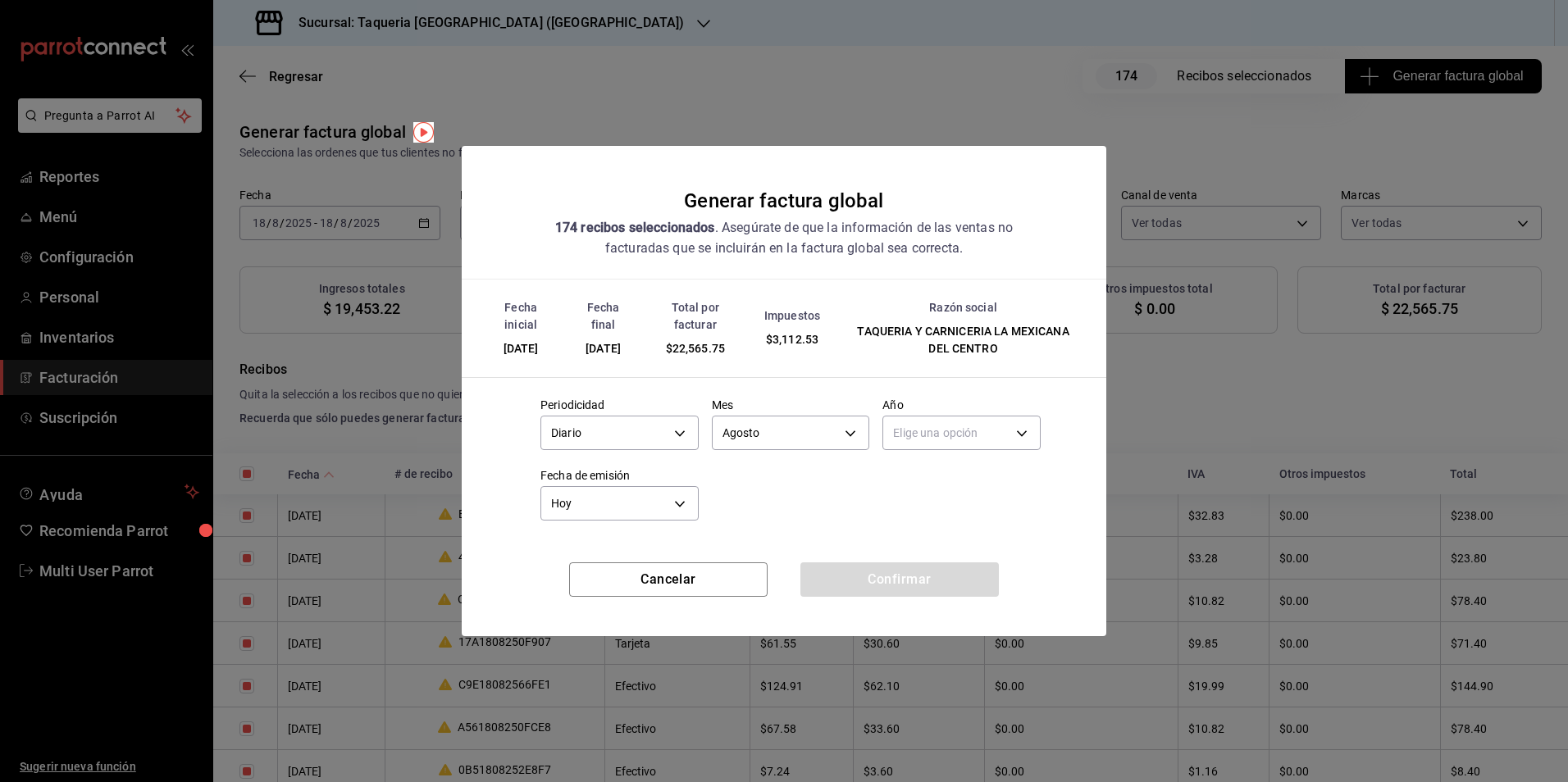
click at [929, 450] on div "Elige una opción" at bounding box center [961, 431] width 159 height 44
click at [943, 426] on body "Pregunta a Parrot AI Reportes Menú Configuración Personal Inventarios Facturaci…" at bounding box center [784, 391] width 1568 height 782
click at [921, 484] on li "2025" at bounding box center [961, 484] width 157 height 28
click at [899, 579] on button "Confirmar" at bounding box center [899, 580] width 198 height 34
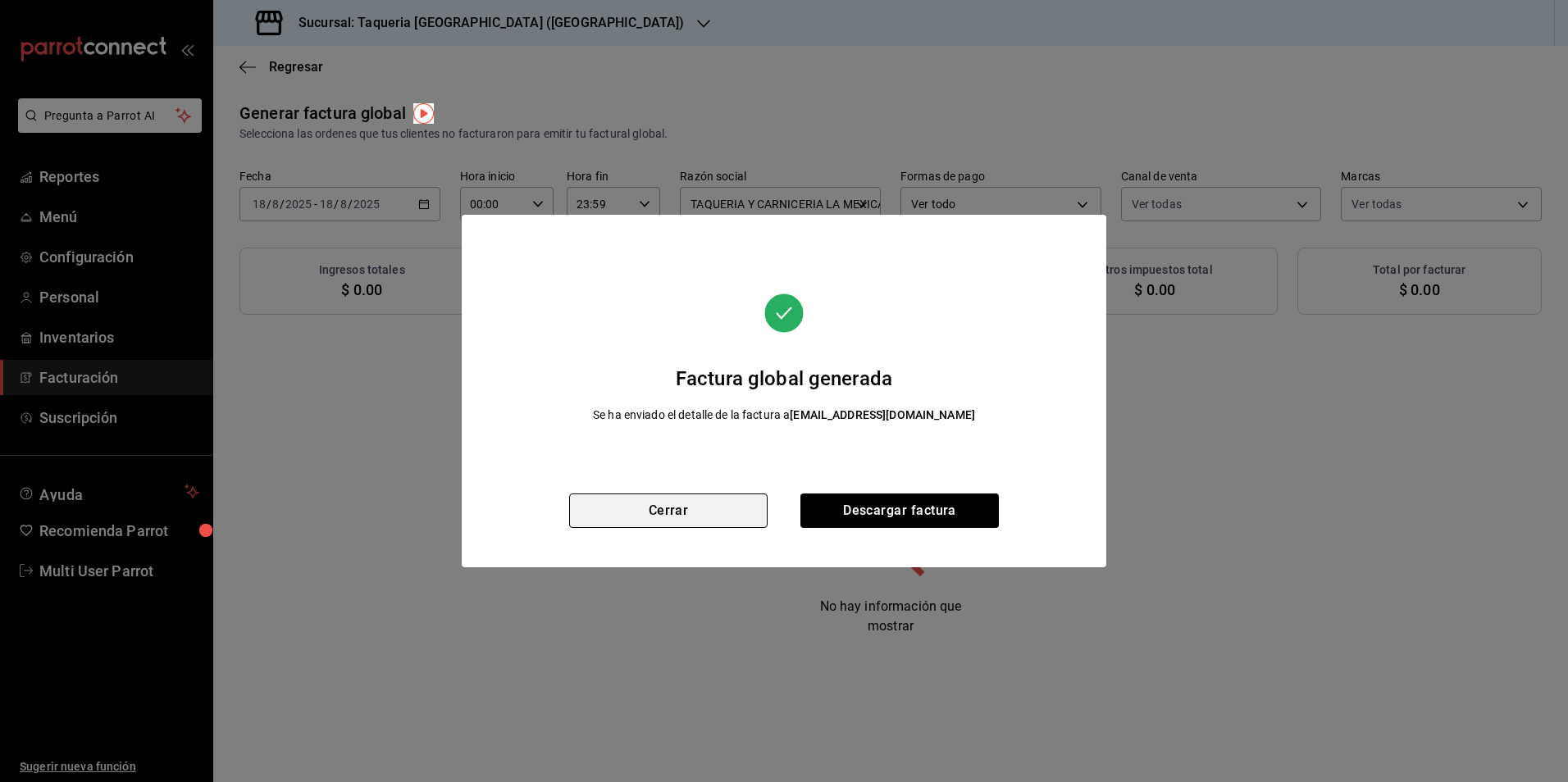
click at [743, 499] on button "Cerrar" at bounding box center [668, 511] width 198 height 34
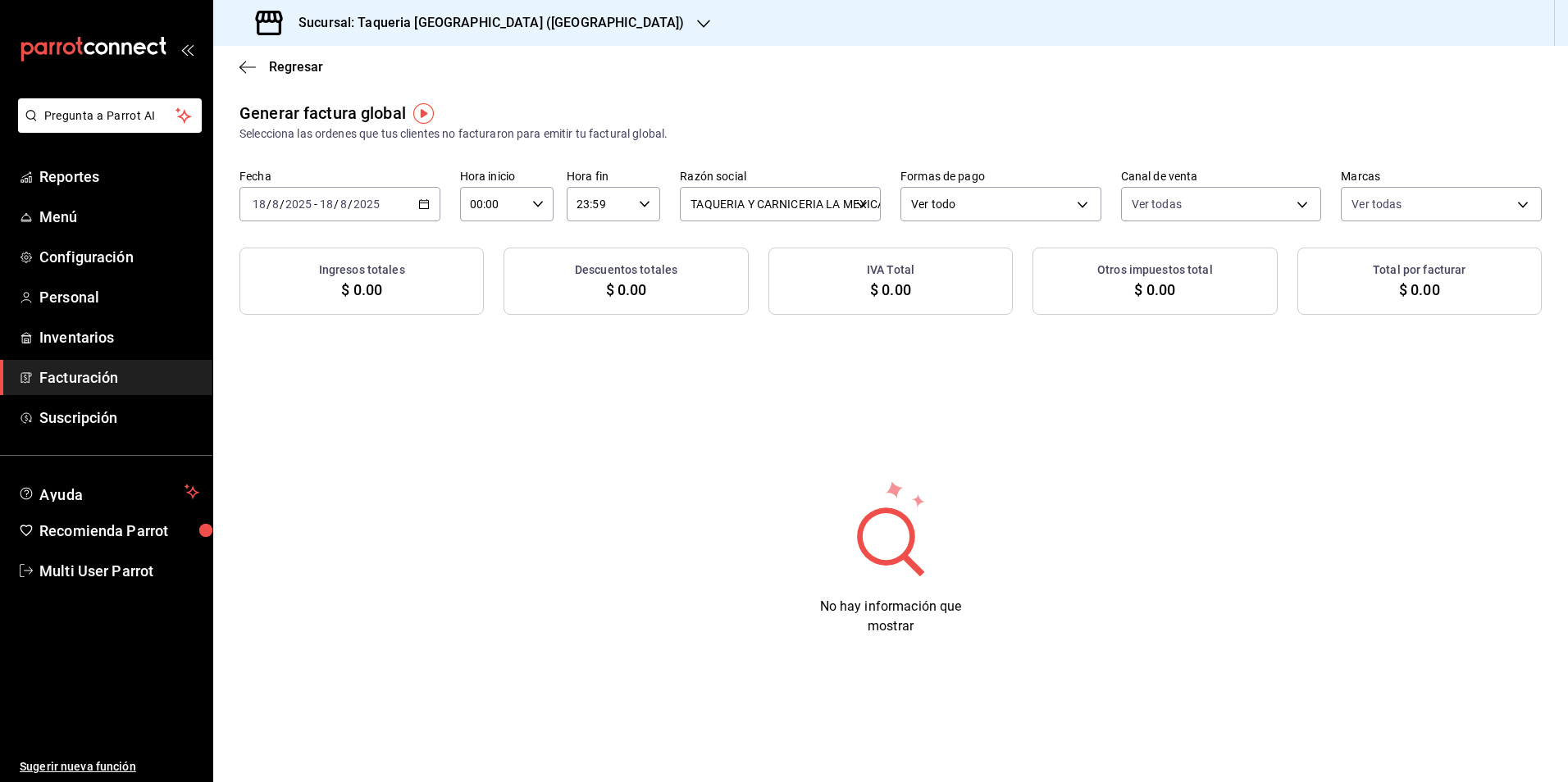
click at [476, 8] on div "Sucursal: Taqueria La Mexicana (Chapultepec)" at bounding box center [471, 23] width 491 height 46
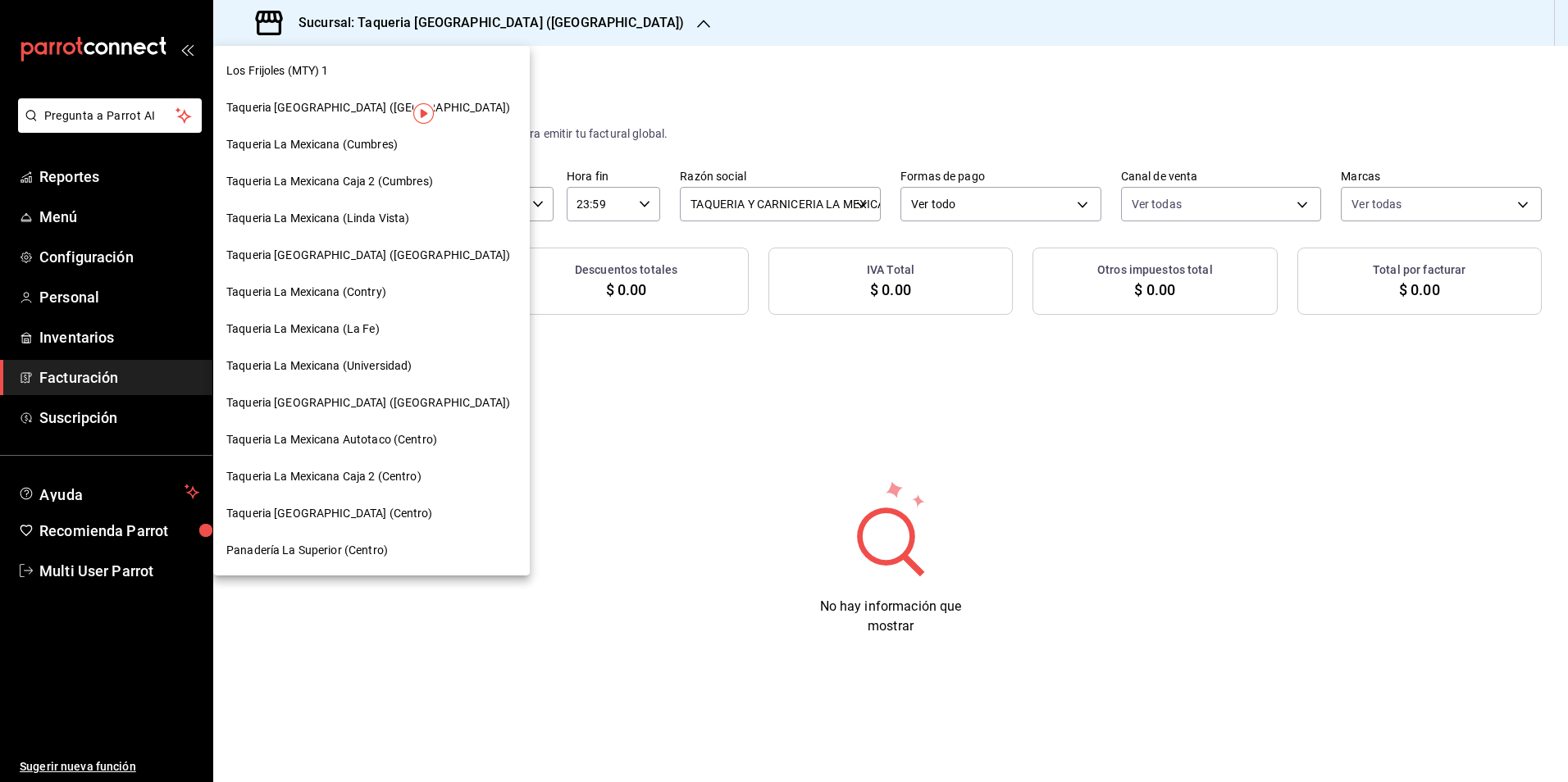
click at [398, 564] on div "Panadería La Superior (Centro)" at bounding box center [372, 550] width 317 height 37
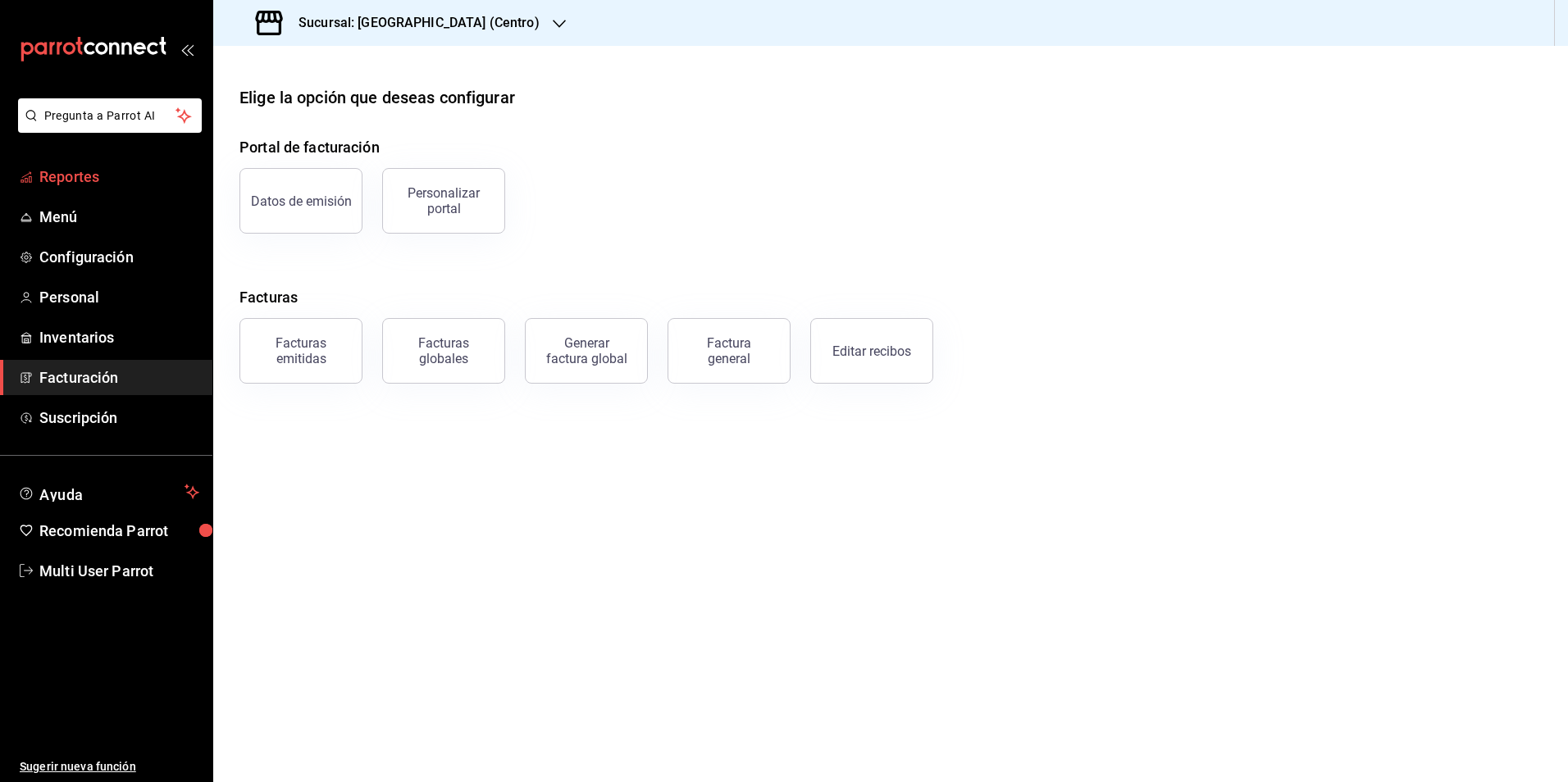
click at [81, 171] on span "Reportes" at bounding box center [119, 177] width 159 height 22
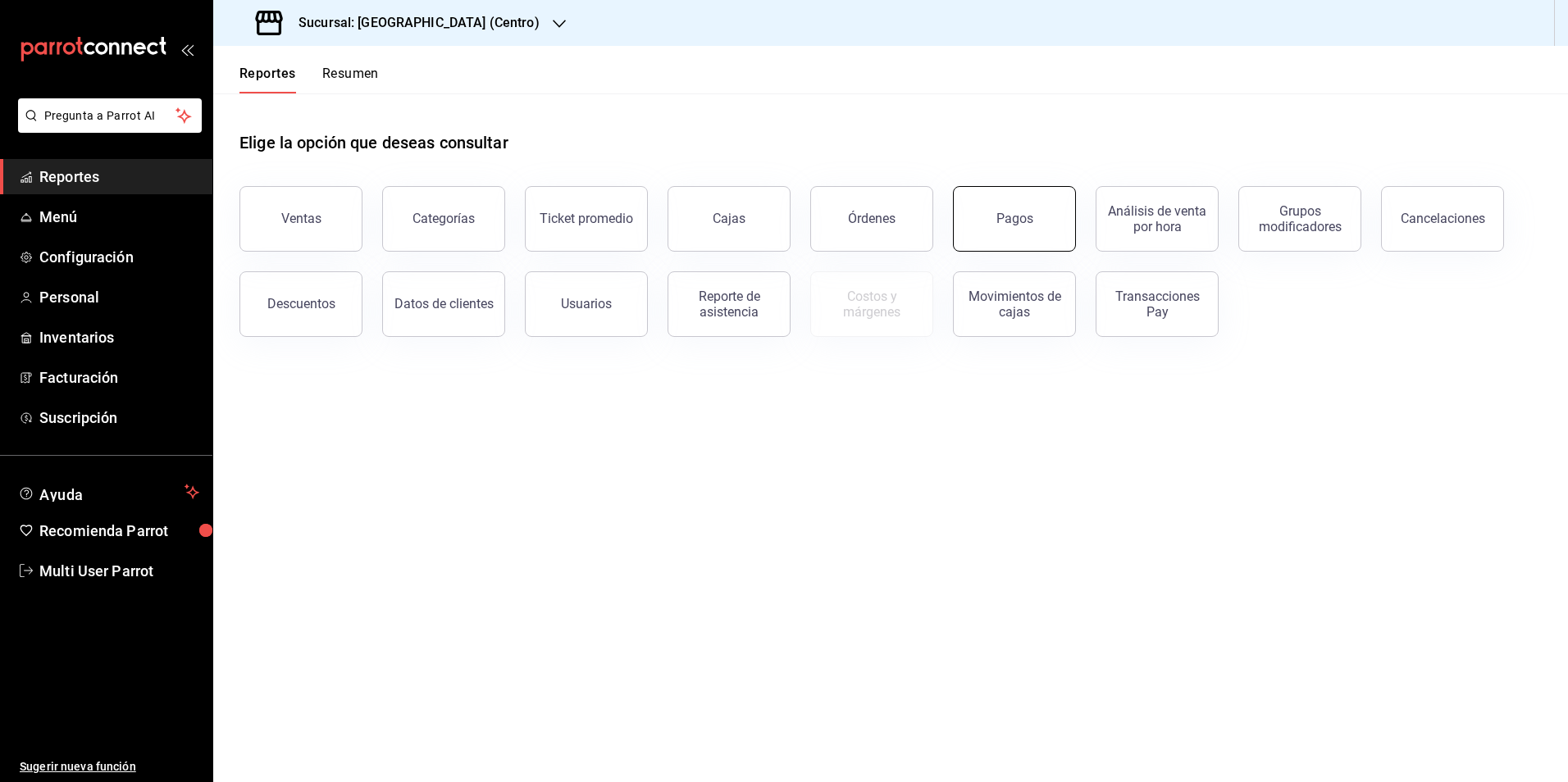
click at [1013, 215] on div "Pagos" at bounding box center [1015, 218] width 37 height 15
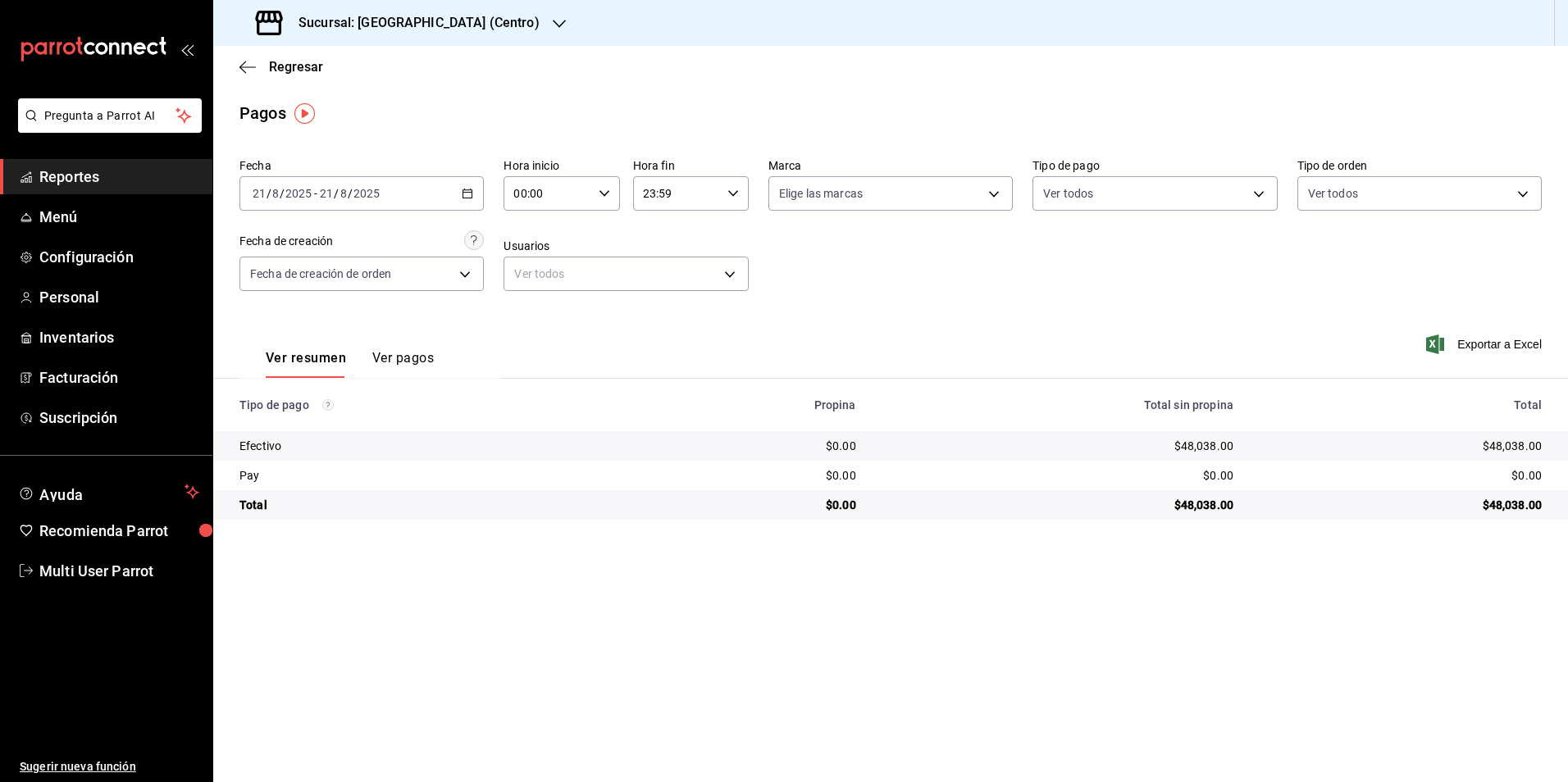
click at [371, 196] on input "2025" at bounding box center [366, 194] width 28 height 13
click at [304, 443] on li "Rango de fechas" at bounding box center [317, 427] width 154 height 37
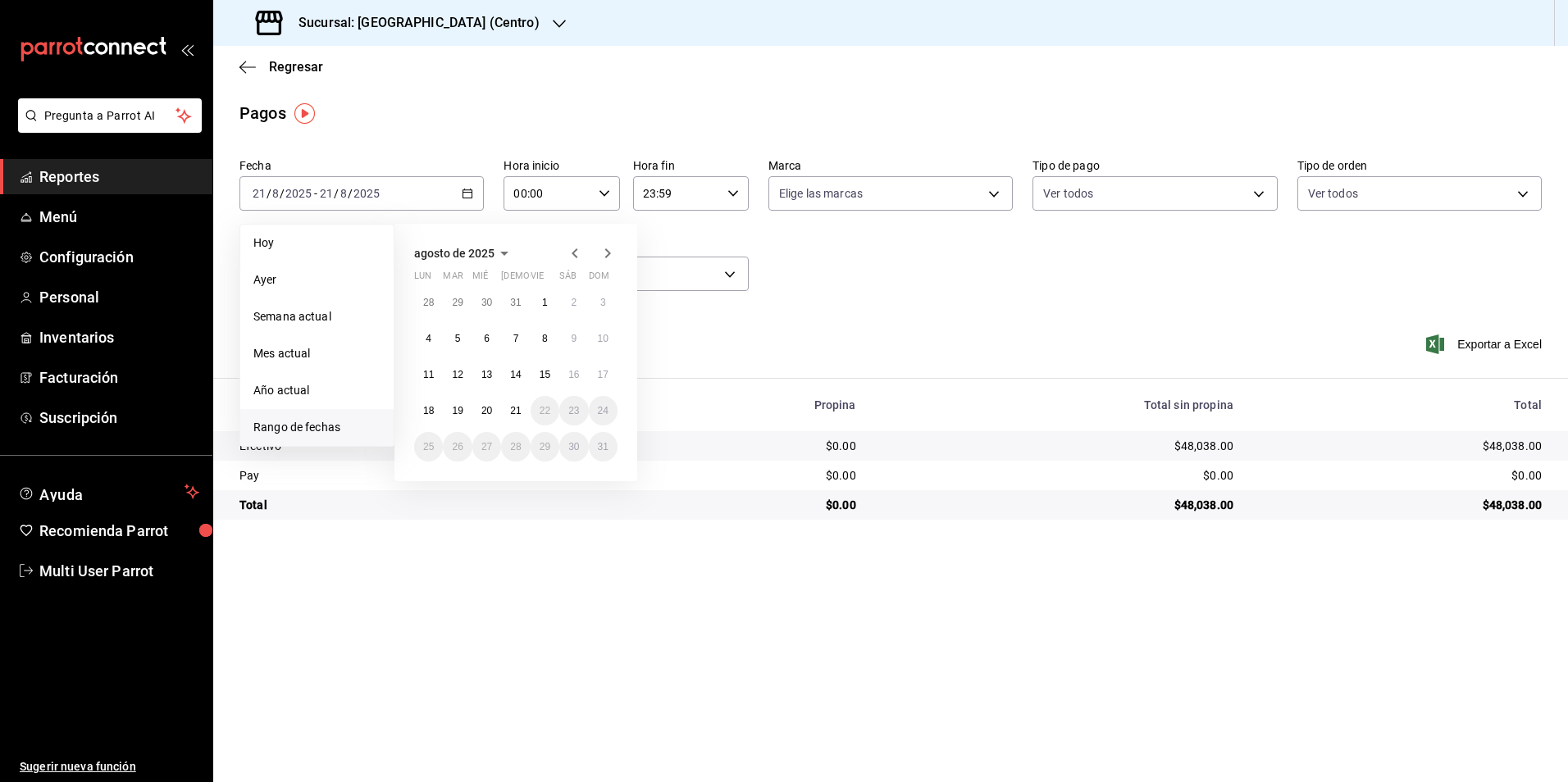
click at [337, 416] on li "Rango de fechas" at bounding box center [317, 427] width 154 height 37
click at [884, 105] on div "Pagos" at bounding box center [890, 113] width 1354 height 25
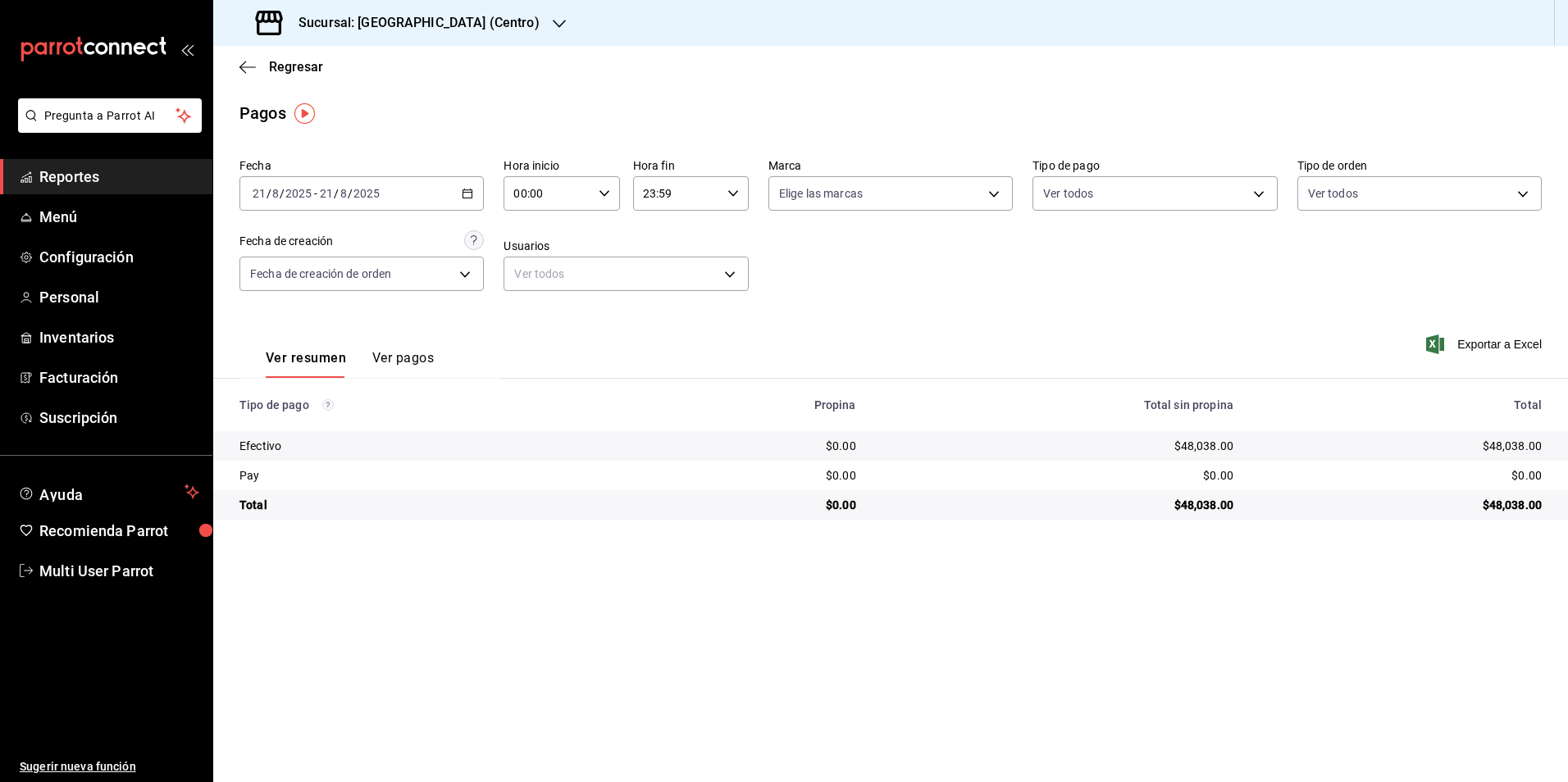
click at [465, 177] on div "[DATE] [DATE] - [DATE] [DATE]" at bounding box center [361, 194] width 244 height 34
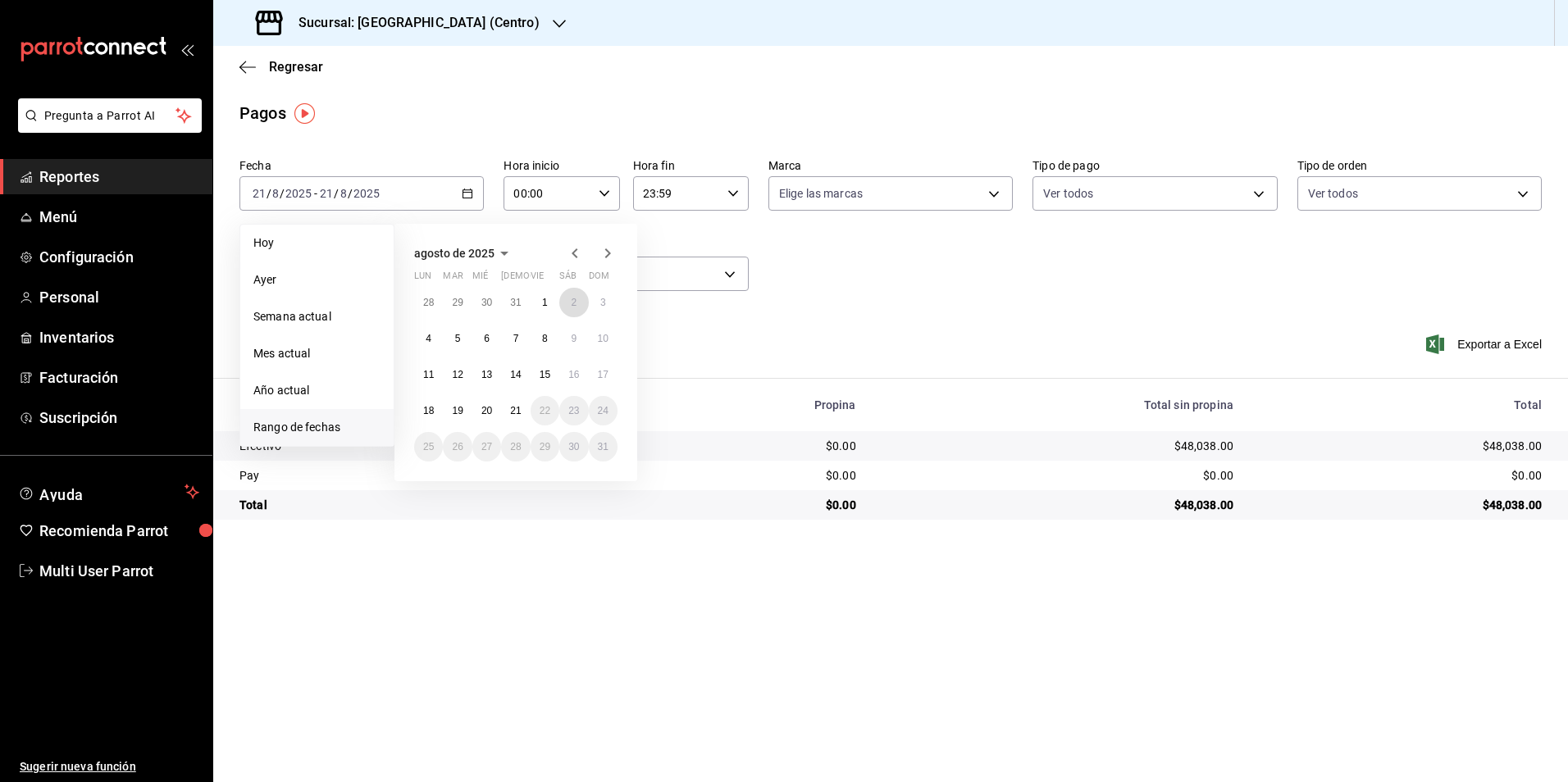
click at [588, 296] on div "28 29 30 31 1 2 3 4 5 6 7 8 9 10 11 12 13 14 15 16 17 18 19 20 21 22 23 24 25 2…" at bounding box center [515, 374] width 203 height 174
click at [326, 422] on span "Rango de fechas" at bounding box center [317, 428] width 127 height 17
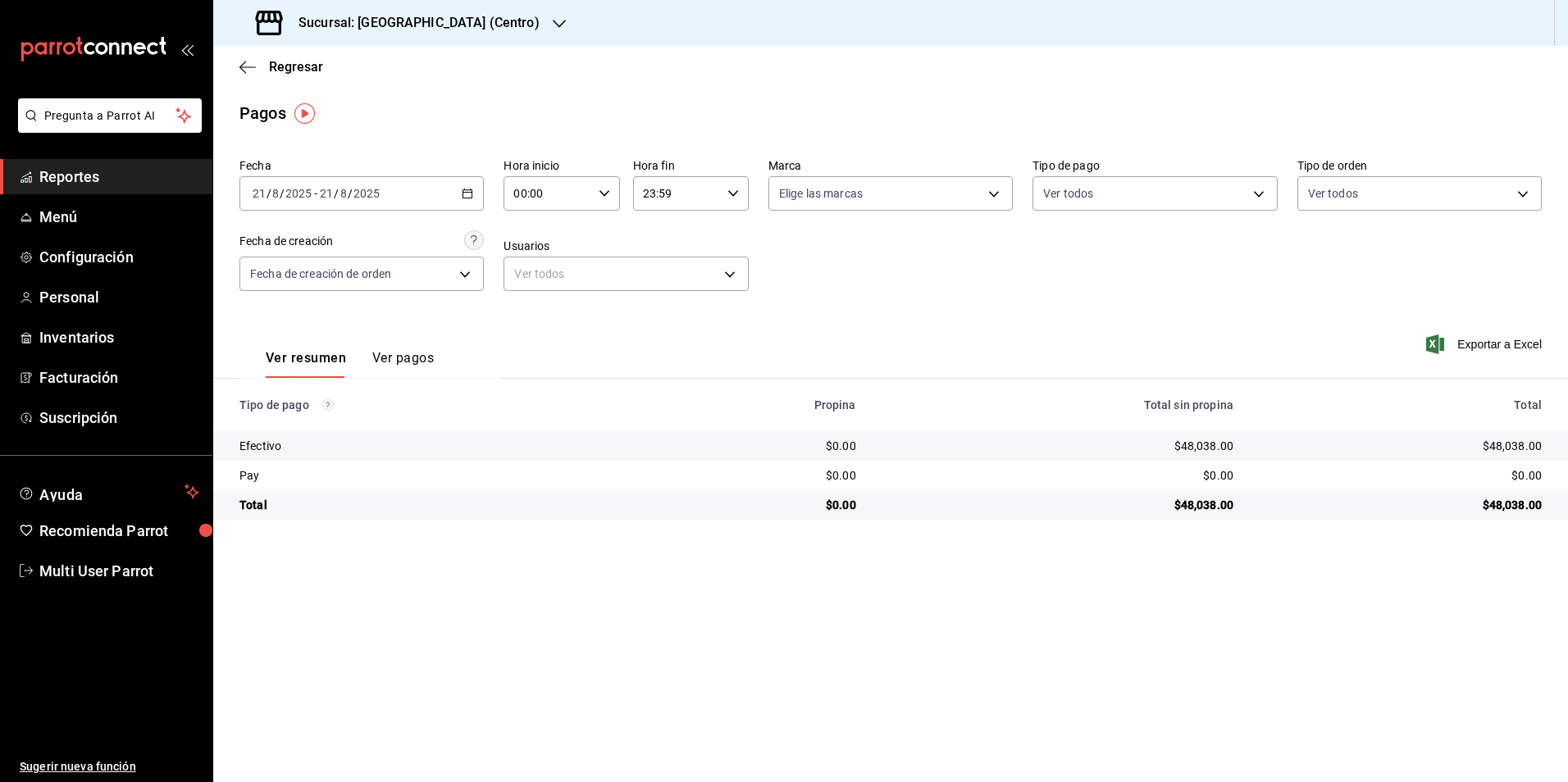
click at [576, 125] on main "Regresar Pagos Fecha 2025-08-21 21 / 8 / 2025 - 2025-08-21 21 / 8 / 2025 Hora i…" at bounding box center [890, 414] width 1354 height 736
click at [577, 121] on div "Pagos" at bounding box center [890, 113] width 1354 height 25
click at [578, 121] on div "Pagos" at bounding box center [890, 113] width 1354 height 25
click at [353, 438] on td "Efectivo" at bounding box center [431, 445] width 435 height 29
click at [353, 179] on div "[DATE] [DATE] - [DATE] [DATE]" at bounding box center [361, 194] width 244 height 34
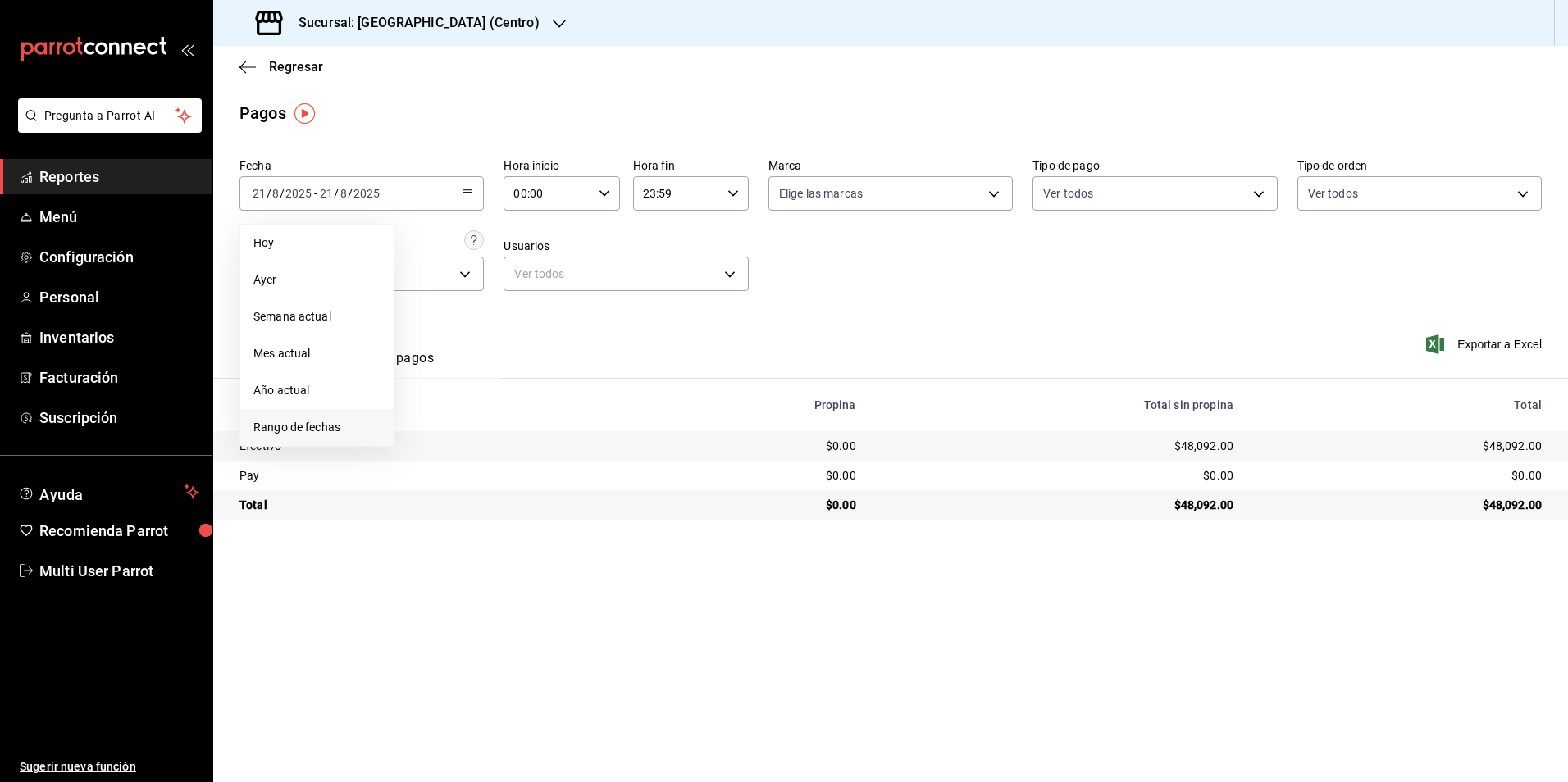
click at [323, 435] on span "Rango de fechas" at bounding box center [317, 428] width 127 height 17
click at [484, 377] on abbr "13" at bounding box center [486, 375] width 10 height 11
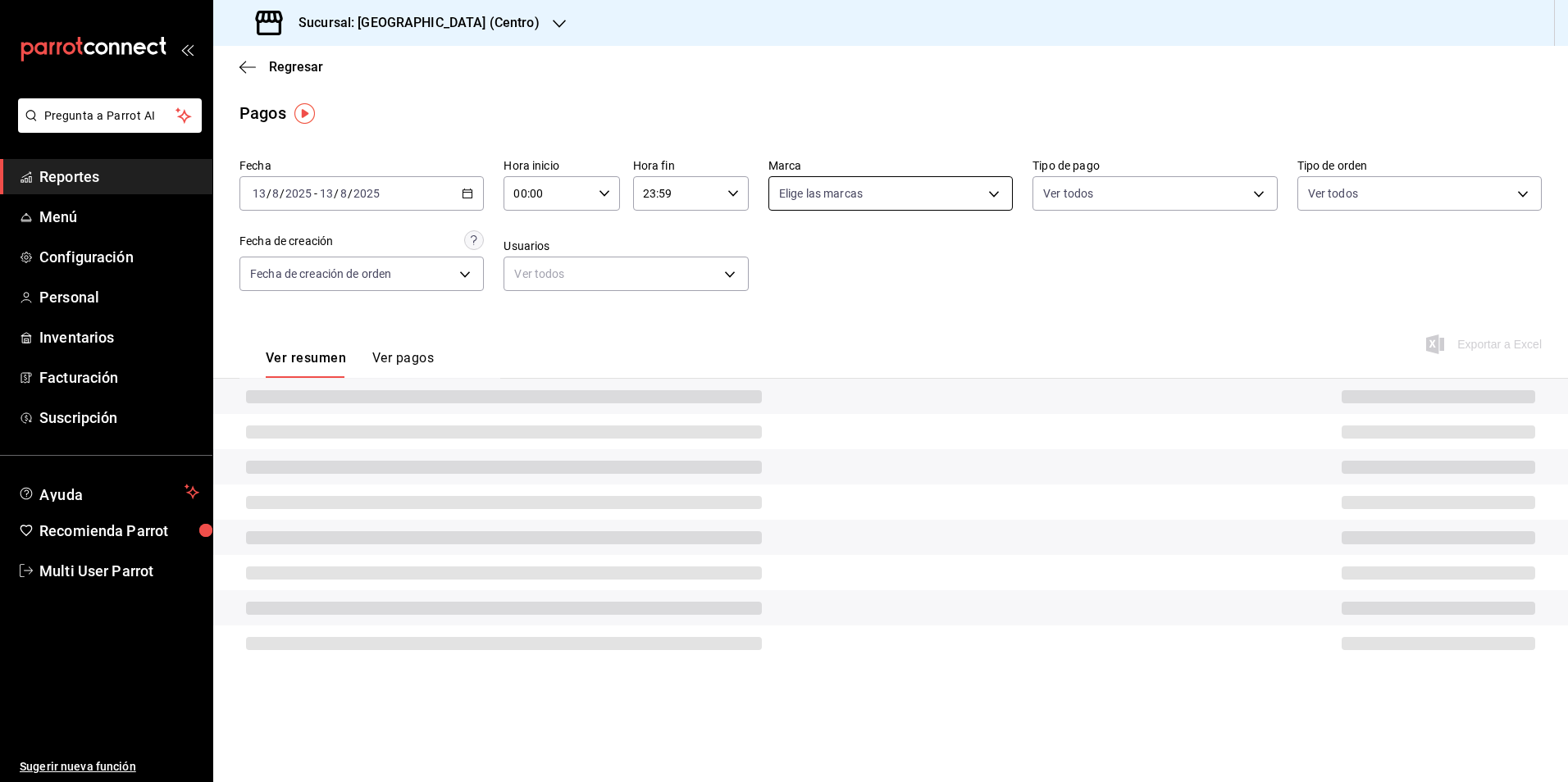
click at [858, 190] on body "Pregunta a Parrot AI Reportes Menú Configuración Personal Inventarios Facturaci…" at bounding box center [784, 391] width 1568 height 782
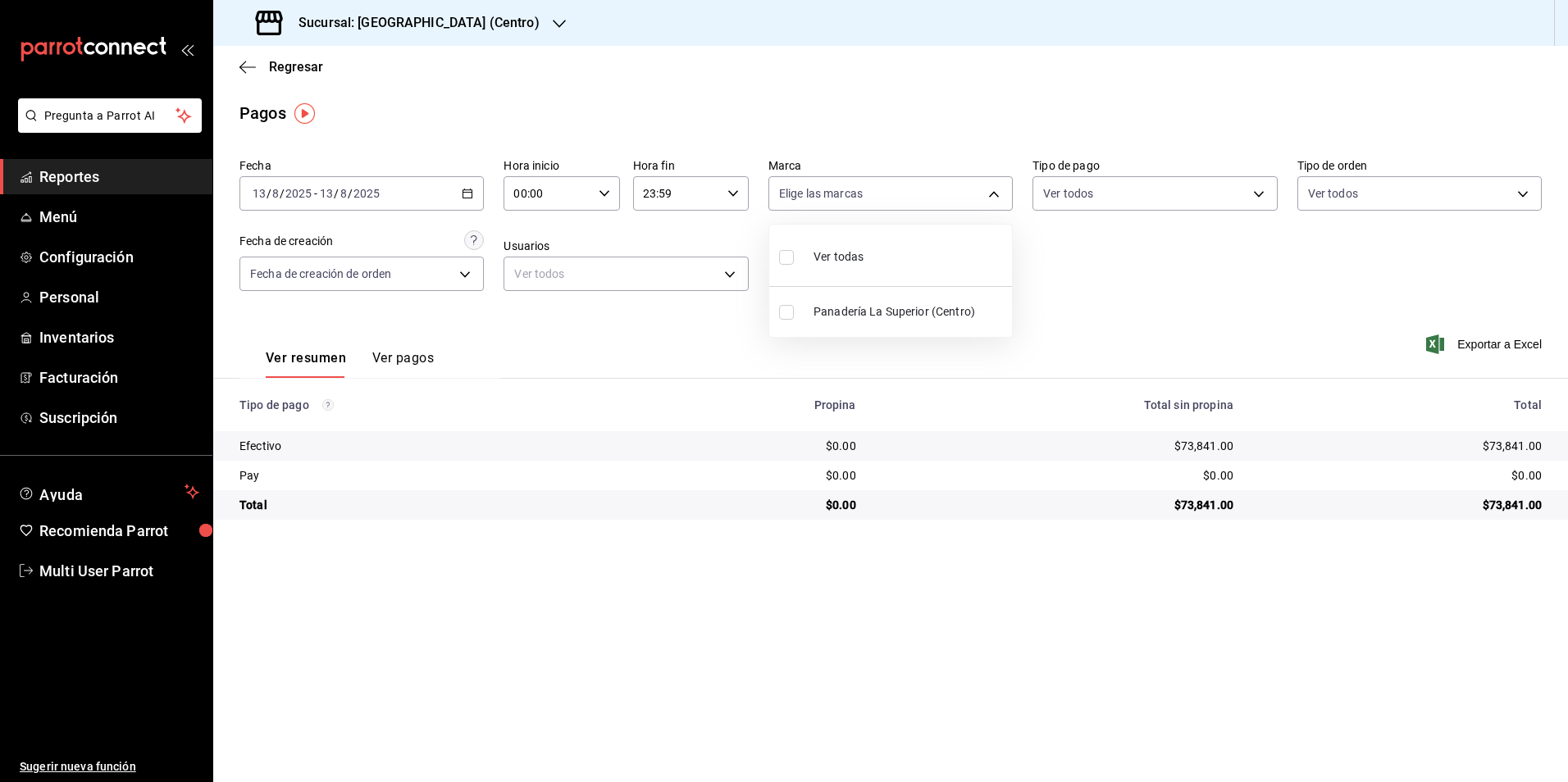
click at [876, 323] on li "Panadería La Superior (Centro)" at bounding box center [890, 311] width 243 height 37
type input "26b6acd8-9ba2-494d-9fd7-db134c124b78"
checkbox input "true"
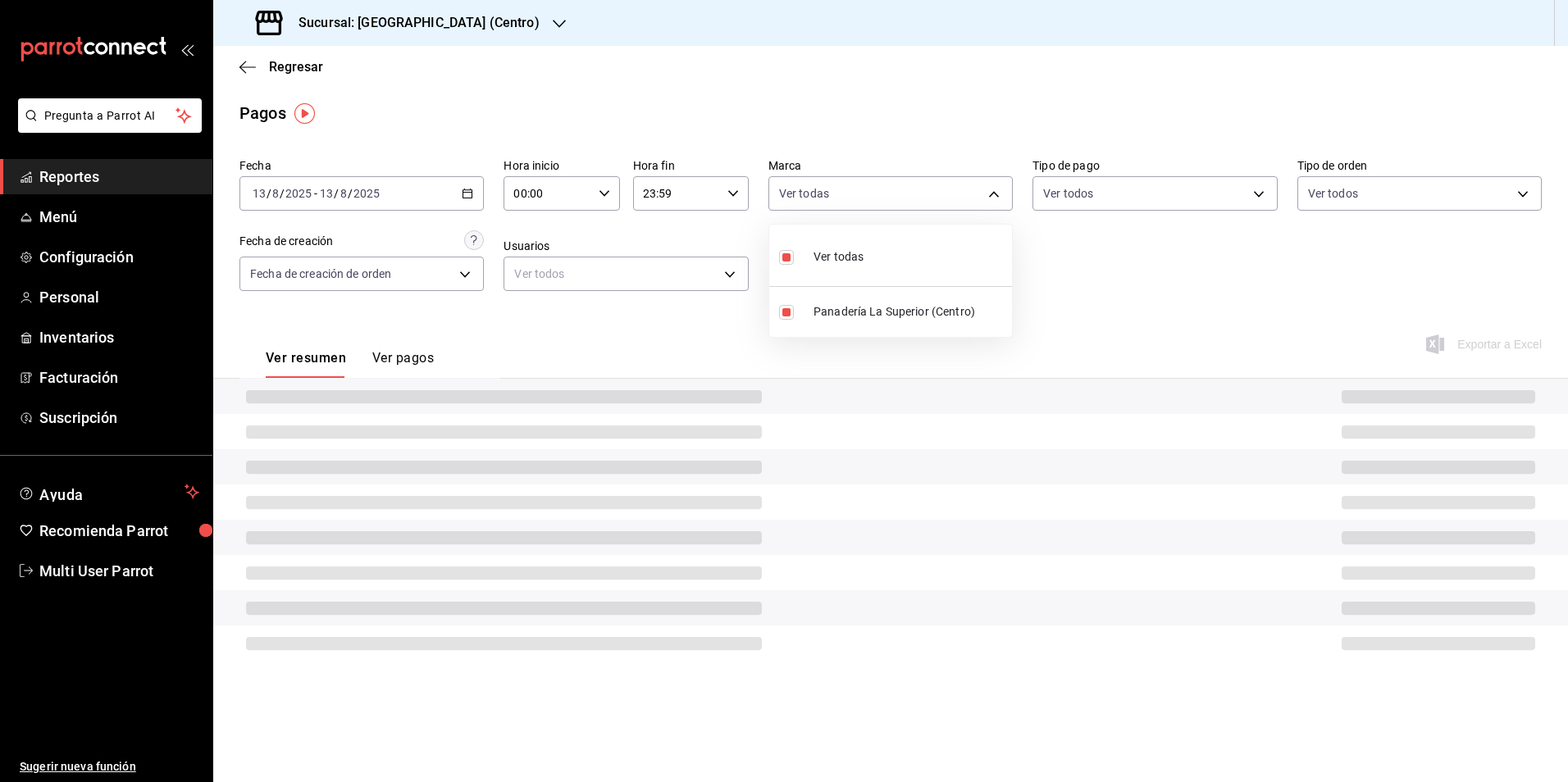
click at [879, 75] on div at bounding box center [784, 391] width 1568 height 782
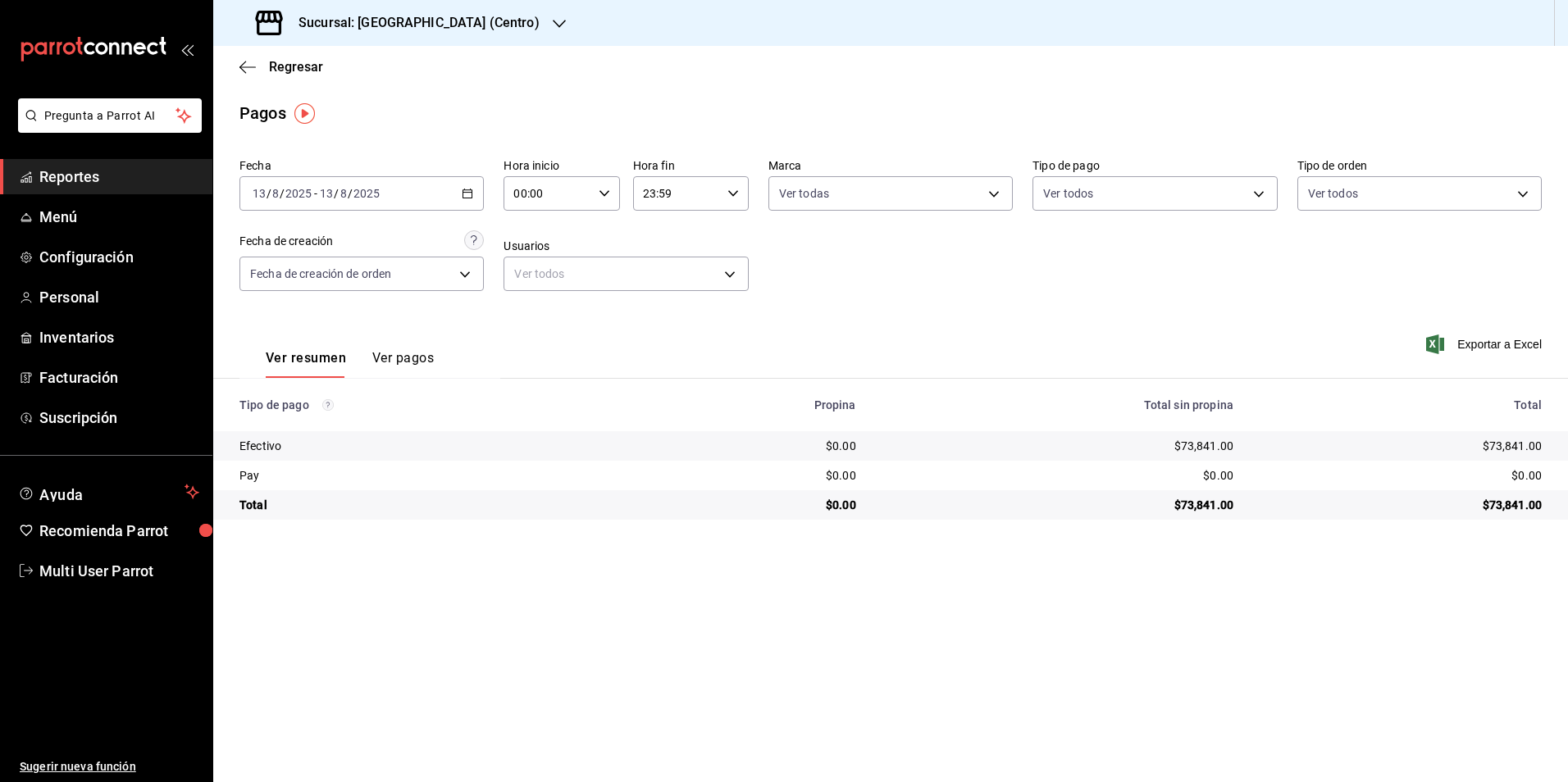
click at [353, 189] on input "2025" at bounding box center [366, 194] width 28 height 13
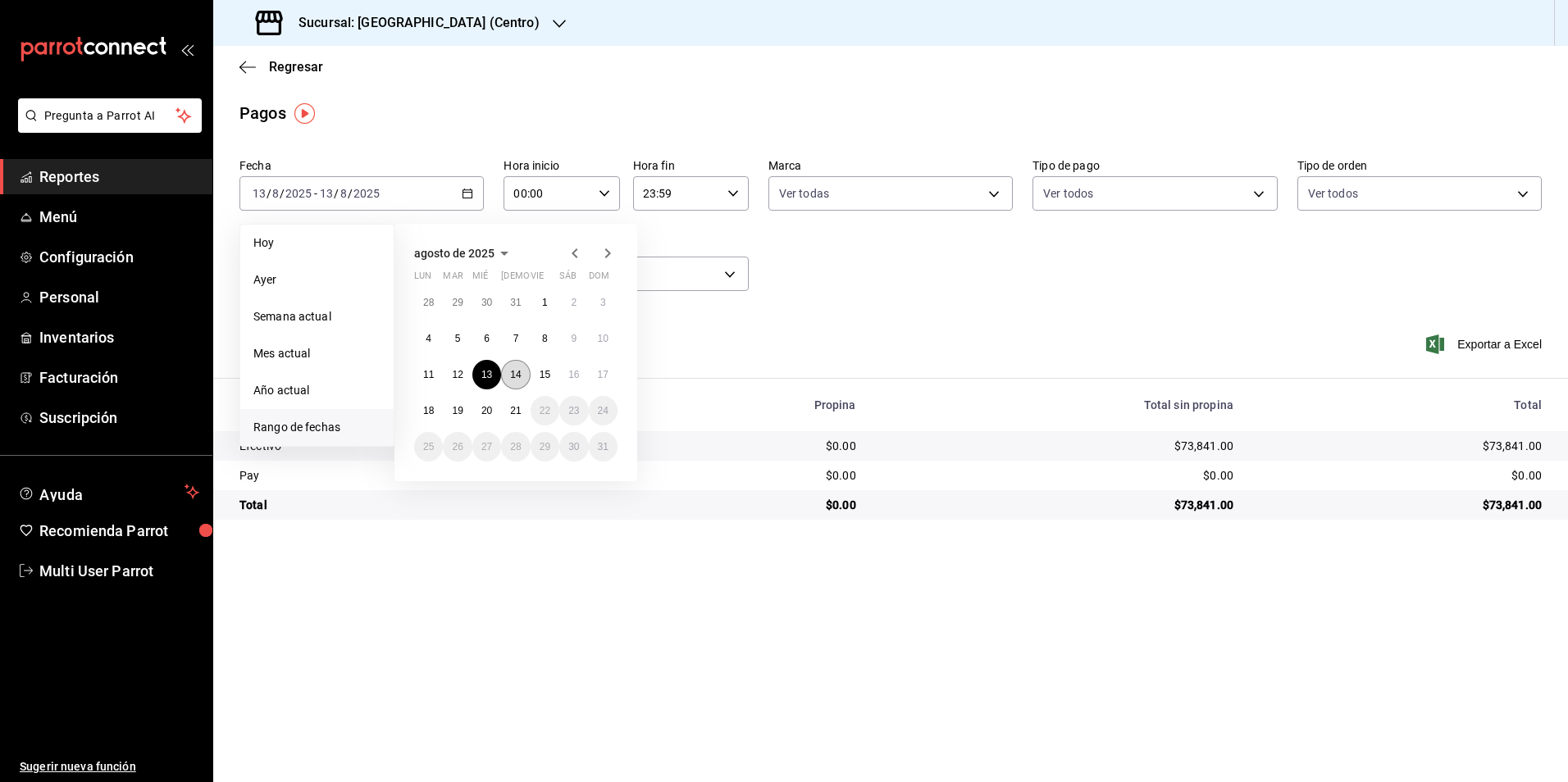
click at [526, 376] on button "14" at bounding box center [515, 374] width 28 height 29
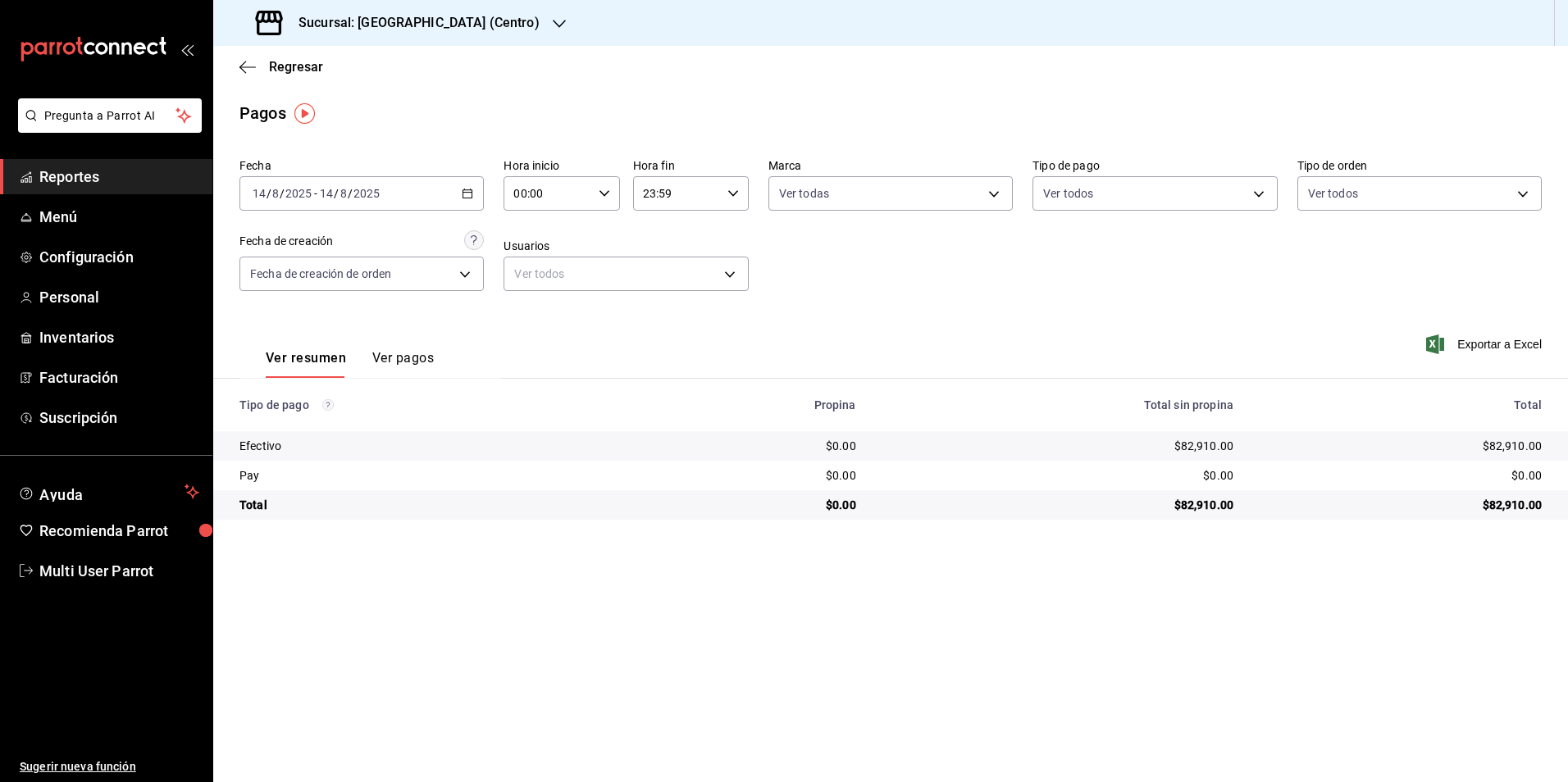
click at [488, 198] on div "Fecha [DATE] [DATE] - [DATE] [DATE] Hora inicio 00:00 Hora inicio Hora fin 23:5…" at bounding box center [890, 232] width 1302 height 159
click at [474, 197] on div "[DATE] [DATE] - [DATE] [DATE]" at bounding box center [361, 194] width 244 height 34
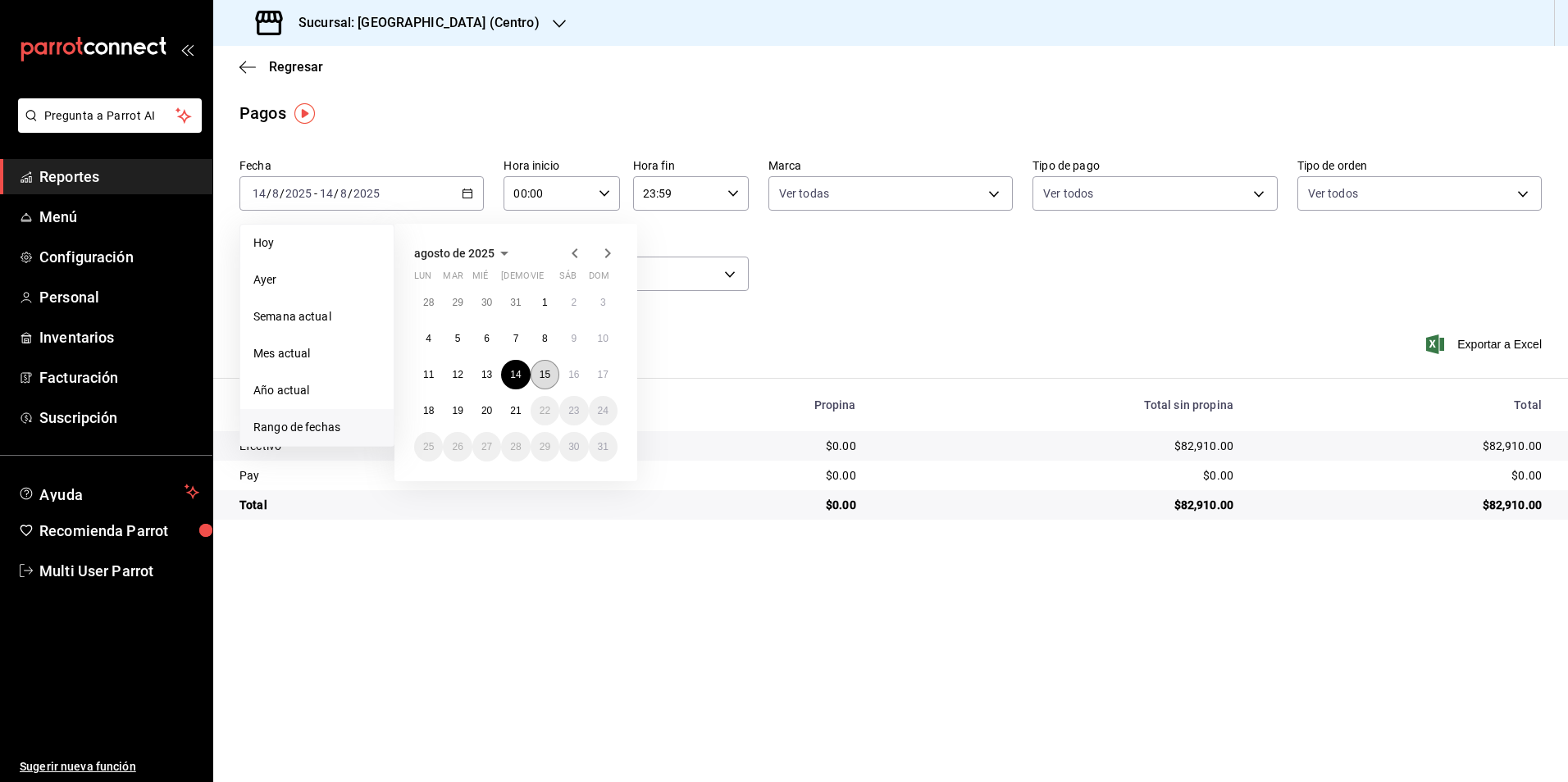
click at [551, 367] on button "15" at bounding box center [545, 374] width 28 height 29
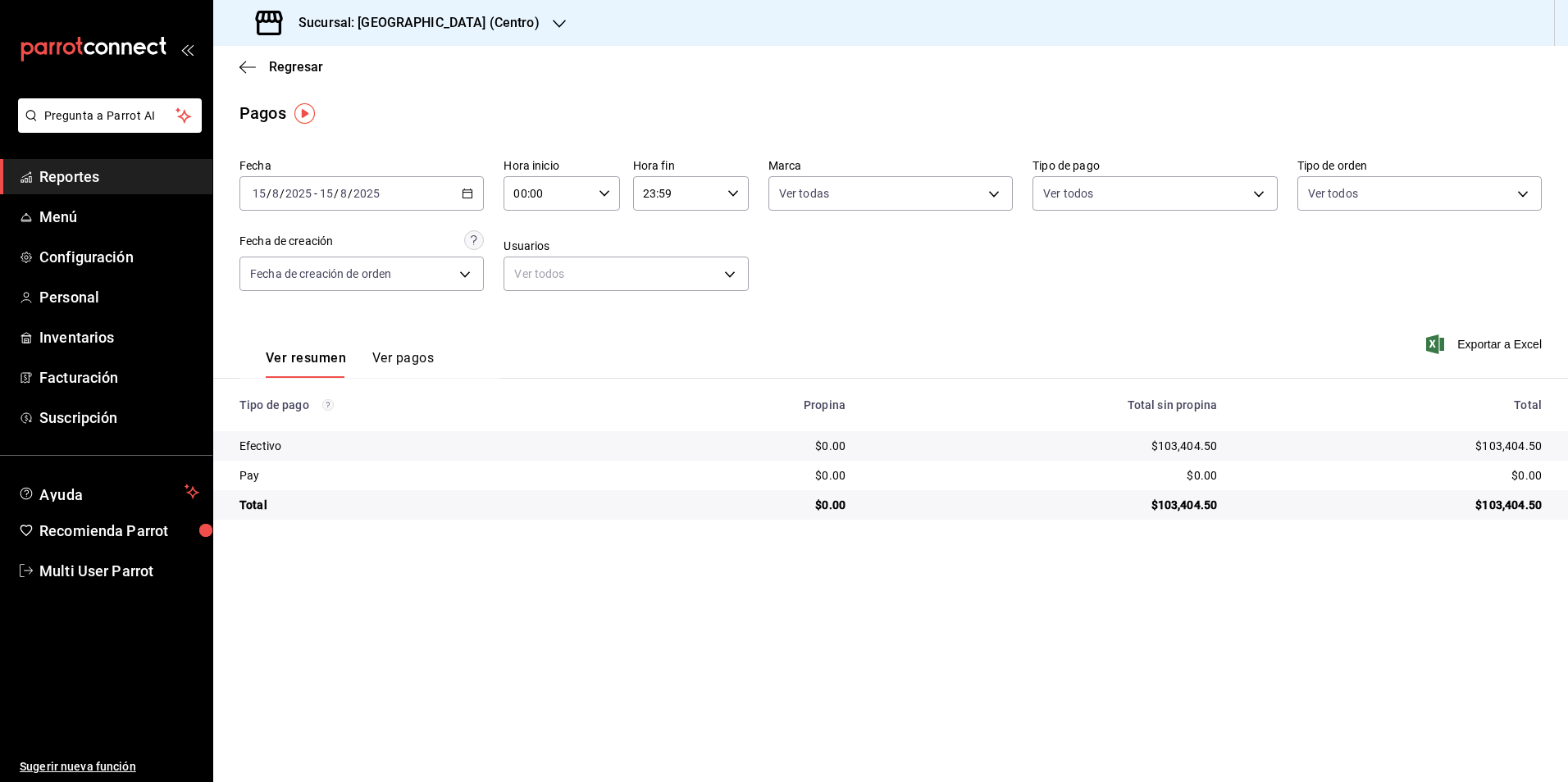
click at [452, 204] on div "[DATE] [DATE] - [DATE] [DATE]" at bounding box center [361, 194] width 244 height 34
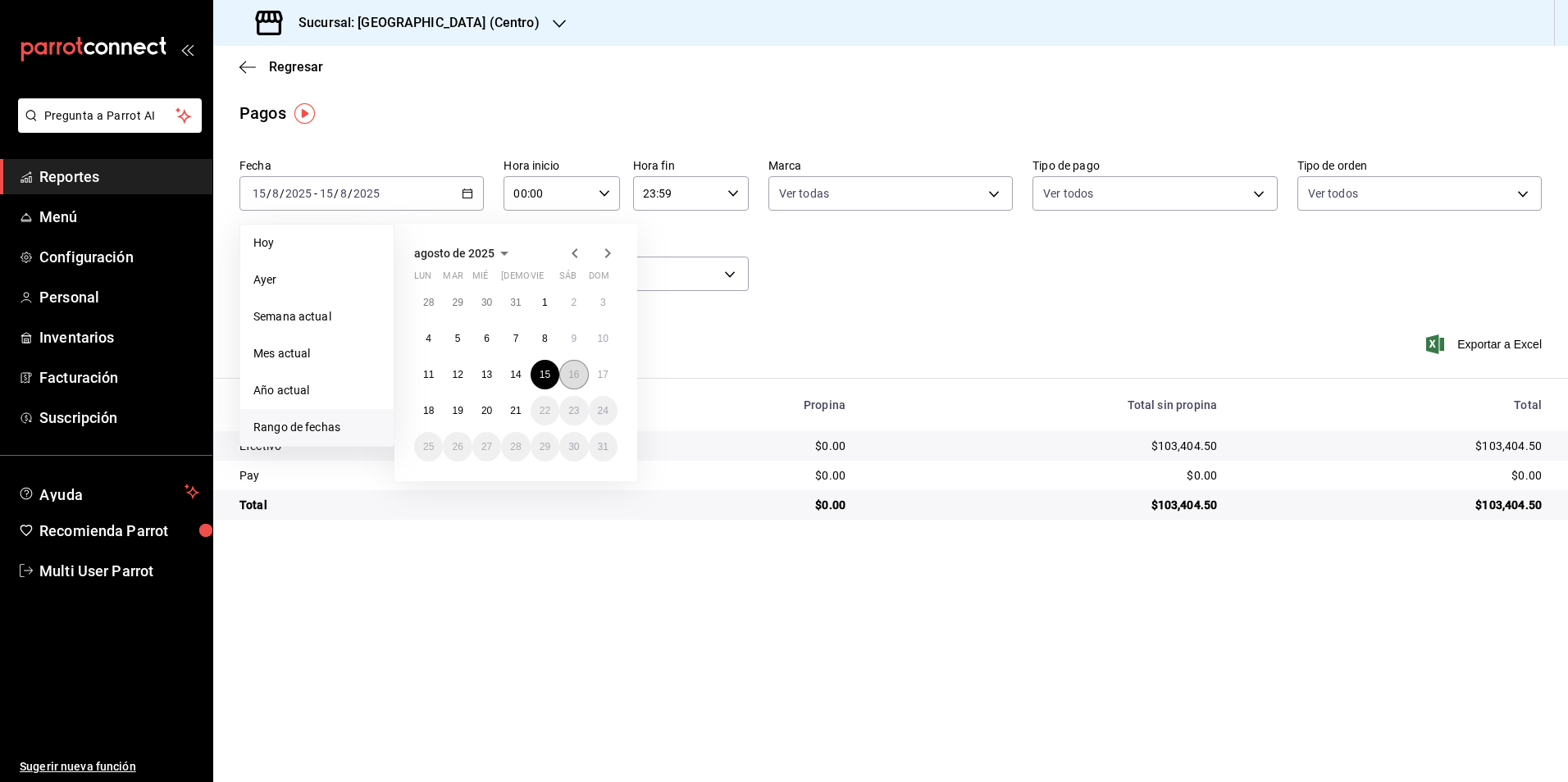
click at [579, 378] on abbr "16" at bounding box center [573, 375] width 10 height 11
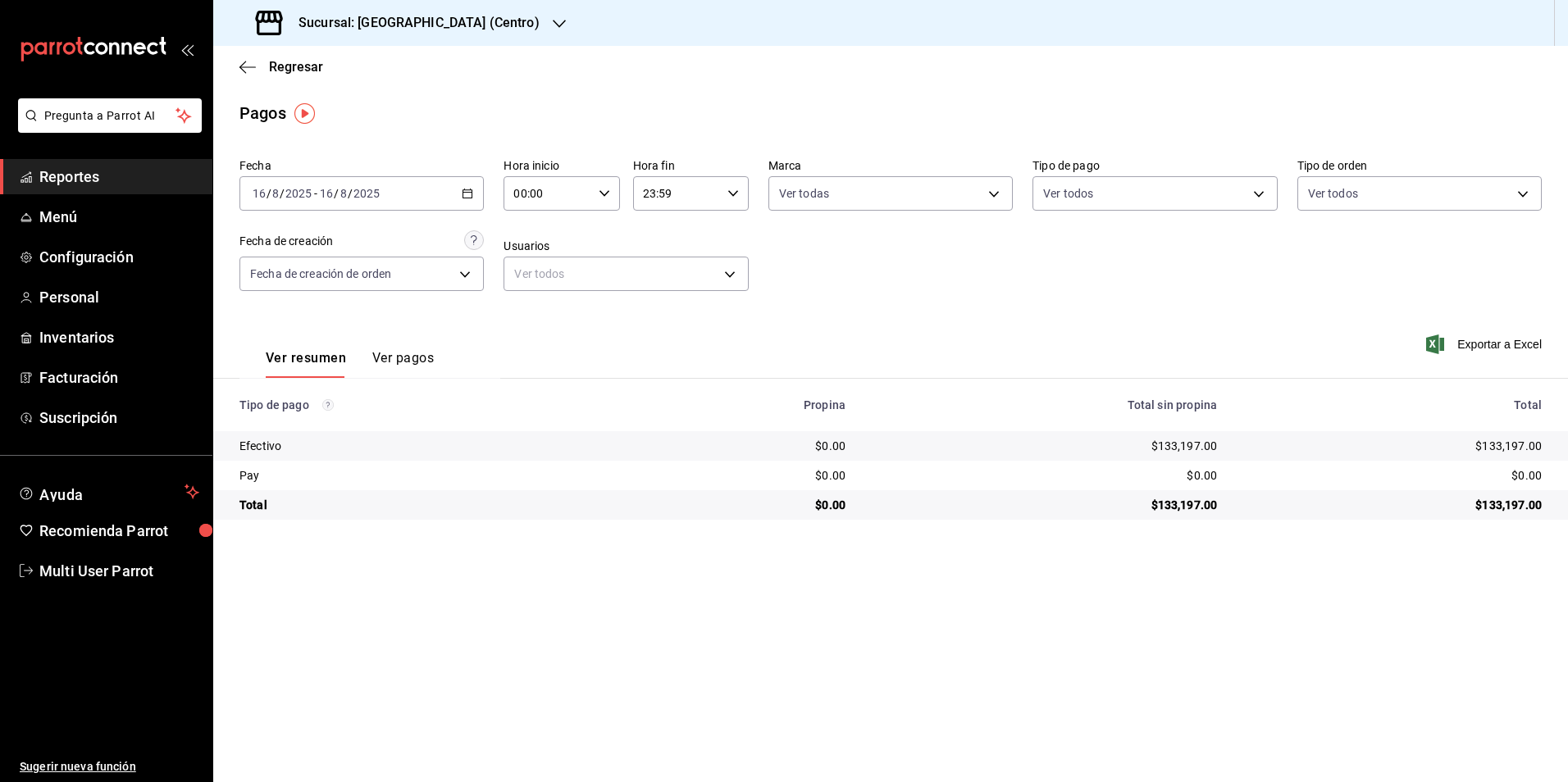
click at [382, 192] on div "[DATE] [DATE] - [DATE] [DATE]" at bounding box center [361, 194] width 244 height 34
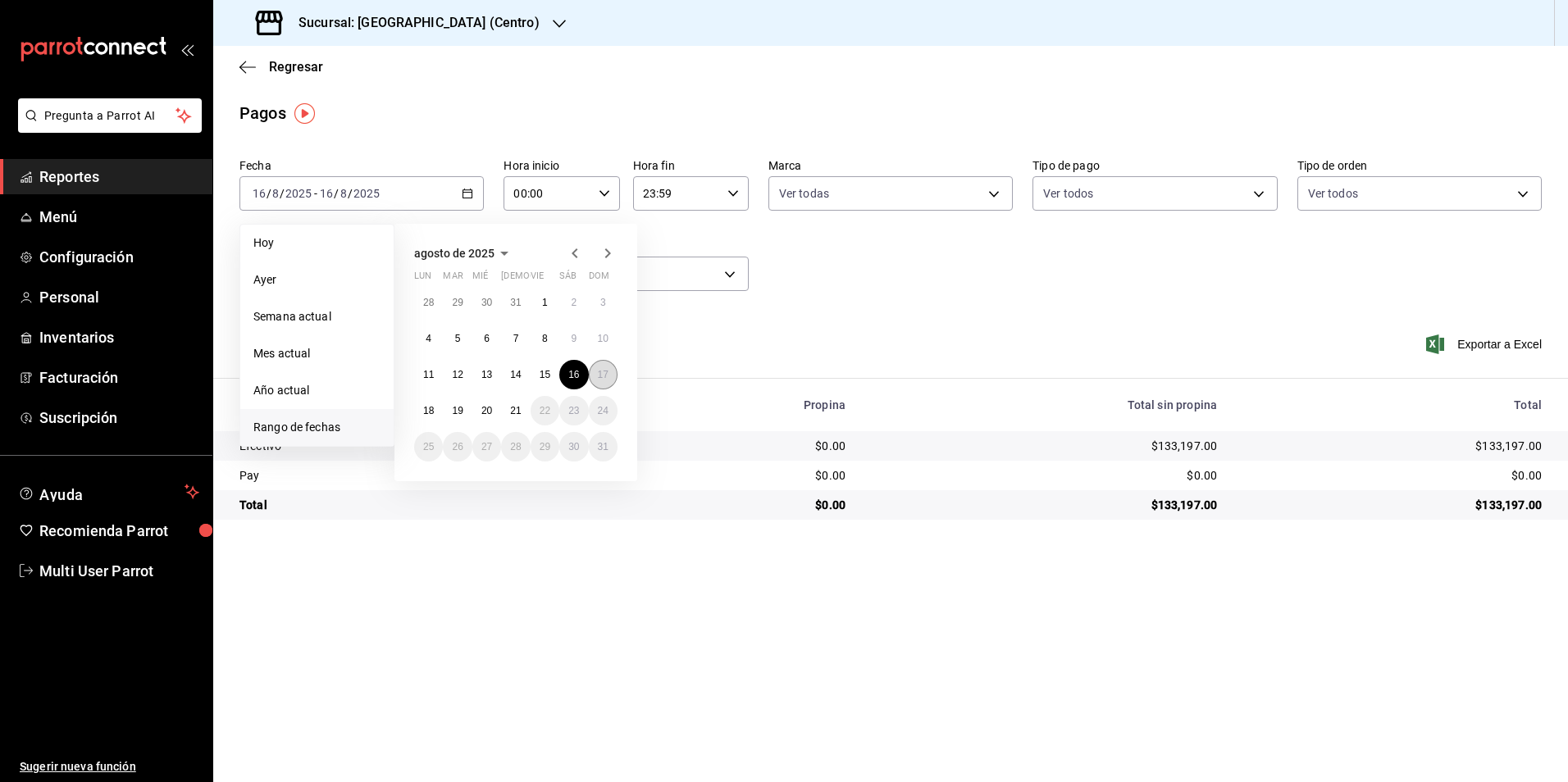
click at [614, 370] on button "17" at bounding box center [603, 374] width 28 height 29
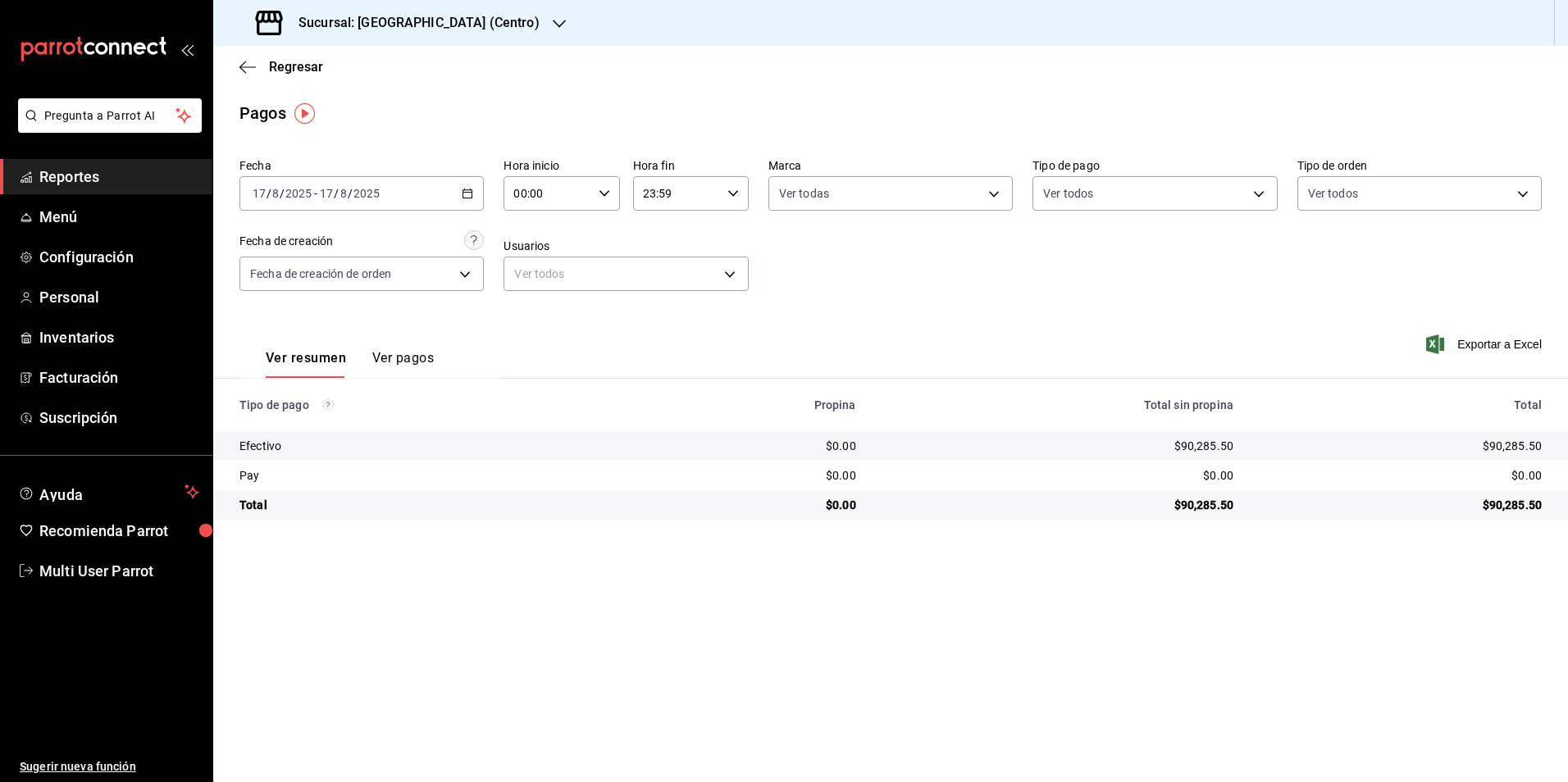
click at [447, 191] on div "[DATE] [DATE] - [DATE] [DATE]" at bounding box center [361, 194] width 244 height 34
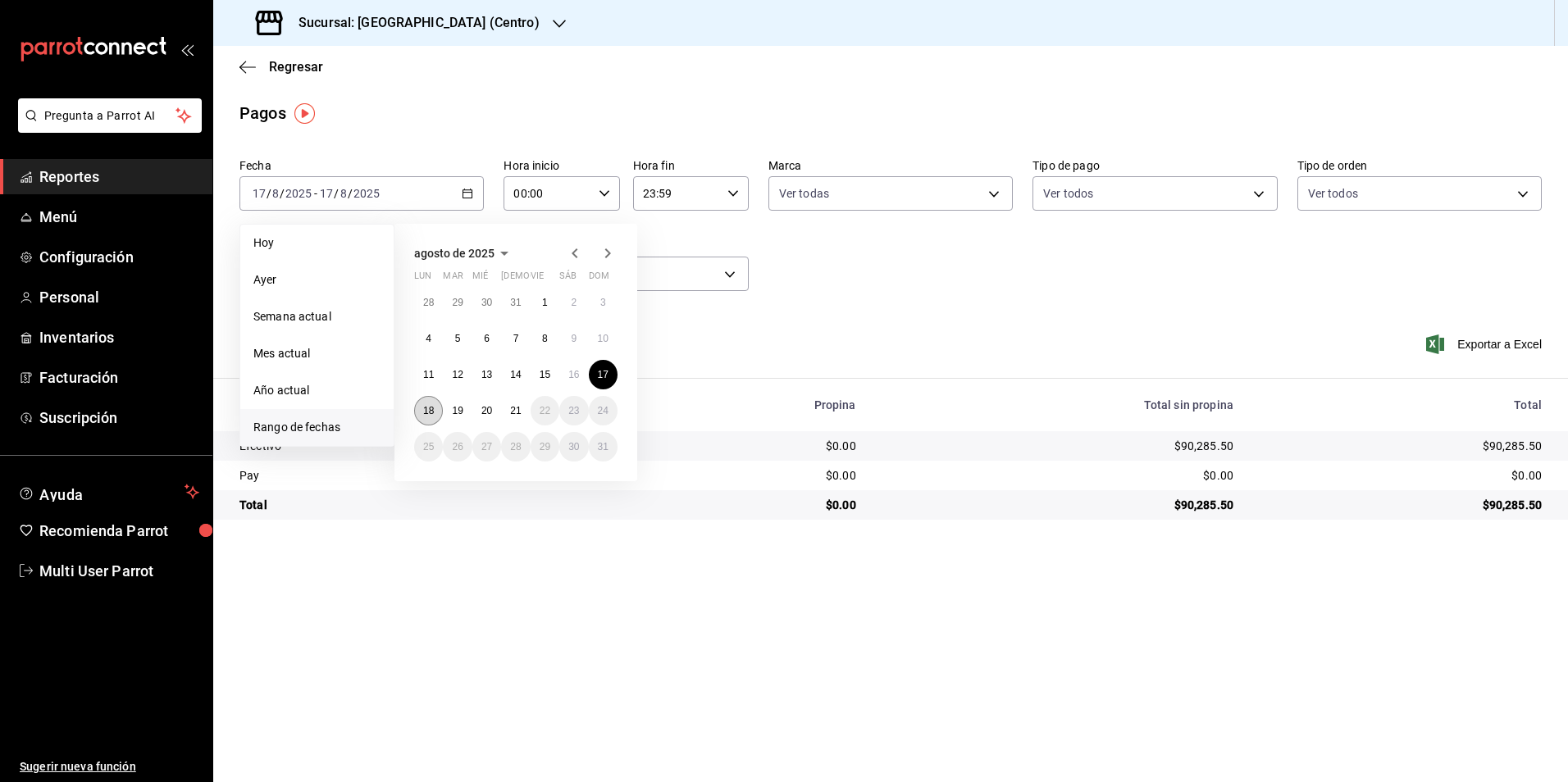
click at [432, 407] on abbr "18" at bounding box center [428, 411] width 10 height 11
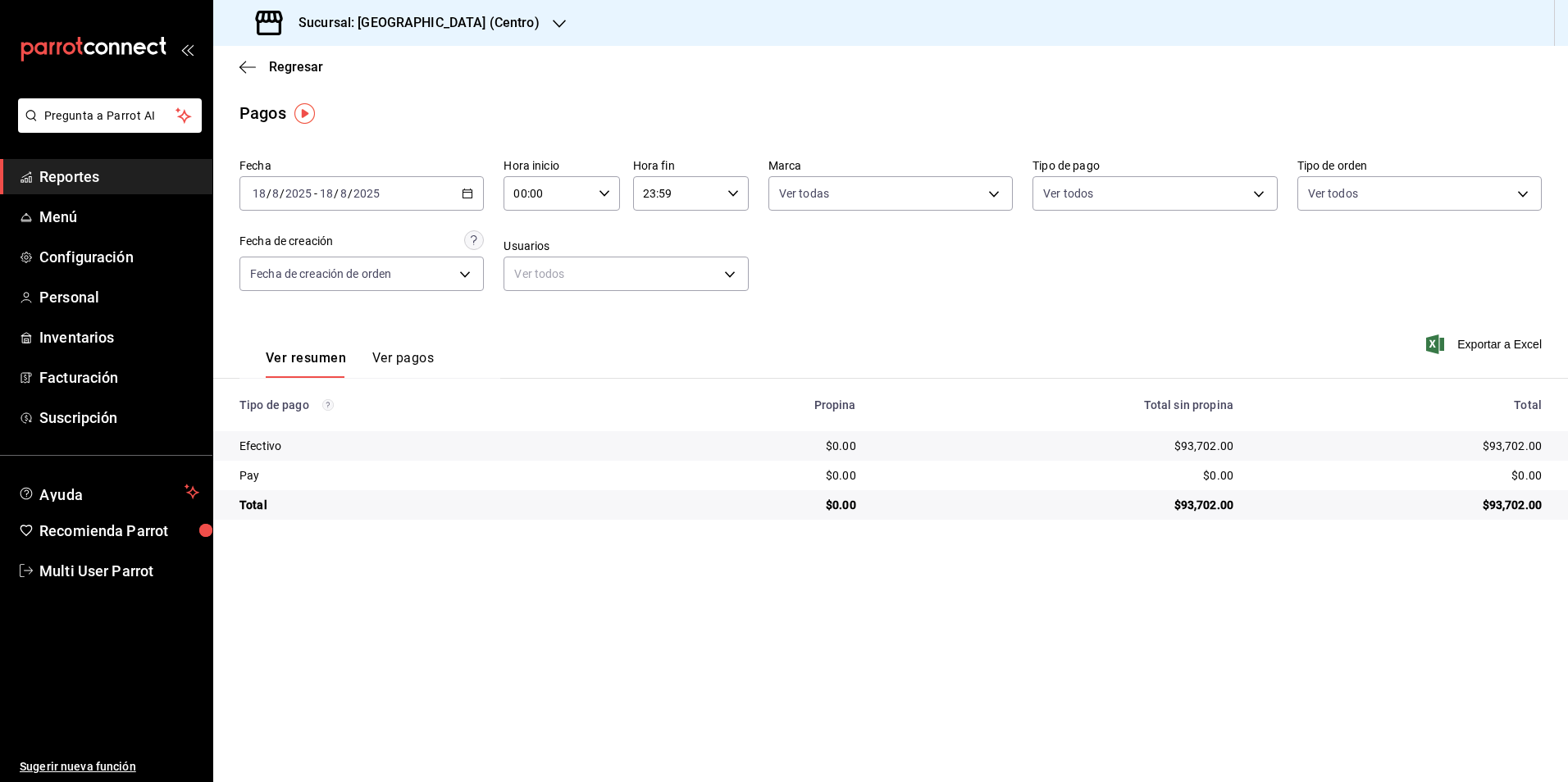
click at [353, 205] on div "[DATE] [DATE] - [DATE] [DATE]" at bounding box center [361, 194] width 244 height 34
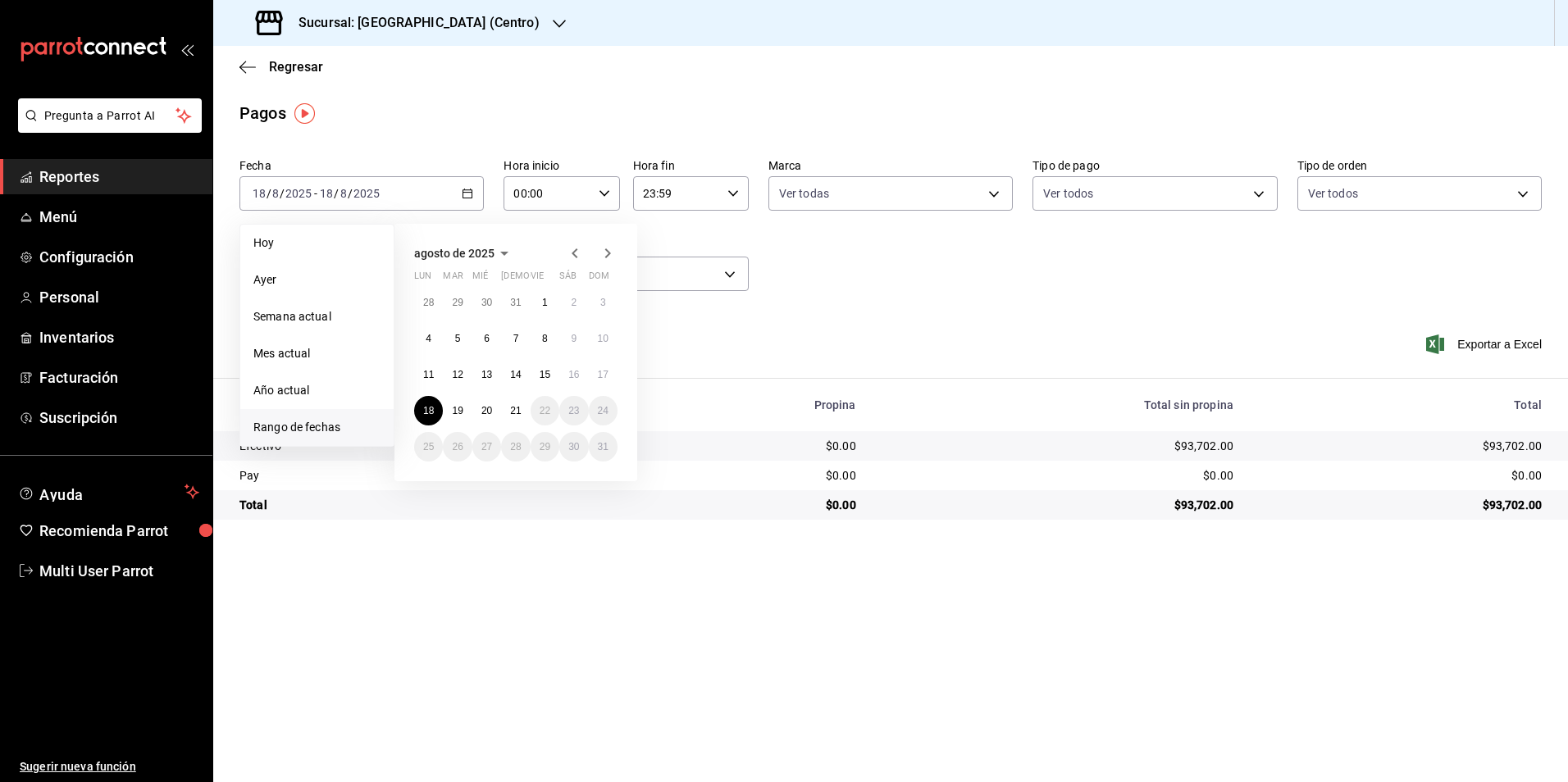
click at [1063, 291] on div "Fecha [DATE] [DATE] - [DATE] [DATE] [DATE] [DATE] Semana actual Mes actual Año …" at bounding box center [890, 232] width 1302 height 159
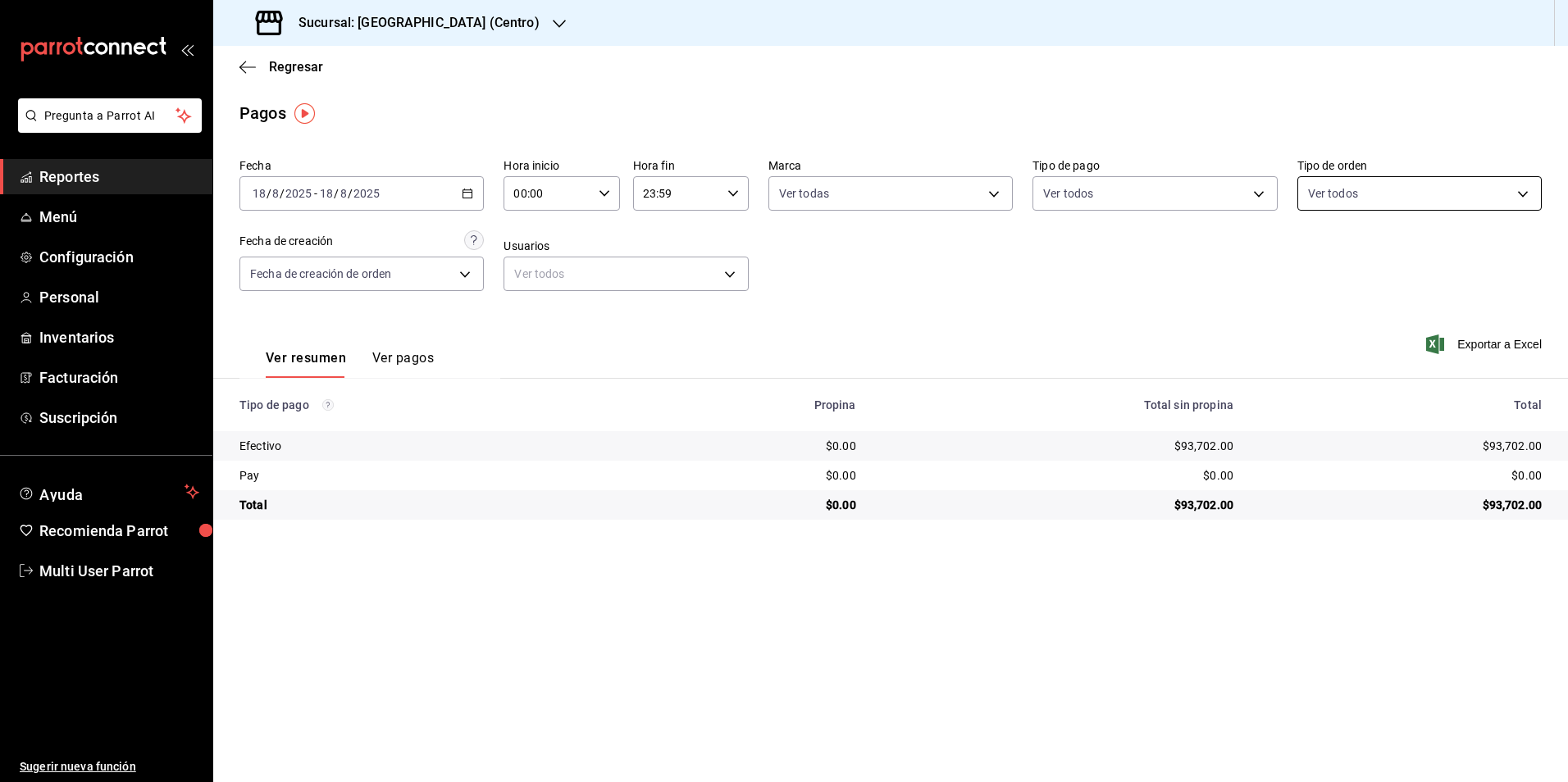
click at [1463, 185] on body "Pregunta a Parrot AI Reportes Menú Configuración Personal Inventarios Facturaci…" at bounding box center [784, 391] width 1568 height 782
click at [1376, 351] on span "CAFETERIA" at bounding box center [1438, 349] width 192 height 17
type input "2ab941ca-4e7e-4a0d-98be-afa44e58141f"
checkbox input "true"
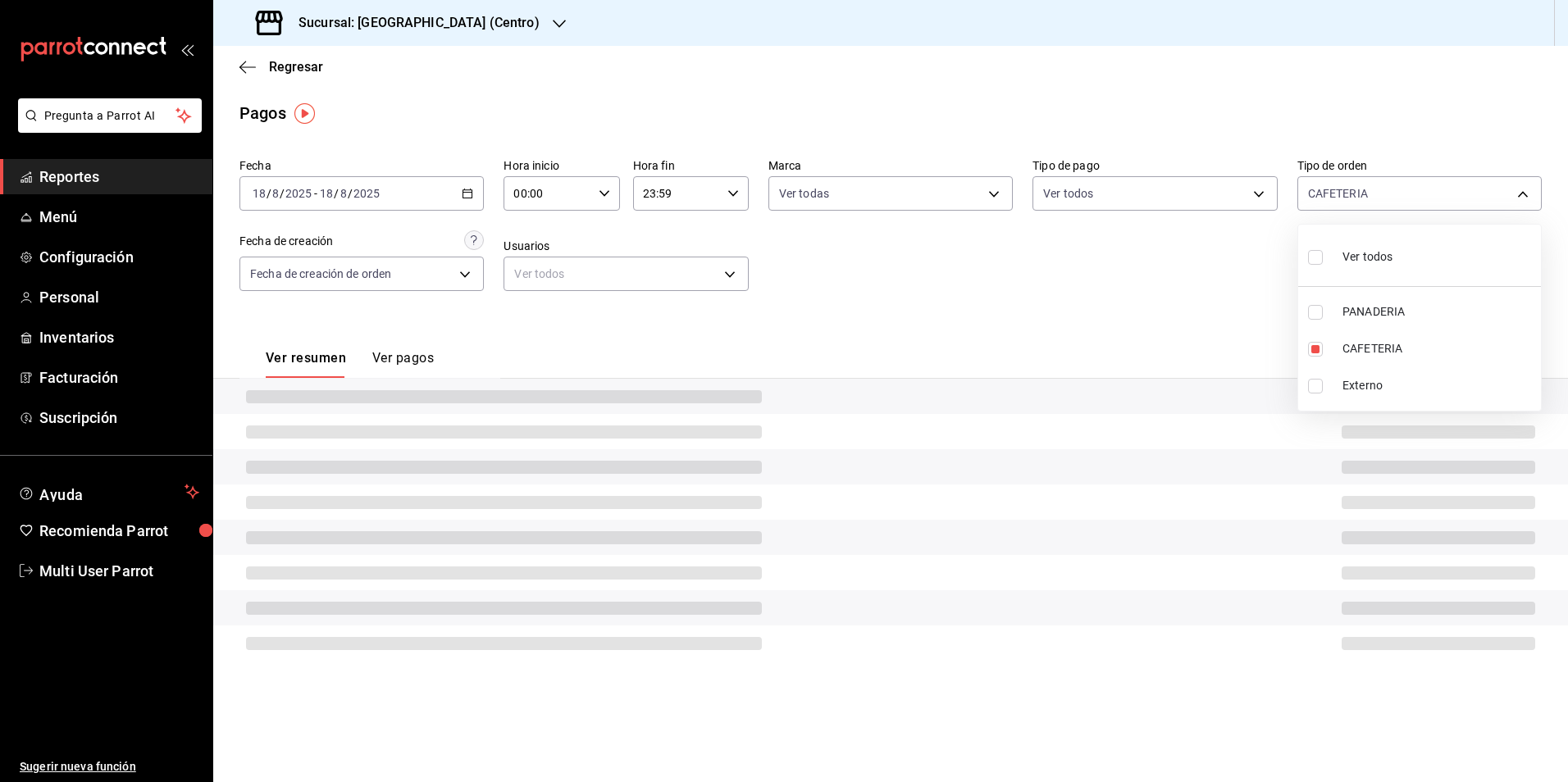
click at [1112, 293] on div at bounding box center [784, 391] width 1568 height 782
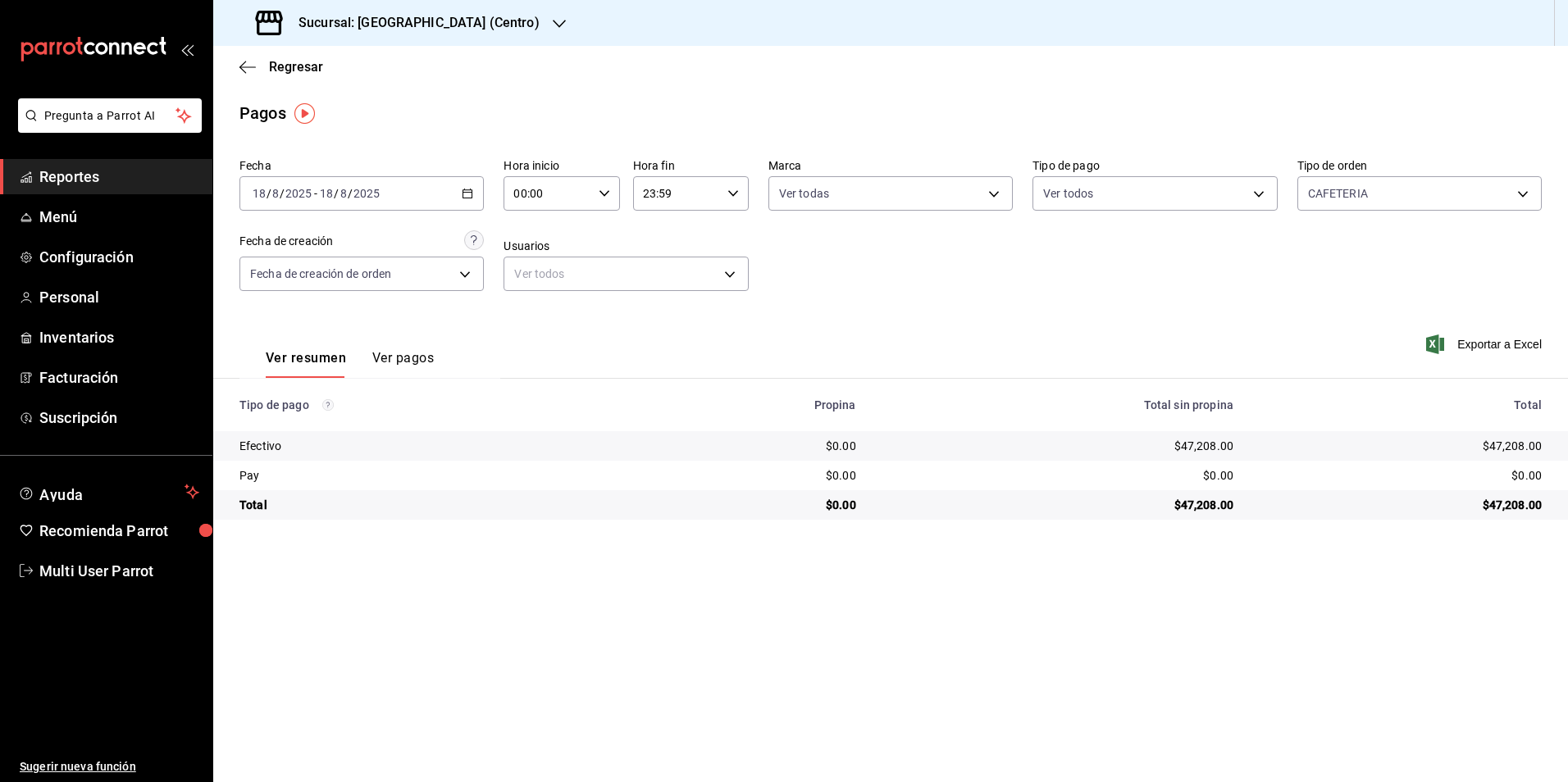
click at [401, 197] on div "[DATE] [DATE] - [DATE] [DATE]" at bounding box center [361, 194] width 244 height 34
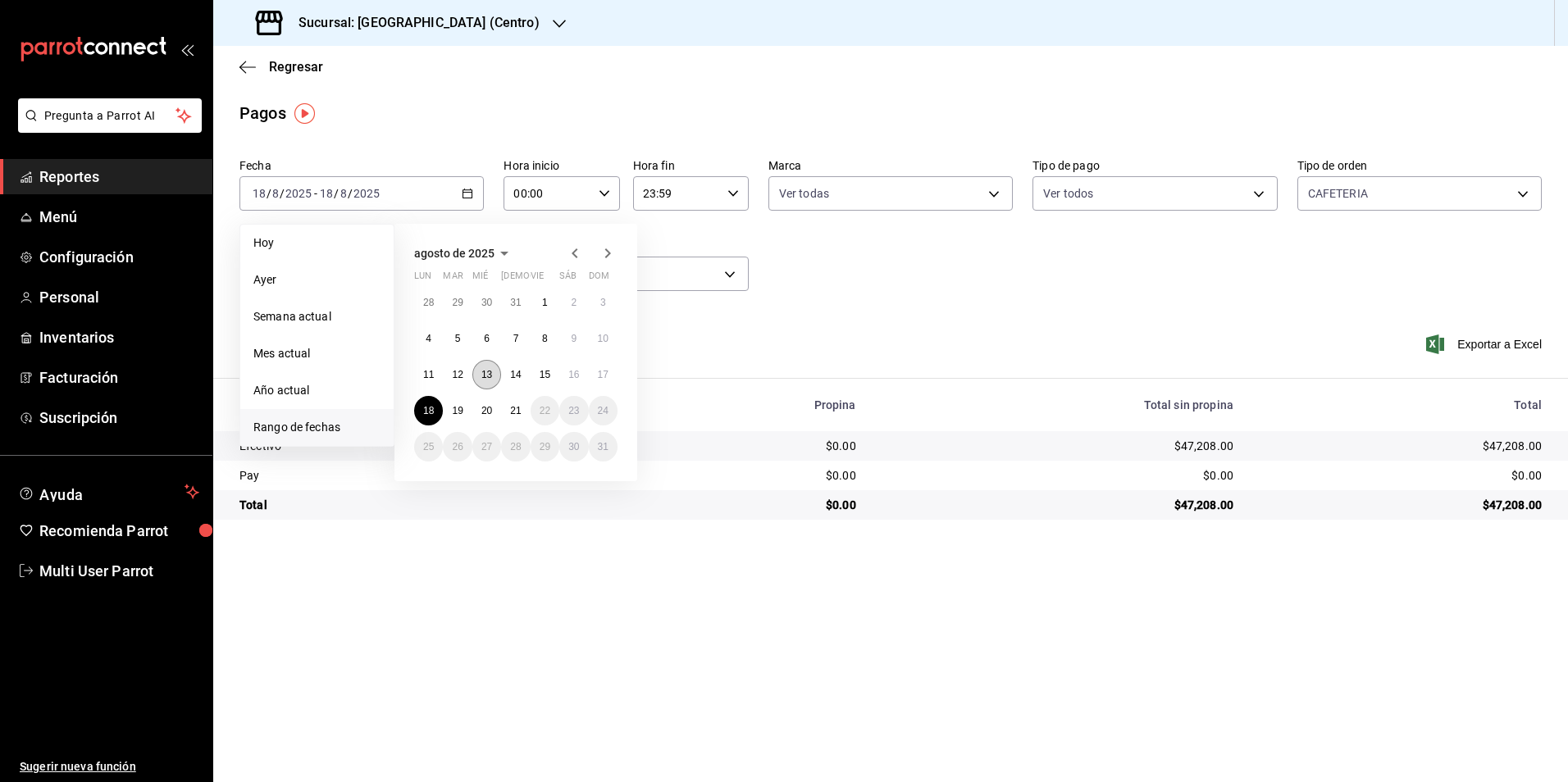
click at [495, 377] on button "13" at bounding box center [487, 374] width 28 height 29
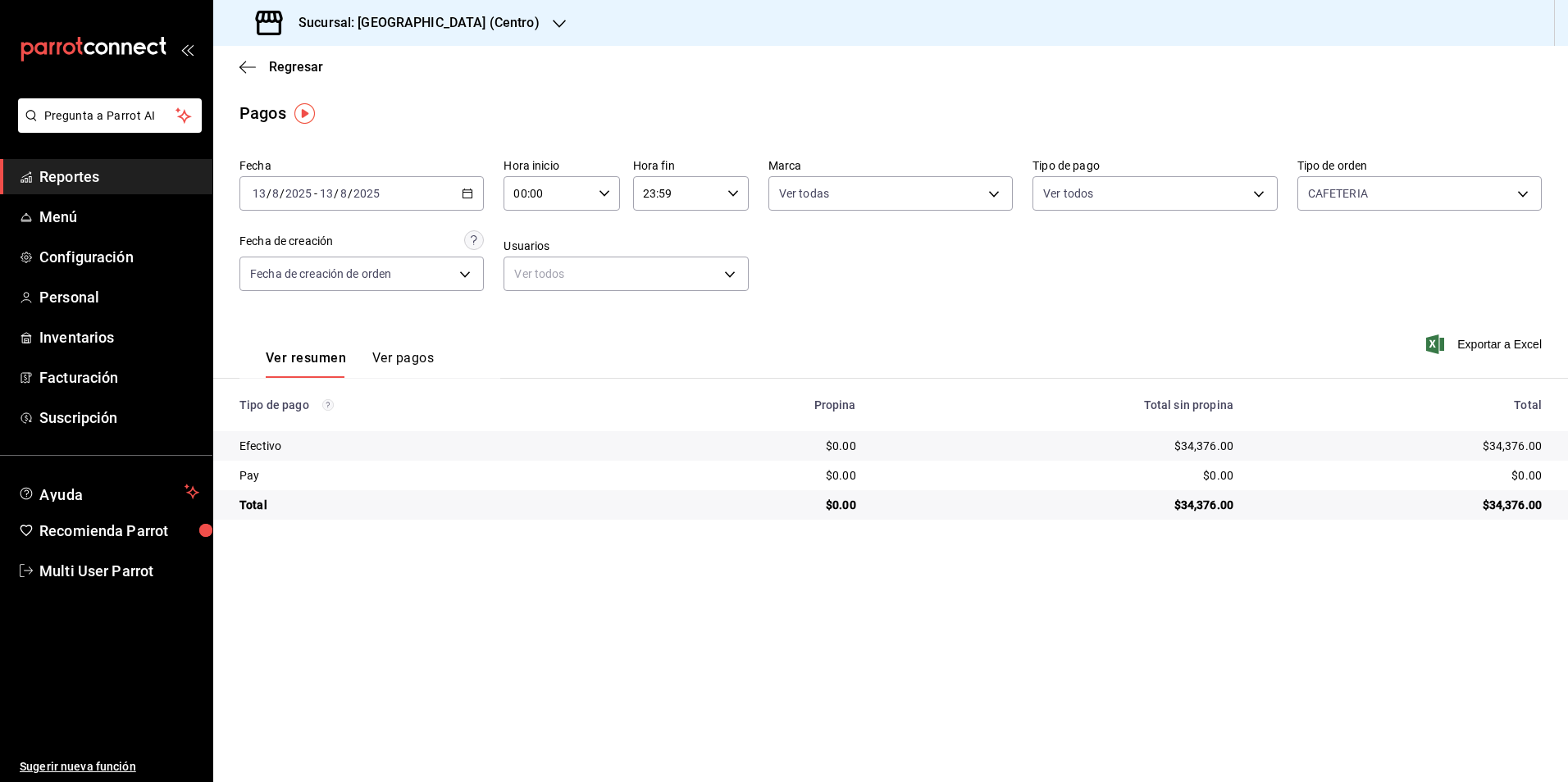
click at [442, 190] on div "[DATE] [DATE] - [DATE] [DATE]" at bounding box center [361, 194] width 244 height 34
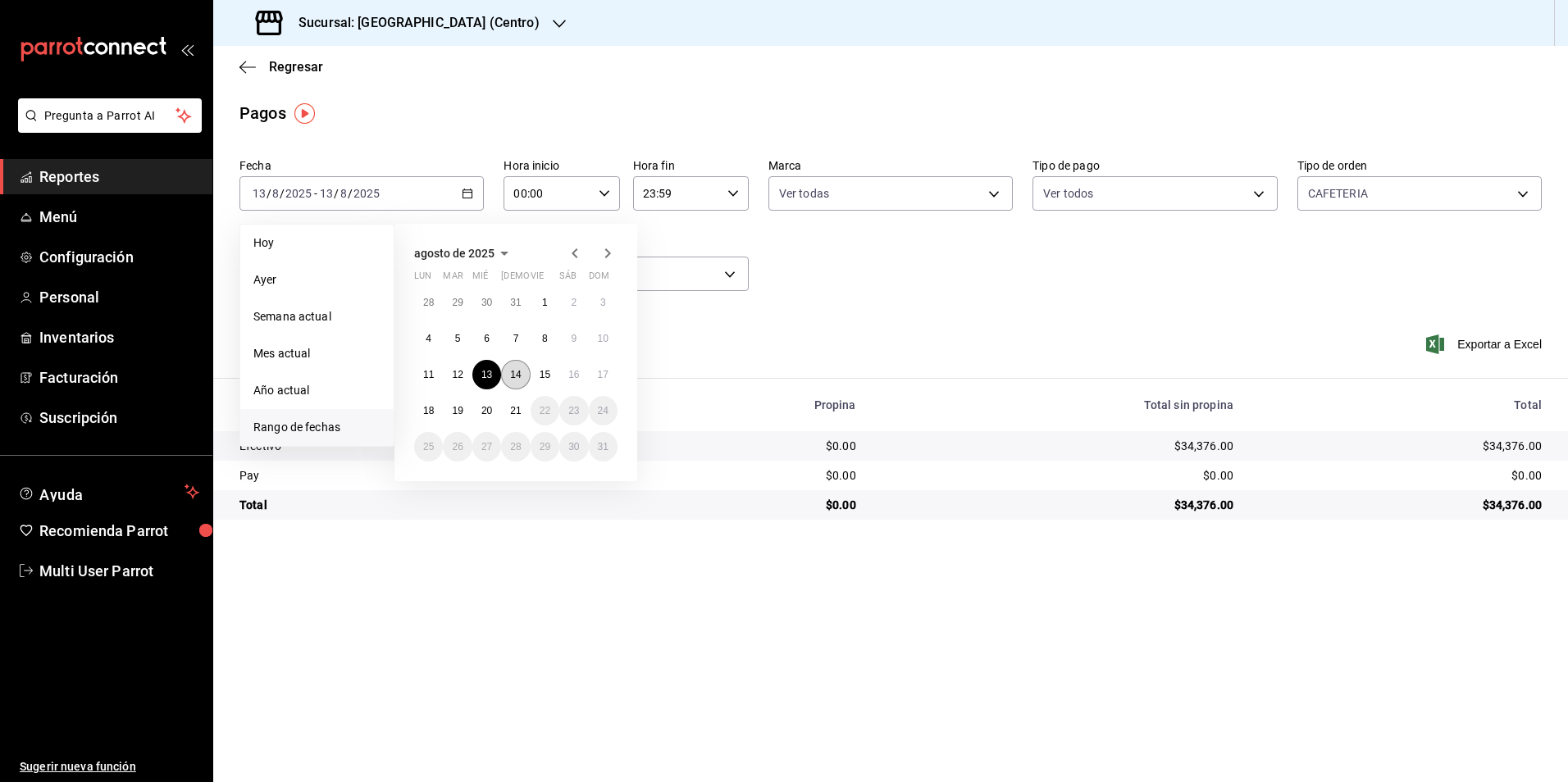
click at [519, 380] on abbr "14" at bounding box center [514, 375] width 10 height 11
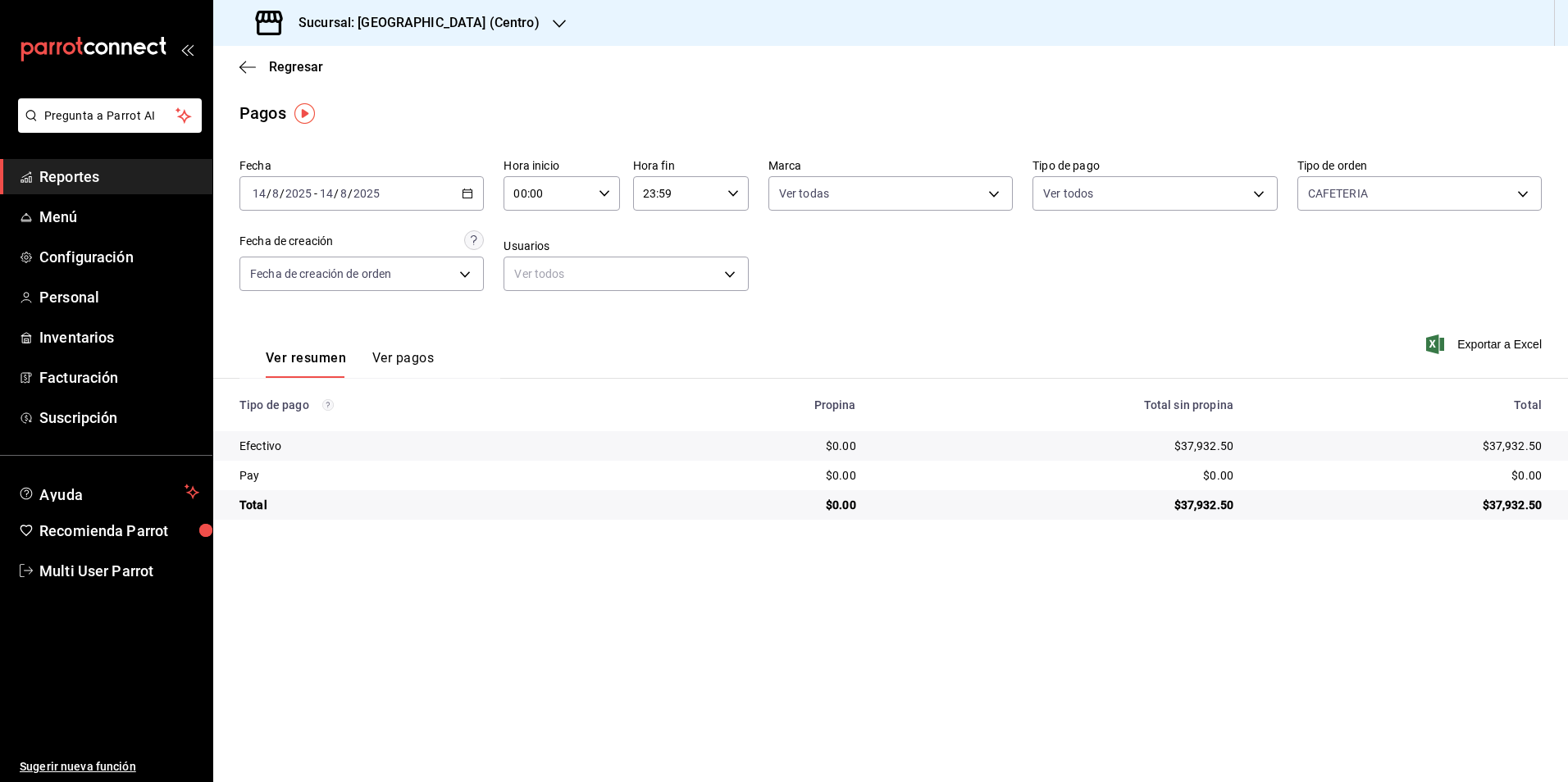
click at [453, 214] on div "Fecha [DATE] [DATE] - [DATE] [DATE] Hora inicio 00:00 Hora inicio Hora fin 23:5…" at bounding box center [890, 232] width 1302 height 159
click at [453, 194] on div "[DATE] [DATE] - [DATE] [DATE]" at bounding box center [361, 194] width 244 height 34
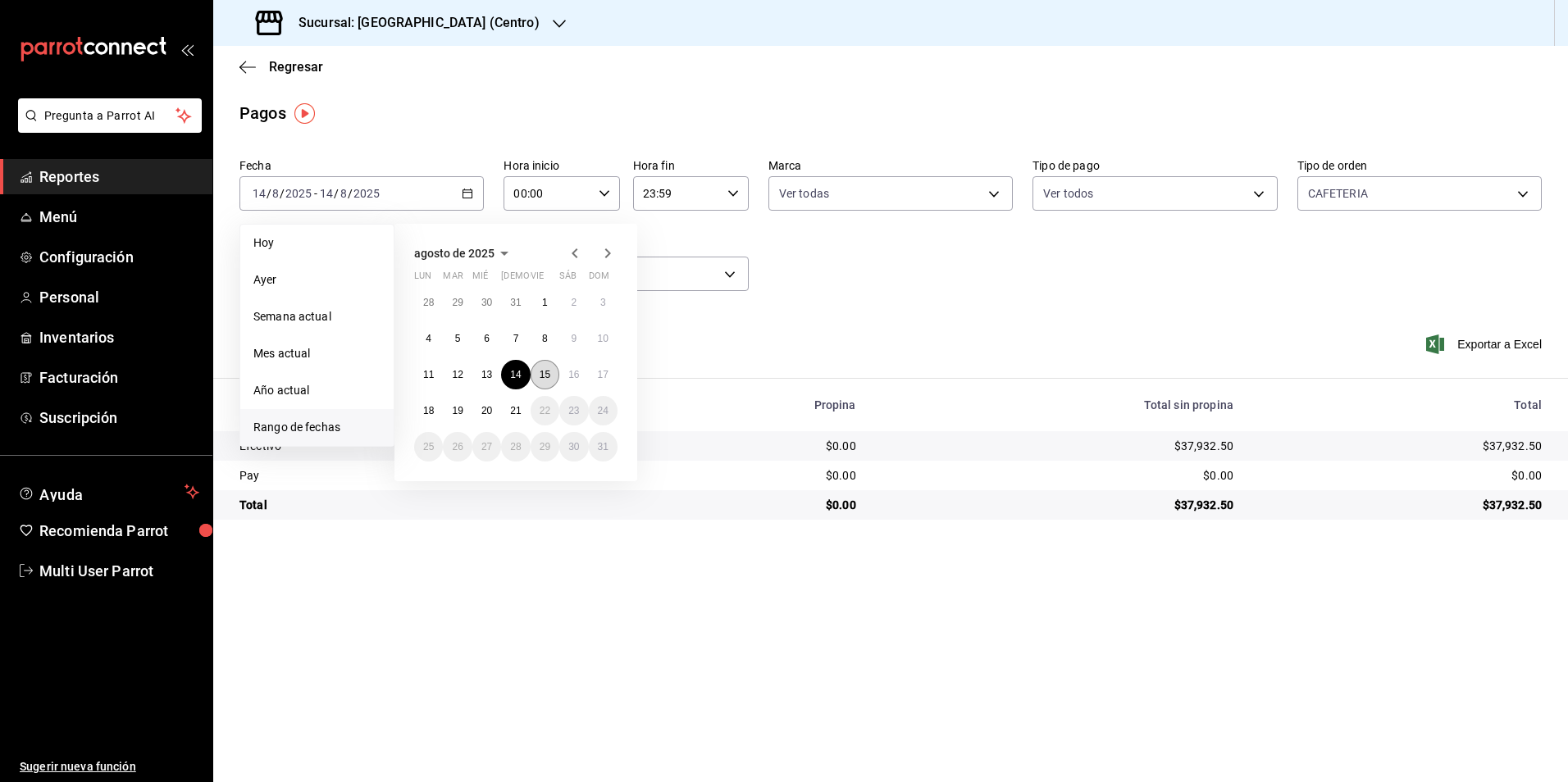
click at [545, 370] on abbr "15" at bounding box center [545, 375] width 10 height 11
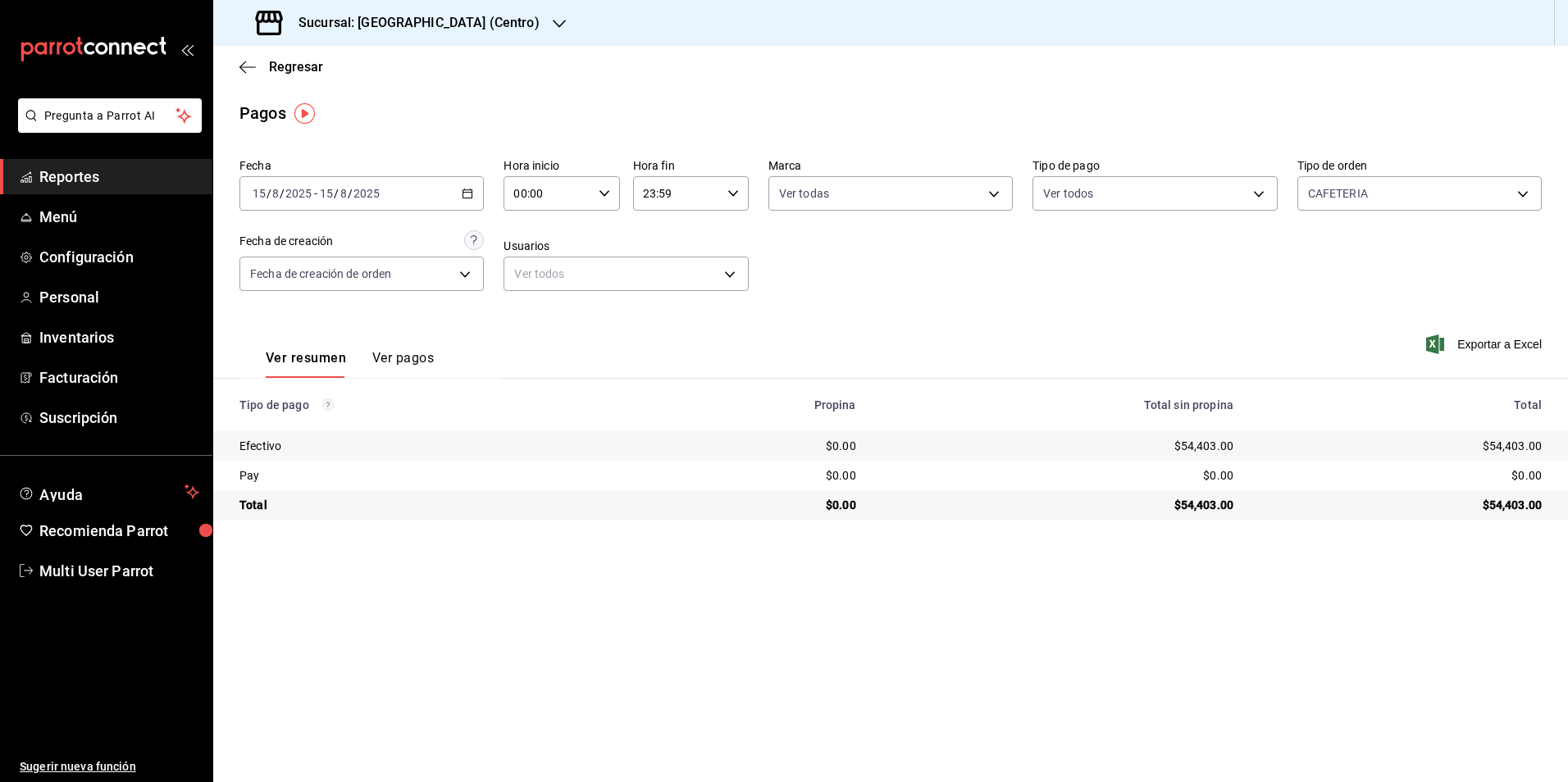
click at [454, 182] on div "[DATE] [DATE] - [DATE] [DATE]" at bounding box center [361, 194] width 244 height 34
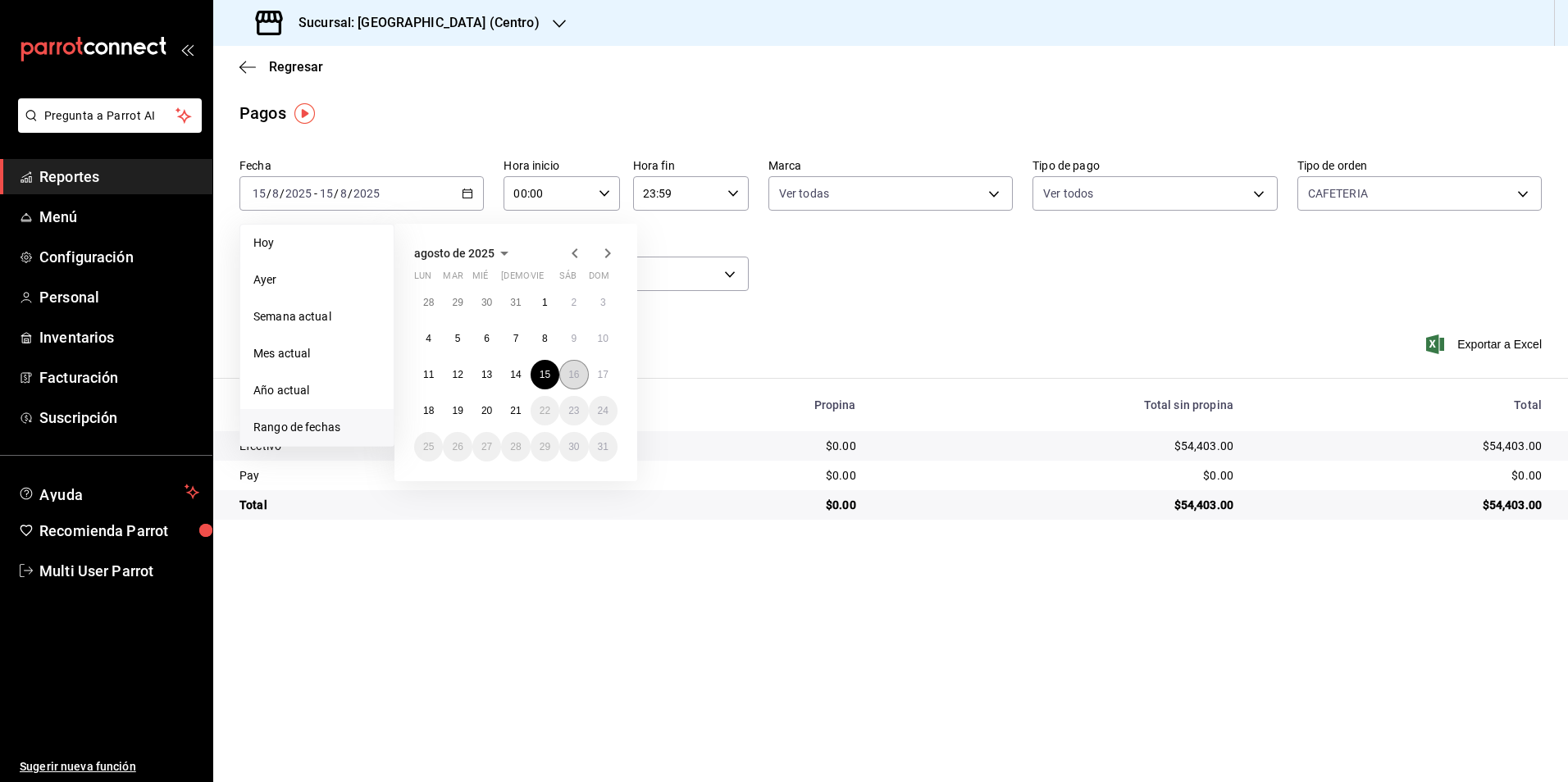
click at [572, 383] on button "16" at bounding box center [573, 374] width 28 height 29
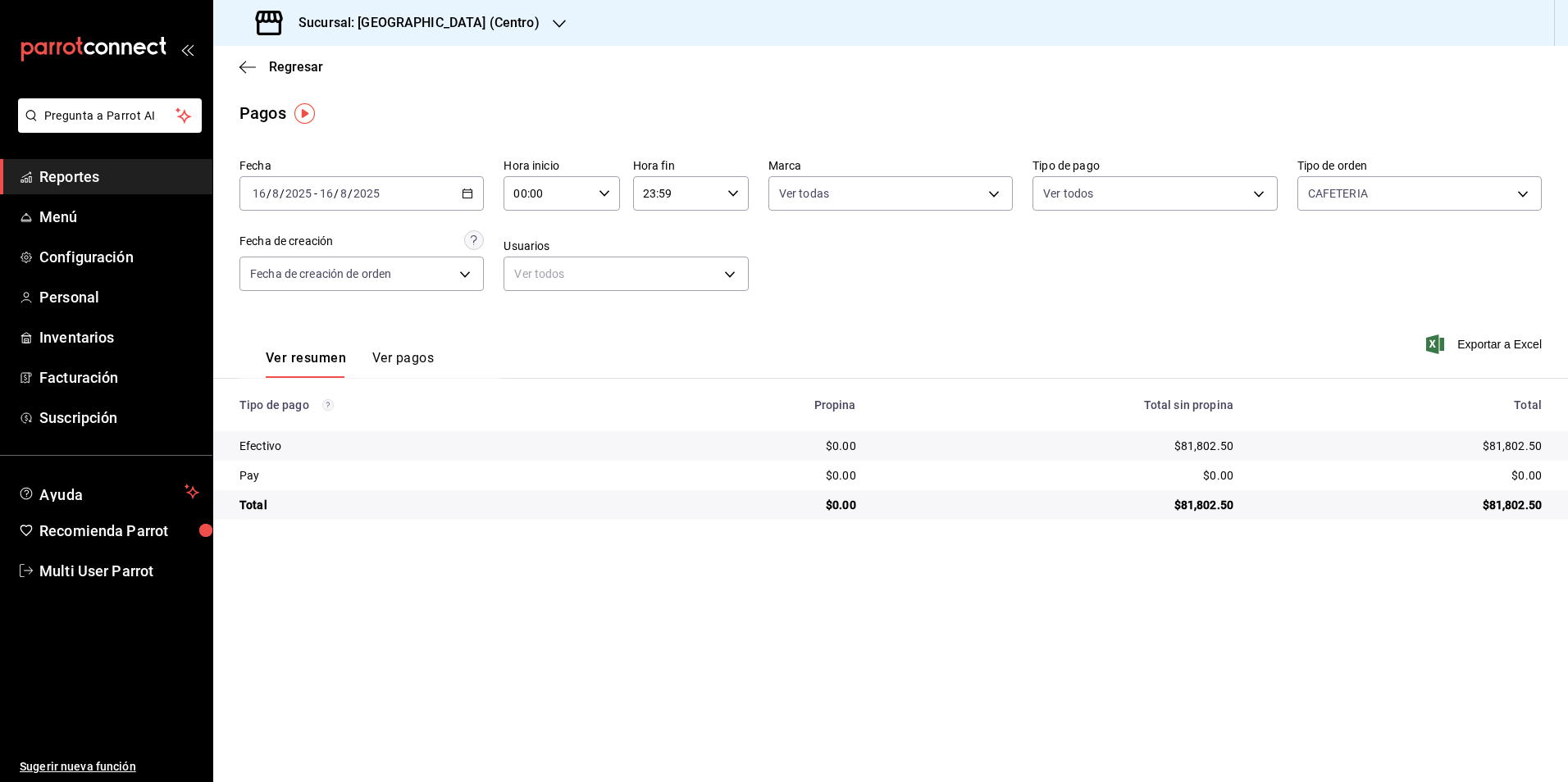
click at [447, 199] on div "[DATE] [DATE] - [DATE] [DATE]" at bounding box center [361, 194] width 244 height 34
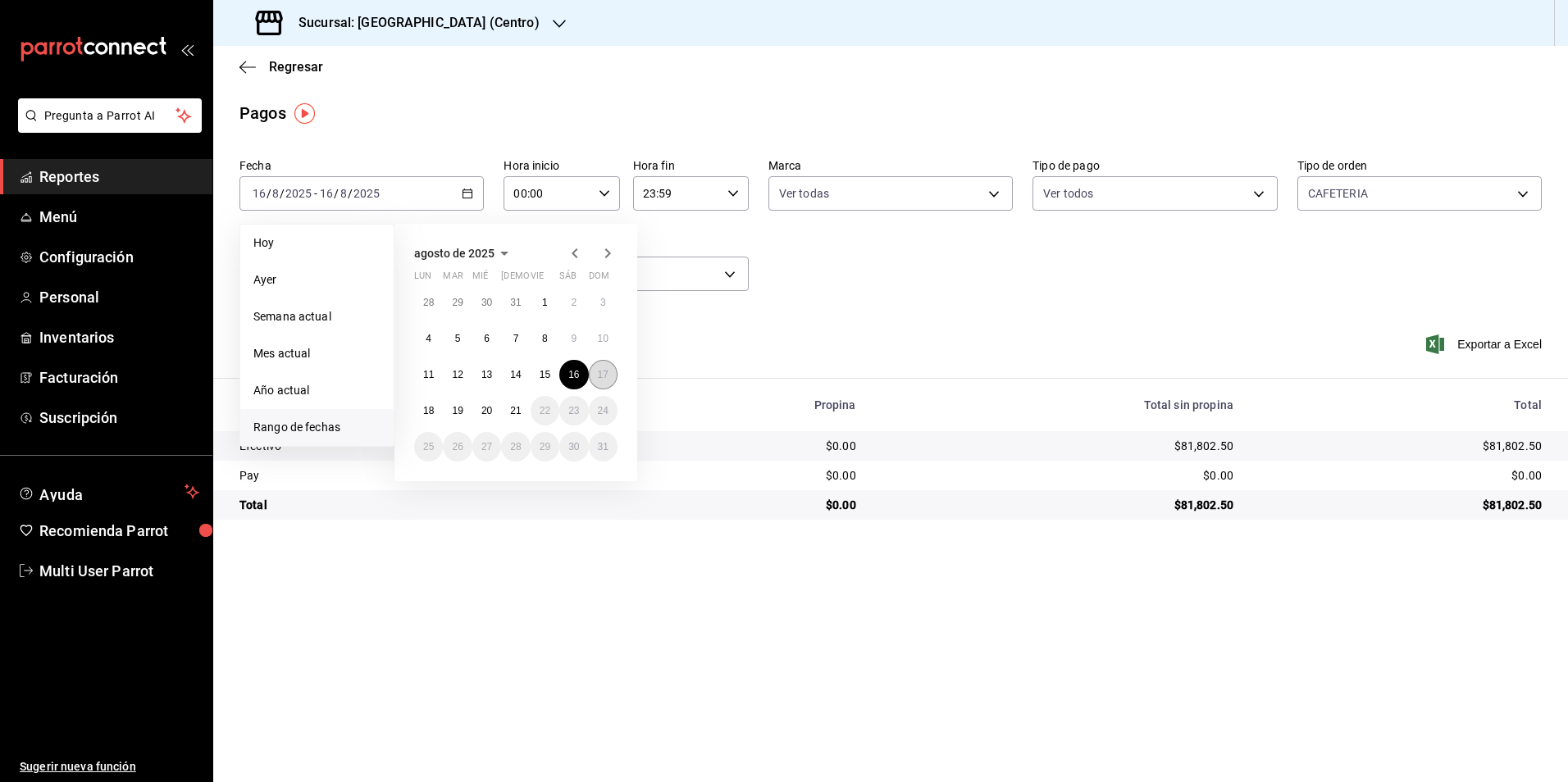
click at [607, 389] on button "17" at bounding box center [603, 374] width 28 height 29
click at [607, 382] on button "17" at bounding box center [603, 374] width 28 height 29
